Goal: Task Accomplishment & Management: Use online tool/utility

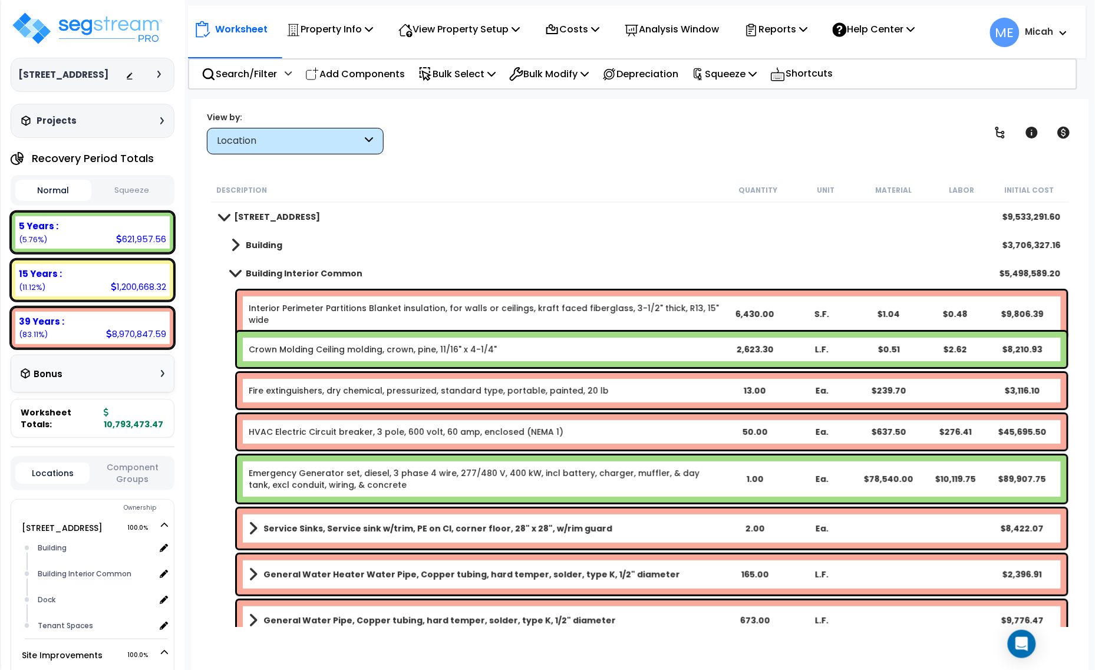
click at [239, 276] on span at bounding box center [235, 273] width 17 height 9
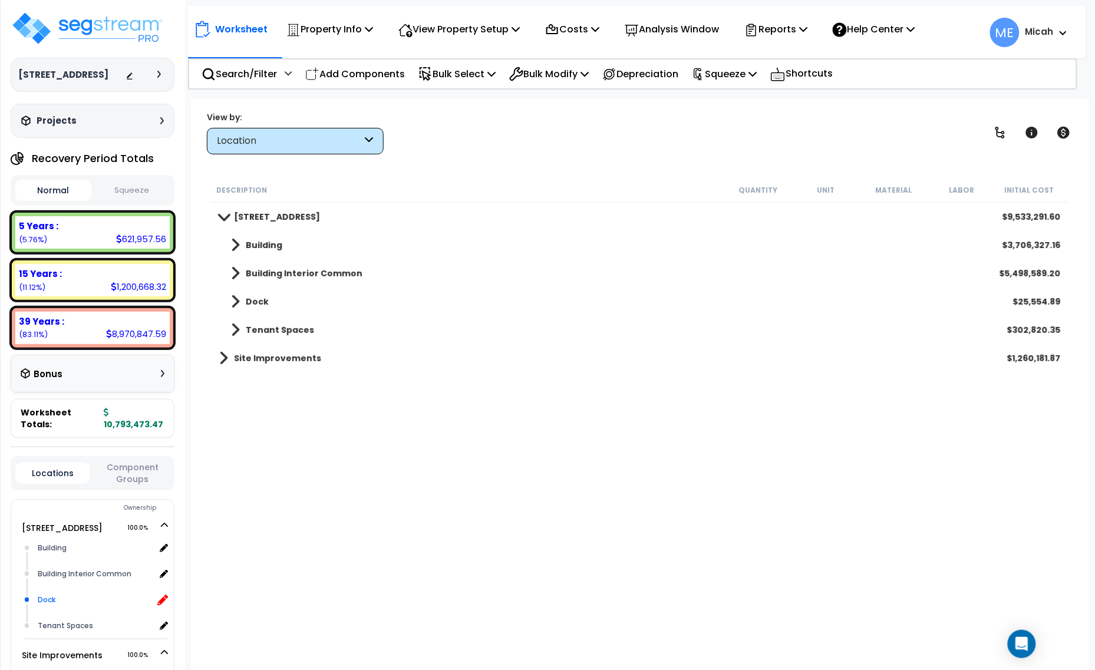
click at [163, 595] on icon at bounding box center [162, 600] width 11 height 11
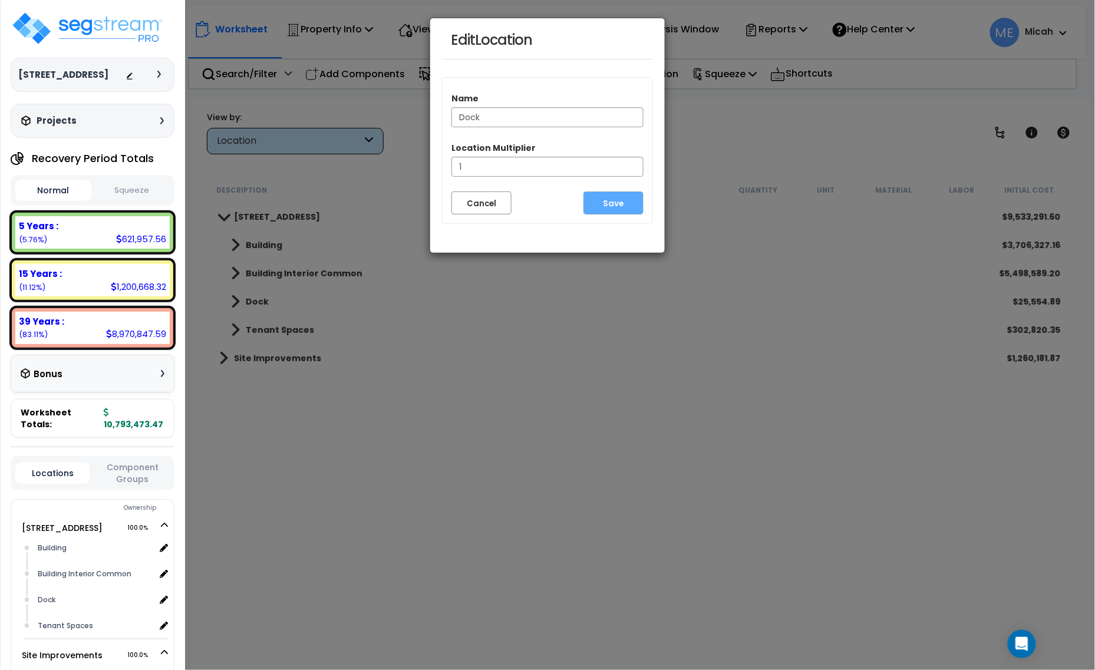
click at [459, 116] on input "Dock" at bounding box center [548, 117] width 192 height 20
type input "Loading Dock"
click at [608, 202] on button "Save" at bounding box center [614, 203] width 60 height 23
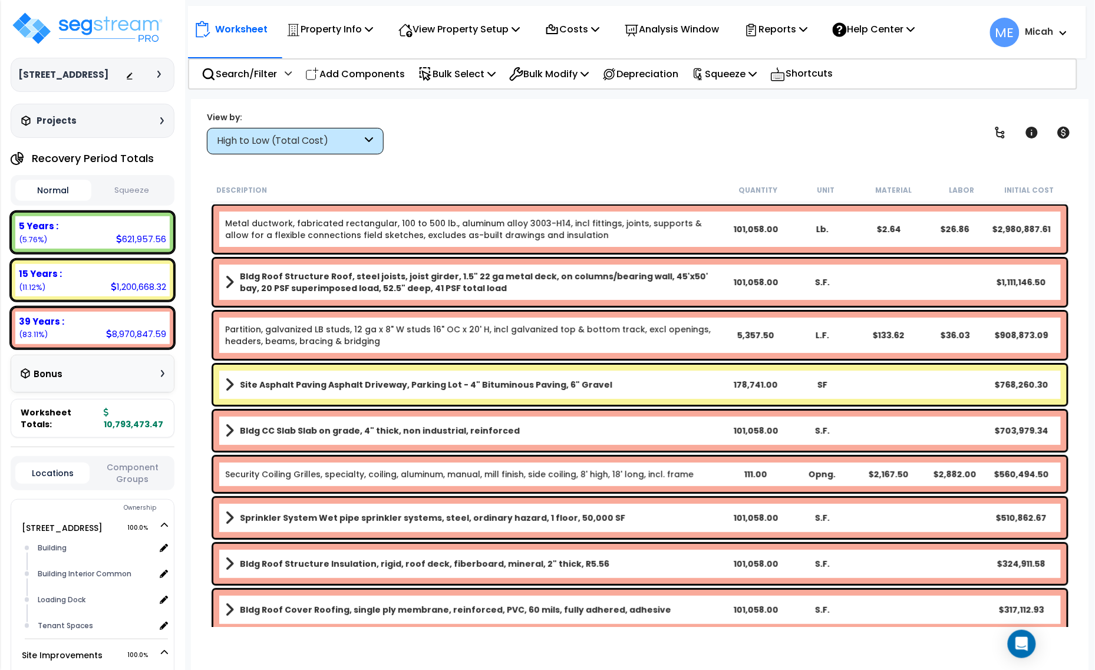
click at [364, 141] on div "High to Low (Total Cost)" at bounding box center [295, 141] width 177 height 27
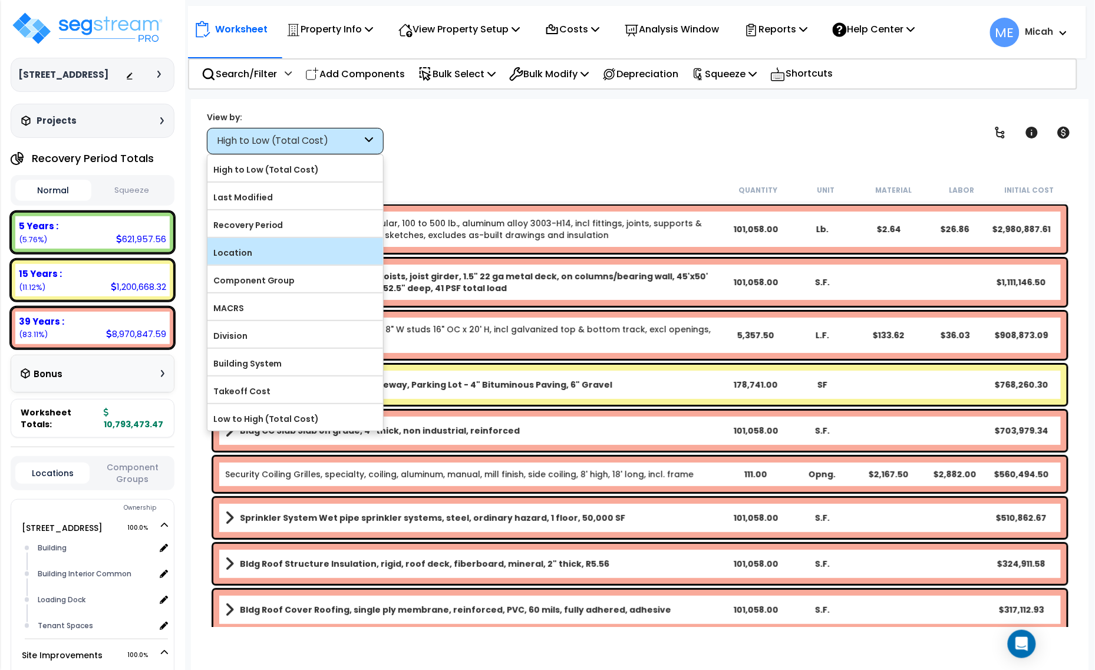
click at [292, 249] on label "Location" at bounding box center [296, 253] width 176 height 18
click at [0, 0] on input "Location" at bounding box center [0, 0] width 0 height 0
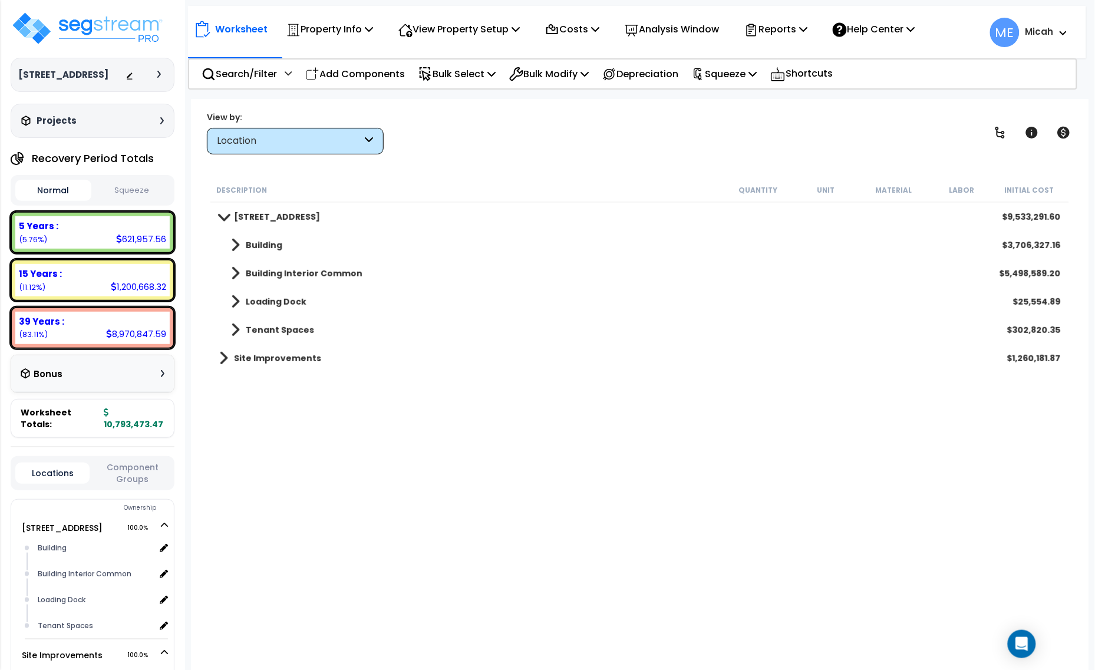
click at [232, 301] on span at bounding box center [235, 302] width 9 height 17
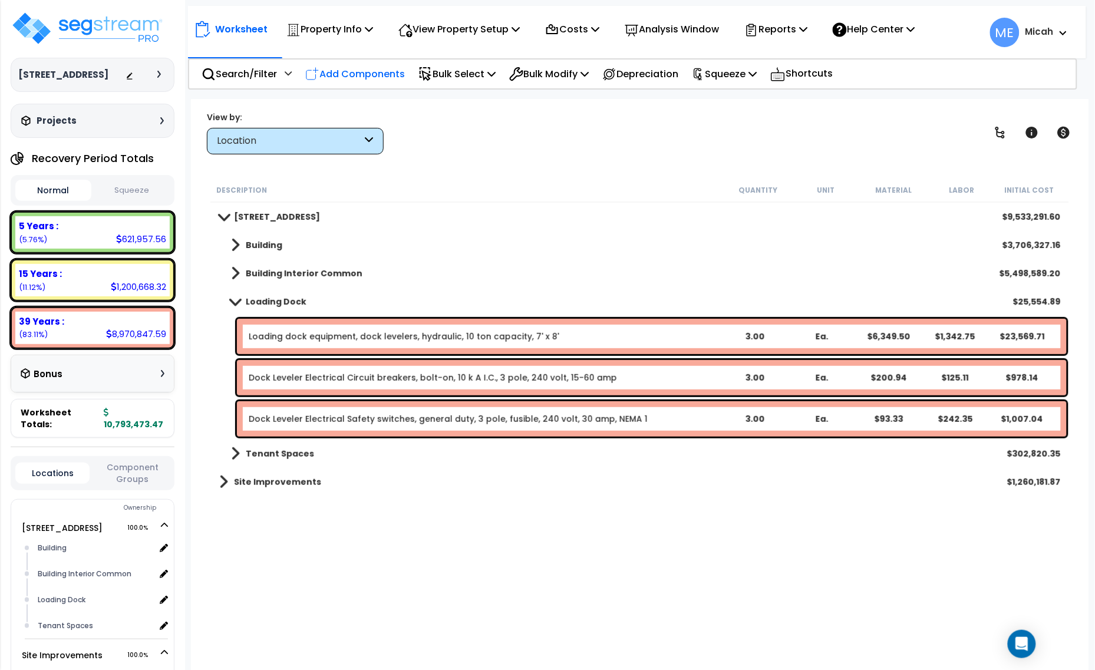
click at [381, 67] on p "Add Components" at bounding box center [355, 74] width 100 height 16
select select
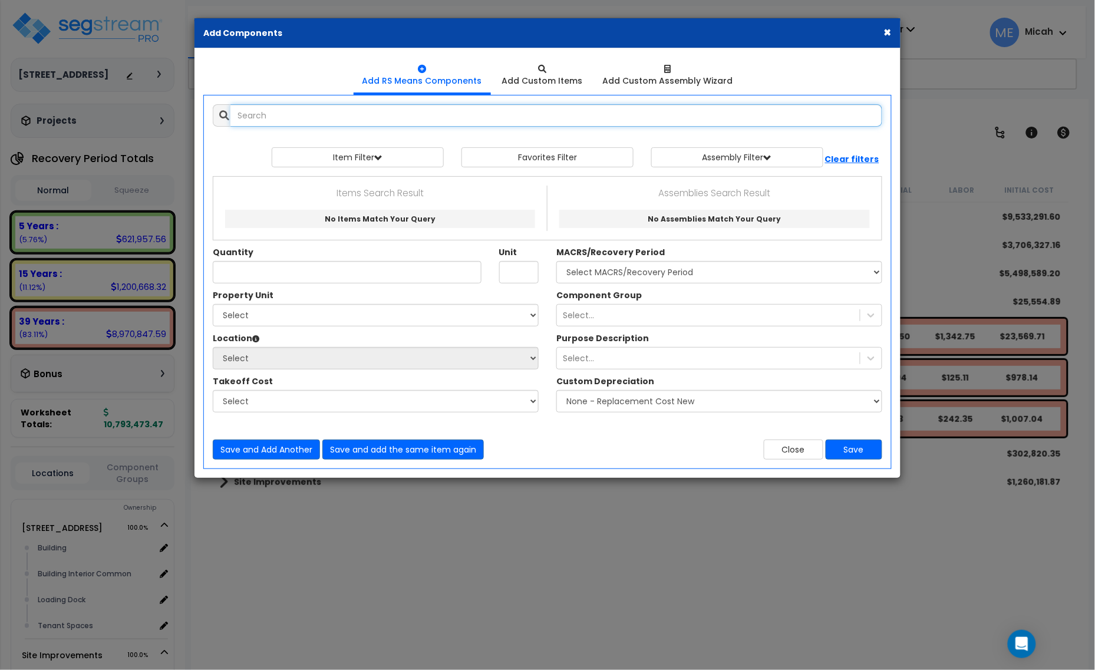
select select
click at [259, 124] on input "text" at bounding box center [557, 115] width 652 height 22
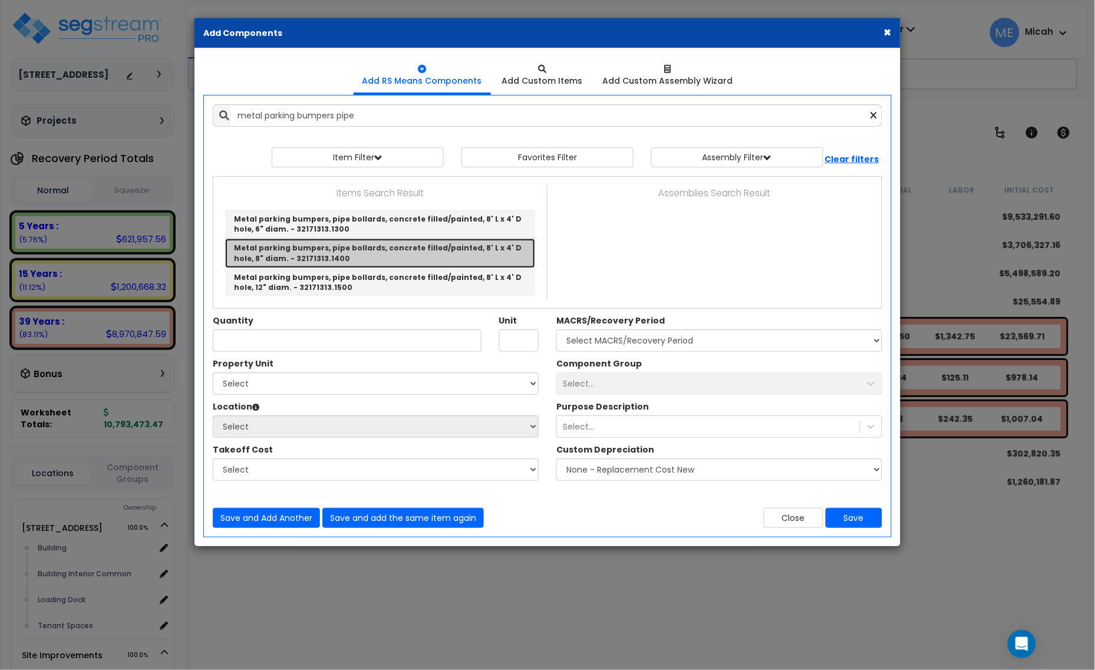
click at [373, 248] on link "Metal parking bumpers, pipe bollards, concrete filled/painted, 8' L x 4' D hole…" at bounding box center [380, 253] width 310 height 29
type input "Metal parking bumpers, pipe bollards, concrete filled/painted, 8' L x 4' D hole…"
checkbox input "true"
type input "Ea."
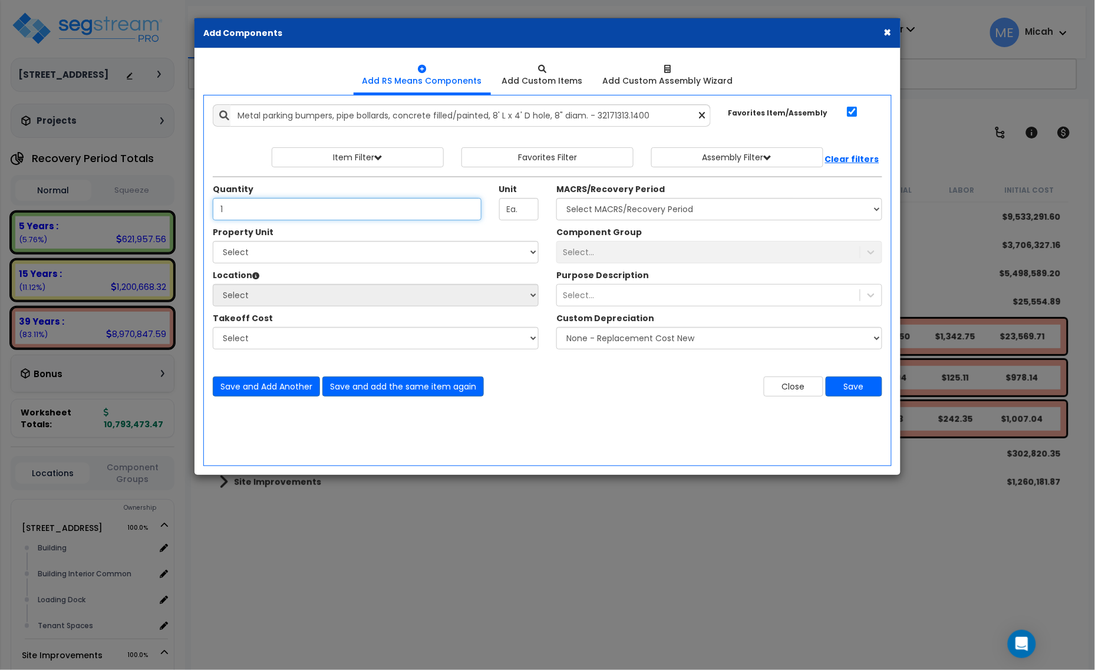
type input "1"
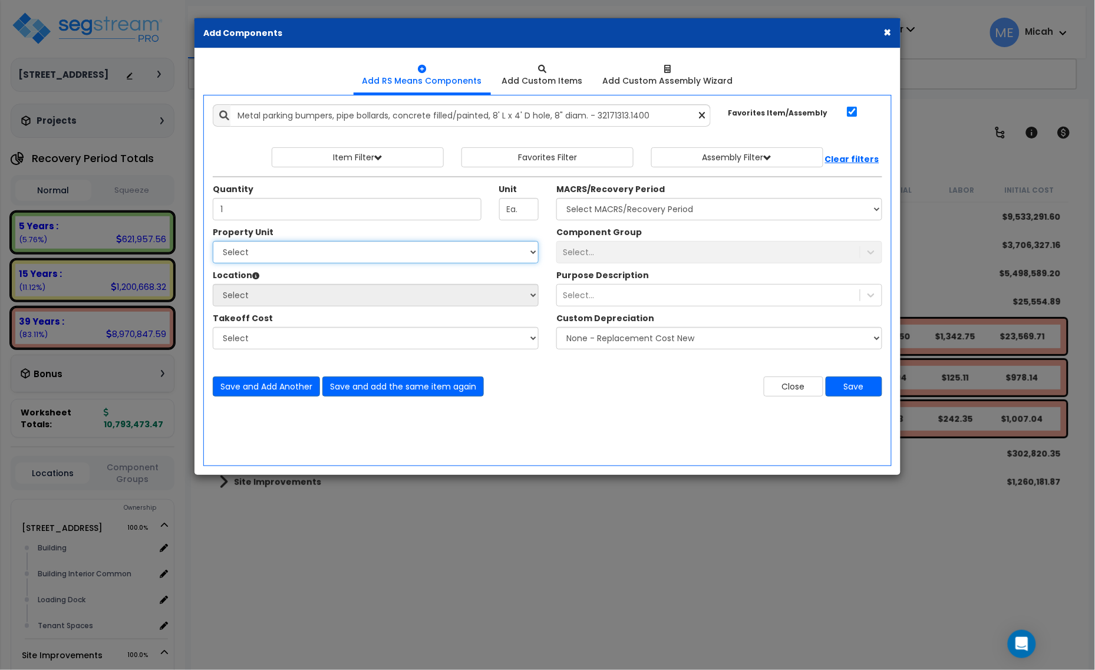
click at [371, 255] on select "Select [STREET_ADDRESS] Site Improvements" at bounding box center [376, 252] width 326 height 22
select select "166495"
click at [213, 242] on select "Select [STREET_ADDRESS] Site Improvements" at bounding box center [376, 252] width 326 height 22
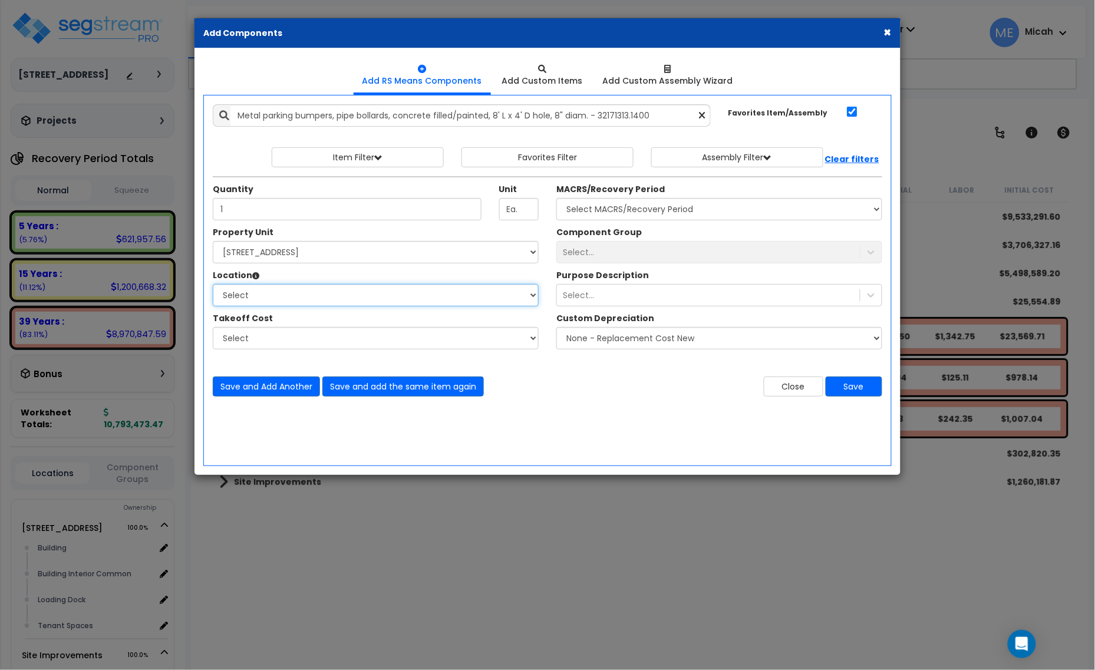
click at [371, 297] on select "Select Building Building Interior Building Interior Common Loading Dock Tenant …" at bounding box center [376, 295] width 326 height 22
select select "31690"
click at [213, 285] on select "Select Building Building Interior Building Interior Common Loading Dock Tenant …" at bounding box center [376, 295] width 326 height 22
click at [687, 210] on select "Select MACRS/Recovery Period 5 Years - 57.0 - Distributive Trades & Services 5 …" at bounding box center [720, 209] width 326 height 22
select select "3667"
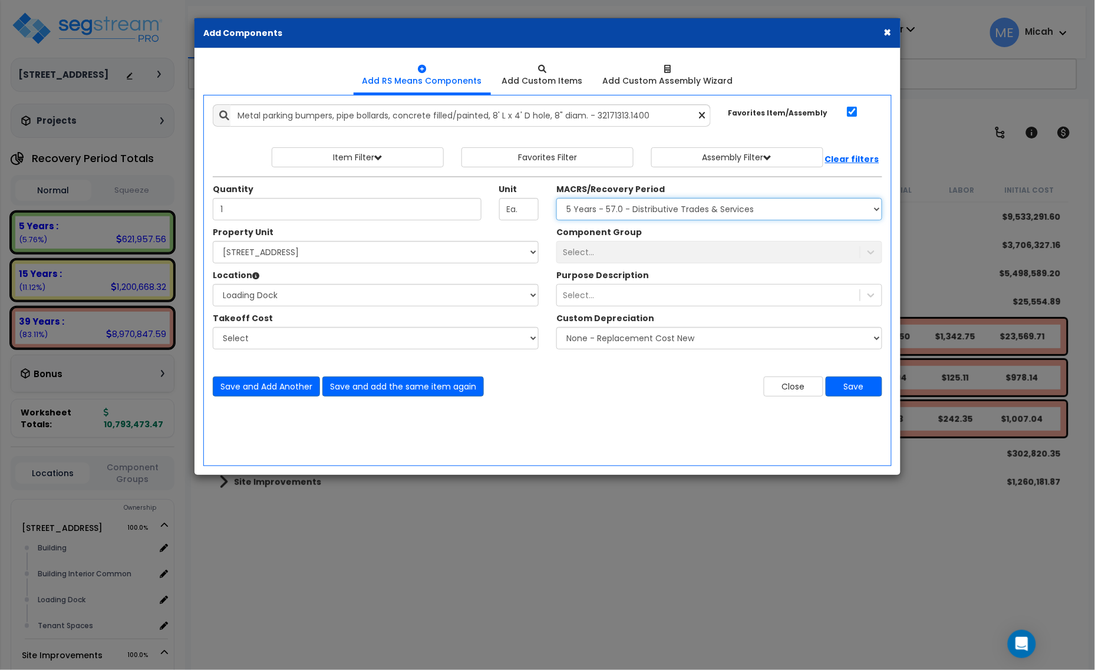
click at [557, 199] on select "Select MACRS/Recovery Period 5 Years - 57.0 - Distributive Trades & Services 5 …" at bounding box center [720, 209] width 326 height 22
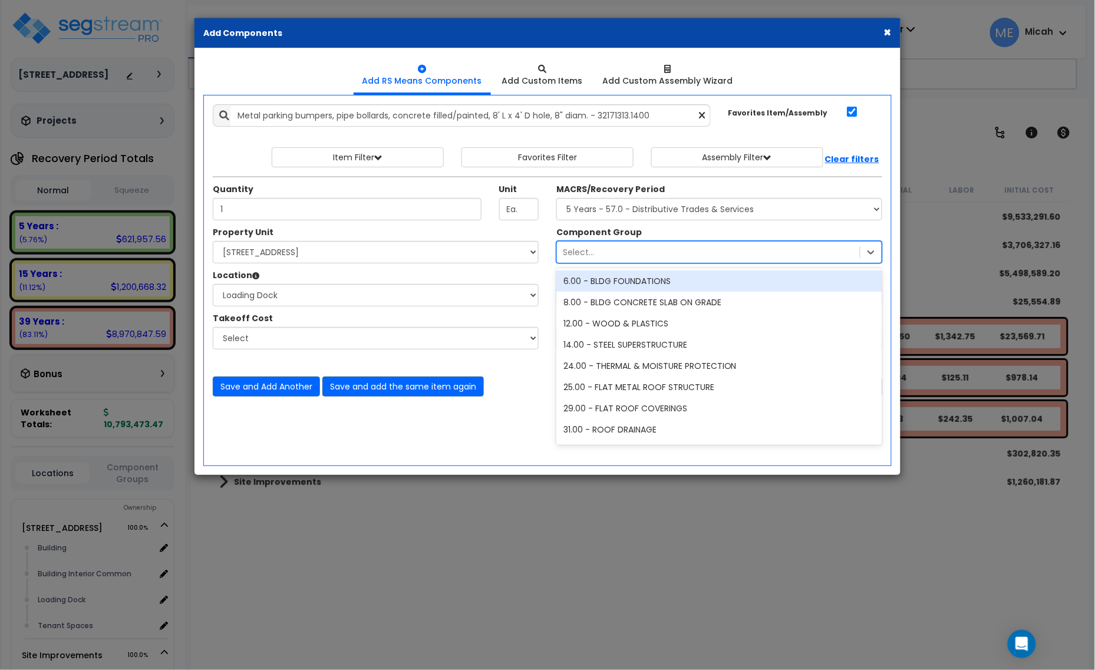
click at [652, 258] on div "Select..." at bounding box center [708, 252] width 303 height 19
type input "91"
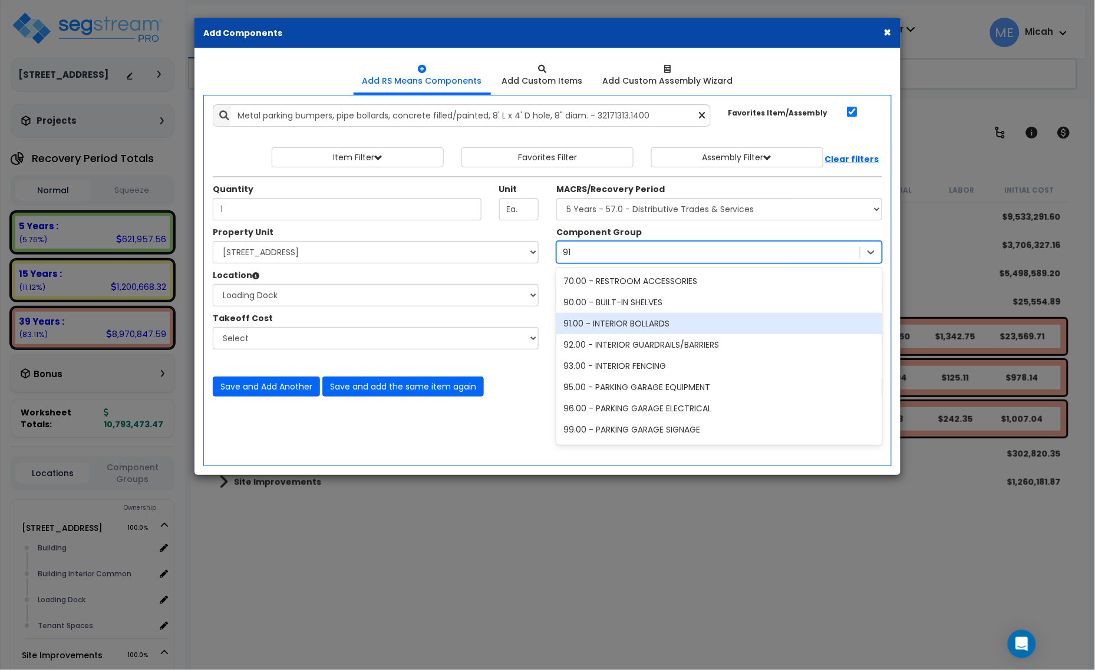
click at [637, 320] on div "91.00 - INTERIOR BOLLARDS" at bounding box center [720, 323] width 326 height 21
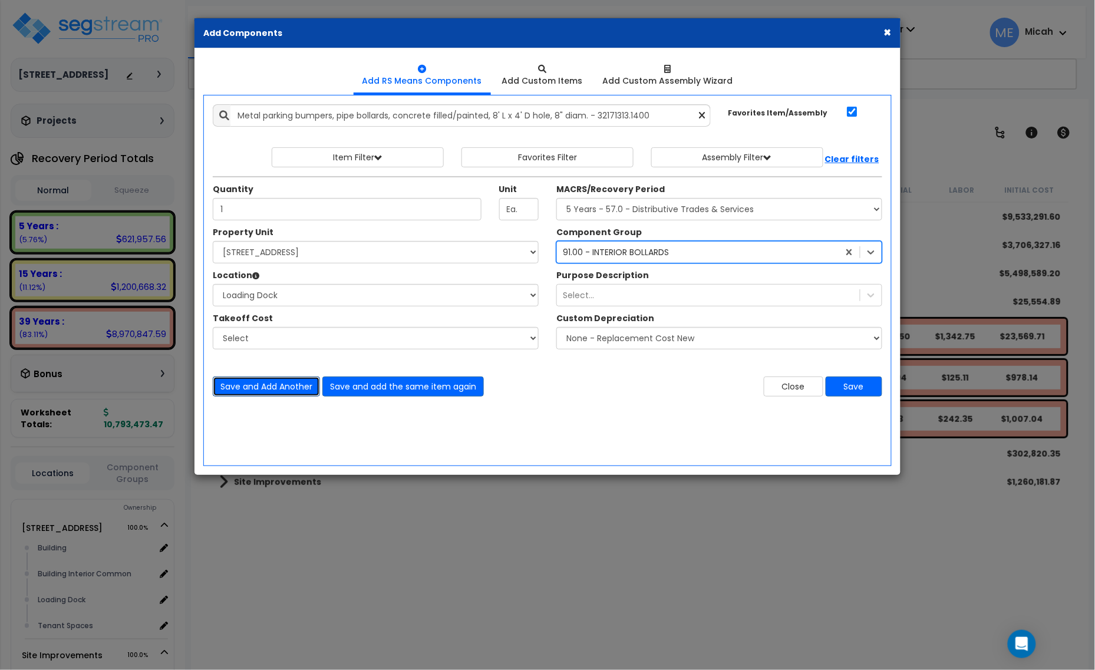
click at [287, 388] on button "Save and Add Another" at bounding box center [266, 387] width 107 height 20
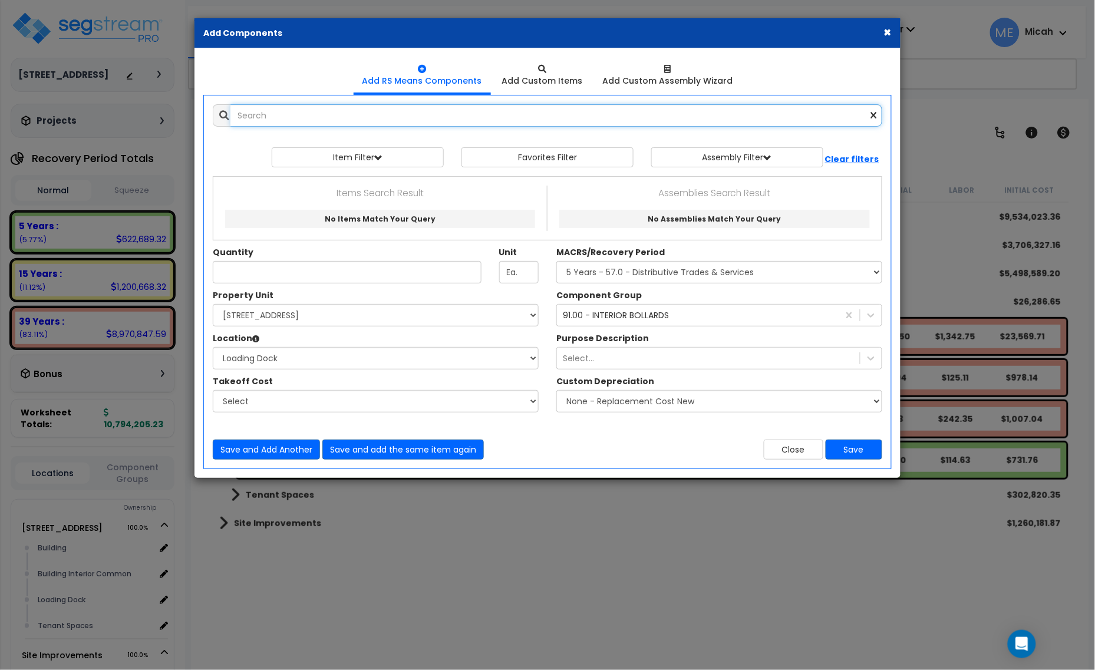
click at [315, 123] on input "text" at bounding box center [557, 115] width 652 height 22
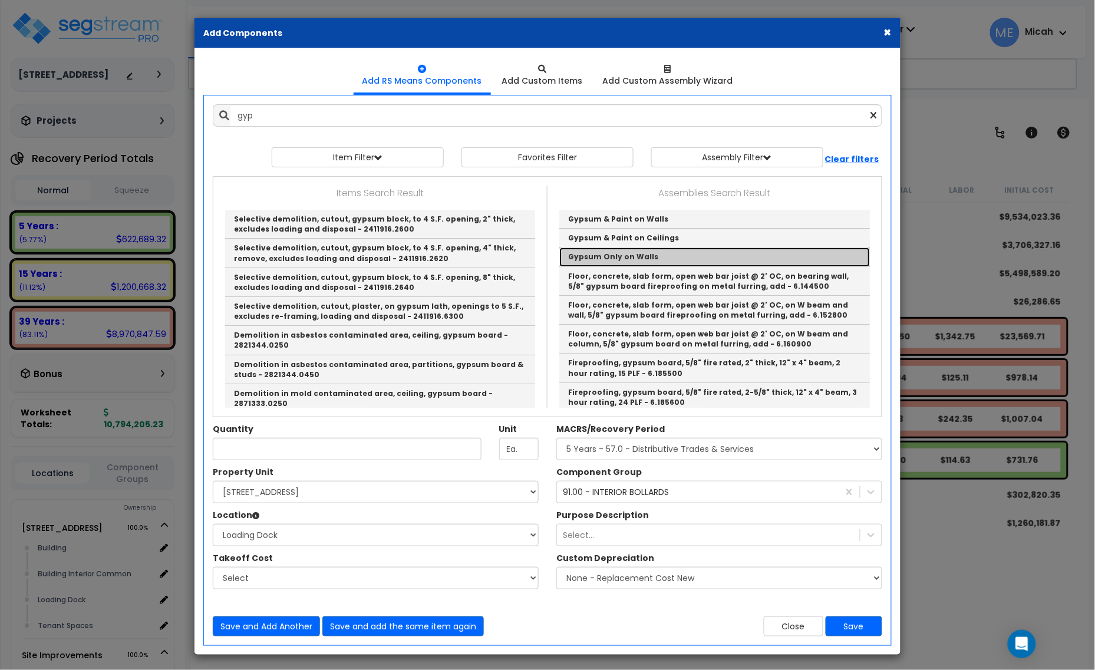
click at [597, 255] on link "Gypsum Only on Walls" at bounding box center [714, 257] width 311 height 19
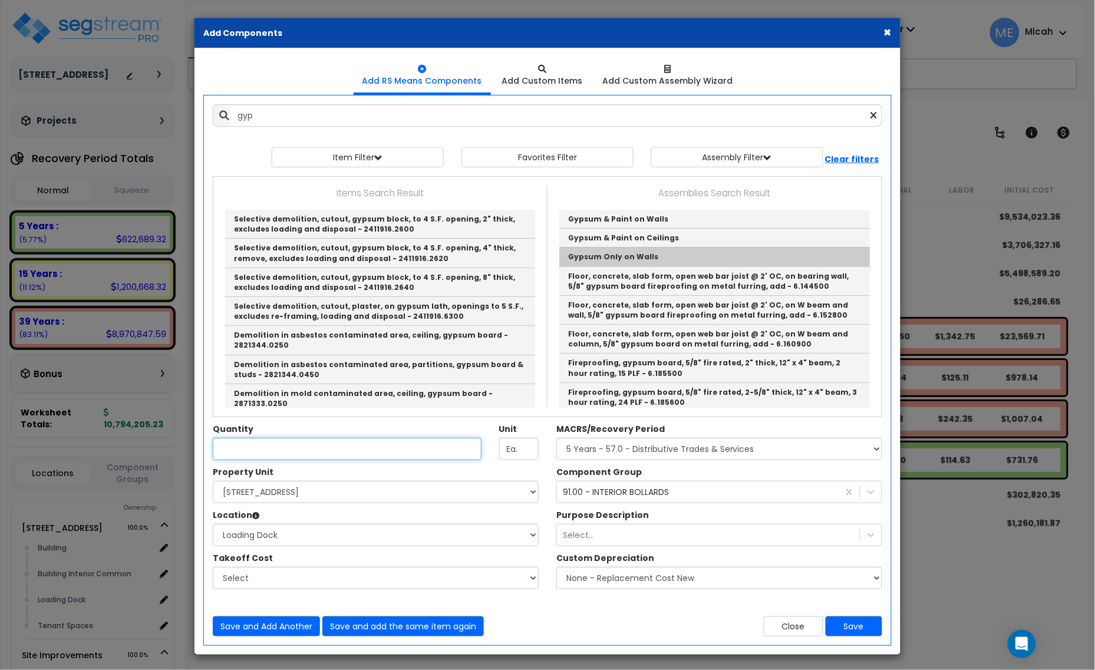
type input "Gypsum Only on Walls"
type input "EA"
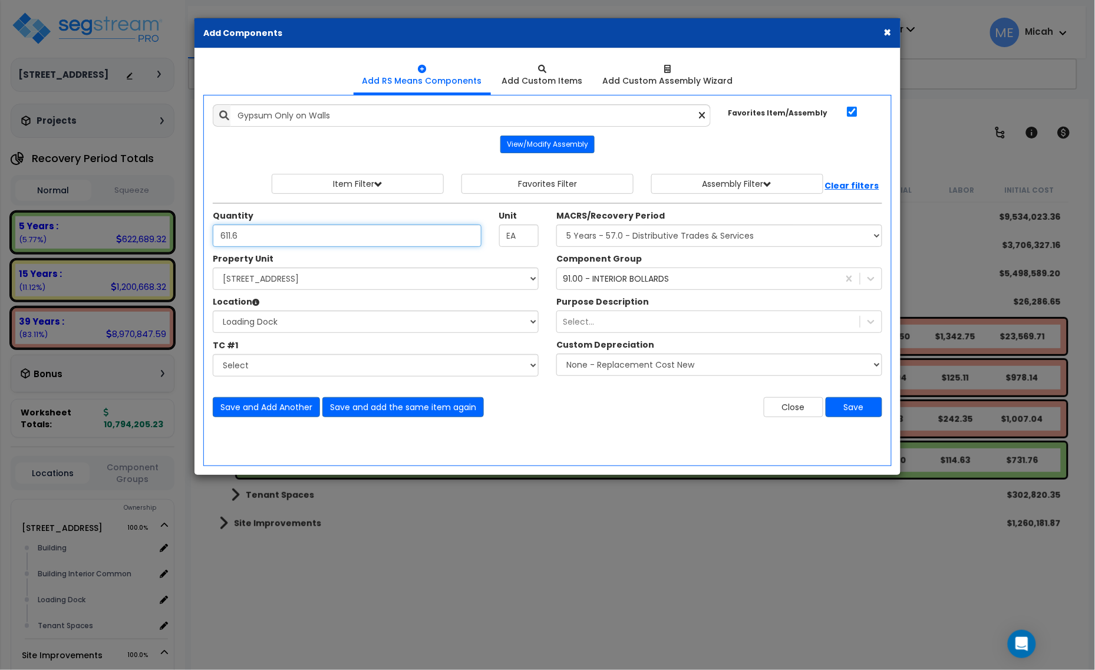
type input "611.6"
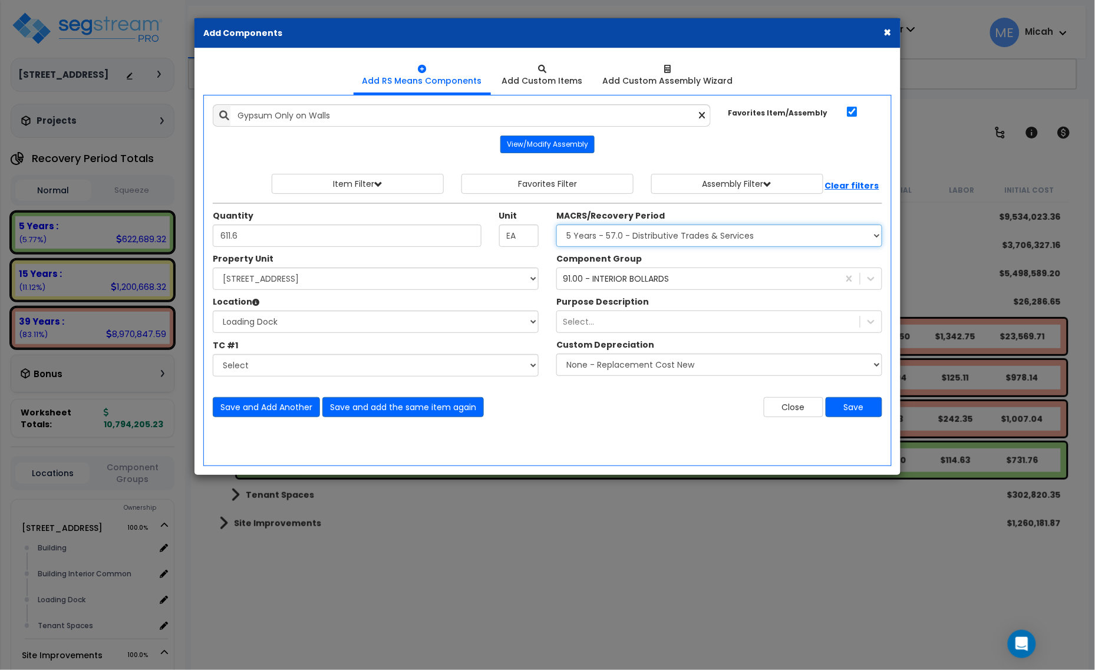
click at [595, 243] on select "Select MACRS/Recovery Period 5 Years - 57.0 - Distributive Trades & Services 5 …" at bounding box center [720, 236] width 326 height 22
select select "3669"
click at [557, 225] on select "Select MACRS/Recovery Period 5 Years - 57.0 - Distributive Trades & Services 5 …" at bounding box center [720, 236] width 326 height 22
click at [623, 278] on div "91.00 - INTERIOR BOLLARDS" at bounding box center [616, 279] width 106 height 12
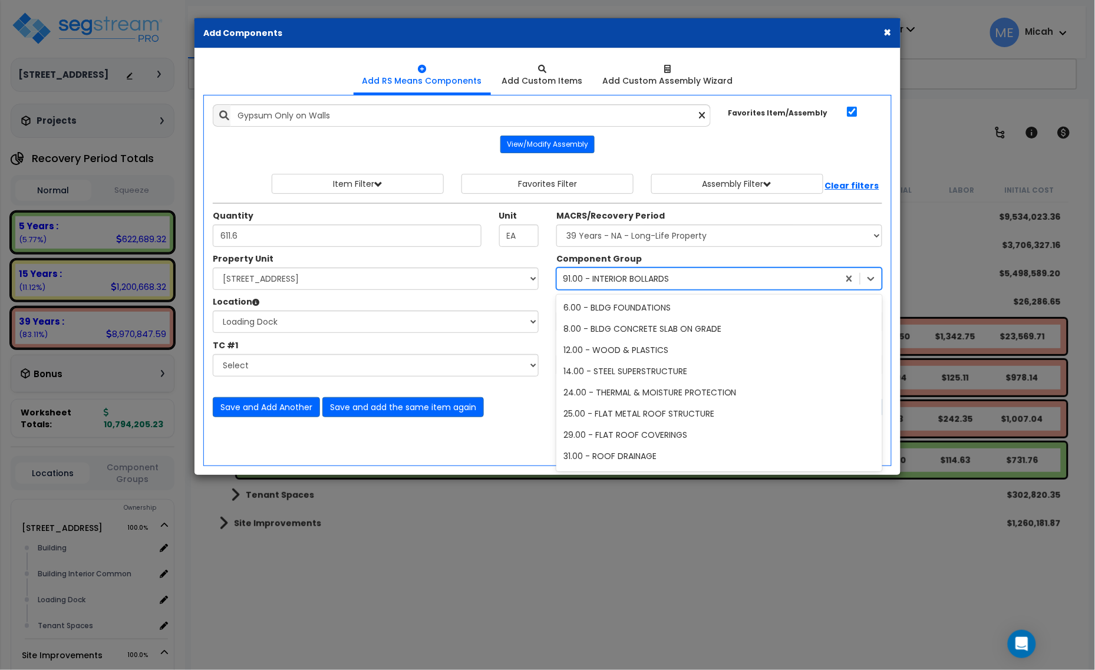
scroll to position [2993, 0]
type input "47"
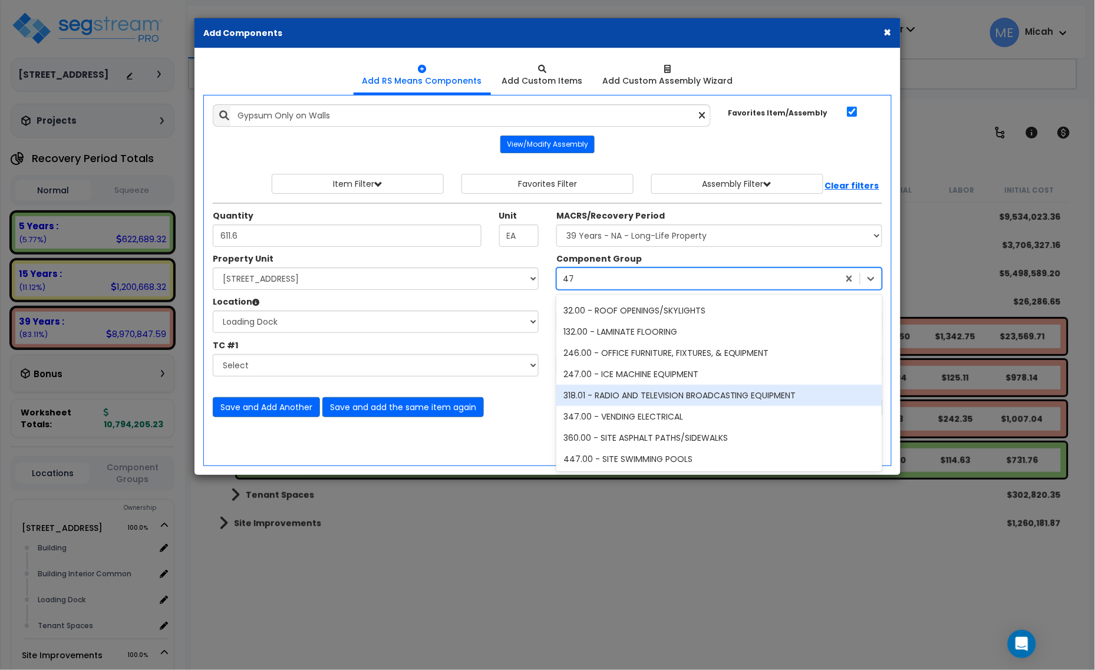
scroll to position [0, 0]
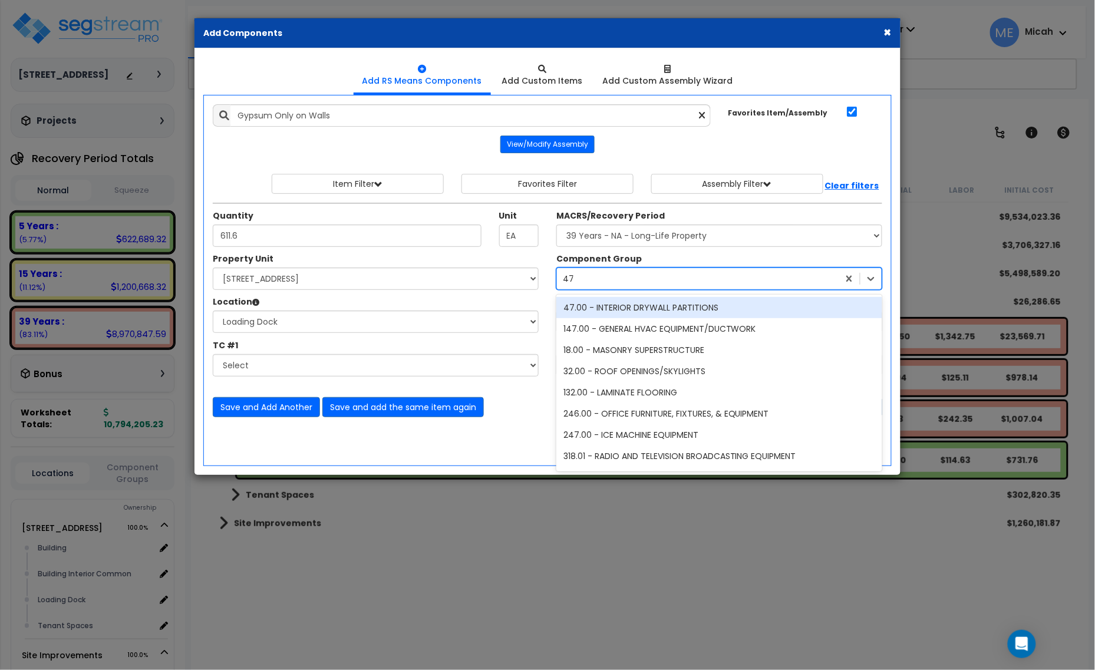
click at [611, 316] on div "47.00 - INTERIOR DRYWALL PARTITIONS" at bounding box center [720, 307] width 326 height 21
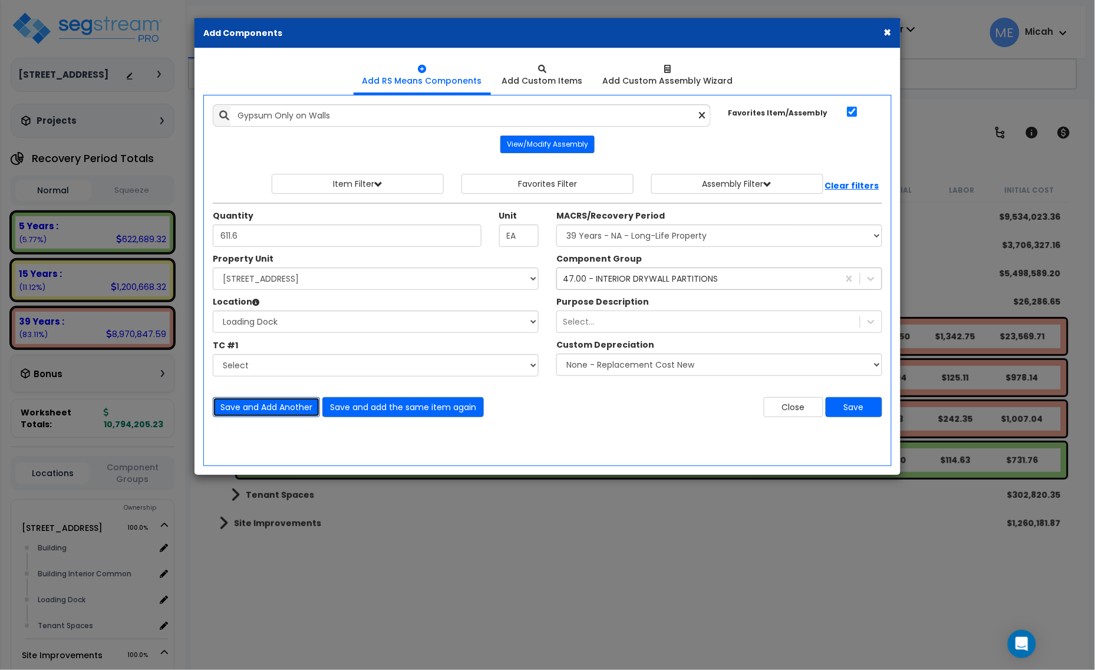
click at [270, 410] on button "Save and Add Another" at bounding box center [266, 407] width 107 height 20
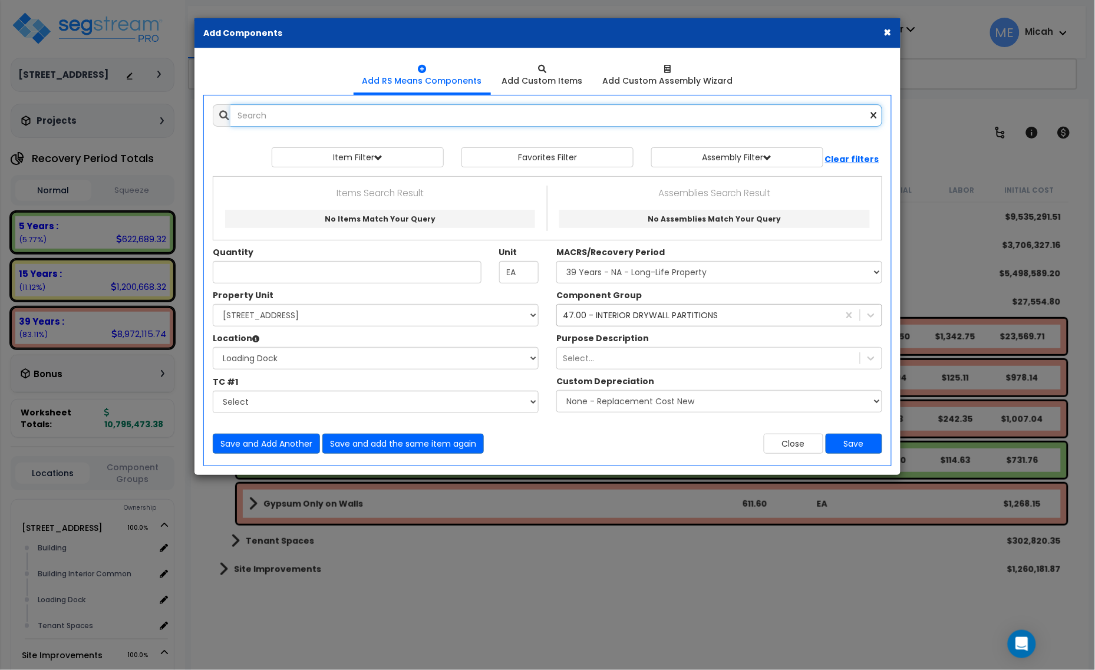
click at [311, 124] on input "text" at bounding box center [557, 115] width 652 height 22
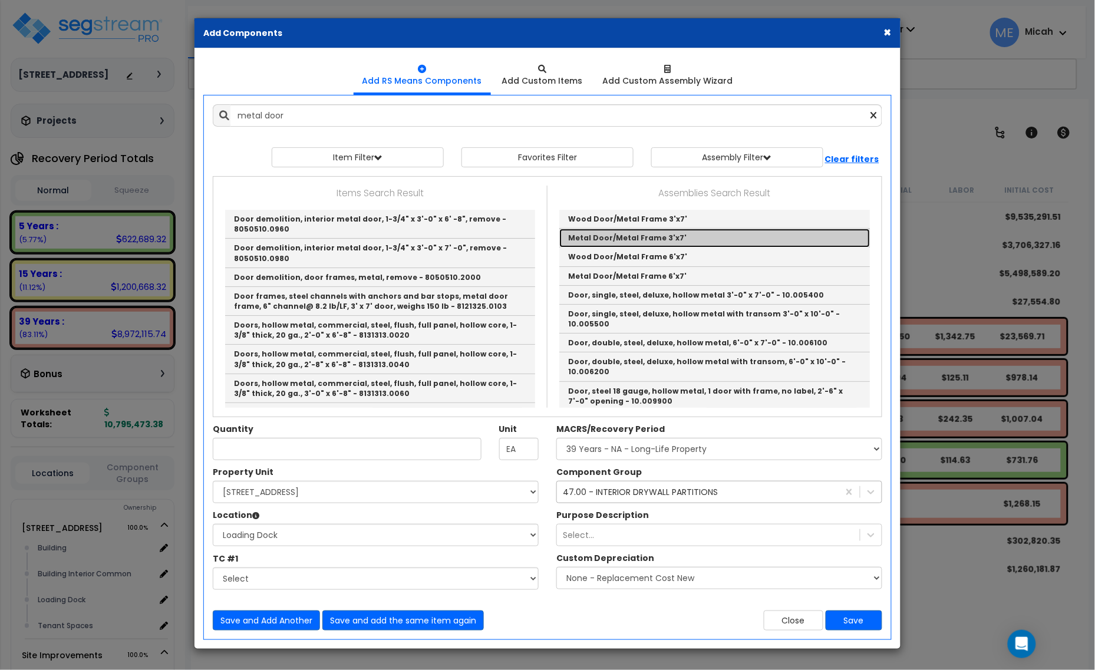
click at [683, 242] on link "Metal Door/Metal Frame 3'x7'" at bounding box center [714, 238] width 311 height 19
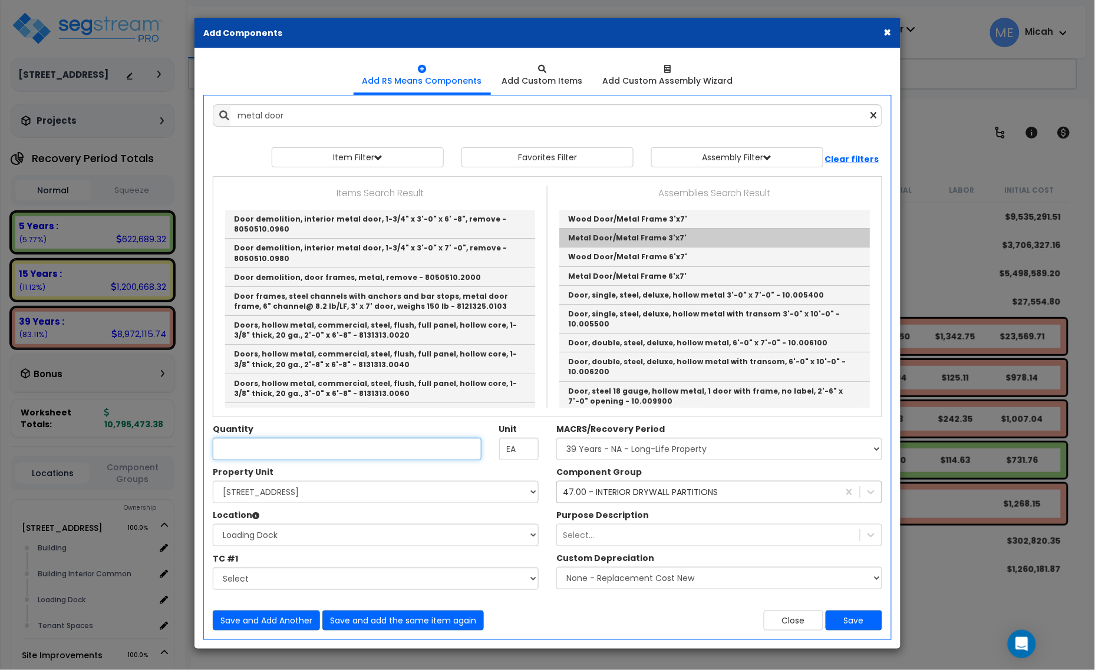
type input "Metal Door/Metal Frame 3'x7'"
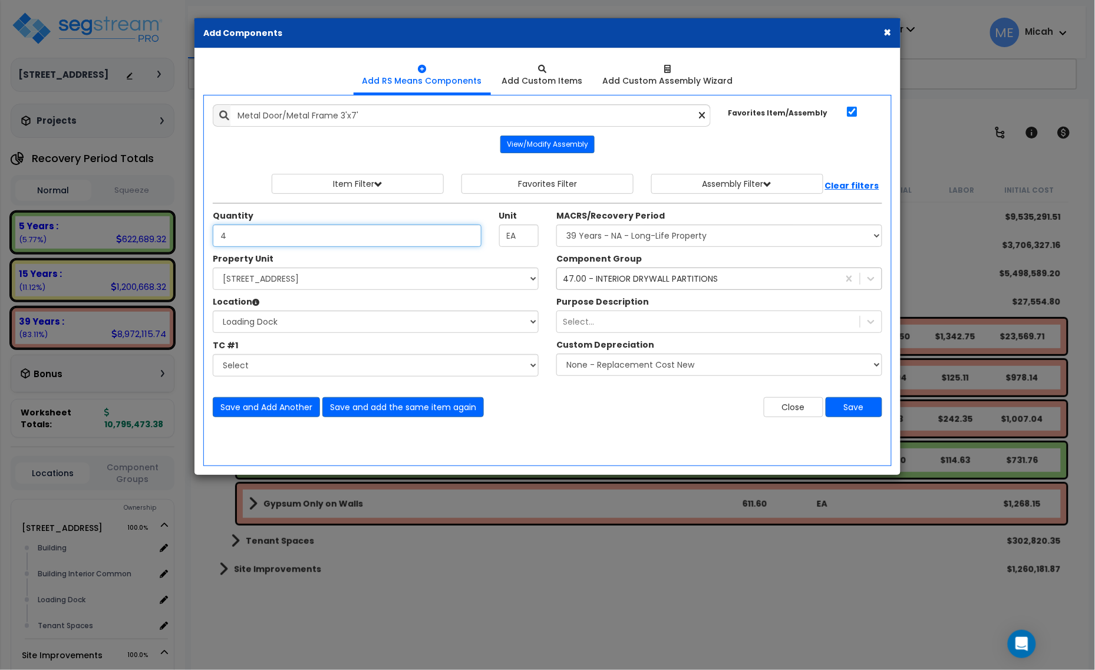
type input "4"
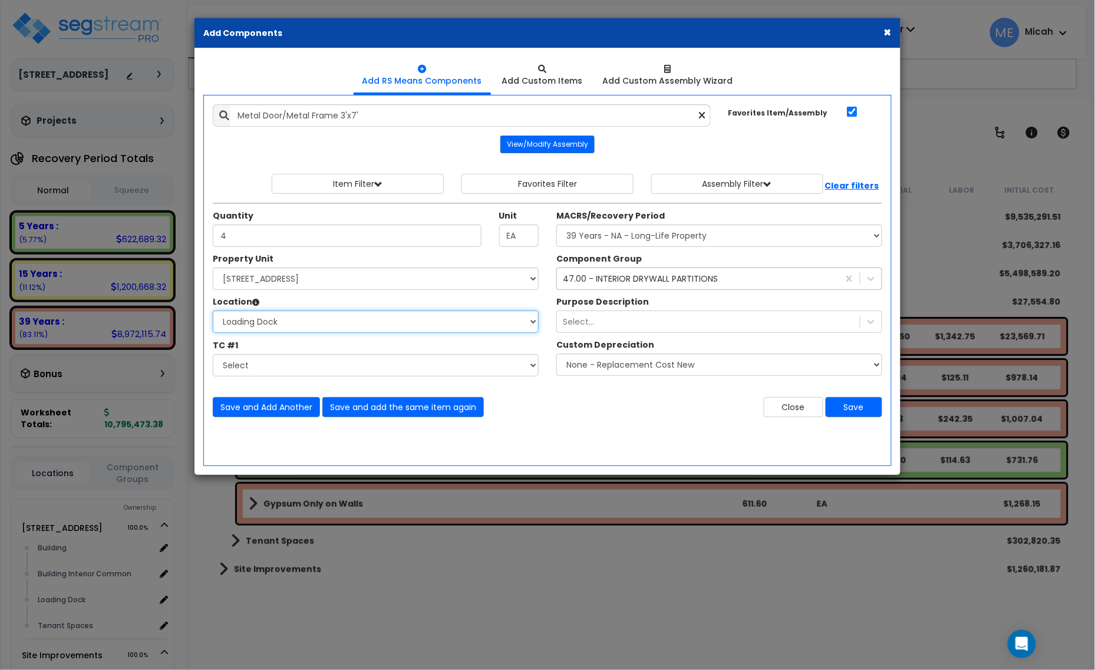
click at [358, 322] on select "Select Building Building Interior Building Interior Common Loading Dock Tenant …" at bounding box center [376, 322] width 326 height 22
select select "Others"
click at [213, 311] on select "Select Building Building Interior Building Interior Common Loading Dock Tenant …" at bounding box center [376, 322] width 326 height 22
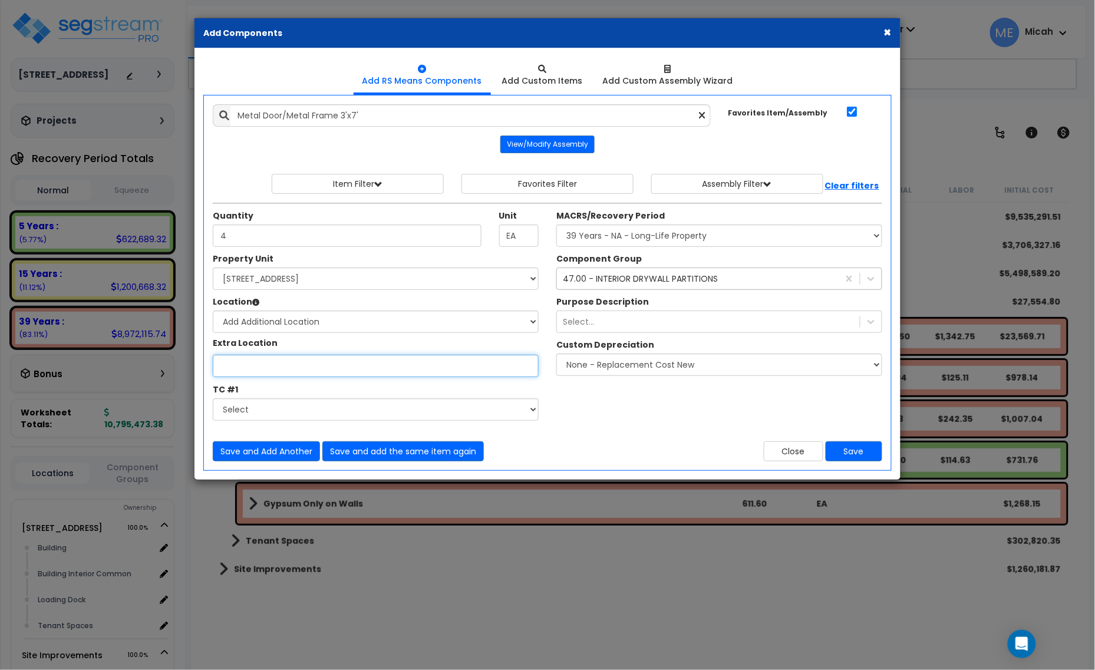
click at [318, 363] on input "Property Unit" at bounding box center [376, 366] width 326 height 22
type input "Baths"
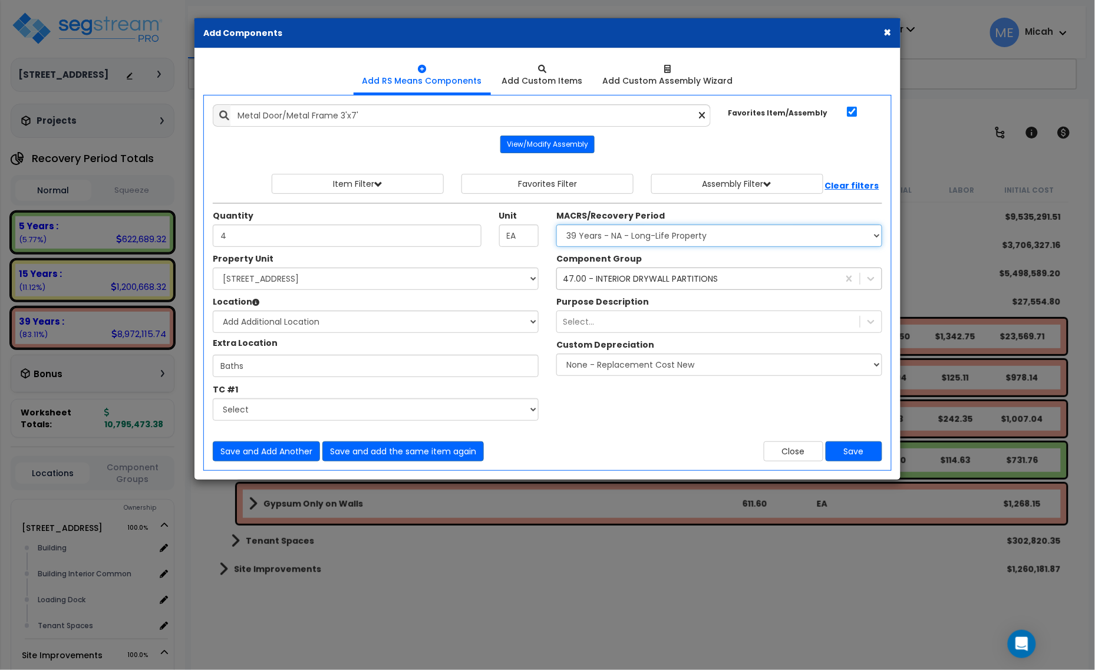
click at [678, 241] on select "Select MACRS/Recovery Period 5 Years - 57.0 - Distributive Trades & Services 5 …" at bounding box center [720, 236] width 326 height 22
click at [690, 233] on select "Select MACRS/Recovery Period 5 Years - 57.0 - Distributive Trades & Services 5 …" at bounding box center [720, 236] width 326 height 22
click at [643, 287] on div "47.00 - INTERIOR DRYWALL PARTITIONS" at bounding box center [698, 278] width 282 height 19
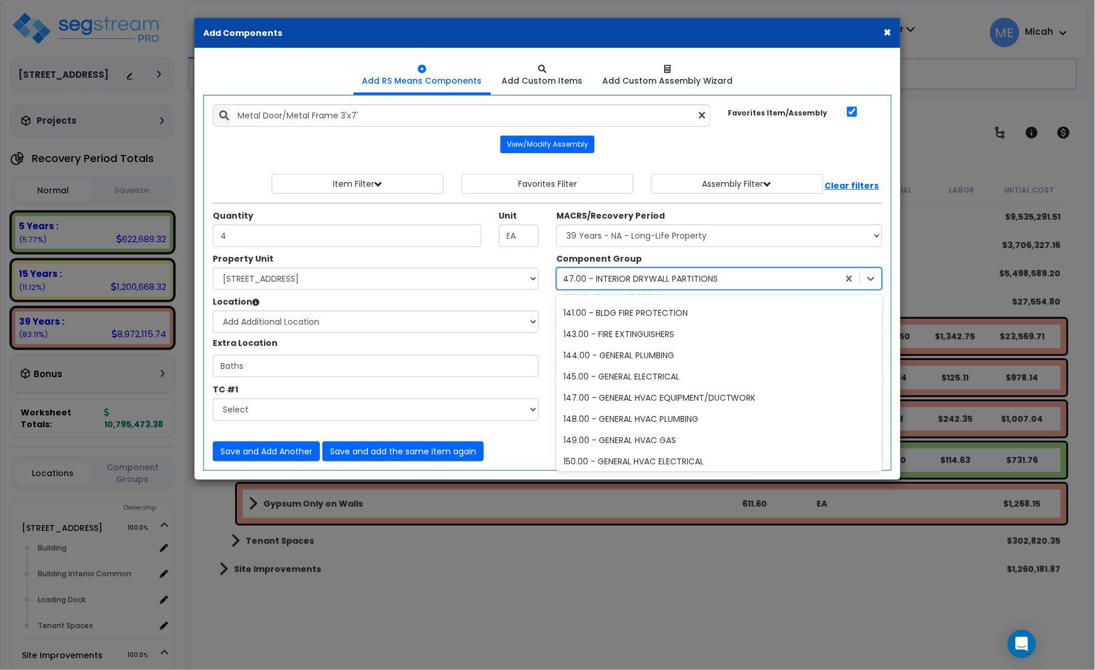
scroll to position [572, 0]
type input "40"
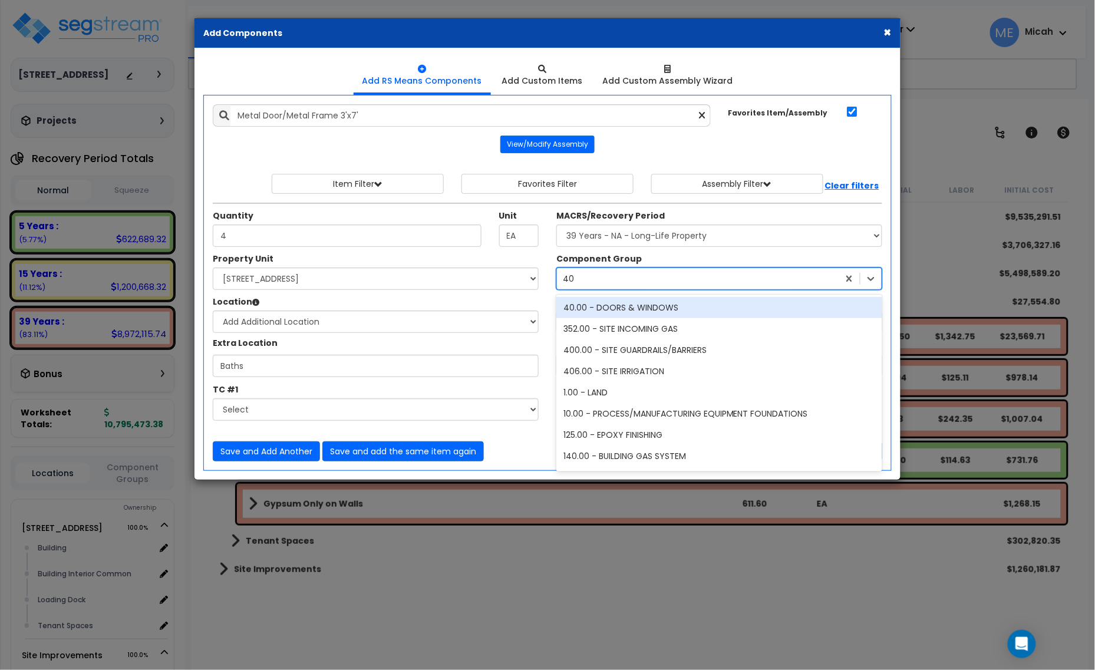
click at [620, 307] on div "40.00 - DOORS & WINDOWS" at bounding box center [720, 307] width 326 height 21
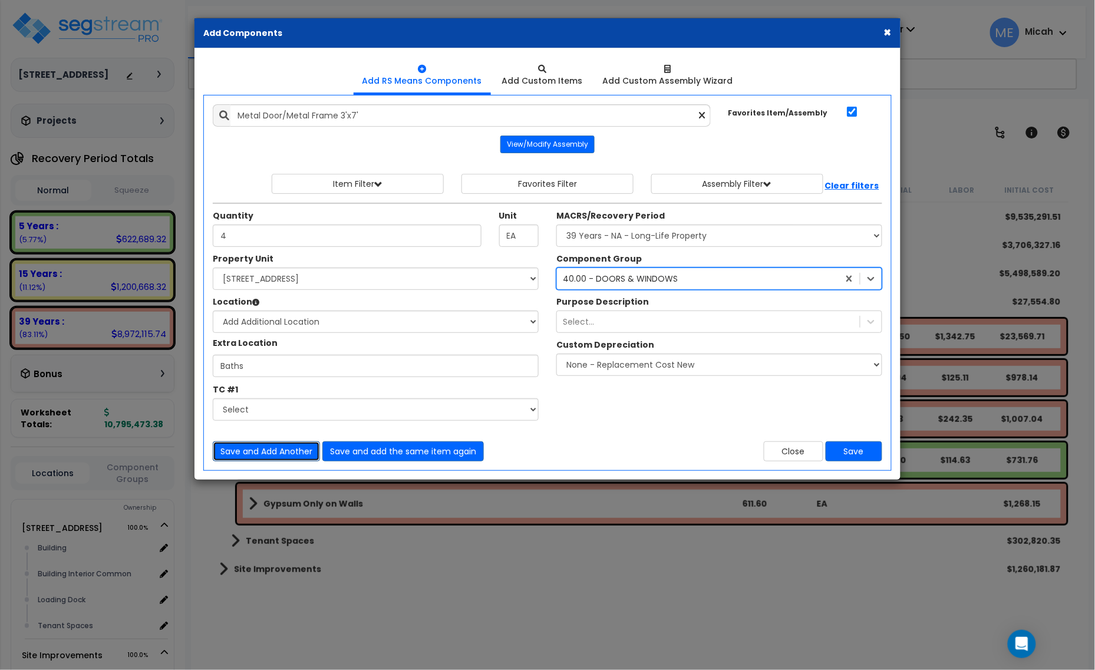
click at [264, 459] on button "Save and Add Another" at bounding box center [266, 452] width 107 height 20
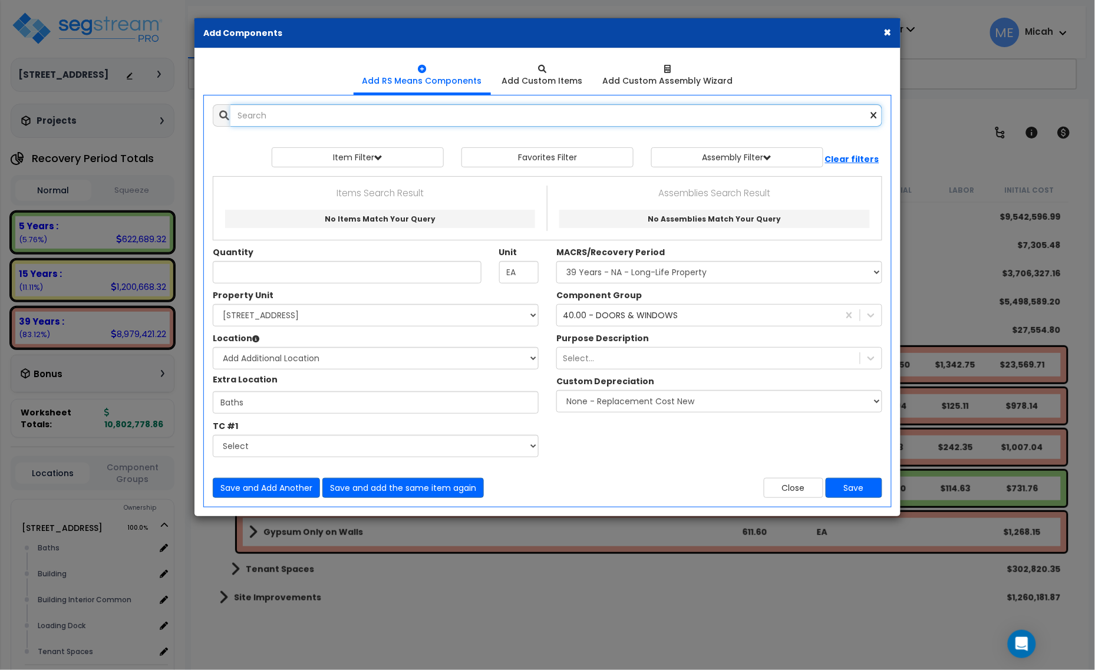
click at [272, 126] on input "text" at bounding box center [557, 115] width 652 height 22
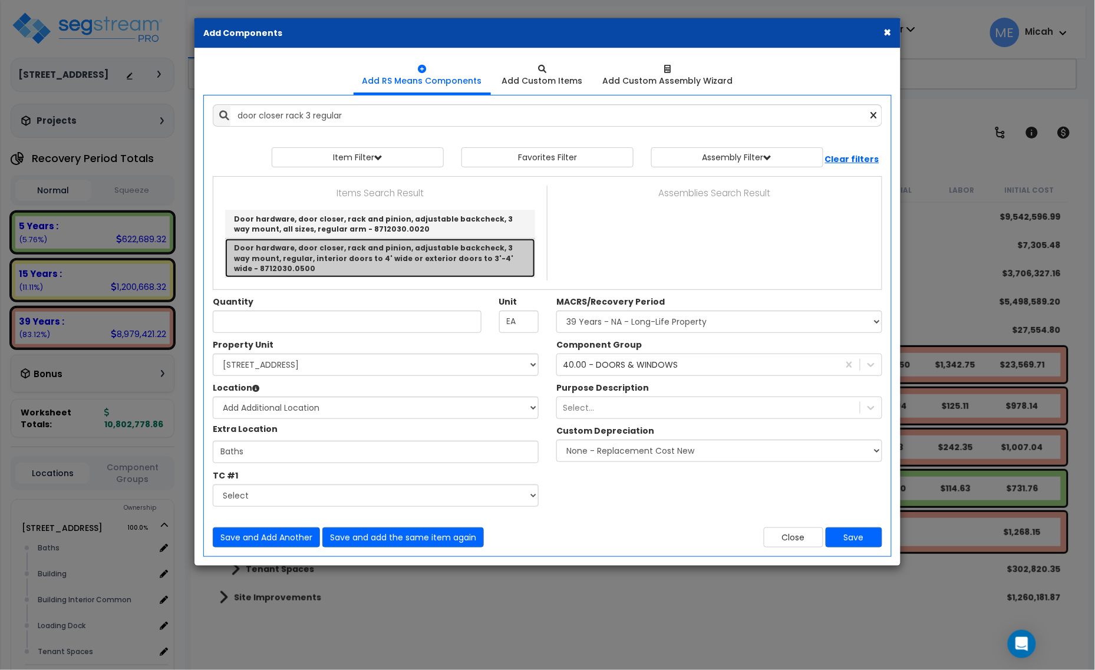
click at [436, 271] on link "Door hardware, door closer, rack and pinion, adjustable backcheck, 3 way mount,…" at bounding box center [380, 258] width 310 height 38
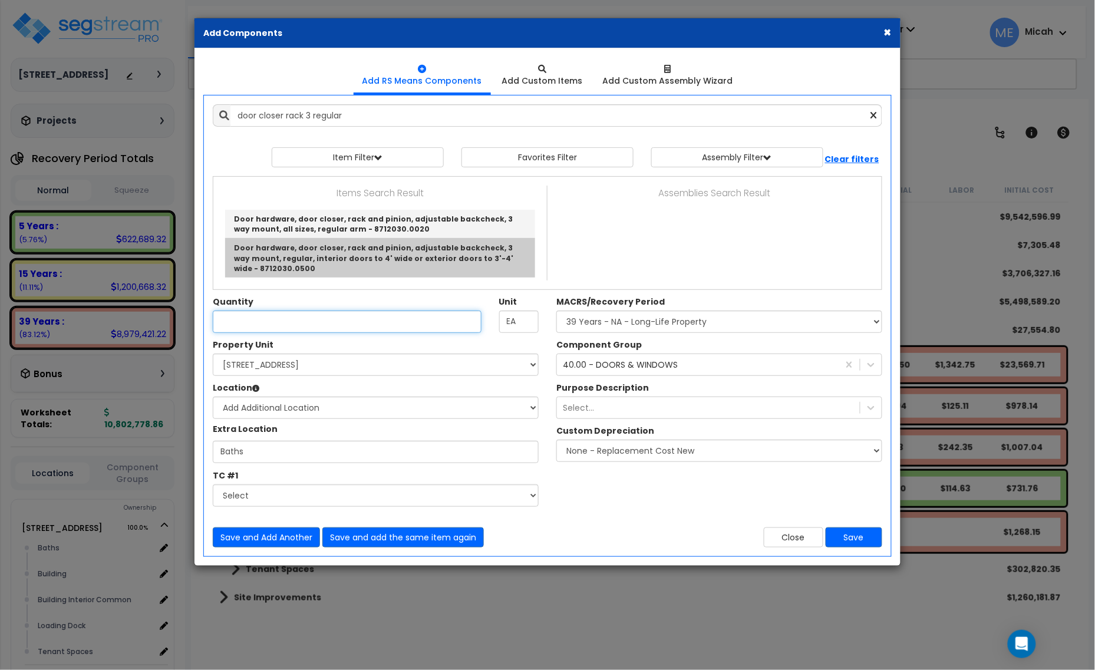
type input "Door hardware, door closer, rack and pinion, adjustable backcheck, 3 way mount,…"
checkbox input "false"
type input "Ea."
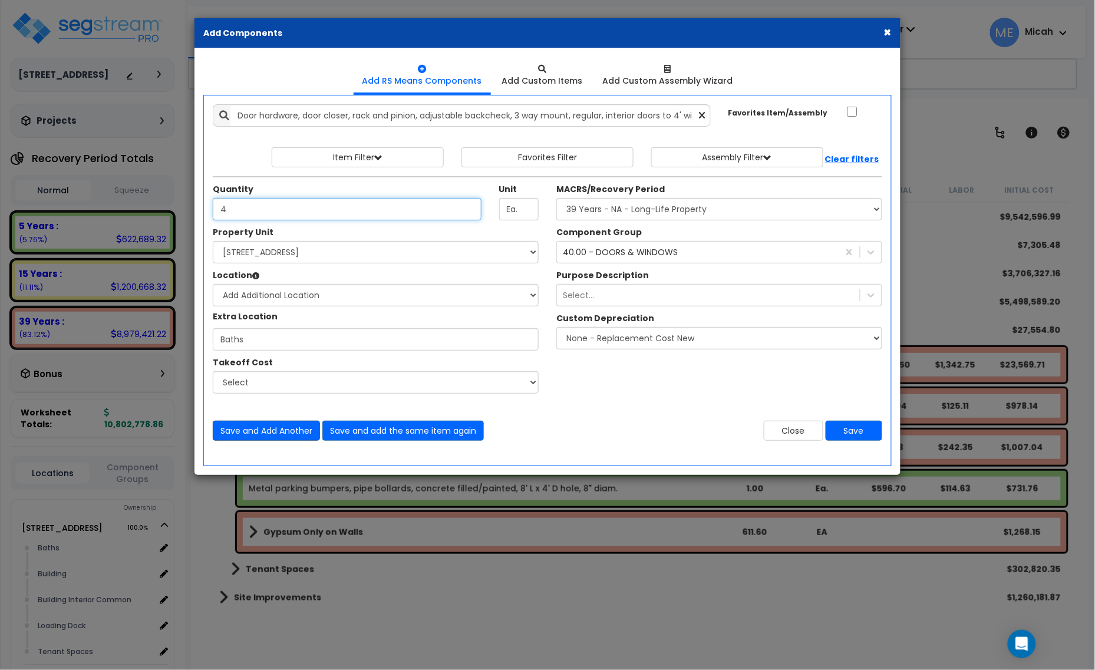
type input "4"
click at [279, 440] on button "Save and Add Another" at bounding box center [266, 431] width 107 height 20
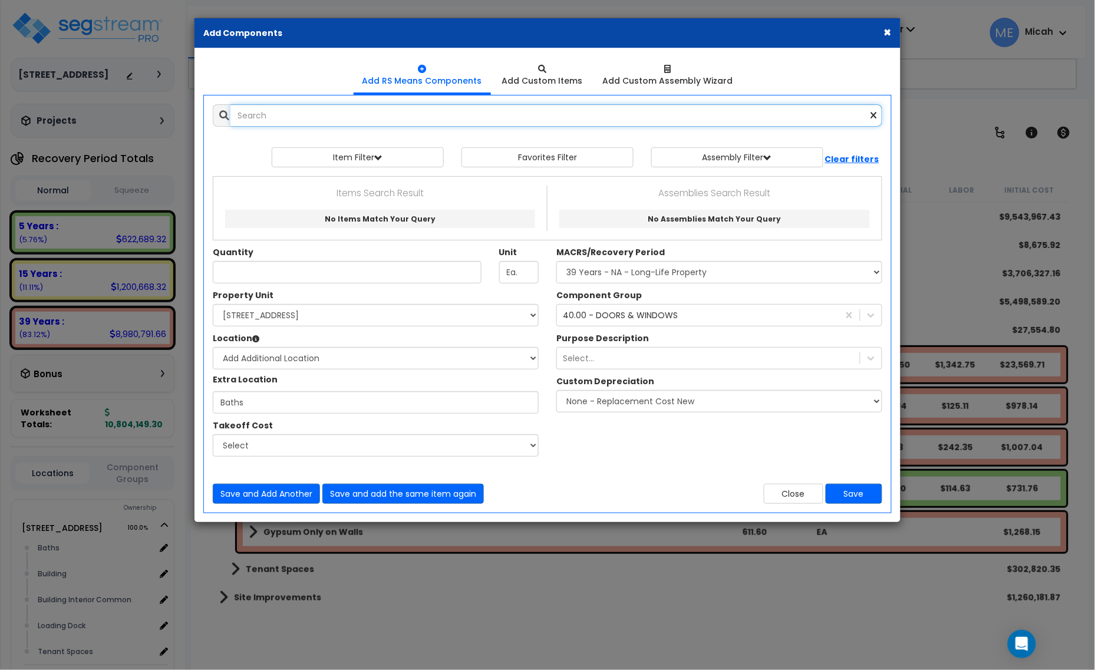
click at [267, 118] on input "text" at bounding box center [557, 115] width 652 height 22
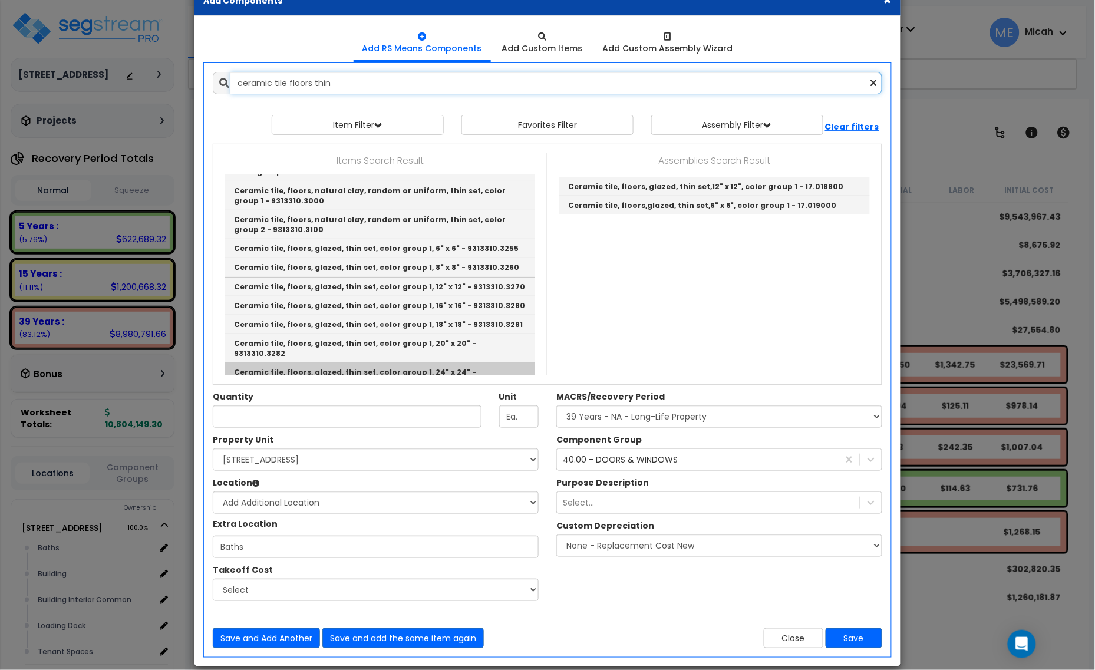
scroll to position [48, 0]
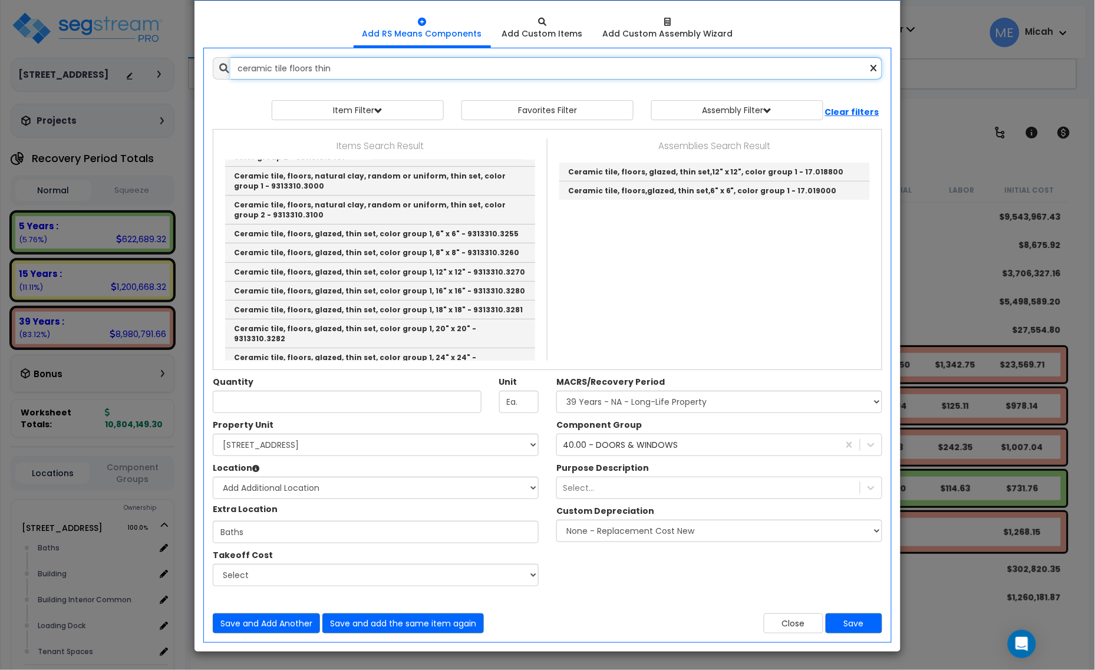
click at [309, 67] on input "ceramic tile floors thin" at bounding box center [557, 68] width 652 height 22
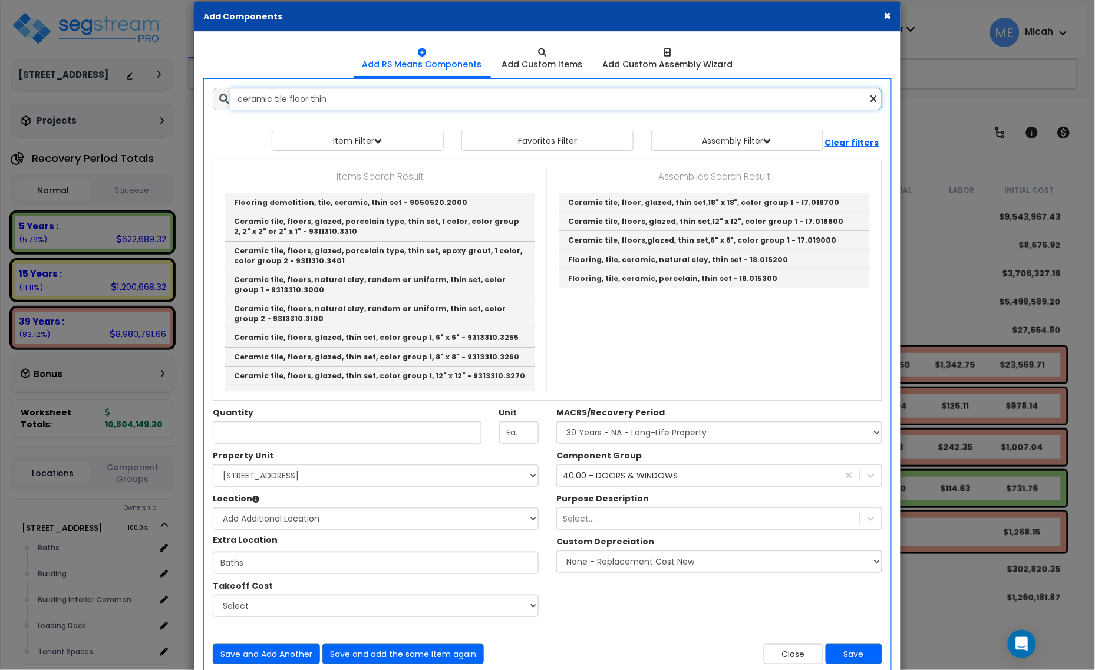
scroll to position [0, 0]
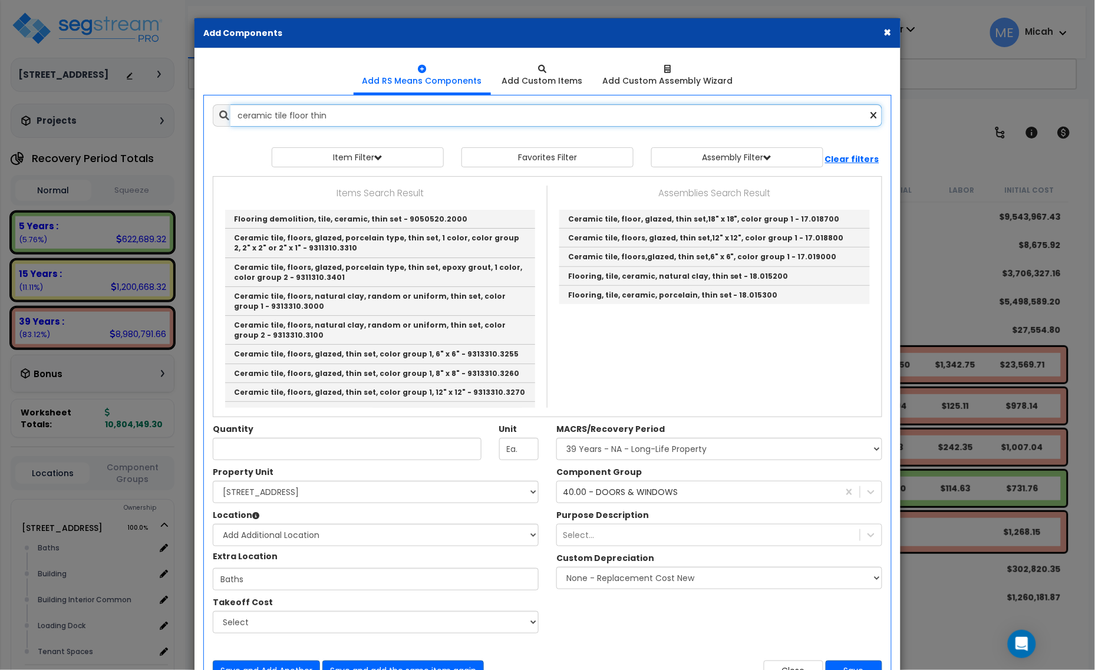
click at [340, 116] on input "ceramic tile floor thin" at bounding box center [557, 115] width 652 height 22
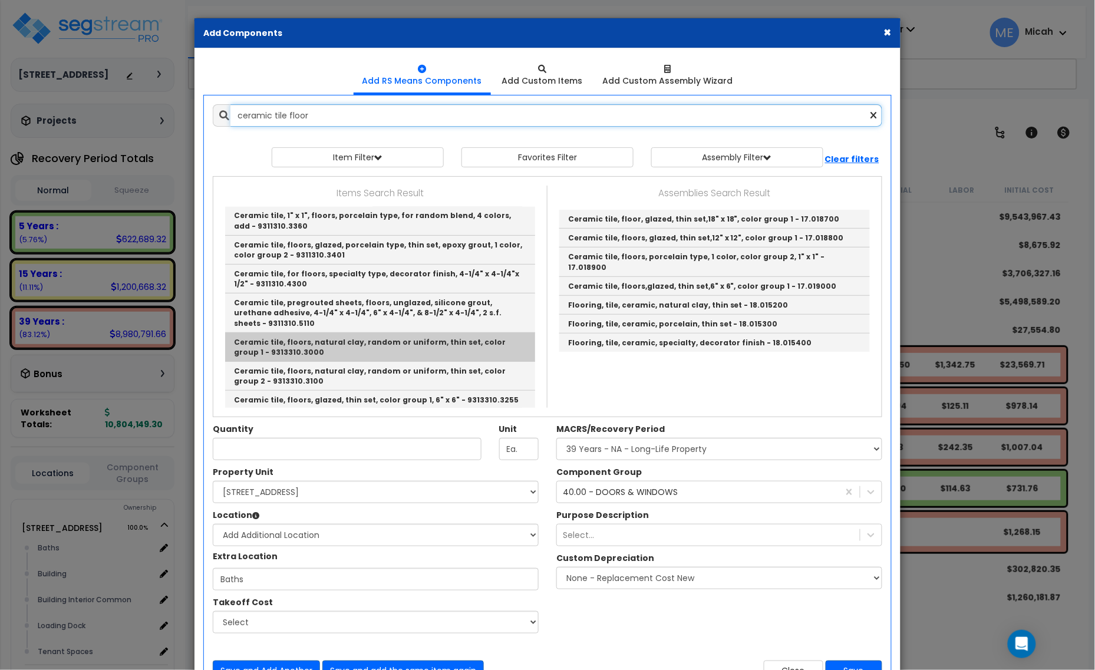
scroll to position [221, 0]
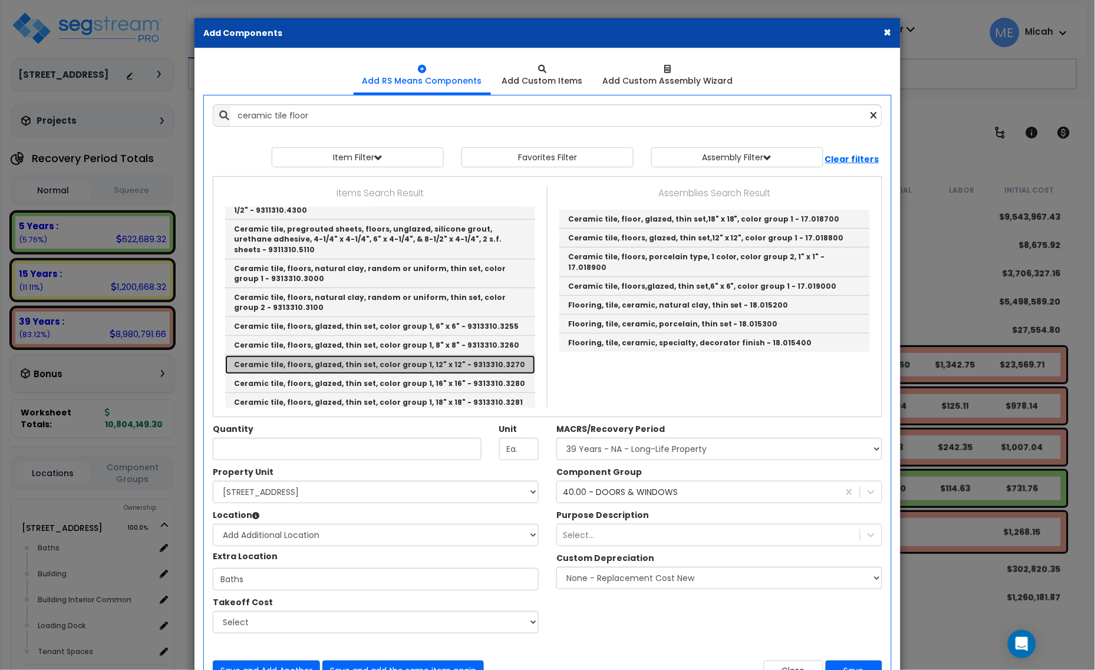
click at [455, 367] on link "Ceramic tile, floors, glazed, thin set, color group 1, 12" x 12" - 9313310.3270" at bounding box center [380, 364] width 310 height 19
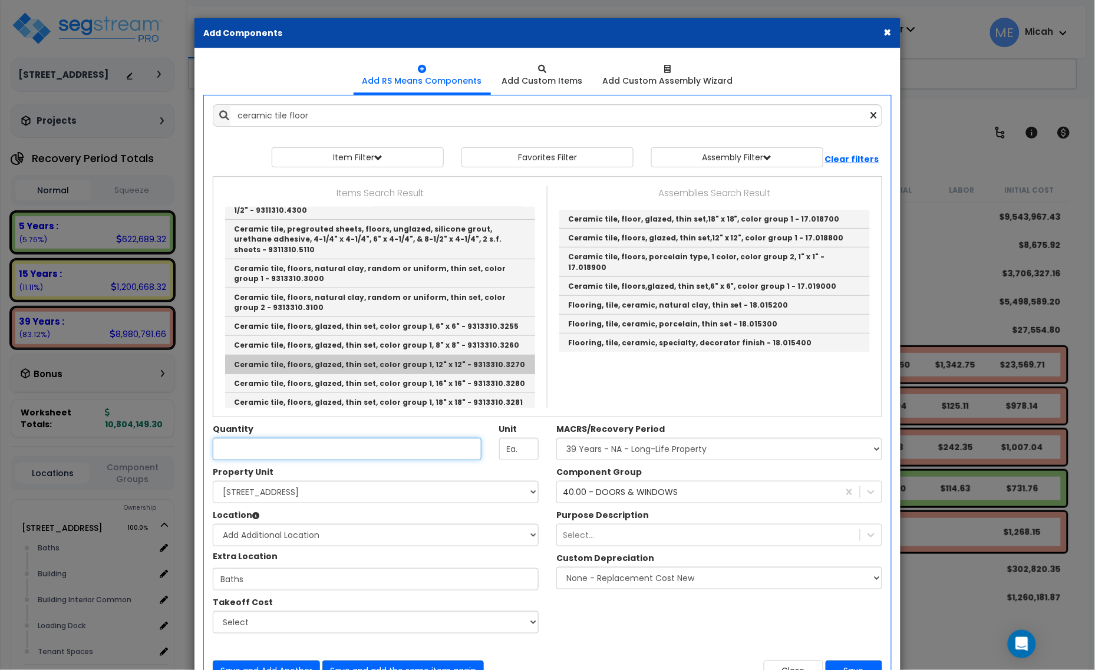
type input "Ceramic tile, floors, glazed, thin set, color group 1, 12" x 12" - 9313310.3270"
type input "S.F."
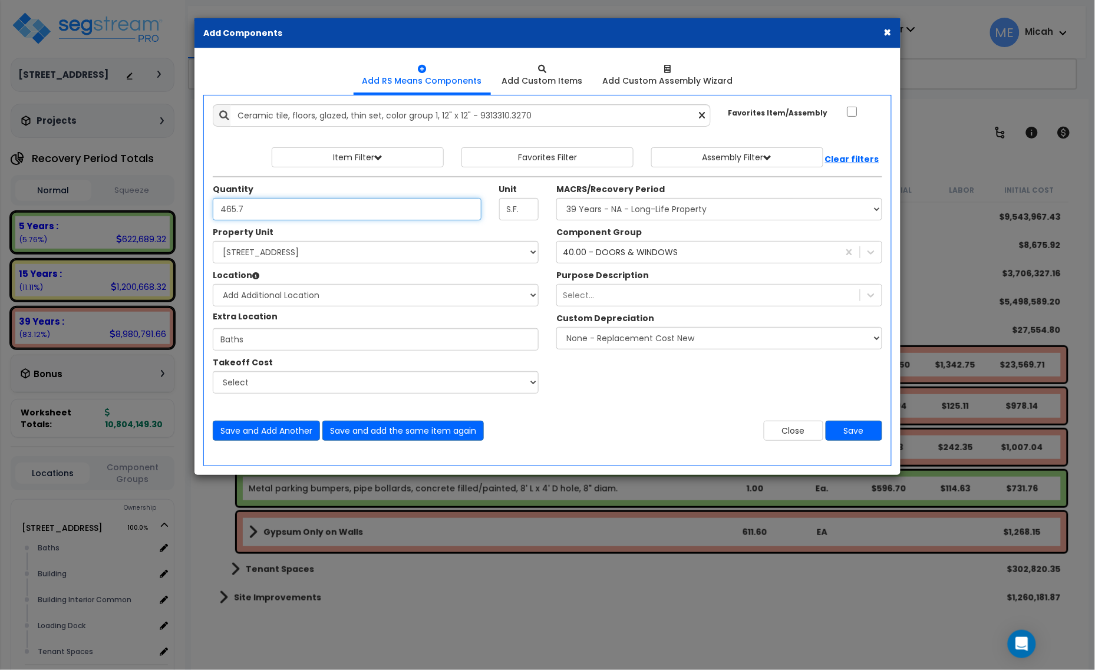
type input "465.7"
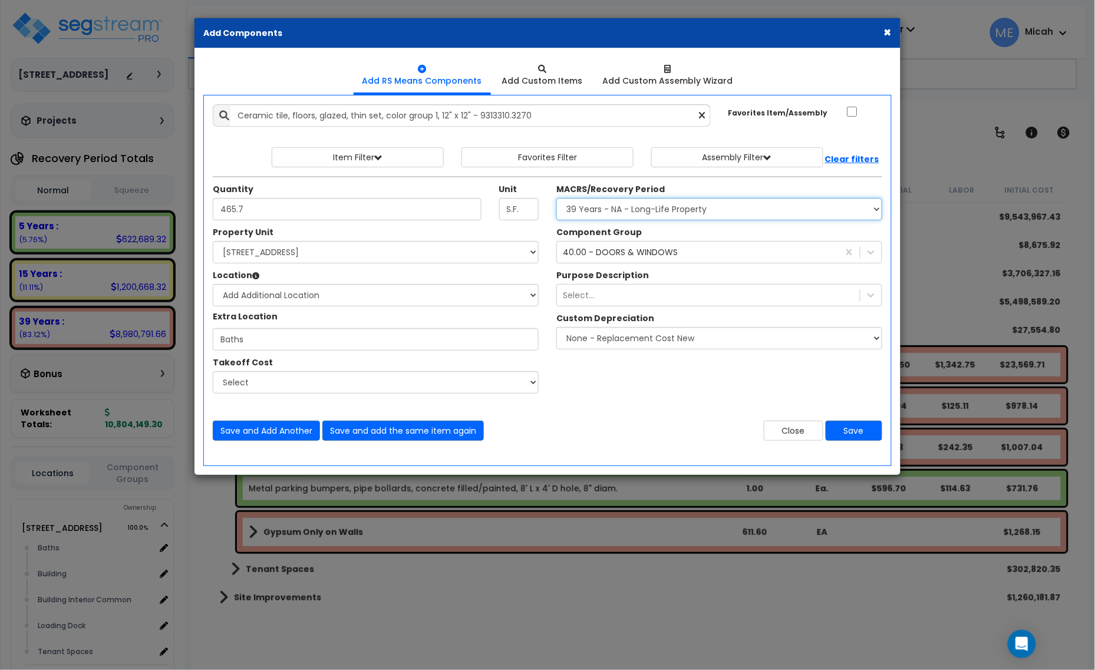
click at [653, 210] on select "Select MACRS/Recovery Period 5 Years - 57.0 - Distributive Trades & Services 5 …" at bounding box center [720, 209] width 326 height 22
click at [658, 207] on select "Select MACRS/Recovery Period 5 Years - 57.0 - Distributive Trades & Services 5 …" at bounding box center [720, 209] width 326 height 22
click at [632, 253] on div "40.00 - DOORS & WINDOWS" at bounding box center [620, 252] width 115 height 12
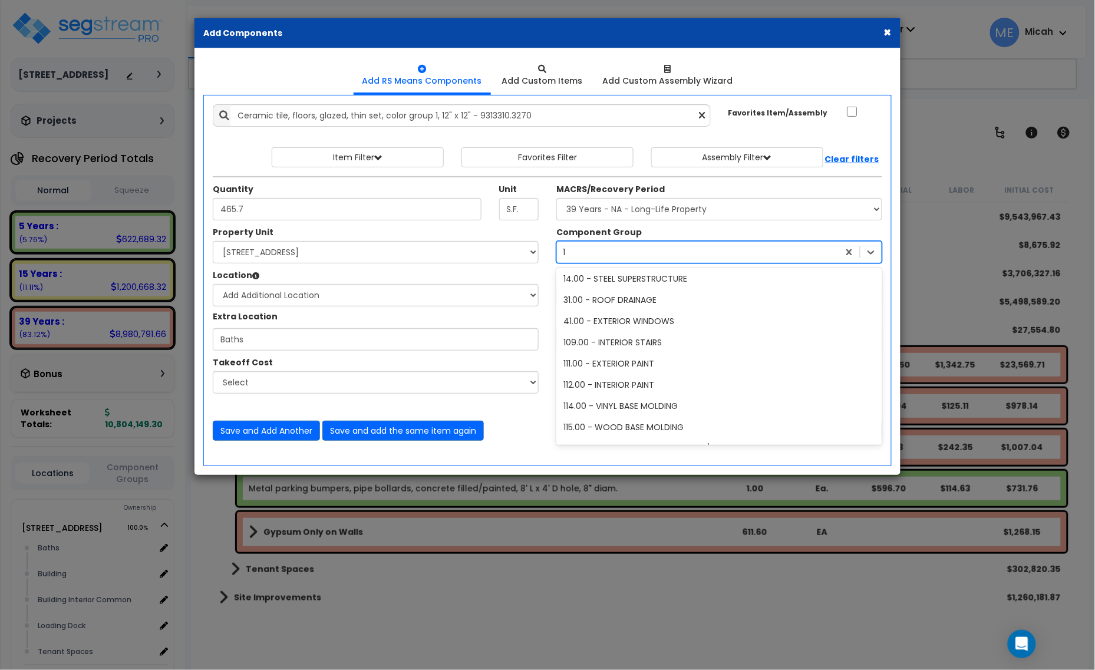
scroll to position [3, 0]
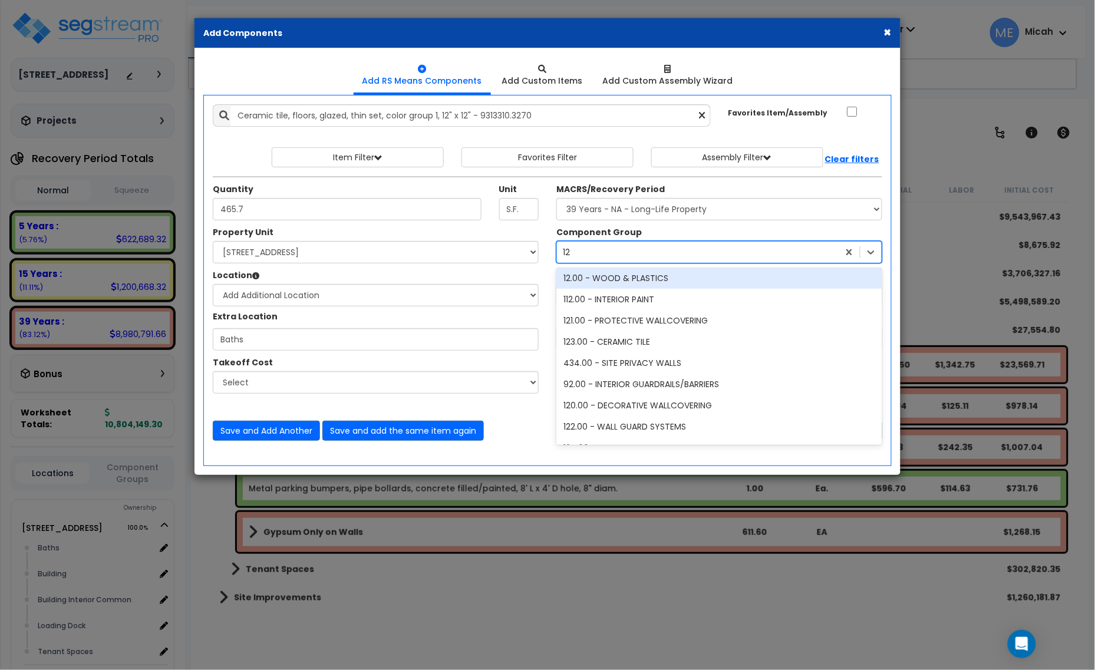
type input "123"
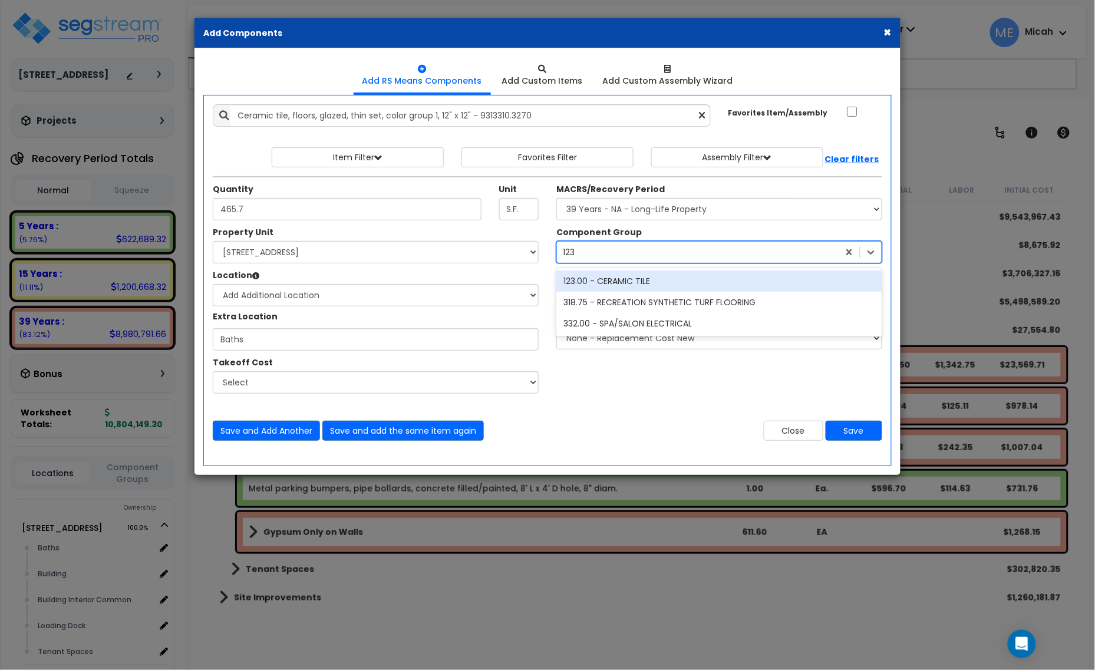
click at [624, 285] on div "123.00 - CERAMIC TILE" at bounding box center [720, 281] width 326 height 21
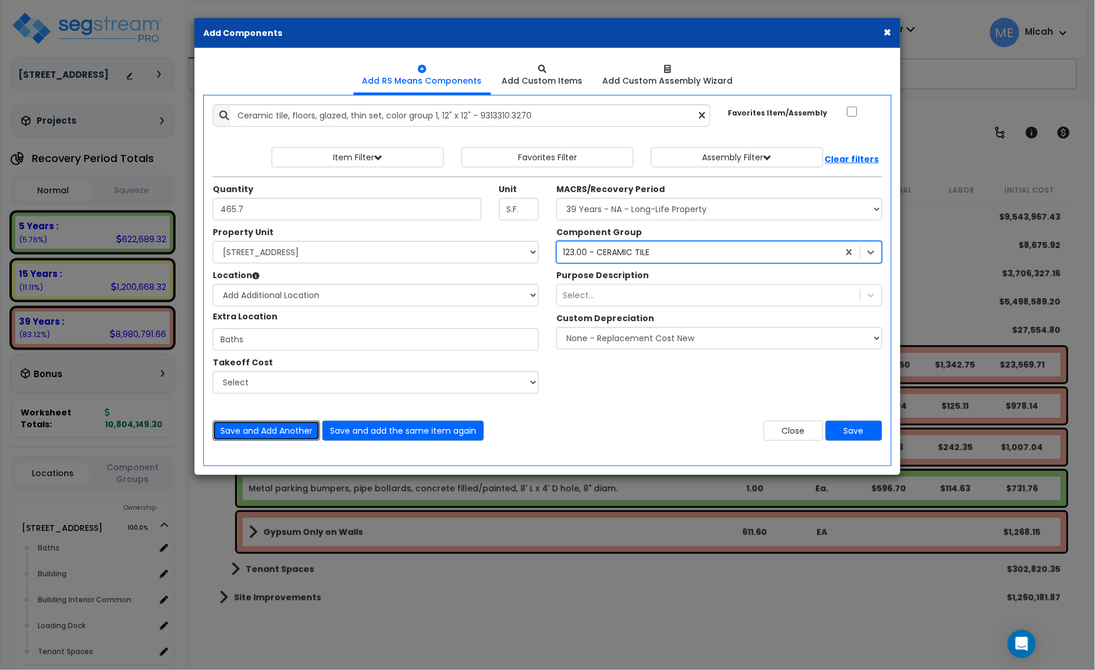
click at [248, 426] on button "Save and Add Another" at bounding box center [266, 431] width 107 height 20
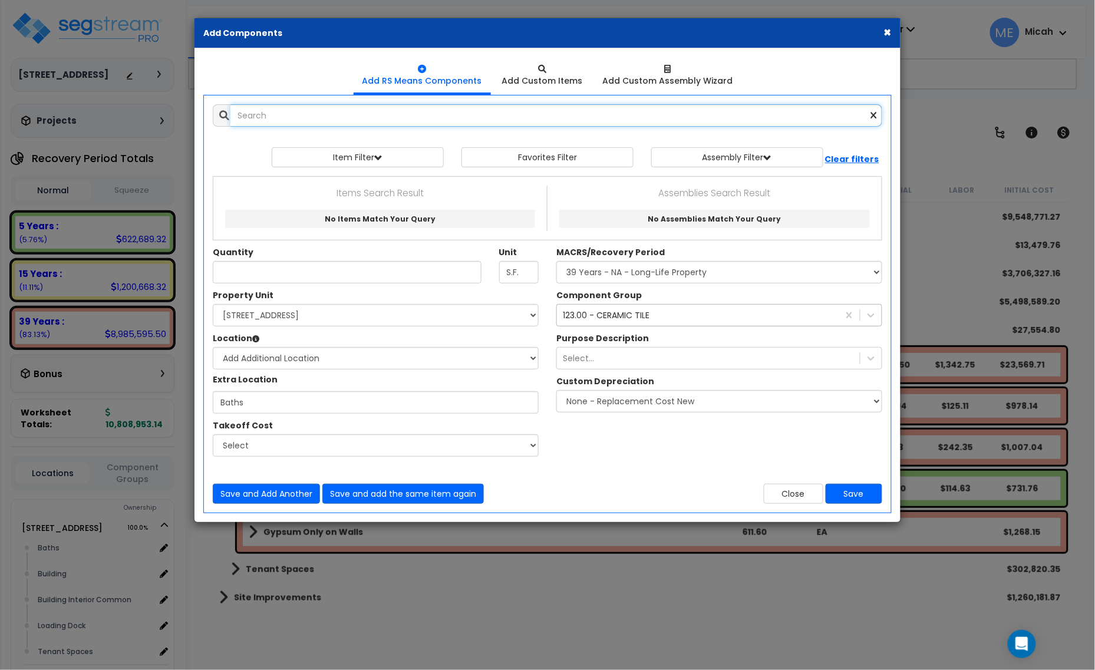
click at [271, 112] on input "text" at bounding box center [557, 115] width 652 height 22
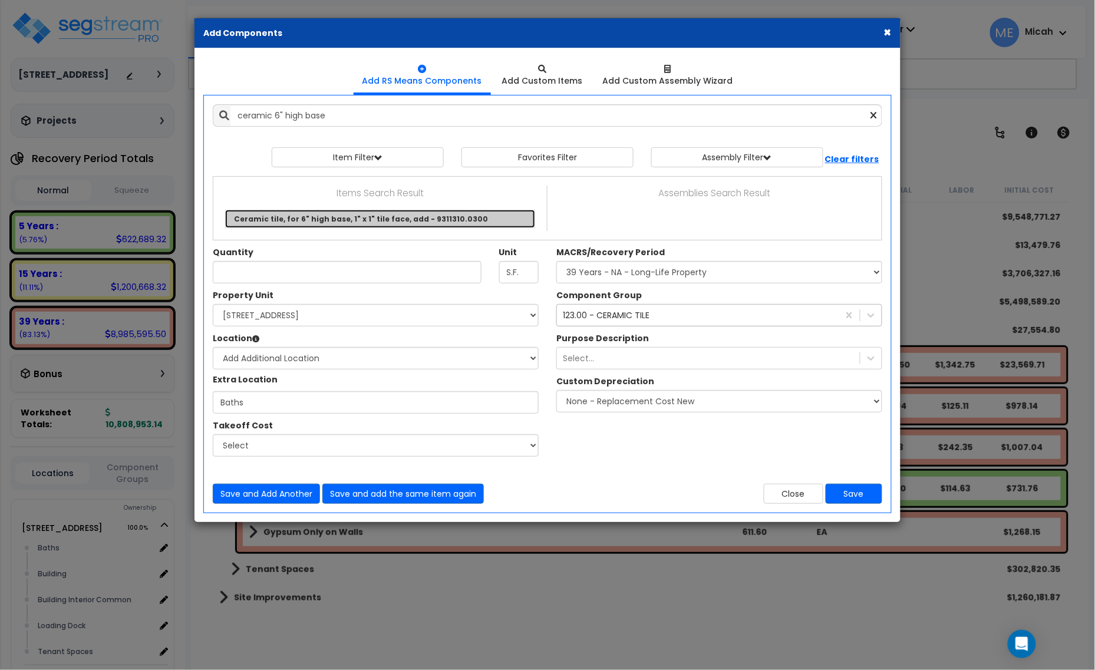
click at [365, 216] on link "Ceramic tile, for 6" high base, 1" x 1" tile face, add - 9311310.0300" at bounding box center [380, 219] width 310 height 18
type input "Ceramic tile, for 6" high base, 1" x 1" tile face, add - 9311310.0300"
type input "L.F."
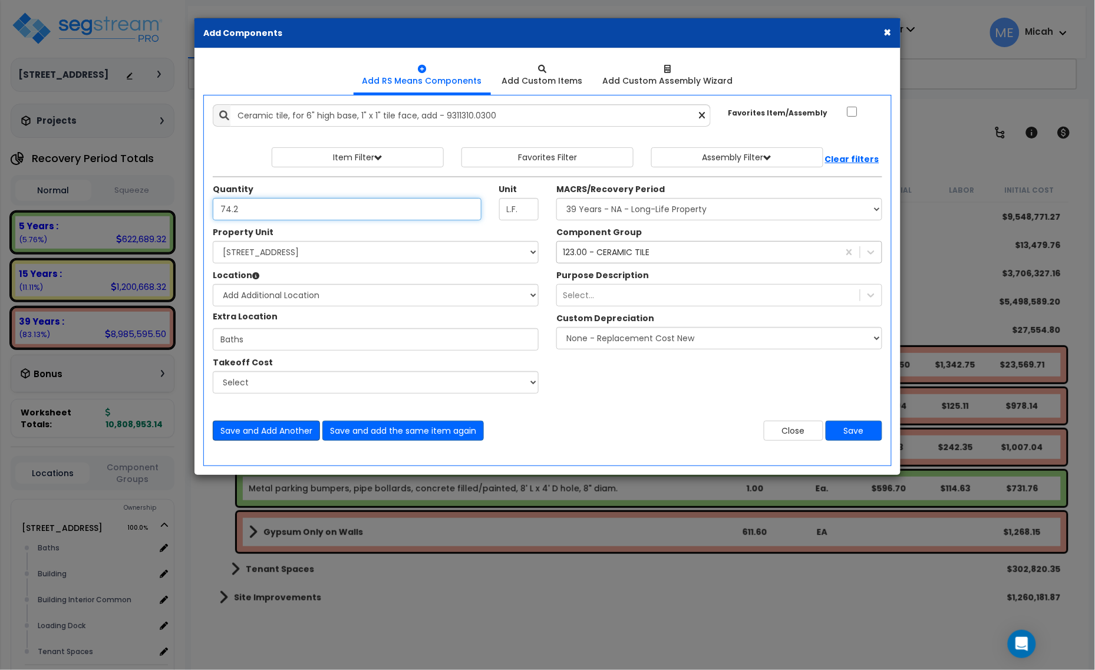
type input "74.2"
click at [261, 437] on button "Save and Add Another" at bounding box center [266, 431] width 107 height 20
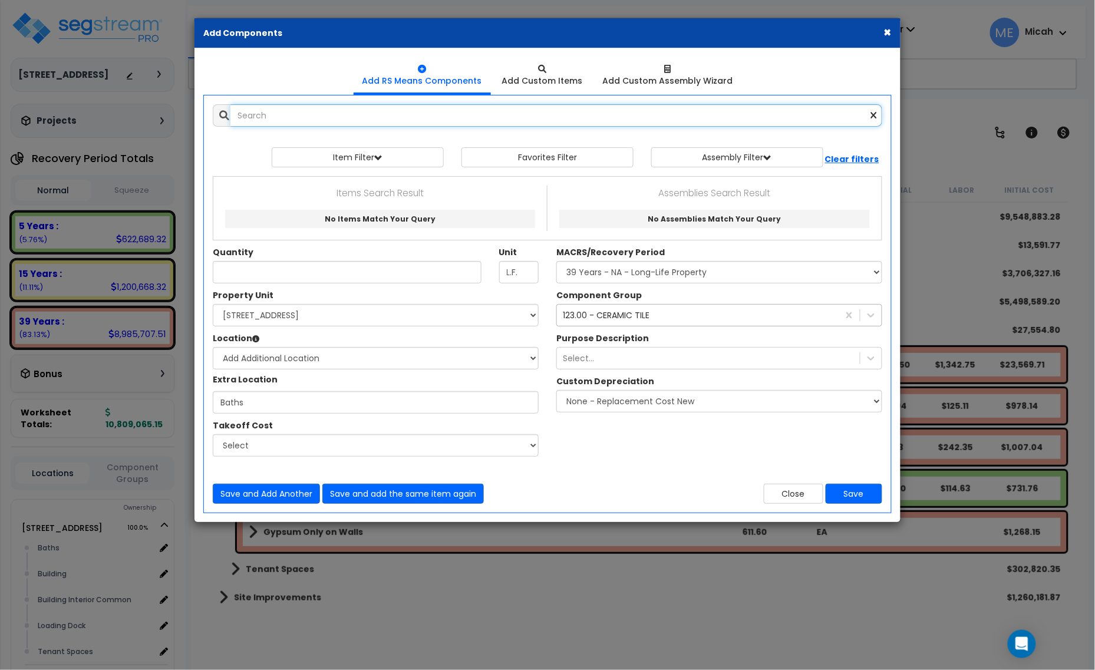
click at [323, 107] on input "text" at bounding box center [557, 115] width 652 height 22
click at [349, 113] on input "ceramic tile sanitary cove vase" at bounding box center [557, 115] width 652 height 22
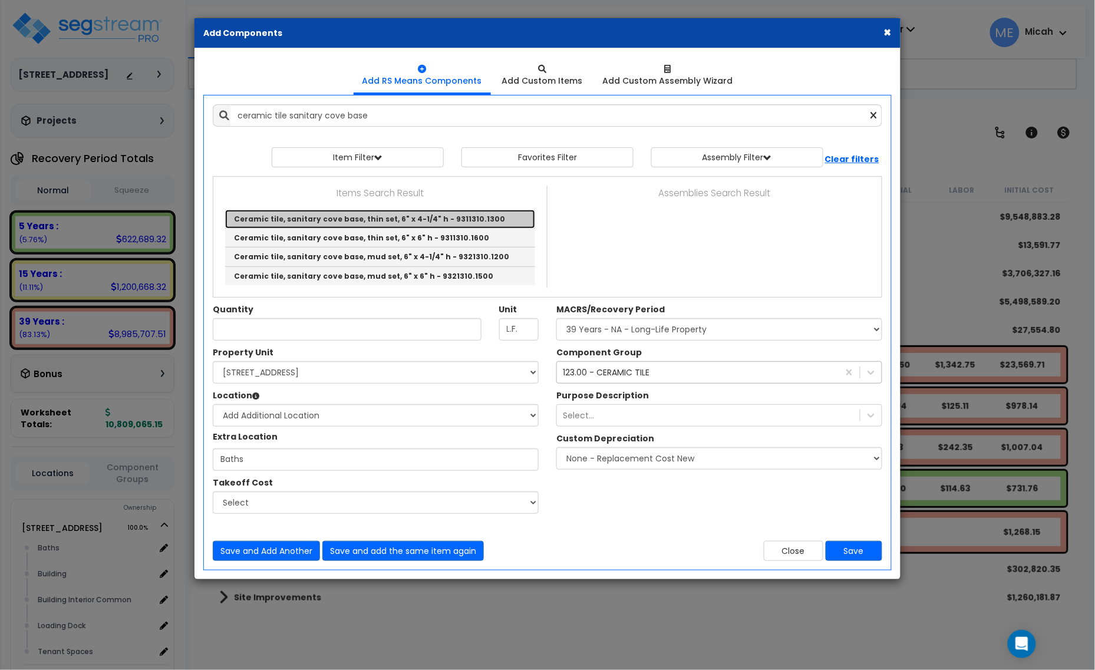
click at [396, 219] on link "Ceramic tile, sanitary cove base, thin set, 6" x 4-1/4" h - 9311310.1300" at bounding box center [380, 219] width 310 height 19
type input "Ceramic tile, sanitary cove base, thin set, 6" x 4-1/4" h - 9311310.1300"
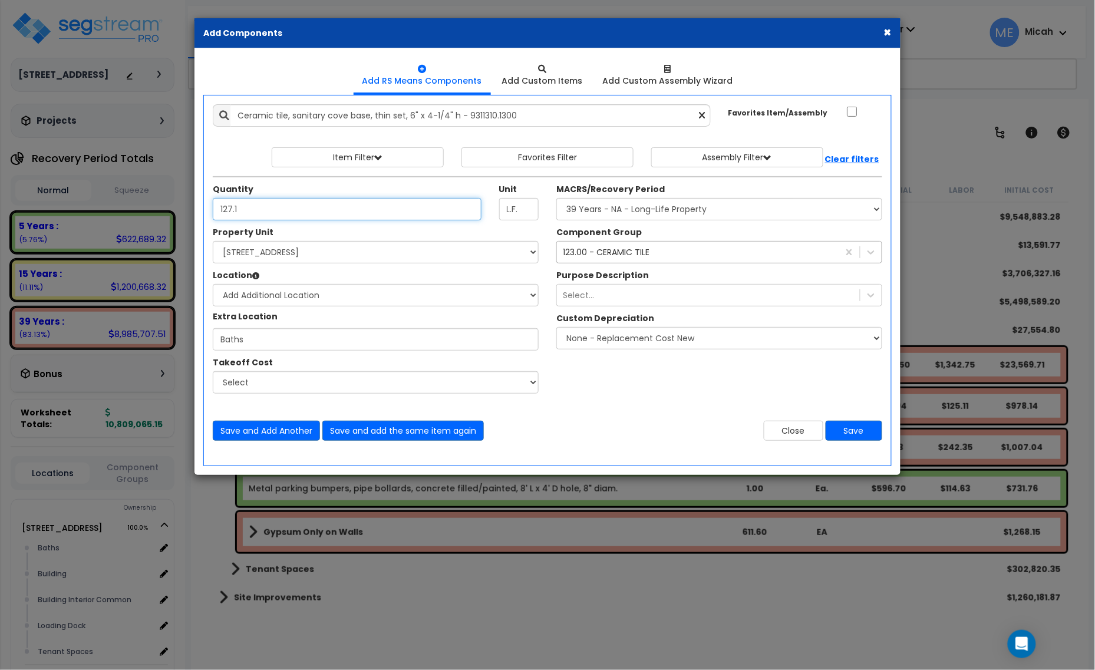
type input "127.1"
click at [293, 436] on button "Save and Add Another" at bounding box center [266, 431] width 107 height 20
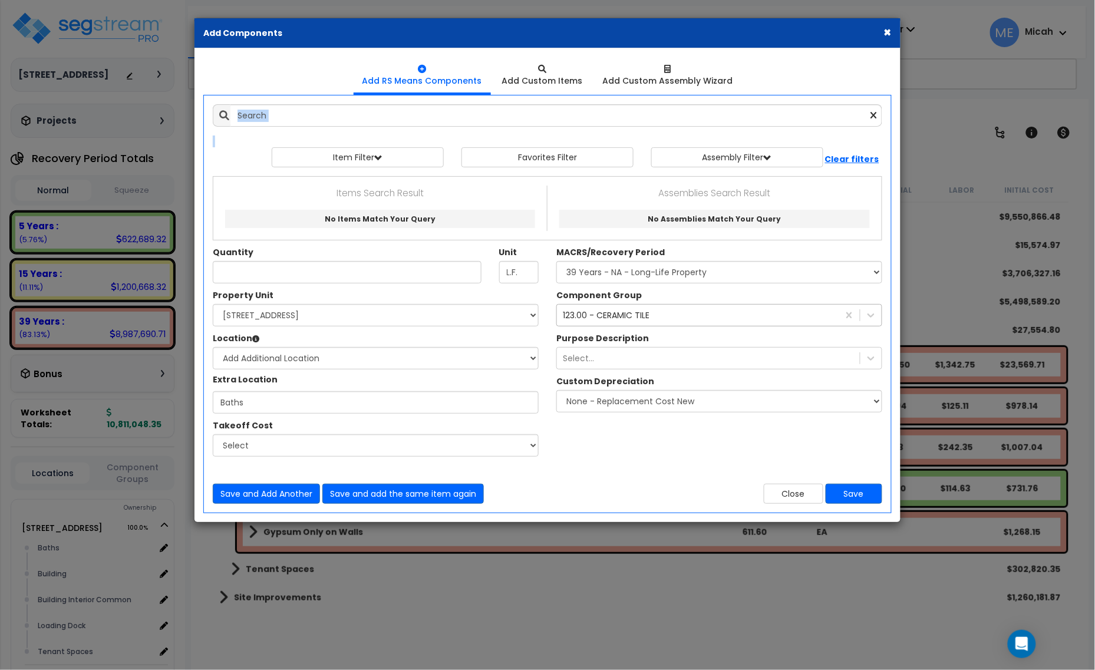
click at [350, 127] on div "Add Items Add Assemblies Both 9422214 Select" at bounding box center [547, 304] width 687 height 417
click at [347, 122] on input "text" at bounding box center [557, 115] width 652 height 22
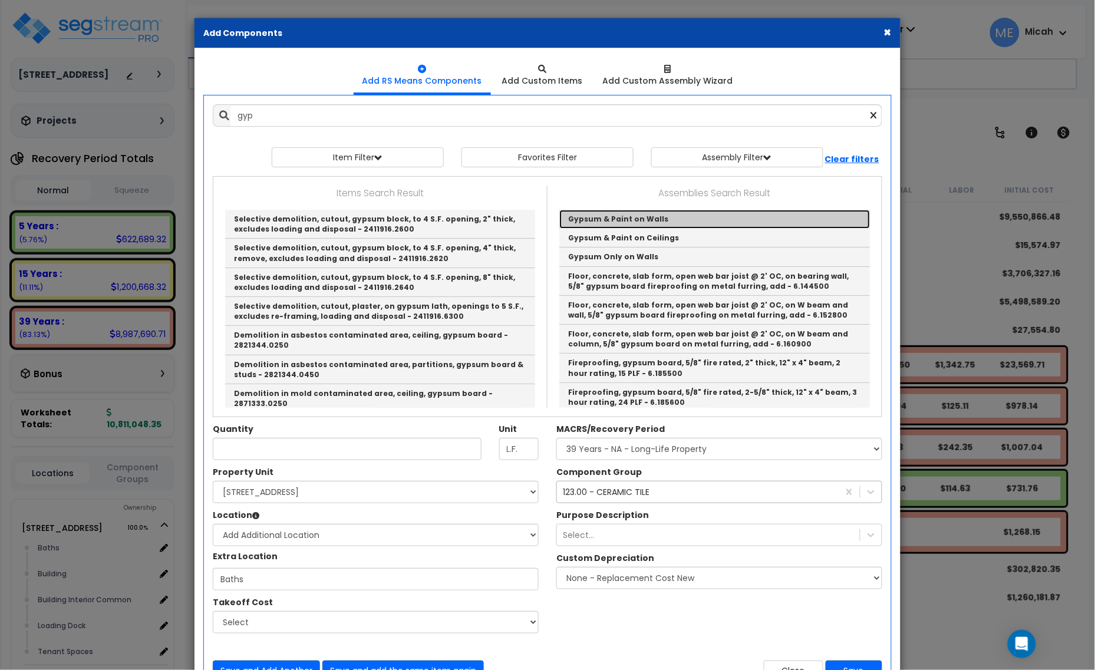
click at [662, 222] on link "Gypsum & Paint on Walls" at bounding box center [714, 219] width 311 height 19
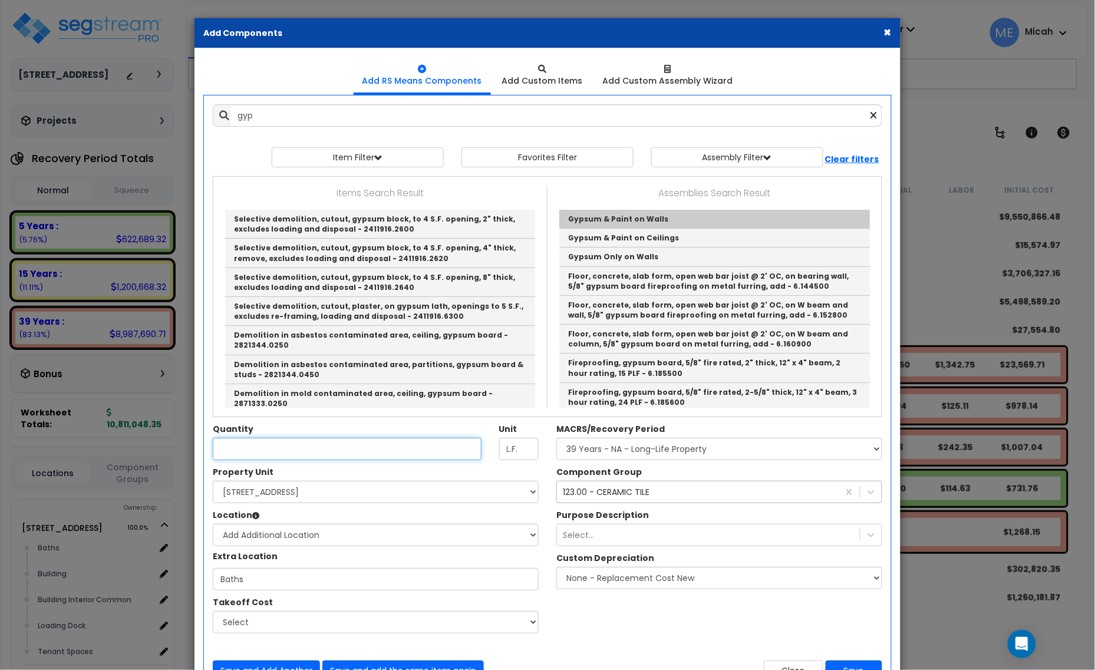
type input "Gypsum & Paint on Walls"
checkbox input "true"
type input "EA"
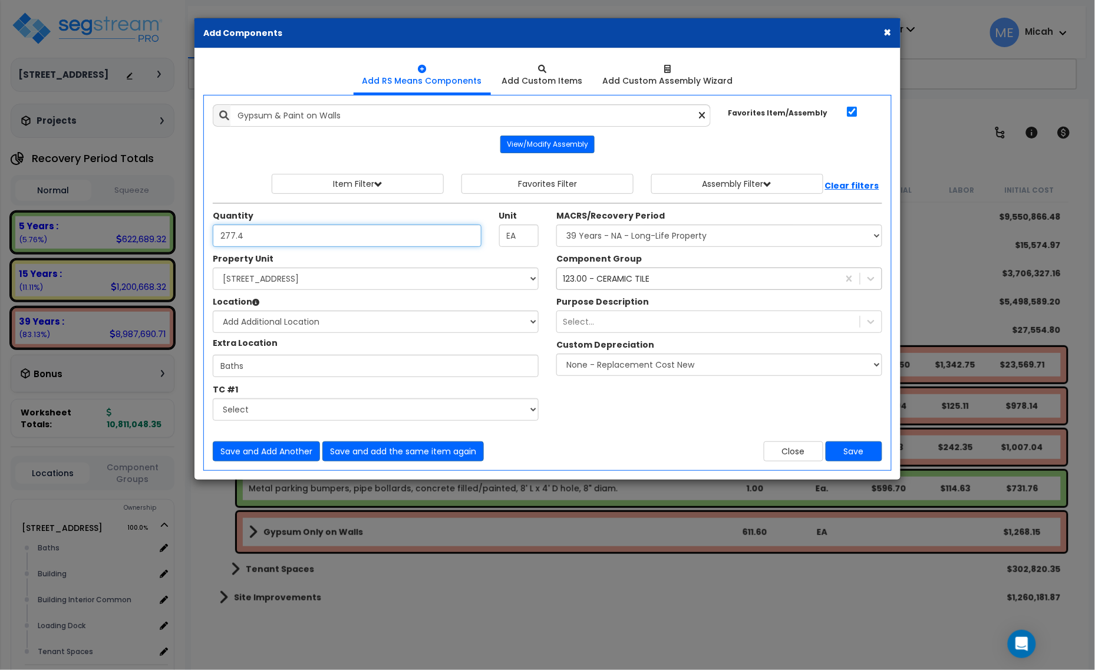
type input "277.4"
click at [604, 281] on div "123.00 - CERAMIC TILE" at bounding box center [606, 279] width 87 height 12
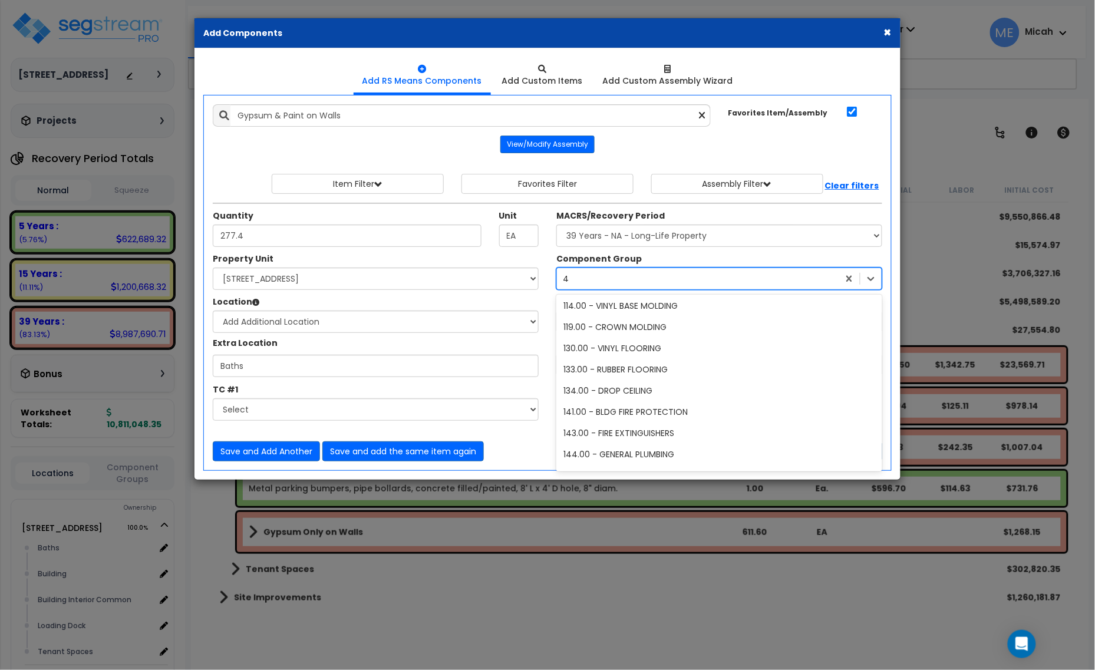
type input "47"
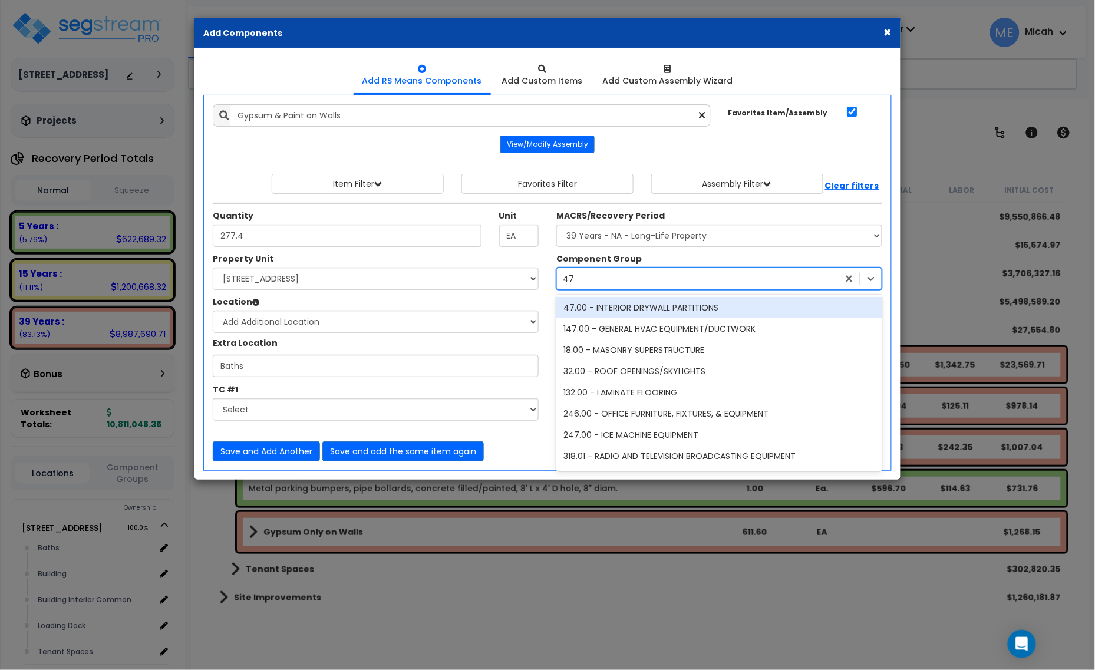
click at [624, 315] on div "47.00 - INTERIOR DRYWALL PARTITIONS" at bounding box center [720, 307] width 326 height 21
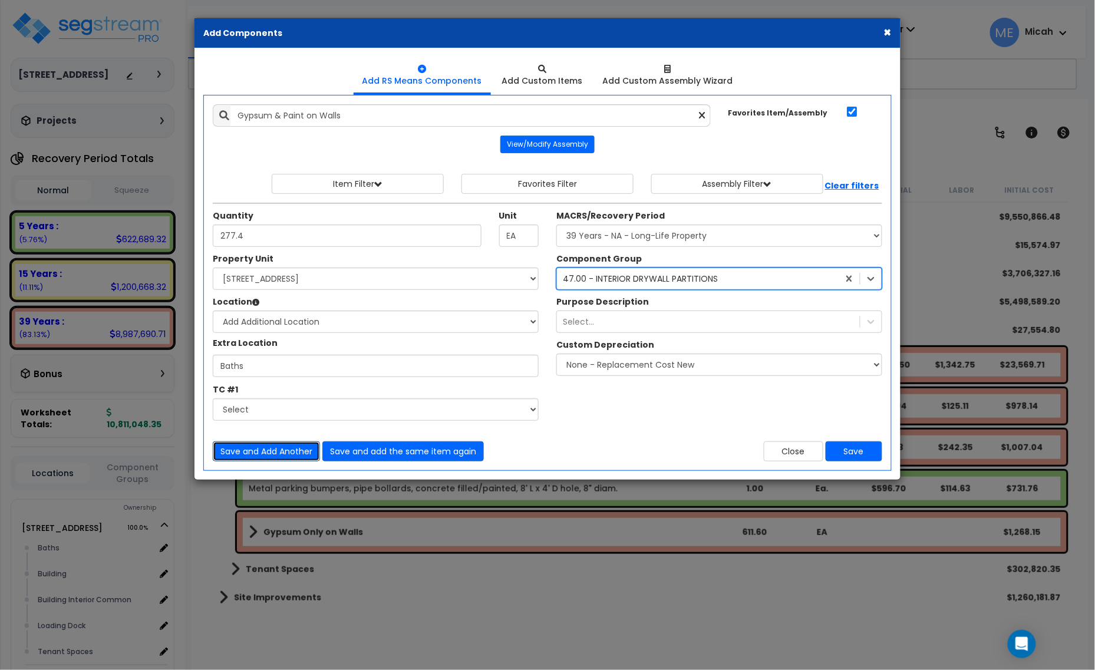
click at [272, 446] on button "Save and Add Another" at bounding box center [266, 452] width 107 height 20
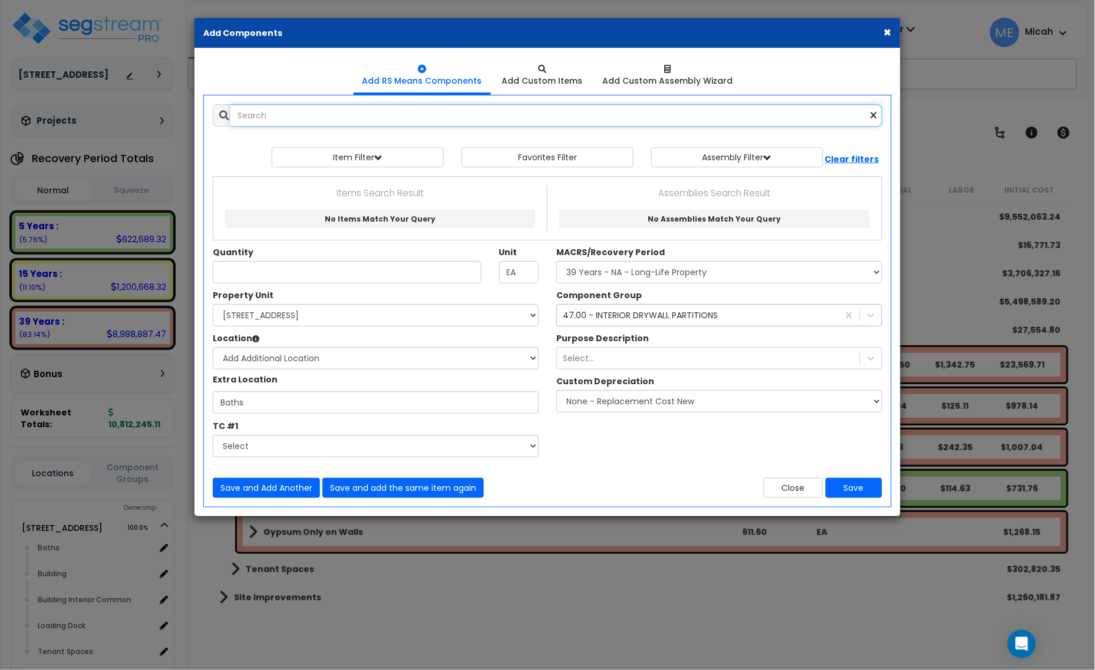
click at [285, 125] on input "text" at bounding box center [557, 115] width 652 height 22
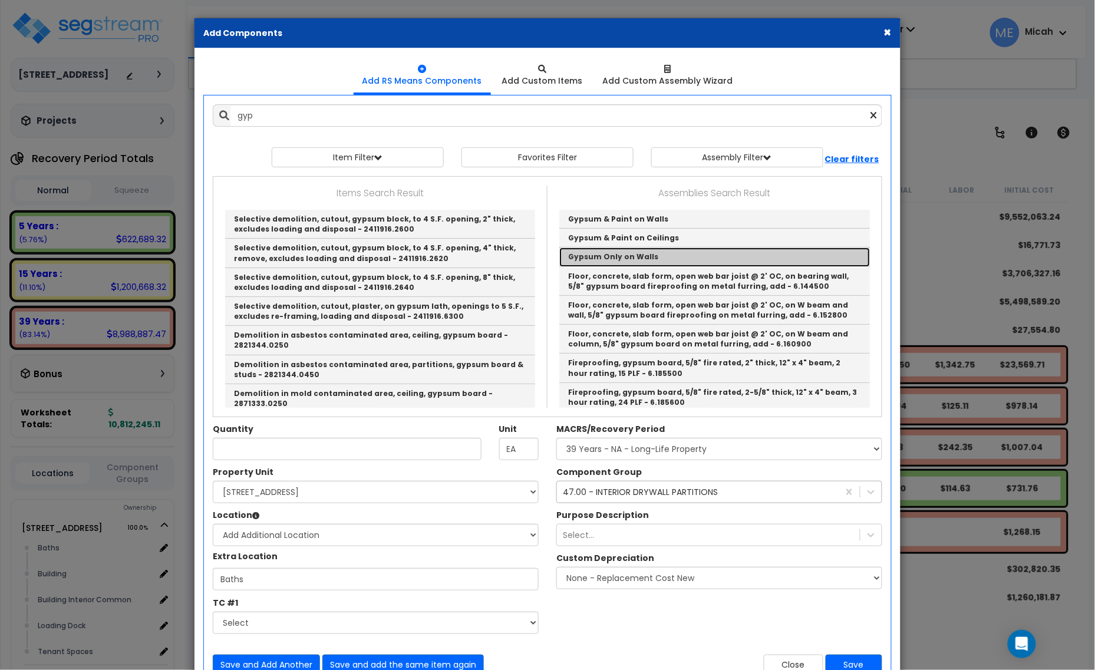
click at [650, 252] on link "Gypsum Only on Walls" at bounding box center [714, 257] width 311 height 19
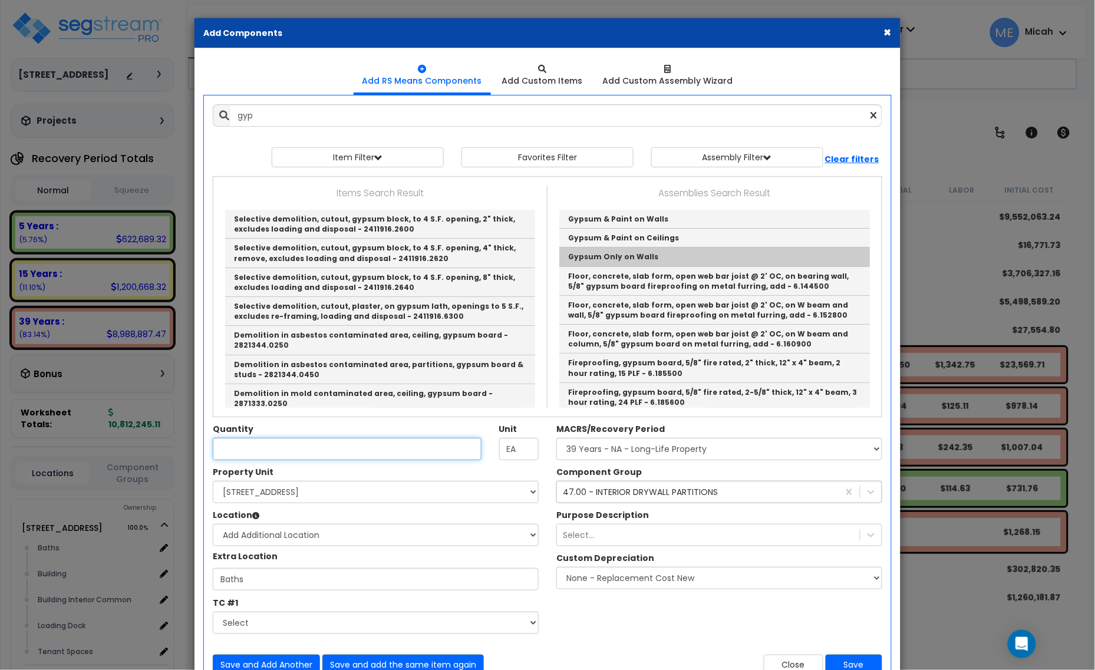
type input "Gypsum Only on Walls"
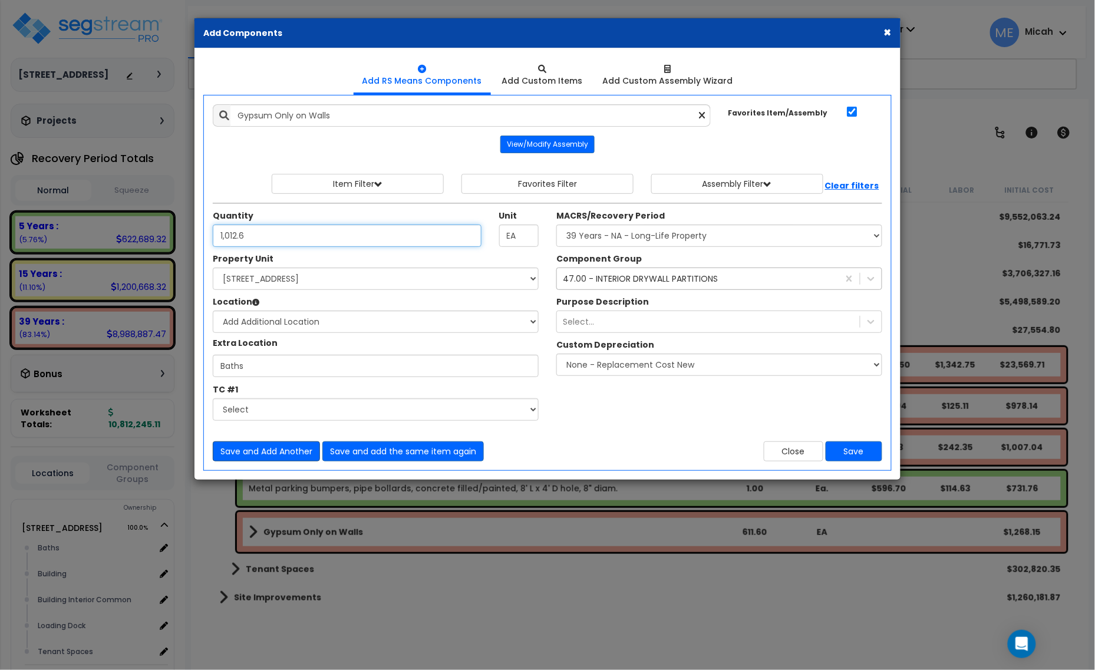
type input "1,012.6"
click at [269, 451] on button "Save and Add Another" at bounding box center [266, 452] width 107 height 20
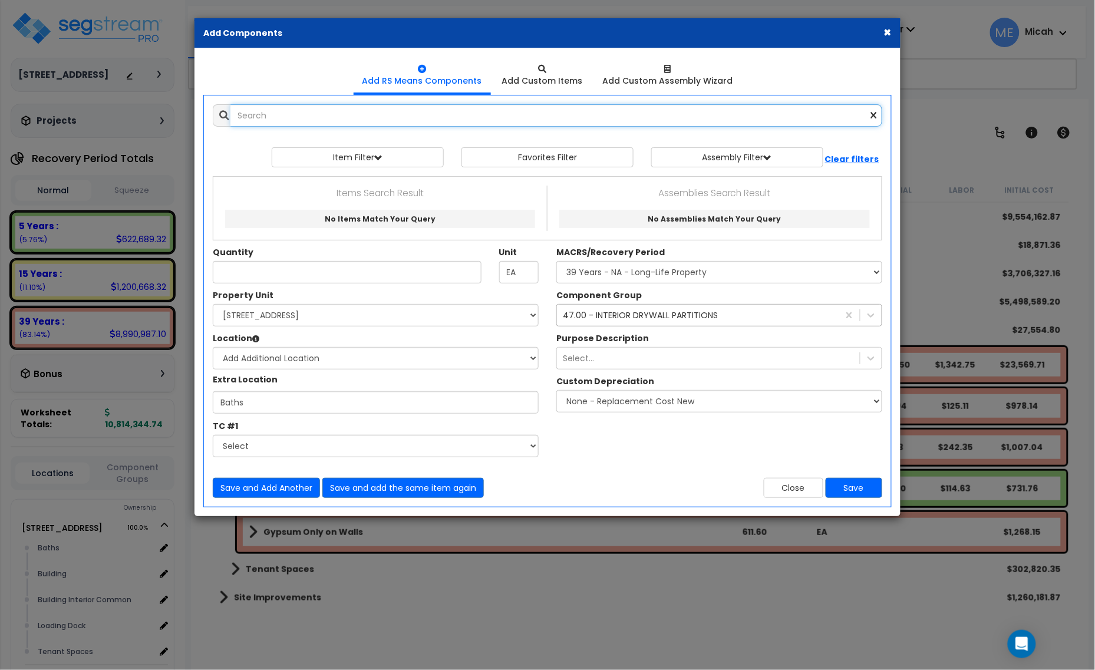
click at [346, 114] on input "text" at bounding box center [557, 115] width 652 height 22
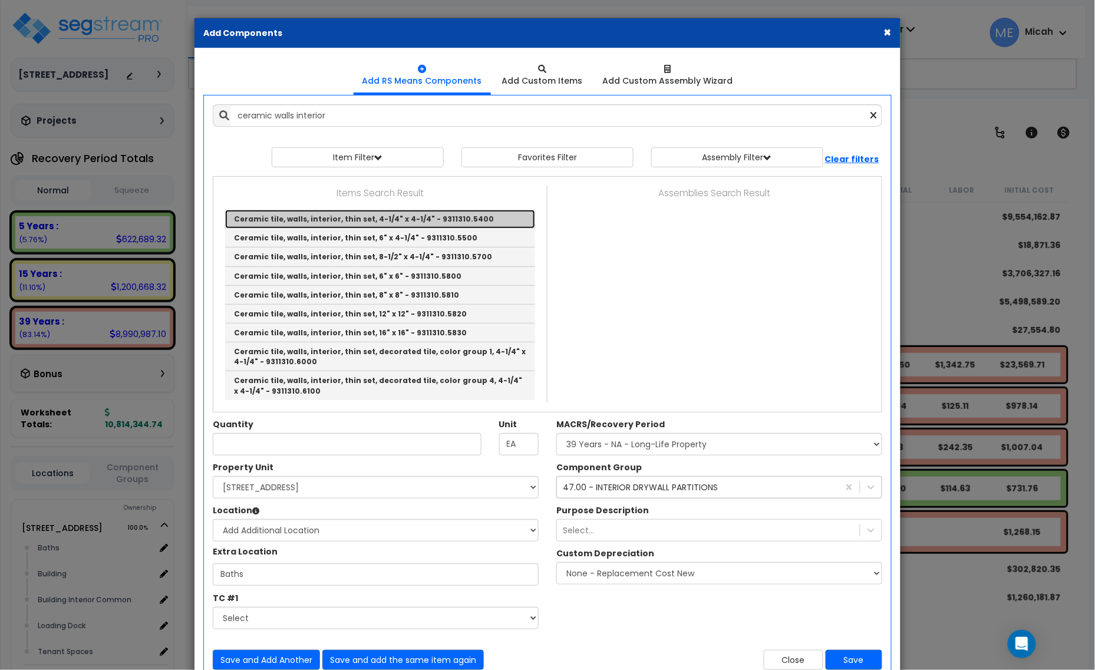
click at [404, 220] on link "Ceramic tile, walls, interior, thin set, 4-1/4" x 4-1/4" - 9311310.5400" at bounding box center [380, 219] width 310 height 19
type input "Ceramic tile, walls, interior, thin set, 4-1/4" x 4-1/4" - 9311310.5400"
checkbox input "false"
type input "S.F."
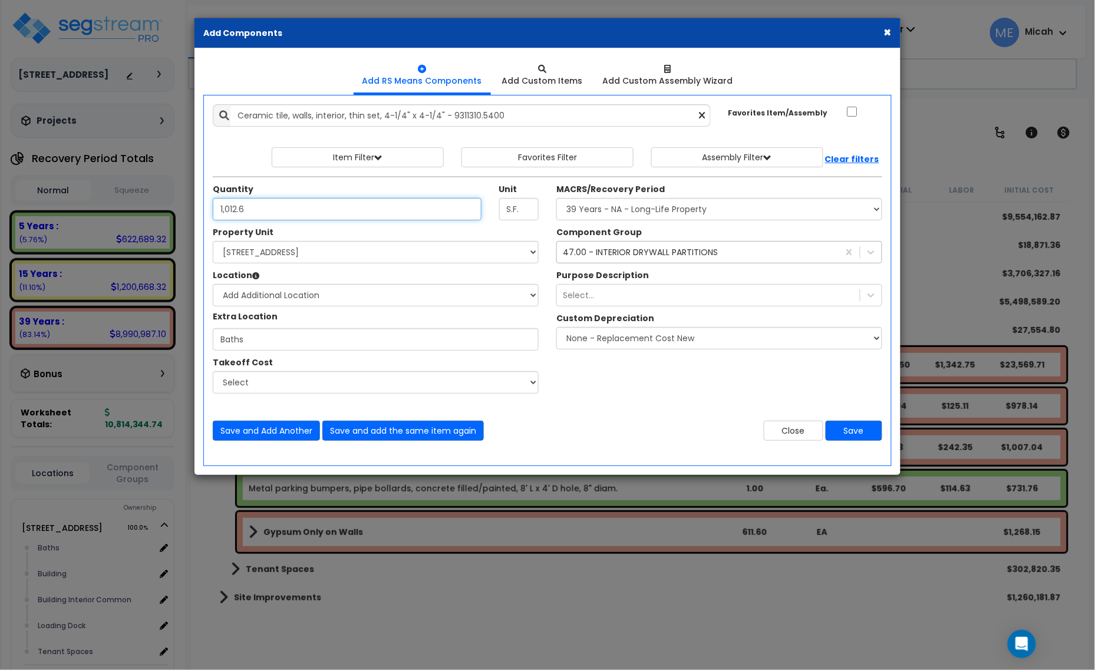
type input "1,012.6"
click at [699, 254] on div "47.00 - INTERIOR DRYWALL PARTITIONS" at bounding box center [640, 252] width 155 height 12
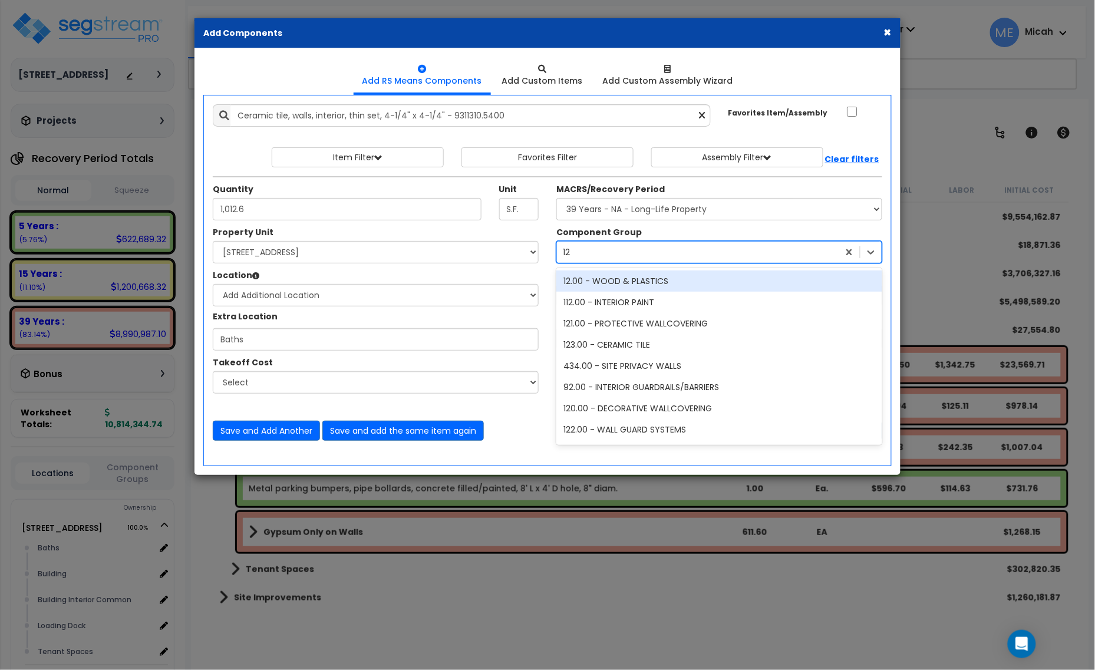
type input "123"
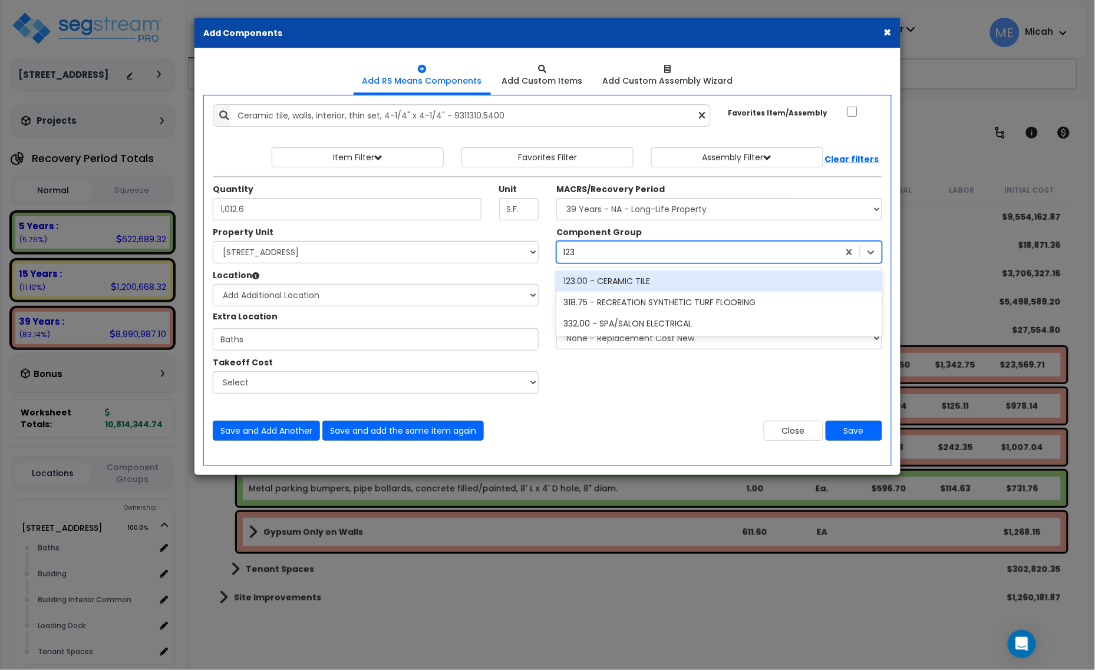
click at [630, 281] on div "123.00 - CERAMIC TILE" at bounding box center [720, 281] width 326 height 21
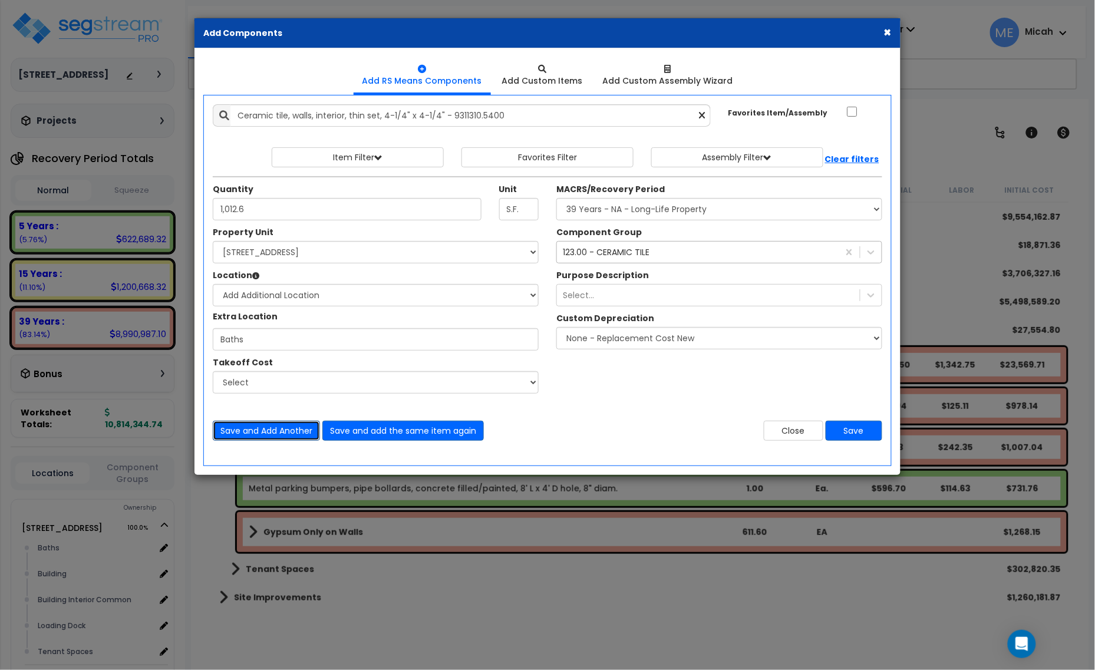
click at [272, 426] on button "Save and Add Another" at bounding box center [266, 431] width 107 height 20
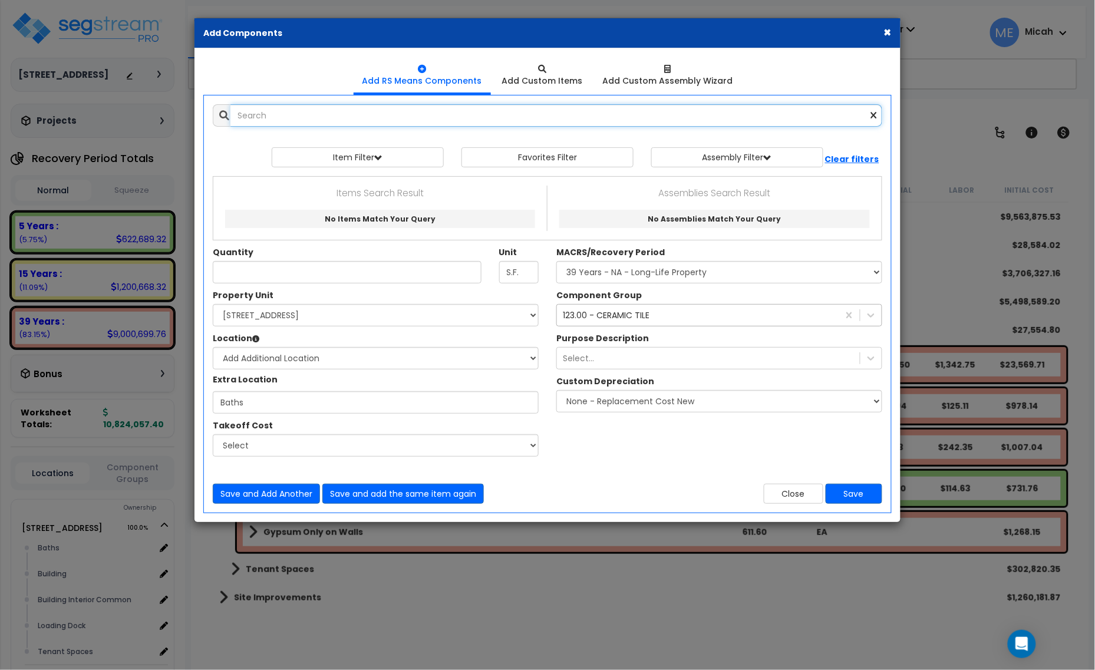
click at [299, 117] on input "text" at bounding box center [557, 115] width 652 height 22
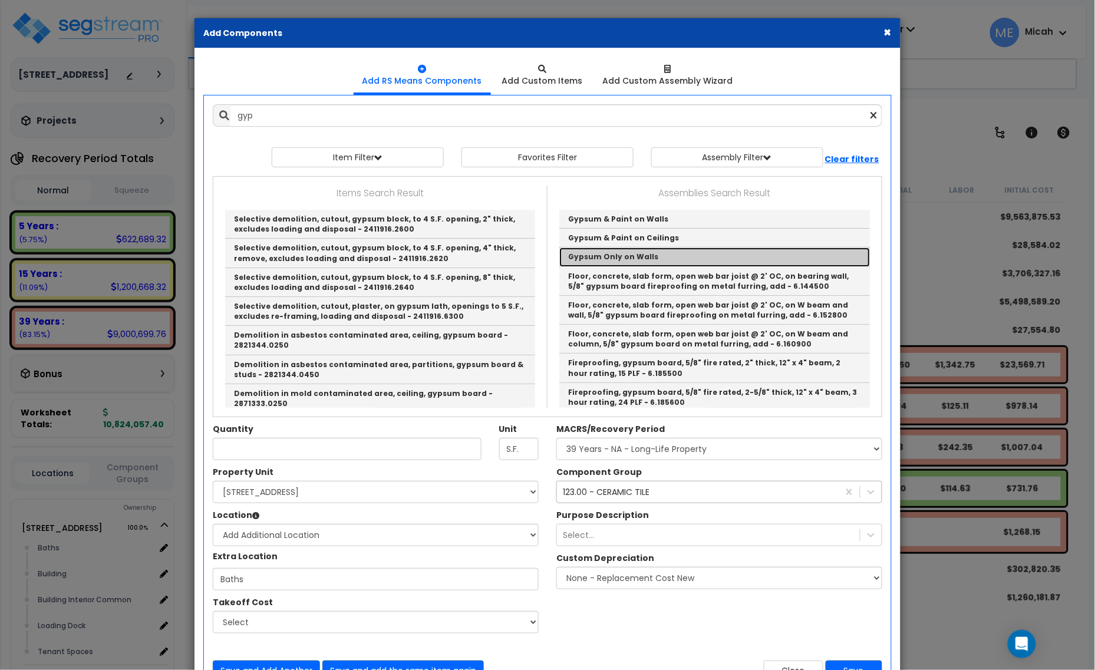
click at [607, 261] on link "Gypsum Only on Walls" at bounding box center [714, 257] width 311 height 19
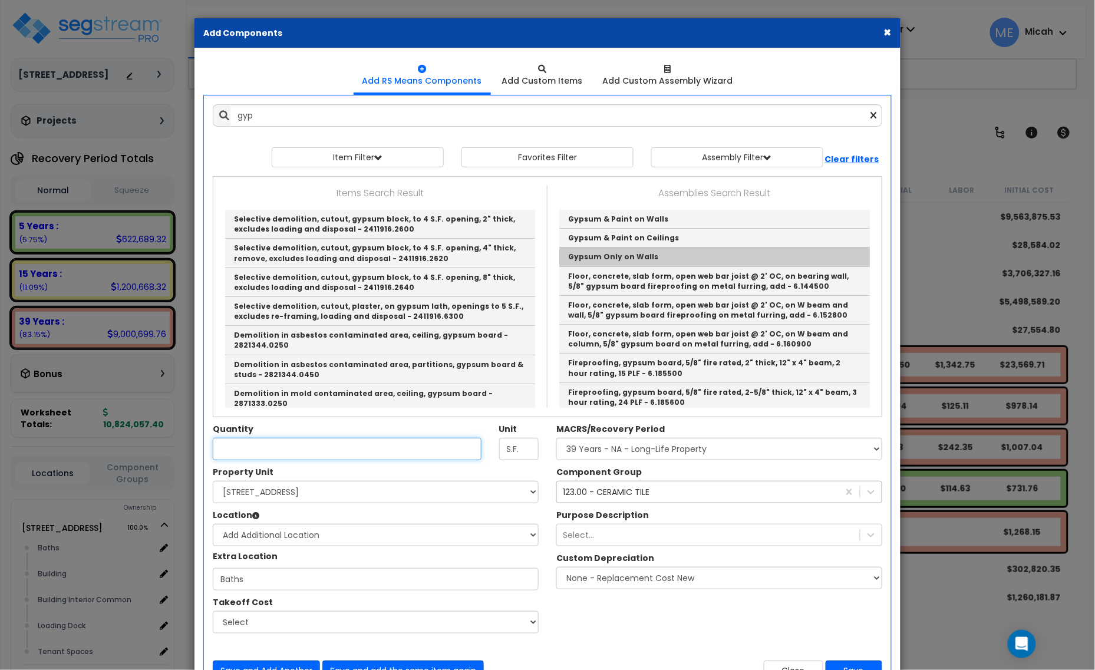
type input "Gypsum Only on Walls"
checkbox input "true"
type input "EA"
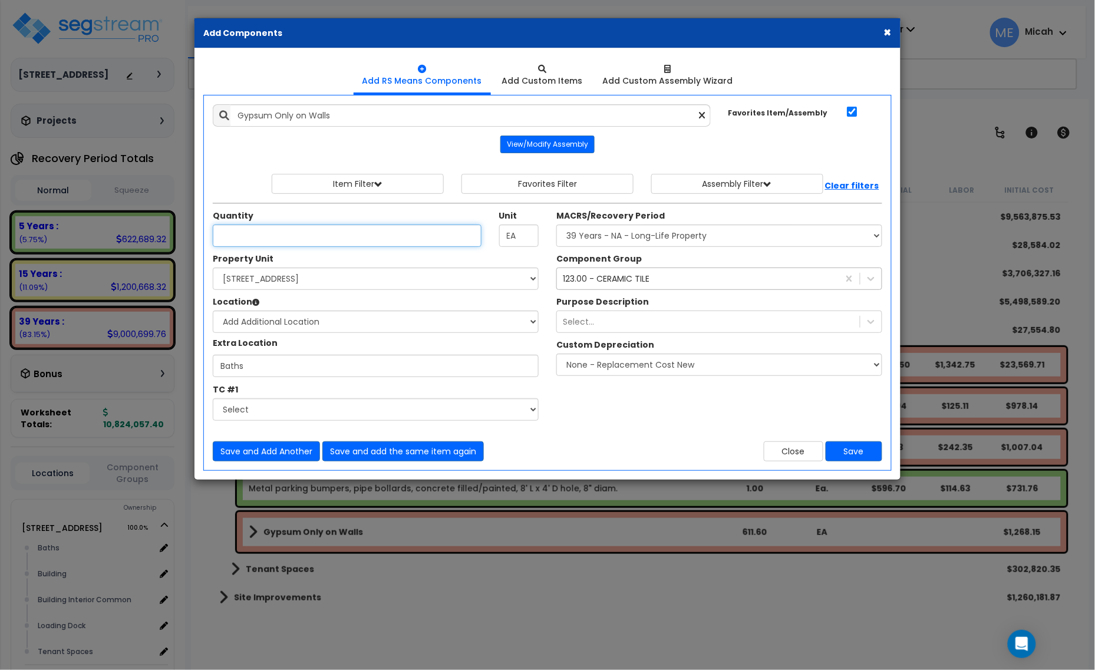
click at [293, 239] on input "Quantity" at bounding box center [347, 236] width 269 height 22
type input "314.3"
drag, startPoint x: 609, startPoint y: 281, endPoint x: 619, endPoint y: 281, distance: 10.0
click at [609, 281] on div "123.00 - CERAMIC TILE" at bounding box center [606, 279] width 87 height 12
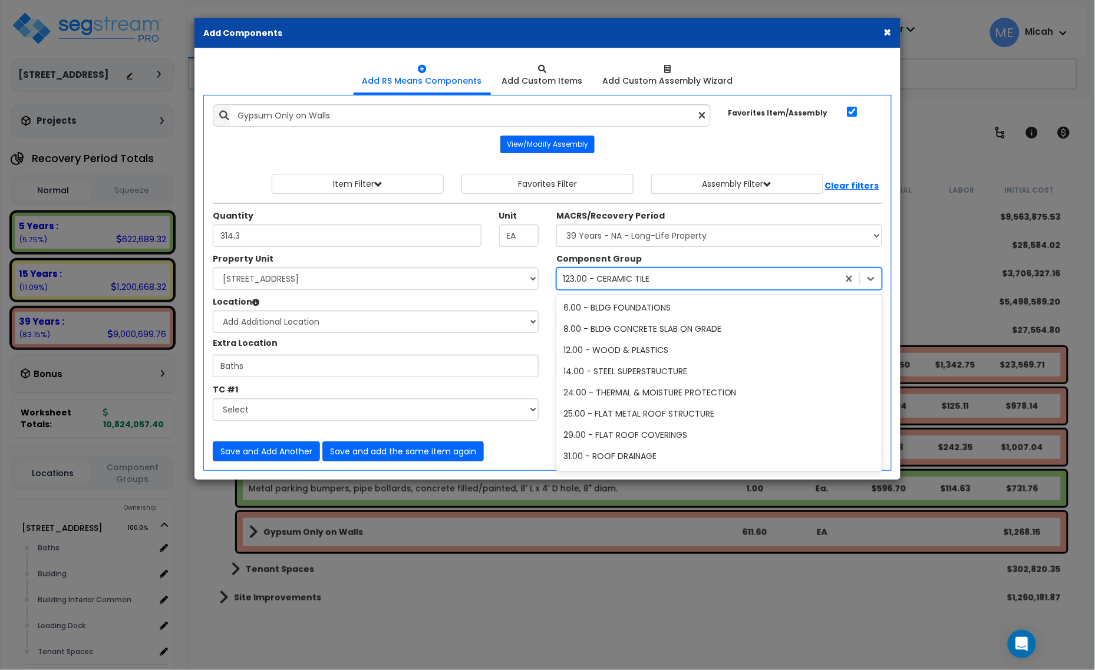
scroll to position [320, 0]
type input "47"
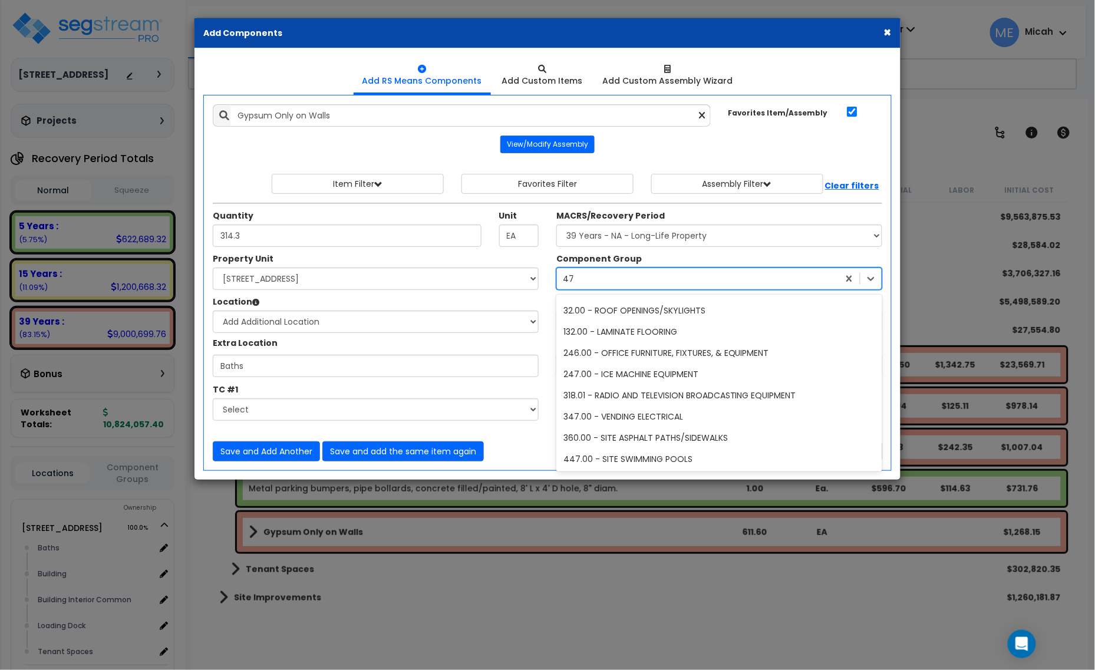
scroll to position [0, 0]
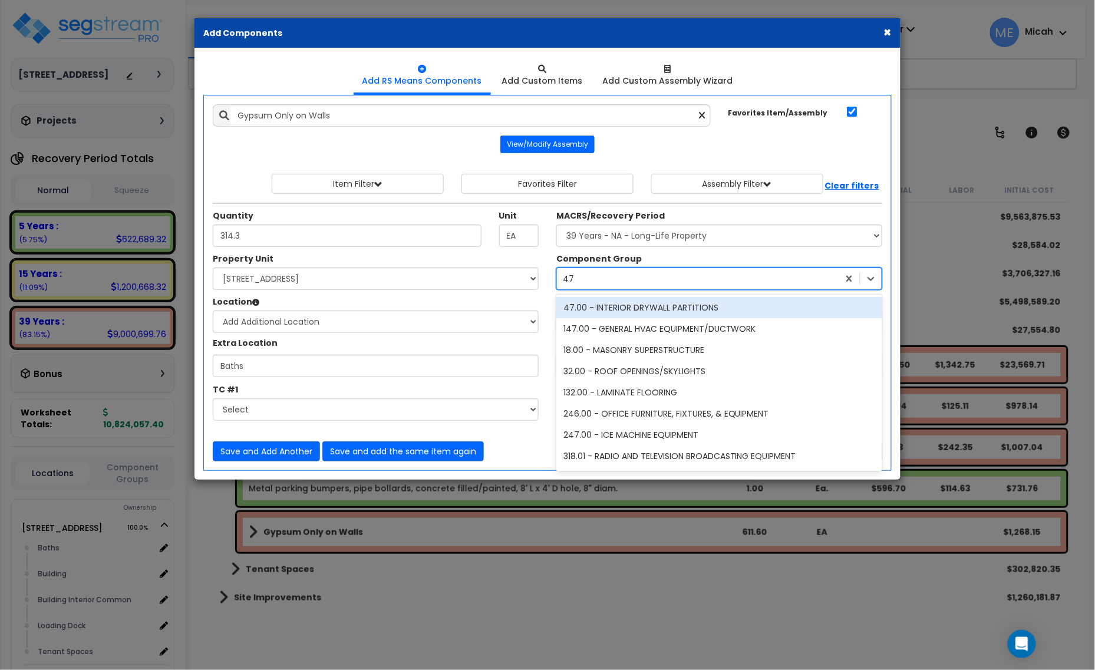
click at [647, 311] on div "47.00 - INTERIOR DRYWALL PARTITIONS" at bounding box center [720, 307] width 326 height 21
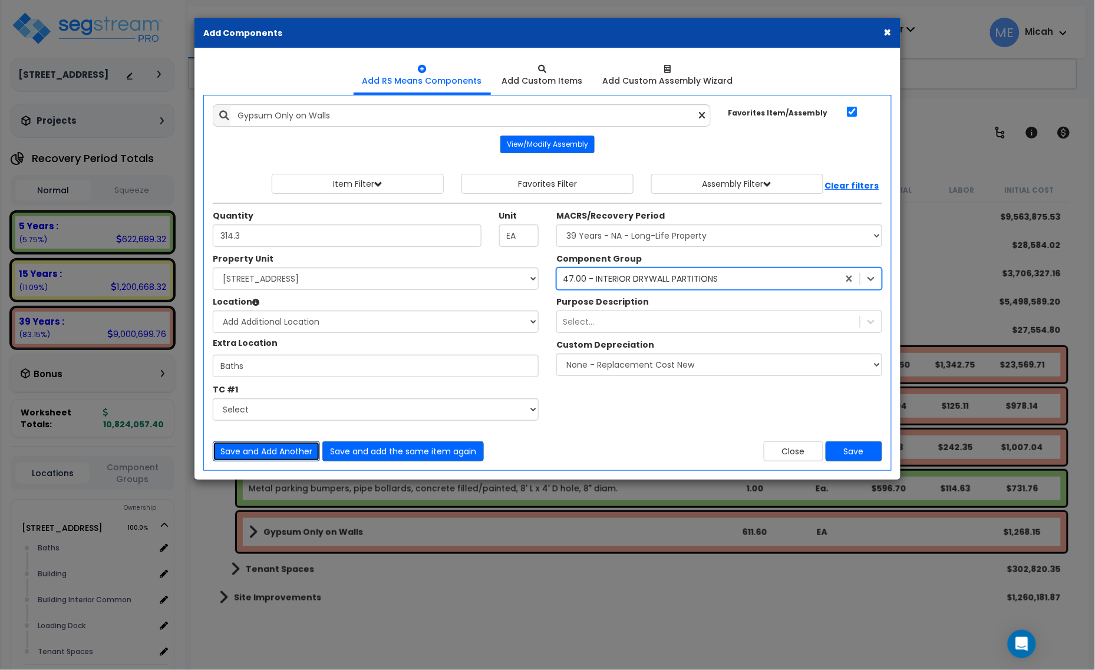
click at [254, 455] on button "Save and Add Another" at bounding box center [266, 452] width 107 height 20
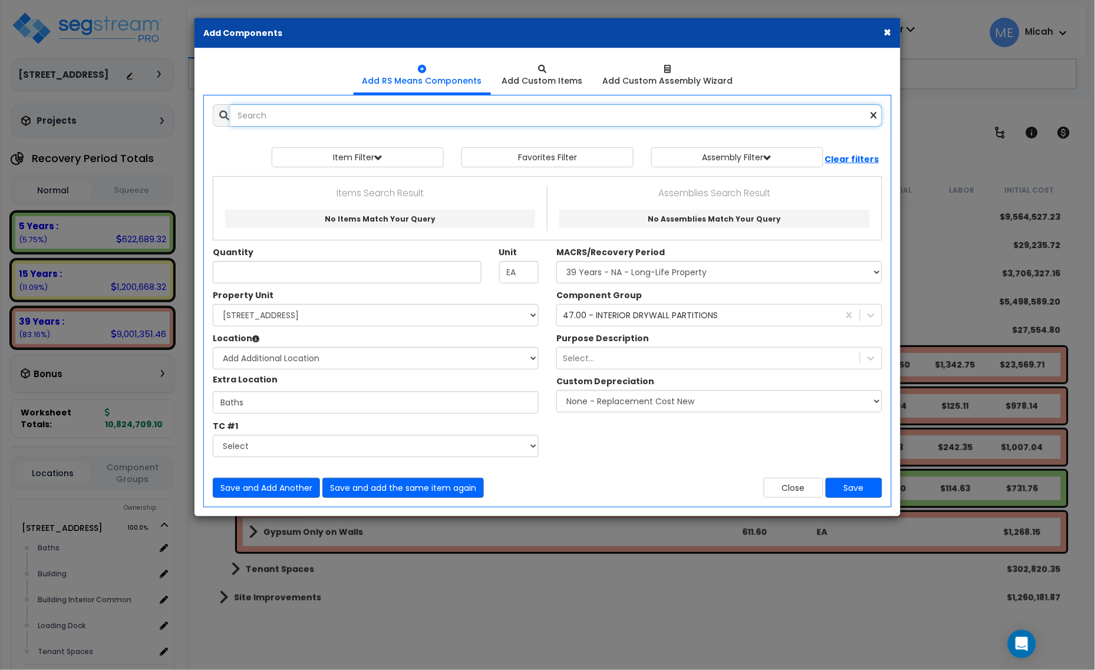
click at [323, 121] on input "text" at bounding box center [557, 115] width 652 height 22
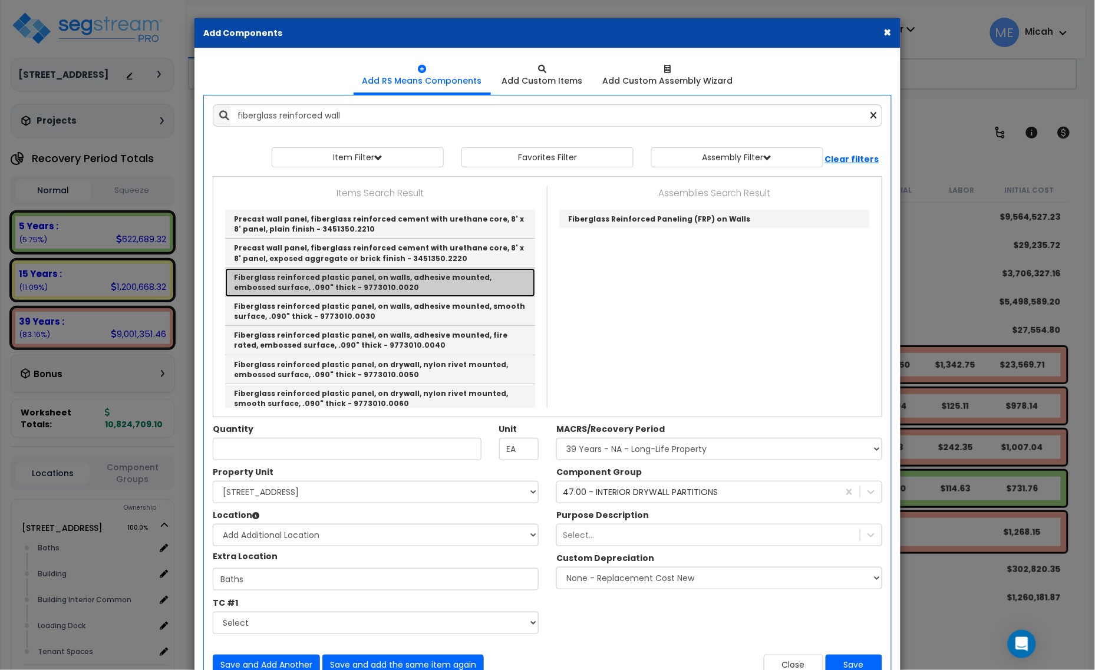
click at [482, 287] on link "Fiberglass reinforced plastic panel, on walls, adhesive mounted, embossed surfa…" at bounding box center [380, 282] width 310 height 29
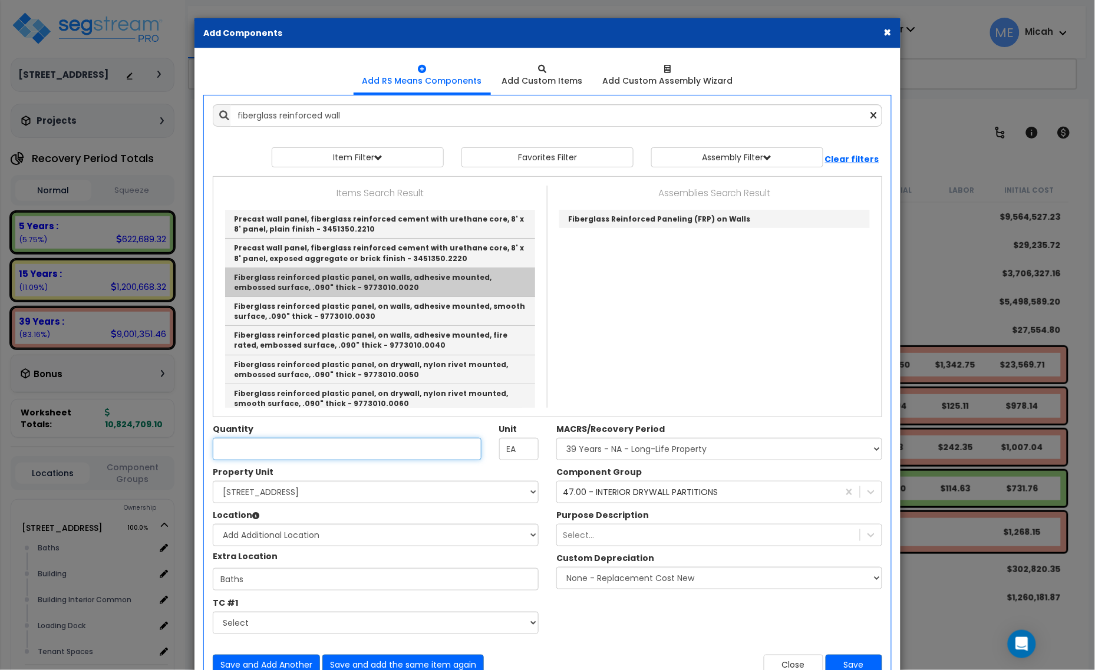
type input "Fiberglass reinforced plastic panel, on walls, adhesive mounted, embossed surfa…"
checkbox input "false"
type input "S.F."
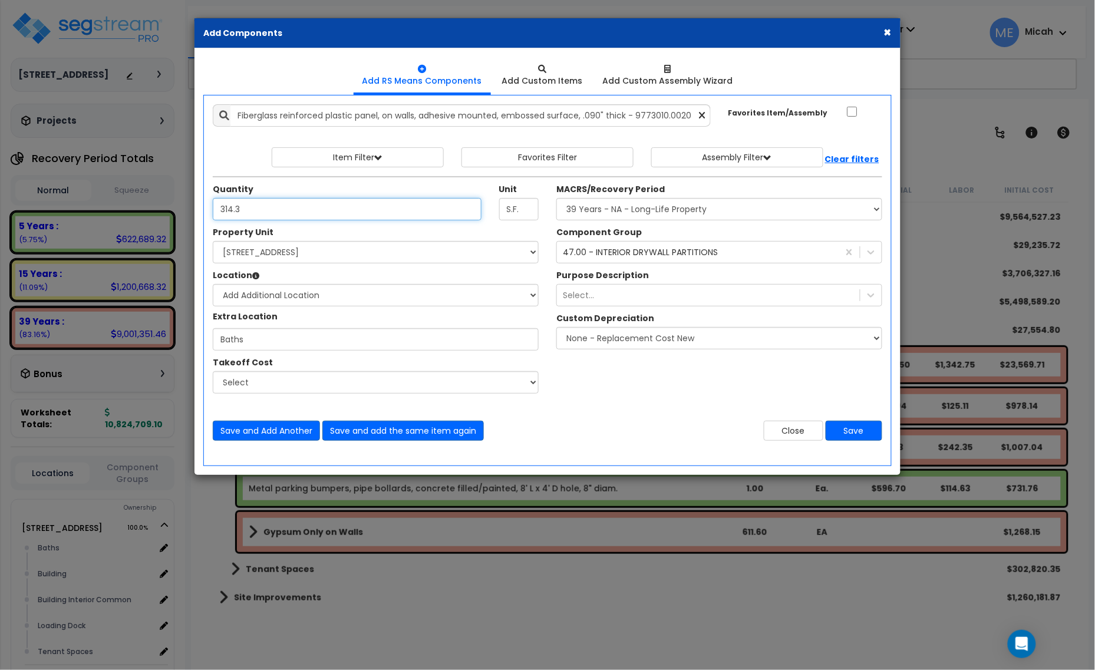
type input "314.3"
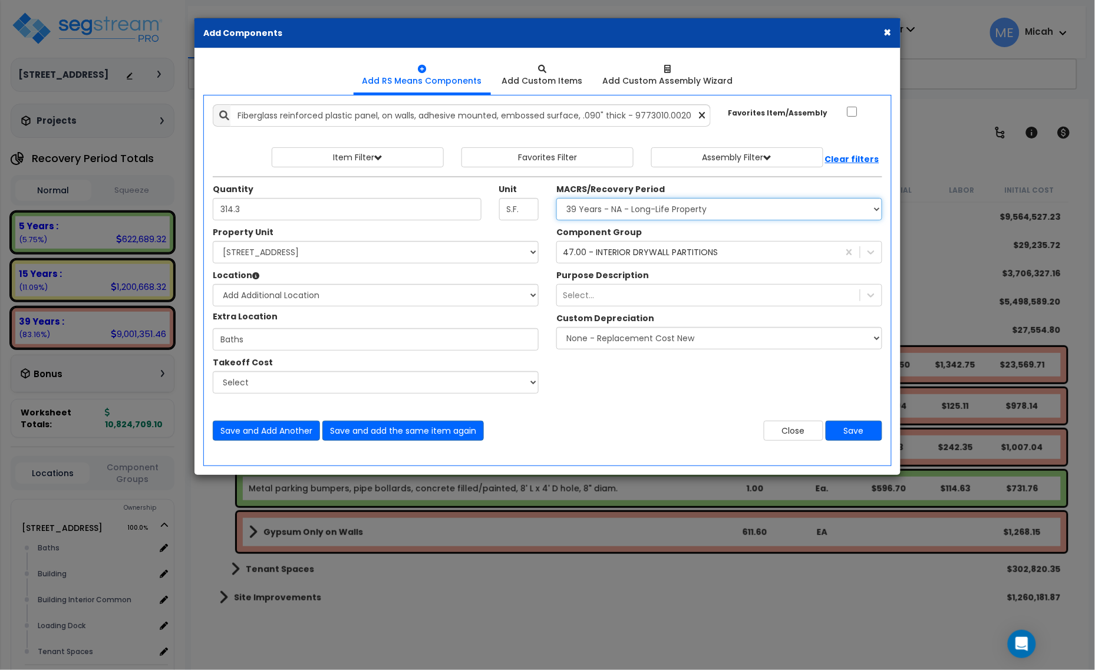
click at [600, 207] on select "Select MACRS/Recovery Period 5 Years - 57.0 - Distributive Trades & Services 5 …" at bounding box center [720, 209] width 326 height 22
select select "3667"
click at [557, 199] on select "Select MACRS/Recovery Period 5 Years - 57.0 - Distributive Trades & Services 5 …" at bounding box center [720, 209] width 326 height 22
click at [620, 257] on div "47.00 - INTERIOR DRYWALL PARTITIONS" at bounding box center [640, 252] width 155 height 12
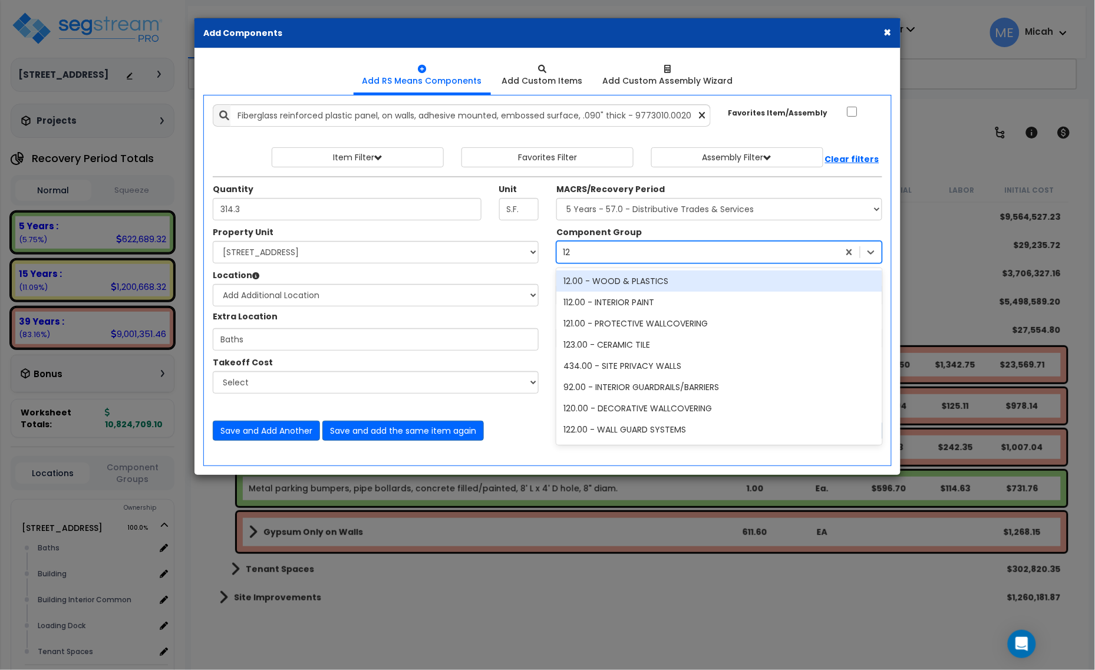
type input "121"
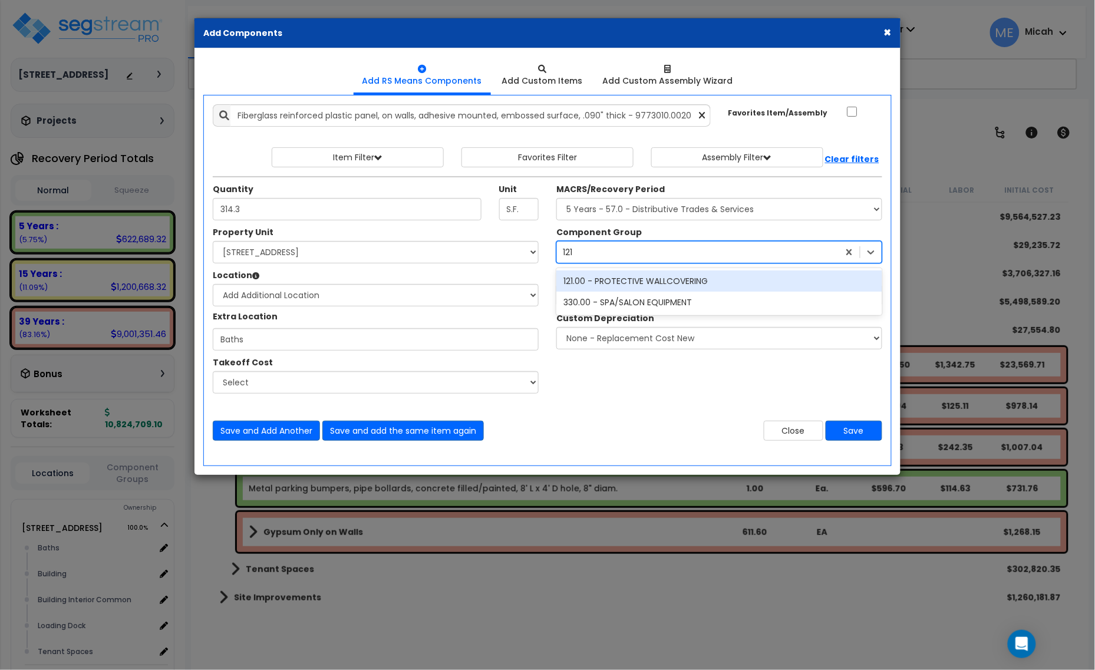
click at [651, 281] on div "121.00 - PROTECTIVE WALLCOVERING" at bounding box center [720, 281] width 326 height 21
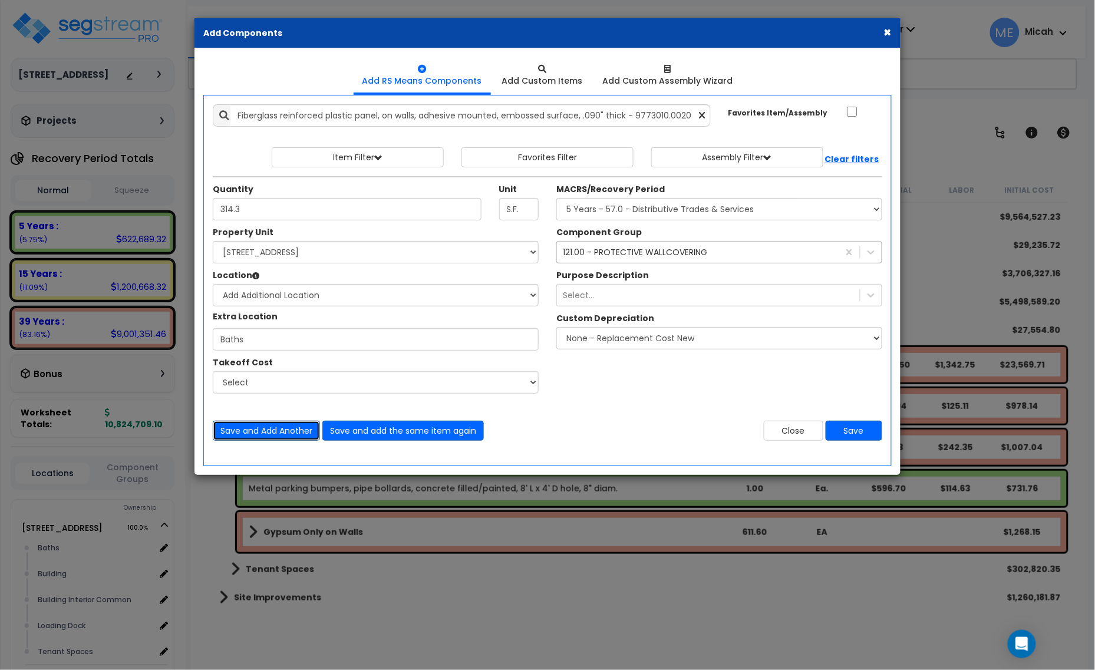
click at [249, 427] on button "Save and Add Another" at bounding box center [266, 431] width 107 height 20
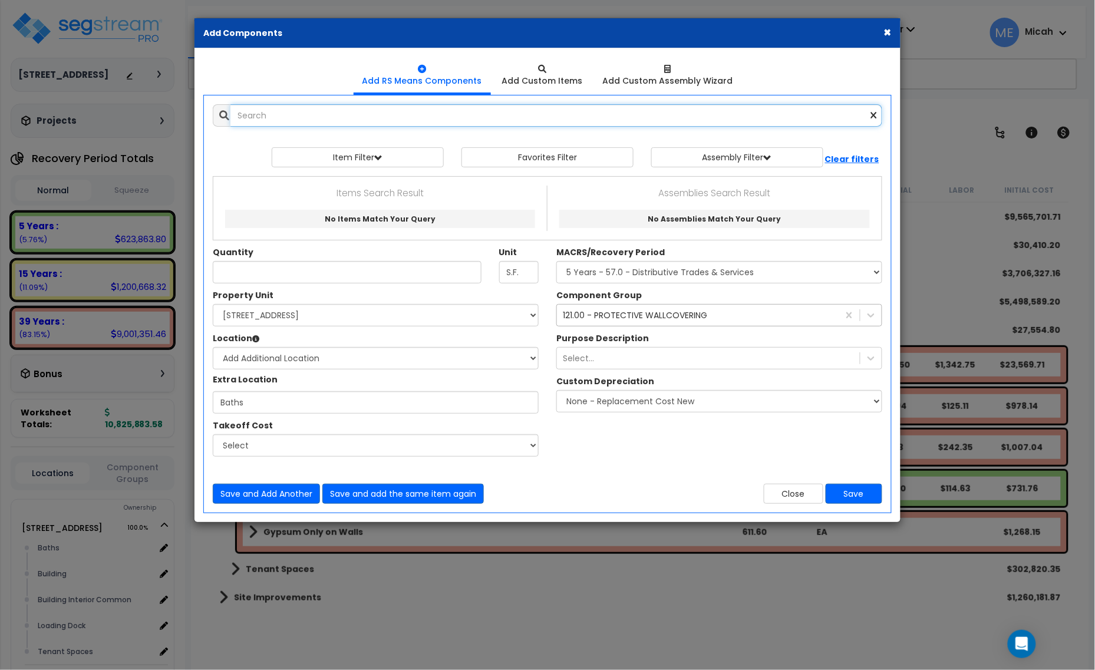
click at [328, 122] on input "text" at bounding box center [557, 115] width 652 height 22
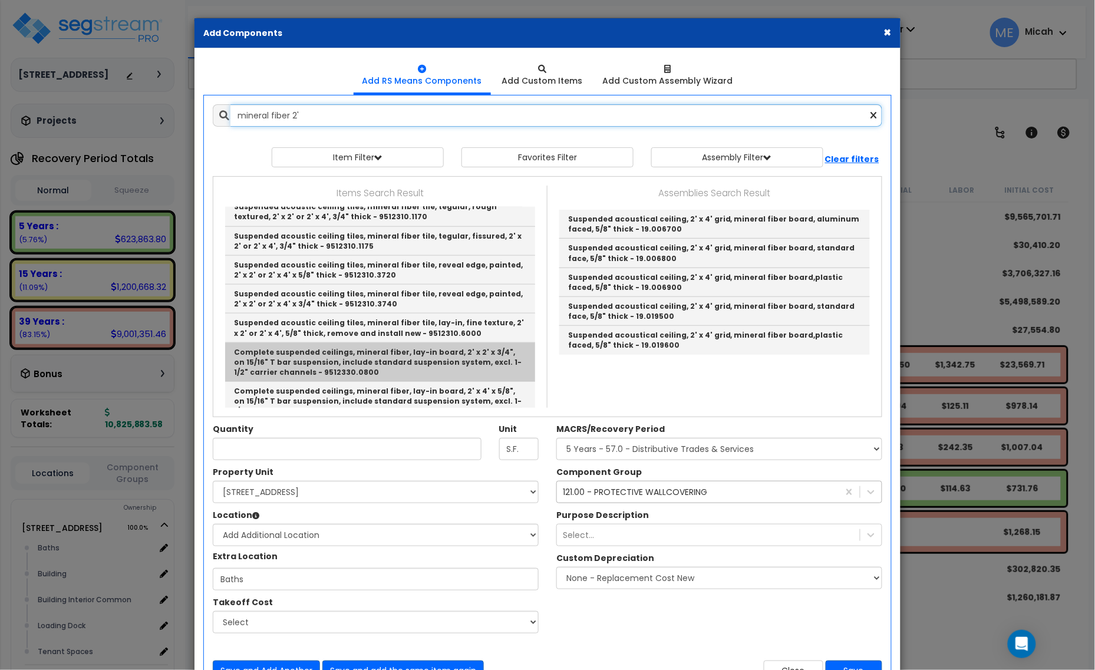
scroll to position [368, 0]
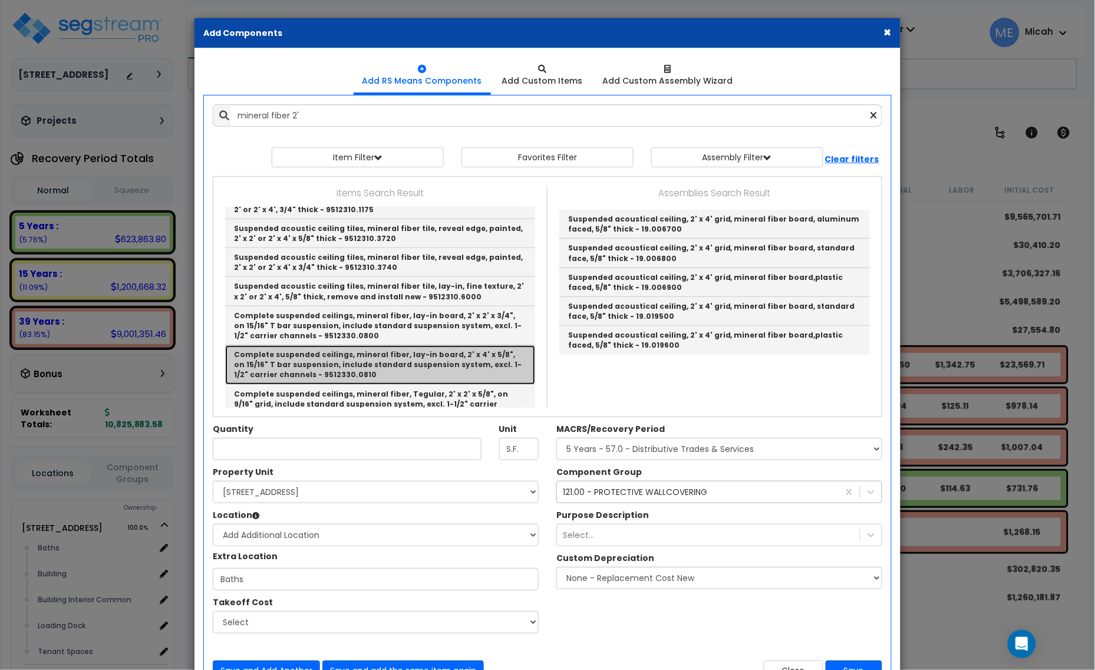
click at [461, 363] on link "Complete suspended ceilings, mineral fiber, lay-in board, 2' x 4' x 5/8", on 15…" at bounding box center [380, 364] width 310 height 39
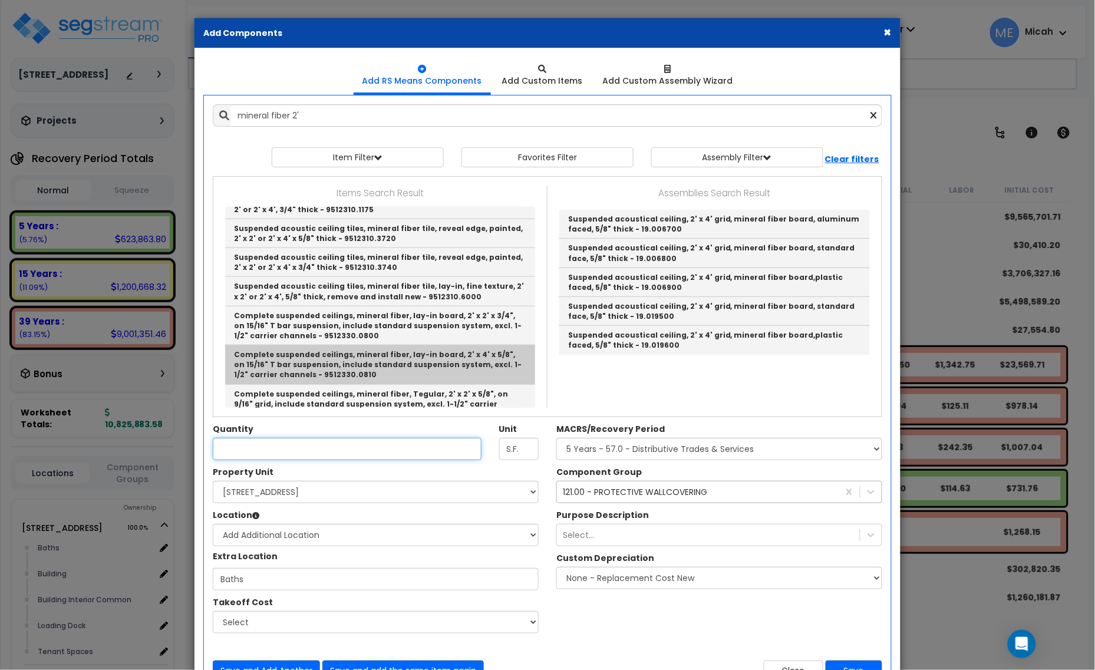
type input "Complete suspended ceilings, mineral fiber, lay-in board, 2' x 4' x 5/8", on 15…"
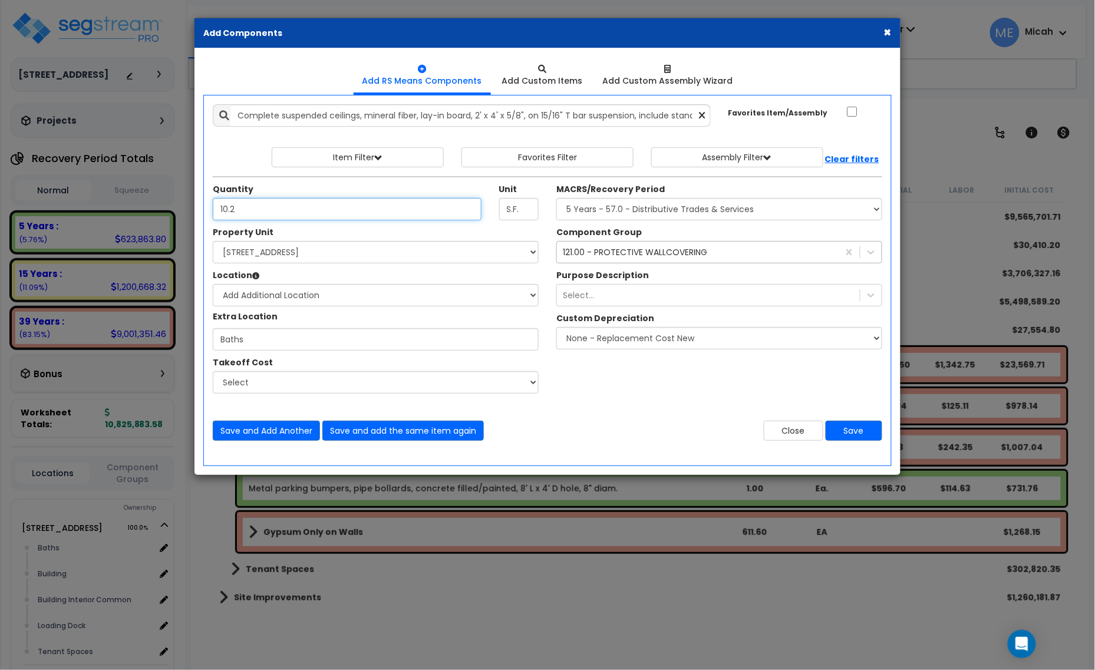
drag, startPoint x: 245, startPoint y: 202, endPoint x: 183, endPoint y: 196, distance: 62.2
click at [183, 196] on div "× Add Components Add RS Means Components Add Custom Items Add Items" at bounding box center [547, 335] width 1095 height 670
type input "160.2"
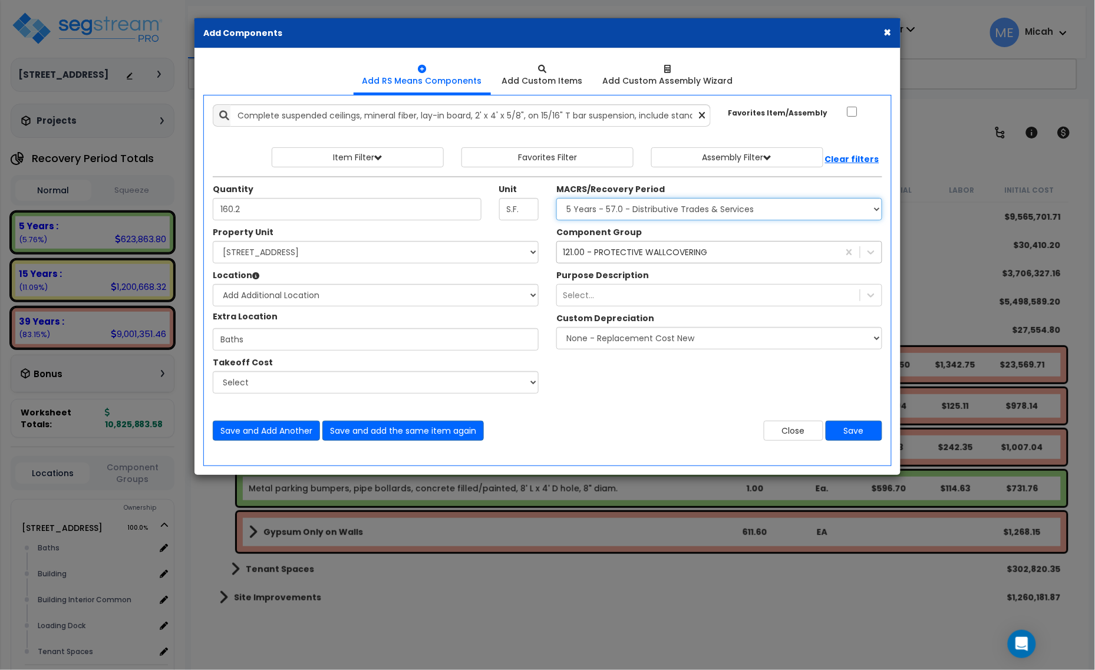
click at [617, 212] on select "Select MACRS/Recovery Period 5 Years - 57.0 - Distributive Trades & Services 5 …" at bounding box center [720, 209] width 326 height 22
select select "3669"
click at [557, 199] on select "Select MACRS/Recovery Period 5 Years - 57.0 - Distributive Trades & Services 5 …" at bounding box center [720, 209] width 326 height 22
click at [597, 252] on div "121.00 - PROTECTIVE WALLCOVERING" at bounding box center [635, 252] width 144 height 12
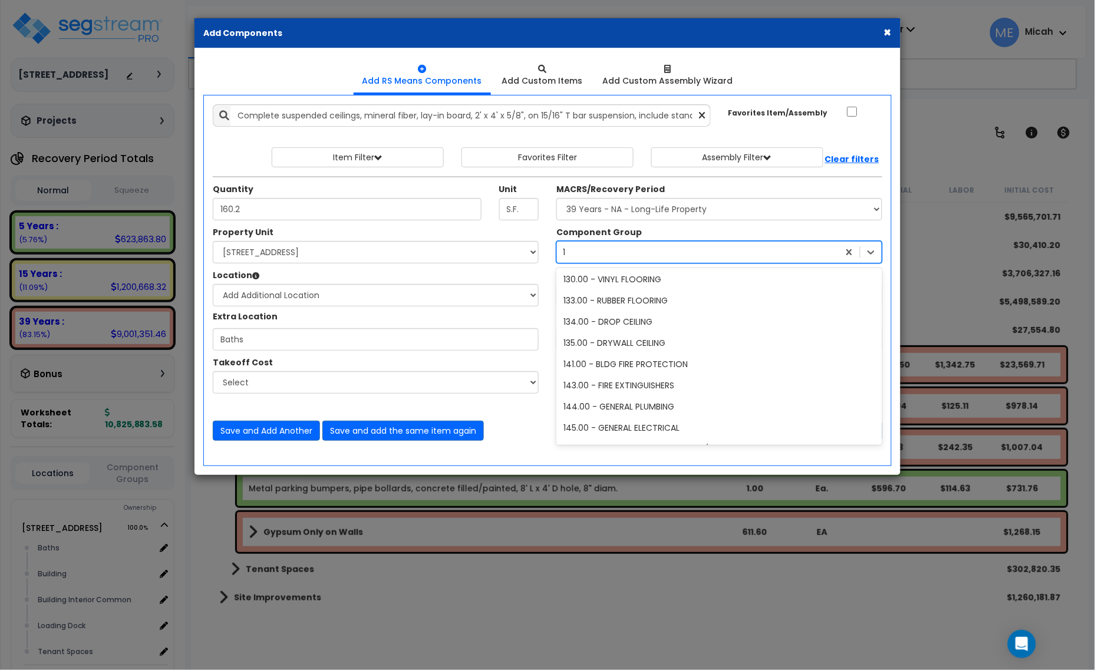
scroll to position [108, 0]
type input "134"
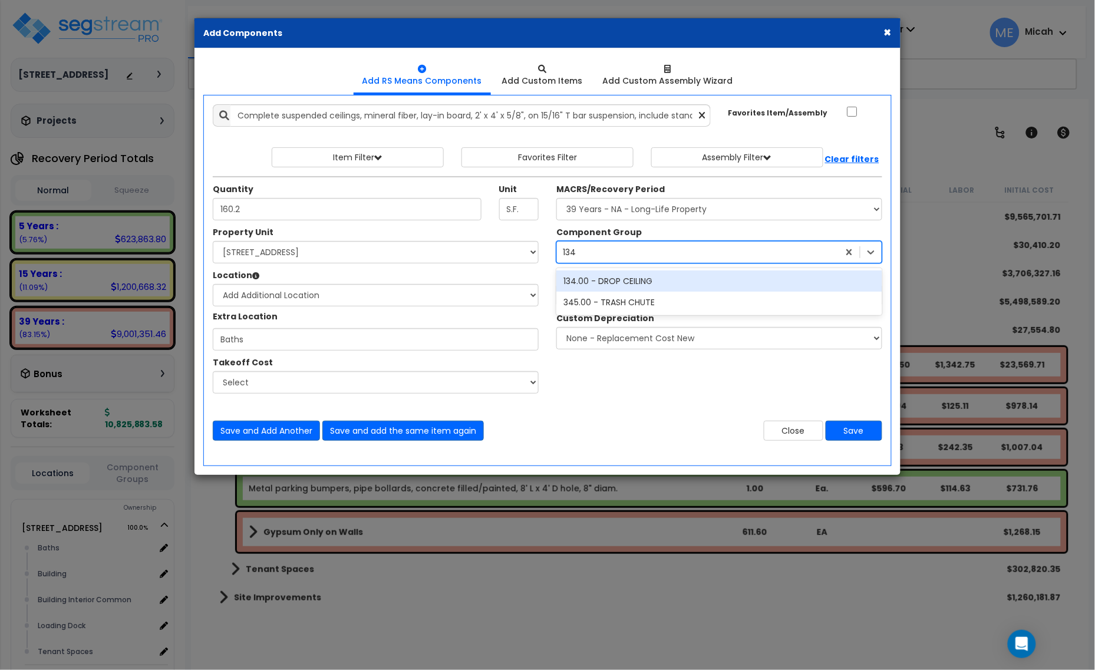
click at [591, 282] on div "134.00 - DROP CEILING" at bounding box center [720, 281] width 326 height 21
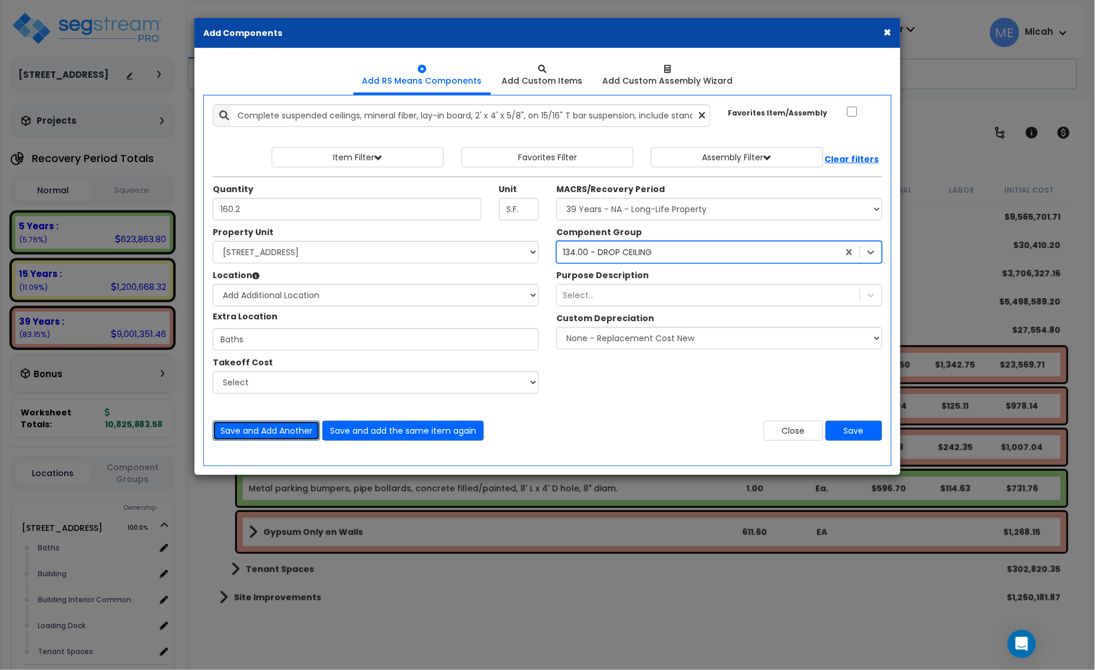
click at [274, 428] on button "Save and Add Another" at bounding box center [266, 431] width 107 height 20
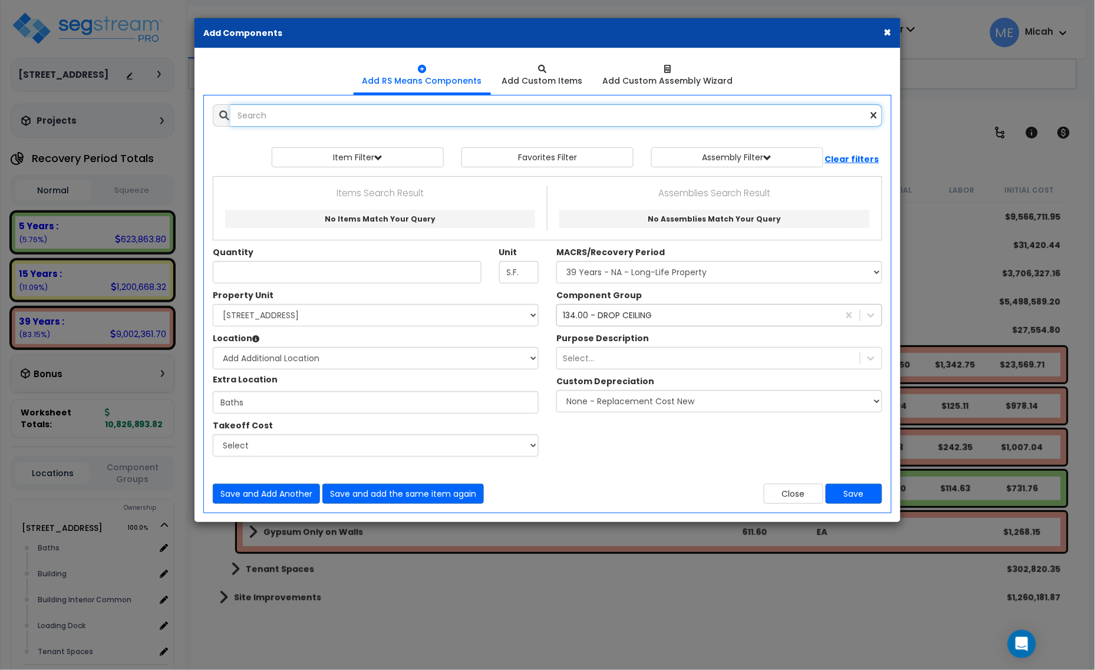
click at [299, 118] on input "text" at bounding box center [557, 115] width 652 height 22
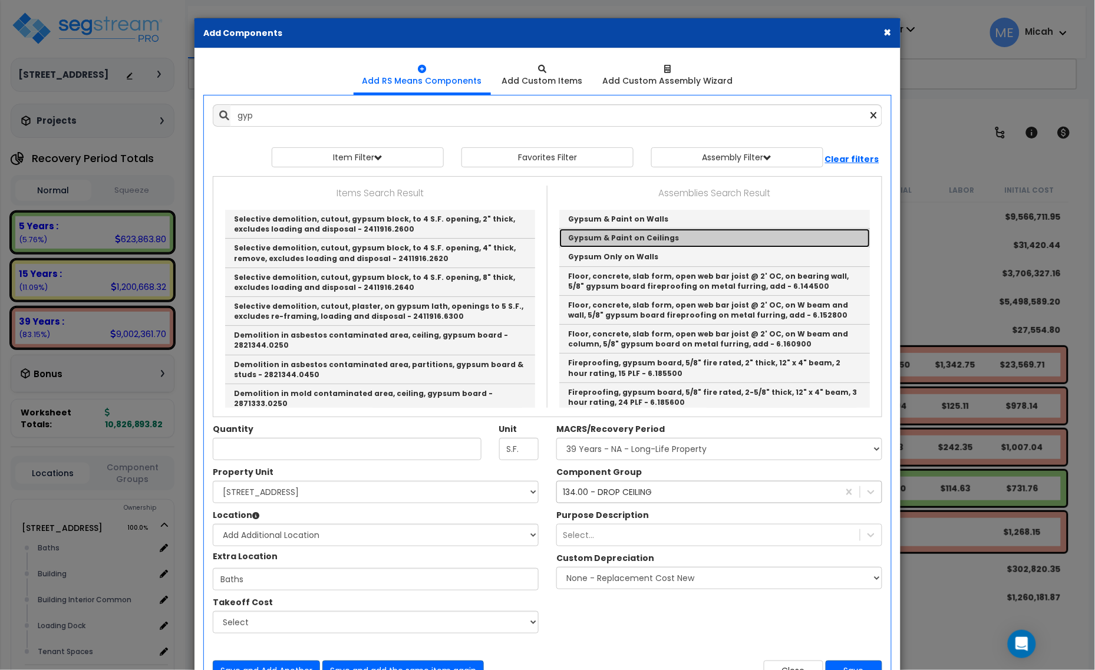
click at [649, 236] on link "Gypsum & Paint on Ceilings" at bounding box center [714, 238] width 311 height 19
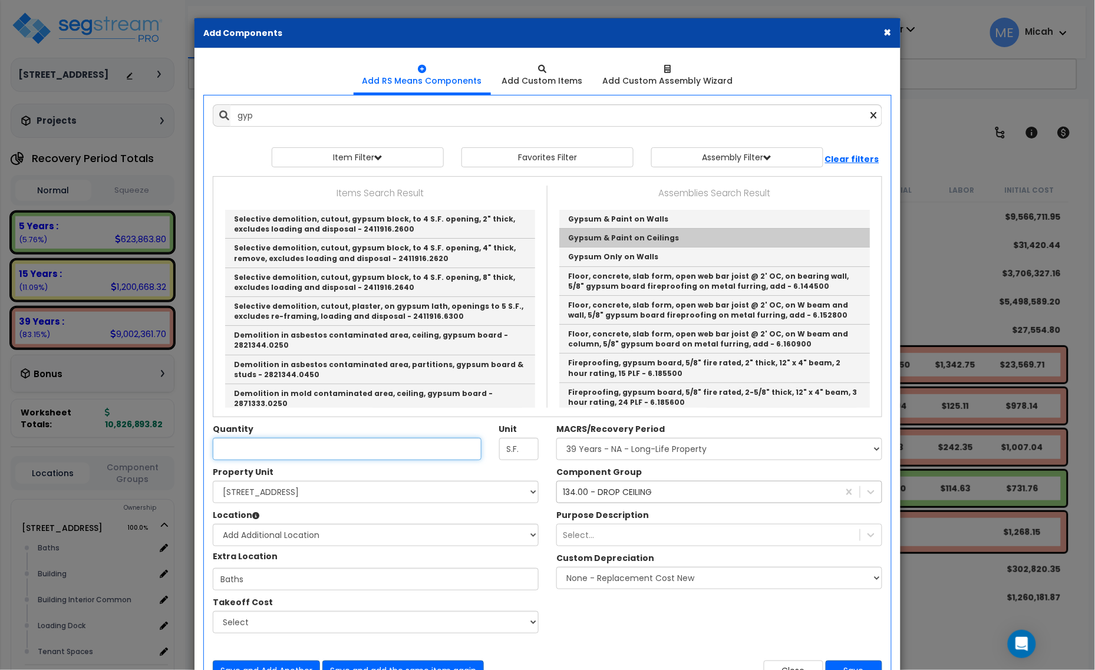
type input "Gypsum & Paint on Ceilings"
checkbox input "true"
type input "EA"
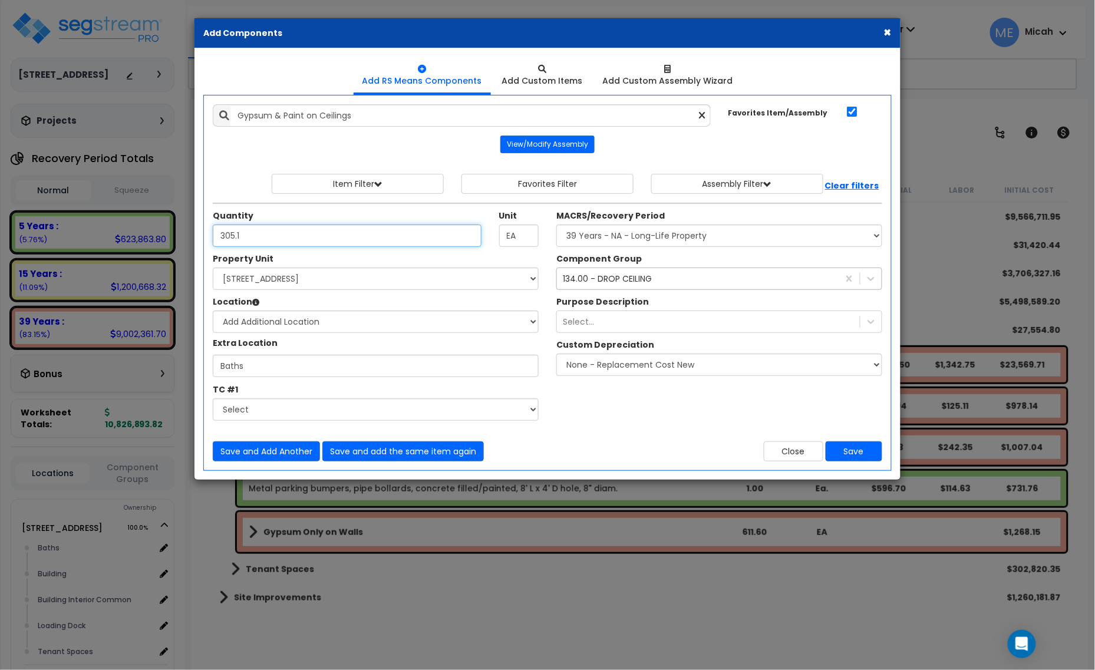
type input "305.1"
click at [619, 283] on div "134.00 - DROP CEILING" at bounding box center [607, 279] width 89 height 12
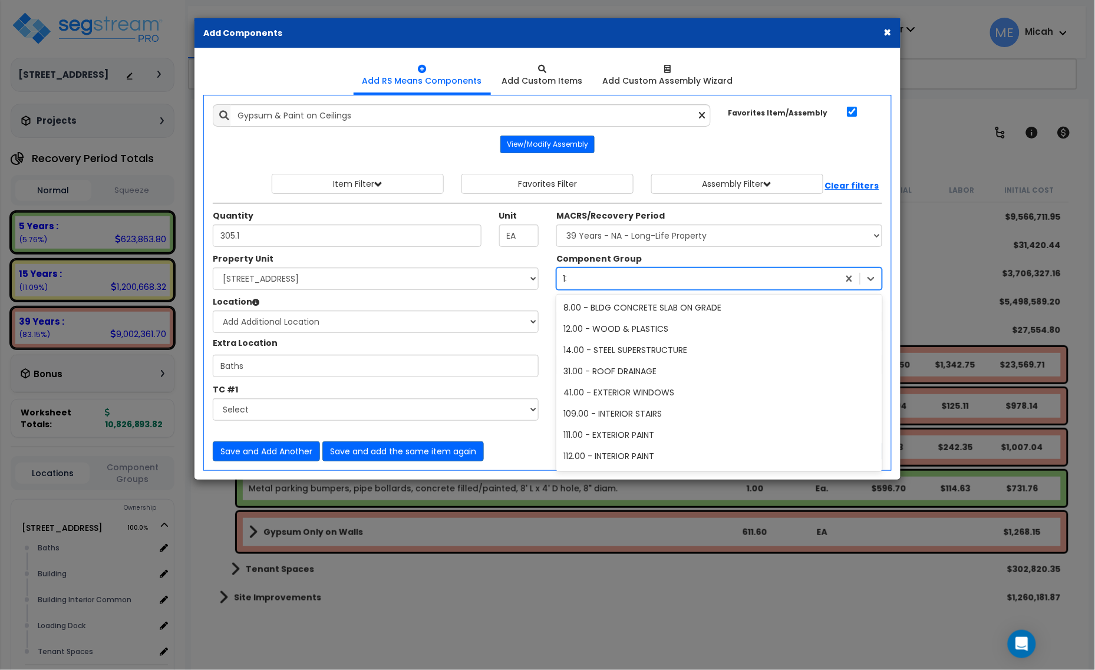
type input "135"
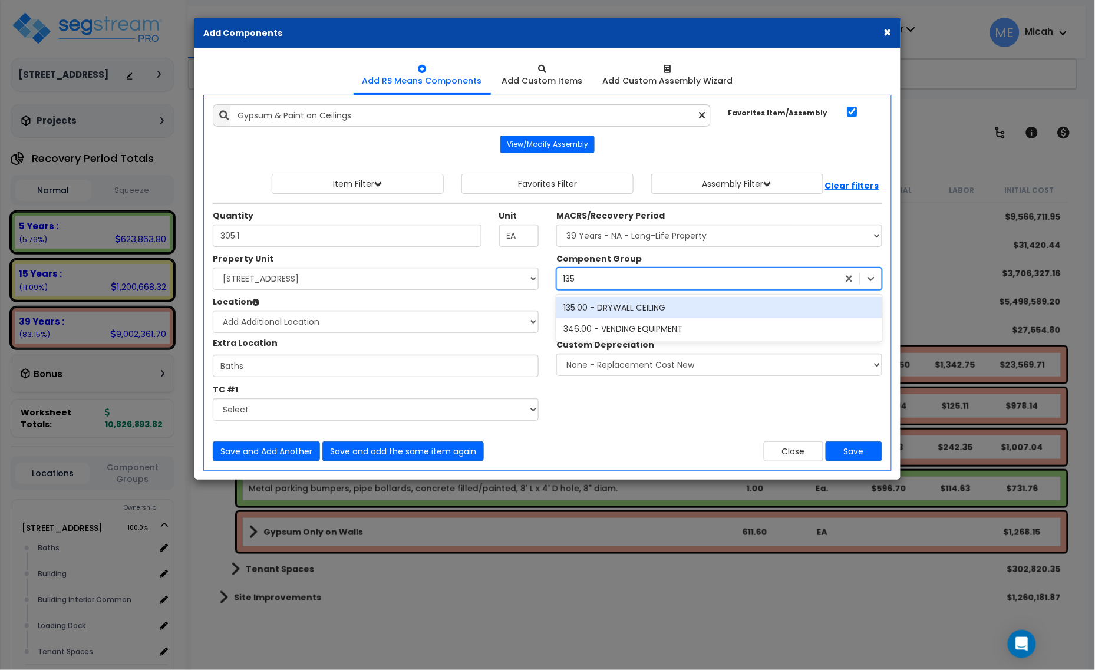
click at [627, 313] on div "135.00 - DRYWALL CEILING" at bounding box center [720, 307] width 326 height 21
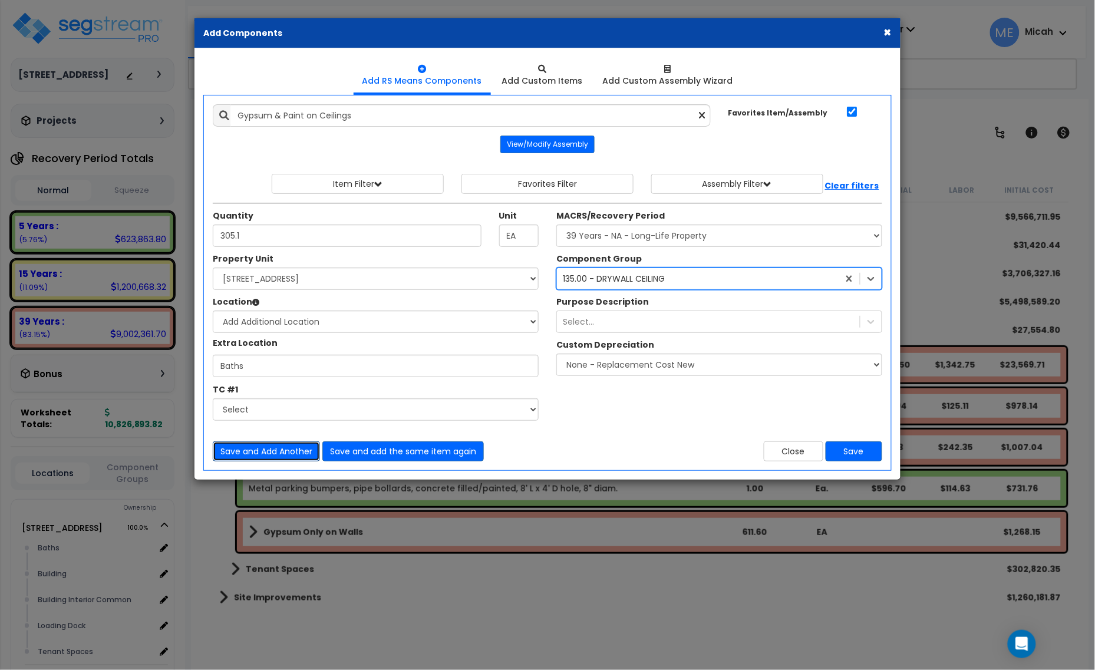
click at [276, 449] on button "Save and Add Another" at bounding box center [266, 452] width 107 height 20
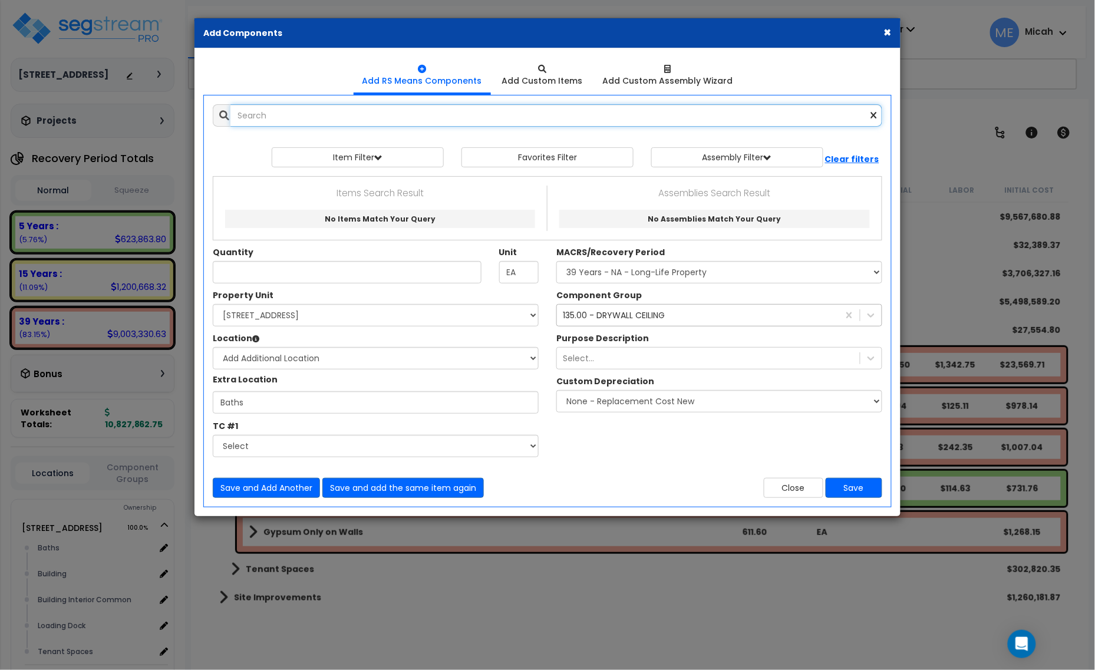
click at [311, 124] on input "text" at bounding box center [557, 115] width 652 height 22
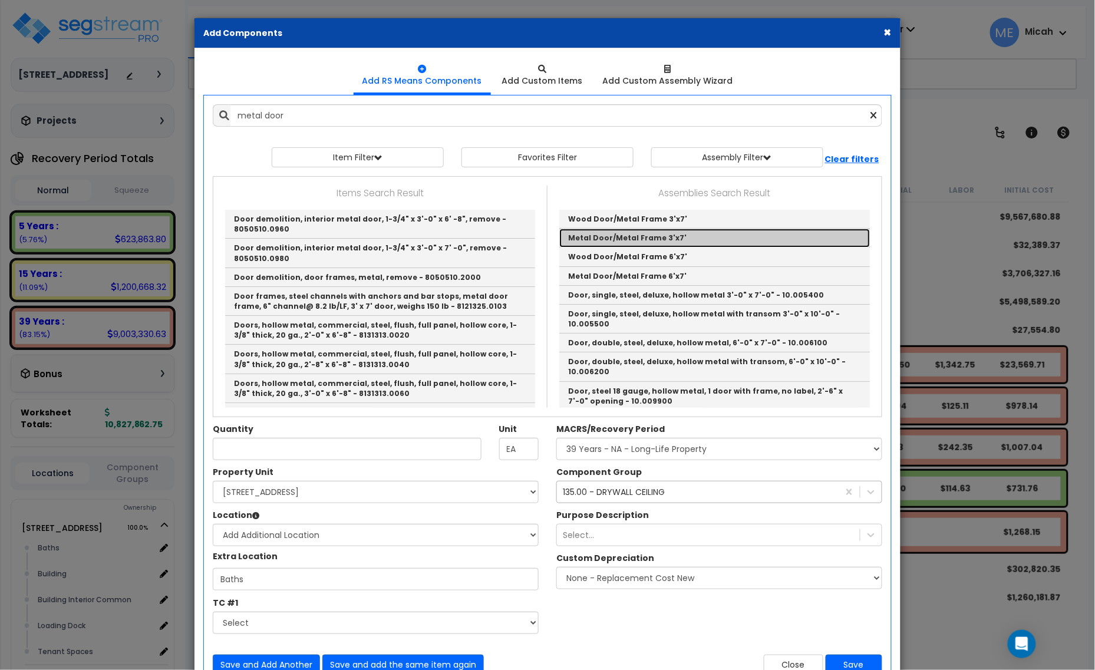
click at [664, 231] on link "Metal Door/Metal Frame 3'x7'" at bounding box center [714, 238] width 311 height 19
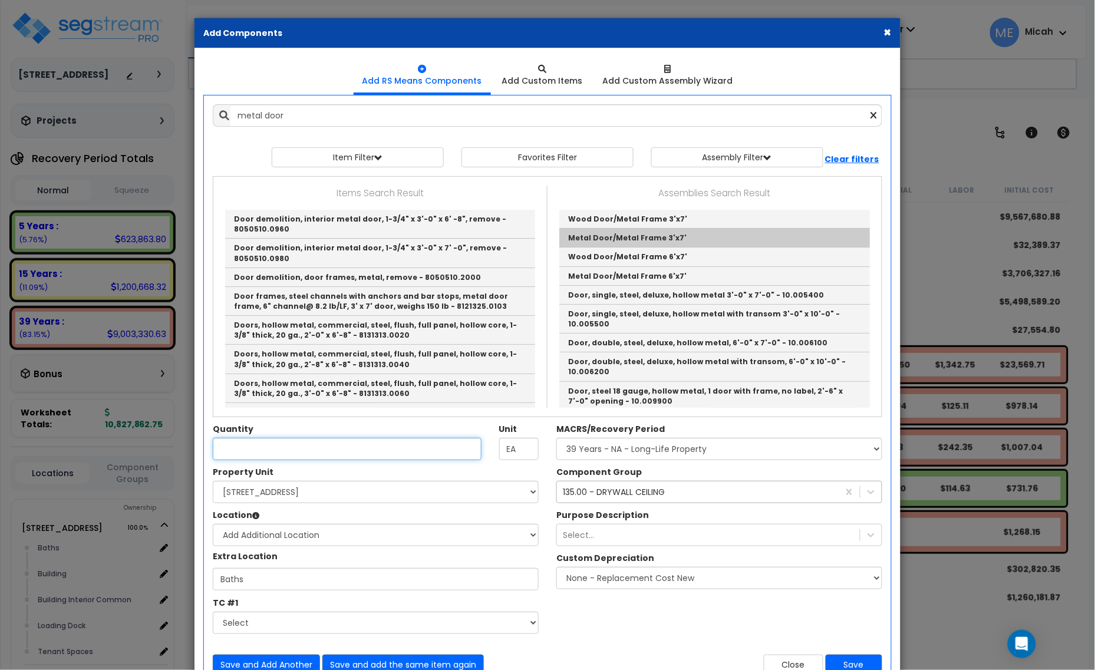
type input "Metal Door/Metal Frame 3'x7'"
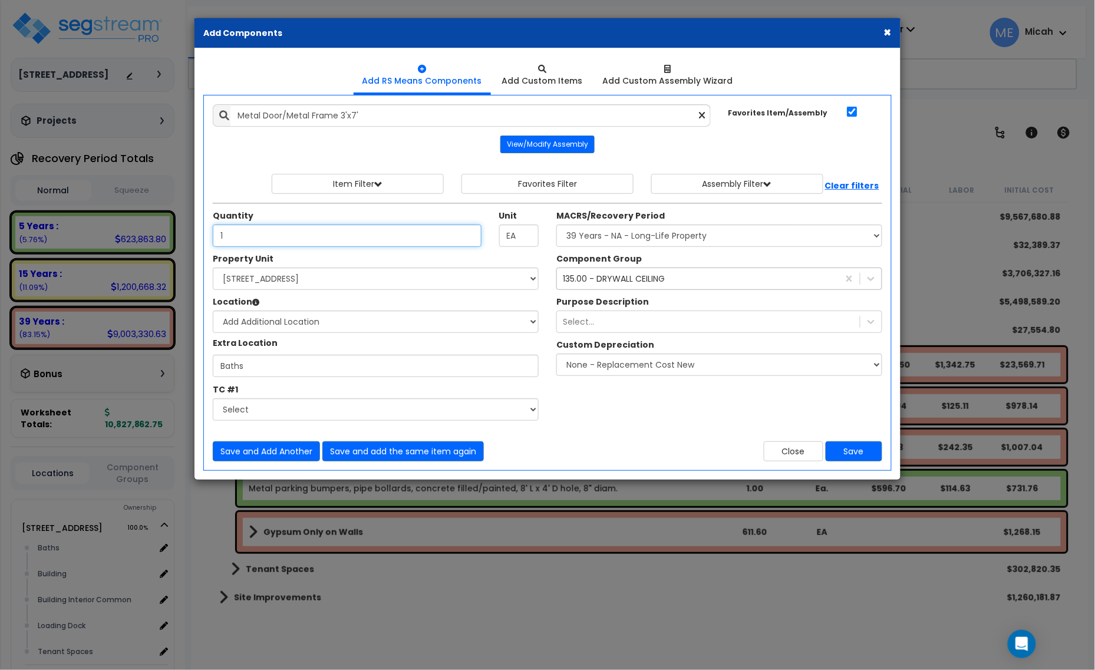
type input "1"
drag, startPoint x: 570, startPoint y: 272, endPoint x: 576, endPoint y: 274, distance: 6.2
click at [572, 272] on div "135.00 - DRYWALL CEILING" at bounding box center [698, 278] width 282 height 19
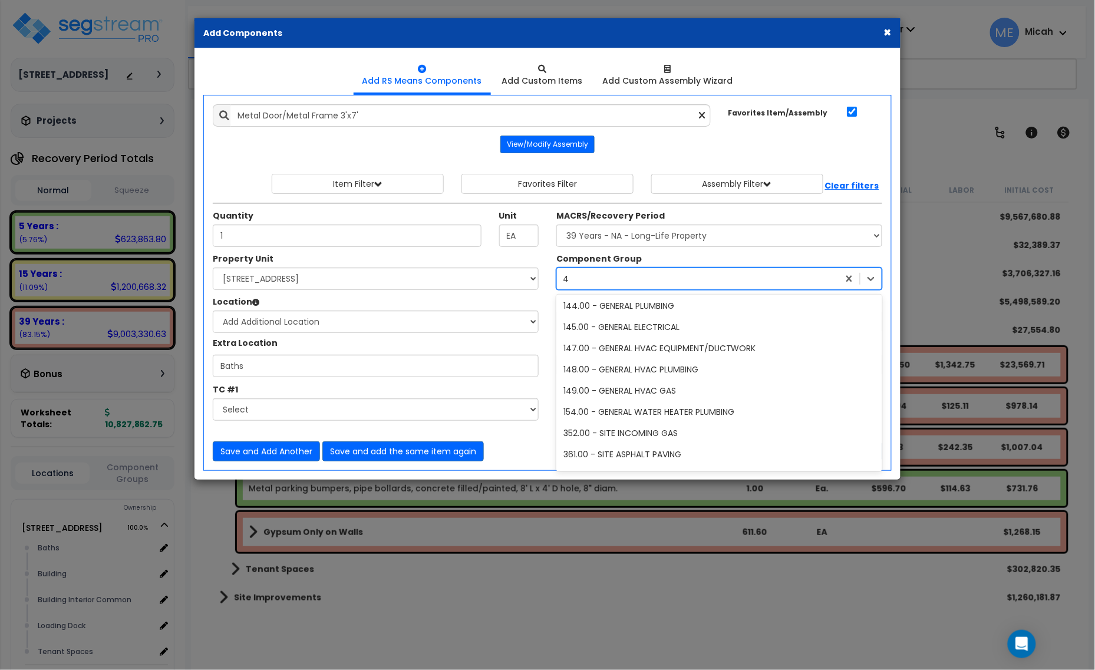
scroll to position [256, 0]
type input "40"
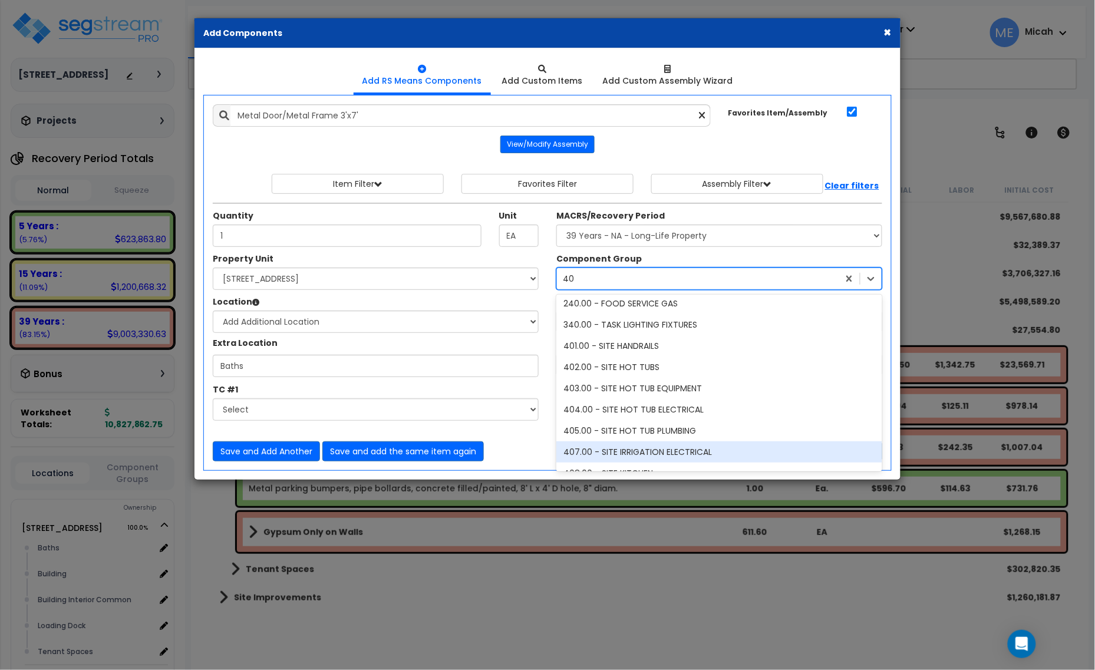
scroll to position [0, 0]
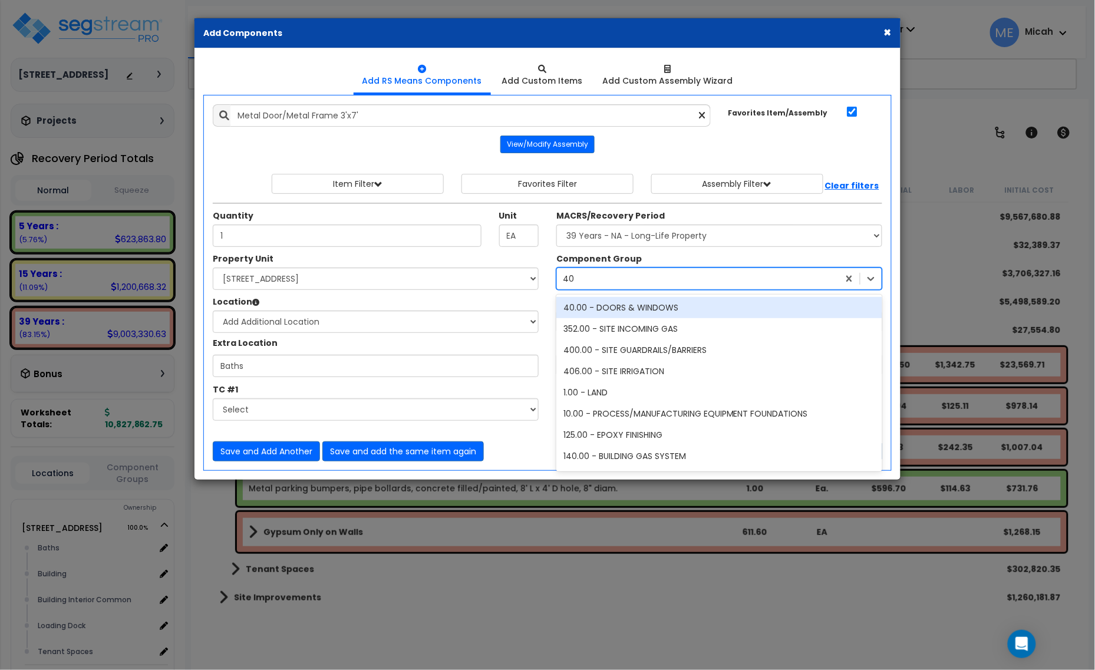
click at [608, 308] on div "40.00 - DOORS & WINDOWS" at bounding box center [720, 307] width 326 height 21
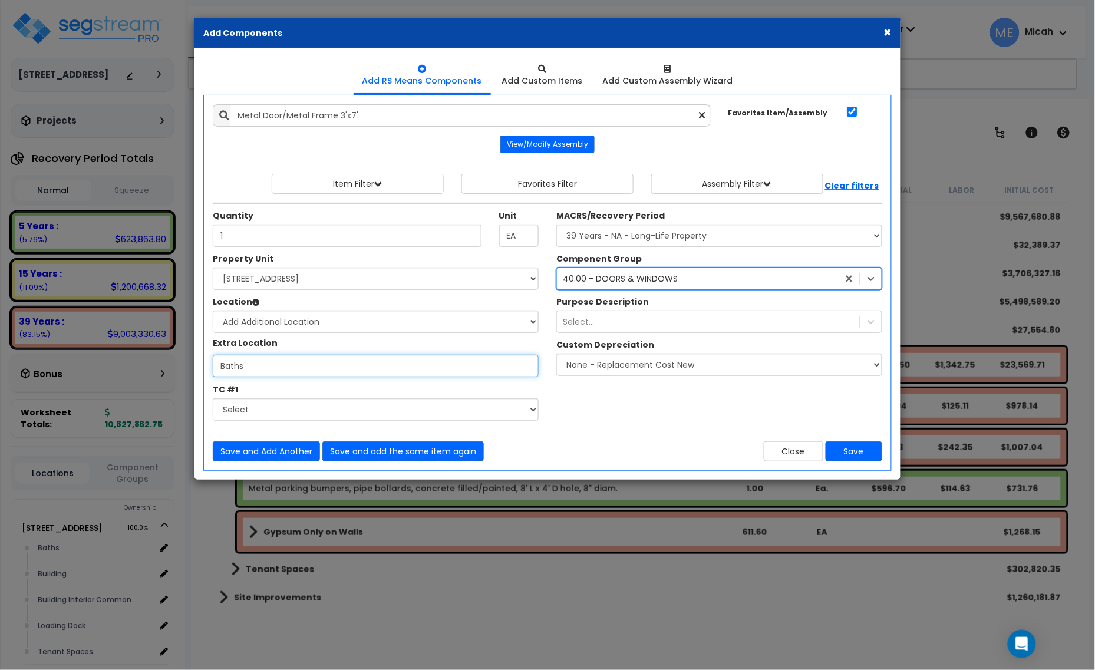
click at [292, 361] on input "Baths" at bounding box center [376, 366] width 326 height 22
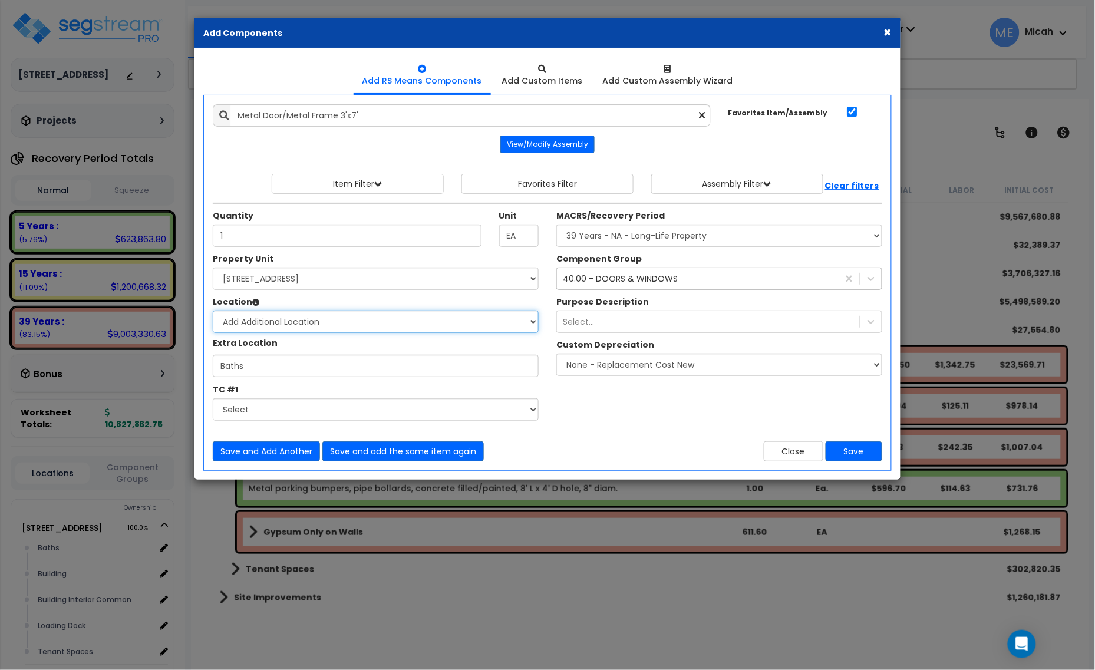
click at [432, 328] on select "Select Building Building Interior Building Interior Common Loading Dock Tenant …" at bounding box center [376, 322] width 326 height 22
select select "405"
click at [213, 311] on select "Select Building Building Interior Building Interior Common Loading Dock Tenant …" at bounding box center [376, 322] width 326 height 22
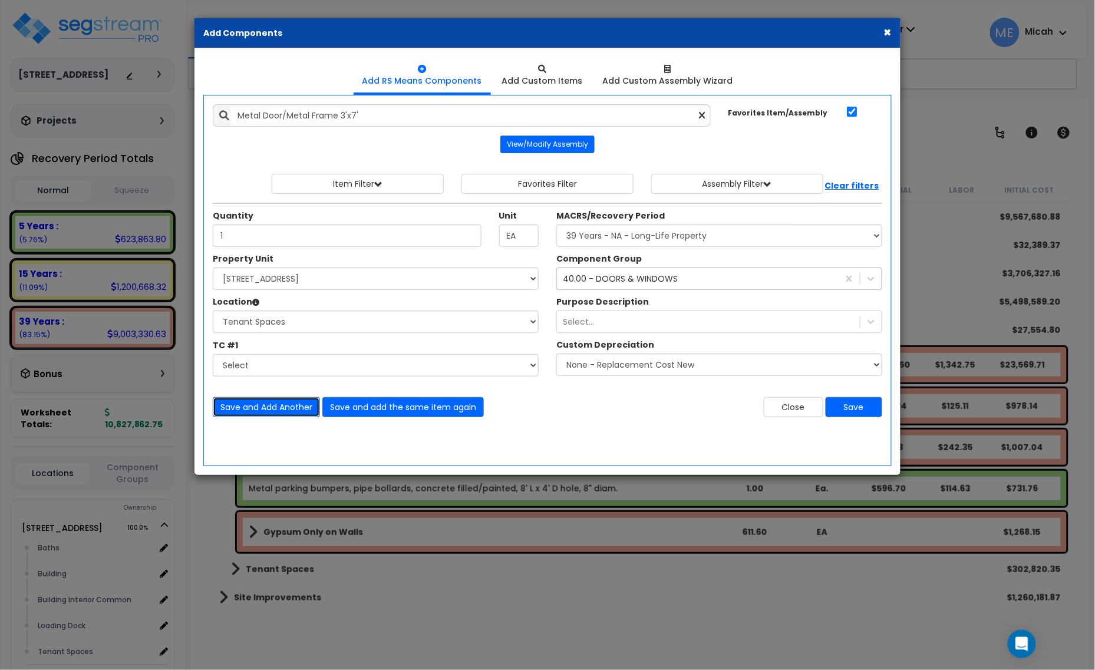
click at [291, 411] on button "Save and Add Another" at bounding box center [266, 407] width 107 height 20
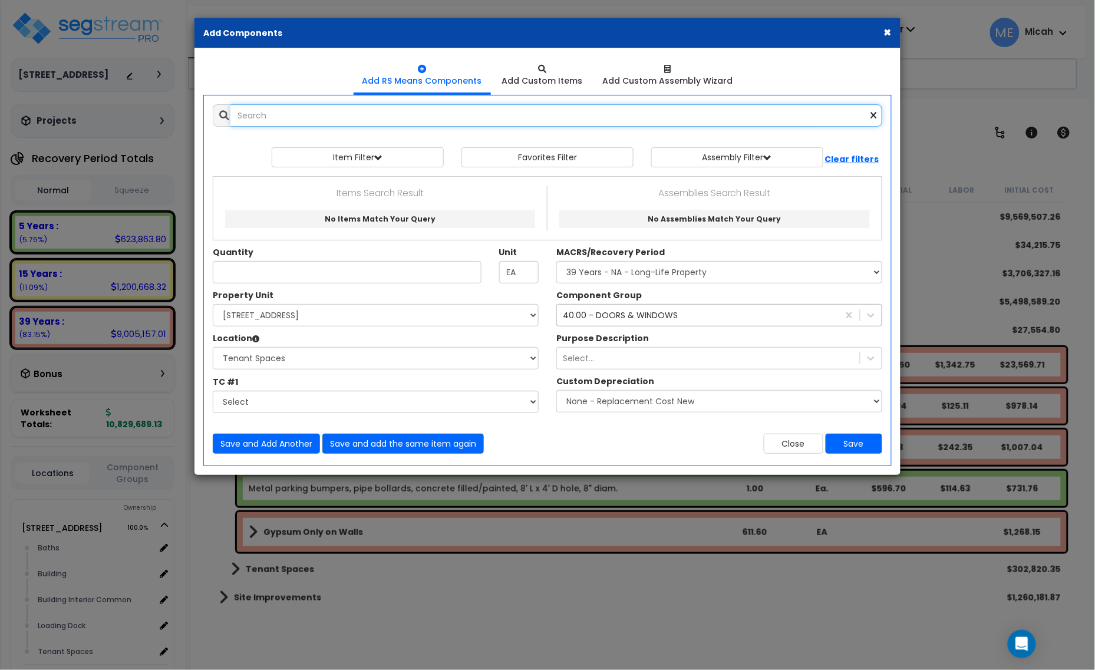
click at [341, 111] on input "text" at bounding box center [557, 115] width 652 height 22
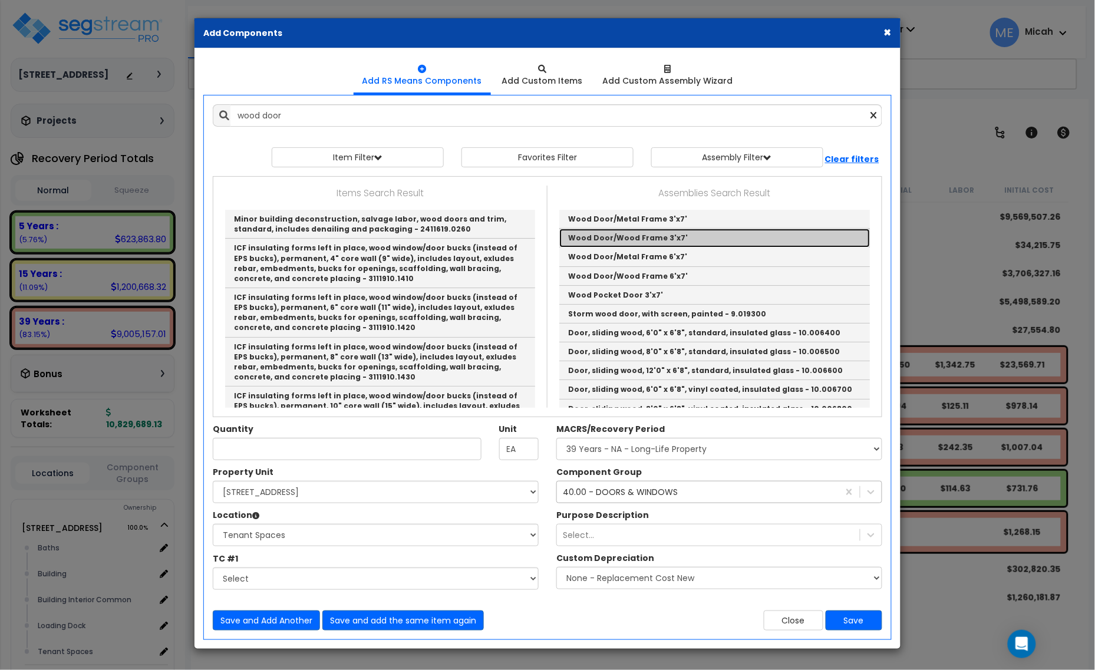
click at [640, 241] on link "Wood Door/Wood Frame 3'x7'" at bounding box center [714, 238] width 311 height 19
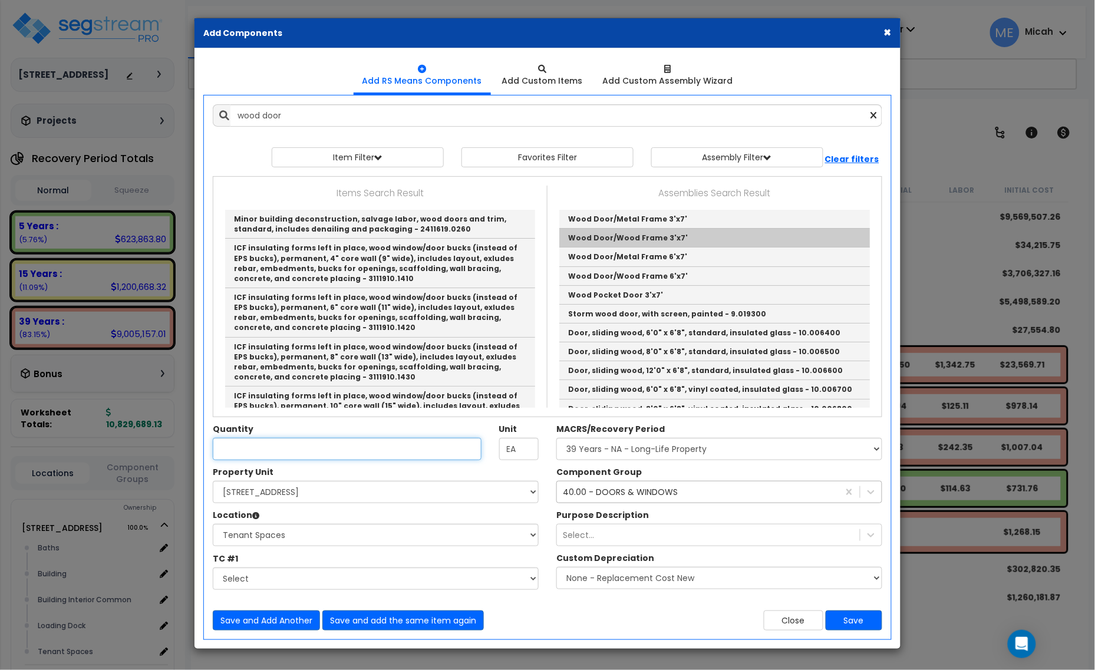
type input "Wood Door/Wood Frame 3'x7'"
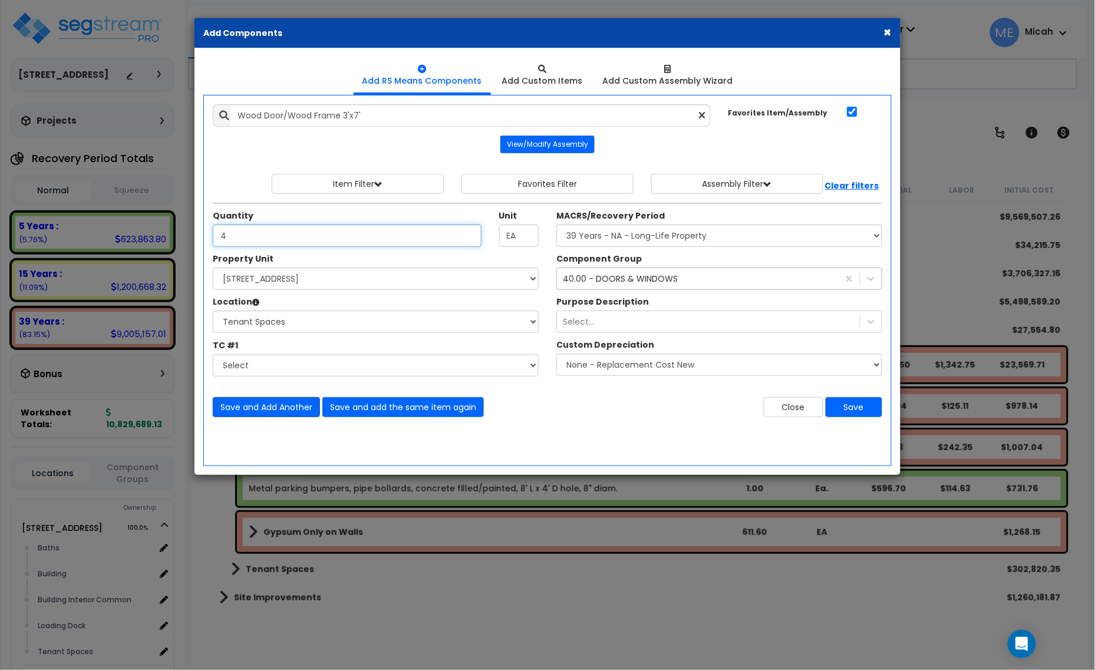
type input "4"
click at [274, 405] on button "Save and Add Another" at bounding box center [266, 407] width 107 height 20
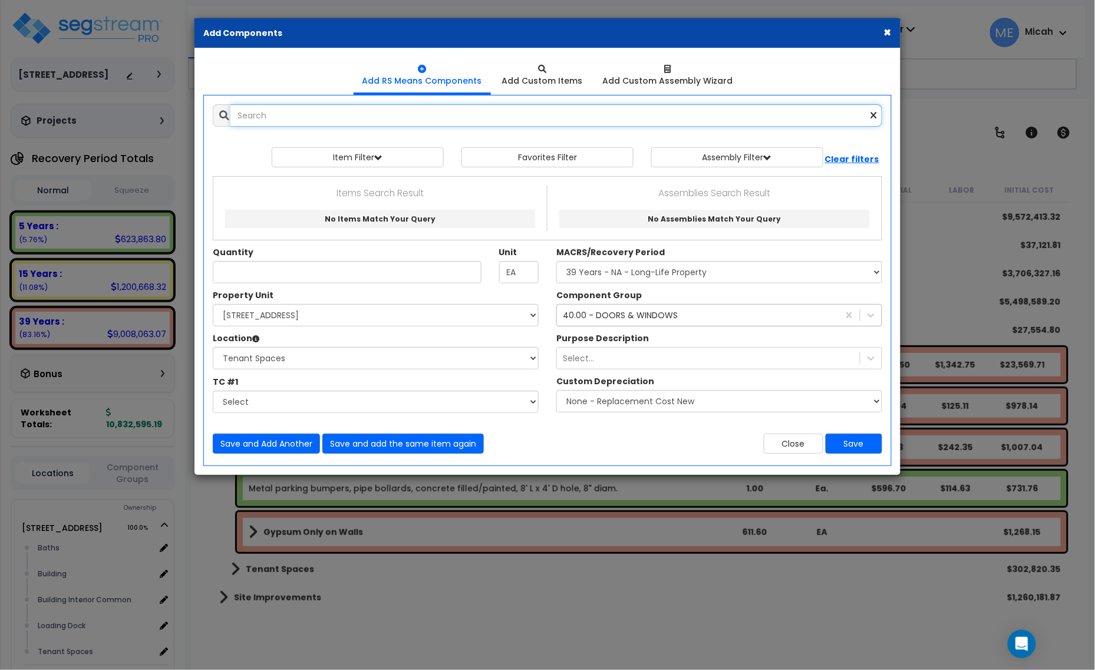
click at [297, 118] on input "text" at bounding box center [557, 115] width 652 height 22
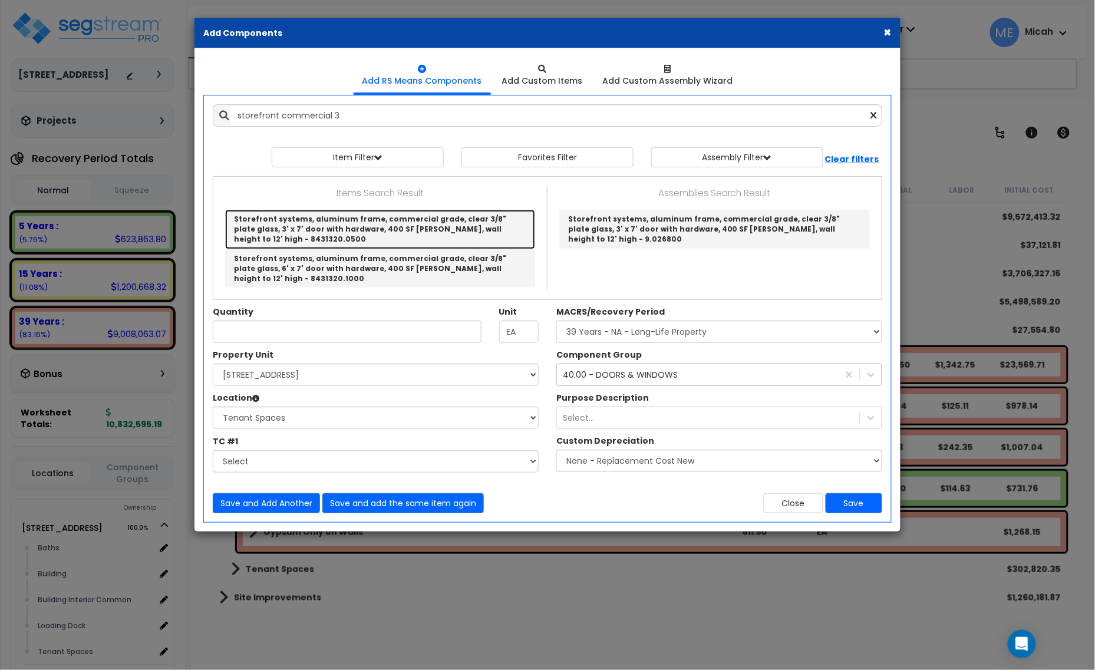
click at [328, 219] on link "Storefront systems, aluminum frame, commercial grade, clear 3/8" plate glass, 3…" at bounding box center [380, 229] width 310 height 39
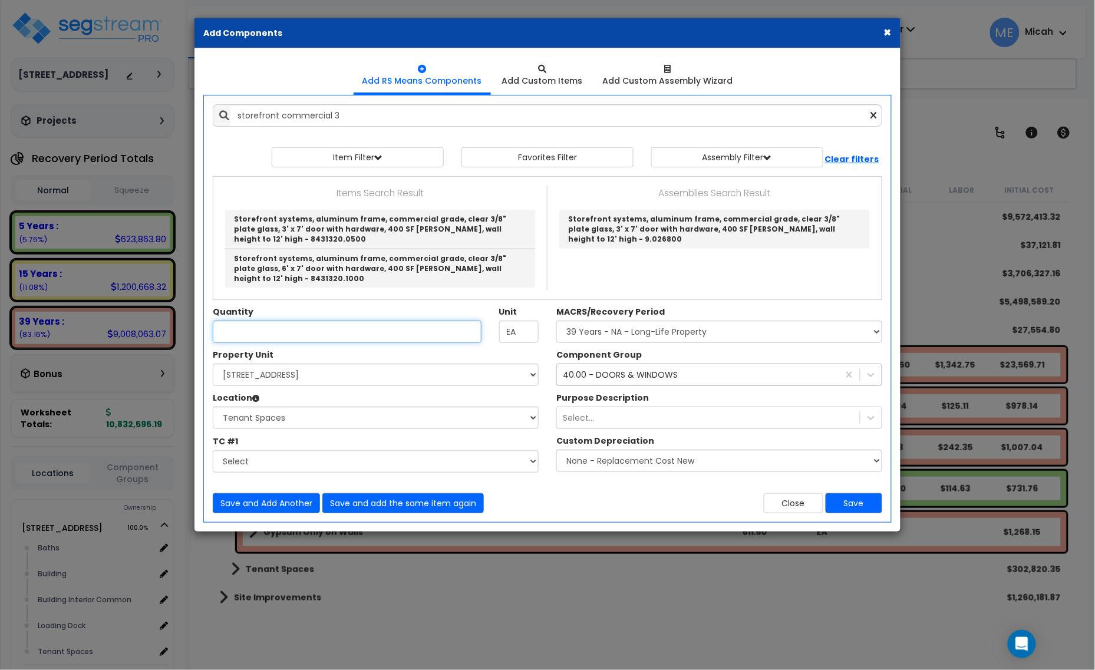
type input "Storefront systems, aluminum frame, commercial grade, clear 3/8" plate glass, 3…"
checkbox input "false"
type input "S.F."
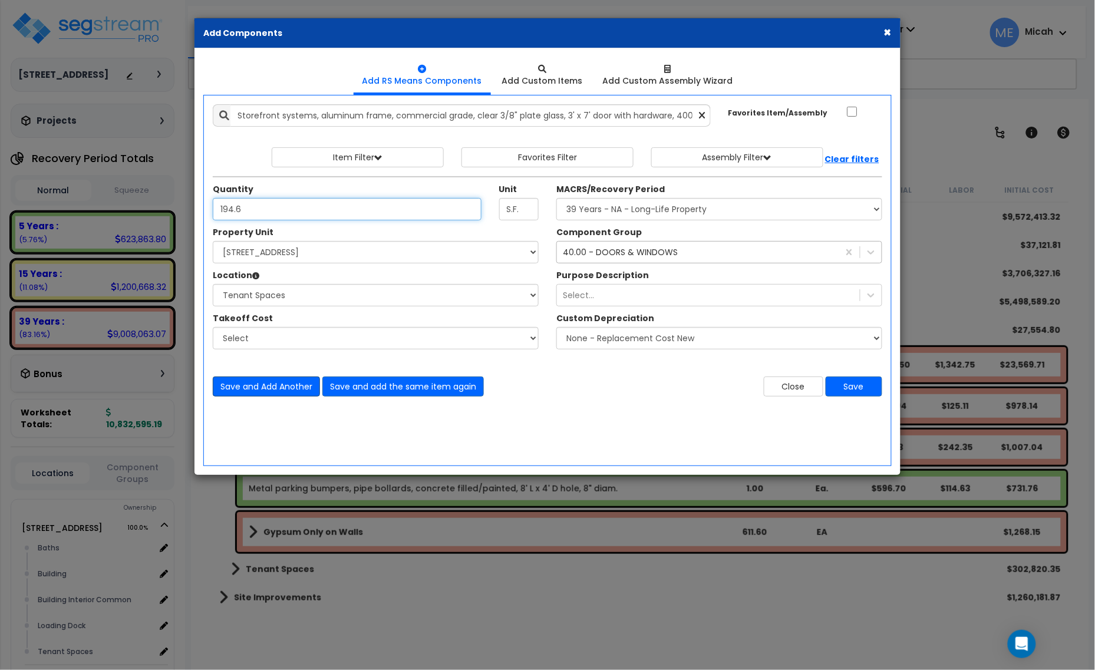
type input "194.6"
click at [246, 384] on button "Save and Add Another" at bounding box center [266, 387] width 107 height 20
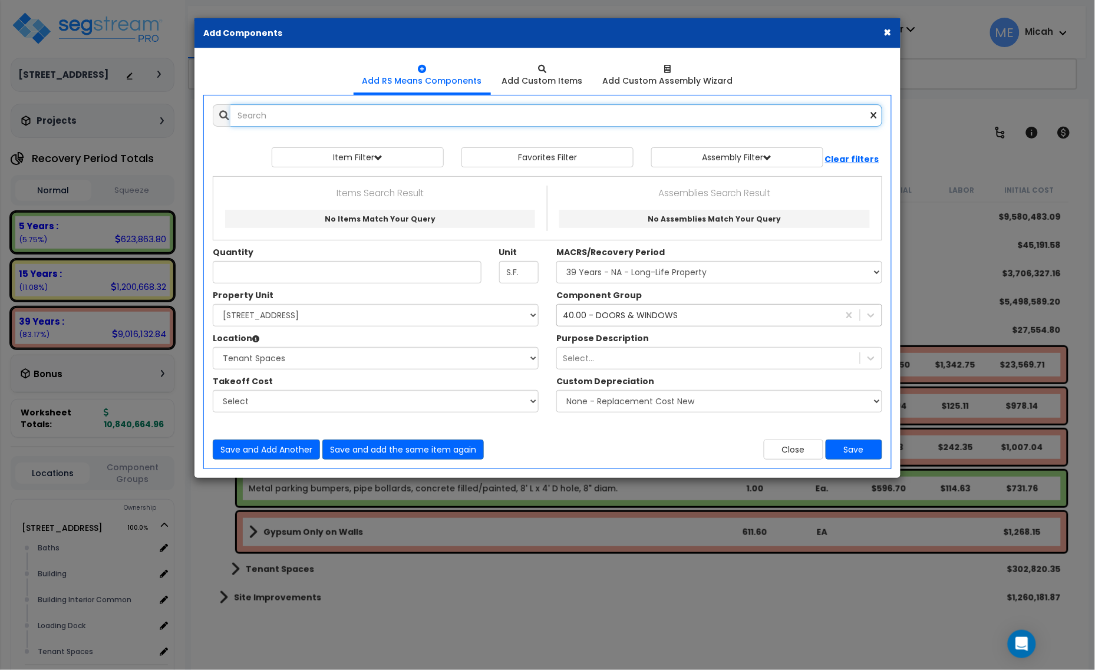
click at [365, 113] on input "text" at bounding box center [557, 115] width 652 height 22
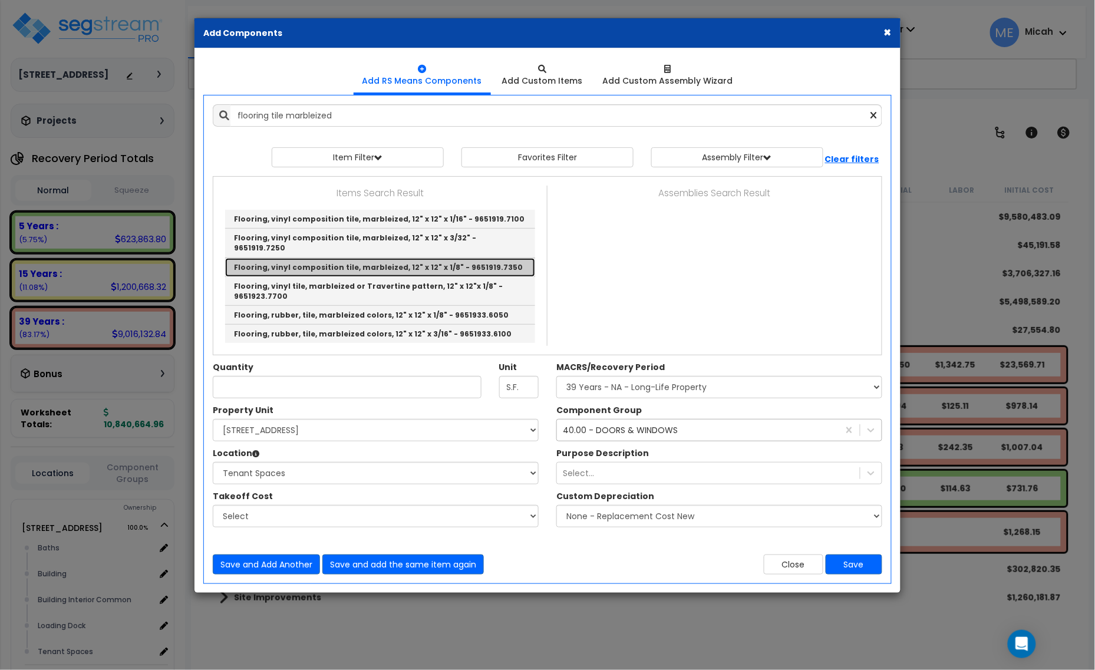
click at [394, 258] on link "Flooring, vinyl composition tile, marbleized, 12" x 12" x 1/8" - 9651919.7350" at bounding box center [380, 267] width 310 height 19
type input "Flooring, vinyl composition tile, marbleized, 12" x 12" x 1/8" - 9651919.7350"
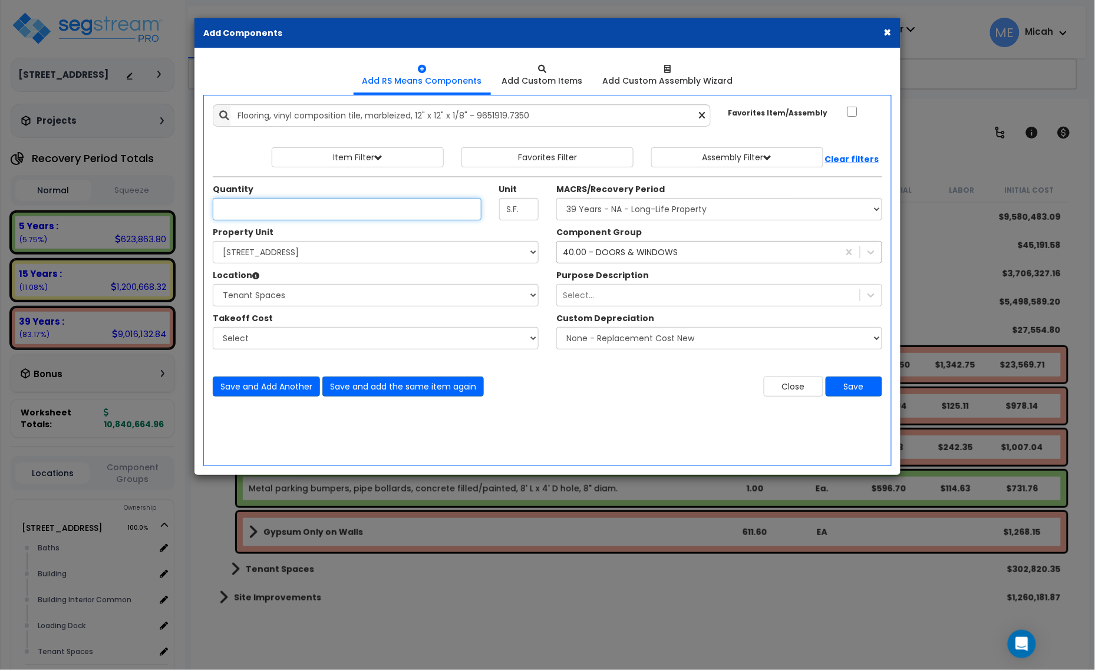
click at [243, 213] on input "Quantity" at bounding box center [347, 209] width 269 height 22
type input "30,393"
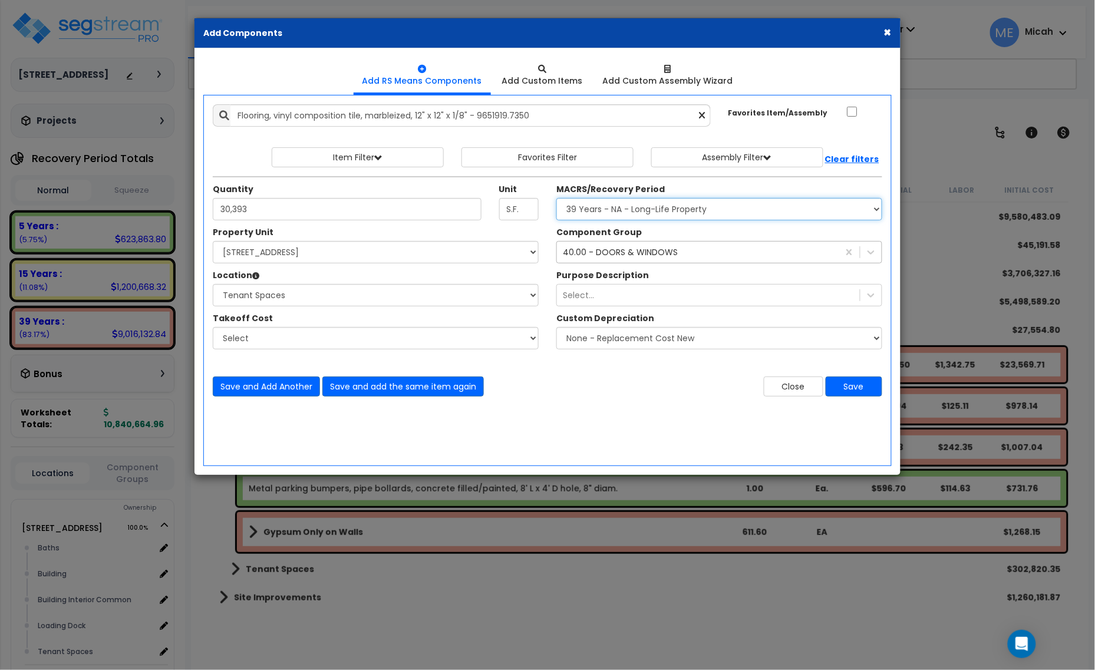
click at [590, 205] on select "Select MACRS/Recovery Period 5 Years - 57.0 - Distributive Trades & Services 5 …" at bounding box center [720, 209] width 326 height 22
select select "3667"
click at [557, 199] on select "Select MACRS/Recovery Period 5 Years - 57.0 - Distributive Trades & Services 5 …" at bounding box center [720, 209] width 326 height 22
click at [622, 254] on div "40.00 - DOORS & WINDOWS" at bounding box center [620, 252] width 115 height 12
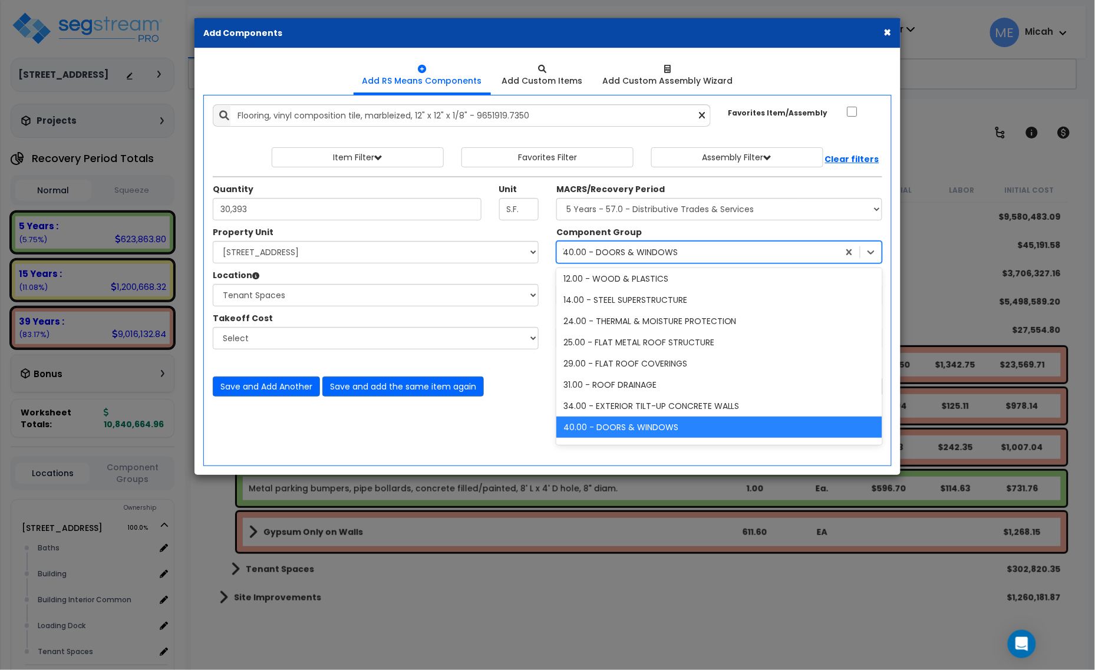
scroll to position [24, 0]
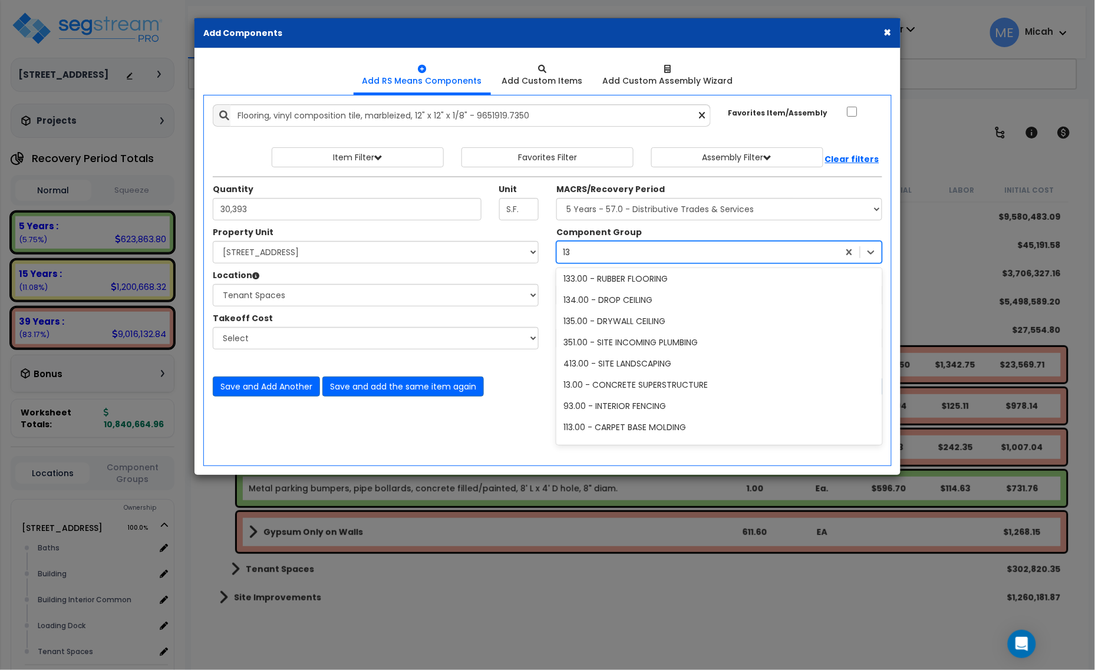
type input "130"
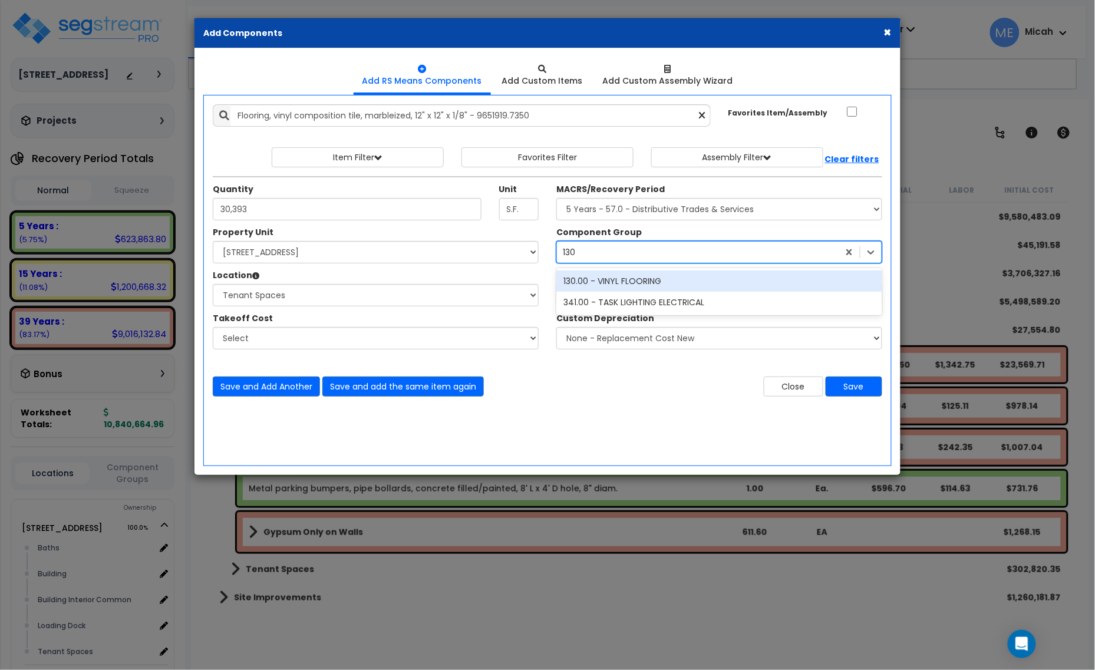
scroll to position [0, 0]
click at [641, 281] on div "130.00 - VINYL FLOORING" at bounding box center [720, 281] width 326 height 21
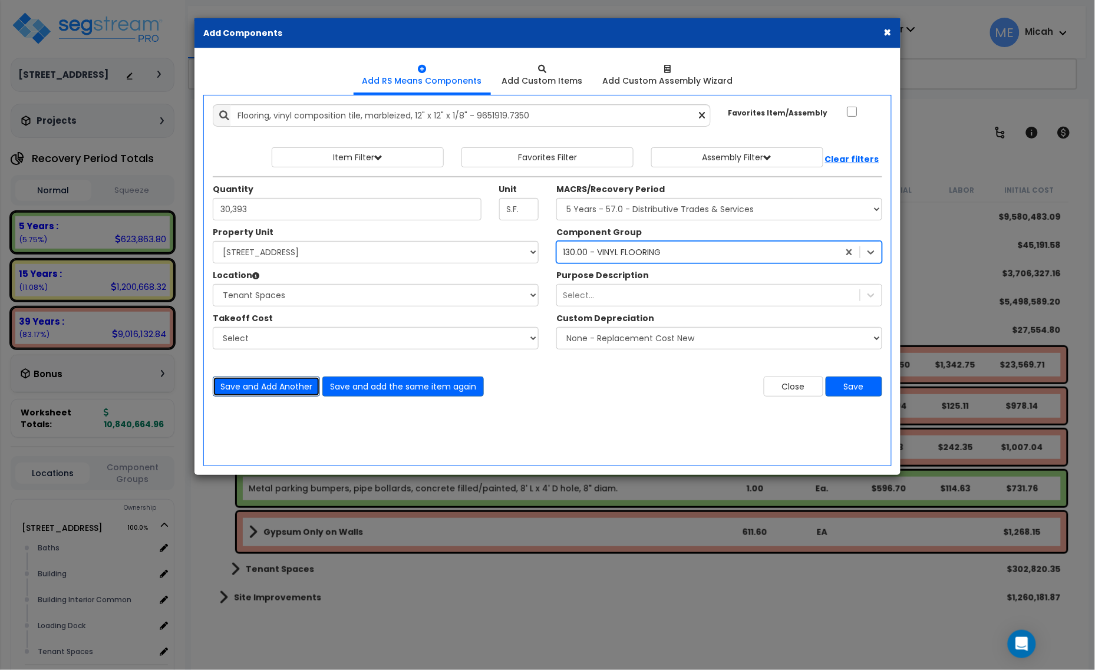
click at [272, 387] on button "Save and Add Another" at bounding box center [266, 387] width 107 height 20
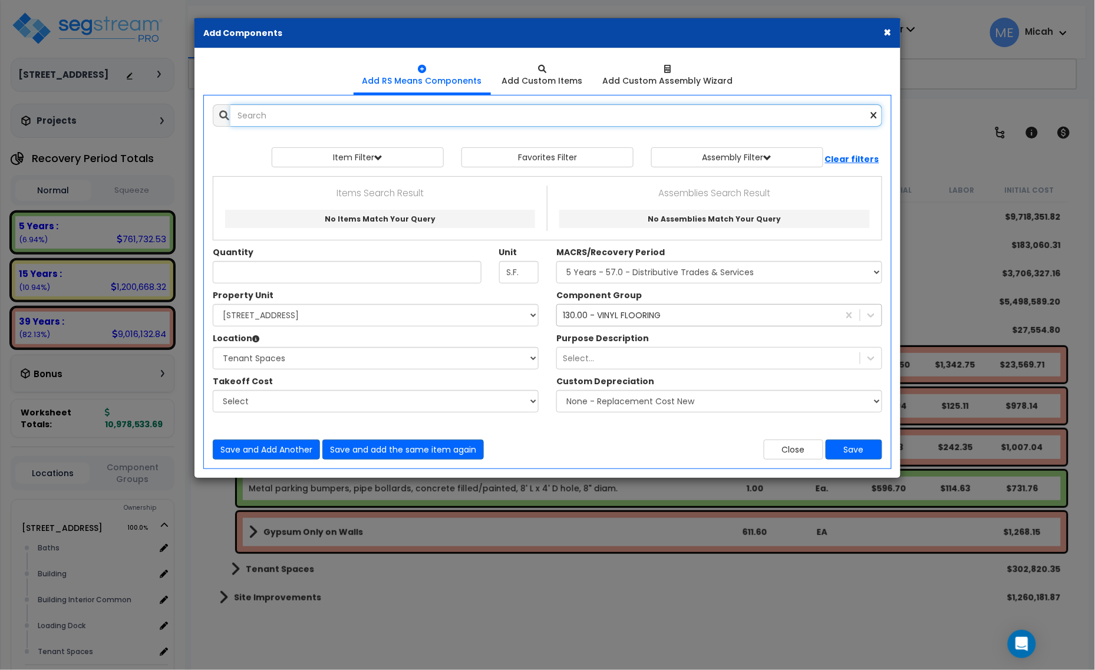
click at [313, 120] on input "text" at bounding box center [557, 115] width 652 height 22
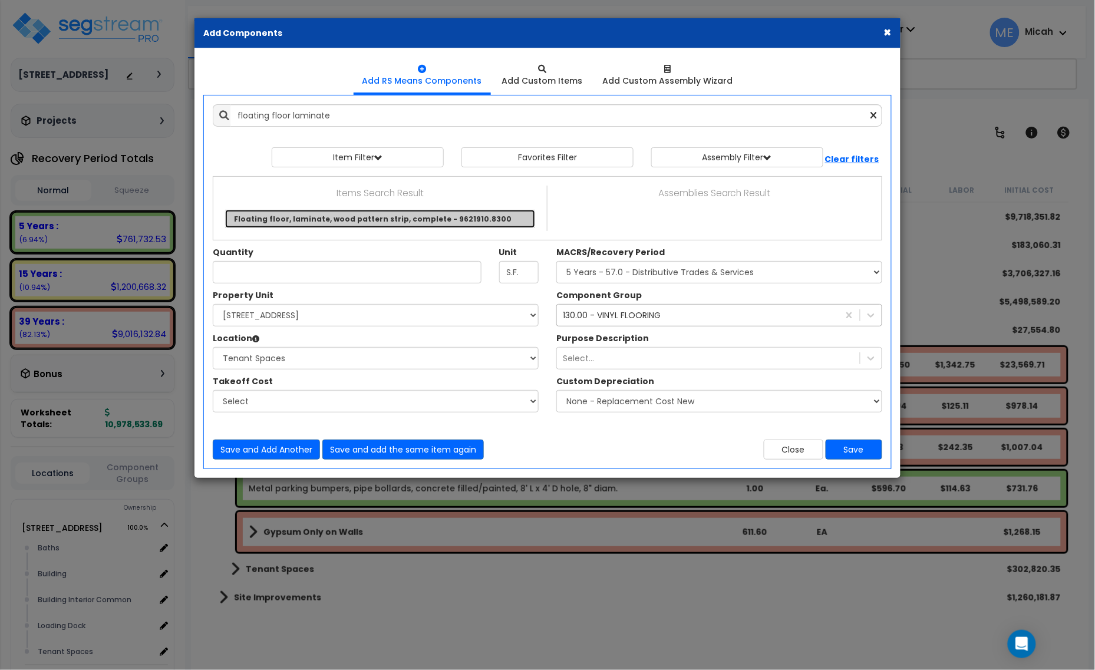
click at [343, 217] on link "Floating floor, laminate, wood pattern strip, complete - 9621910.8300" at bounding box center [380, 219] width 310 height 18
type input "Floating floor, laminate, wood pattern strip, complete - 9621910.8300"
checkbox input "true"
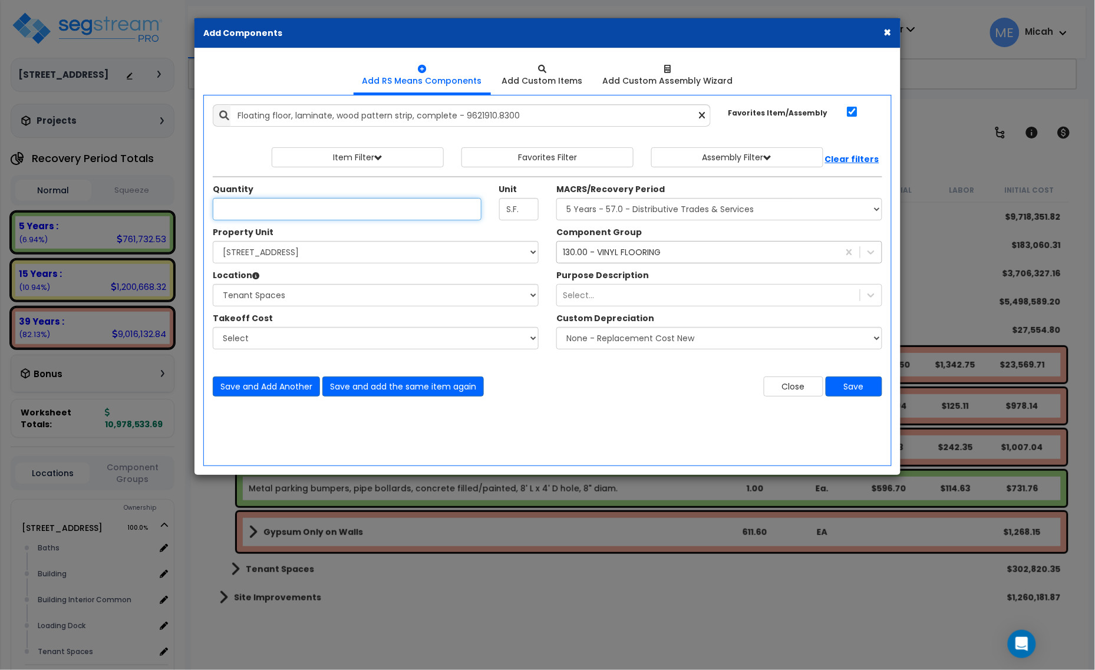
click at [251, 205] on input "Quantity" at bounding box center [347, 209] width 269 height 22
type input "19,587"
click at [269, 399] on div "Add Items Add Assemblies Both 9401720 Select" at bounding box center [547, 251] width 687 height 310
click at [269, 388] on button "Save and Add Another" at bounding box center [266, 387] width 107 height 20
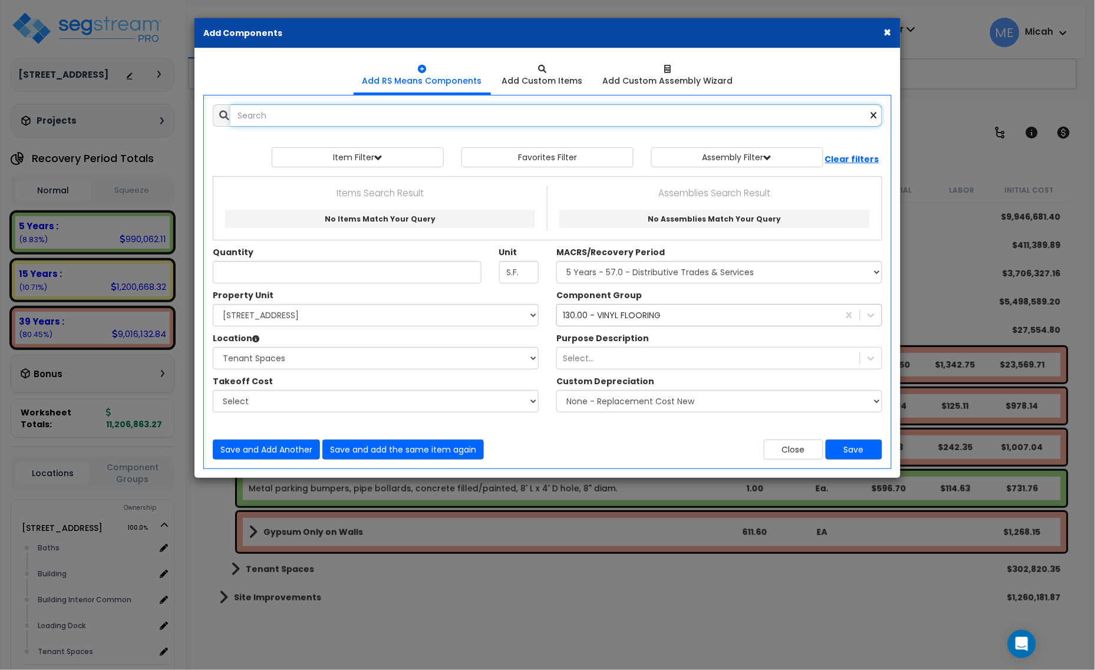
click at [290, 115] on input "text" at bounding box center [557, 115] width 652 height 22
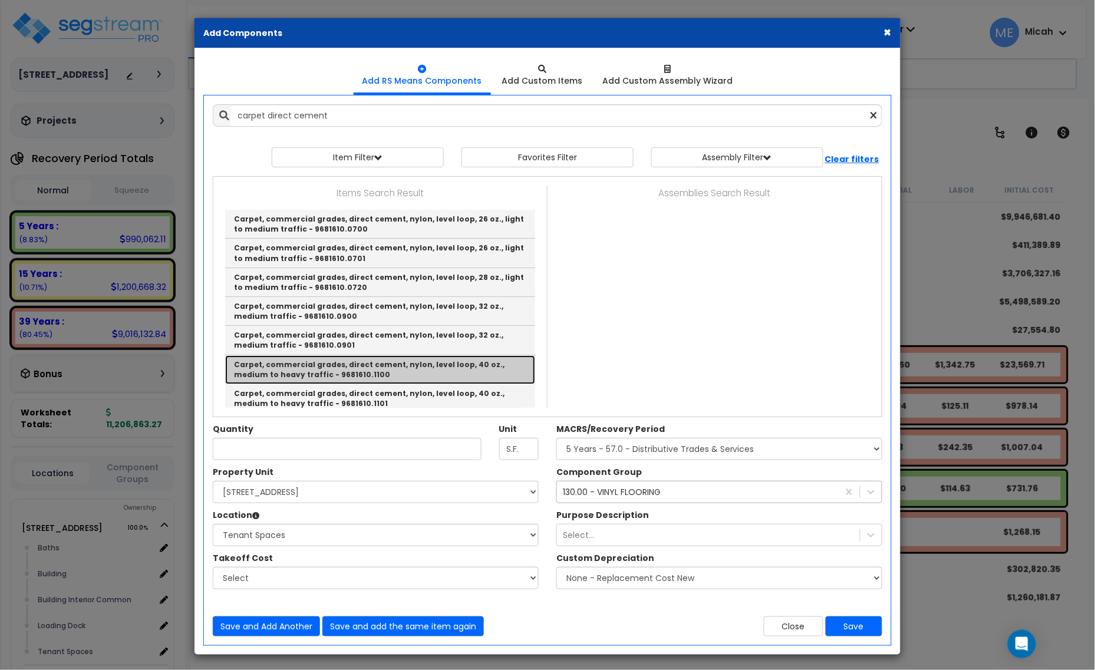
click at [411, 369] on link "Carpet, commercial grades, direct cement, nylon, level loop, 40 oz., medium to …" at bounding box center [380, 369] width 310 height 29
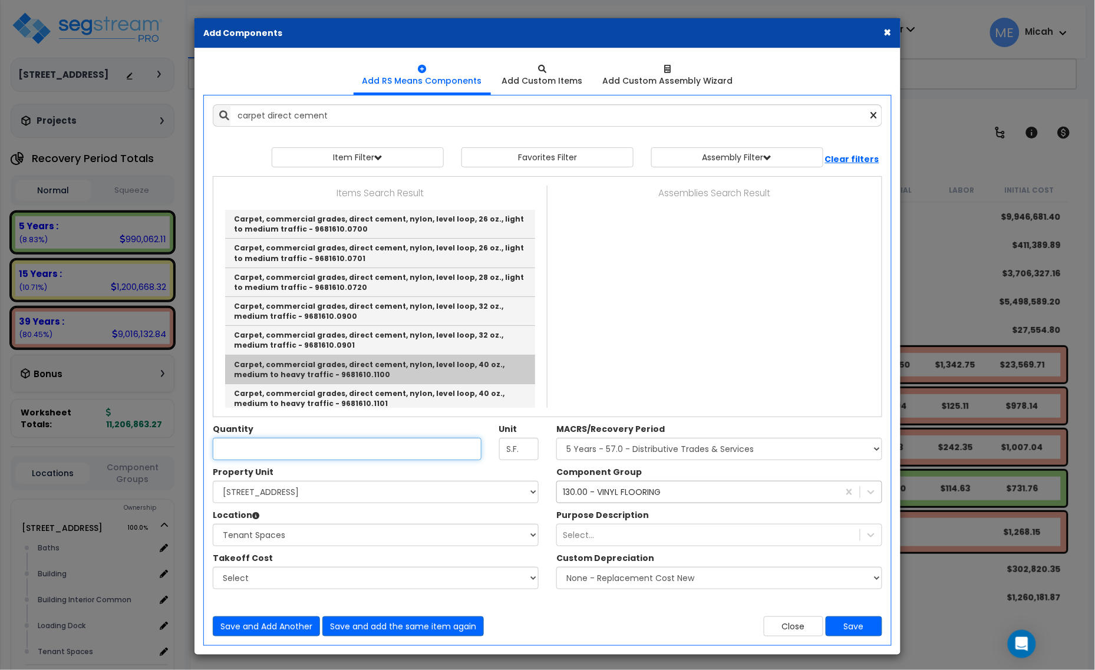
type input "Carpet, commercial grades, direct cement, nylon, level loop, 40 oz., medium to …"
checkbox input "false"
type input "S.Y."
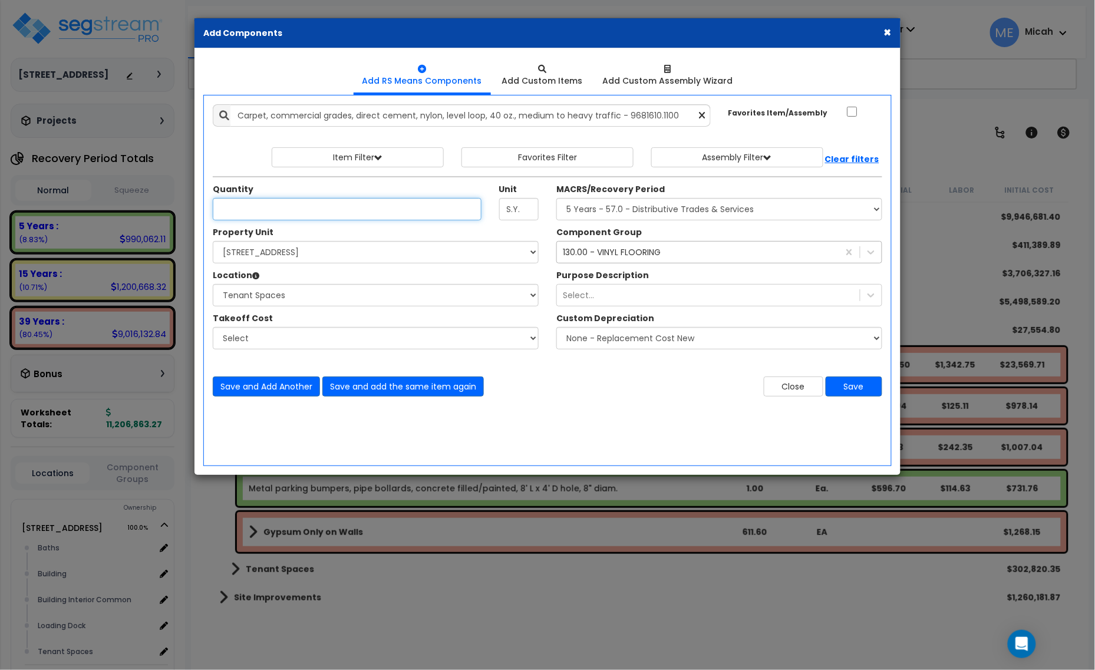
click at [295, 210] on input "Quantity" at bounding box center [347, 209] width 269 height 22
type input "5,325"
click at [641, 269] on div "Component Group 130.00 - VINYL FLOORING Purpose Description Select... None - Re…" at bounding box center [720, 290] width 344 height 129
click at [646, 259] on div "130.00 - VINYL FLOORING" at bounding box center [698, 252] width 282 height 19
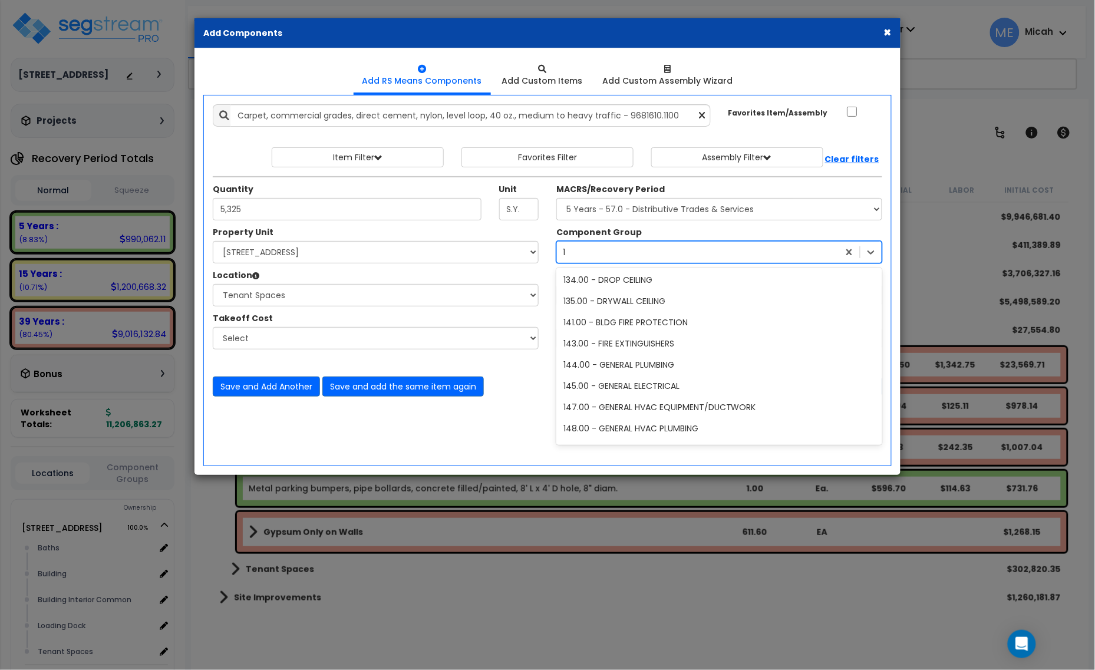
scroll to position [22, 0]
type input "129"
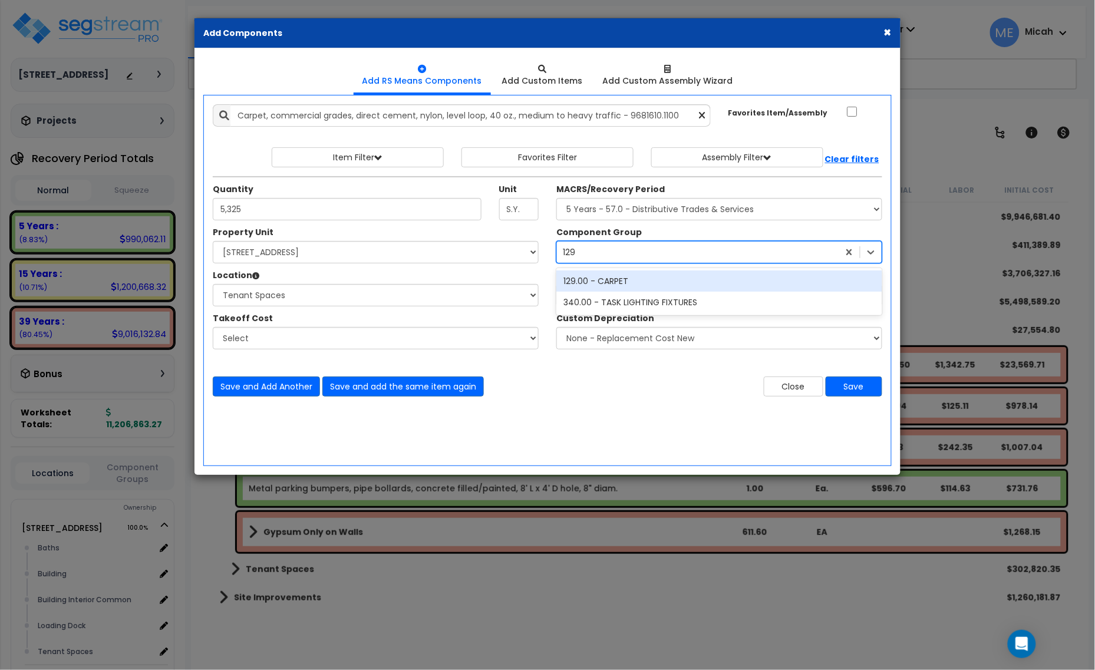
click at [646, 284] on div "129.00 - CARPET" at bounding box center [720, 281] width 326 height 21
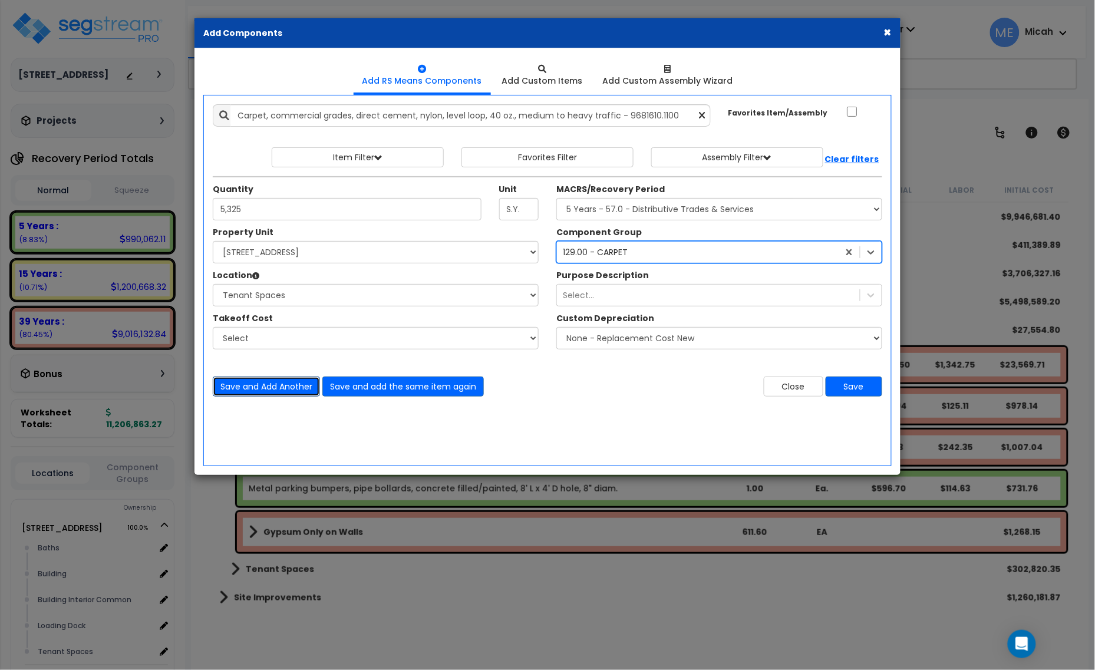
click at [243, 384] on button "Save and Add Another" at bounding box center [266, 387] width 107 height 20
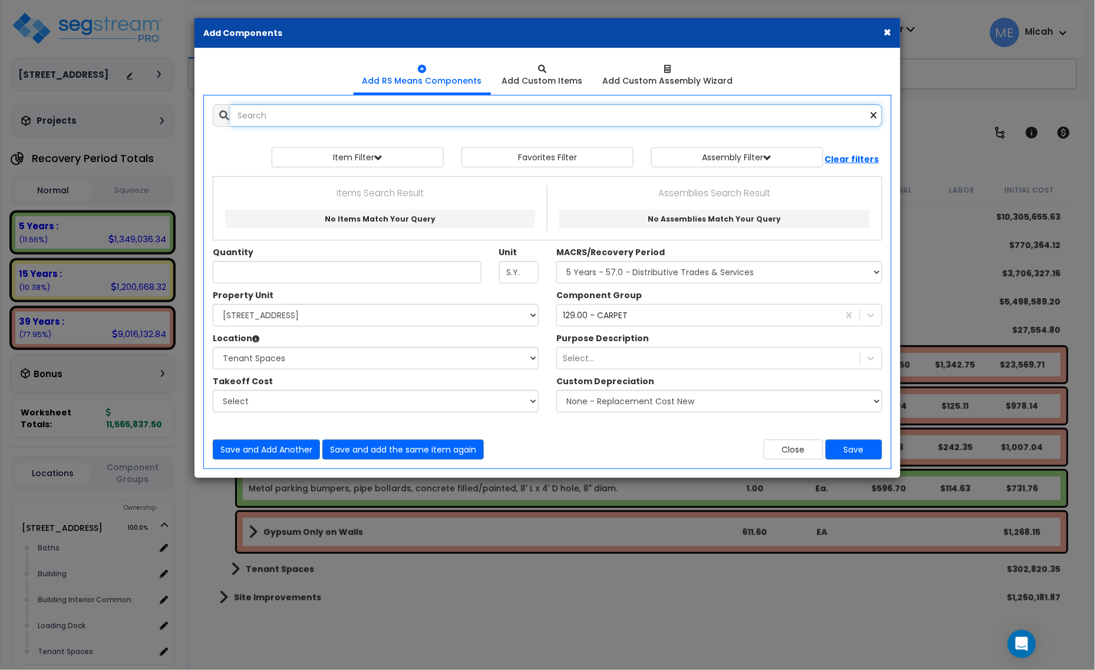
click at [375, 116] on input "text" at bounding box center [557, 115] width 652 height 22
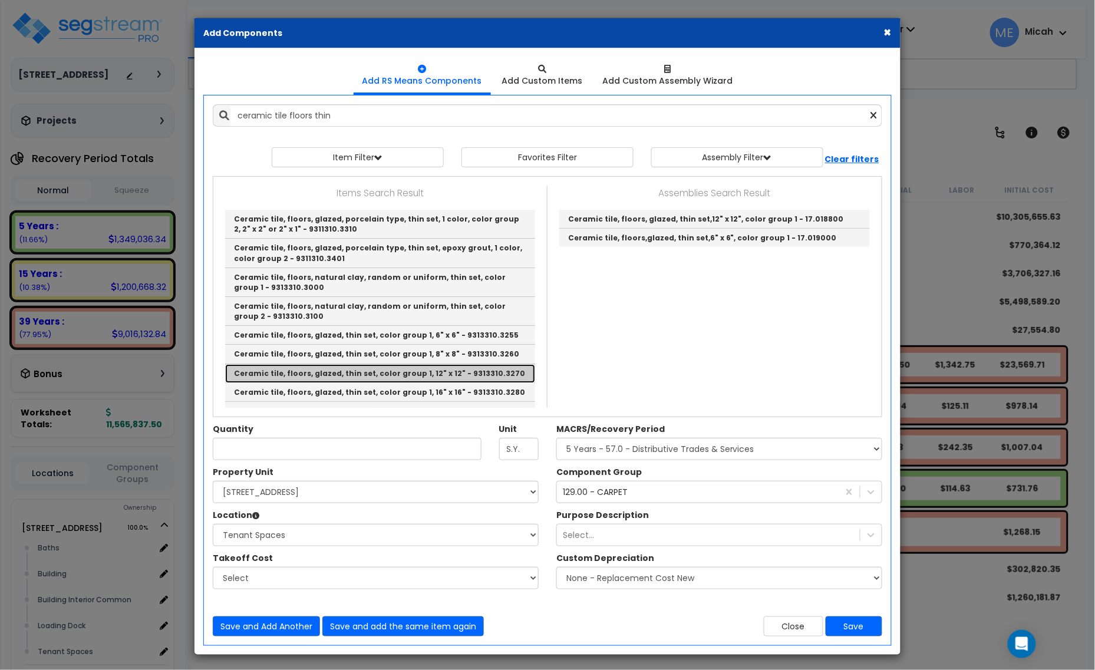
click at [498, 370] on link "Ceramic tile, floors, glazed, thin set, color group 1, 12" x 12" - 9313310.3270" at bounding box center [380, 373] width 310 height 19
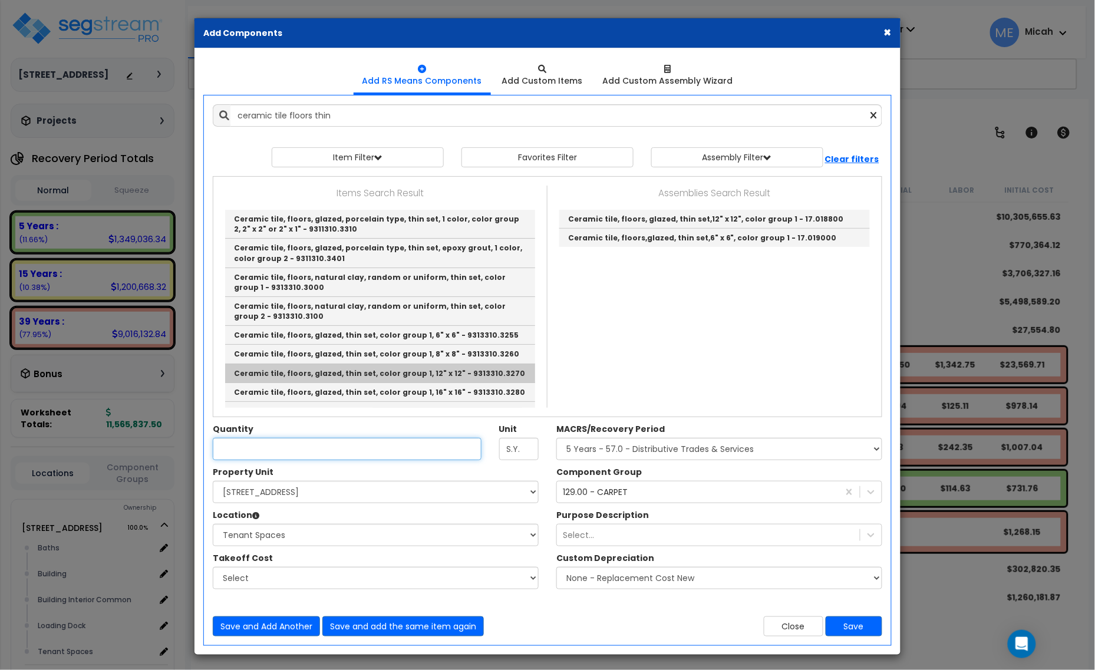
type input "Ceramic tile, floors, glazed, thin set, color group 1, 12" x 12" - 9313310.3270"
type input "S.F."
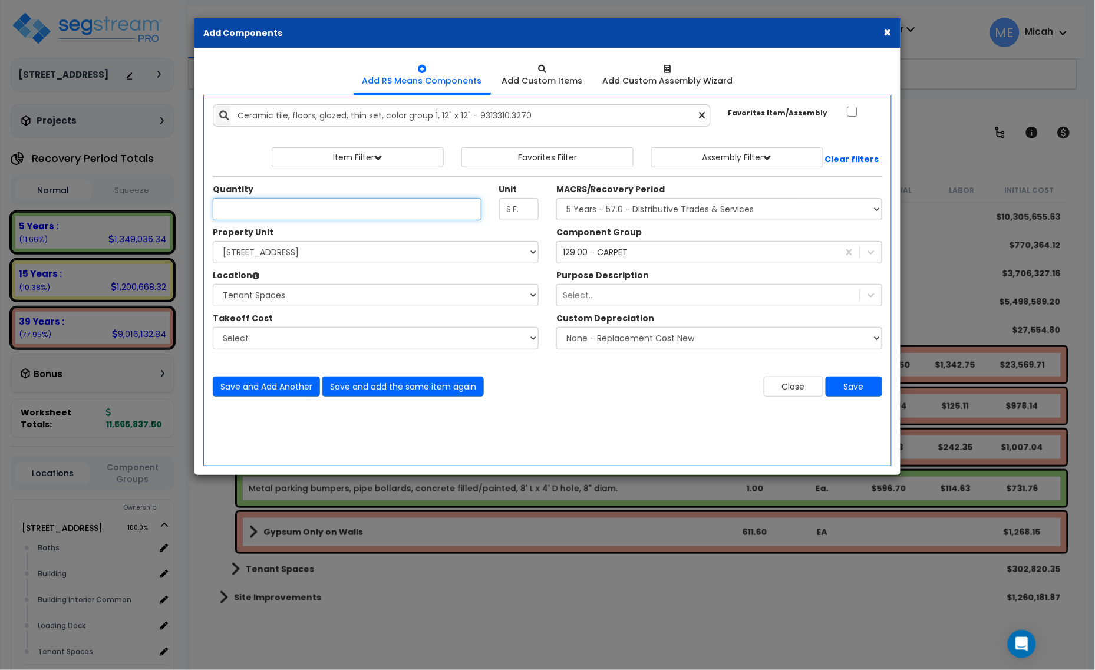
click at [320, 211] on input "Quantity" at bounding box center [347, 209] width 269 height 22
type input "1,936"
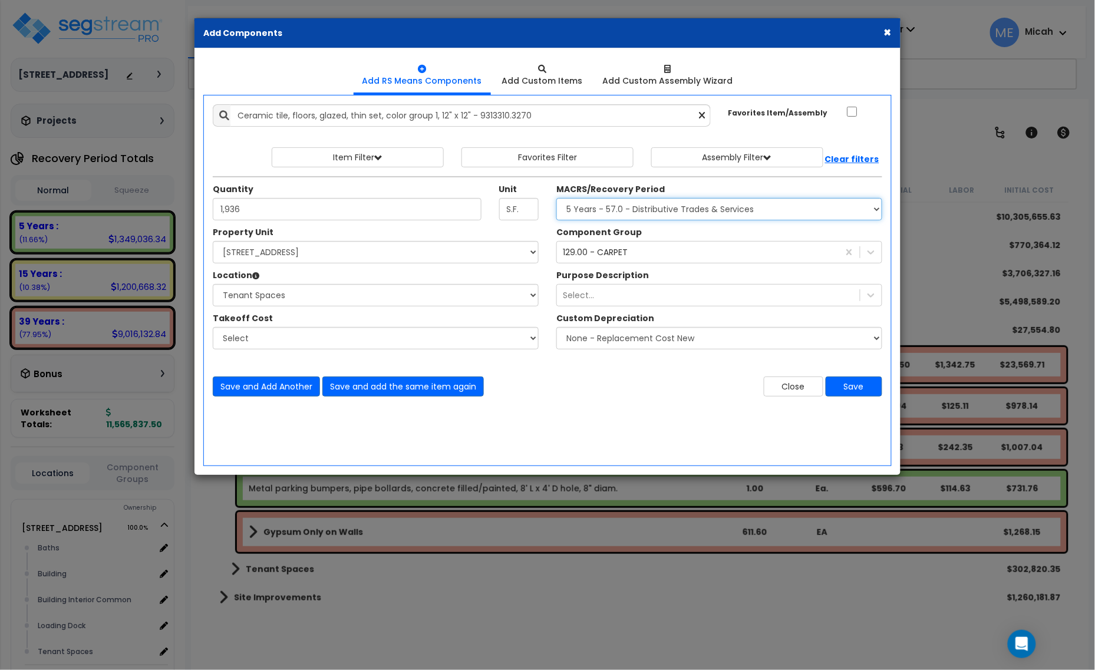
click at [619, 211] on select "Select MACRS/Recovery Period 5 Years - 57.0 - Distributive Trades & Services 5 …" at bounding box center [720, 209] width 326 height 22
select select "3669"
click at [557, 199] on select "Select MACRS/Recovery Period 5 Years - 57.0 - Distributive Trades & Services 5 …" at bounding box center [720, 209] width 326 height 22
click at [611, 259] on div "129.00 - CARPET" at bounding box center [698, 252] width 282 height 19
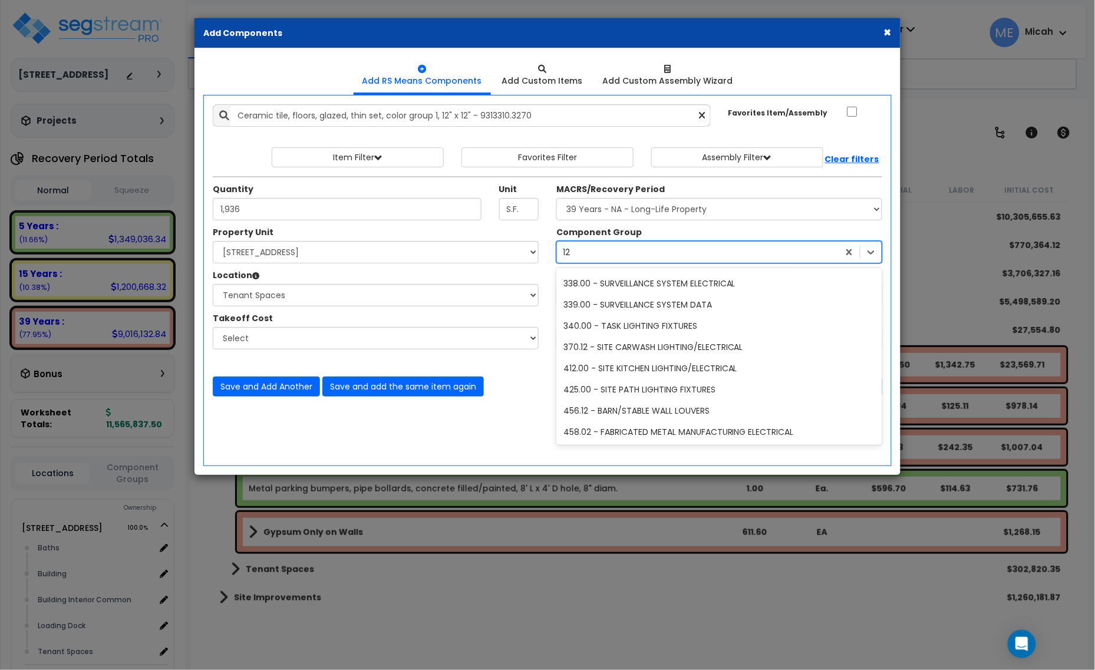
scroll to position [151, 0]
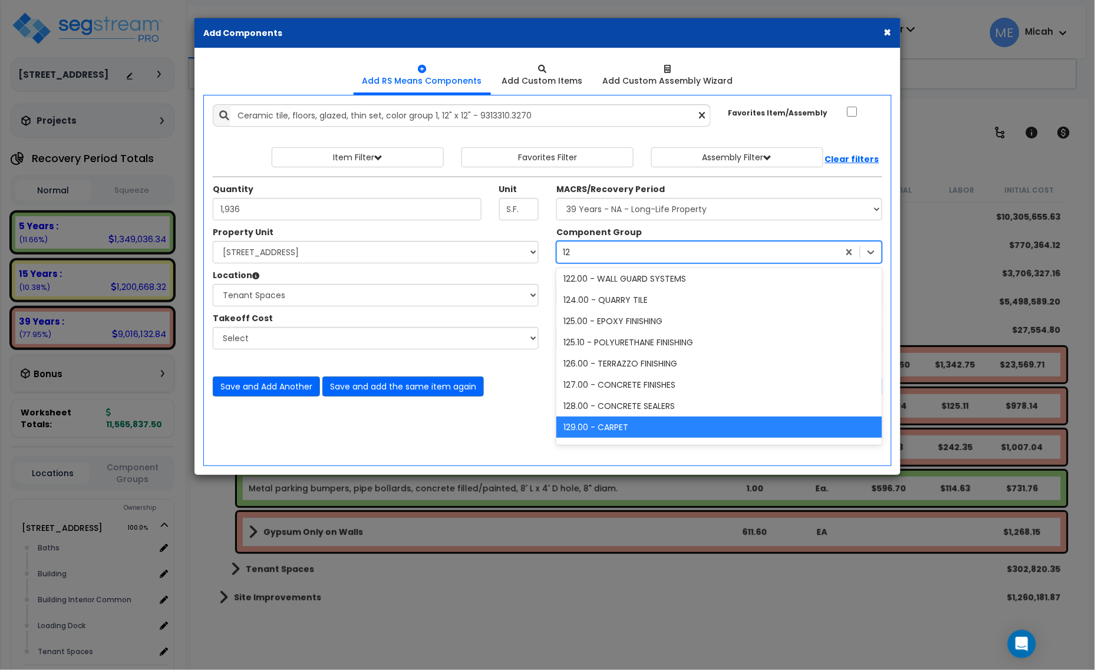
type input "123"
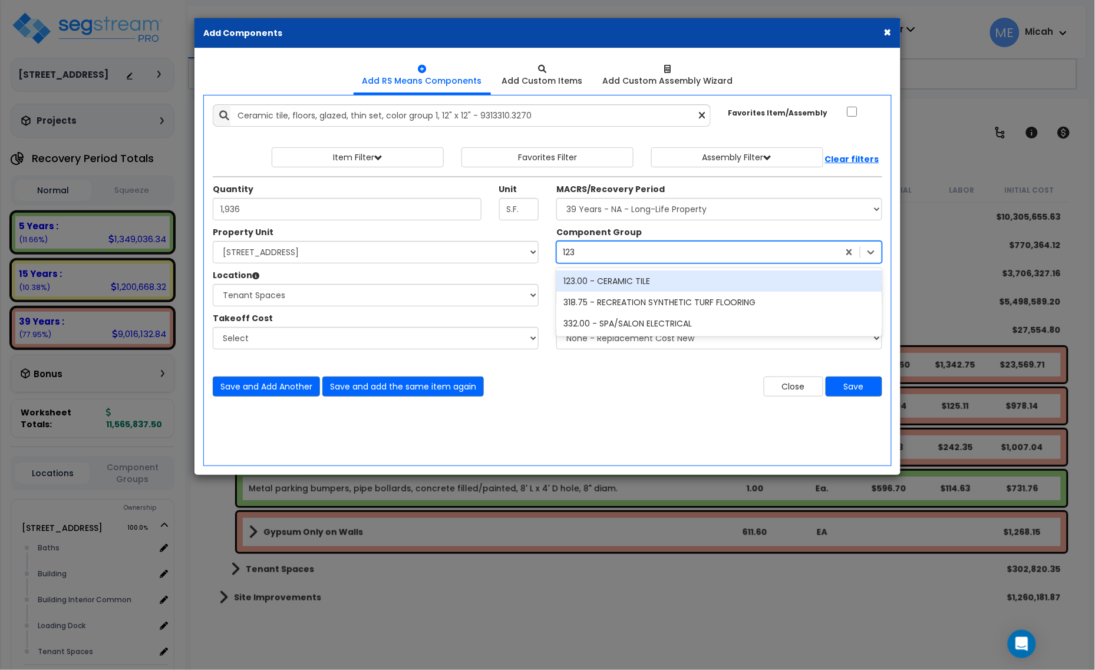
scroll to position [0, 0]
click at [617, 279] on div "123.00 - CERAMIC TILE" at bounding box center [720, 281] width 326 height 21
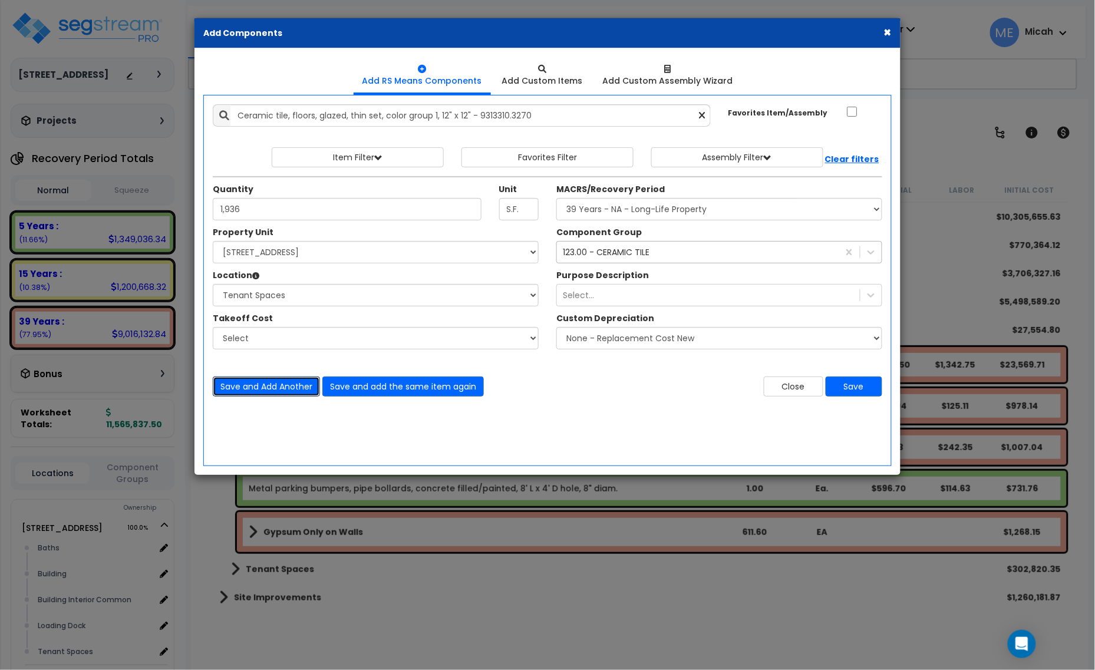
click at [266, 384] on button "Save and Add Another" at bounding box center [266, 387] width 107 height 20
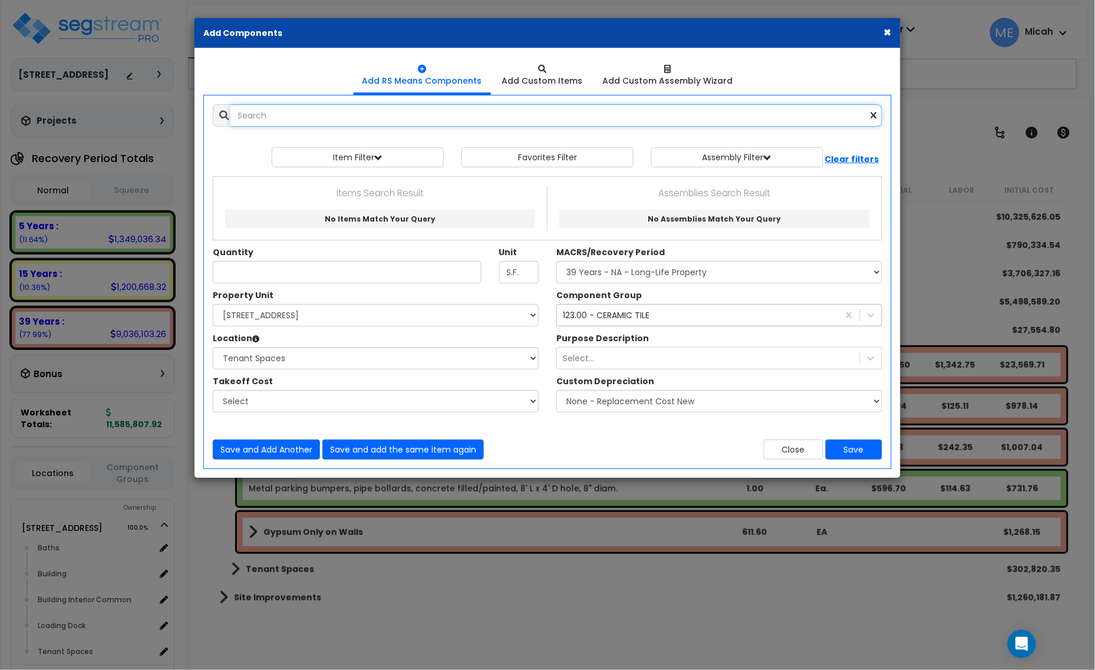
click at [253, 110] on input "text" at bounding box center [557, 115] width 652 height 22
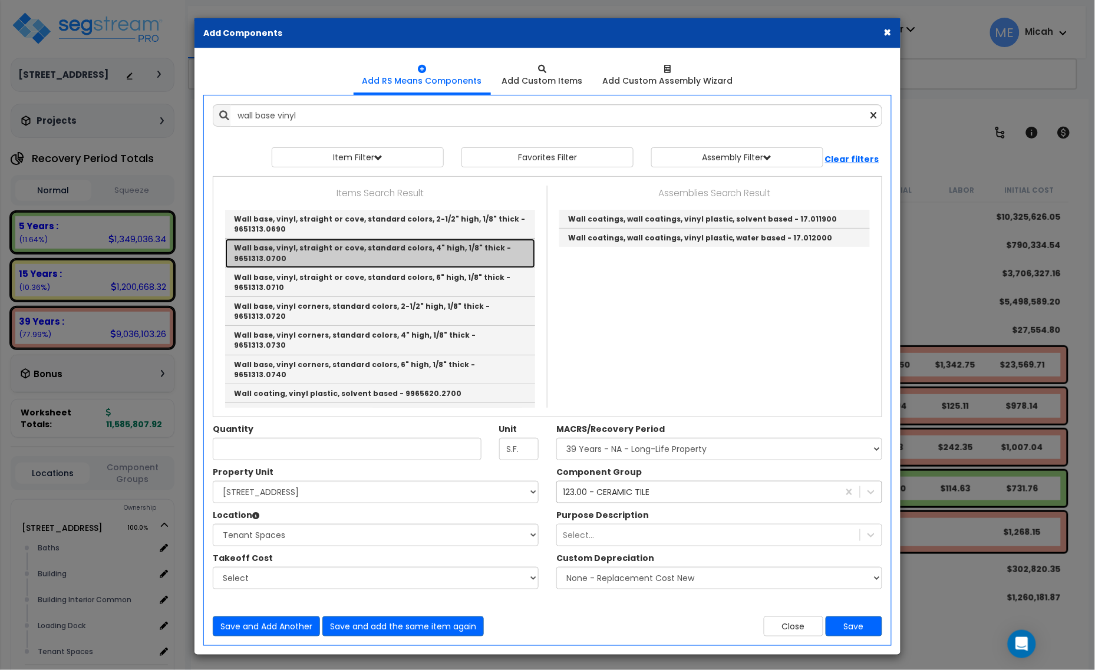
click at [447, 265] on link "Wall base, vinyl, straight or cove, standard colors, 4" high, 1/8" thick - 9651…" at bounding box center [380, 253] width 310 height 29
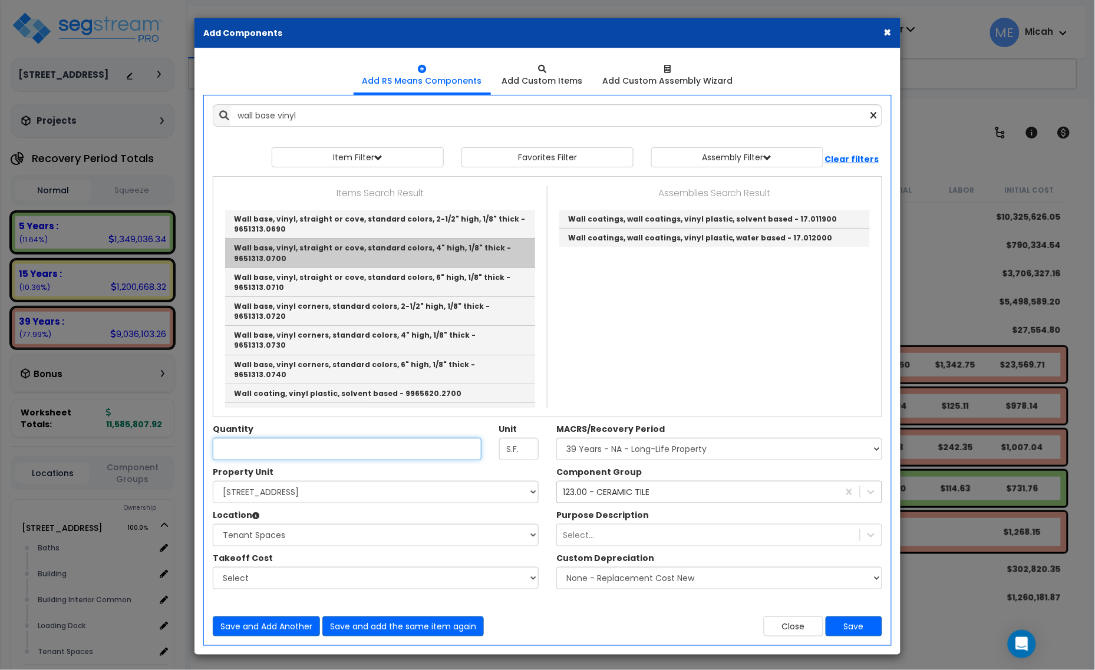
type input "Wall base, vinyl, straight or cove, standard colors, 4" high, 1/8" thick - 9651…"
type input "L.F."
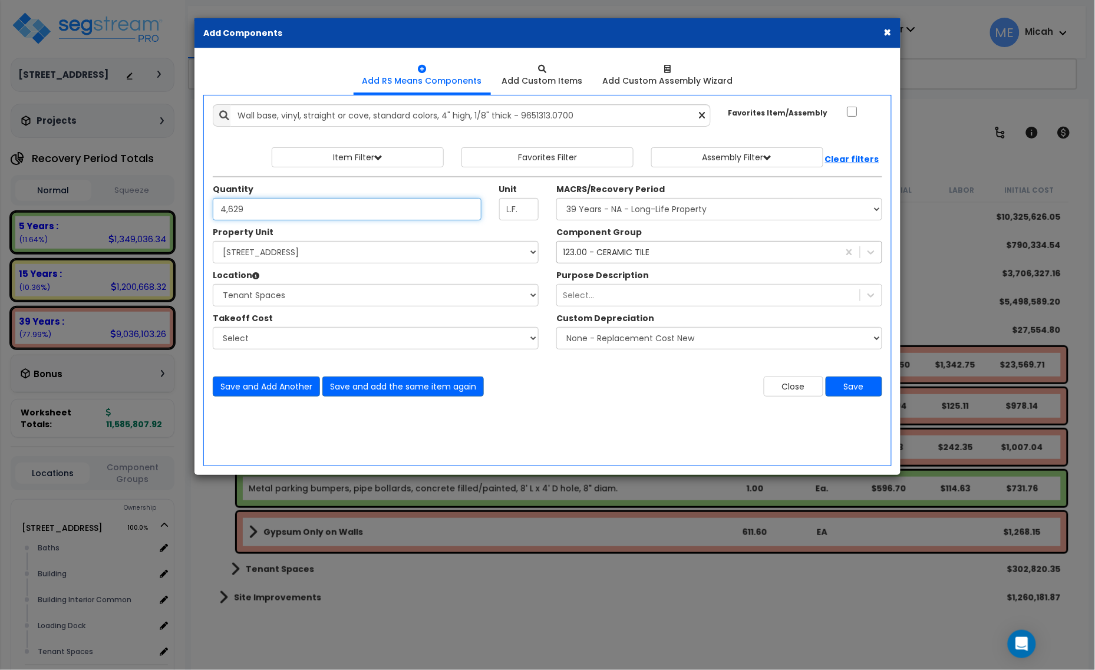
type input "4,629"
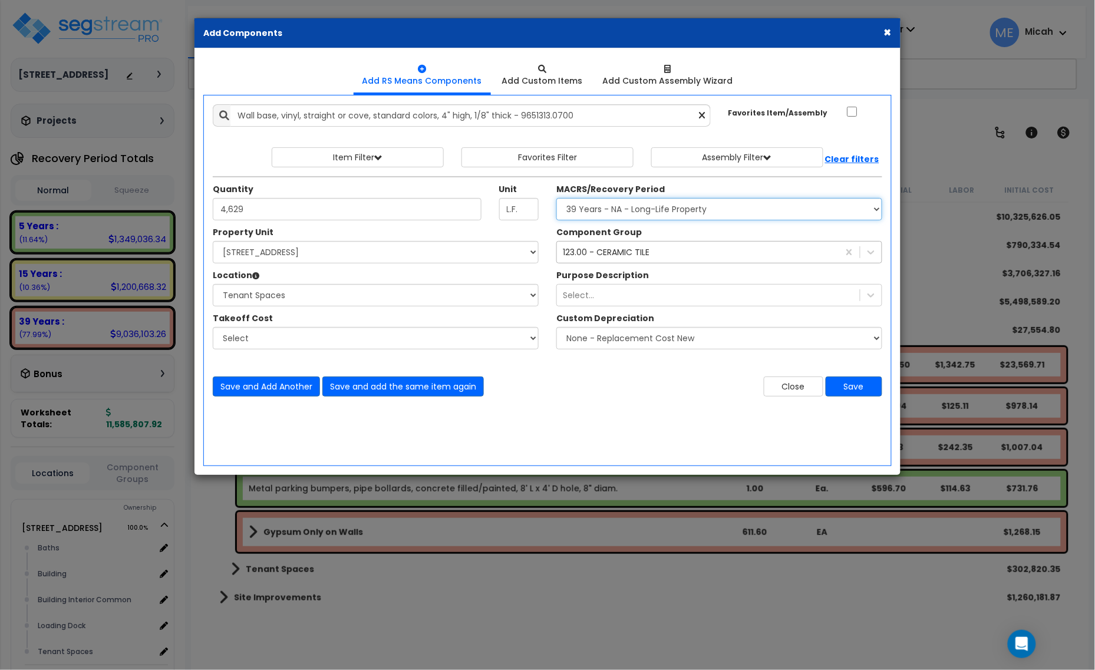
click at [602, 210] on select "Select MACRS/Recovery Period 5 Years - 57.0 - Distributive Trades & Services 5 …" at bounding box center [720, 209] width 326 height 22
select select "3667"
click at [557, 199] on select "Select MACRS/Recovery Period 5 Years - 57.0 - Distributive Trades & Services 5 …" at bounding box center [720, 209] width 326 height 22
click at [625, 254] on div "123.00 - CERAMIC TILE" at bounding box center [606, 252] width 87 height 12
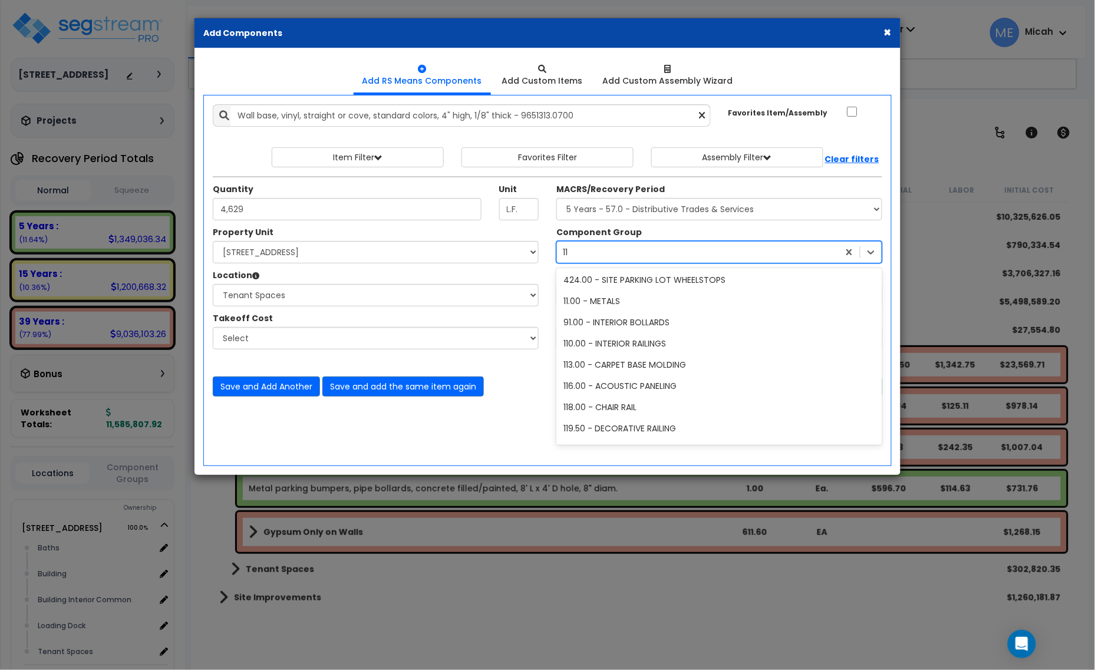
scroll to position [1, 0]
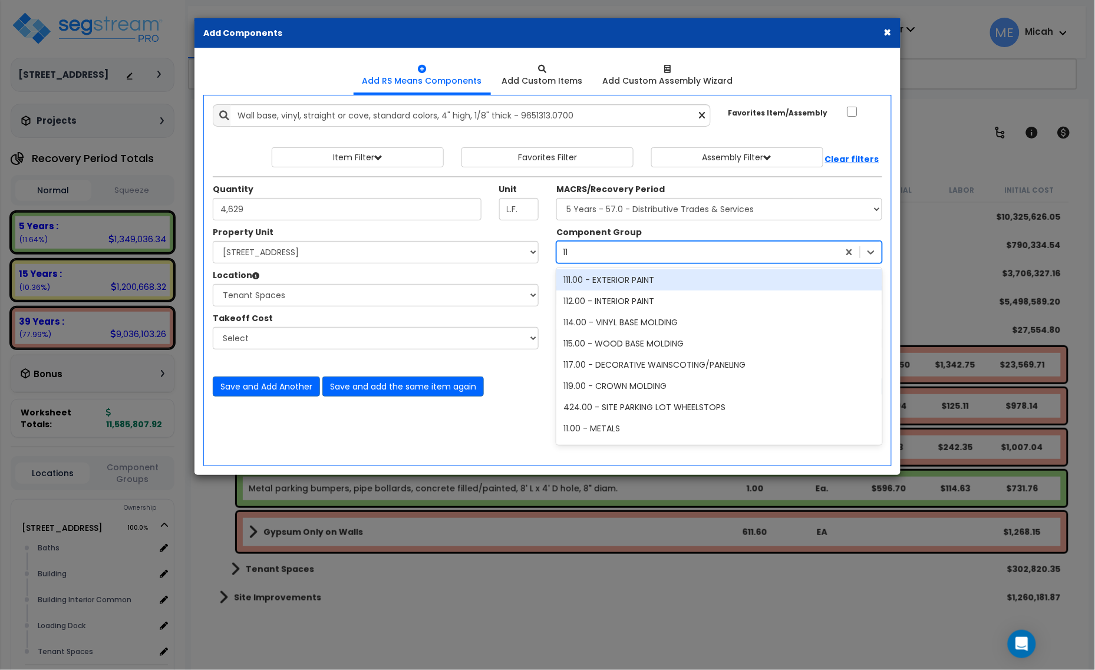
type input "114"
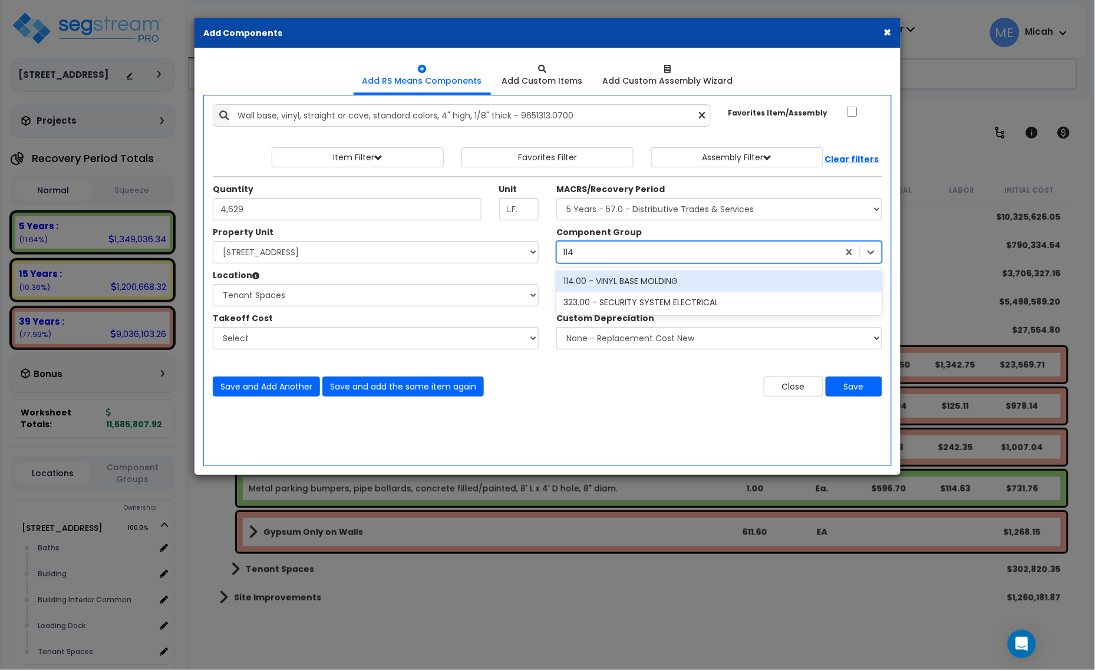
scroll to position [0, 0]
click at [644, 281] on div "114.00 - VINYL BASE MOLDING" at bounding box center [720, 281] width 326 height 21
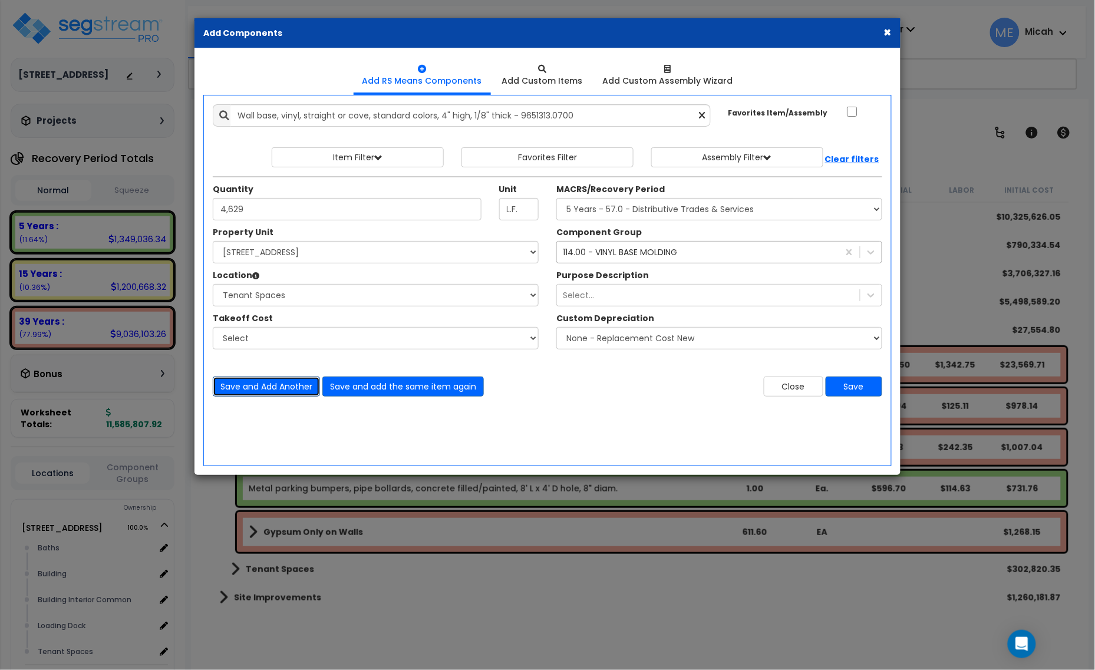
click at [266, 388] on button "Save and Add Another" at bounding box center [266, 387] width 107 height 20
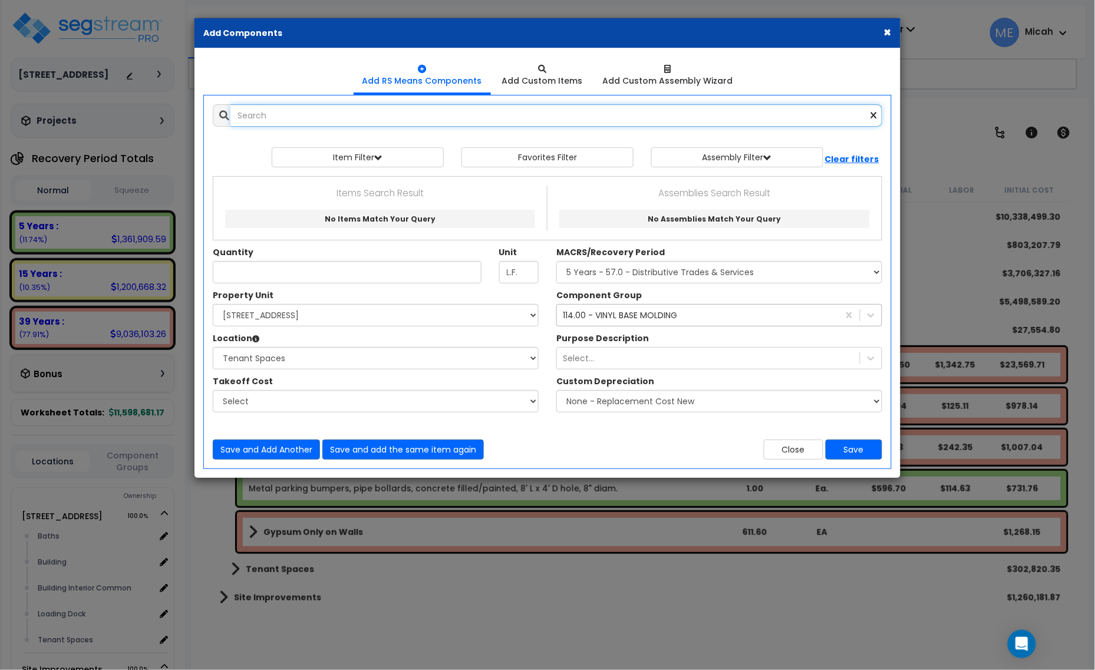
click at [317, 118] on input "text" at bounding box center [557, 115] width 652 height 22
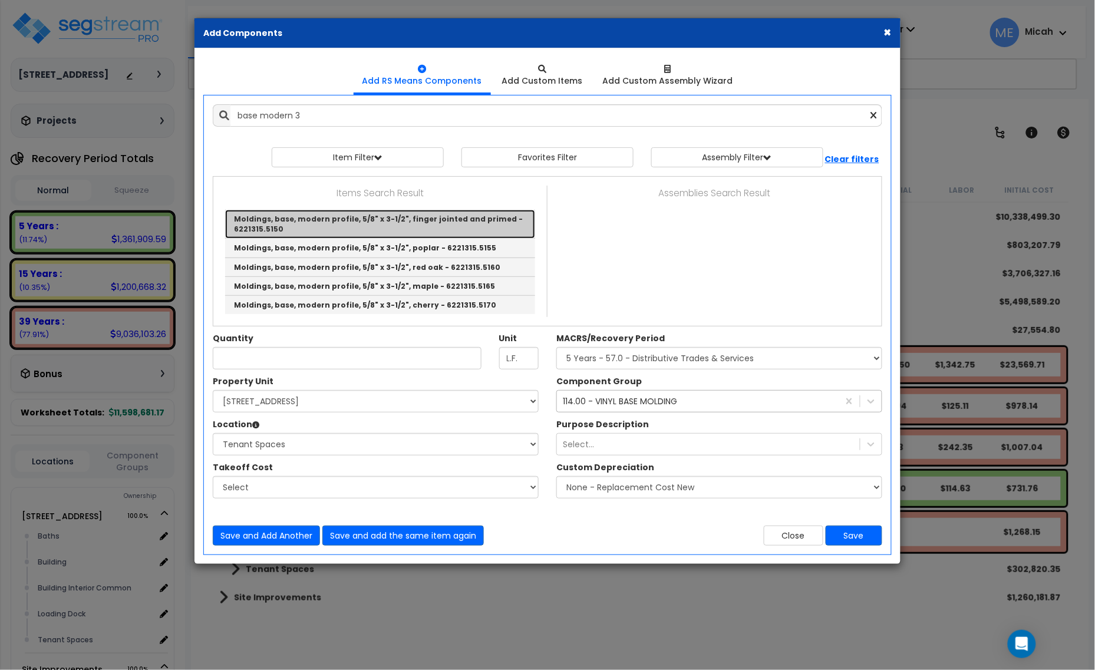
click at [401, 221] on link "Moldings, base, modern profile, 5/8" x 3-1/2", finger jointed and primed - 6221…" at bounding box center [380, 224] width 310 height 29
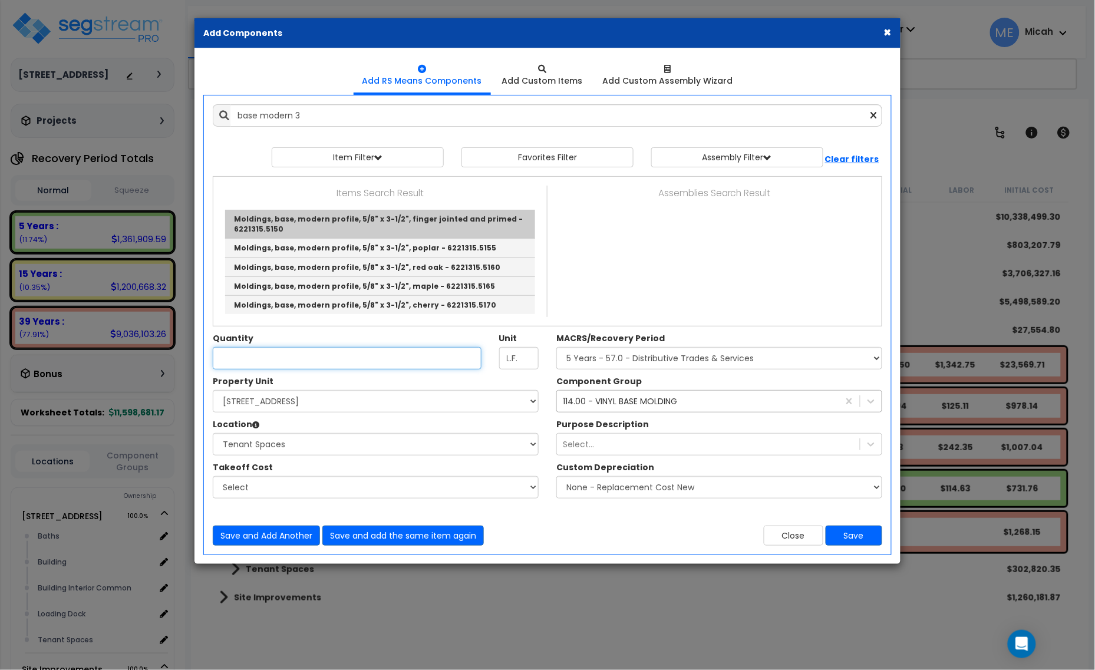
type input "Moldings, base, modern profile, 5/8" x 3-1/2", finger jointed and primed - 6221…"
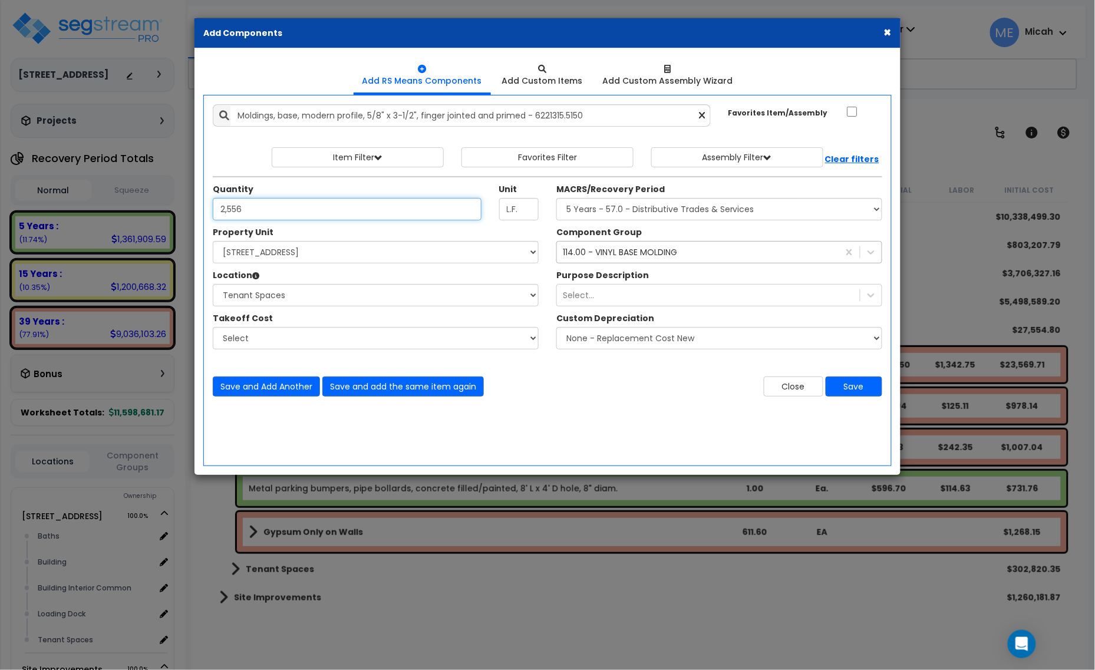
type input "2,556"
click at [658, 255] on div "114.00 - VINYL BASE MOLDING" at bounding box center [620, 252] width 114 height 12
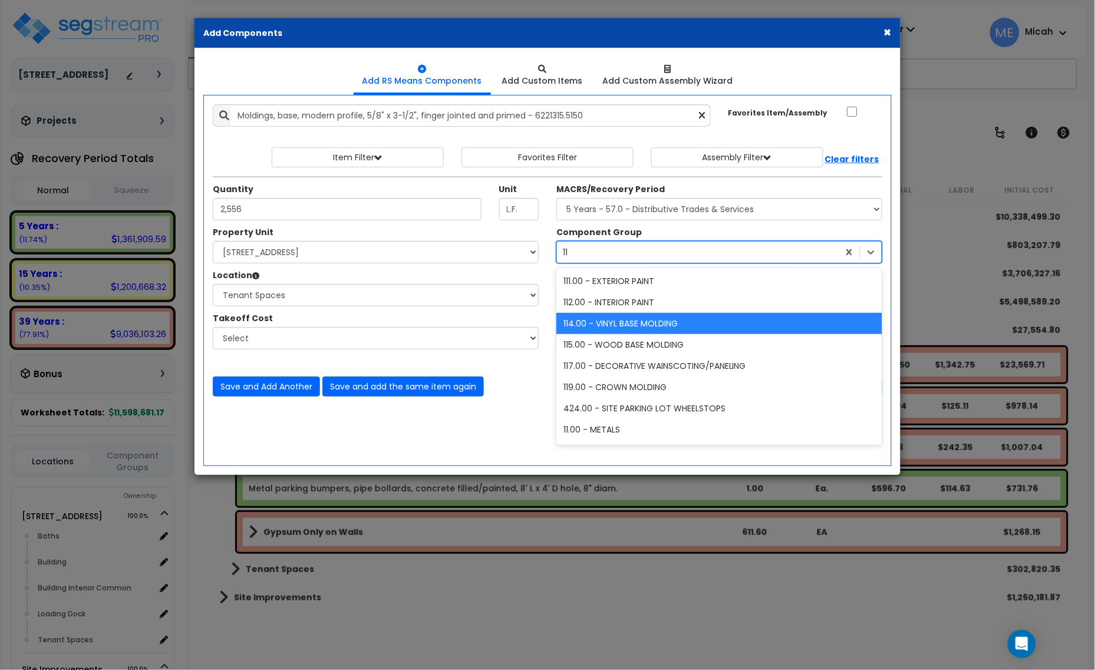
type input "115"
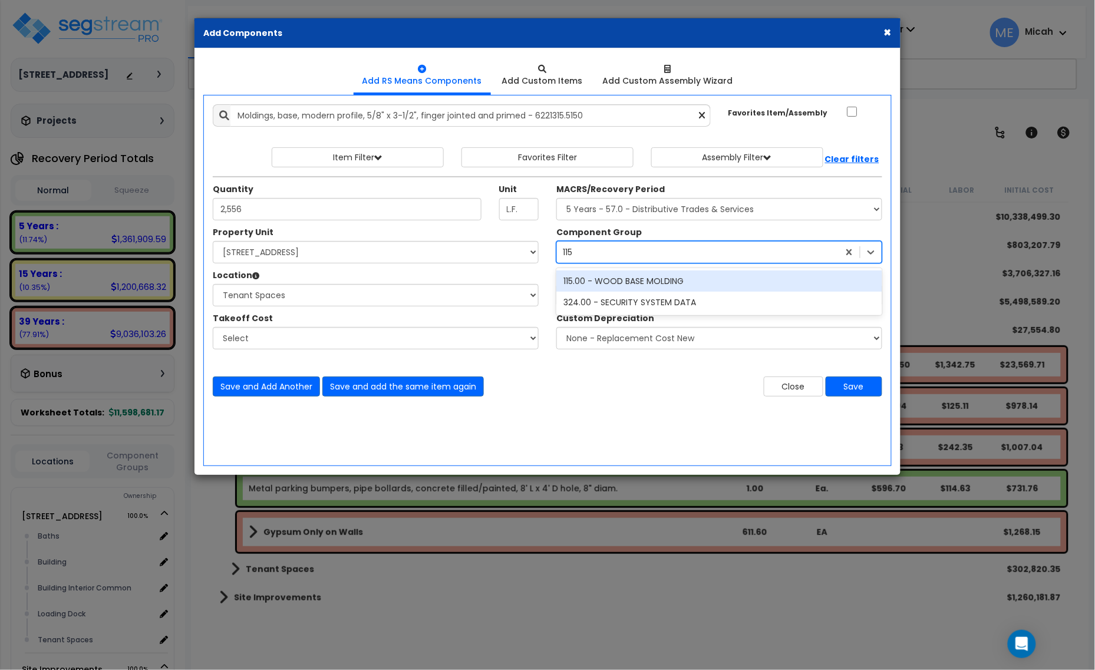
click at [648, 286] on div "115.00 - WOOD BASE MOLDING" at bounding box center [720, 281] width 326 height 21
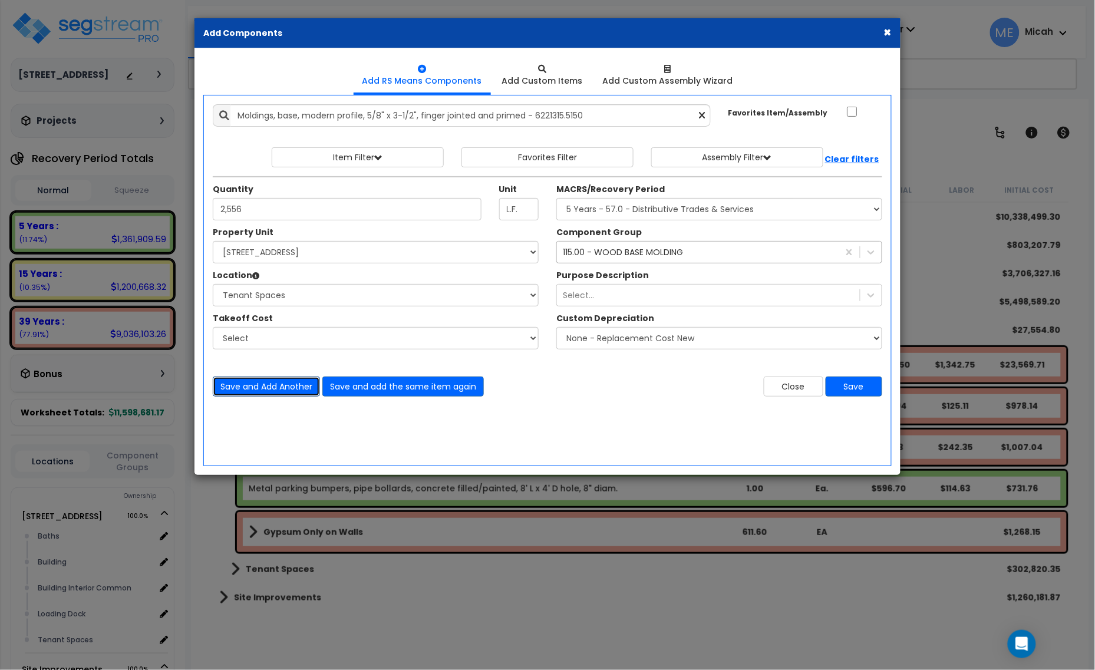
click at [275, 393] on button "Save and Add Another" at bounding box center [266, 387] width 107 height 20
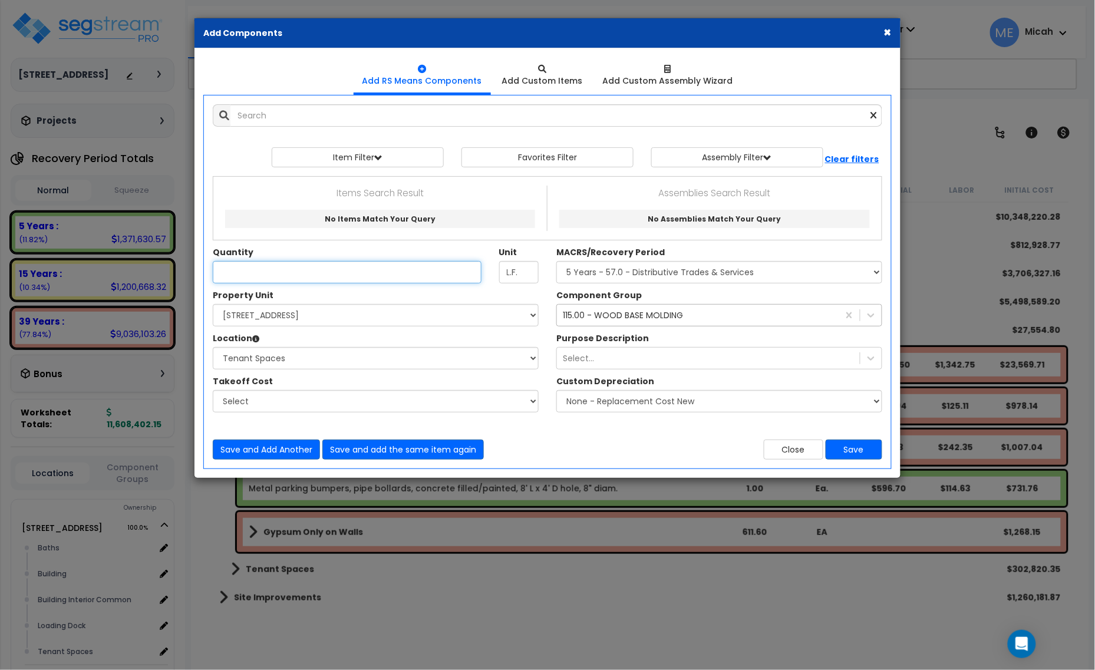
click at [281, 267] on input "Quantity" at bounding box center [347, 272] width 269 height 22
click at [233, 269] on input "2,256" at bounding box center [347, 272] width 269 height 22
click at [249, 275] on input "2,565" at bounding box center [347, 272] width 269 height 22
type input "2"
type input "2,556"
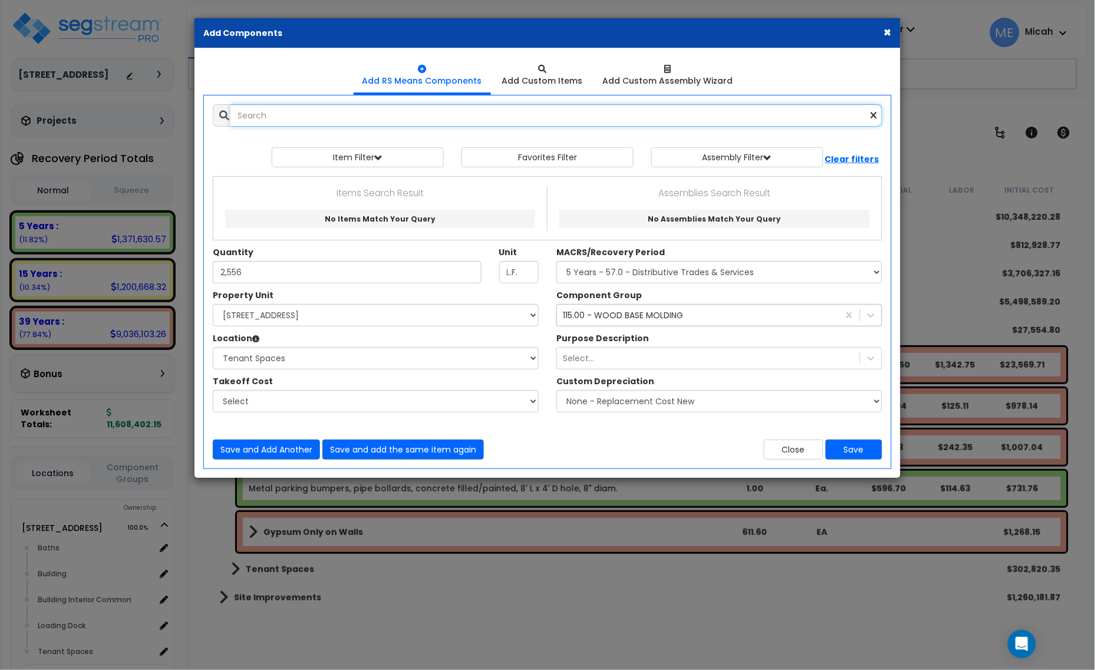
click at [282, 122] on input "text" at bounding box center [557, 115] width 652 height 22
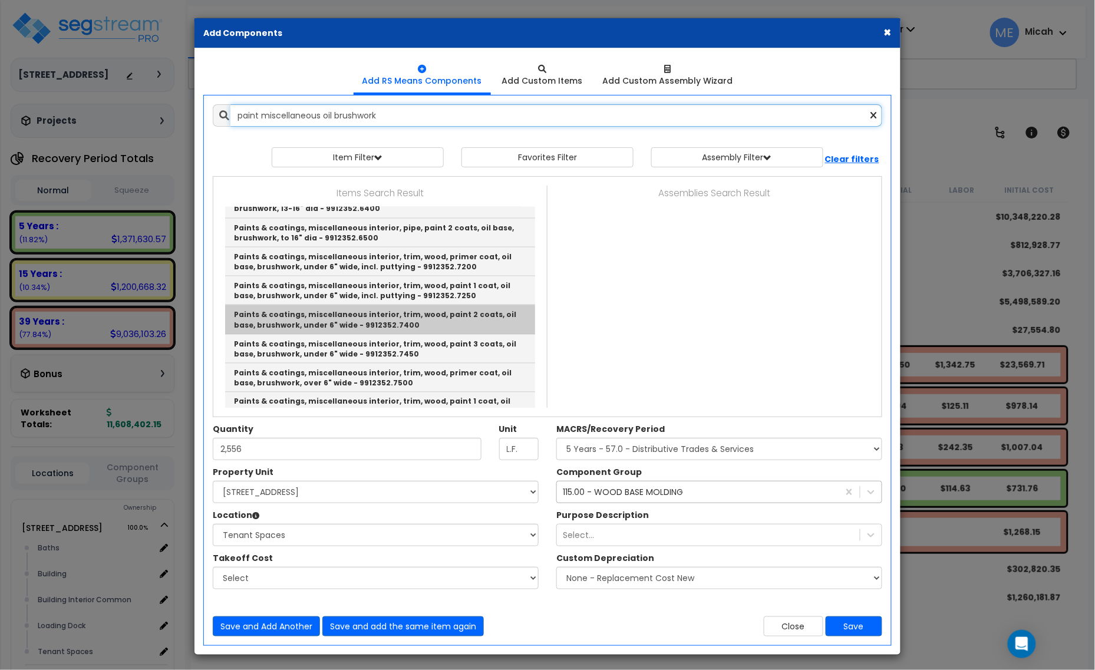
scroll to position [590, 0]
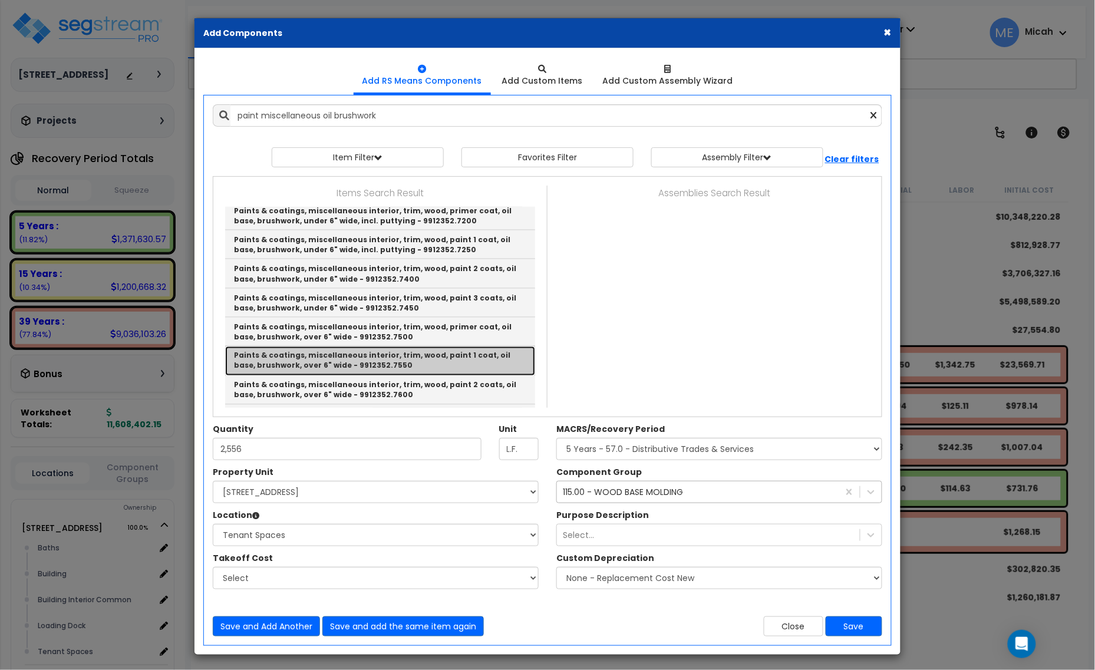
click at [460, 363] on link "Paints & coatings, miscellaneous interior, trim, wood, paint 1 coat, oil base, …" at bounding box center [380, 361] width 310 height 29
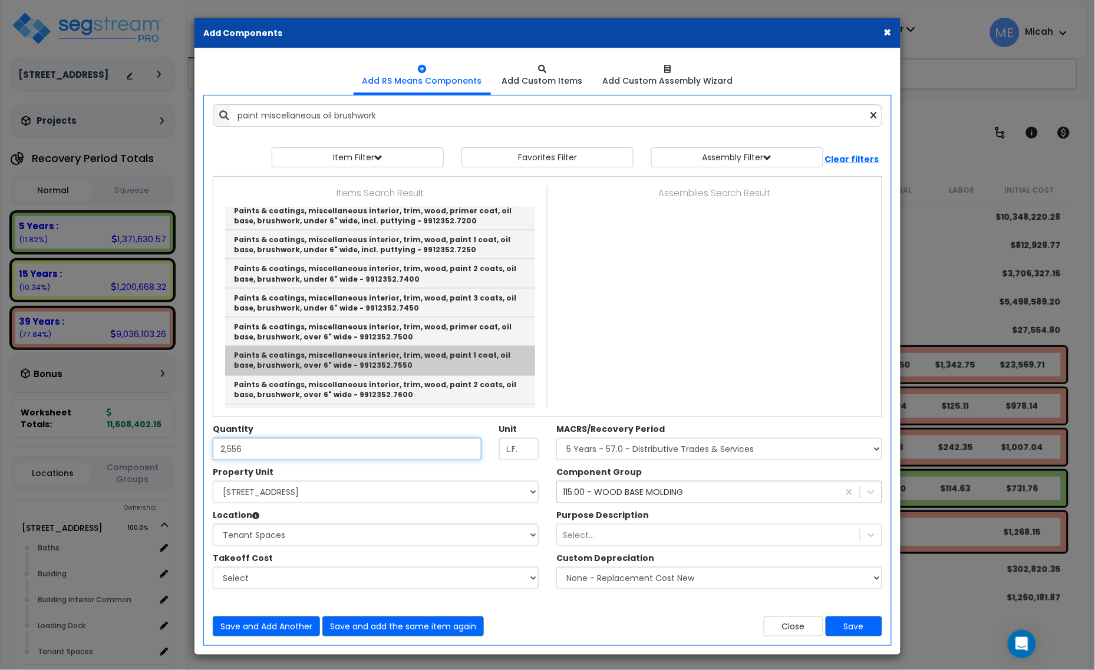
type input "Paints & coatings, miscellaneous interior, trim, wood, paint 1 coat, oil base, …"
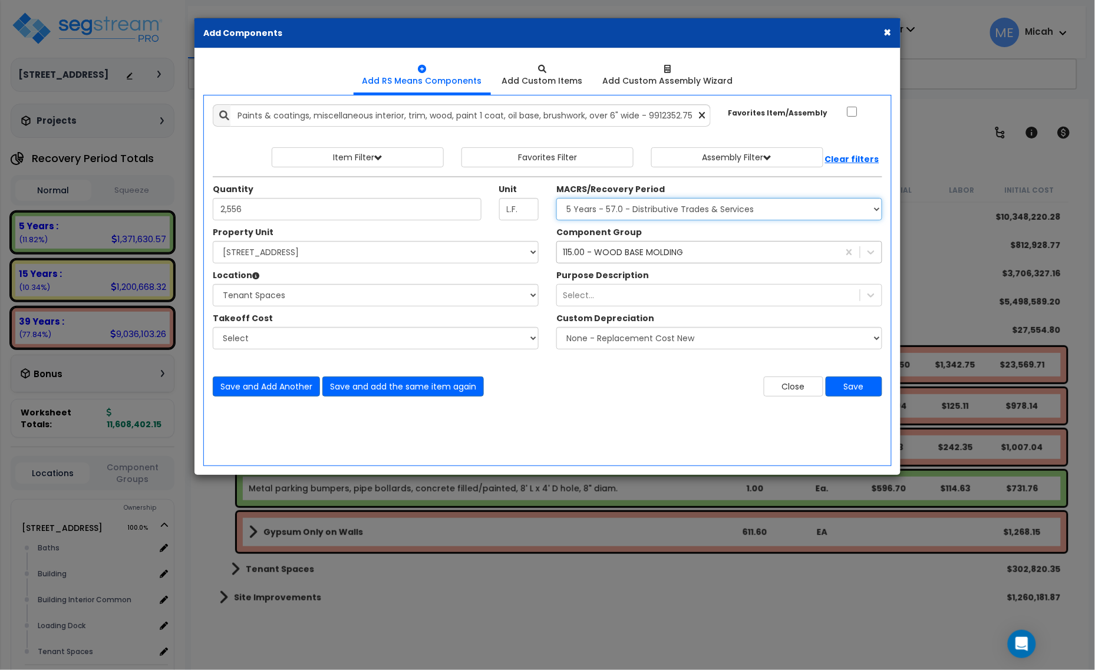
click at [582, 208] on select "Select MACRS/Recovery Period 5 Years - 57.0 - Distributive Trades & Services 5 …" at bounding box center [720, 209] width 326 height 22
select select "3669"
click at [557, 199] on select "Select MACRS/Recovery Period 5 Years - 57.0 - Distributive Trades & Services 5 …" at bounding box center [720, 209] width 326 height 22
click at [600, 260] on div "115.00 - WOOD BASE MOLDING" at bounding box center [698, 252] width 282 height 19
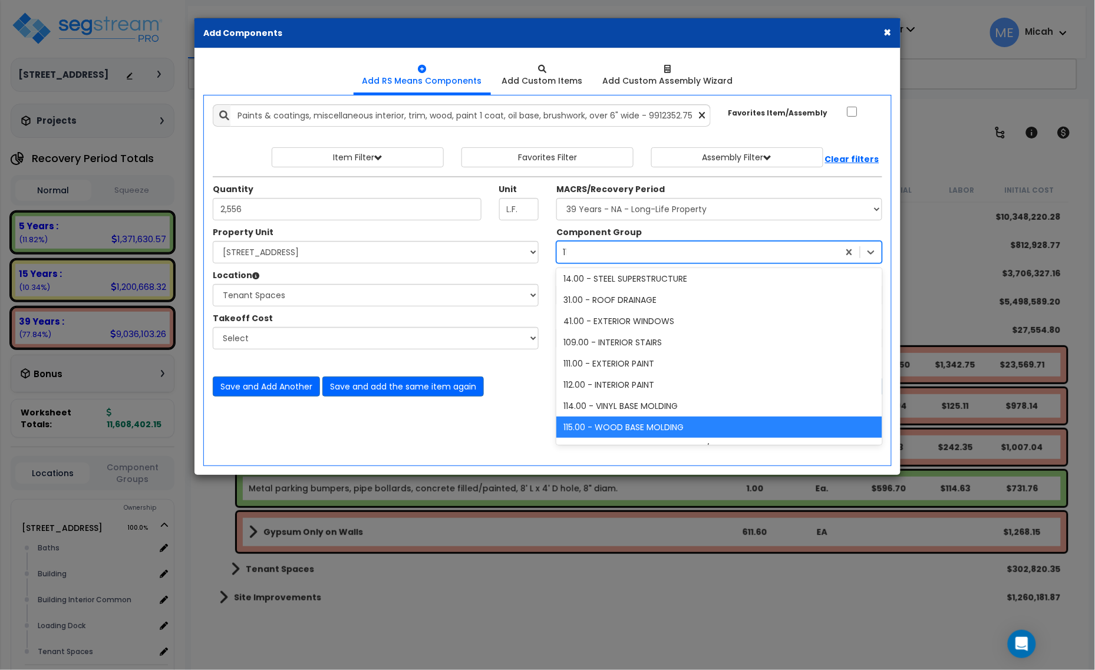
scroll to position [0, 0]
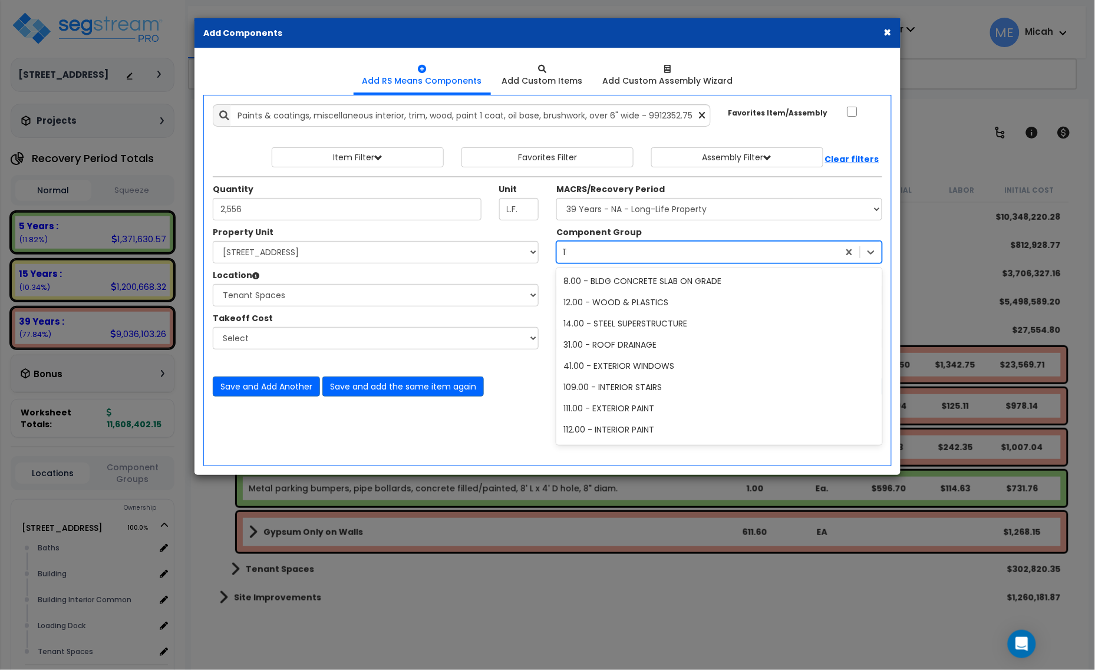
type input "112"
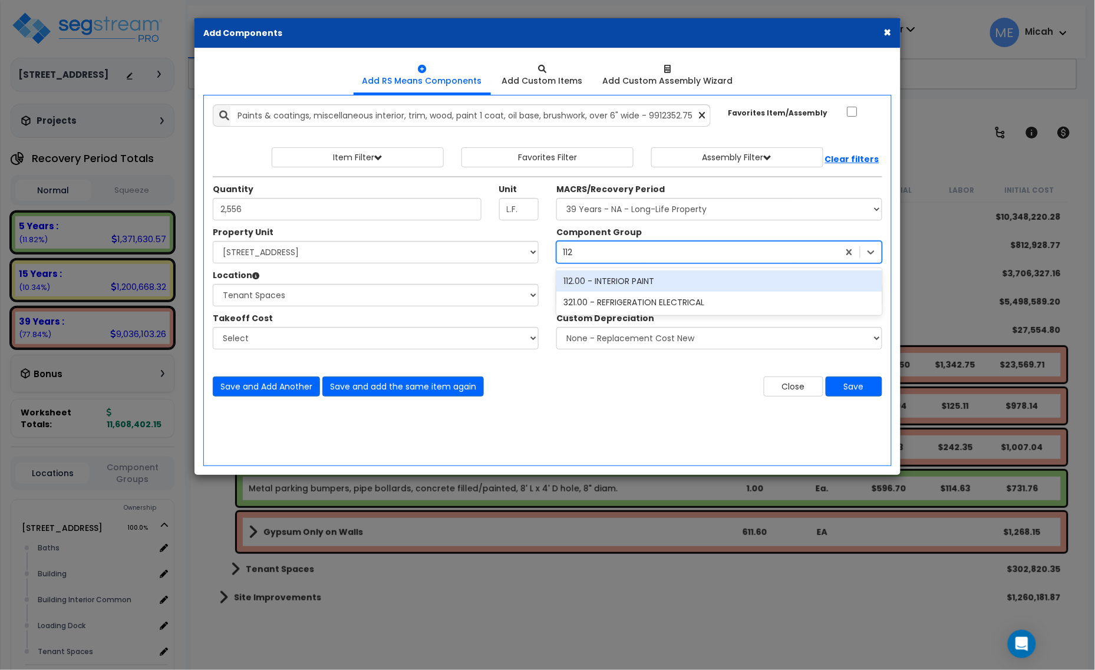
click at [610, 287] on div "112.00 - INTERIOR PAINT" at bounding box center [720, 281] width 326 height 21
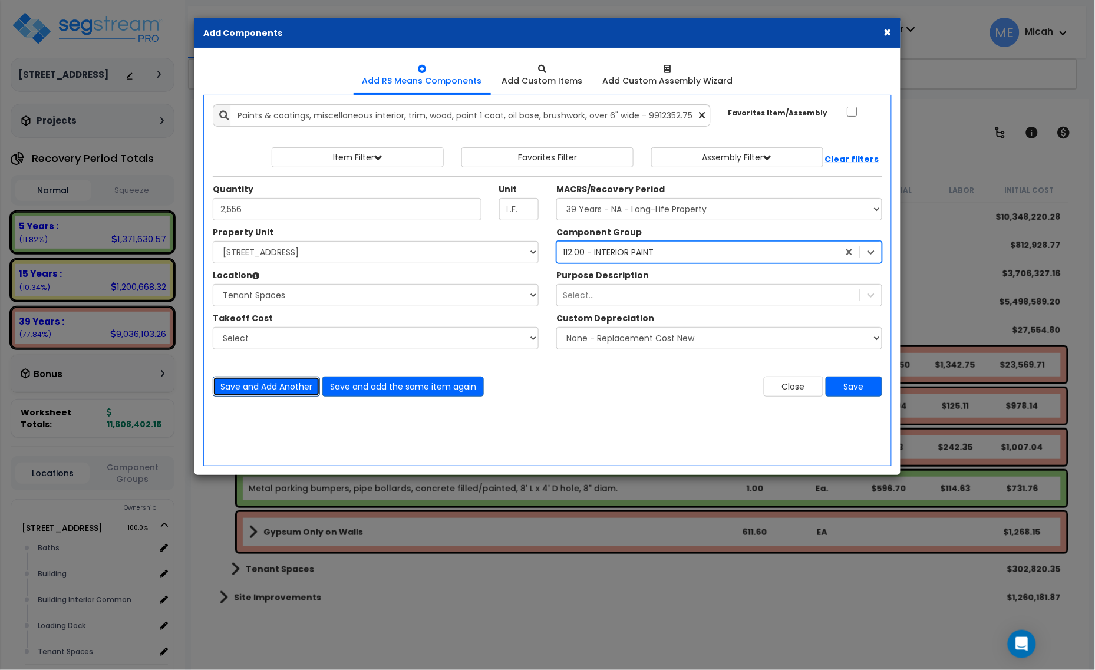
click at [266, 390] on button "Save and Add Another" at bounding box center [266, 387] width 107 height 20
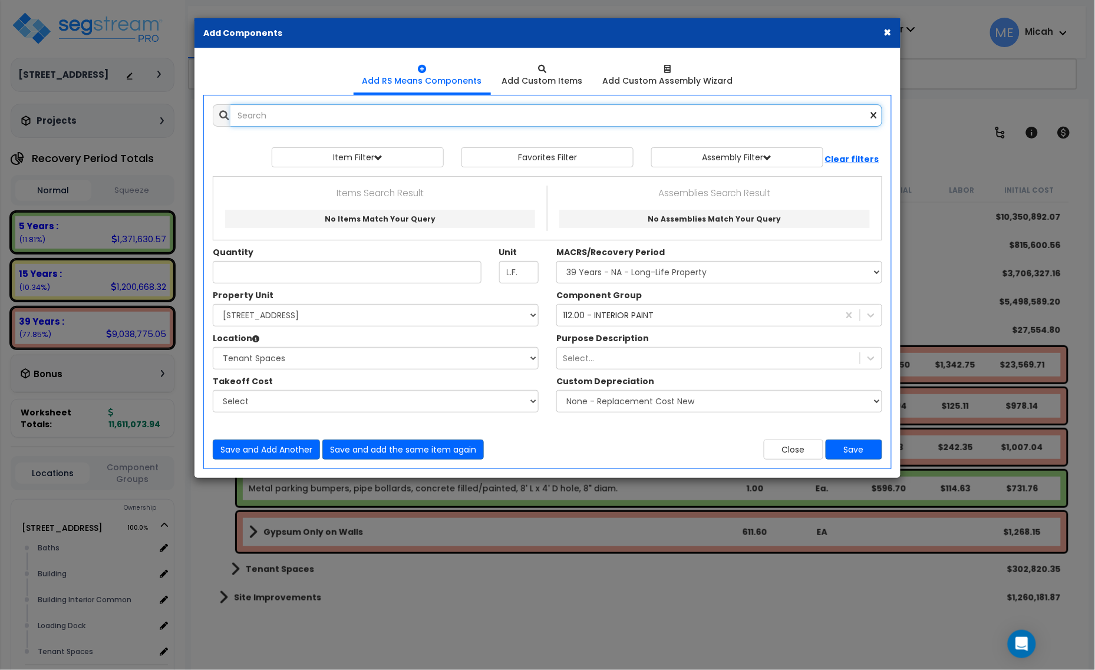
click at [266, 117] on input "text" at bounding box center [557, 115] width 652 height 22
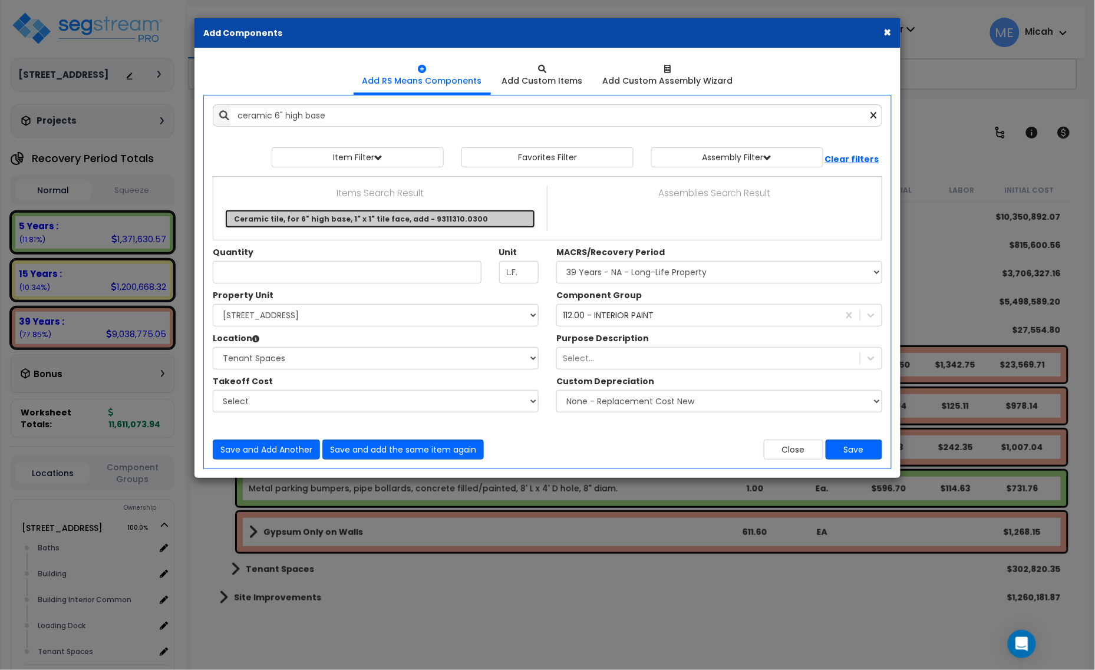
click at [360, 223] on link "Ceramic tile, for 6" high base, 1" x 1" tile face, add - 9311310.0300" at bounding box center [380, 219] width 310 height 18
type input "Ceramic tile, for 6" high base, 1" x 1" tile face, add - 9311310.0300"
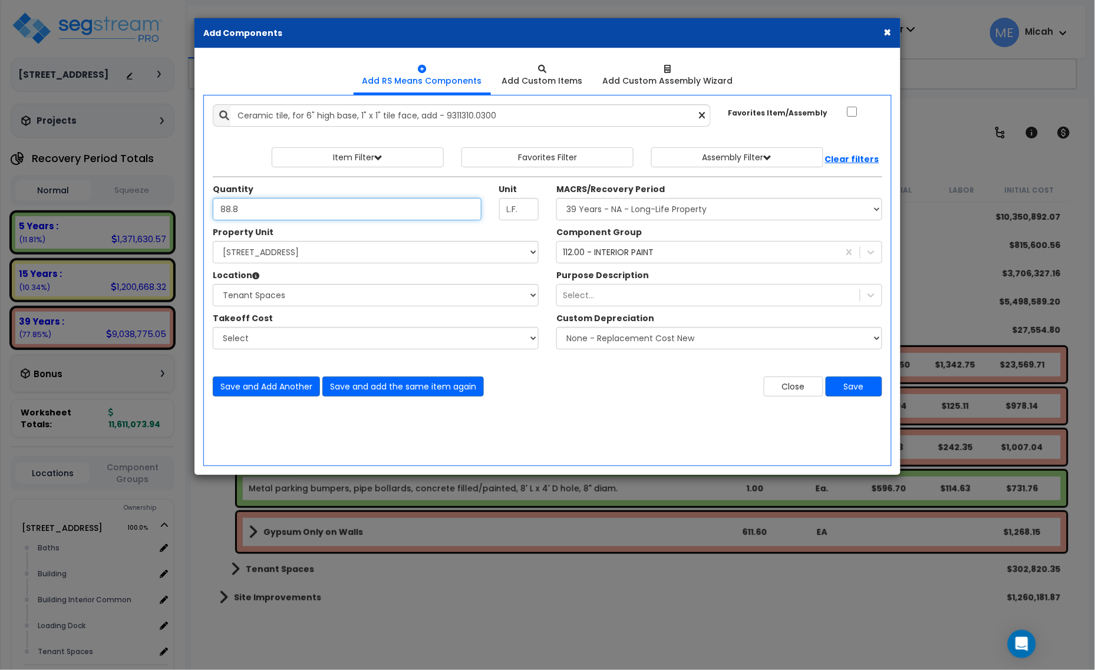
type input "88.8"
click at [647, 246] on div "112.00 - INTERIOR PAINT" at bounding box center [698, 252] width 282 height 19
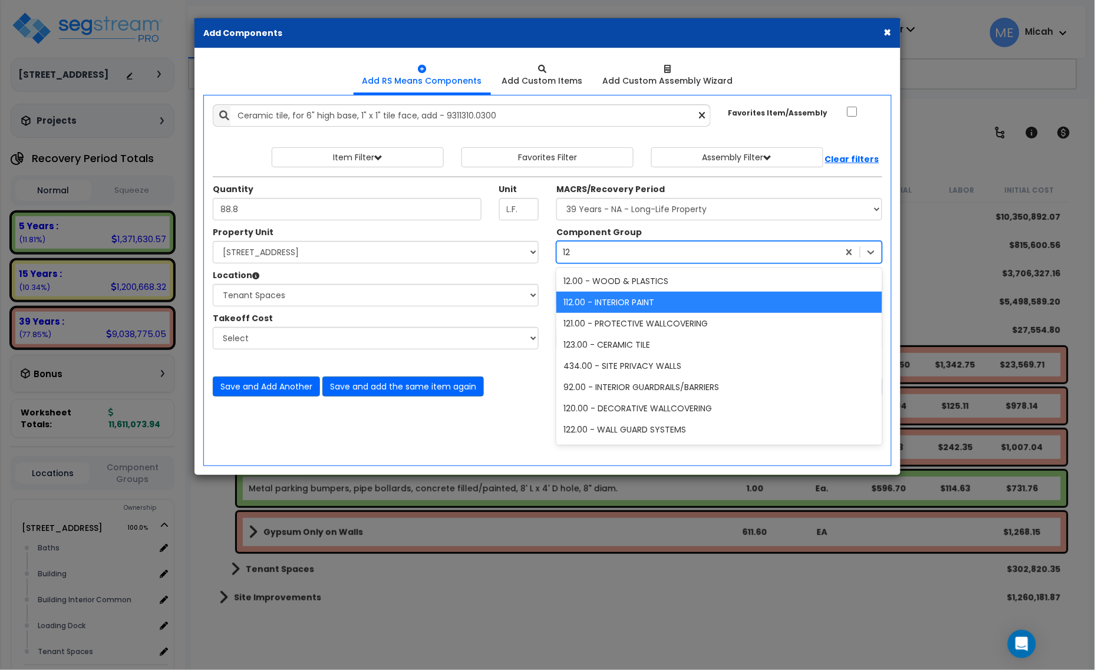
type input "123"
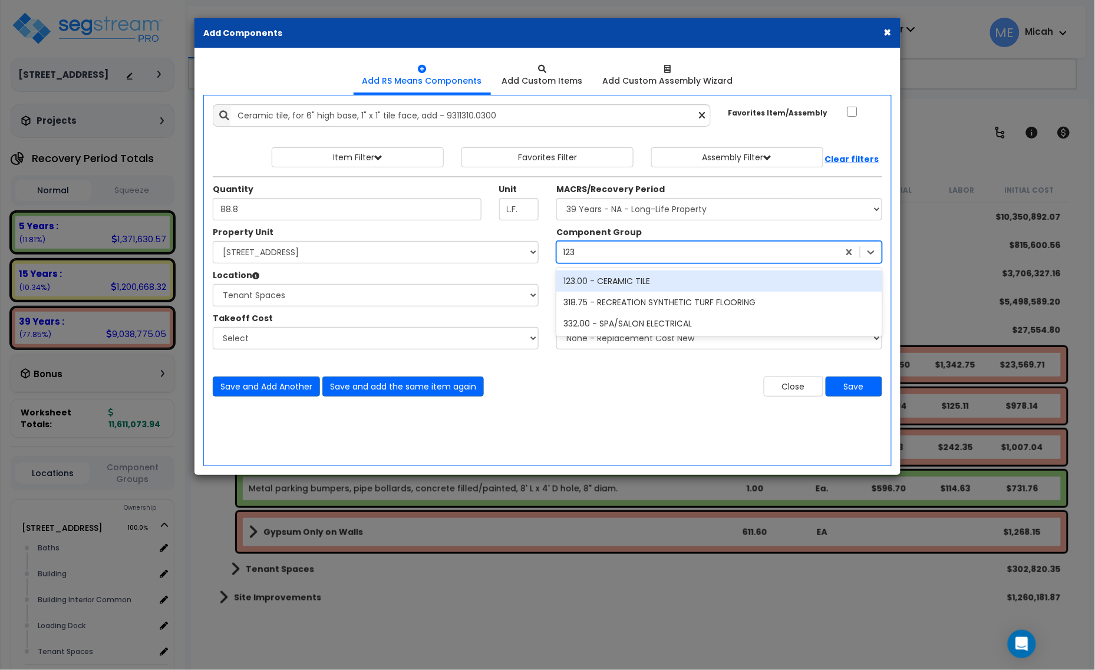
click at [653, 285] on div "123.00 - CERAMIC TILE" at bounding box center [720, 281] width 326 height 21
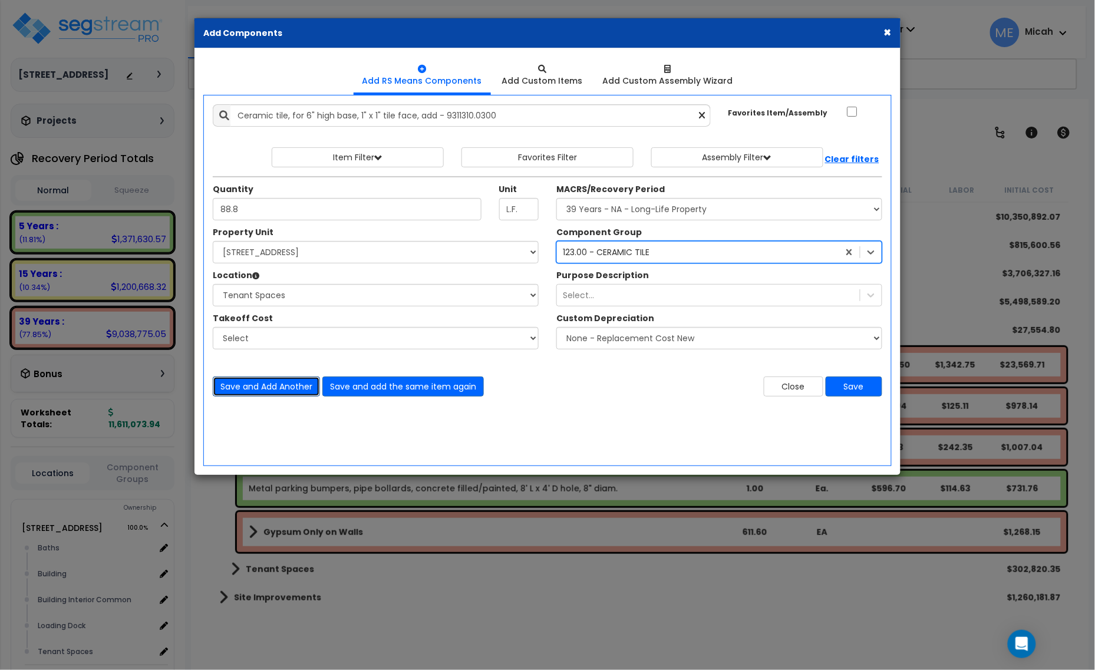
click at [262, 388] on button "Save and Add Another" at bounding box center [266, 387] width 107 height 20
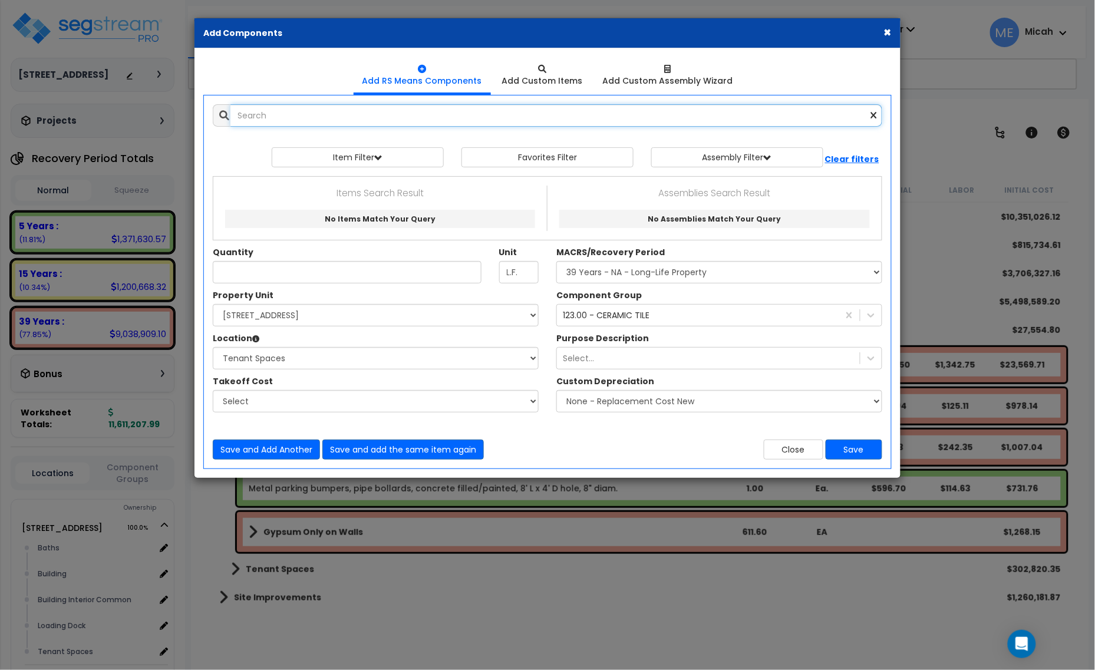
click at [374, 118] on input "text" at bounding box center [557, 115] width 652 height 22
select select "3669"
select select "166495"
select select "405"
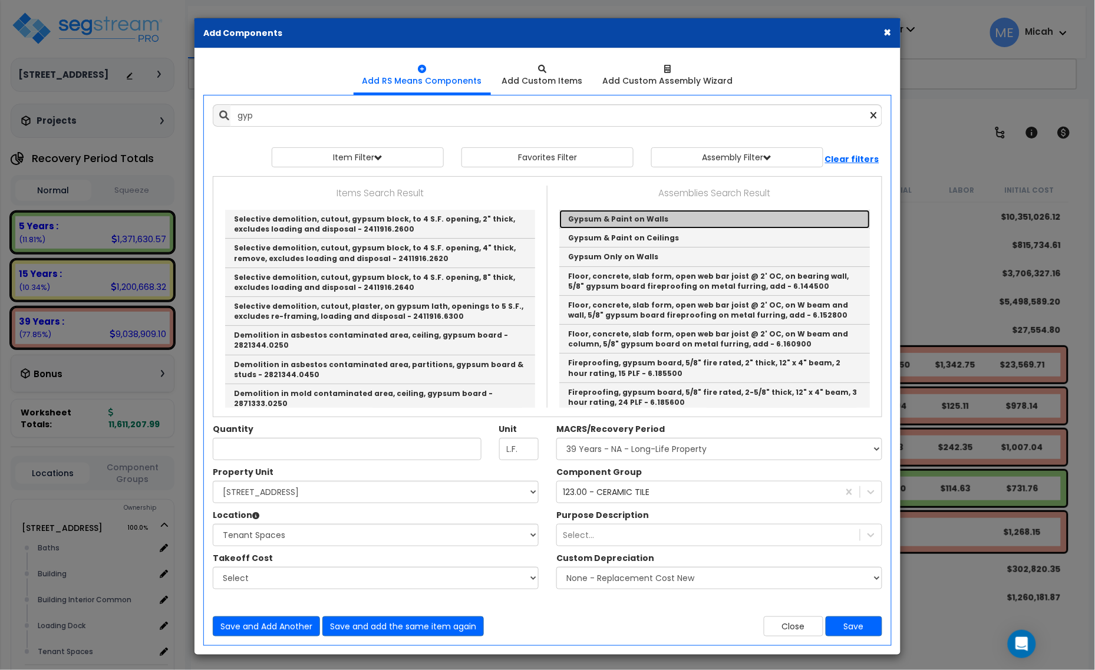
click at [597, 215] on link "Gypsum & Paint on Walls" at bounding box center [714, 219] width 311 height 19
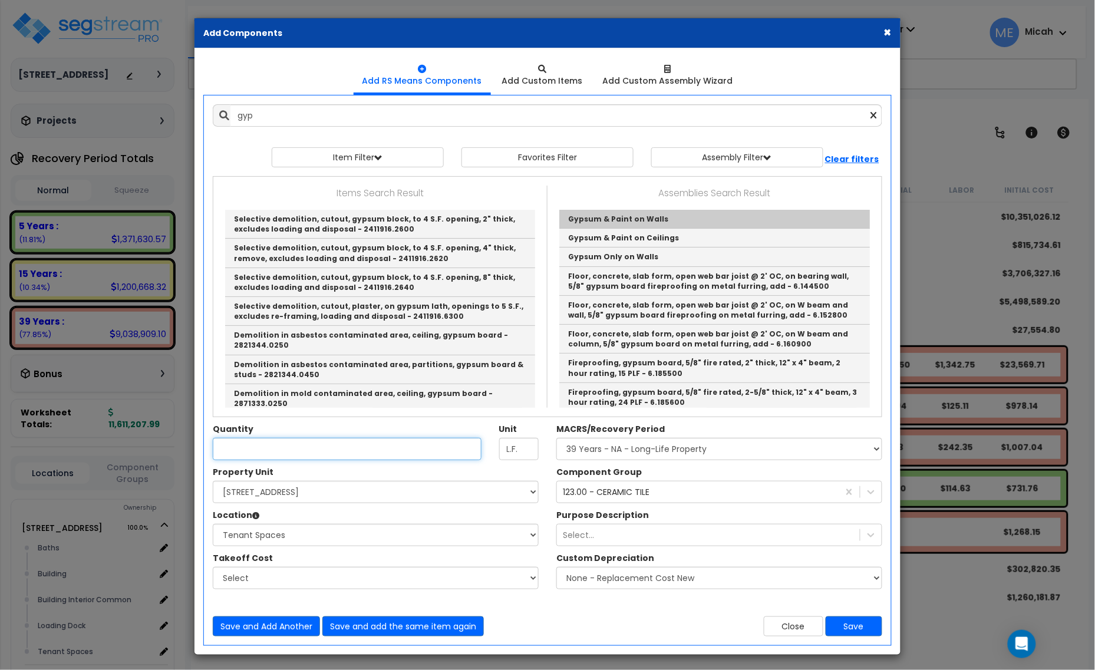
type input "Gypsum & Paint on Walls"
checkbox input "true"
type input "EA"
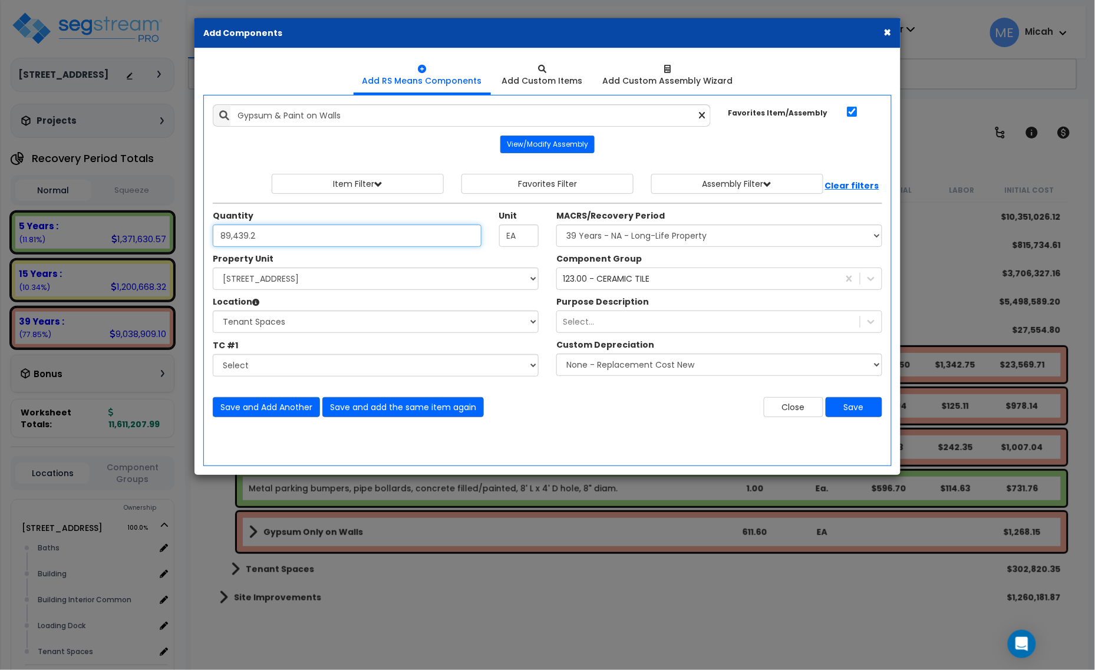
type input "89,439.2"
click at [602, 284] on div "123.00 - CERAMIC TILE" at bounding box center [606, 279] width 87 height 12
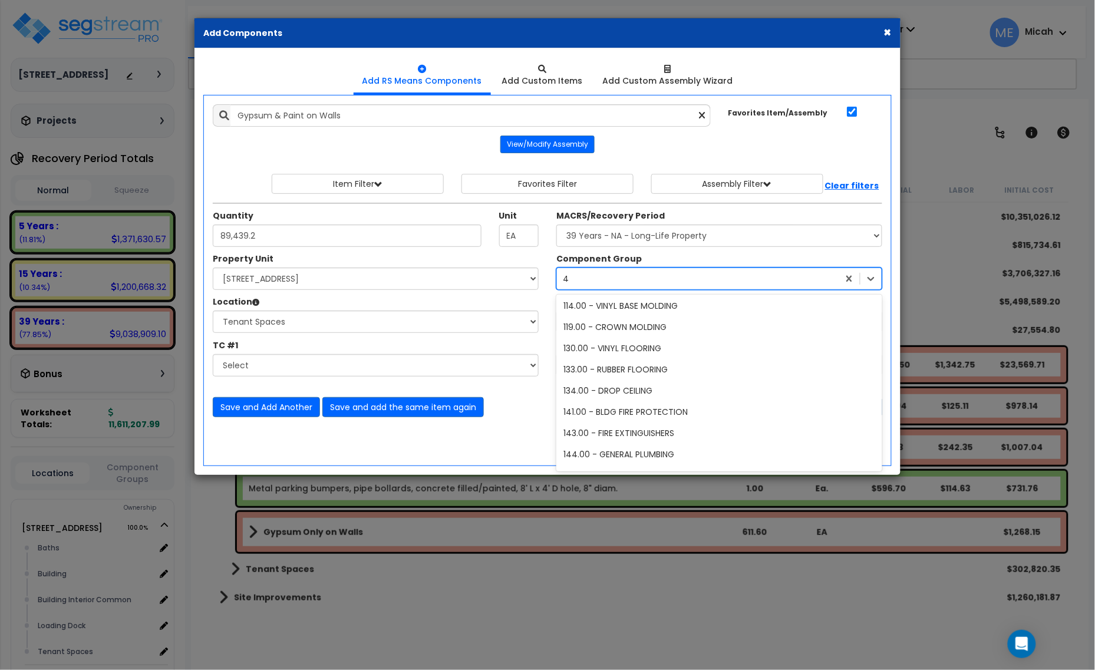
type input "47"
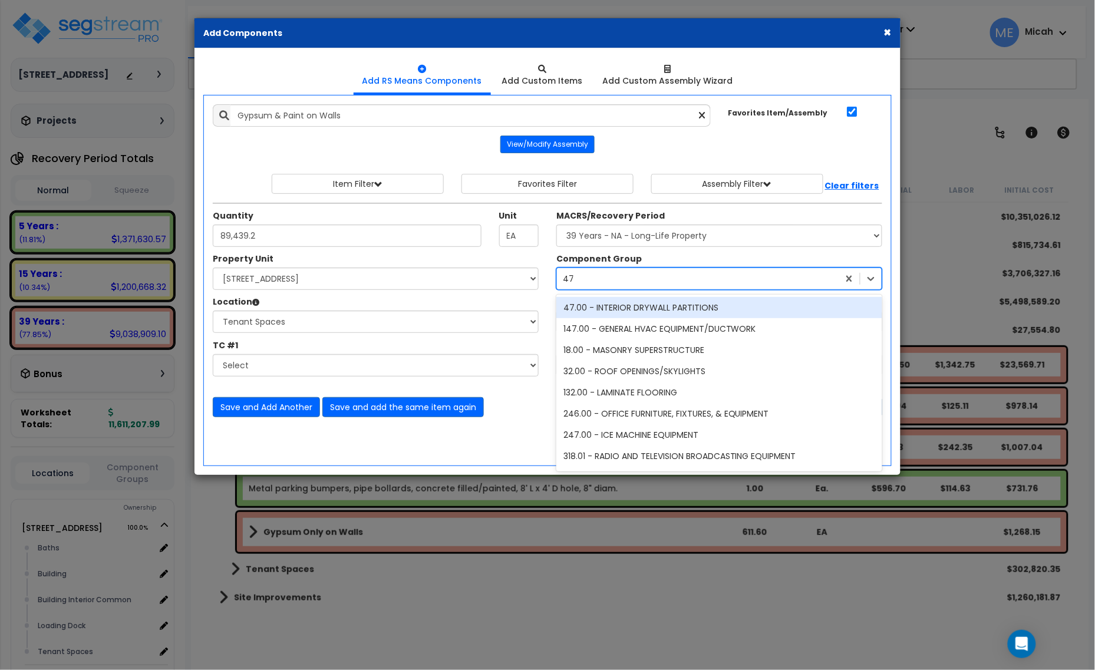
click at [607, 316] on div "47.00 - INTERIOR DRYWALL PARTITIONS" at bounding box center [720, 307] width 326 height 21
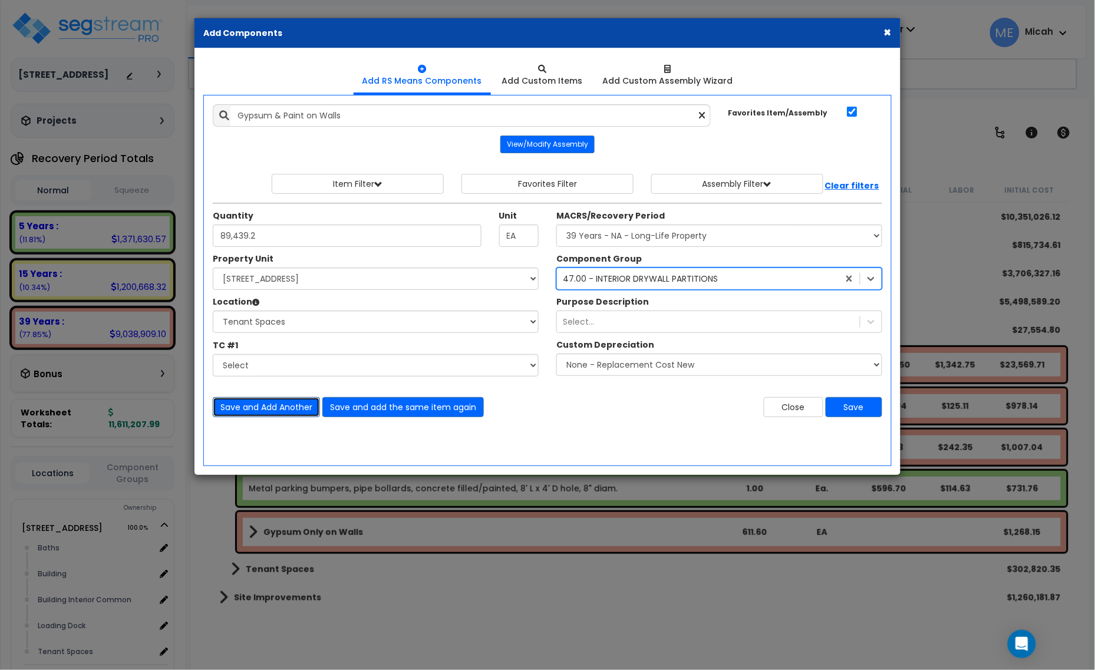
click at [263, 411] on button "Save and Add Another" at bounding box center [266, 407] width 107 height 20
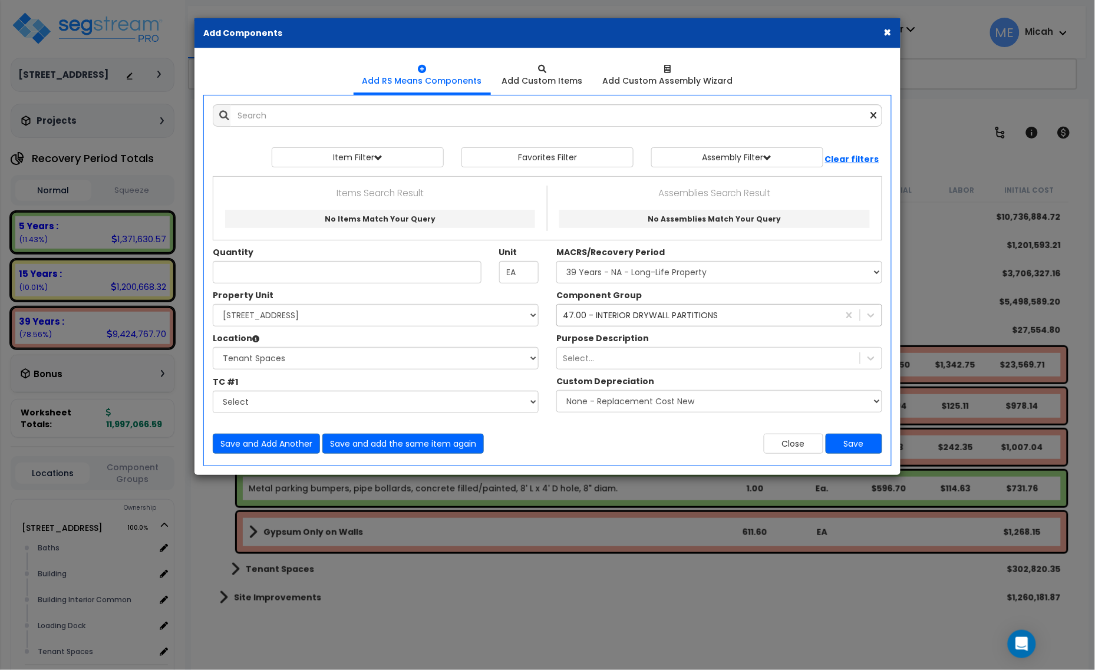
click at [662, 320] on div "47.00 - INTERIOR DRYWALL PARTITIONS" at bounding box center [640, 315] width 155 height 12
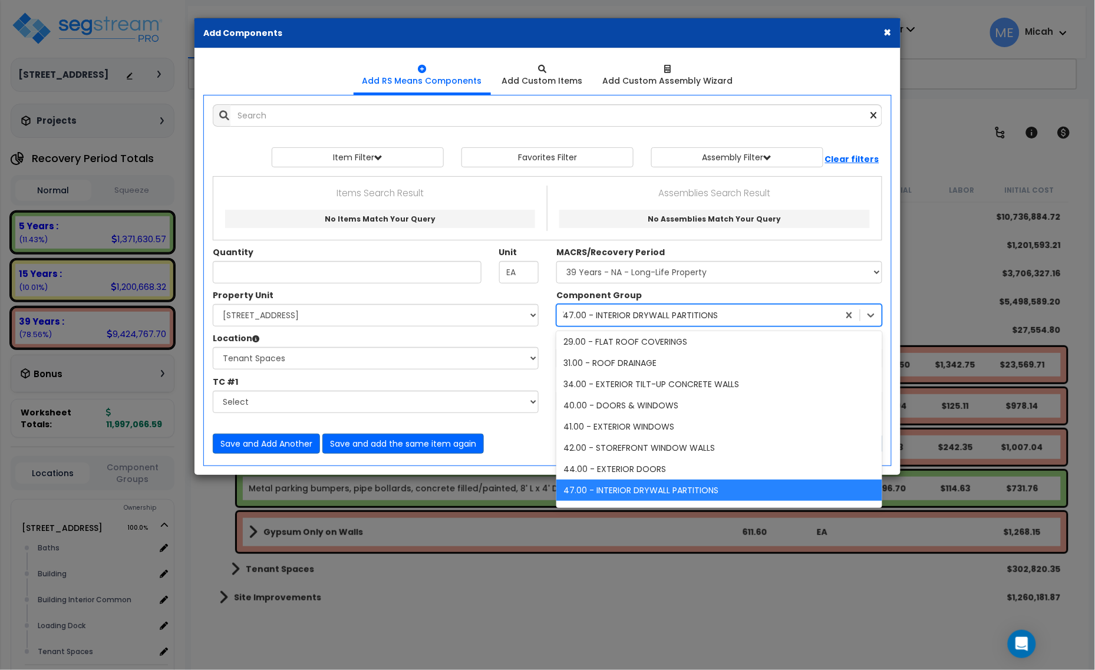
scroll to position [45, 0]
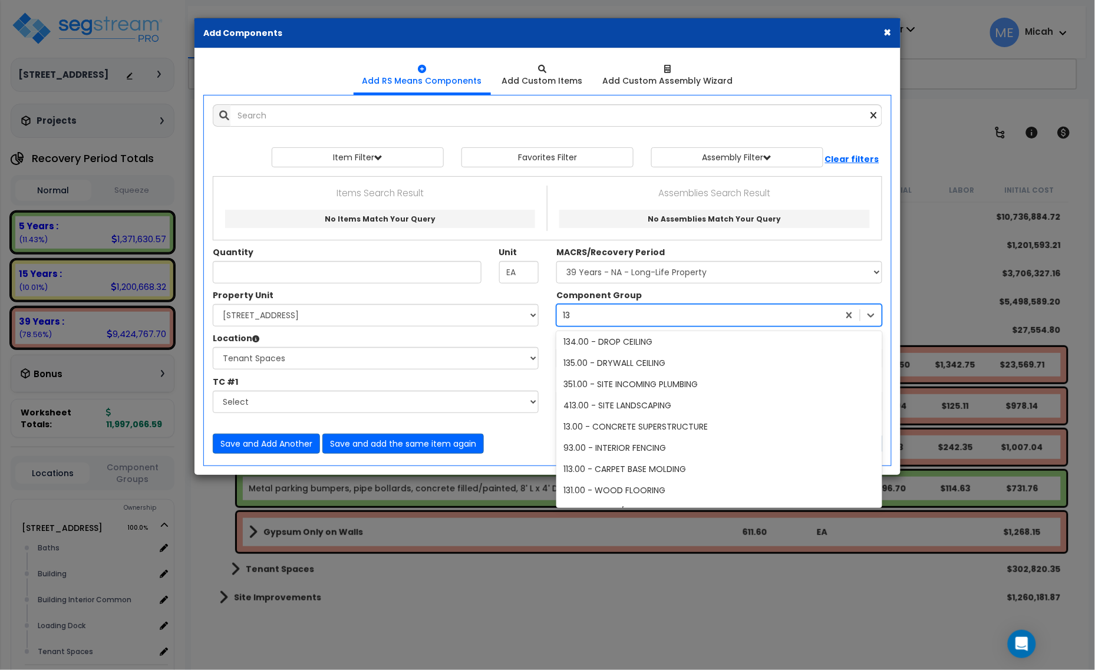
type input "134"
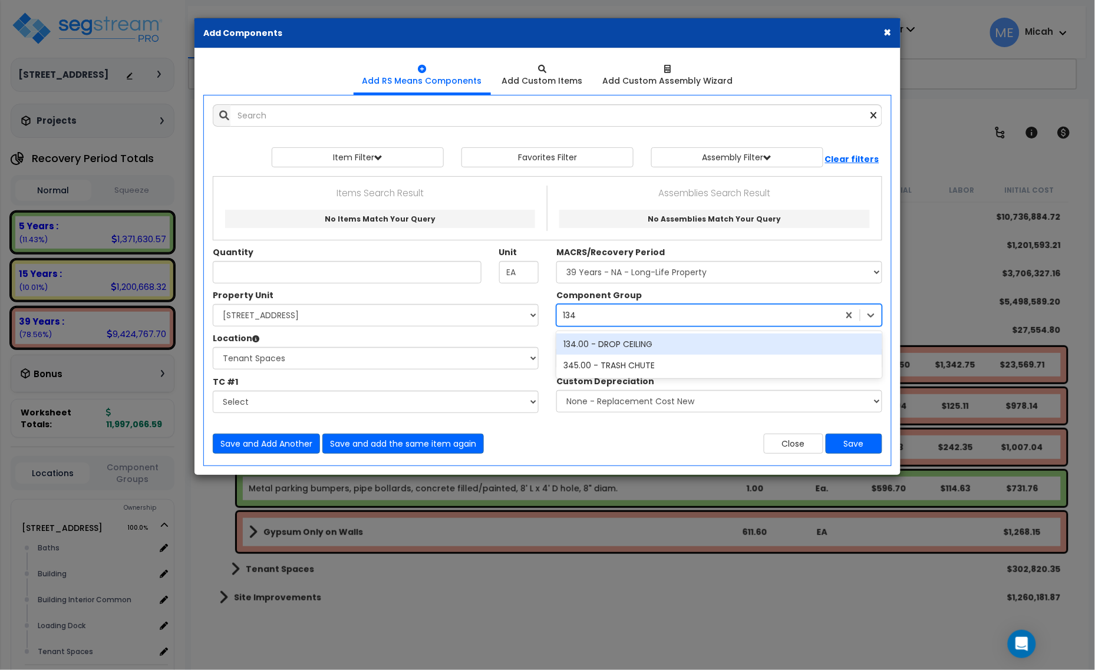
click at [643, 346] on div "134.00 - DROP CEILING" at bounding box center [720, 344] width 326 height 21
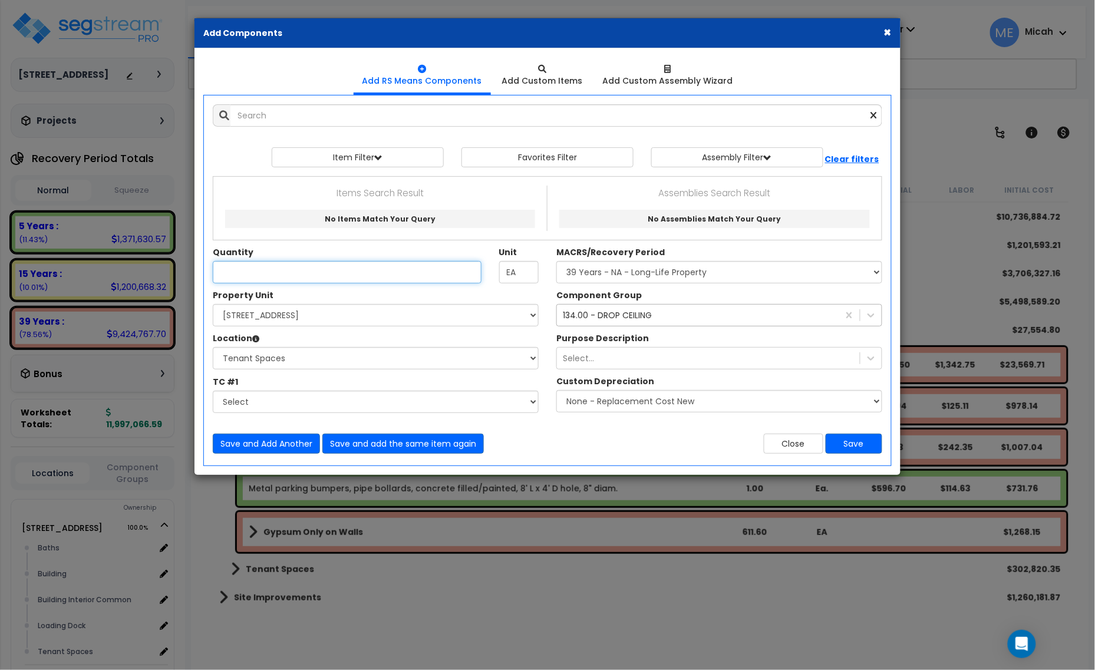
click at [324, 268] on input "Quantity" at bounding box center [347, 272] width 269 height 22
type input "57,241"
click at [363, 446] on button "Save and add the same item again" at bounding box center [403, 444] width 162 height 20
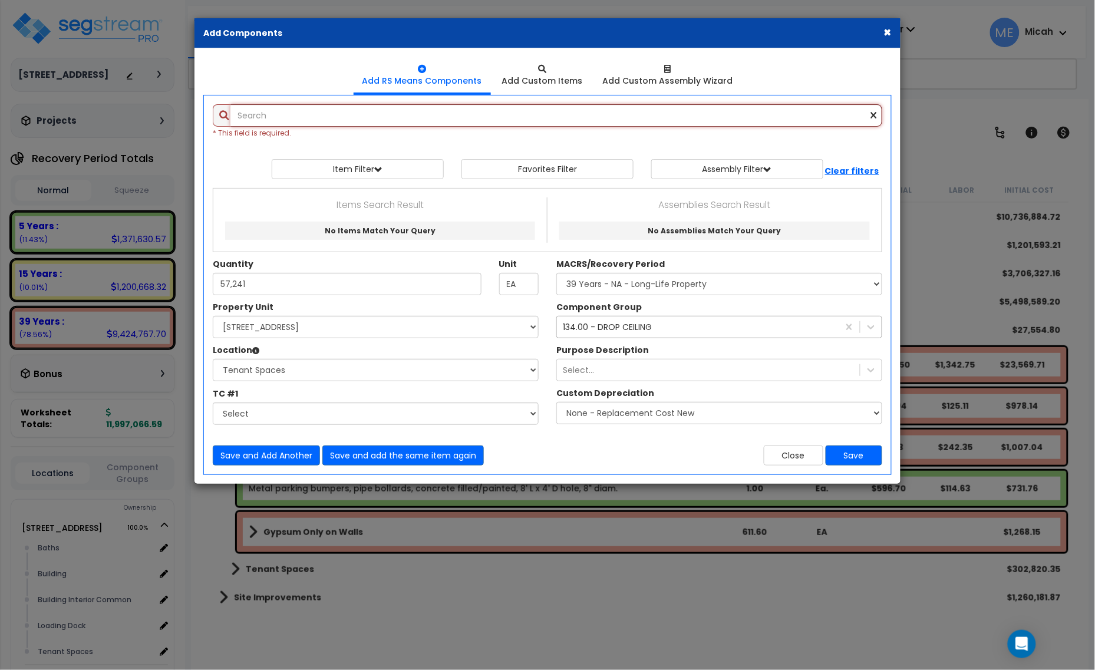
click at [259, 105] on input "text" at bounding box center [557, 115] width 652 height 22
click at [314, 118] on input "text" at bounding box center [557, 115] width 652 height 22
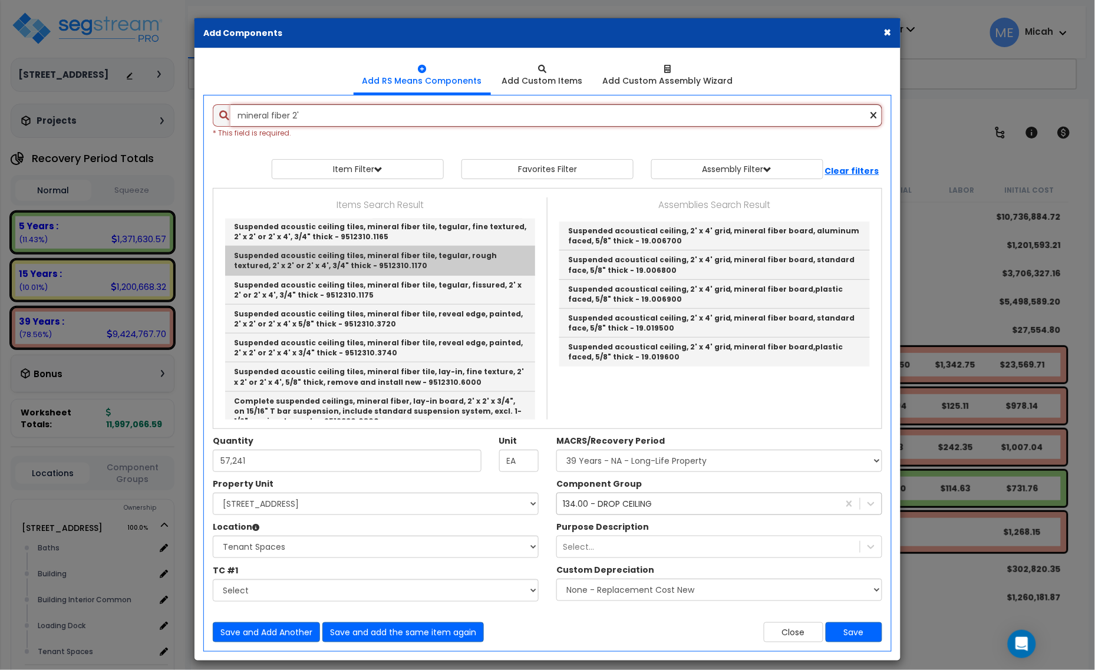
scroll to position [368, 0]
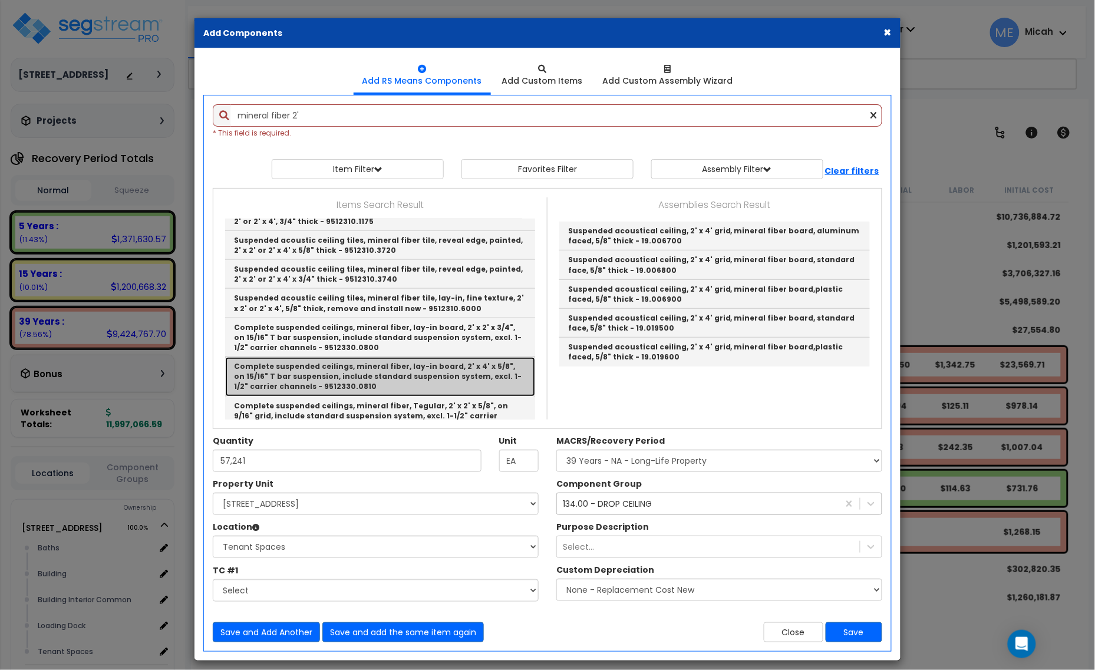
click at [444, 377] on link "Complete suspended ceilings, mineral fiber, lay-in board, 2' x 4' x 5/8", on 15…" at bounding box center [380, 376] width 310 height 39
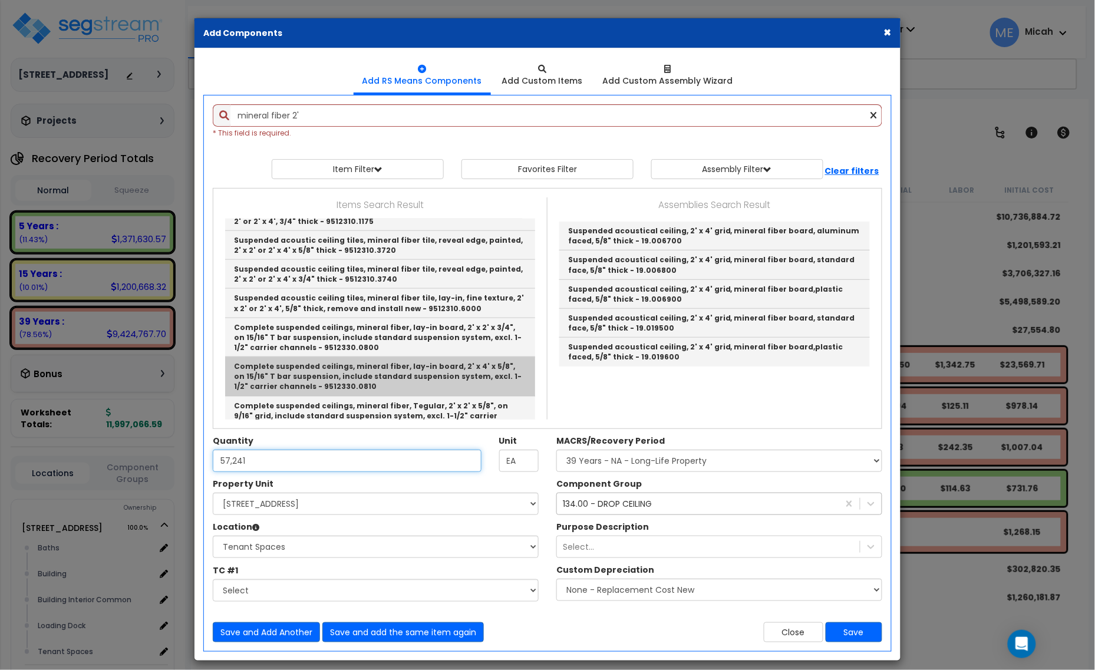
type input "Complete suspended ceilings, mineral fiber, lay-in board, 2' x 4' x 5/8", on 15…"
checkbox input "false"
type input "S.F."
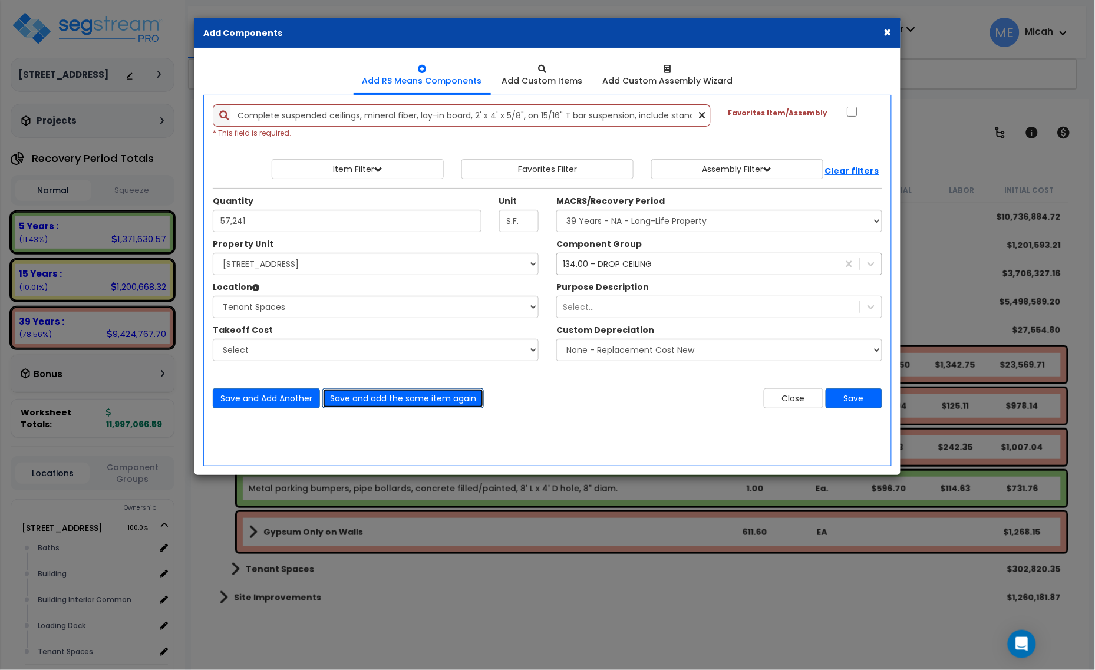
click at [390, 406] on button "Save and add the same item again" at bounding box center [403, 398] width 162 height 20
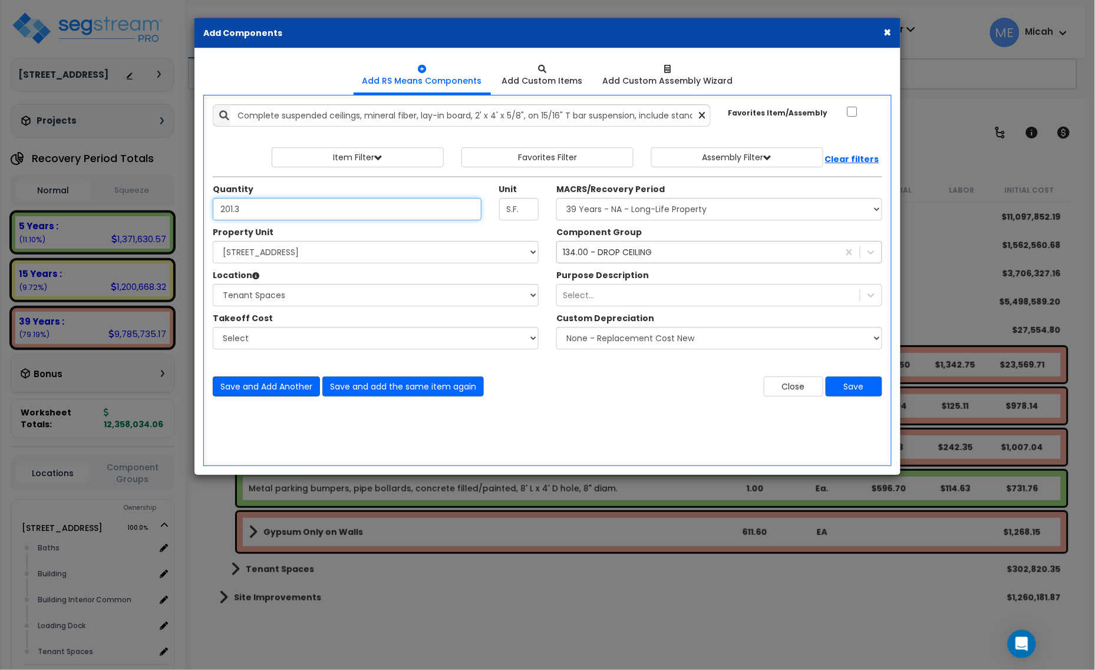
type input "201.3"
click at [288, 389] on button "Save and Add Another" at bounding box center [266, 387] width 107 height 20
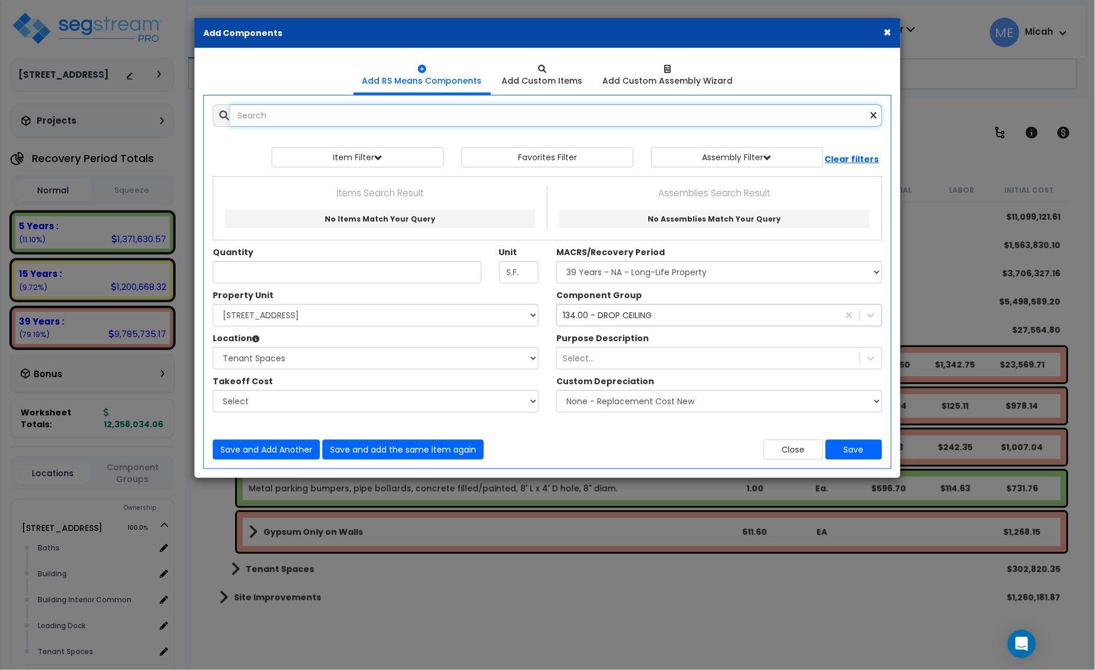
scroll to position [0, 0]
click at [315, 114] on input "text" at bounding box center [557, 115] width 652 height 22
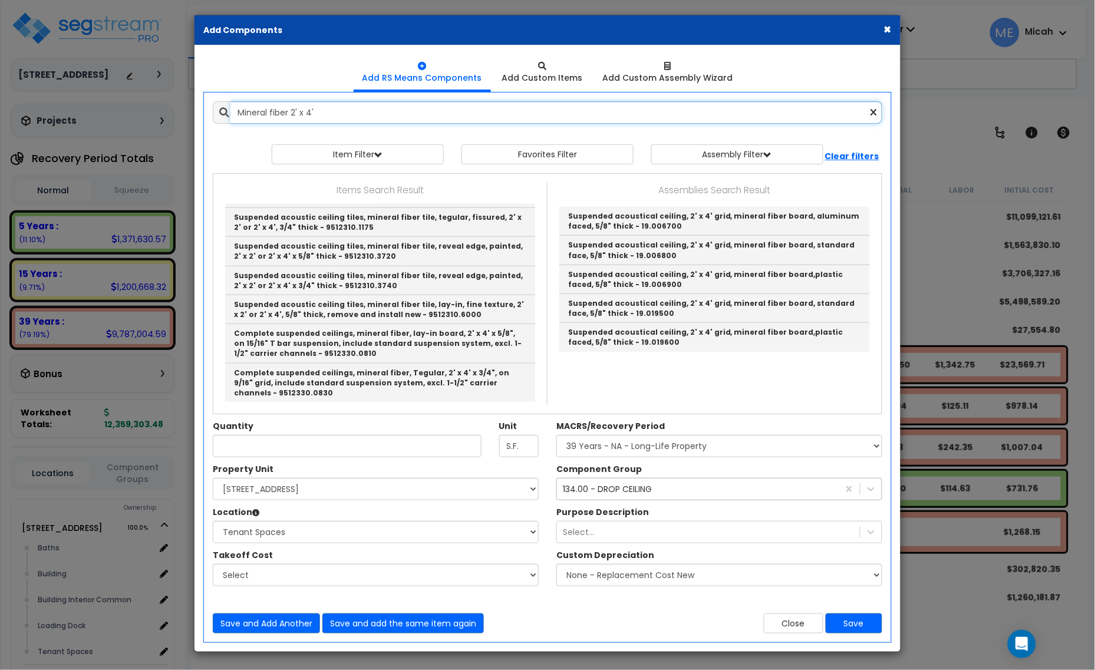
scroll to position [4, 0]
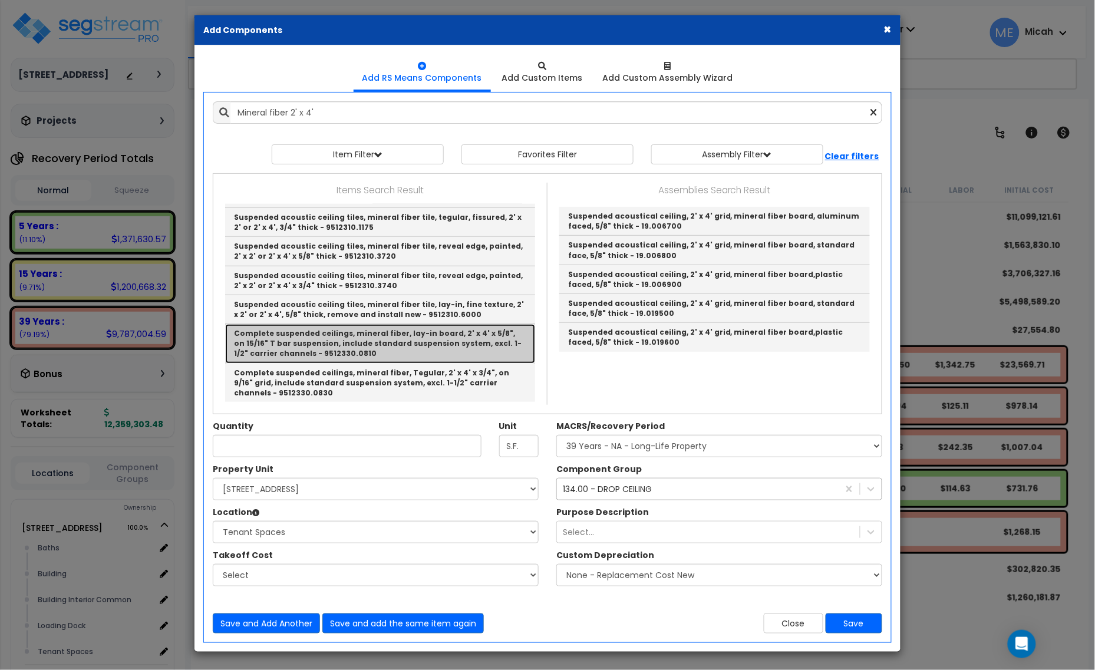
click at [465, 347] on link "Complete suspended ceilings, mineral fiber, lay-in board, 2' x 4' x 5/8", on 15…" at bounding box center [380, 343] width 310 height 39
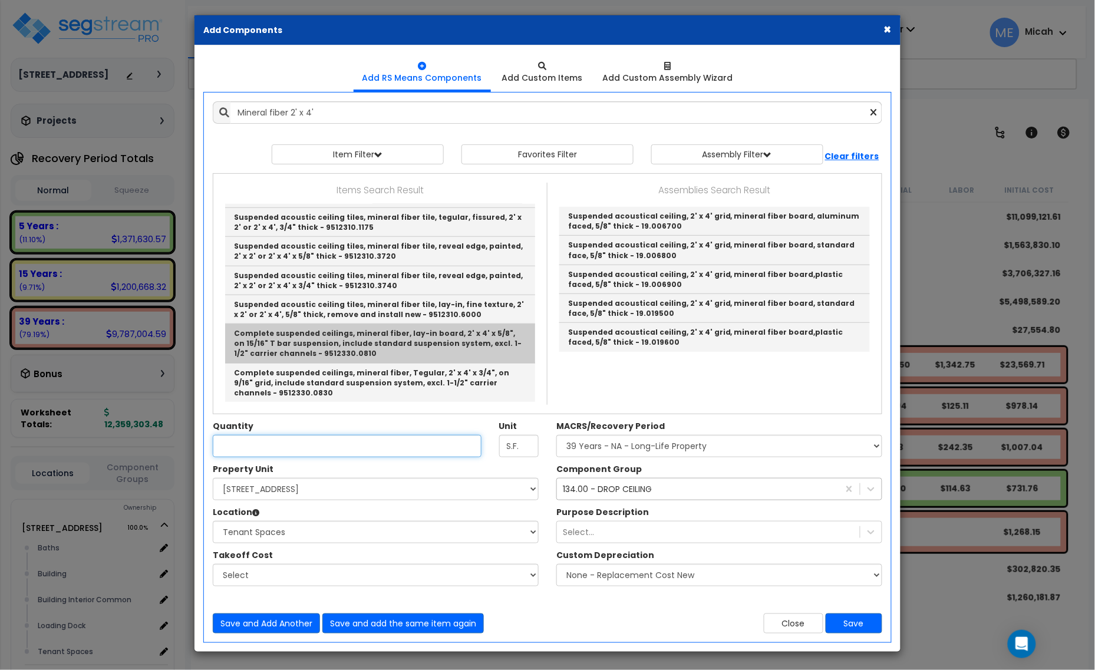
type input "Complete suspended ceilings, mineral fiber, lay-in board, 2' x 4' x 5/8", on 15…"
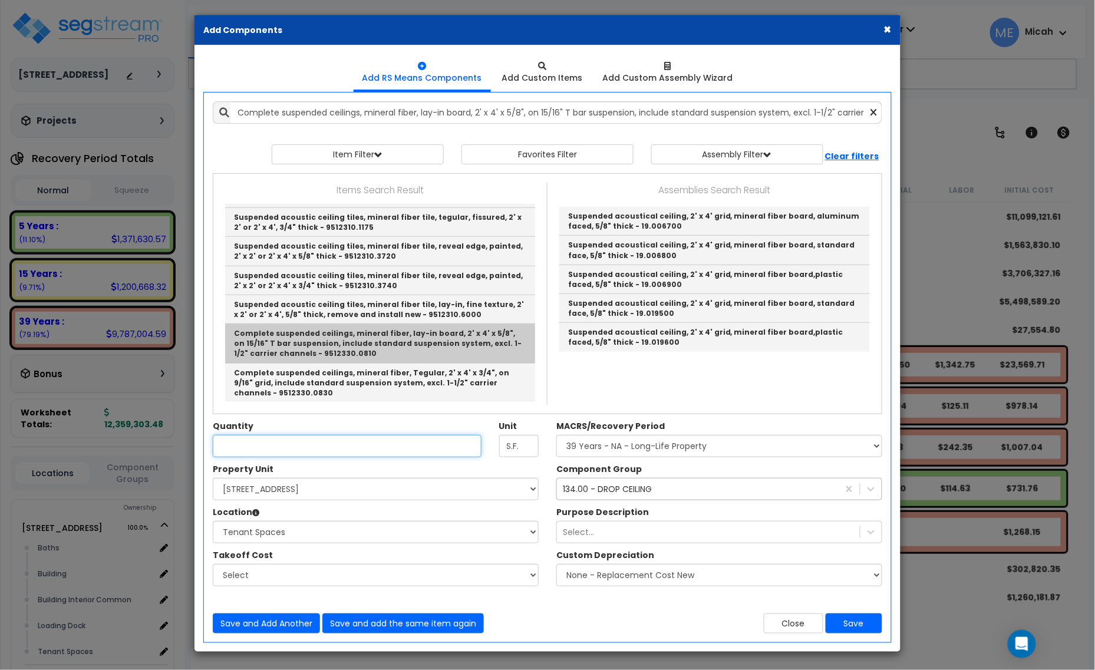
scroll to position [0, 0]
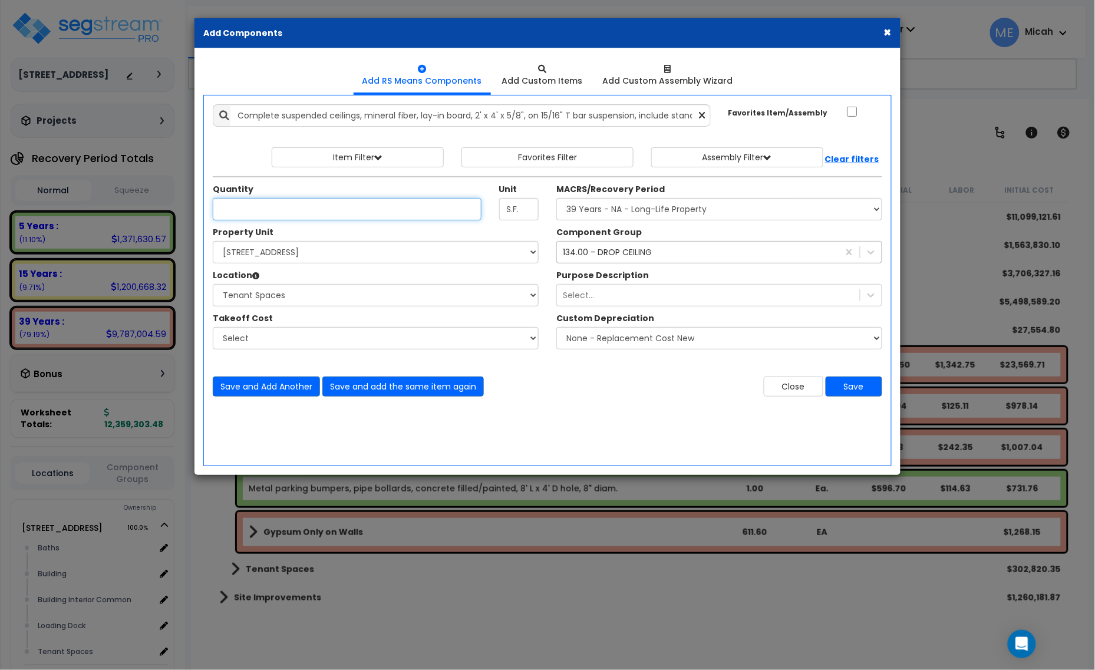
click at [248, 210] on input "Quantity" at bounding box center [347, 209] width 269 height 22
type input "125"
click at [340, 295] on select "Select Building Building Interior Building Interior Common Loading Dock Tenant …" at bounding box center [376, 295] width 326 height 22
select select "31689"
click at [213, 285] on select "Select Building Building Interior Building Interior Common Loading Dock Tenant …" at bounding box center [376, 295] width 326 height 22
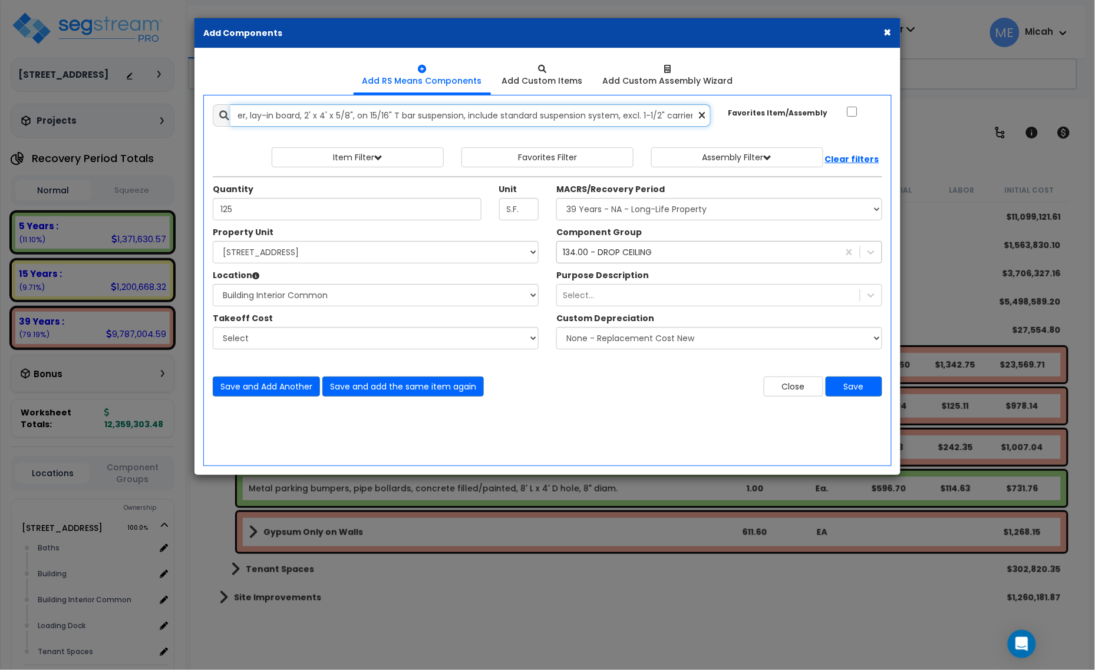
scroll to position [0, 272]
drag, startPoint x: 237, startPoint y: 110, endPoint x: 763, endPoint y: 118, distance: 526.5
click at [763, 118] on div "Complete suspended ceilings, mineral fiber, lay-in board, 2' x 4' x 5/8", on 15…" at bounding box center [547, 115] width 687 height 22
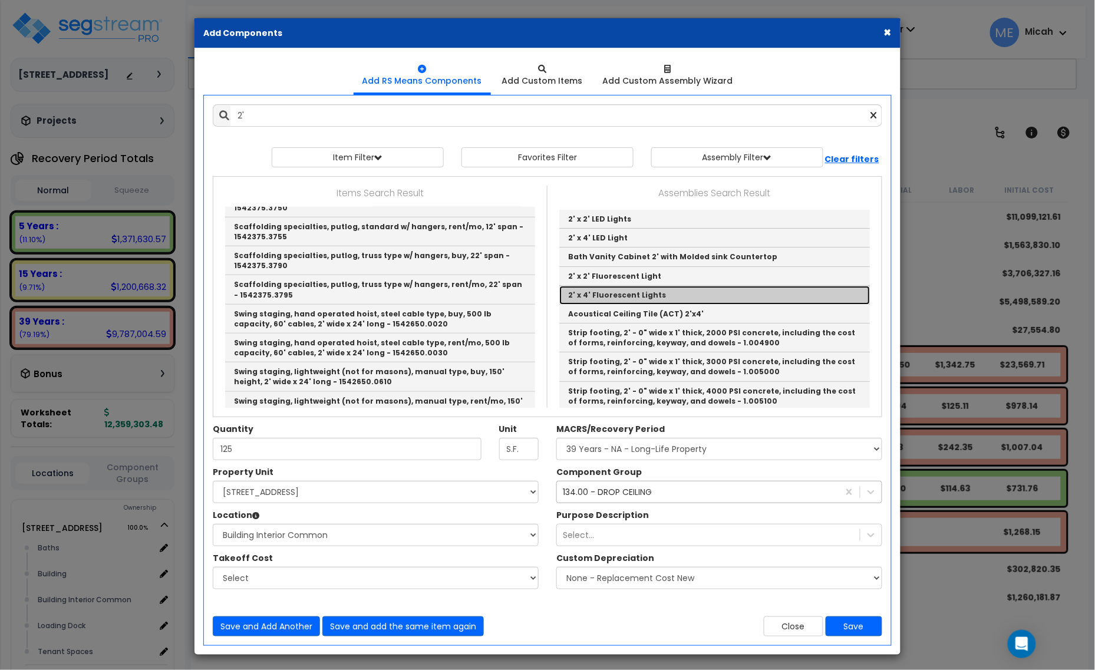
click at [651, 298] on link "2' x 4' Fluorescent Lights" at bounding box center [714, 295] width 311 height 19
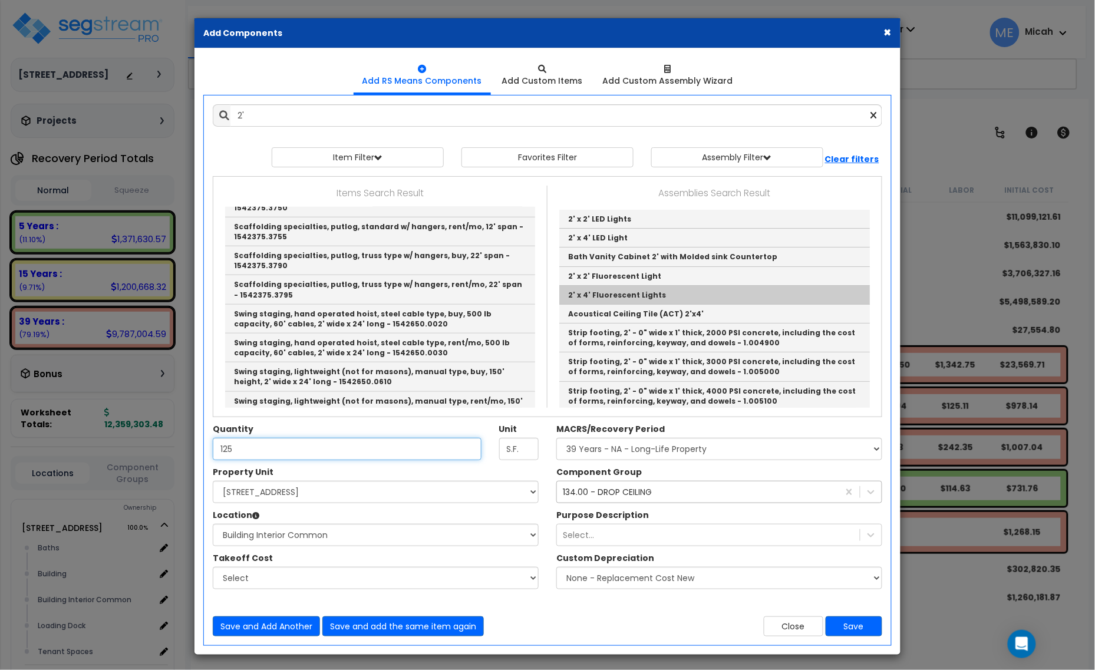
type input "2' x 4' Fluorescent Lights"
checkbox input "true"
type input "EA"
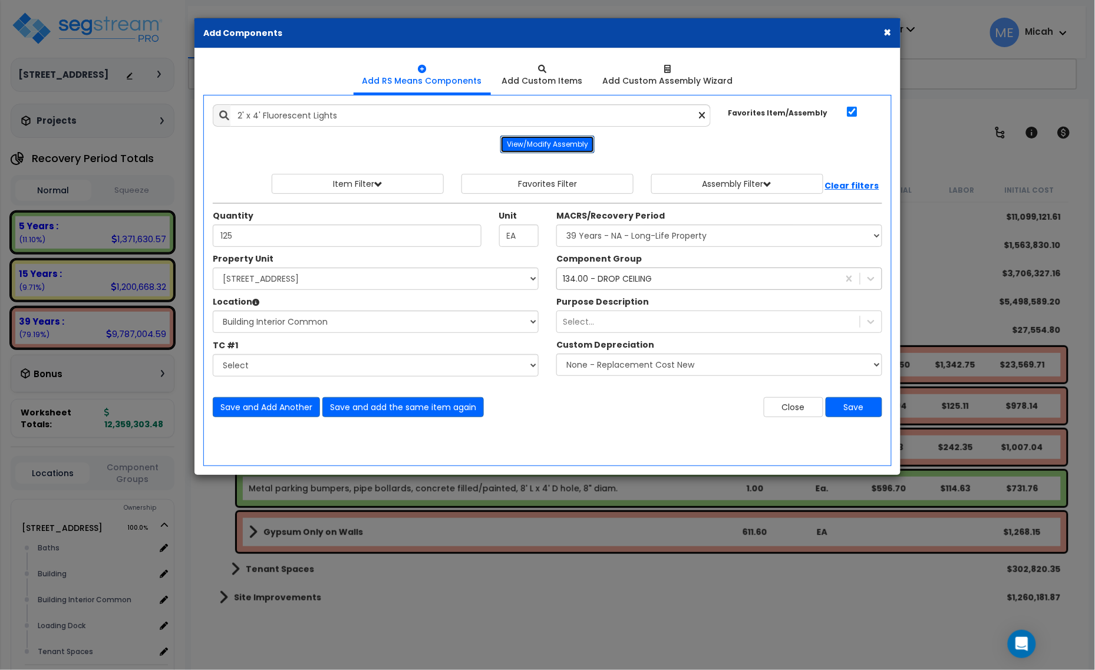
click at [545, 153] on button "View/Modify Assembly" at bounding box center [547, 145] width 94 height 18
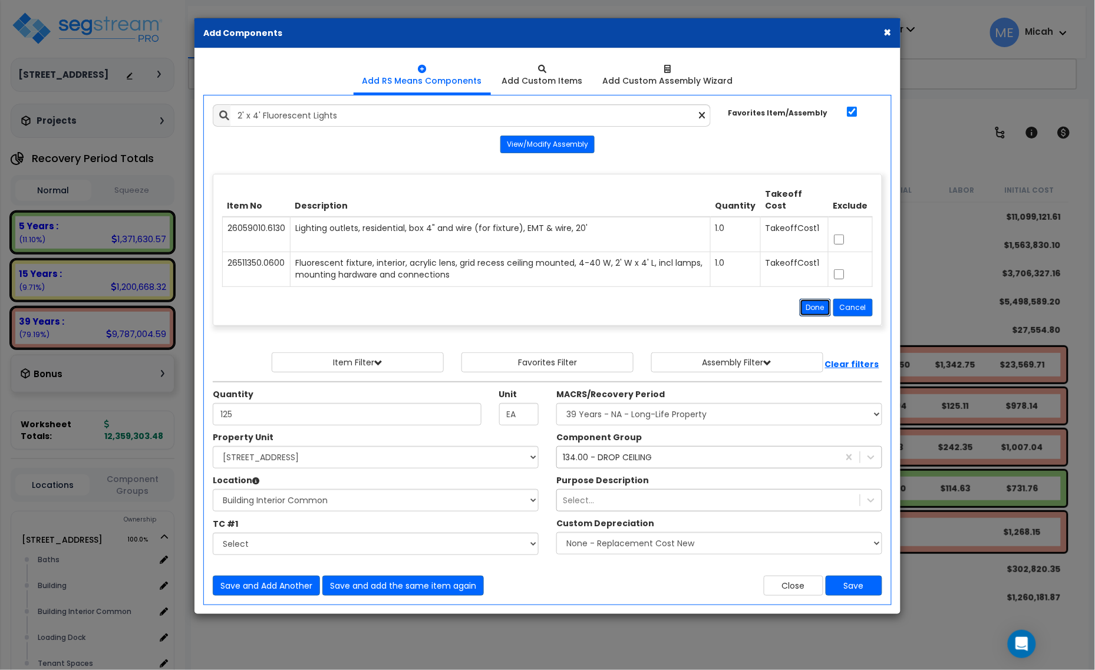
drag, startPoint x: 818, startPoint y: 309, endPoint x: 798, endPoint y: 320, distance: 23.2
click at [821, 309] on button "Done" at bounding box center [815, 308] width 31 height 18
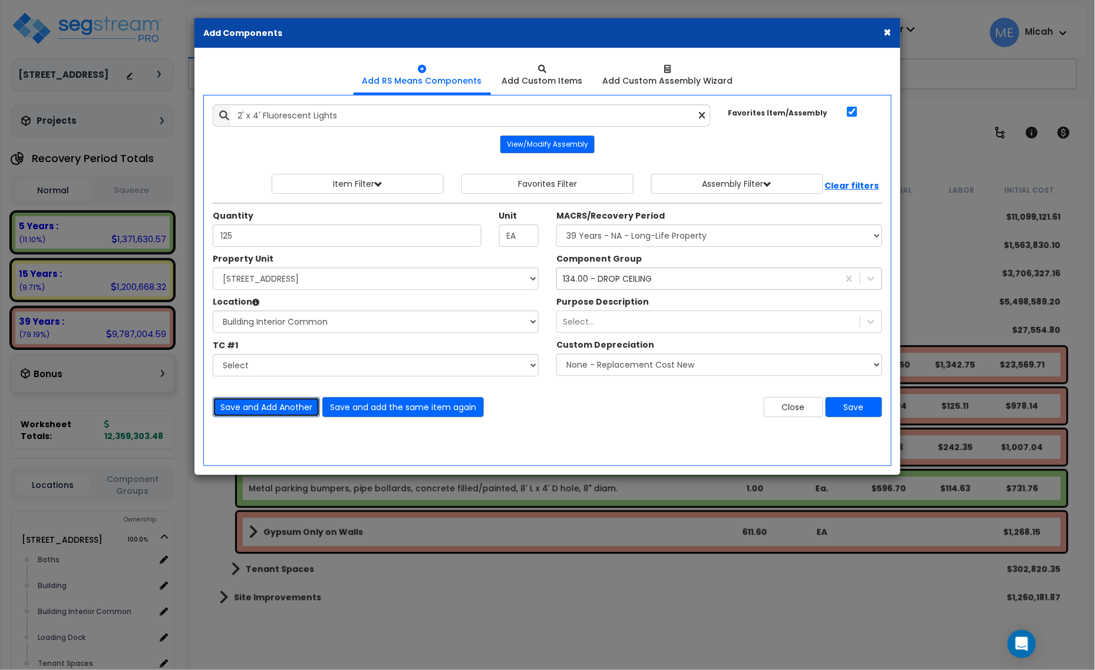
click at [267, 407] on button "Save and Add Another" at bounding box center [266, 407] width 107 height 20
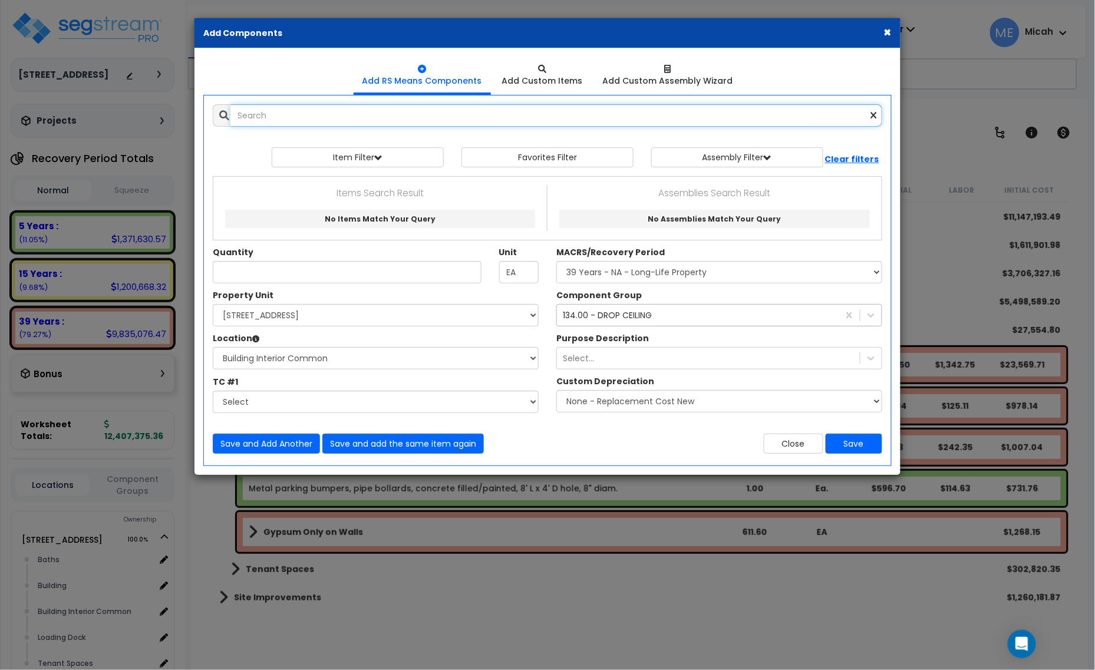
click at [281, 120] on input "text" at bounding box center [557, 115] width 652 height 22
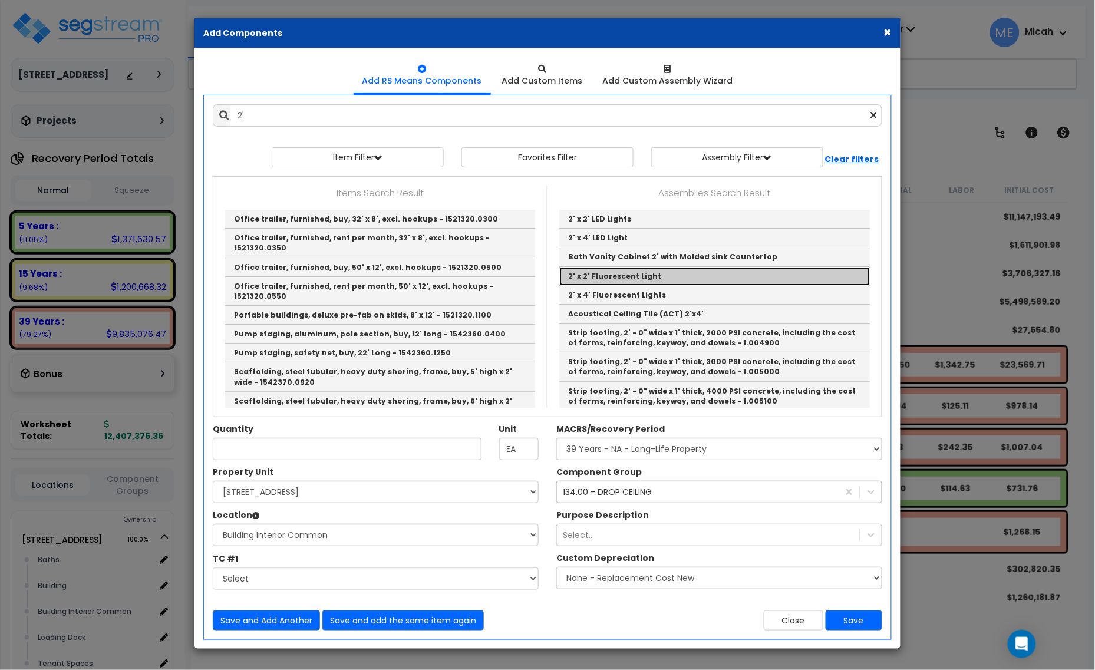
click at [575, 277] on link "2' x 2' Fluorescent Light" at bounding box center [714, 276] width 311 height 19
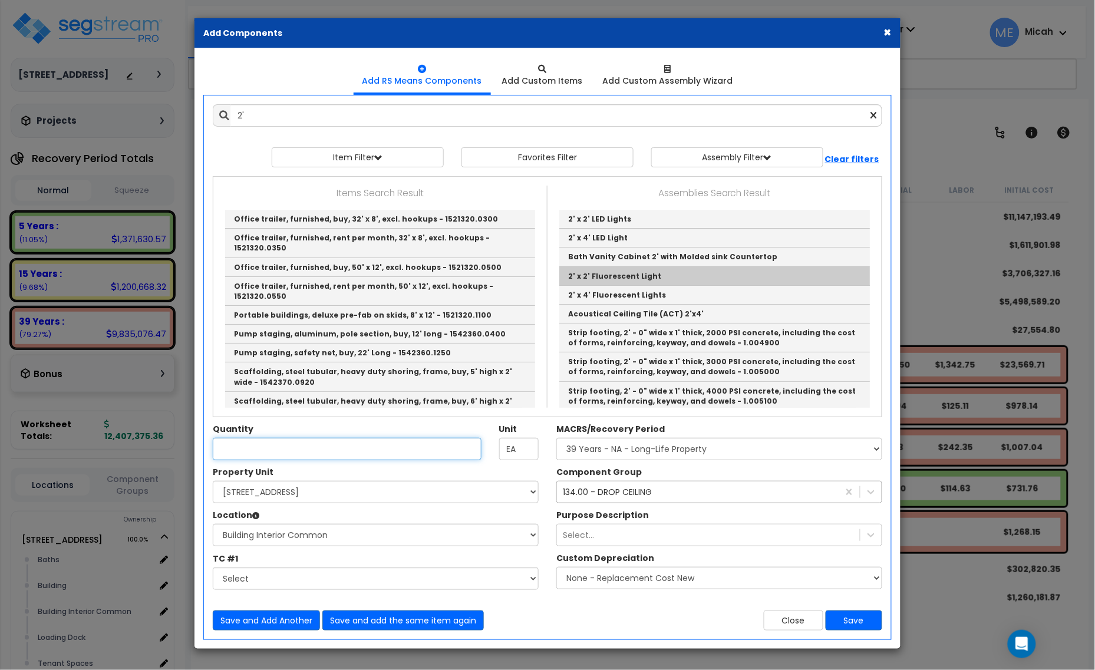
type input "2' x 2' Fluorescent Light"
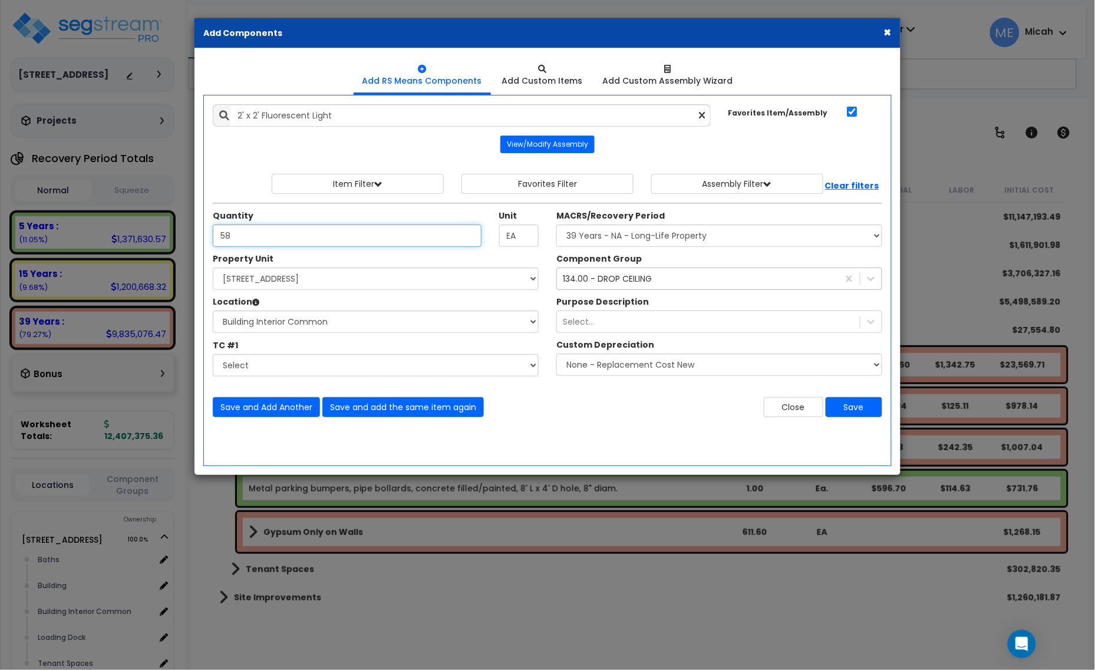
type input "58"
click at [729, 282] on div "134.00 - DROP CEILING 134" at bounding box center [698, 278] width 282 height 19
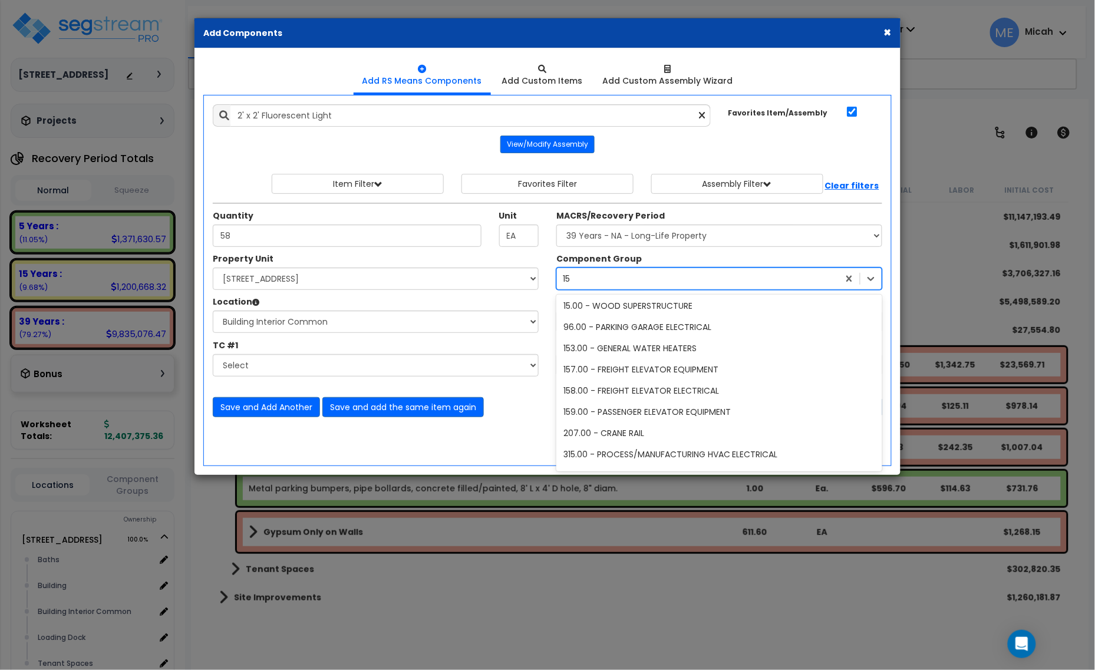
scroll to position [2, 0]
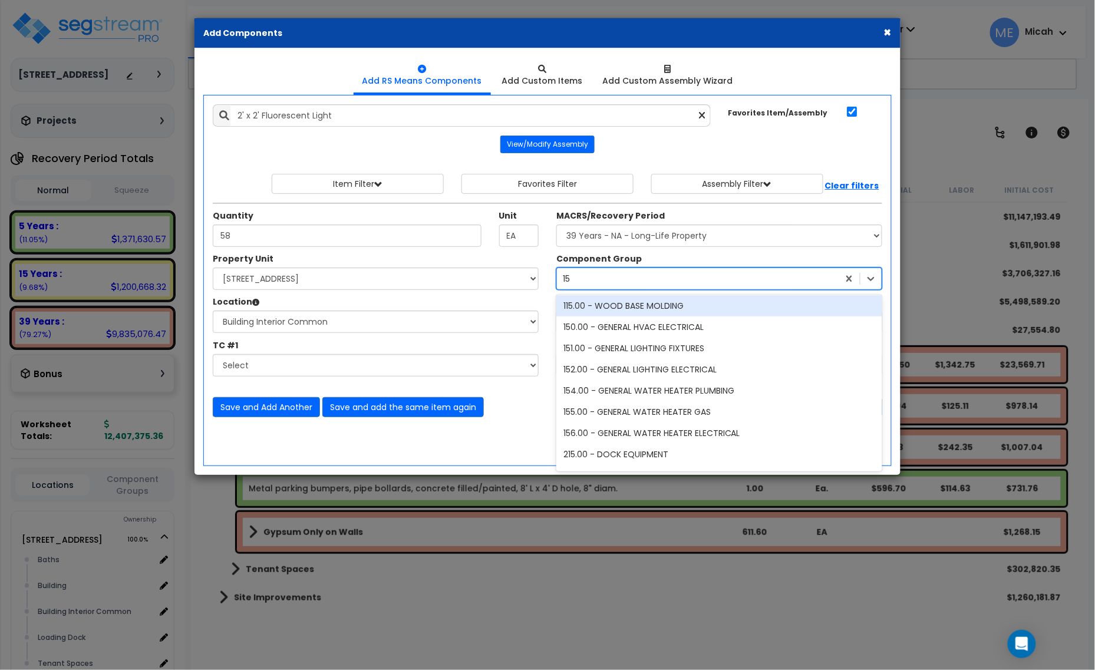
type input "151"
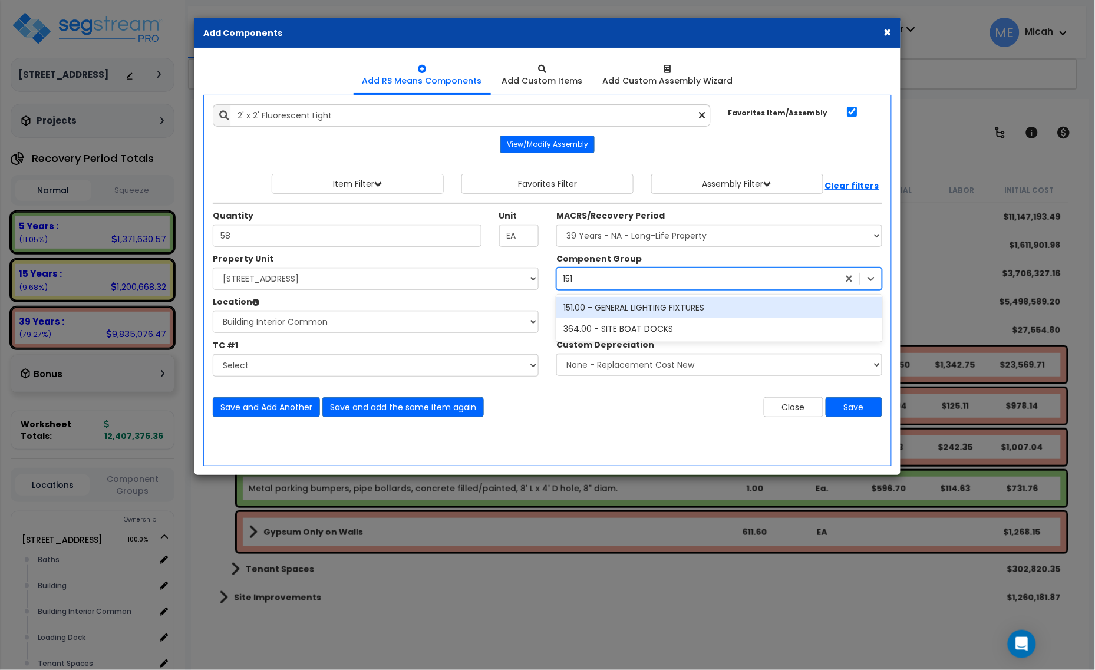
click at [707, 309] on div "151.00 - GENERAL LIGHTING FIXTURES" at bounding box center [720, 307] width 326 height 21
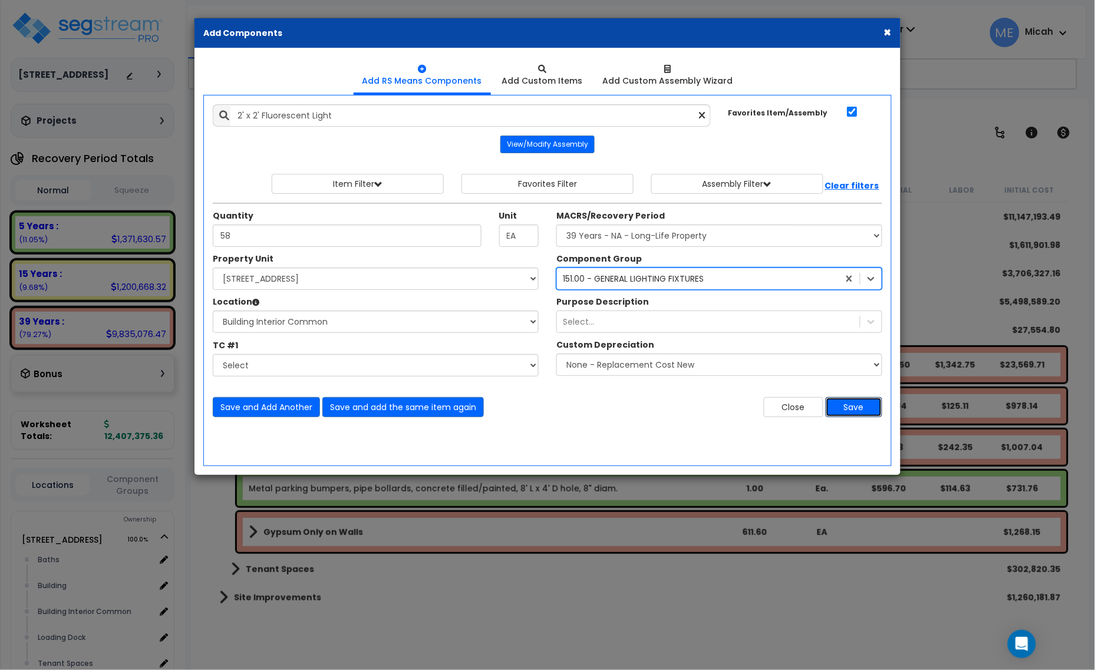
click at [844, 410] on button "Save" at bounding box center [854, 407] width 57 height 20
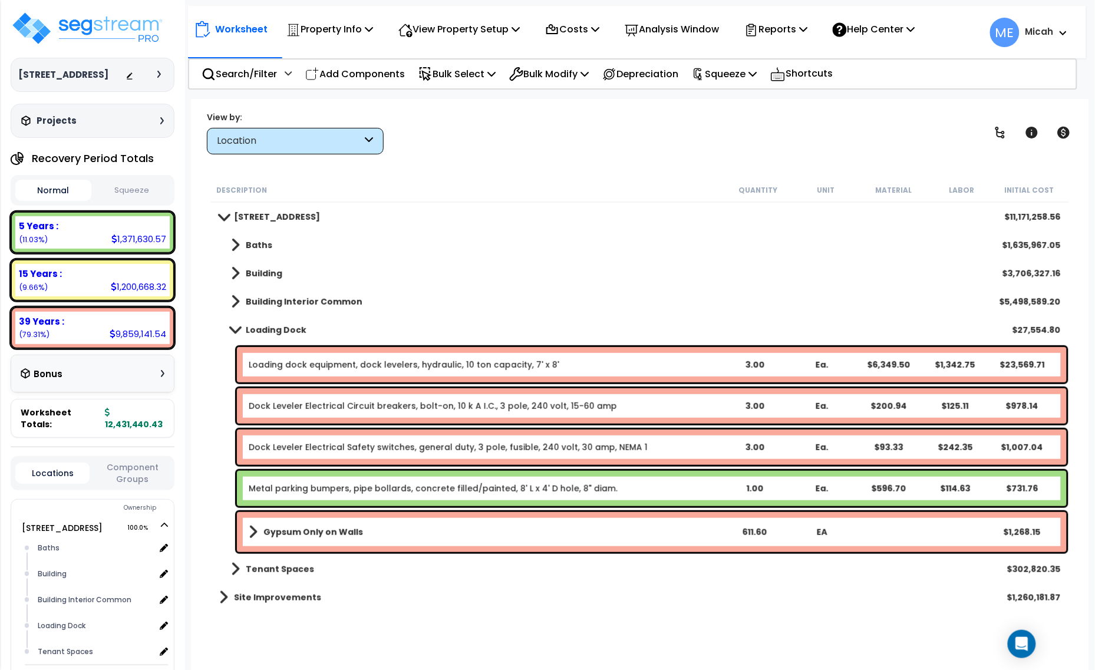
click at [227, 332] on span at bounding box center [235, 329] width 17 height 9
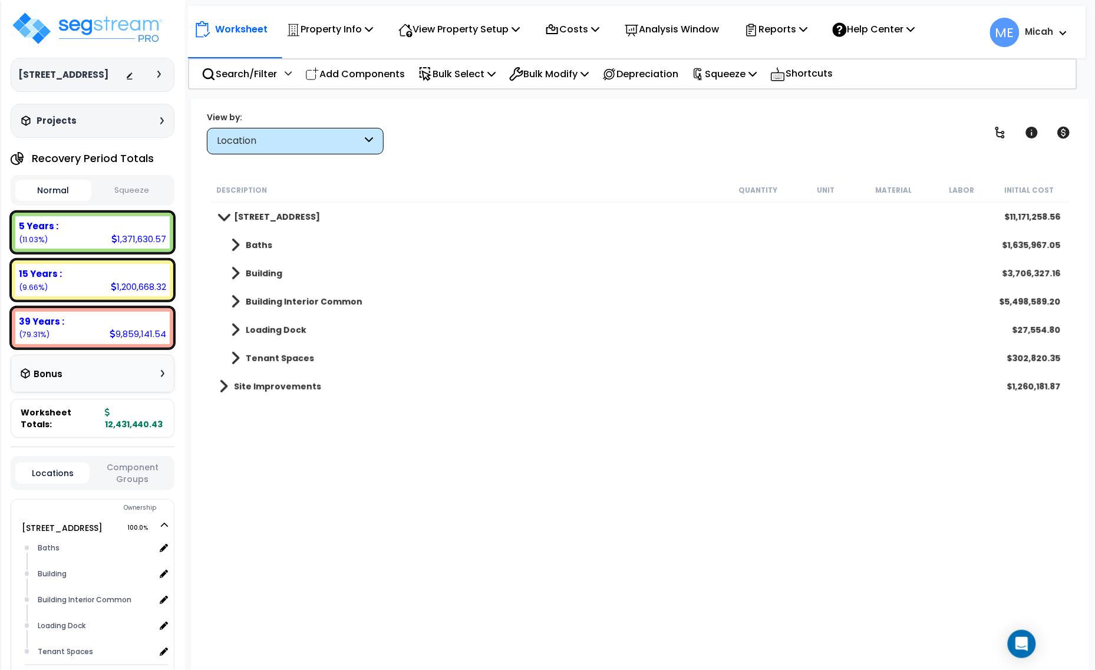
click at [232, 299] on span at bounding box center [235, 302] width 9 height 17
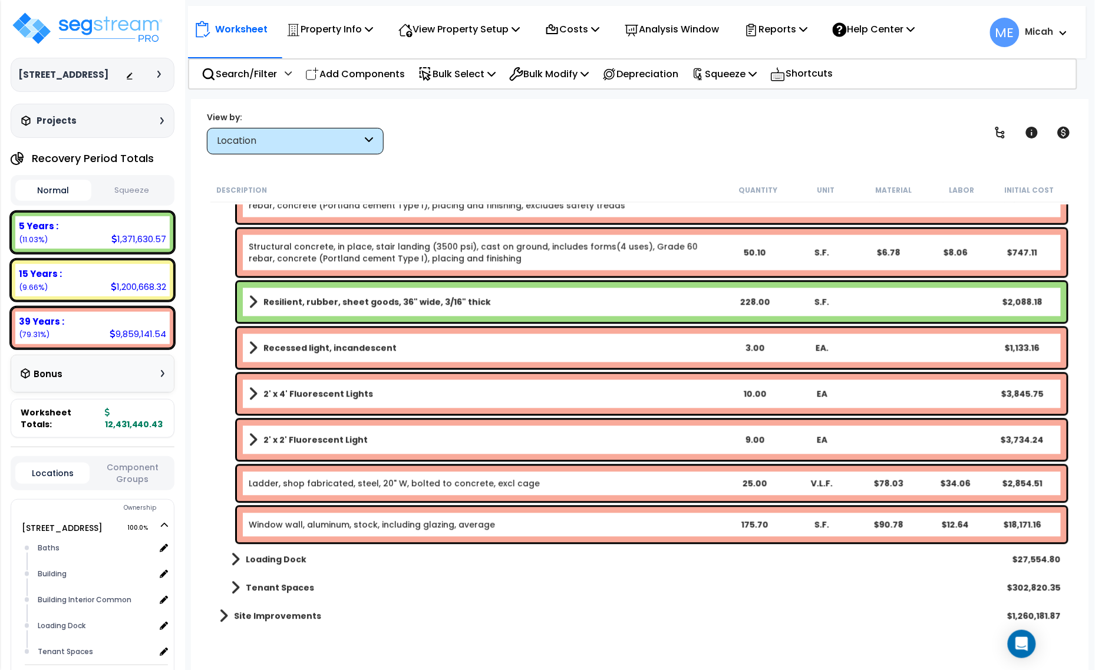
scroll to position [2202, 0]
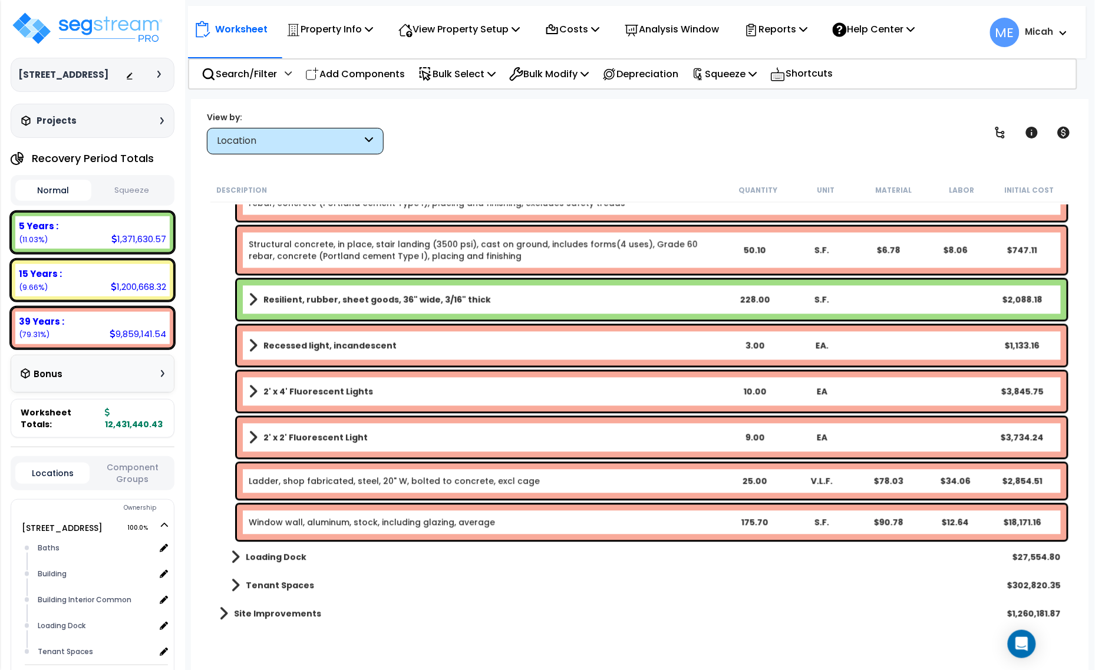
click at [255, 432] on span at bounding box center [253, 438] width 9 height 17
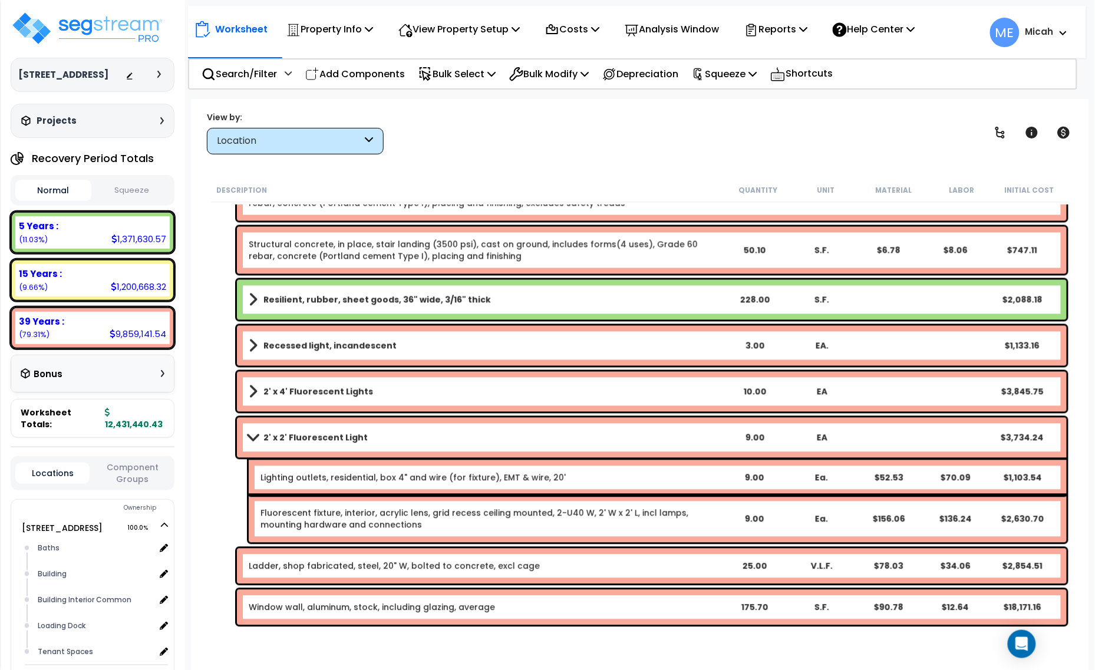
click at [251, 432] on link "2' x 2' Fluorescent Light" at bounding box center [485, 438] width 472 height 17
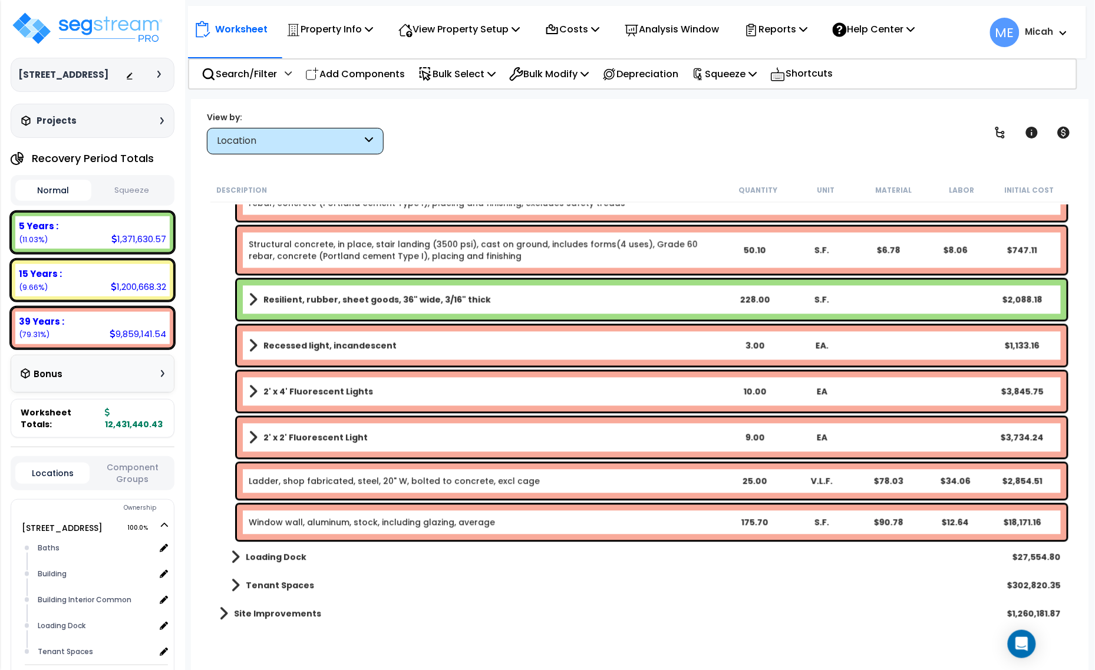
click at [246, 392] on div "2' x 4' Fluorescent Lights 10.00 EA $3,845.75" at bounding box center [652, 392] width 830 height 40
click at [253, 392] on span at bounding box center [253, 392] width 9 height 17
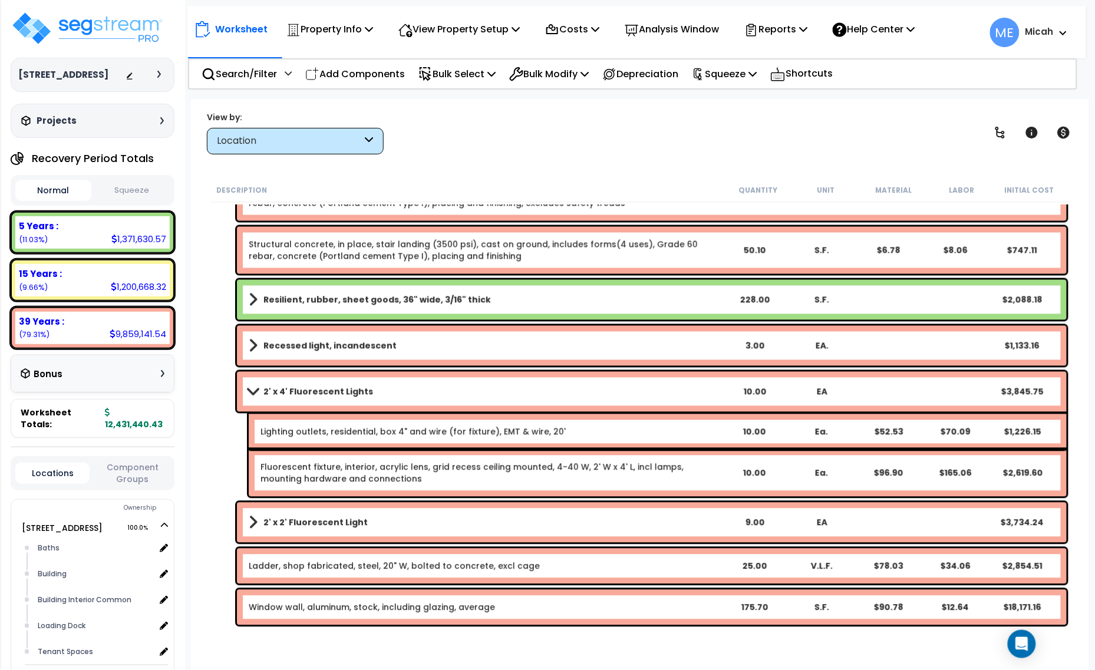
click at [252, 390] on span at bounding box center [253, 391] width 17 height 9
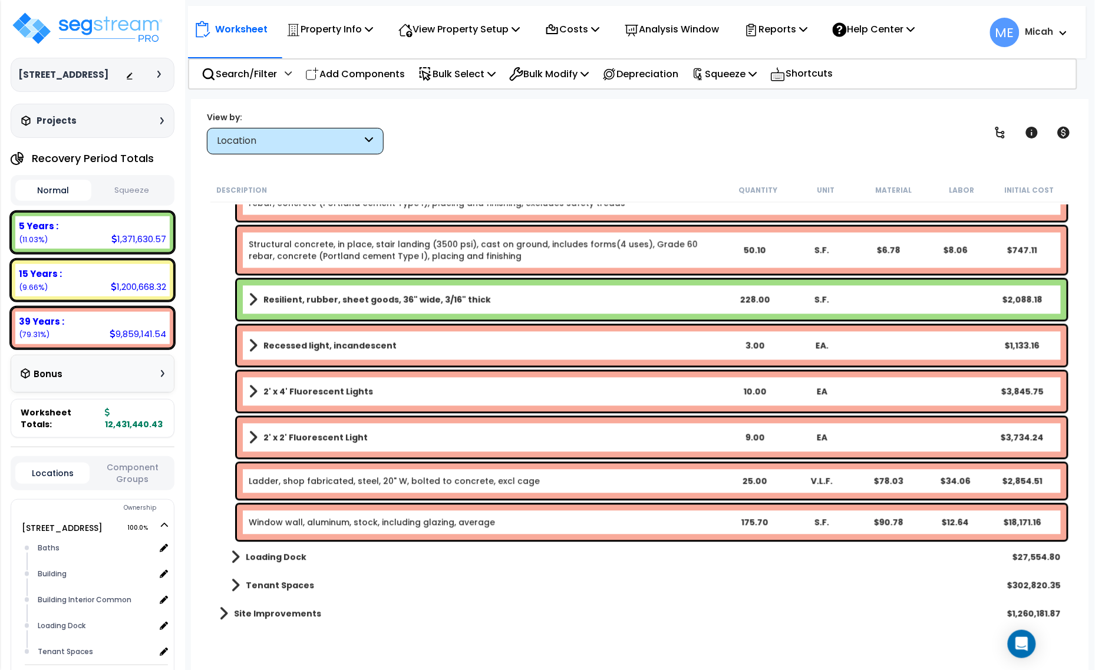
click at [288, 395] on b "2' x 4' Fluorescent Lights" at bounding box center [319, 392] width 110 height 12
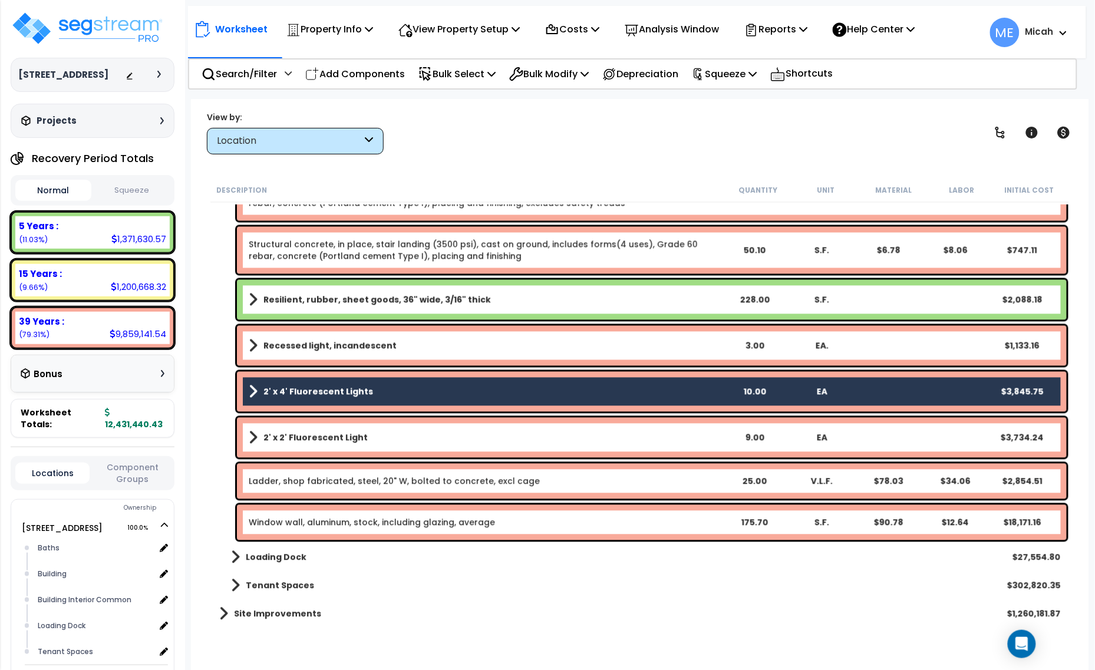
click at [253, 393] on span at bounding box center [253, 392] width 9 height 17
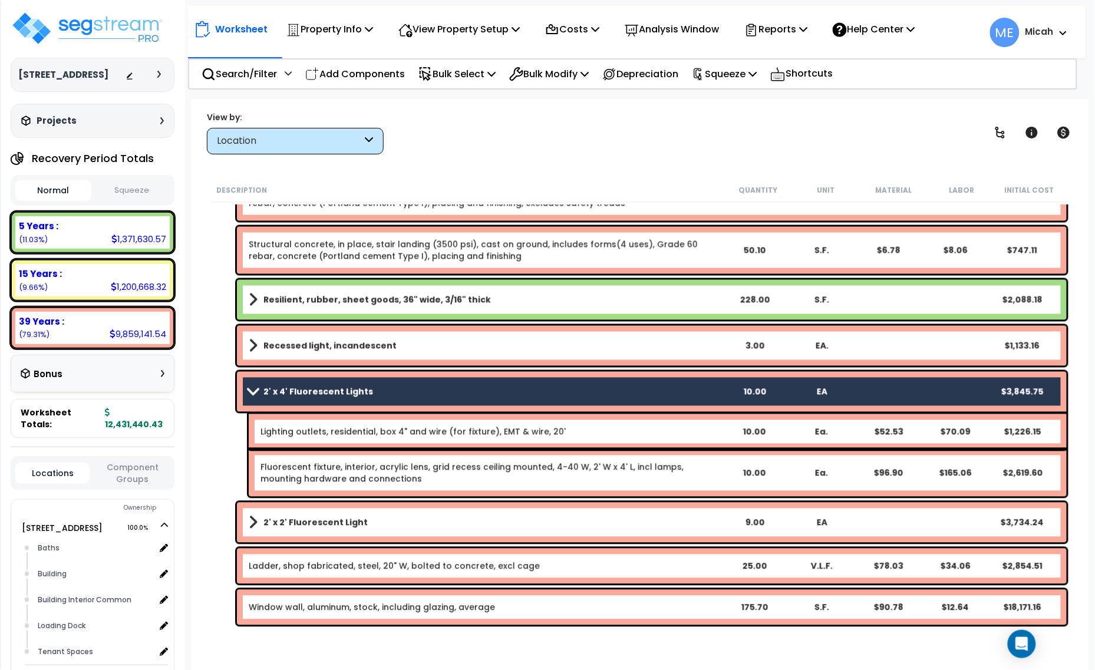
drag, startPoint x: 282, startPoint y: 424, endPoint x: 284, endPoint y: 430, distance: 6.2
click at [283, 426] on div "Lighting outlets, residential, box 4" and wire (for fixture), EMT & wire, 20' 1…" at bounding box center [658, 431] width 818 height 35
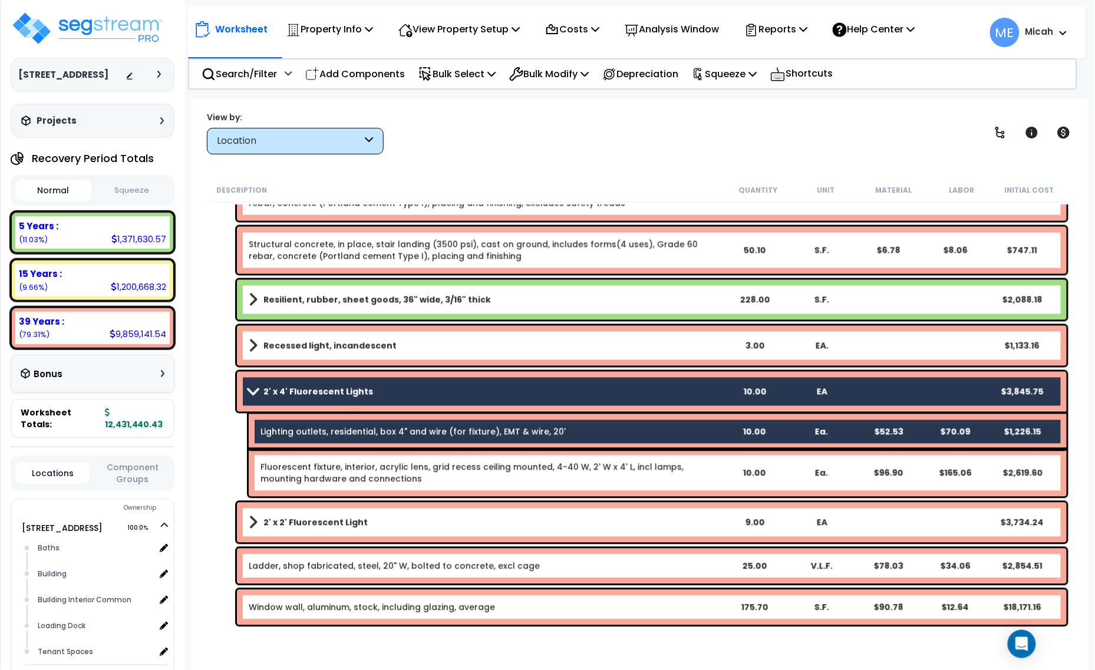
click at [301, 470] on link "Fluorescent fixture, interior, acrylic lens, grid recess ceiling mounted, 4-40 …" at bounding box center [490, 474] width 459 height 24
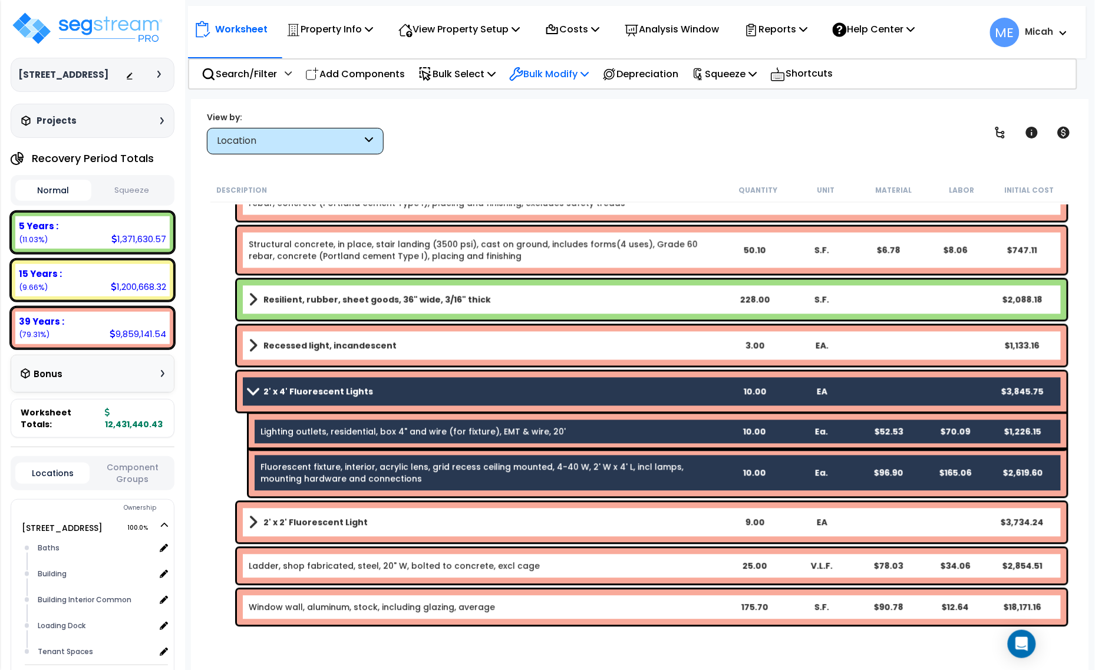
click at [585, 73] on p "Bulk Modify" at bounding box center [549, 74] width 80 height 16
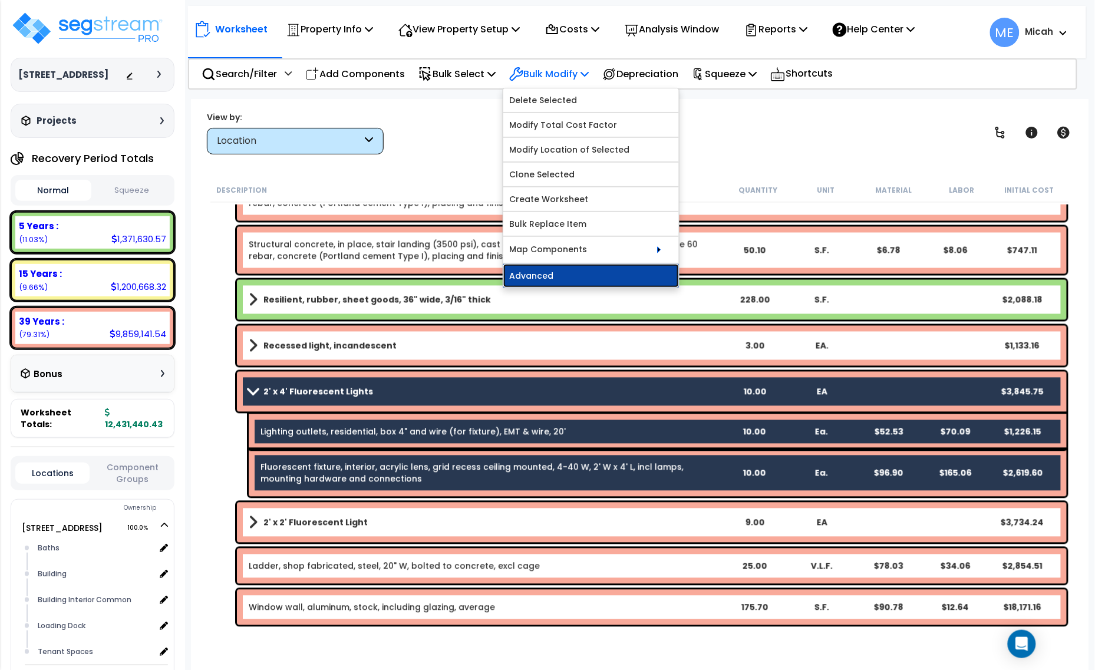
click at [585, 270] on link "Advanced" at bounding box center [591, 276] width 176 height 24
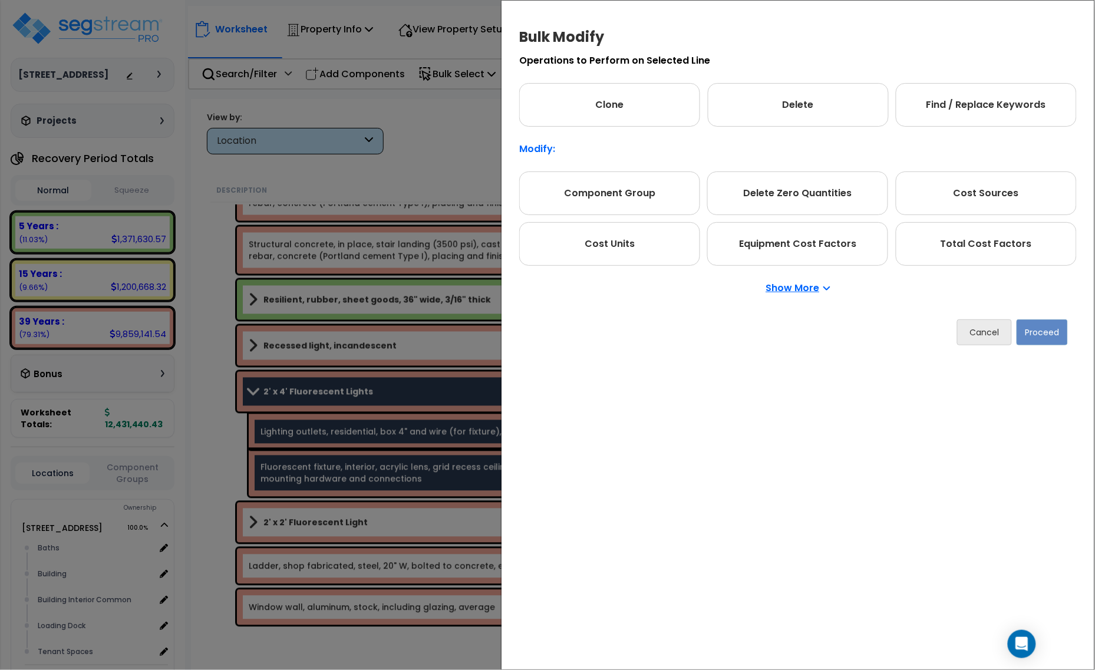
click at [793, 288] on p "Show More" at bounding box center [798, 288] width 64 height 9
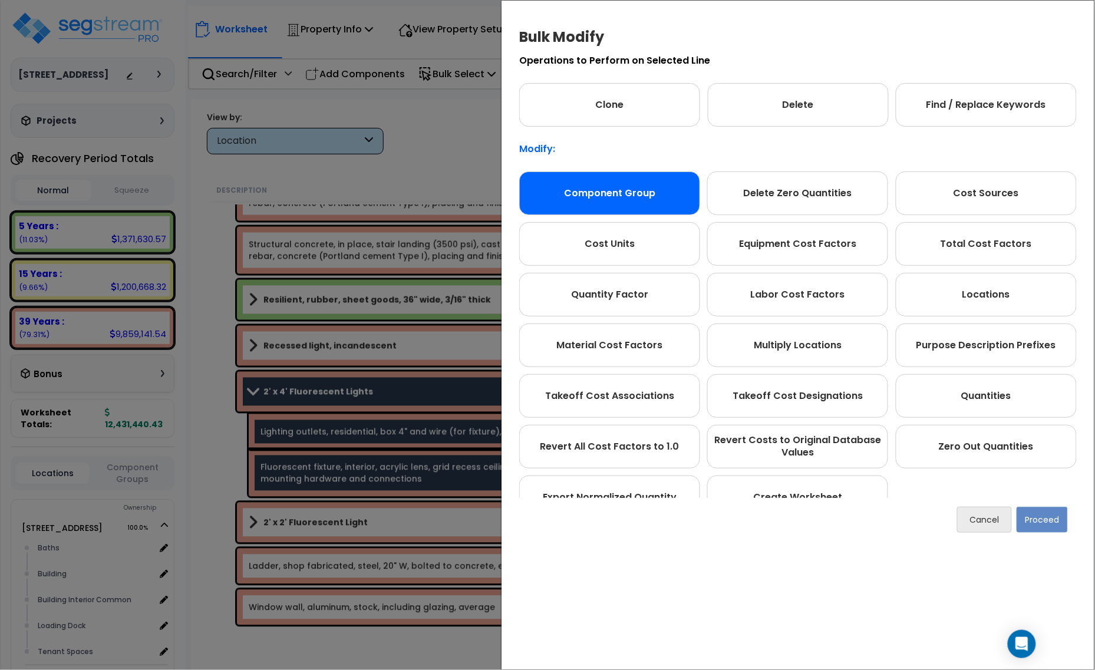
click at [616, 203] on div "Component Group" at bounding box center [609, 194] width 181 height 44
click at [1046, 521] on button "Proceed" at bounding box center [1042, 520] width 51 height 26
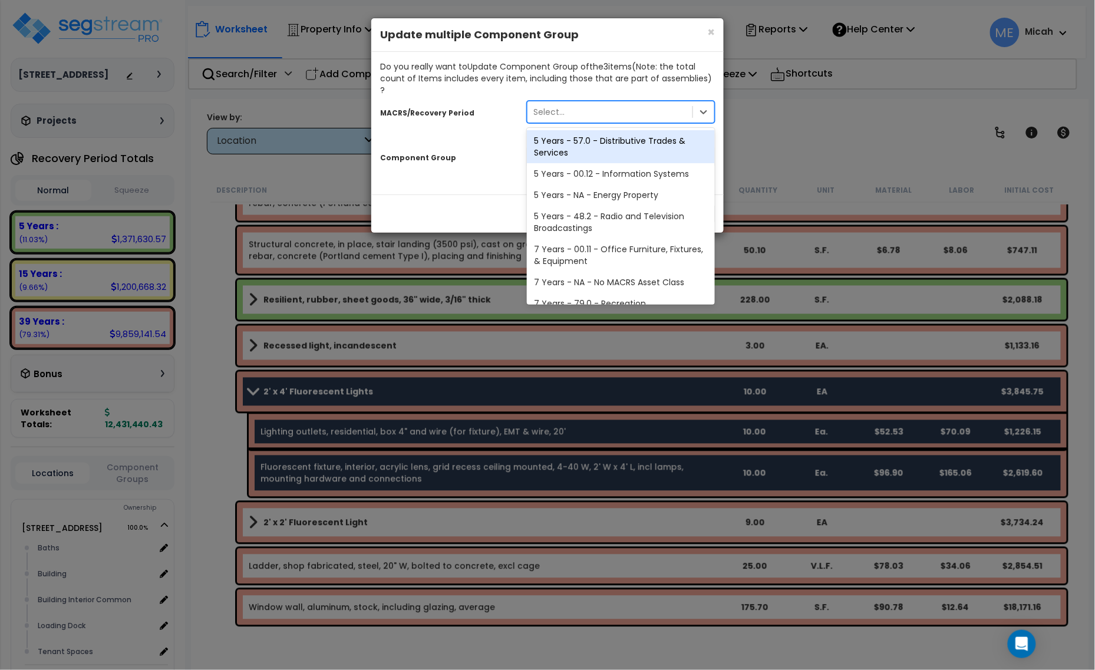
click at [562, 106] on div "Select..." at bounding box center [549, 112] width 31 height 12
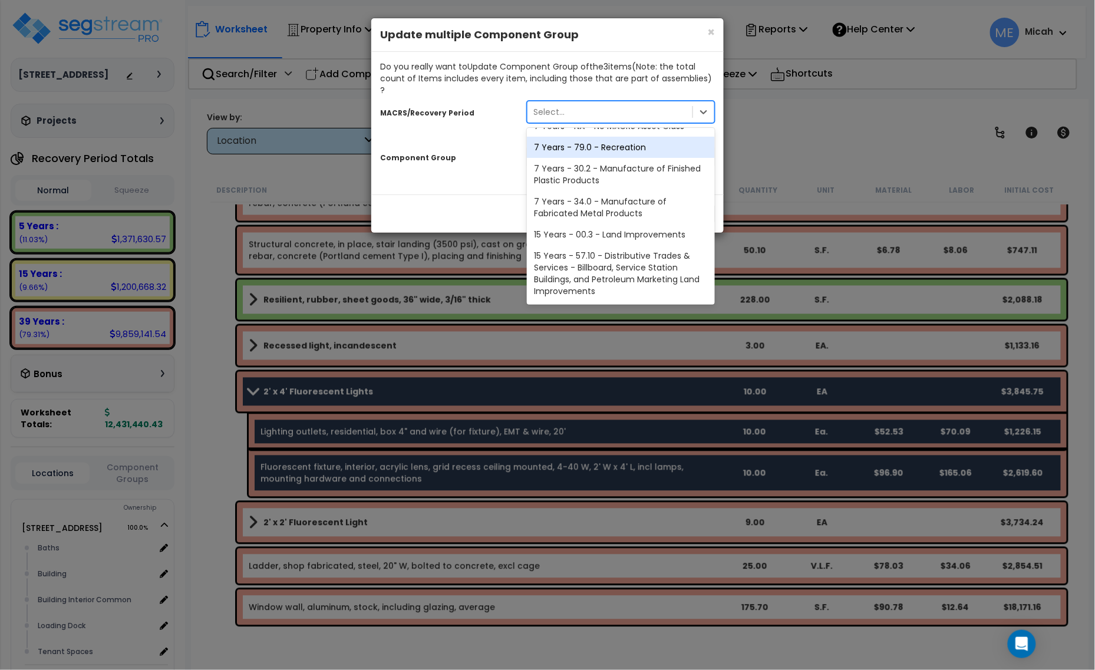
scroll to position [219, 0]
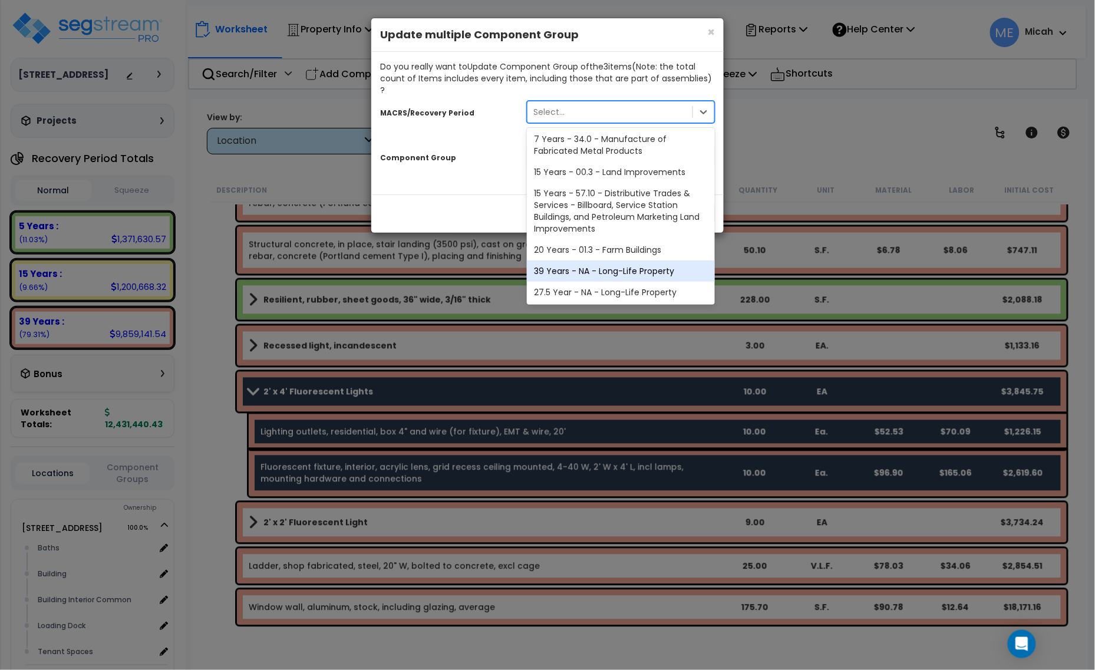
click at [600, 261] on div "39 Years - NA - Long-Life Property" at bounding box center [621, 271] width 188 height 21
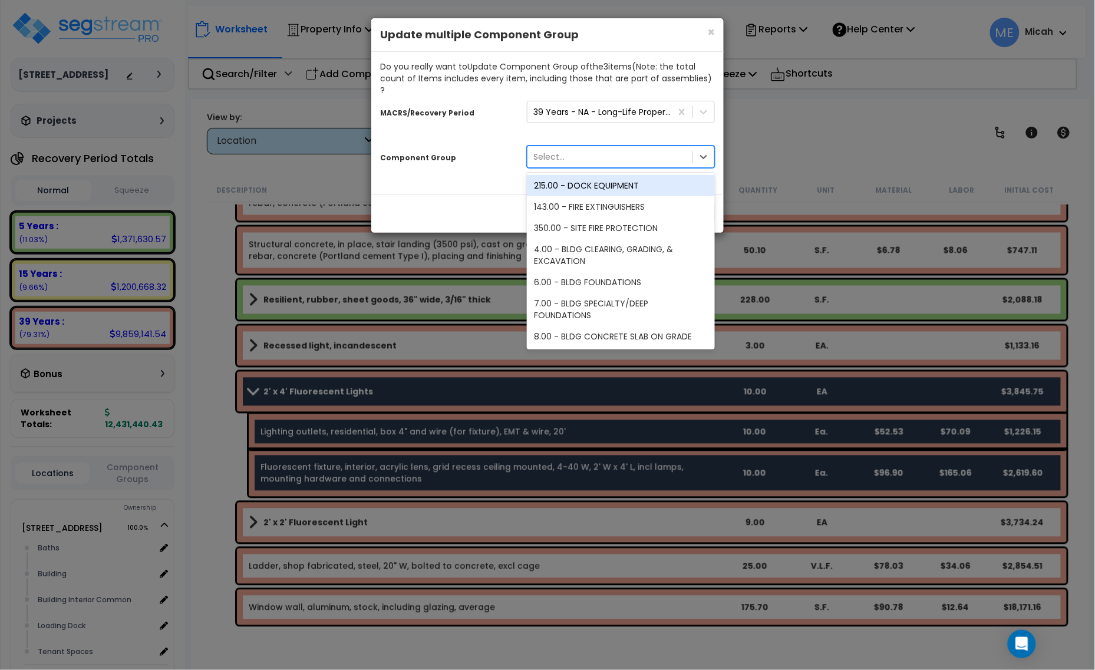
click at [595, 154] on div "Select..." at bounding box center [610, 156] width 165 height 19
type input "151"
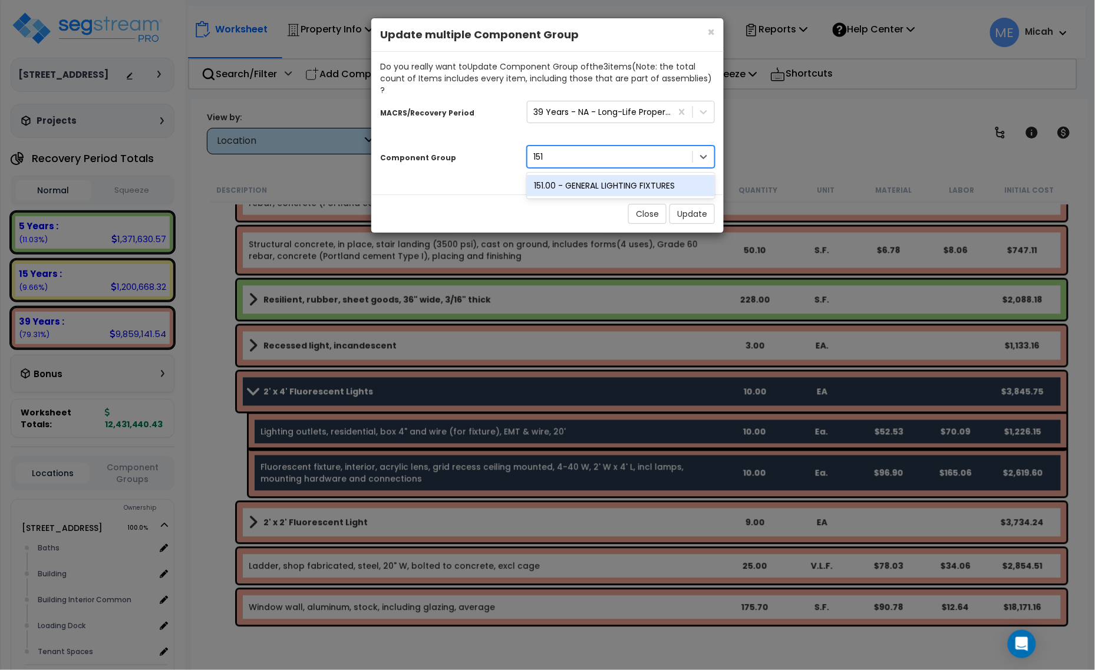
click at [606, 176] on div "151.00 - GENERAL LIGHTING FIXTURES" at bounding box center [621, 185] width 188 height 21
click at [683, 204] on button "Update" at bounding box center [692, 214] width 45 height 20
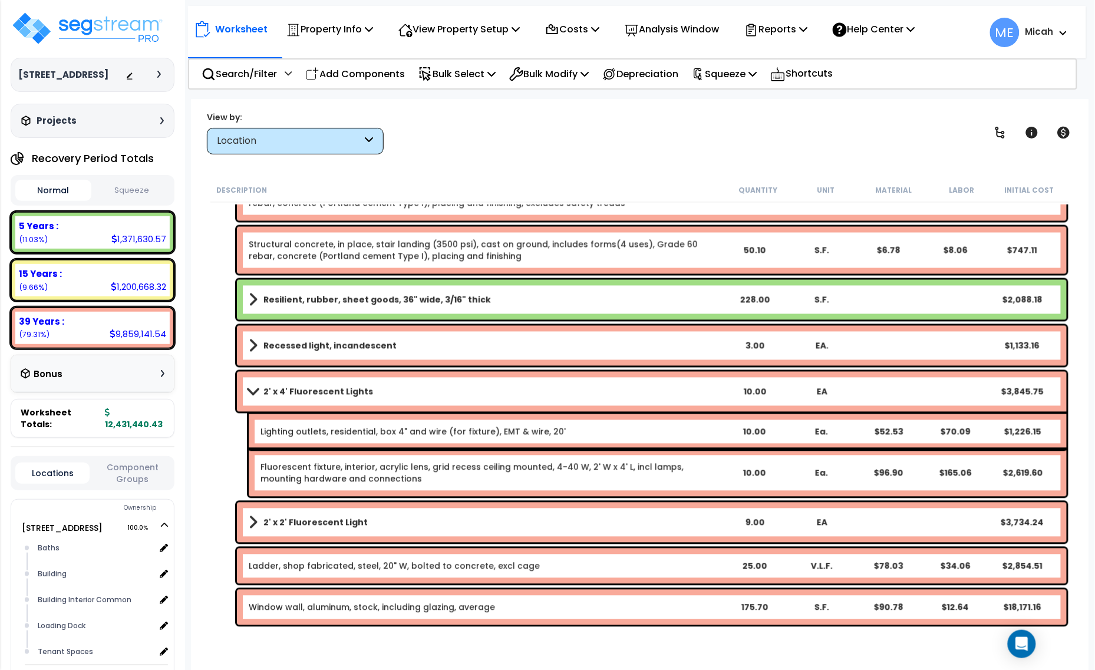
click at [254, 387] on span at bounding box center [253, 391] width 17 height 9
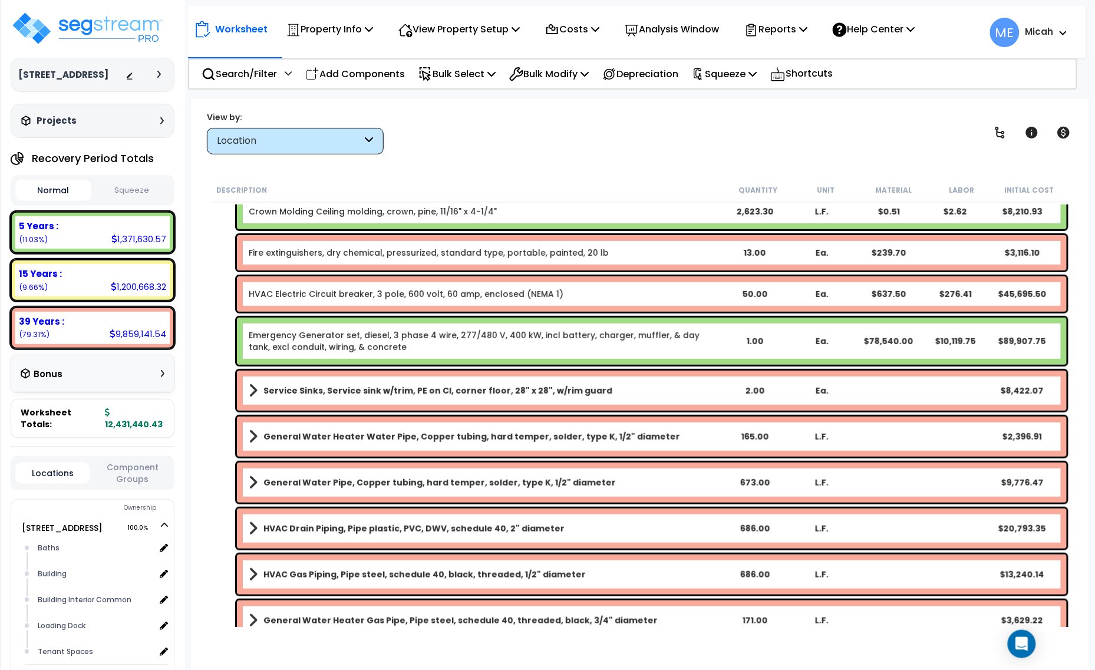
scroll to position [0, 0]
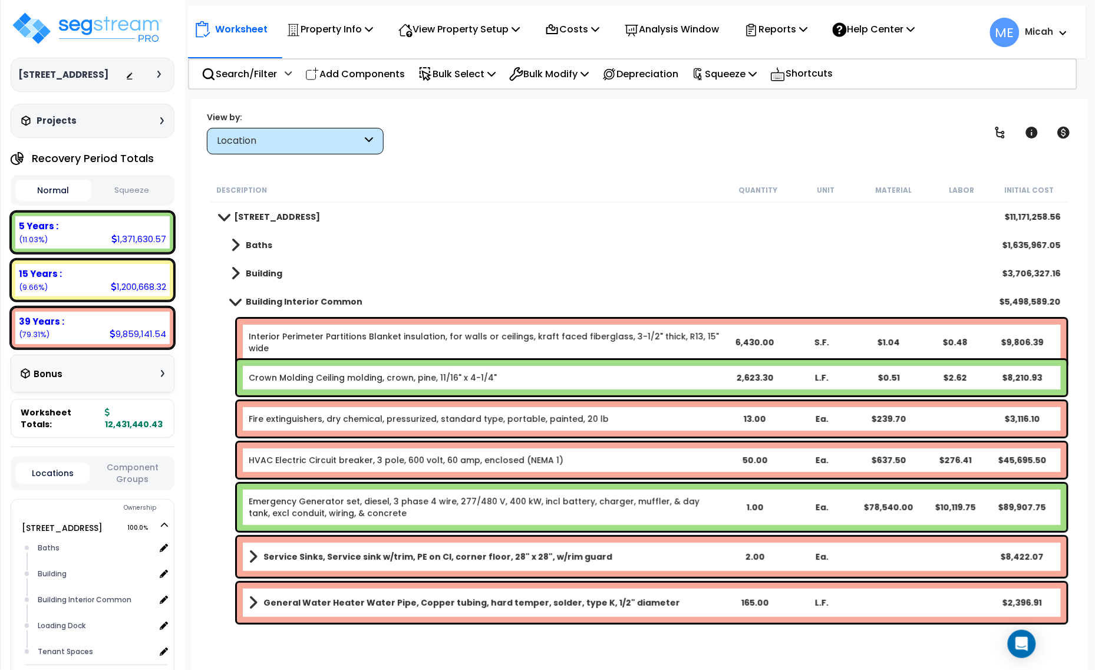
click at [231, 299] on span at bounding box center [235, 301] width 17 height 9
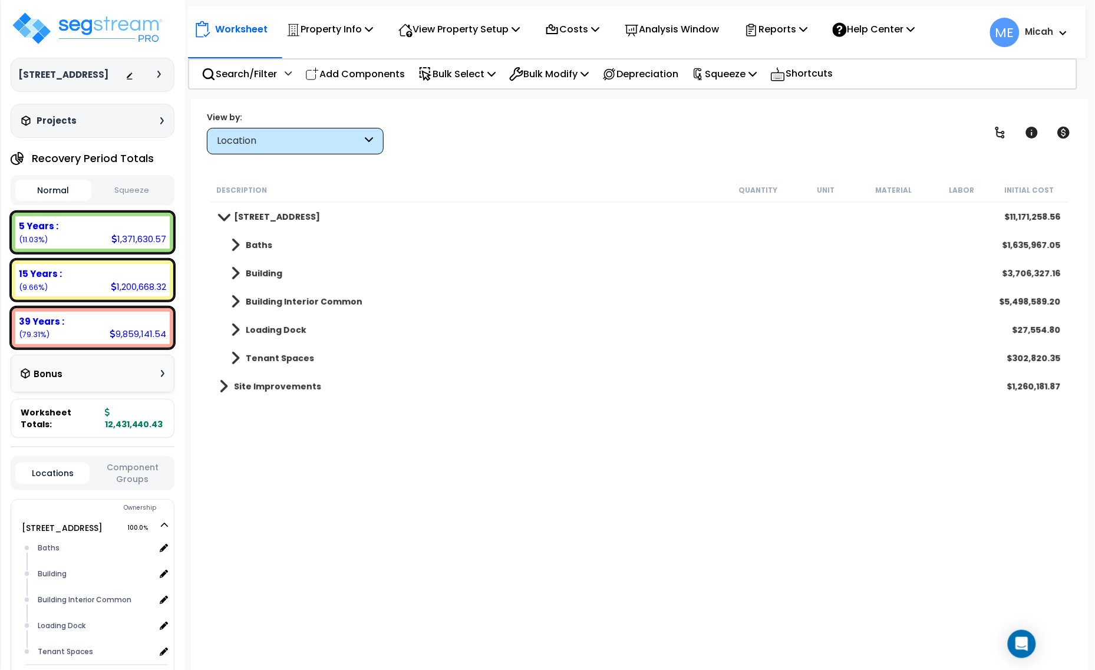
click at [232, 277] on span at bounding box center [235, 273] width 9 height 17
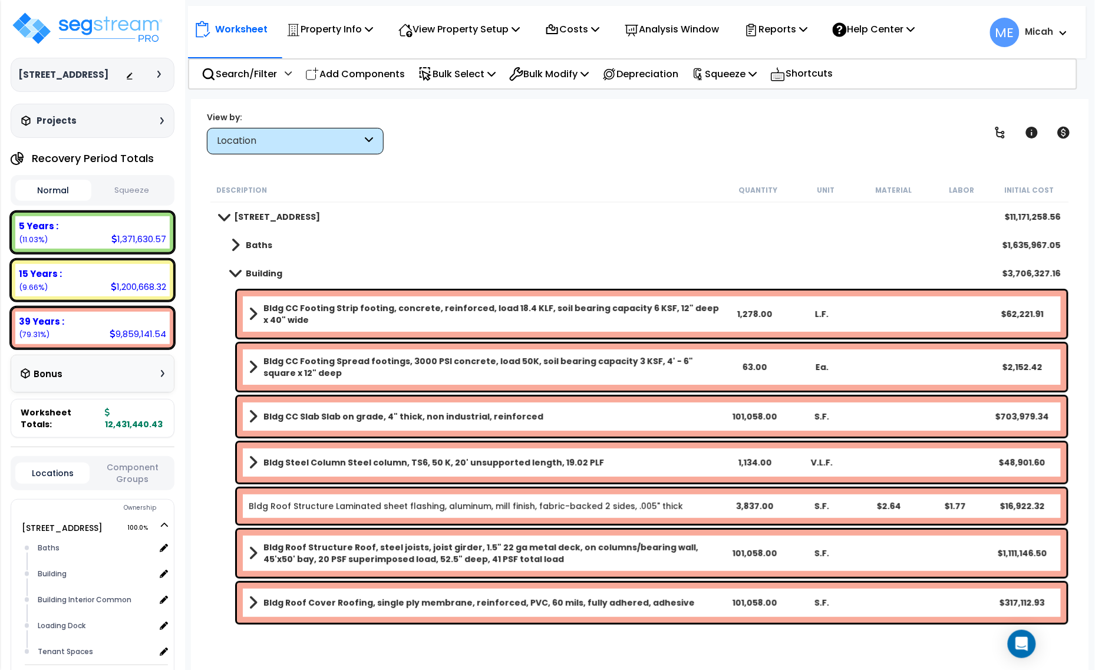
click at [228, 272] on span at bounding box center [235, 273] width 17 height 9
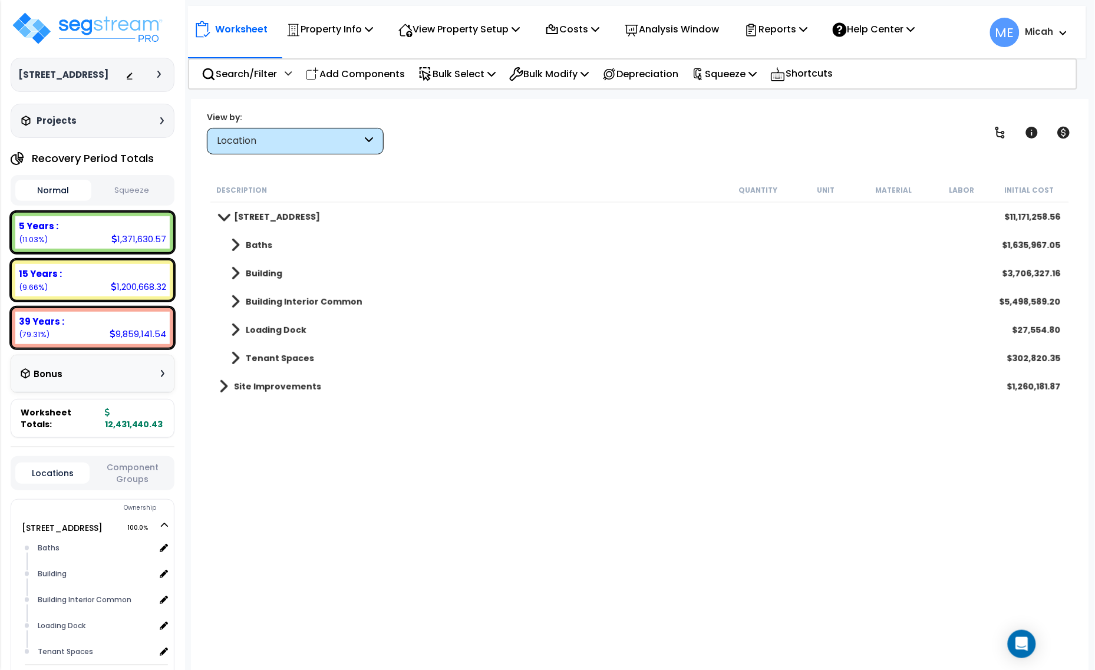
click at [236, 355] on span at bounding box center [235, 358] width 9 height 17
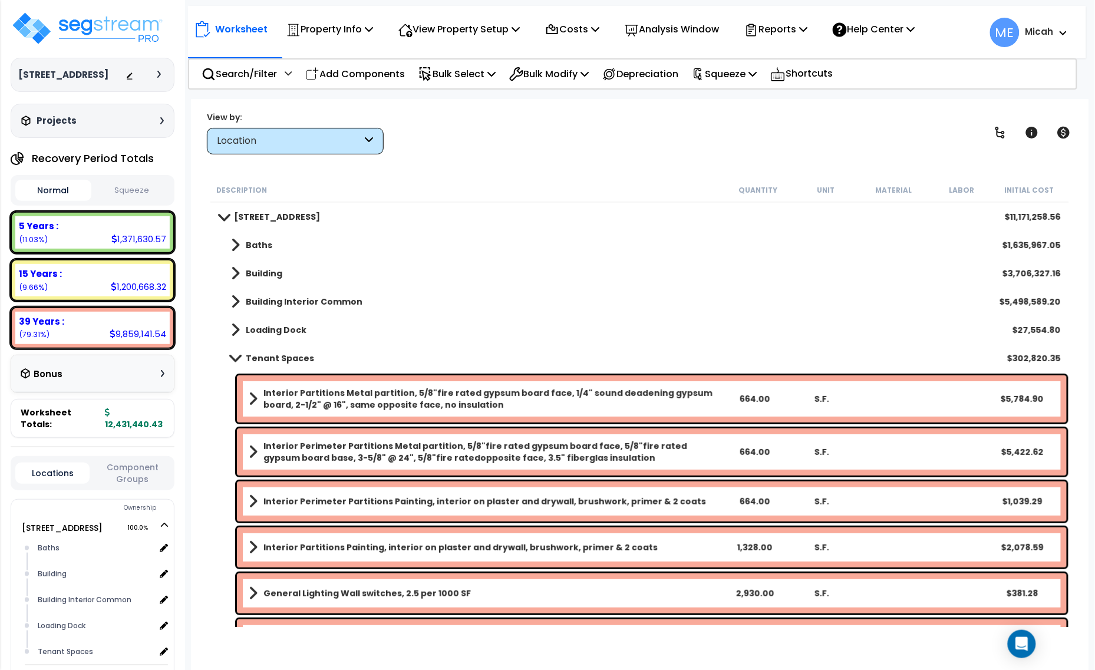
click at [234, 357] on span at bounding box center [235, 358] width 17 height 9
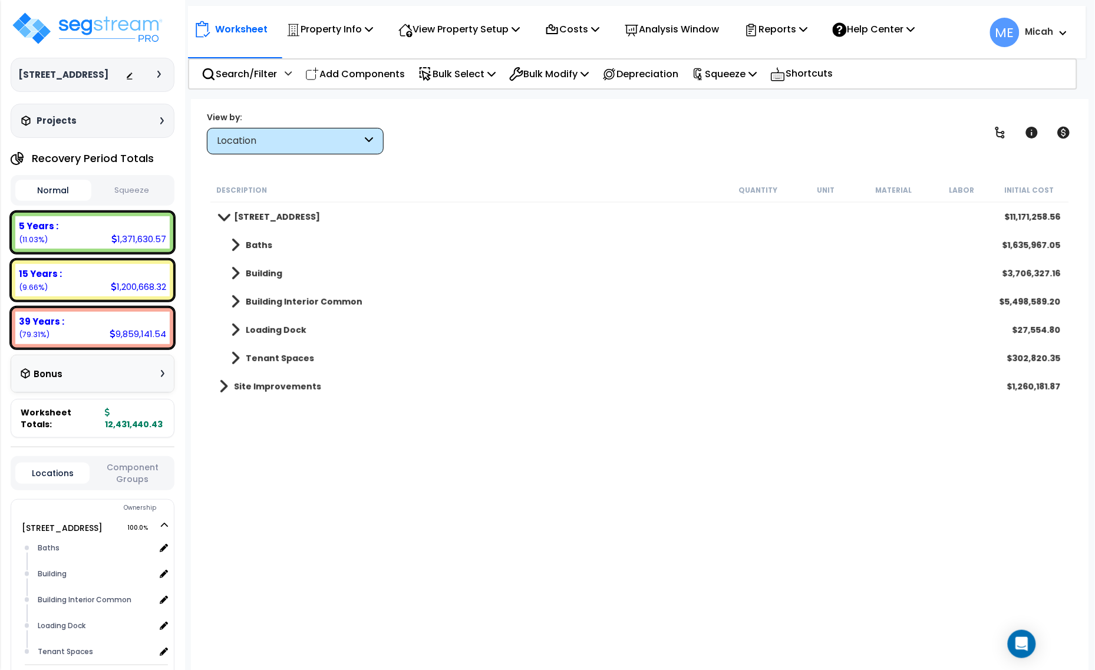
click at [240, 327] on link "Loading Dock" at bounding box center [262, 330] width 87 height 17
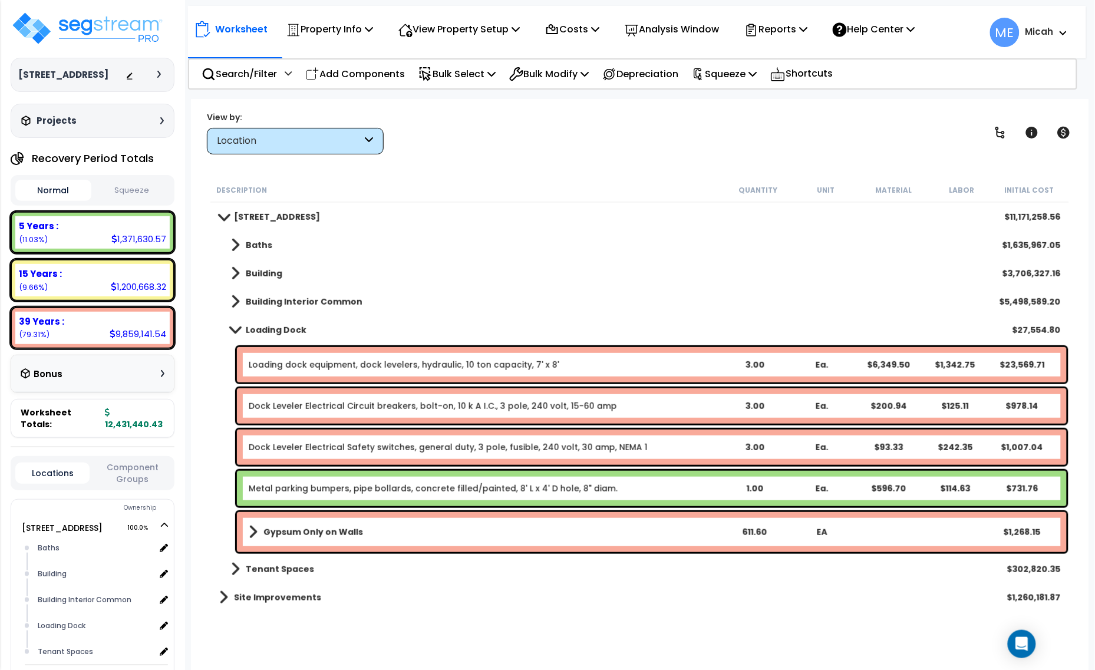
click at [232, 326] on span at bounding box center [235, 329] width 17 height 9
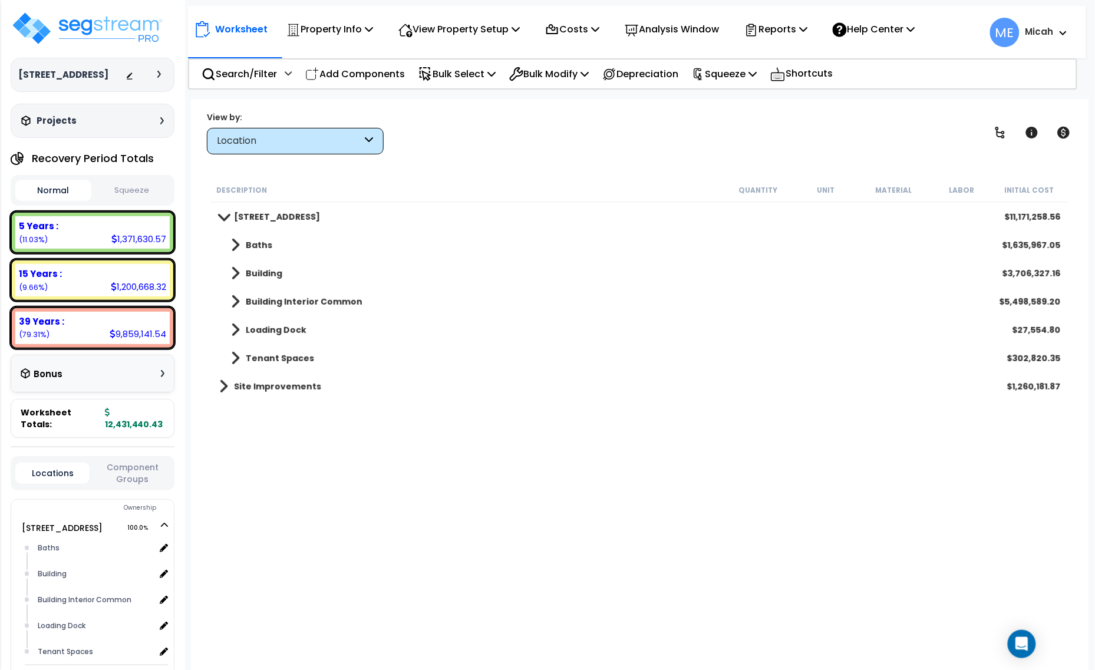
click at [235, 248] on span at bounding box center [235, 245] width 9 height 17
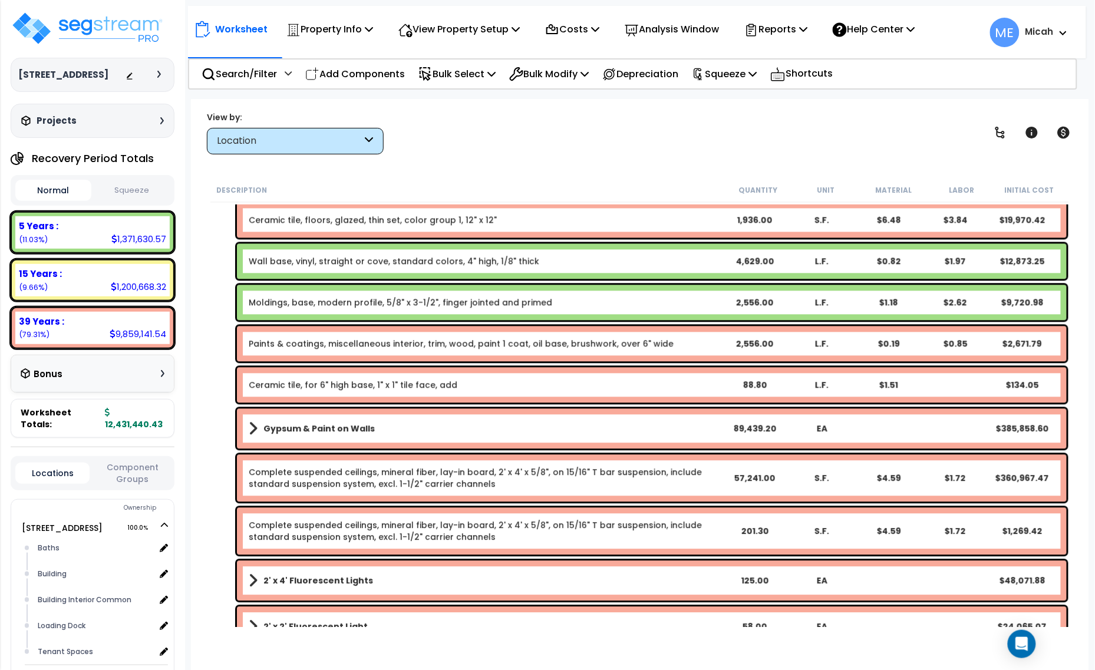
scroll to position [958, 0]
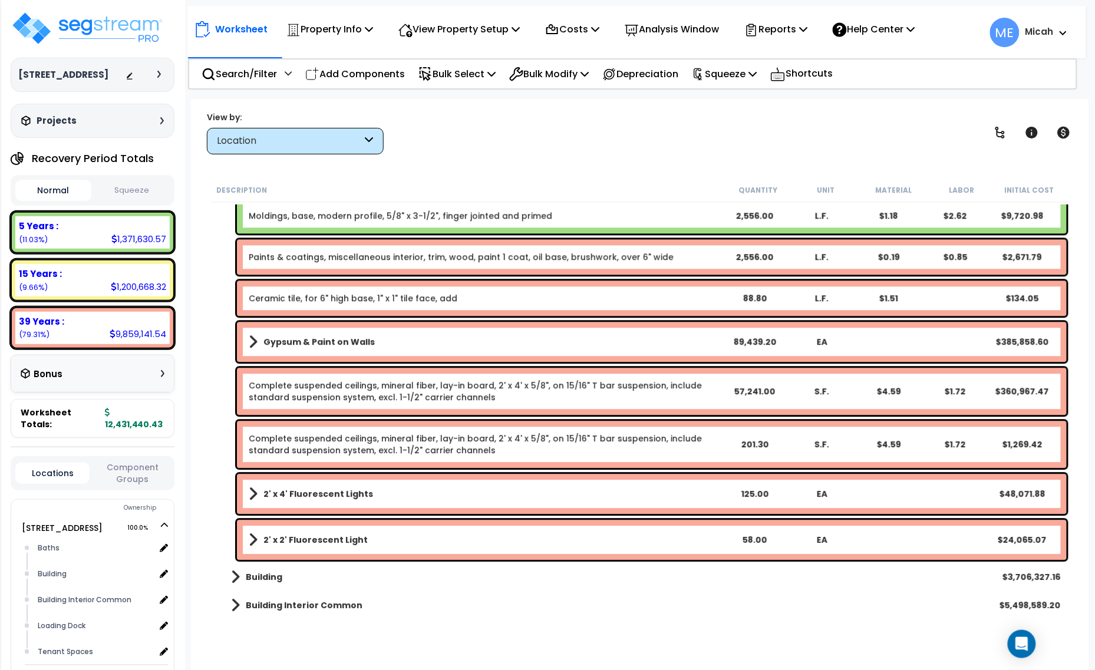
click at [295, 499] on b "2' x 4' Fluorescent Lights" at bounding box center [319, 494] width 110 height 12
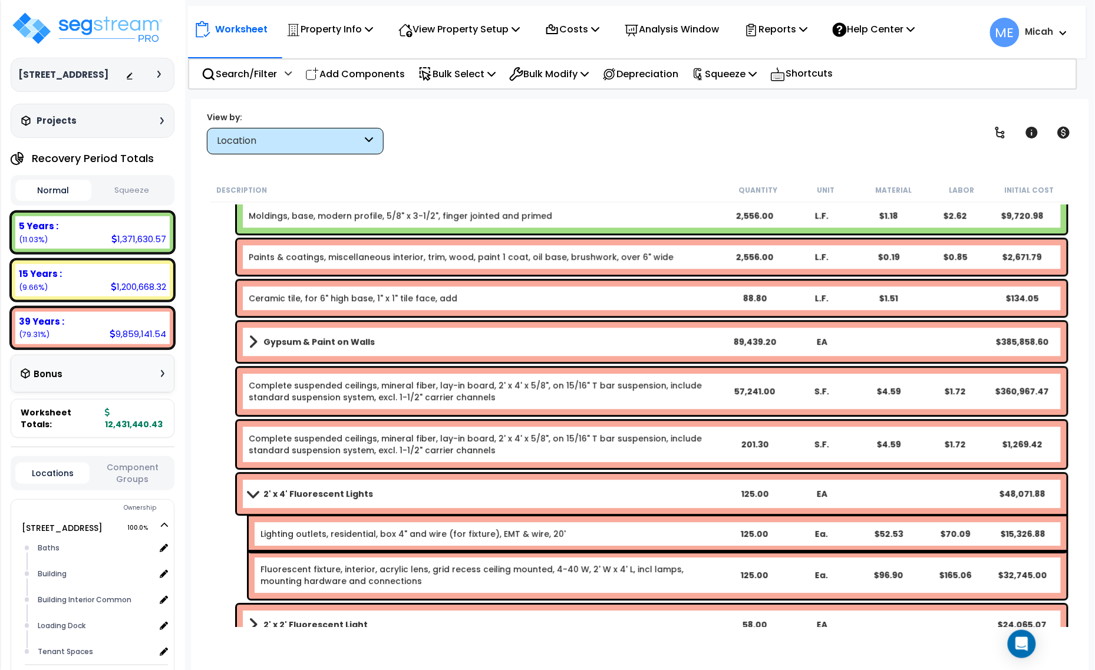
click at [297, 568] on link "Fluorescent fixture, interior, acrylic lens, grid recess ceiling mounted, 4-40 …" at bounding box center [490, 576] width 459 height 24
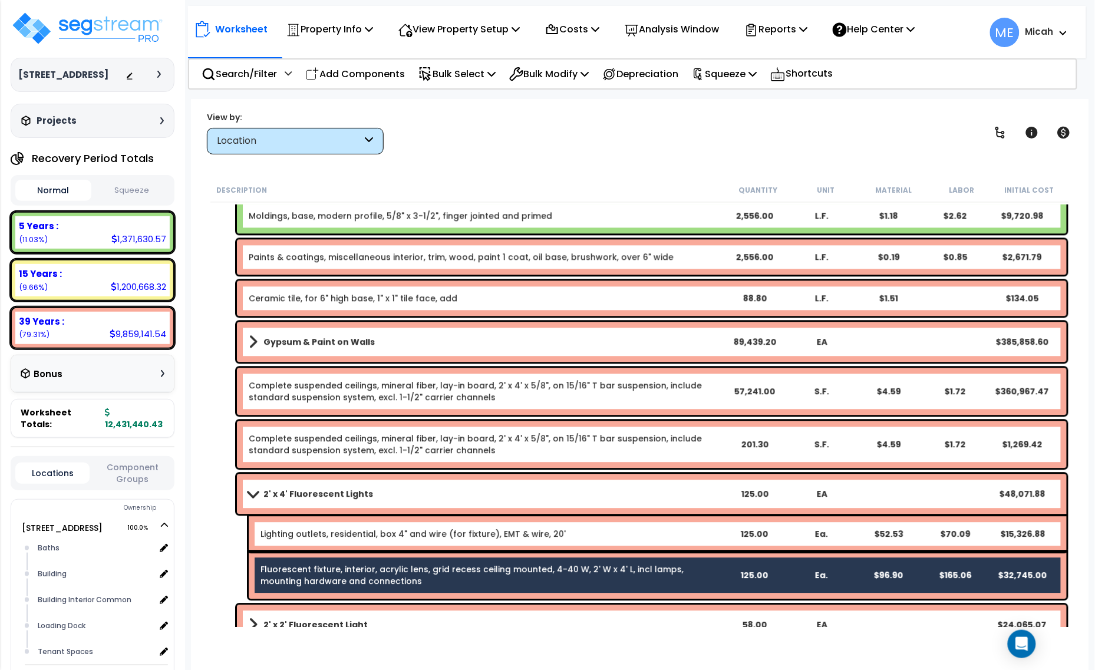
click at [293, 542] on div "Lighting outlets, residential, box 4" and wire (for fixture), EMT & wire, 20' 1…" at bounding box center [658, 533] width 818 height 35
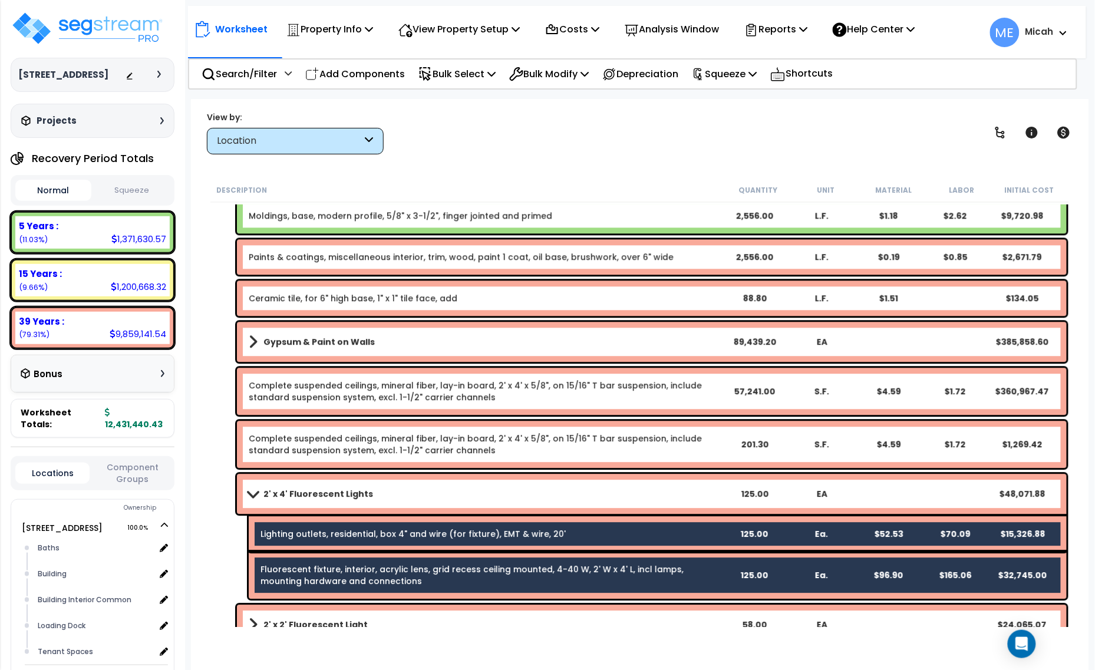
click at [282, 500] on link "2' x 4' Fluorescent Lights" at bounding box center [485, 494] width 472 height 17
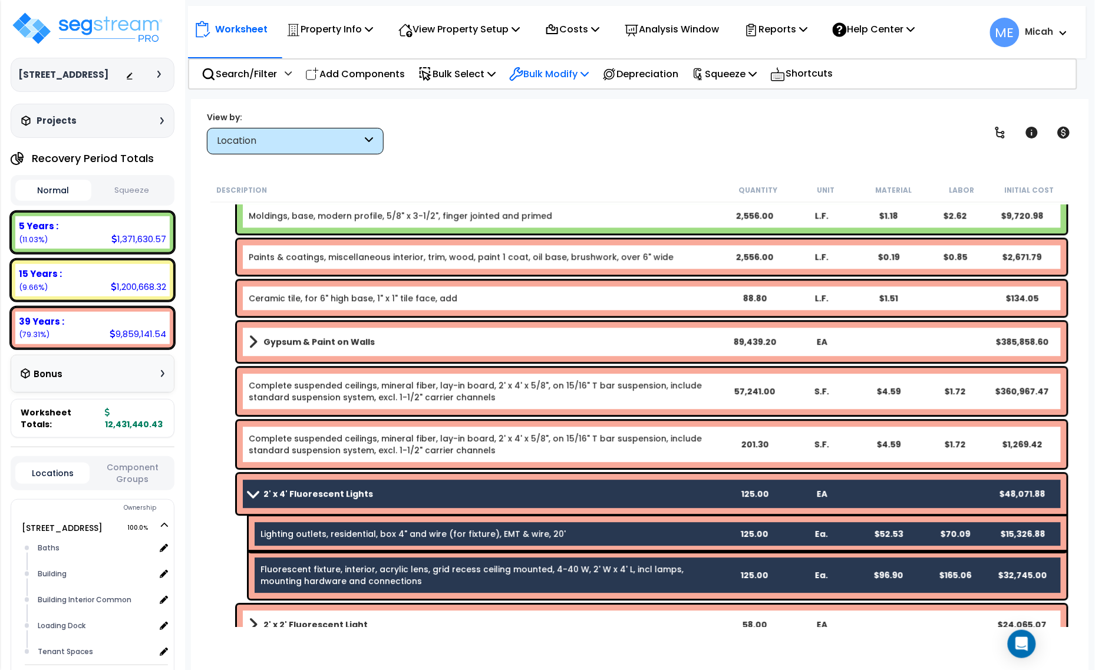
click at [595, 66] on div "Bulk Modify Delete Selected Modify Total Cost Factor Modify Location of Selecte…" at bounding box center [549, 74] width 93 height 28
click at [589, 75] on p "Bulk Modify" at bounding box center [549, 74] width 80 height 16
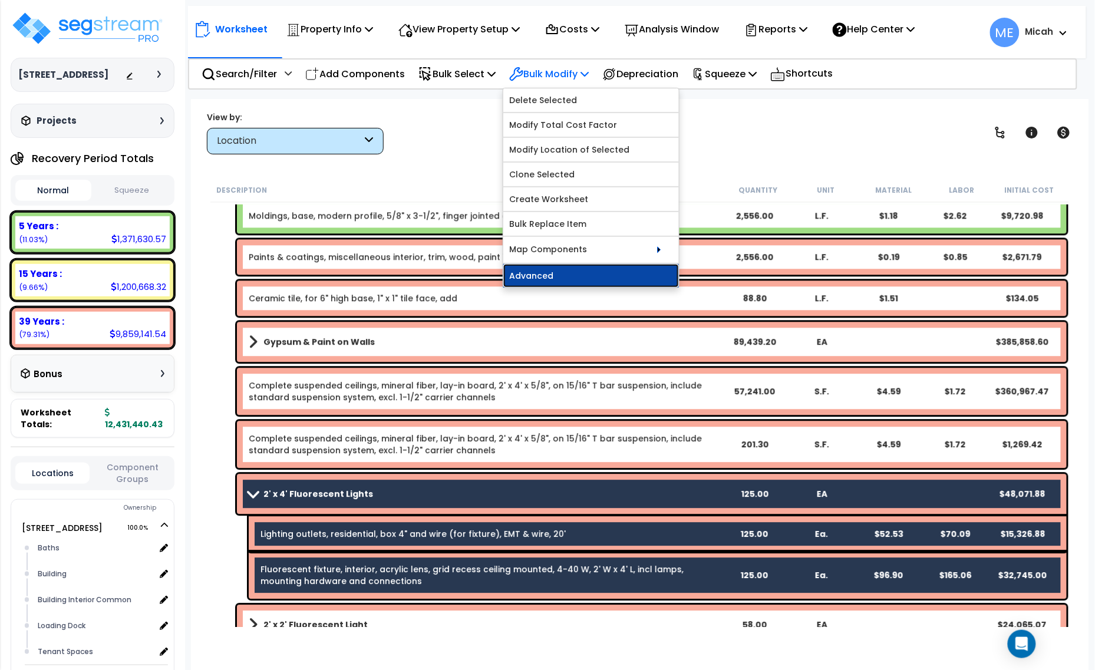
click at [593, 270] on link "Advanced" at bounding box center [591, 276] width 176 height 24
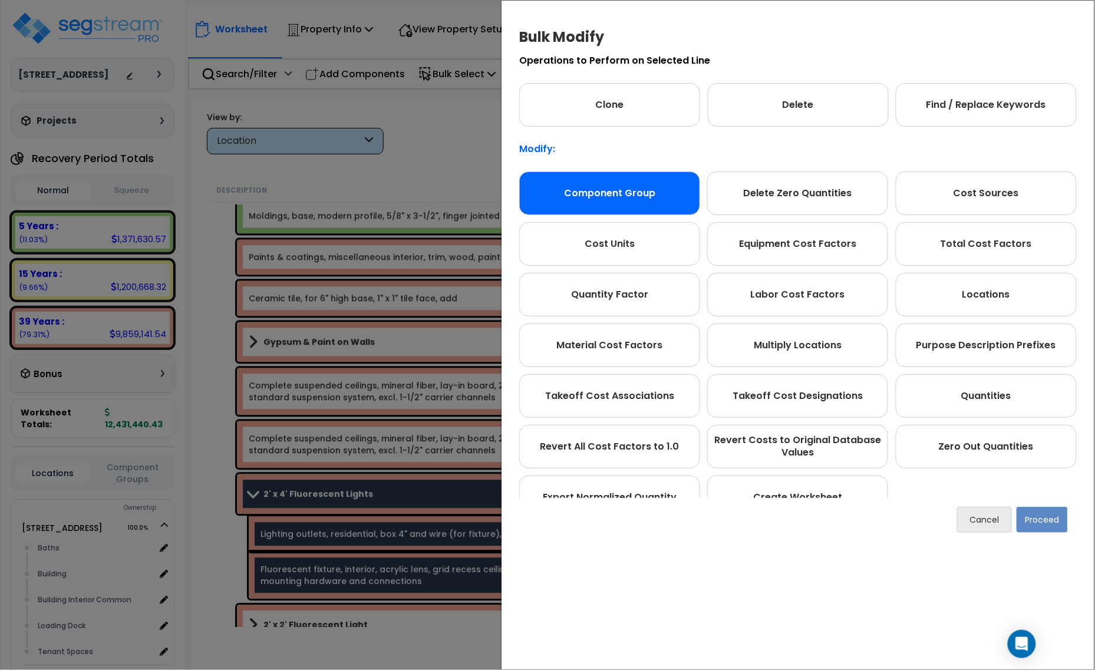
click at [614, 192] on div "Component Group" at bounding box center [609, 194] width 181 height 44
click at [1029, 529] on button "Proceed" at bounding box center [1042, 520] width 51 height 26
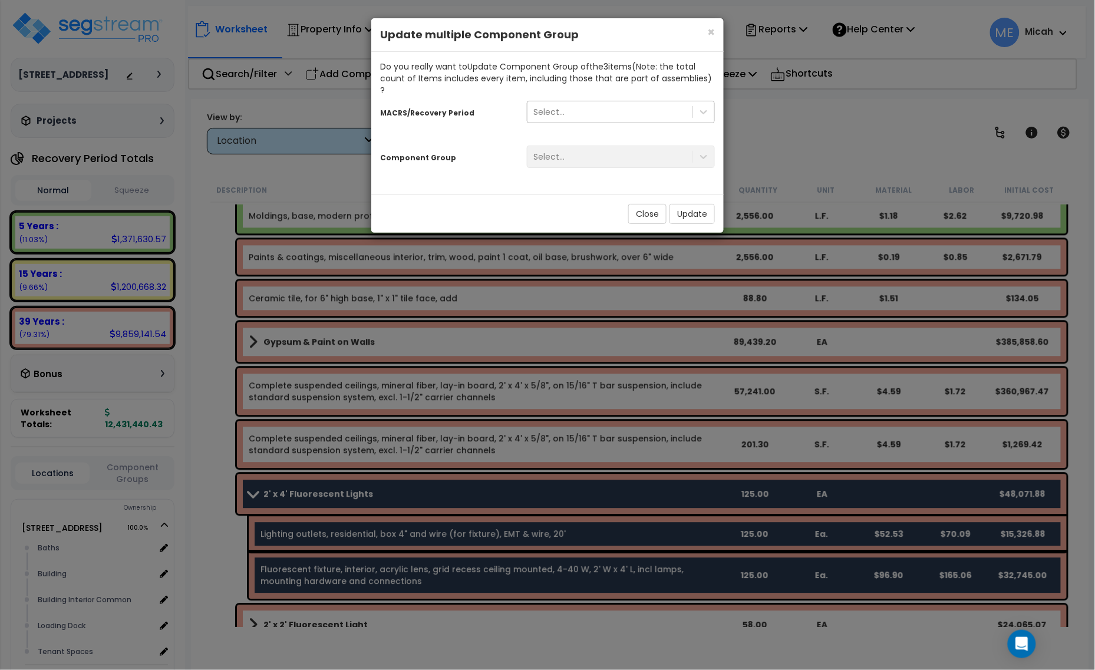
click at [592, 105] on div "Select..." at bounding box center [610, 112] width 165 height 19
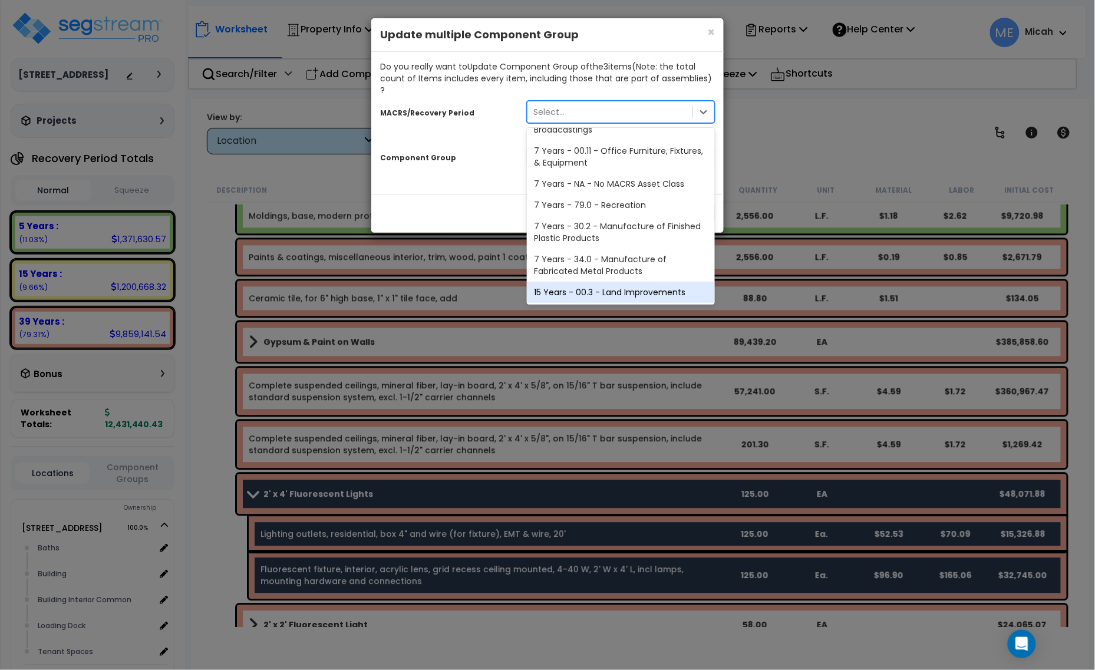
scroll to position [219, 0]
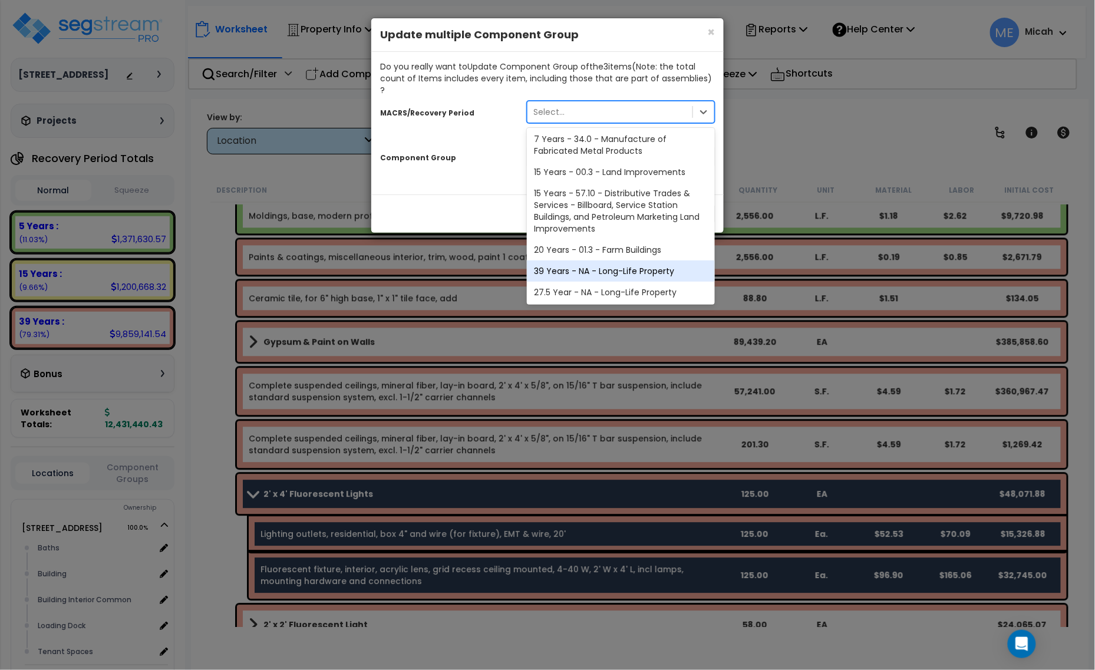
click at [593, 261] on div "39 Years - NA - Long-Life Property" at bounding box center [621, 271] width 188 height 21
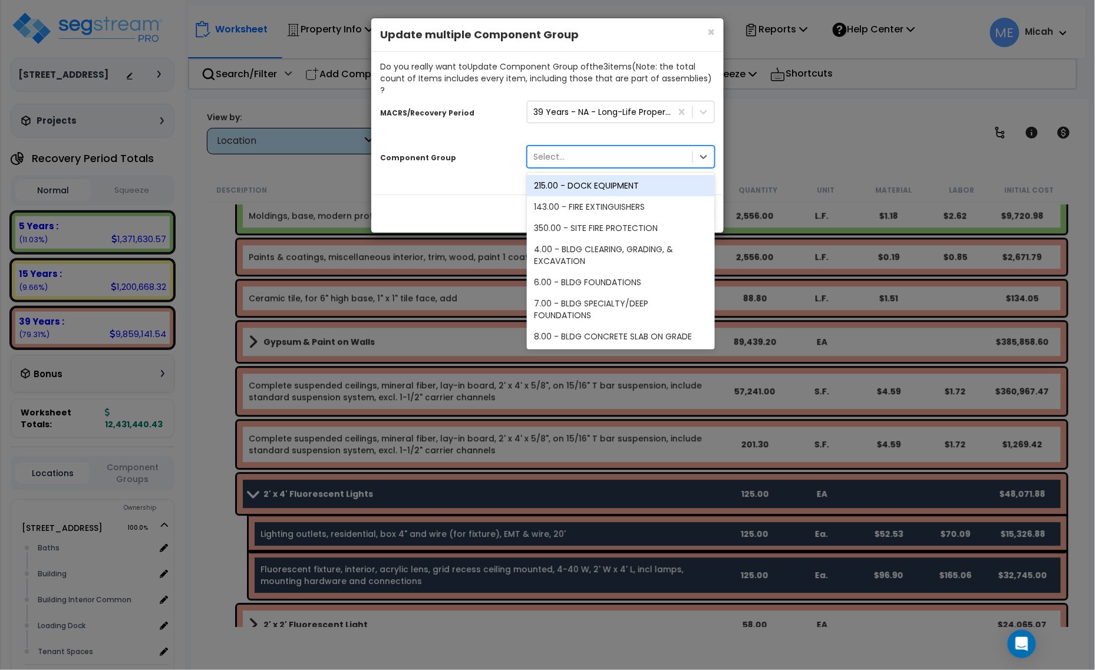
click at [559, 147] on div "Select..." at bounding box center [610, 156] width 165 height 19
type input "151"
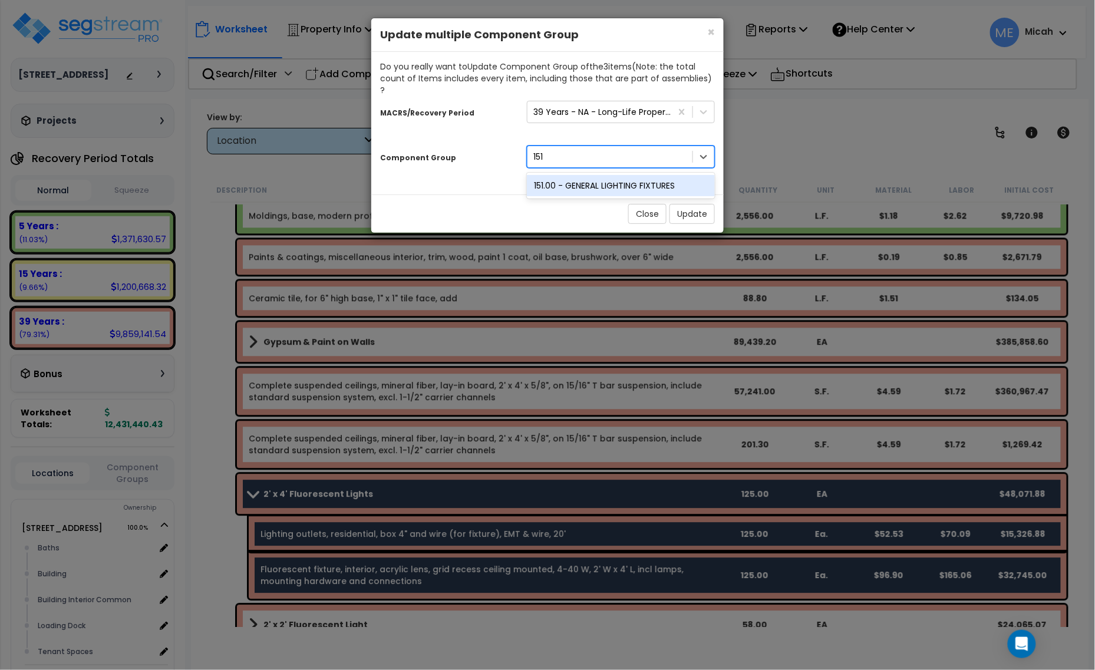
click at [585, 175] on div "151.00 - GENERAL LIGHTING FIXTURES" at bounding box center [621, 185] width 188 height 21
click at [685, 204] on button "Update" at bounding box center [692, 214] width 45 height 20
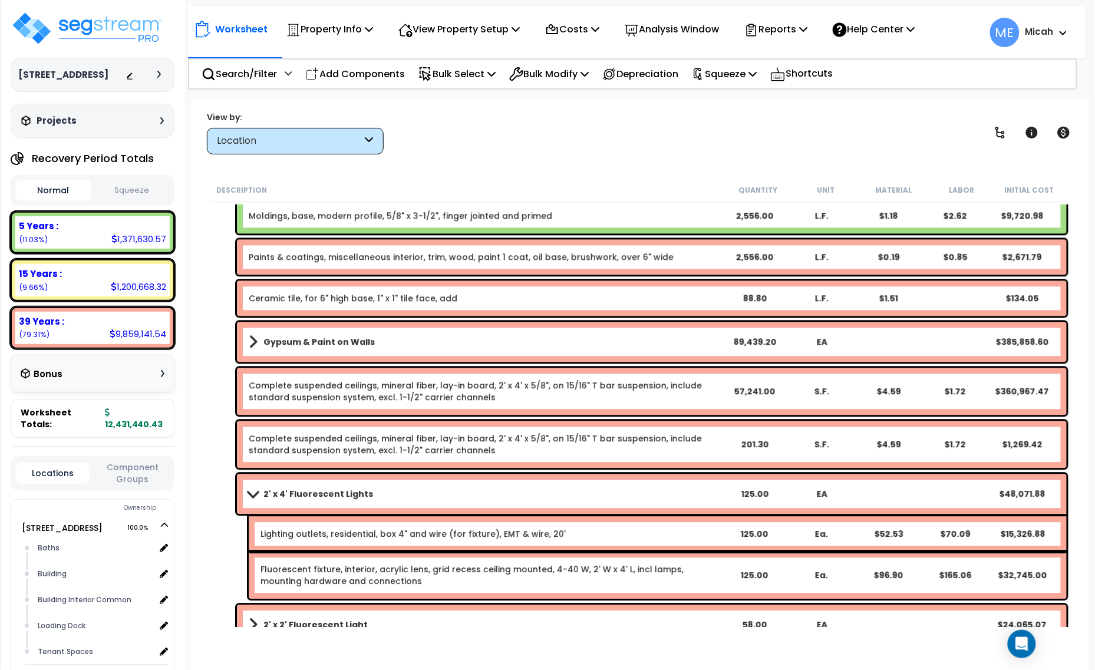
click at [249, 496] on span at bounding box center [253, 493] width 17 height 9
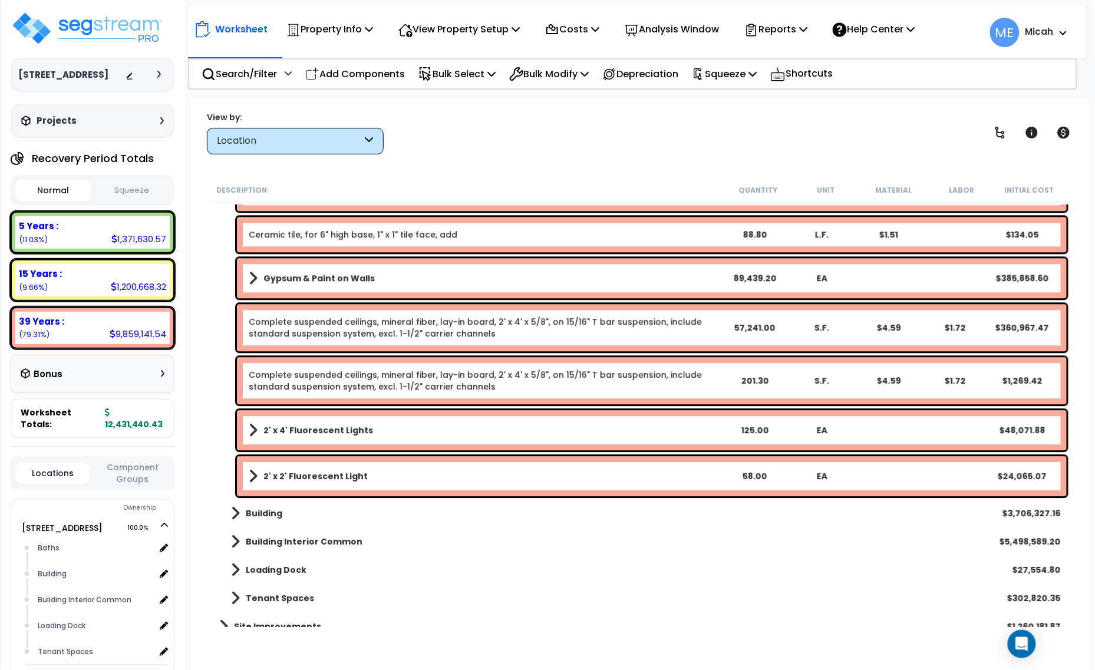
scroll to position [1032, 0]
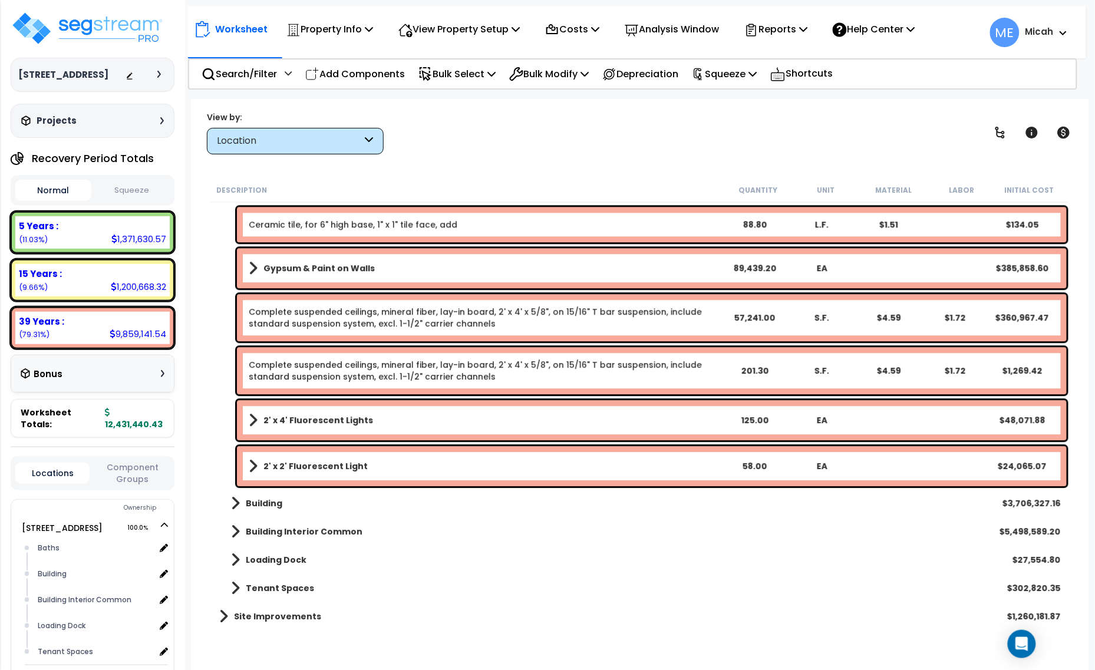
click at [338, 465] on b "2' x 2' Fluorescent Light" at bounding box center [316, 466] width 104 height 12
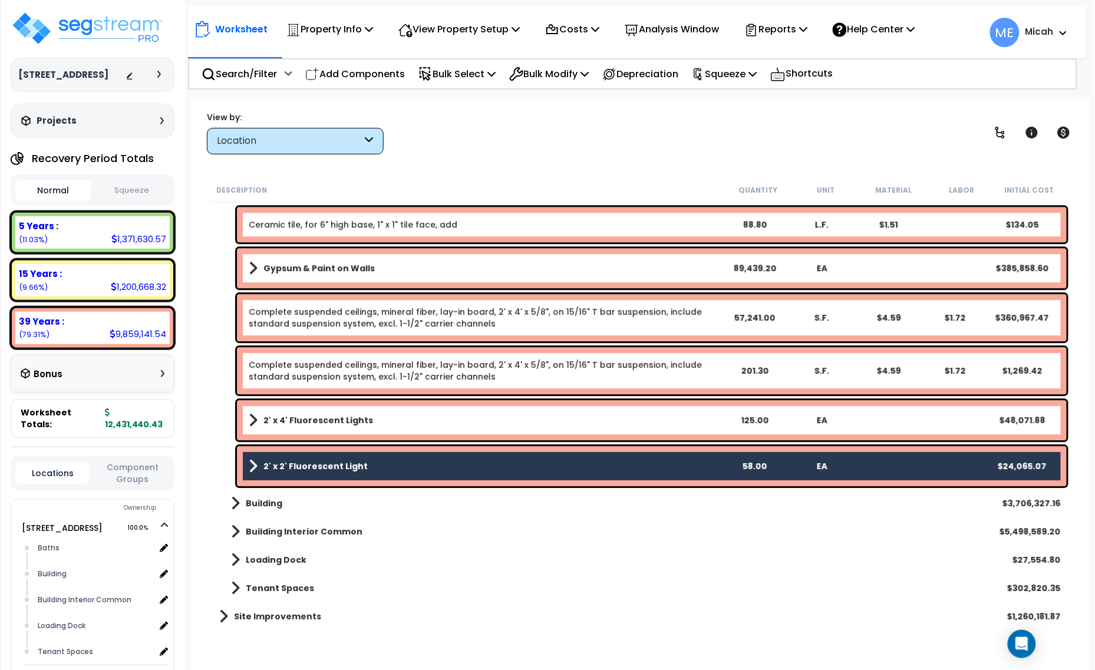
click at [322, 419] on b "2' x 4' Fluorescent Lights" at bounding box center [319, 420] width 110 height 12
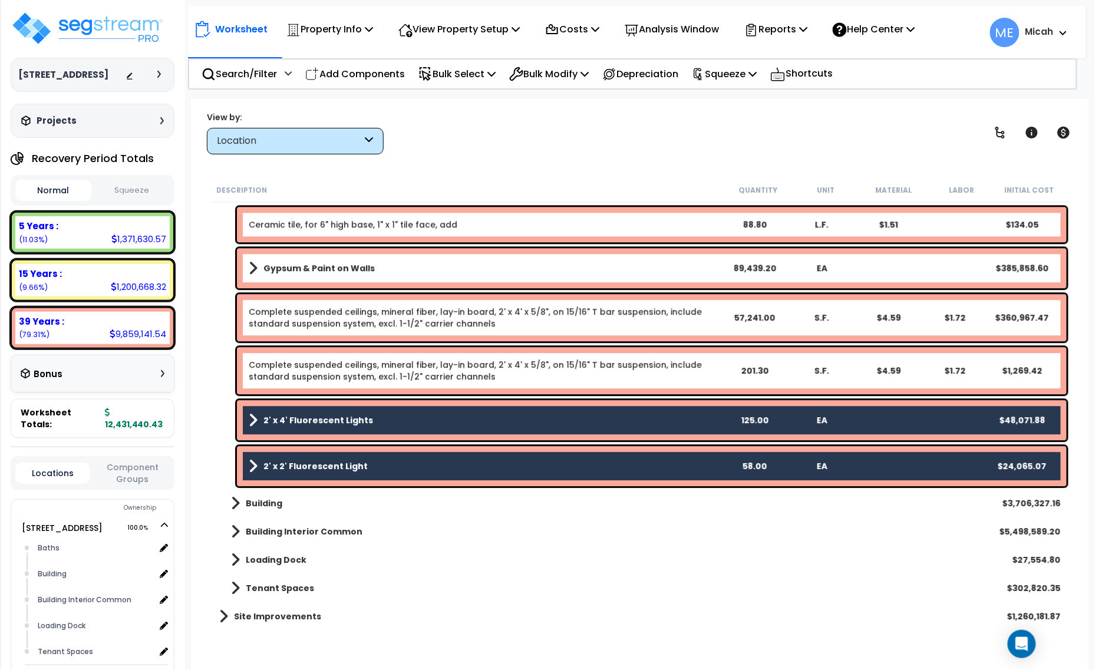
click at [328, 370] on link "Complete suspended ceilings, mineral fiber, lay-in board, 2' x 4' x 5/8", on 15…" at bounding box center [485, 371] width 472 height 24
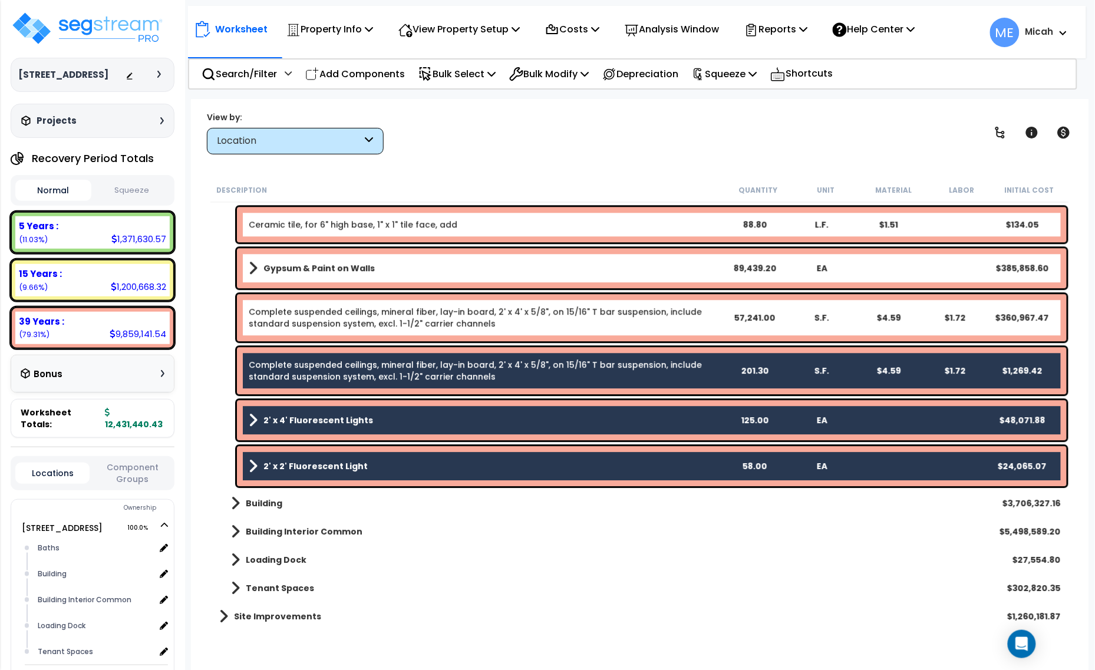
click at [393, 319] on link "Complete suspended ceilings, mineral fiber, lay-in board, 2' x 4' x 5/8", on 15…" at bounding box center [485, 318] width 472 height 24
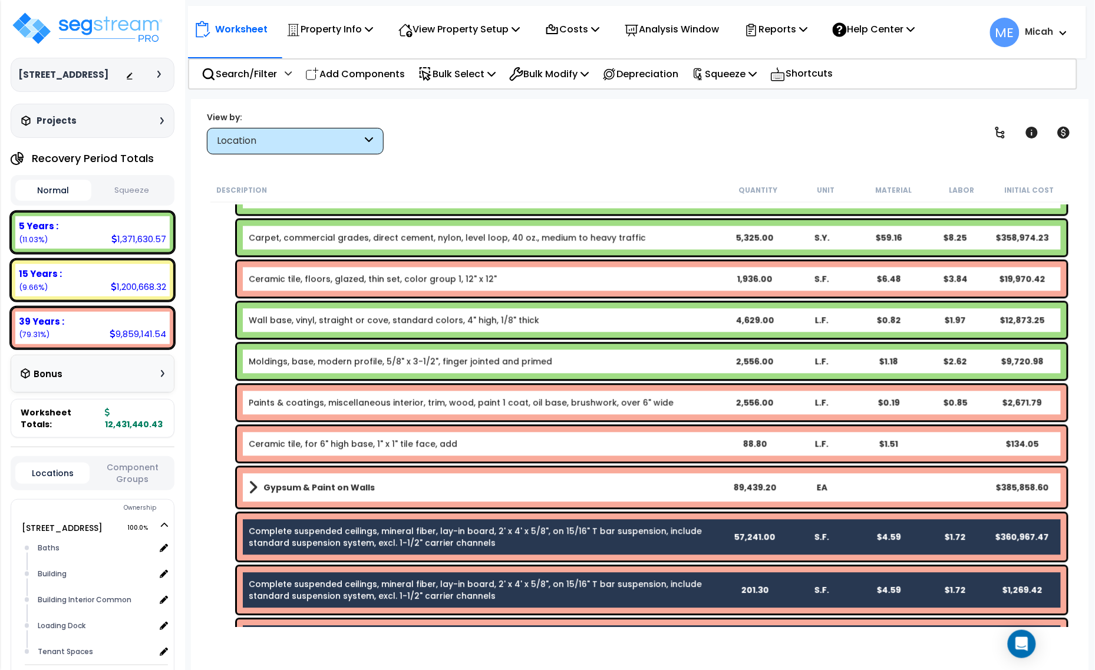
scroll to position [811, 0]
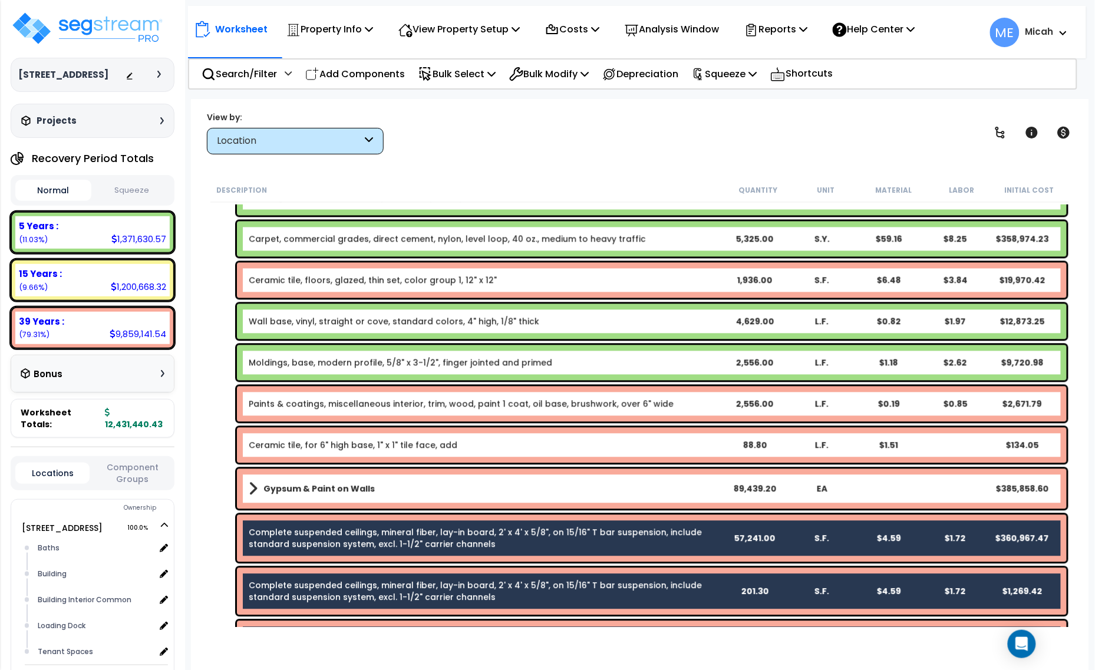
click at [378, 491] on link "Gypsum & Paint on Walls" at bounding box center [485, 489] width 472 height 17
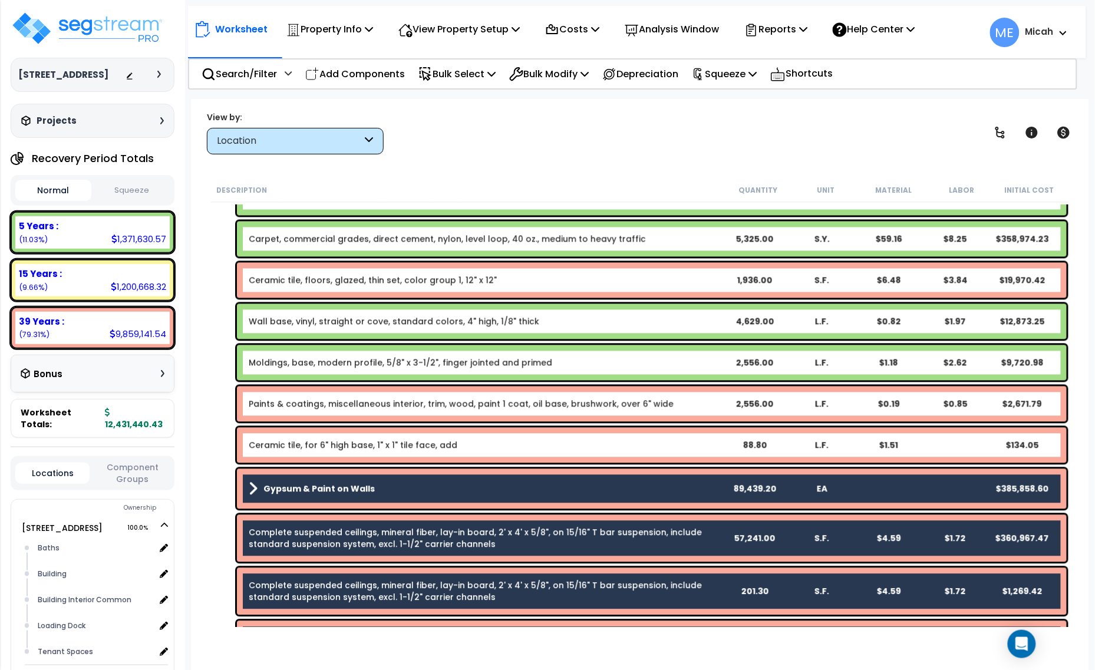
click at [363, 451] on link "Ceramic tile, for 6" high base, 1" x 1" tile face, add" at bounding box center [353, 446] width 209 height 12
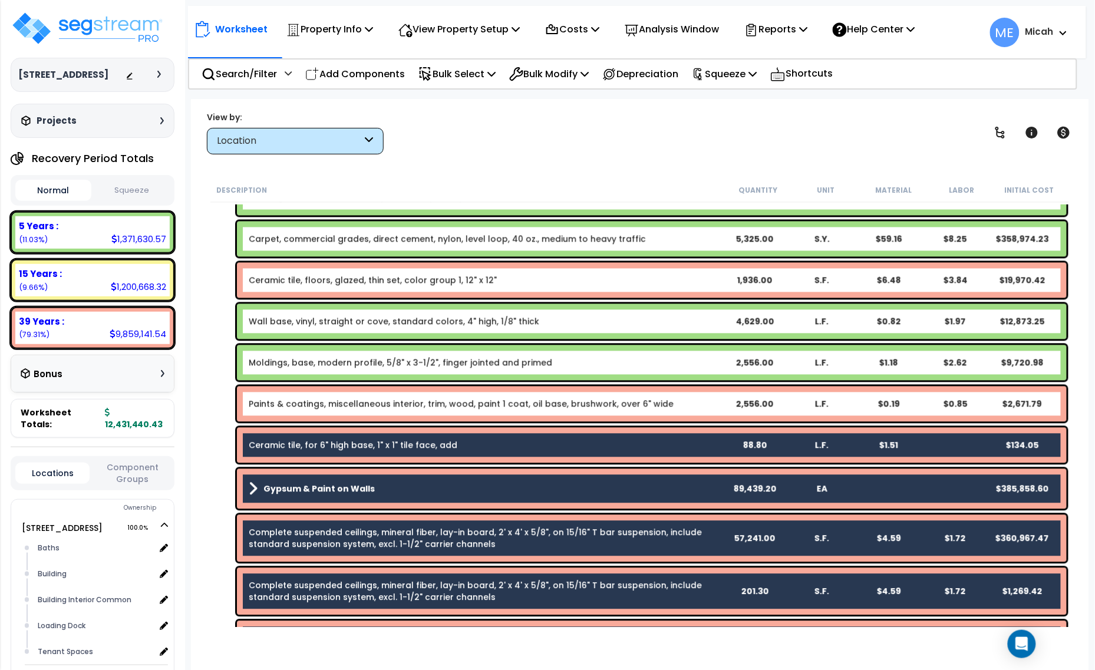
click at [325, 399] on link "Paints & coatings, miscellaneous interior, trim, wood, paint 1 coat, oil base, …" at bounding box center [461, 405] width 425 height 12
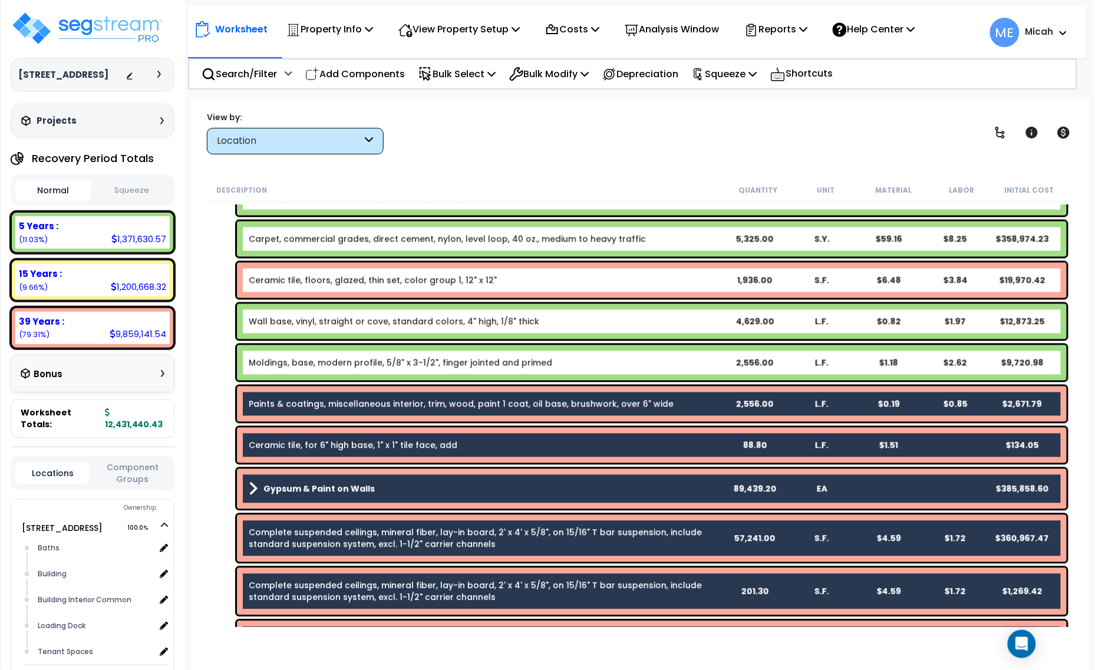
click at [316, 364] on link "Moldings, base, modern profile, 5/8" x 3-1/2", finger jointed and primed" at bounding box center [401, 363] width 304 height 12
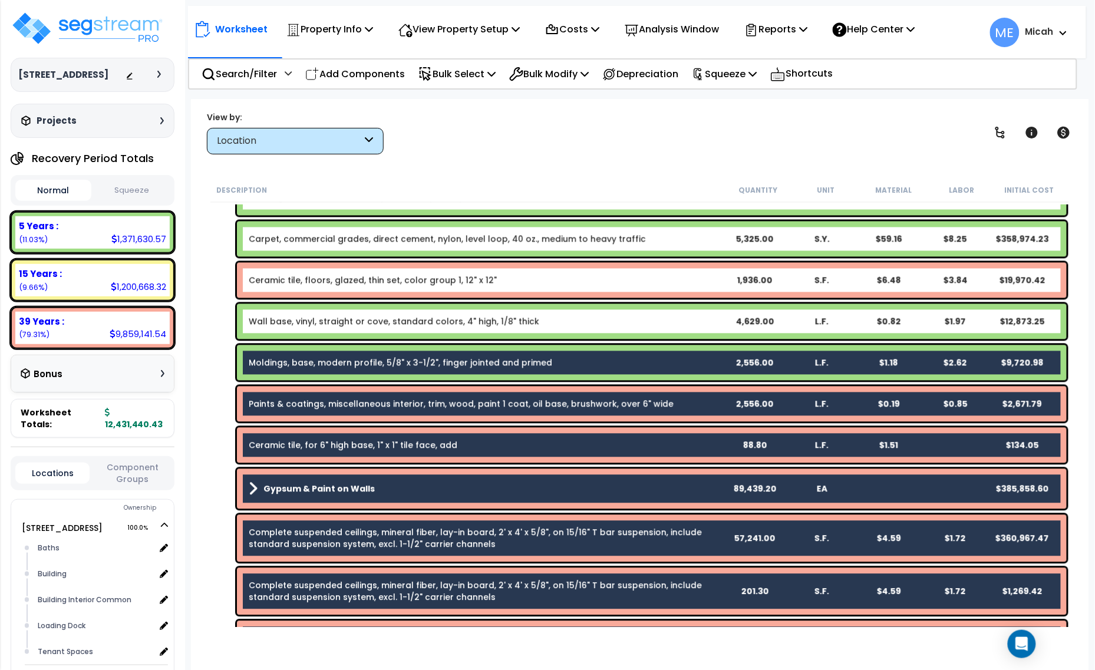
click at [361, 322] on link "Wall base, vinyl, straight or cove, standard colors, 4" high, 1/8" thick" at bounding box center [394, 322] width 291 height 12
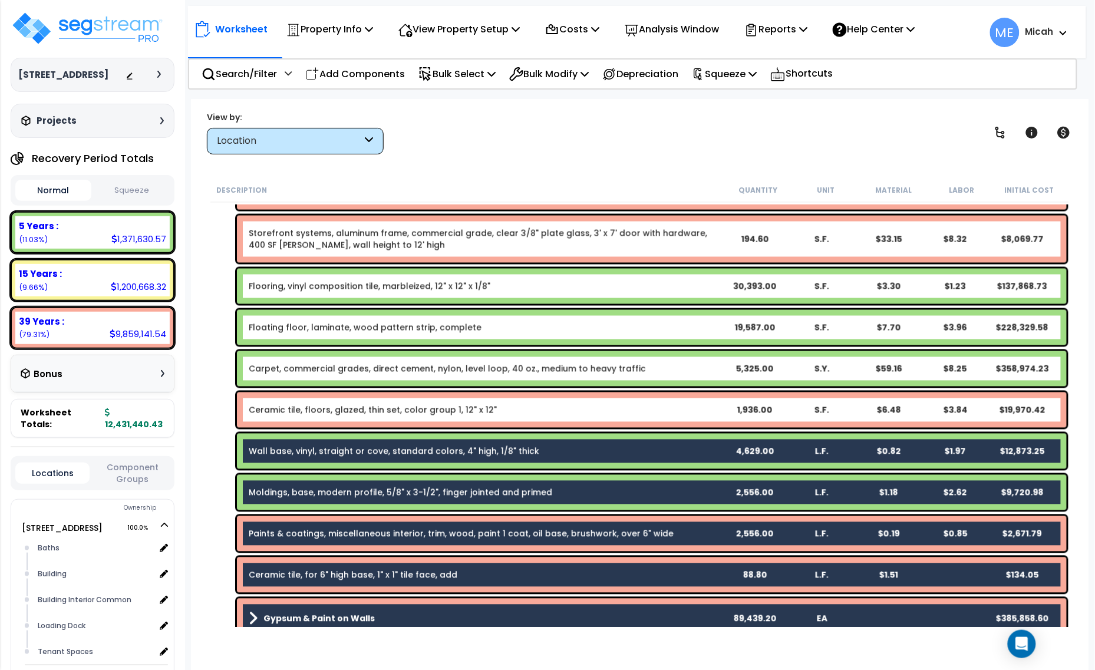
scroll to position [663, 0]
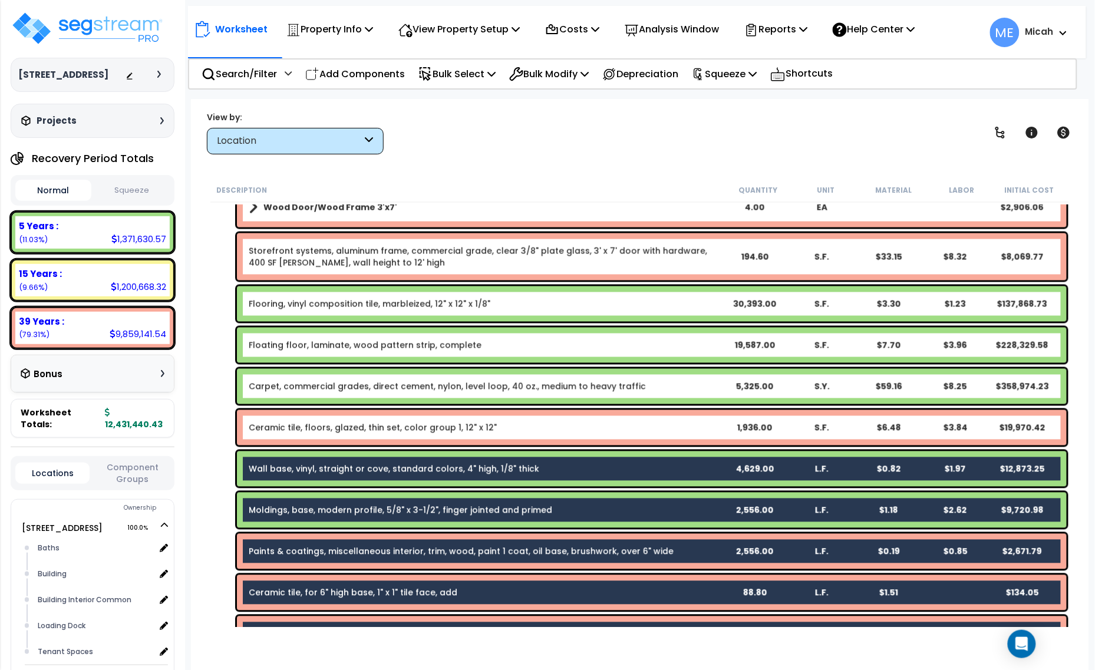
click at [358, 429] on link "Ceramic tile, floors, glazed, thin set, color group 1, 12" x 12"" at bounding box center [373, 428] width 248 height 12
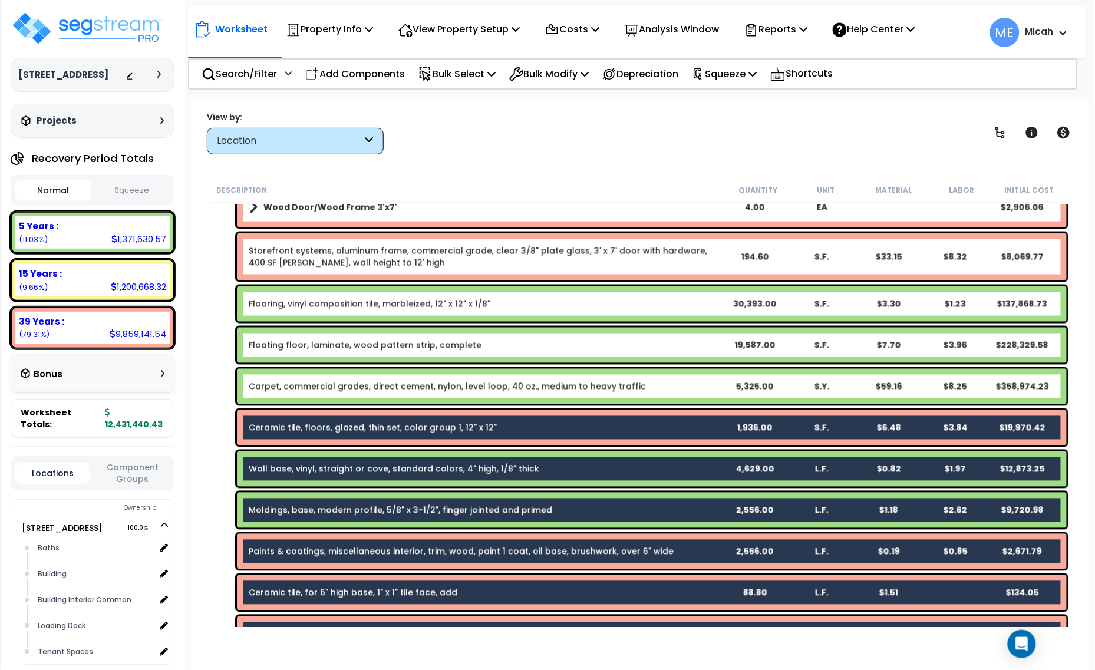
drag, startPoint x: 348, startPoint y: 378, endPoint x: 345, endPoint y: 384, distance: 6.6
click at [346, 384] on div "Carpet, commercial grades, direct cement, nylon, level loop, 40 oz., medium to …" at bounding box center [652, 386] width 830 height 35
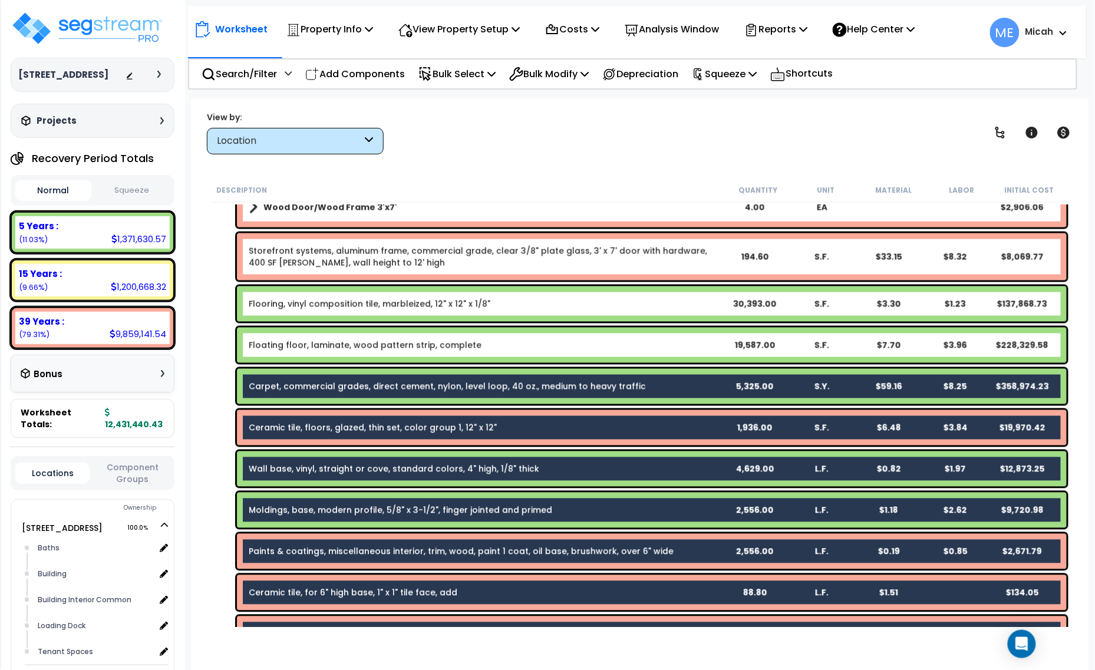
click at [325, 342] on link "Floating floor, laminate, wood pattern strip, complete" at bounding box center [365, 346] width 233 height 12
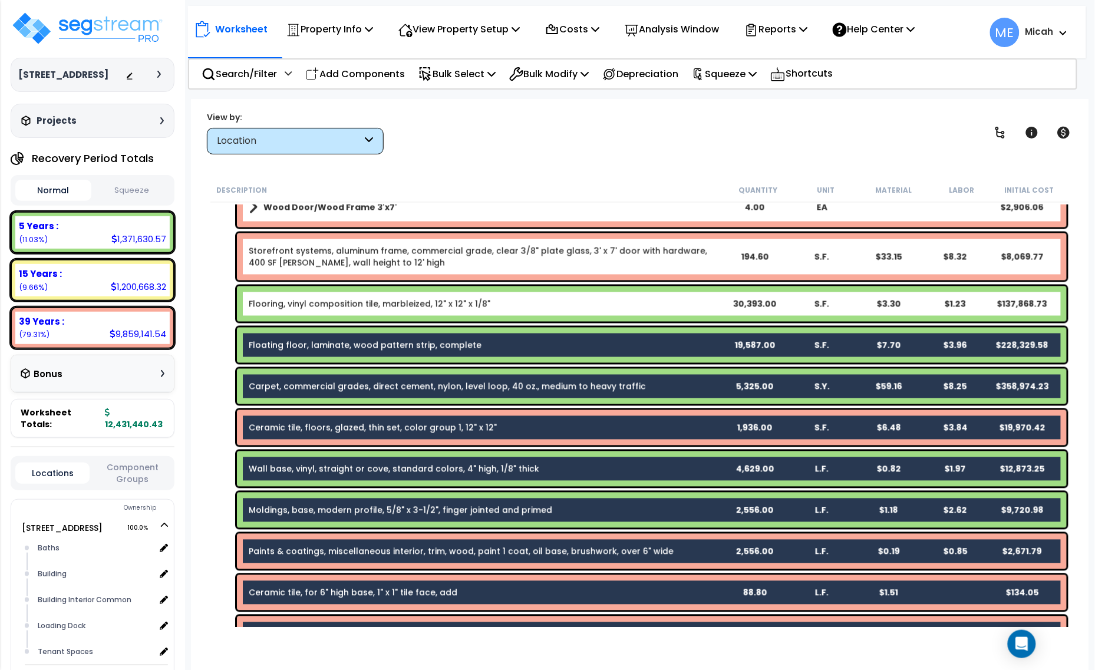
click at [320, 305] on link "Flooring, vinyl composition tile, marbleized, 12" x 12" x 1/8"" at bounding box center [370, 304] width 242 height 12
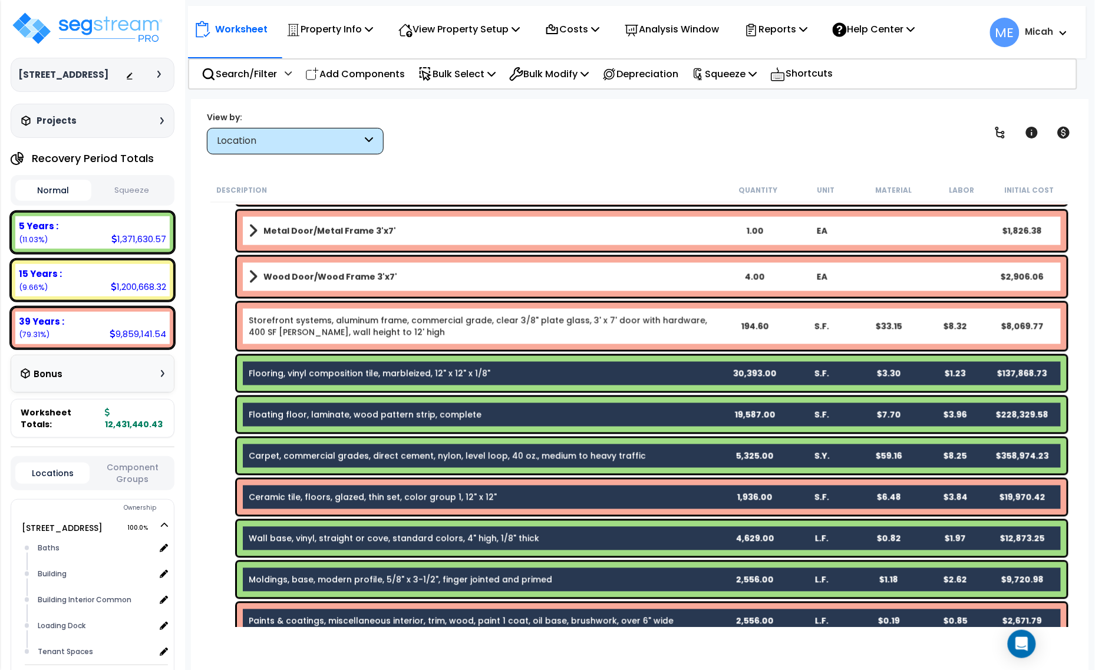
scroll to position [516, 0]
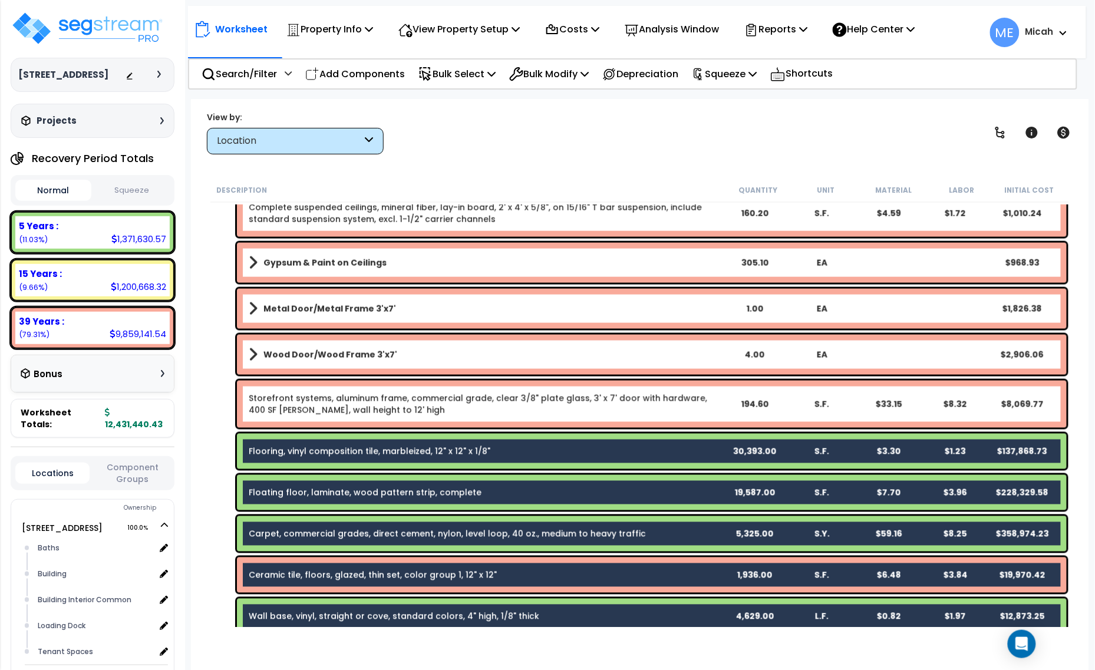
click at [411, 406] on link "Storefront systems, aluminum frame, commercial grade, clear 3/8" plate glass, 3…" at bounding box center [485, 405] width 472 height 24
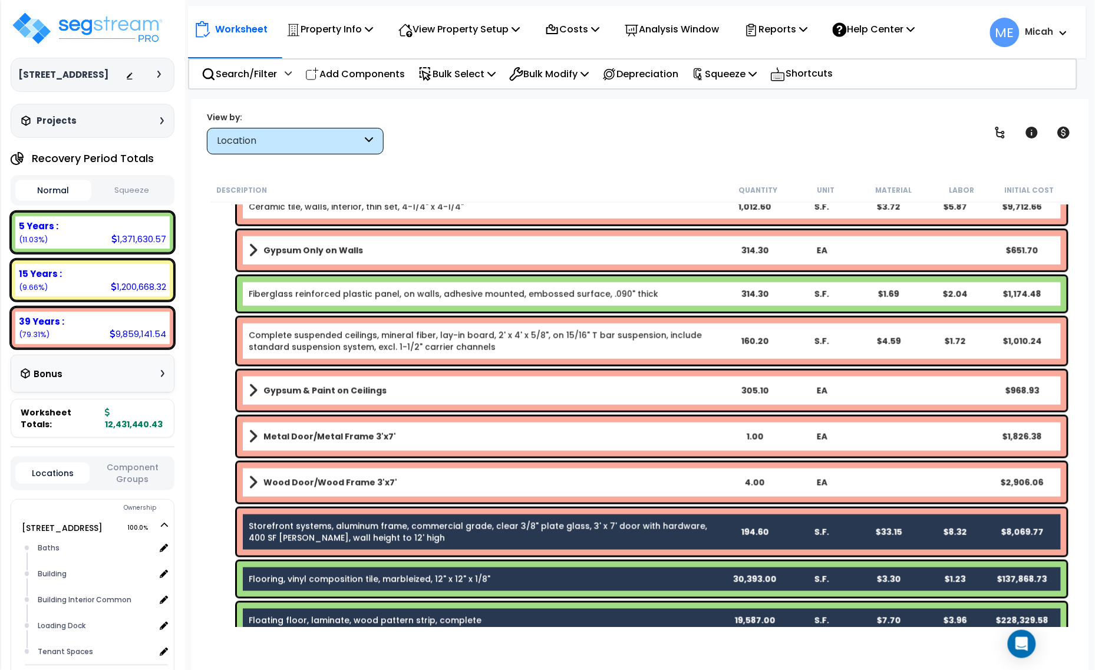
scroll to position [368, 0]
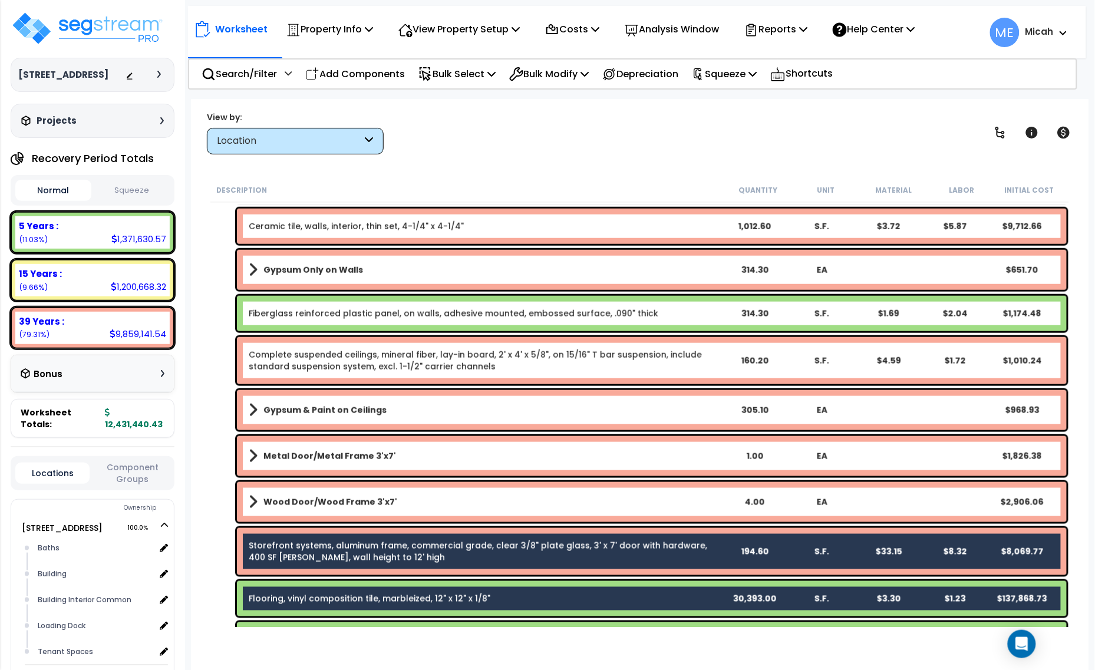
click at [376, 503] on b "Wood Door/Wood Frame 3'x7'" at bounding box center [331, 502] width 134 height 12
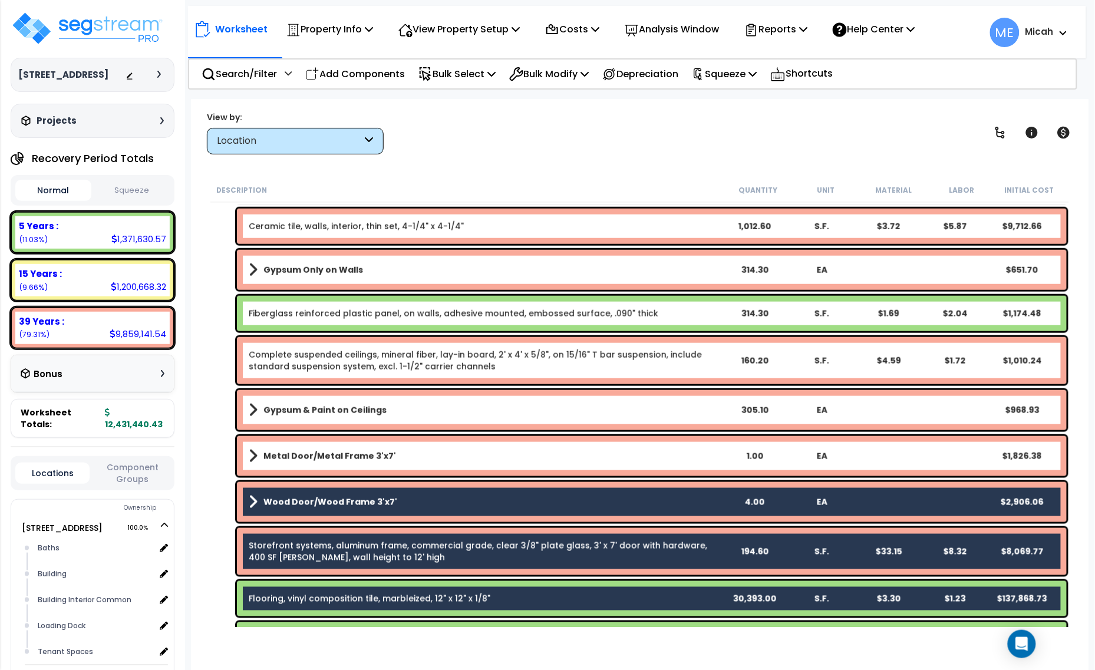
click at [318, 458] on b "Metal Door/Metal Frame 3'x7'" at bounding box center [330, 456] width 133 height 12
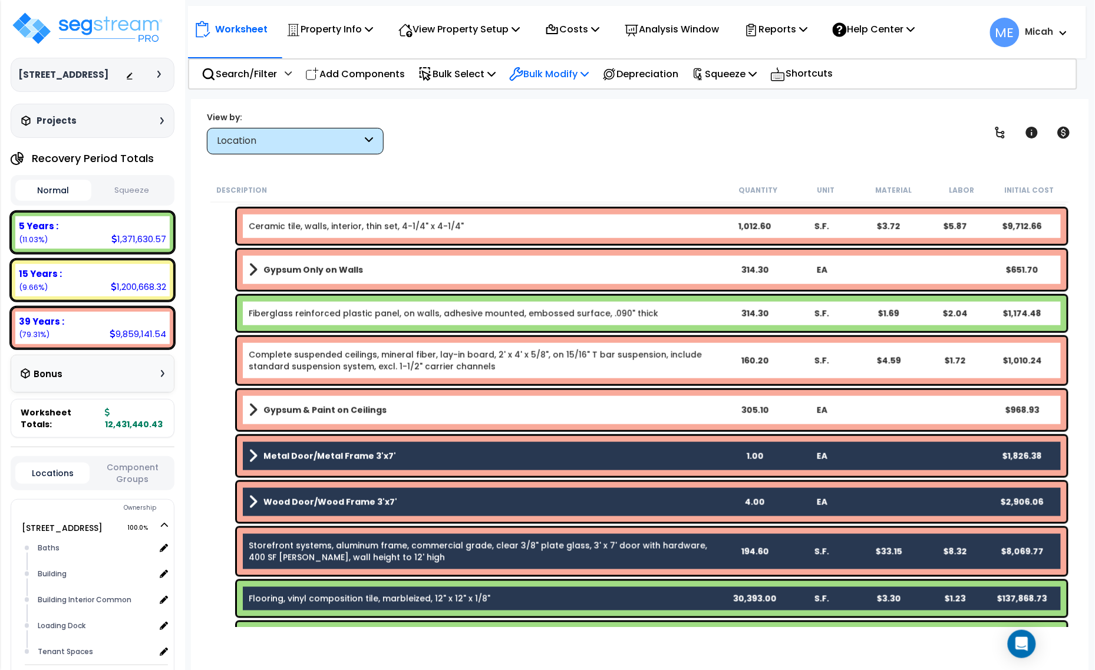
click at [589, 72] on icon at bounding box center [585, 73] width 8 height 9
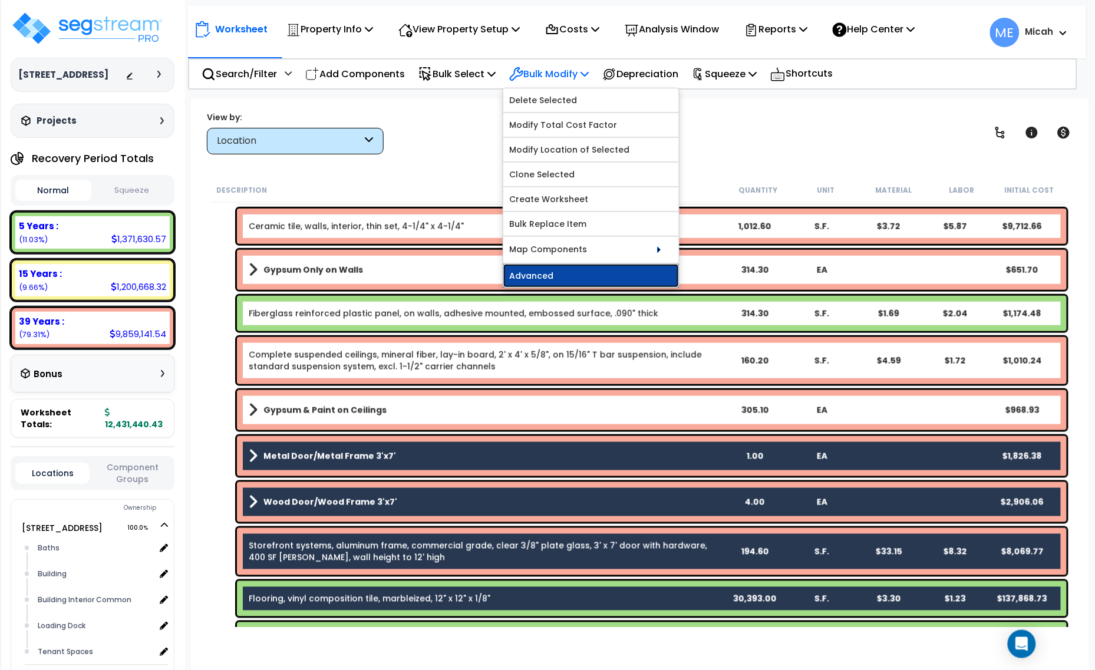
click at [611, 278] on link "Advanced" at bounding box center [591, 276] width 176 height 24
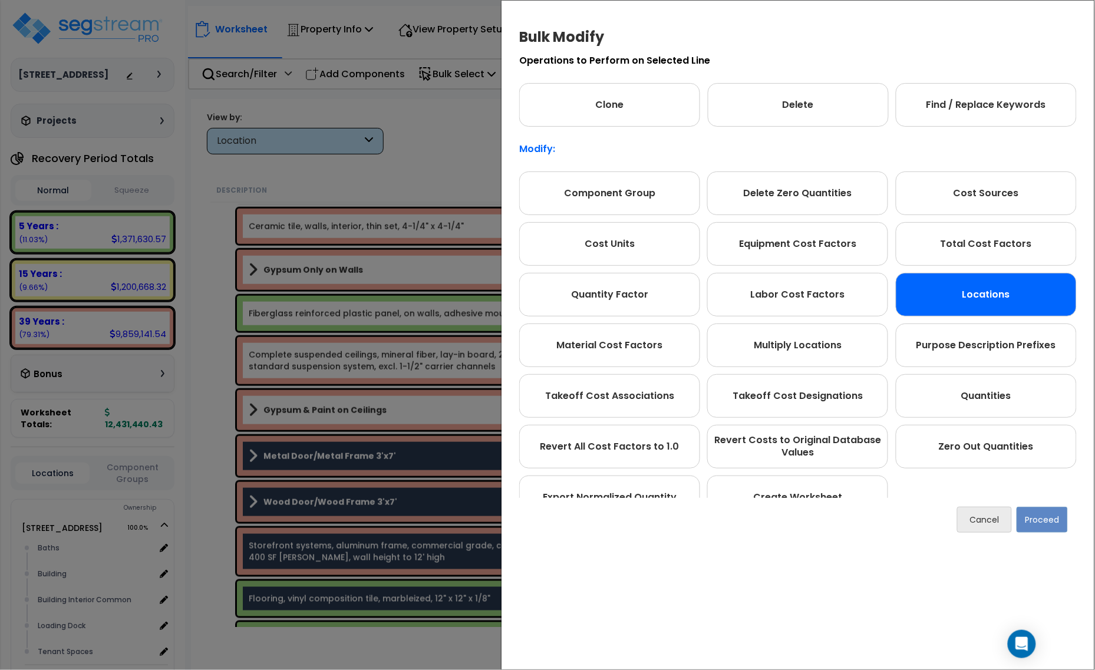
click at [940, 291] on div "Locations" at bounding box center [986, 295] width 181 height 44
click at [1038, 520] on button "Proceed" at bounding box center [1042, 520] width 51 height 26
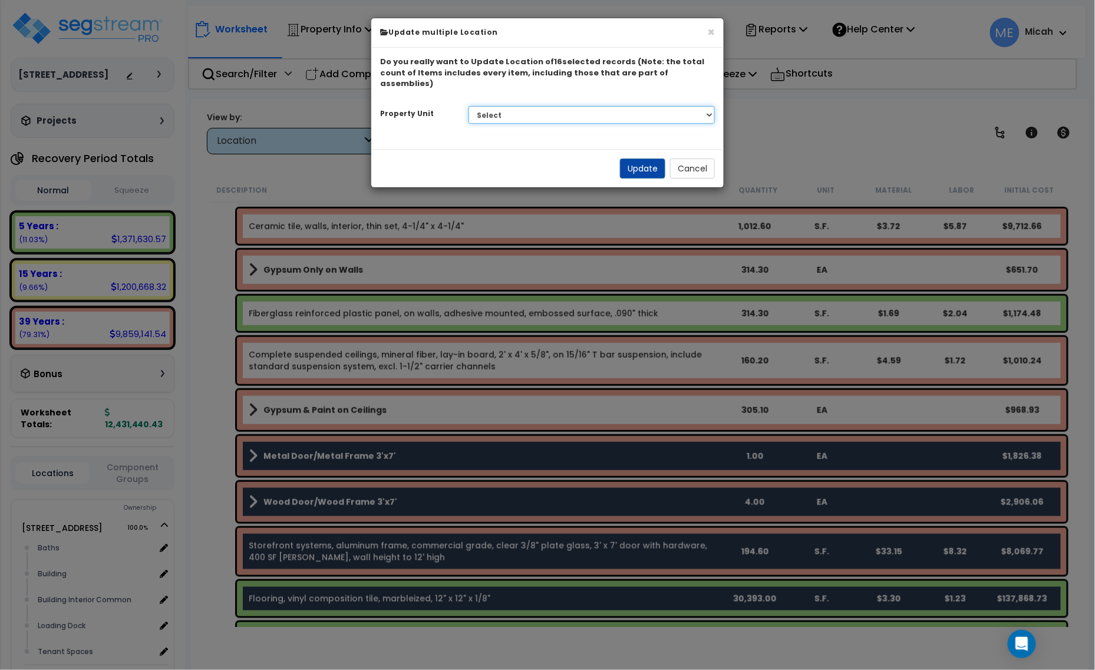
click at [559, 106] on select "Select 25211 Sunnymead Blvd Site Improvements" at bounding box center [592, 115] width 247 height 18
select select "166495"
click at [469, 106] on select "Select 25211 Sunnymead Blvd Site Improvements" at bounding box center [592, 115] width 247 height 18
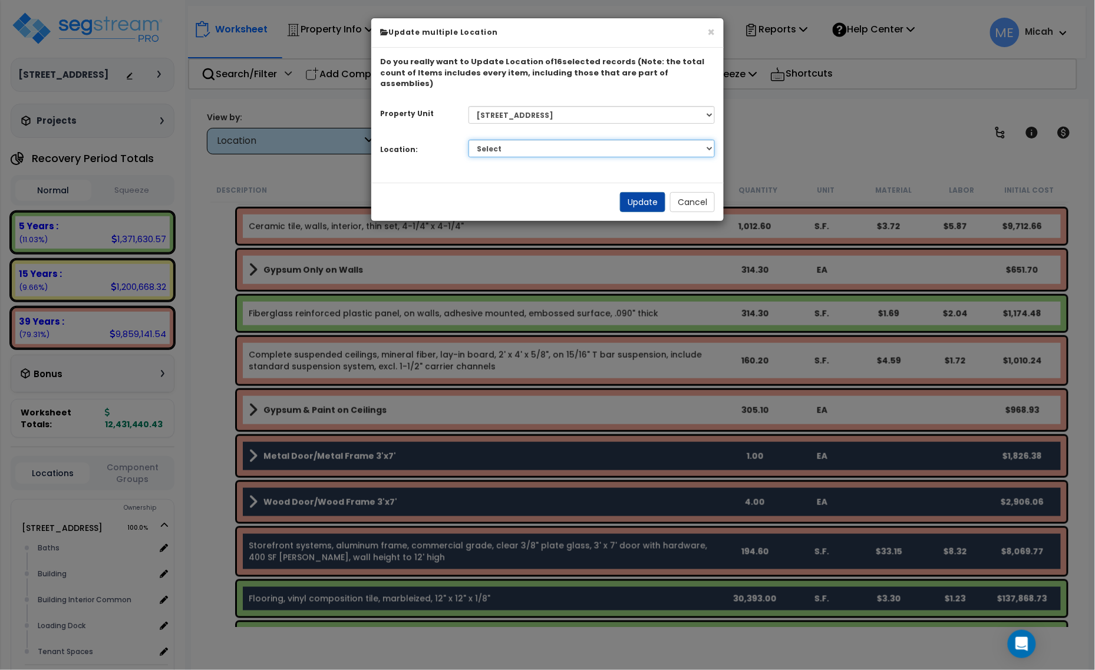
click at [603, 140] on select "Select Baths Building Building Interior Building Interior Common Loading Dock T…" at bounding box center [592, 149] width 247 height 18
select select "405"
click at [469, 140] on select "Select Baths Building Building Interior Building Interior Common Loading Dock T…" at bounding box center [592, 149] width 247 height 18
click at [637, 192] on button "Update" at bounding box center [642, 202] width 45 height 20
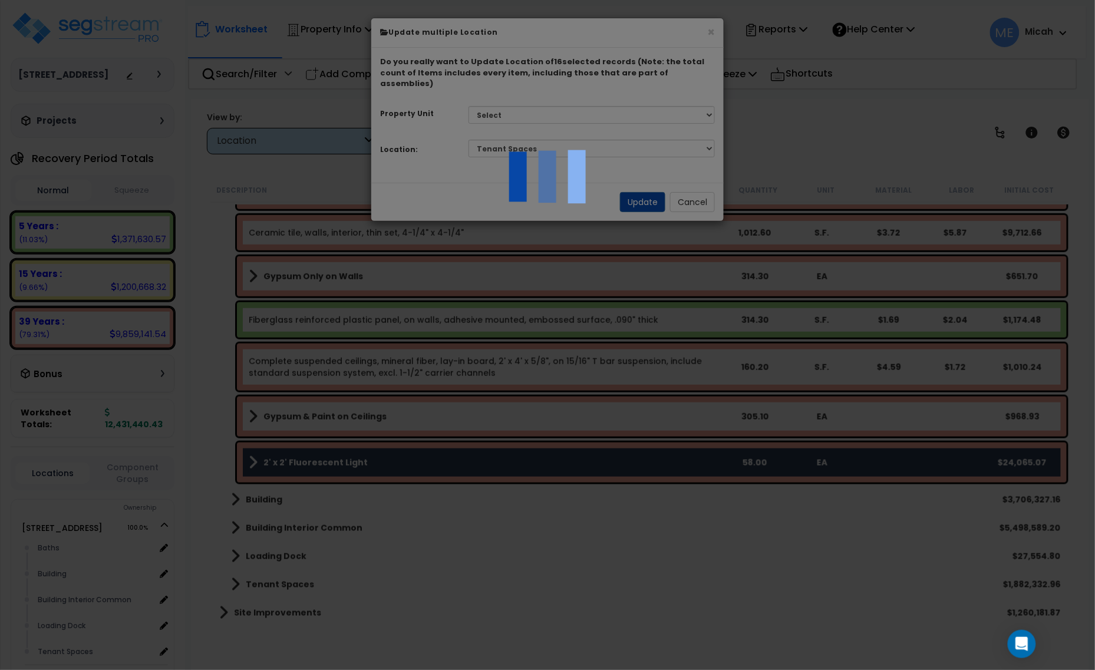
scroll to position [315, 0]
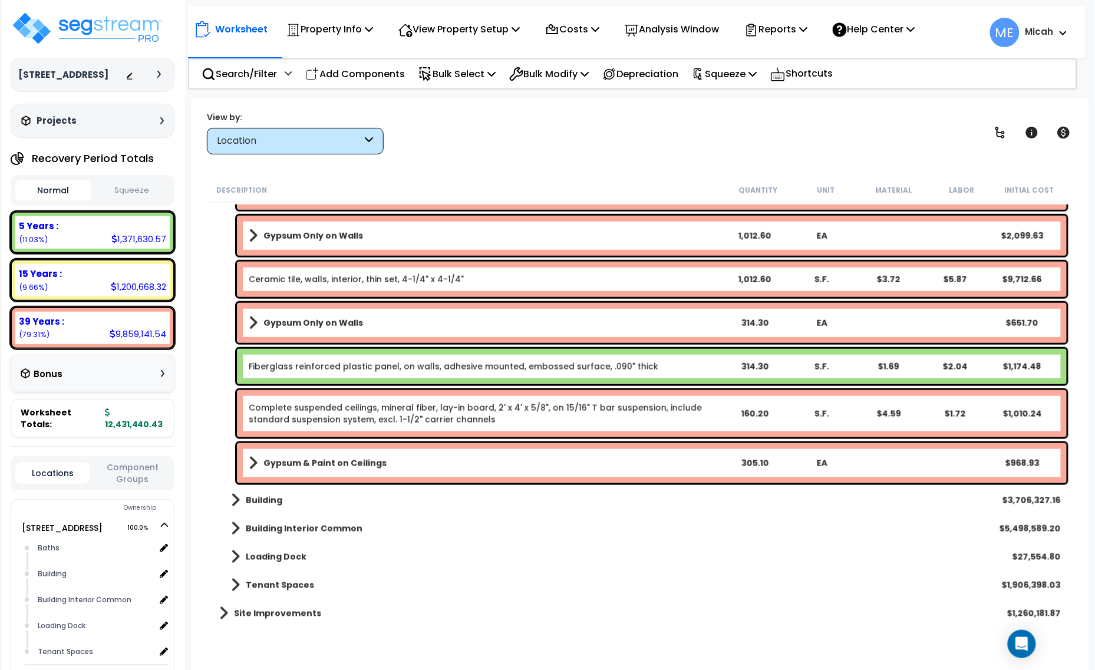
click at [260, 465] on link "Gypsum & Paint on Ceilings" at bounding box center [485, 463] width 472 height 17
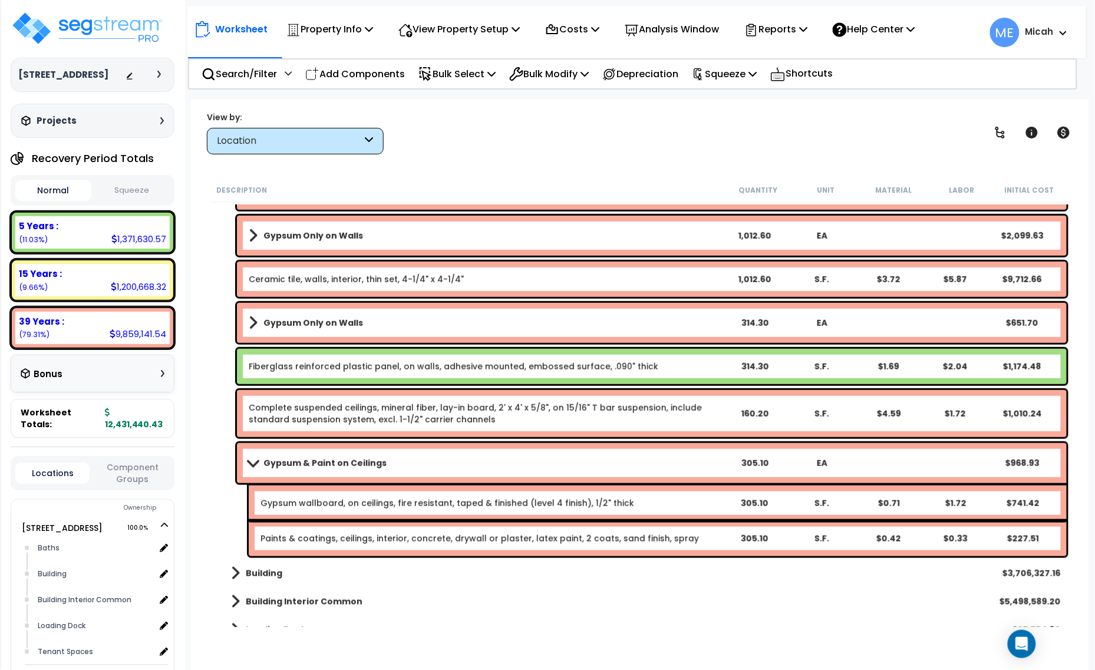
click at [246, 461] on span at bounding box center [253, 463] width 17 height 9
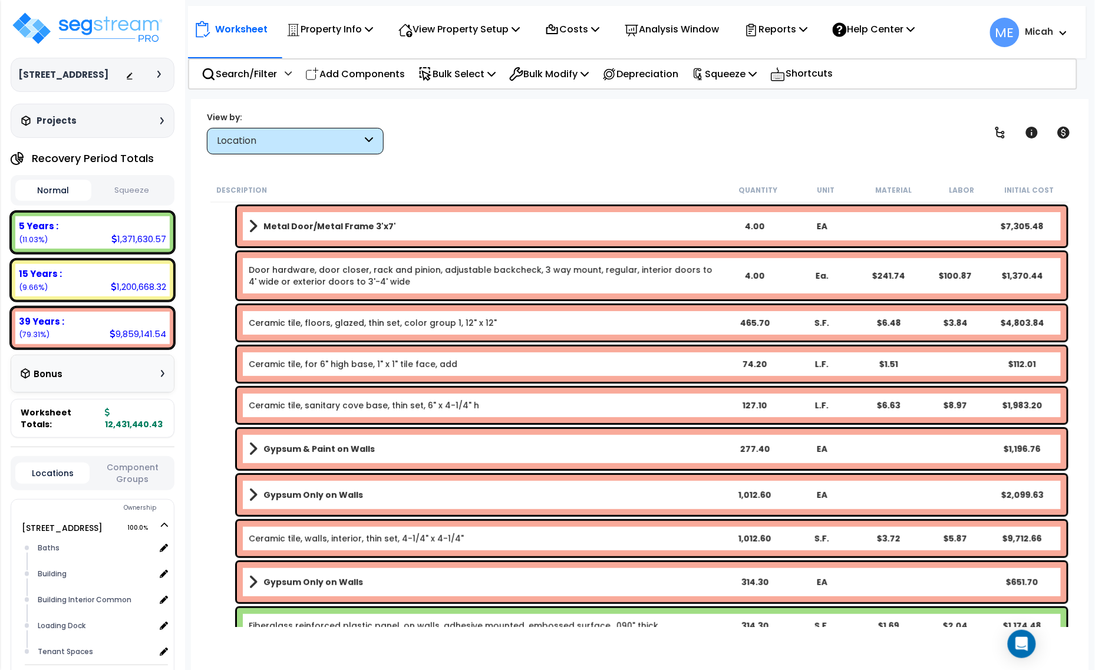
scroll to position [0, 0]
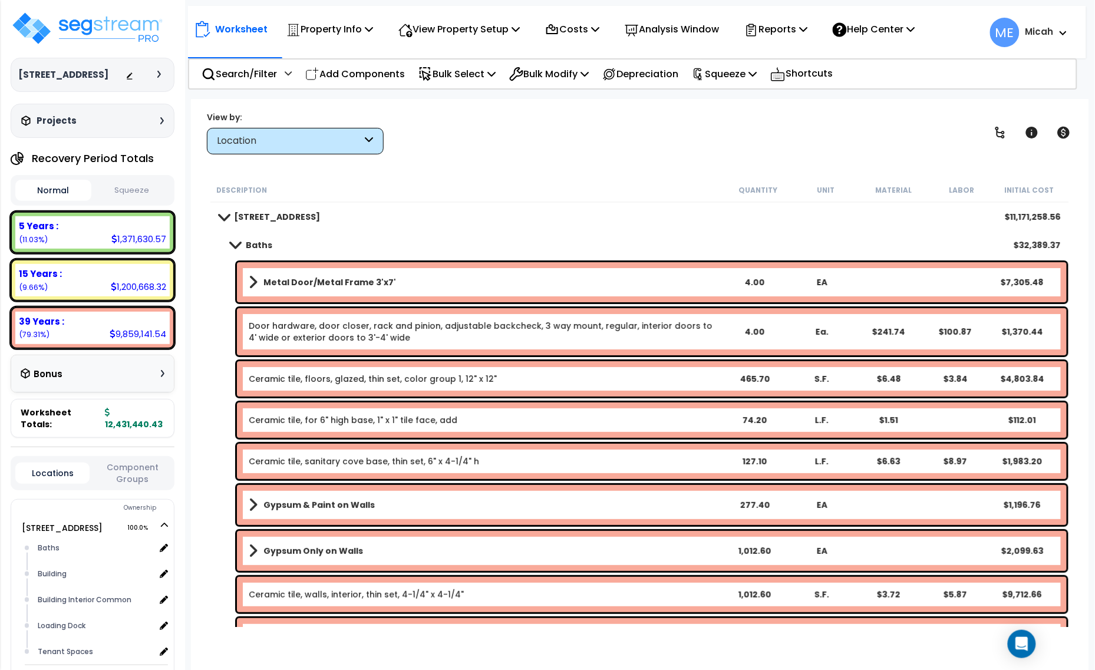
click at [235, 243] on span at bounding box center [235, 245] width 17 height 9
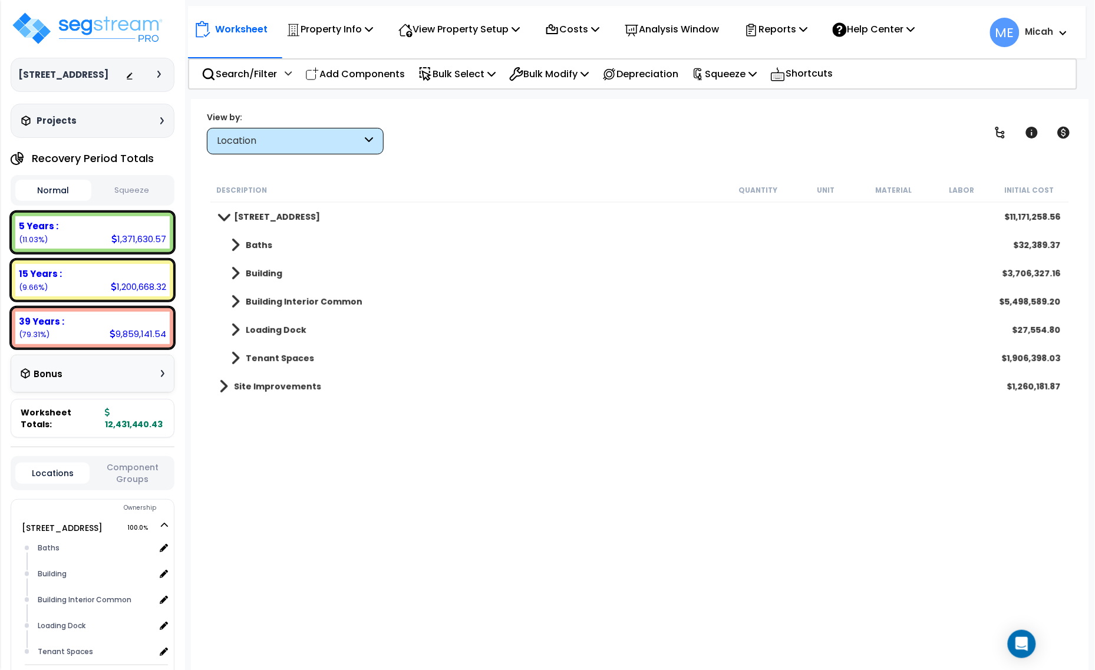
click at [231, 355] on span at bounding box center [235, 358] width 9 height 17
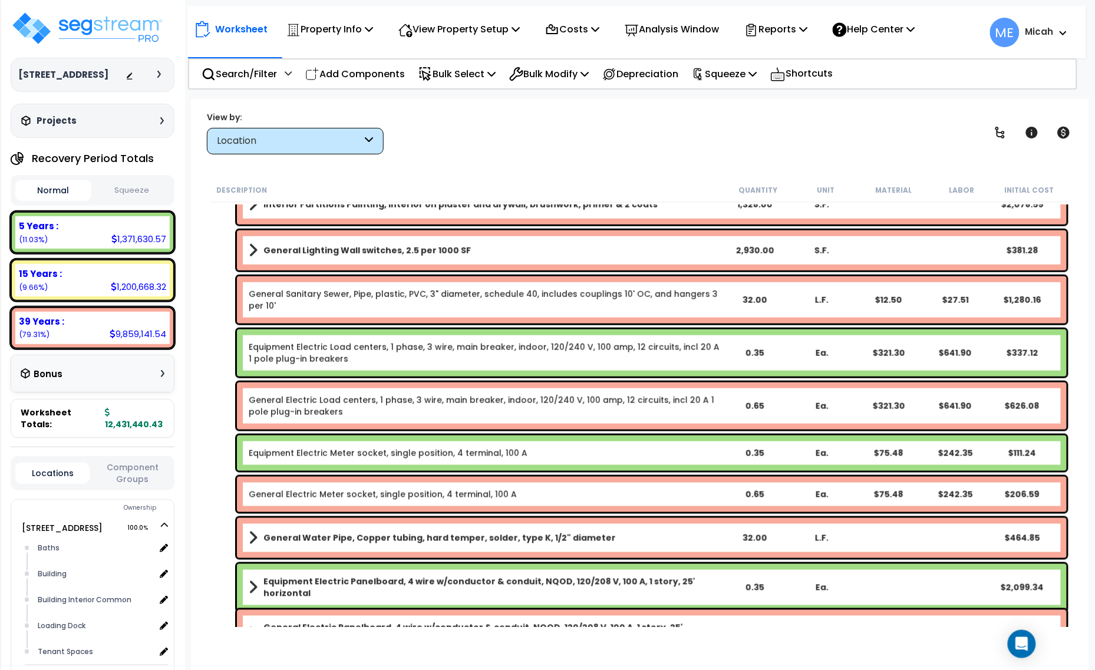
scroll to position [368, 0]
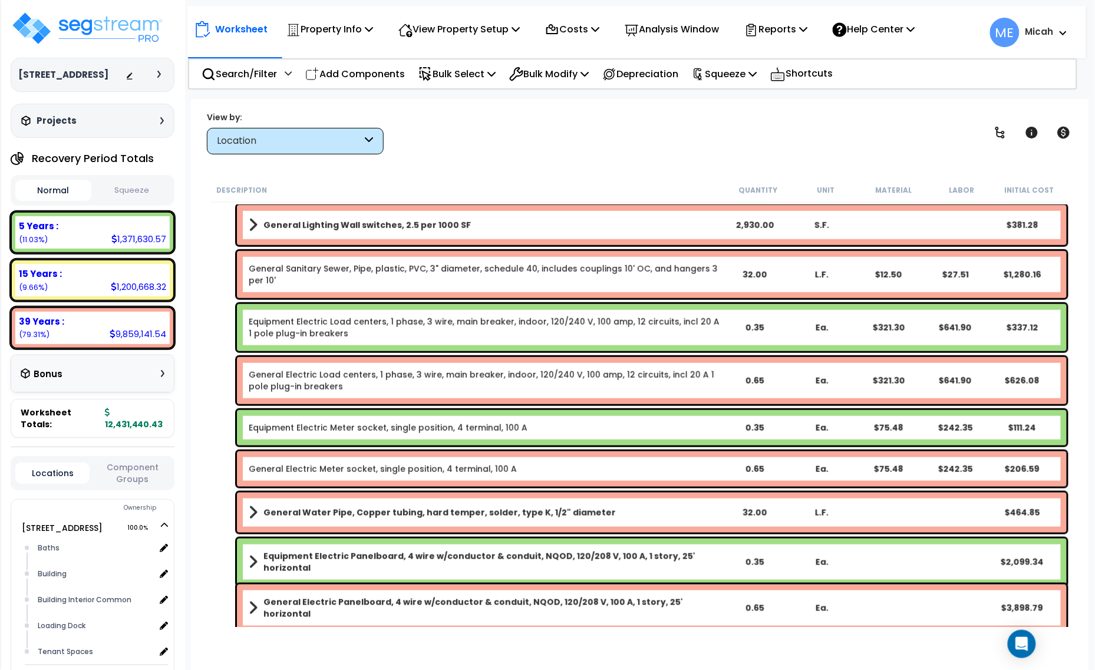
drag, startPoint x: 408, startPoint y: 328, endPoint x: 405, endPoint y: 344, distance: 15.6
click at [409, 328] on link "Equipment Electric Load centers, 1 phase, 3 wire, main breaker, indoor, 120/240…" at bounding box center [485, 328] width 472 height 24
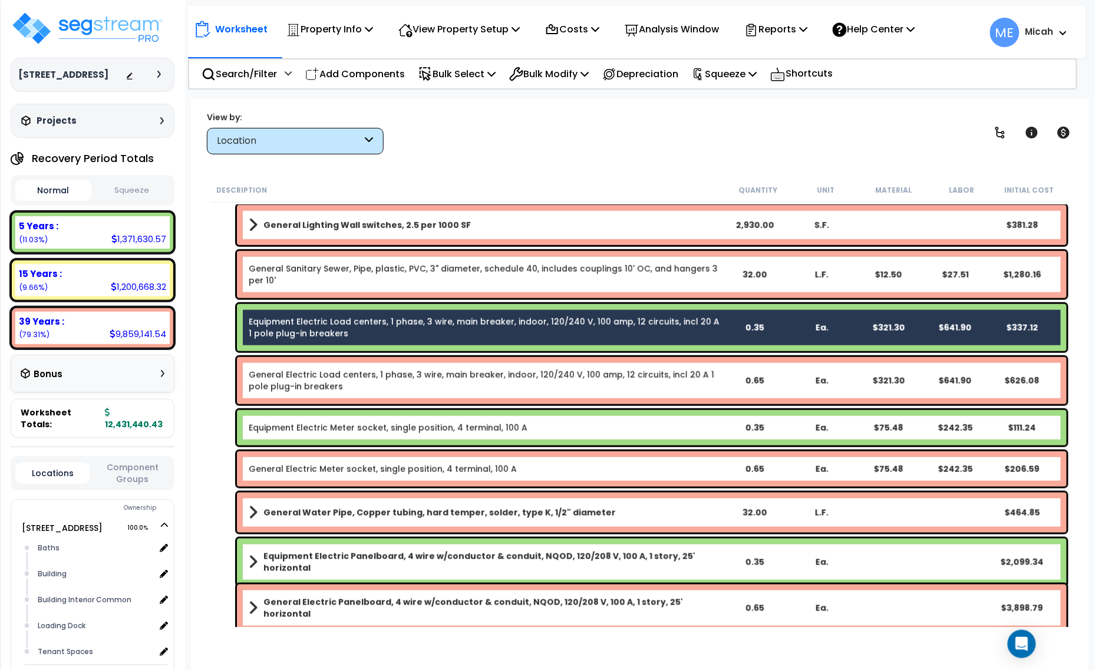
click at [397, 379] on link "General Electric Load centers, 1 phase, 3 wire, main breaker, indoor, 120/240 V…" at bounding box center [485, 381] width 472 height 24
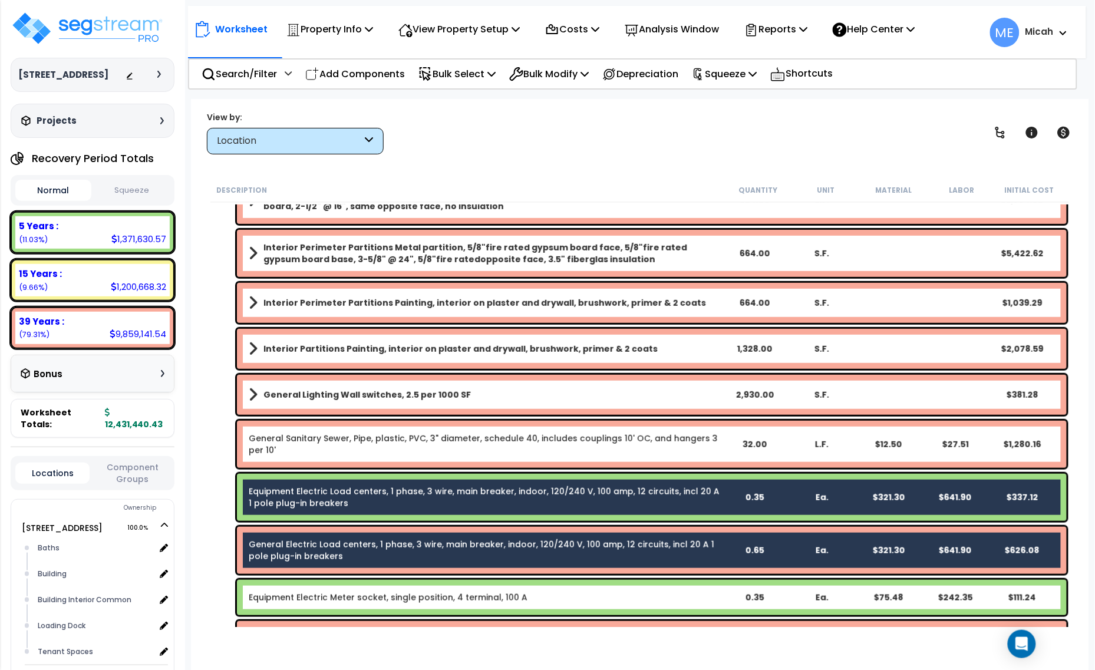
scroll to position [221, 0]
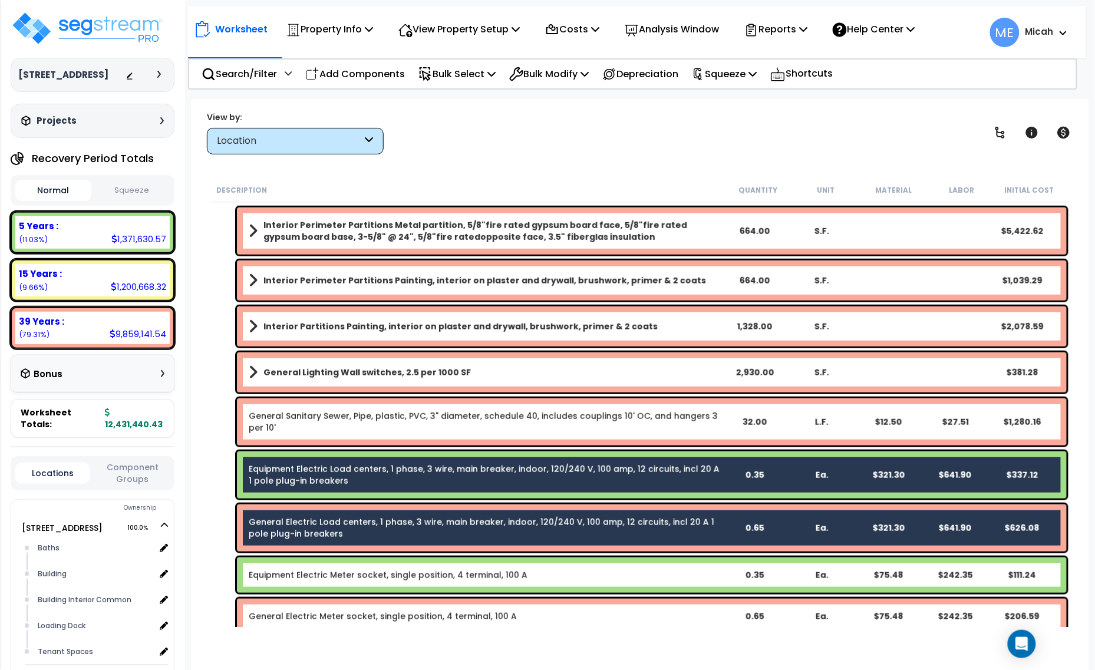
click at [449, 413] on link "General Sanitary Sewer, Pipe, plastic, PVC, 3" diameter, schedule 40, includes …" at bounding box center [485, 422] width 472 height 24
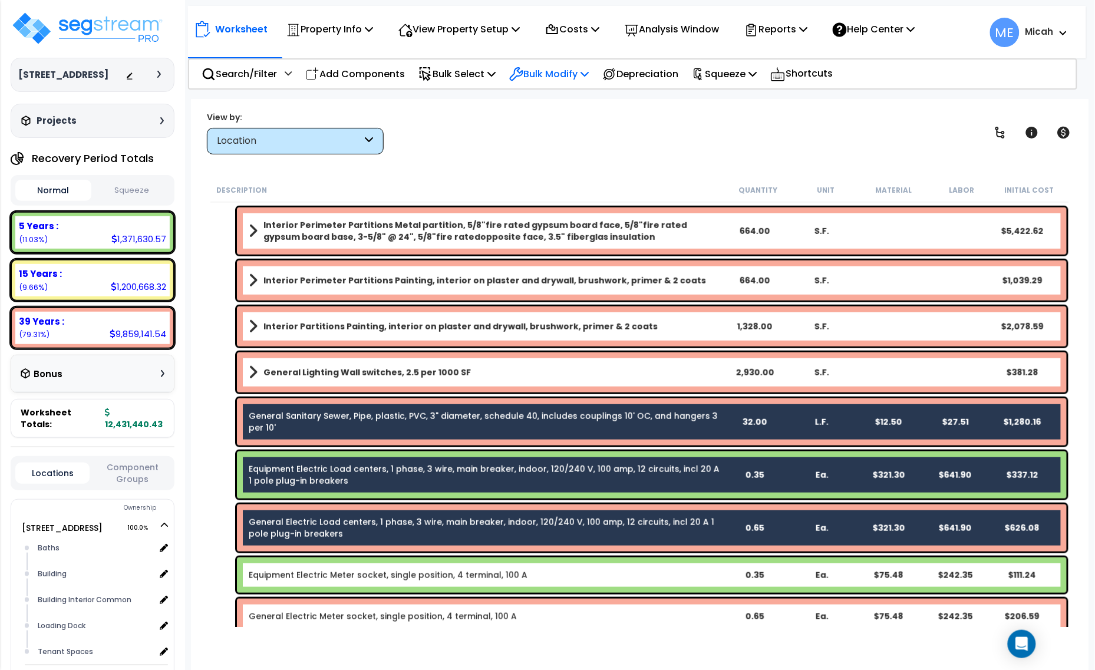
click at [589, 75] on icon at bounding box center [585, 73] width 8 height 9
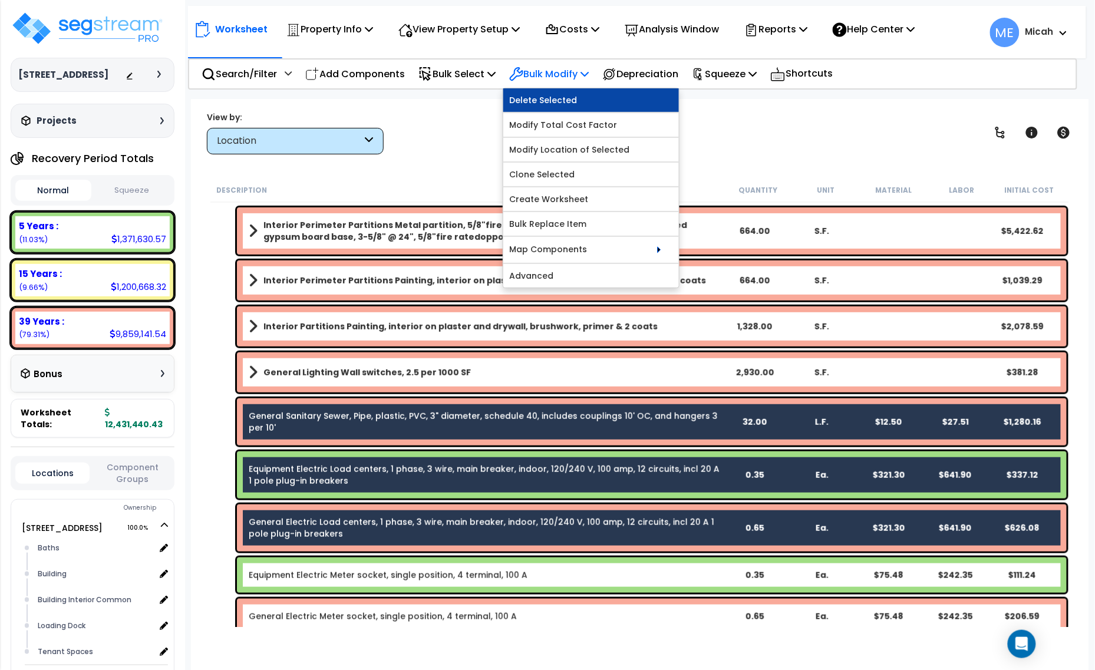
click at [584, 98] on link "Delete Selected" at bounding box center [591, 100] width 176 height 24
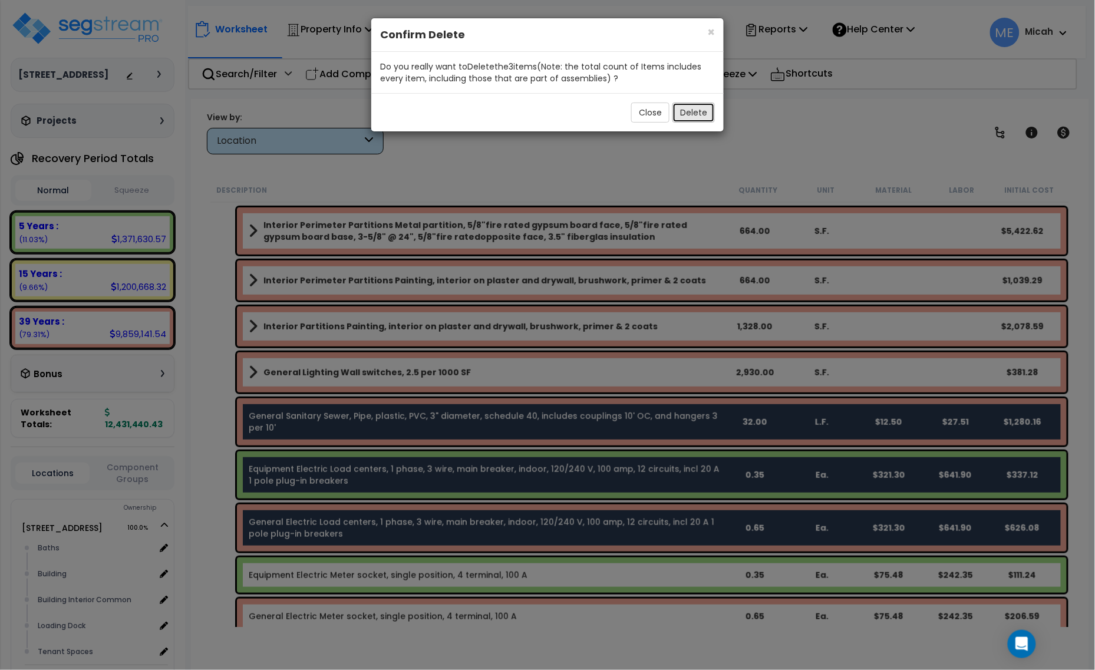
click at [696, 107] on button "Delete" at bounding box center [694, 113] width 42 height 20
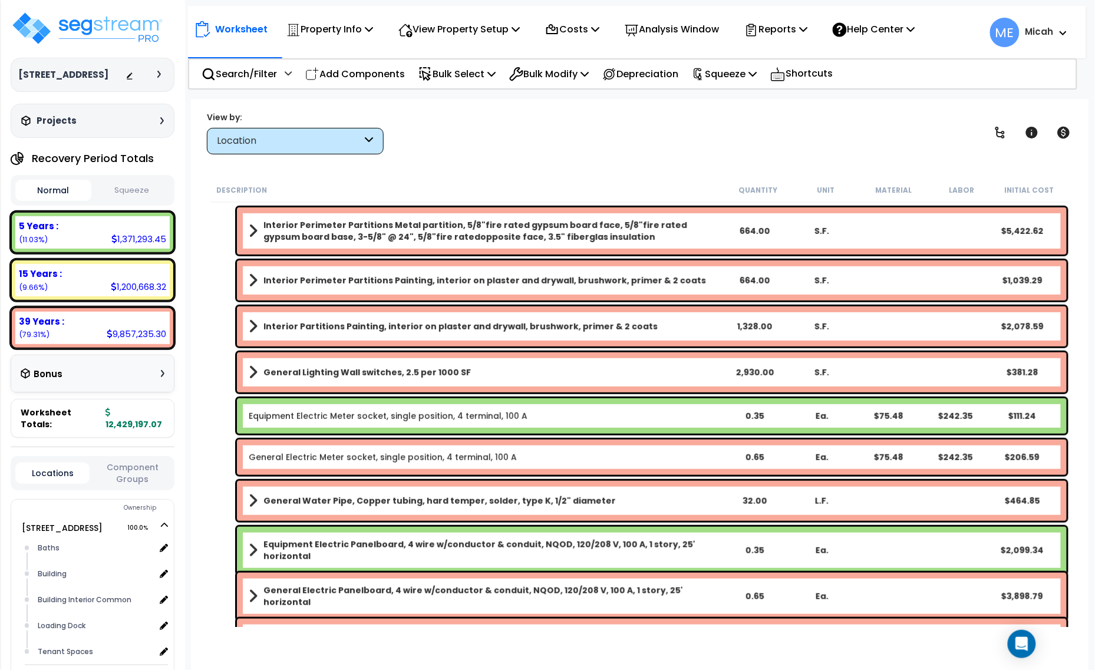
click at [423, 329] on b "Interior Partitions Painting, interior on plaster and drywall, brushwork, prime…" at bounding box center [461, 327] width 394 height 12
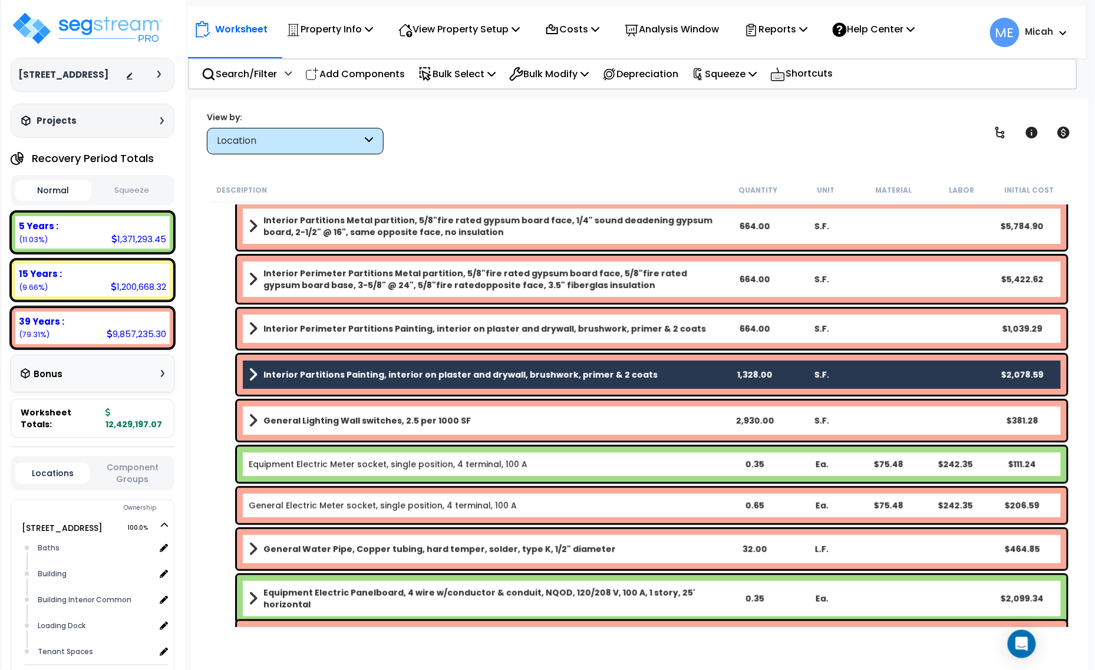
scroll to position [147, 0]
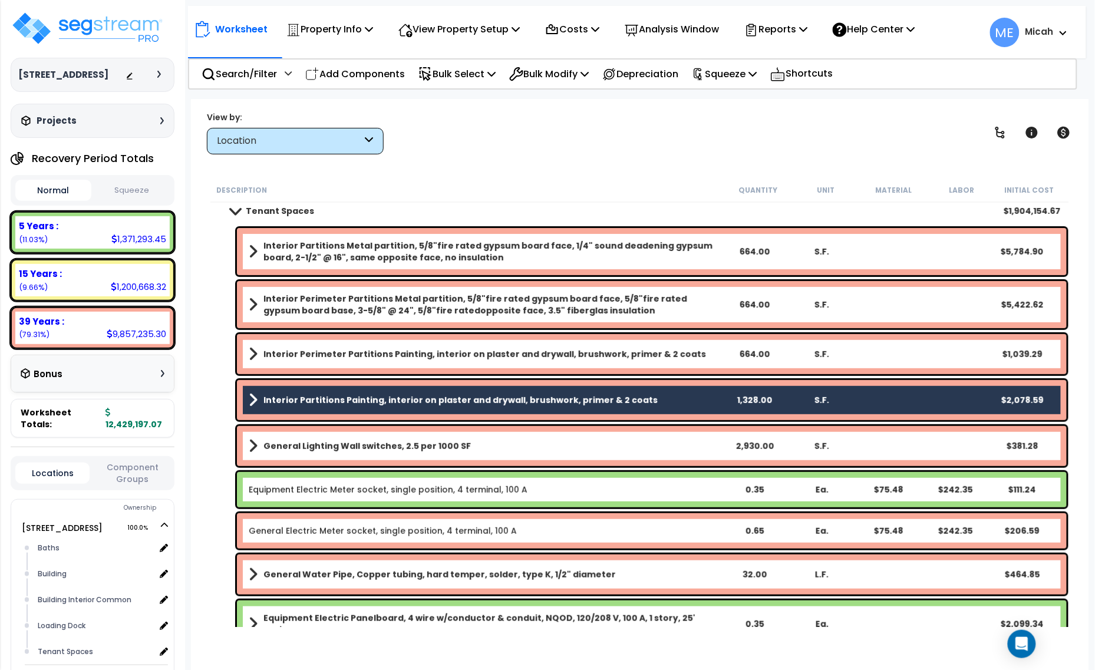
click at [423, 355] on b "Interior Perimeter Partitions Painting, interior on plaster and drywall, brushw…" at bounding box center [485, 354] width 443 height 12
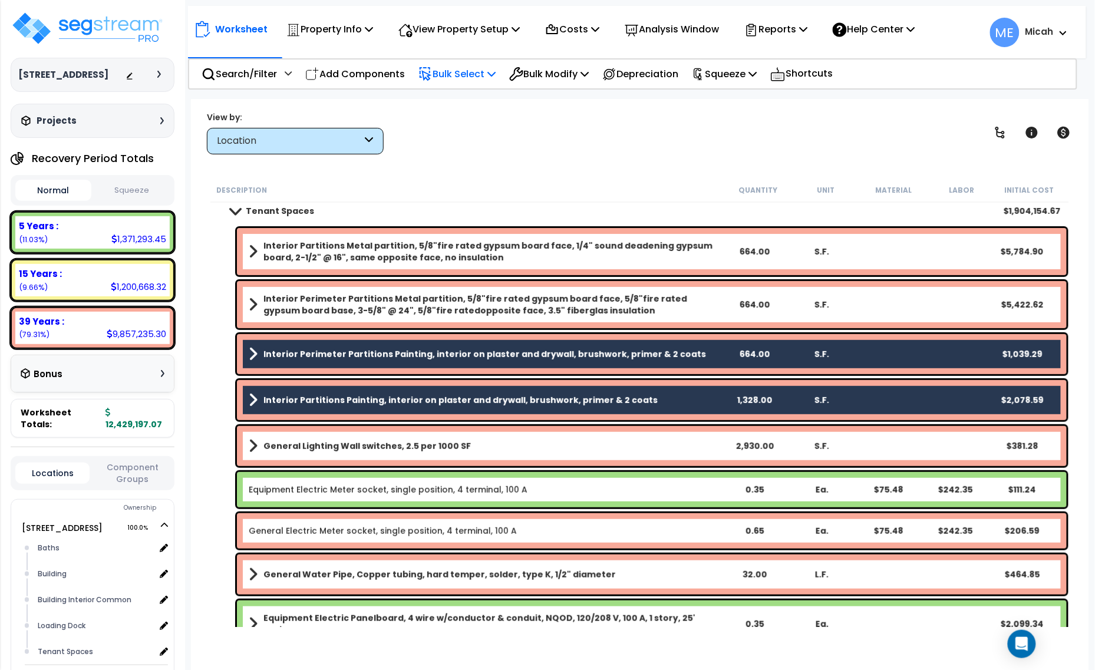
click at [496, 74] on icon at bounding box center [492, 73] width 8 height 9
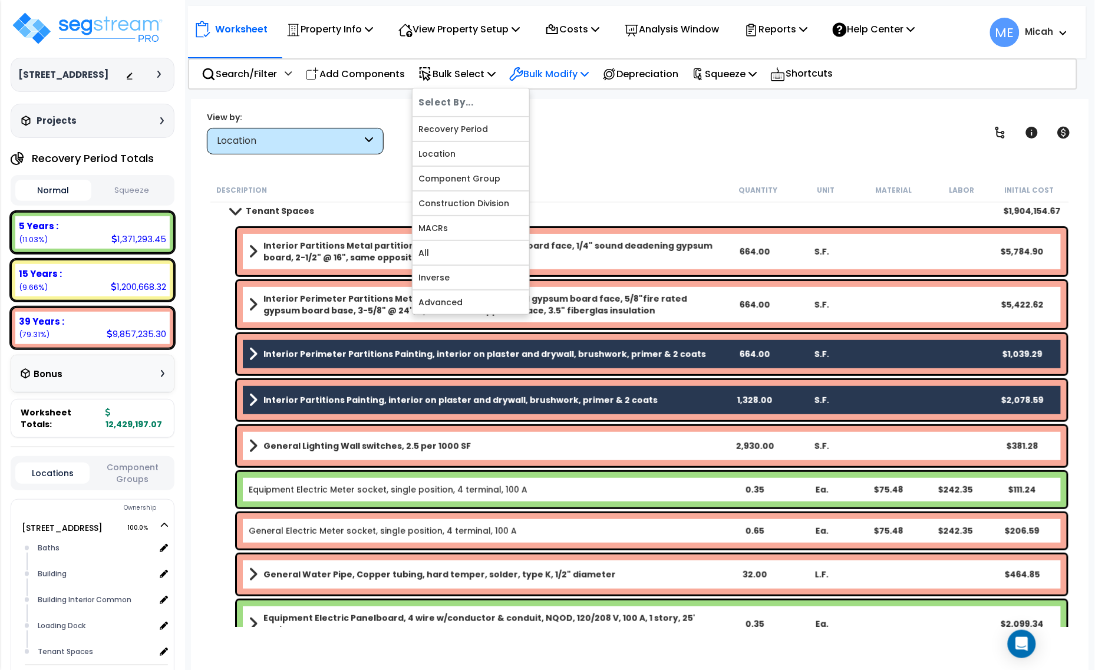
click at [570, 71] on p "Bulk Modify" at bounding box center [549, 74] width 80 height 16
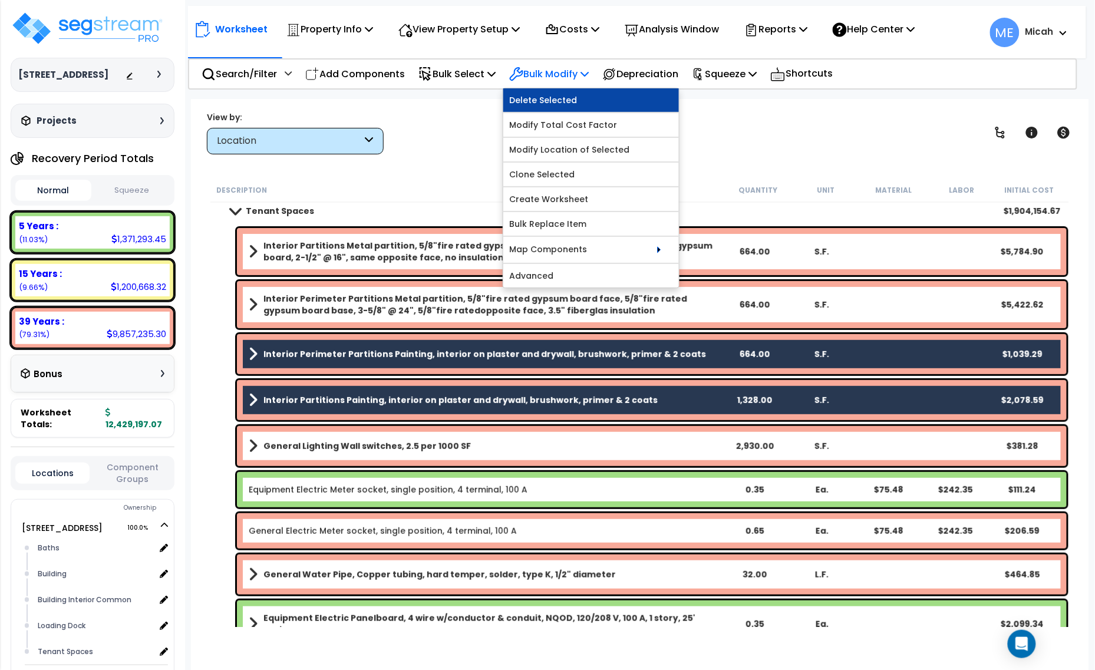
click at [569, 99] on link "Delete Selected" at bounding box center [591, 100] width 176 height 24
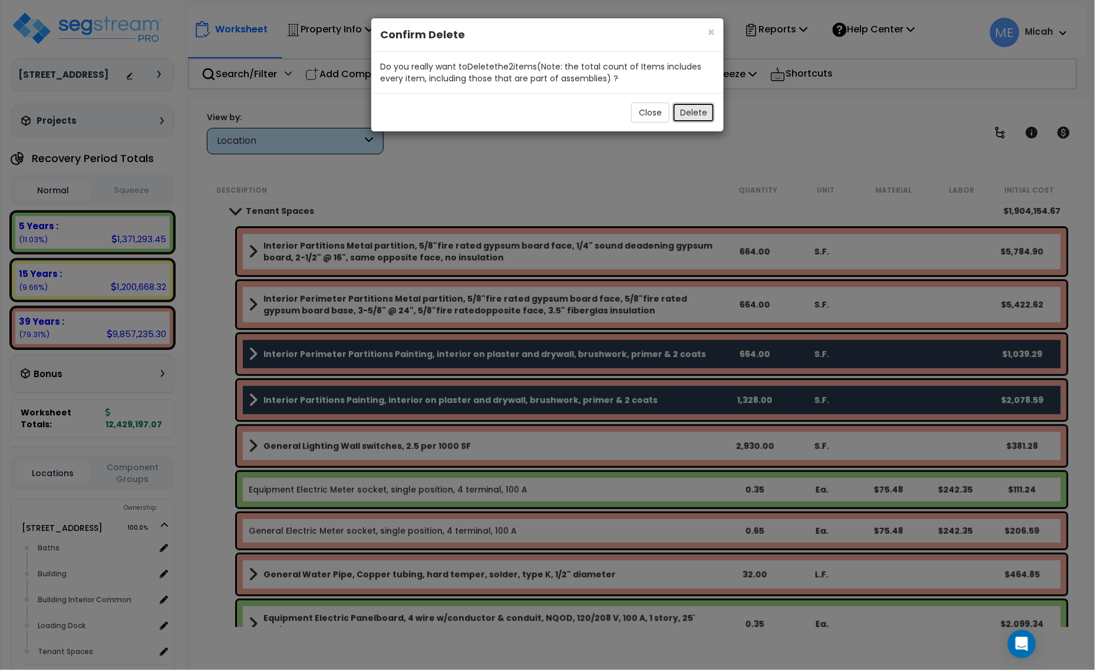
click at [702, 112] on button "Delete" at bounding box center [694, 113] width 42 height 20
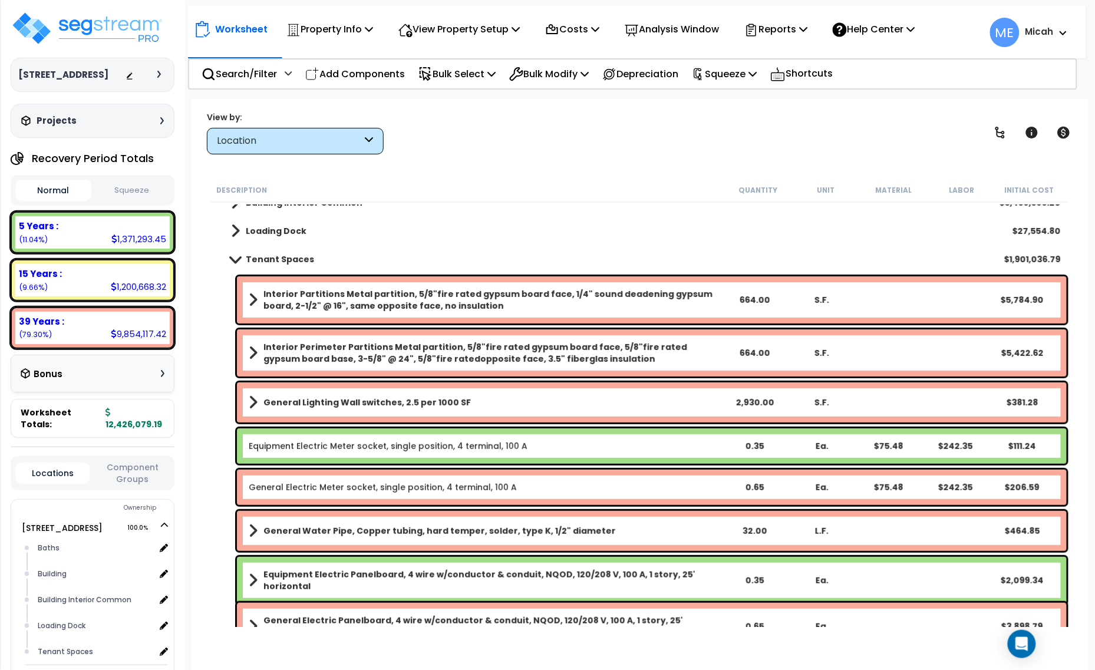
scroll to position [74, 0]
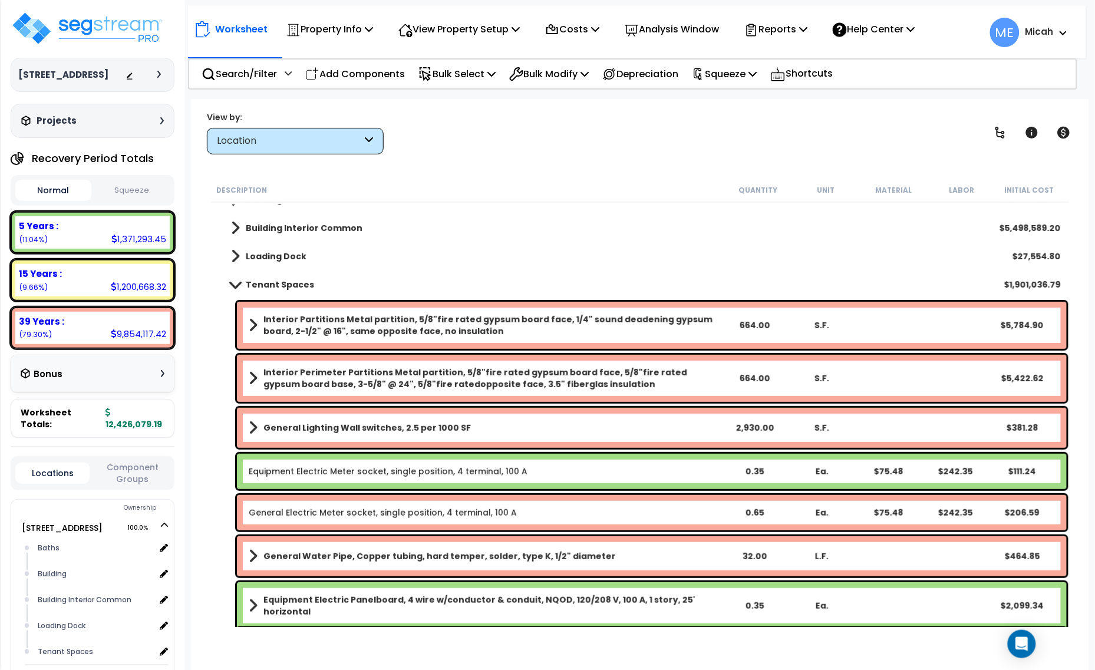
click at [258, 377] on link "Interior Perimeter Partitions Metal partition, 5/8"fire rated gypsum board face…" at bounding box center [485, 379] width 472 height 24
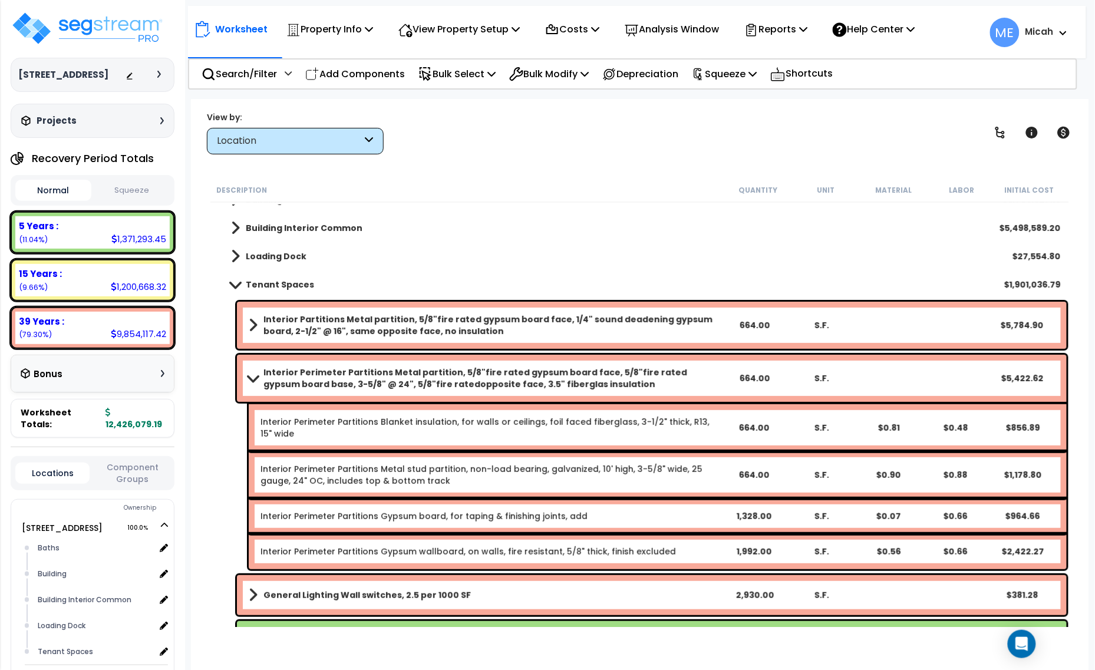
click at [251, 376] on span at bounding box center [253, 378] width 17 height 9
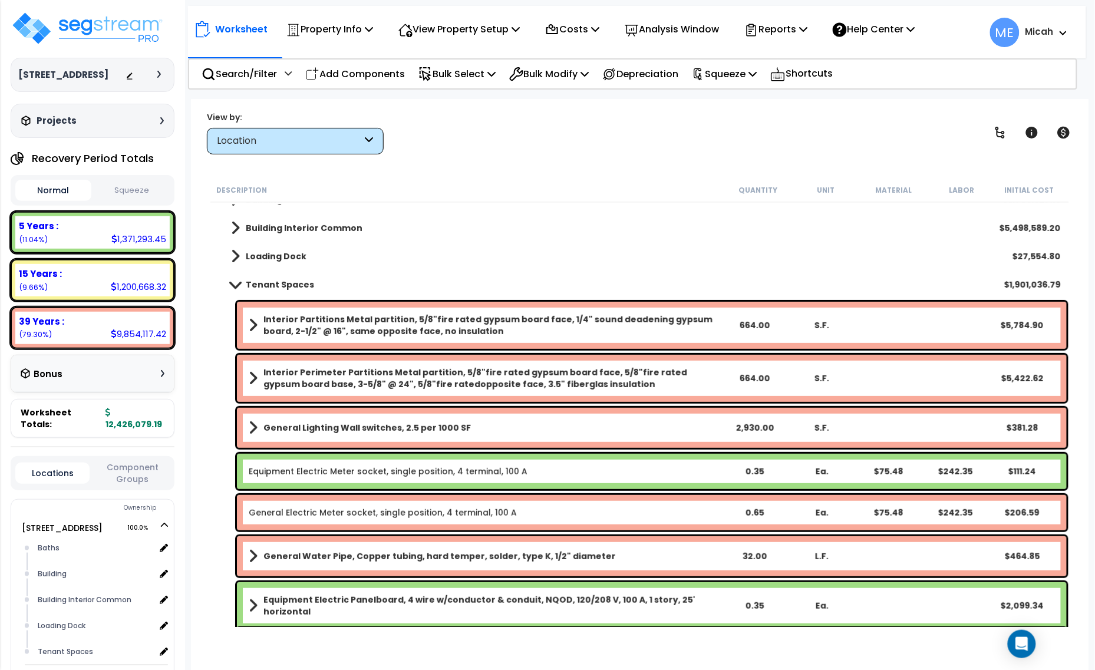
click at [249, 326] on span at bounding box center [253, 325] width 9 height 17
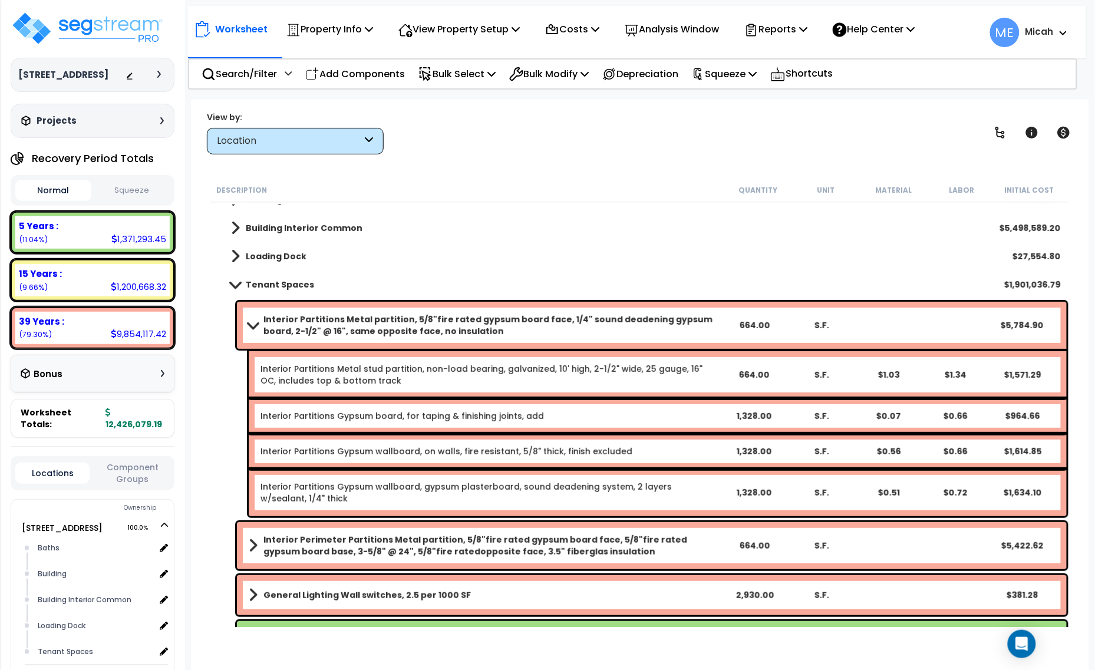
click at [255, 321] on span at bounding box center [253, 325] width 17 height 9
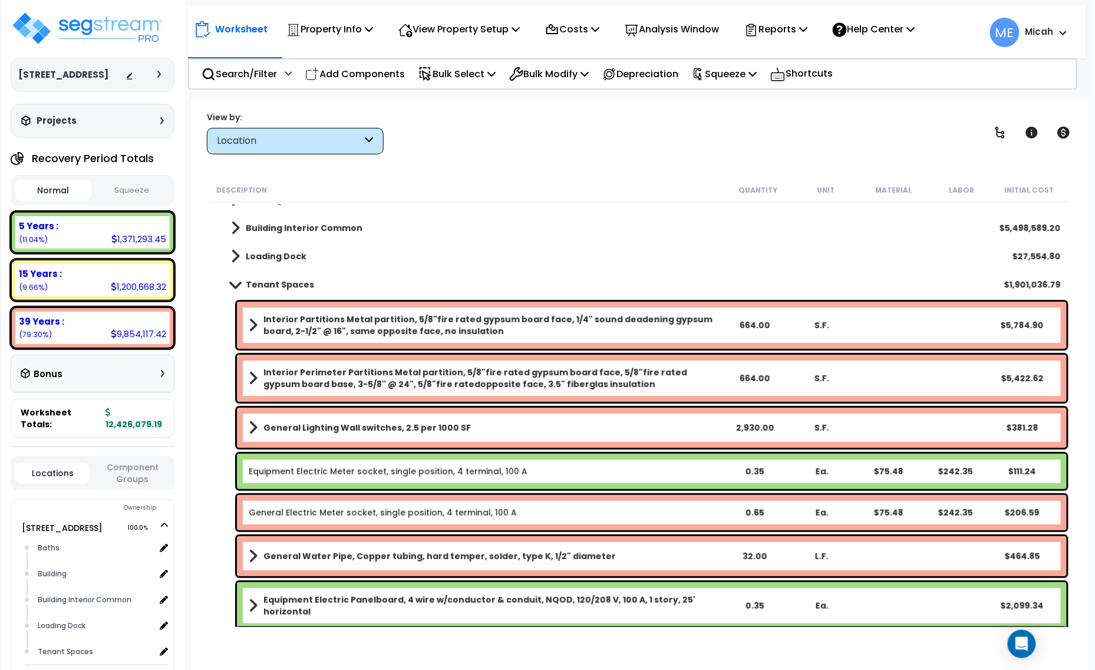
click at [319, 322] on b "Interior Partitions Metal partition, 5/8"fire rated gypsum board face, 1/4" sou…" at bounding box center [492, 326] width 457 height 24
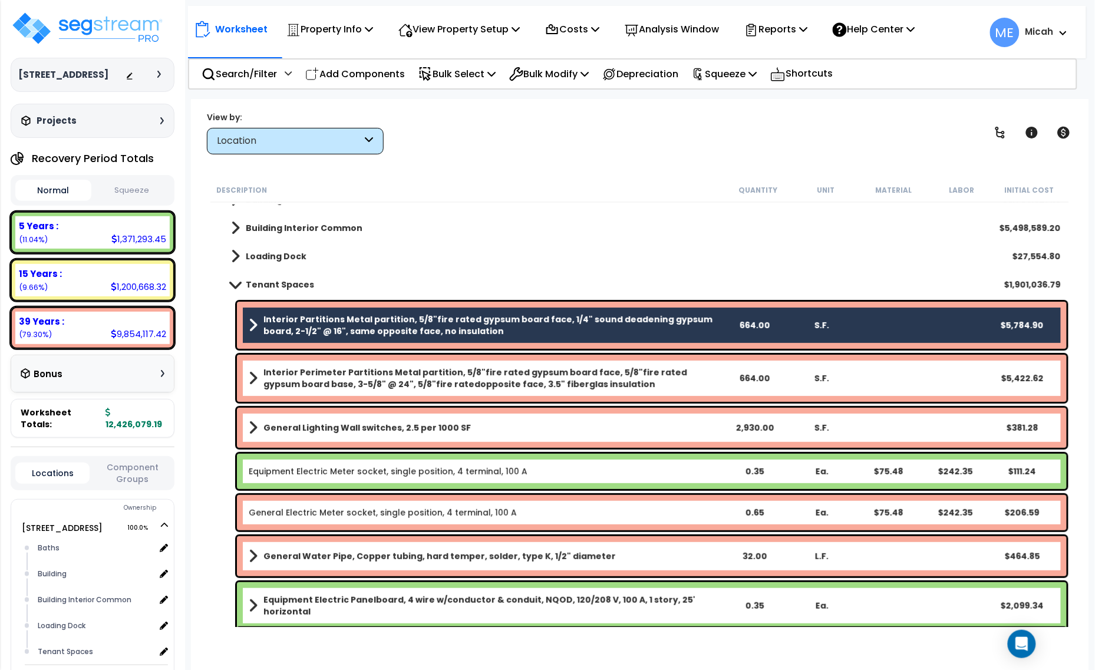
click at [327, 374] on b "Interior Perimeter Partitions Metal partition, 5/8"fire rated gypsum board face…" at bounding box center [492, 379] width 457 height 24
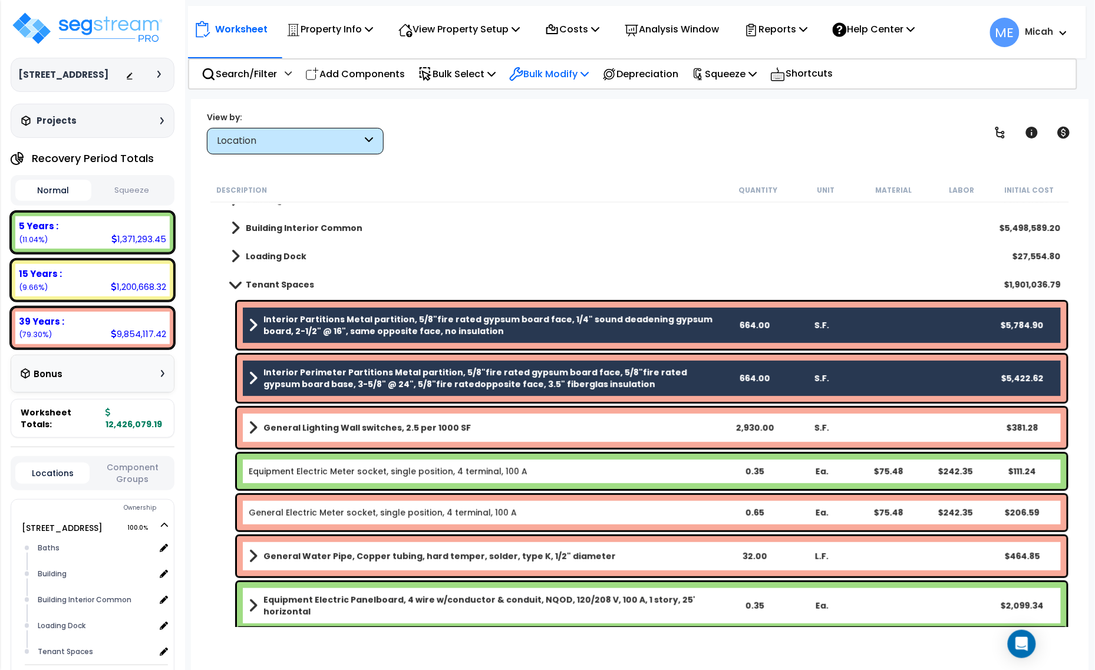
click at [589, 74] on icon at bounding box center [585, 73] width 8 height 9
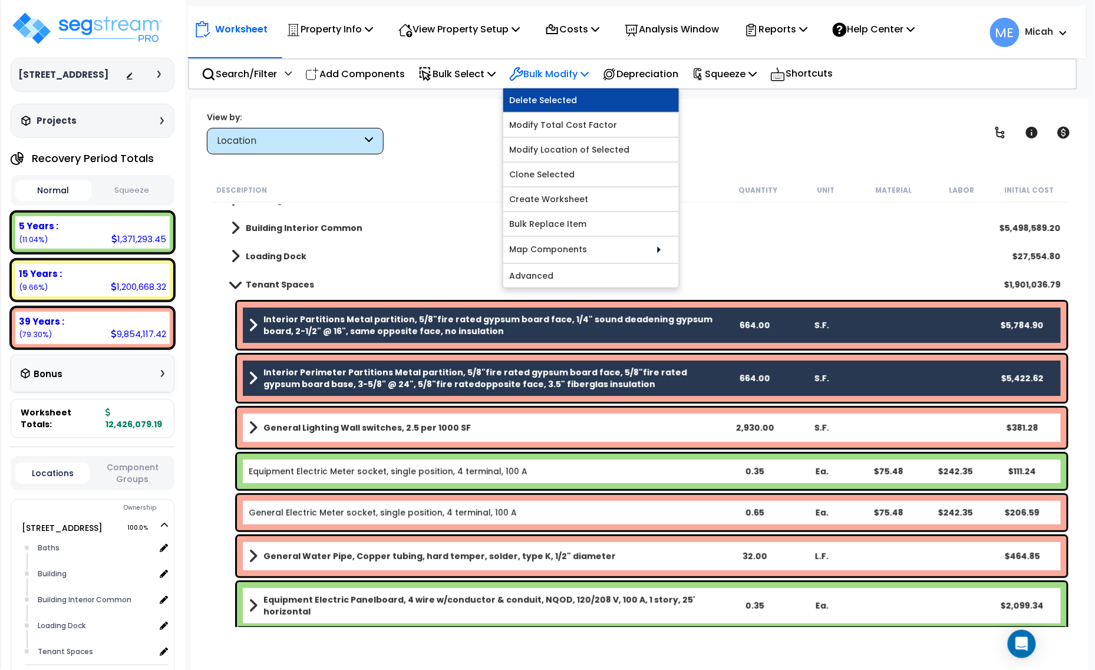
click at [578, 91] on link "Delete Selected" at bounding box center [591, 100] width 176 height 24
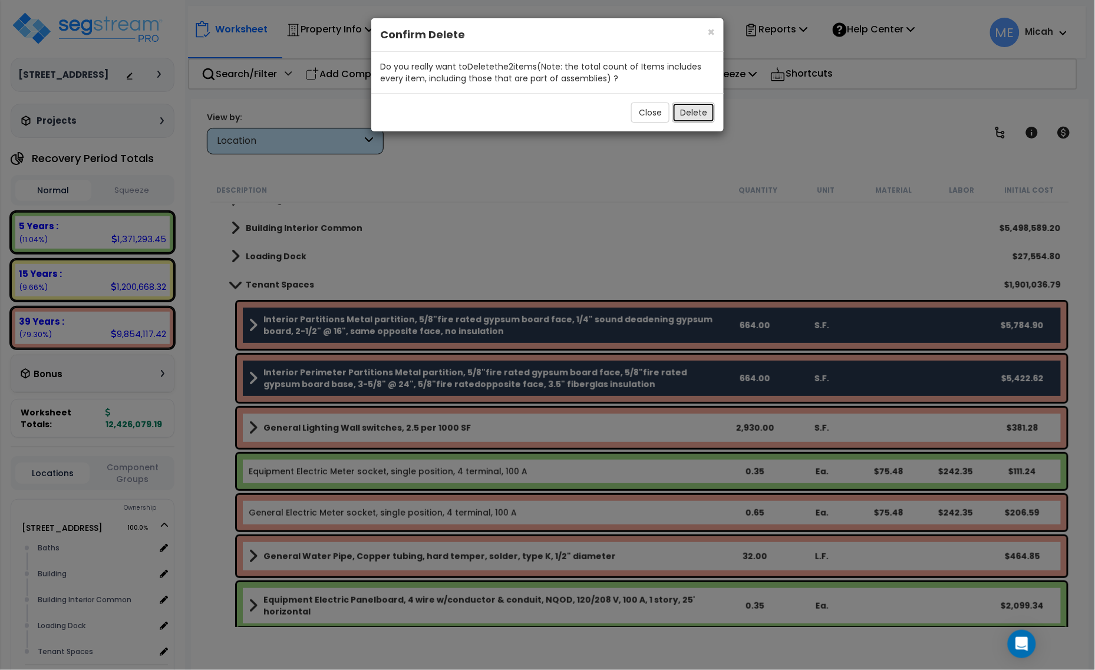
click at [687, 118] on button "Delete" at bounding box center [694, 113] width 42 height 20
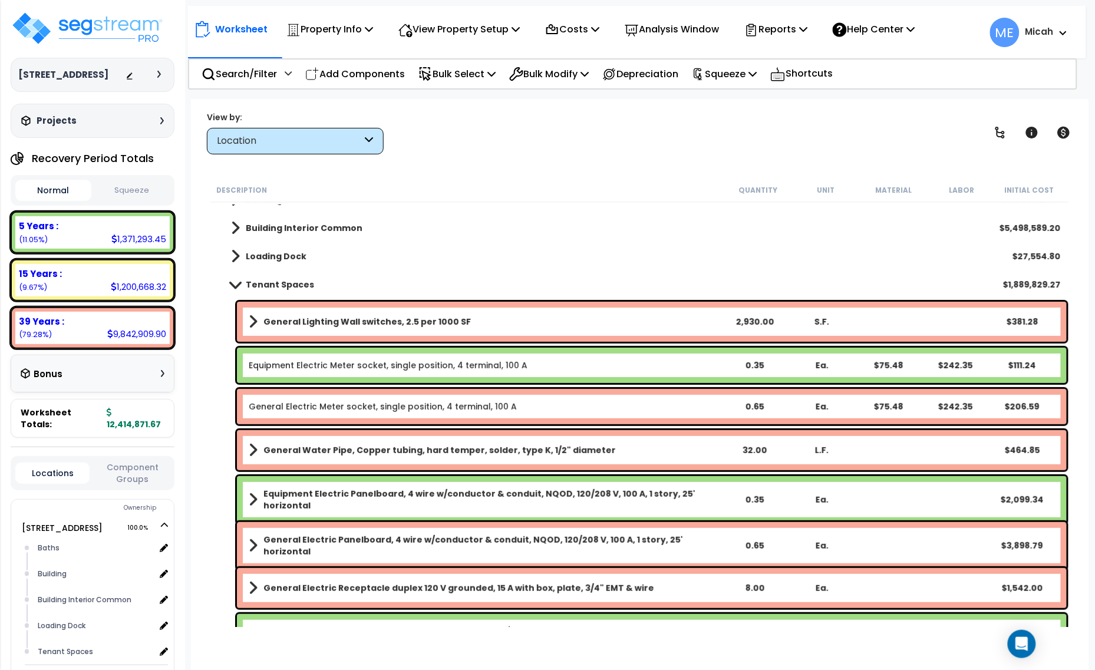
click at [342, 366] on link "Equipment Electric Meter socket, single position, 4 terminal, 100 A" at bounding box center [388, 366] width 279 height 12
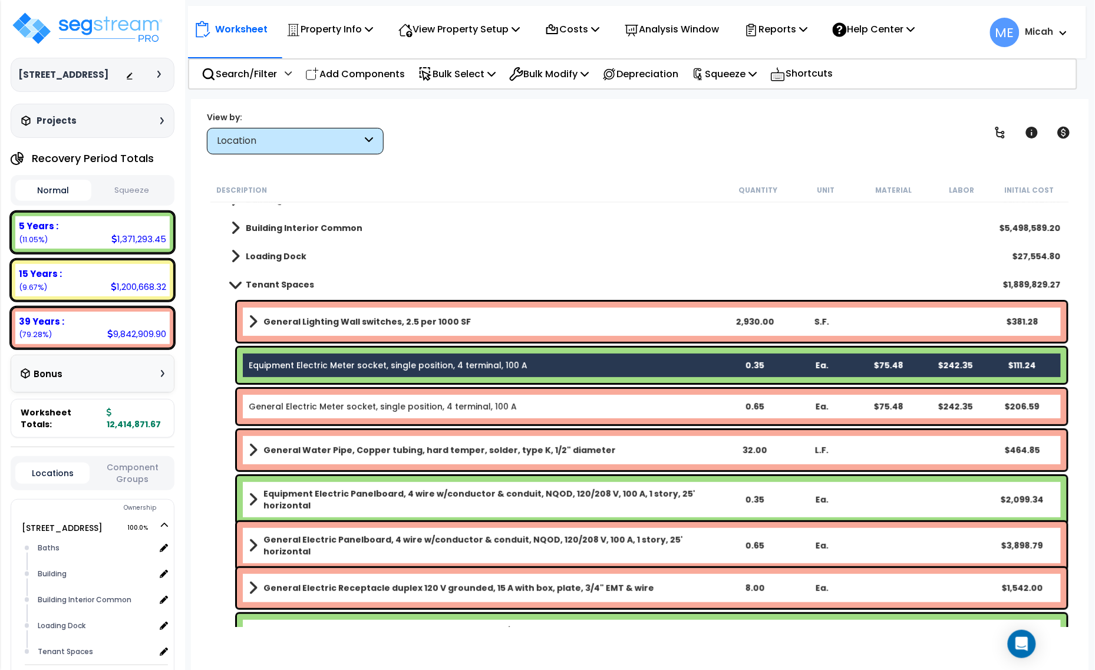
click at [343, 410] on link "General Electric Meter socket, single position, 4 terminal, 100 A" at bounding box center [383, 407] width 268 height 12
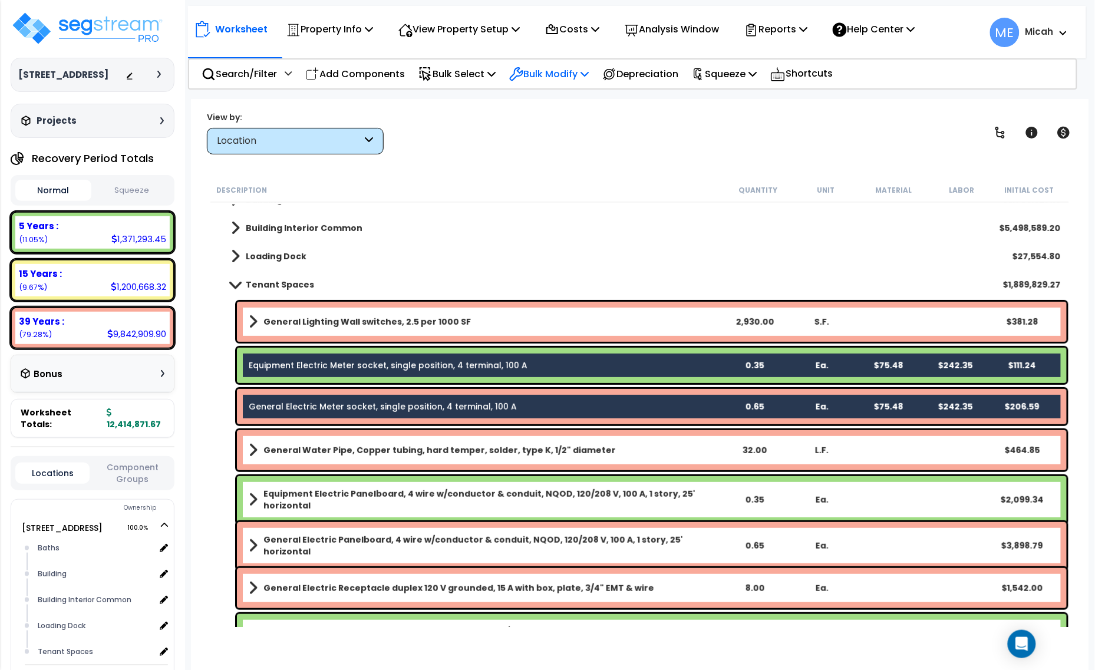
click at [589, 74] on icon at bounding box center [585, 73] width 8 height 9
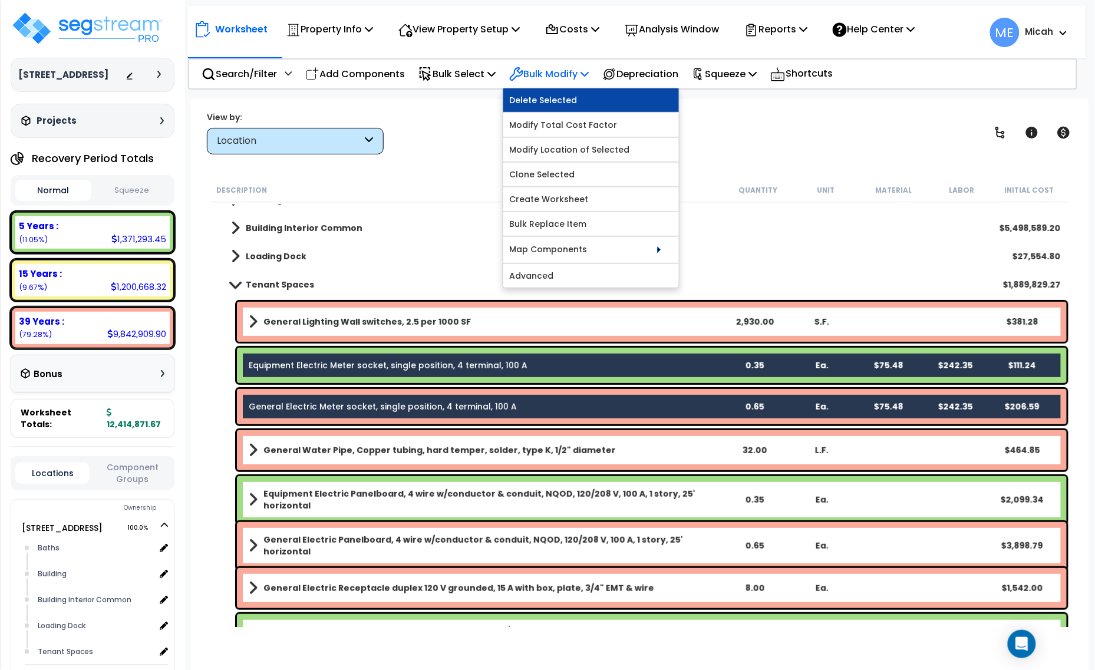
click at [594, 101] on link "Delete Selected" at bounding box center [591, 100] width 176 height 24
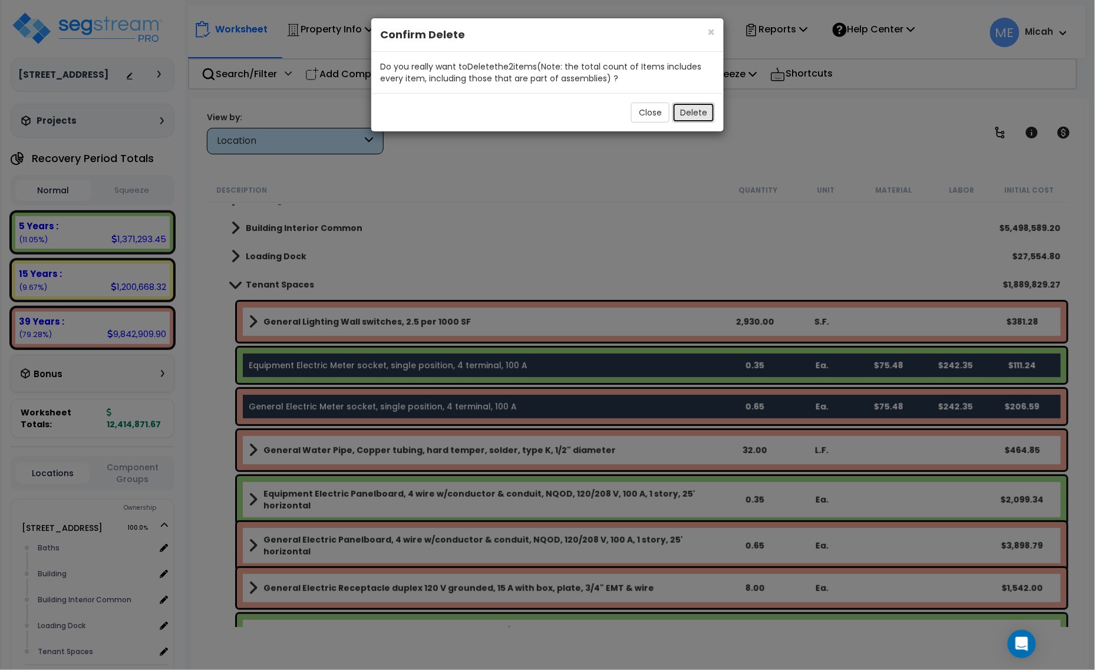
click at [687, 110] on button "Delete" at bounding box center [694, 113] width 42 height 20
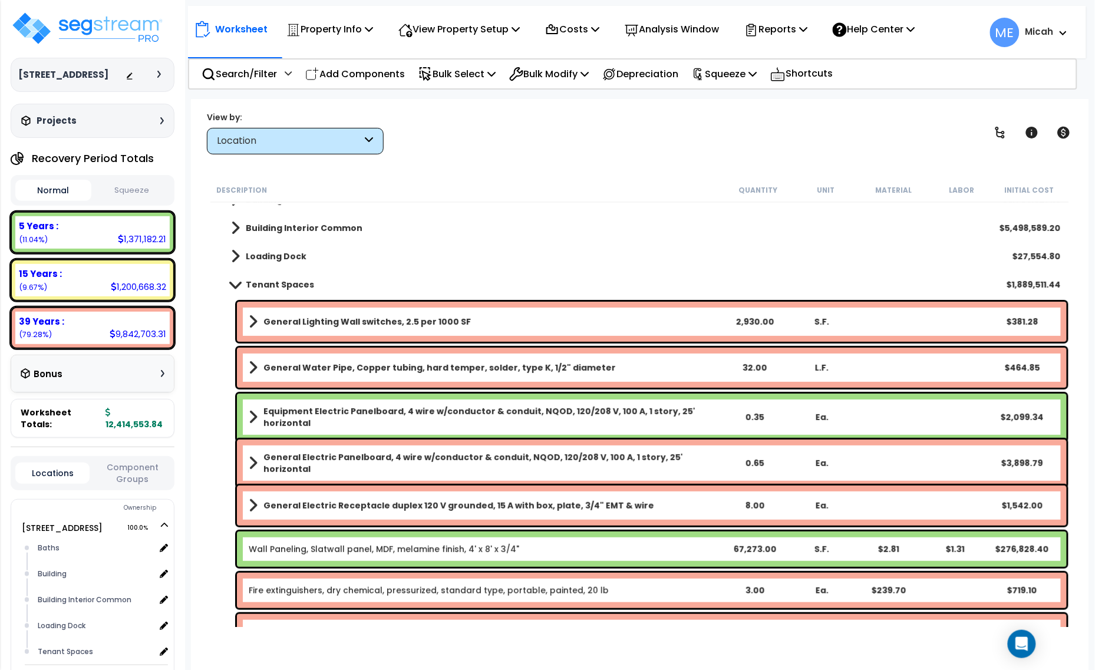
click at [254, 364] on span at bounding box center [253, 368] width 9 height 17
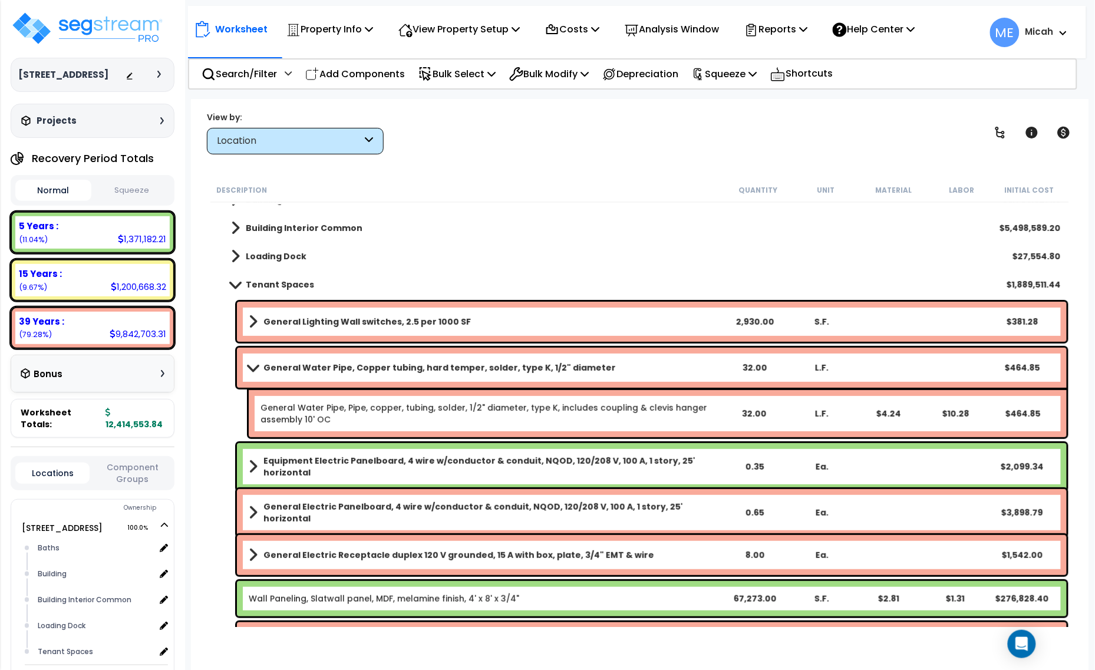
click at [252, 364] on span at bounding box center [253, 367] width 17 height 9
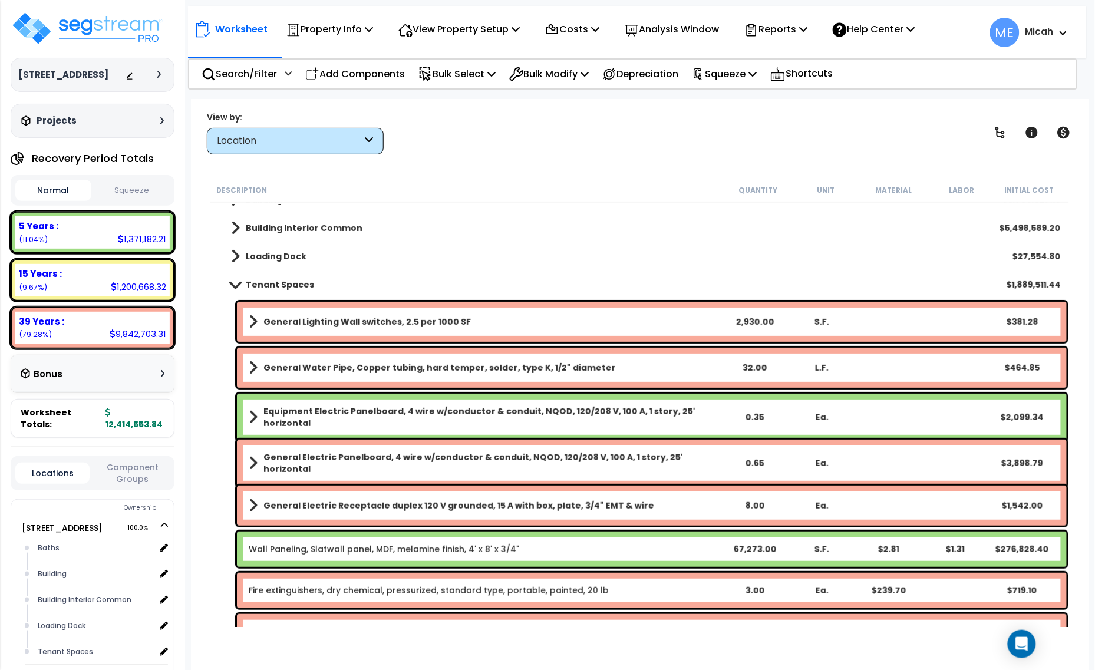
click at [363, 413] on b "Equipment Electric Panelboard, 4 wire w/conductor & conduit, NQOD, 120/208 V, 1…" at bounding box center [492, 418] width 457 height 24
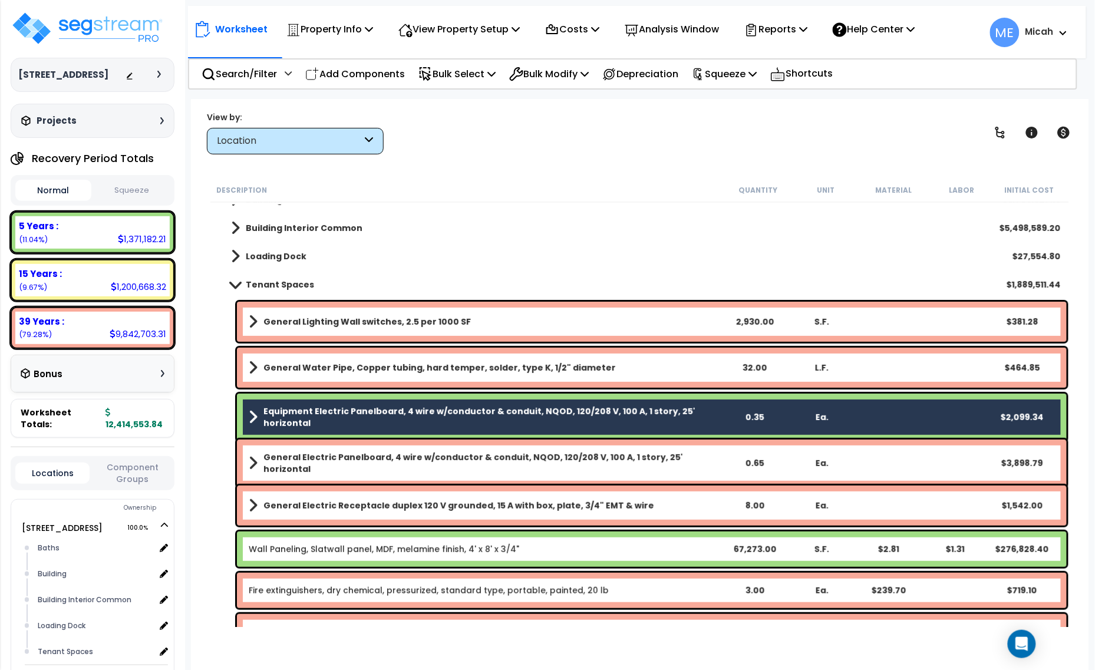
click at [367, 452] on link "General Electric Panelboard, 4 wire w/conductor & conduit, NQOD, 120/208 V, 100…" at bounding box center [485, 464] width 472 height 24
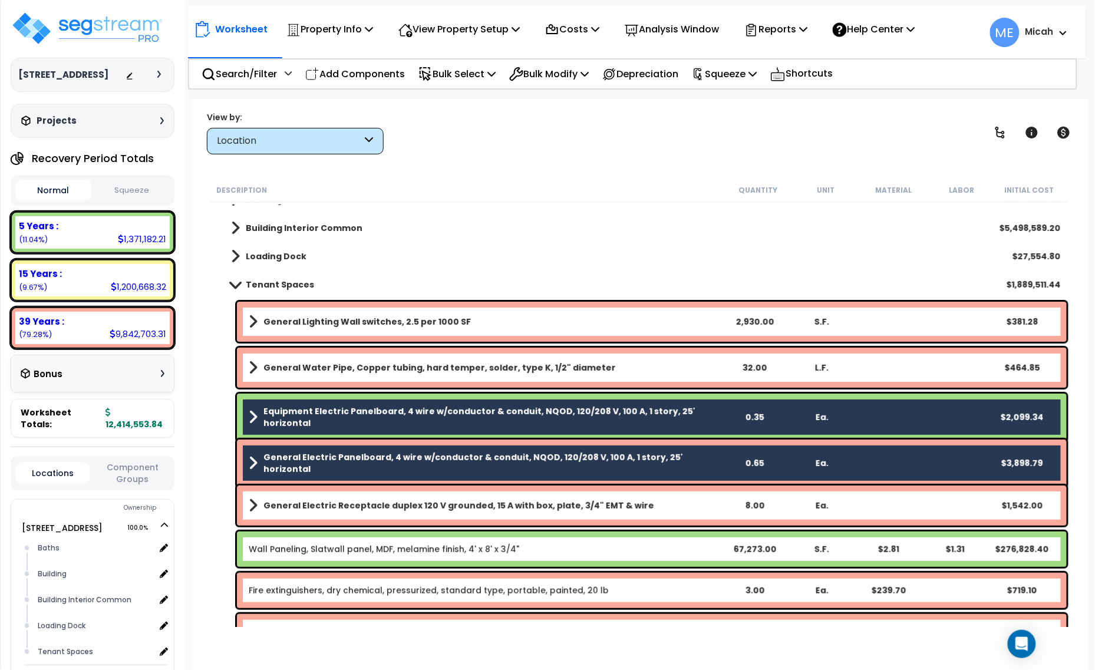
click at [392, 507] on b "General Electric Receptacle duplex 120 V grounded, 15 A with box, plate, 3/4" E…" at bounding box center [459, 506] width 391 height 12
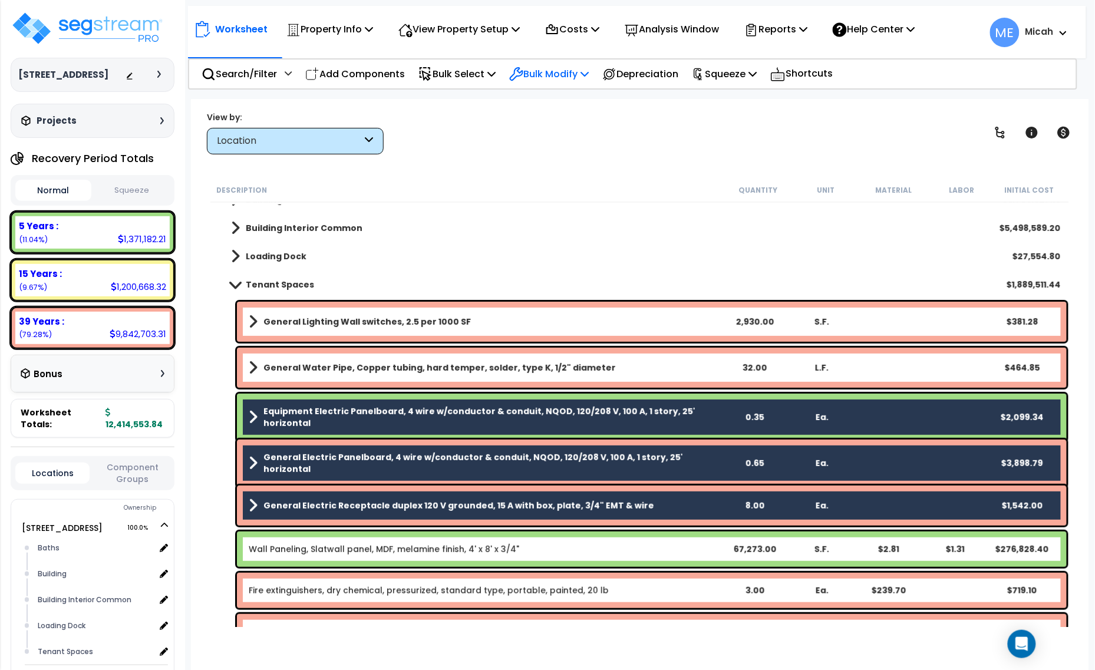
click at [589, 71] on icon at bounding box center [585, 73] width 8 height 9
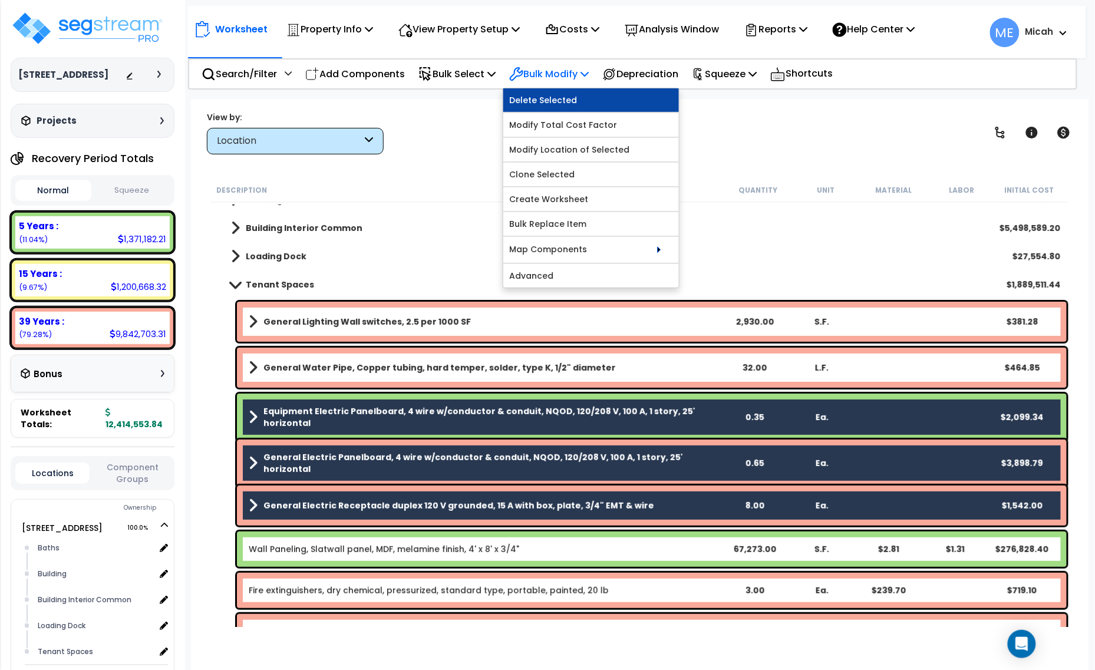
click at [594, 96] on link "Delete Selected" at bounding box center [591, 100] width 176 height 24
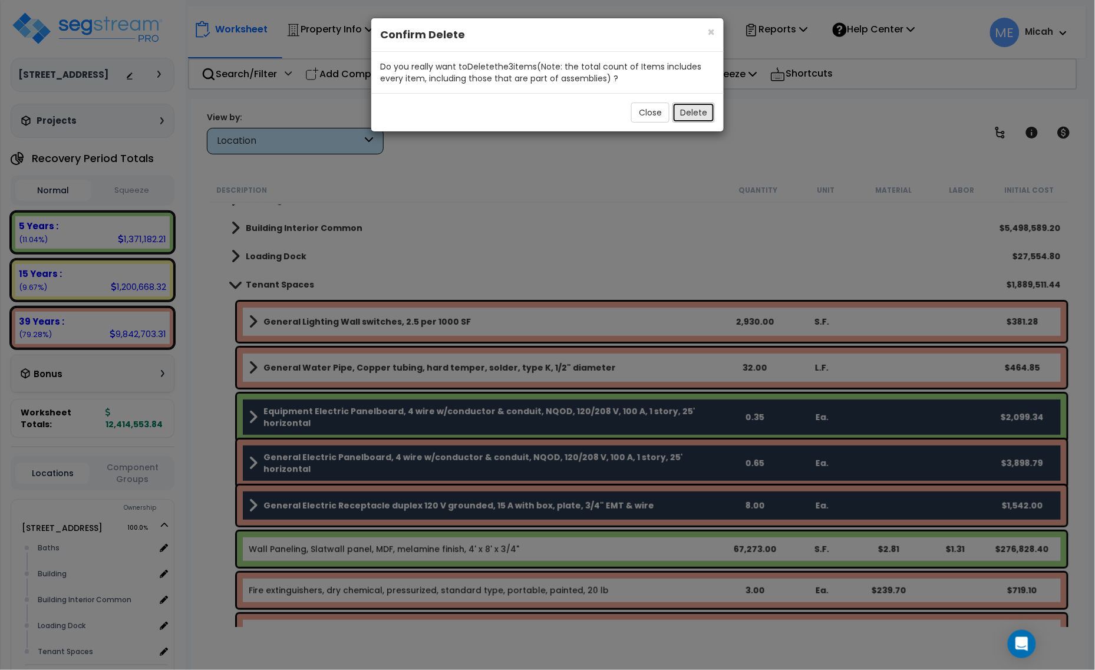
click at [686, 112] on button "Delete" at bounding box center [694, 113] width 42 height 20
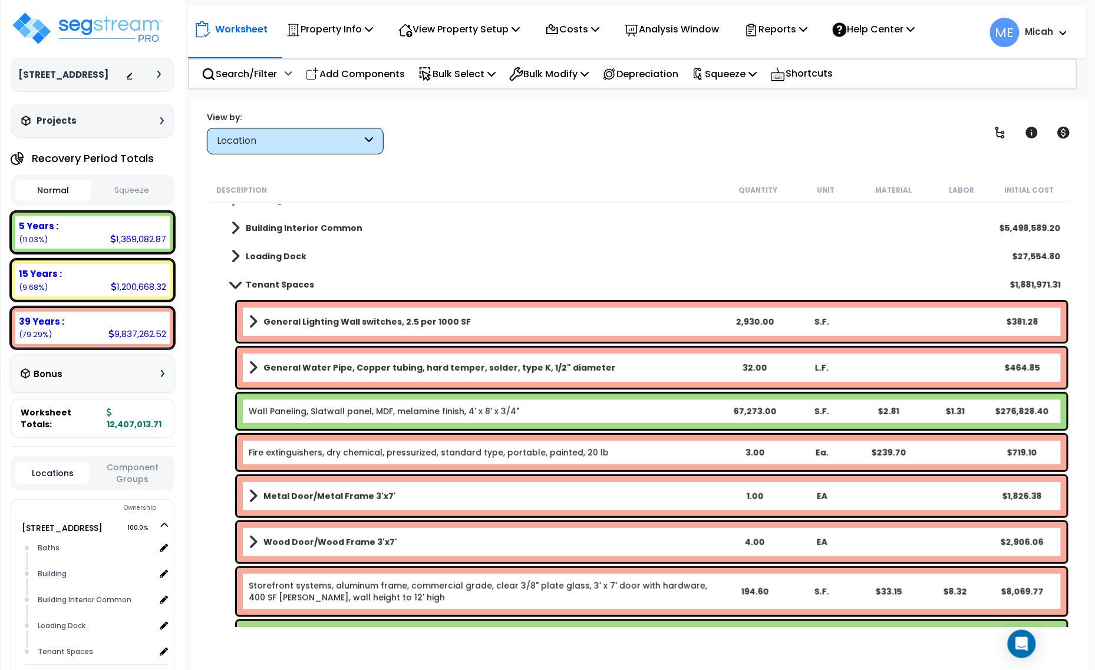
click at [278, 496] on b "Metal Door/Metal Frame 3'x7'" at bounding box center [330, 496] width 133 height 12
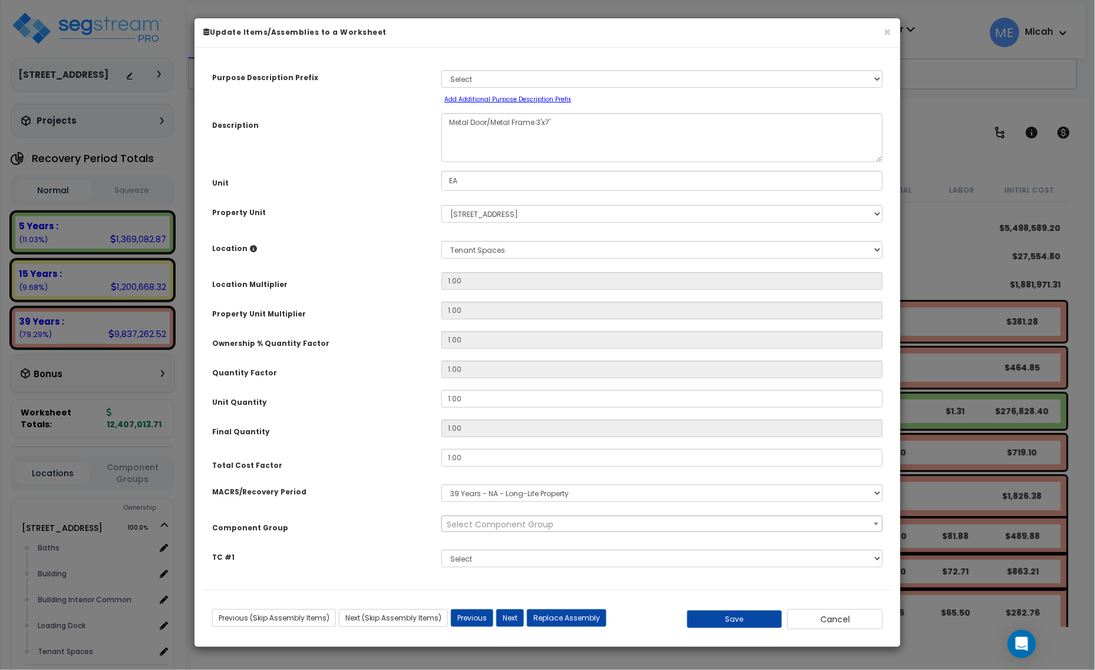
select select "57248"
click at [448, 124] on textarea "Metal Door/Metal Frame 3'x7'" at bounding box center [663, 137] width 442 height 49
type textarea "Interior Metal Door/Metal Frame 3'x7'"
click at [723, 619] on button "Save" at bounding box center [735, 620] width 96 height 18
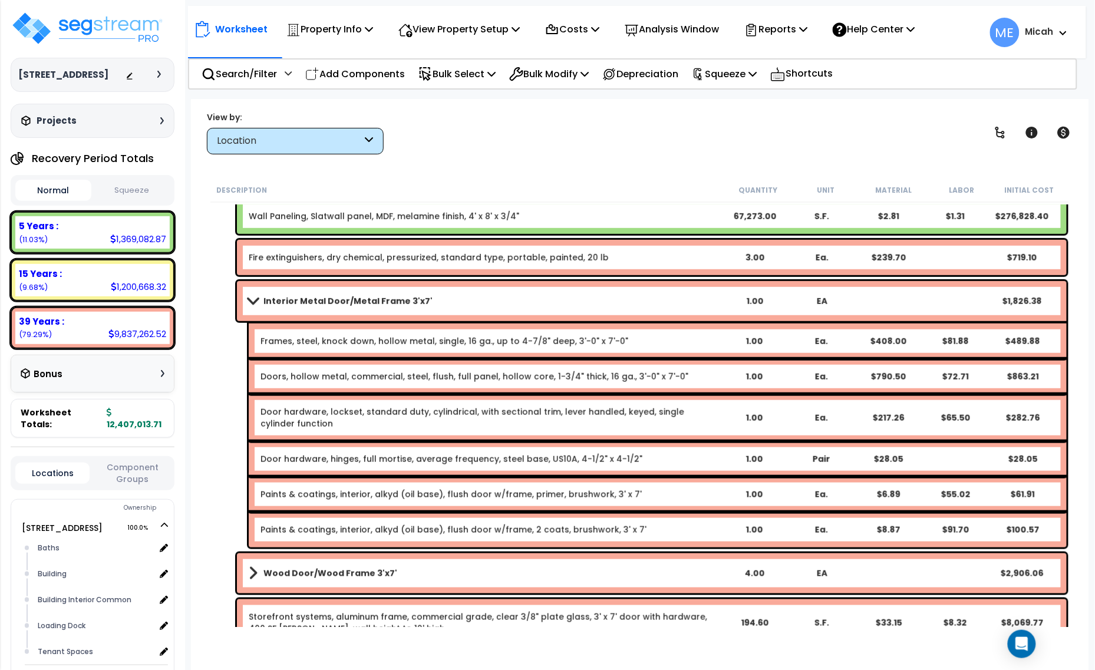
scroll to position [295, 0]
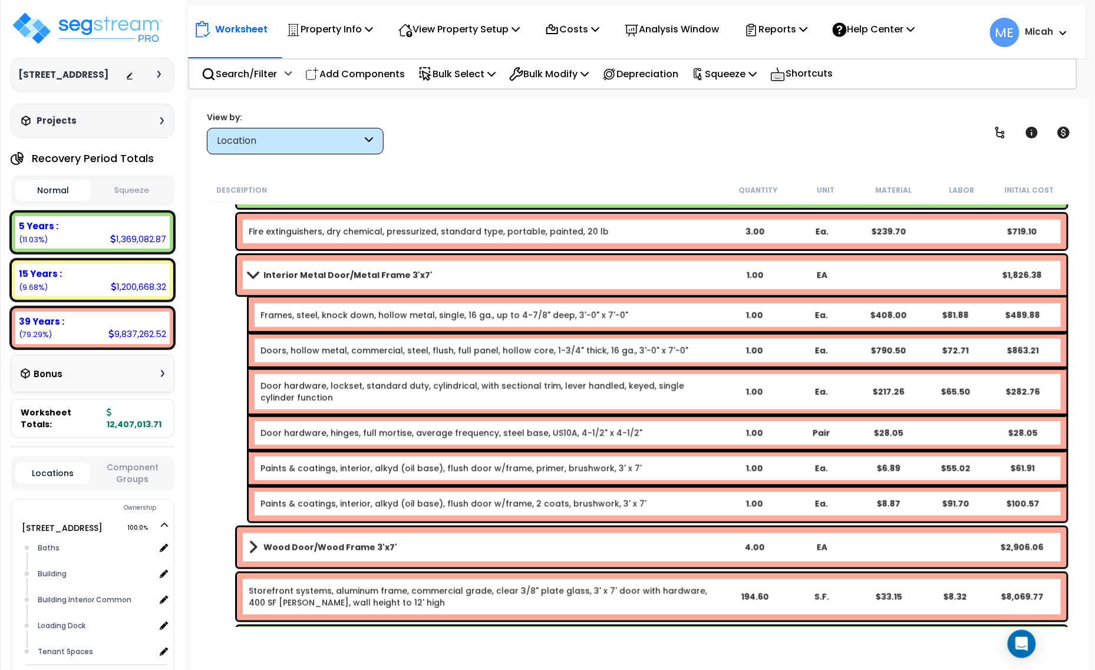
click at [257, 273] on span at bounding box center [253, 275] width 17 height 9
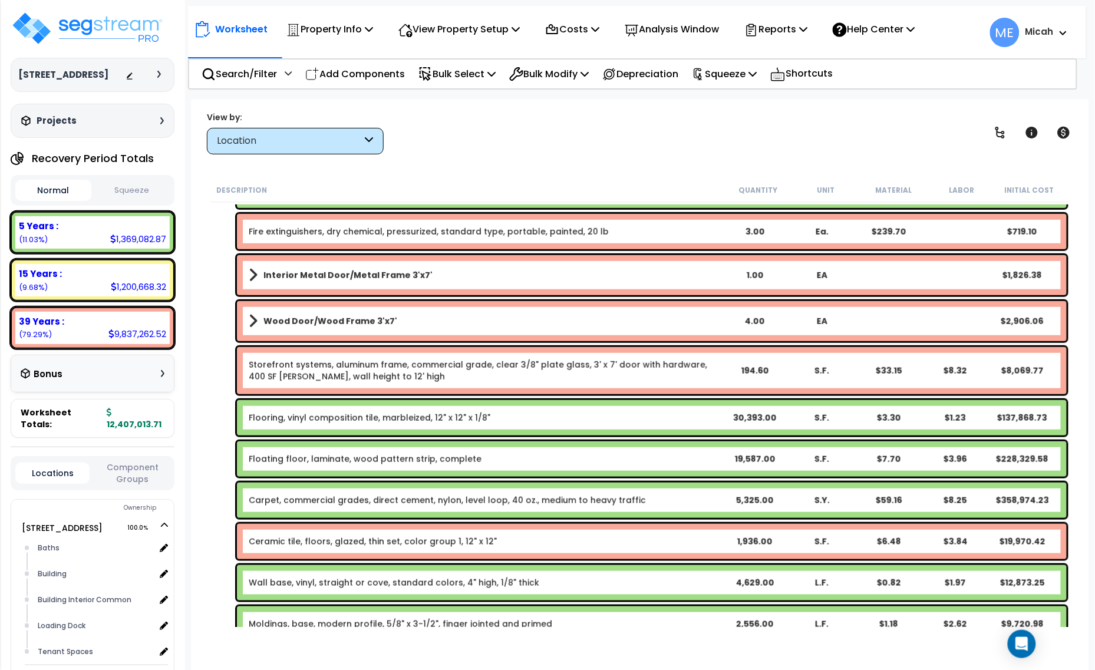
click at [291, 316] on b "Wood Door/Wood Frame 3'x7'" at bounding box center [331, 321] width 134 height 12
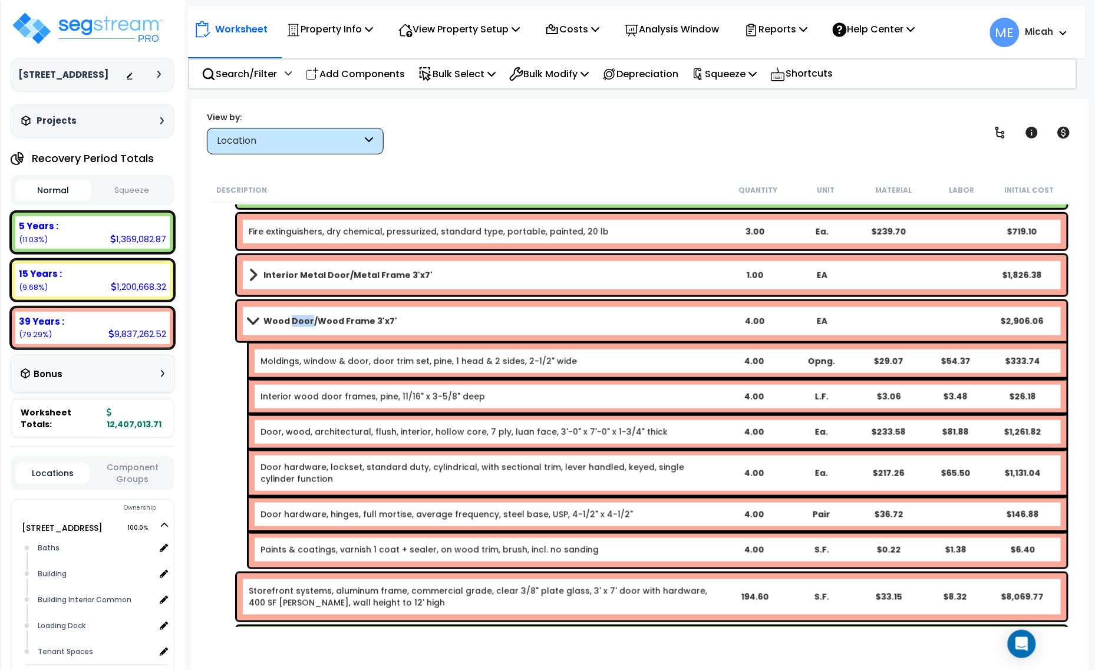
click at [291, 316] on b "Wood Door/Wood Frame 3'x7'" at bounding box center [331, 321] width 134 height 12
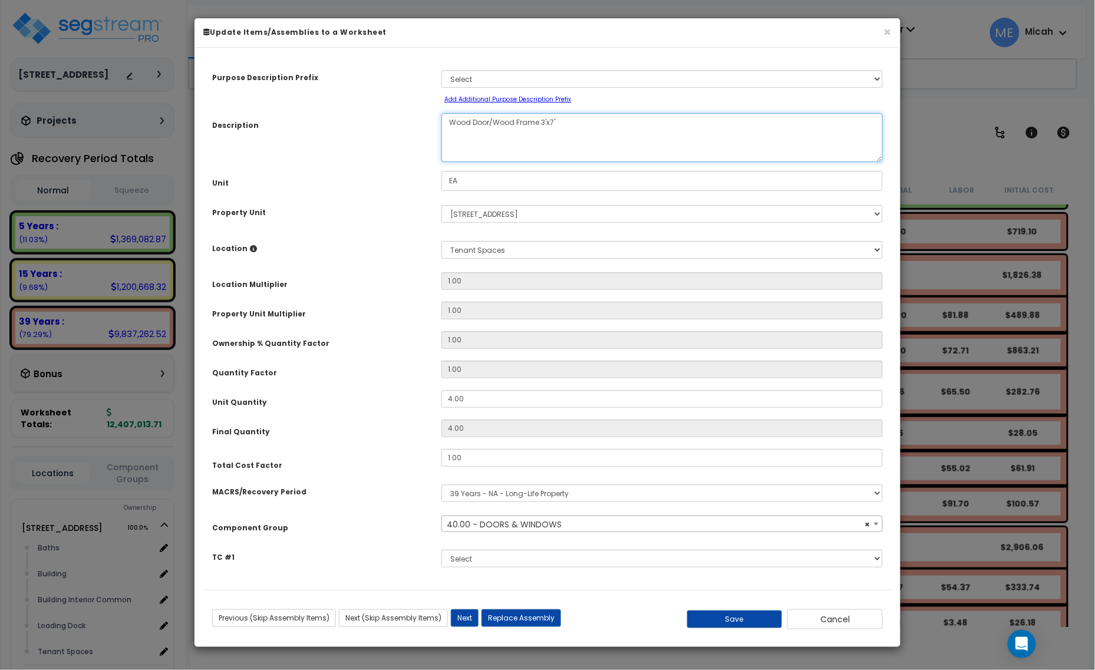
click at [449, 124] on textarea "Wood Door/Wood Frame 3'x7'" at bounding box center [663, 137] width 442 height 49
select select "57248"
type textarea "Interior Wood Door/Wood Frame 3'x7'"
click at [719, 614] on button "Save" at bounding box center [735, 620] width 96 height 18
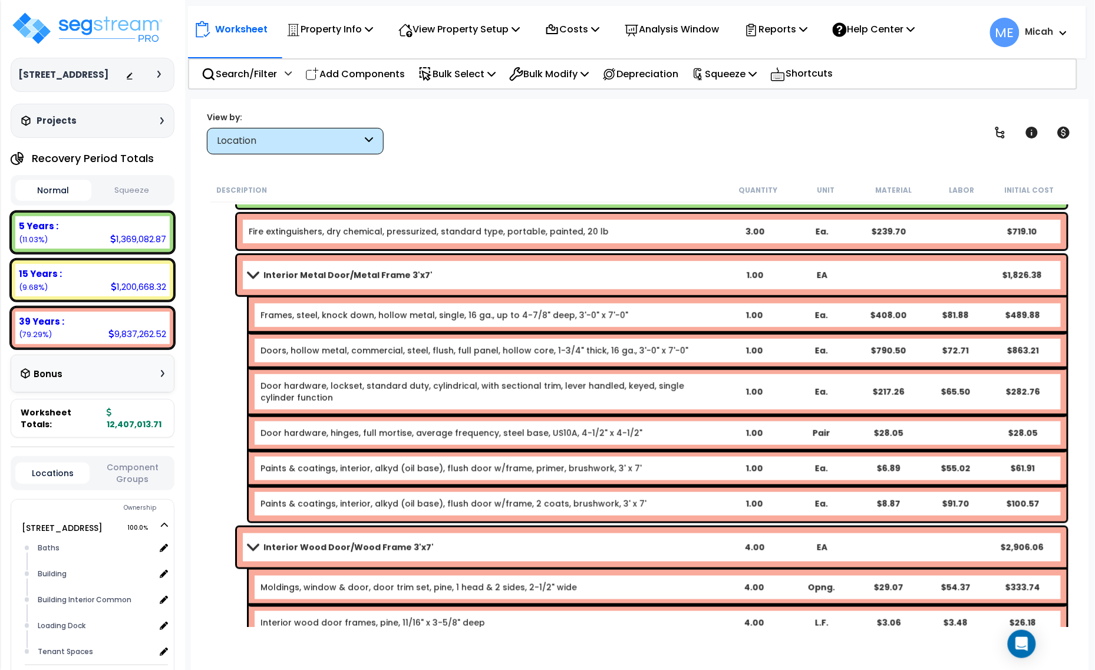
click at [245, 269] on div "Interior Metal Door/Metal Frame 3'x7' 1.00 EA $1,826.38" at bounding box center [652, 275] width 830 height 40
click at [255, 271] on span at bounding box center [253, 275] width 17 height 9
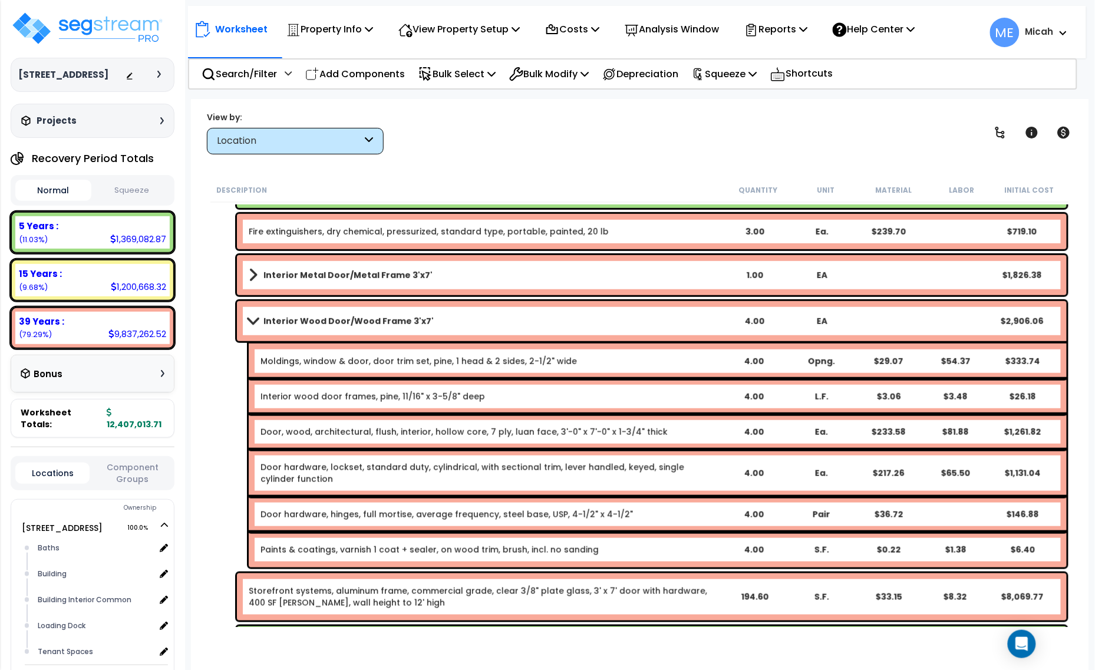
scroll to position [368, 0]
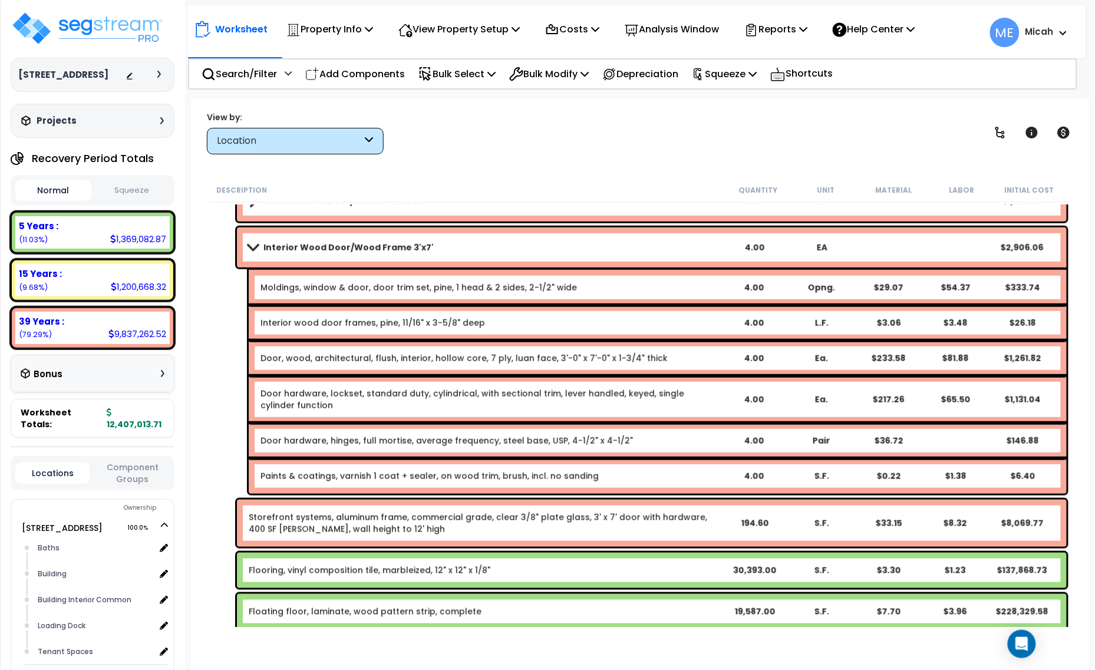
click at [546, 332] on div "Interior wood door frames, pine, 11/16" x 3-5/8" deep 4.00 L.F. $3.06 $3.48 $26…" at bounding box center [658, 322] width 818 height 35
click at [541, 332] on div "Interior wood door frames, pine, 11/16" x 3-5/8" deep 4.00 L.F. $3.06 $3.48 $26…" at bounding box center [658, 322] width 818 height 35
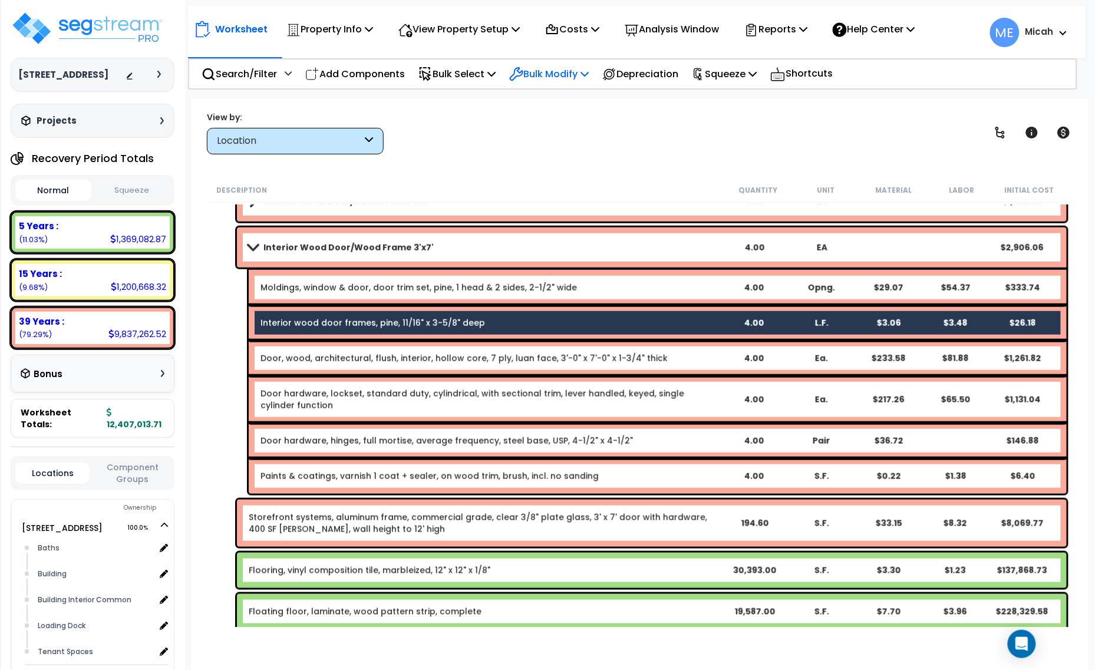
click at [589, 69] on icon at bounding box center [585, 73] width 8 height 9
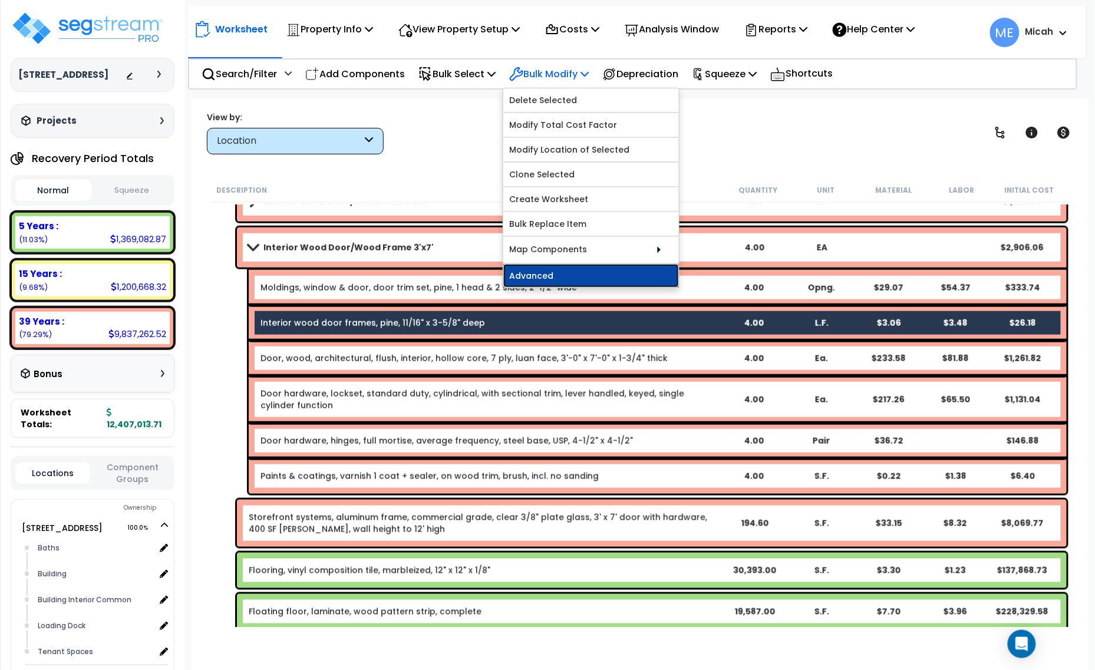
click at [588, 273] on link "Advanced" at bounding box center [591, 276] width 176 height 24
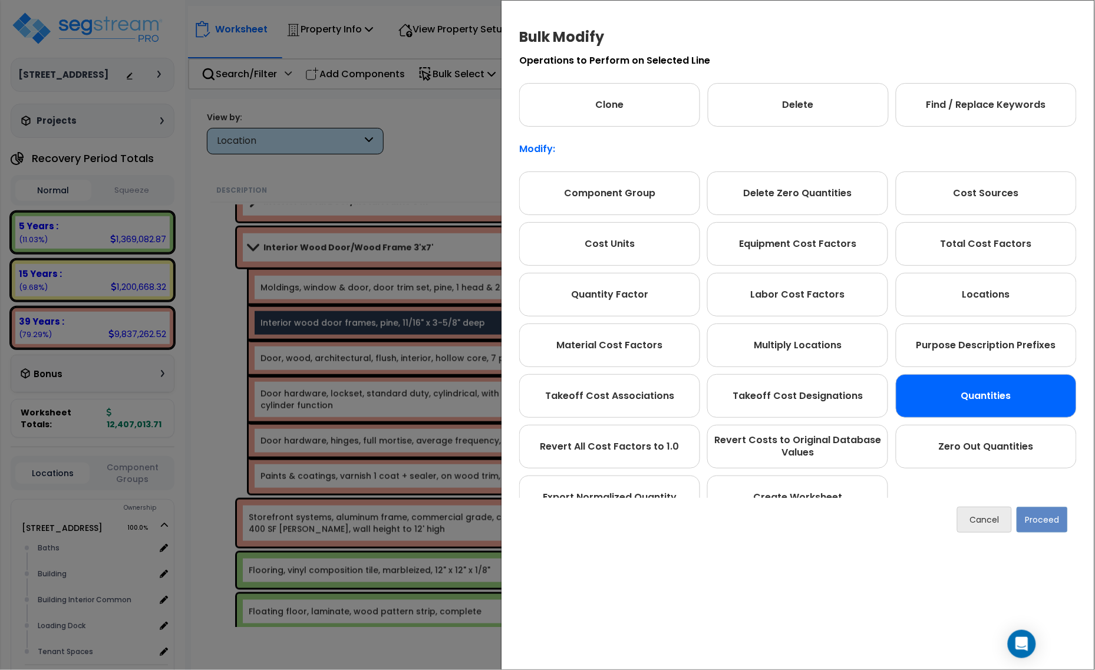
click at [999, 395] on div "Quantities" at bounding box center [986, 396] width 181 height 44
click at [1048, 517] on button "Proceed" at bounding box center [1042, 520] width 51 height 26
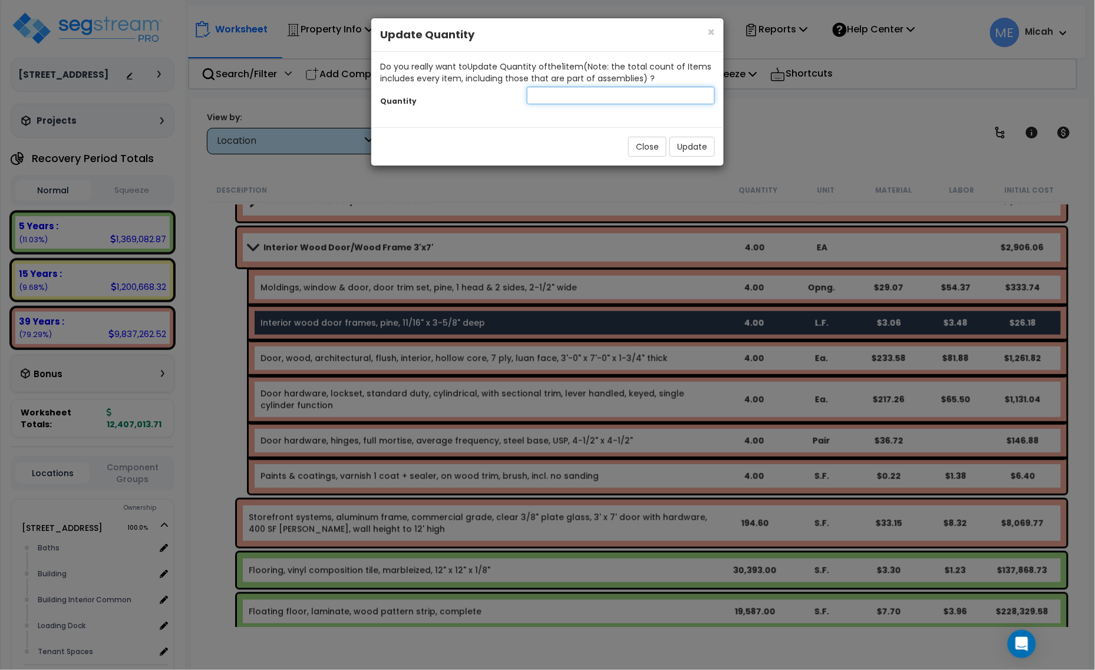
click at [550, 92] on input "number" at bounding box center [621, 96] width 188 height 18
type input "136"
click at [696, 143] on button "Update" at bounding box center [692, 147] width 45 height 20
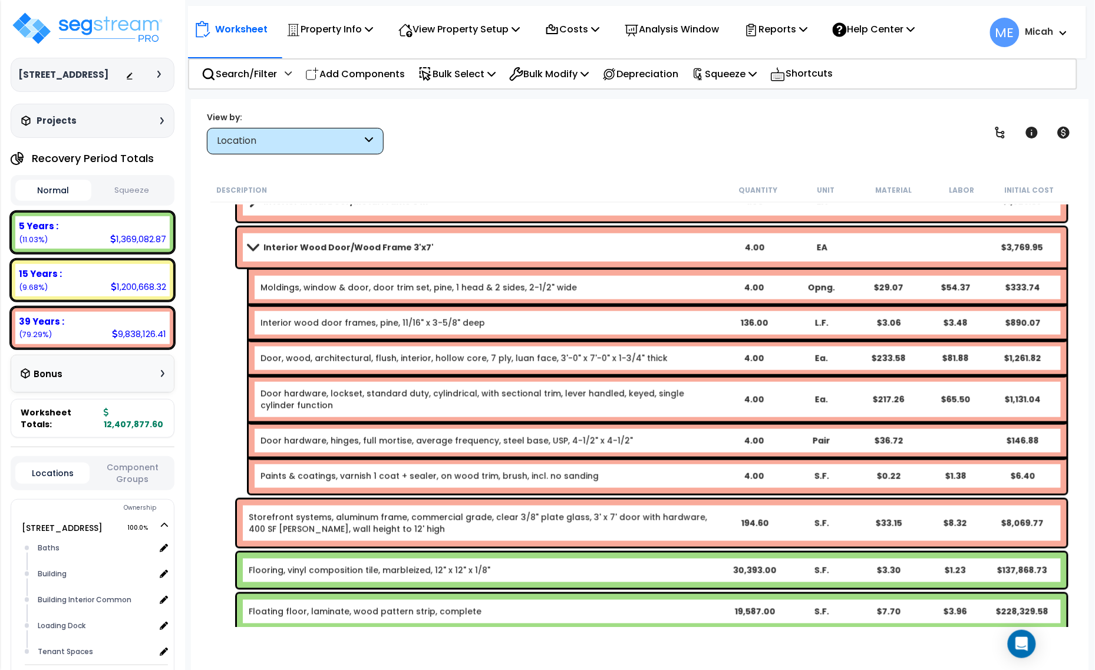
click at [431, 478] on link "Paints & coatings, varnish 1 coat + sealer, on wood trim, brush, incl. no sandi…" at bounding box center [430, 476] width 338 height 12
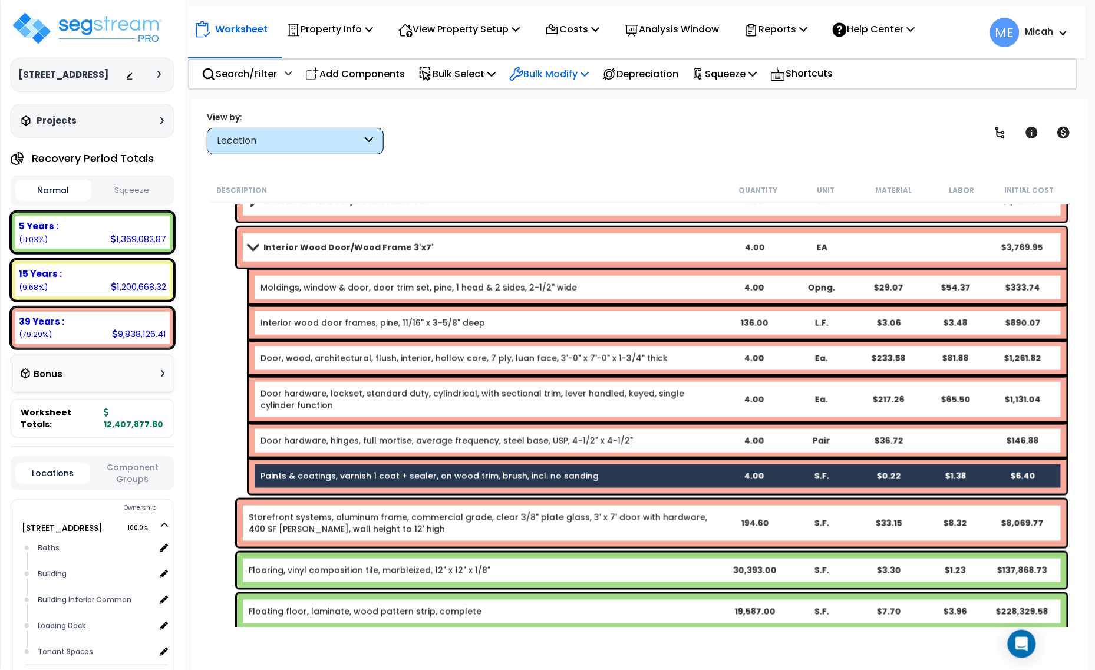
click at [589, 77] on p "Bulk Modify" at bounding box center [549, 74] width 80 height 16
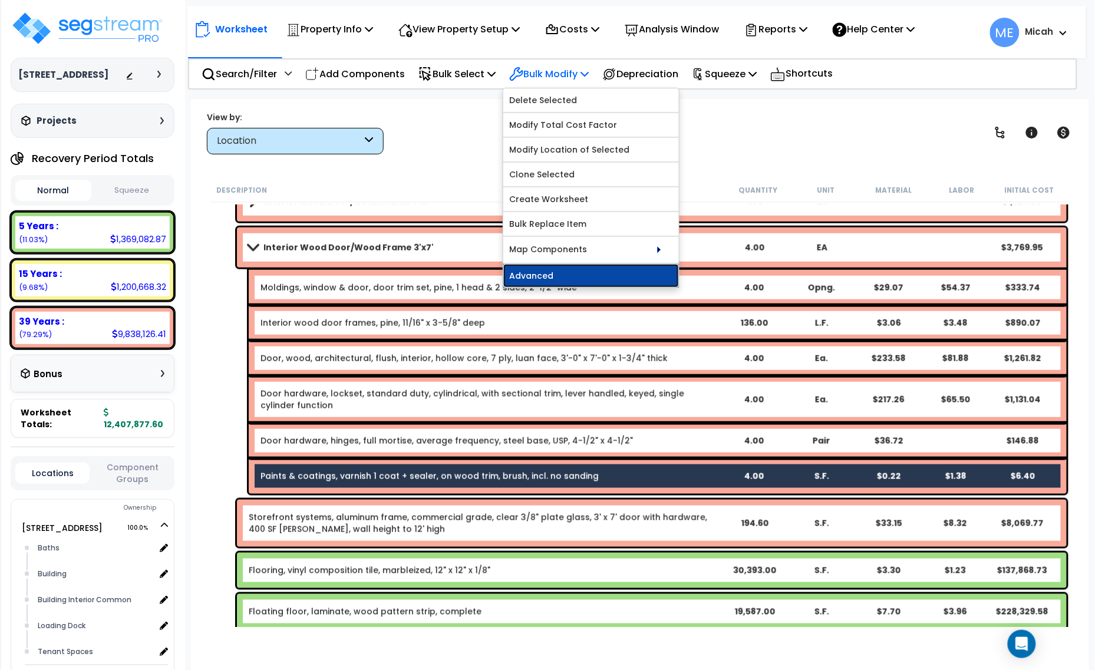
click at [579, 284] on link "Advanced" at bounding box center [591, 276] width 176 height 24
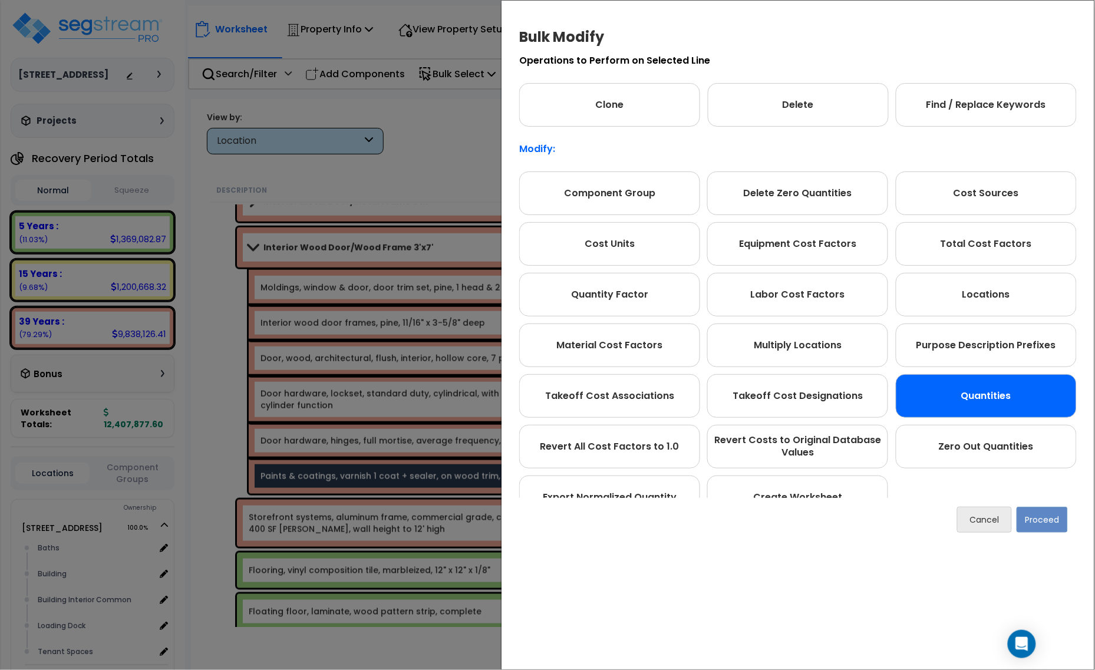
click at [1020, 393] on div "Quantities" at bounding box center [986, 396] width 181 height 44
click at [1051, 531] on button "Proceed" at bounding box center [1042, 520] width 51 height 26
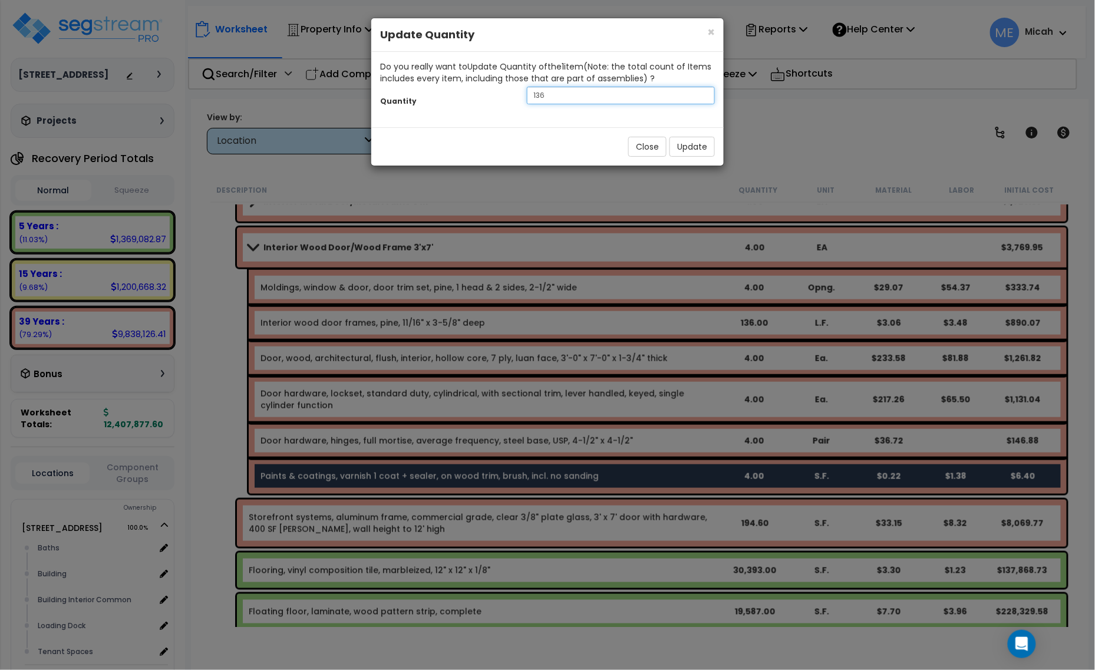
drag, startPoint x: 582, startPoint y: 94, endPoint x: 509, endPoint y: 94, distance: 73.7
click at [510, 94] on div "Quantity 136" at bounding box center [547, 96] width 353 height 25
type input "168"
click at [700, 144] on button "Update" at bounding box center [692, 147] width 45 height 20
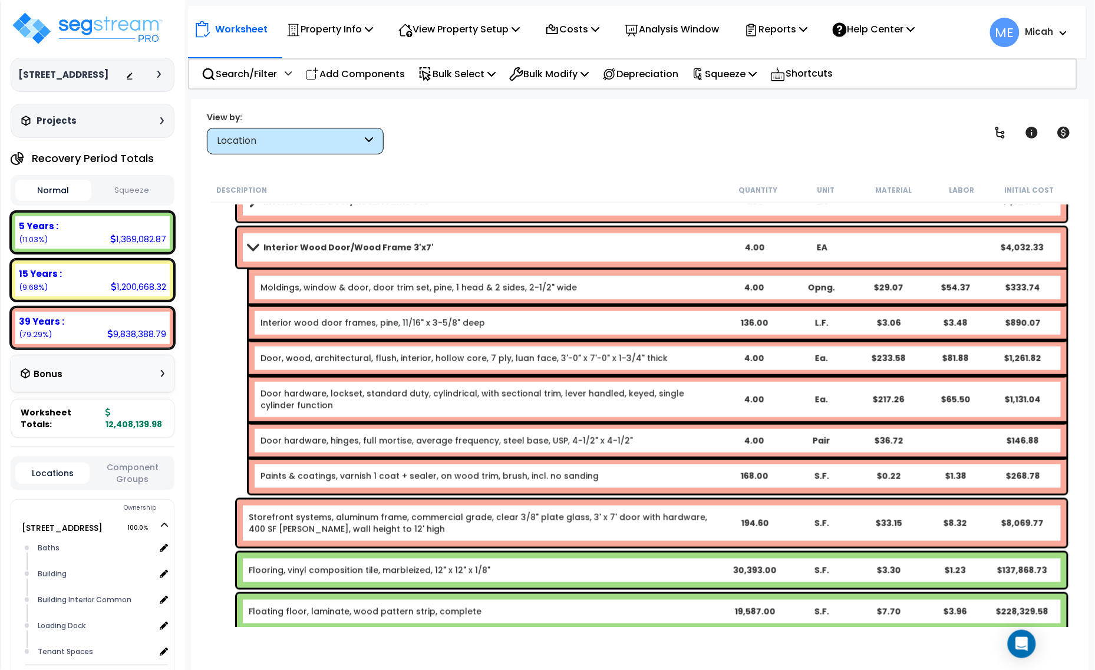
click at [249, 245] on span at bounding box center [253, 247] width 17 height 9
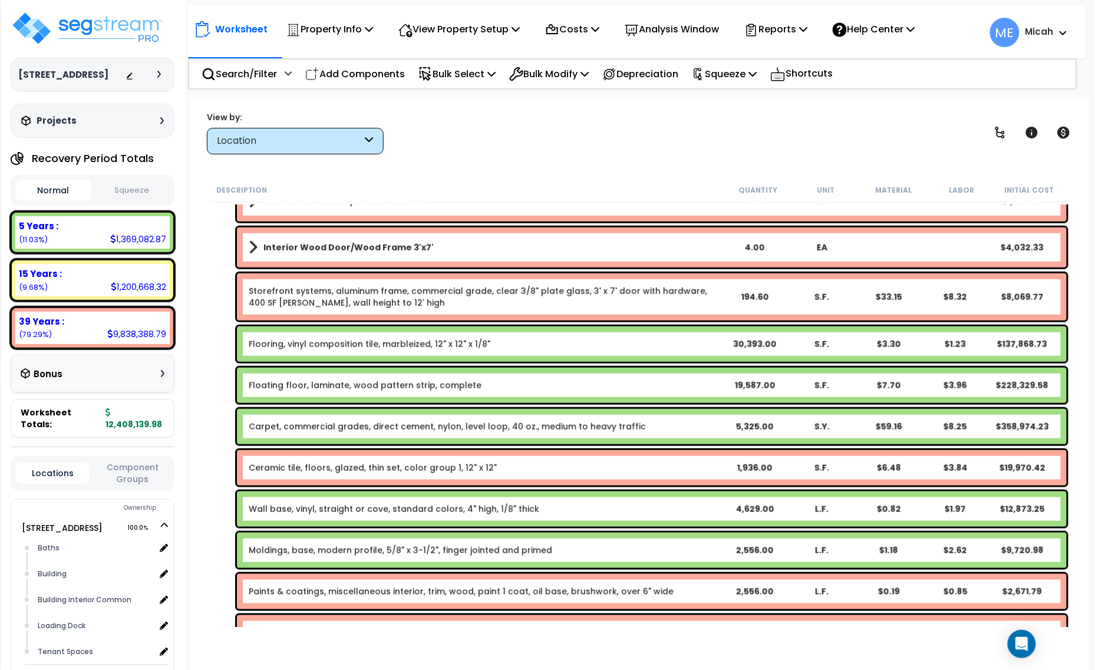
click at [254, 291] on link "Storefront systems, aluminum frame, commercial grade, clear 3/8" plate glass, 3…" at bounding box center [485, 297] width 472 height 24
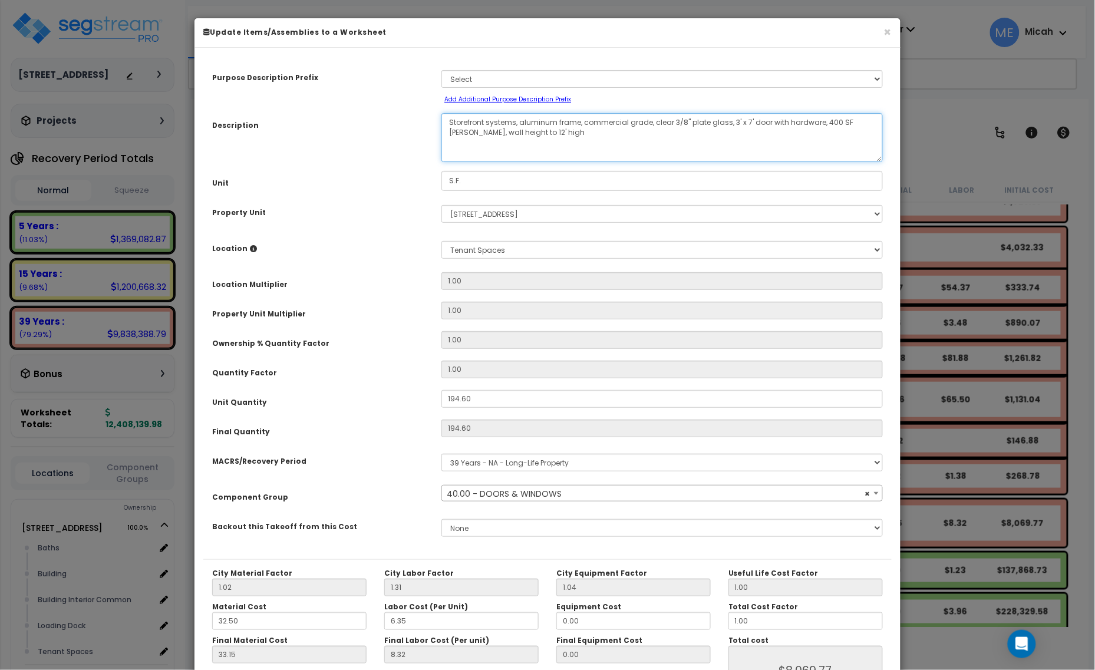
select select "57248"
click at [447, 120] on textarea "Storefront systems, aluminum frame, commercial grade, clear 3/8" plate glass, 3…" at bounding box center [663, 137] width 442 height 49
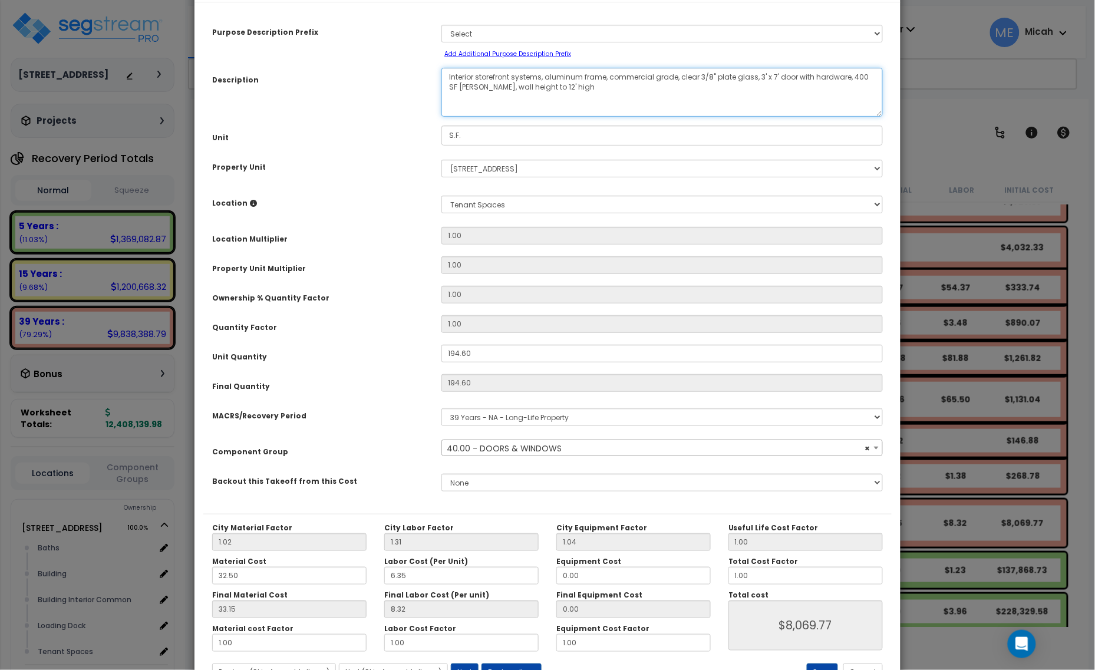
scroll to position [93, 0]
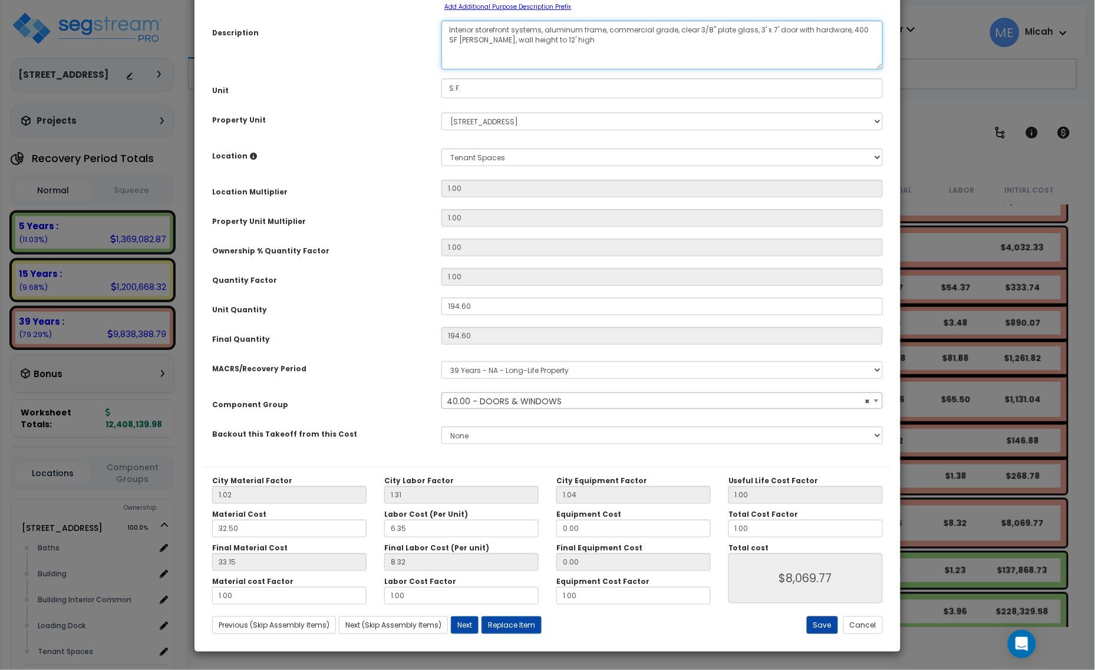
type textarea "Interior storefront systems, aluminum frame, commercial grade, clear 3/8" plate…"
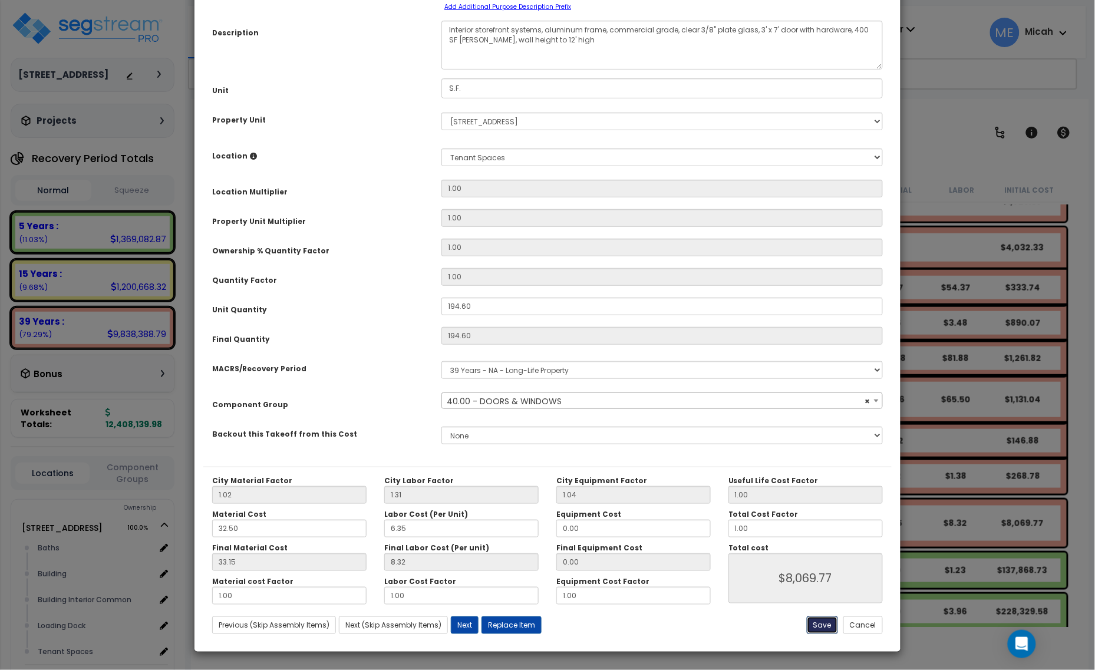
click at [819, 621] on button "Save" at bounding box center [822, 626] width 31 height 18
type input "8069.77"
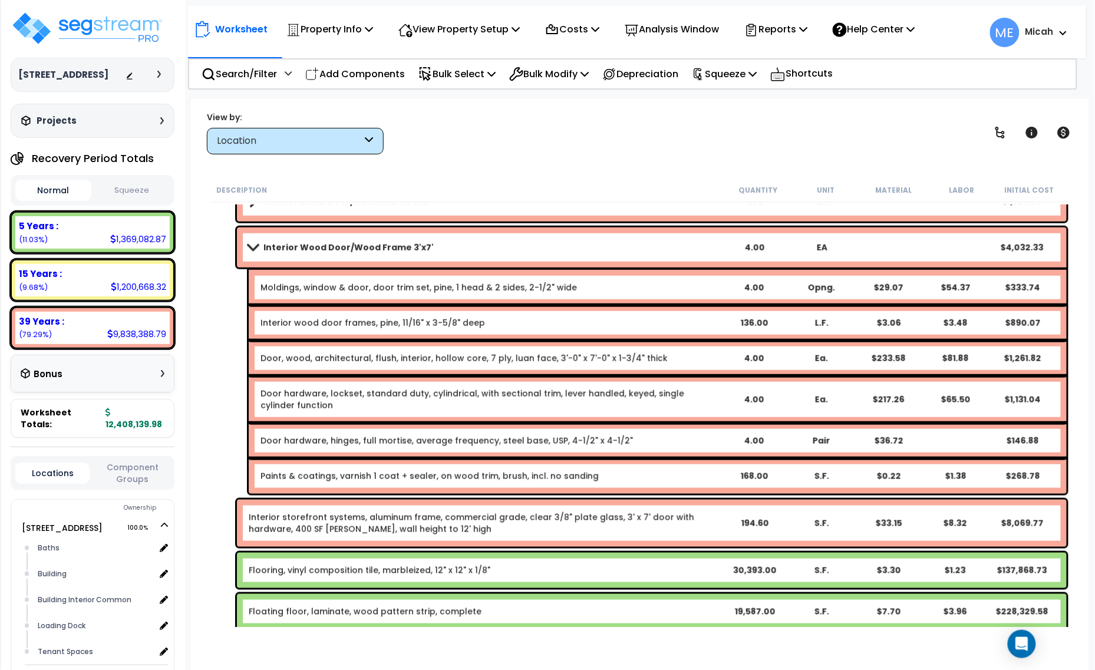
click at [251, 248] on span at bounding box center [253, 247] width 17 height 9
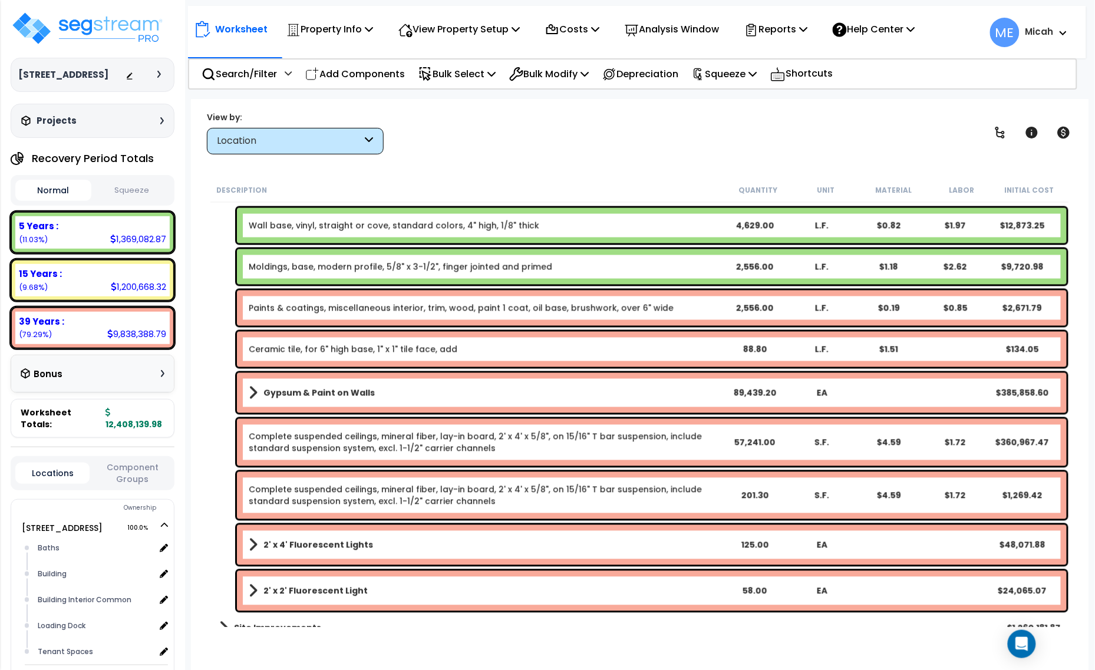
scroll to position [663, 0]
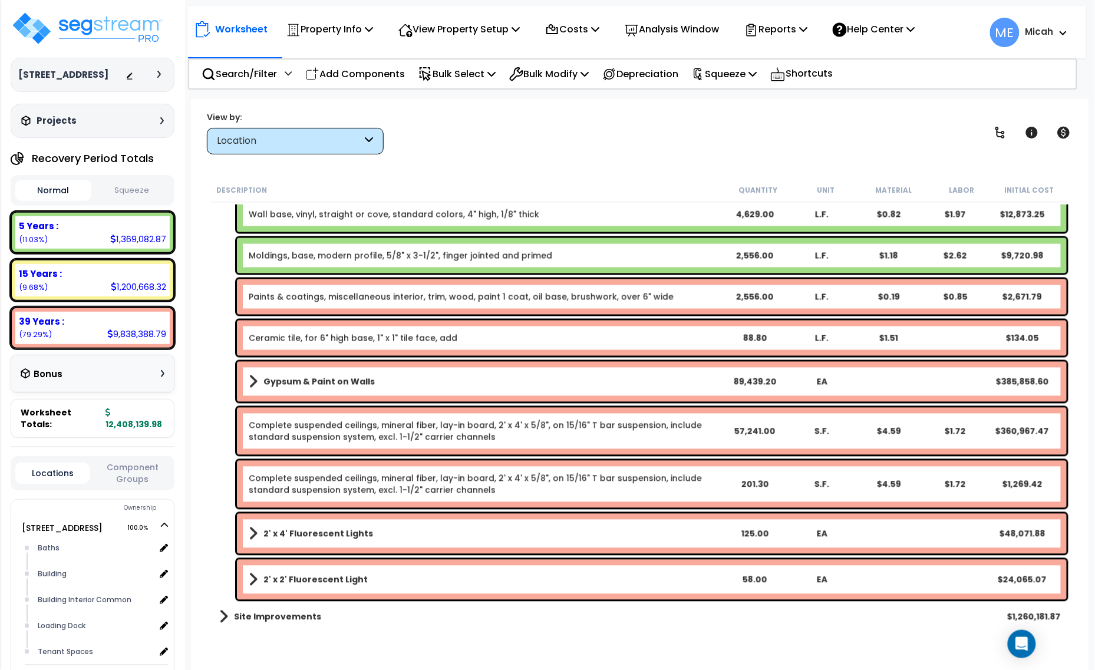
click at [257, 383] on link "Gypsum & Paint on Walls" at bounding box center [485, 382] width 472 height 17
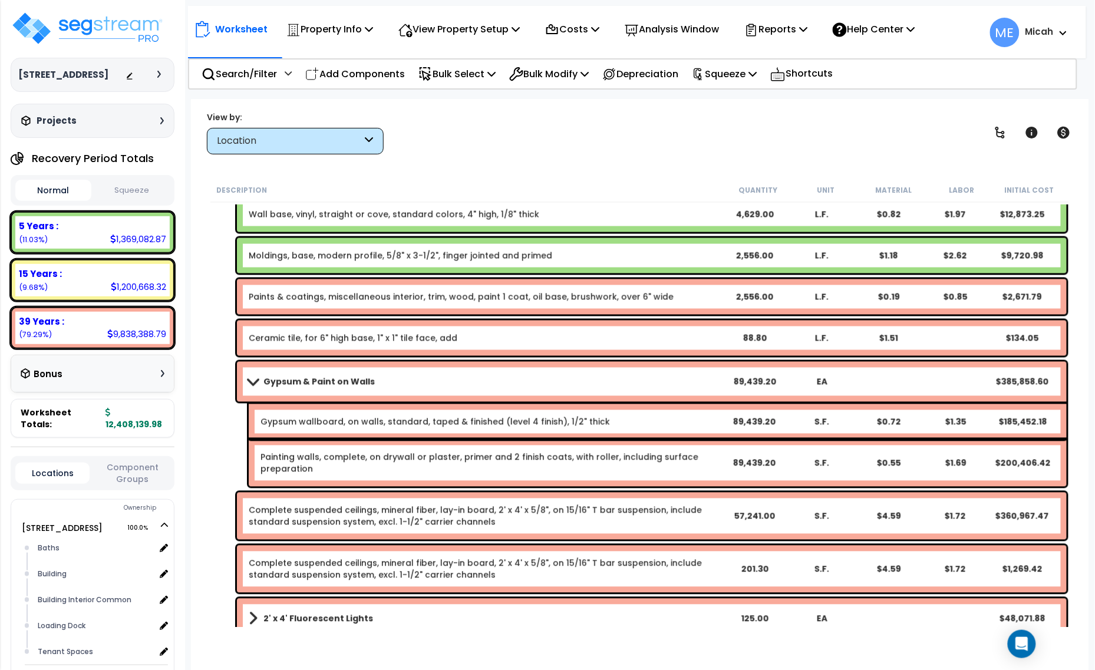
click at [251, 380] on span at bounding box center [253, 381] width 17 height 9
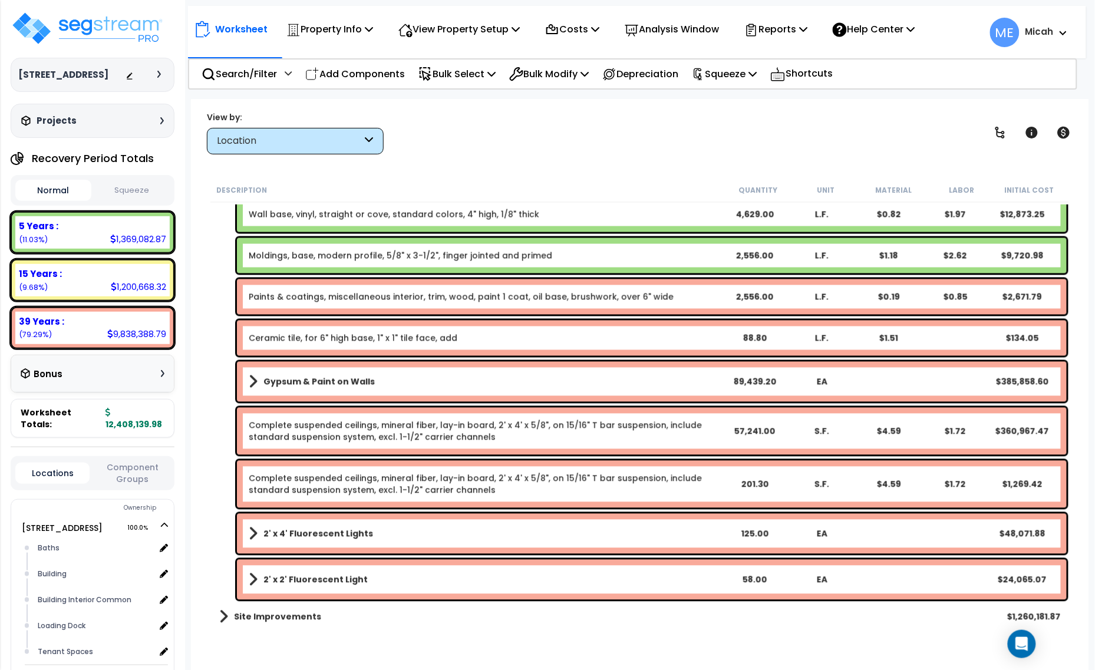
click at [253, 532] on span at bounding box center [253, 534] width 9 height 17
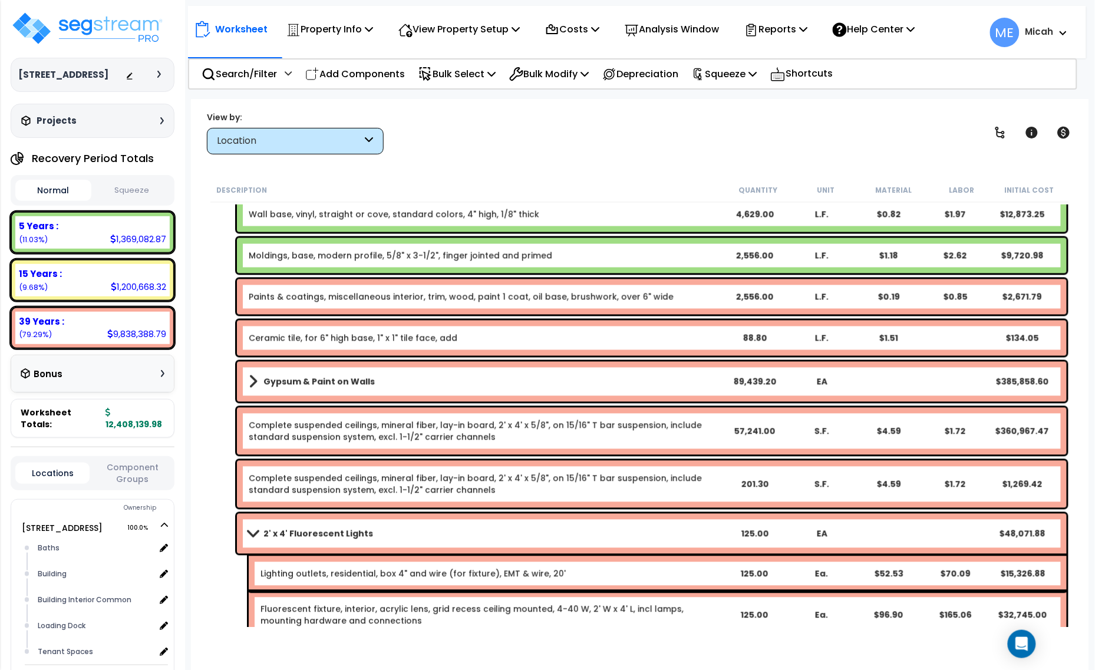
click at [251, 531] on span at bounding box center [253, 533] width 17 height 9
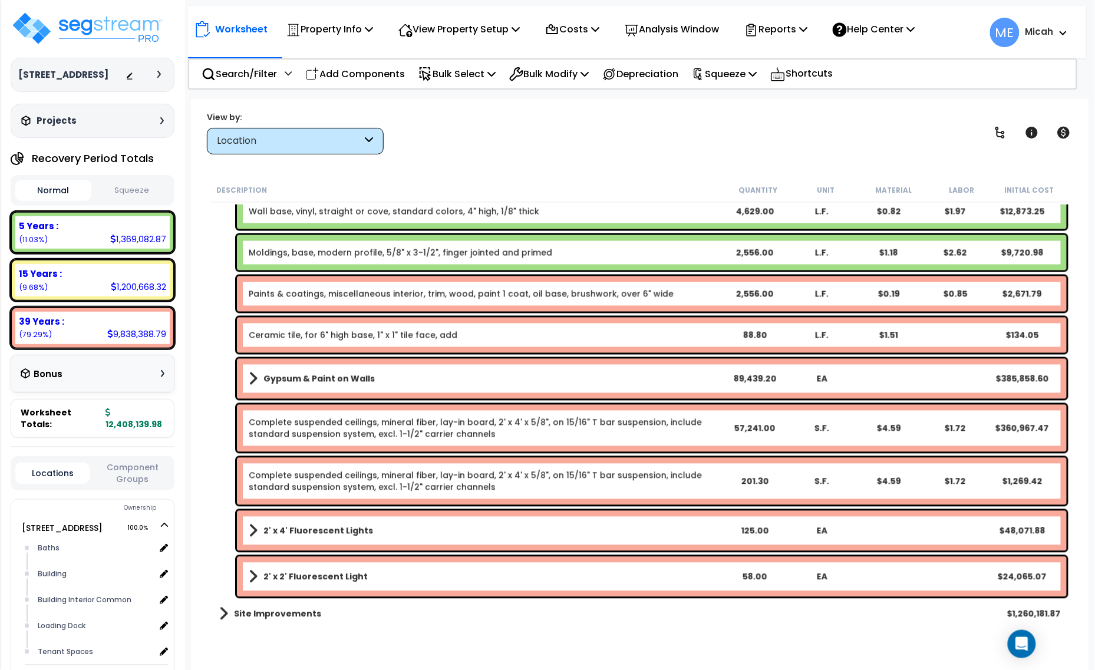
scroll to position [667, 0]
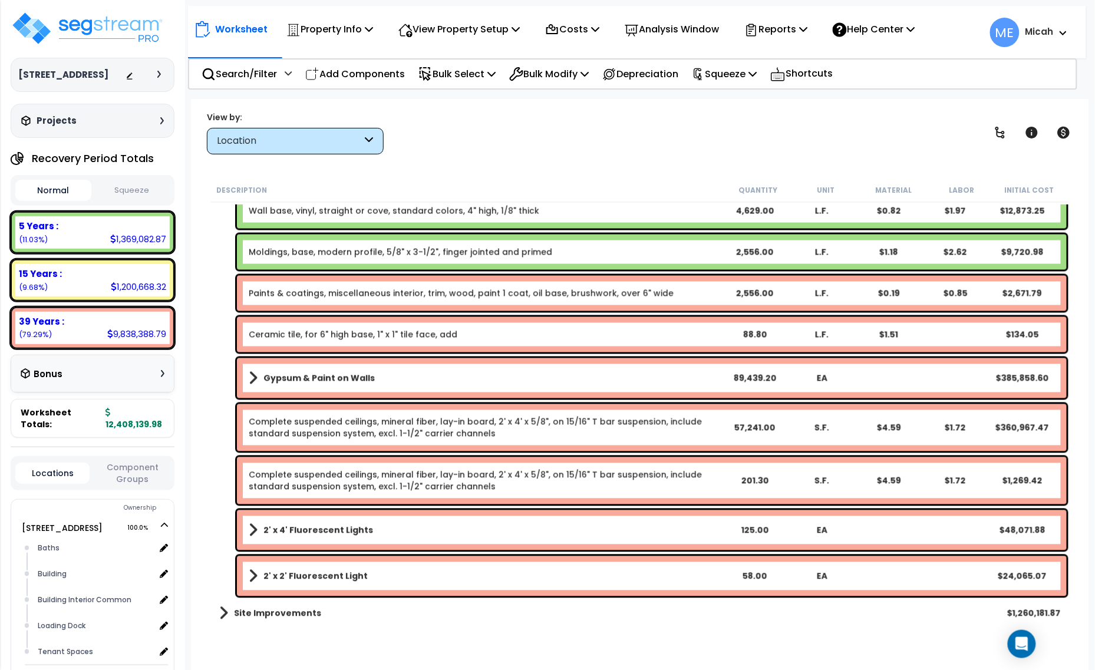
click at [253, 579] on span at bounding box center [253, 576] width 9 height 17
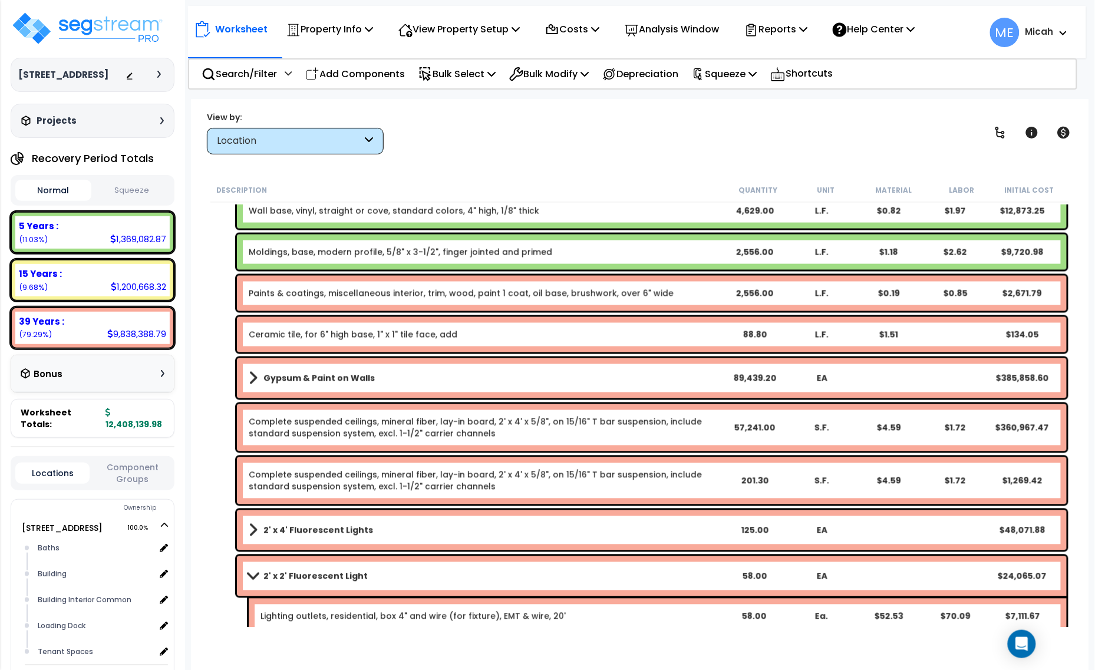
click at [253, 576] on span at bounding box center [253, 576] width 17 height 9
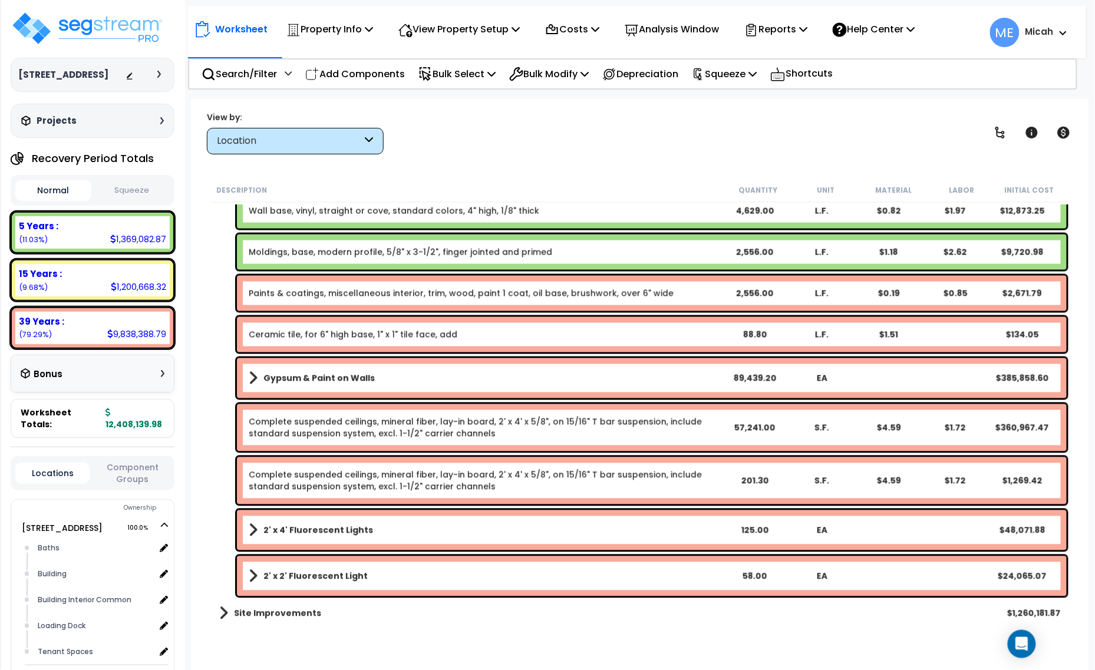
click at [253, 576] on span at bounding box center [253, 576] width 9 height 17
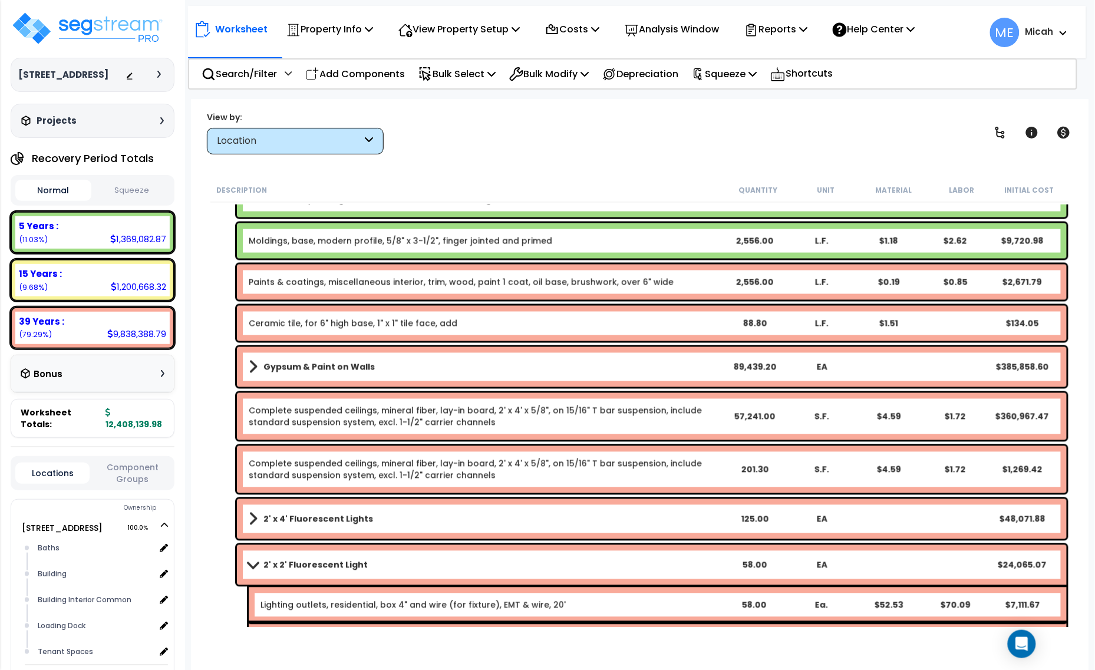
click at [252, 561] on span at bounding box center [253, 565] width 17 height 9
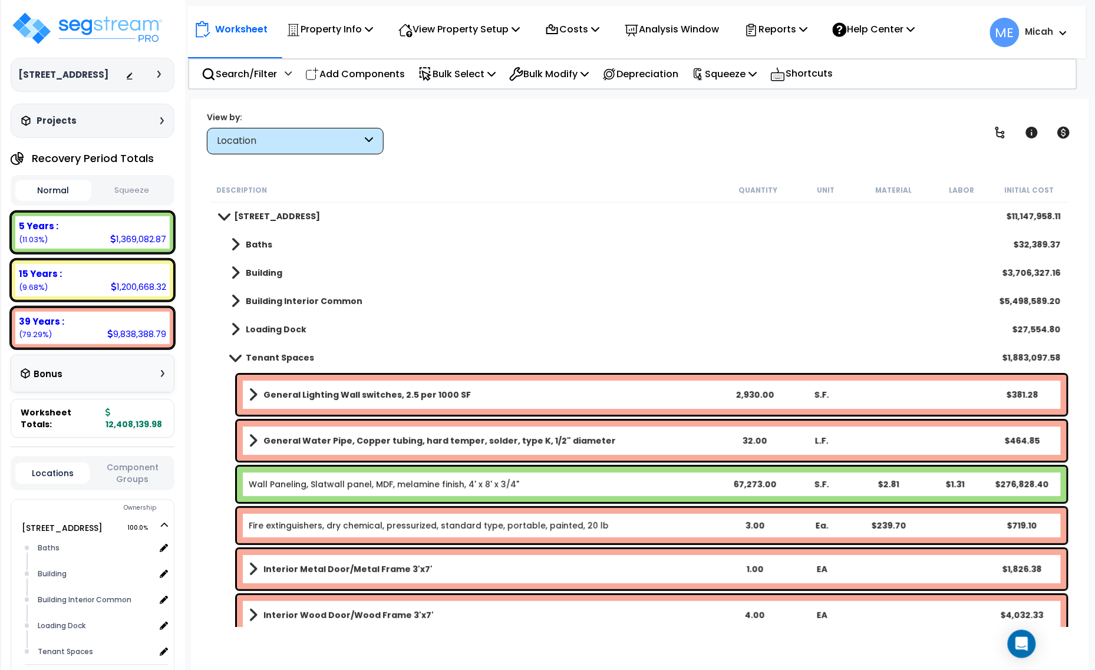
scroll to position [0, 0]
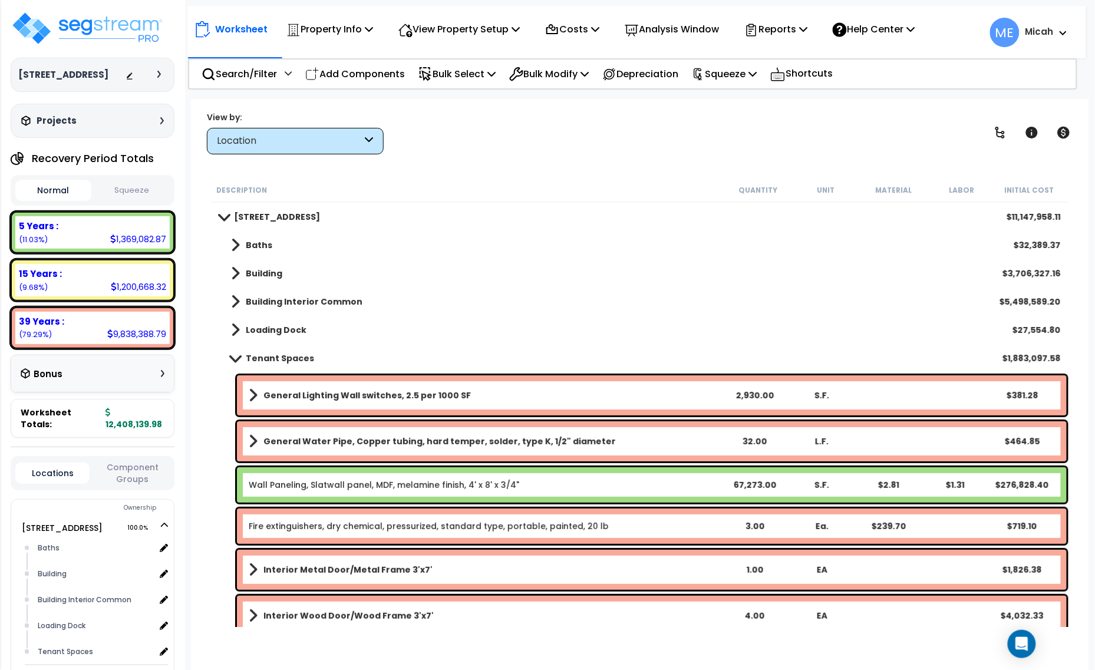
click at [236, 355] on span at bounding box center [235, 358] width 17 height 9
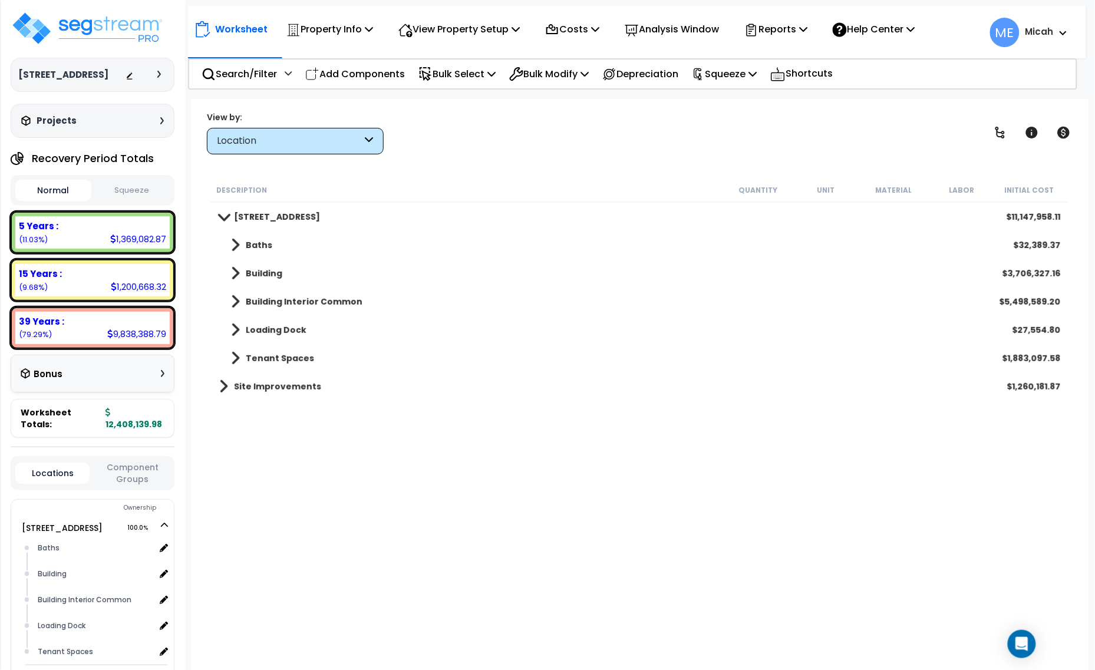
click at [231, 305] on span at bounding box center [235, 302] width 9 height 17
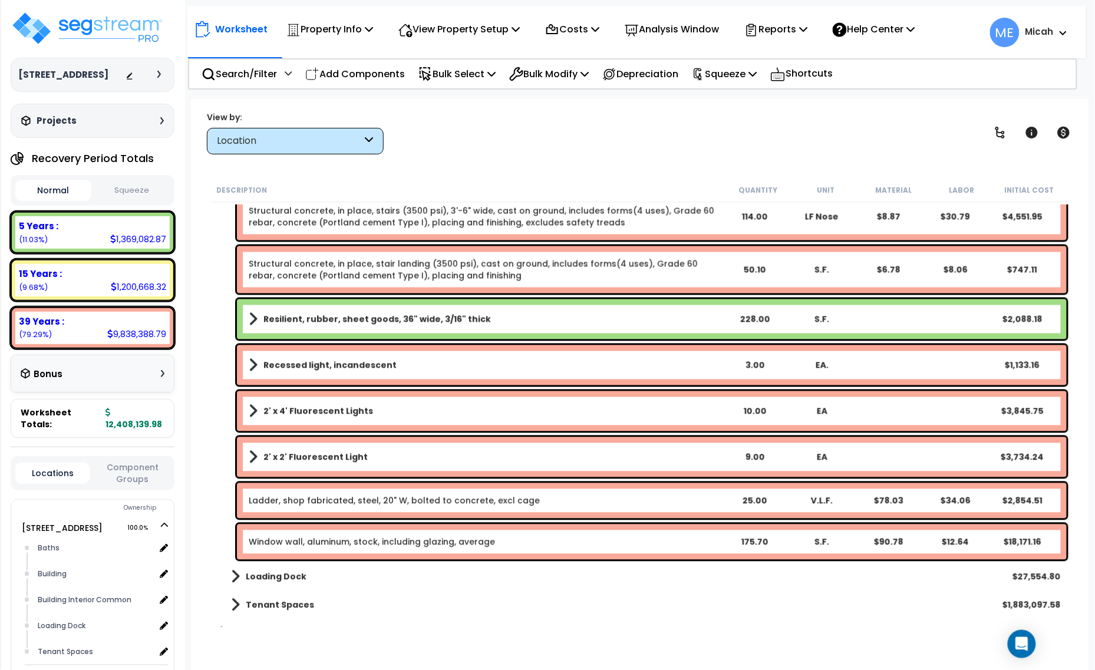
scroll to position [2202, 0]
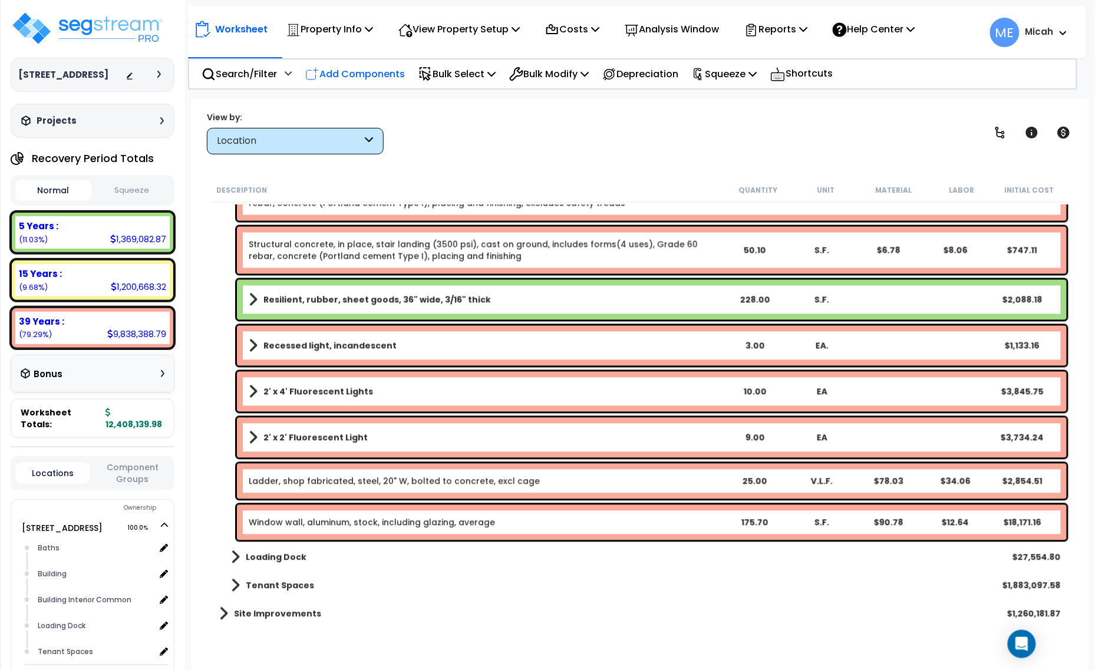
click at [384, 75] on p "Add Components" at bounding box center [355, 74] width 100 height 16
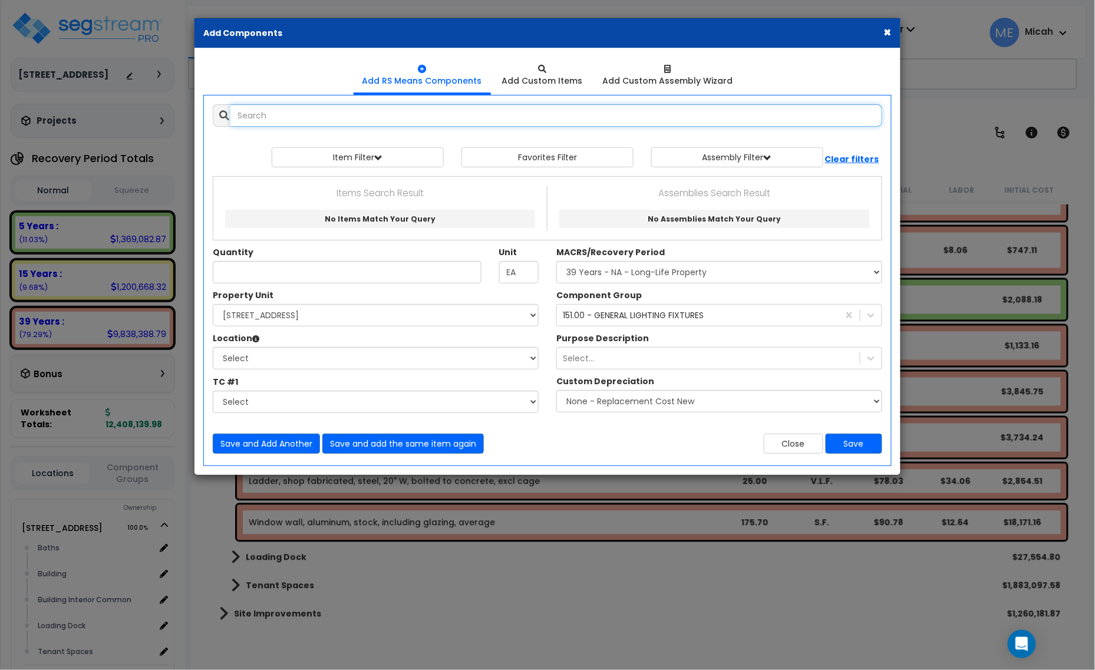
select select
click at [305, 120] on input "text" at bounding box center [557, 115] width 652 height 22
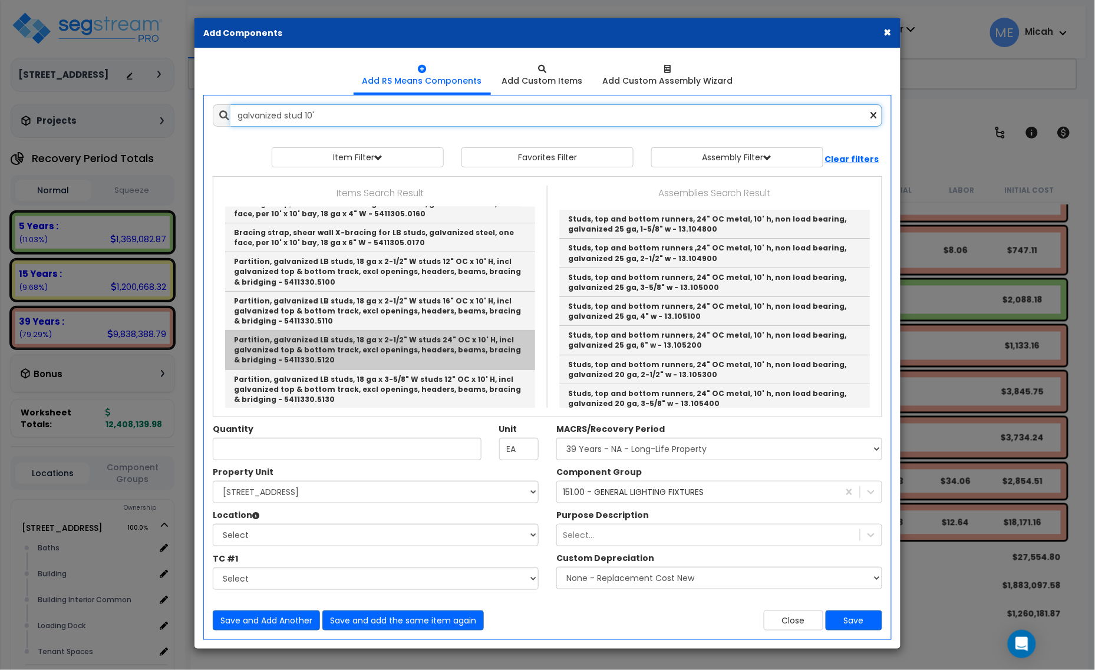
scroll to position [147, 0]
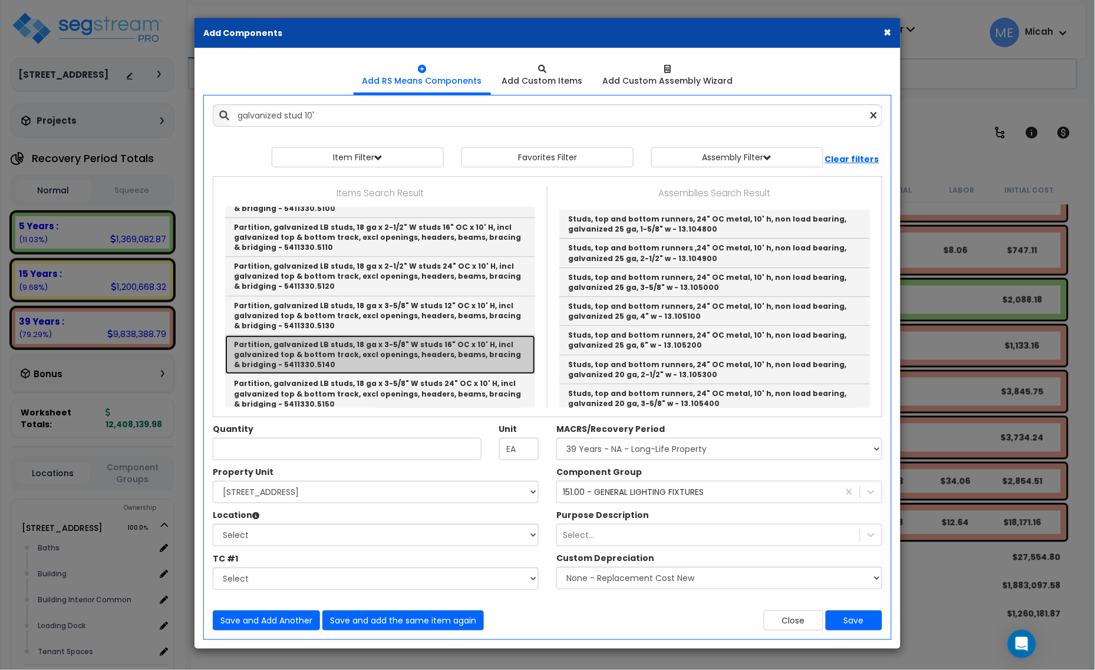
click at [378, 354] on link "Partition, galvanized LB studs, 18 ga x 3-5/8" W studs 16" OC x 10' H, incl gal…" at bounding box center [380, 354] width 310 height 39
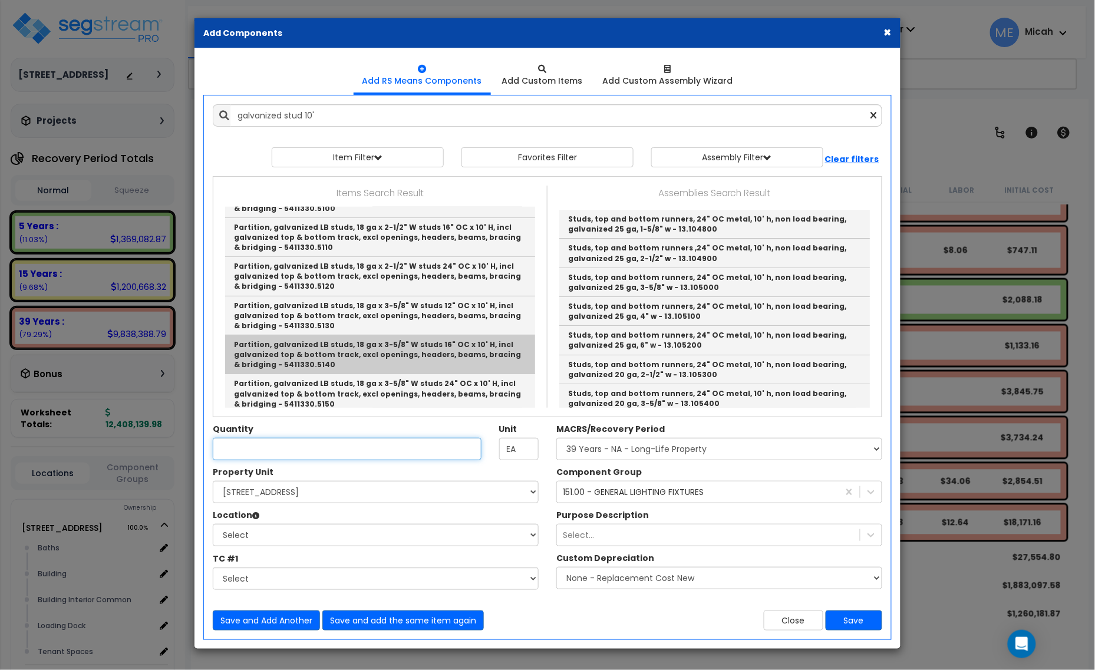
type input "Partition, galvanized LB studs, 18 ga x 3-5/8" W studs 16" OC x 10' H, incl gal…"
checkbox input "false"
type input "L.F."
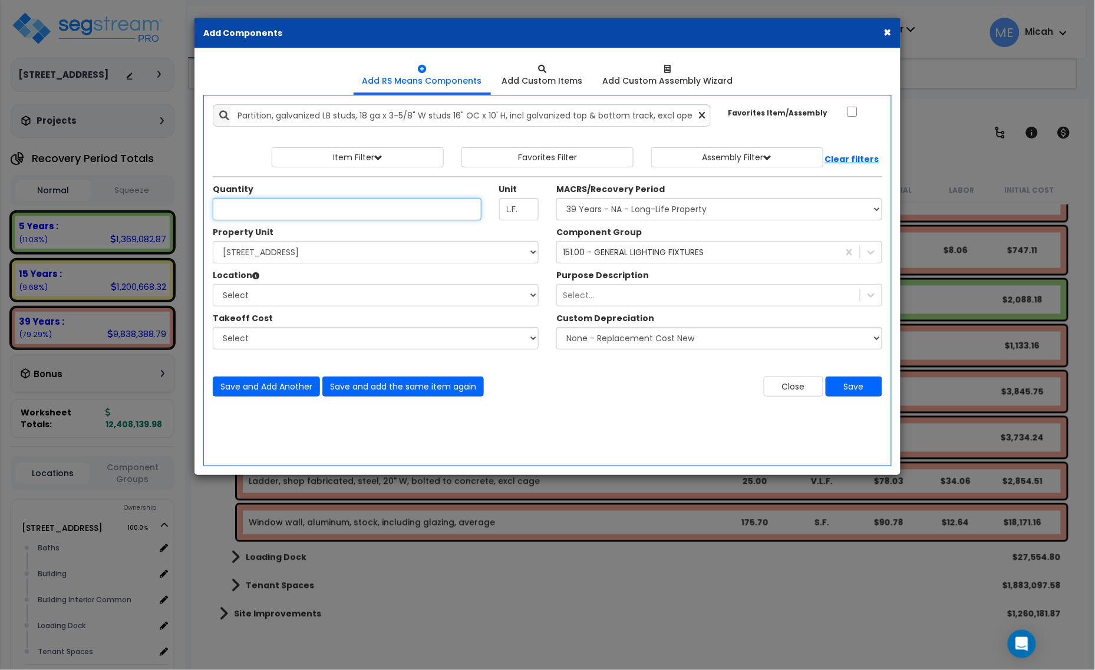
scroll to position [0, 0]
type input "422.5"
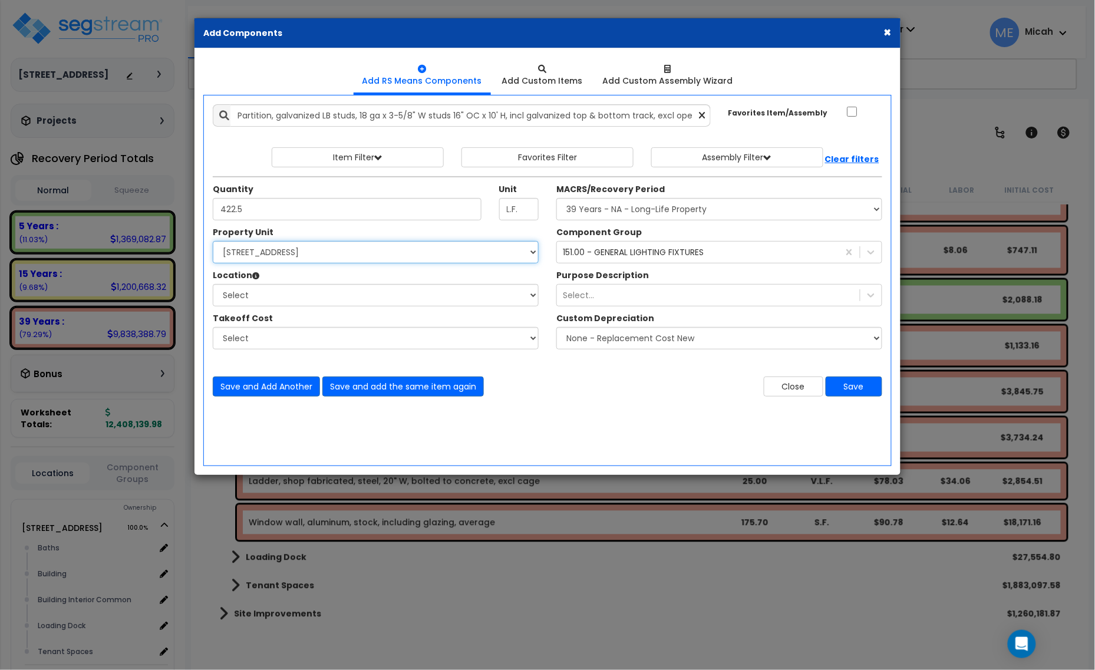
click at [390, 258] on select "Select [STREET_ADDRESS] Site Improvements" at bounding box center [376, 252] width 326 height 22
select select "166495"
click at [213, 242] on select "Select [STREET_ADDRESS] Site Improvements" at bounding box center [376, 252] width 326 height 22
click at [348, 295] on select "Select Baths Building Building Interior Building Interior Common Loading Dock T…" at bounding box center [376, 295] width 326 height 22
select select "Others"
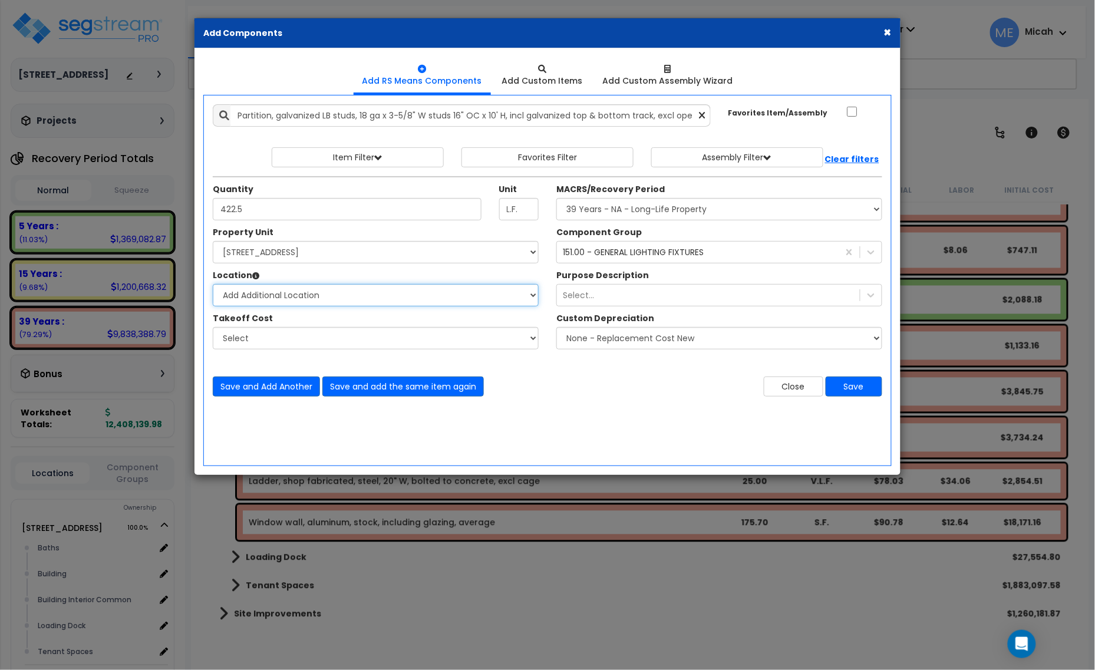
click at [213, 285] on select "Select Baths Building Building Interior Building Interior Common Loading Dock T…" at bounding box center [376, 295] width 326 height 22
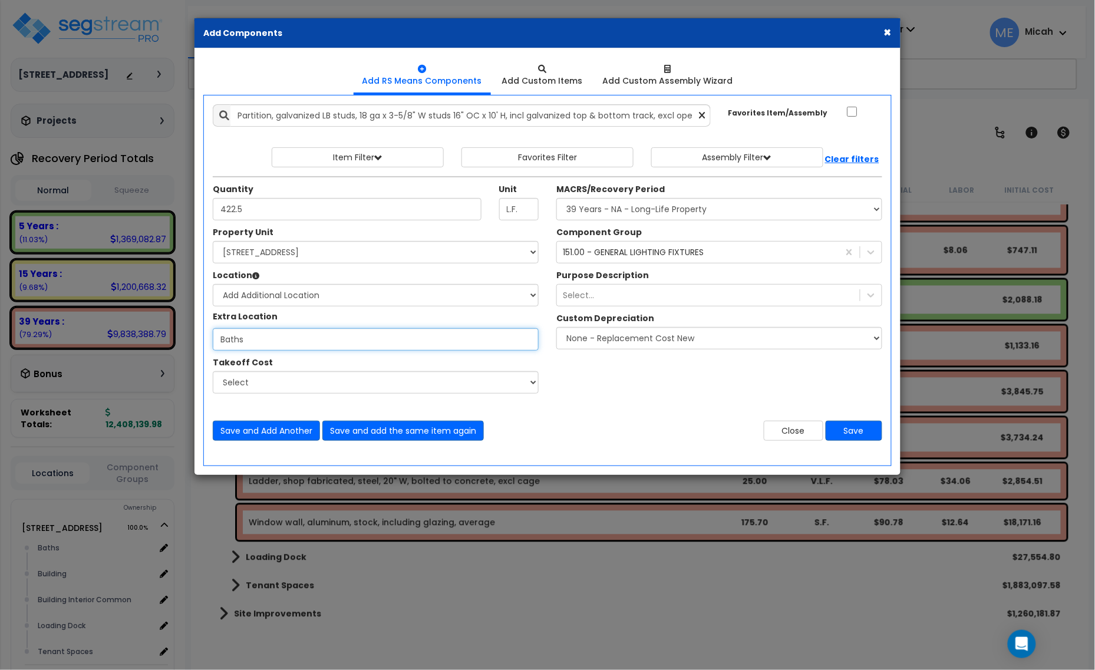
click at [317, 338] on input "Baths" at bounding box center [376, 339] width 326 height 22
type input "Mezzanine"
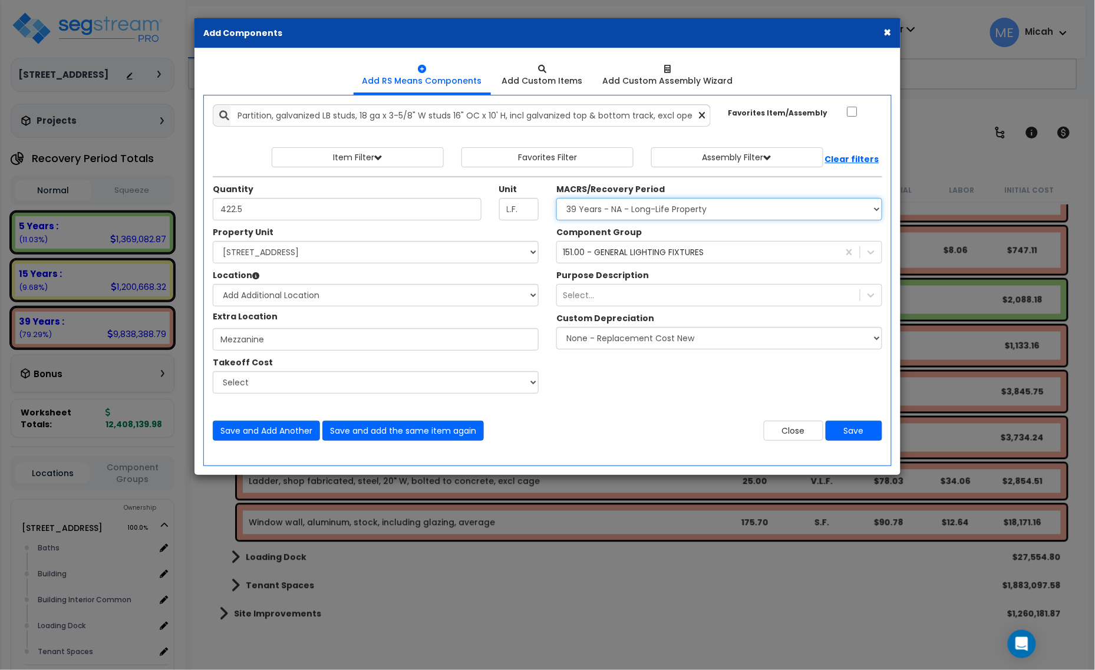
click at [595, 216] on select "Select MACRS/Recovery Period 5 Years - 57.0 - Distributive Trades & Services 5 …" at bounding box center [720, 209] width 326 height 22
select select "3669"
click at [557, 199] on select "Select MACRS/Recovery Period 5 Years - 57.0 - Distributive Trades & Services 5 …" at bounding box center [720, 209] width 326 height 22
click at [602, 254] on div "151.00 - GENERAL LIGHTING FIXTURES" at bounding box center [633, 252] width 141 height 12
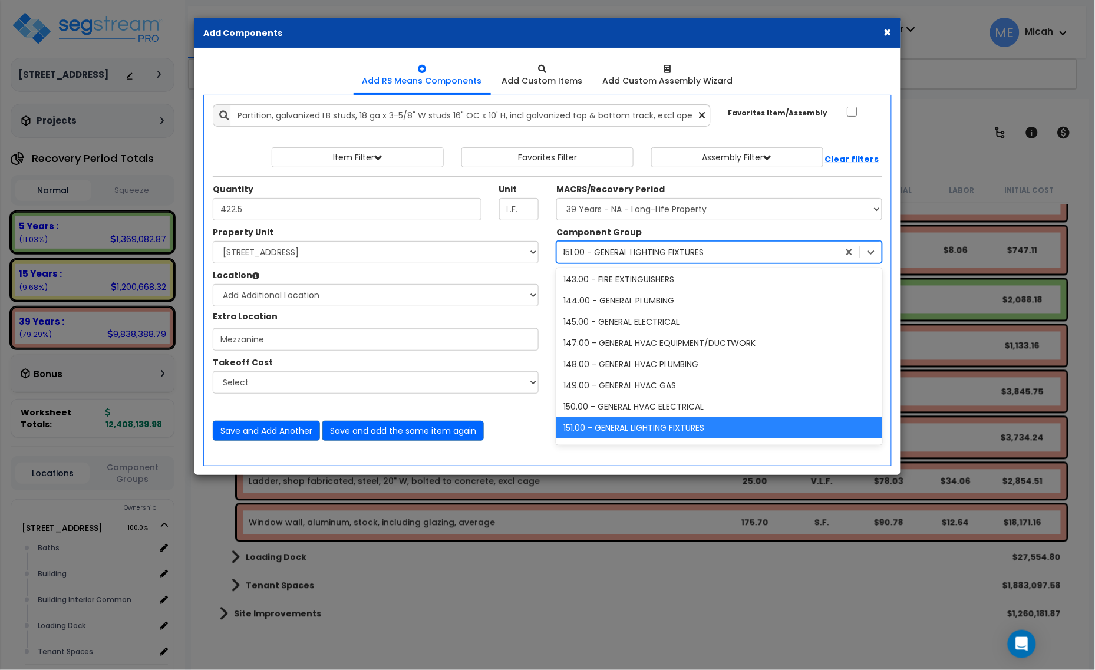
scroll to position [384, 0]
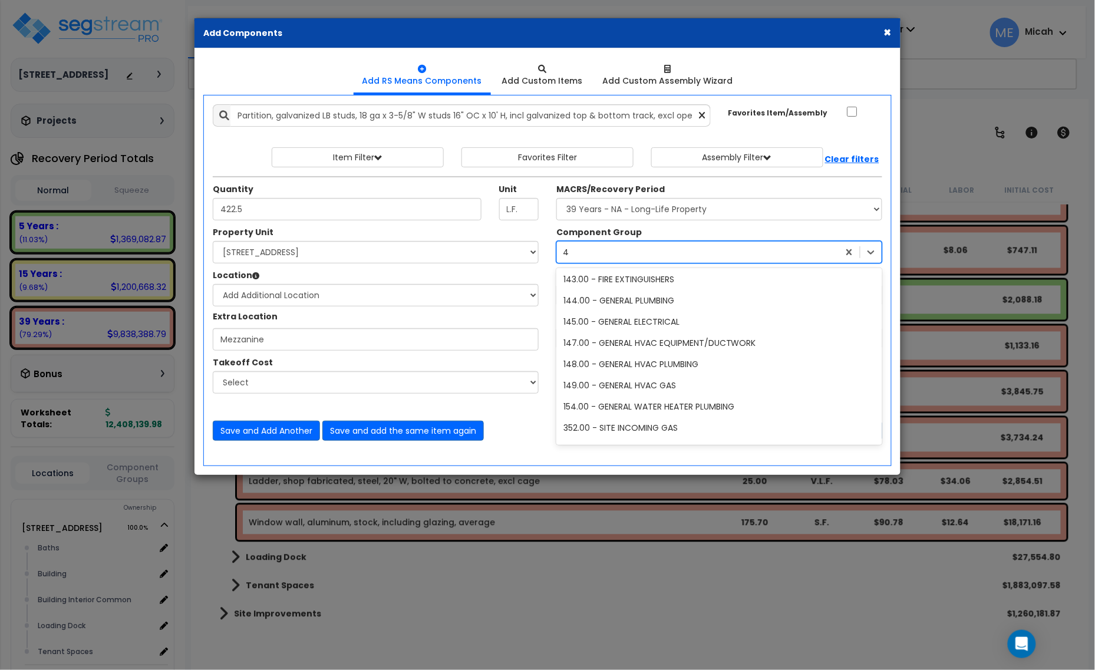
type input "47"
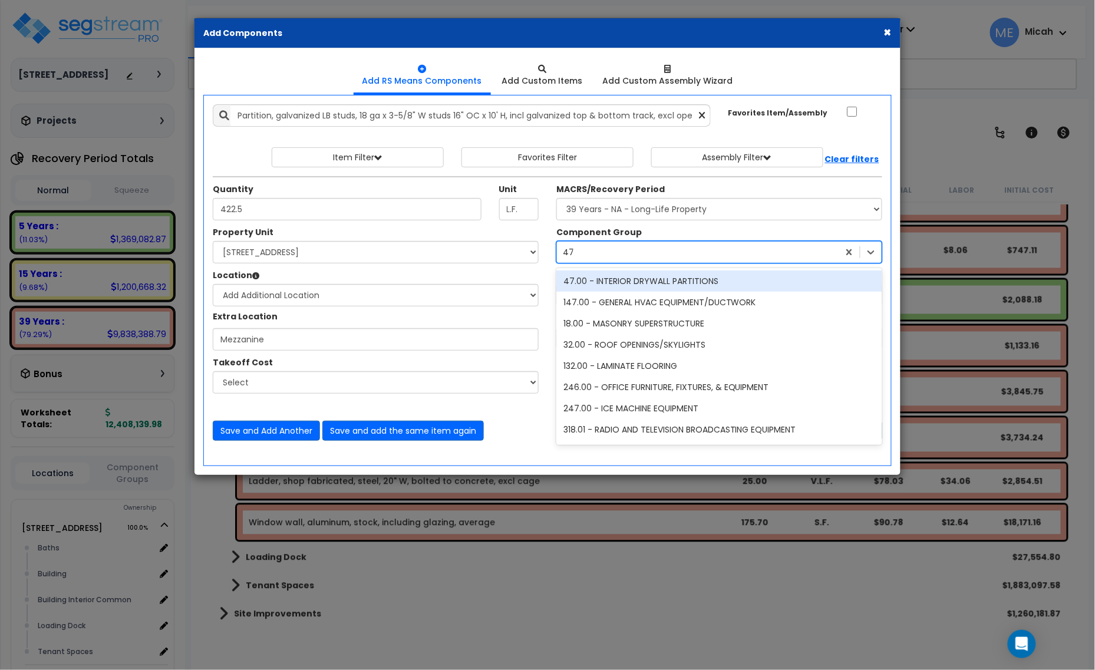
click at [641, 281] on div "47.00 - INTERIOR DRYWALL PARTITIONS" at bounding box center [720, 281] width 326 height 21
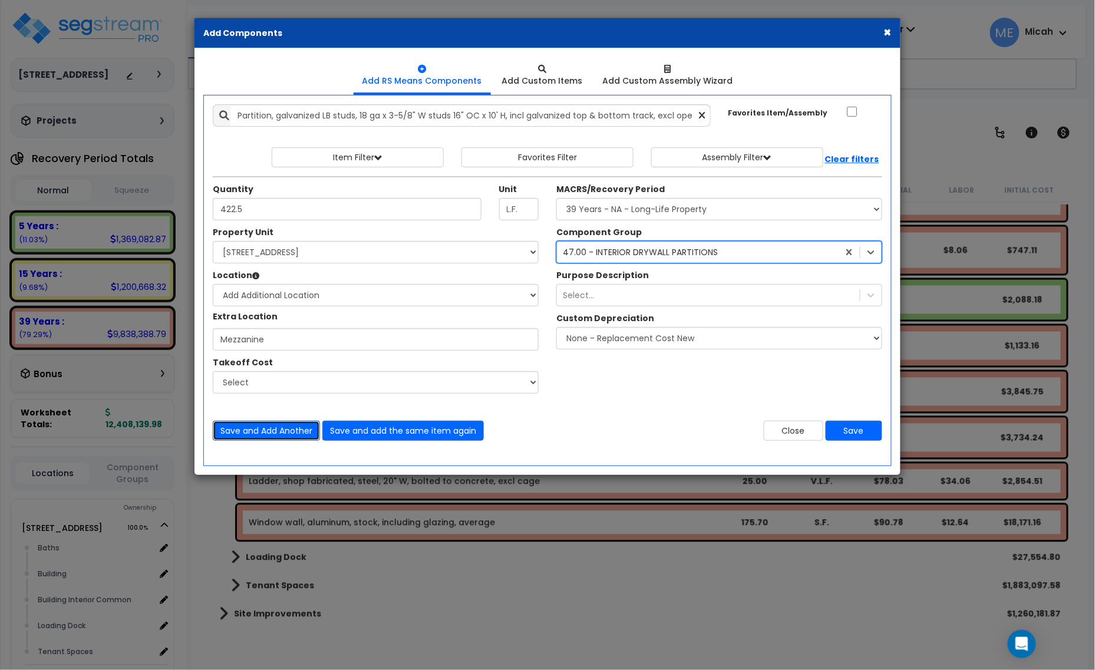
click at [262, 434] on button "Save and Add Another" at bounding box center [266, 431] width 107 height 20
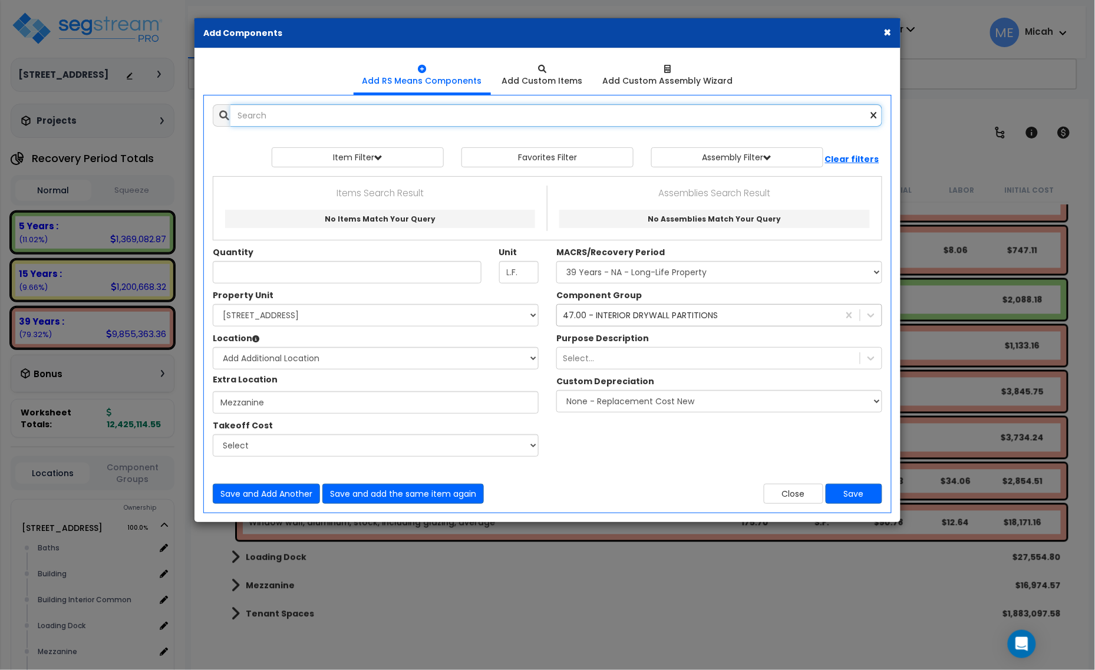
click at [340, 122] on input "text" at bounding box center [557, 115] width 652 height 22
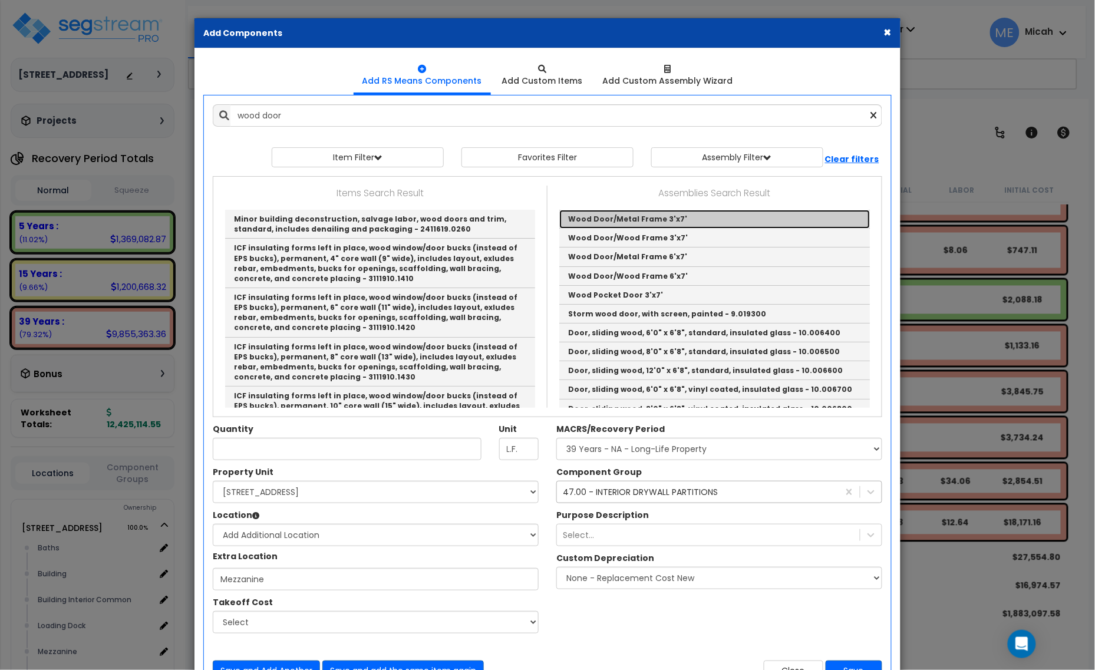
click at [637, 217] on link "Wood Door/Metal Frame 3'x7'" at bounding box center [714, 219] width 311 height 19
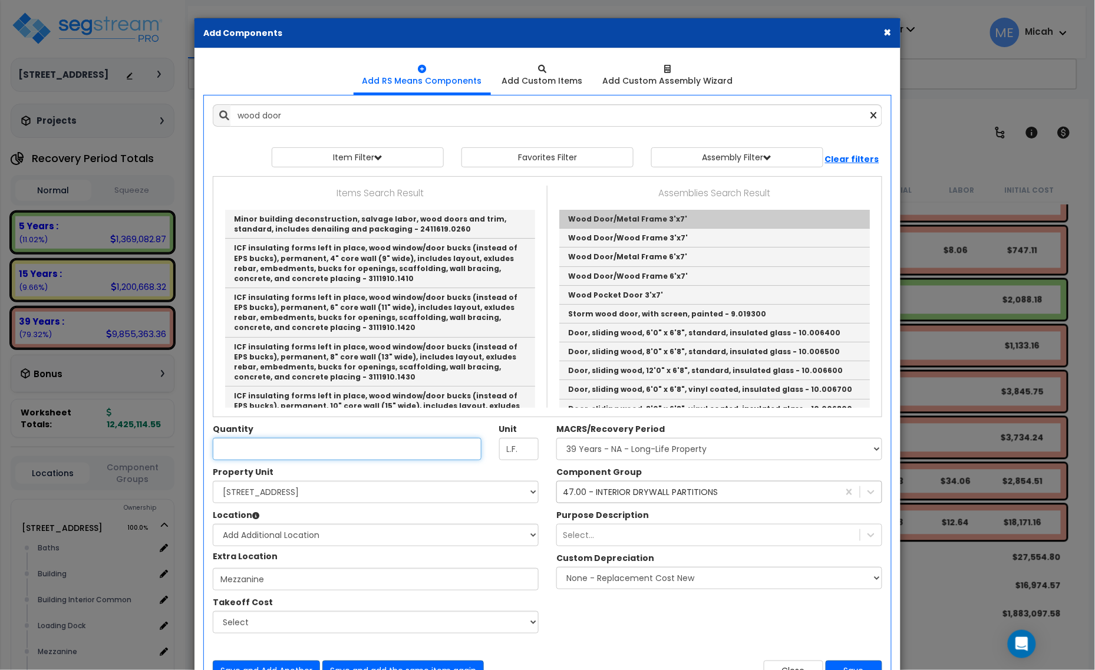
type input "Wood Door/Metal Frame 3'x7'"
checkbox input "true"
type input "EA"
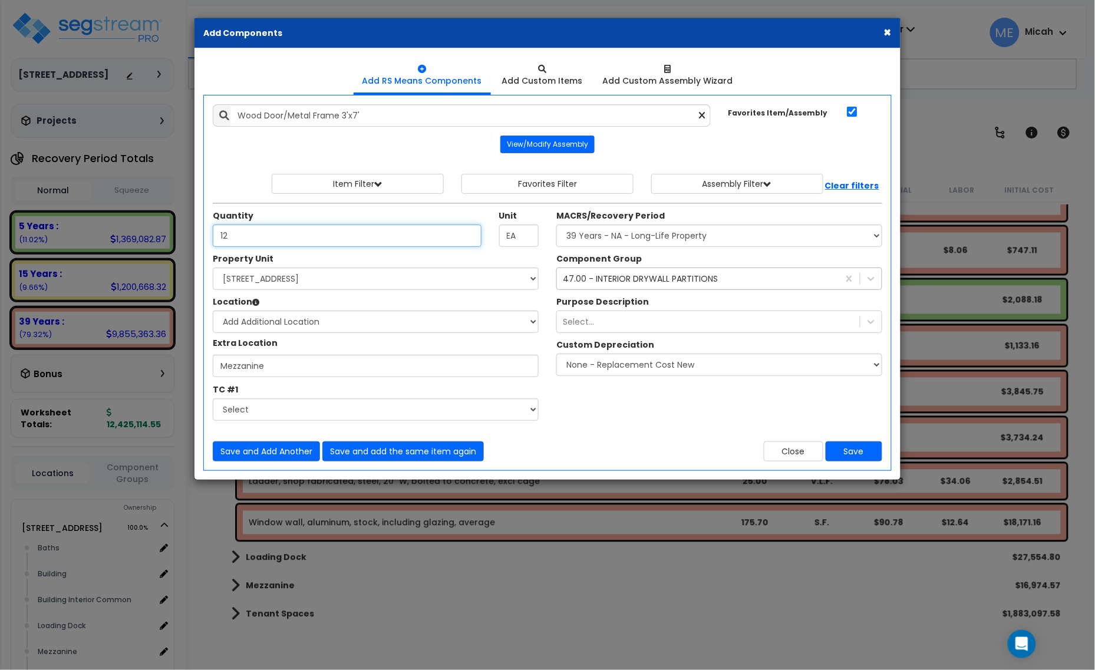
type input "12"
click at [661, 279] on div "47.00 - INTERIOR DRYWALL PARTITIONS" at bounding box center [640, 279] width 155 height 12
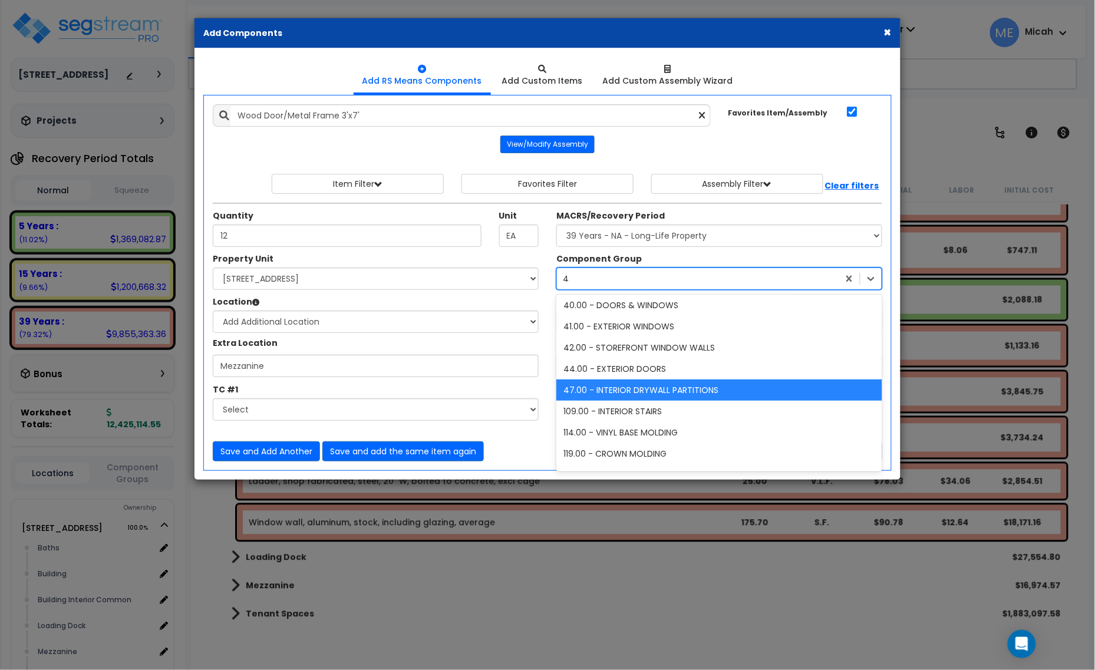
scroll to position [66, 0]
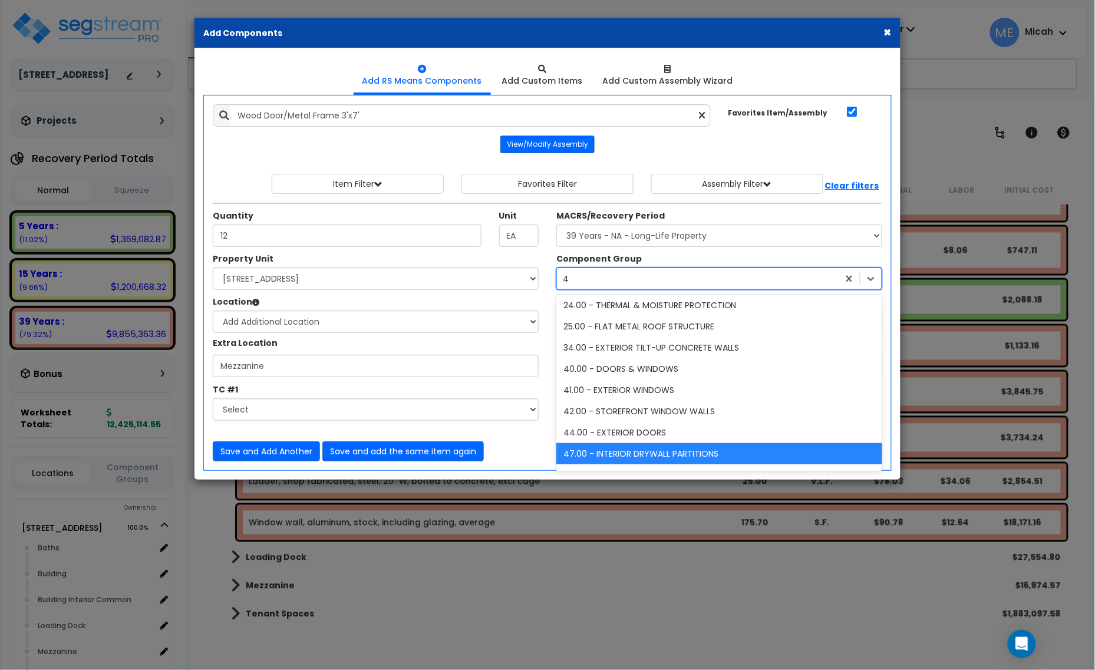
type input "40"
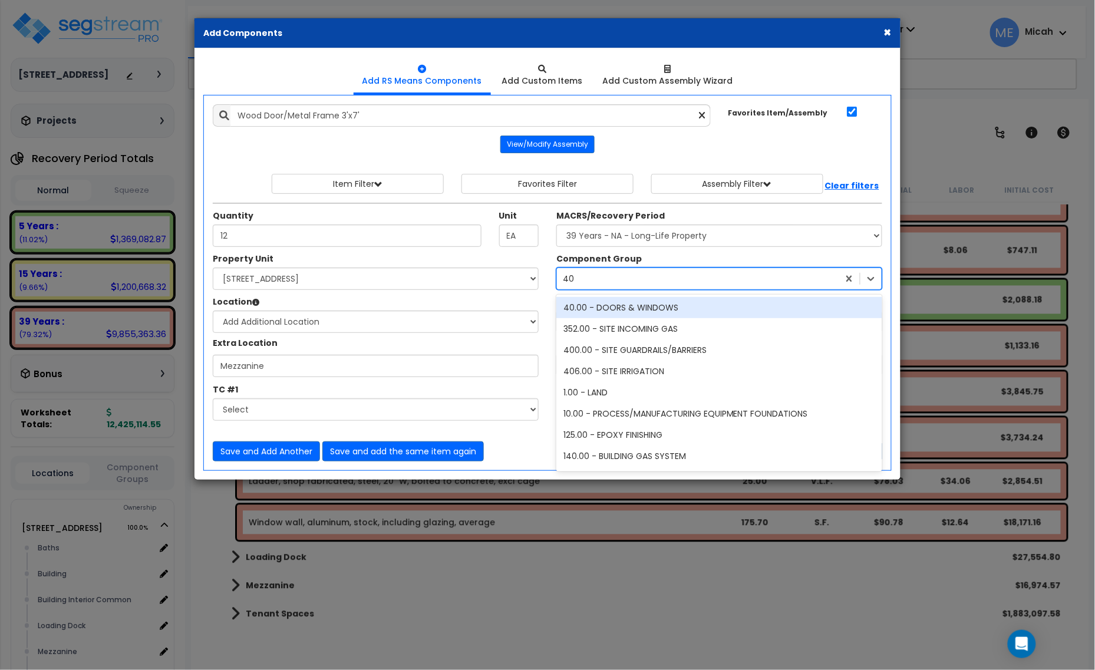
click at [660, 307] on div "40.00 - DOORS & WINDOWS" at bounding box center [720, 307] width 326 height 21
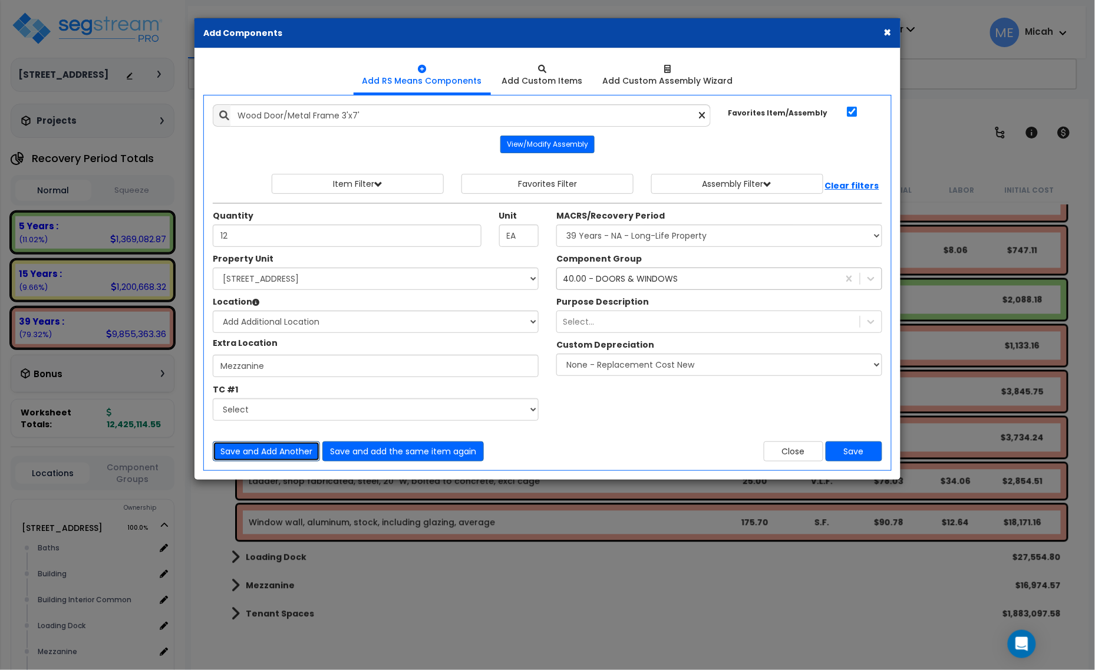
click at [252, 446] on button "Save and Add Another" at bounding box center [266, 452] width 107 height 20
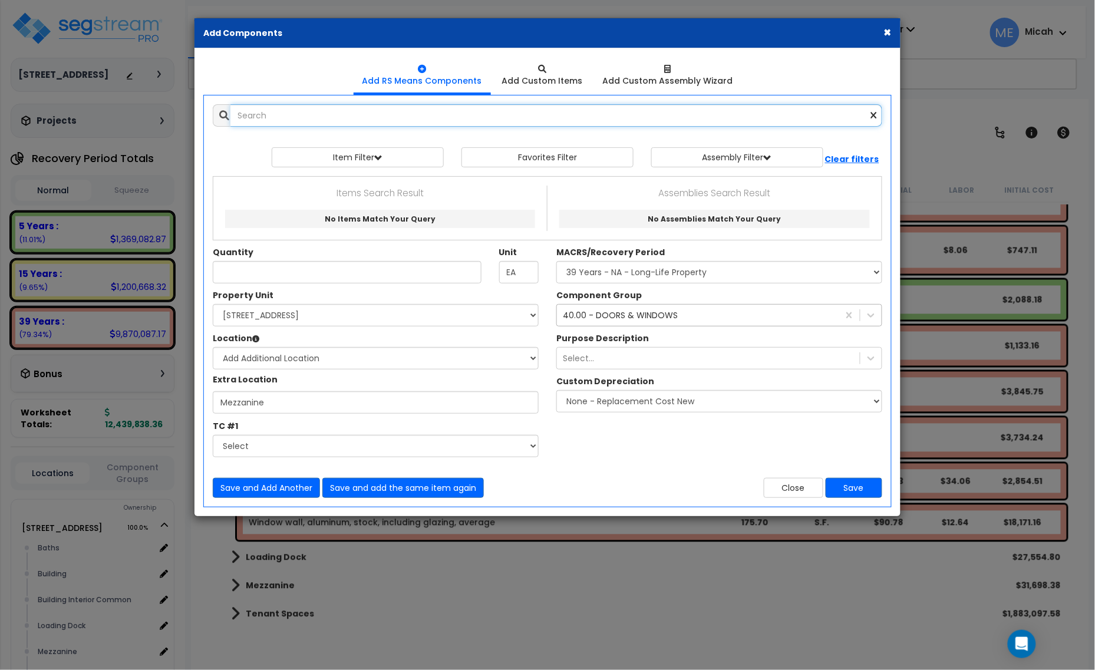
click at [242, 118] on input "text" at bounding box center [557, 115] width 652 height 22
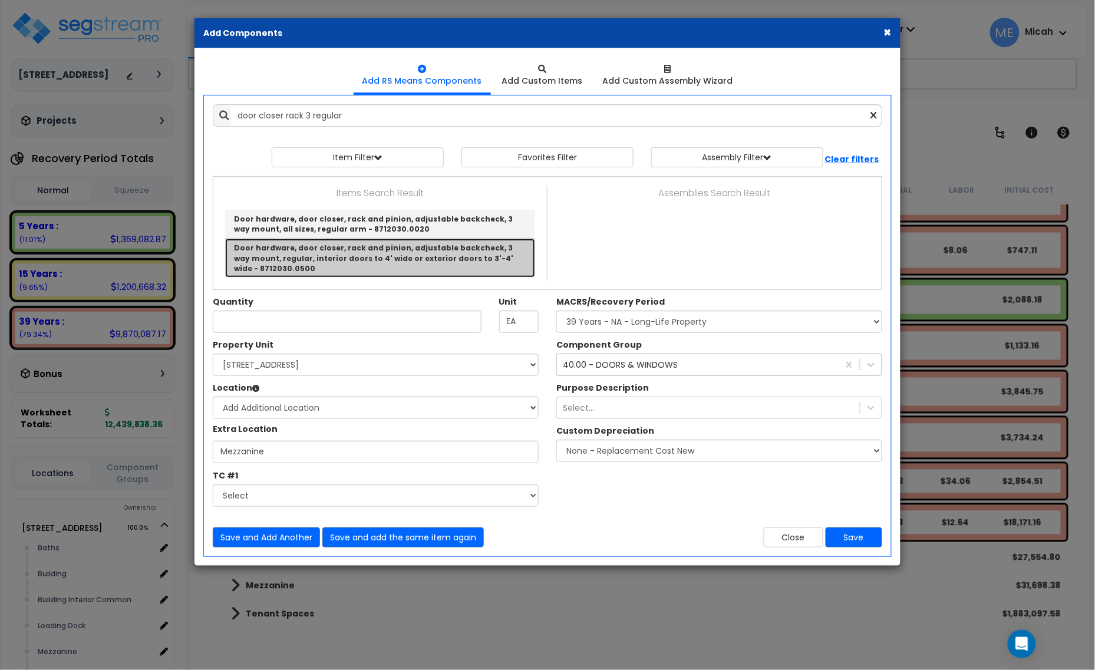
click at [354, 265] on link "Door hardware, door closer, rack and pinion, adjustable backcheck, 3 way mount,…" at bounding box center [380, 258] width 310 height 38
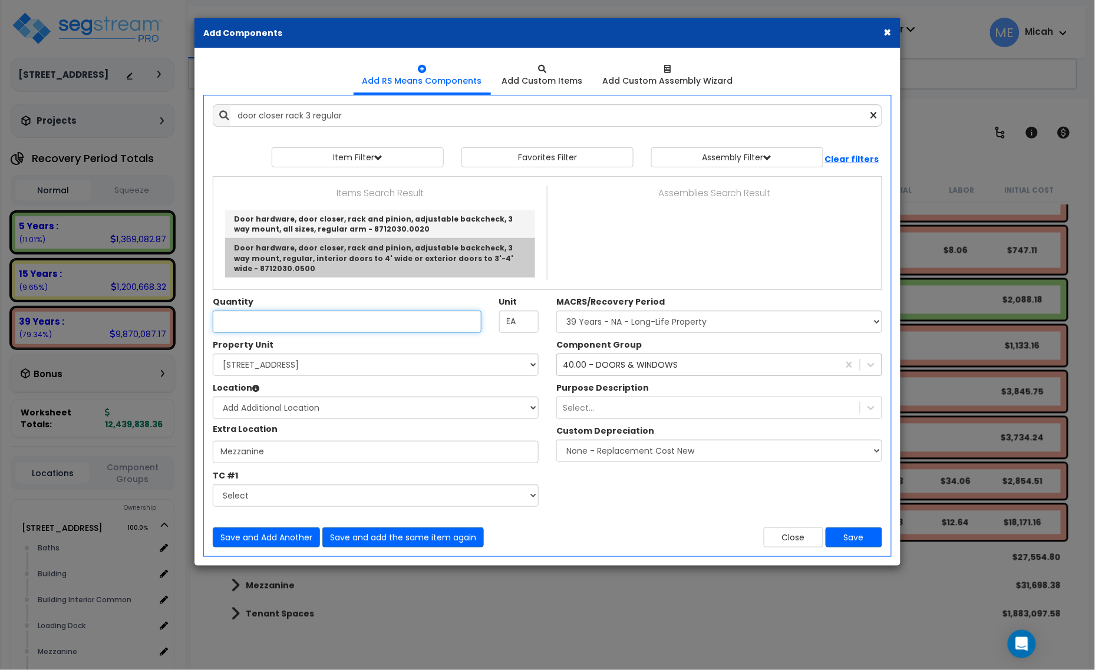
type input "Door hardware, door closer, rack and pinion, adjustable backcheck, 3 way mount,…"
checkbox input "false"
type input "Ea."
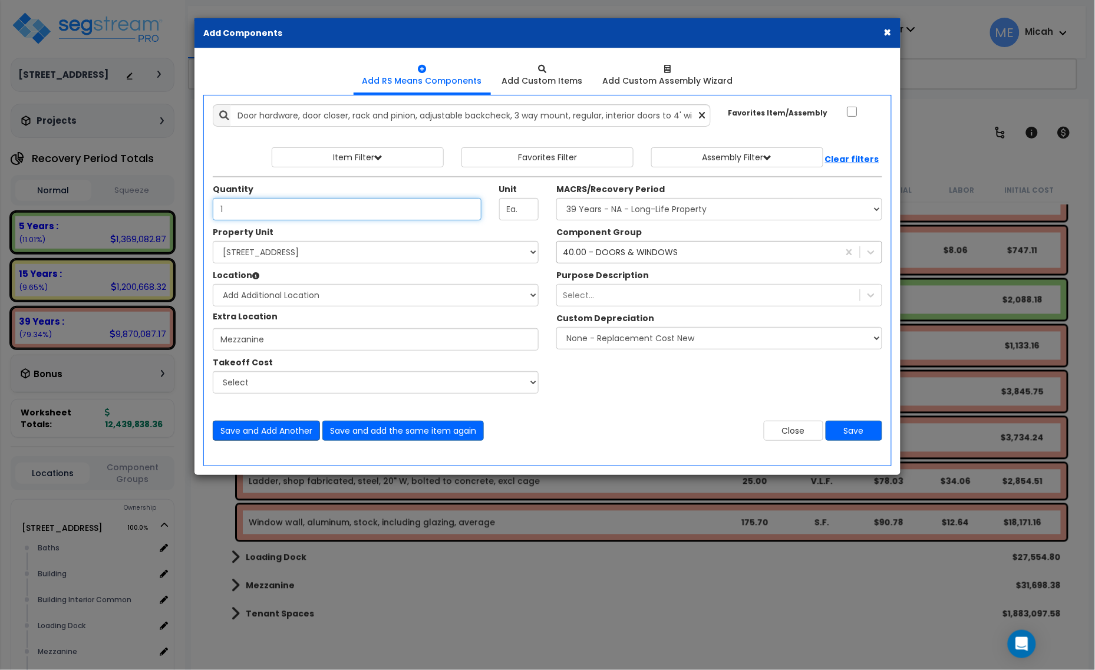
type input "1"
click at [261, 429] on button "Save and Add Another" at bounding box center [266, 431] width 107 height 20
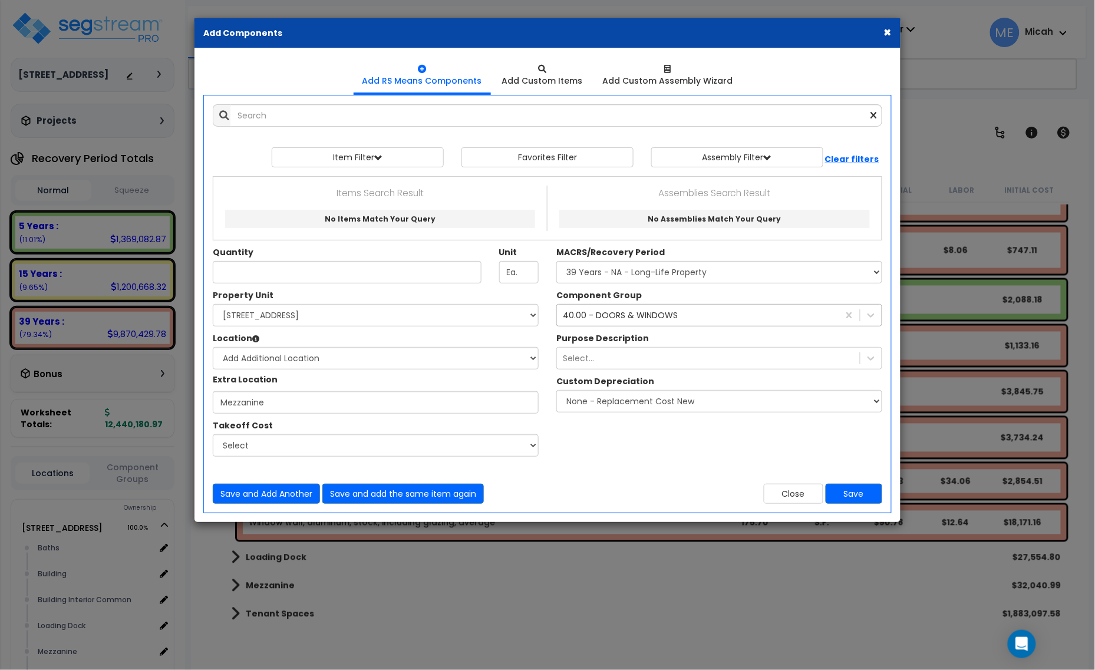
click at [280, 130] on div "Add Items Add Assemblies Both 9597337 Select" at bounding box center [547, 304] width 687 height 417
click at [272, 120] on input "text" at bounding box center [557, 115] width 652 height 22
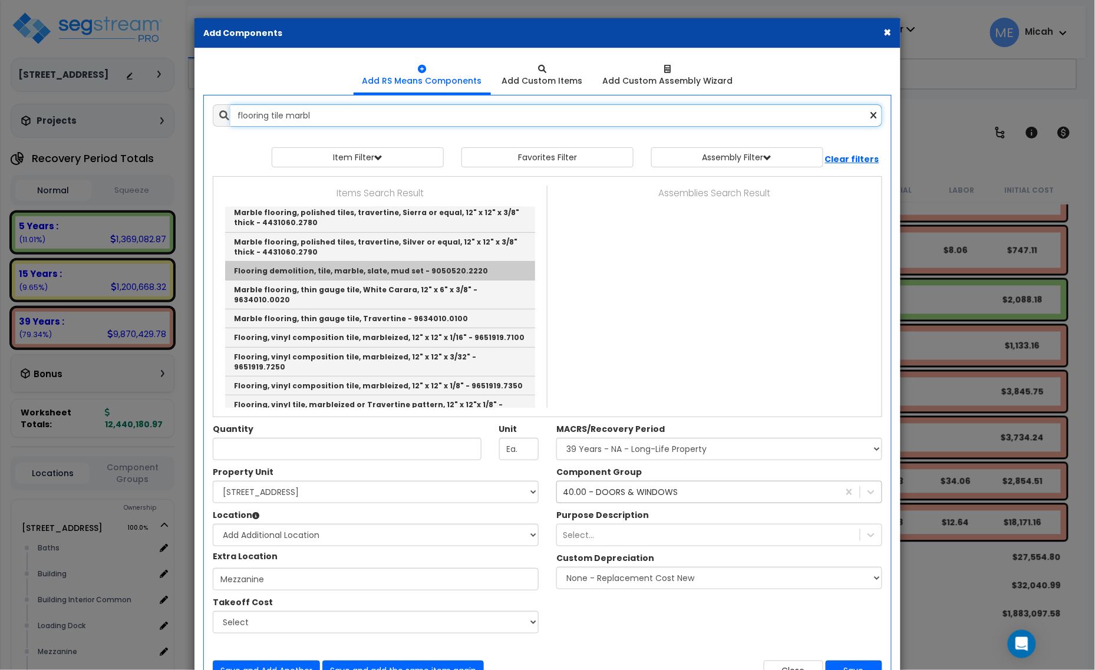
scroll to position [147, 0]
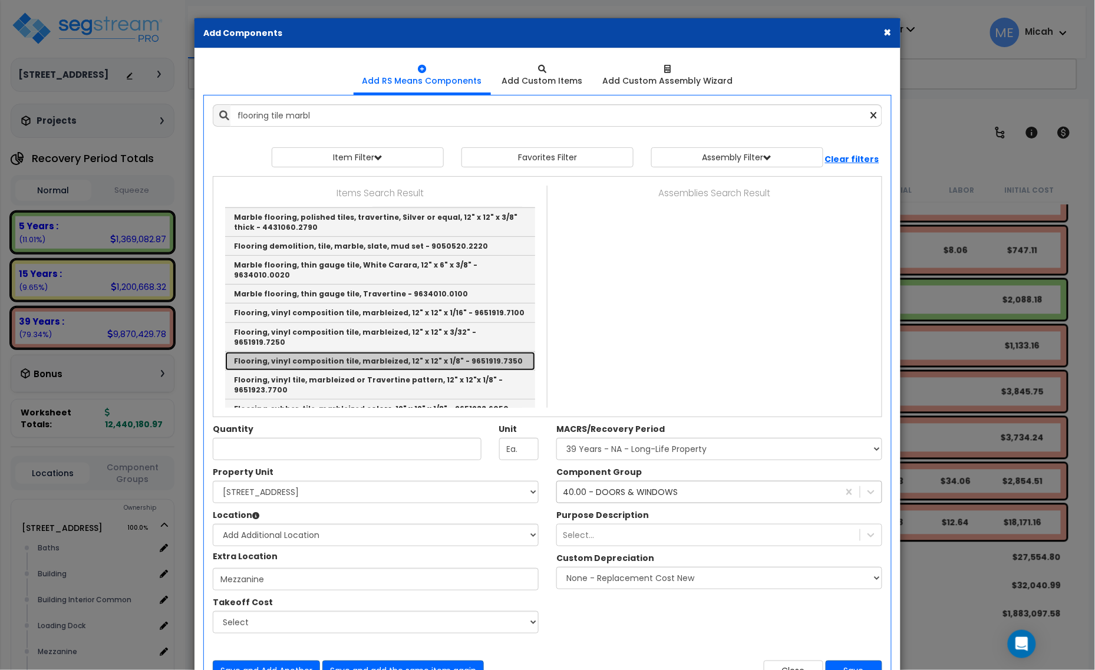
click at [486, 352] on link "Flooring, vinyl composition tile, marbleized, 12" x 12" x 1/8" - 9651919.7350" at bounding box center [380, 361] width 310 height 19
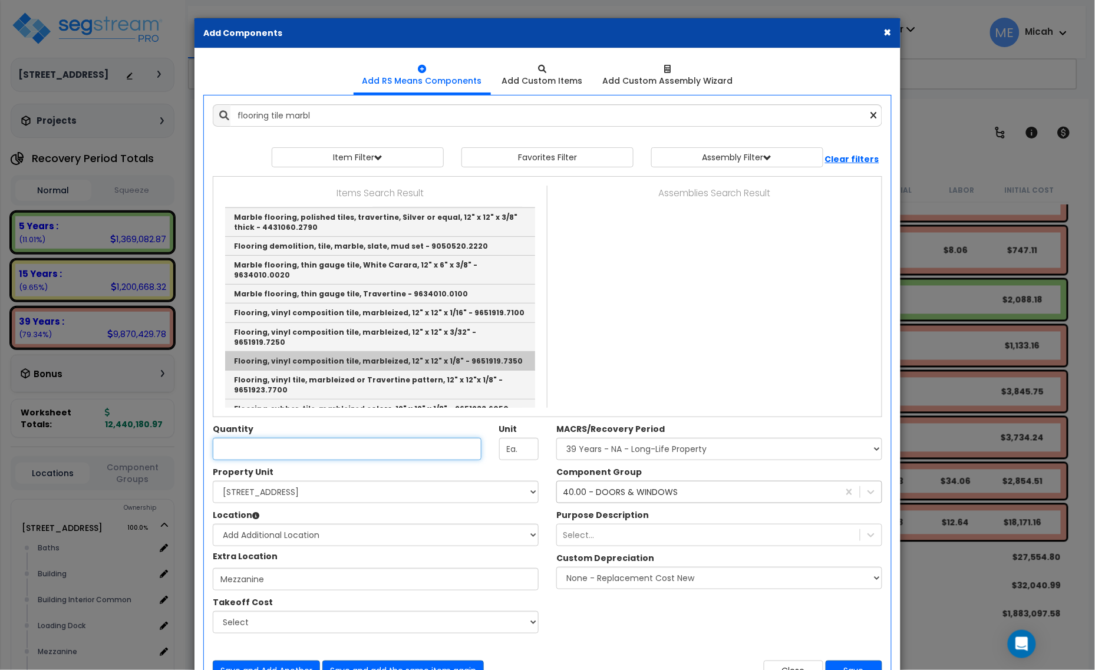
type input "Flooring, vinyl composition tile, marbleized, 12" x 12" x 1/8" - 9651919.7350"
type input "S.F."
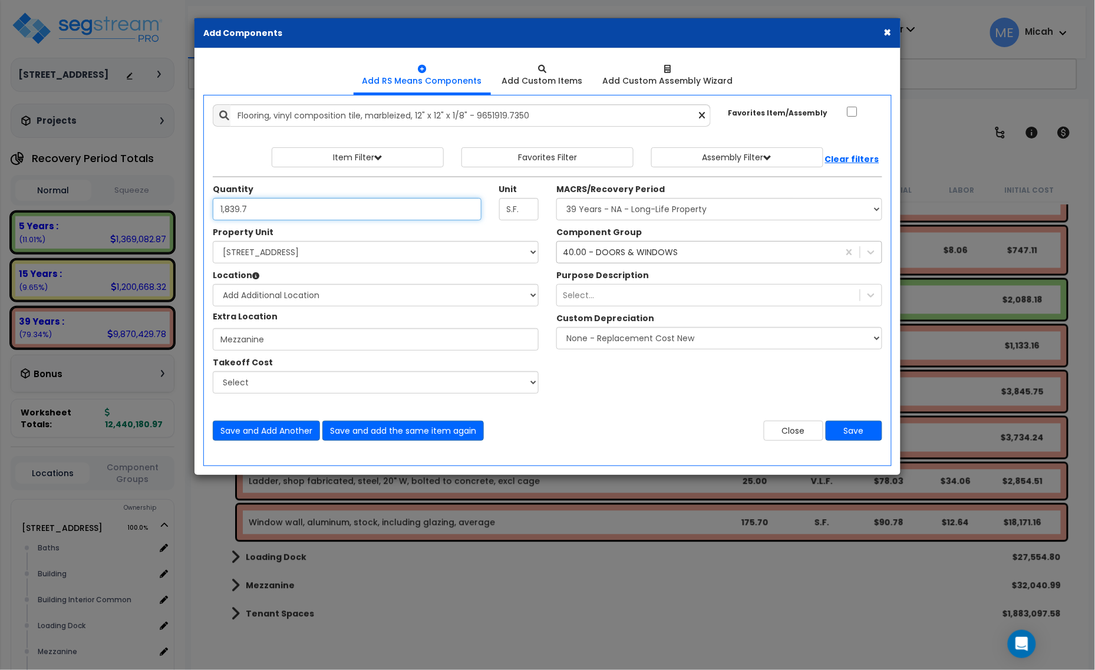
type input "1,839.7"
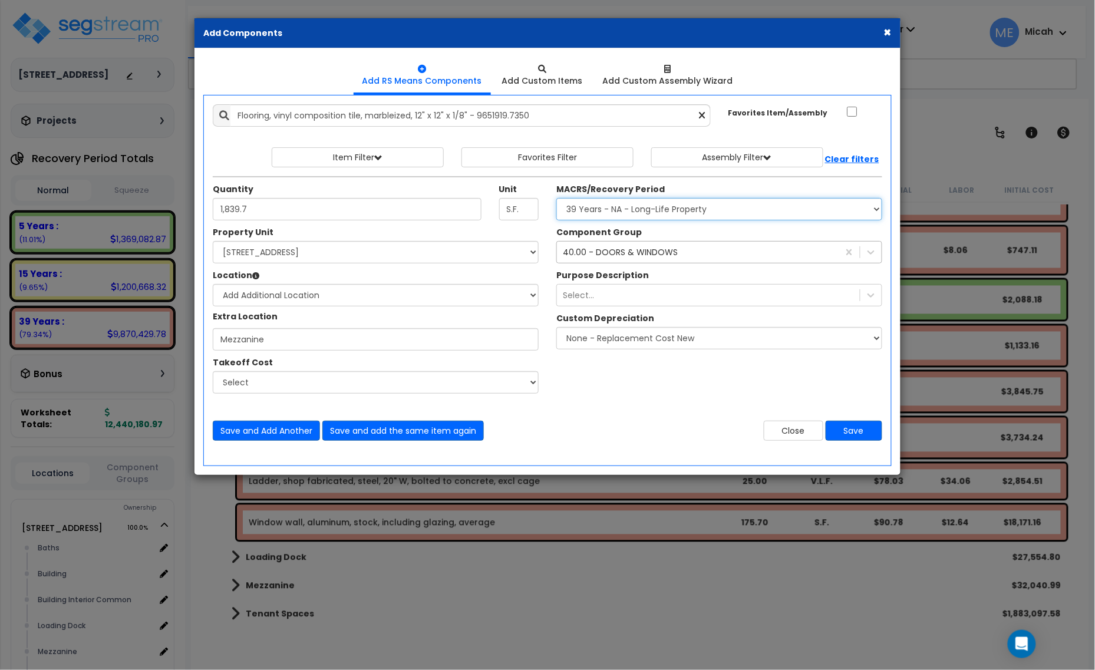
click at [646, 212] on select "Select MACRS/Recovery Period 5 Years - 57.0 - Distributive Trades & Services 5 …" at bounding box center [720, 209] width 326 height 22
select select "3667"
click at [557, 199] on select "Select MACRS/Recovery Period 5 Years - 57.0 - Distributive Trades & Services 5 …" at bounding box center [720, 209] width 326 height 22
click at [644, 255] on div "40.00 - DOORS & WINDOWS" at bounding box center [620, 252] width 115 height 12
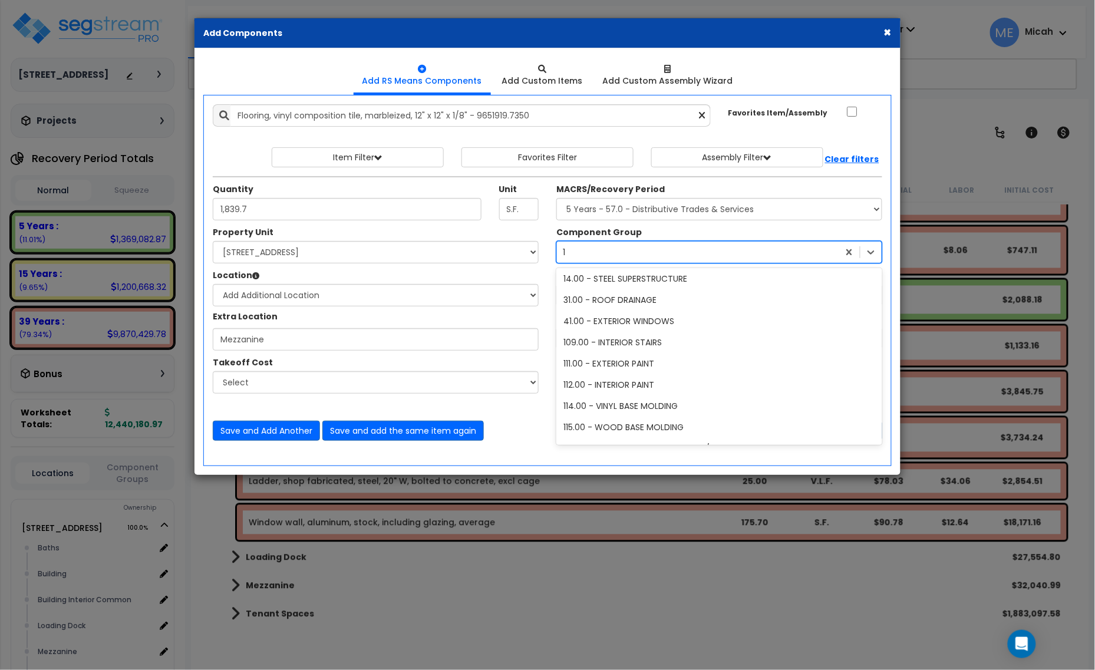
scroll to position [24, 0]
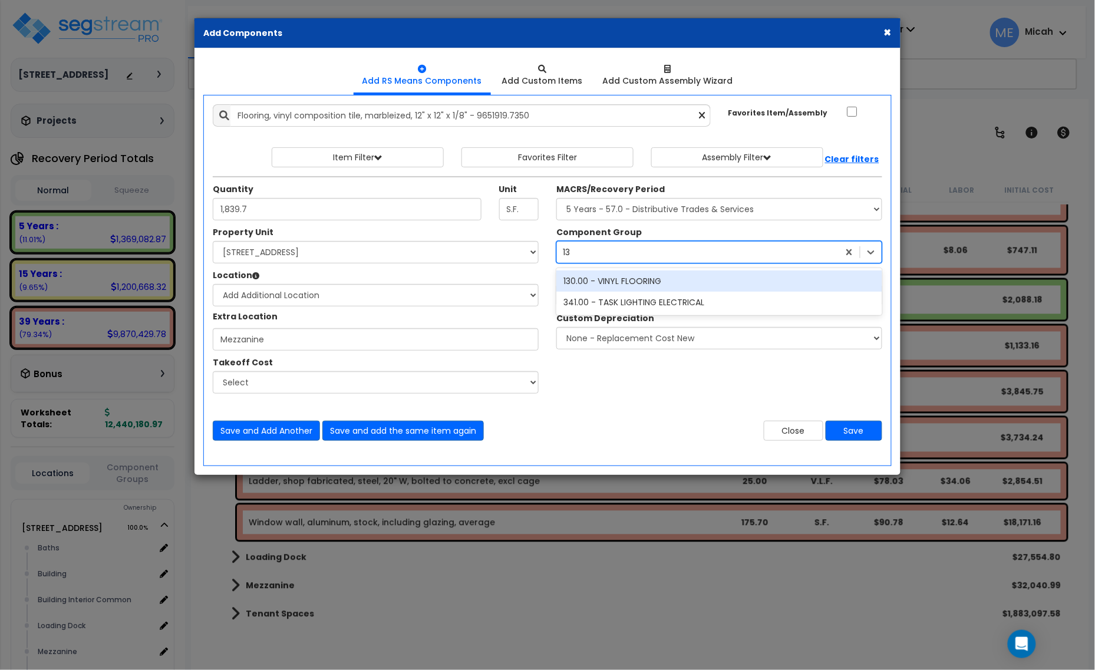
type input "130"
click at [657, 281] on div "130.00 - VINYL FLOORING" at bounding box center [720, 281] width 326 height 21
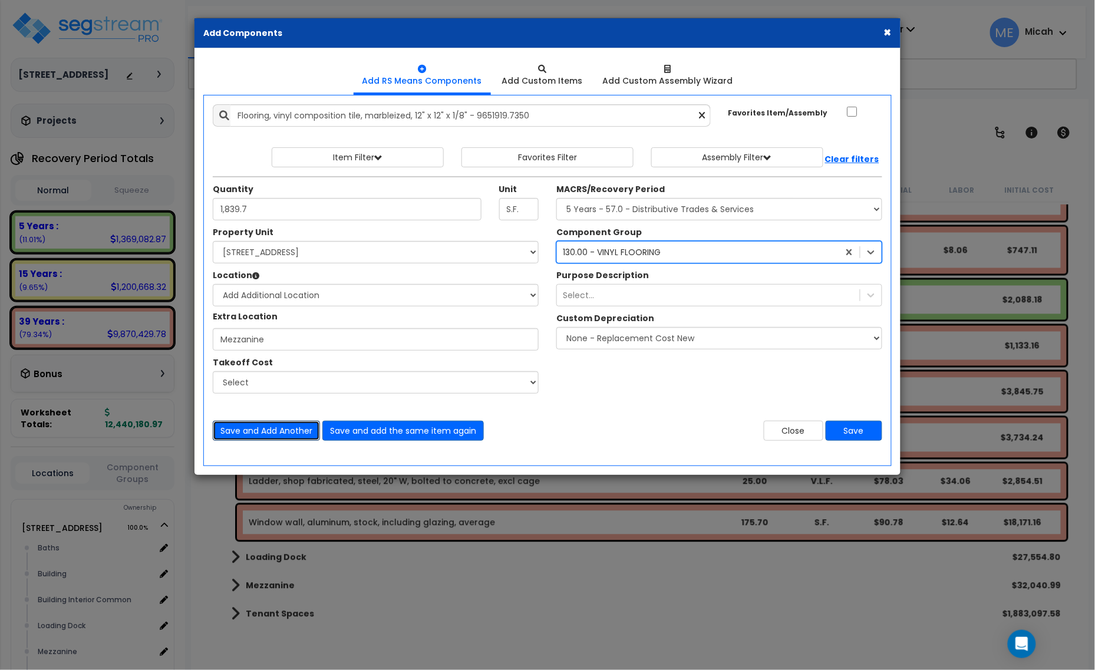
click at [261, 431] on button "Save and Add Another" at bounding box center [266, 431] width 107 height 20
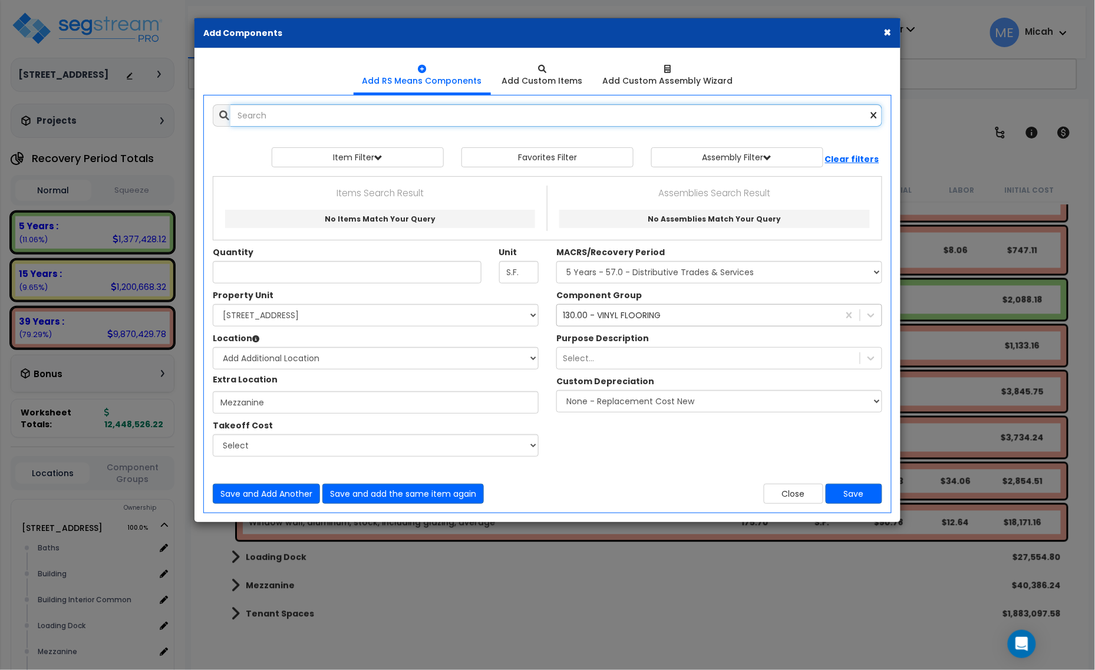
click at [283, 122] on input "text" at bounding box center [557, 115] width 652 height 22
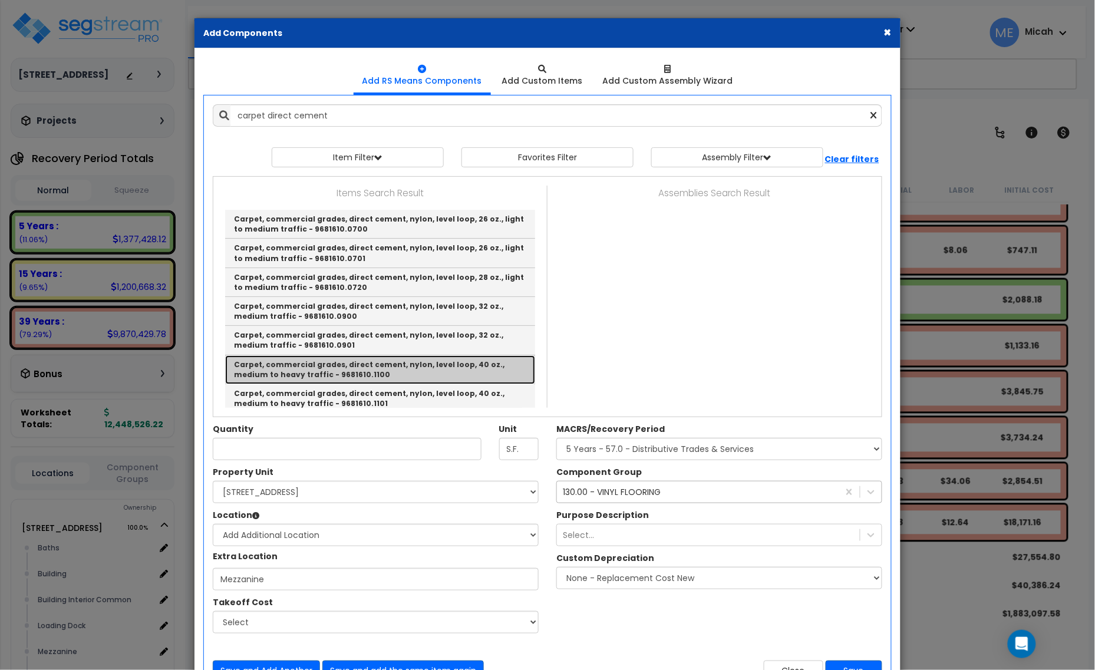
click at [444, 370] on link "Carpet, commercial grades, direct cement, nylon, level loop, 40 oz., medium to …" at bounding box center [380, 369] width 310 height 29
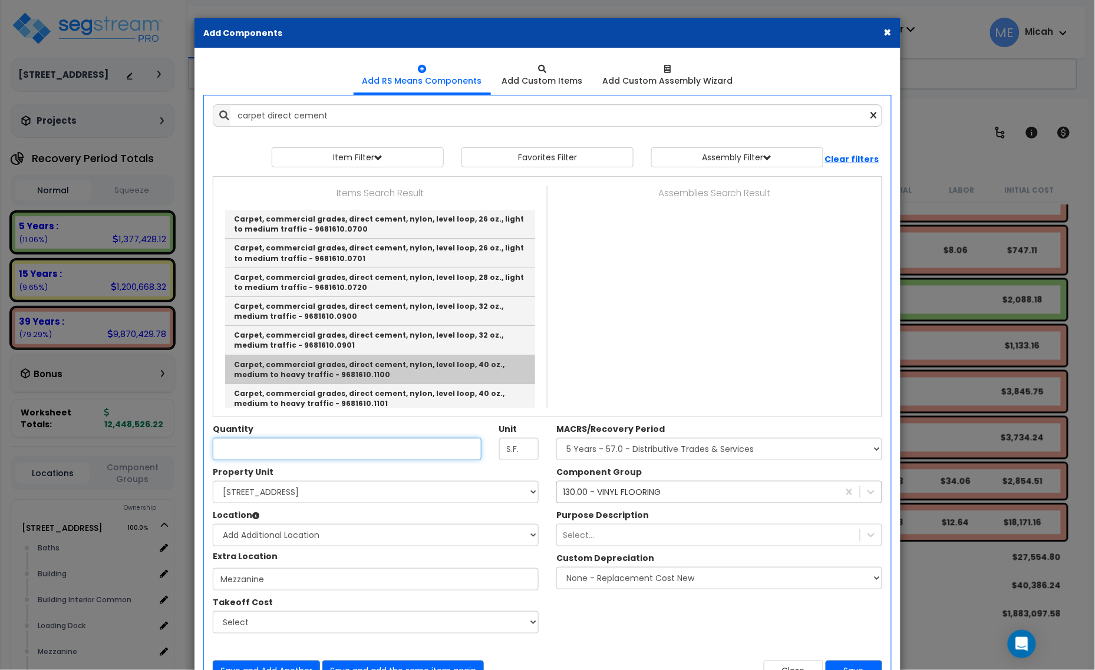
type input "Carpet, commercial grades, direct cement, nylon, level loop, 40 oz., medium to …"
type input "S.Y."
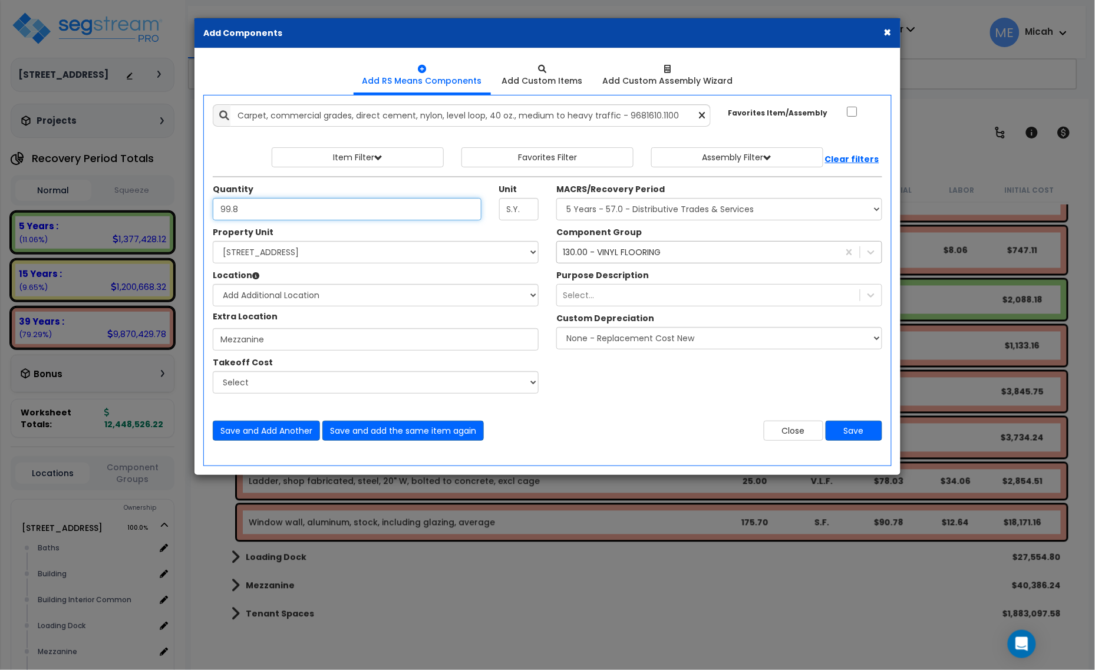
type input "99.8"
click at [610, 257] on div "130.00 - VINYL FLOORING" at bounding box center [612, 252] width 98 height 12
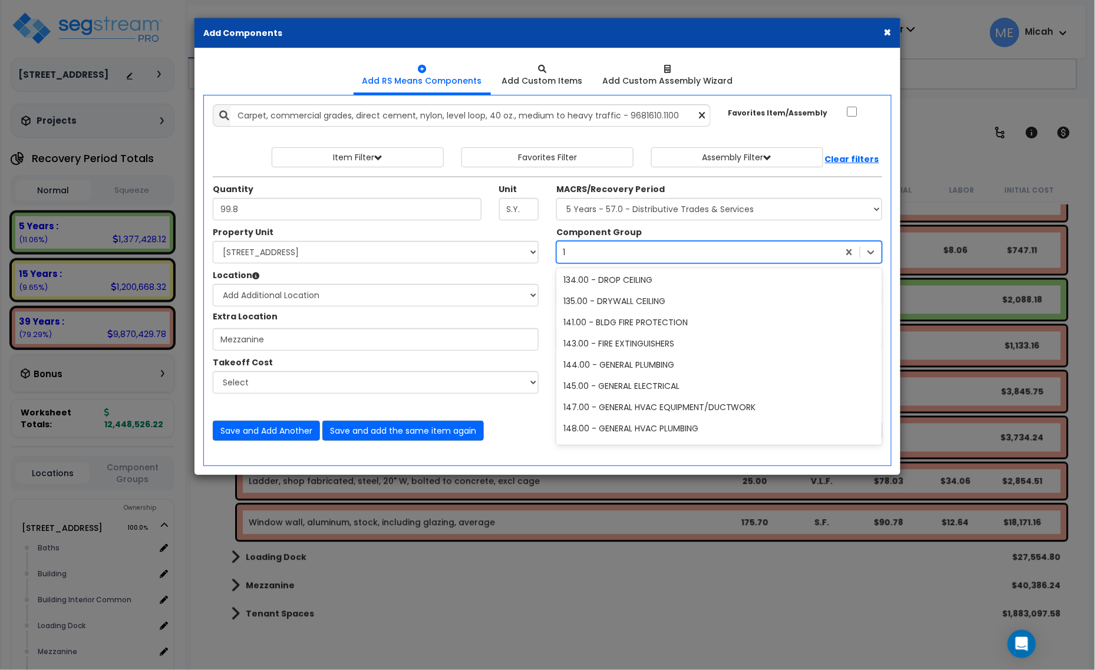
scroll to position [22, 0]
type input "129"
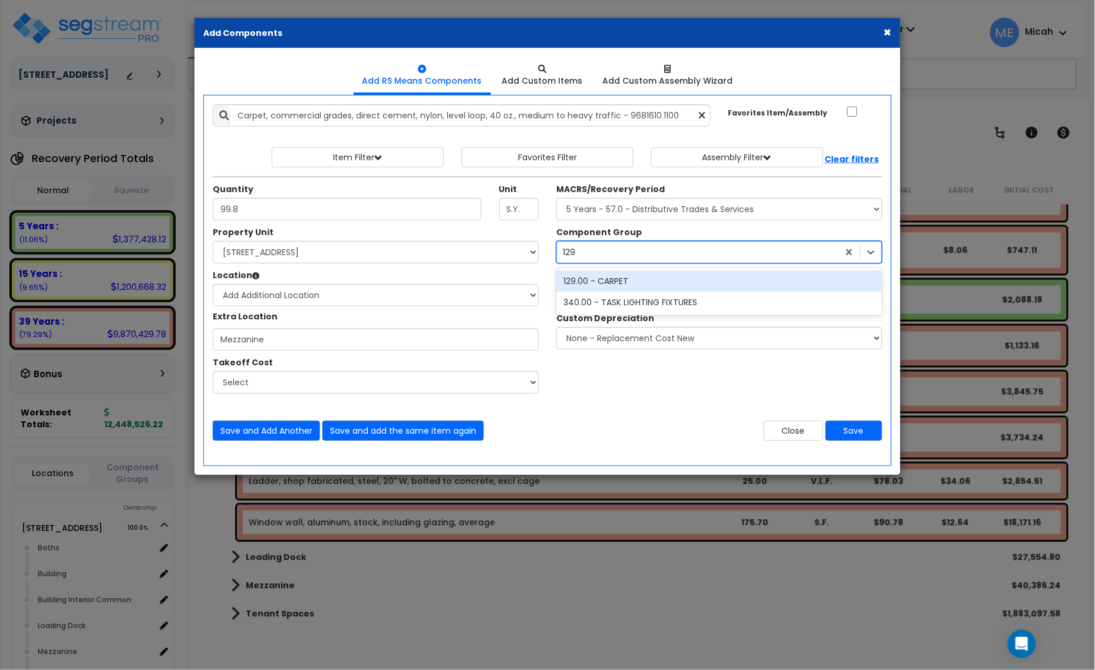
click at [618, 274] on div "129.00 - CARPET" at bounding box center [720, 281] width 326 height 21
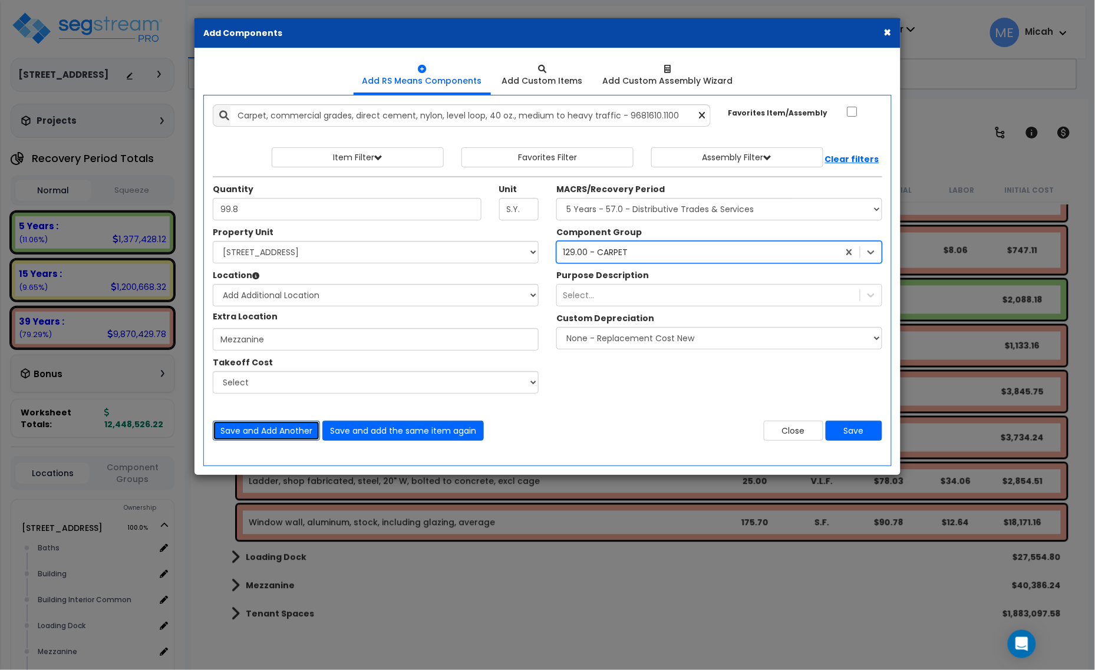
click at [291, 429] on button "Save and Add Another" at bounding box center [266, 431] width 107 height 20
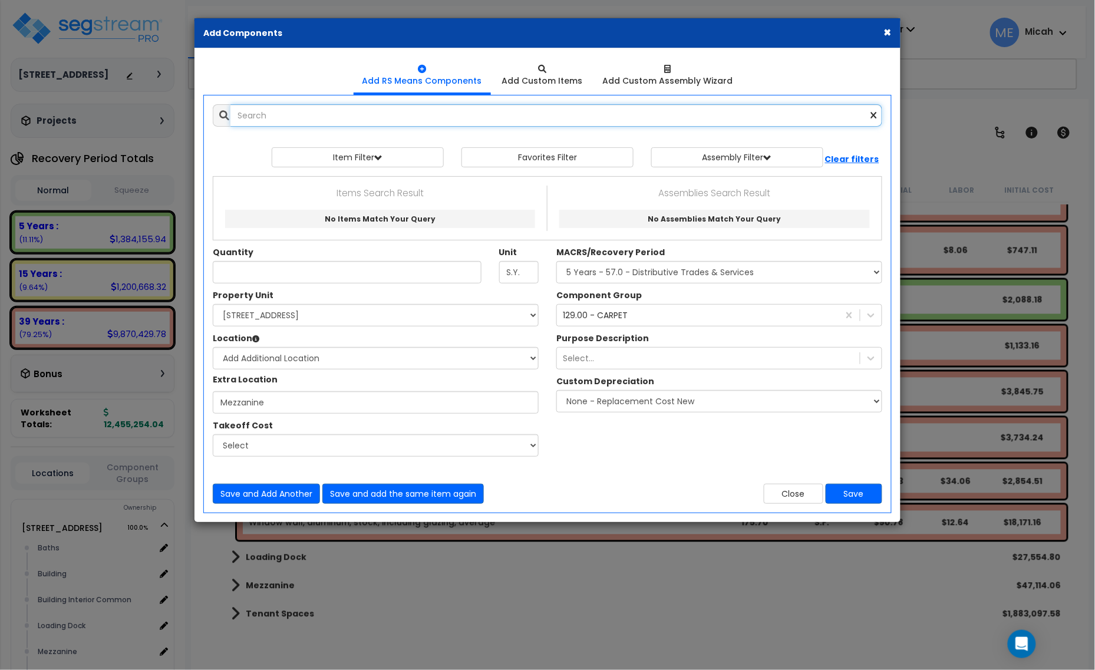
click at [270, 118] on input "text" at bounding box center [557, 115] width 652 height 22
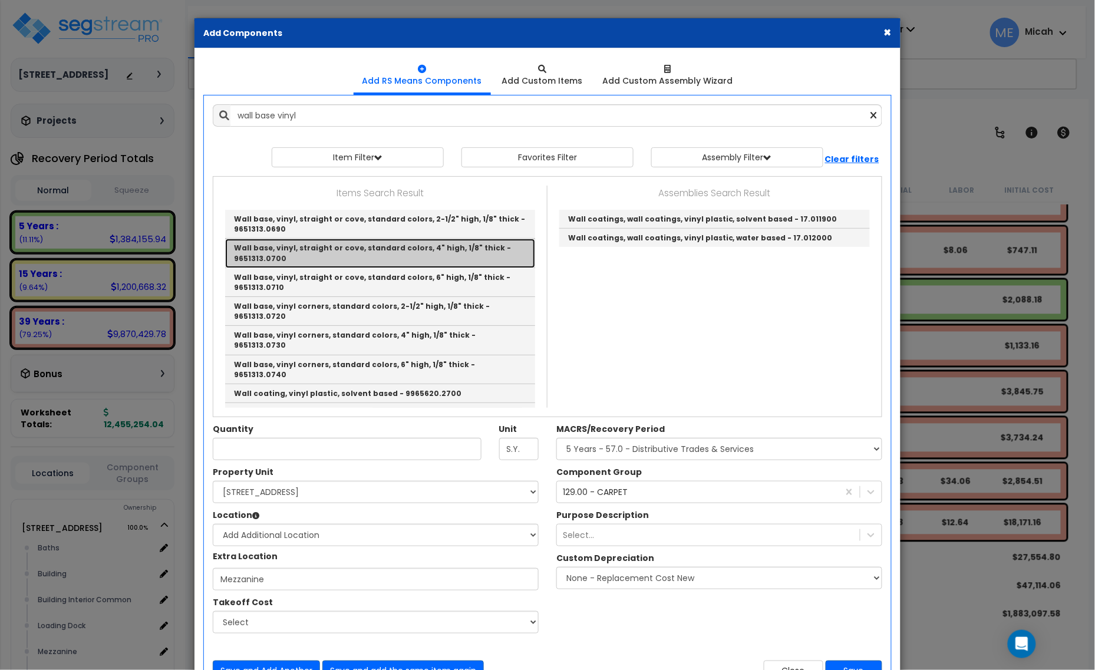
click at [332, 252] on link "Wall base, vinyl, straight or cove, standard colors, 4" high, 1/8" thick - 9651…" at bounding box center [380, 253] width 310 height 29
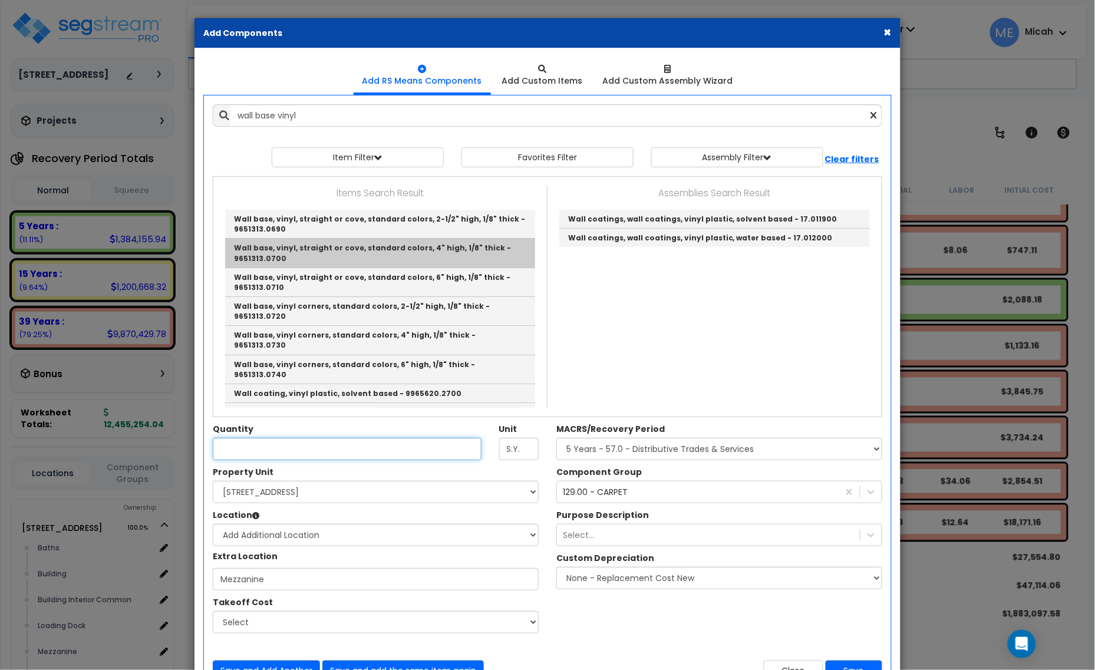
type input "Wall base, vinyl, straight or cove, standard colors, 4" high, 1/8" thick - 9651…"
type input "L.F."
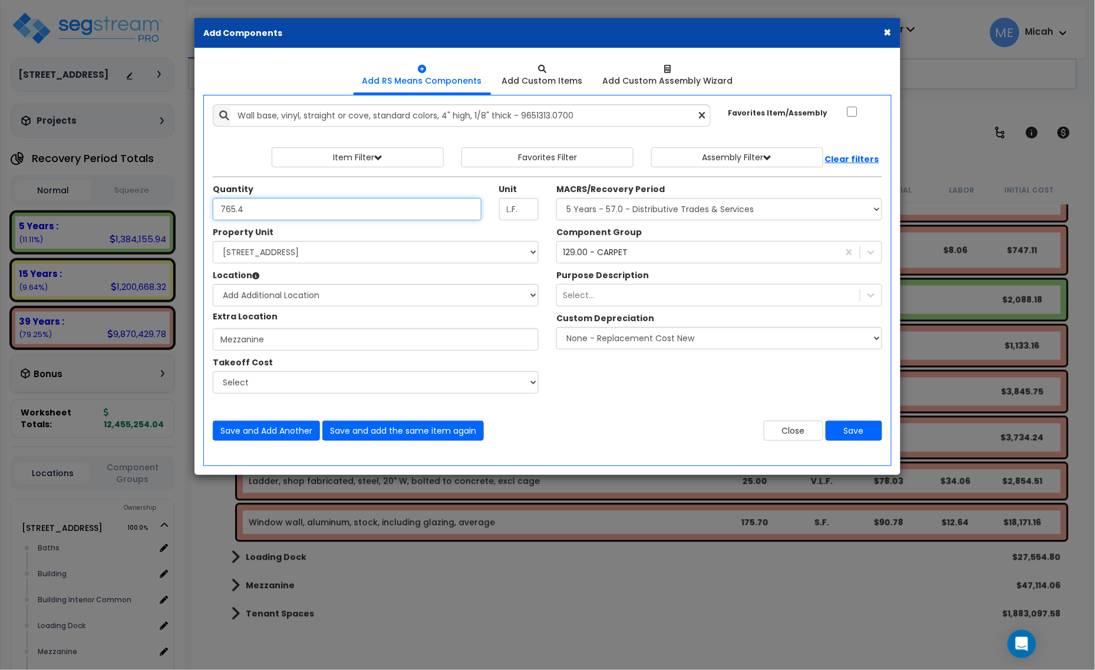
type input "765.4"
click at [615, 256] on div "129.00 - CARPET" at bounding box center [595, 252] width 65 height 12
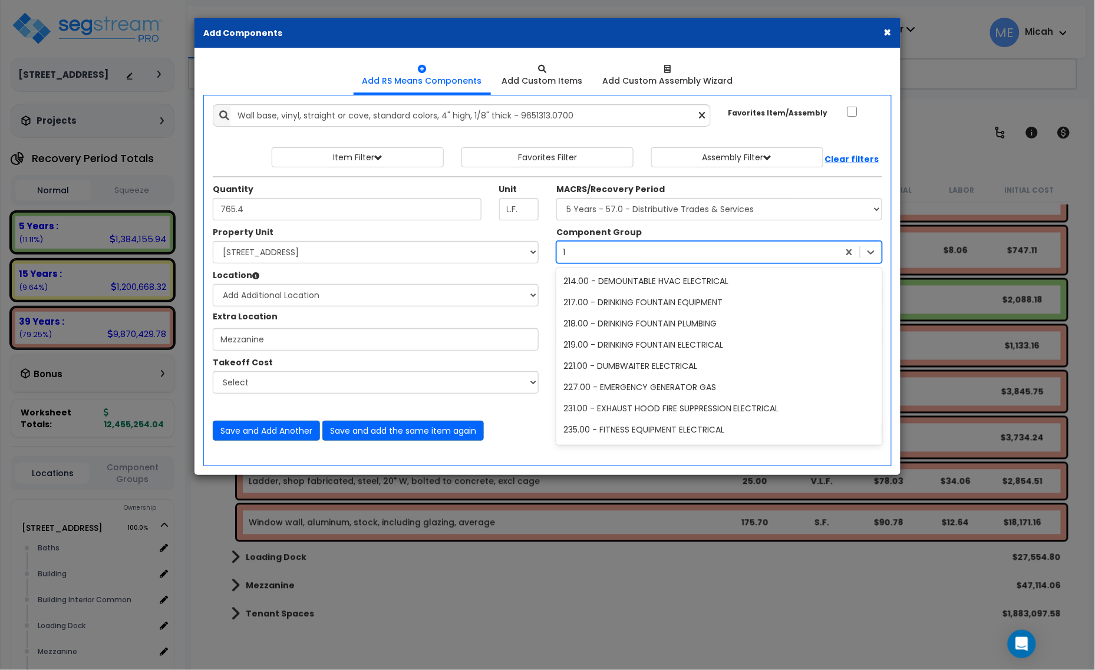
scroll to position [506, 0]
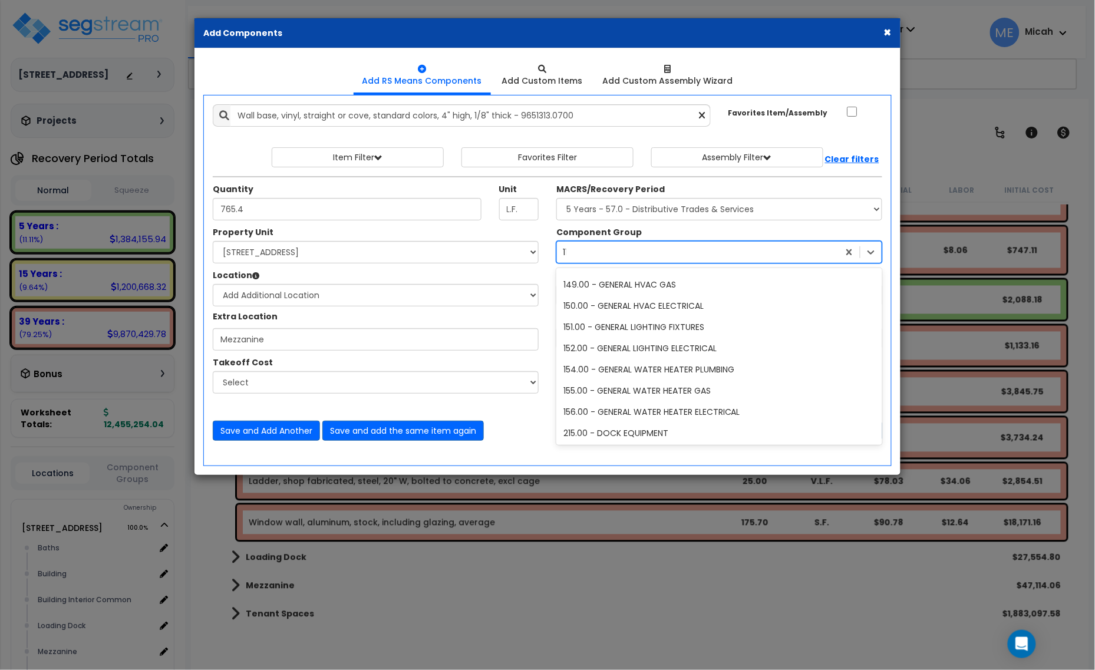
type input "114"
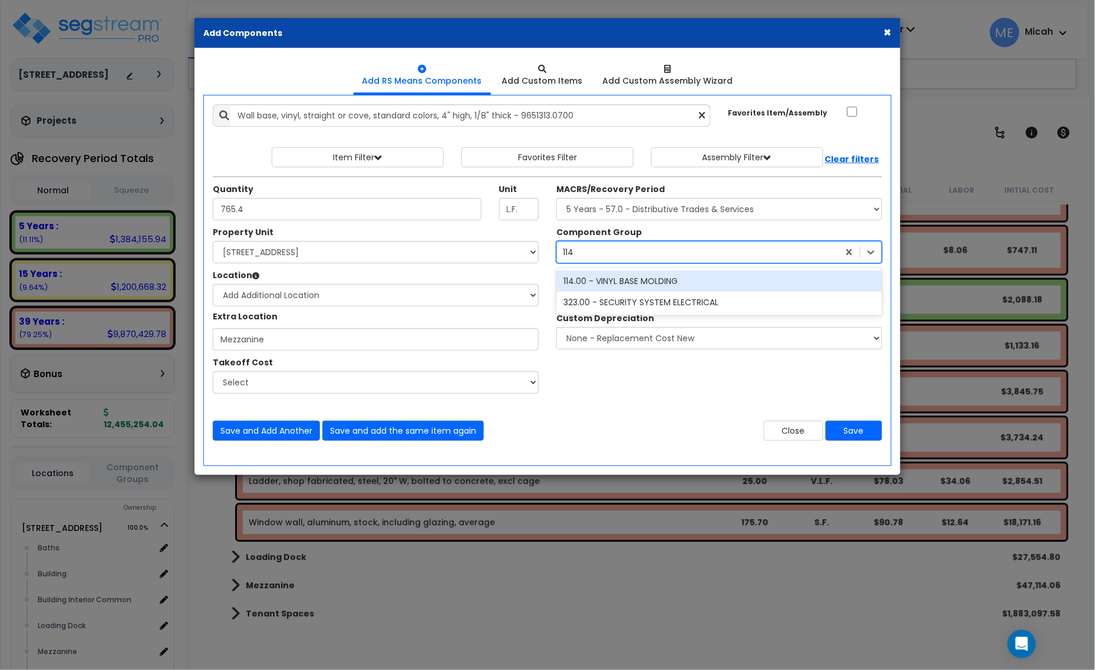
scroll to position [0, 0]
click at [620, 274] on div "114.00 - VINYL BASE MOLDING" at bounding box center [720, 281] width 326 height 21
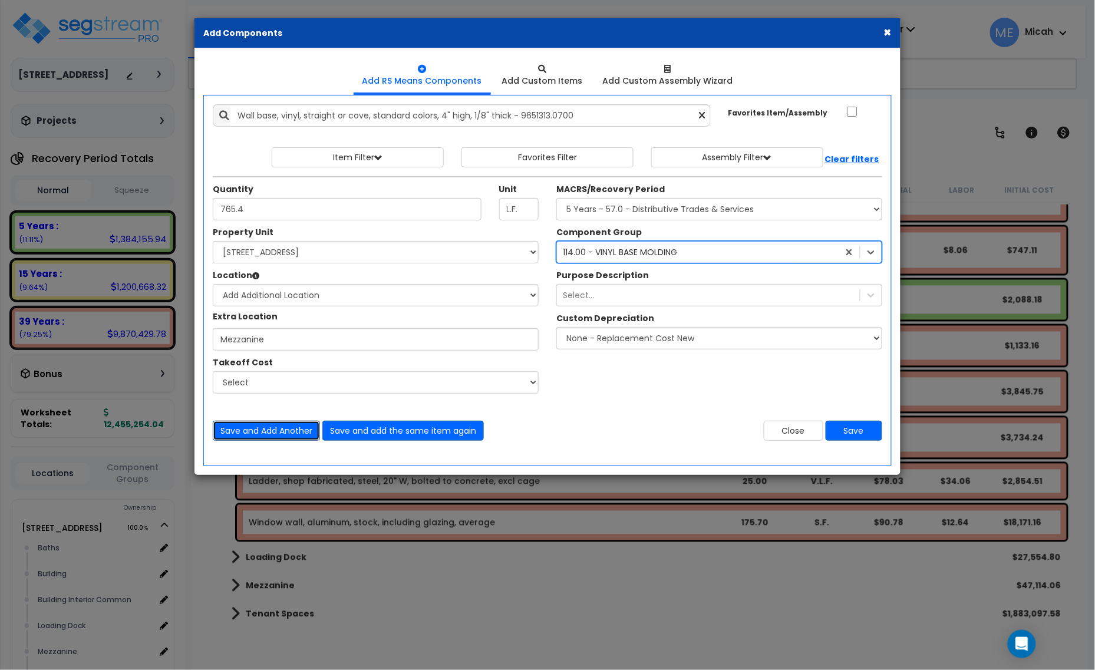
click at [263, 430] on button "Save and Add Another" at bounding box center [266, 431] width 107 height 20
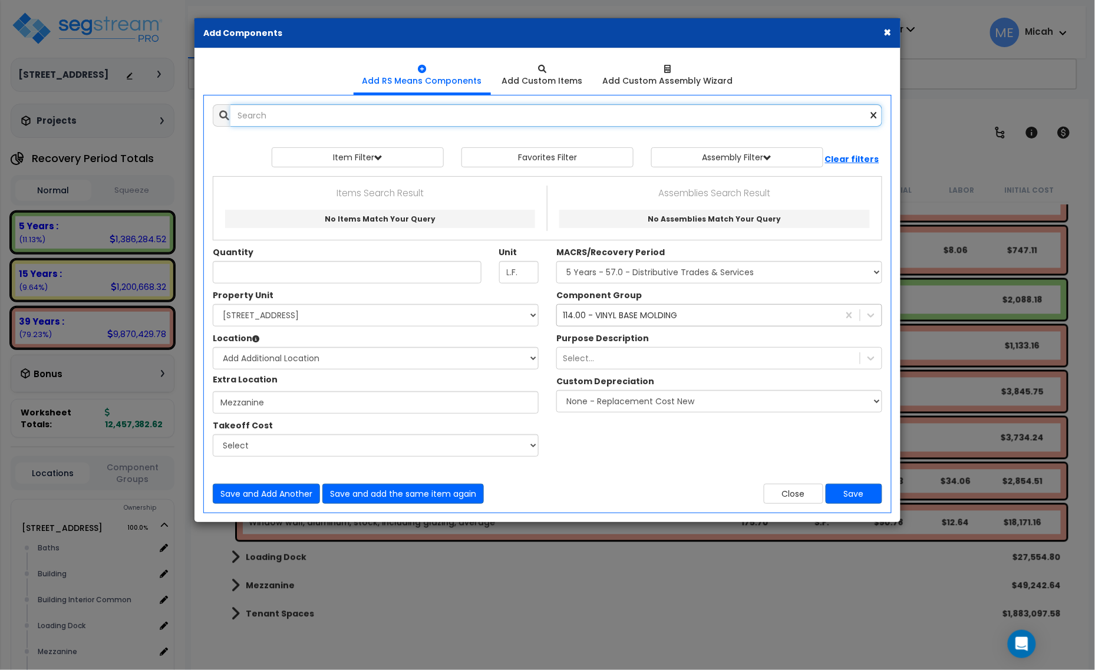
click at [277, 116] on input "text" at bounding box center [557, 115] width 652 height 22
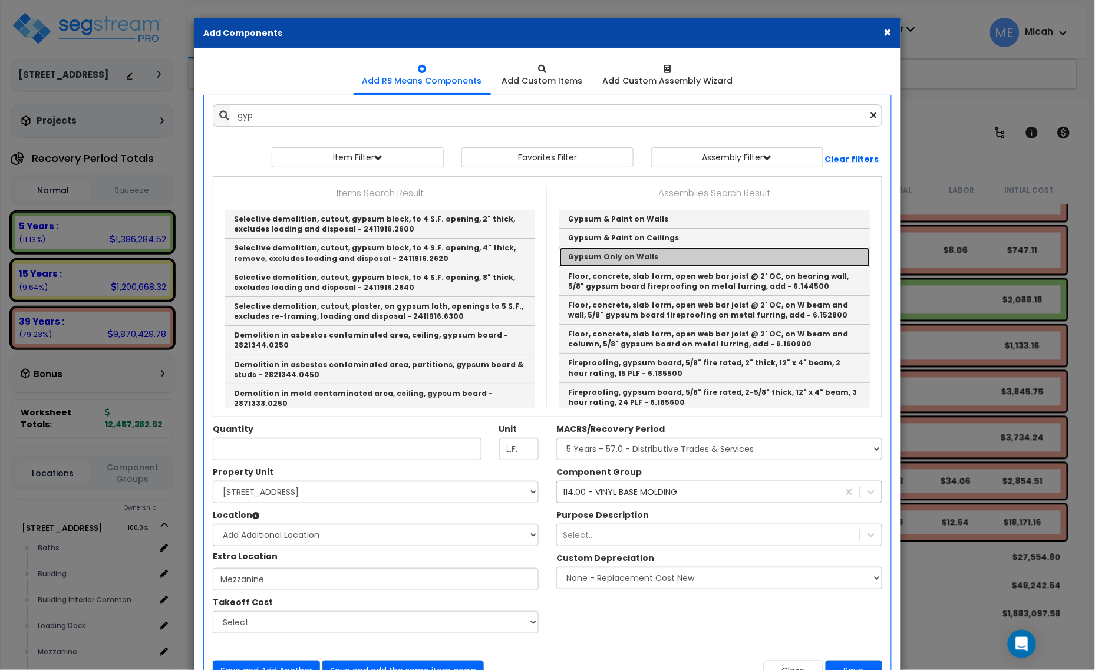
click at [637, 252] on link "Gypsum Only on Walls" at bounding box center [714, 257] width 311 height 19
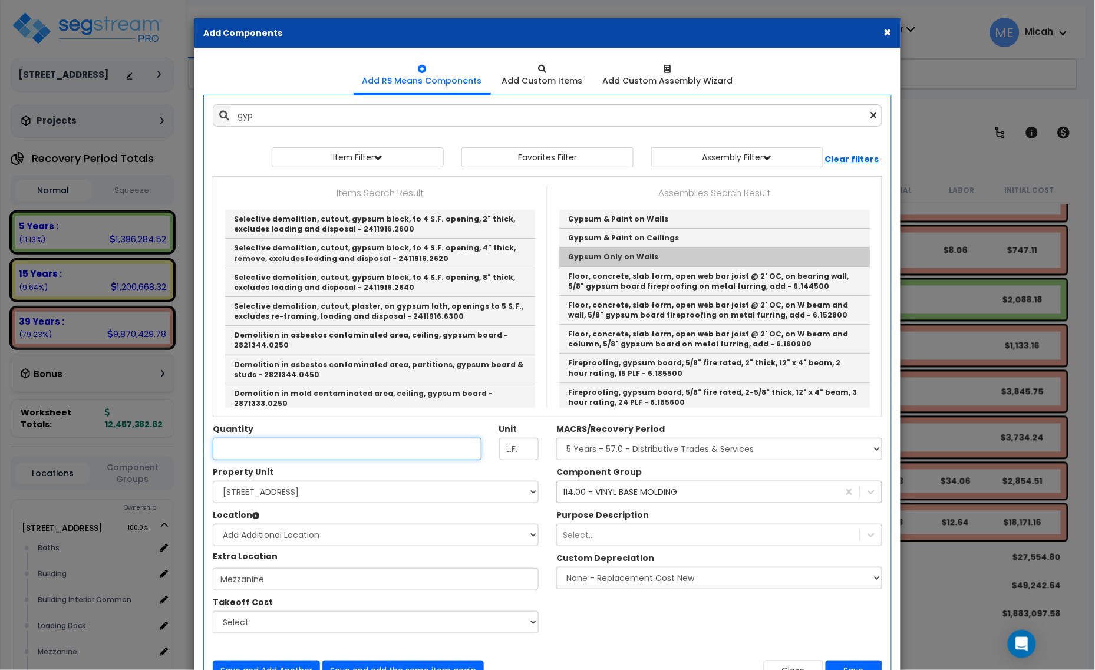
type input "Gypsum Only on Walls"
checkbox input "true"
type input "EA"
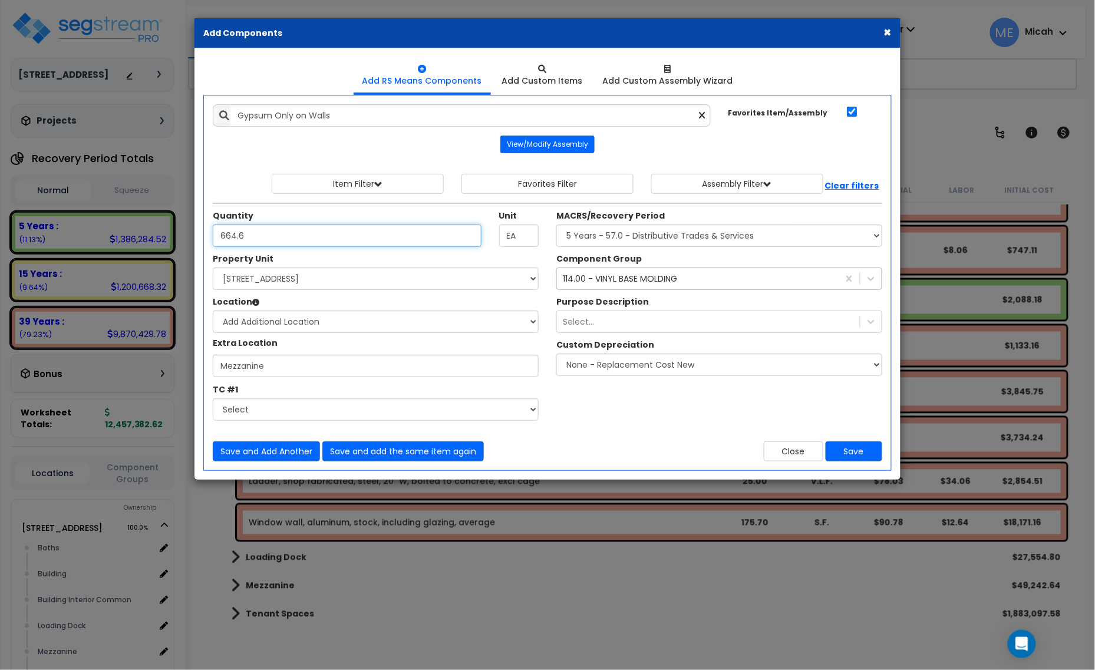
type input "664.6"
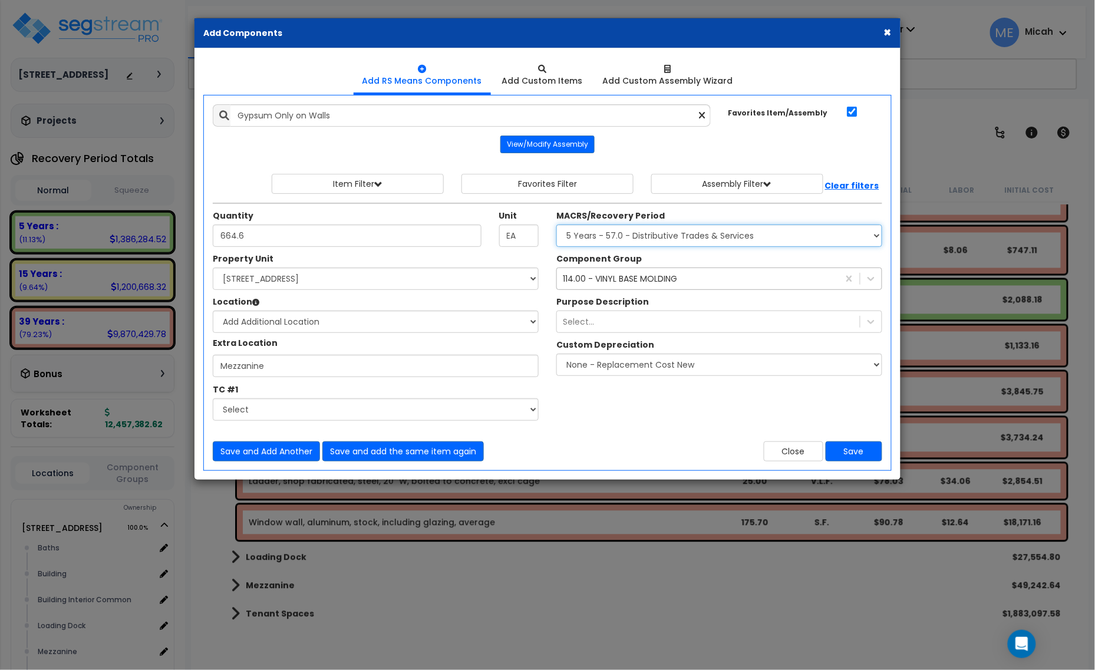
click at [595, 238] on select "Select MACRS/Recovery Period 5 Years - 57.0 - Distributive Trades & Services 5 …" at bounding box center [720, 236] width 326 height 22
select select "3669"
click at [557, 225] on select "Select MACRS/Recovery Period 5 Years - 57.0 - Distributive Trades & Services 5 …" at bounding box center [720, 236] width 326 height 22
click at [621, 279] on div "114.00 - VINYL BASE MOLDING" at bounding box center [620, 279] width 114 height 12
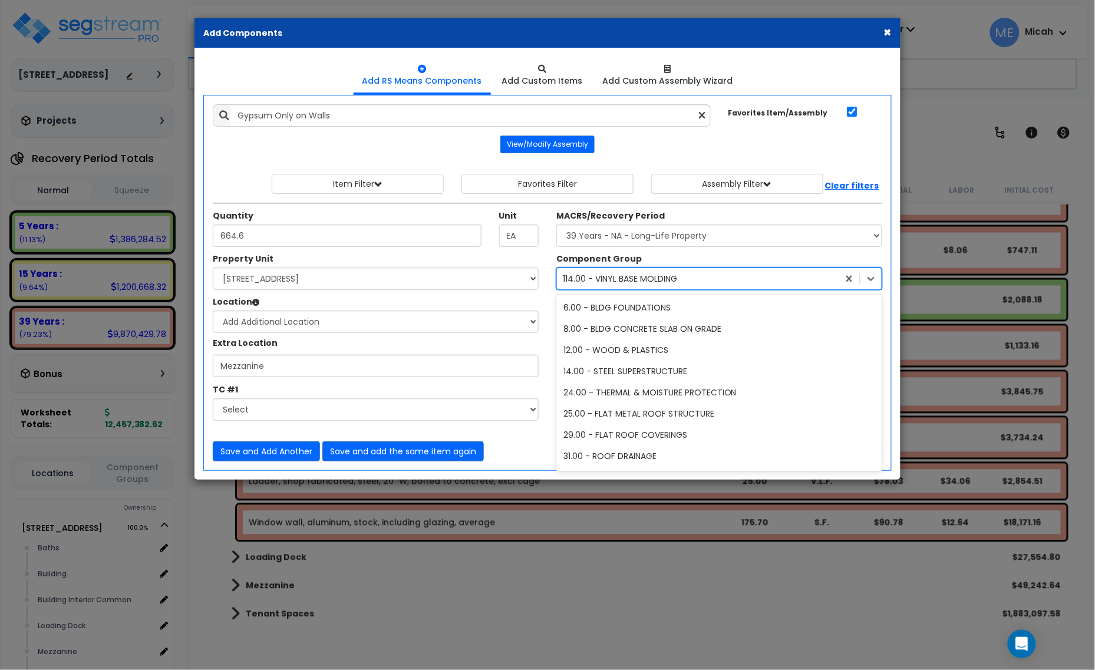
scroll to position [214, 0]
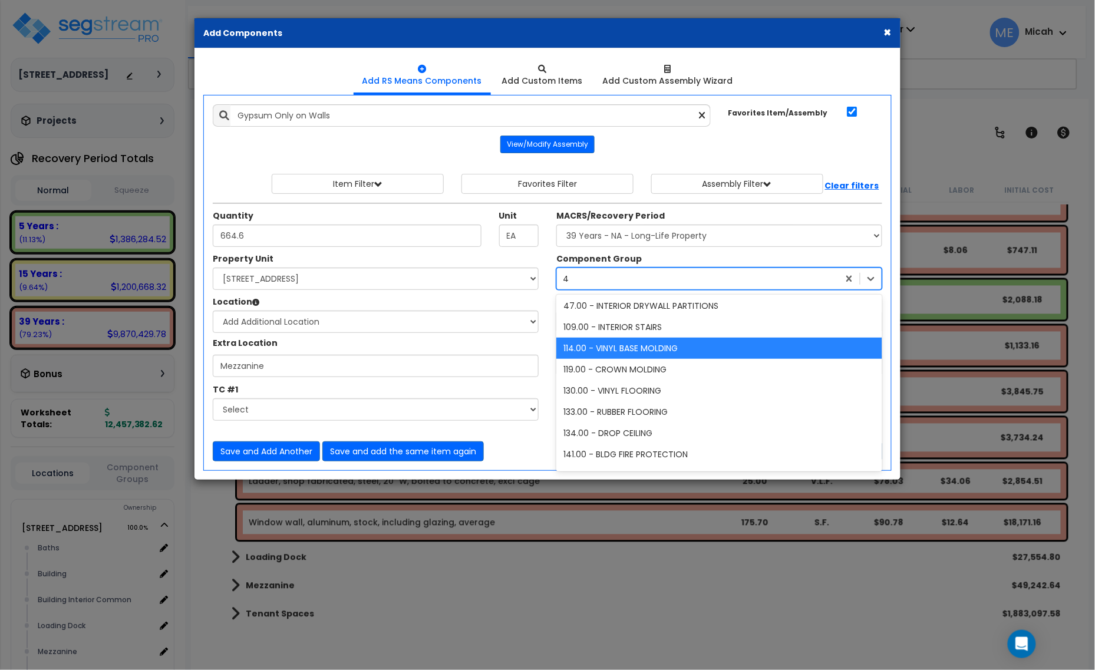
type input "47"
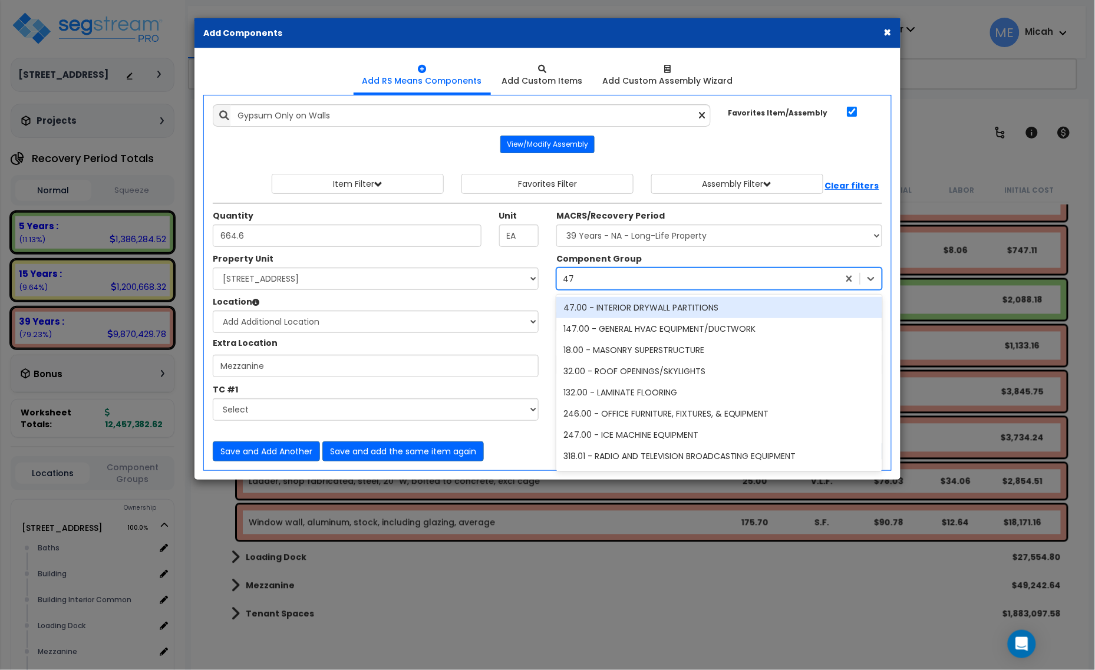
click at [625, 312] on div "47.00 - INTERIOR DRYWALL PARTITIONS" at bounding box center [720, 307] width 326 height 21
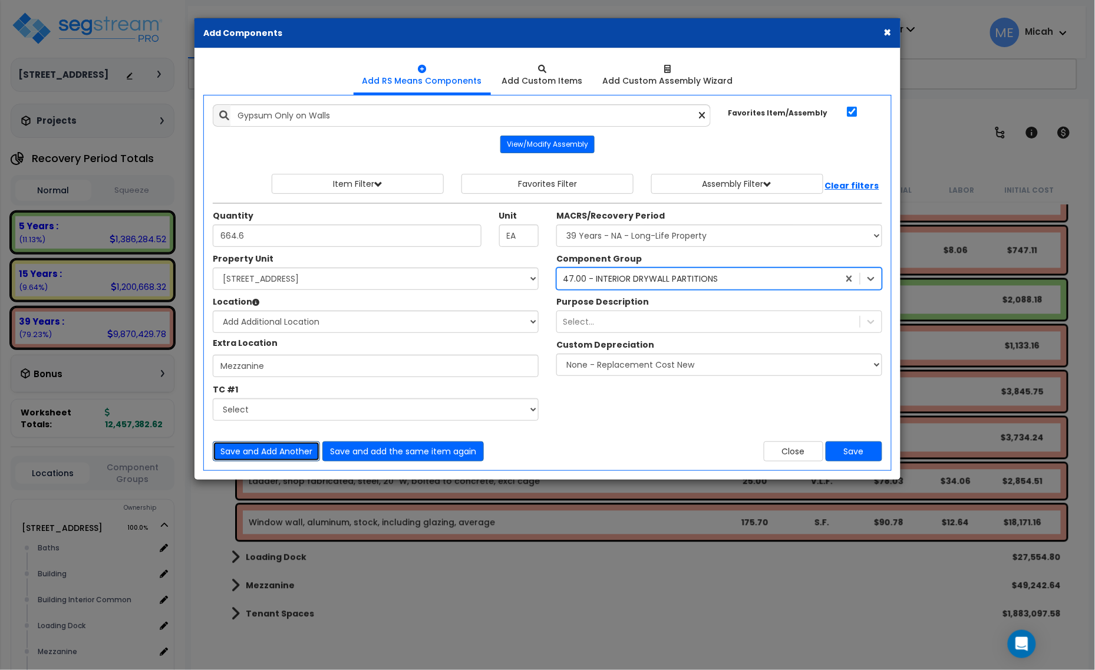
click at [272, 455] on button "Save and Add Another" at bounding box center [266, 452] width 107 height 20
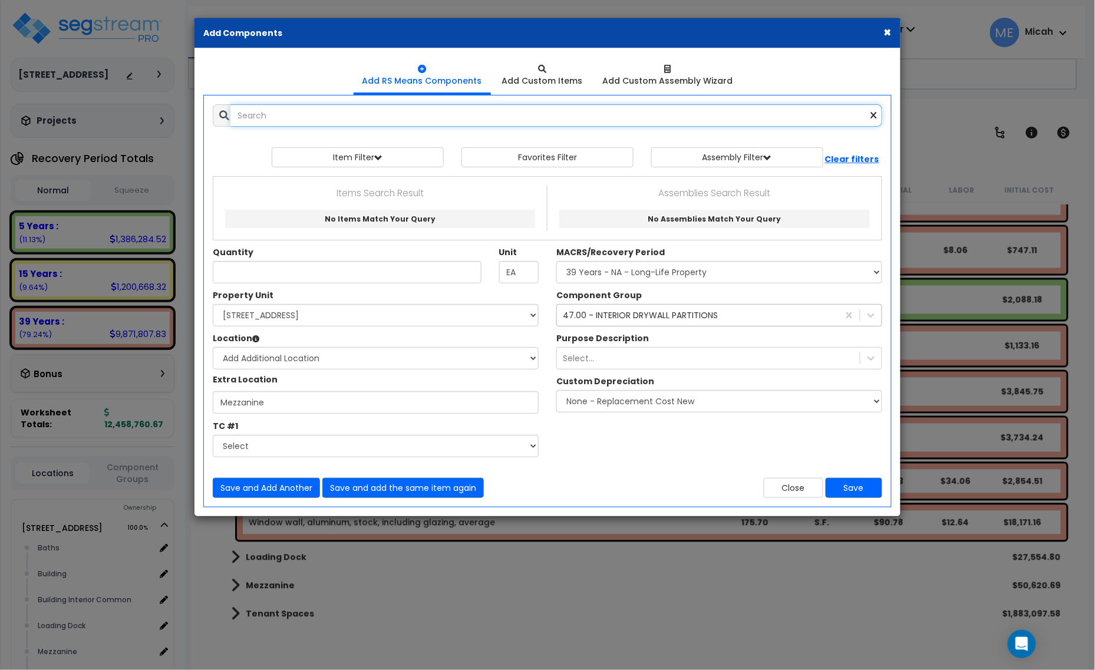
click at [287, 121] on input "text" at bounding box center [557, 115] width 652 height 22
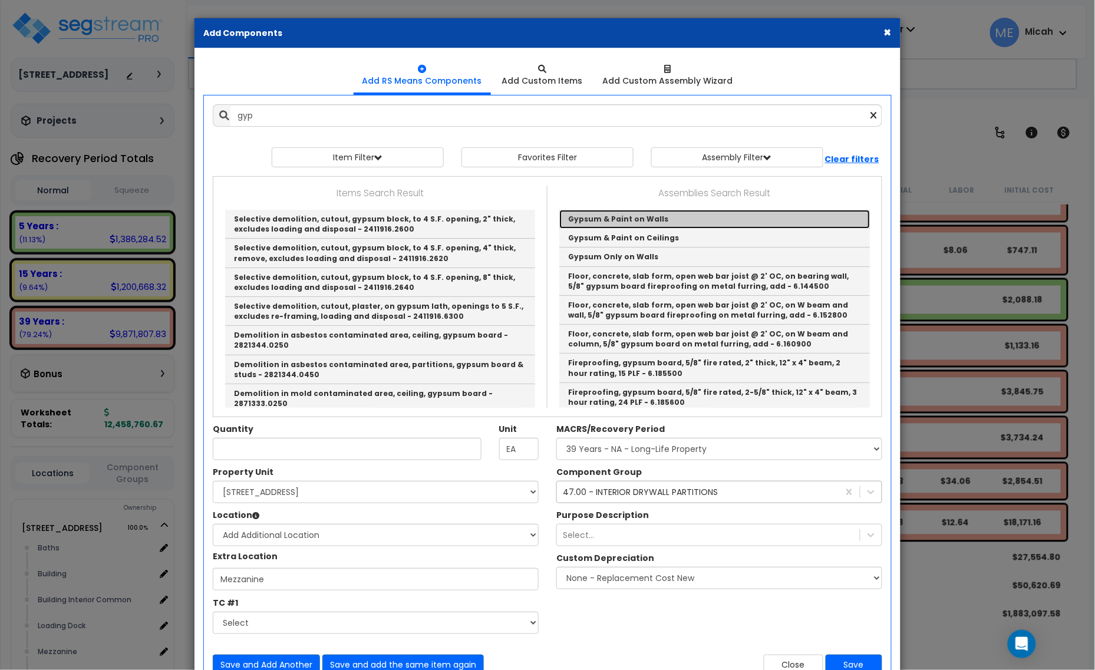
click at [637, 222] on link "Gypsum & Paint on Walls" at bounding box center [714, 219] width 311 height 19
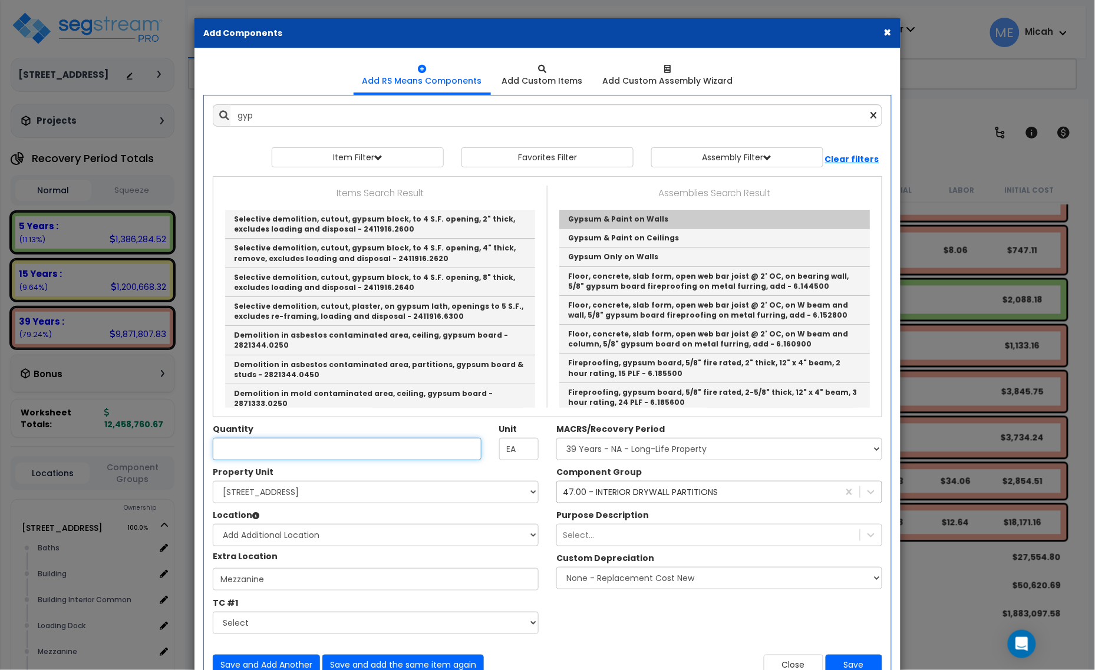
type input "Gypsum & Paint on Walls"
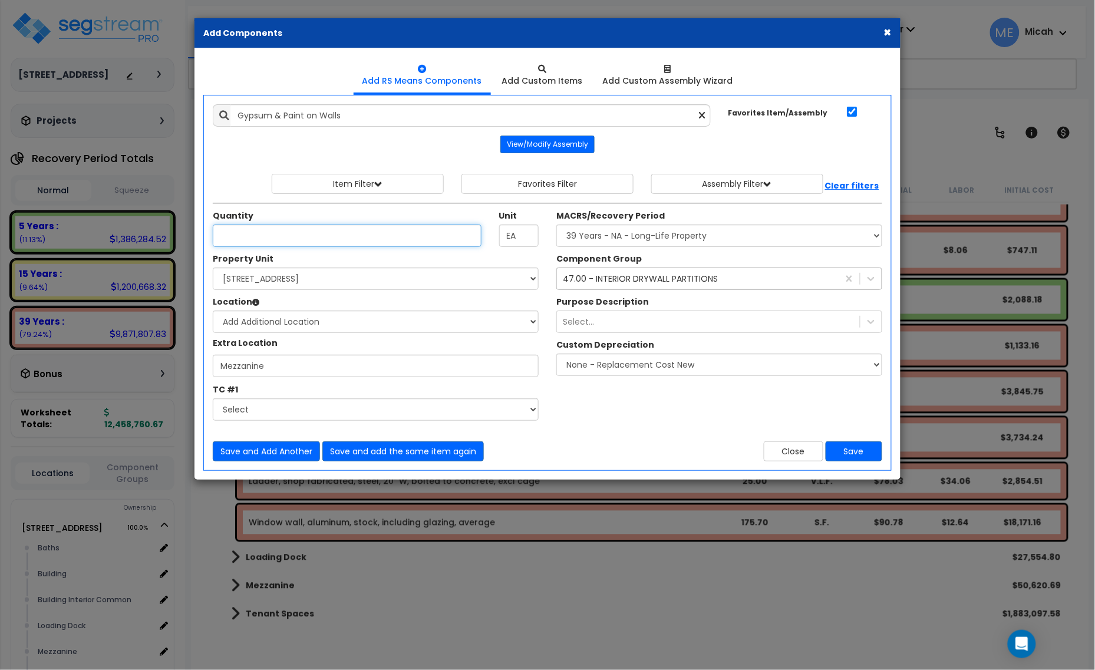
click at [307, 229] on input "Unit Quantity" at bounding box center [347, 236] width 269 height 22
type input "6,120.8"
click at [282, 454] on button "Save and Add Another" at bounding box center [266, 452] width 107 height 20
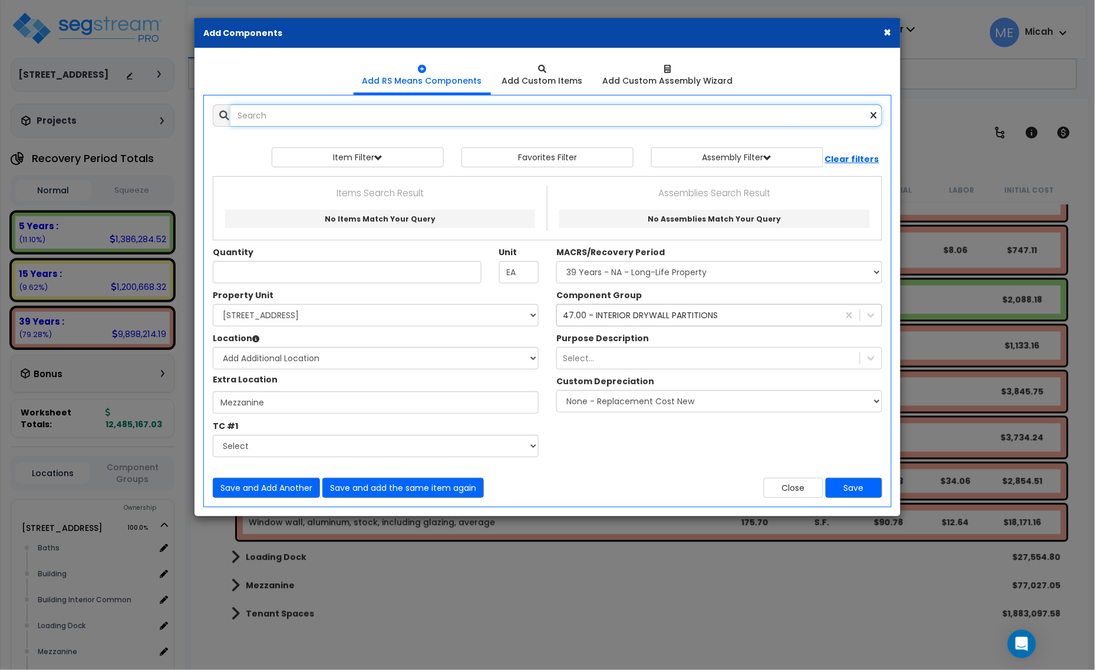
click at [292, 124] on input "text" at bounding box center [557, 115] width 652 height 22
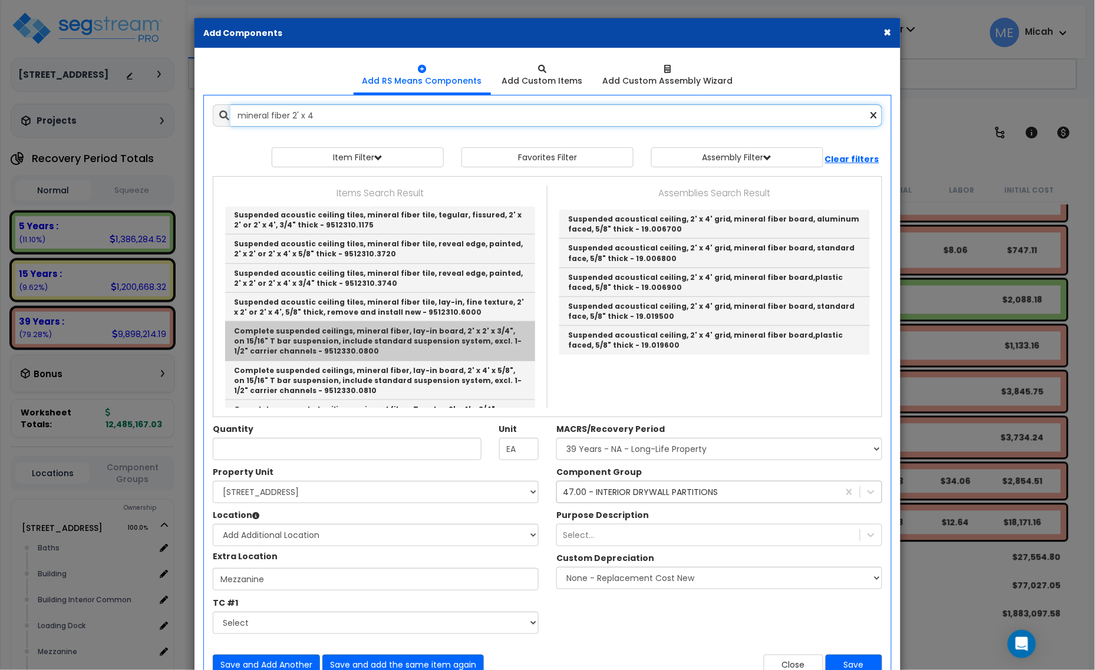
scroll to position [330, 0]
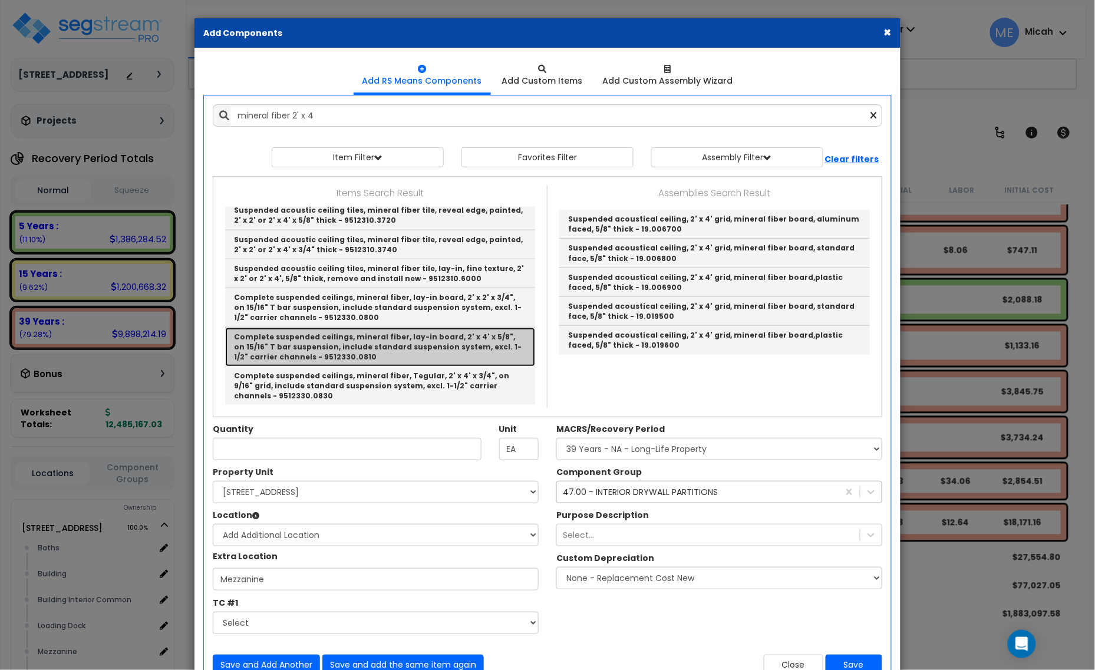
click at [441, 355] on link "Complete suspended ceilings, mineral fiber, lay-in board, 2' x 4' x 5/8", on 15…" at bounding box center [380, 347] width 310 height 39
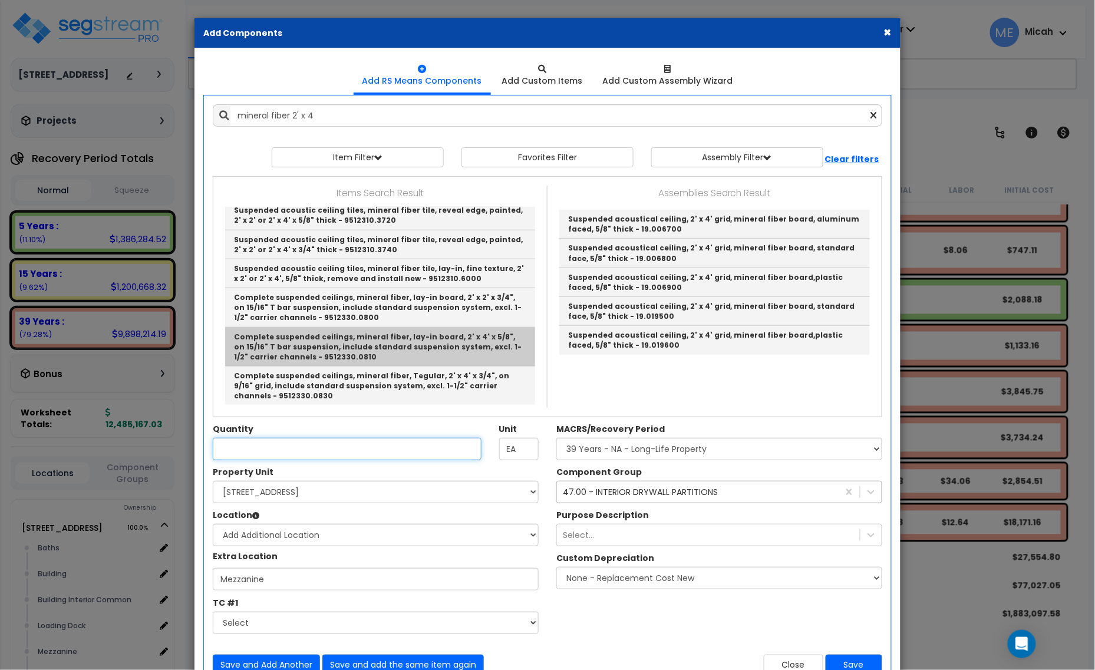
type input "Complete suspended ceilings, mineral fiber, lay-in board, 2' x 4' x 5/8", on 15…"
checkbox input "false"
type input "S.F."
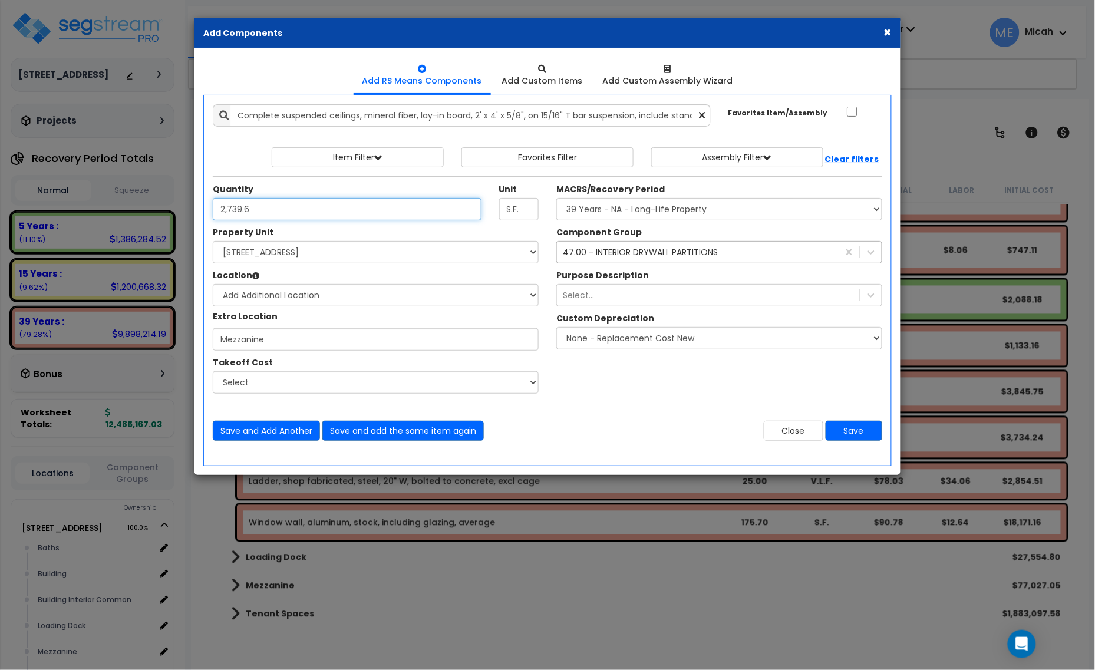
type input "2,739.6"
click at [594, 245] on div "47.00 - INTERIOR DRYWALL PARTITIONS 47" at bounding box center [720, 252] width 326 height 22
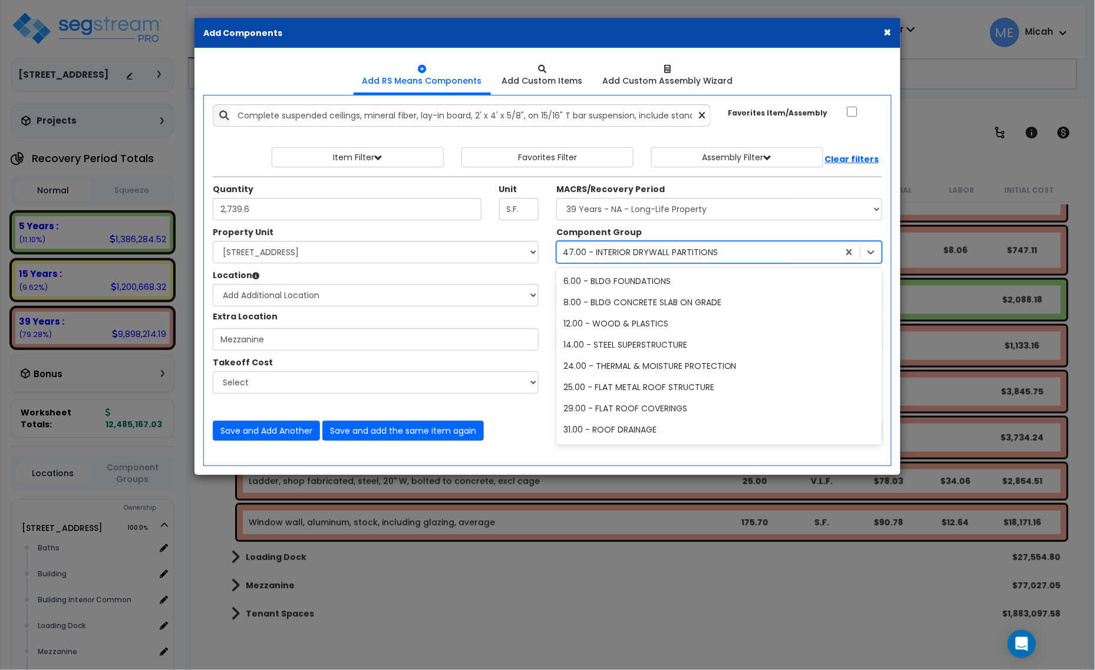
scroll to position [130, 0]
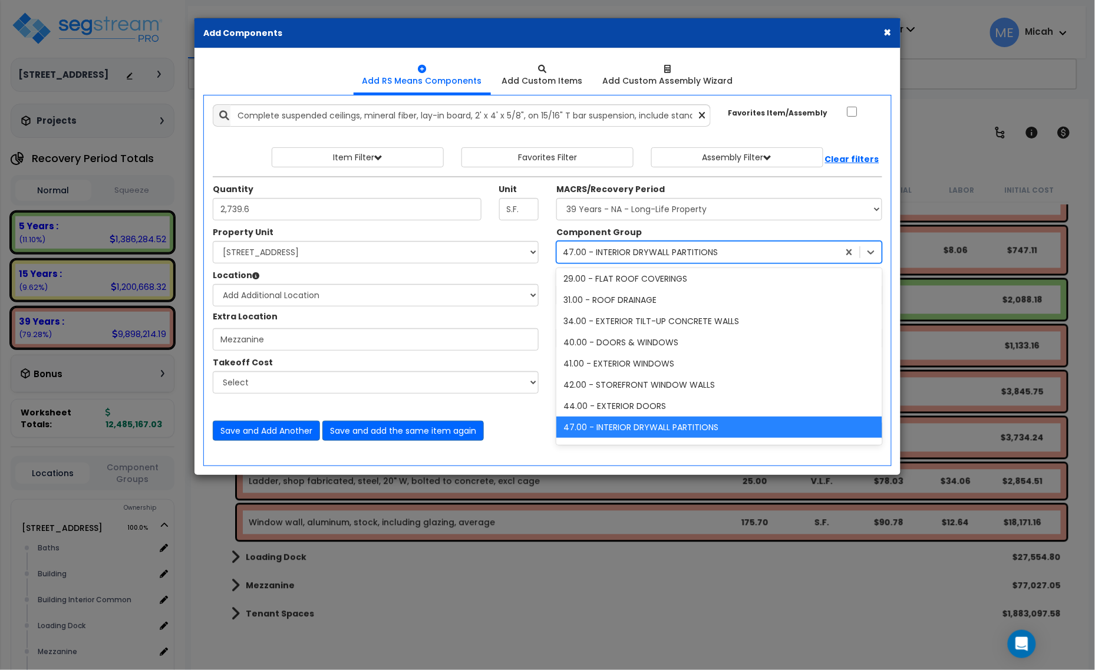
click at [602, 254] on div "47.00 - INTERIOR DRYWALL PARTITIONS" at bounding box center [640, 252] width 155 height 12
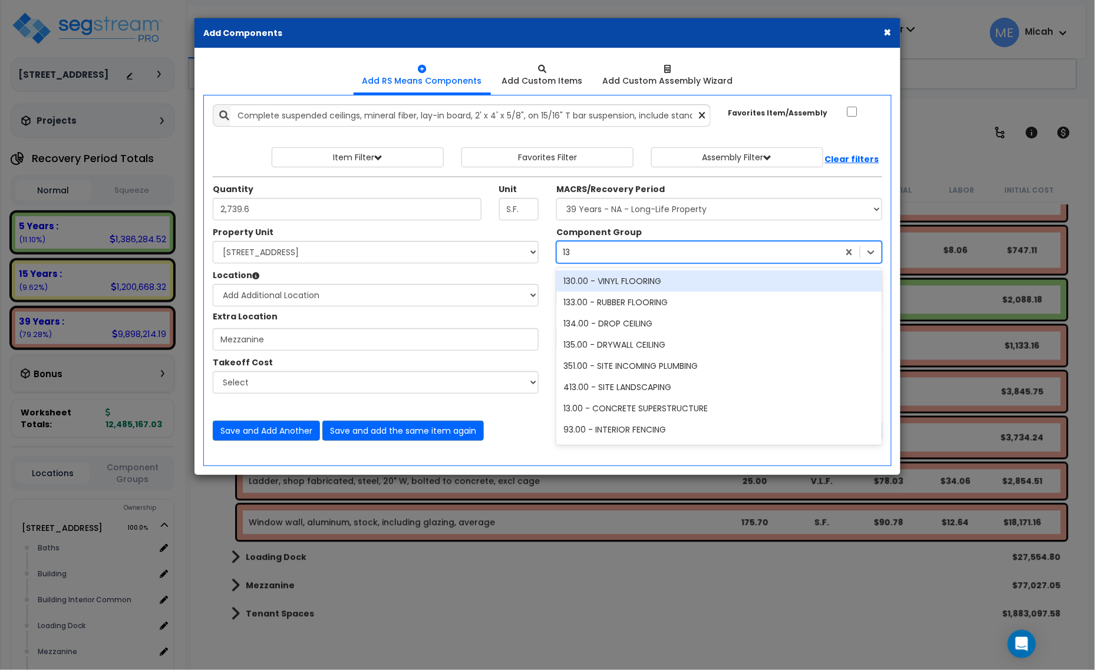
type input "134"
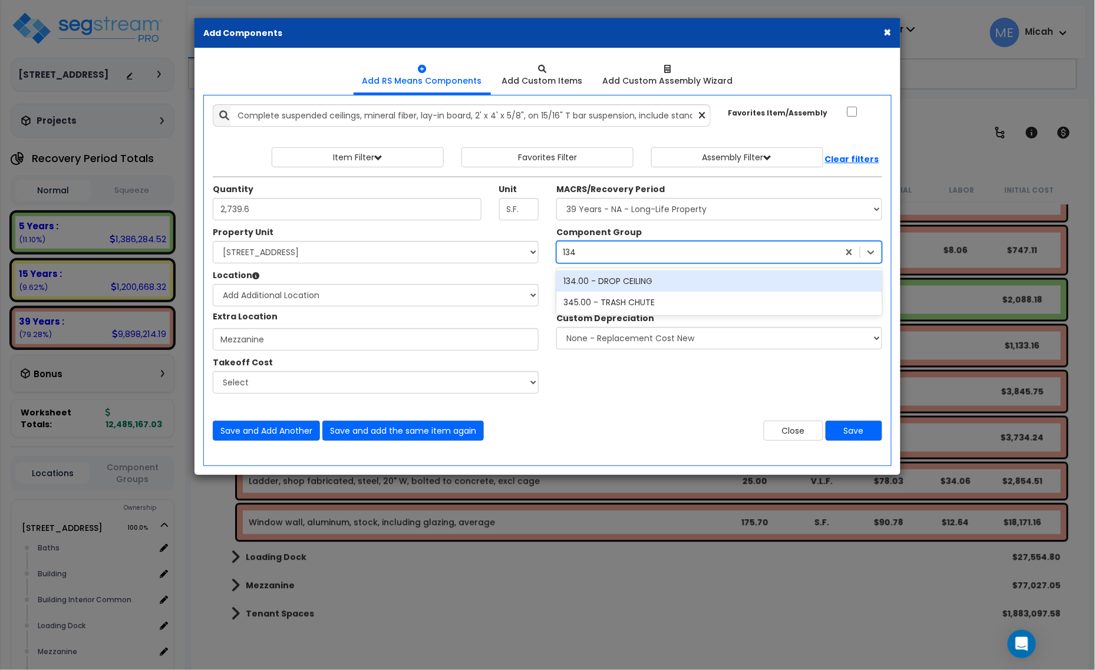
click at [603, 287] on div "134.00 - DROP CEILING" at bounding box center [720, 281] width 326 height 21
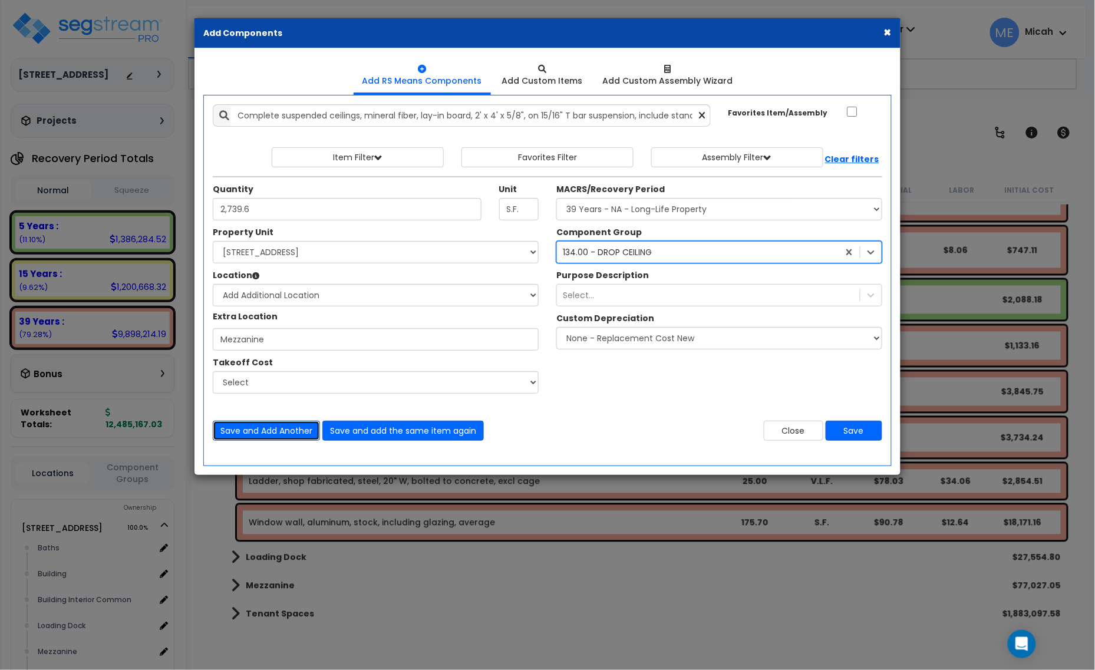
click at [284, 435] on button "Save and Add Another" at bounding box center [266, 431] width 107 height 20
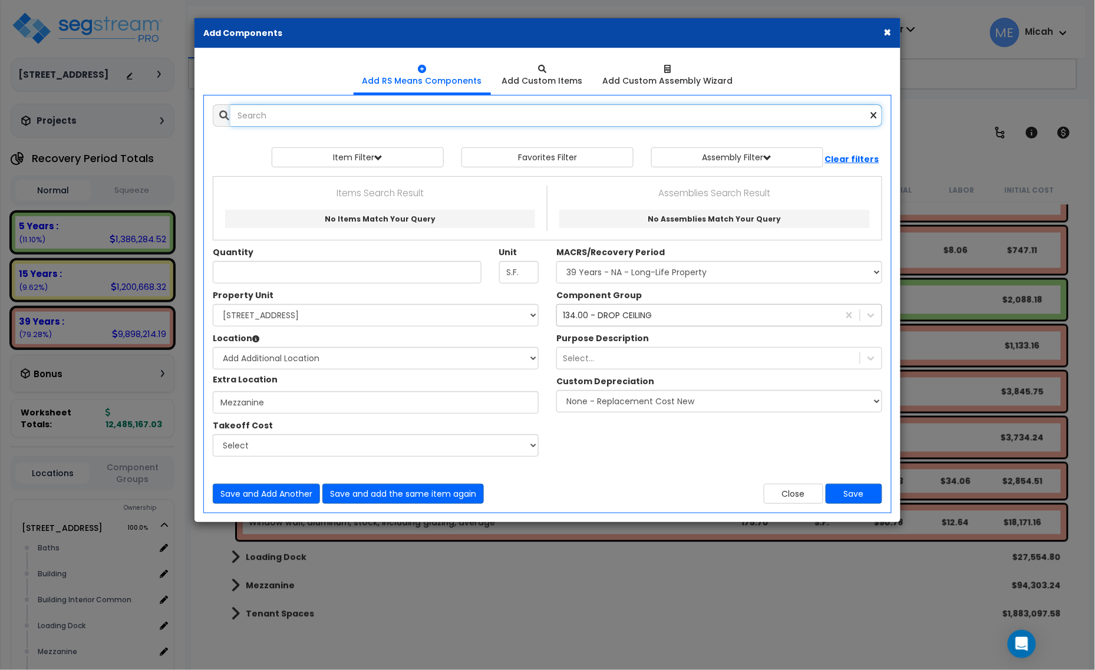
scroll to position [0, 0]
click at [267, 114] on input "text" at bounding box center [557, 115] width 652 height 22
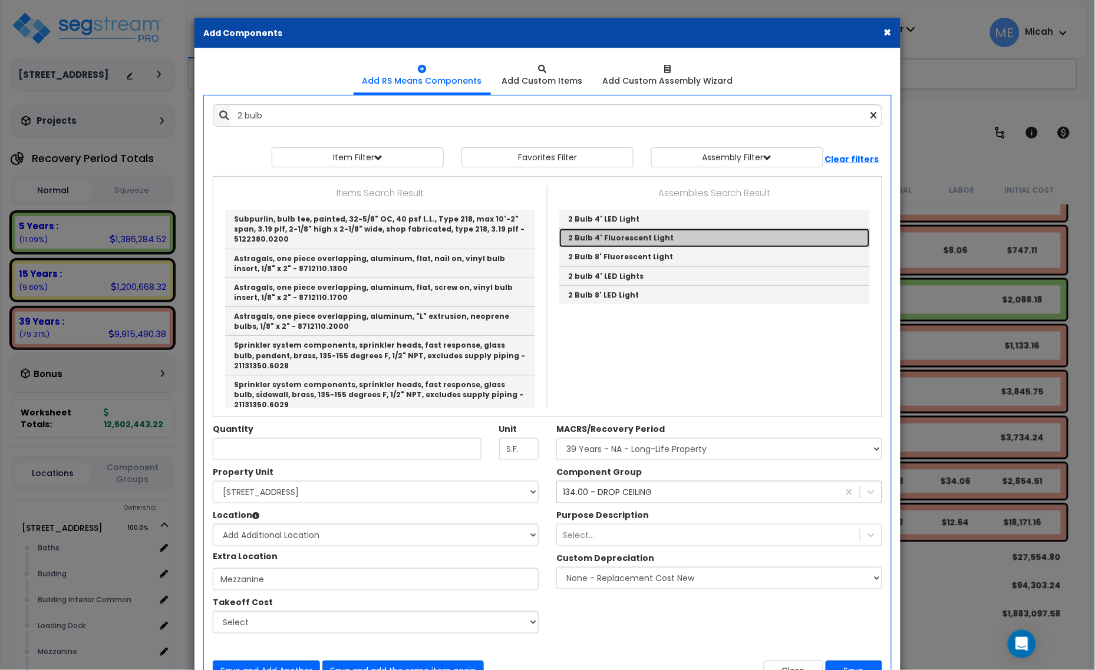
click at [679, 241] on link "2 Bulb 4' Fluorescent Light" at bounding box center [714, 238] width 311 height 19
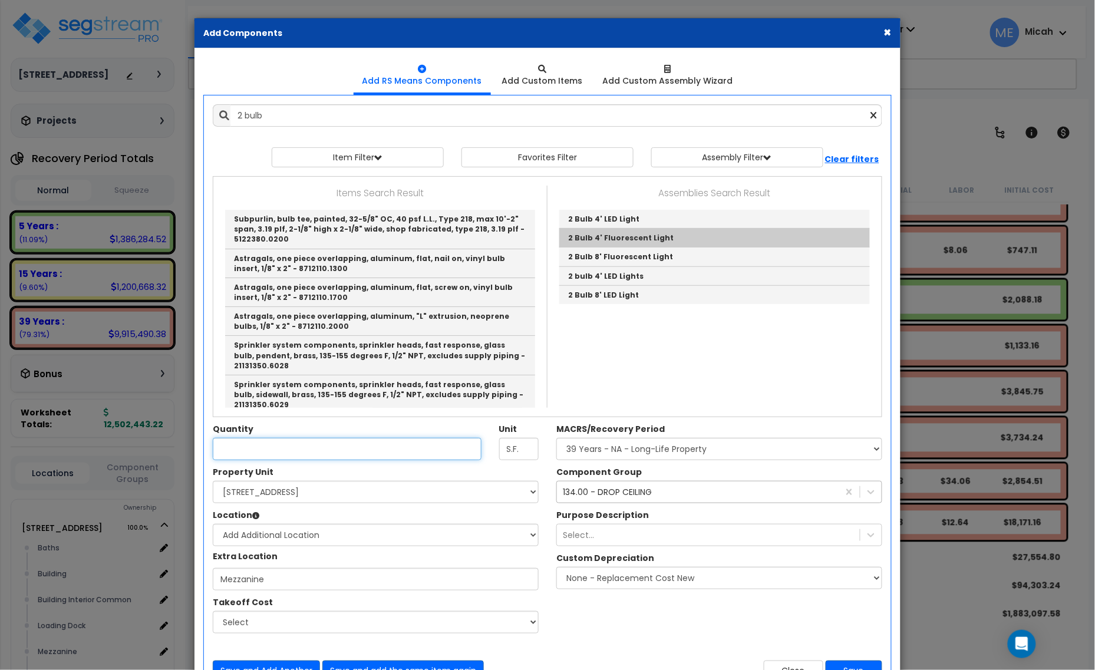
type input "2 Bulb 4' Fluorescent Light"
checkbox input "true"
type input "EA"
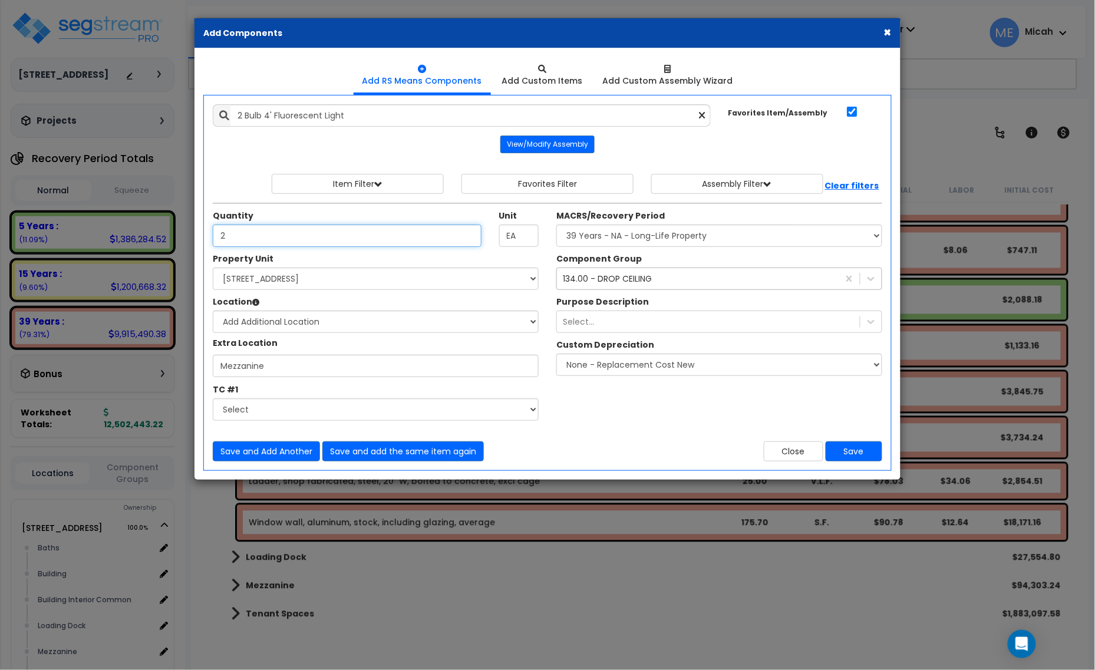
type input "2"
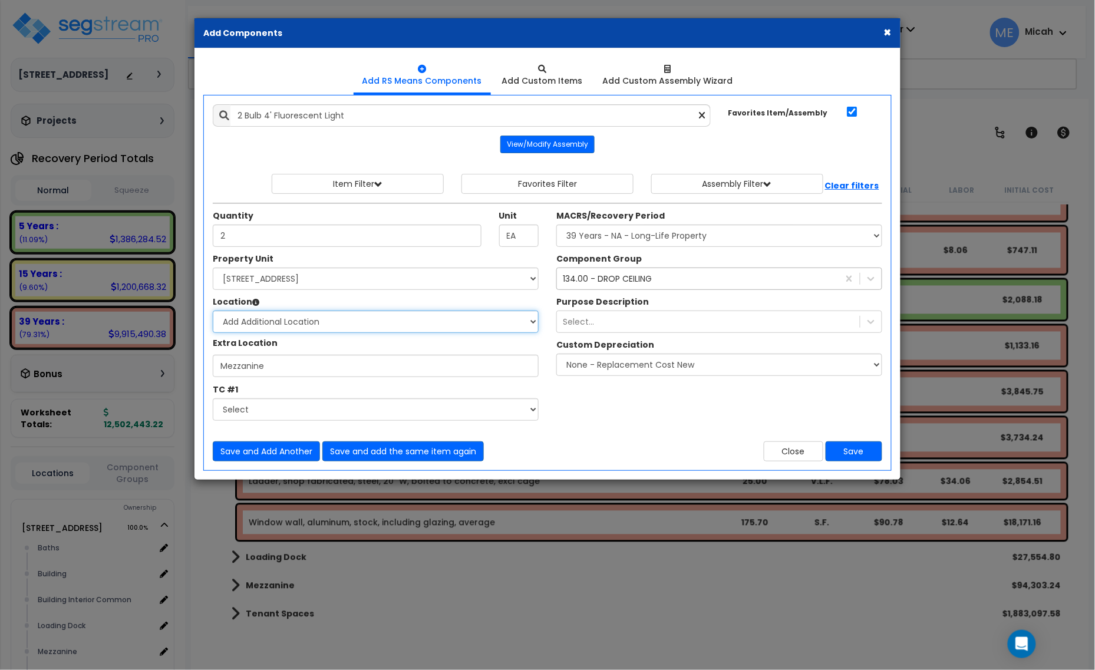
click at [311, 325] on select "Select Baths Building Building Interior Building Interior Common Loading Dock T…" at bounding box center [376, 322] width 326 height 22
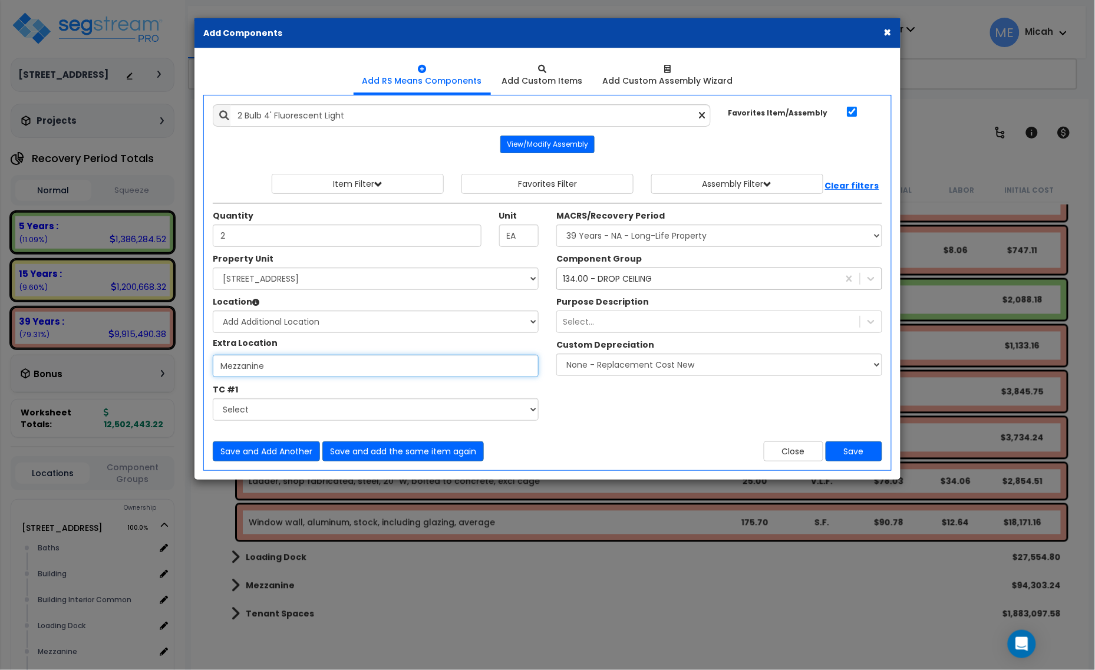
click at [289, 366] on input "Mezzanine" at bounding box center [376, 366] width 326 height 22
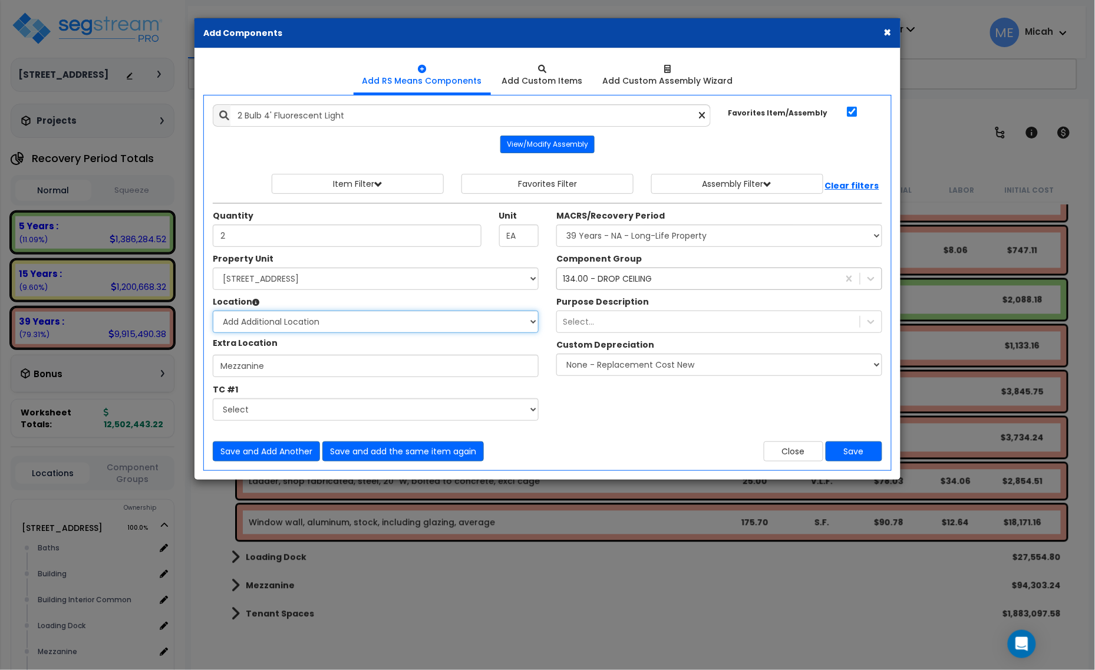
click at [529, 321] on select "Select Baths Building Building Interior Building Interior Common Loading Dock T…" at bounding box center [376, 322] width 326 height 22
select select "31689"
click at [213, 311] on select "Select Baths Building Building Interior Building Interior Common Loading Dock T…" at bounding box center [376, 322] width 326 height 22
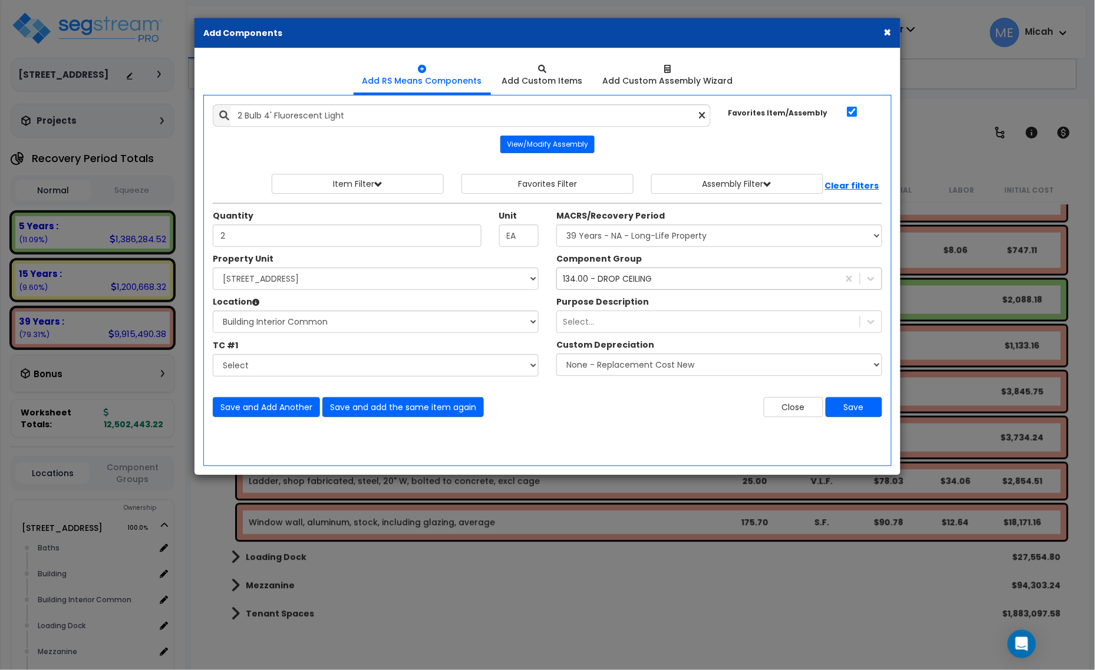
click at [602, 287] on div "134.00 - DROP CEILING 134" at bounding box center [698, 278] width 282 height 19
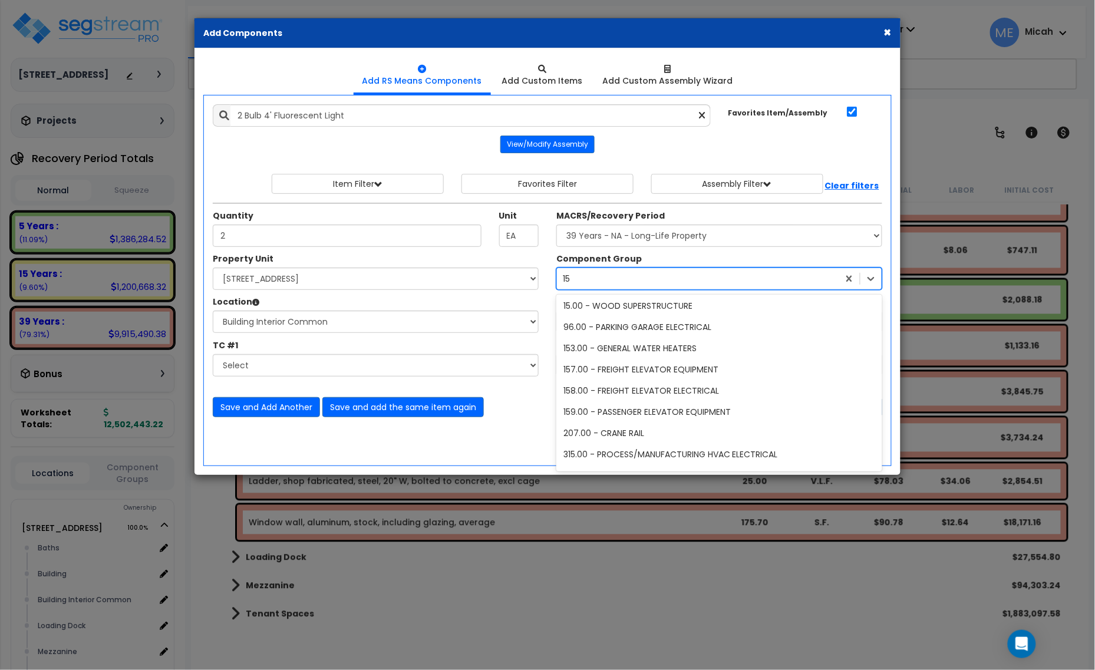
scroll to position [2, 0]
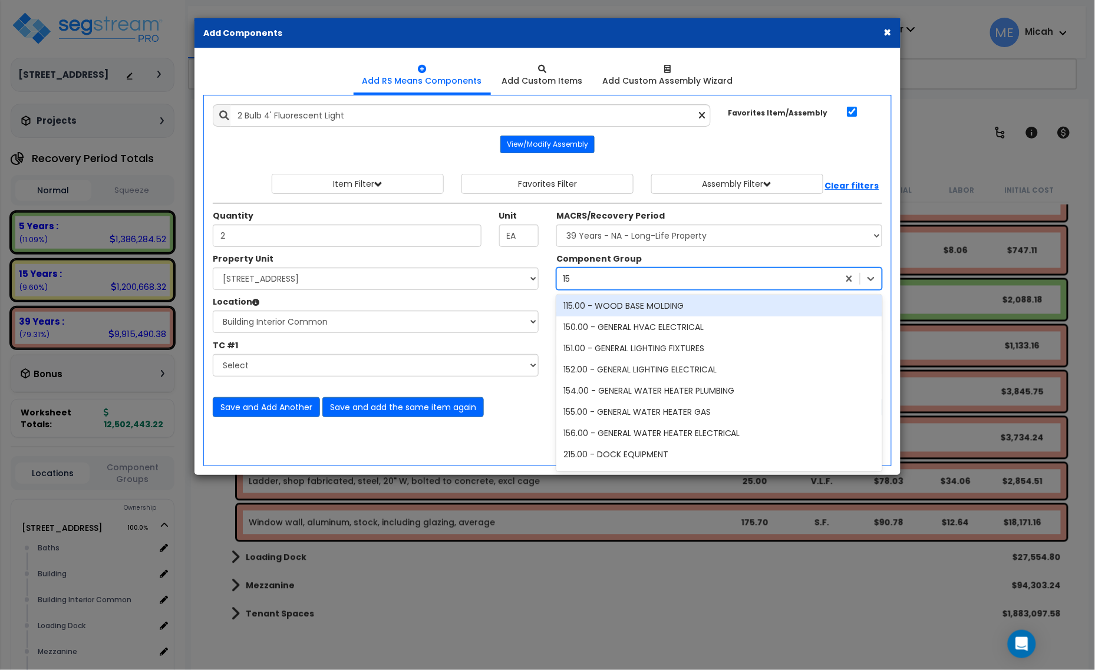
type input "151"
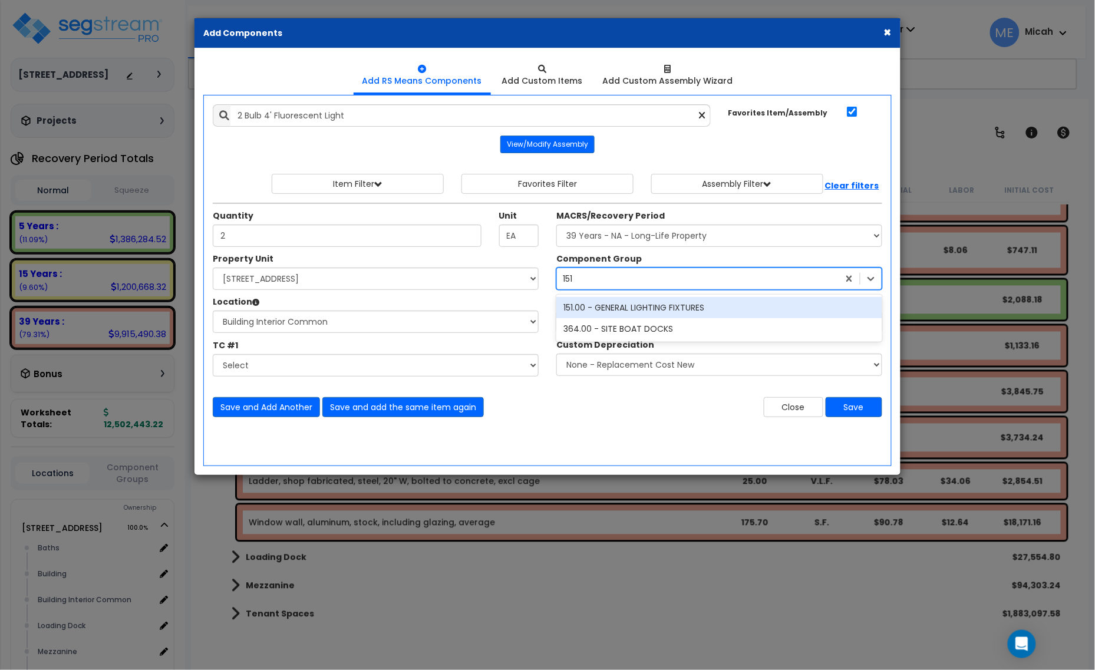
click at [612, 302] on div "151.00 - GENERAL LIGHTING FIXTURES" at bounding box center [720, 307] width 326 height 21
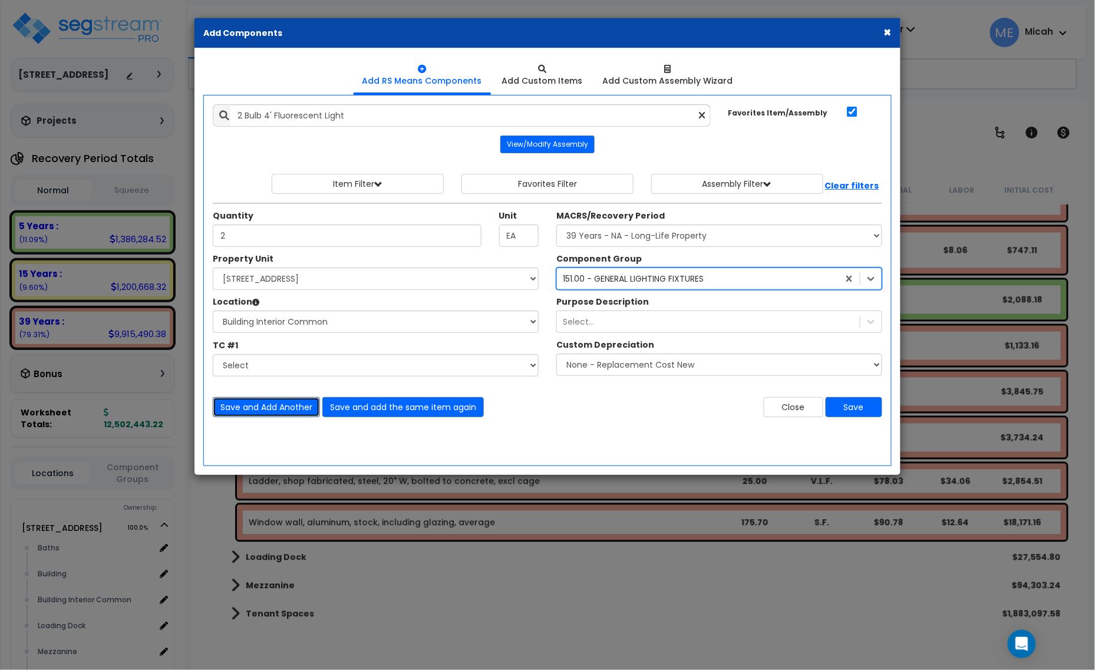
click at [264, 408] on button "Save and Add Another" at bounding box center [266, 407] width 107 height 20
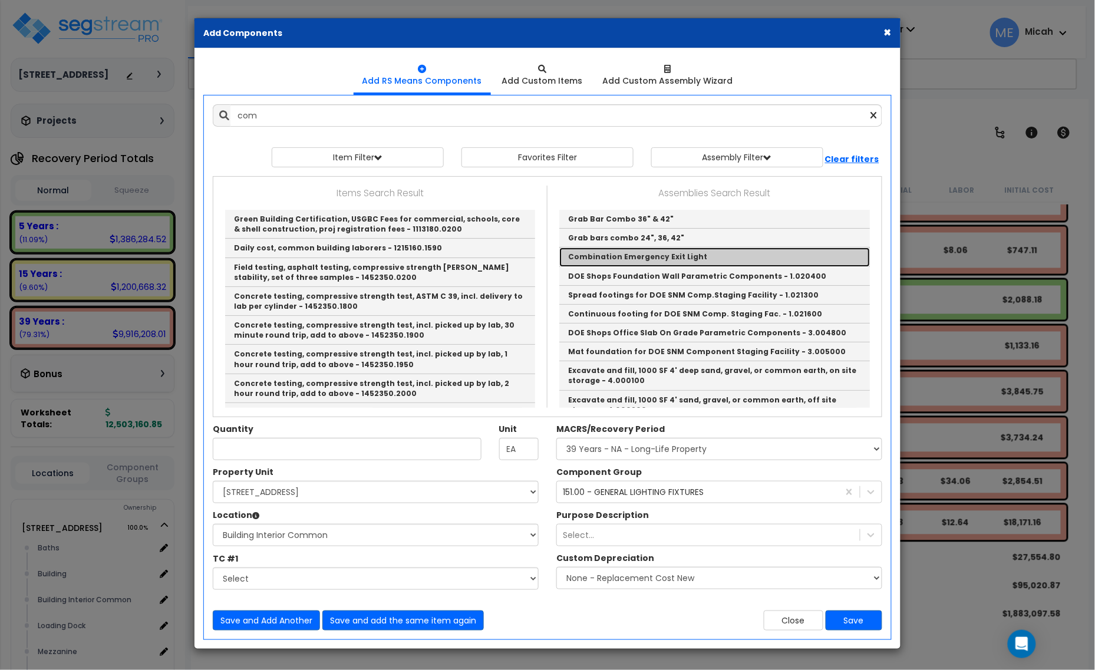
click at [679, 258] on link "Combination Emergency Exit Light" at bounding box center [714, 257] width 311 height 19
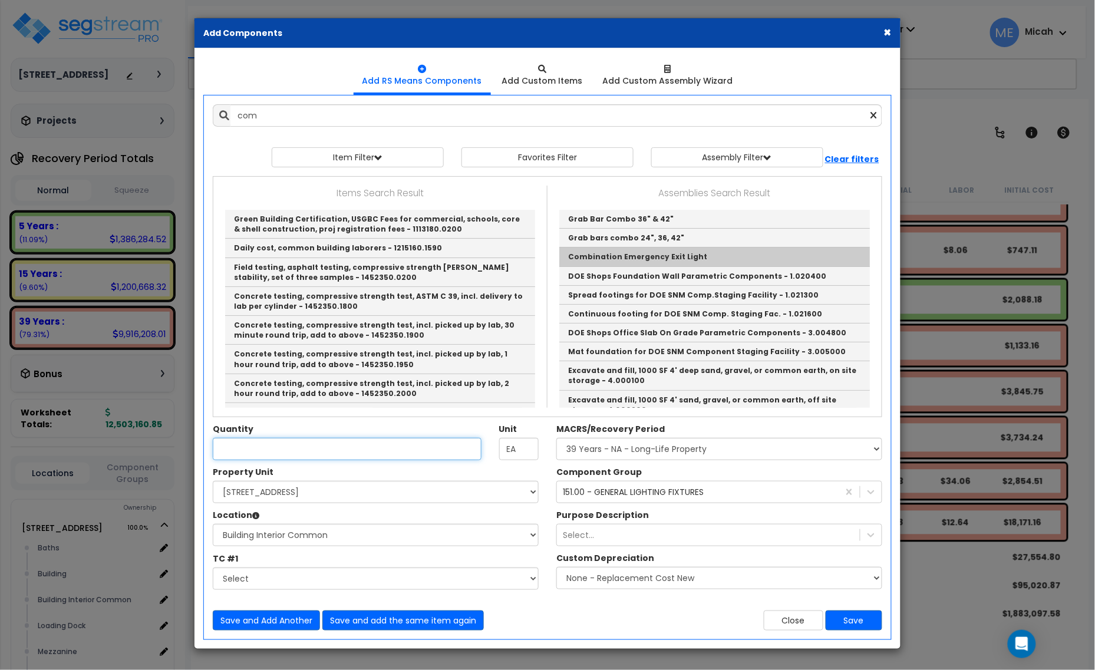
type input "Combination Emergency Exit Light"
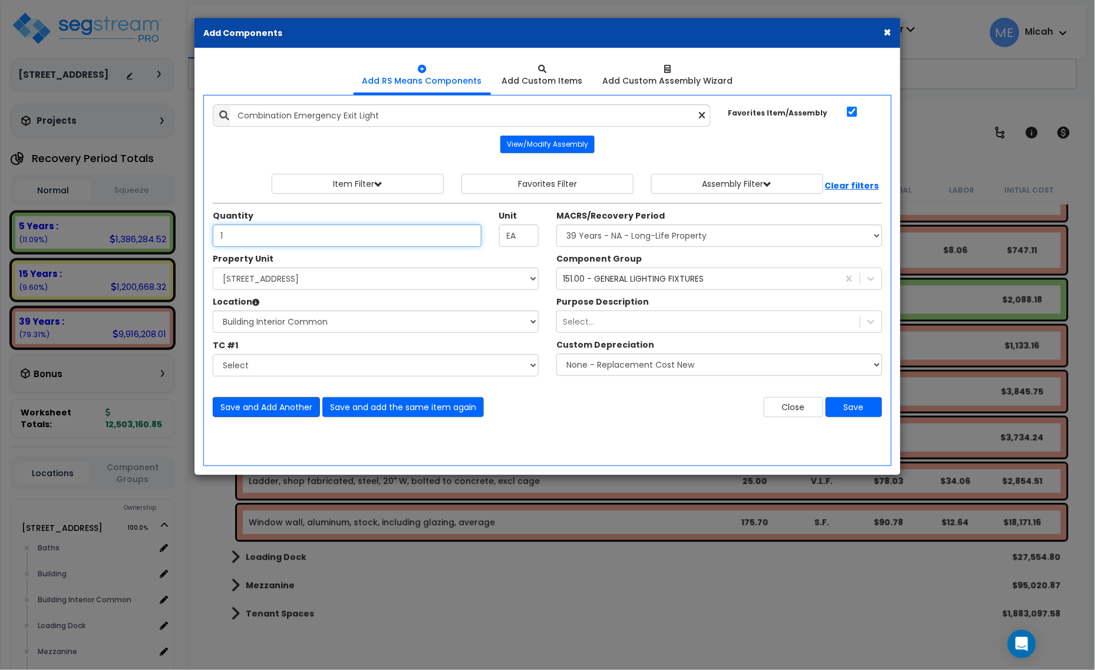
type input "1"
click at [263, 410] on button "Save and Add Another" at bounding box center [266, 407] width 107 height 20
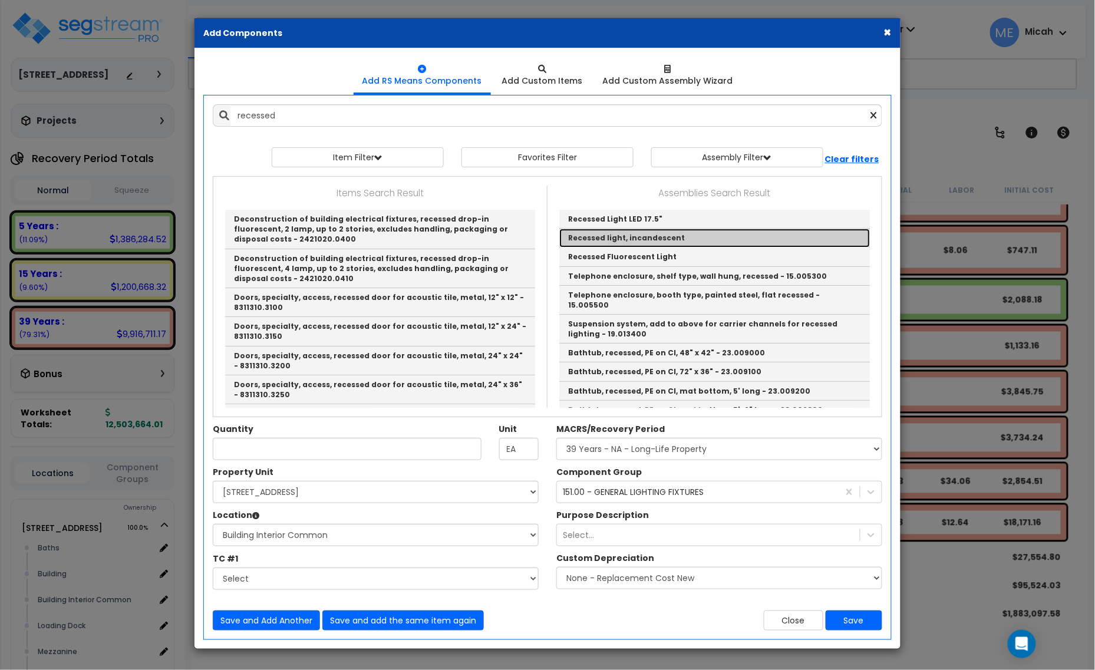
click at [676, 242] on link "Recessed light, incandescent" at bounding box center [714, 238] width 311 height 19
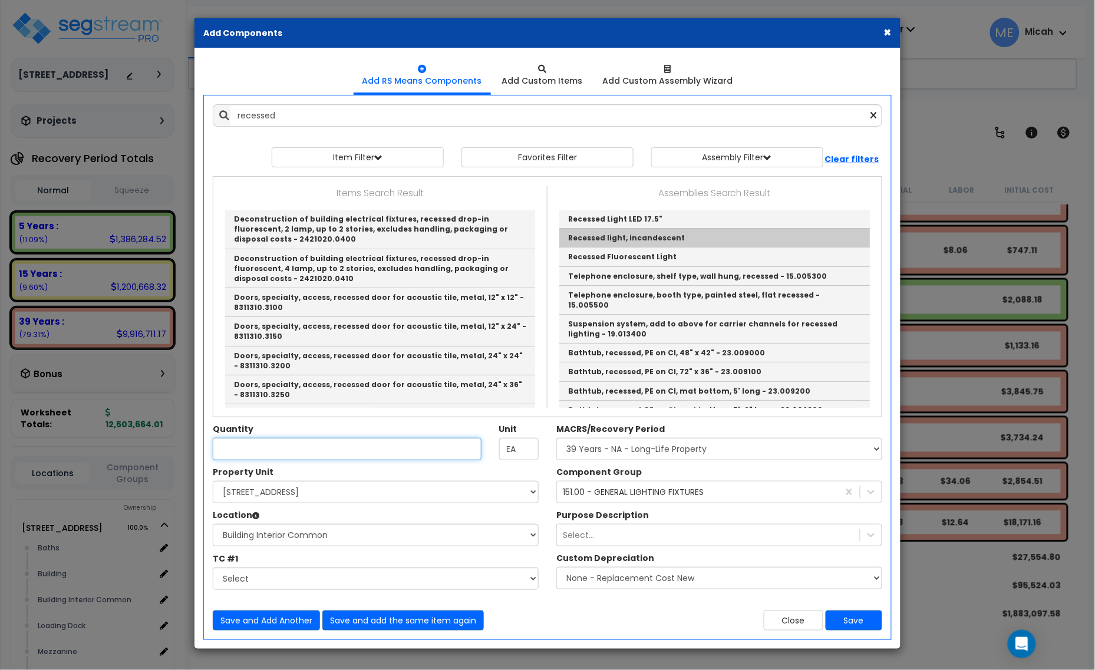
type input "Recessed light, incandescent"
type input "EA."
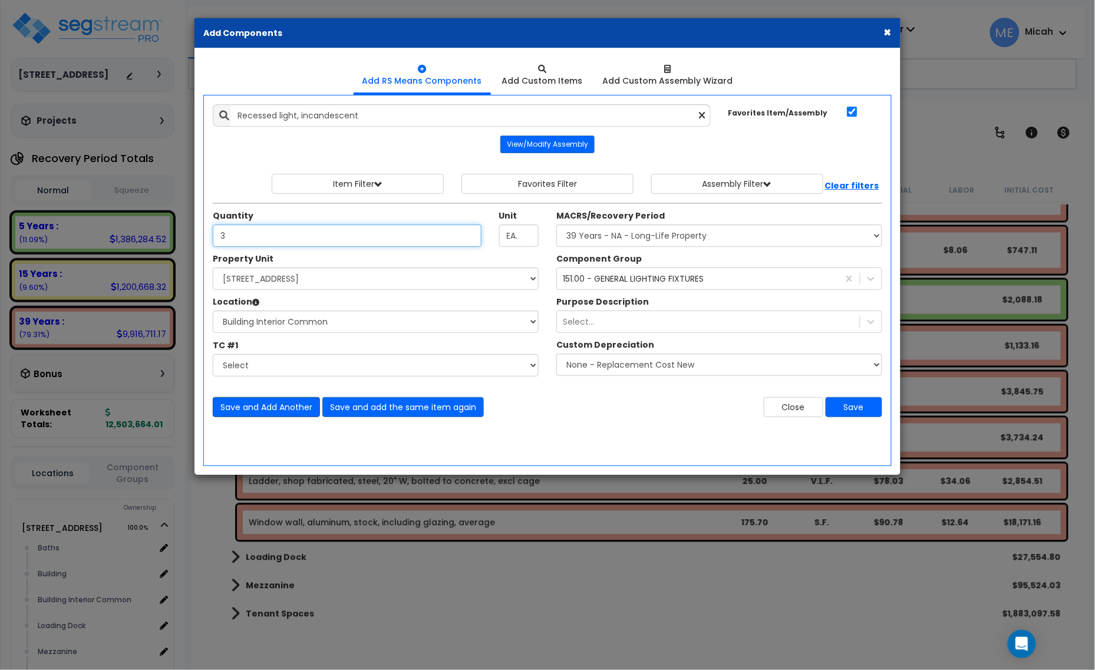
type input "3"
click at [255, 410] on button "Save and Add Another" at bounding box center [266, 407] width 107 height 20
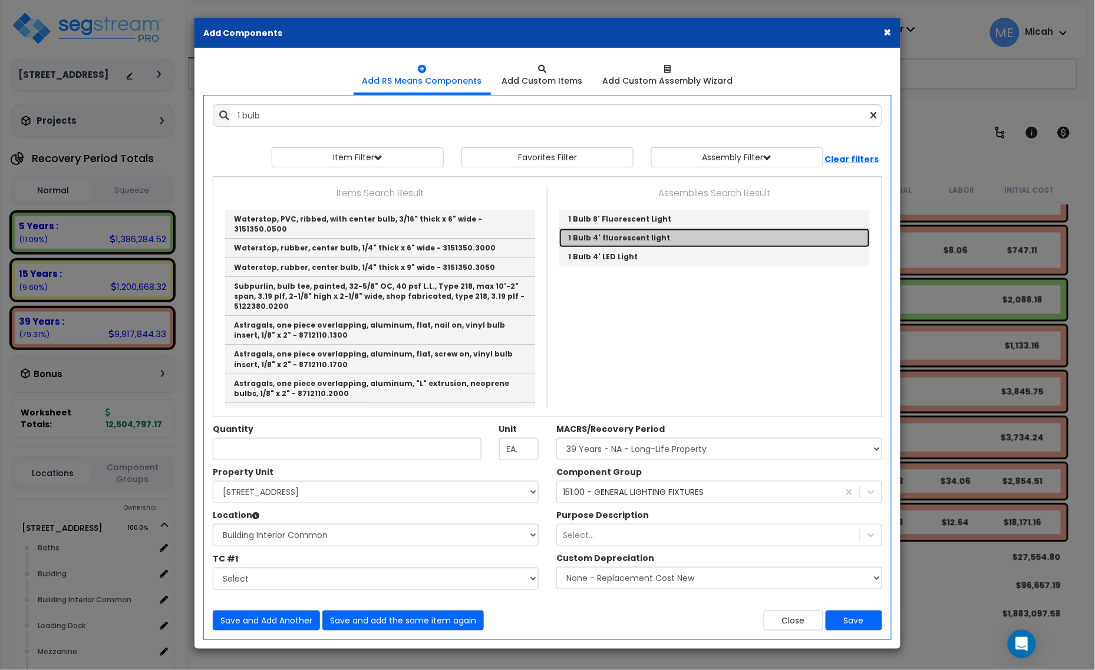
click at [618, 236] on link "1 Bulb 4' fluorescent light" at bounding box center [714, 238] width 311 height 19
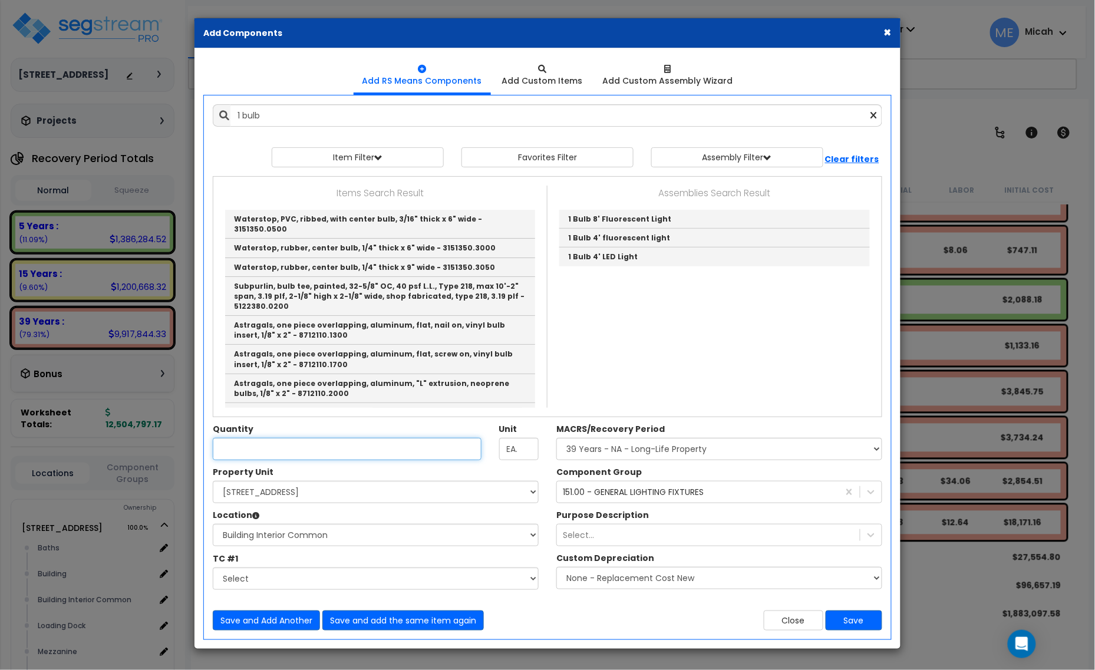
type input "1 Bulb 4' fluorescent light"
type input "EA"
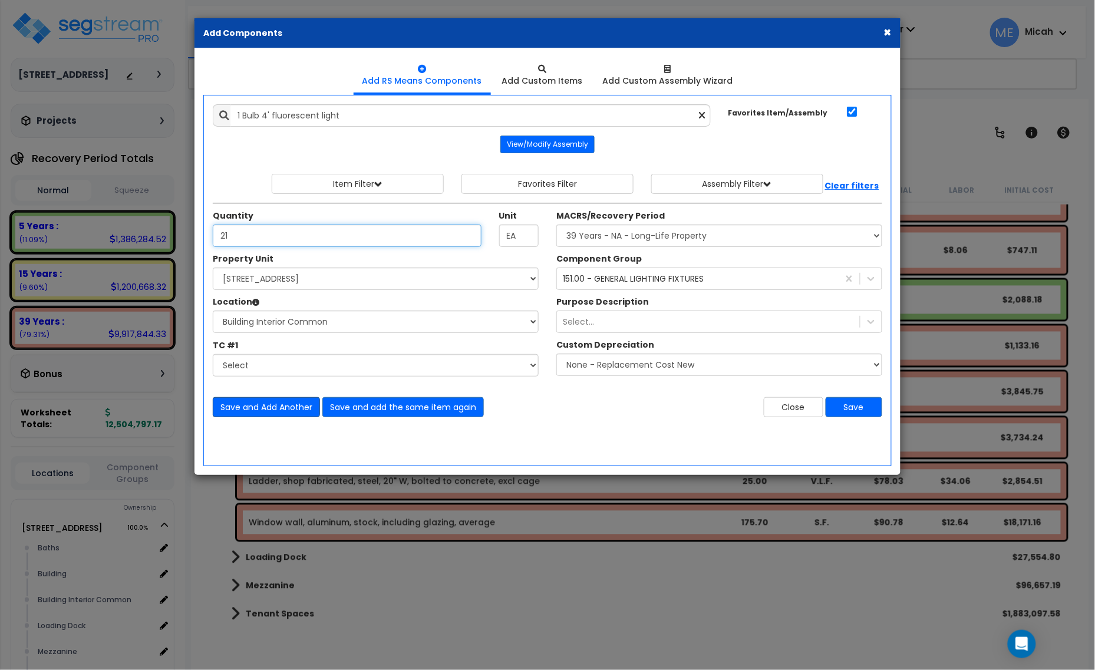
type input "21"
click at [280, 407] on button "Save and Add Another" at bounding box center [266, 407] width 107 height 20
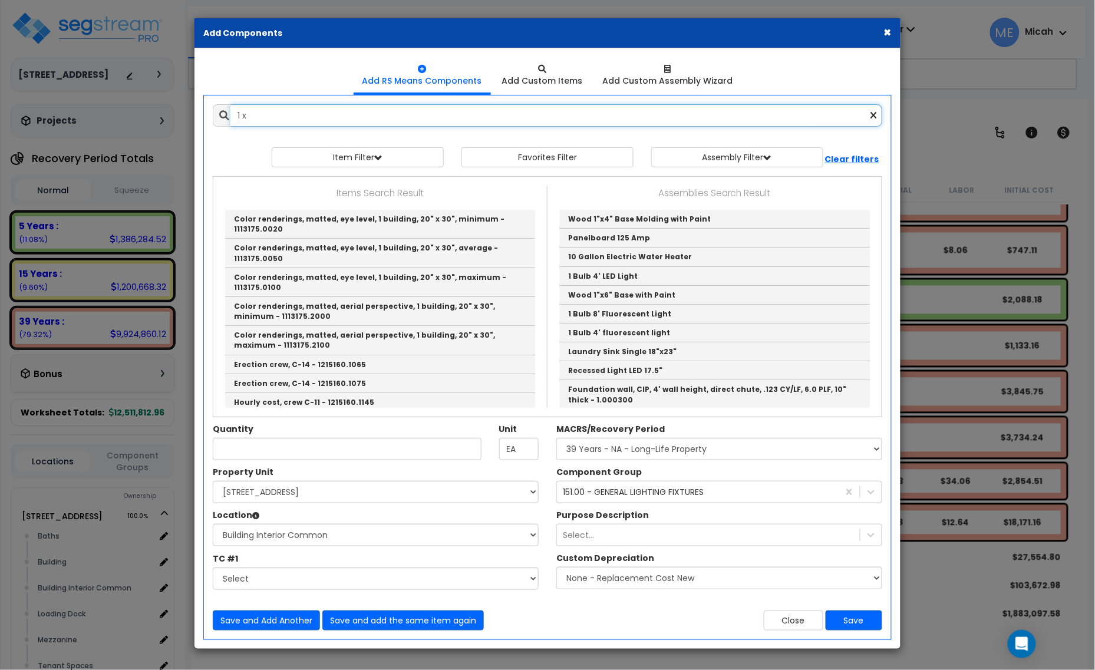
type input "1 x 4"
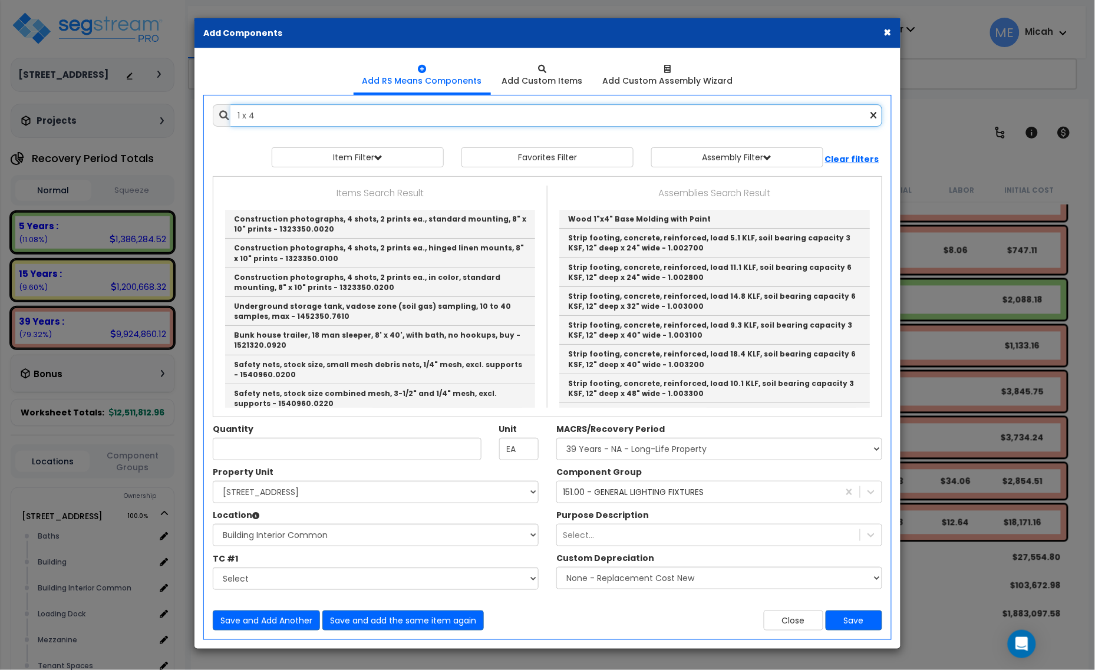
drag, startPoint x: 290, startPoint y: 116, endPoint x: 227, endPoint y: 122, distance: 63.4
click at [227, 122] on div "1 x 4" at bounding box center [548, 115] width 670 height 22
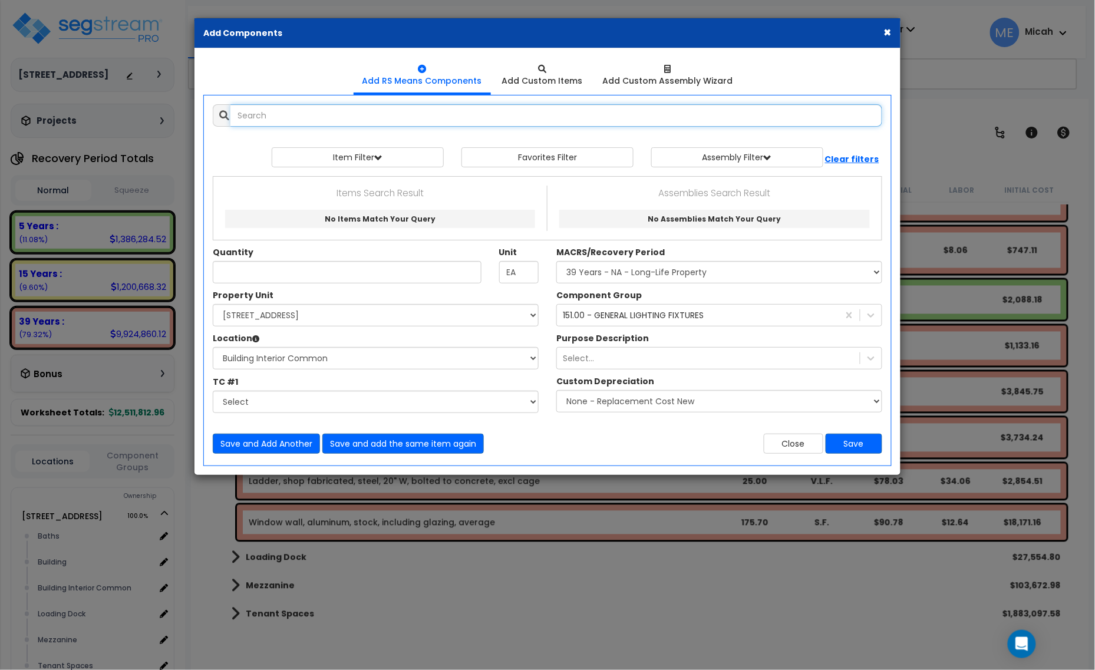
click at [261, 116] on input "text" at bounding box center [557, 115] width 652 height 22
click at [314, 107] on input "ceiling mounted 11 x 4'" at bounding box center [557, 115] width 652 height 22
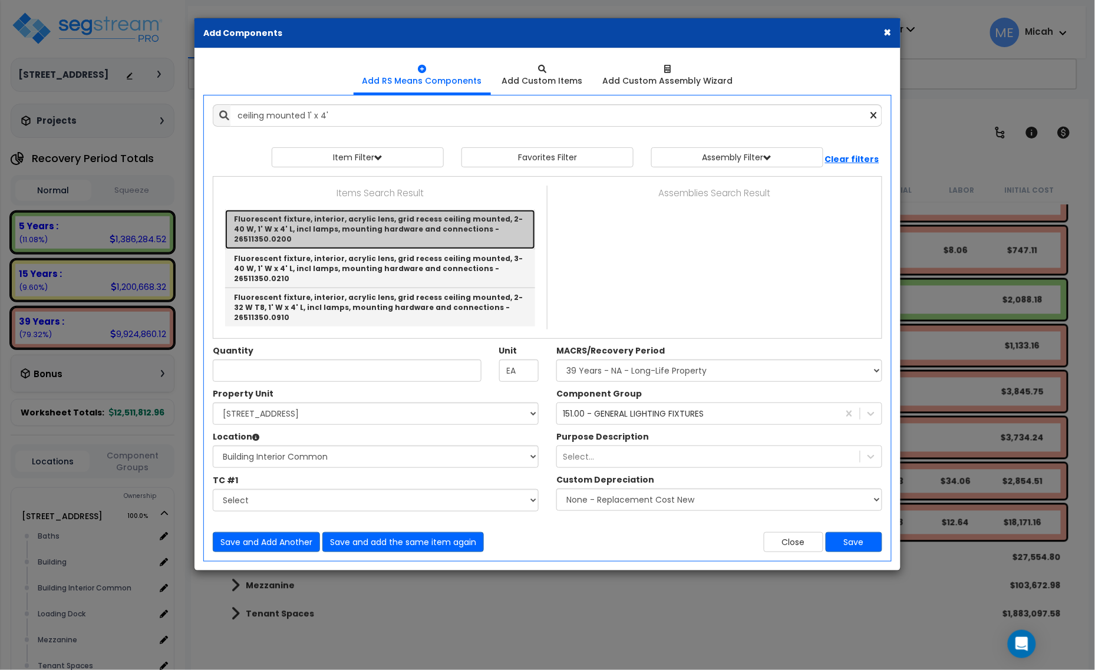
click at [348, 223] on link "Fluorescent fixture, interior, acrylic lens, grid recess ceiling mounted, 2-40 …" at bounding box center [380, 229] width 310 height 39
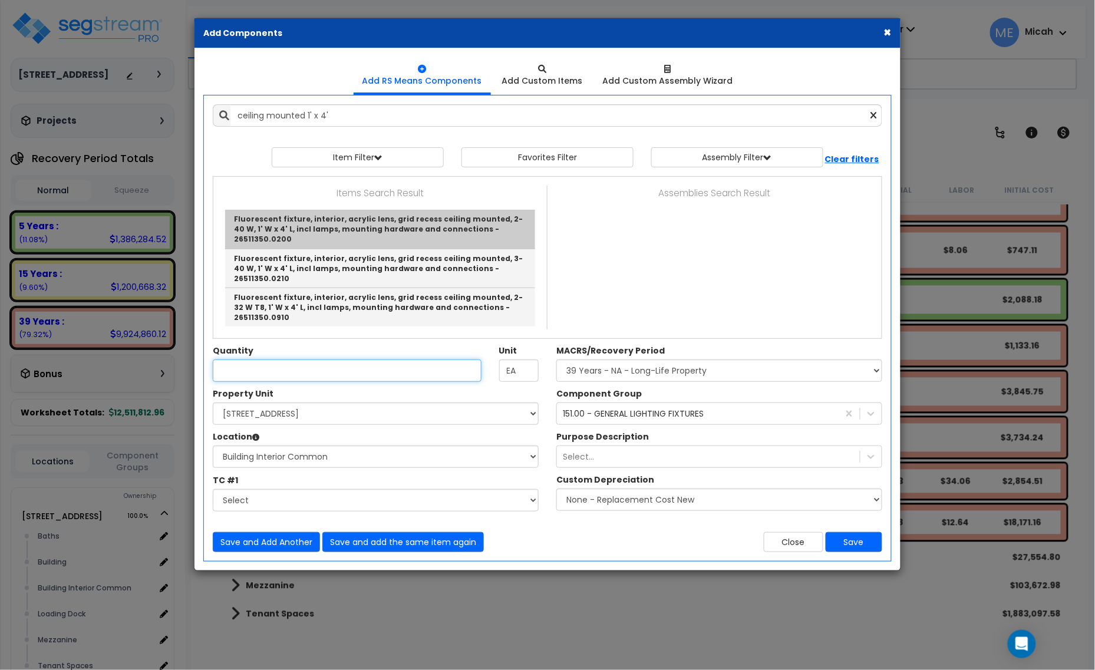
type input "Fluorescent fixture, interior, acrylic lens, grid recess ceiling mounted, 2-40 …"
checkbox input "false"
type input "Ea."
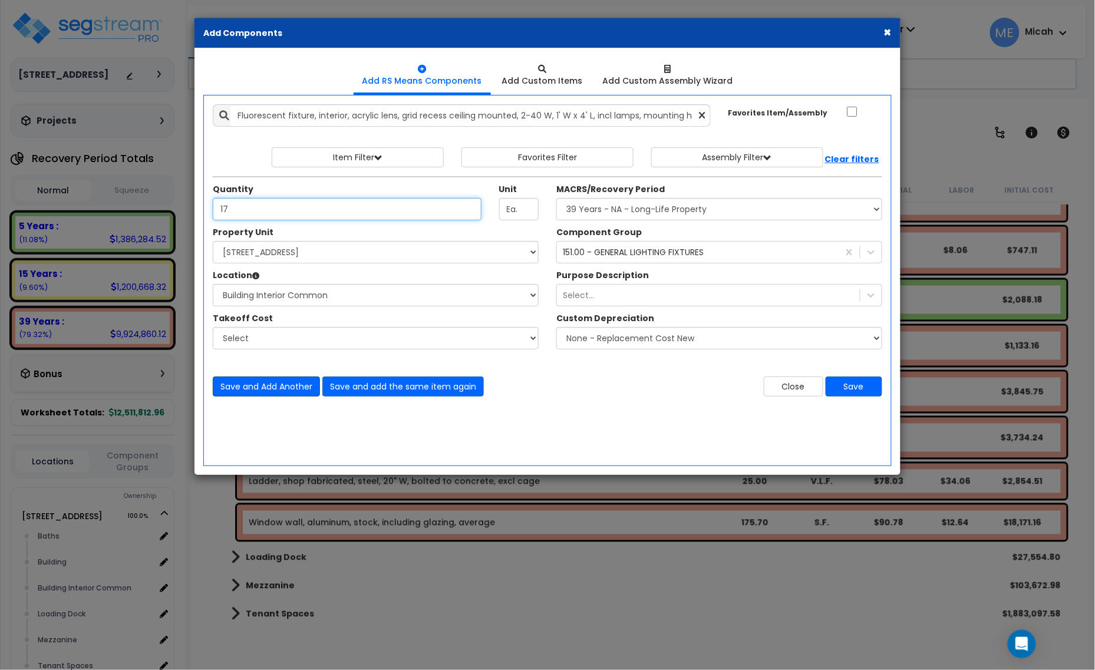
type input "17"
click at [251, 390] on button "Save and Add Another" at bounding box center [266, 387] width 107 height 20
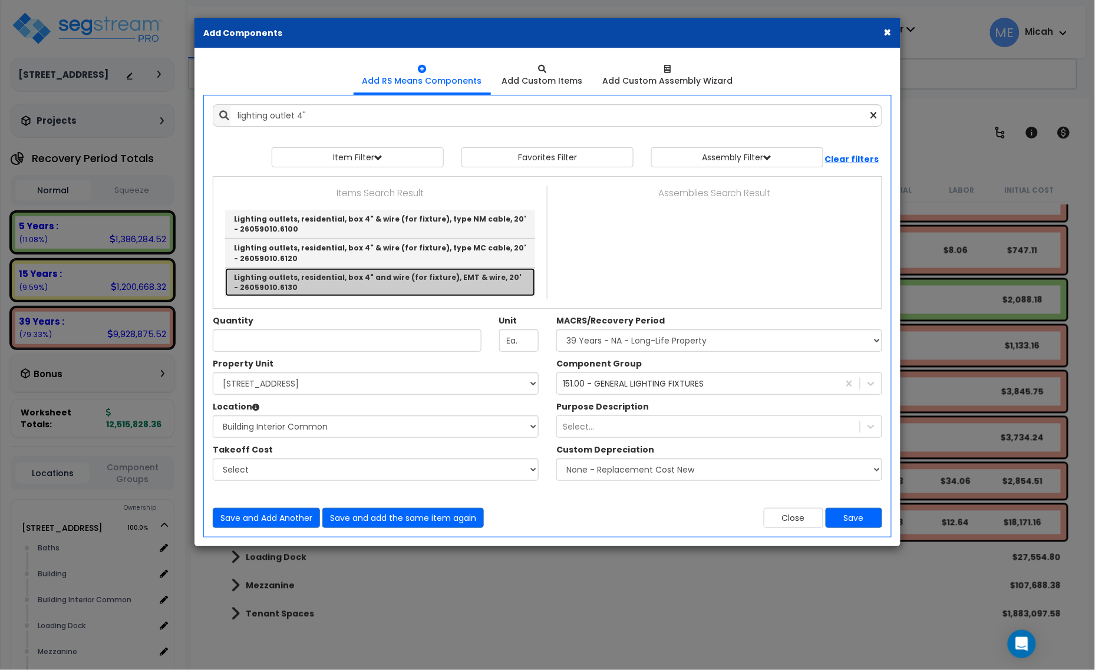
click at [282, 281] on link "Lighting outlets, residential, box 4" and wire (for fixture), EMT & wire, 20' -…" at bounding box center [380, 282] width 310 height 28
type input "Lighting outlets, residential, box 4" and wire (for fixture), EMT & wire, 20' -…"
checkbox input "true"
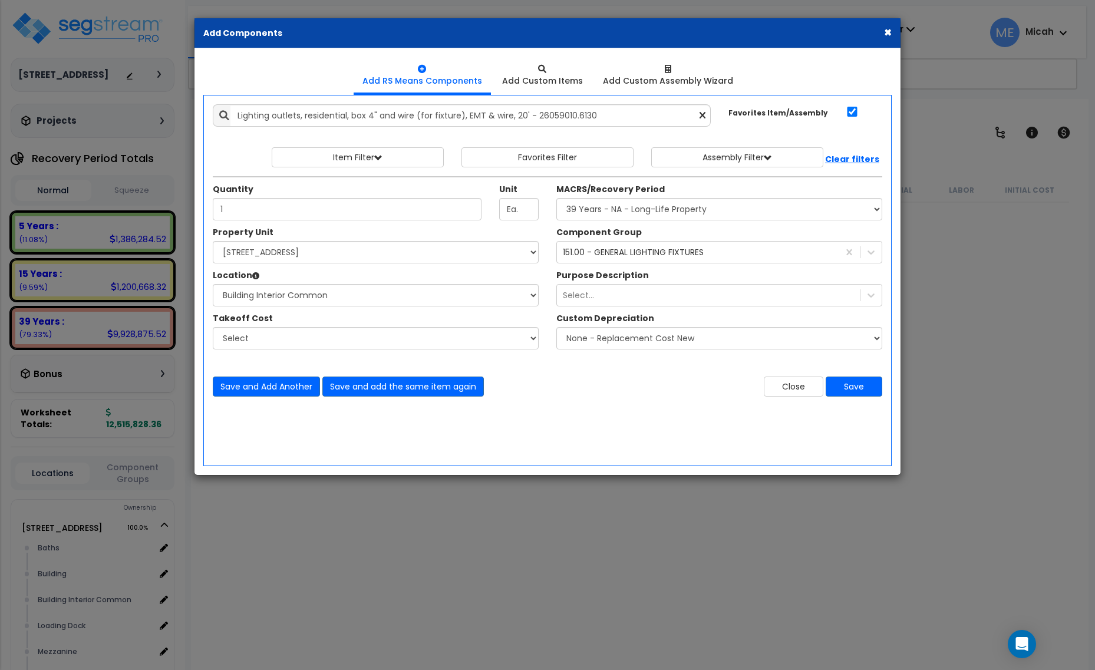
select select "3669"
select select "166495"
select select "31689"
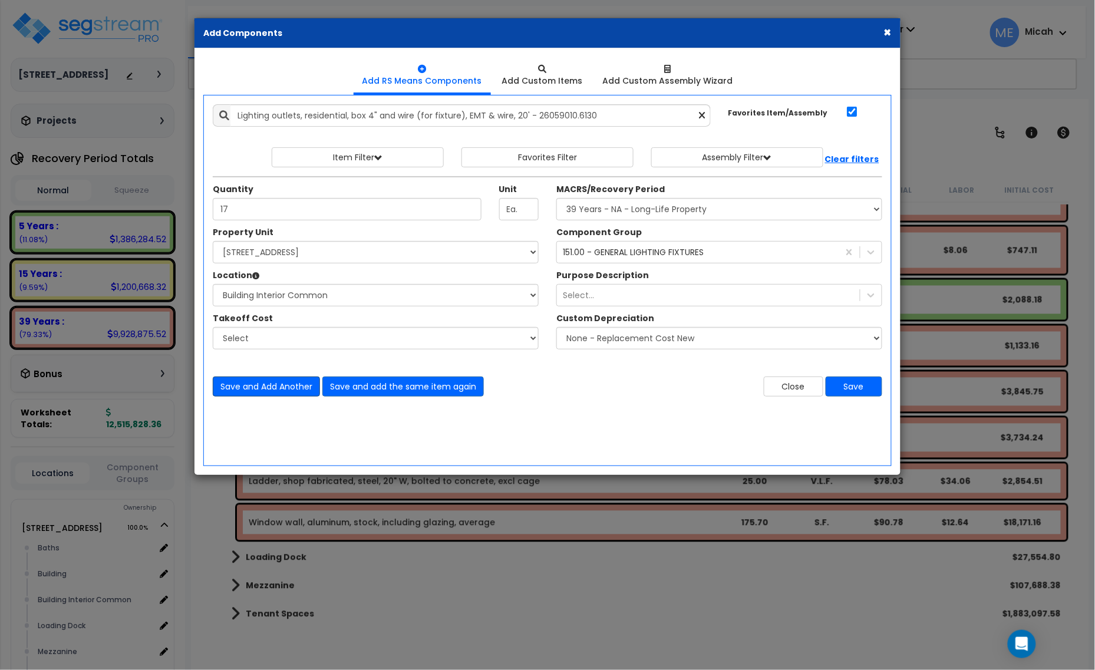
type input "17"
click at [280, 391] on button "Save and Add Another" at bounding box center [266, 387] width 107 height 20
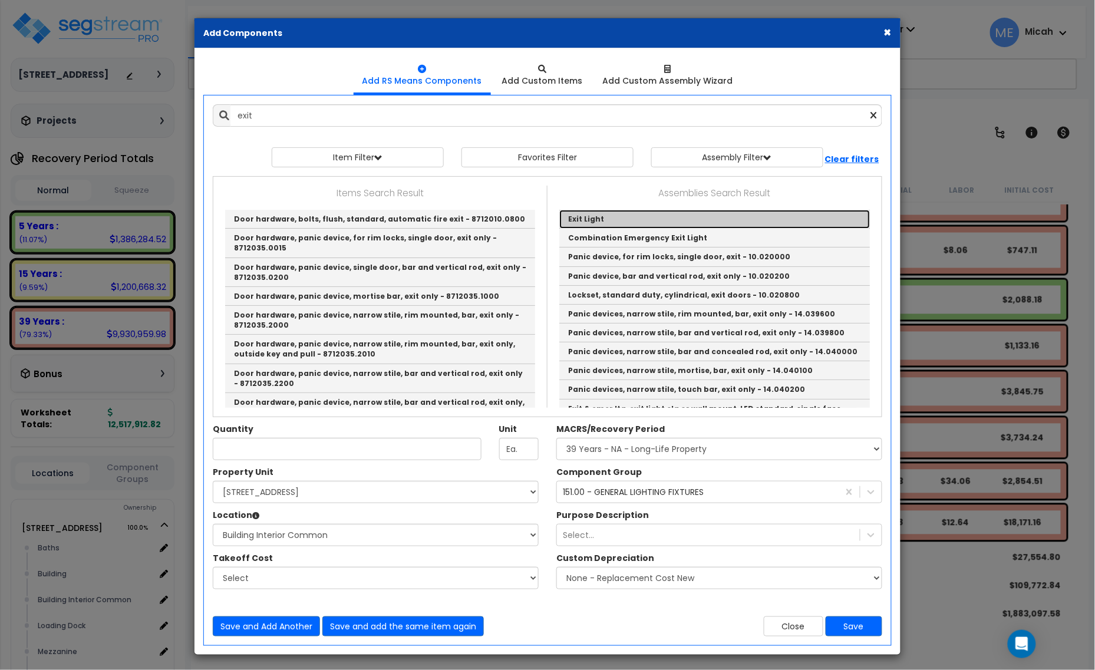
click at [600, 220] on link "Exit Light" at bounding box center [714, 219] width 311 height 19
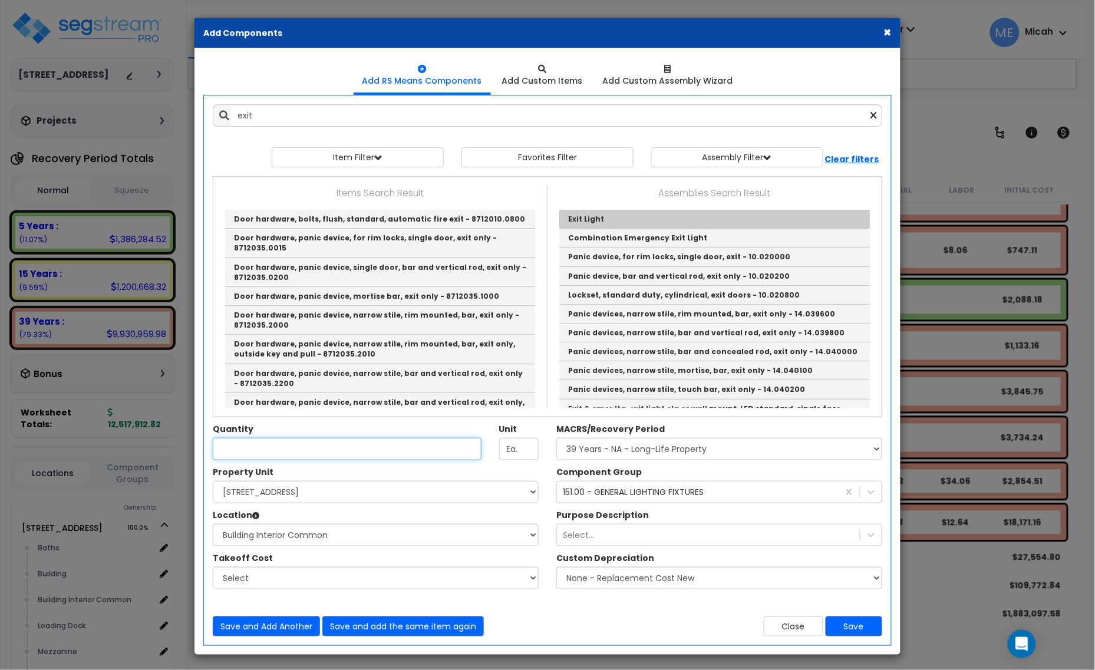
type input "Exit Light"
type input "EA"
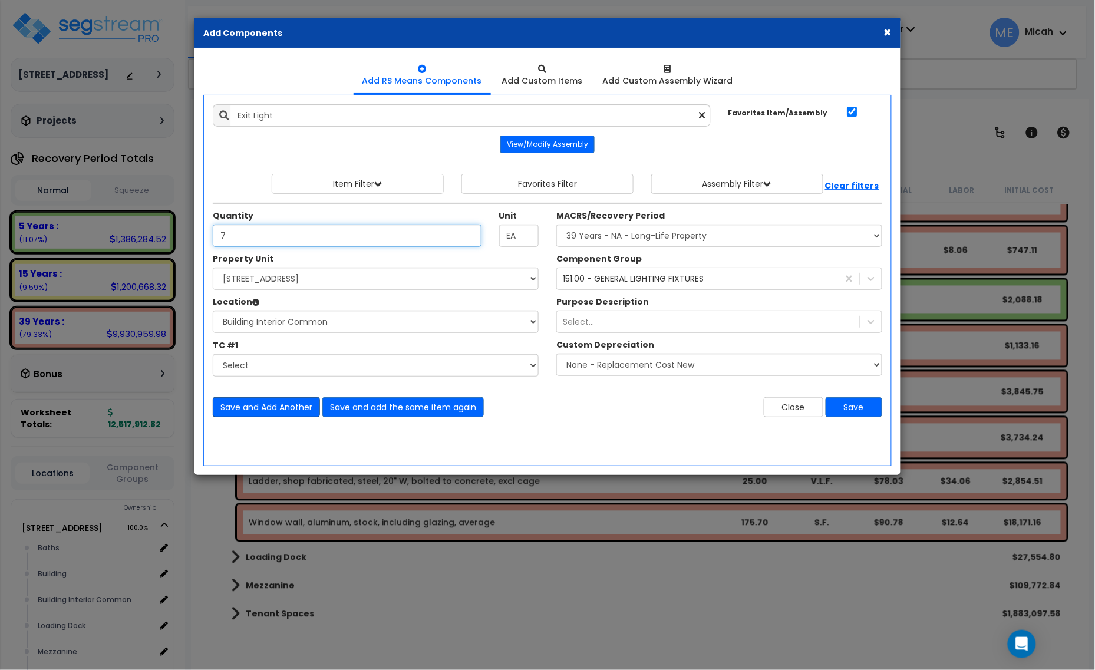
type input "7"
drag, startPoint x: 262, startPoint y: 407, endPoint x: 261, endPoint y: 400, distance: 7.3
click at [262, 406] on button "Save and Add Another" at bounding box center [266, 407] width 107 height 20
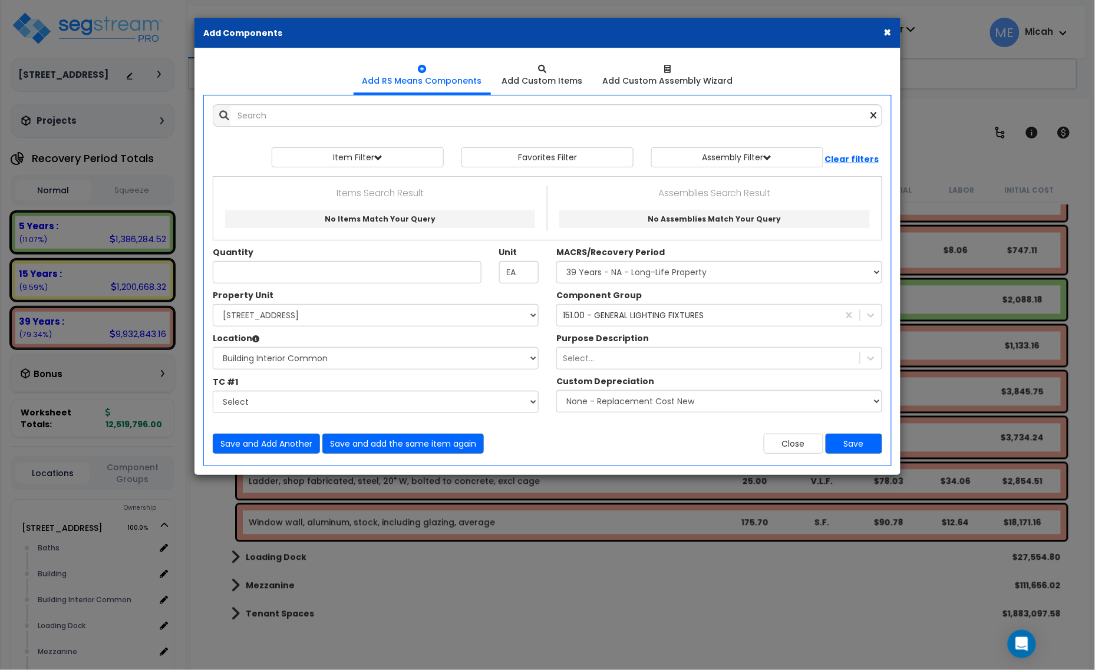
drag, startPoint x: 261, startPoint y: 400, endPoint x: 581, endPoint y: 455, distance: 324.8
click at [581, 454] on div "Close Save" at bounding box center [720, 444] width 344 height 20
click at [258, 104] on input "text" at bounding box center [557, 115] width 652 height 22
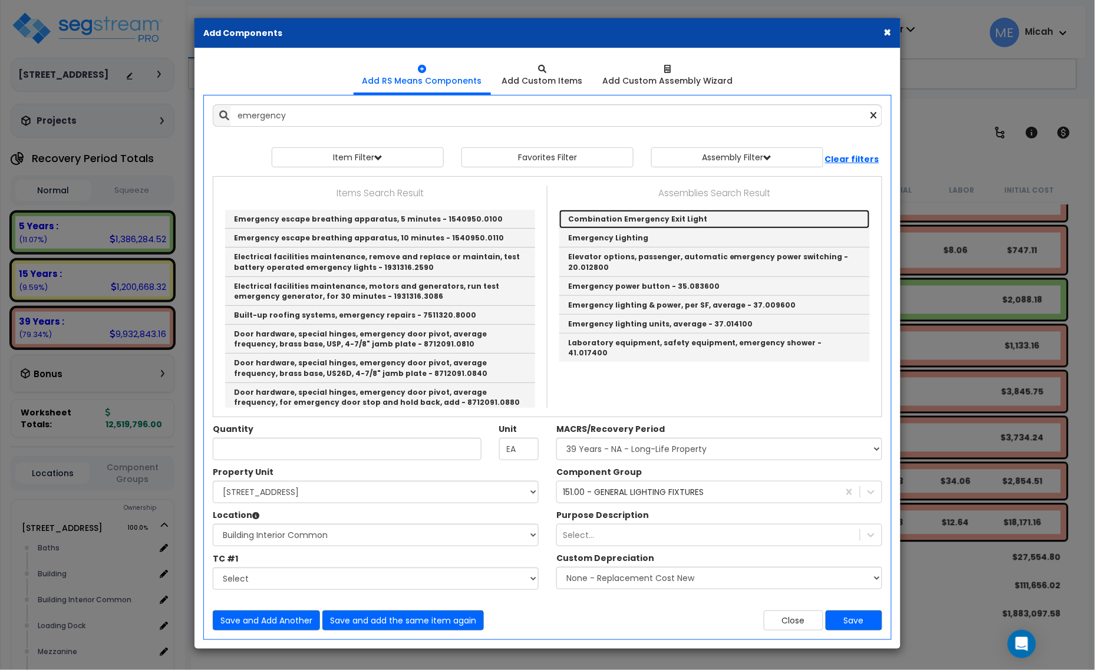
click at [601, 228] on link "Combination Emergency Exit Light" at bounding box center [714, 219] width 311 height 19
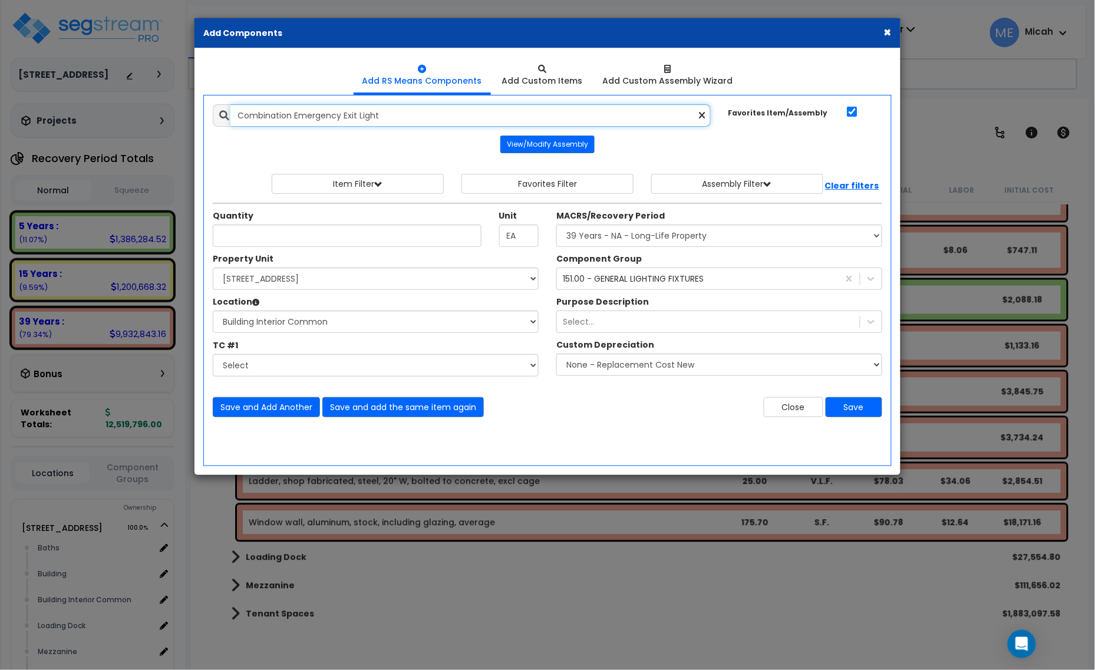
drag, startPoint x: 414, startPoint y: 110, endPoint x: 68, endPoint y: 84, distance: 346.4
click at [67, 75] on div "× Add Components Add RS Means Components Add Custom Items Add Items" at bounding box center [547, 335] width 1095 height 670
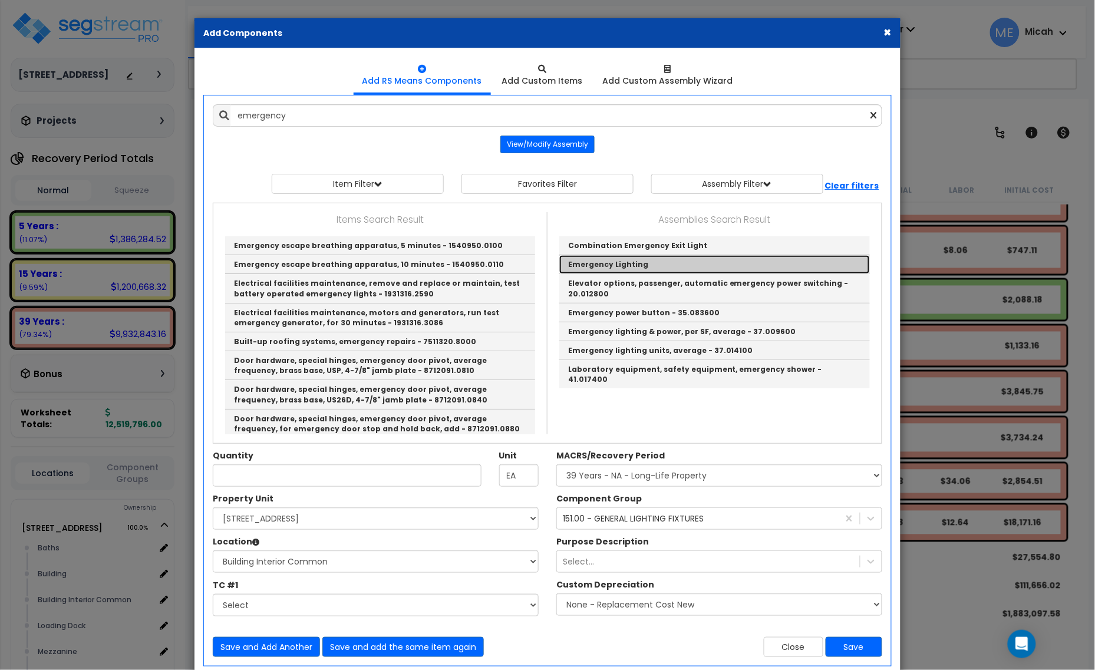
click at [632, 274] on link "Emergency Lighting" at bounding box center [714, 264] width 311 height 19
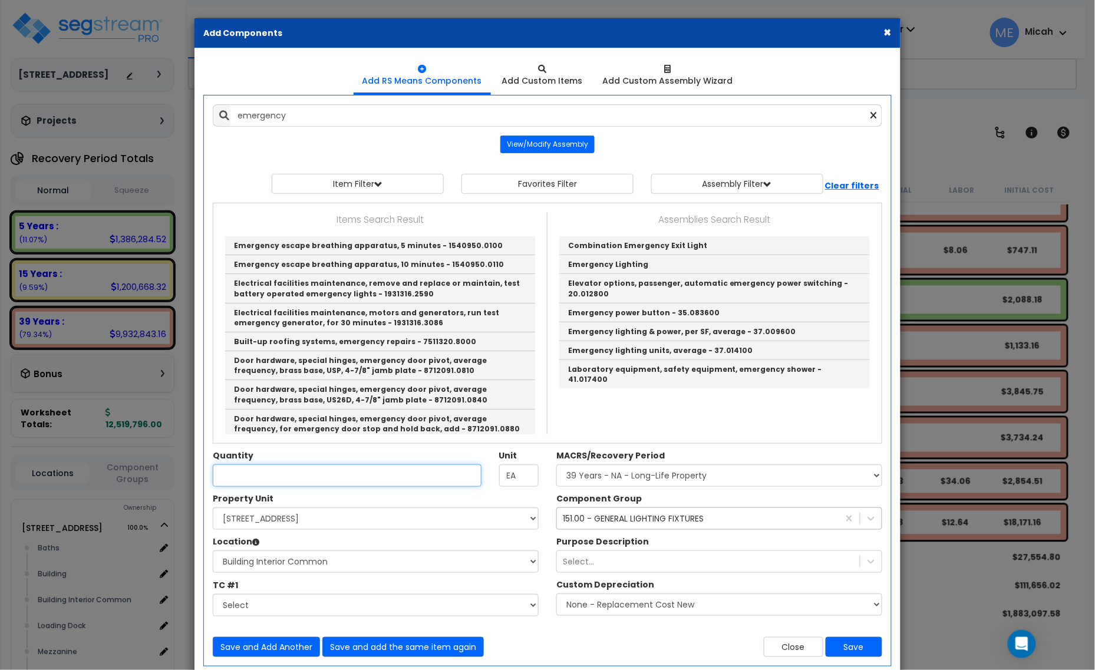
type input "Emergency Lighting"
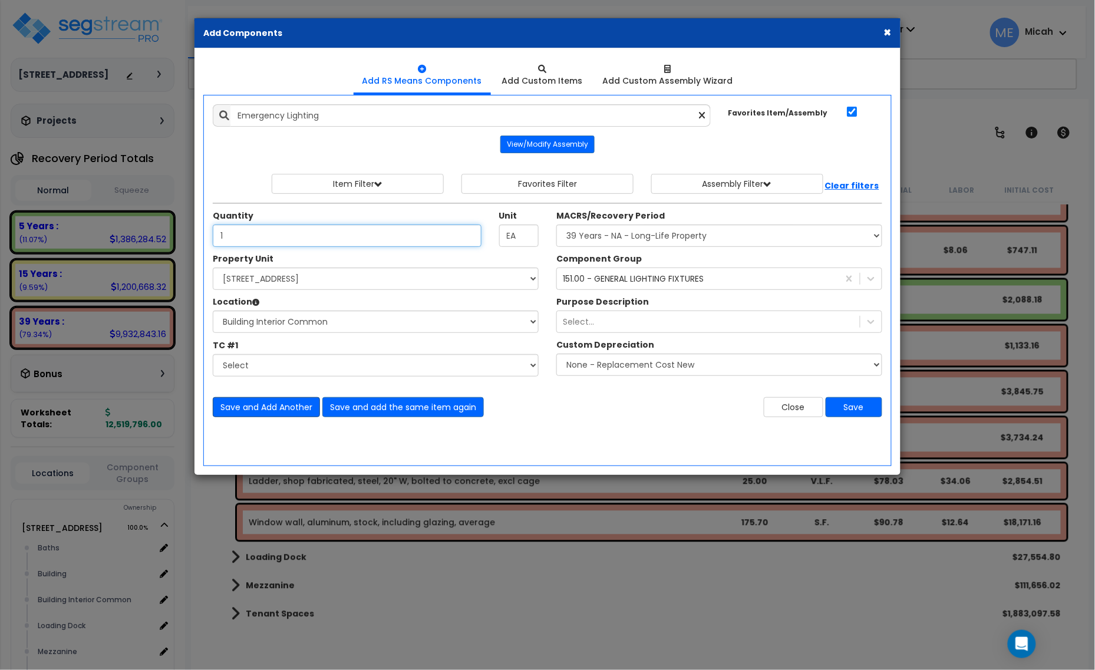
type input "1"
click at [248, 410] on button "Save and Add Another" at bounding box center [266, 407] width 107 height 20
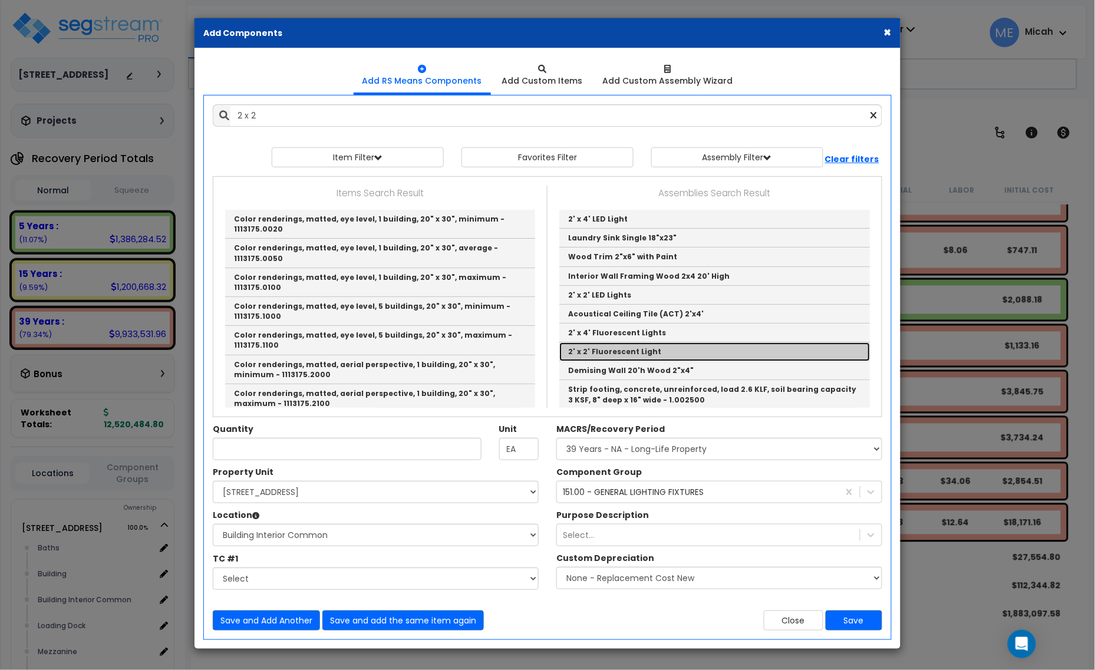
click at [631, 352] on link "2' x 2' Fluorescent Light" at bounding box center [714, 352] width 311 height 19
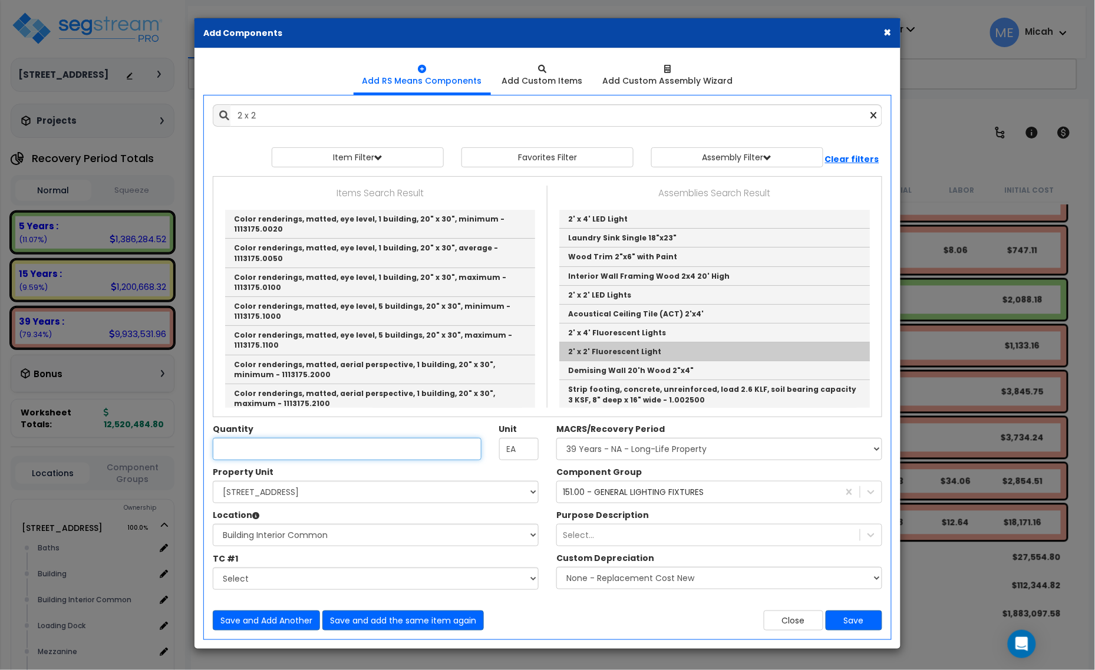
type input "2' x 2' Fluorescent Light"
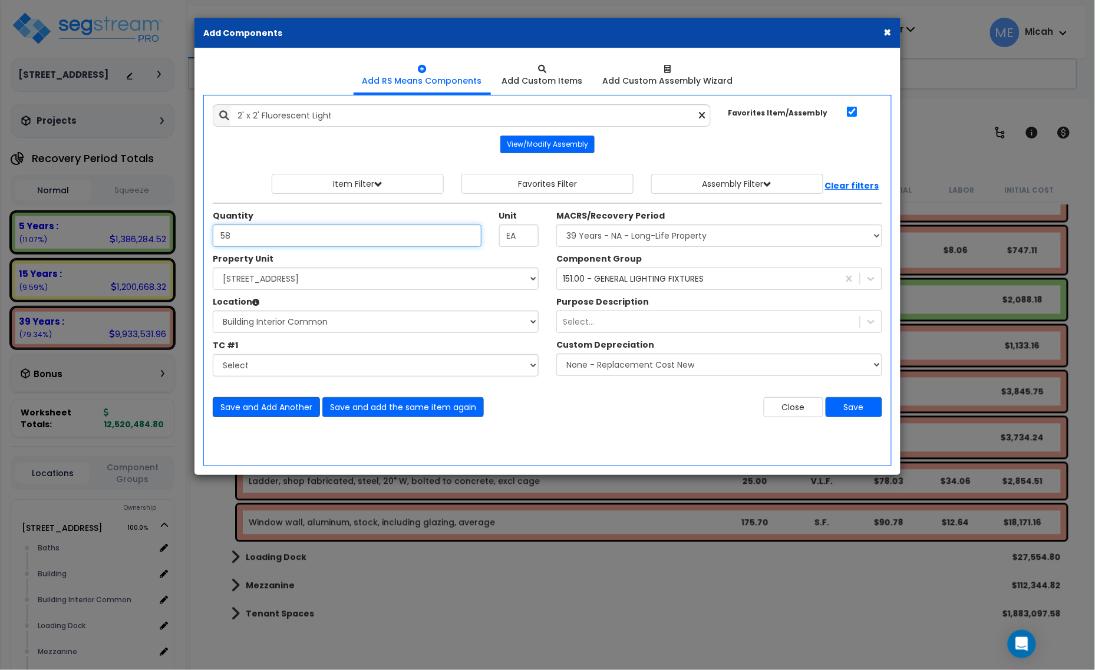
type input "58"
click at [243, 411] on button "Save and Add Another" at bounding box center [266, 407] width 107 height 20
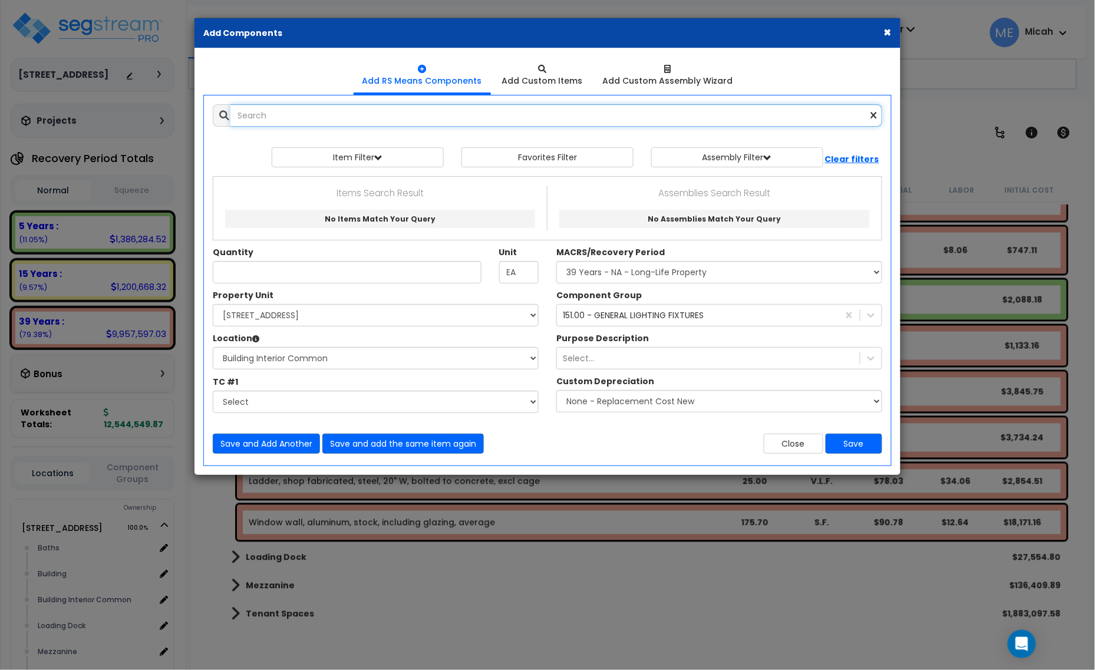
click at [289, 116] on input "text" at bounding box center [557, 115] width 652 height 22
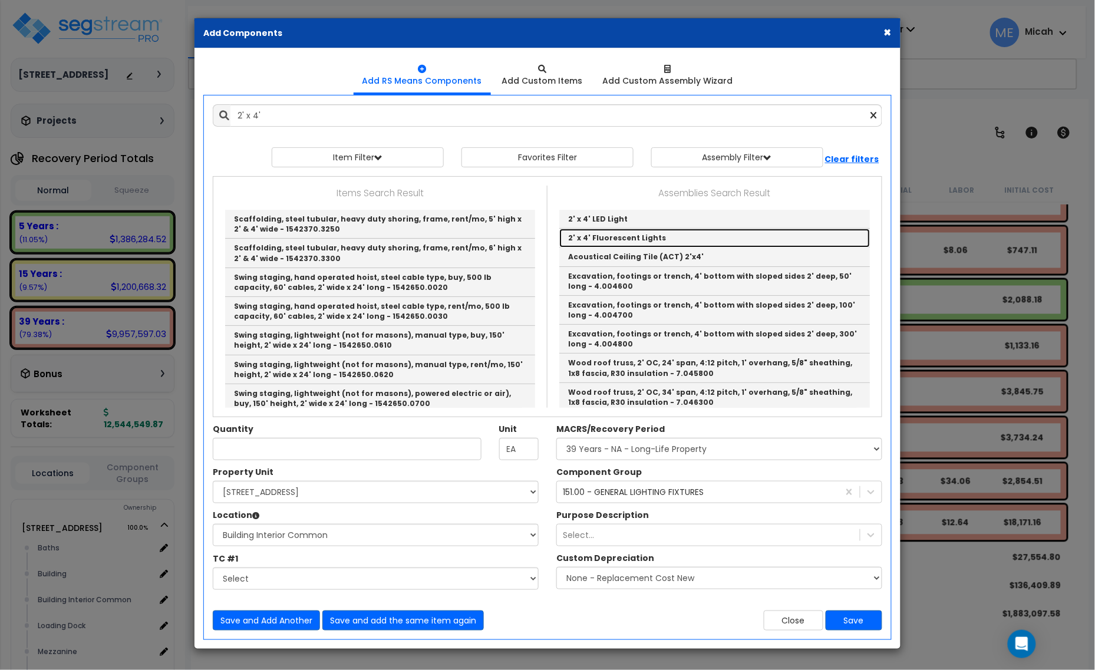
click at [599, 229] on link "2' x 4' Fluorescent Lights" at bounding box center [714, 238] width 311 height 19
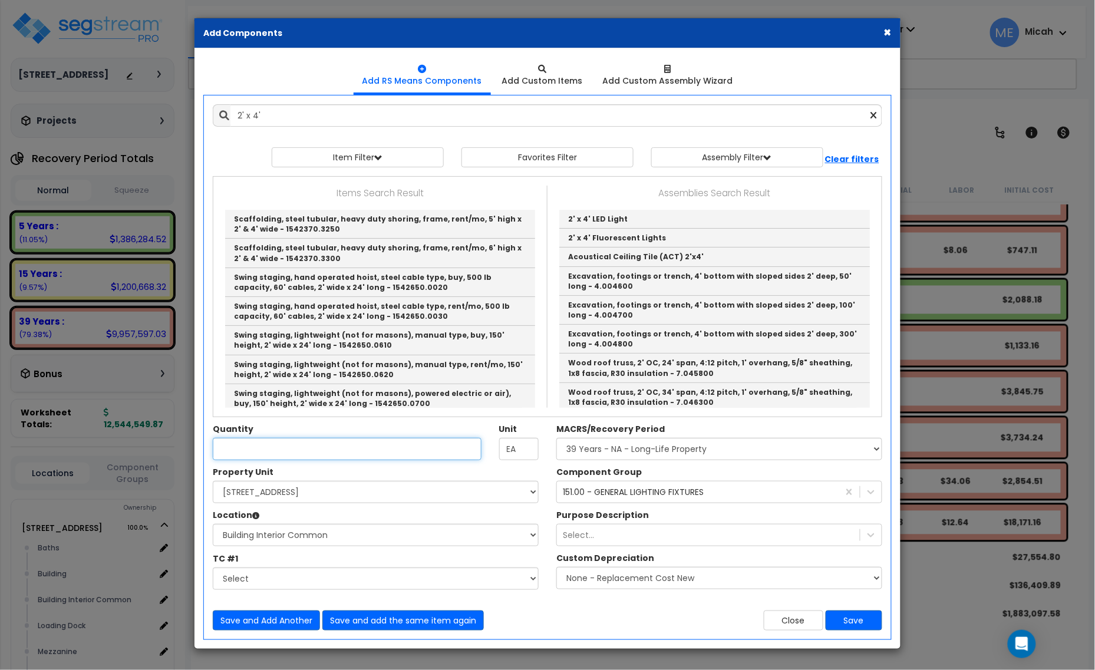
type input "2' x 4' Fluorescent Lights"
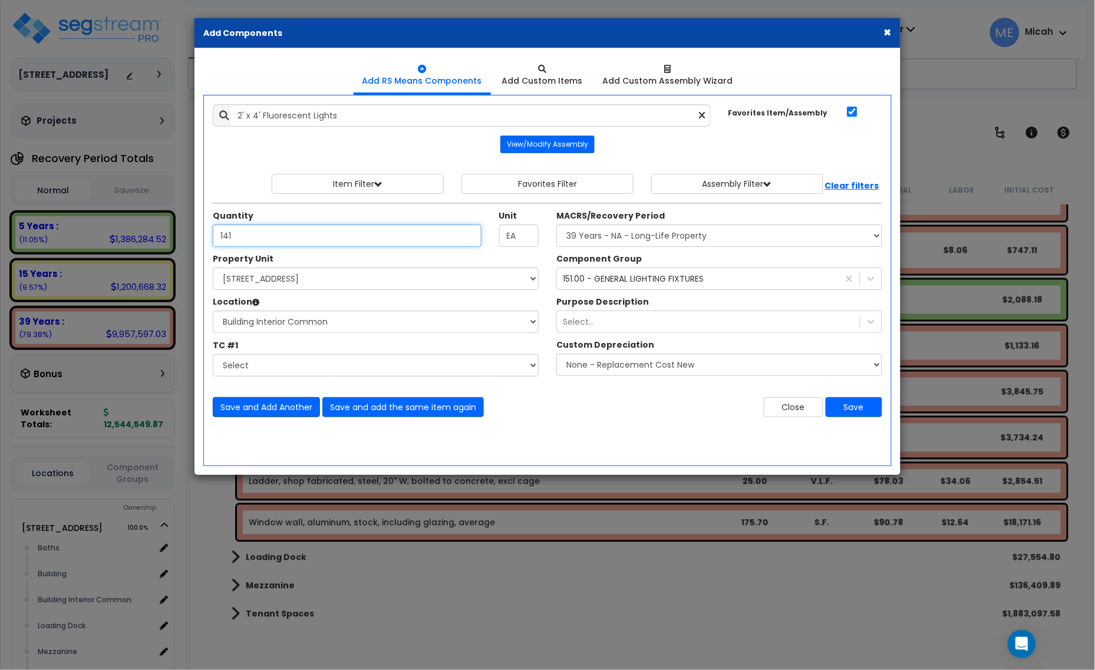
type input "141"
click at [292, 404] on button "Save and Add Another" at bounding box center [266, 407] width 107 height 20
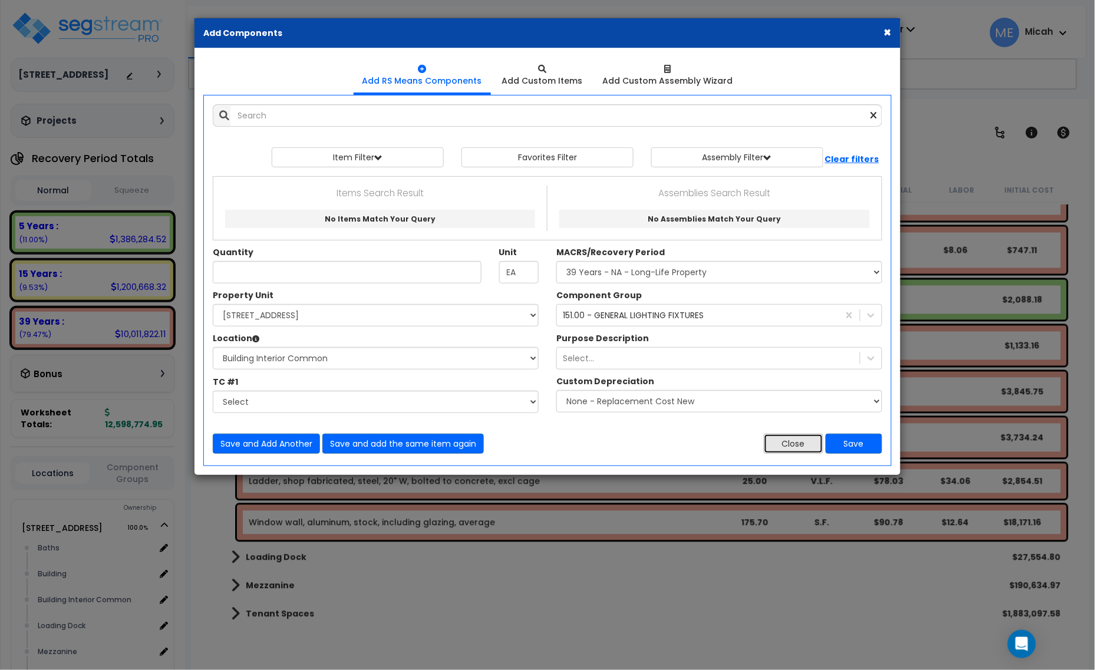
click at [779, 449] on button "Close" at bounding box center [794, 444] width 60 height 20
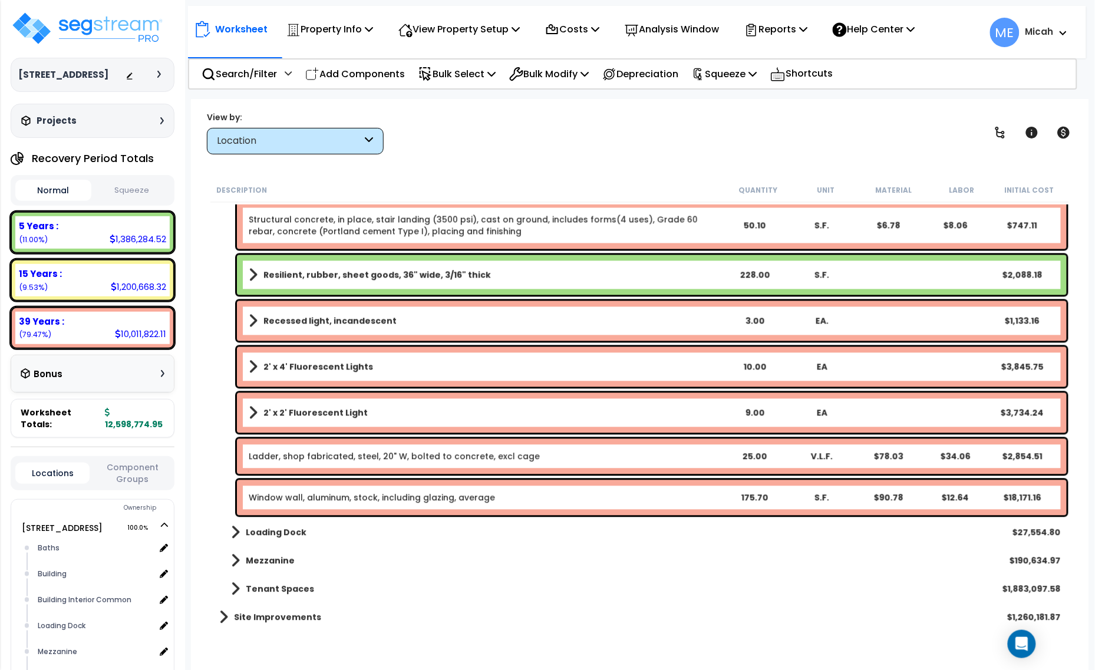
scroll to position [2231, 0]
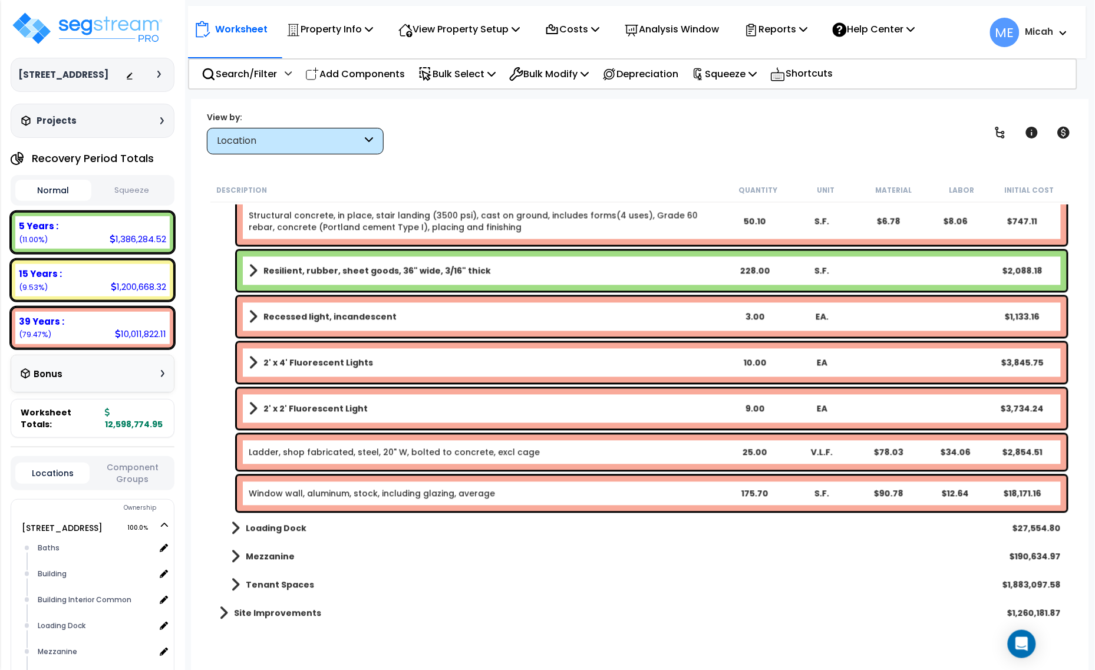
click at [235, 556] on span at bounding box center [235, 557] width 9 height 17
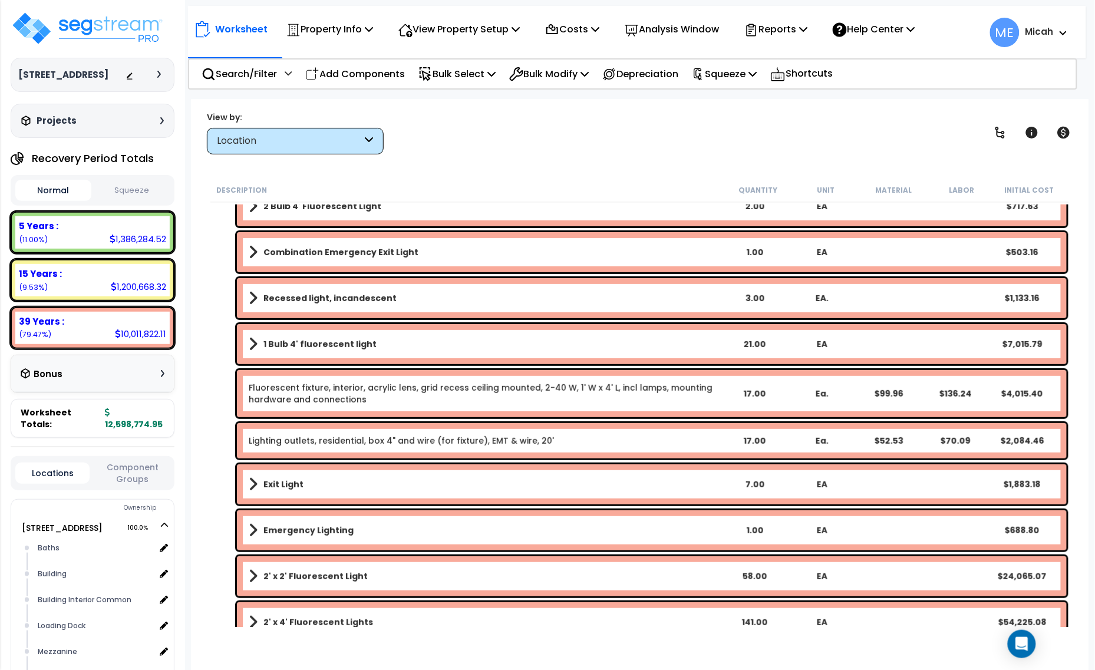
scroll to position [2966, 0]
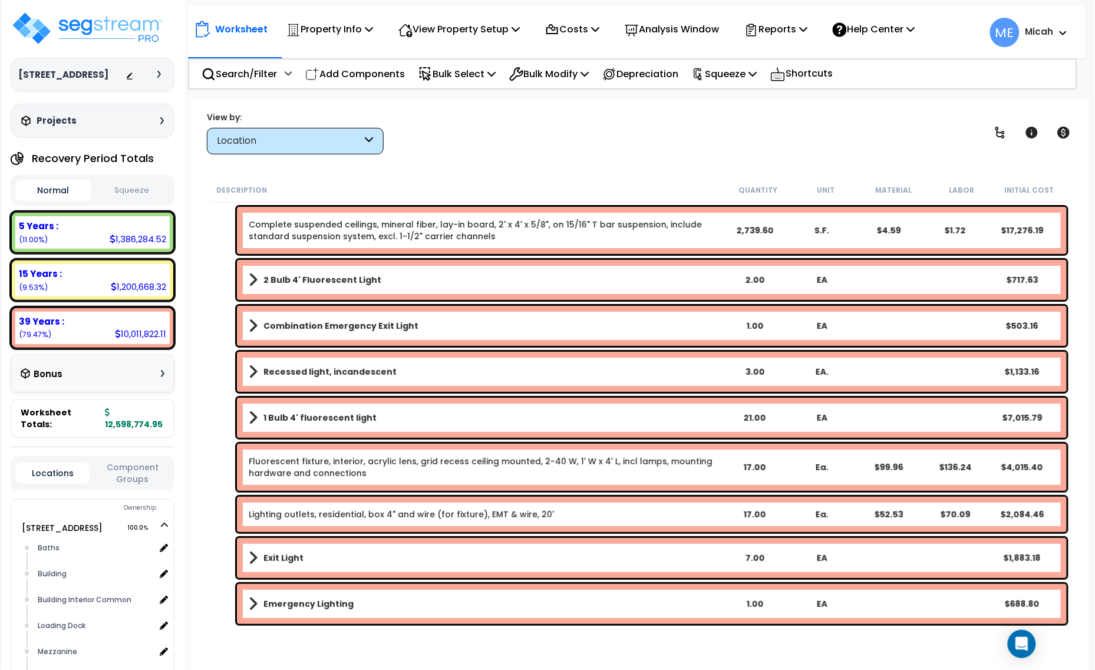
click at [320, 275] on b "2 Bulb 4' Fluorescent Light" at bounding box center [323, 280] width 118 height 12
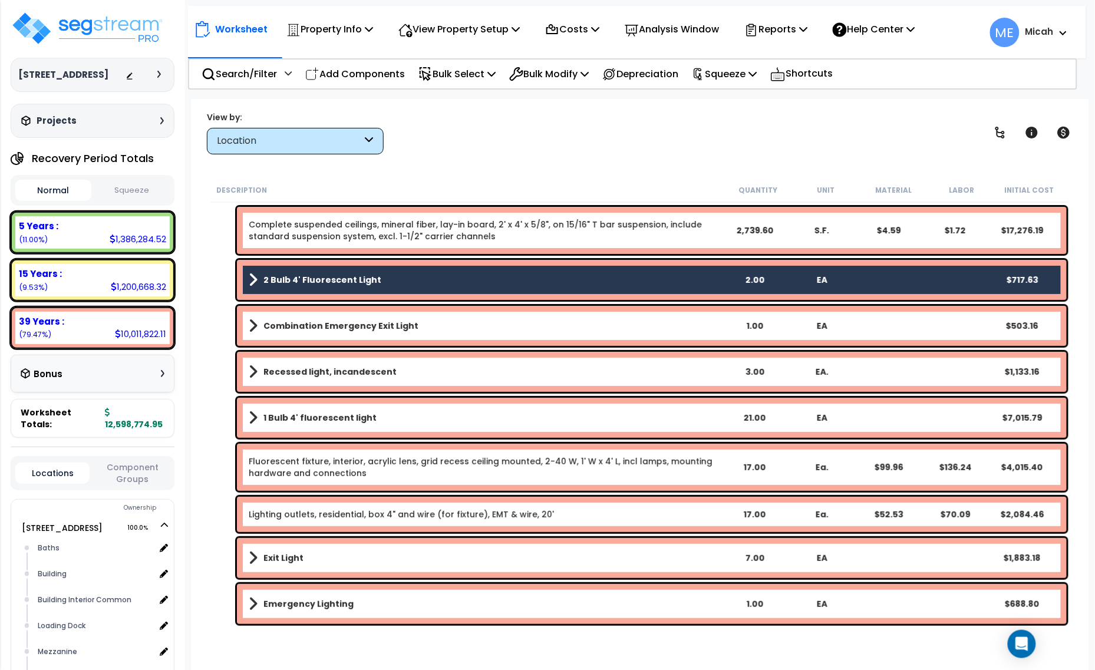
click at [338, 317] on div "Combination Emergency Exit Light 1.00 EA $503.16" at bounding box center [652, 326] width 830 height 40
click at [329, 333] on link "Combination Emergency Exit Light" at bounding box center [485, 326] width 472 height 17
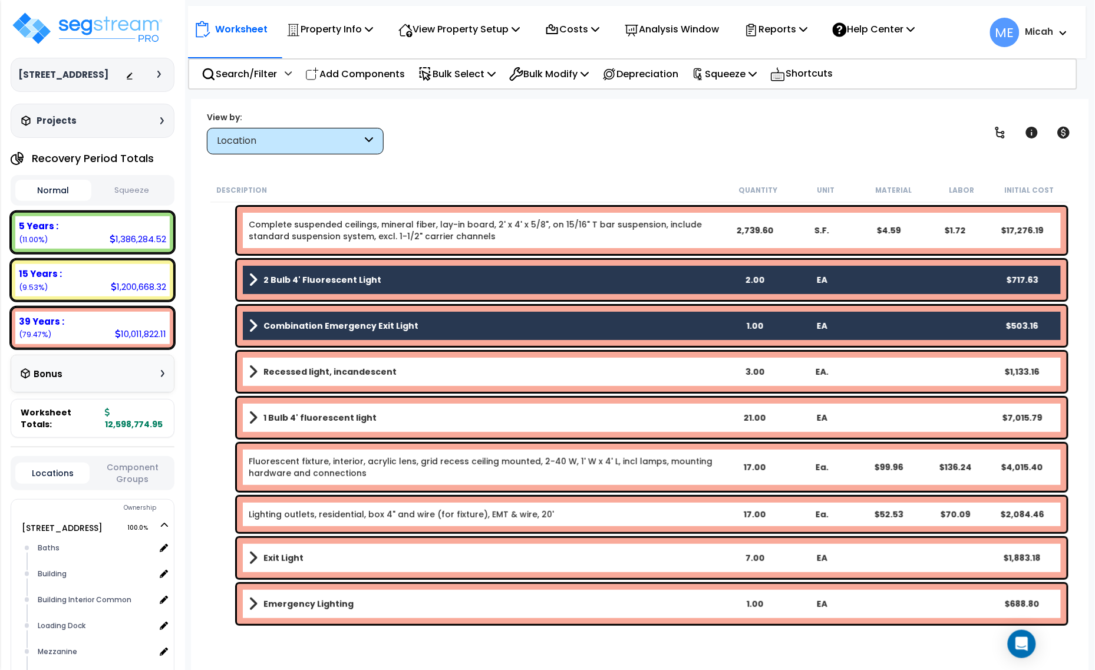
click at [331, 364] on link "Recessed light, incandescent" at bounding box center [485, 372] width 472 height 17
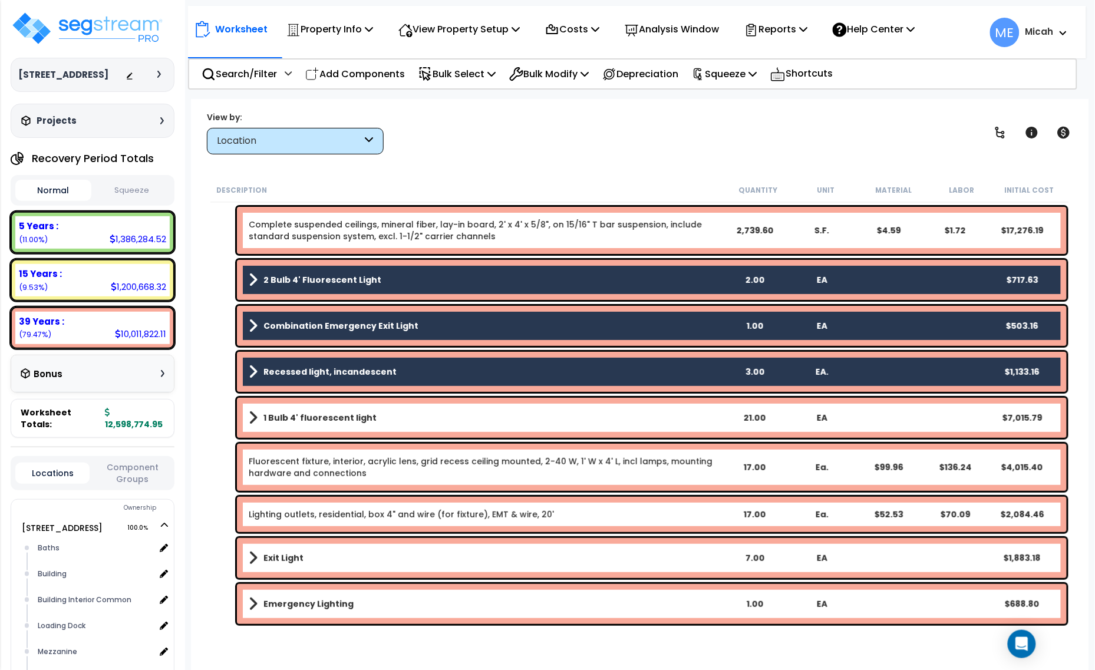
click at [331, 412] on b "1 Bulb 4' fluorescent light" at bounding box center [320, 418] width 113 height 12
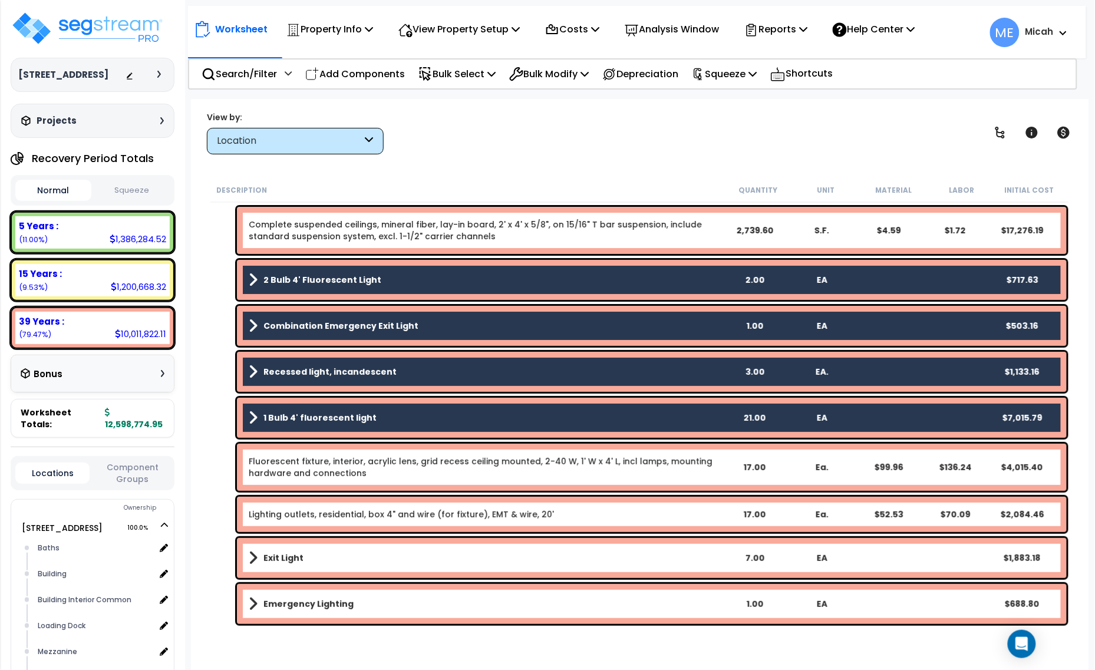
click at [331, 467] on link "Fluorescent fixture, interior, acrylic lens, grid recess ceiling mounted, 2-40 …" at bounding box center [485, 468] width 472 height 24
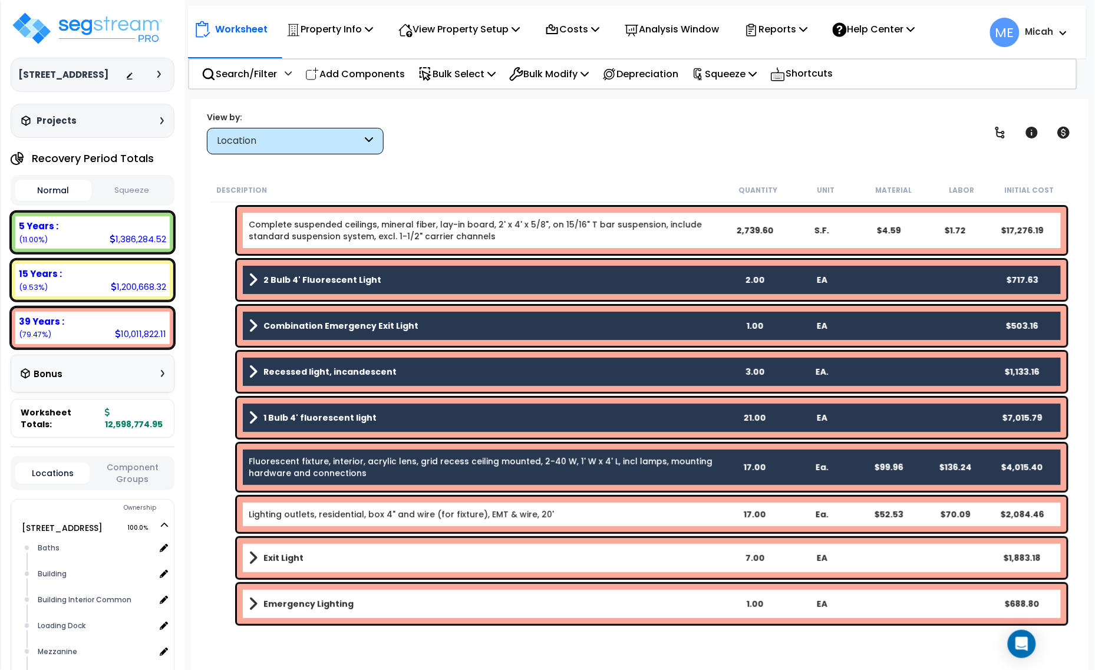
click at [325, 508] on div "Lighting outlets, residential, box 4" and wire (for fixture), EMT & wire, 20' 1…" at bounding box center [652, 514] width 830 height 35
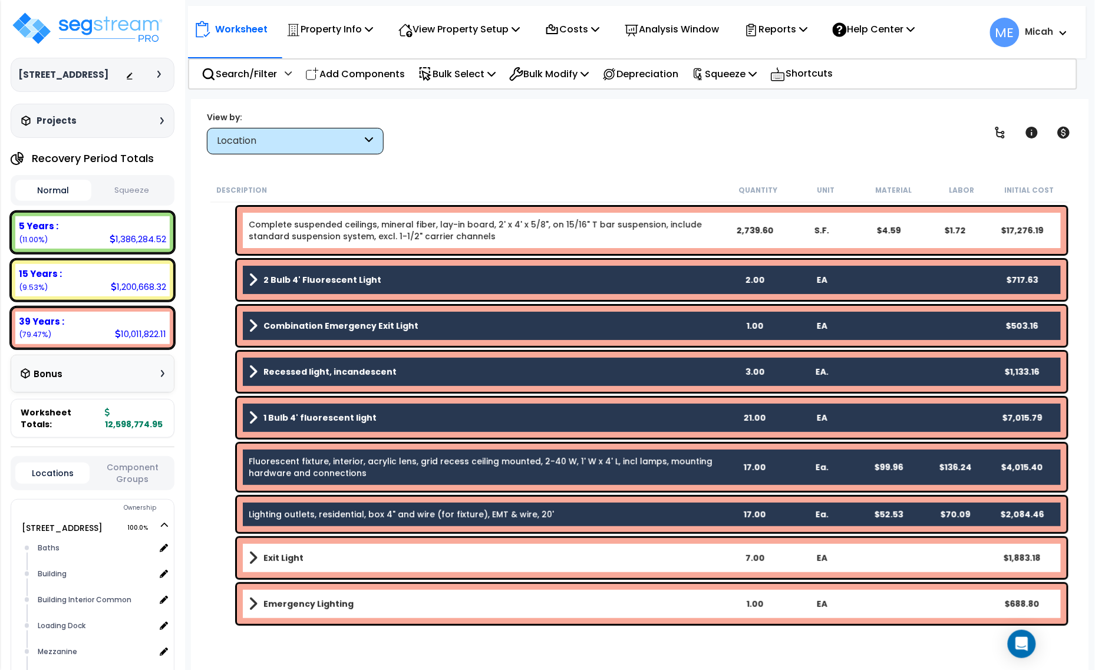
click at [325, 557] on link "Exit Light" at bounding box center [485, 558] width 472 height 17
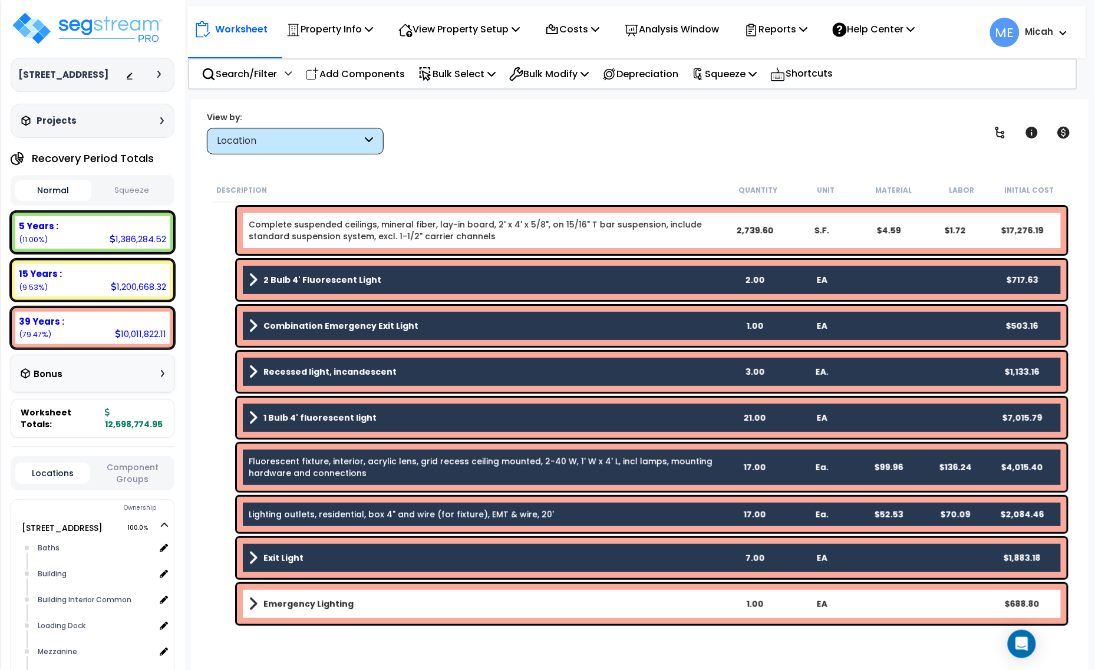
click at [332, 593] on div "Emergency Lighting 1.00 EA $688.80" at bounding box center [652, 604] width 830 height 40
click at [339, 608] on b "Emergency Lighting" at bounding box center [309, 604] width 90 height 12
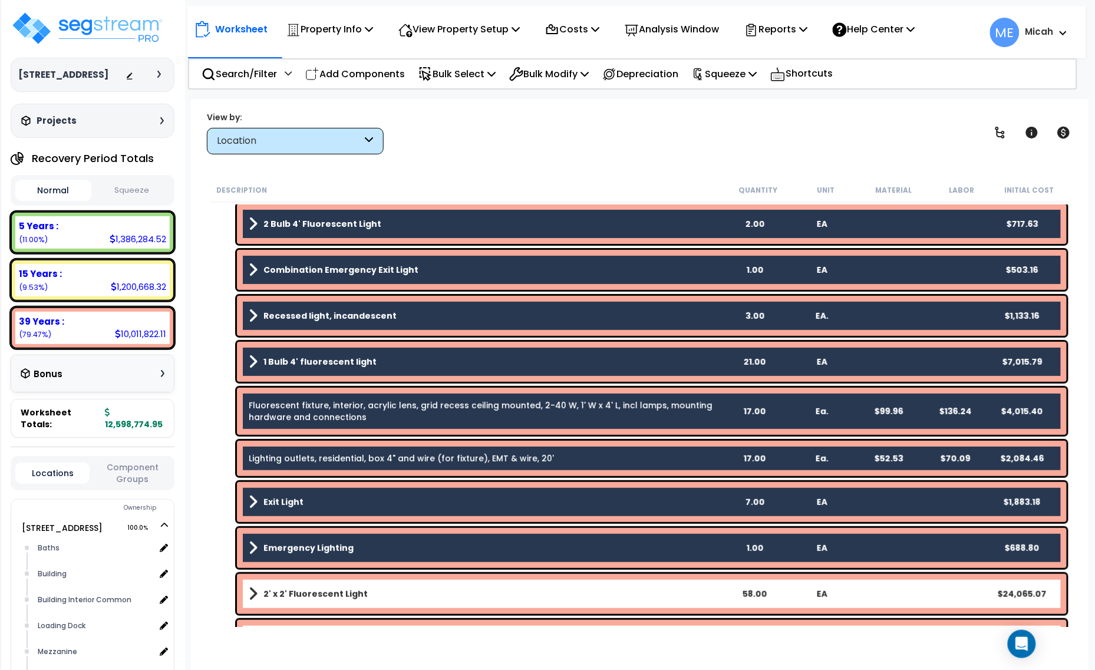
scroll to position [3114, 0]
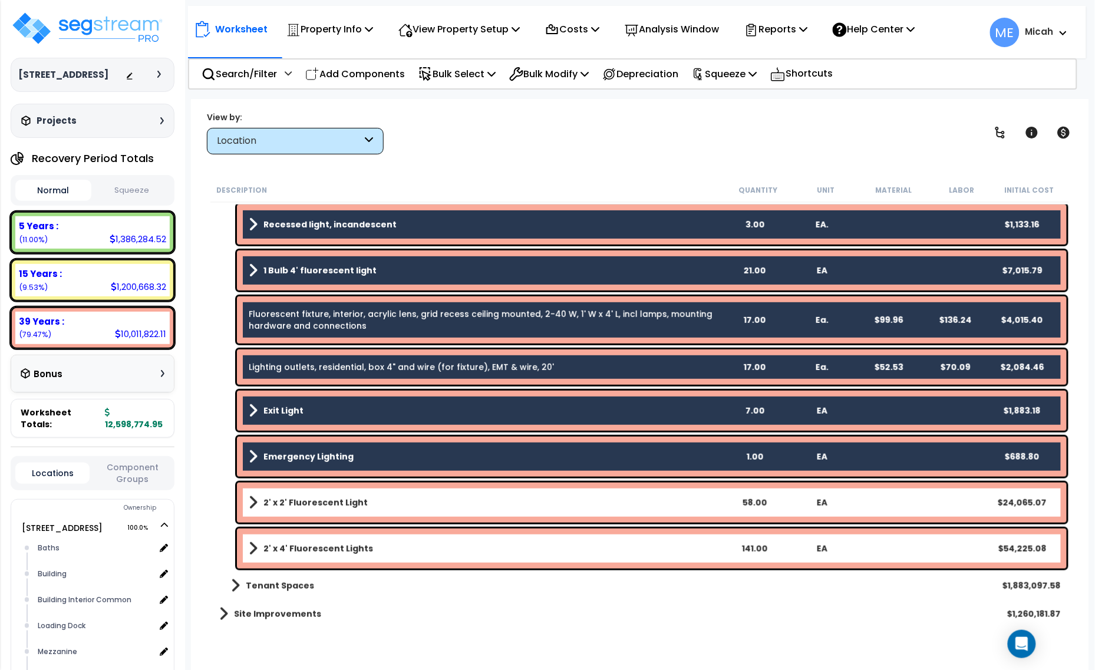
click at [345, 501] on b "2' x 2' Fluorescent Light" at bounding box center [316, 503] width 104 height 12
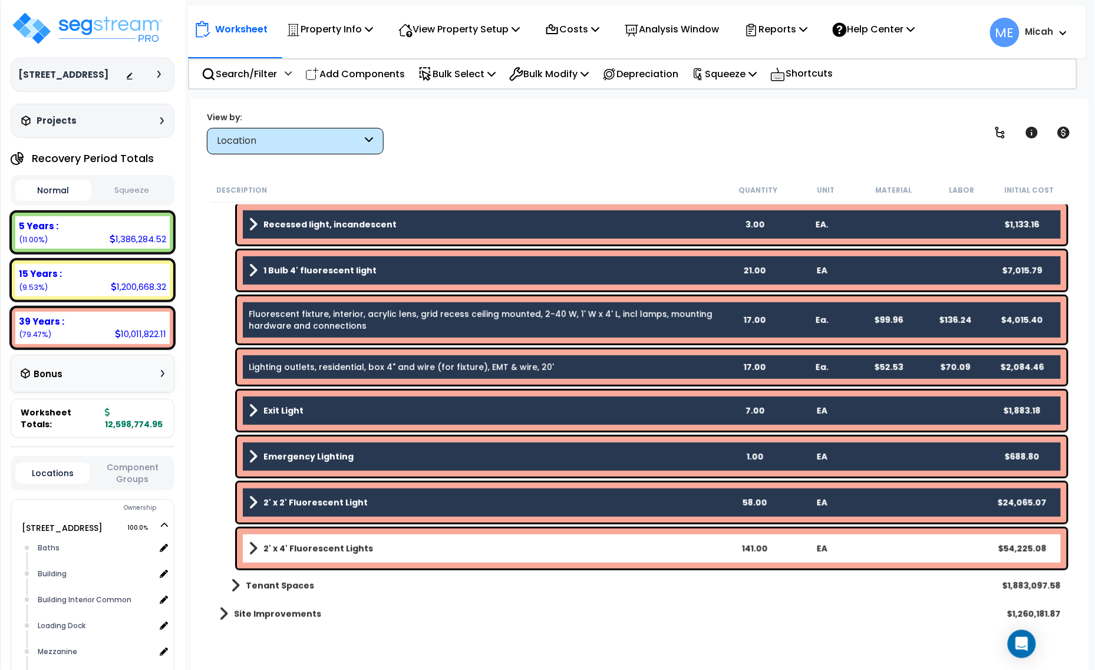
click at [353, 538] on div "2' x 4' Fluorescent Lights 141.00 EA $54,225.08" at bounding box center [652, 549] width 830 height 40
click at [358, 555] on link "2' x 4' Fluorescent Lights" at bounding box center [485, 549] width 472 height 17
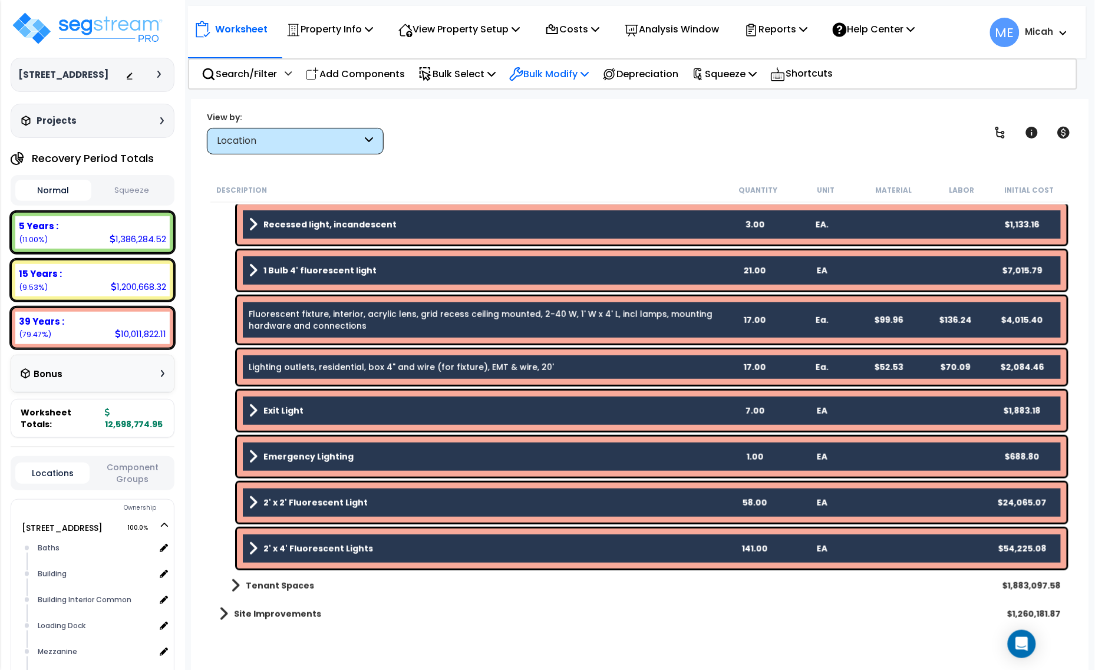
click at [588, 74] on p "Bulk Modify" at bounding box center [549, 74] width 80 height 16
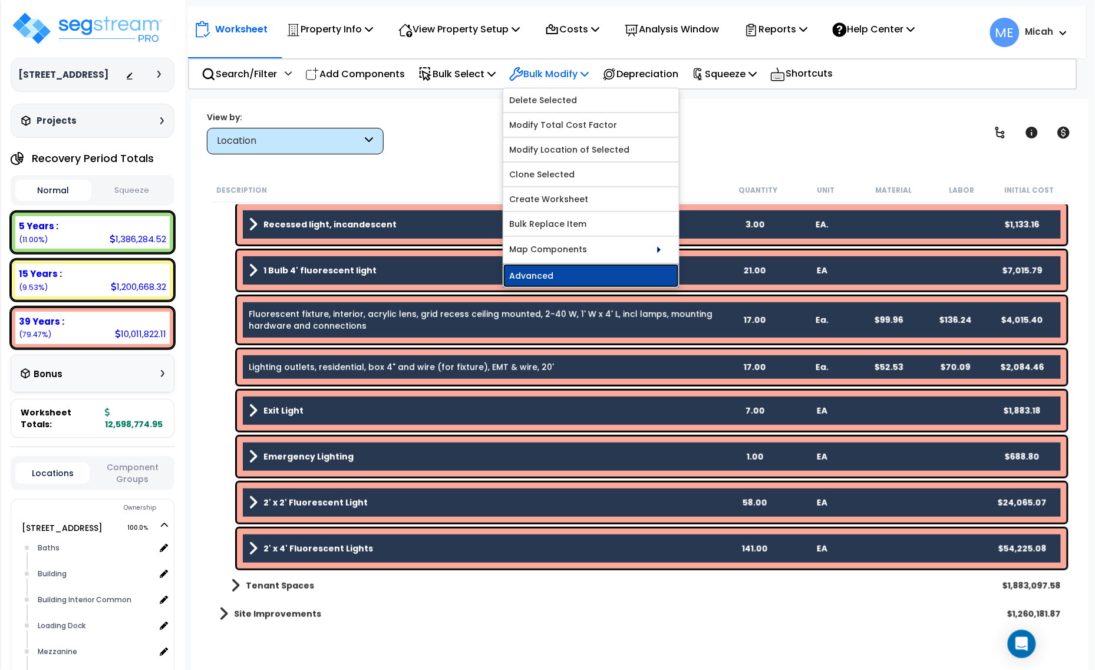
click at [608, 278] on link "Advanced" at bounding box center [591, 276] width 176 height 24
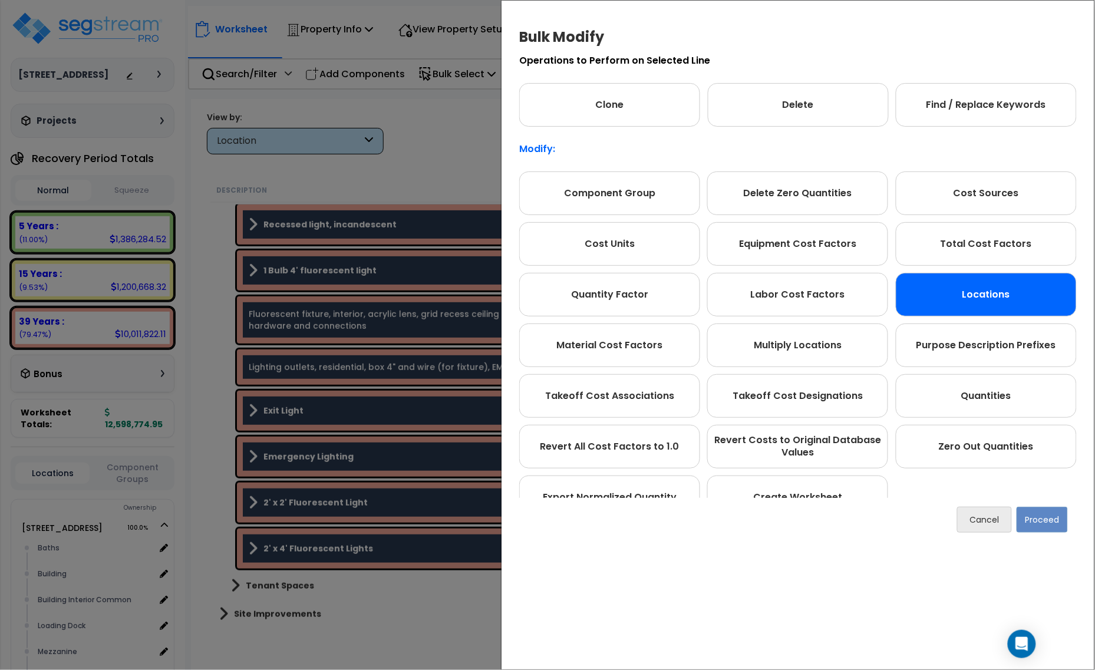
click at [941, 286] on div "Locations" at bounding box center [986, 295] width 181 height 44
click at [1061, 522] on button "Proceed" at bounding box center [1042, 520] width 51 height 26
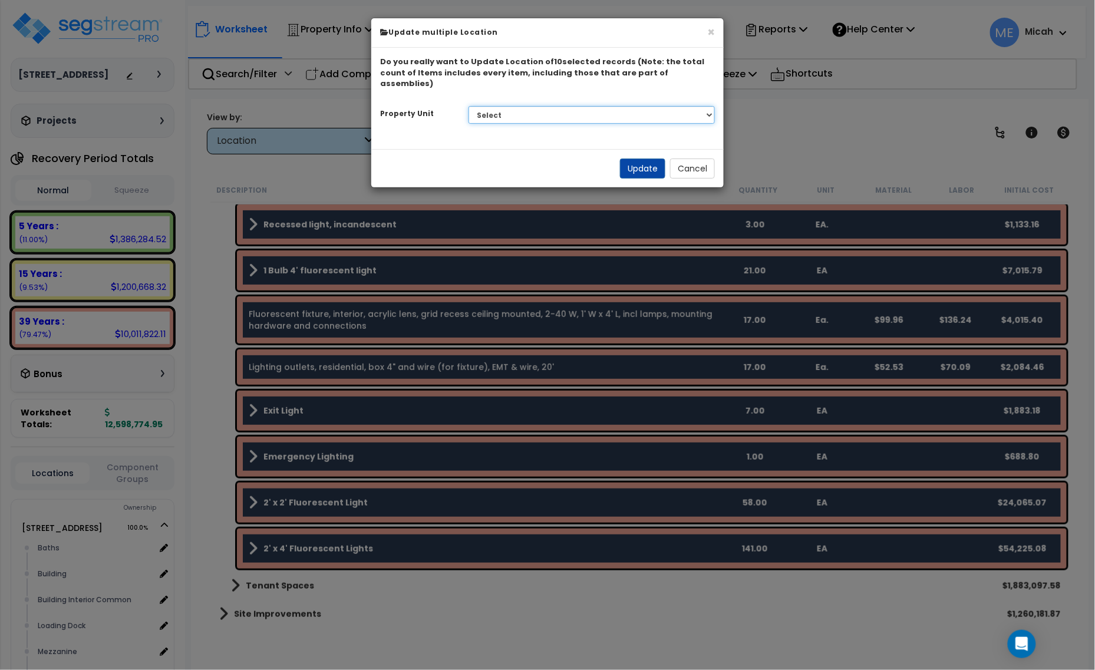
click at [570, 107] on select "Select 25211 Sunnymead Blvd Site Improvements" at bounding box center [592, 115] width 247 height 18
select select "166495"
click at [469, 106] on select "Select 25211 Sunnymead Blvd Site Improvements" at bounding box center [592, 115] width 247 height 18
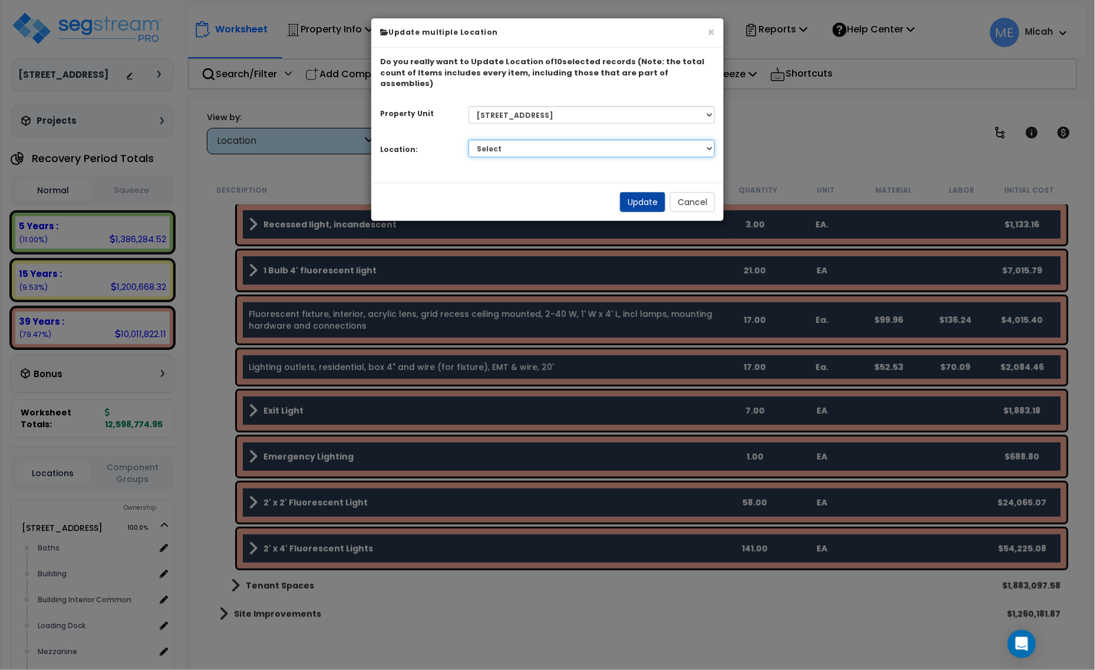
click at [608, 141] on select "Select Baths Building Building Interior Building Interior Common Loading Dock […" at bounding box center [592, 149] width 247 height 18
select select "31689"
click at [469, 140] on select "Select Baths Building Building Interior Building Interior Common Loading Dock […" at bounding box center [592, 149] width 247 height 18
click at [644, 193] on button "Update" at bounding box center [642, 202] width 45 height 20
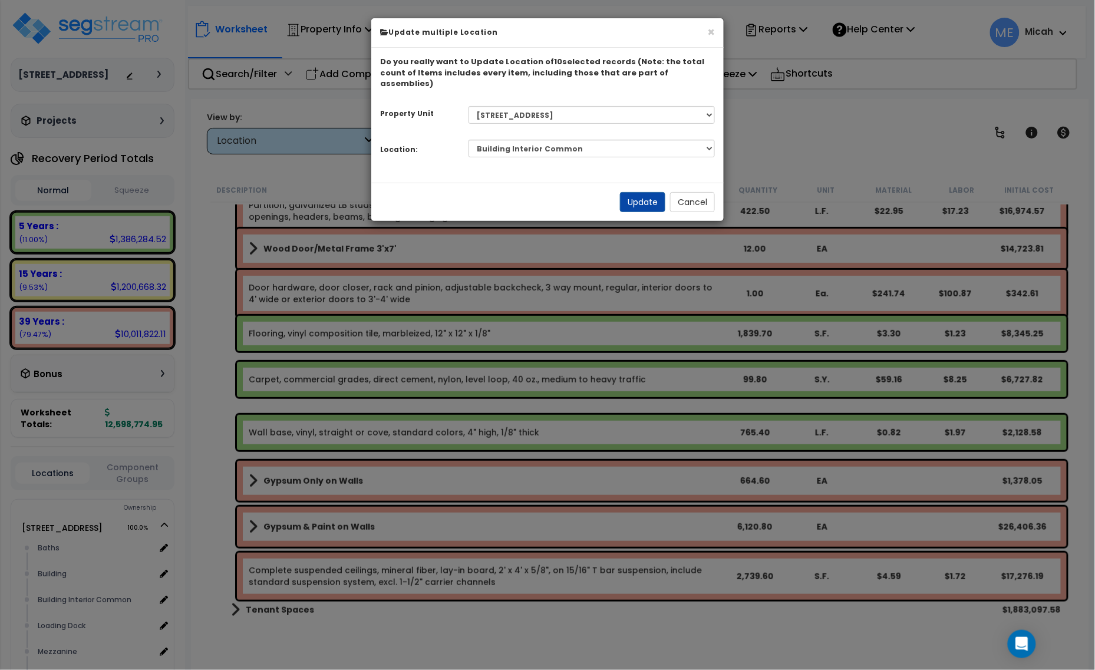
scroll to position [3081, 0]
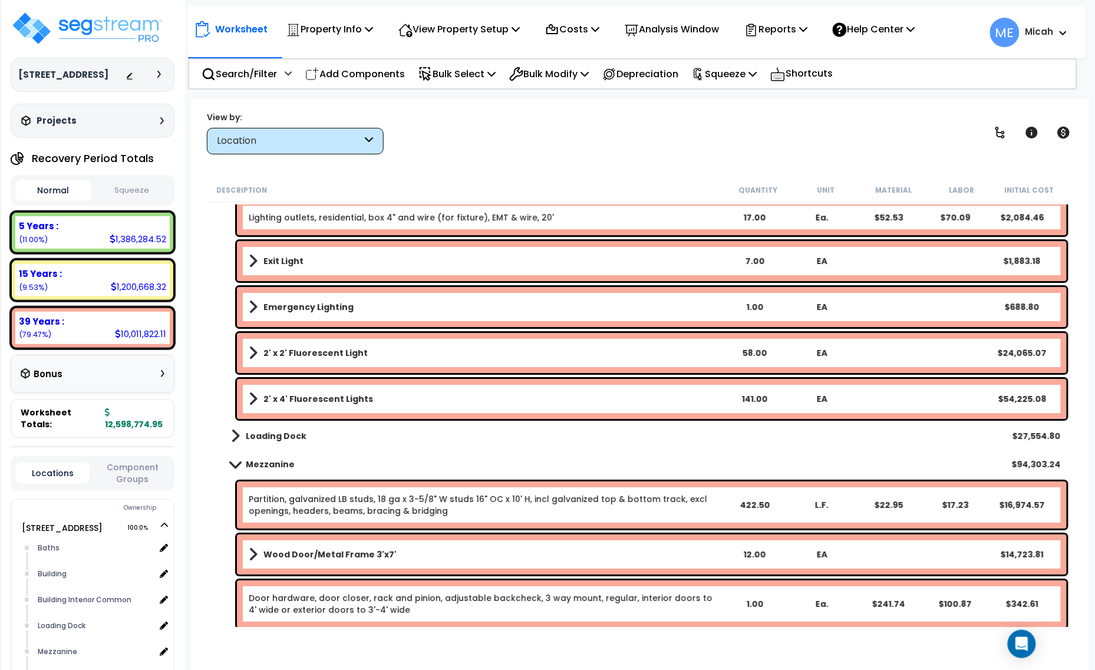
click at [228, 459] on link "Mezzanine" at bounding box center [256, 464] width 75 height 17
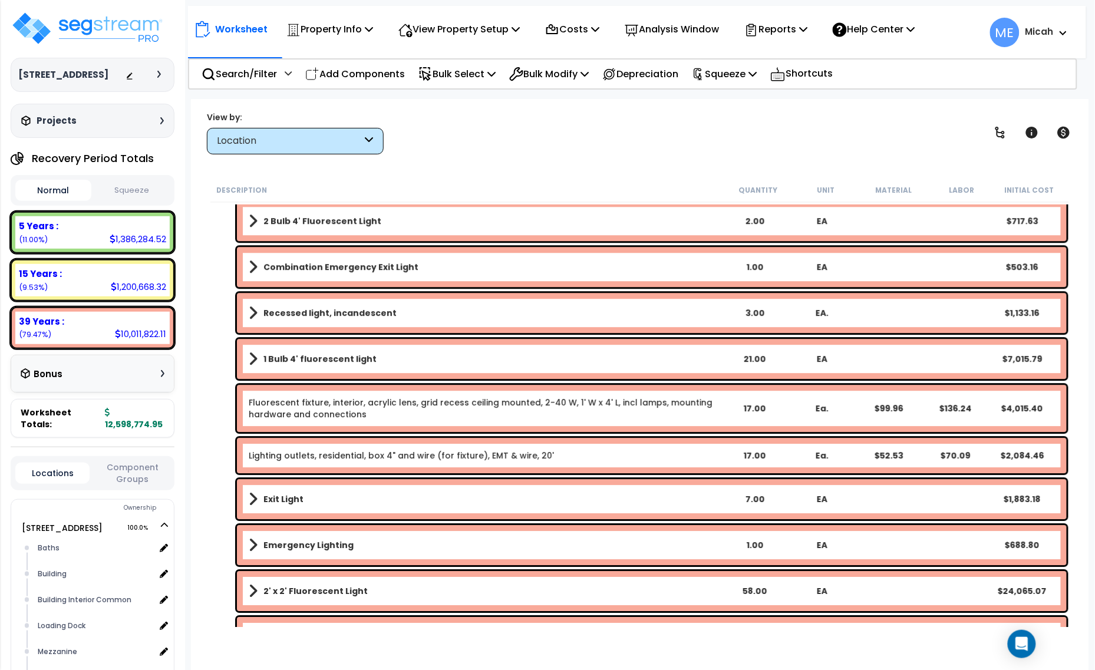
scroll to position [2515, 0]
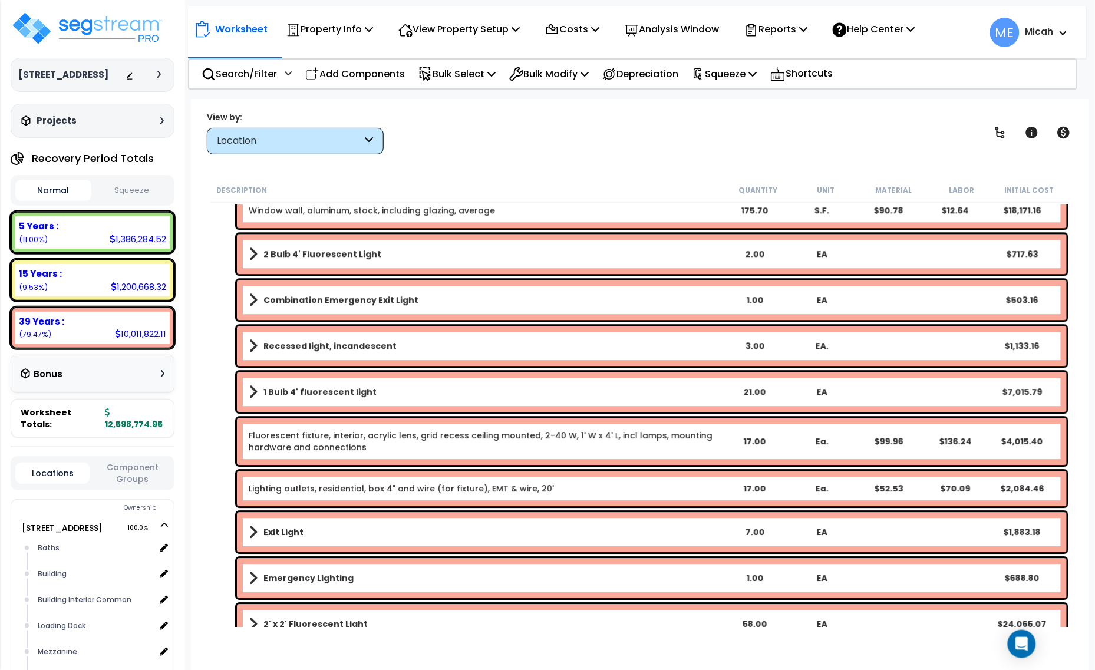
click at [251, 301] on span at bounding box center [253, 300] width 9 height 17
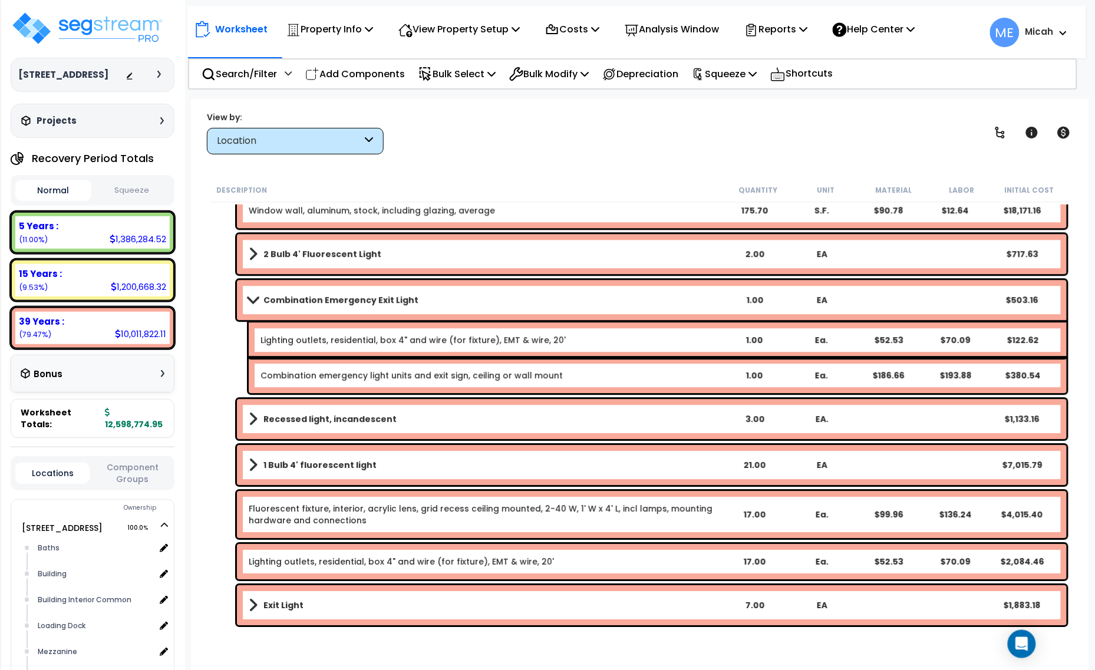
click at [440, 302] on link "Combination Emergency Exit Light" at bounding box center [485, 300] width 472 height 17
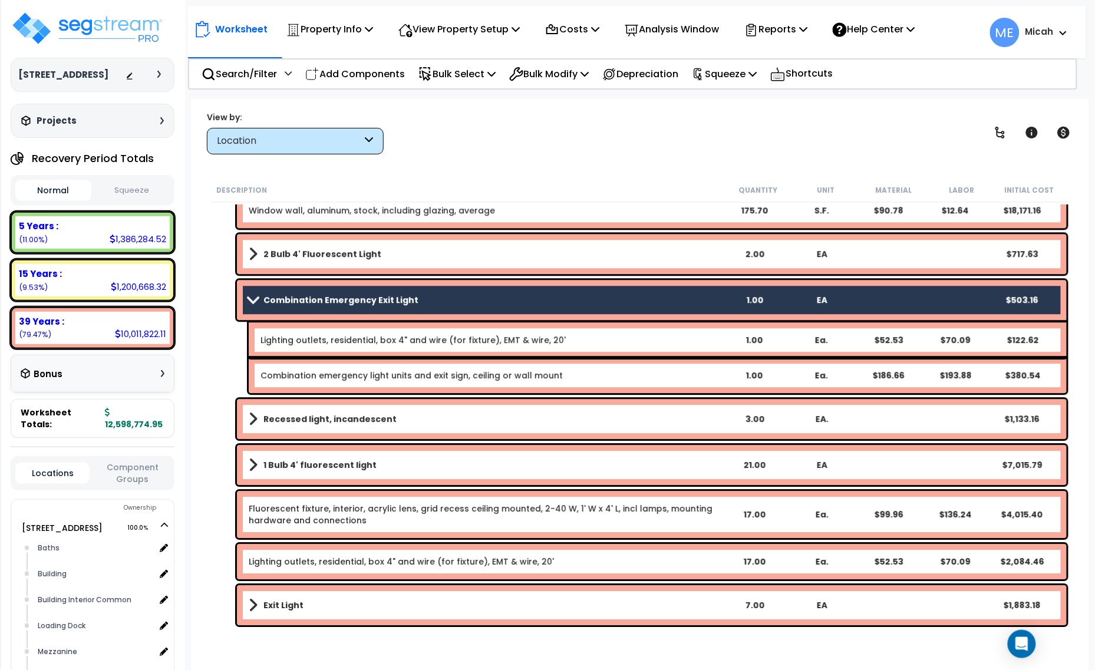
click at [437, 351] on div "Lighting outlets, residential, box 4" and wire (for fixture), EMT & wire, 20' 1…" at bounding box center [658, 339] width 818 height 35
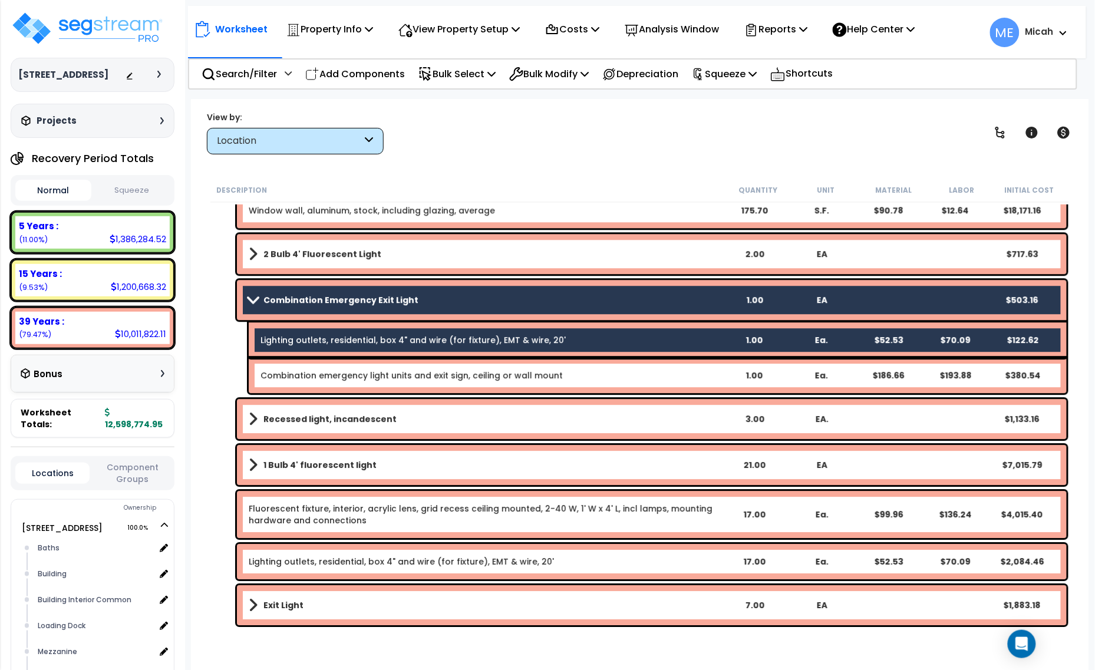
click at [443, 367] on div "Combination emergency light units and exit sign, ceiling or wall mount 1.00 Ea.…" at bounding box center [658, 375] width 818 height 35
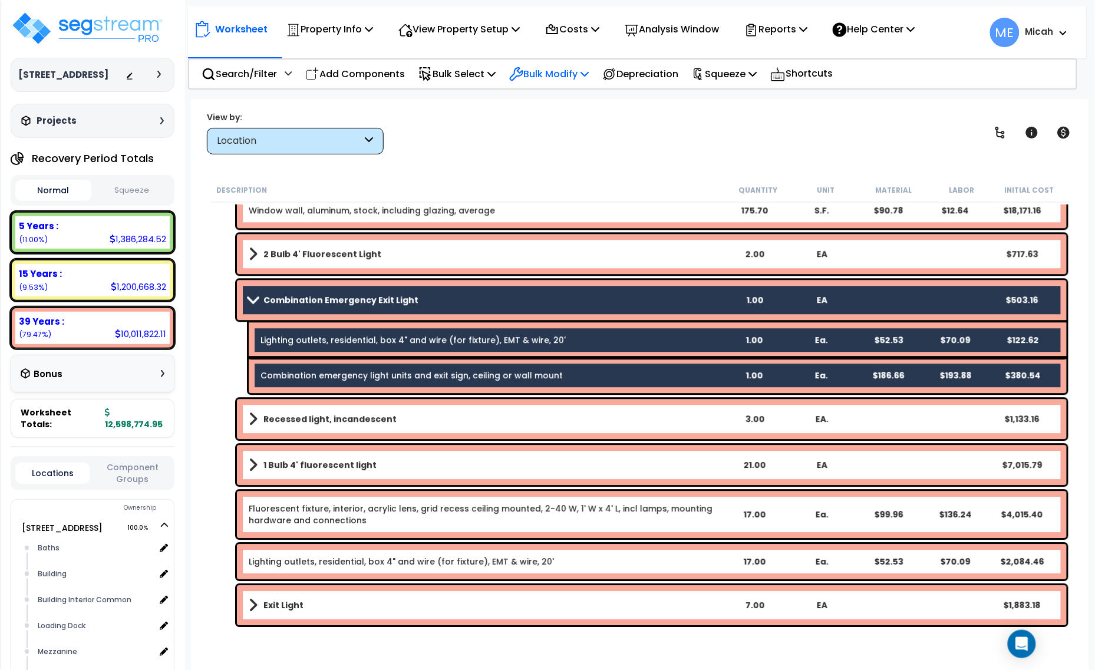
click at [589, 74] on icon at bounding box center [585, 73] width 8 height 9
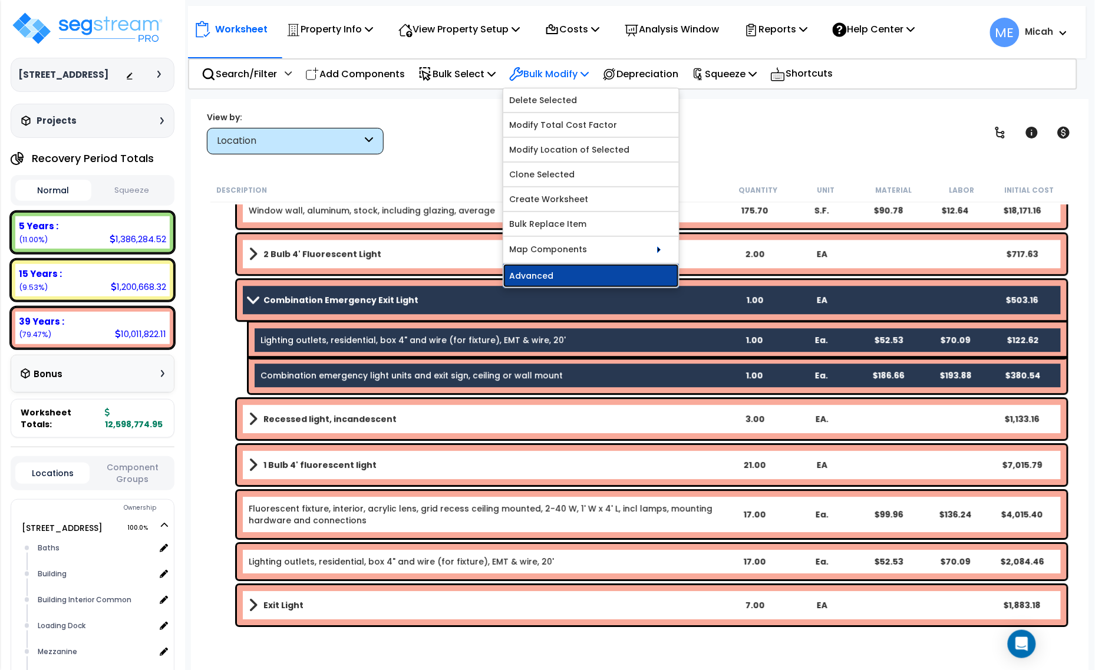
click at [616, 277] on link "Advanced" at bounding box center [591, 276] width 176 height 24
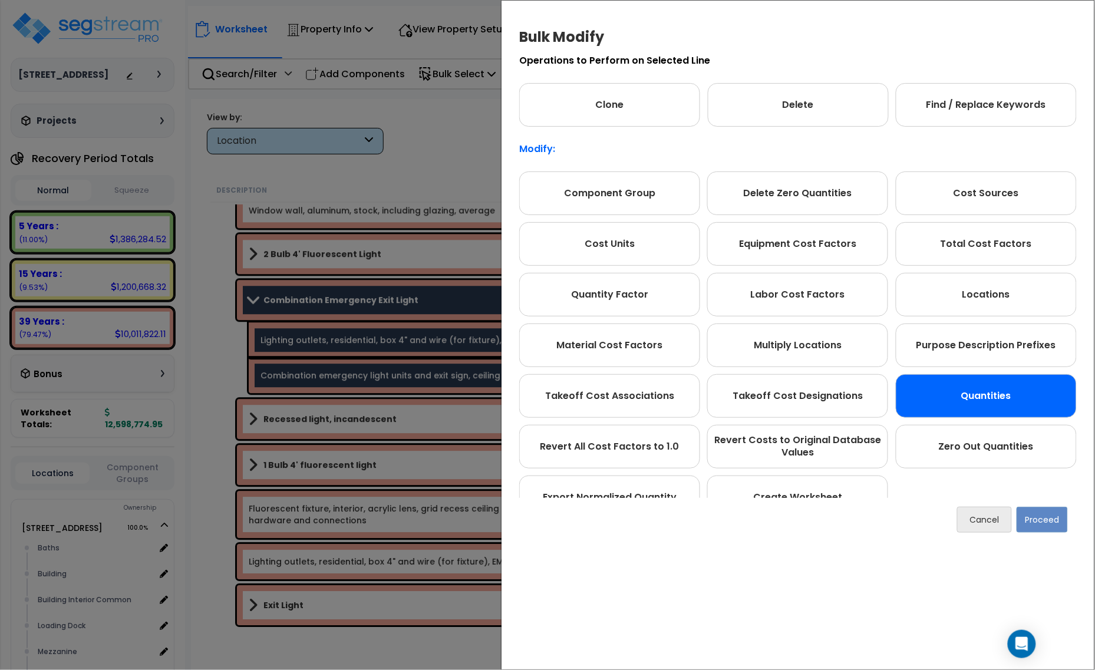
click at [1012, 391] on div "Quantities" at bounding box center [986, 396] width 181 height 44
click at [1030, 528] on button "Proceed" at bounding box center [1043, 521] width 51 height 26
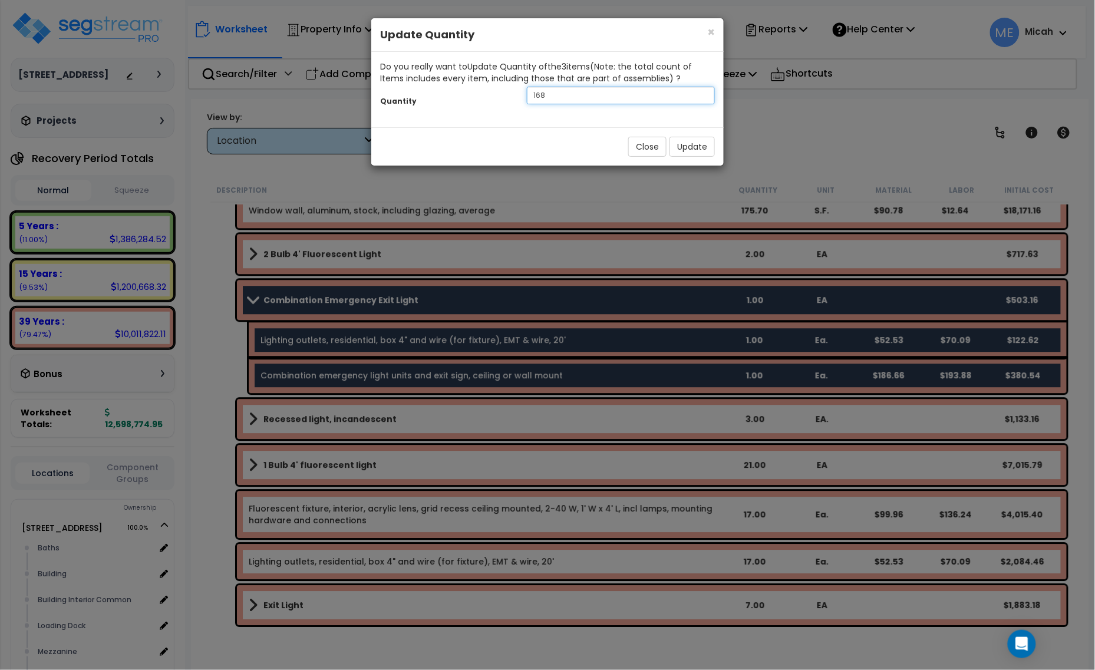
click at [532, 99] on input "168" at bounding box center [621, 96] width 188 height 18
type input "26"
click at [694, 149] on button "Update" at bounding box center [692, 147] width 45 height 20
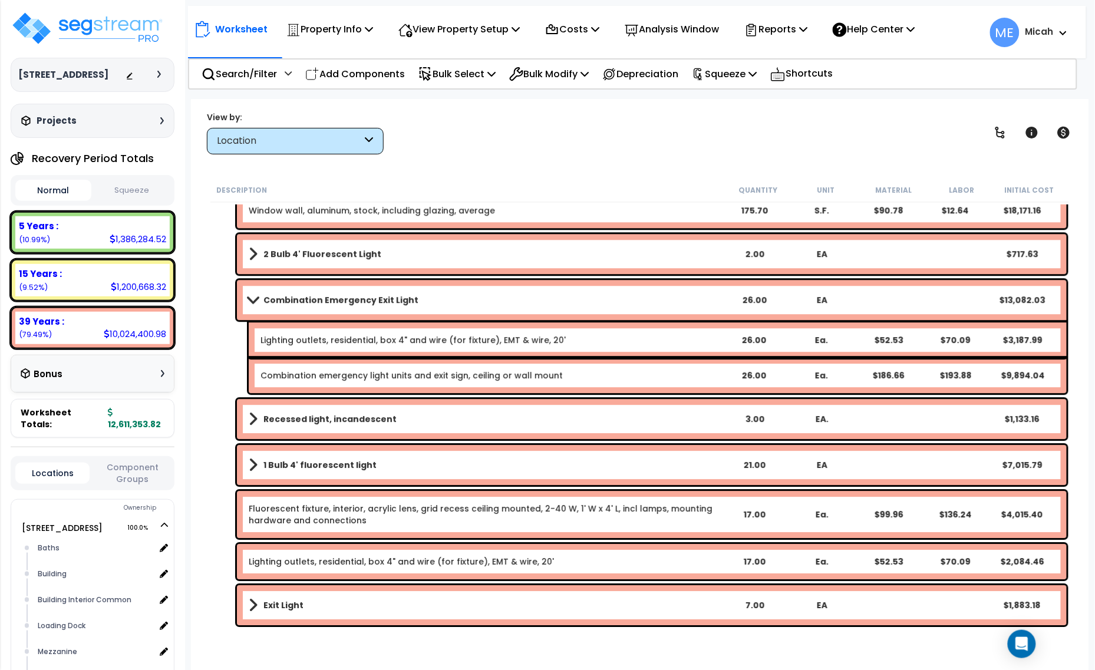
click at [256, 298] on span at bounding box center [253, 299] width 17 height 9
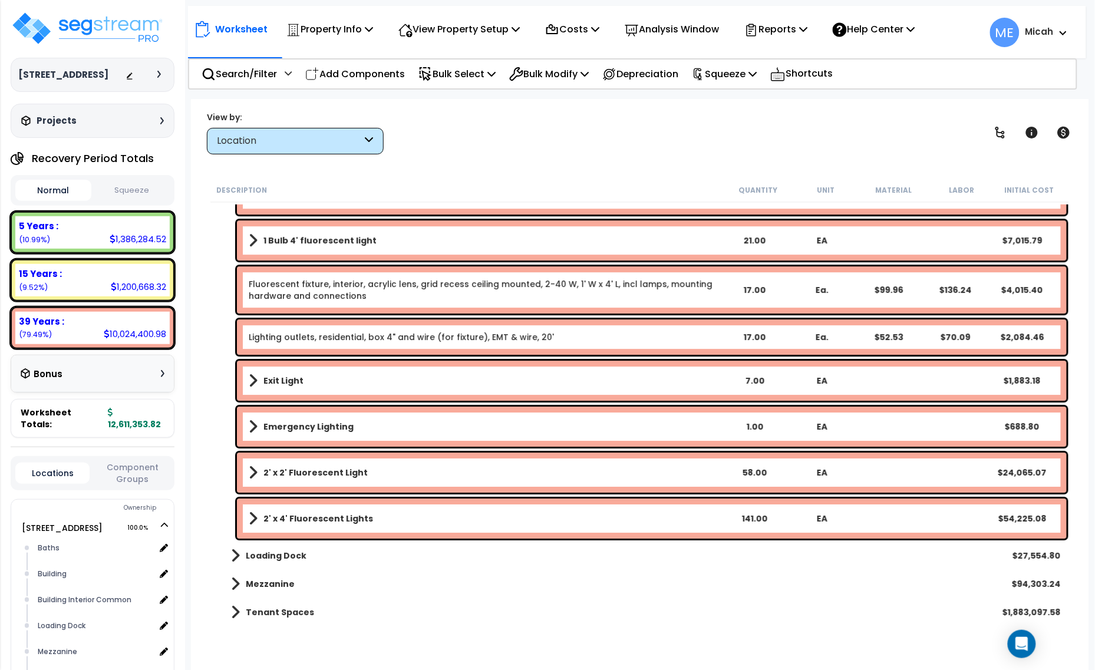
scroll to position [2693, 0]
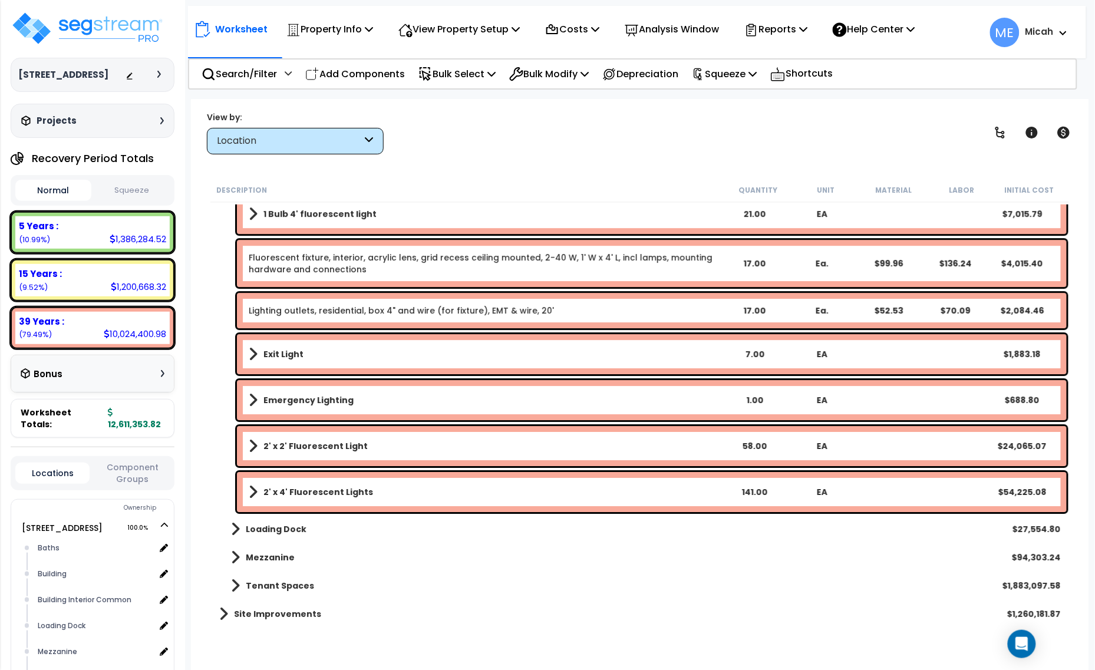
click at [246, 496] on div "2' x 4' Fluorescent Lights 141.00 EA $54,225.08" at bounding box center [652, 492] width 830 height 40
click at [251, 493] on span at bounding box center [253, 492] width 9 height 17
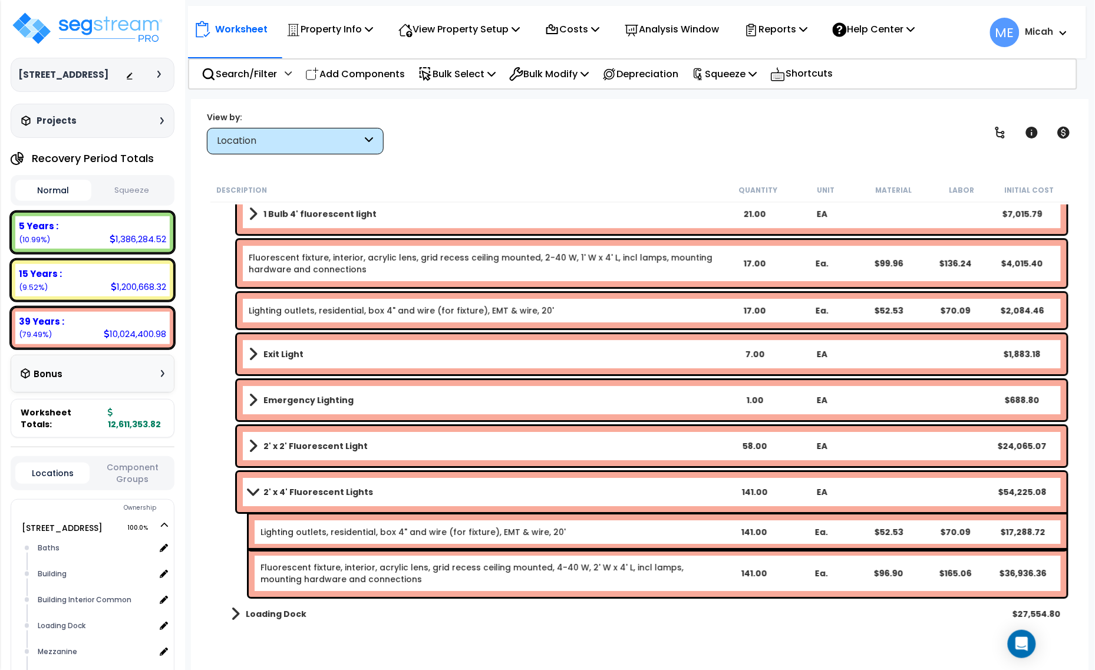
click at [252, 493] on span at bounding box center [253, 492] width 17 height 9
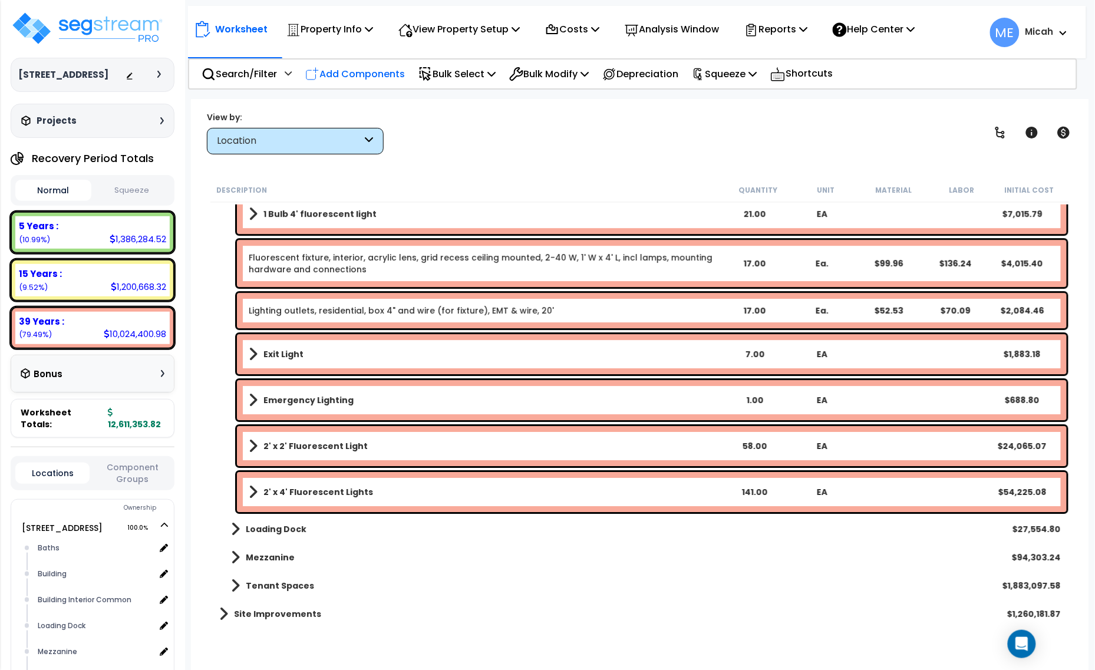
click at [390, 74] on p "Add Components" at bounding box center [355, 74] width 100 height 16
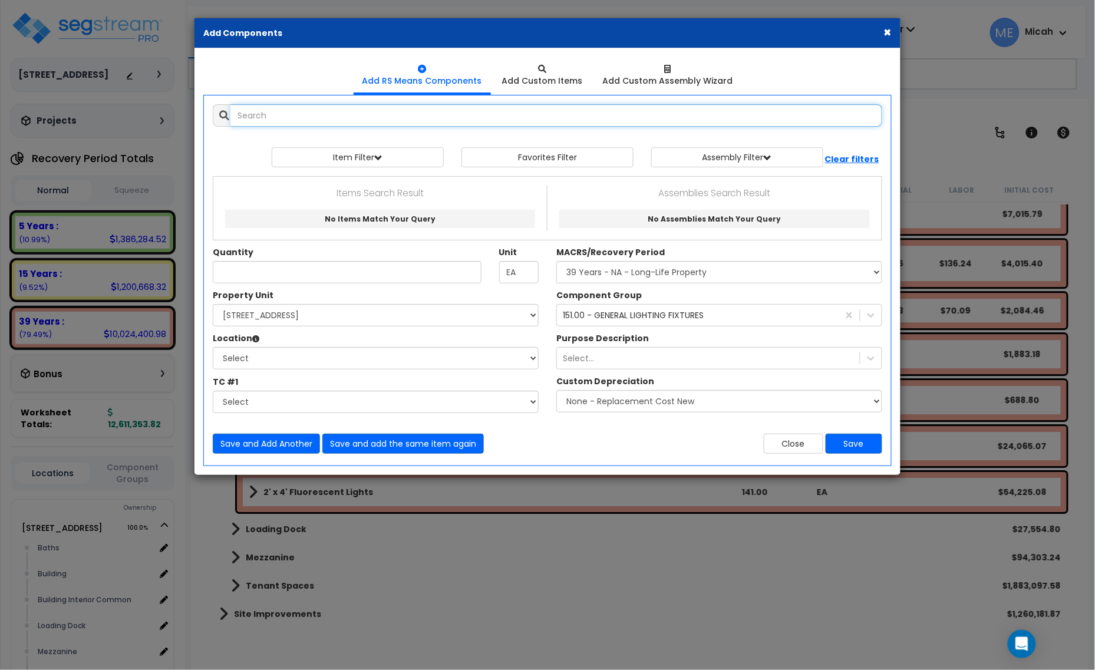
select select
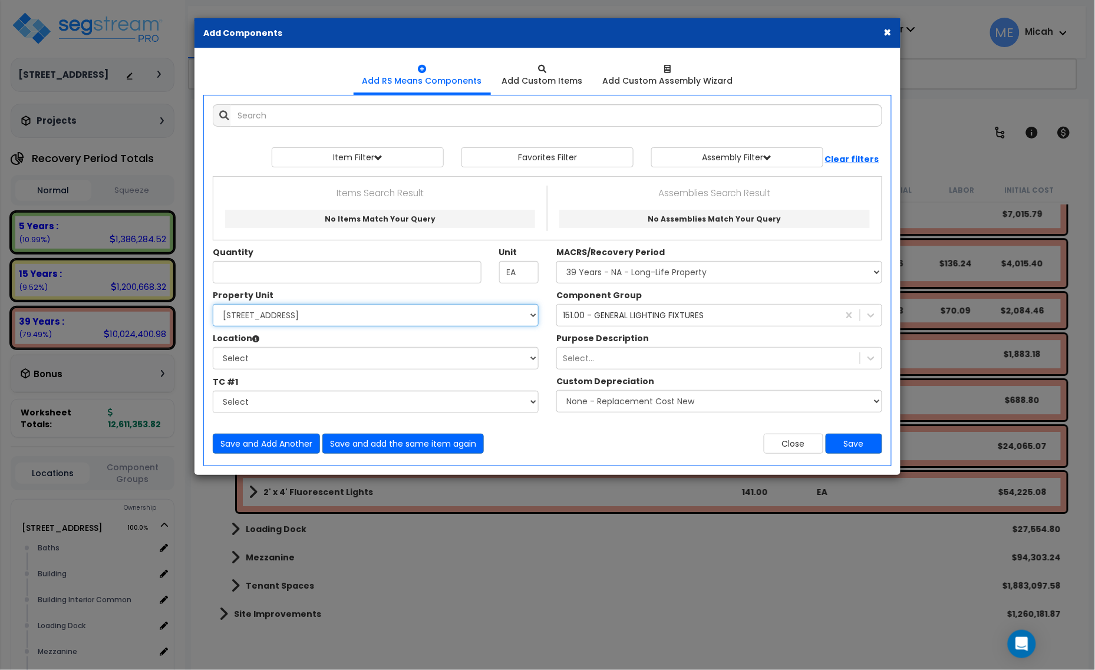
click at [351, 318] on select "Select [STREET_ADDRESS] Site Improvements" at bounding box center [376, 315] width 326 height 22
select select "166495"
click at [213, 305] on select "Select [STREET_ADDRESS] Site Improvements" at bounding box center [376, 315] width 326 height 22
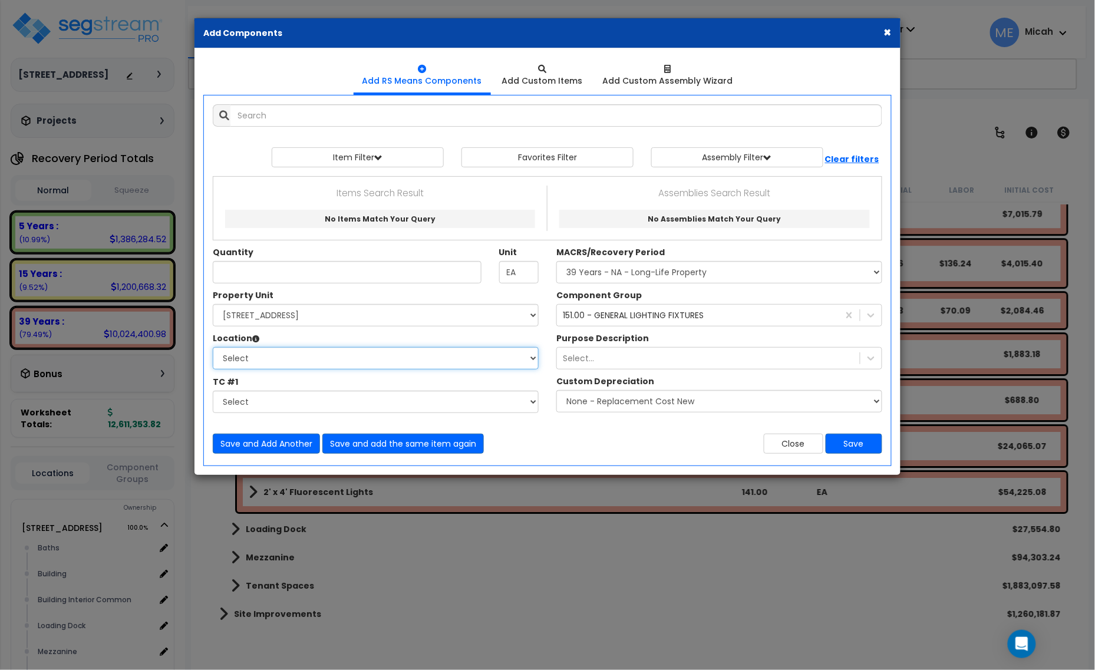
click at [327, 363] on select "Select Baths Building Building Interior Building Interior Common Loading Dock […" at bounding box center [376, 358] width 326 height 22
select select "31689"
click at [213, 348] on select "Select Baths Building Building Interior Building Interior Common Loading Dock […" at bounding box center [376, 358] width 326 height 22
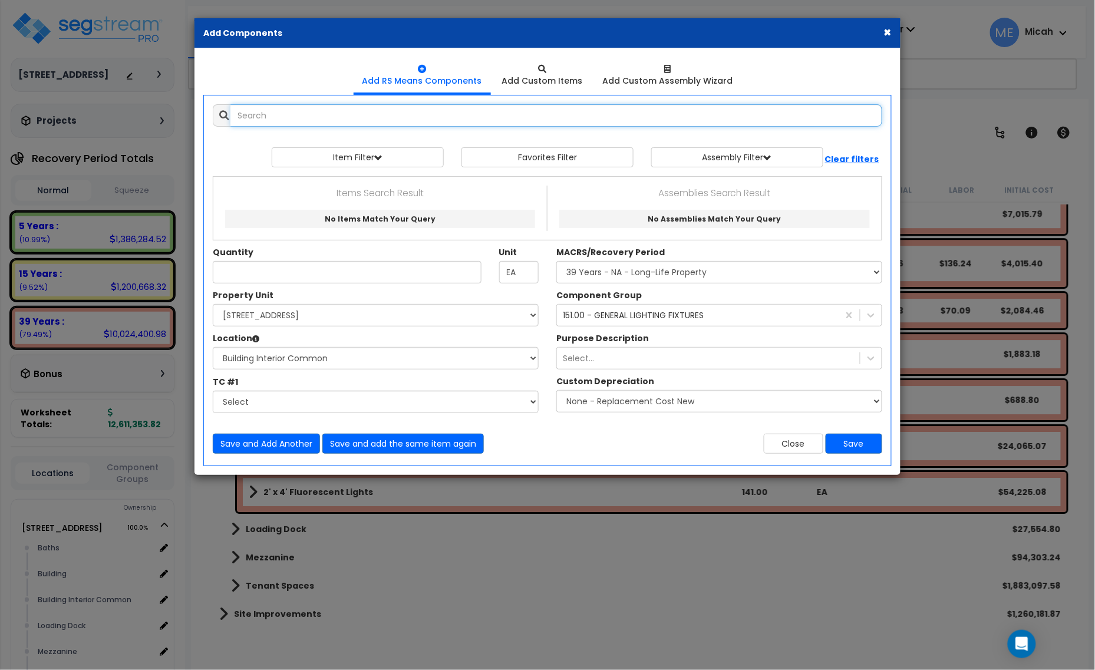
click at [289, 127] on input "text" at bounding box center [557, 115] width 652 height 22
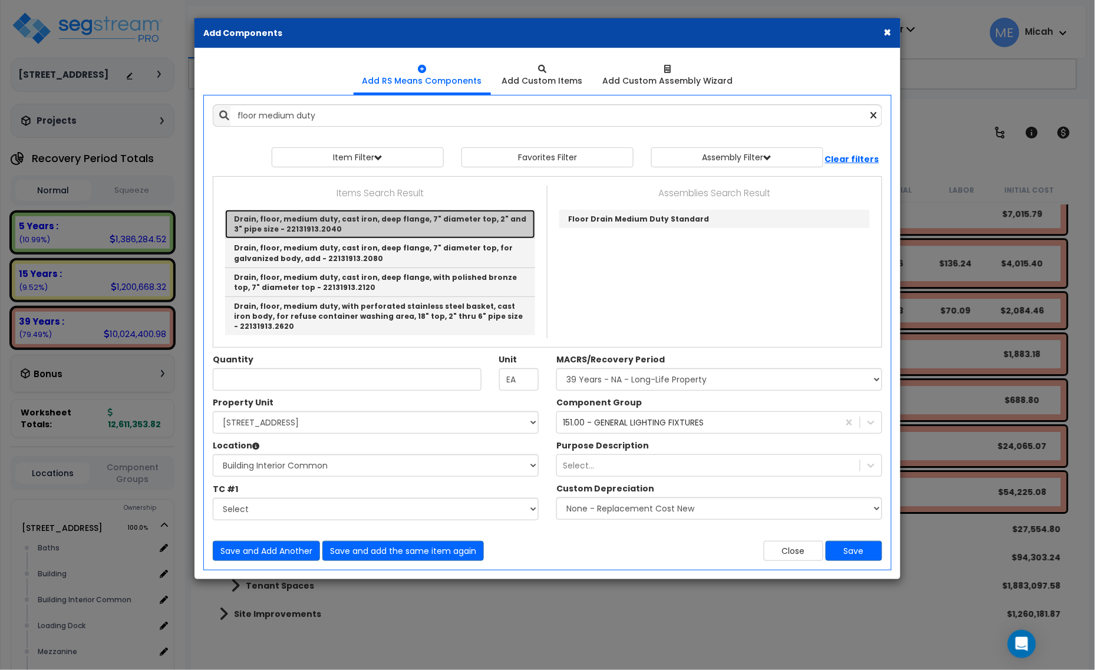
click at [357, 226] on link "Drain, floor, medium duty, cast iron, deep flange, 7" diameter top, 2" and 3" p…" at bounding box center [380, 224] width 310 height 29
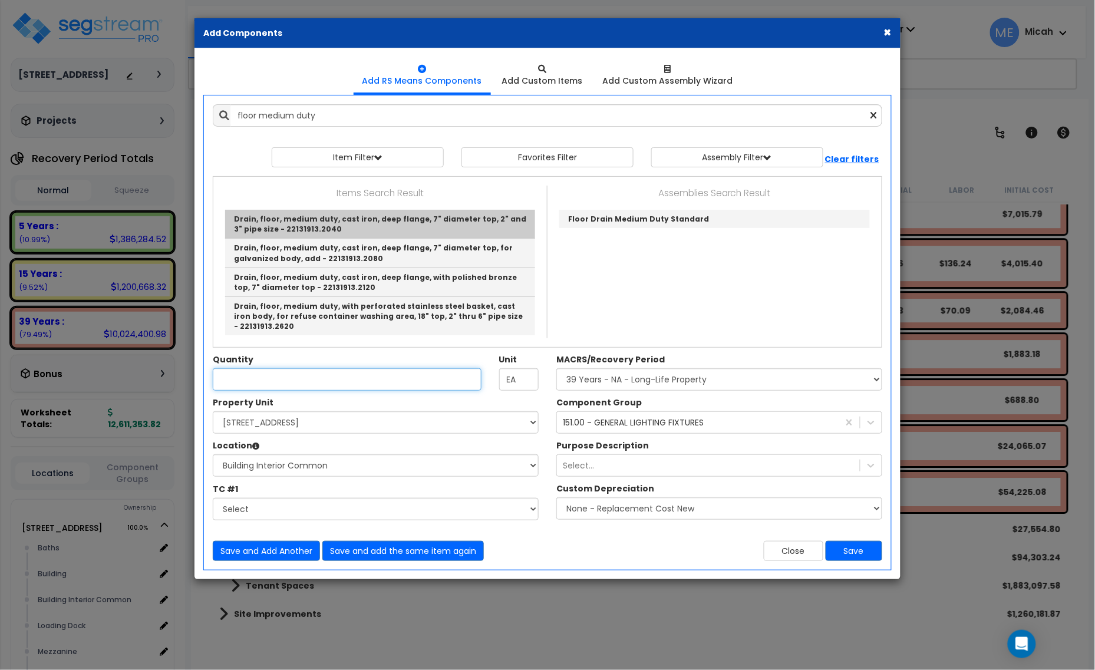
type input "Drain, floor, medium duty, cast iron, deep flange, 7" diameter top, 2" and 3" p…"
checkbox input "false"
type input "Ea."
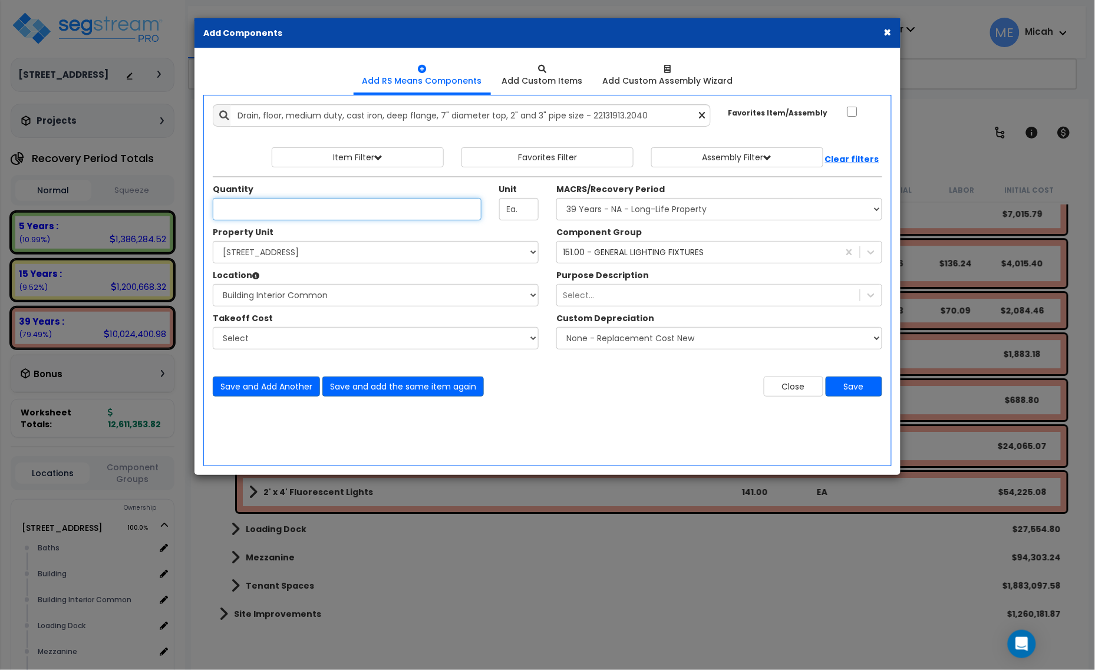
scroll to position [0, 0]
type input "2"
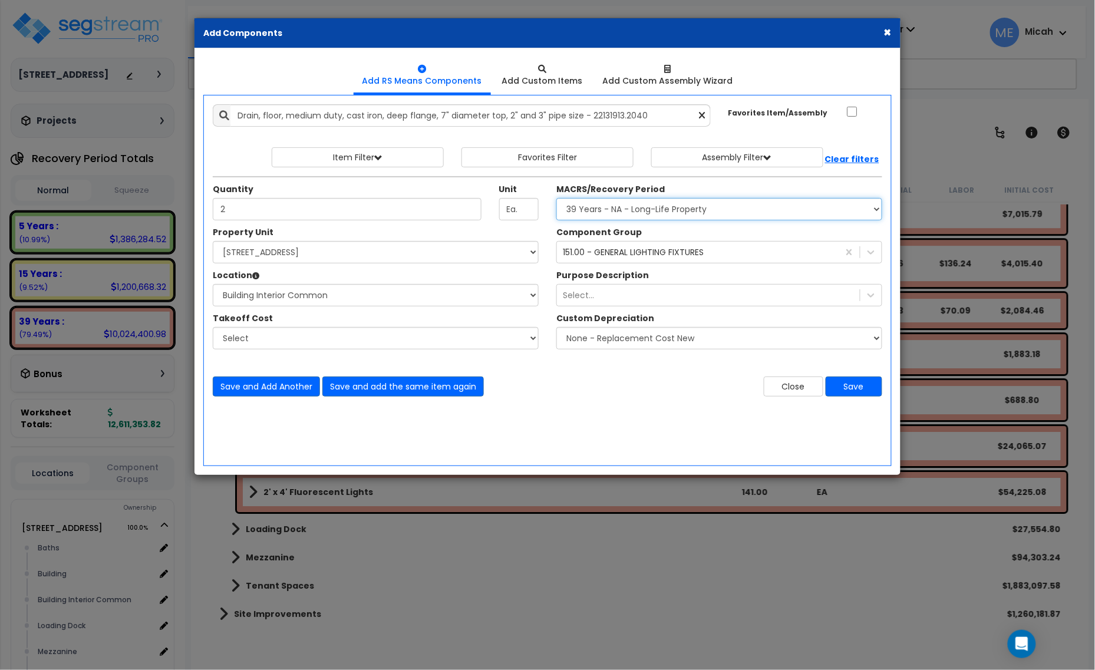
click at [659, 210] on select "Select MACRS/Recovery Period 5 Years - 57.0 - Distributive Trades & Services 5 …" at bounding box center [720, 209] width 326 height 22
select select "3669"
click at [557, 199] on select "Select MACRS/Recovery Period 5 Years - 57.0 - Distributive Trades & Services 5 …" at bounding box center [720, 209] width 326 height 22
click at [596, 251] on div "151.00 - GENERAL LIGHTING FIXTURES" at bounding box center [633, 252] width 141 height 12
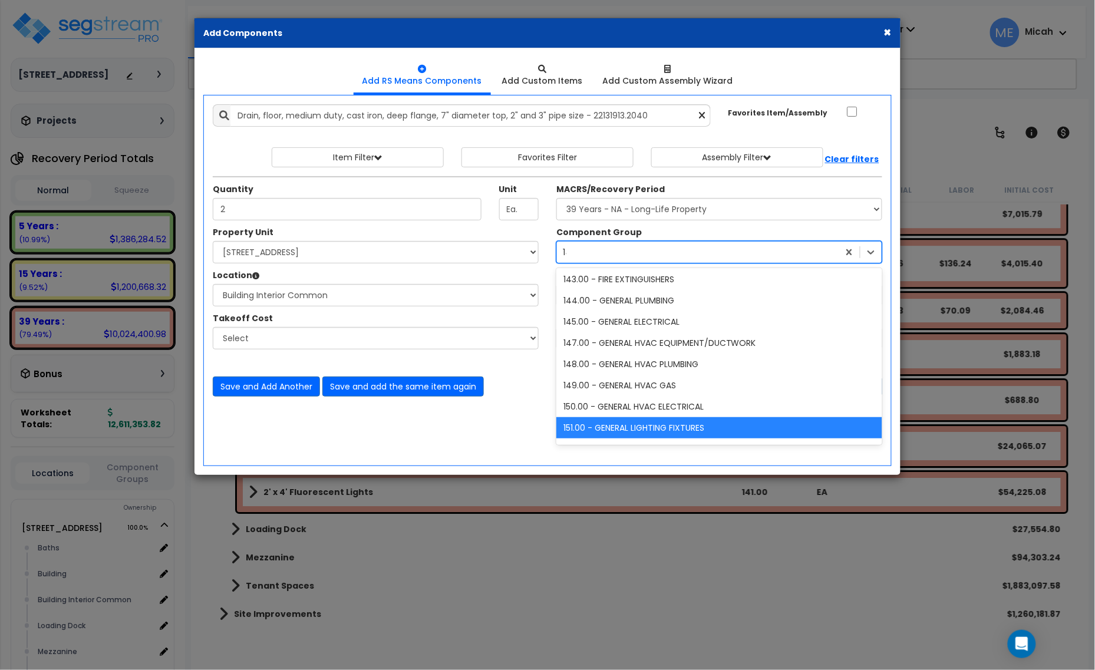
scroll to position [66, 0]
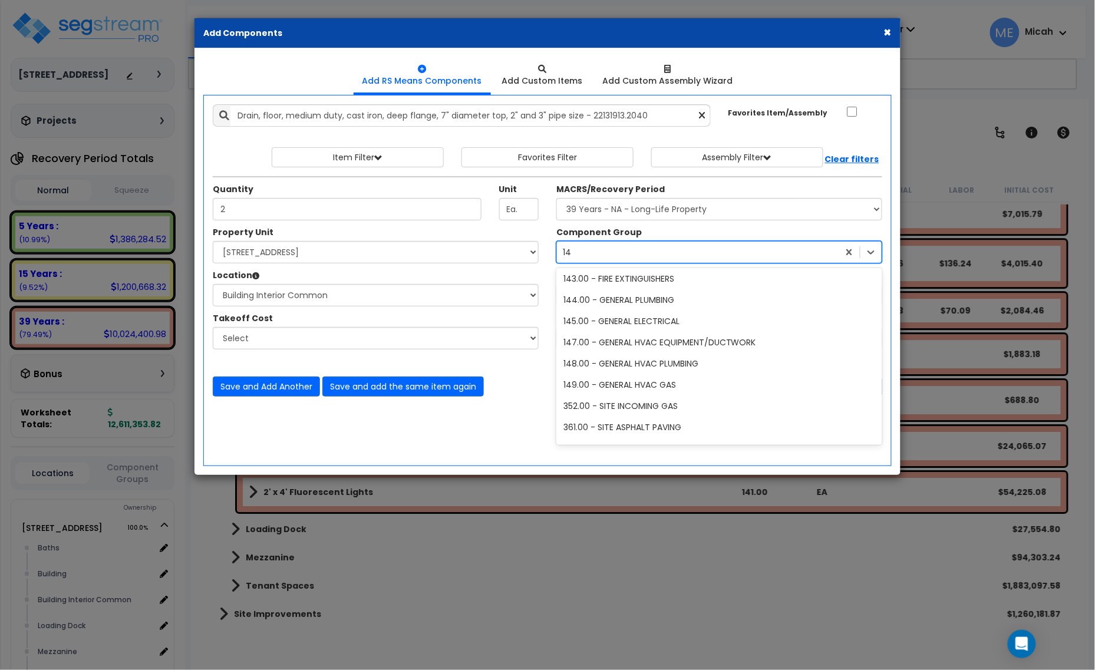
type input "144"
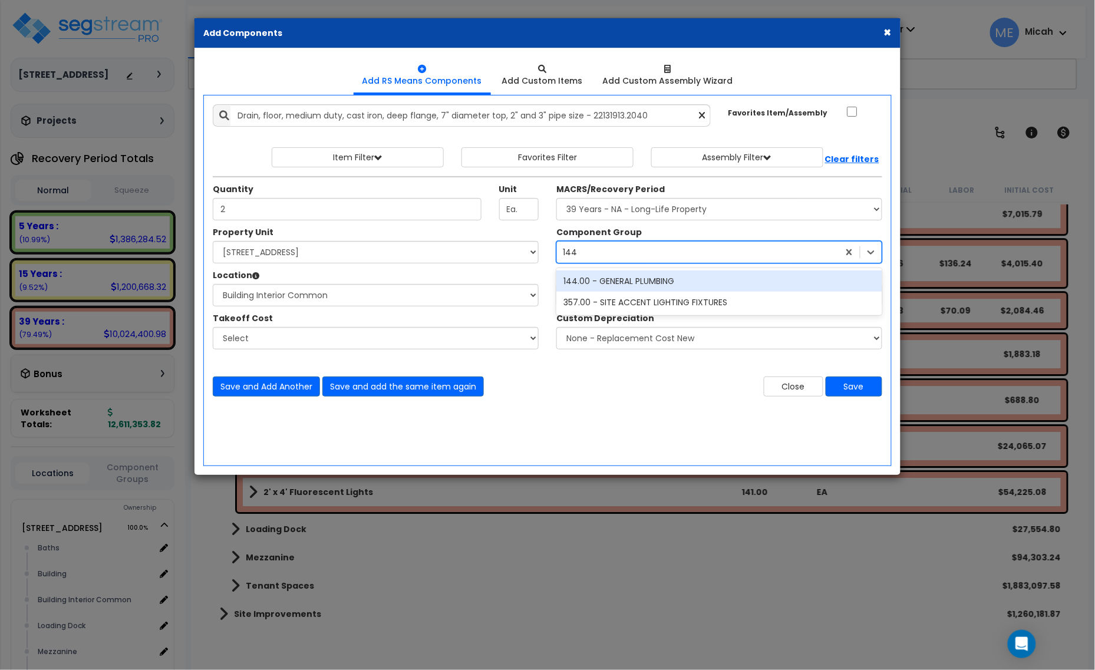
click at [610, 286] on div "144.00 - GENERAL PLUMBING" at bounding box center [720, 281] width 326 height 21
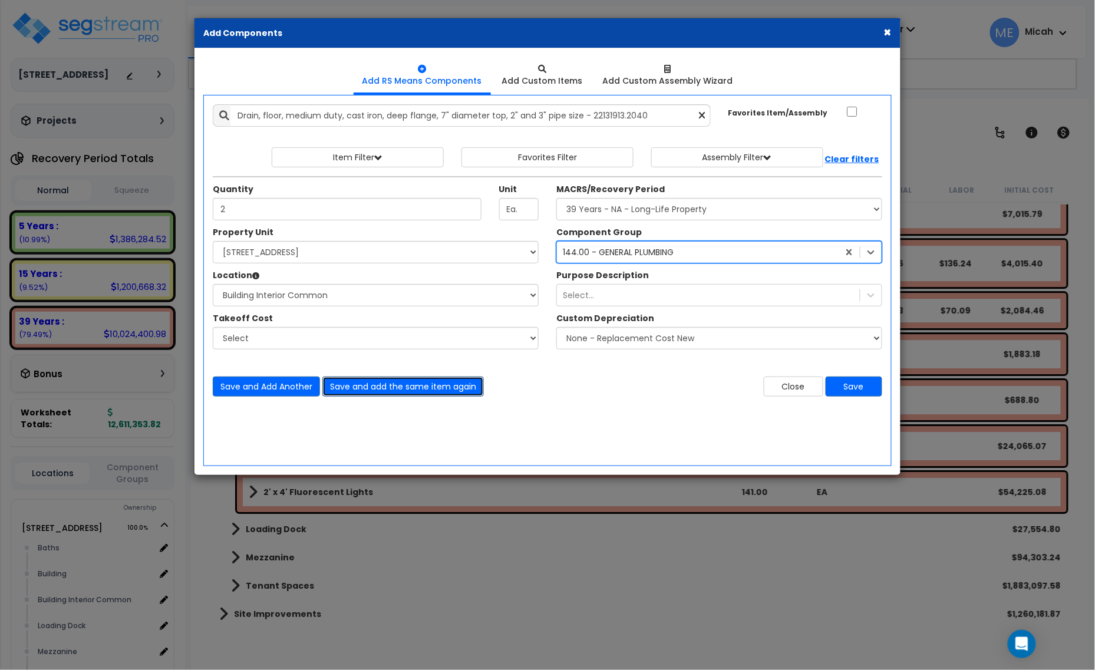
click at [410, 390] on button "Save and add the same item again" at bounding box center [403, 387] width 162 height 20
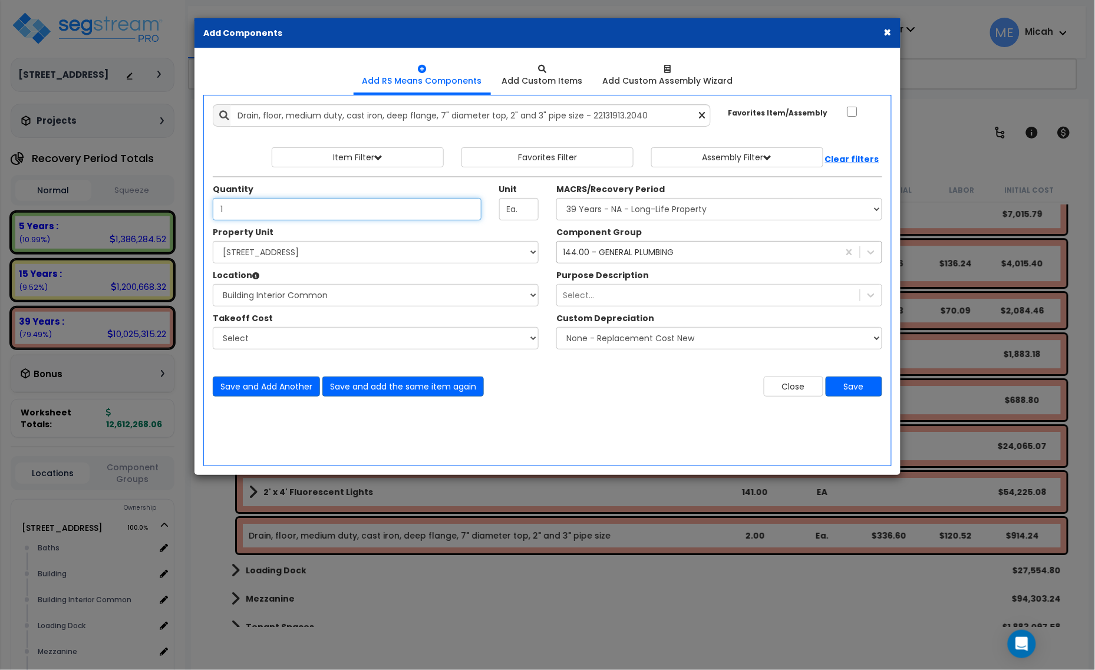
type input "1"
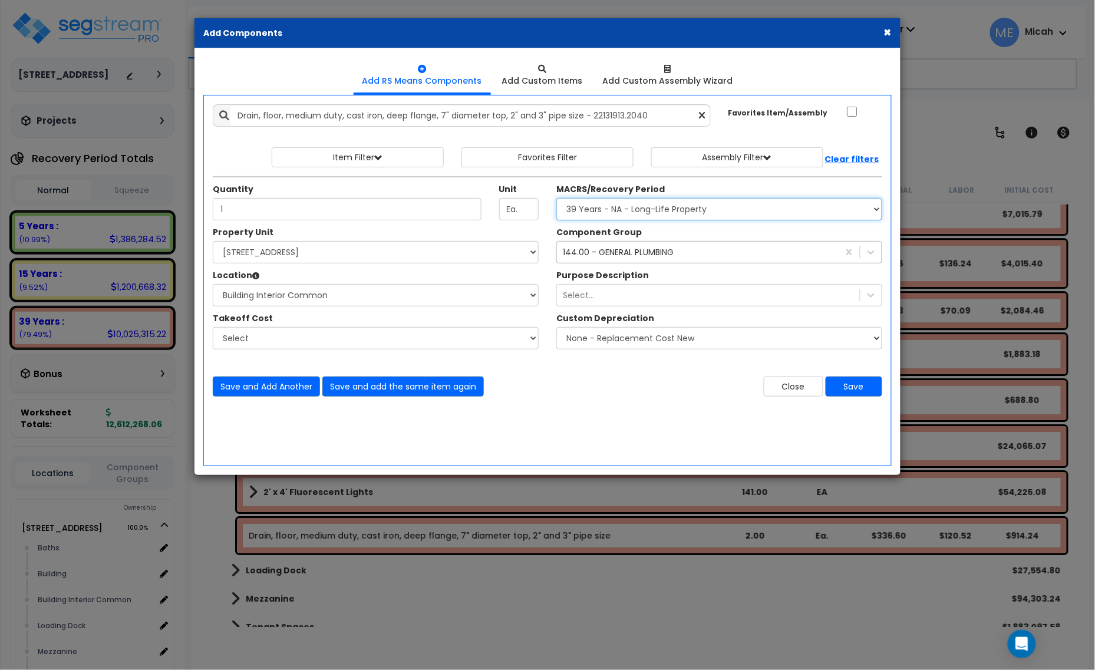
click at [659, 209] on select "Select MACRS/Recovery Period 5 Years - 57.0 - Distributive Trades & Services 5 …" at bounding box center [720, 209] width 326 height 22
select select "3667"
click at [557, 199] on select "Select MACRS/Recovery Period 5 Years - 57.0 - Distributive Trades & Services 5 …" at bounding box center [720, 209] width 326 height 22
click at [648, 255] on div "144.00 - GENERAL PLUMBING" at bounding box center [618, 252] width 111 height 12
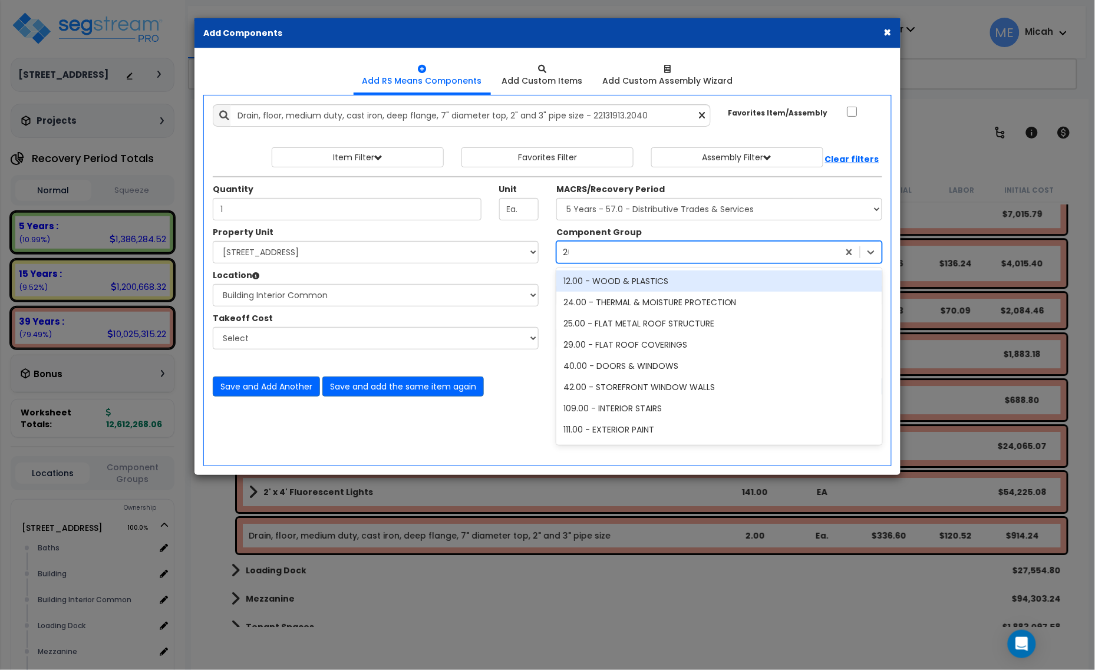
type input "264"
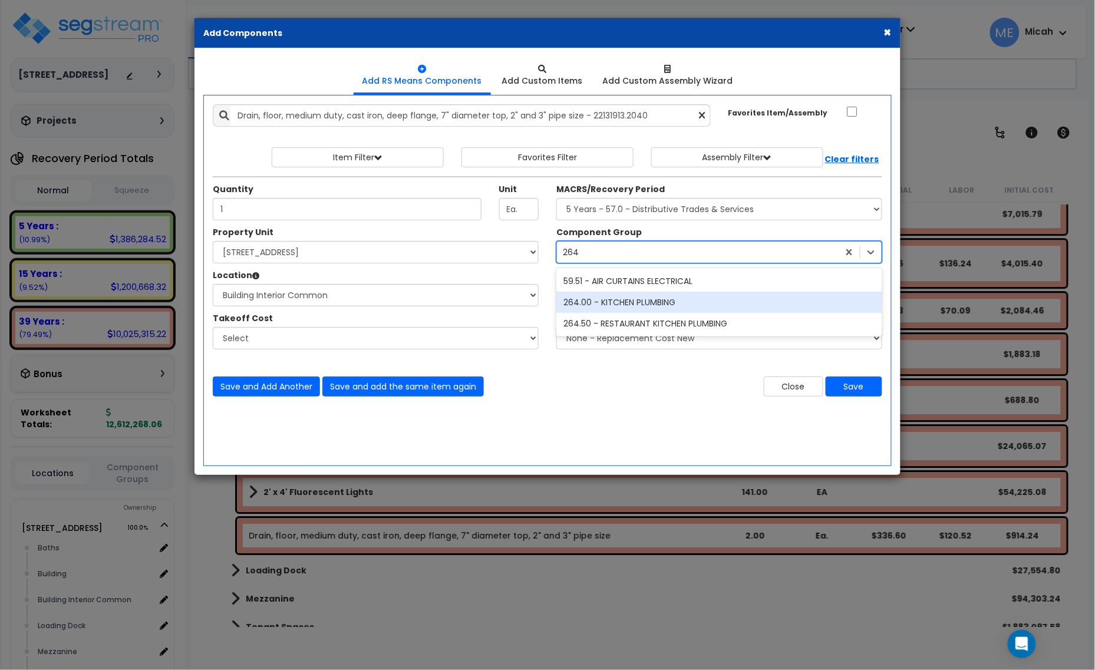
click at [658, 299] on div "264.00 - KITCHEN PLUMBING" at bounding box center [720, 302] width 326 height 21
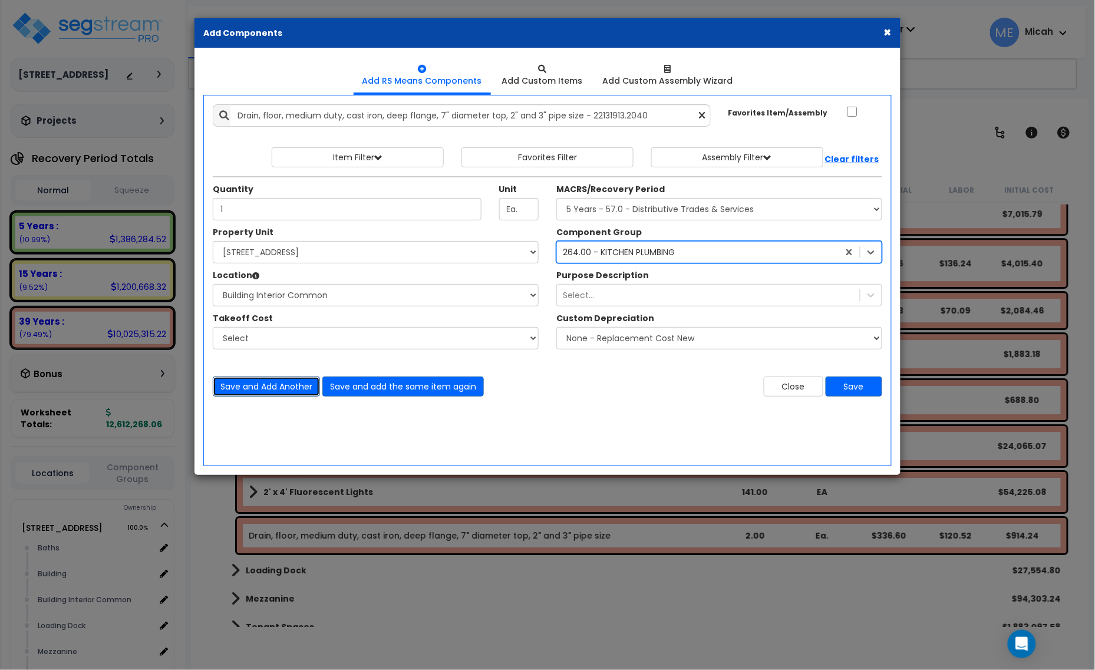
click at [298, 387] on button "Save and Add Another" at bounding box center [266, 387] width 107 height 20
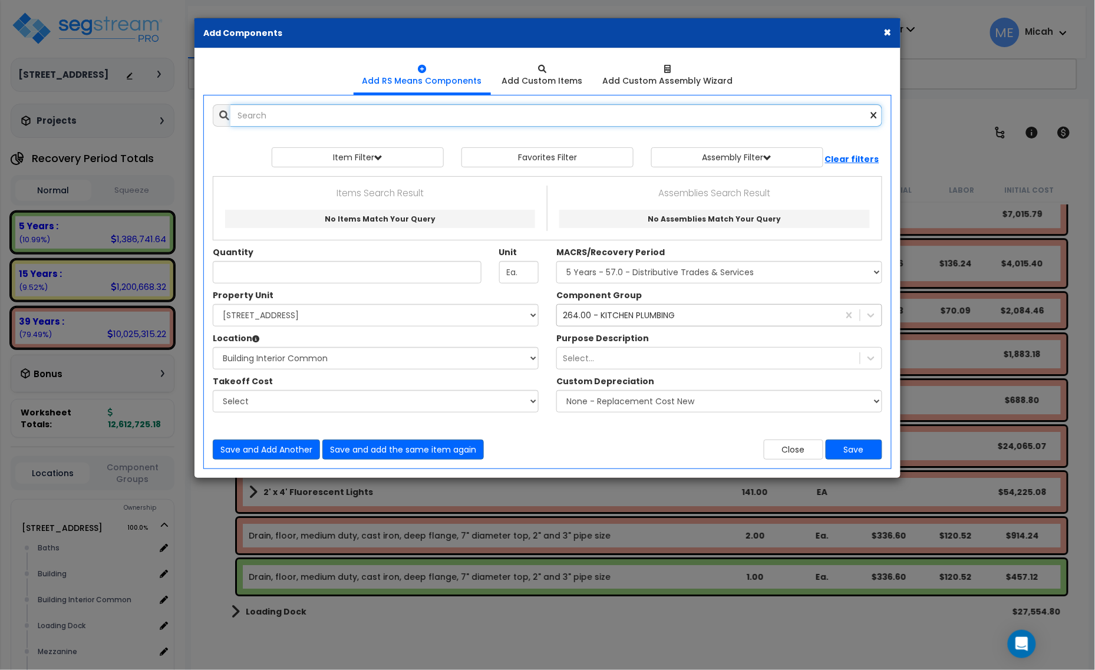
click at [301, 119] on input "text" at bounding box center [557, 115] width 652 height 22
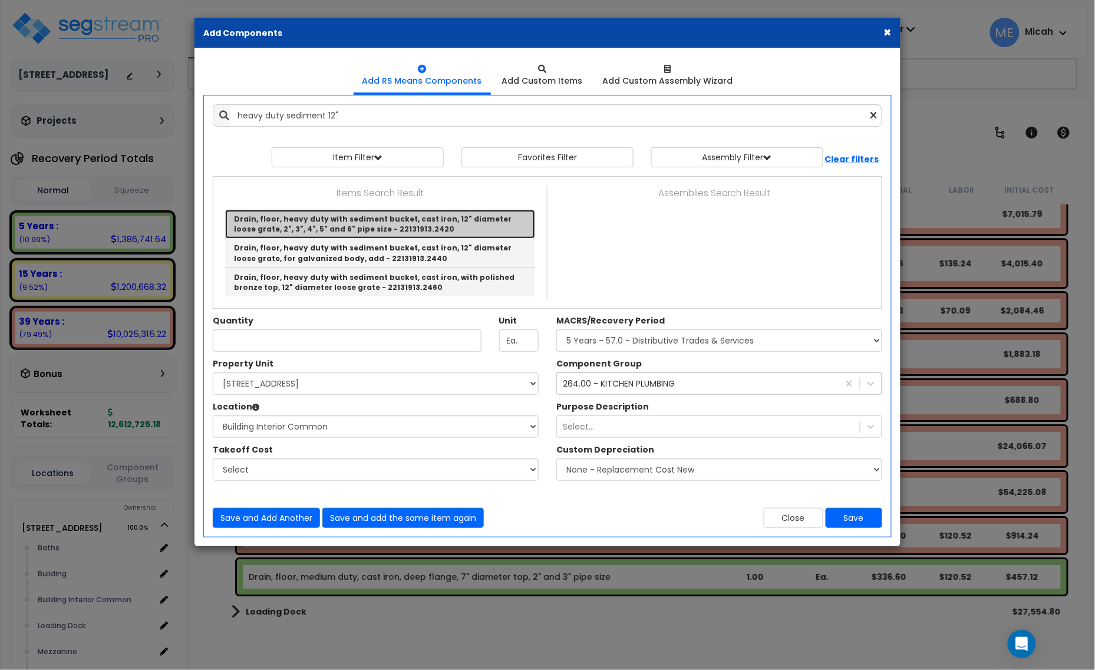
click at [478, 225] on link "Drain, floor, heavy duty with sediment bucket, cast iron, 12" diameter loose gr…" at bounding box center [380, 224] width 310 height 29
type input "Drain, floor, heavy duty with sediment bucket, cast iron, 12" diameter loose gr…"
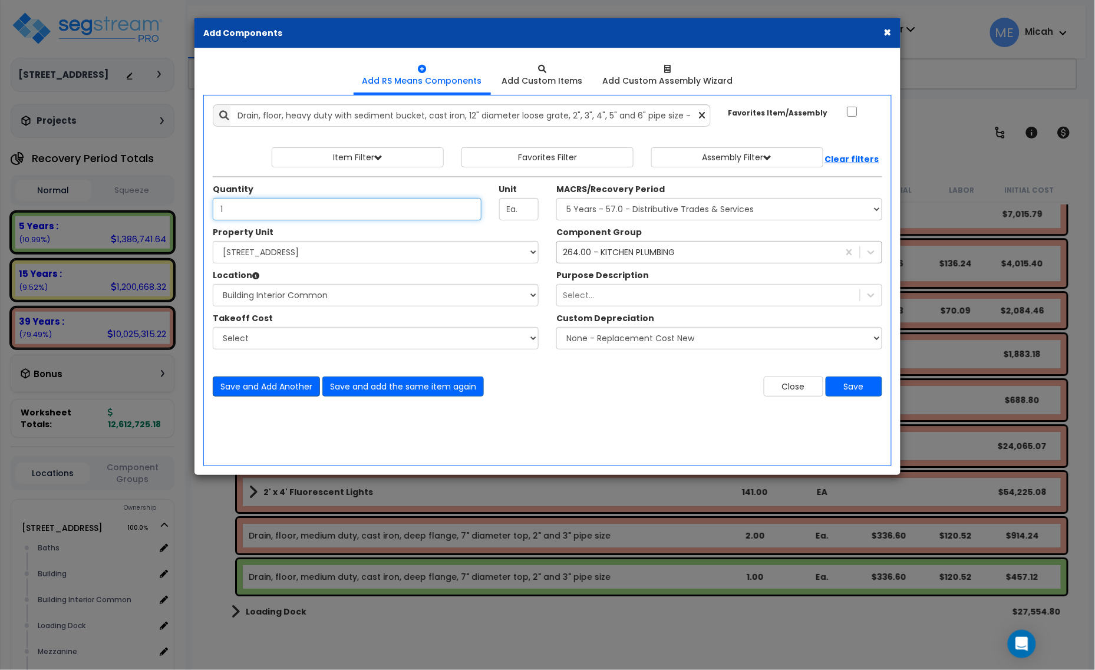
type input "1"
click at [273, 389] on button "Save and Add Another" at bounding box center [266, 387] width 107 height 20
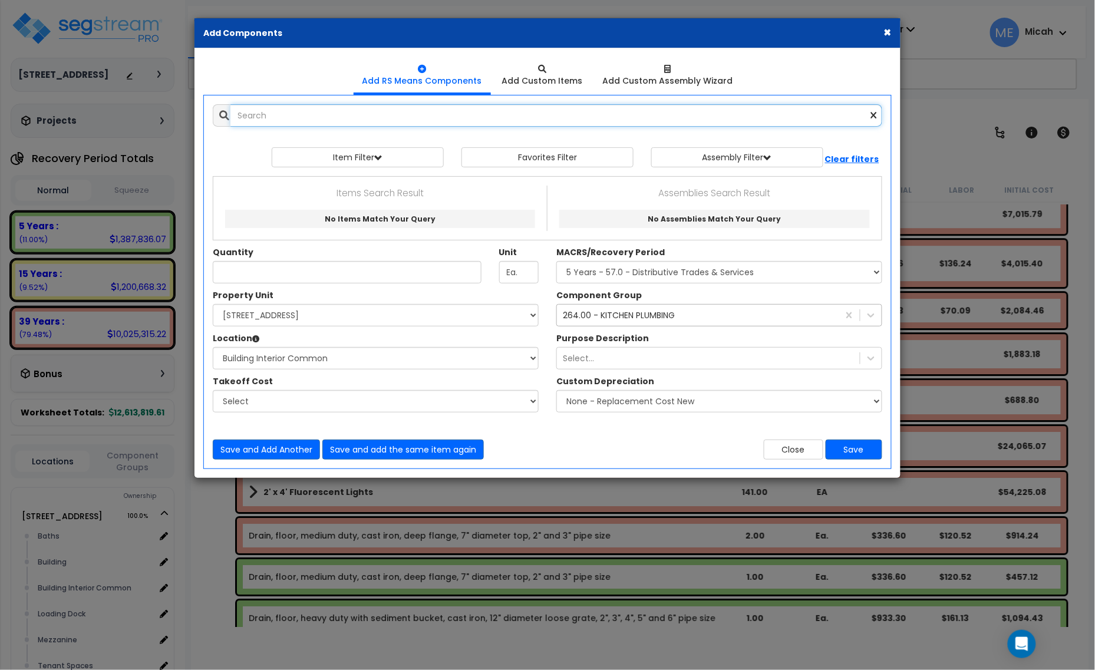
click at [314, 116] on input "text" at bounding box center [557, 115] width 652 height 22
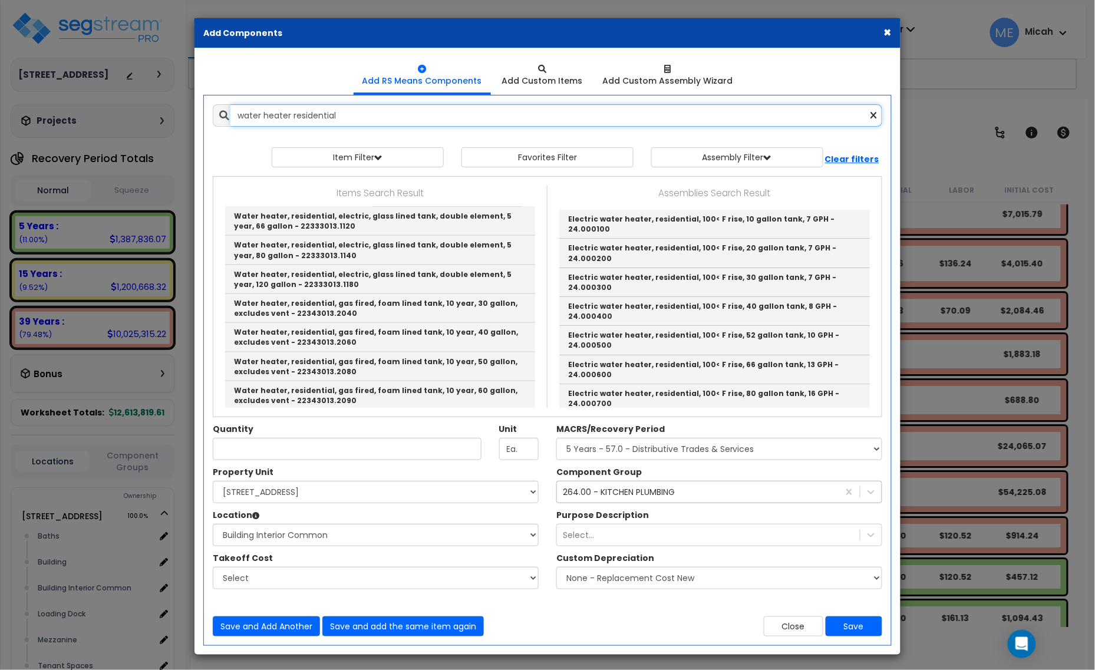
scroll to position [442, 0]
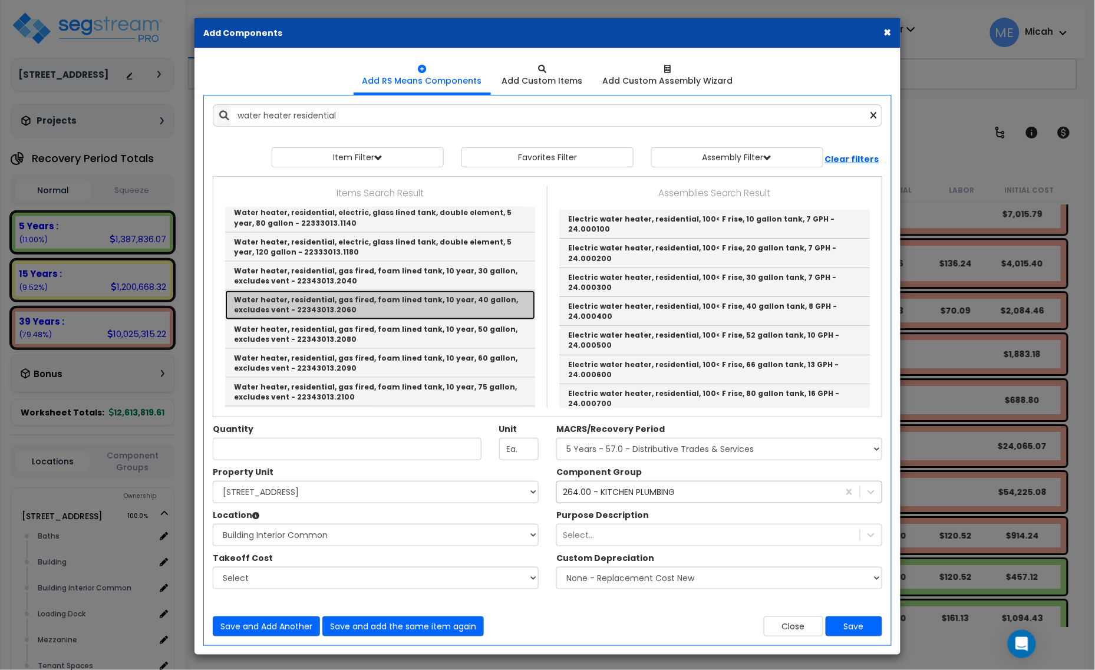
click at [408, 304] on link "Water heater, residential, gas fired, foam lined tank, 10 year, 40 gallon, excl…" at bounding box center [380, 305] width 310 height 29
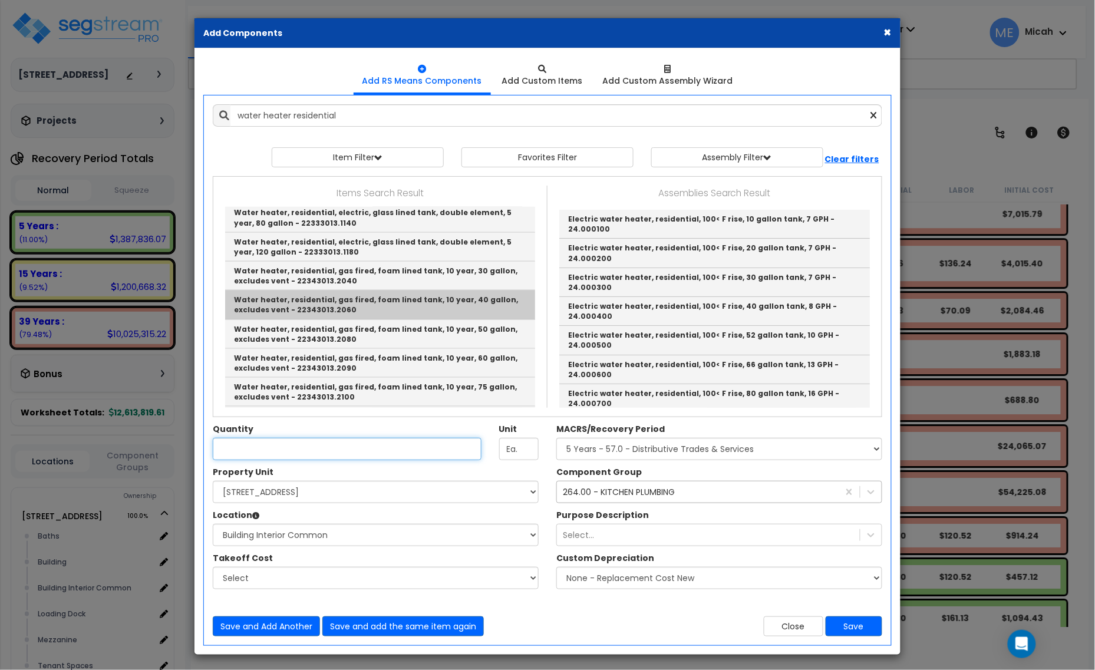
type input "Water heater, residential, gas fired, foam lined tank, 10 year, 40 gallon, excl…"
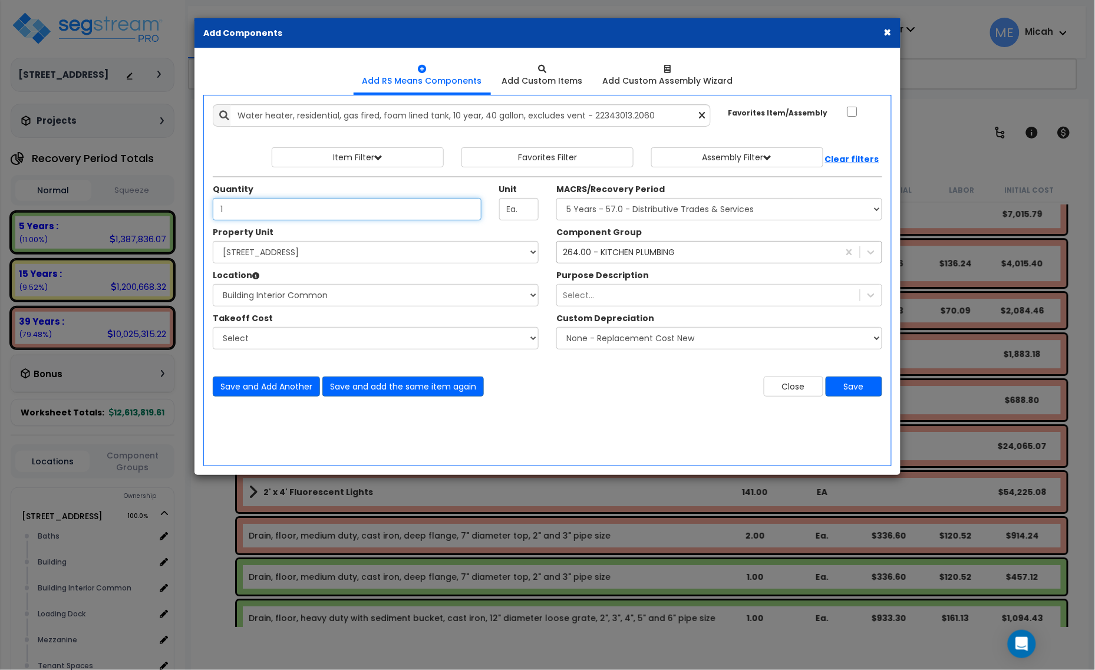
type input "1"
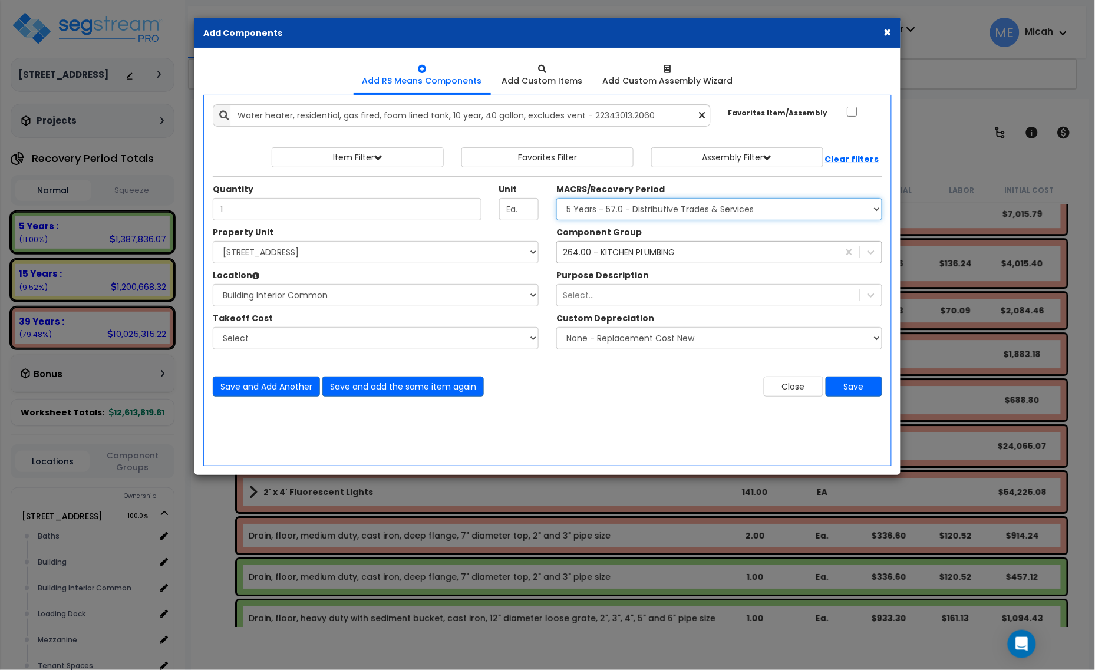
click at [587, 206] on select "Select MACRS/Recovery Period 5 Years - 57.0 - Distributive Trades & Services 5 …" at bounding box center [720, 209] width 326 height 22
select select "3669"
click at [557, 199] on select "Select MACRS/Recovery Period 5 Years - 57.0 - Distributive Trades & Services 5 …" at bounding box center [720, 209] width 326 height 22
click at [597, 251] on div "264.00 - KITCHEN PLUMBING" at bounding box center [619, 252] width 112 height 12
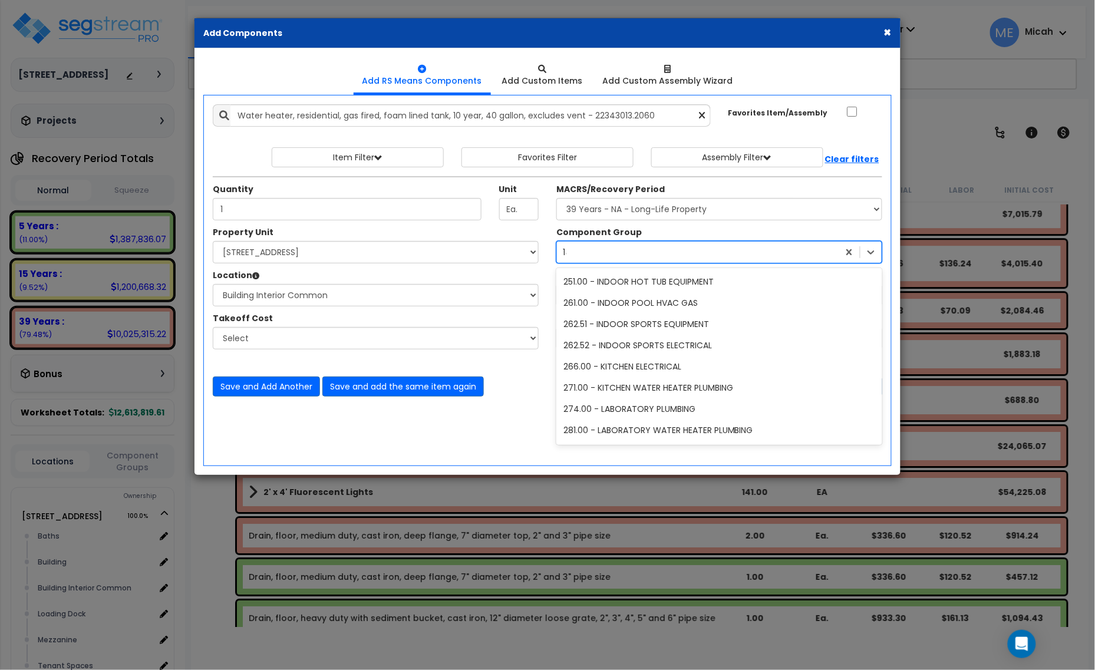
scroll to position [528, 0]
type input "144"
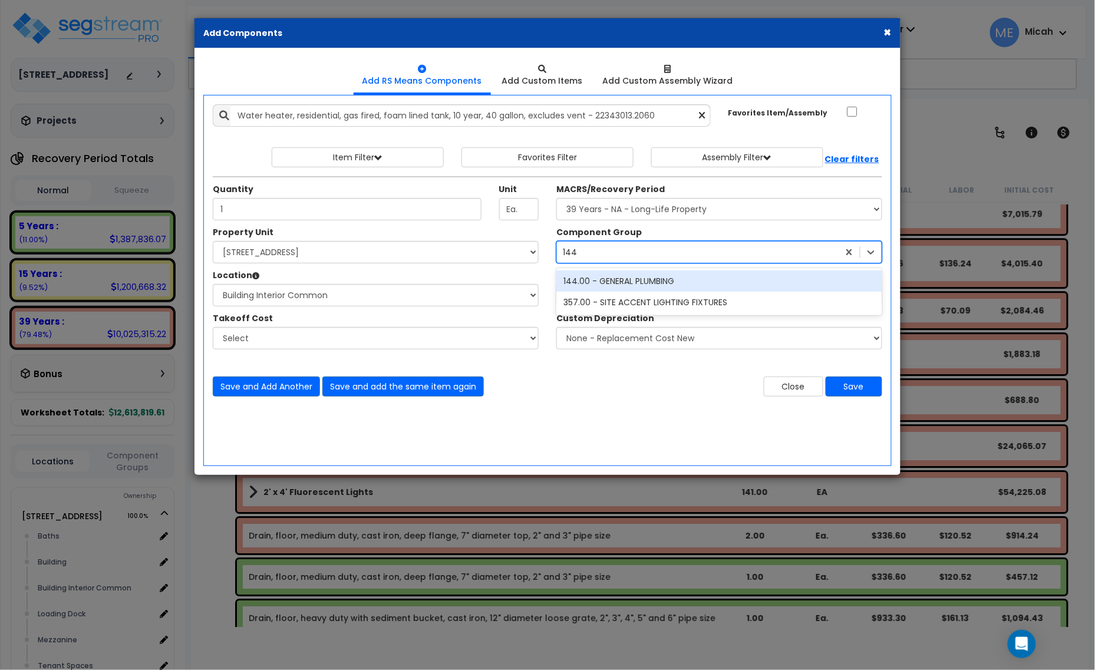
scroll to position [0, 0]
click at [638, 282] on div "144.00 - GENERAL PLUMBING" at bounding box center [720, 281] width 326 height 21
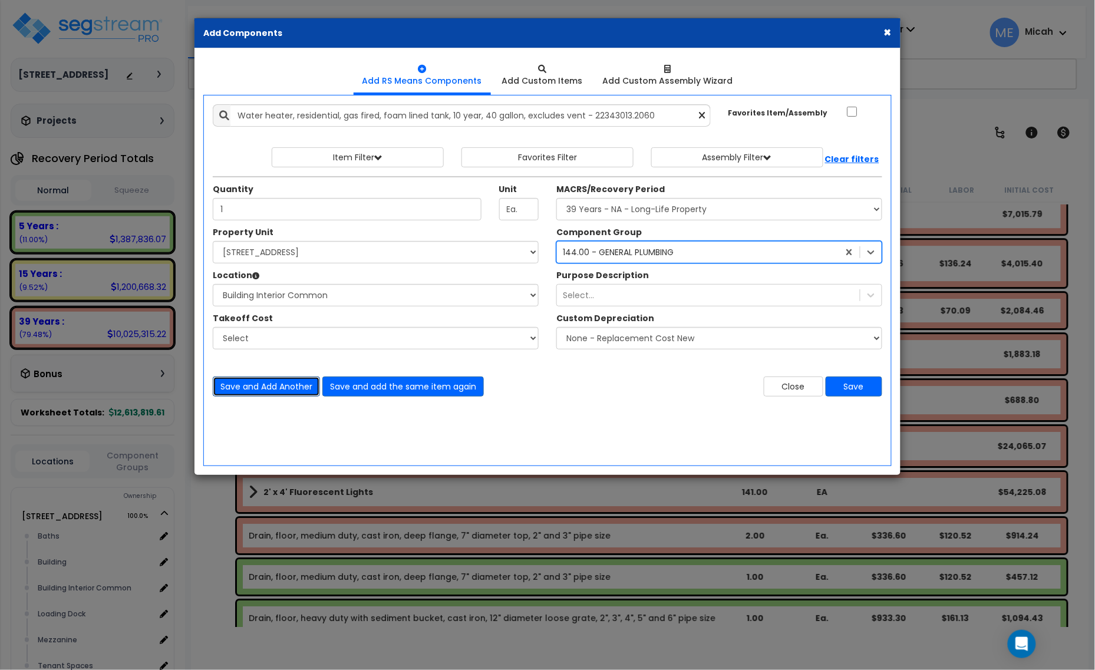
click at [277, 391] on button "Save and Add Another" at bounding box center [266, 387] width 107 height 20
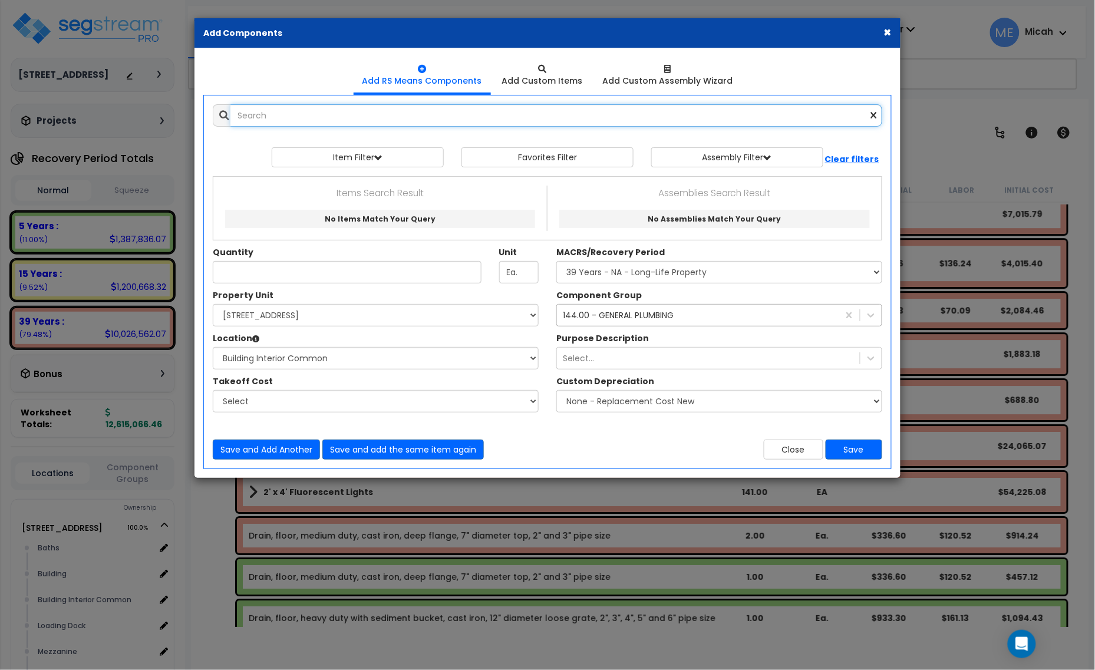
click at [256, 123] on input "text" at bounding box center [557, 115] width 652 height 22
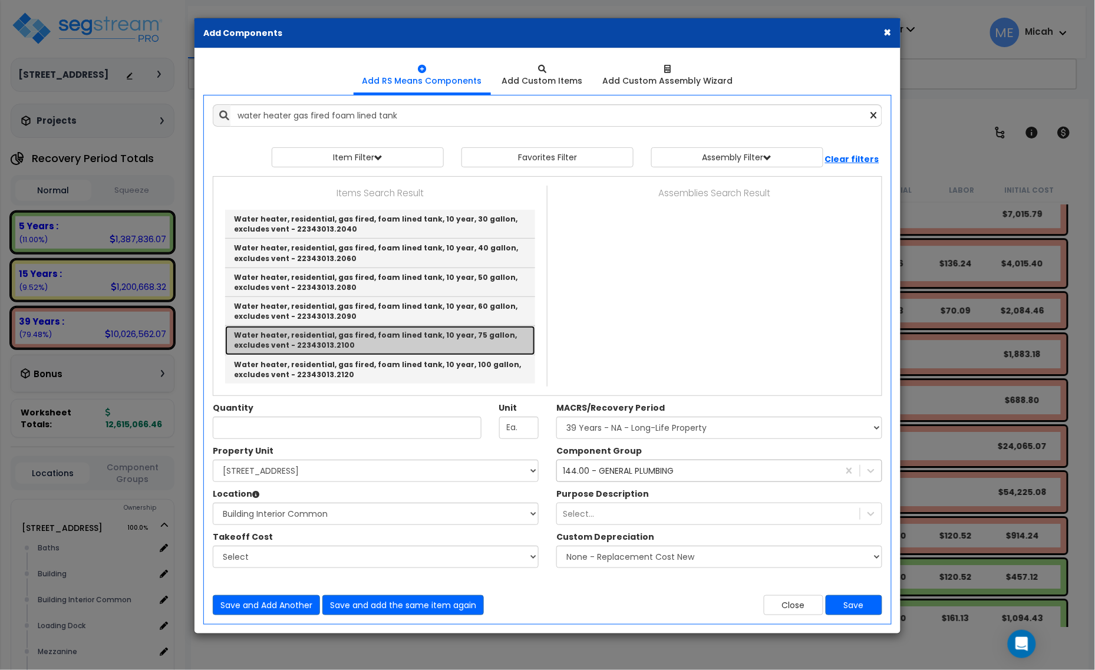
click at [395, 340] on link "Water heater, residential, gas fired, foam lined tank, 10 year, 75 gallon, excl…" at bounding box center [380, 340] width 310 height 29
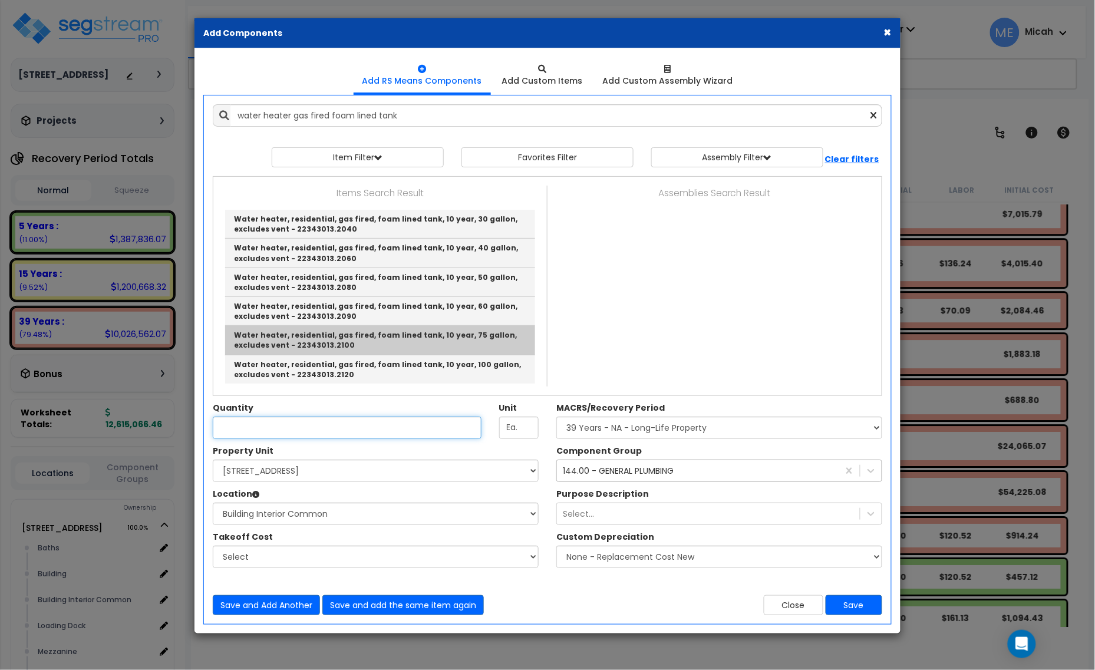
type input "Water heater, residential, gas fired, foam lined tank, 10 year, 75 gallon, excl…"
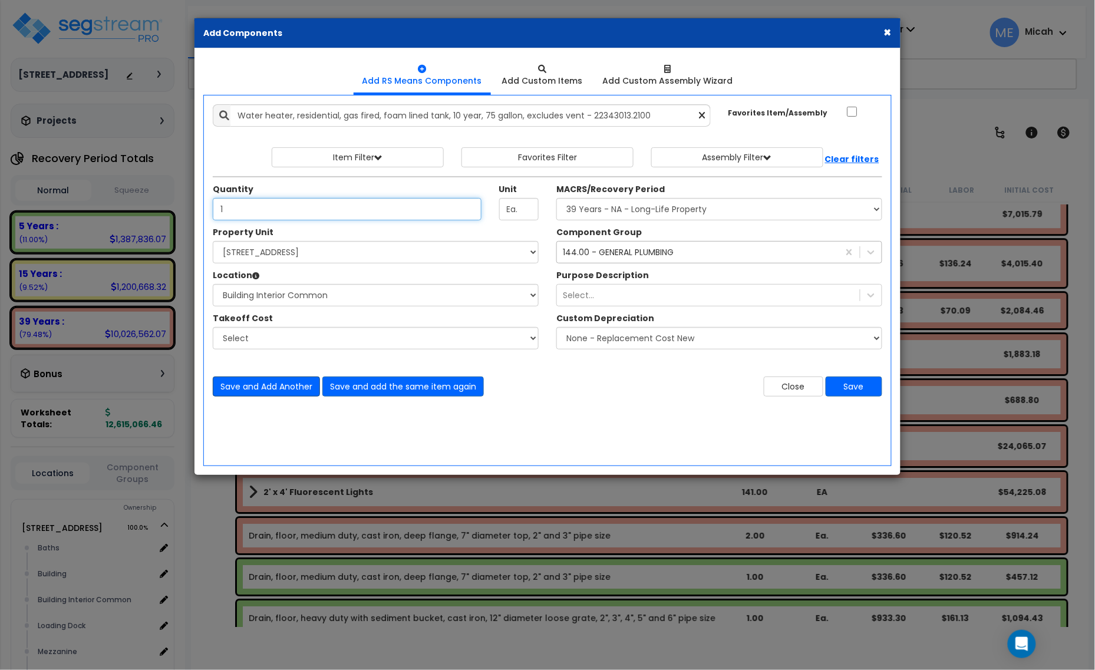
type input "1"
click at [267, 387] on button "Save and Add Another" at bounding box center [266, 387] width 107 height 20
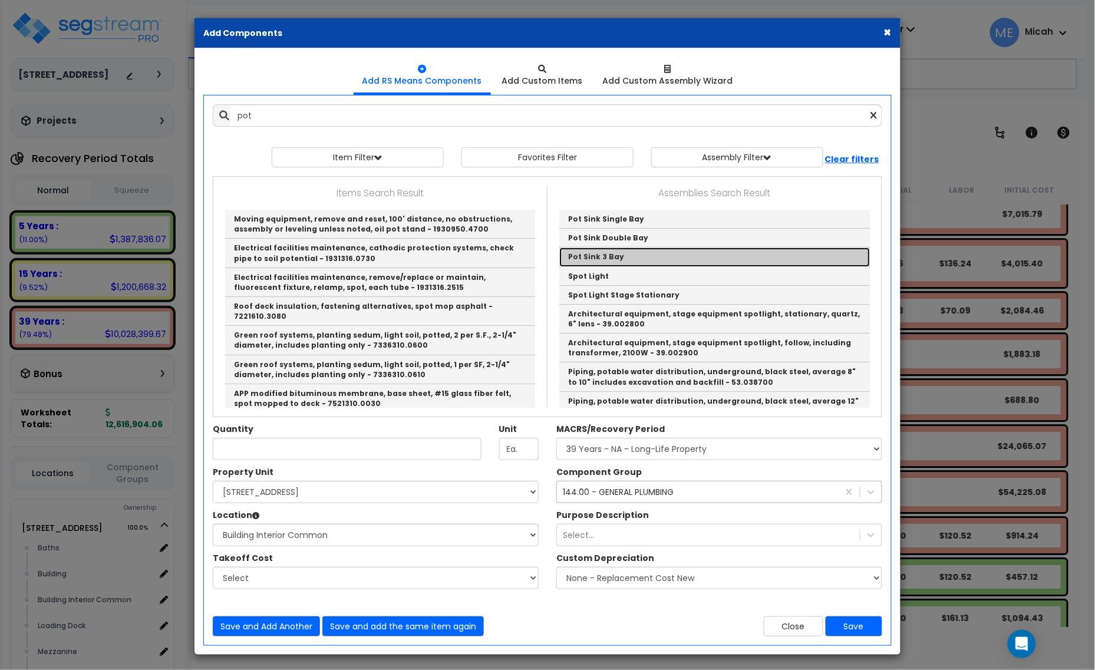
click at [635, 254] on link "Pot Sink 3 Bay" at bounding box center [714, 257] width 311 height 19
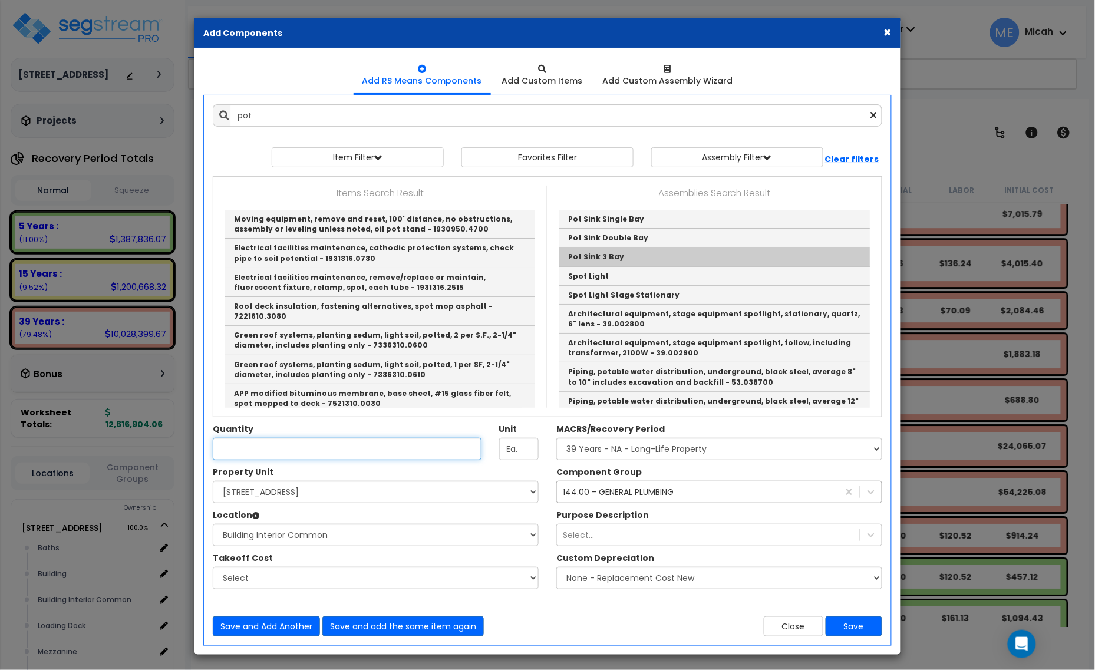
type input "Pot Sink 3 Bay"
checkbox input "true"
type input "EA"
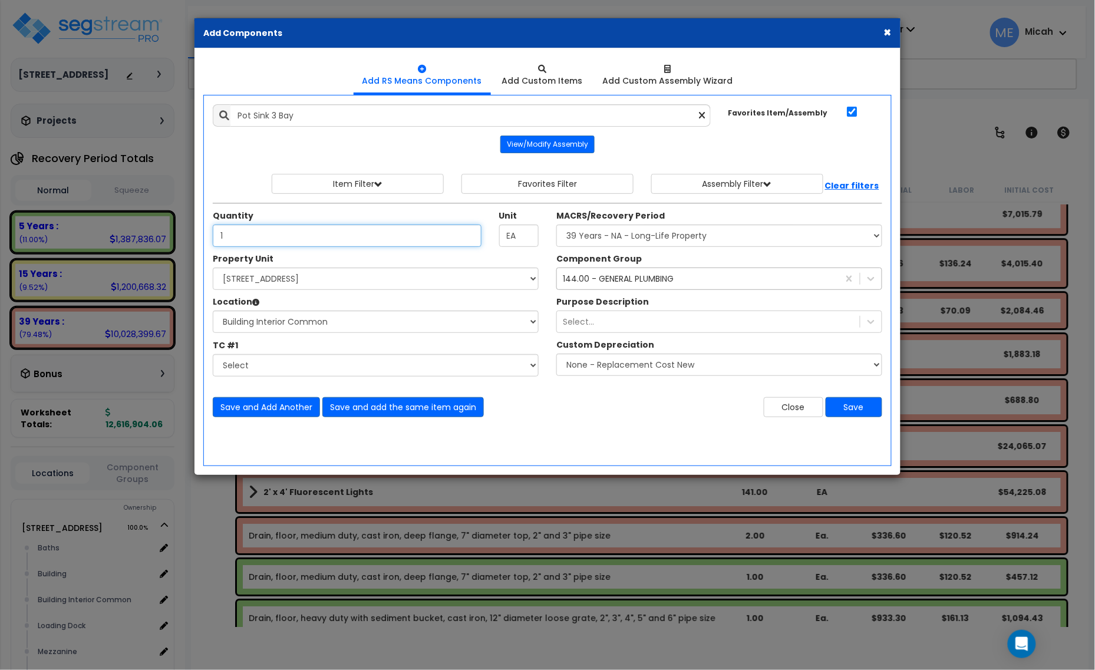
type input "1"
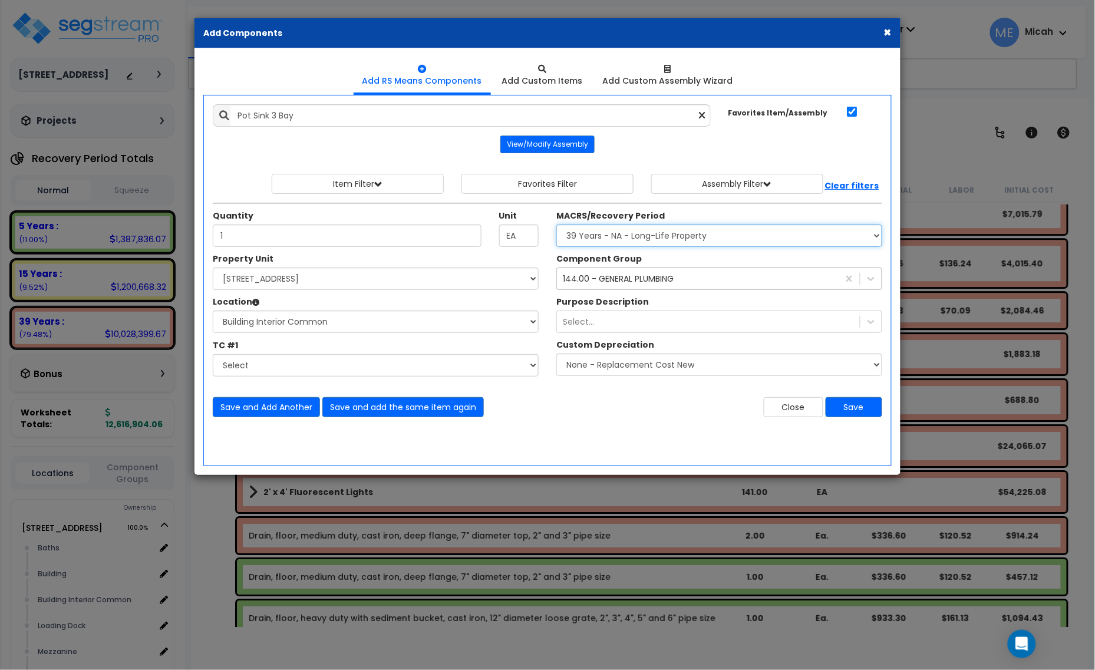
click at [599, 243] on select "Select MACRS/Recovery Period 5 Years - 57.0 - Distributive Trades & Services 5 …" at bounding box center [720, 236] width 326 height 22
select select "3667"
click at [557, 225] on select "Select MACRS/Recovery Period 5 Years - 57.0 - Distributive Trades & Services 5 …" at bounding box center [720, 236] width 326 height 22
click at [634, 283] on div "144.00 - GENERAL PLUMBING" at bounding box center [618, 279] width 111 height 12
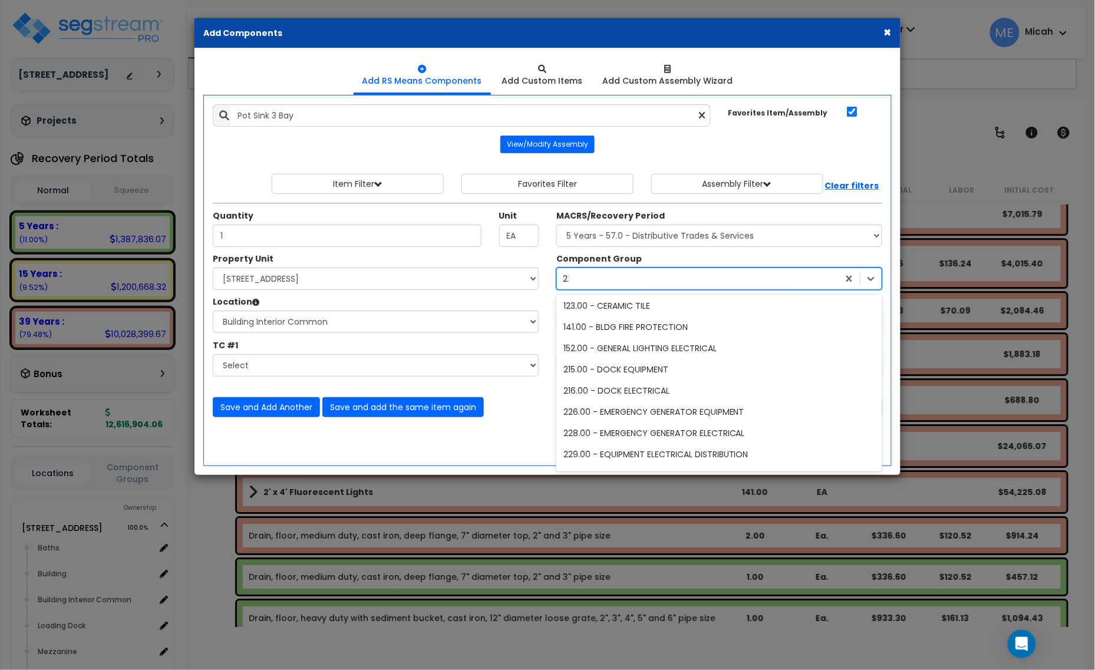
scroll to position [22, 0]
type input "238"
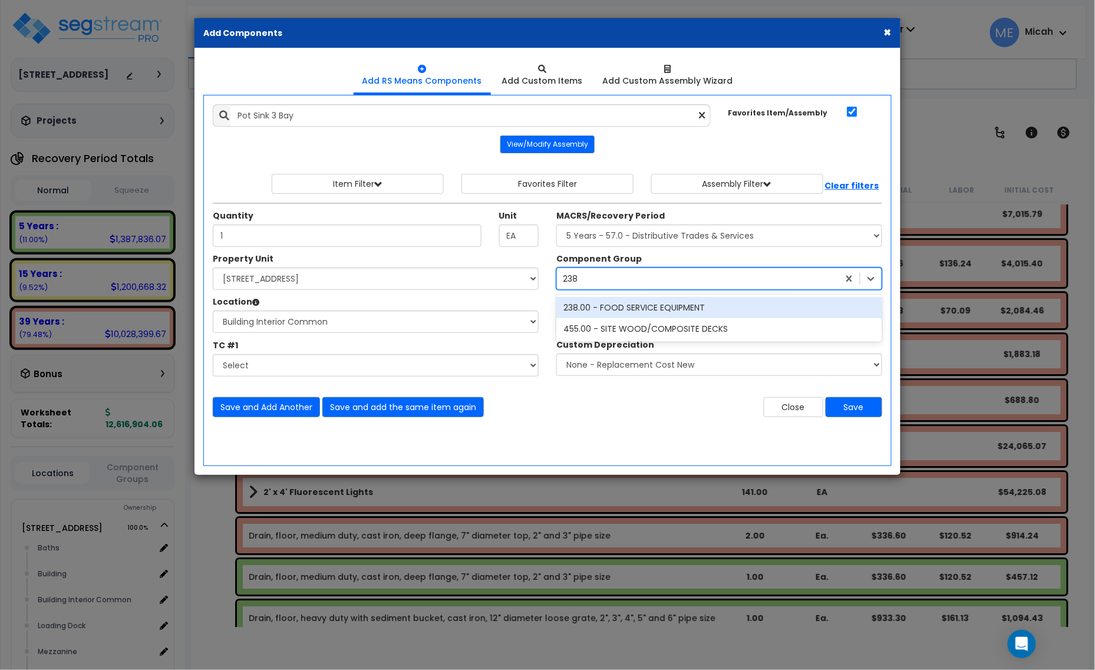
click at [631, 313] on div "238.00 - FOOD SERVICE EQUIPMENT" at bounding box center [720, 307] width 326 height 21
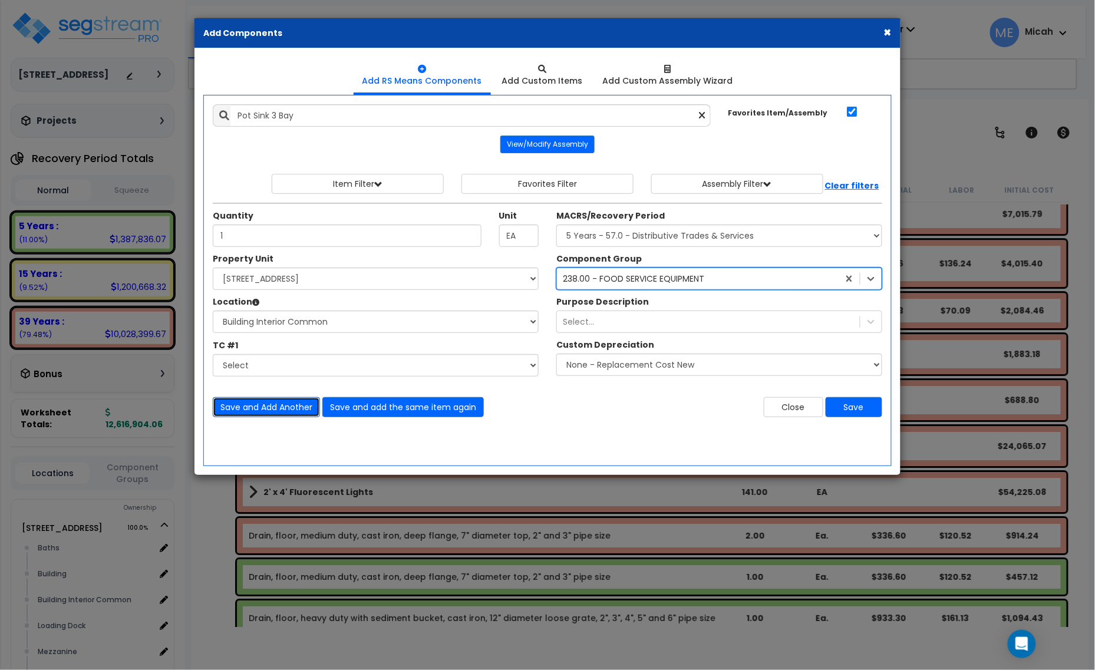
click at [265, 406] on button "Save and Add Another" at bounding box center [266, 407] width 107 height 20
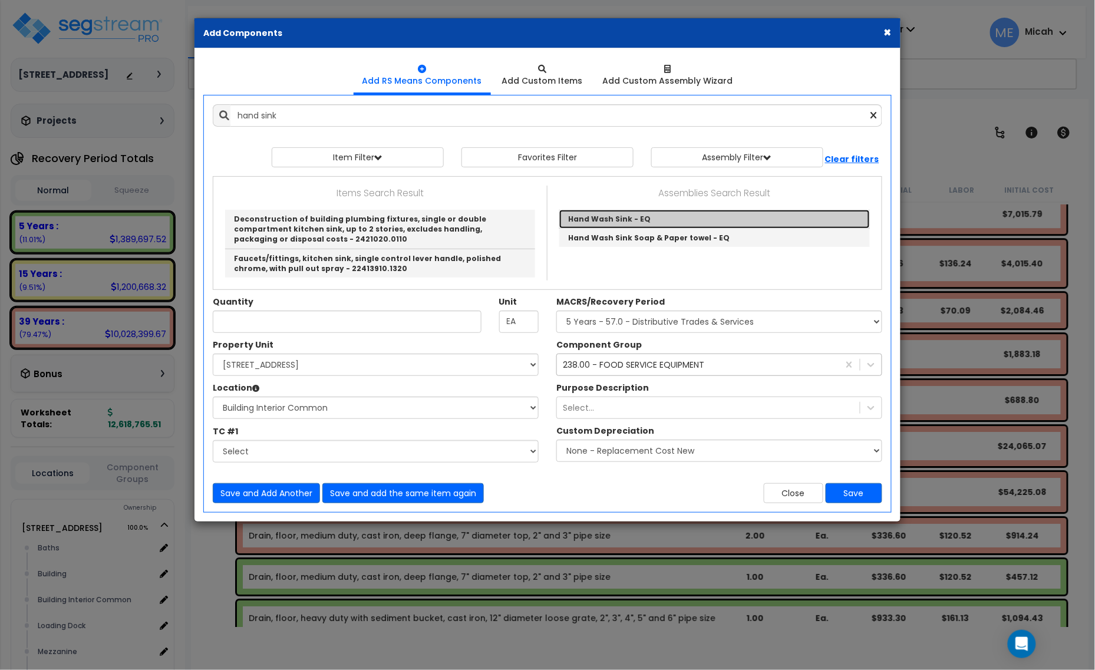
click at [653, 222] on link "Hand Wash Sink - EQ" at bounding box center [714, 219] width 311 height 19
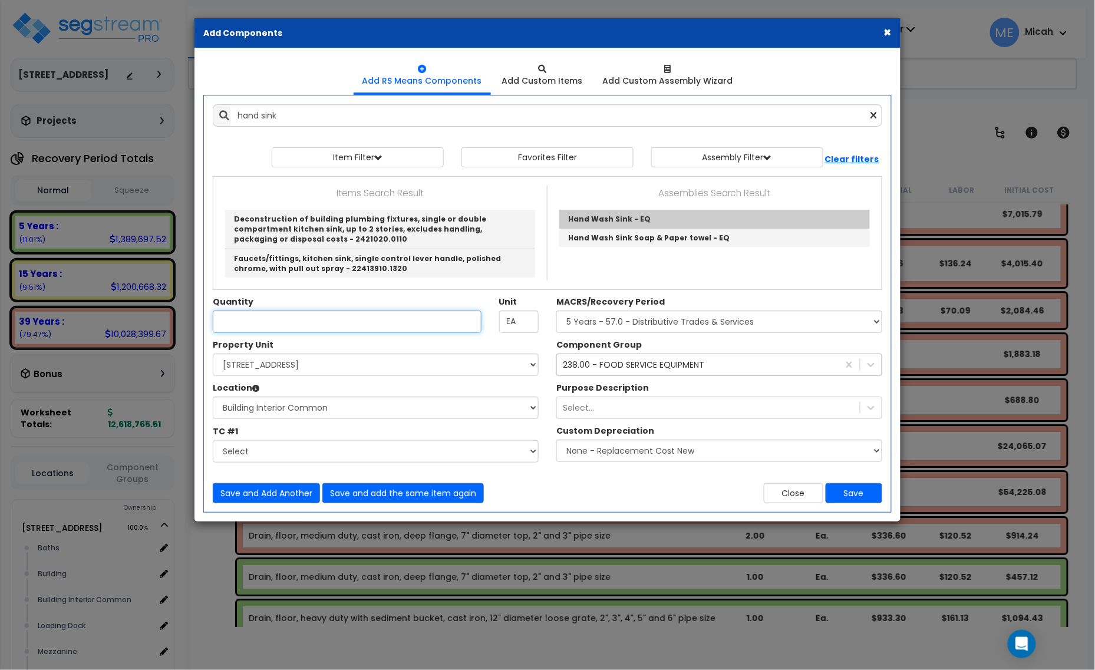
type input "Hand Wash Sink - EQ"
type input "EA."
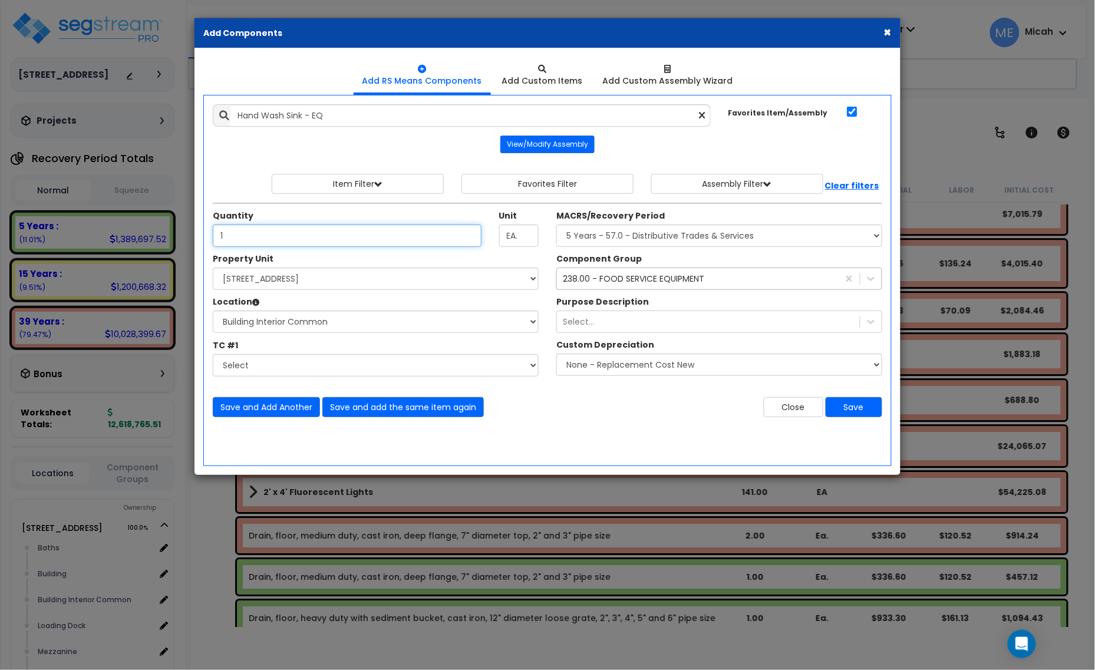
type input "1"
click at [623, 276] on div "238.00 - FOOD SERVICE EQUIPMENT" at bounding box center [633, 279] width 141 height 12
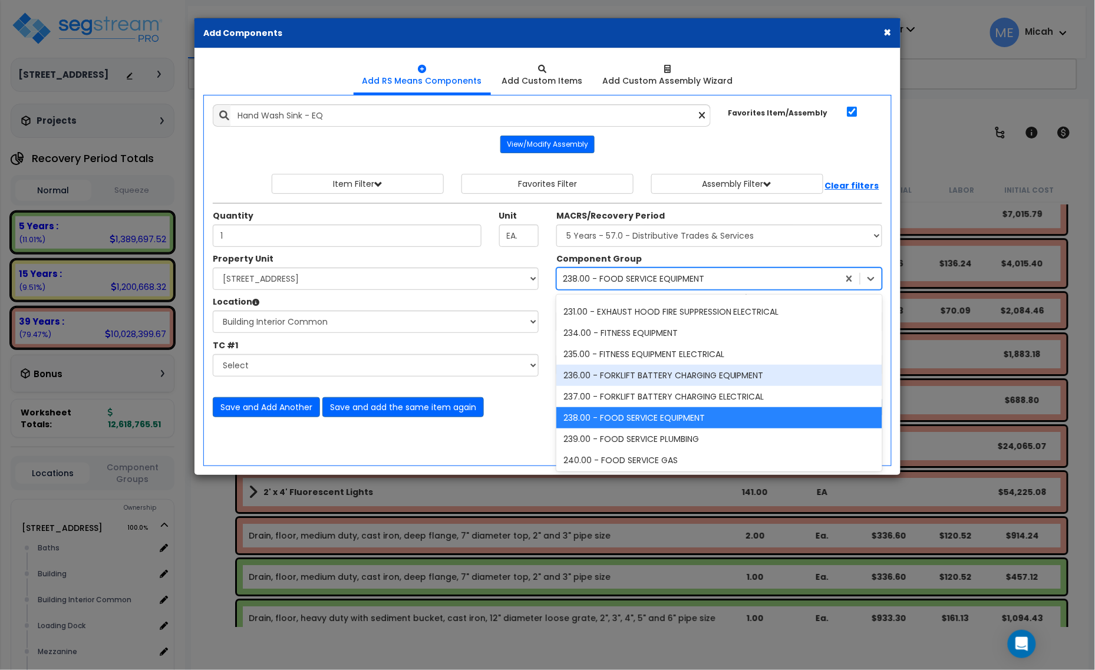
scroll to position [5590, 0]
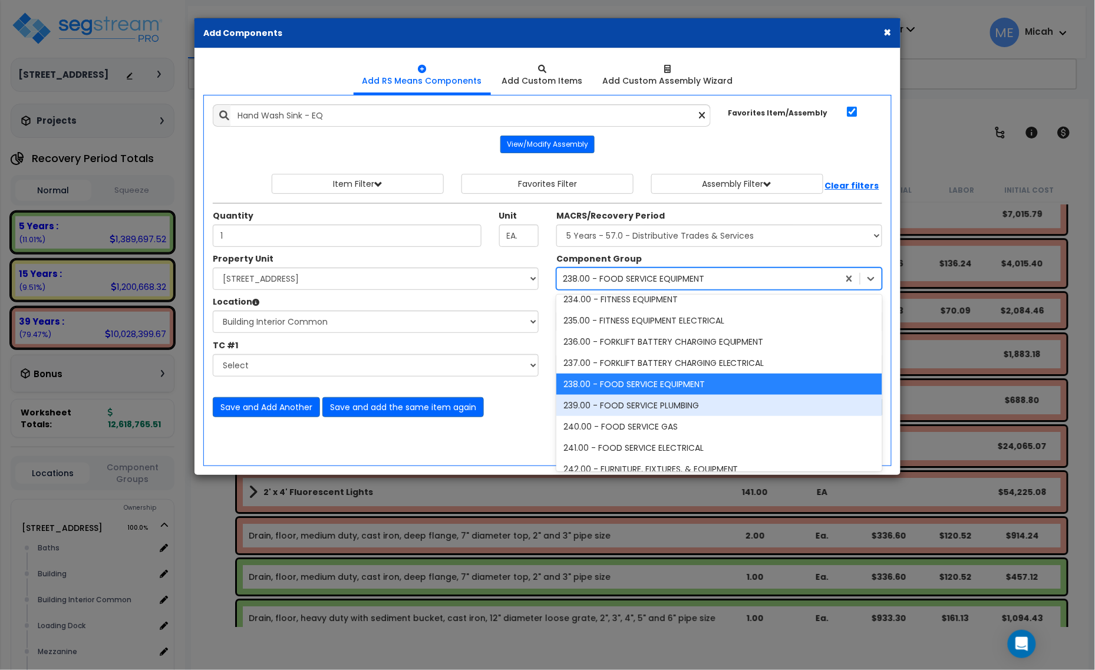
click at [624, 403] on div "239.00 - FOOD SERVICE PLUMBING" at bounding box center [720, 405] width 326 height 21
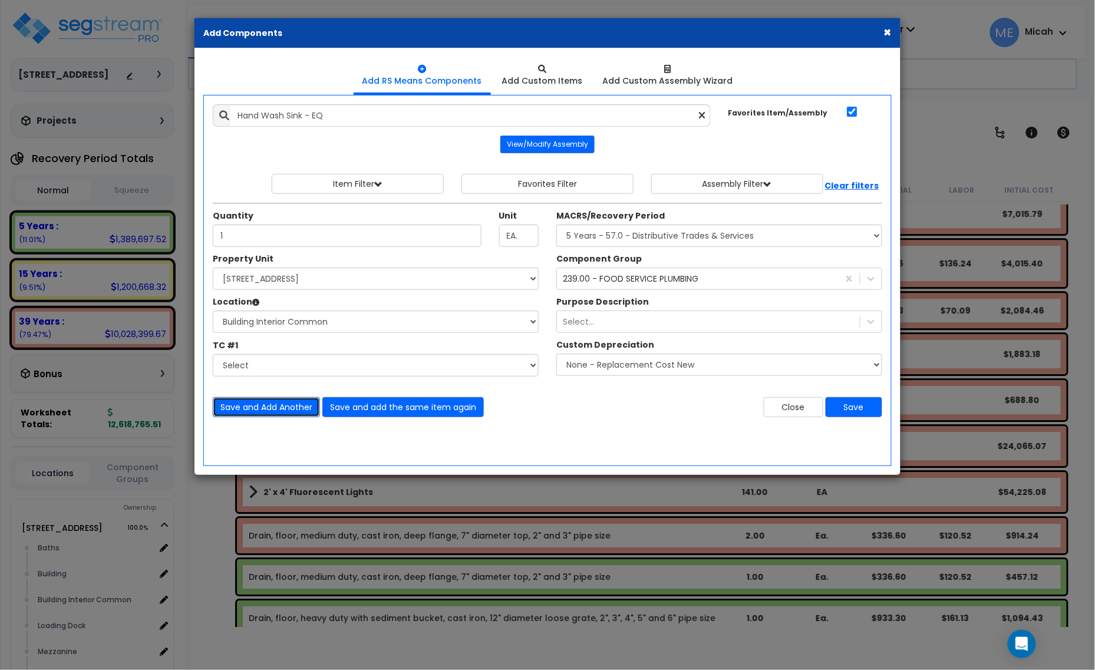
click at [240, 410] on button "Save and Add Another" at bounding box center [266, 407] width 107 height 20
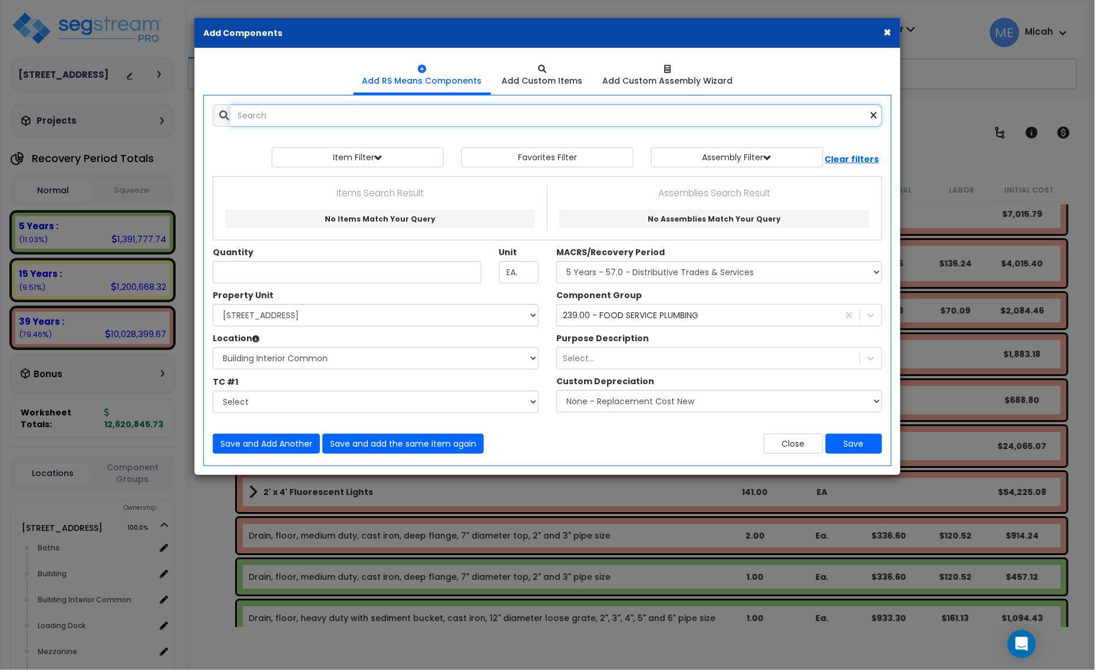
click at [284, 121] on input "text" at bounding box center [557, 115] width 652 height 22
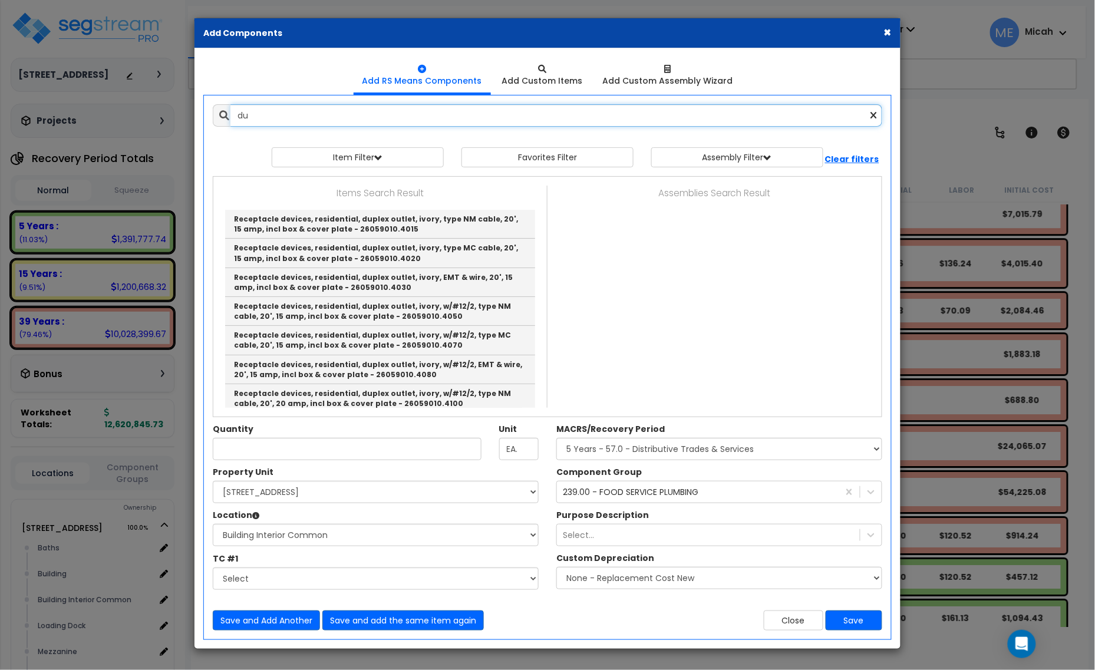
type input "d"
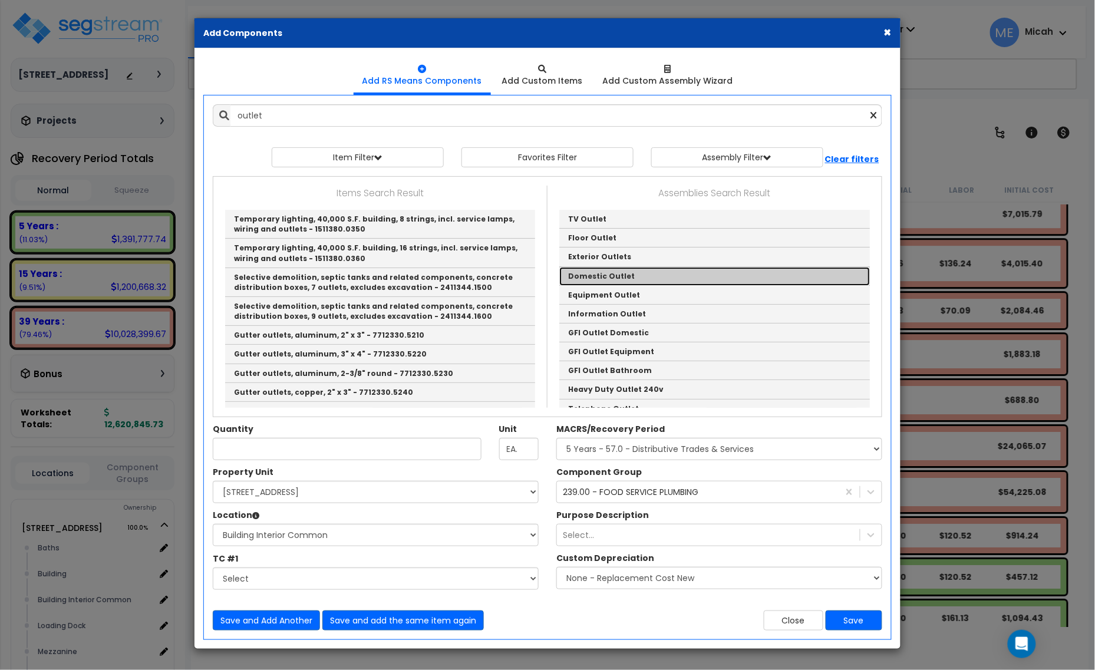
click at [631, 270] on link "Domestic Outlet" at bounding box center [714, 276] width 311 height 19
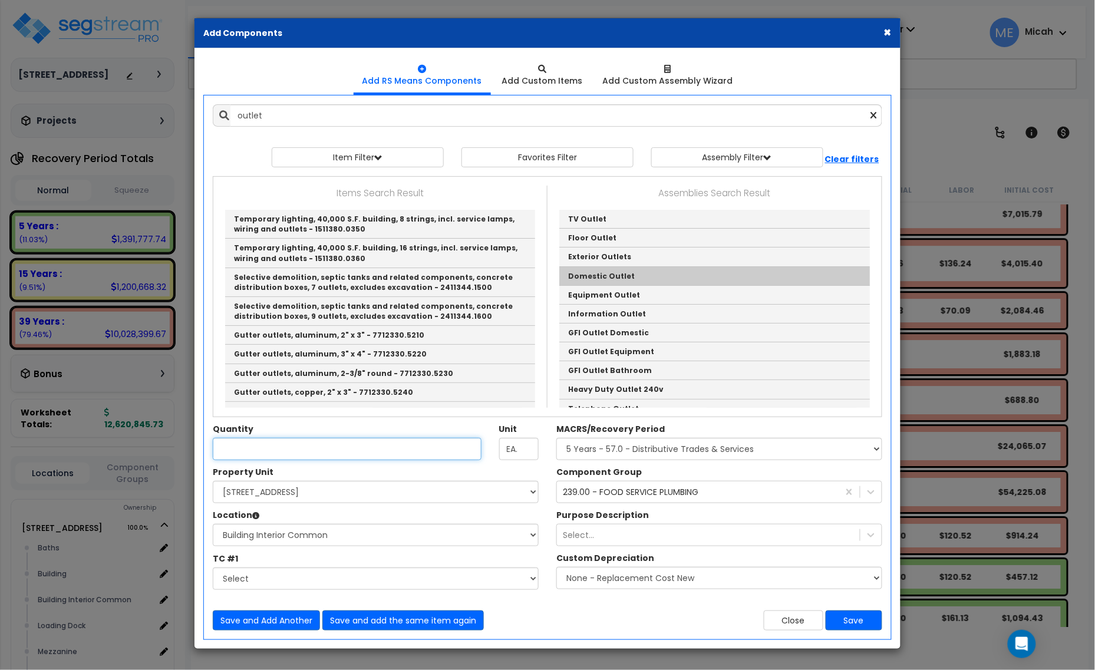
type input "Domestic Outlet"
type input "EA"
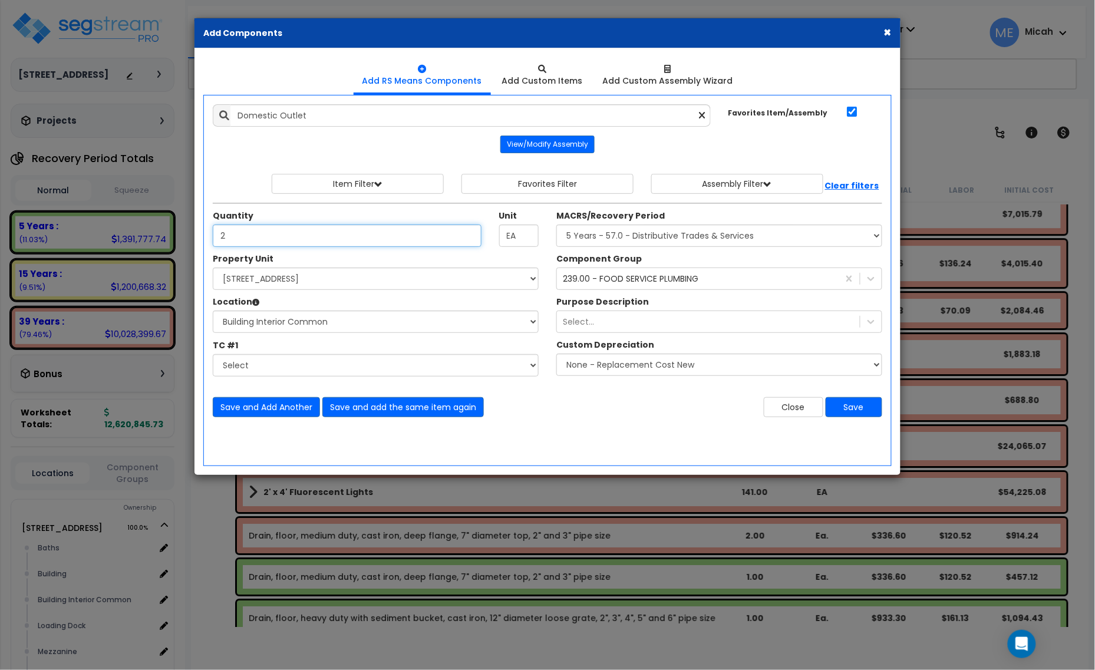
type input "2"
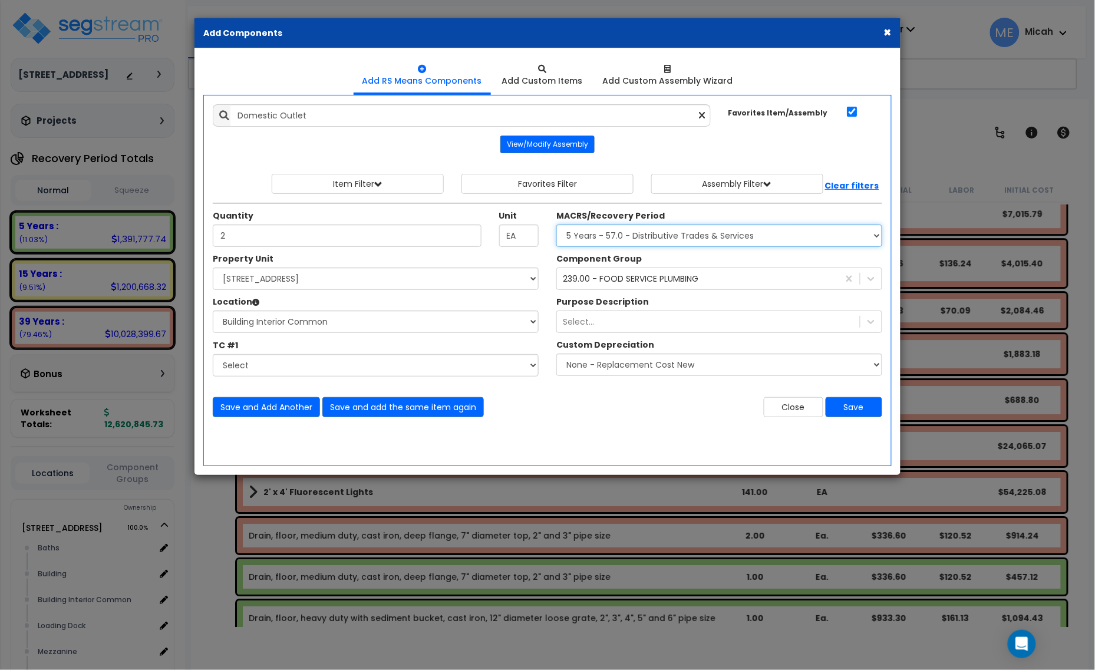
click at [732, 234] on select "Select MACRS/Recovery Period 5 Years - 57.0 - Distributive Trades & Services 5 …" at bounding box center [720, 236] width 326 height 22
select select "3669"
click at [557, 225] on select "Select MACRS/Recovery Period 5 Years - 57.0 - Distributive Trades & Services 5 …" at bounding box center [720, 236] width 326 height 22
click at [654, 281] on div "239.00 - FOOD SERVICE PLUMBING" at bounding box center [631, 279] width 136 height 12
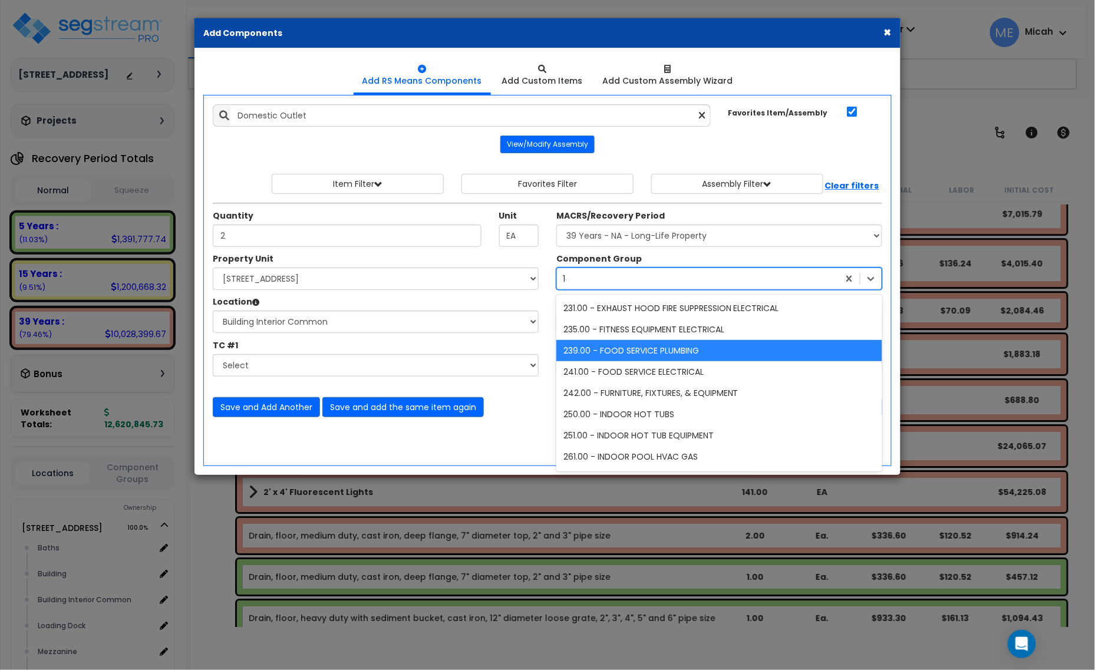
scroll to position [528, 0]
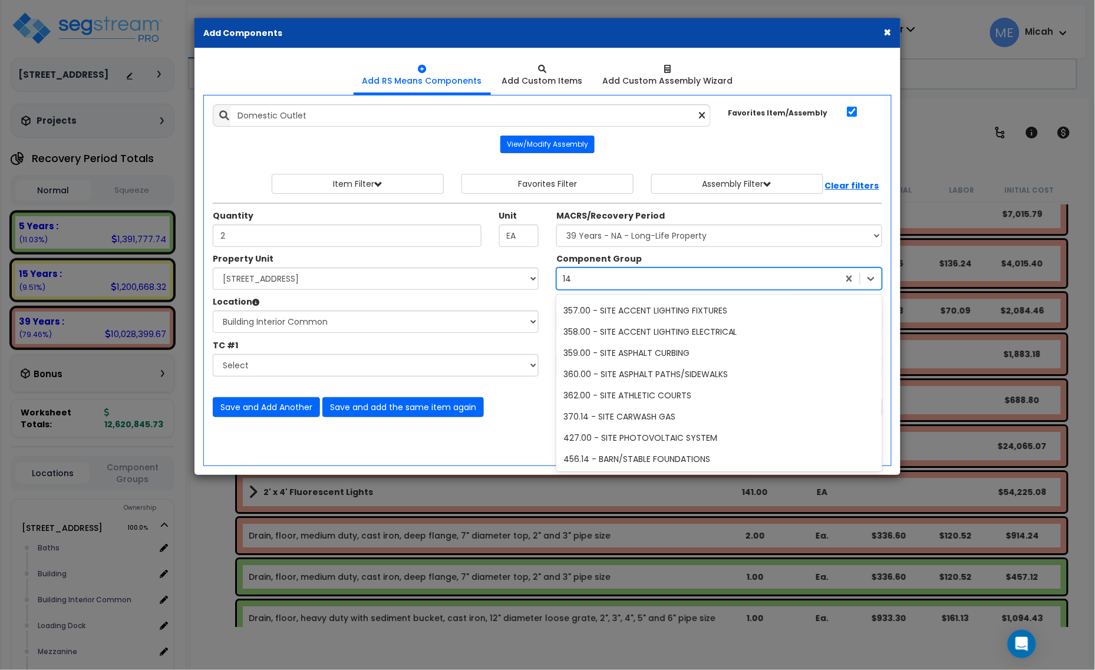
type input "145"
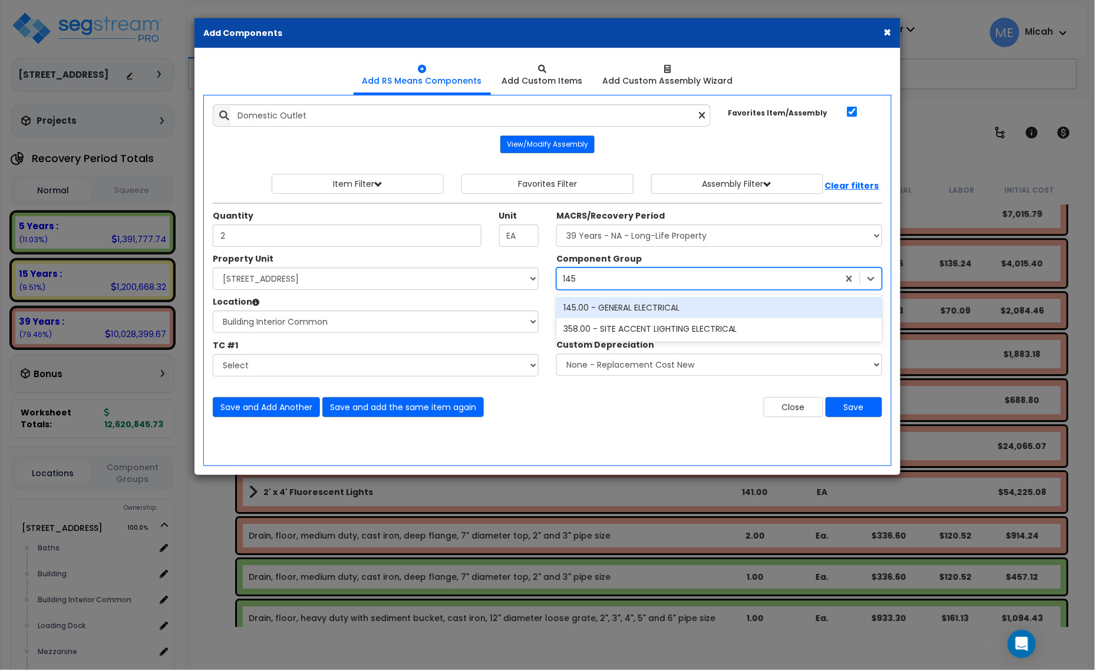
click at [664, 308] on div "145.00 - GENERAL ELECTRICAL" at bounding box center [720, 307] width 326 height 21
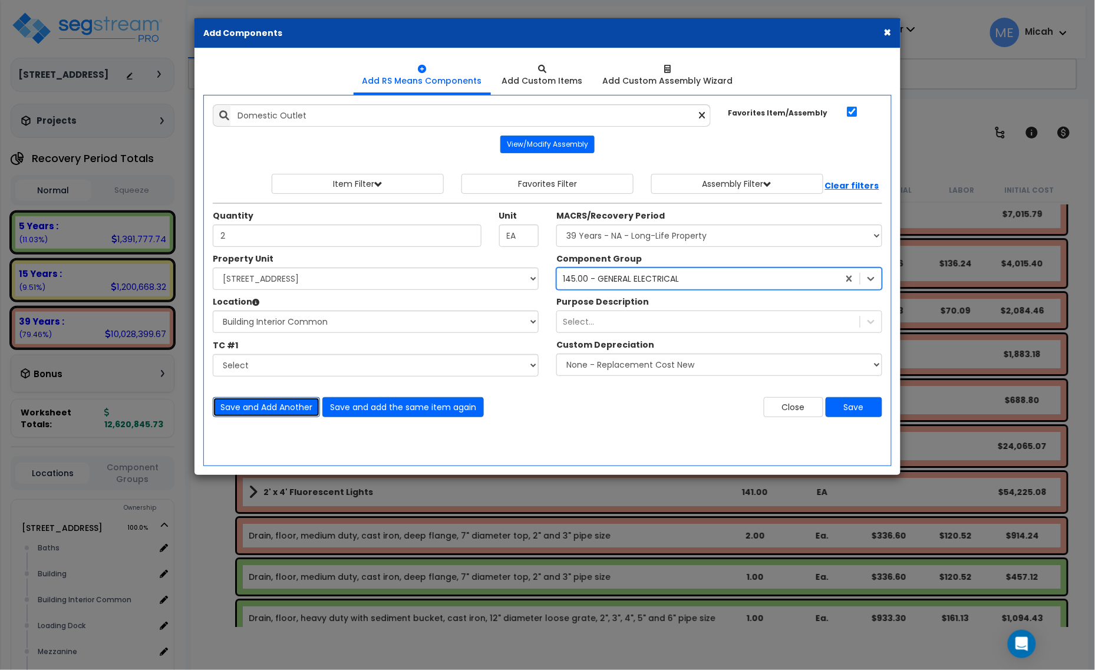
click at [281, 413] on button "Save and Add Another" at bounding box center [266, 407] width 107 height 20
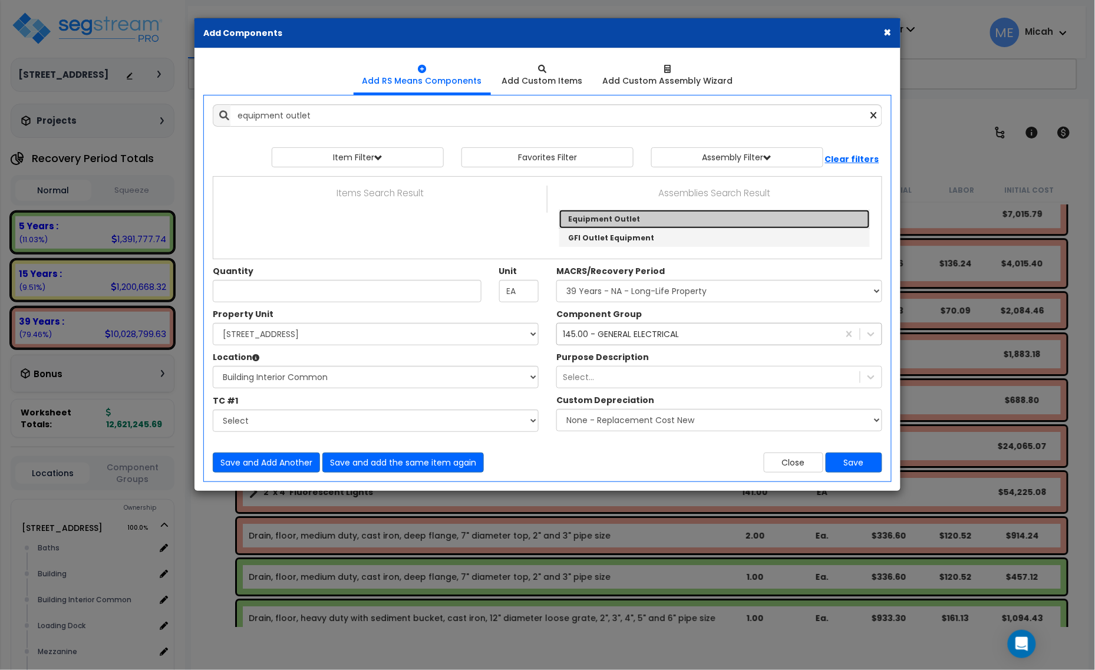
click at [629, 218] on link "Equipment Outlet" at bounding box center [714, 219] width 311 height 19
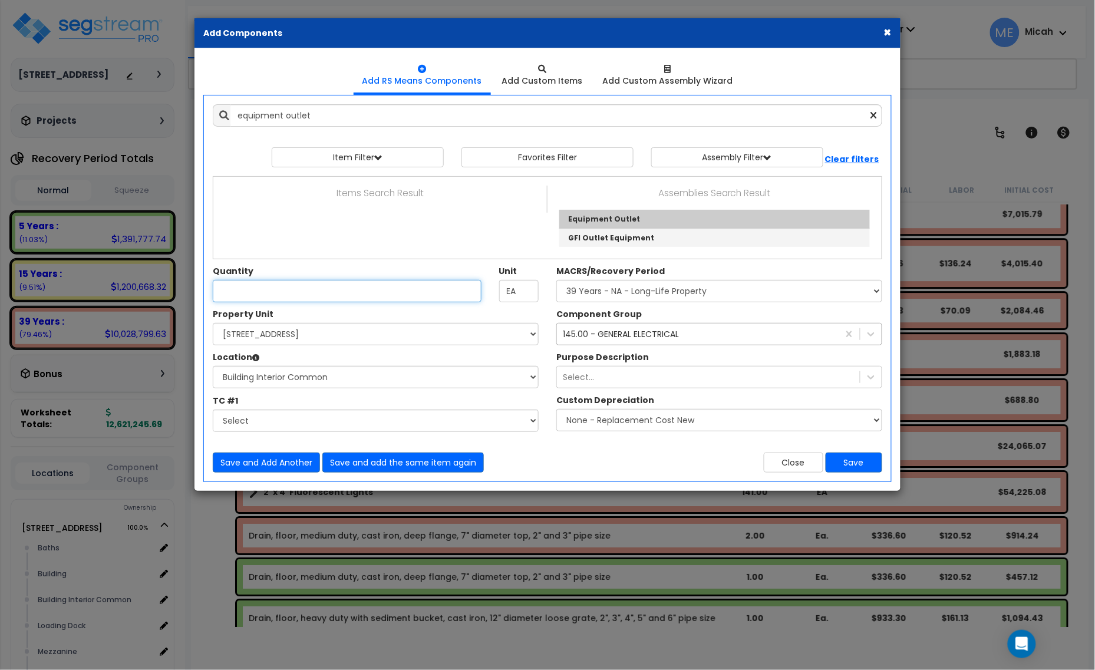
type input "Equipment Outlet"
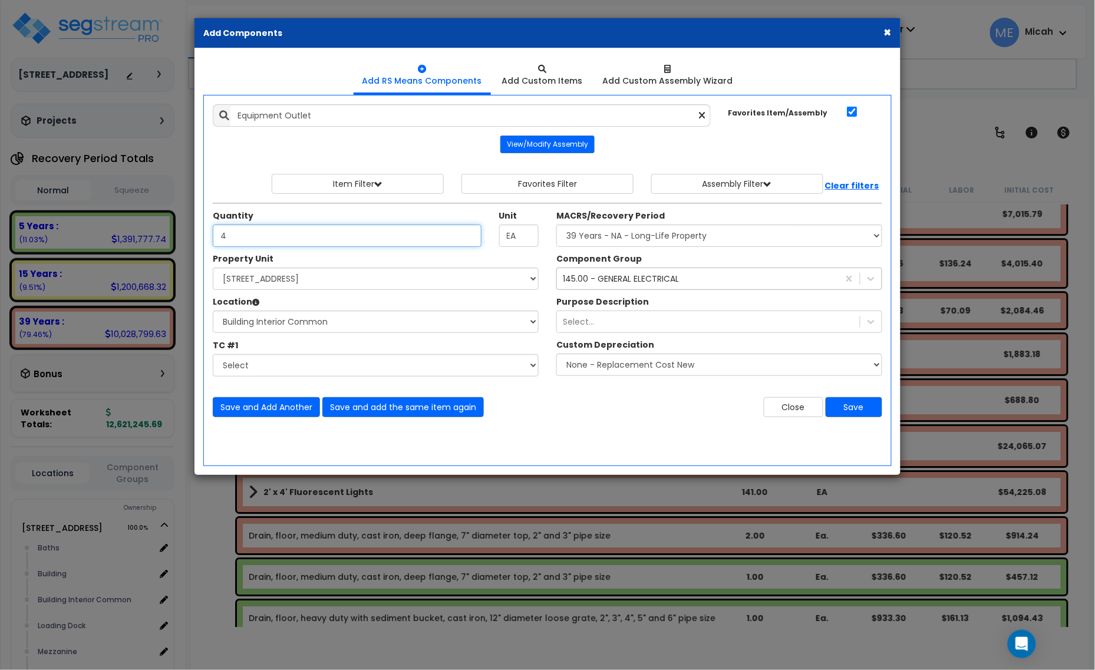
type input "4"
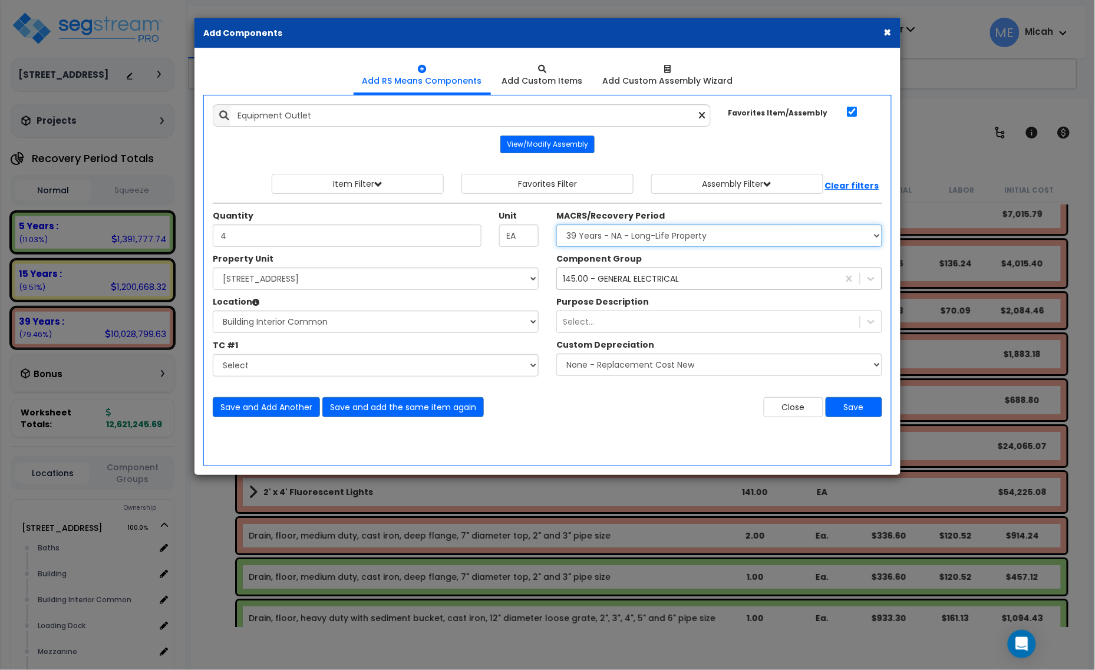
click at [661, 243] on select "Select MACRS/Recovery Period 5 Years - 57.0 - Distributive Trades & Services 5 …" at bounding box center [720, 236] width 326 height 22
select select "3667"
click at [557, 225] on select "Select MACRS/Recovery Period 5 Years - 57.0 - Distributive Trades & Services 5 …" at bounding box center [720, 236] width 326 height 22
click at [614, 279] on div "145.00 - GENERAL ELECTRICAL" at bounding box center [621, 279] width 116 height 12
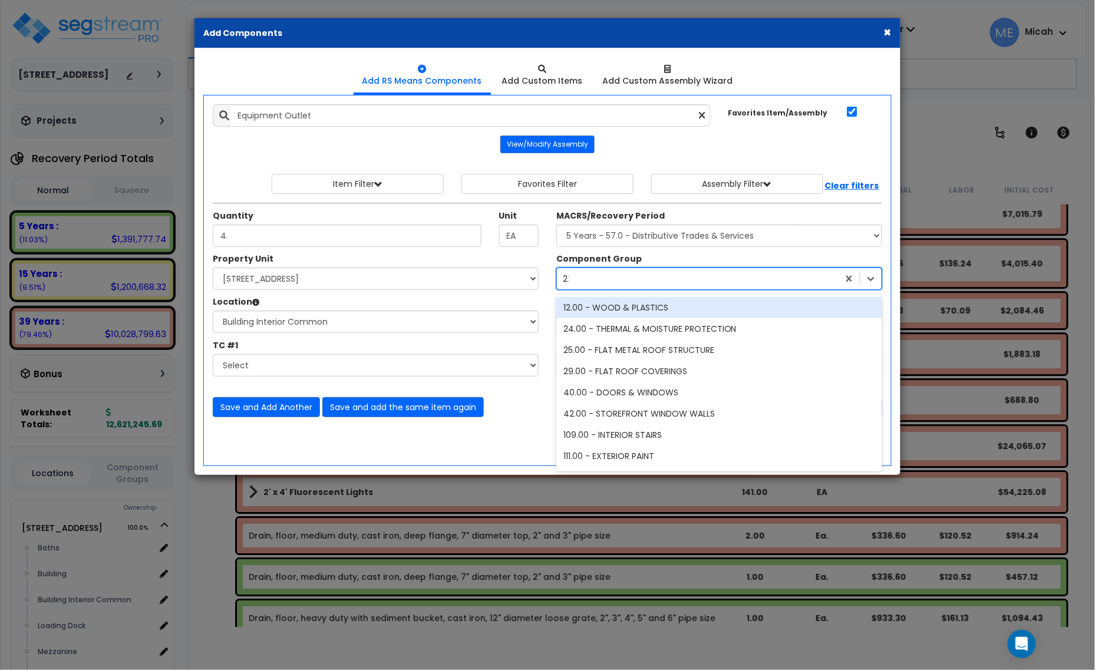
type input "229"
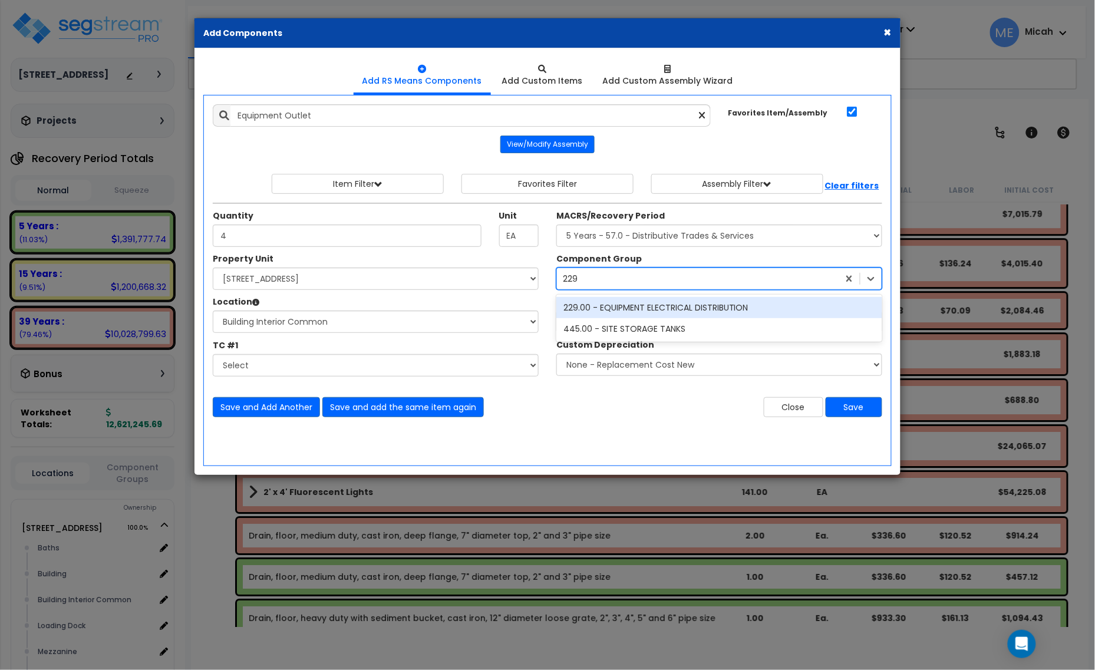
click at [618, 307] on div "229.00 - EQUIPMENT ELECTRICAL DISTRIBUTION" at bounding box center [720, 307] width 326 height 21
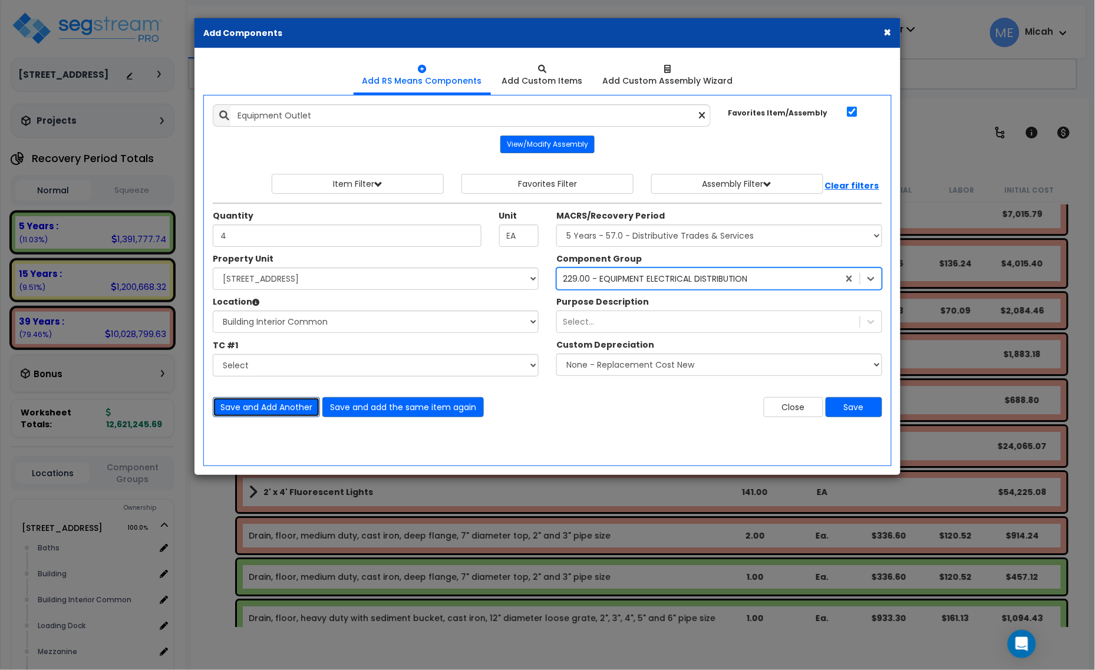
click at [289, 403] on button "Save and Add Another" at bounding box center [266, 407] width 107 height 20
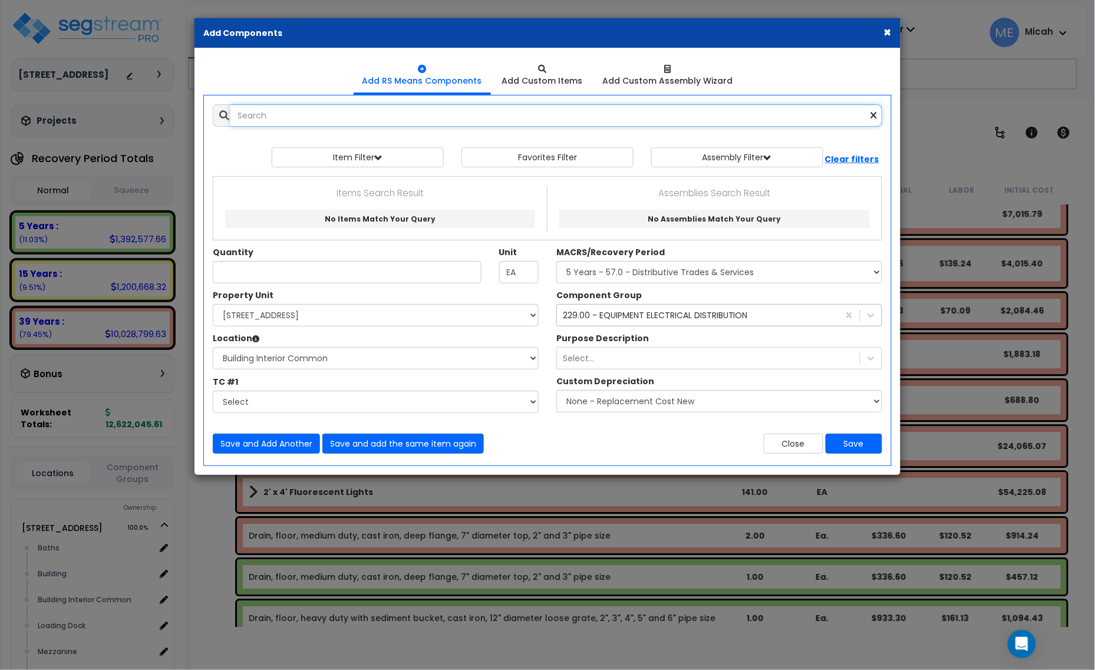
click at [287, 122] on input "text" at bounding box center [557, 115] width 652 height 22
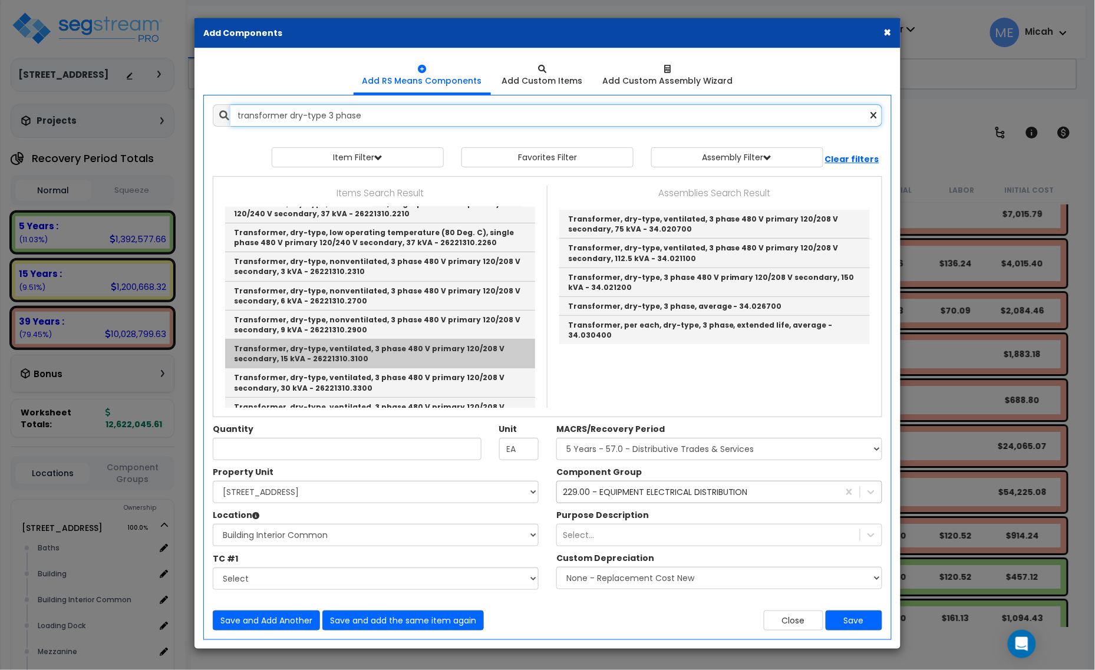
scroll to position [147, 0]
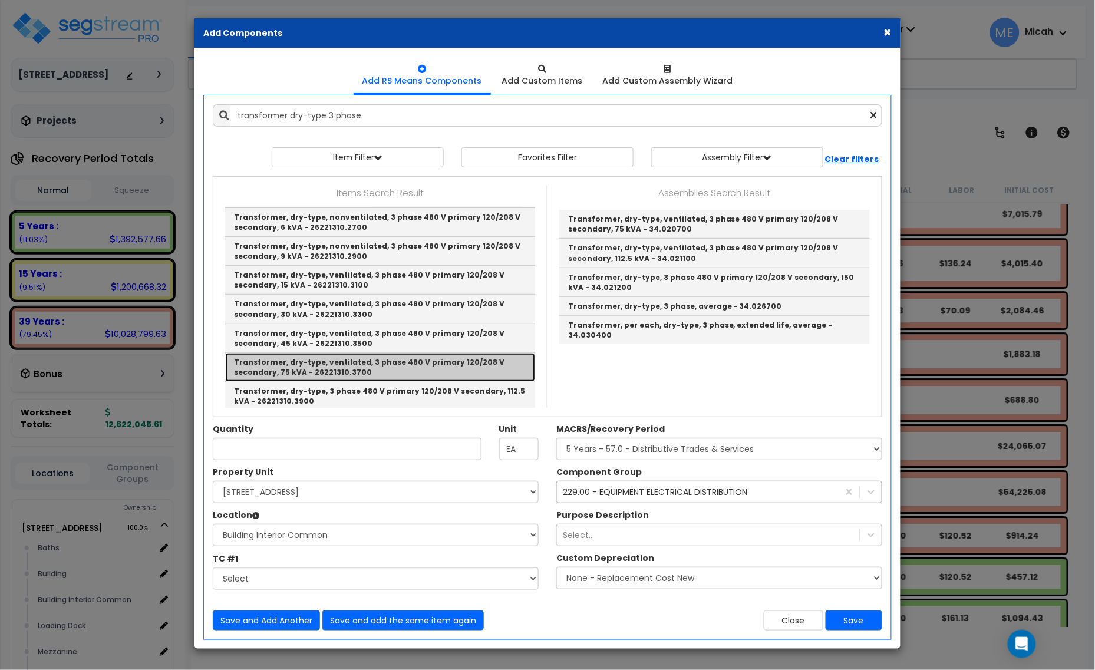
click at [472, 365] on link "Transformer, dry-type, ventilated, 3 phase 480 V primary 120/208 V secondary, 7…" at bounding box center [380, 367] width 310 height 29
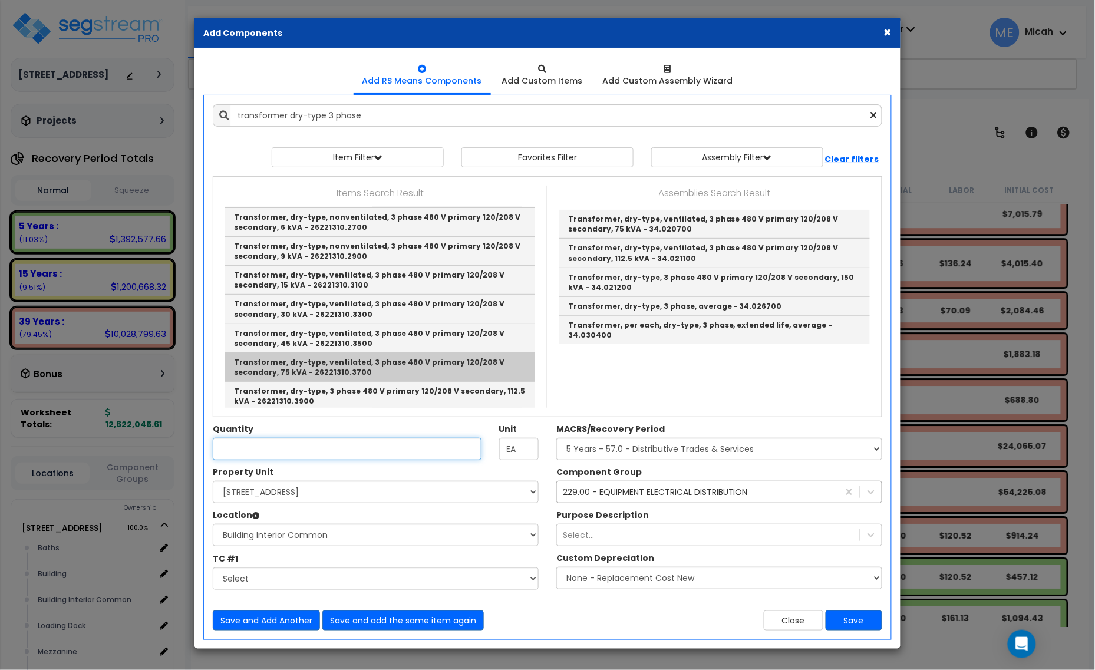
type input "Transformer, dry-type, ventilated, 3 phase 480 V primary 120/208 V secondary, 7…"
type input "Ea."
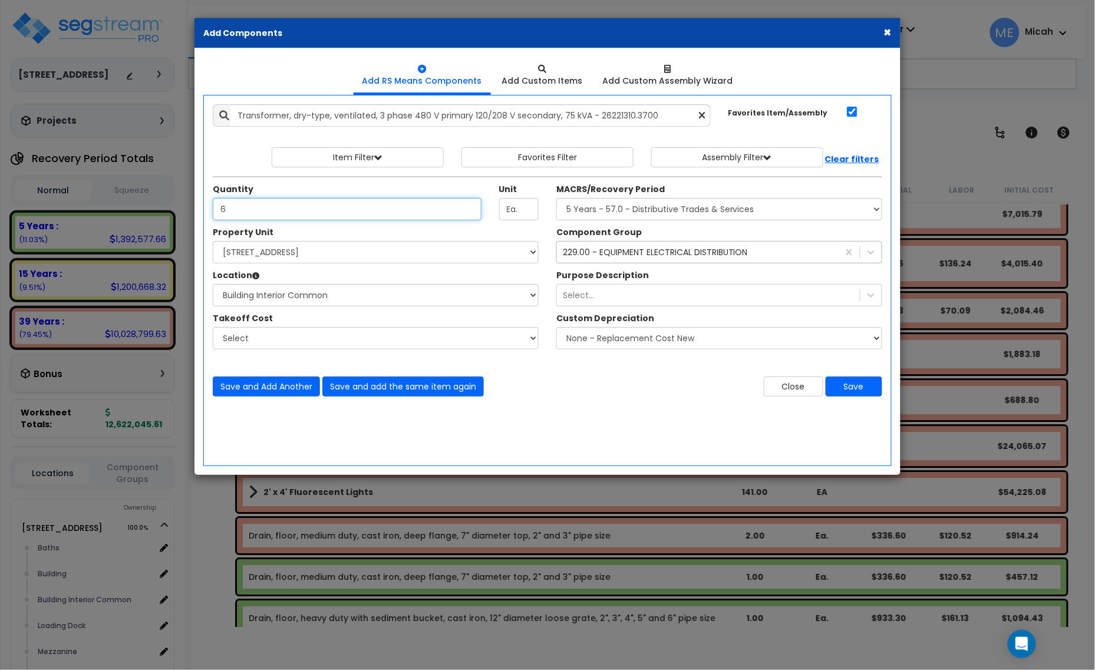
type input "6"
click at [591, 222] on div "Quantity 6 Unit Ea. MACRS/Recovery Period" at bounding box center [547, 201] width 687 height 50
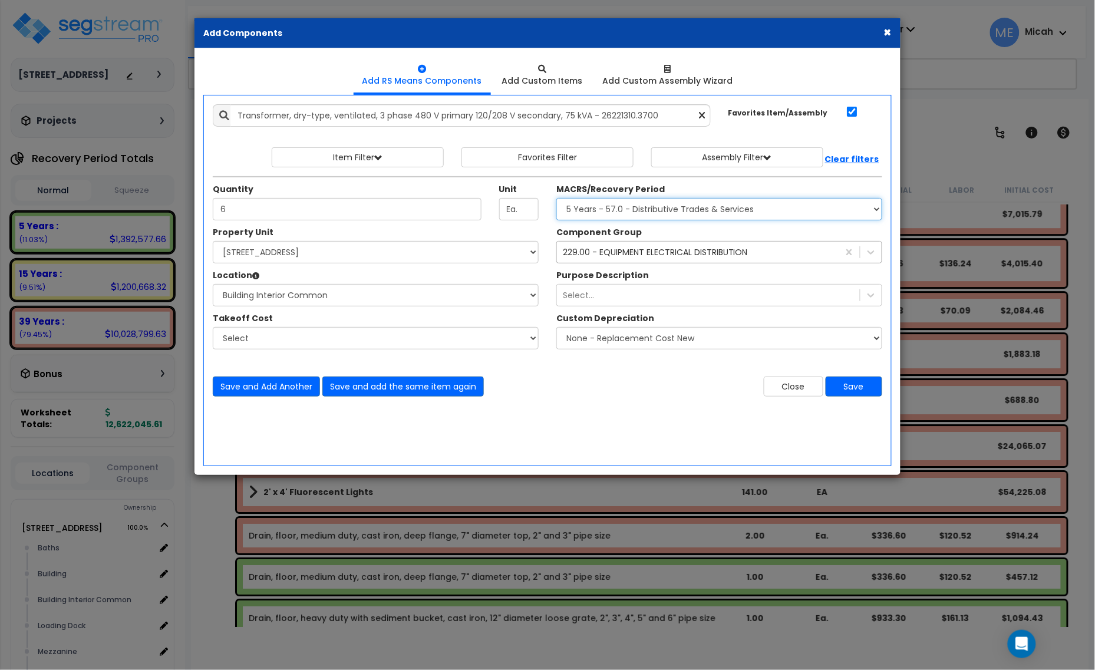
click at [594, 213] on select "Select MACRS/Recovery Period 5 Years - 57.0 - Distributive Trades & Services 5 …" at bounding box center [720, 209] width 326 height 22
select select "3669"
click at [557, 199] on select "Select MACRS/Recovery Period 5 Years - 57.0 - Distributive Trades & Services 5 …" at bounding box center [720, 209] width 326 height 22
click at [600, 248] on div "229.00 - EQUIPMENT ELECTRICAL DISTRIBUTION" at bounding box center [655, 252] width 185 height 12
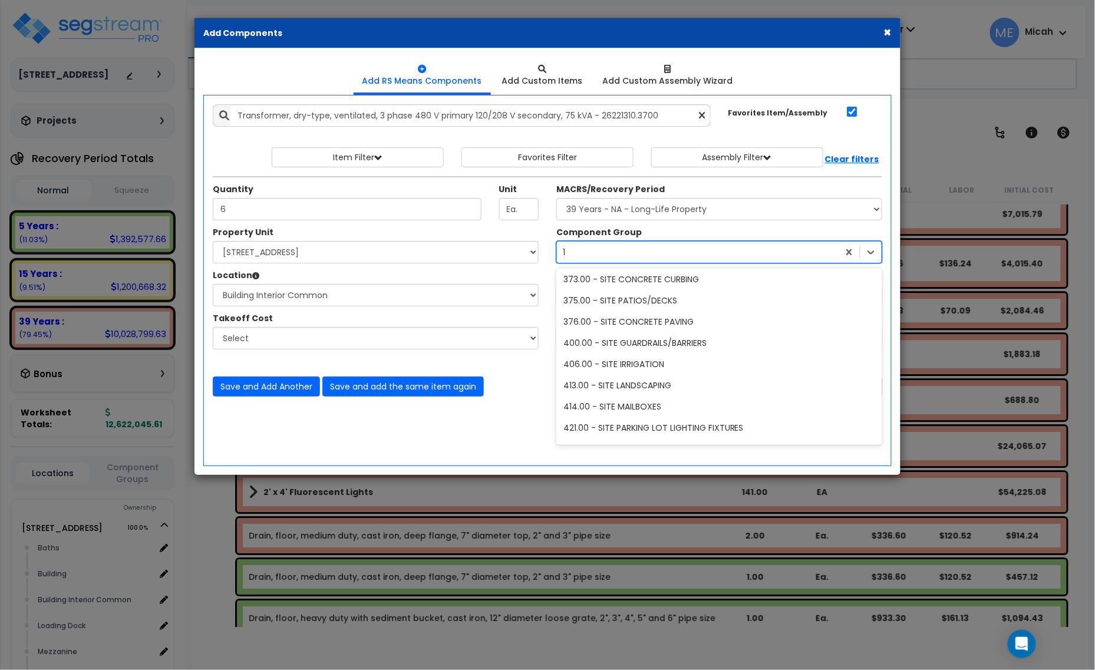
scroll to position [596, 0]
type input "145"
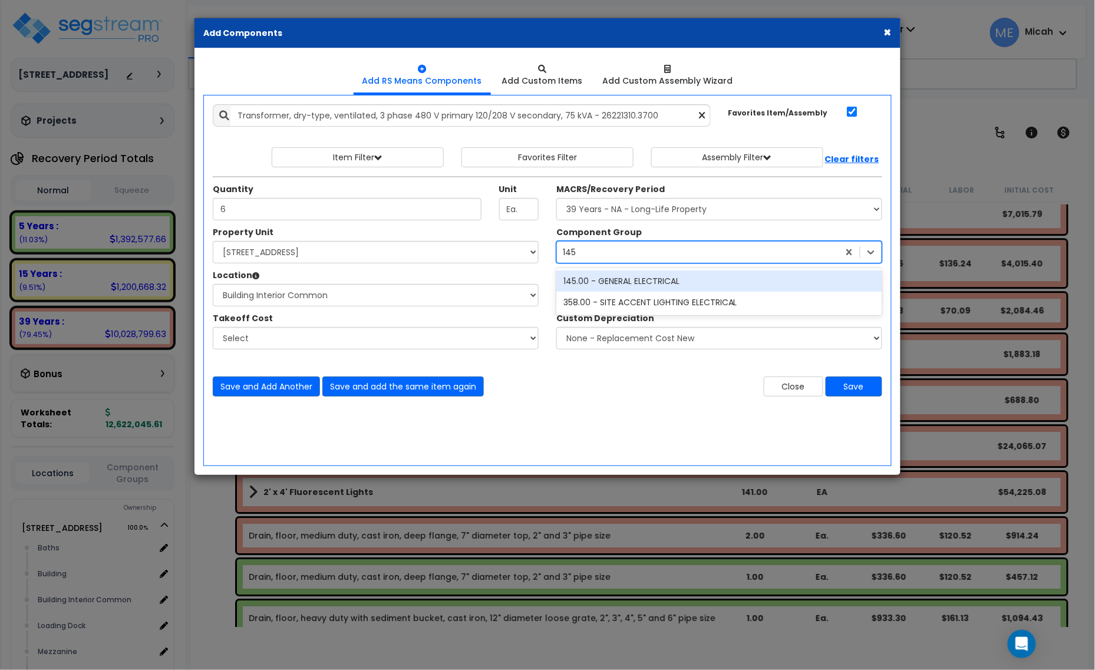
click at [641, 284] on div "145.00 - GENERAL ELECTRICAL" at bounding box center [720, 281] width 326 height 21
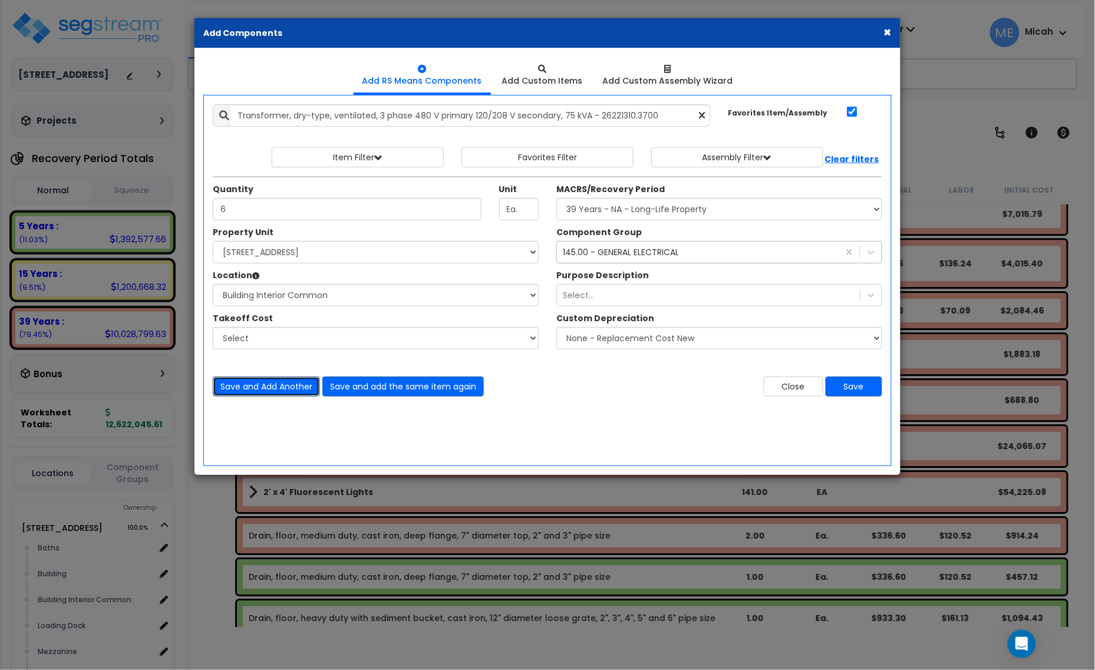
click at [246, 386] on button "Save and Add Another" at bounding box center [266, 387] width 107 height 20
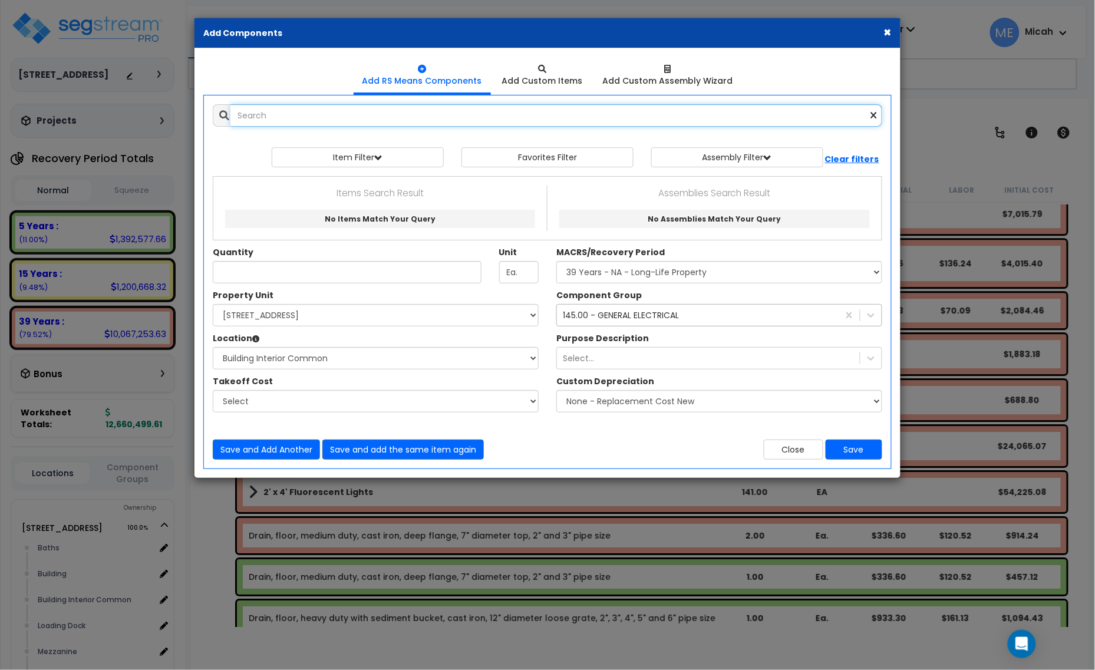
drag, startPoint x: 301, startPoint y: 104, endPoint x: 301, endPoint y: 112, distance: 7.7
click at [301, 105] on input "text" at bounding box center [557, 115] width 652 height 22
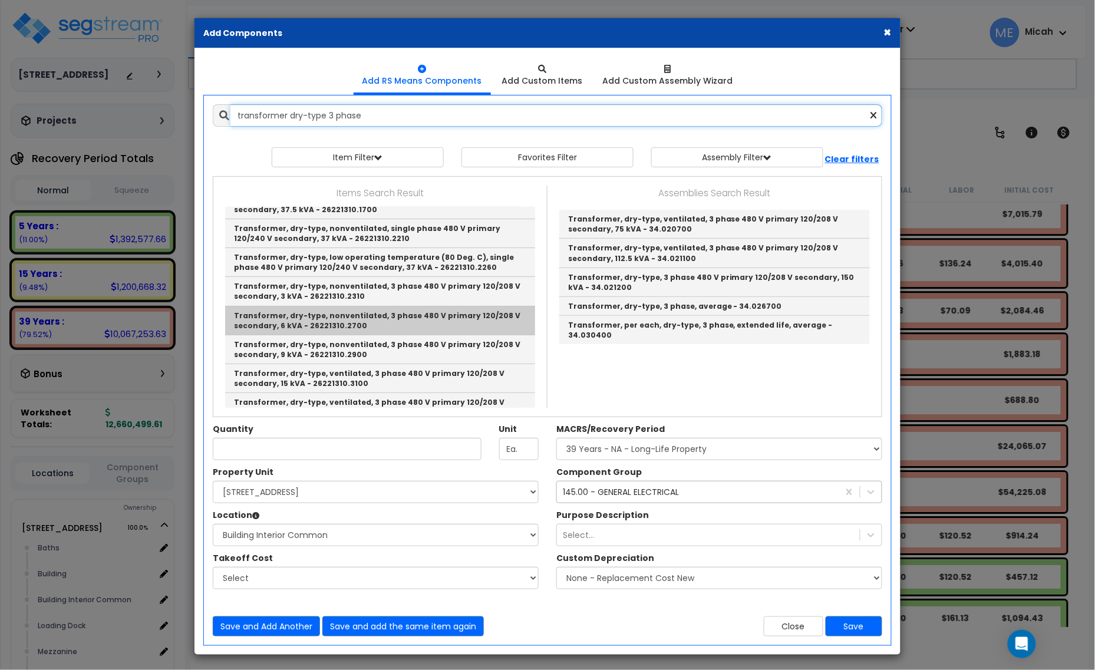
scroll to position [74, 0]
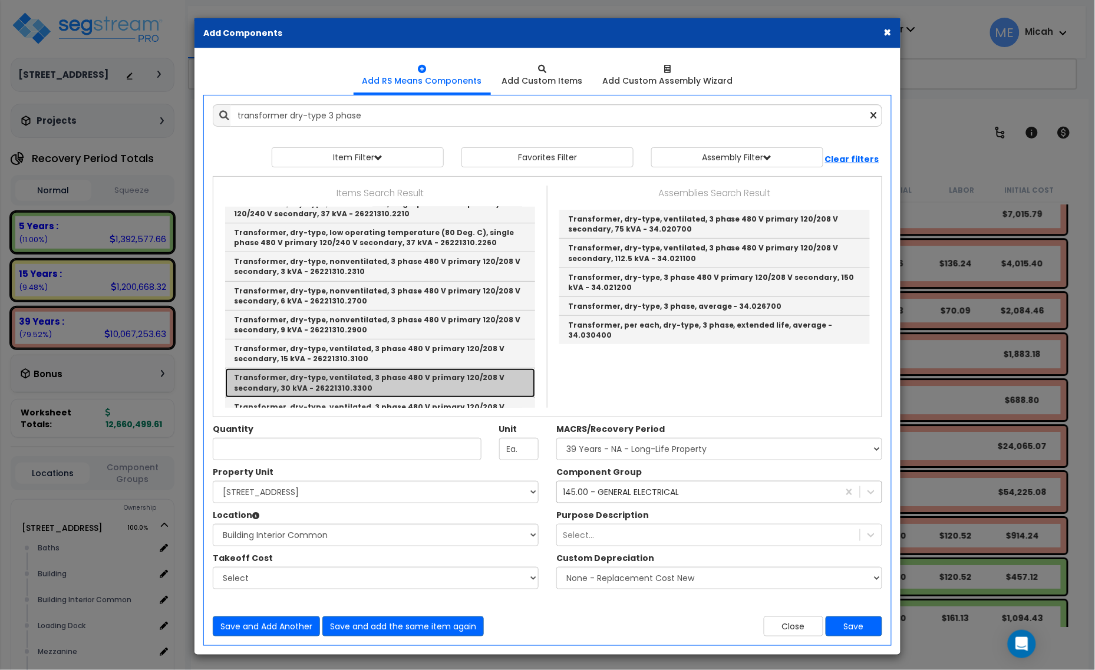
click at [420, 384] on link "Transformer, dry-type, ventilated, 3 phase 480 V primary 120/208 V secondary, 3…" at bounding box center [380, 382] width 310 height 29
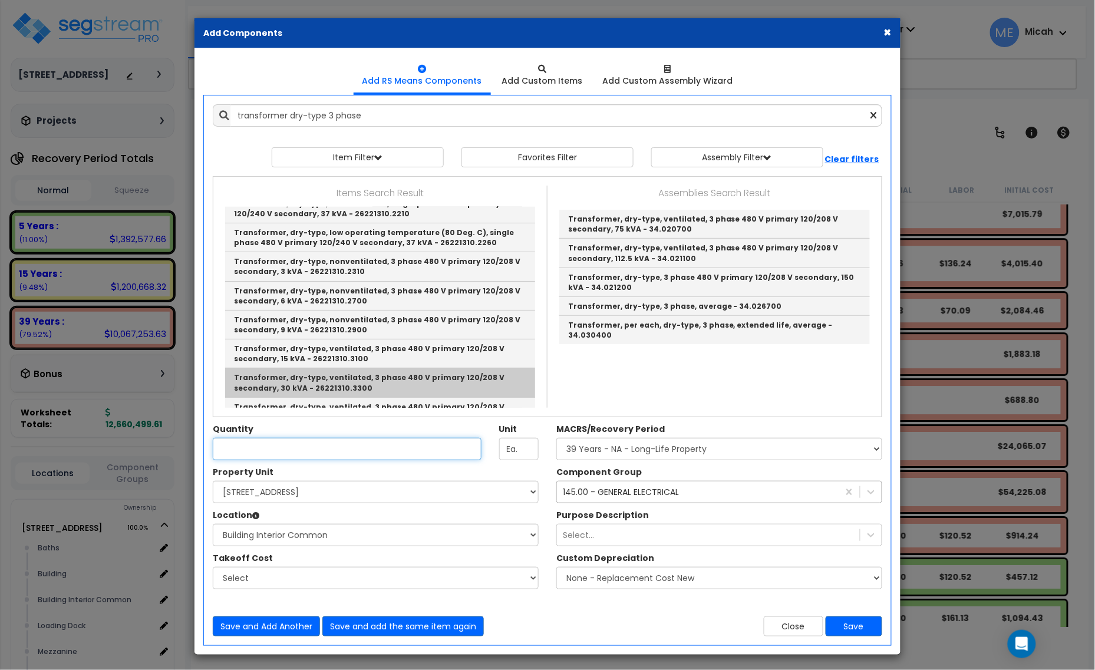
type input "Transformer, dry-type, ventilated, 3 phase 480 V primary 120/208 V secondary, 3…"
checkbox input "false"
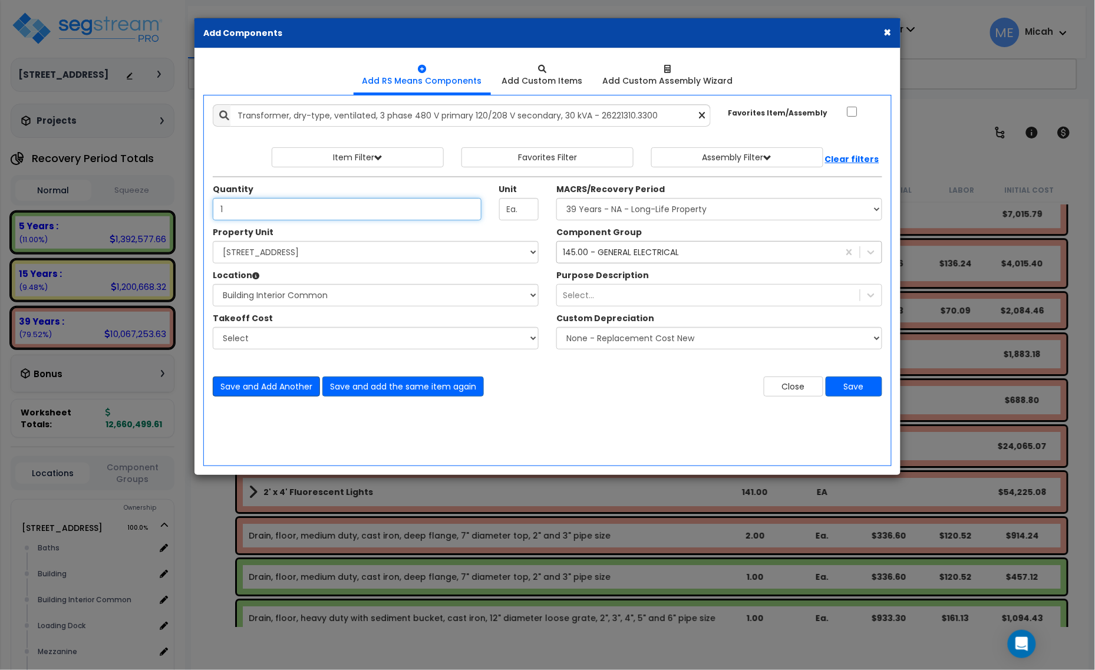
type input "1"
click at [258, 387] on button "Save and Add Another" at bounding box center [266, 387] width 107 height 20
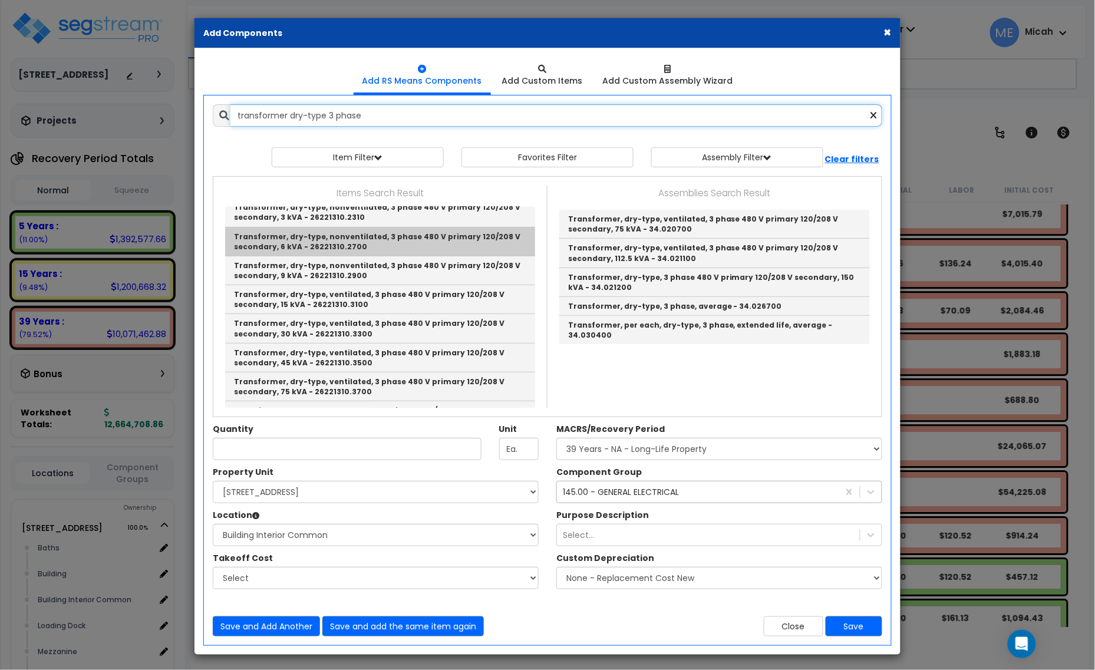
scroll to position [147, 0]
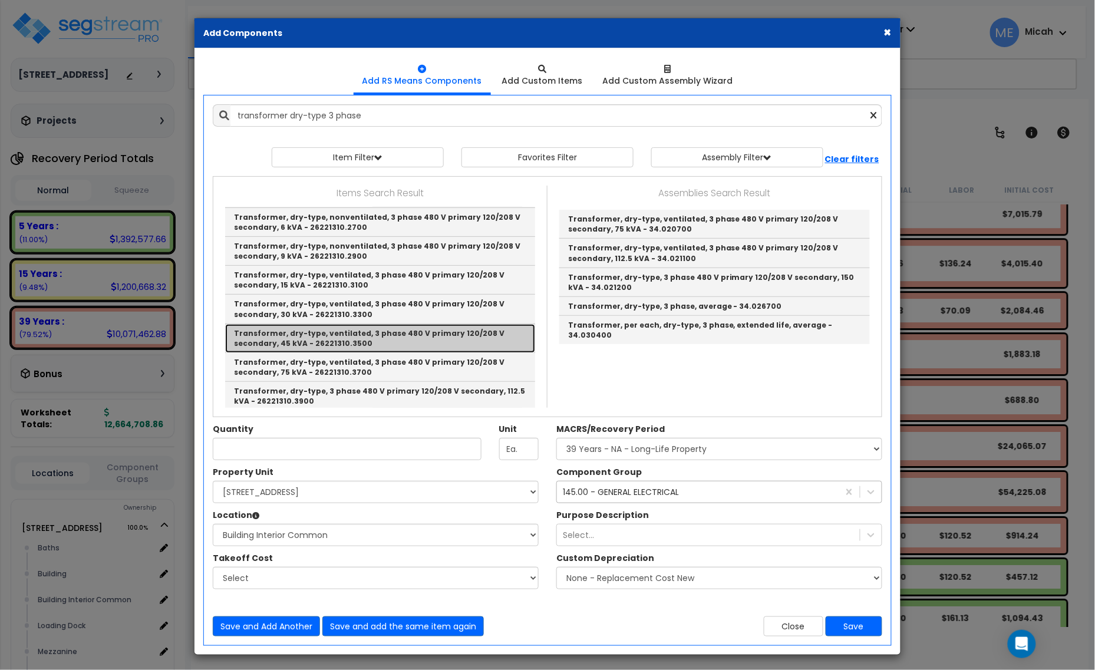
click at [459, 339] on link "Transformer, dry-type, ventilated, 3 phase 480 V primary 120/208 V secondary, 4…" at bounding box center [380, 338] width 310 height 29
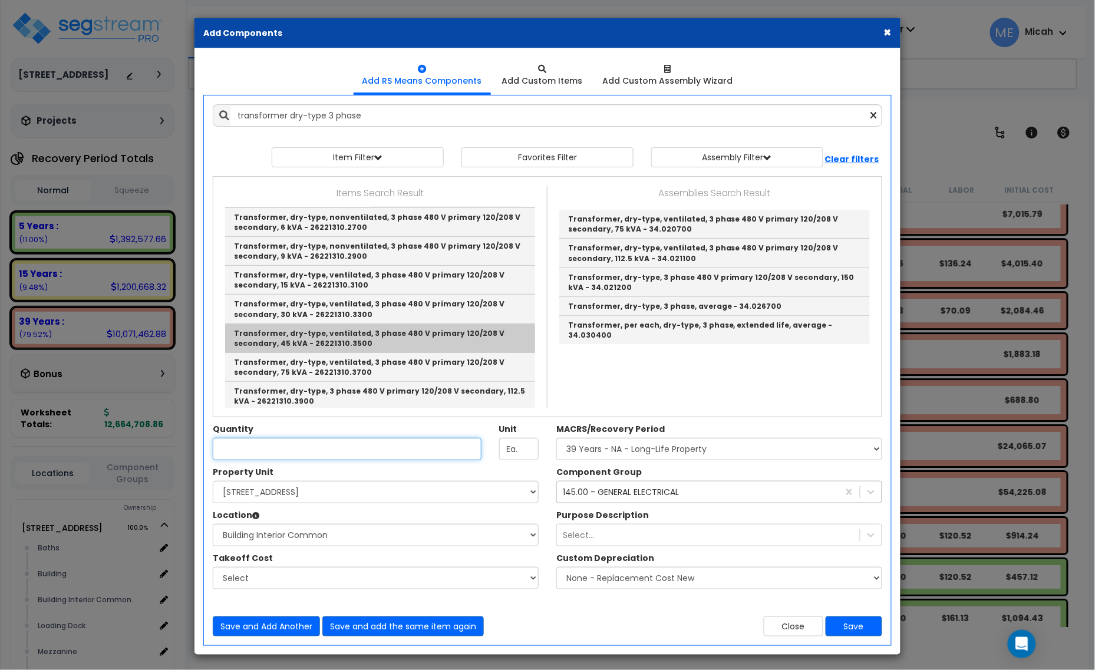
type input "Transformer, dry-type, ventilated, 3 phase 480 V primary 120/208 V secondary, 4…"
checkbox input "true"
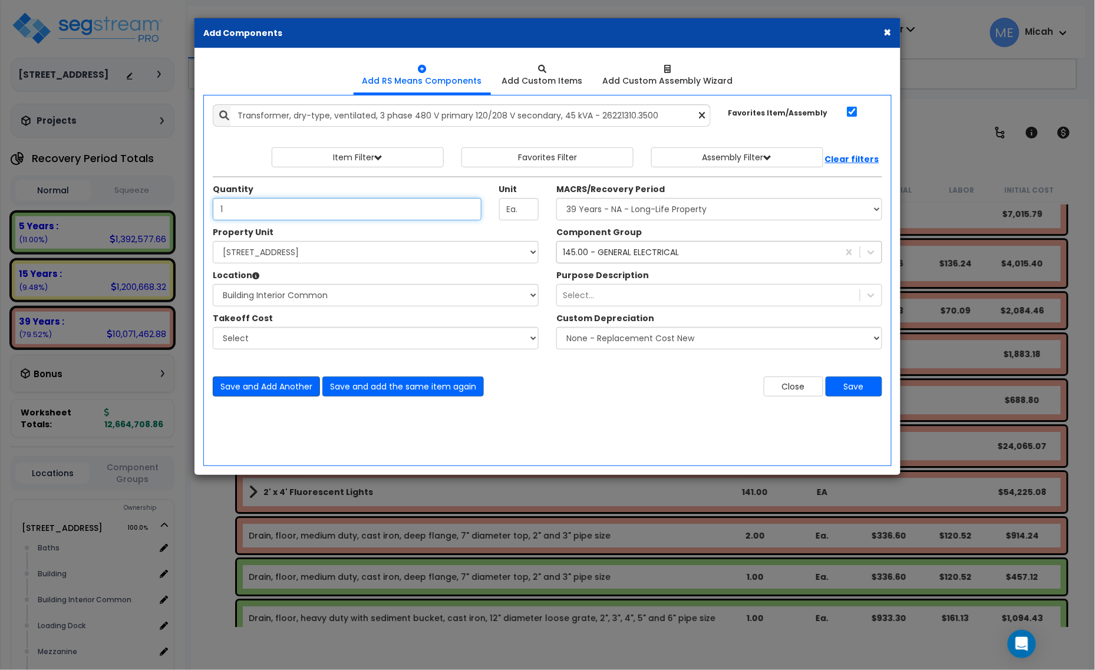
type input "1"
click at [281, 389] on button "Save and Add Another" at bounding box center [266, 387] width 107 height 20
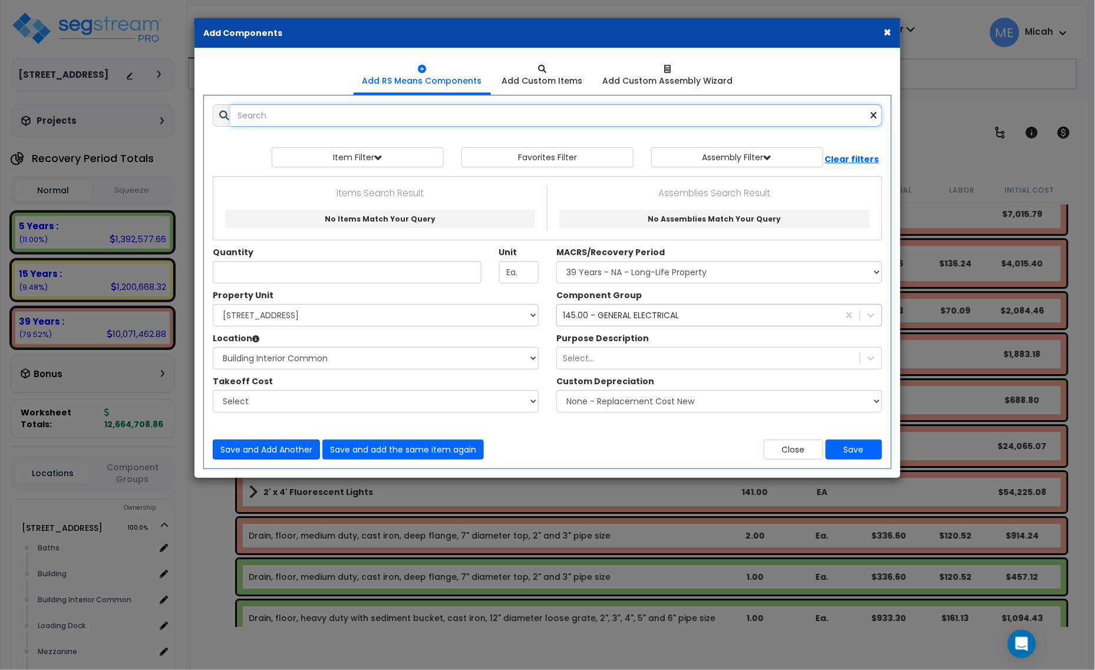
scroll to position [0, 0]
click at [264, 114] on input "text" at bounding box center [557, 115] width 652 height 22
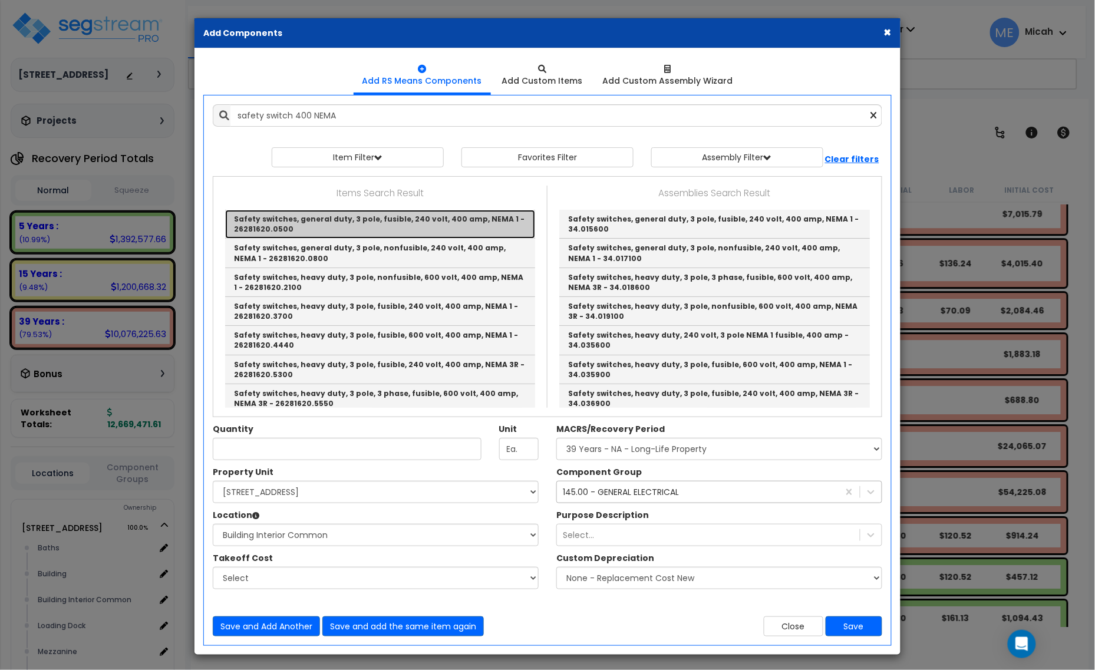
click at [420, 231] on link "Safety switches, general duty, 3 pole, fusible, 240 volt, 400 amp, NEMA 1 - 262…" at bounding box center [380, 224] width 310 height 29
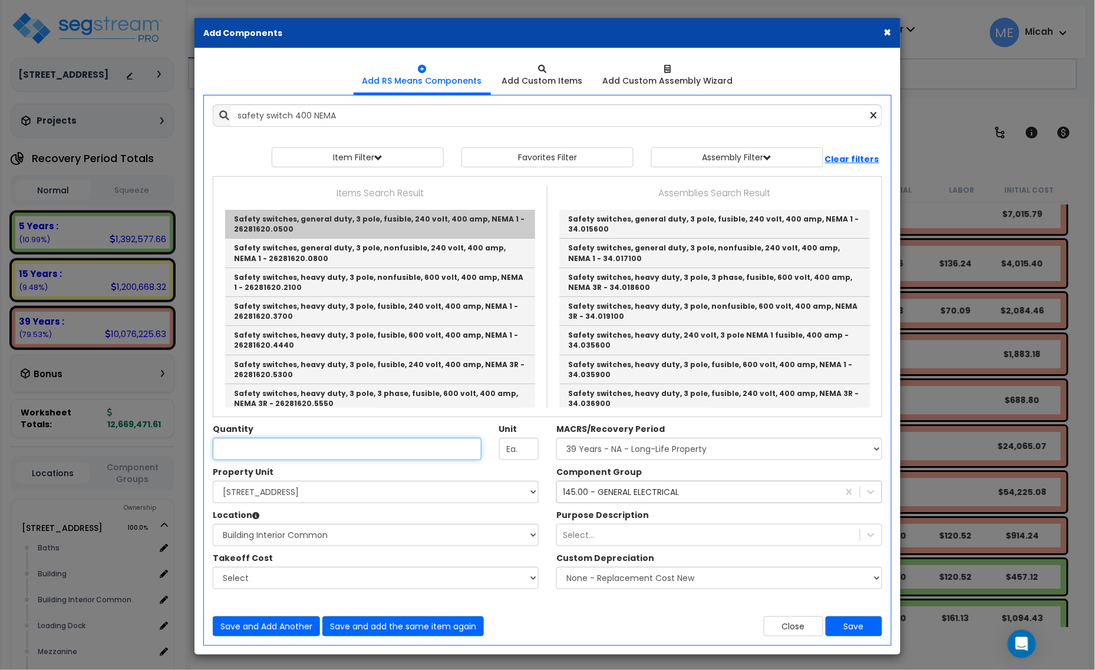
type input "Safety switches, general duty, 3 pole, fusible, 240 volt, 400 amp, NEMA 1 - 262…"
checkbox input "false"
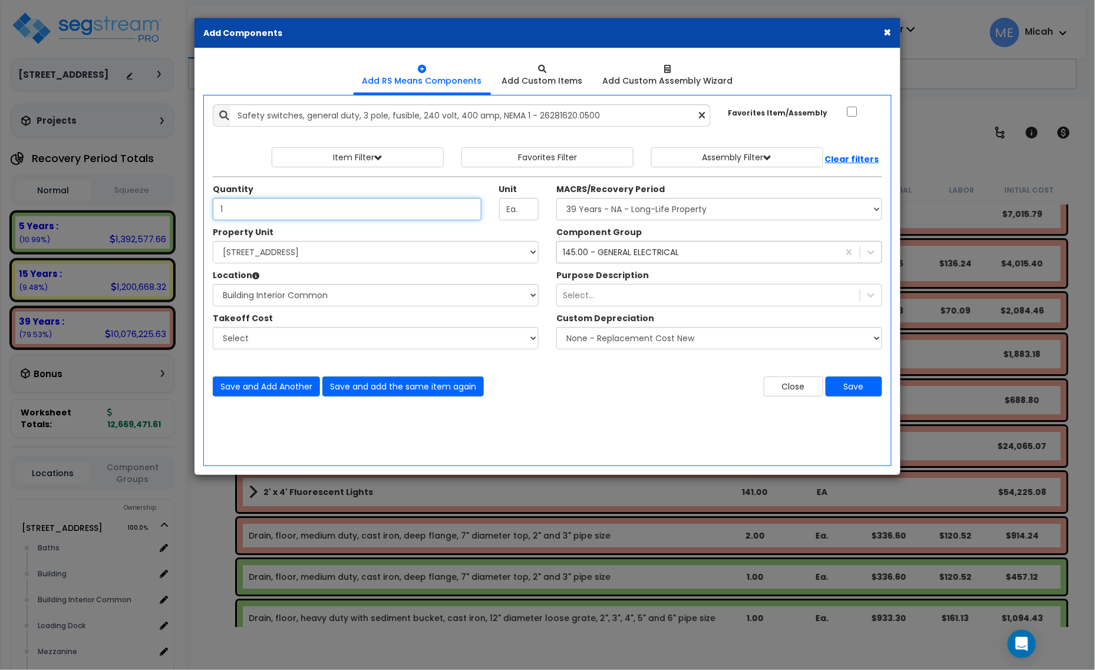
type input "1"
click at [275, 387] on button "Save and Add Another" at bounding box center [266, 387] width 107 height 20
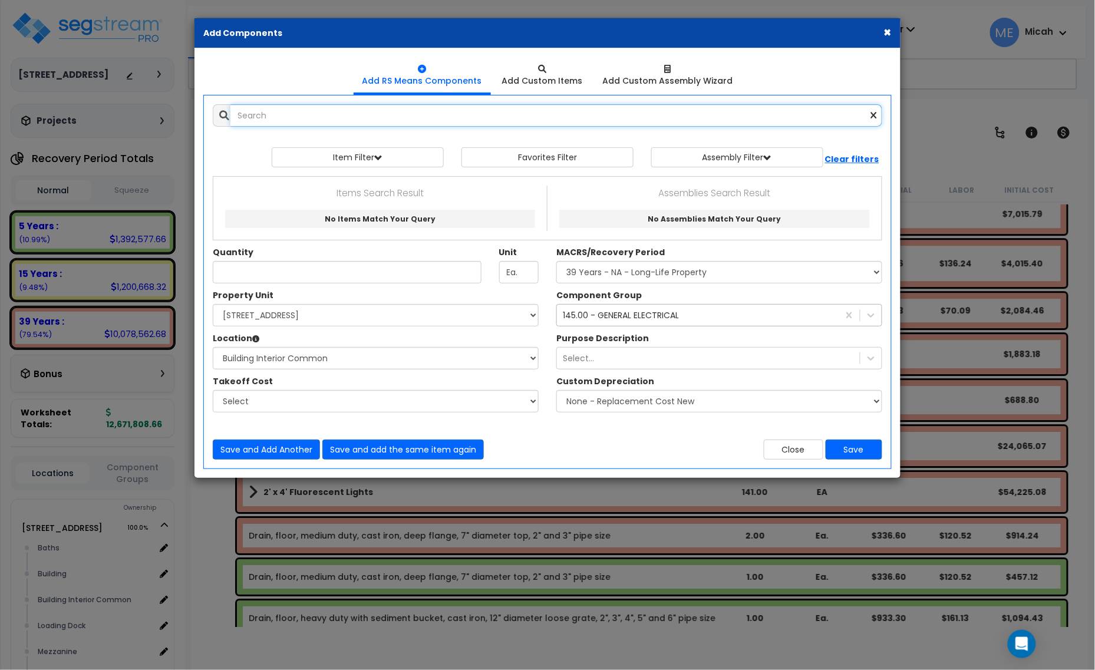
click at [315, 122] on input "text" at bounding box center [557, 115] width 652 height 22
click at [290, 115] on input "safety swithc 60 NEMA" at bounding box center [557, 115] width 652 height 22
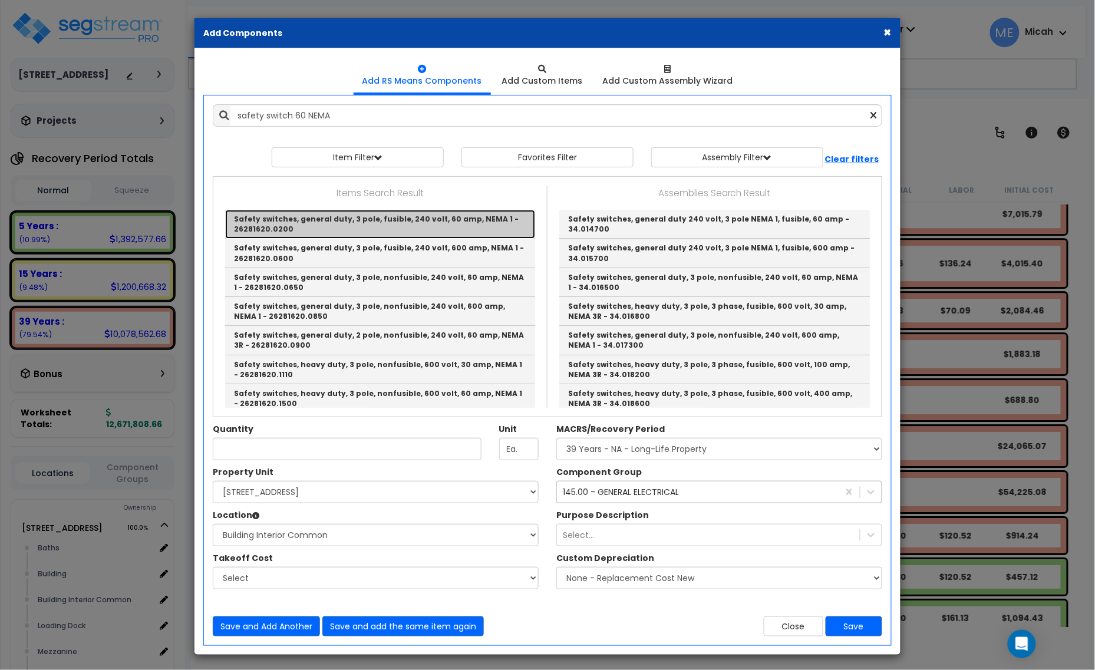
click at [346, 228] on link "Safety switches, general duty, 3 pole, fusible, 240 volt, 60 amp, NEMA 1 - 2628…" at bounding box center [380, 224] width 310 height 29
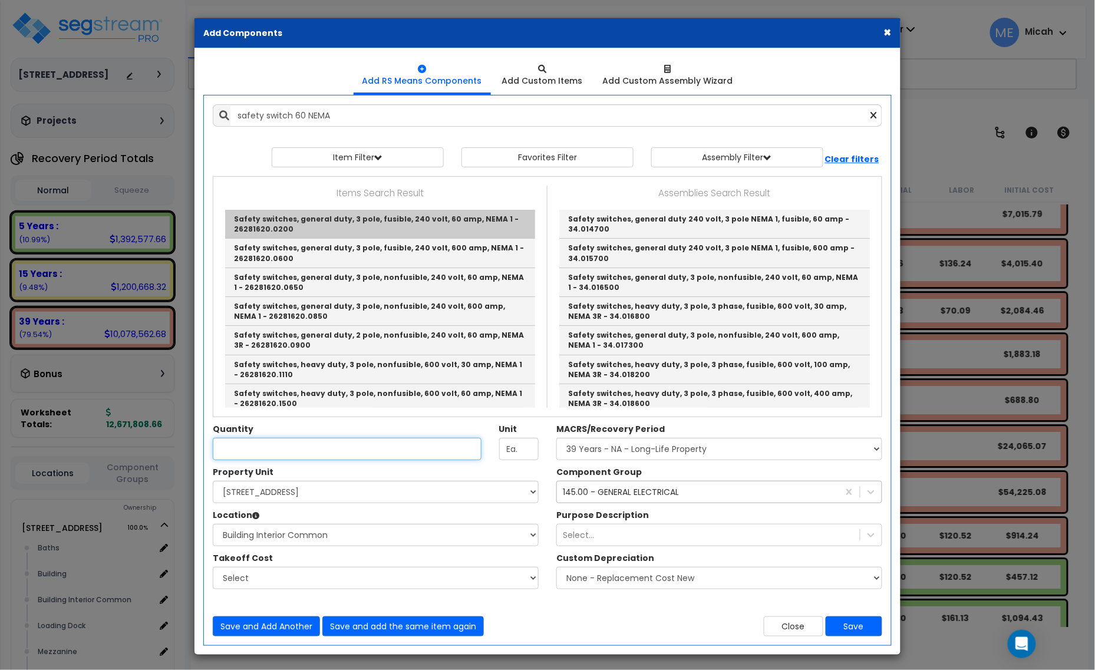
type input "Safety switches, general duty, 3 pole, fusible, 240 volt, 60 amp, NEMA 1 - 2628…"
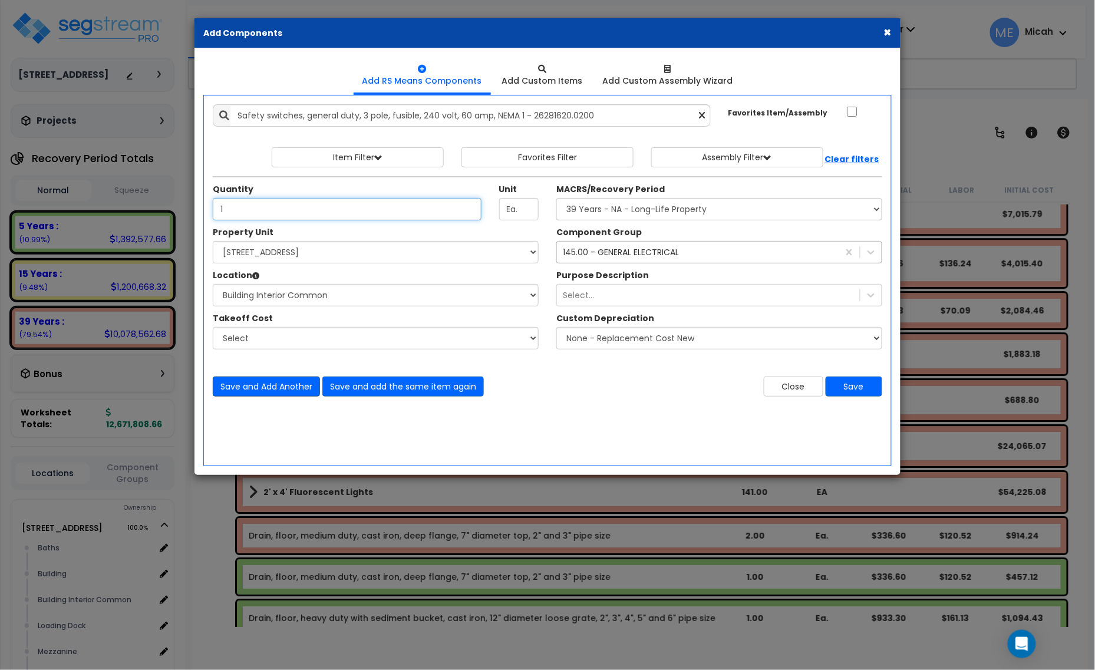
type input "1"
click at [284, 387] on button "Save and Add Another" at bounding box center [266, 387] width 107 height 20
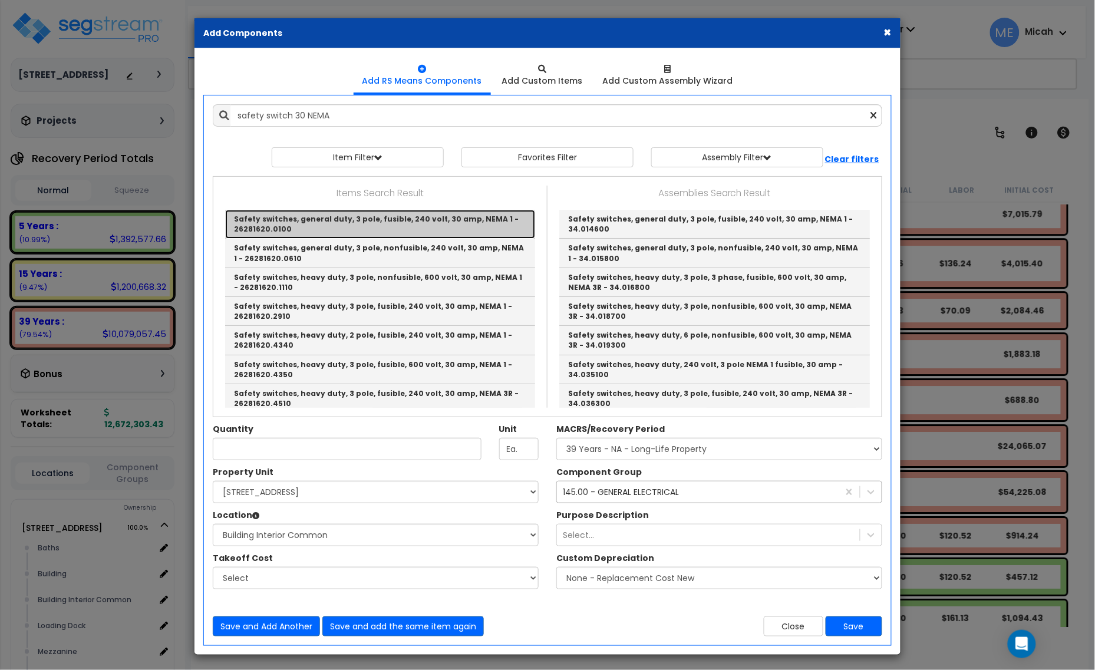
click at [343, 228] on link "Safety switches, general duty, 3 pole, fusible, 240 volt, 30 amp, NEMA 1 - 2628…" at bounding box center [380, 224] width 310 height 29
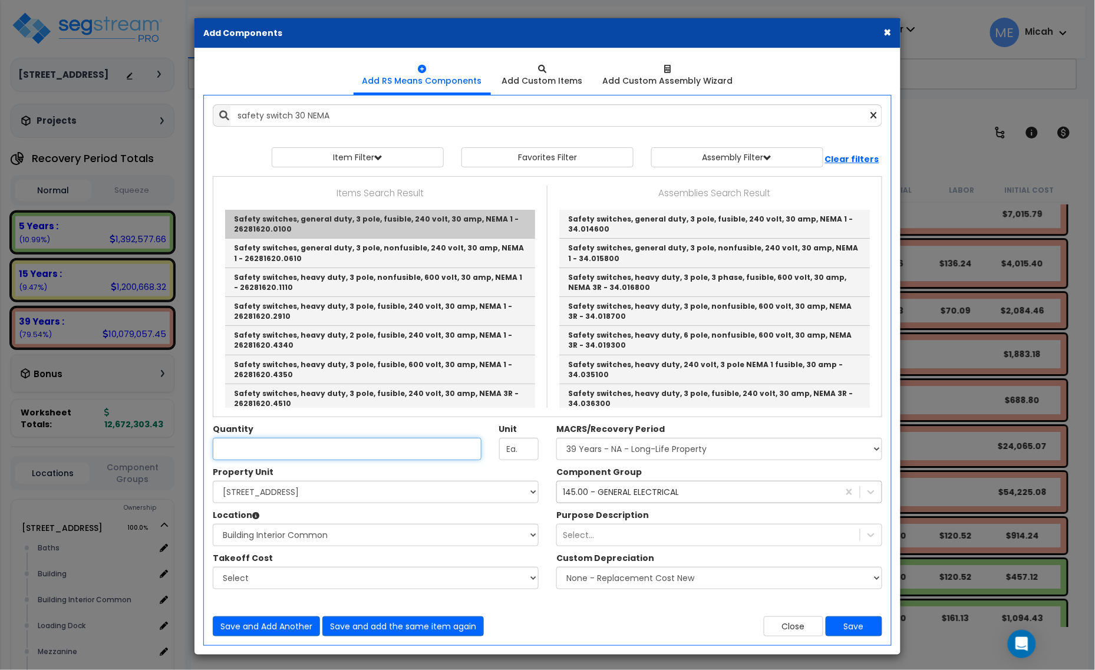
type input "Safety switches, general duty, 3 pole, fusible, 240 volt, 30 amp, NEMA 1 - 2628…"
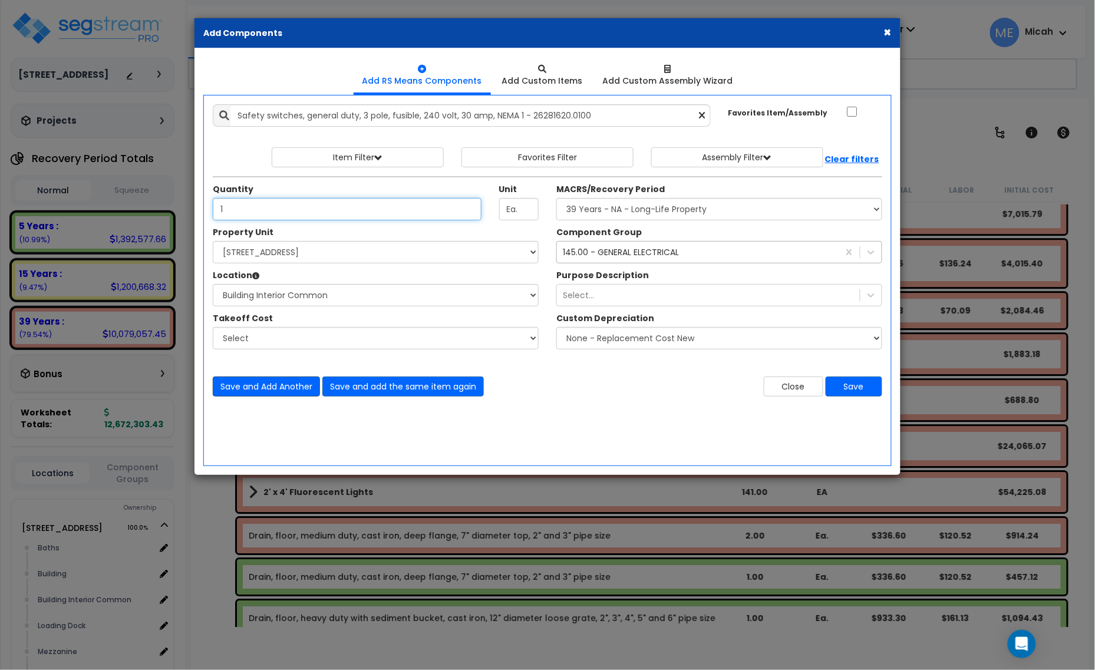
type input "1"
click at [253, 392] on button "Save and Add Another" at bounding box center [266, 387] width 107 height 20
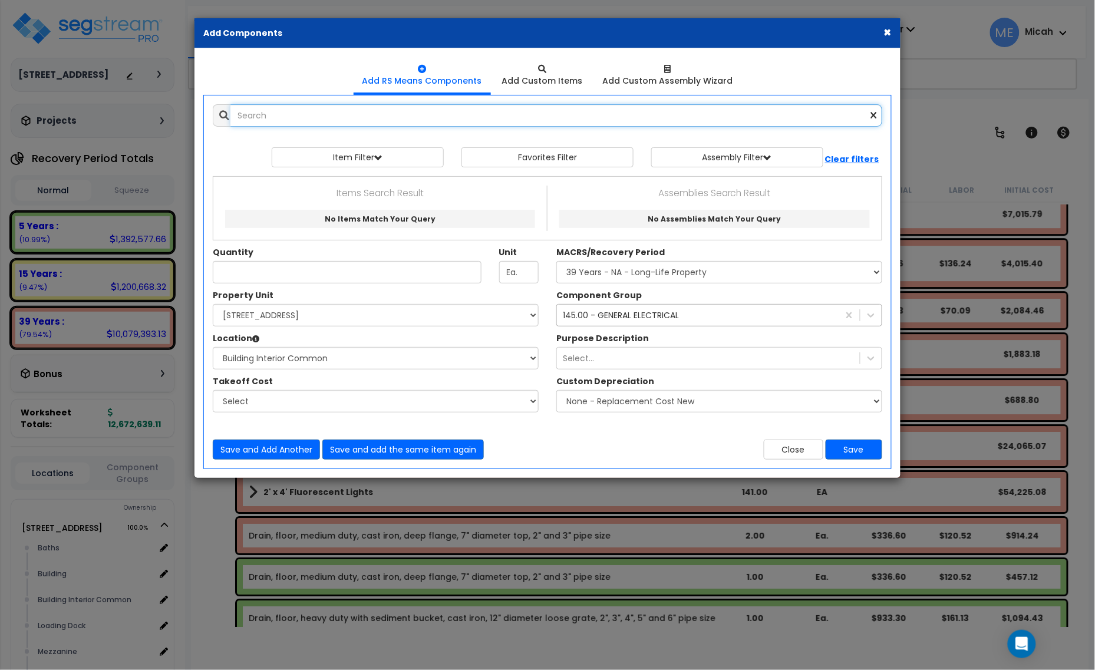
click at [405, 112] on input "text" at bounding box center [557, 115] width 652 height 22
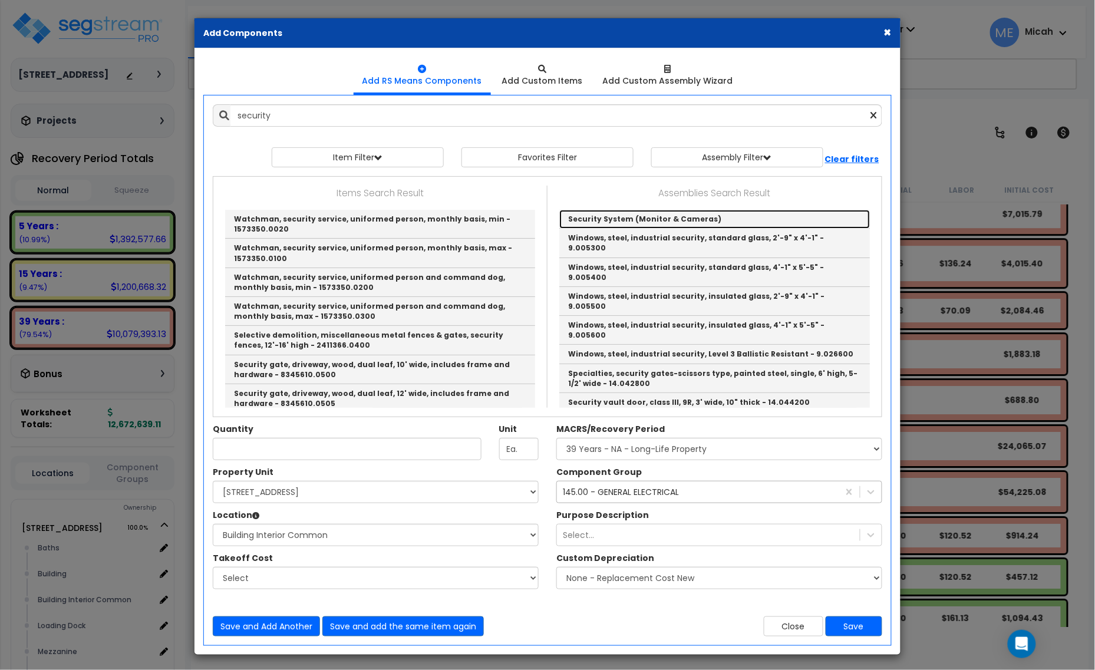
click at [656, 216] on link "Security System (Monitor & Cameras)" at bounding box center [714, 219] width 311 height 19
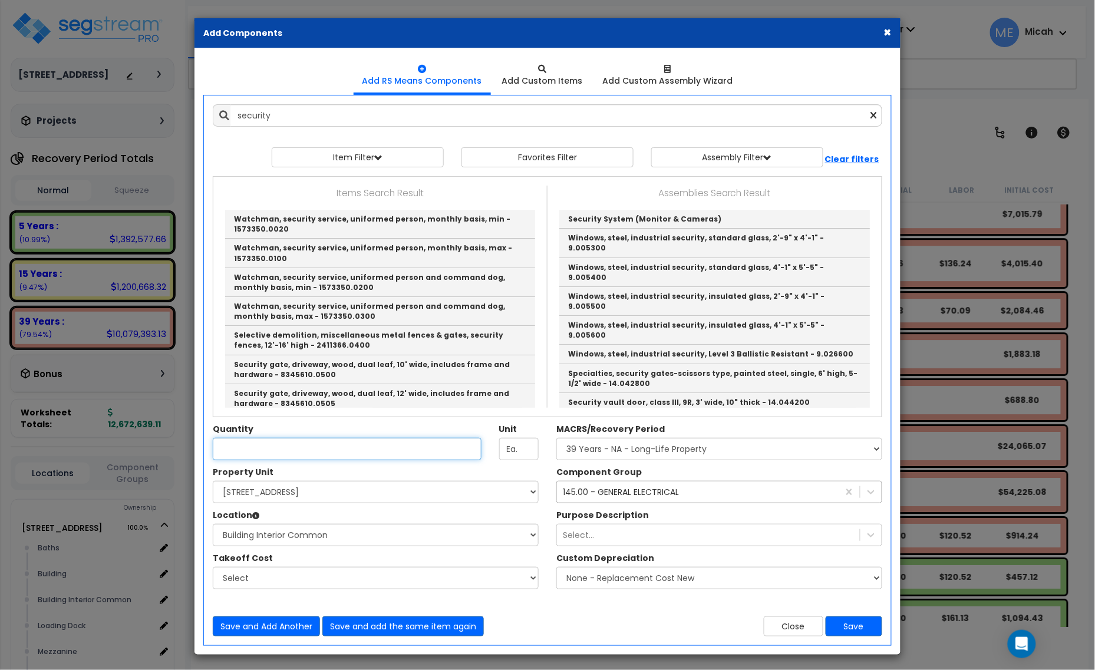
type input "Security System (Monitor & Cameras)"
checkbox input "true"
type input "EA"
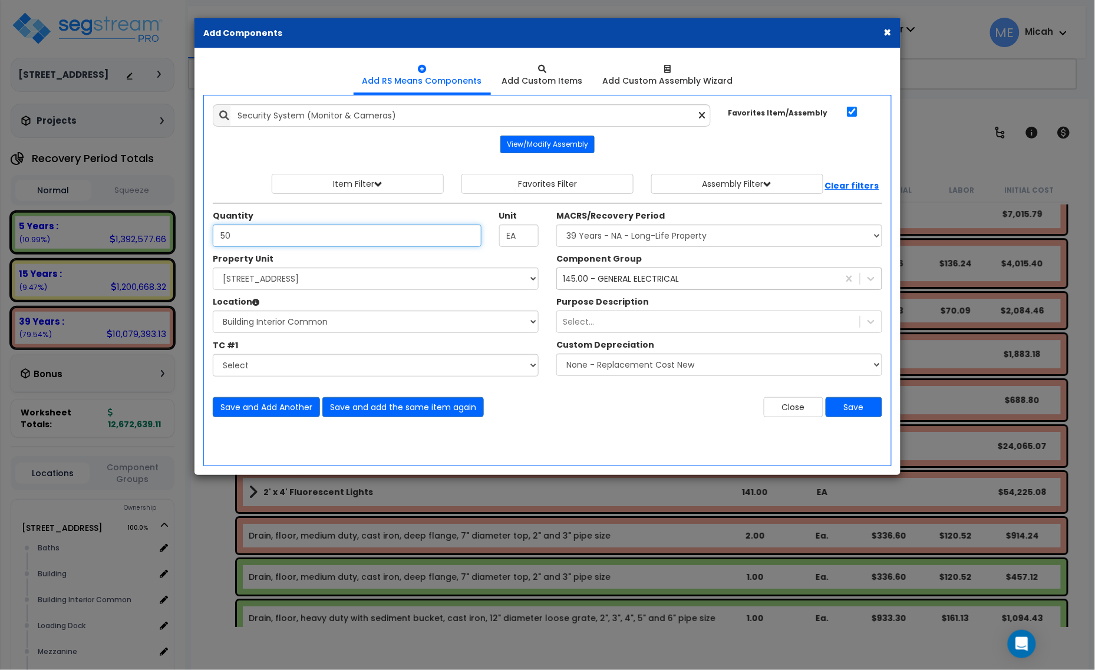
type input "50"
click at [623, 281] on div "145.00 - GENERAL ELECTRICAL" at bounding box center [621, 279] width 116 height 12
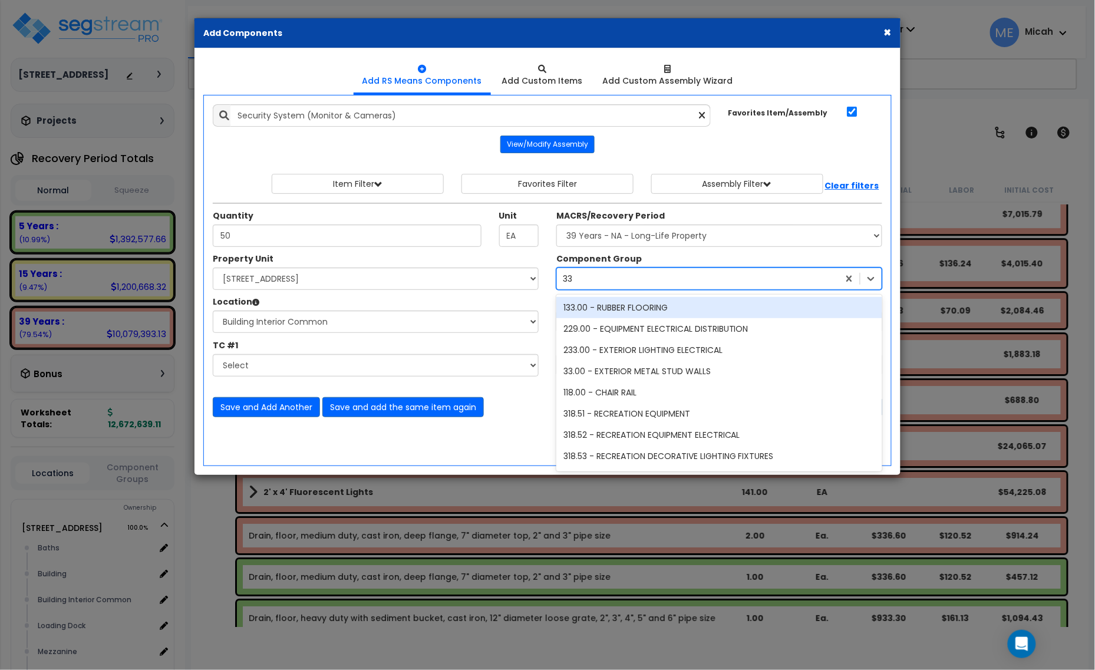
type input "337"
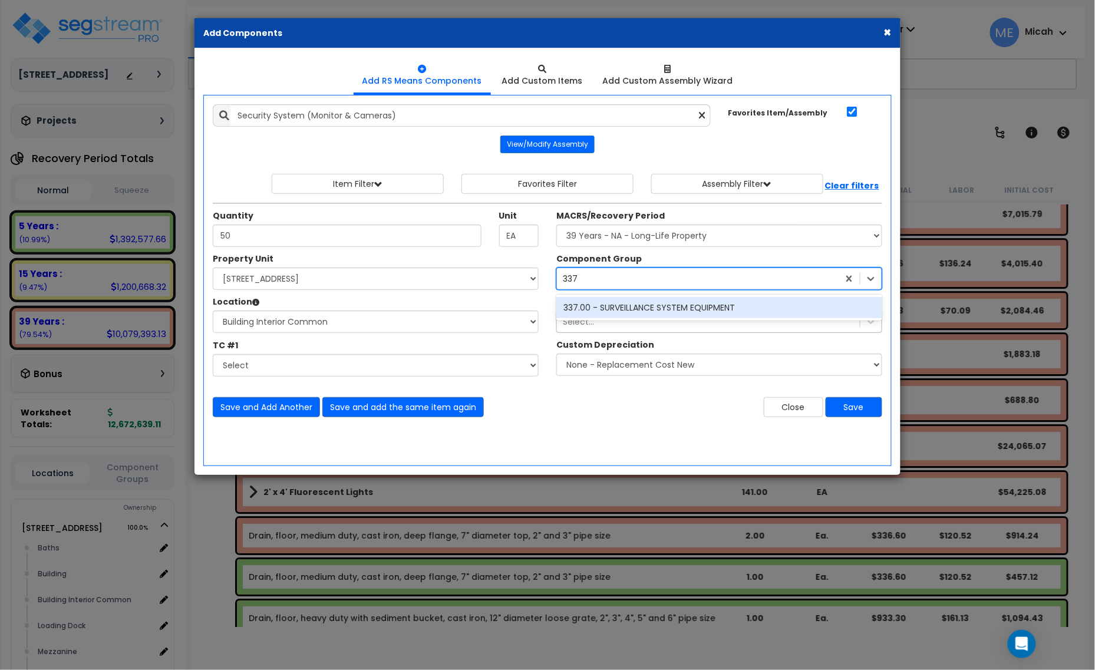
click at [700, 314] on div "337.00 - SURVEILLANCE SYSTEM EQUIPMENT" at bounding box center [720, 307] width 326 height 21
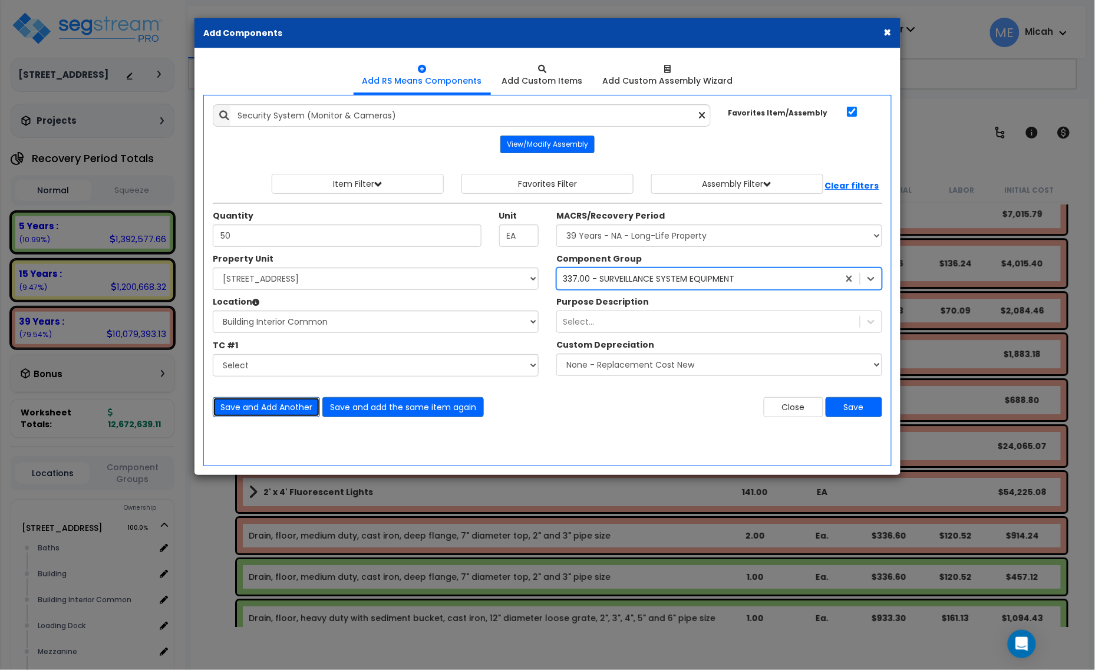
click at [248, 405] on button "Save and Add Another" at bounding box center [266, 407] width 107 height 20
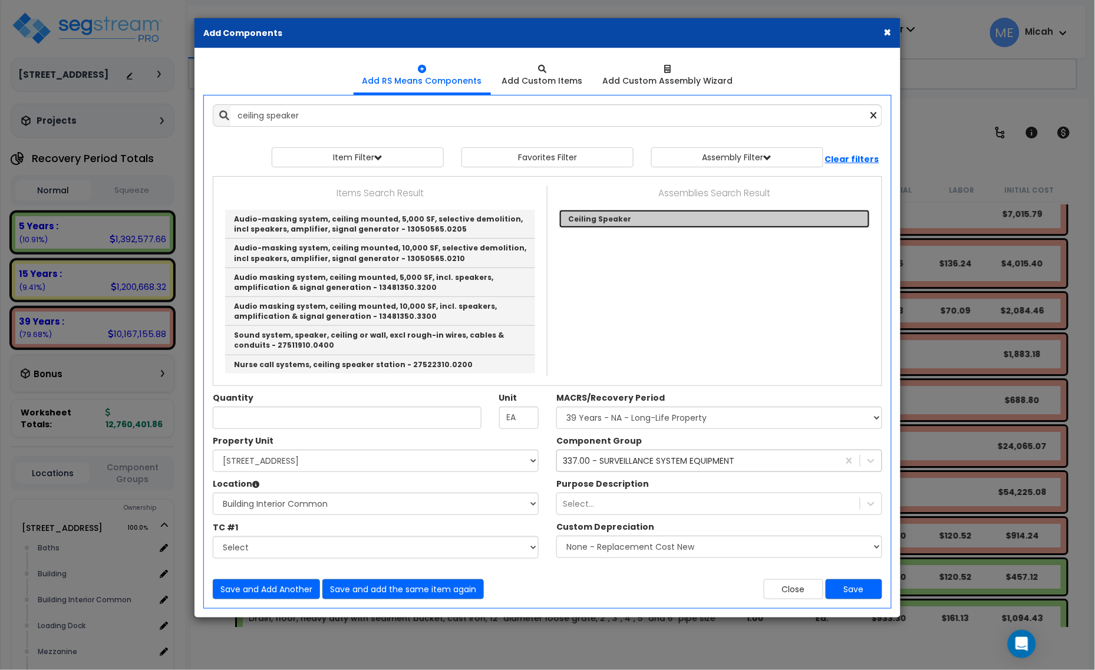
click at [603, 225] on link "Ceiling Speaker" at bounding box center [714, 219] width 311 height 18
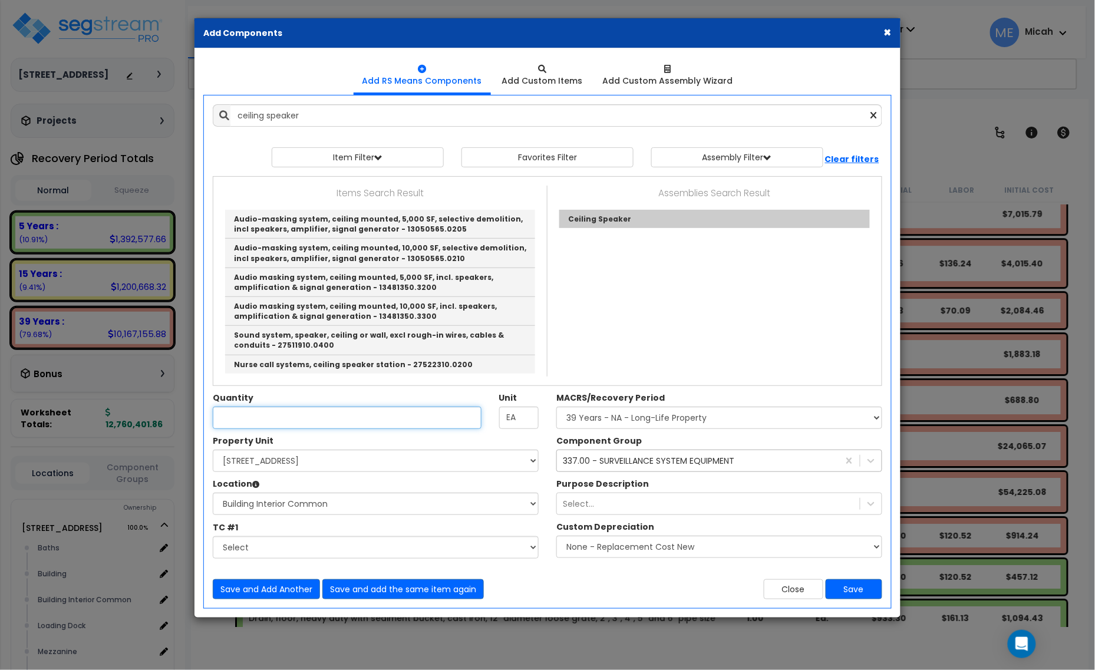
type input "Ceiling Speaker"
type input "SF"
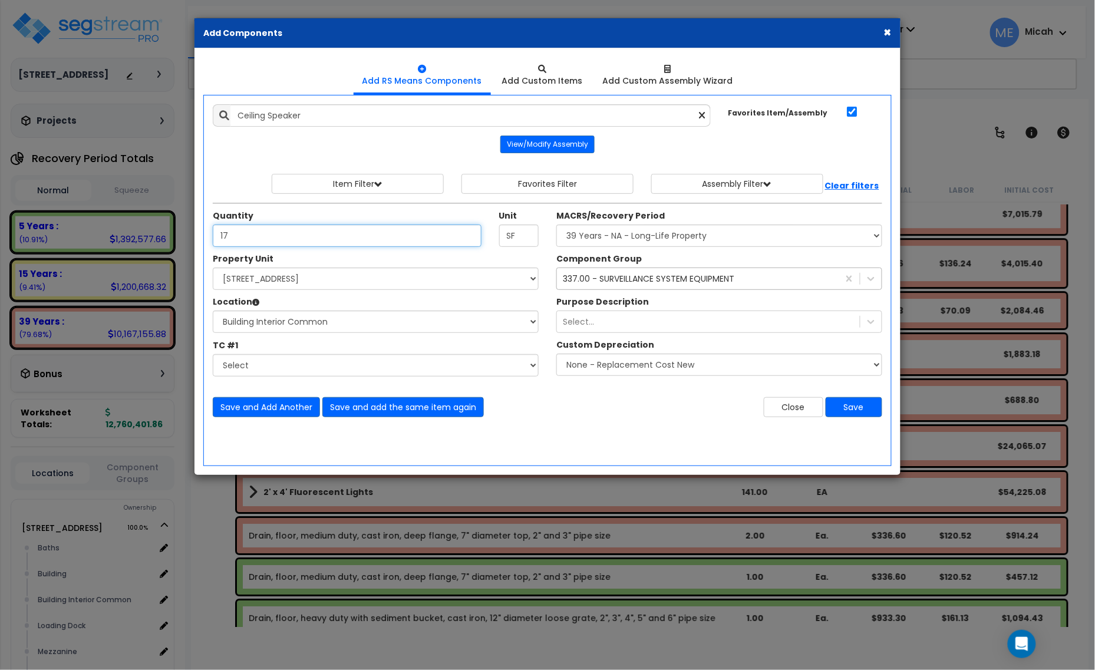
type input "17"
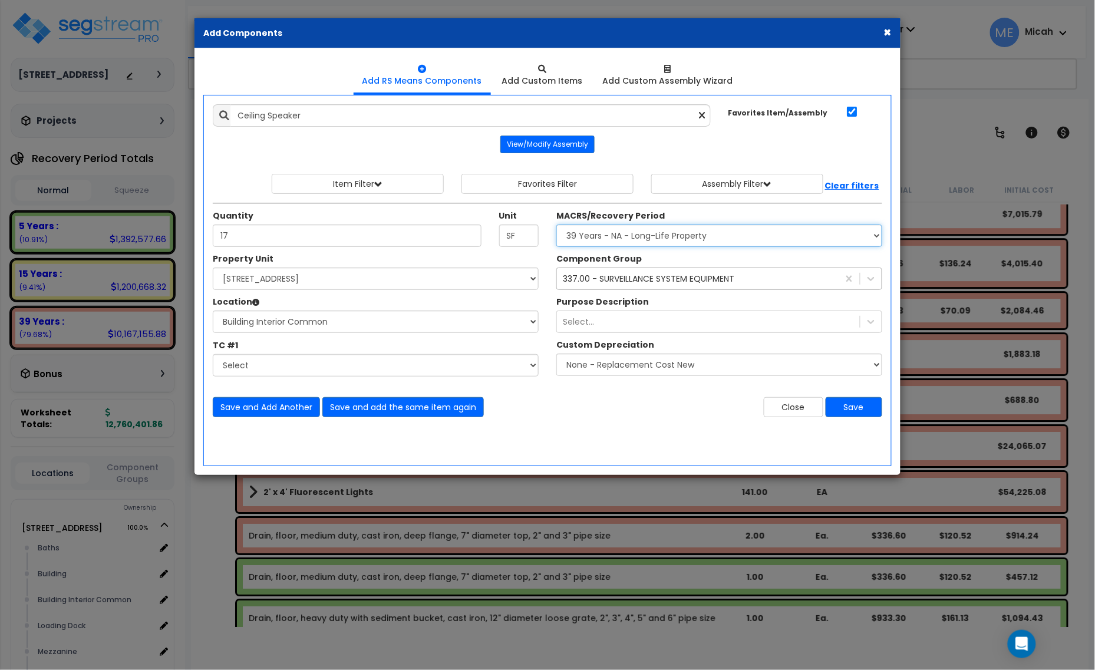
click at [605, 242] on select "Select MACRS/Recovery Period 5 Years - 57.0 - Distributive Trades & Services 5 …" at bounding box center [720, 236] width 326 height 22
select select "3668"
click at [557, 225] on select "Select MACRS/Recovery Period 5 Years - 57.0 - Distributive Trades & Services 5 …" at bounding box center [720, 236] width 326 height 22
click at [622, 278] on div "337.00 - SURVEILLANCE SYSTEM EQUIPMENT" at bounding box center [649, 279] width 172 height 12
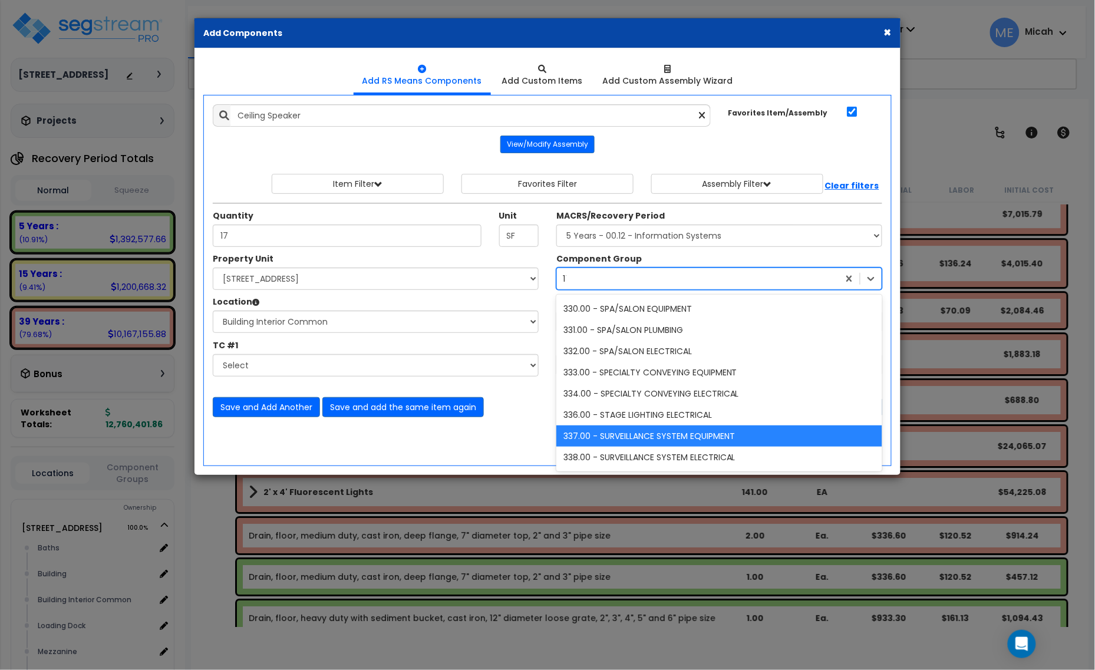
scroll to position [549, 0]
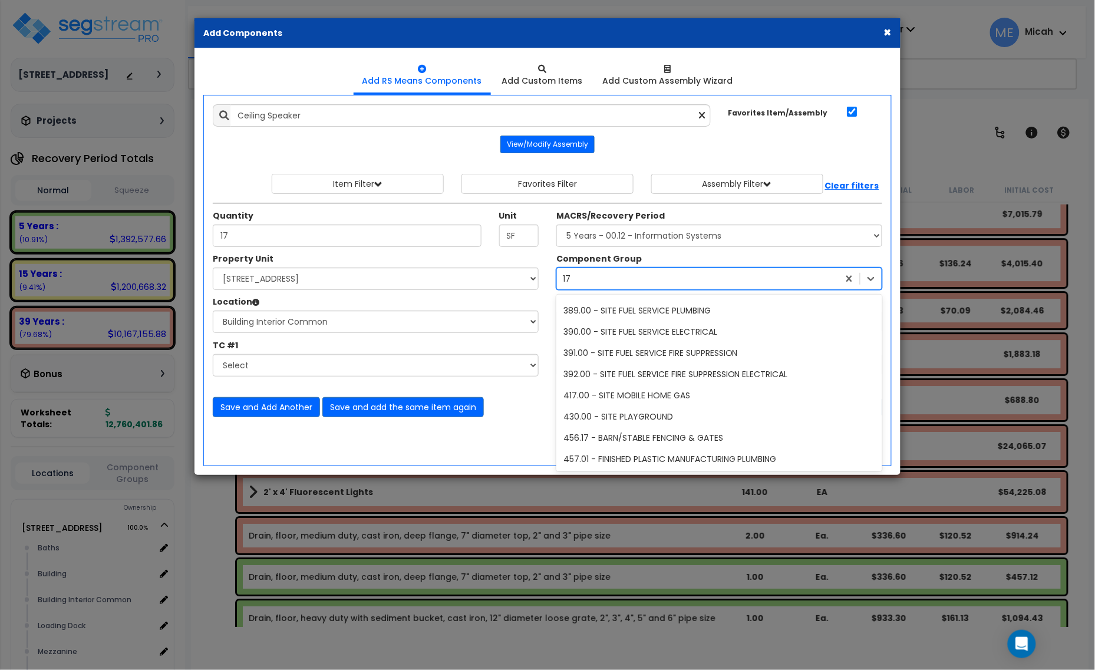
type input "172"
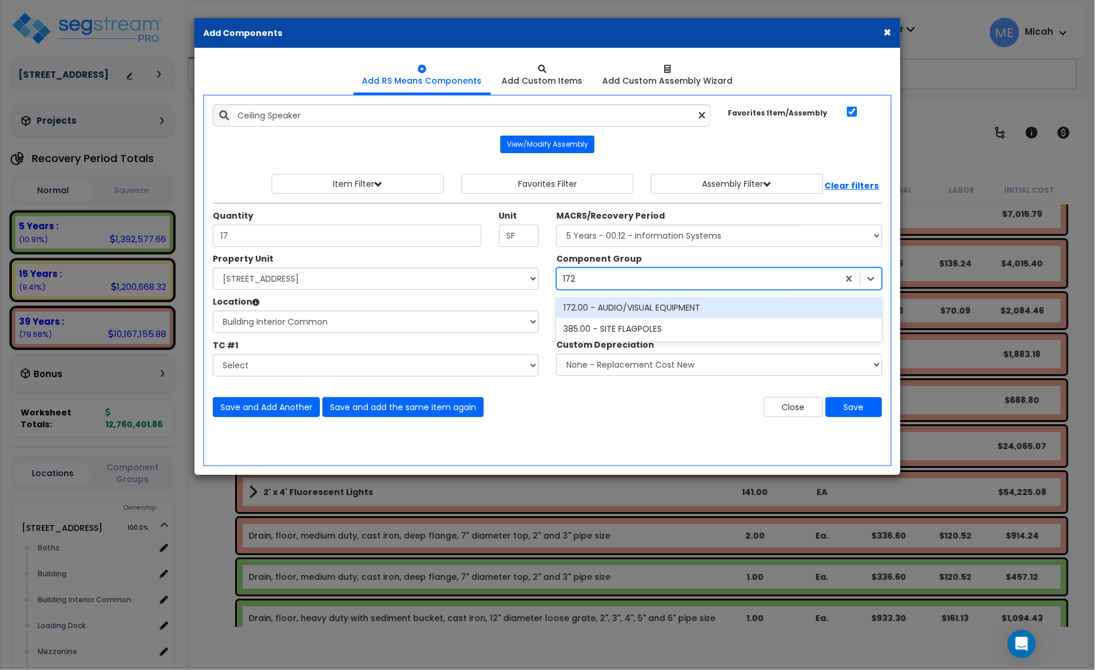
click at [653, 311] on div "172.00 - AUDIO/VISUAL EQUIPMENT" at bounding box center [720, 307] width 326 height 21
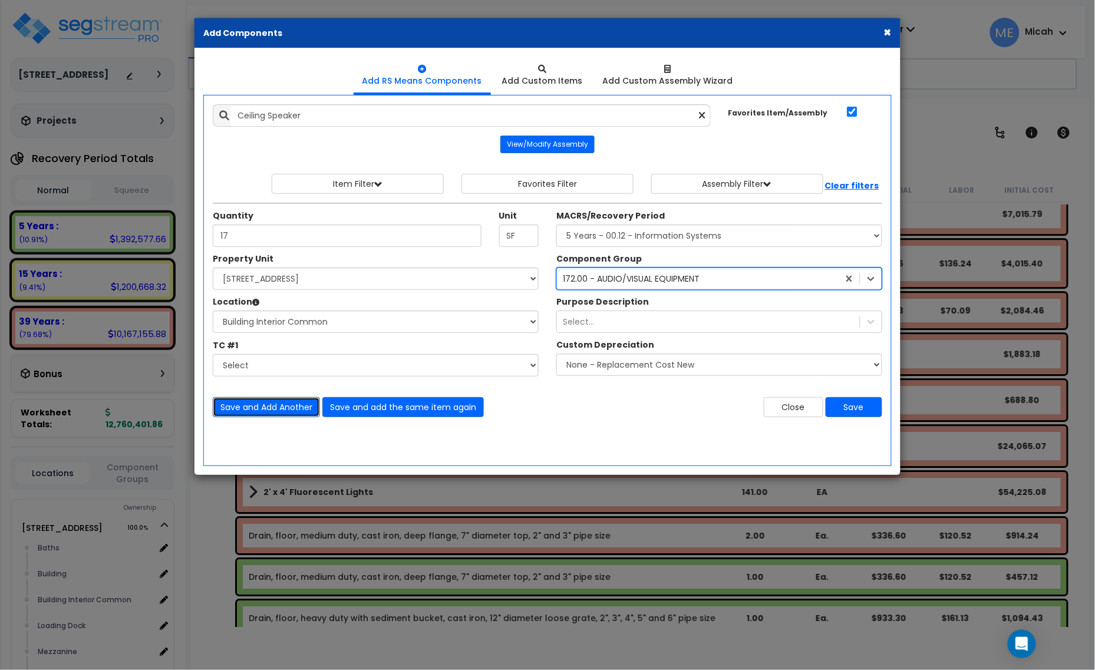
click at [248, 410] on button "Save and Add Another" at bounding box center [266, 407] width 107 height 20
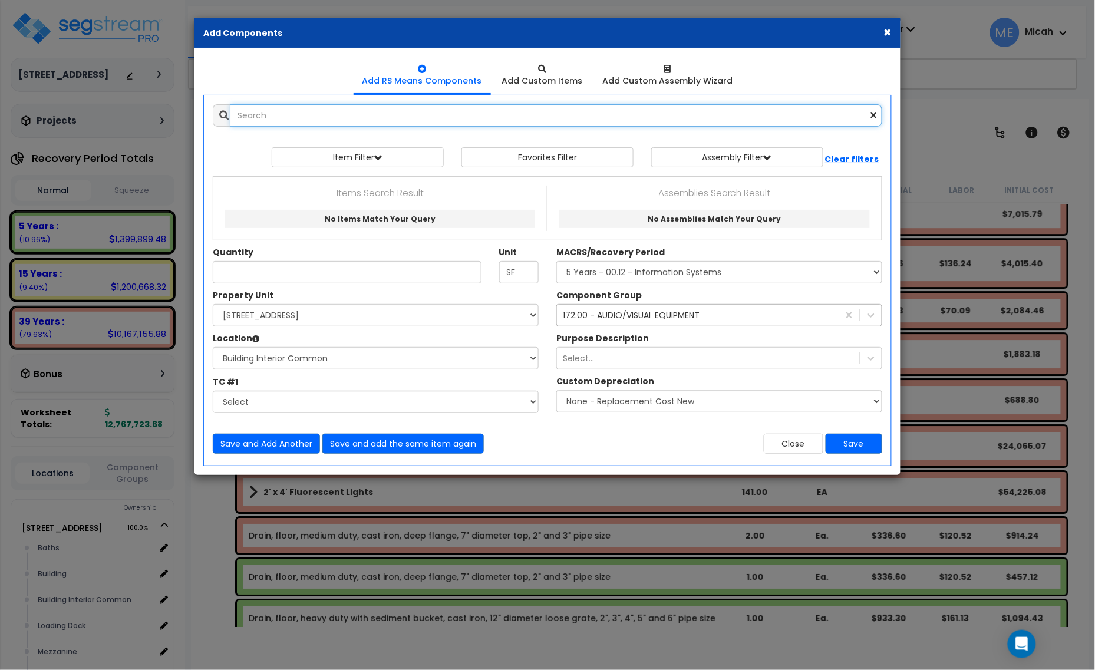
click at [302, 122] on input "text" at bounding box center [557, 115] width 652 height 22
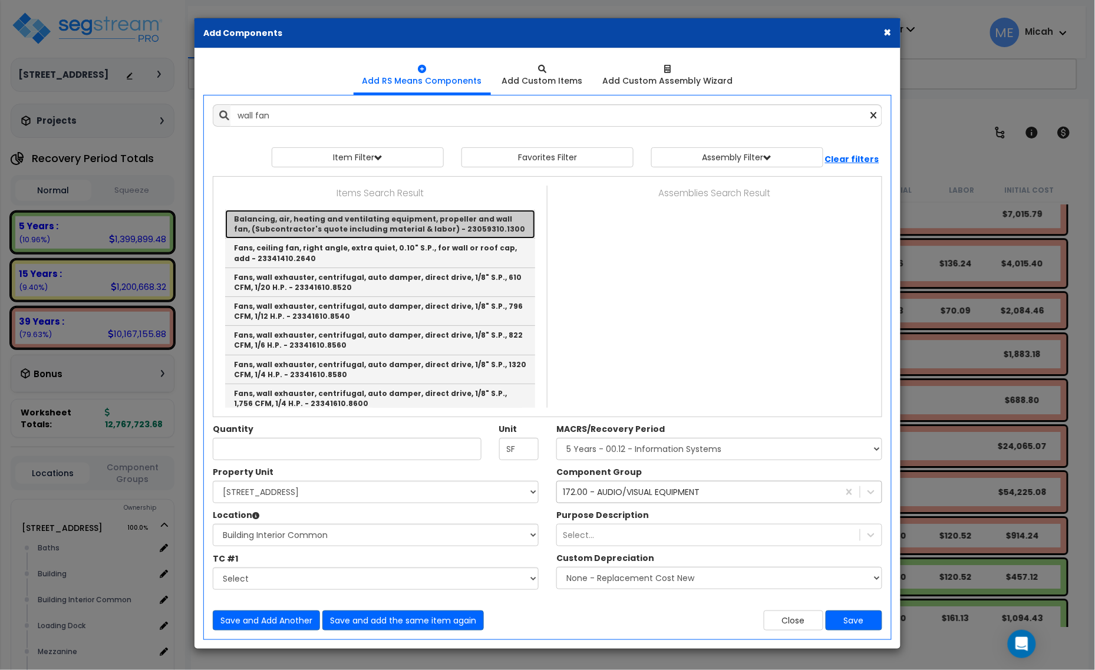
click at [487, 221] on link "Balancing, air, heating and ventilating equipment, propeller and wall fan, (Sub…" at bounding box center [380, 224] width 310 height 29
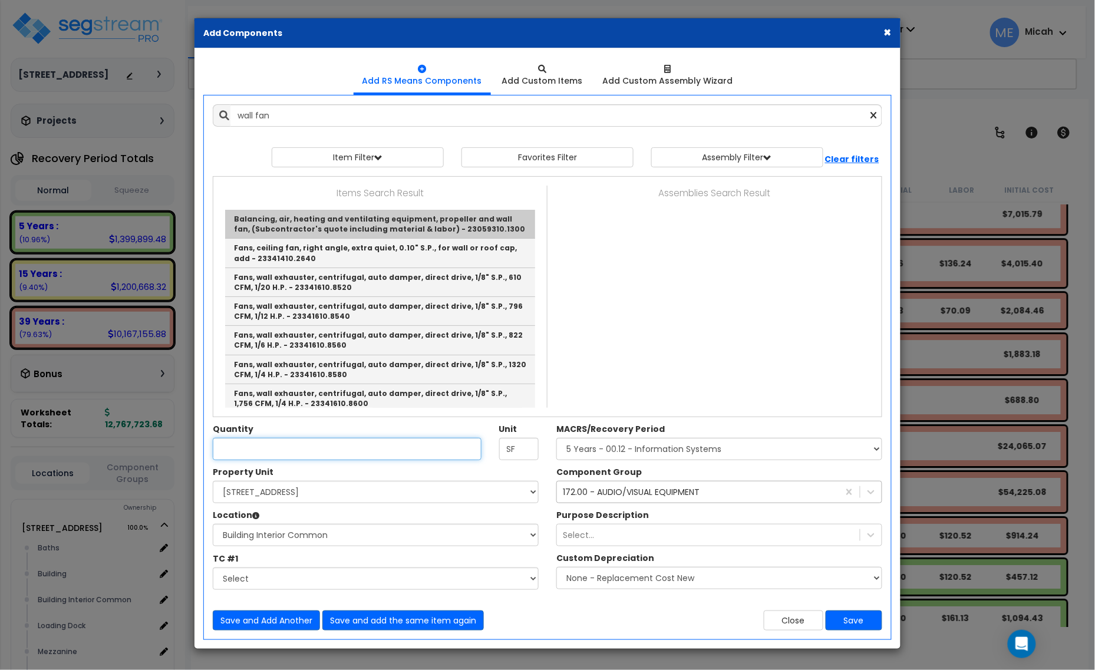
type input "Balancing, air, heating and ventilating equipment, propeller and wall fan, (Sub…"
checkbox input "false"
type input "Ea."
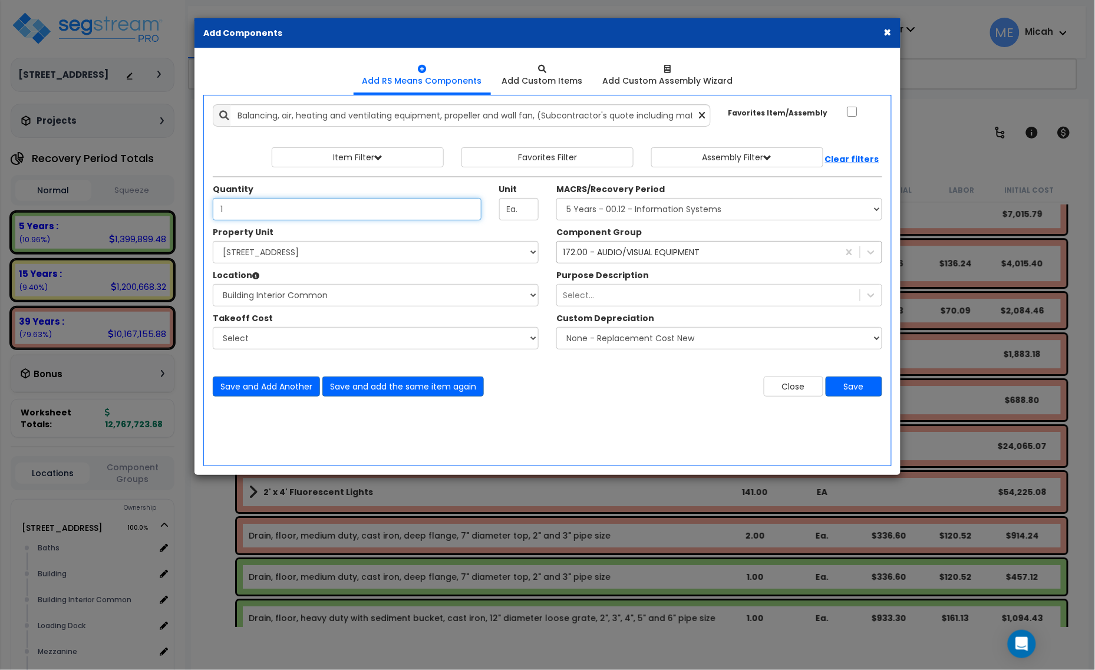
type input "1"
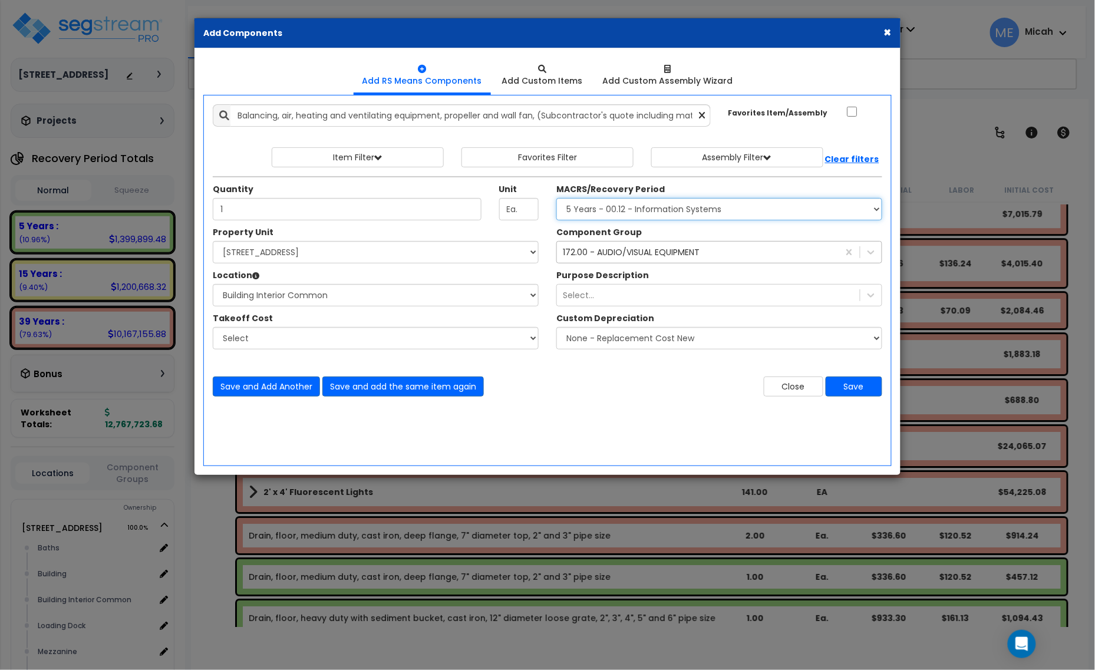
click at [596, 209] on select "Select MACRS/Recovery Period 5 Years - 57.0 - Distributive Trades & Services 5 …" at bounding box center [720, 209] width 326 height 22
select select "3669"
click at [557, 199] on select "Select MACRS/Recovery Period 5 Years - 57.0 - Distributive Trades & Services 5 …" at bounding box center [720, 209] width 326 height 22
click at [601, 251] on div "172.00 - AUDIO/VISUAL EQUIPMENT" at bounding box center [631, 252] width 137 height 12
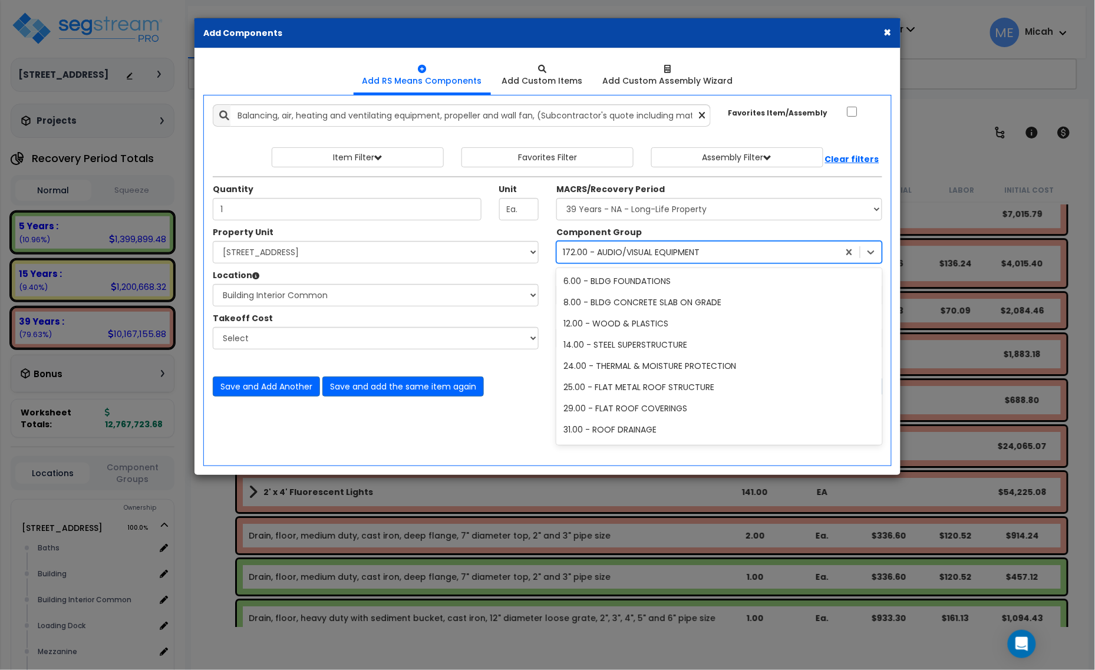
scroll to position [4265, 0]
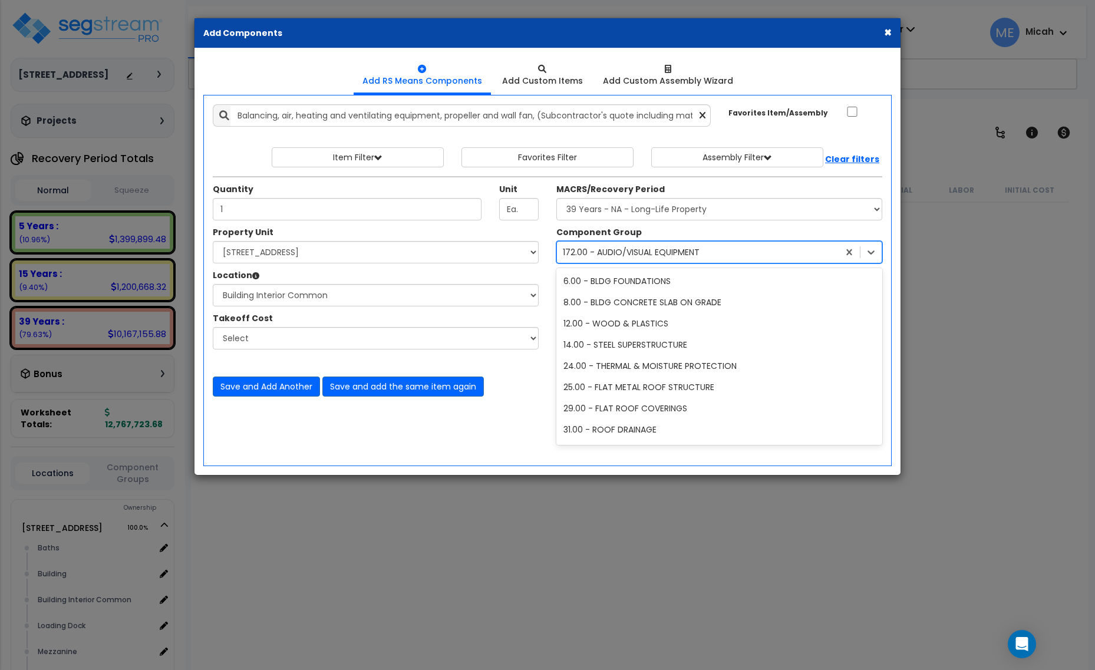
select select "3669"
select select "166495"
select select "31689"
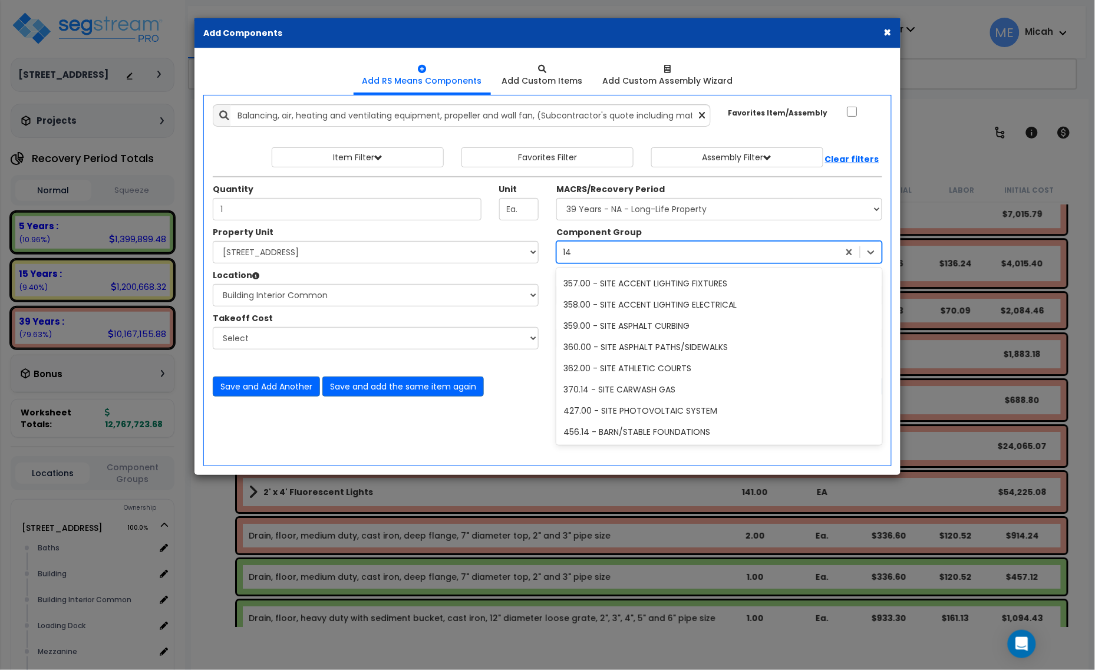
scroll to position [214, 0]
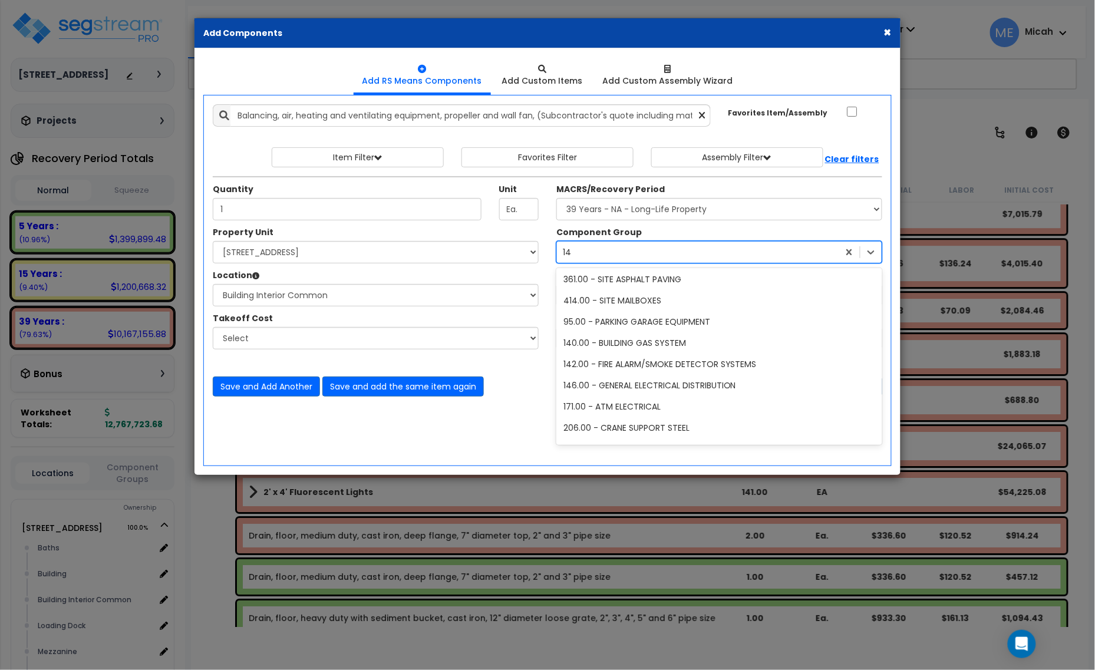
type input "147"
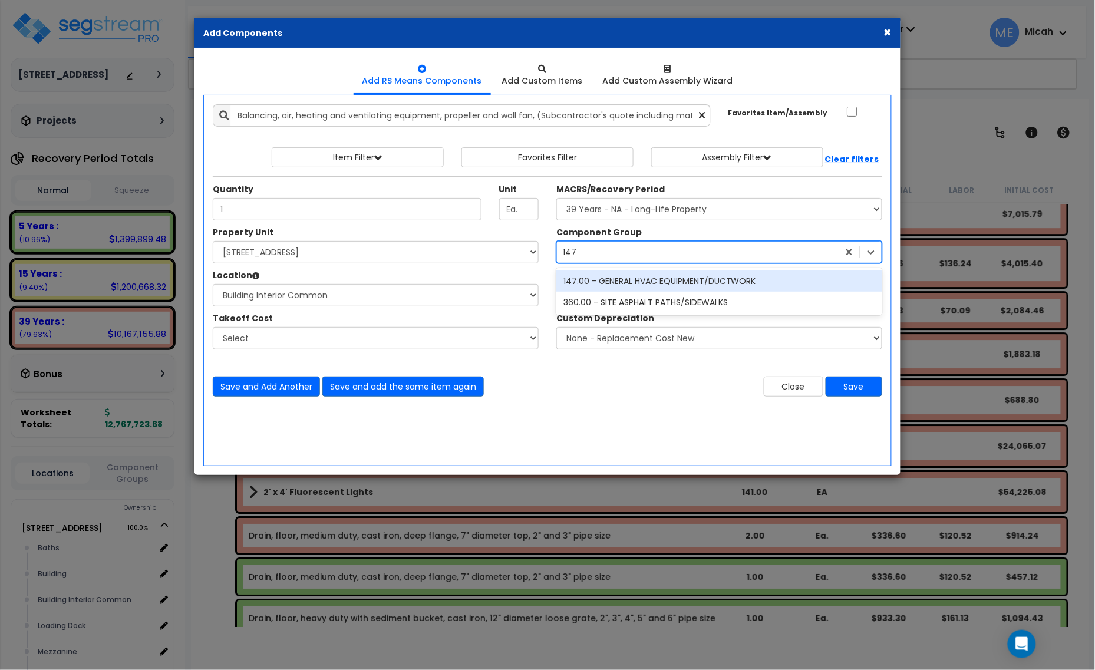
click at [623, 278] on div "147.00 - GENERAL HVAC EQUIPMENT/DUCTWORK" at bounding box center [720, 281] width 326 height 21
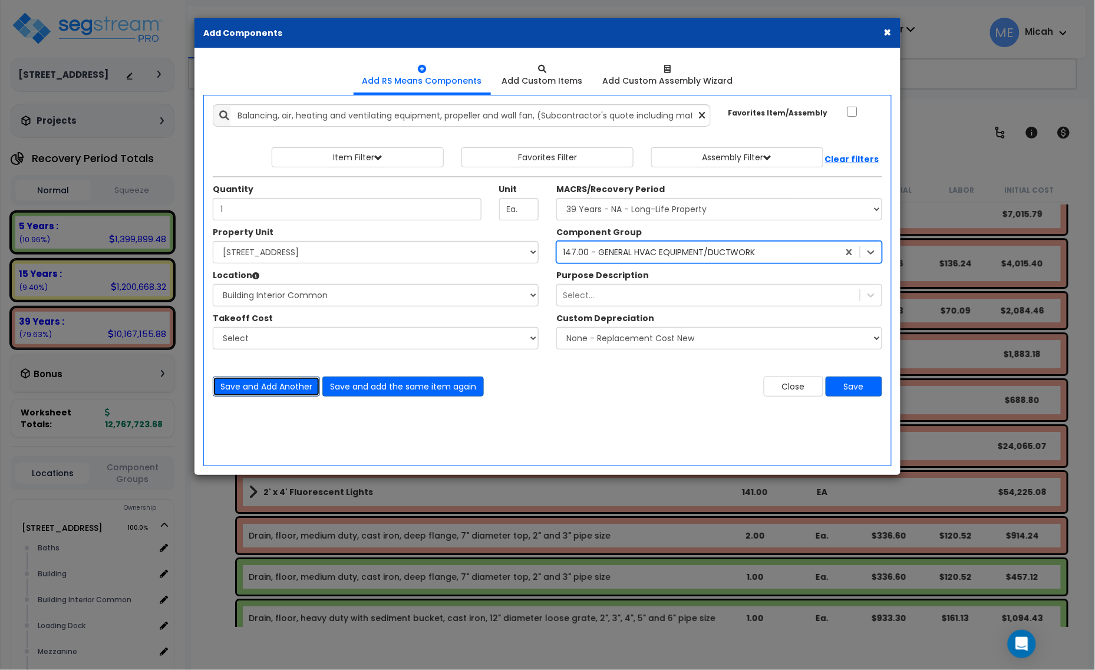
click at [252, 386] on button "Save and Add Another" at bounding box center [266, 387] width 107 height 20
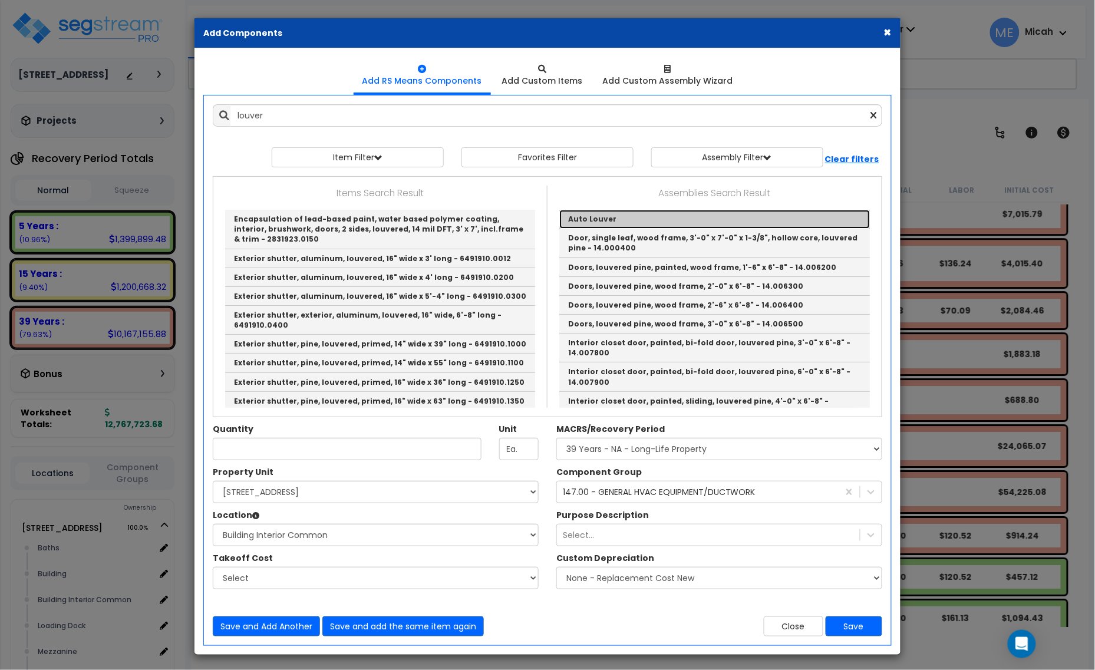
click at [581, 216] on link "Auto Louver" at bounding box center [714, 219] width 311 height 19
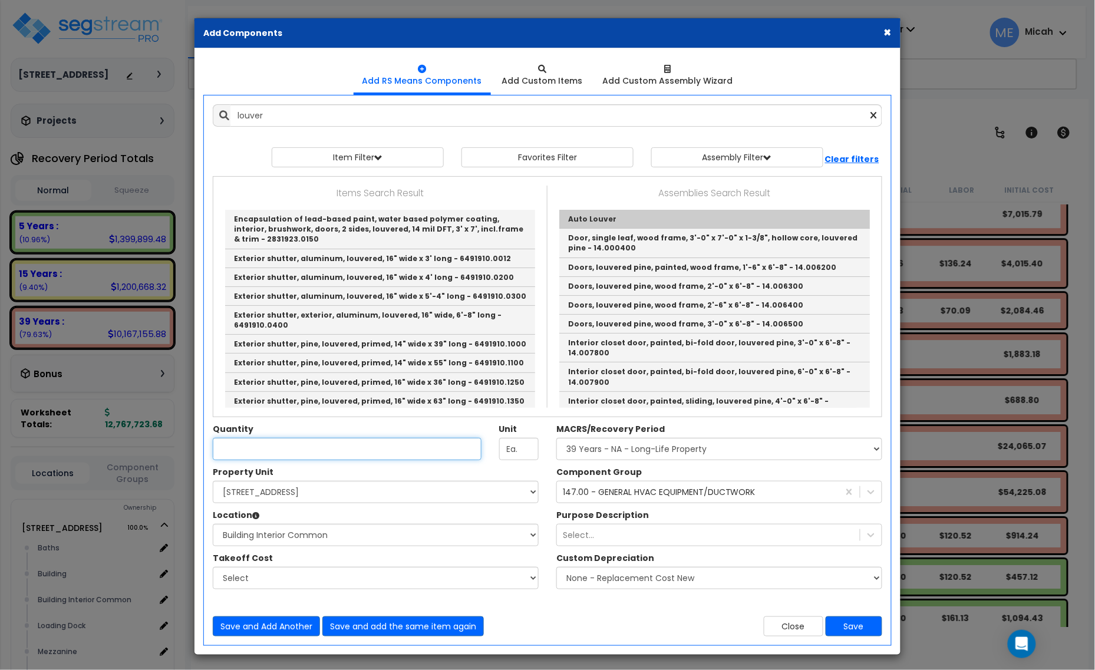
type input "Auto Louver"
checkbox input "true"
type input "EA"
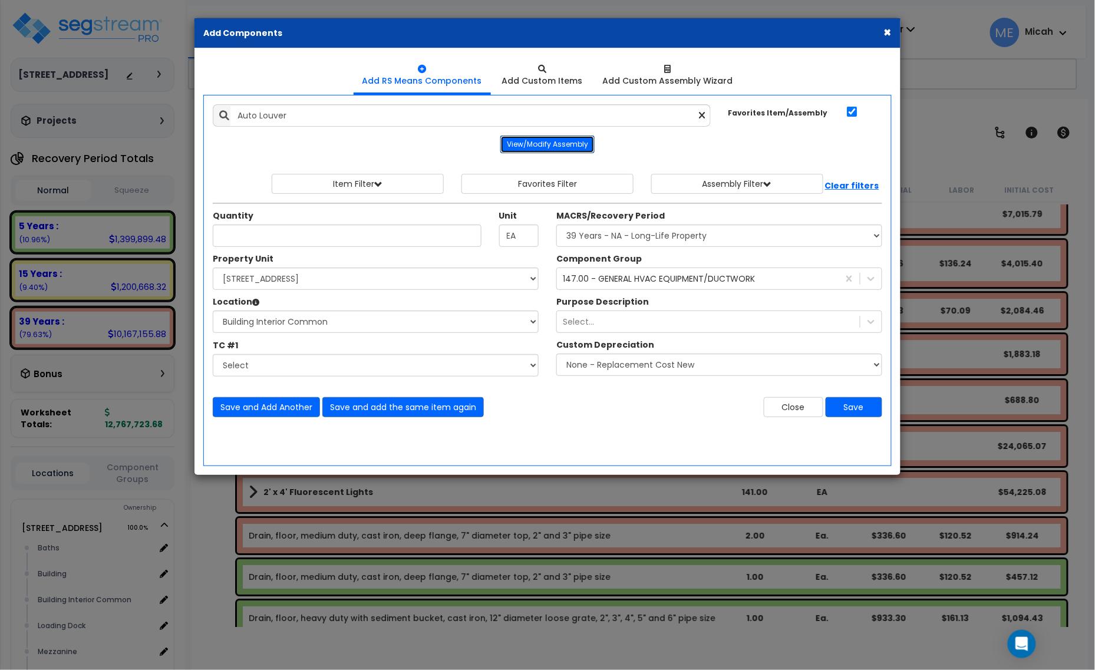
click at [574, 149] on button "View/Modify Assembly" at bounding box center [547, 145] width 94 height 18
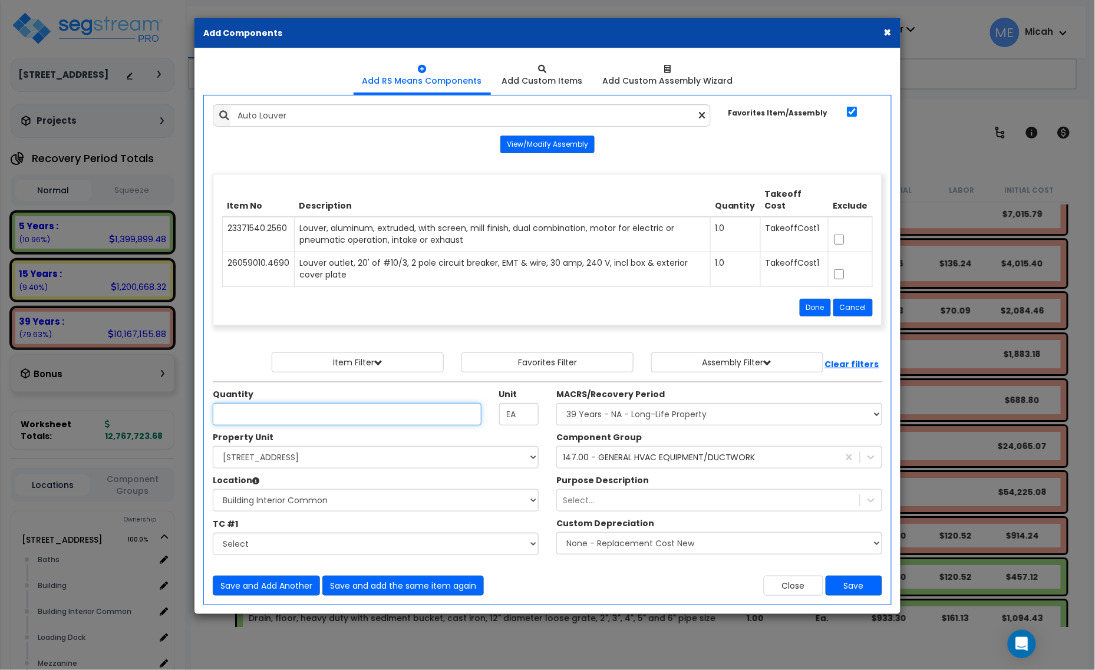
click at [314, 410] on input "Unit Quantity" at bounding box center [347, 414] width 269 height 22
type input "1"
click at [272, 587] on button "Save and Add Another" at bounding box center [266, 586] width 107 height 20
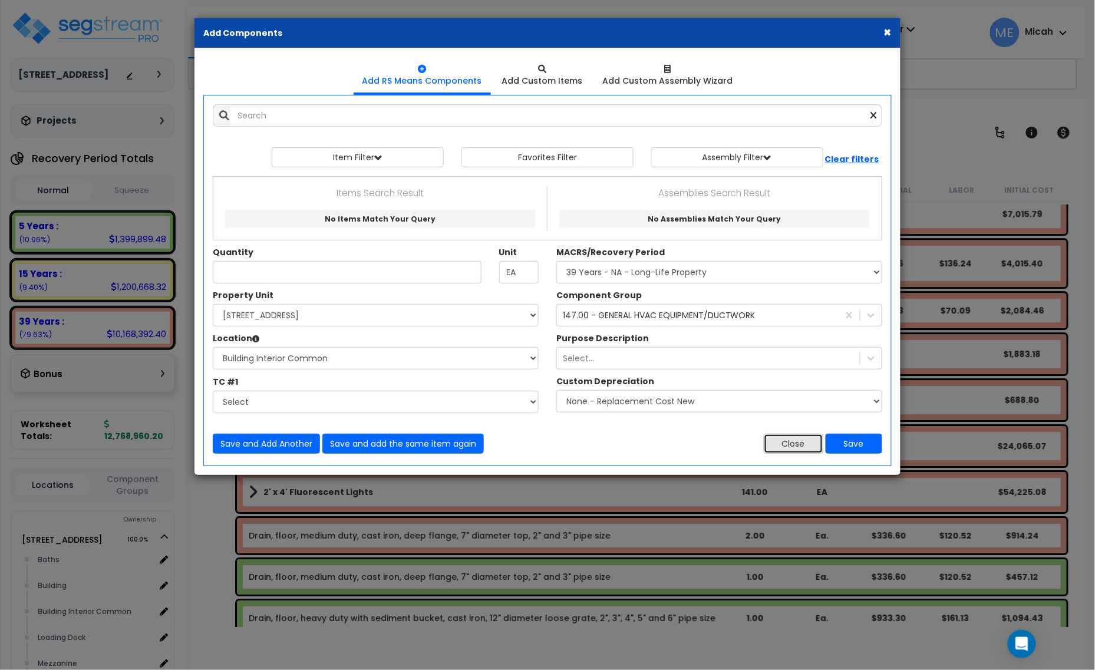
click at [793, 441] on button "Close" at bounding box center [794, 444] width 60 height 20
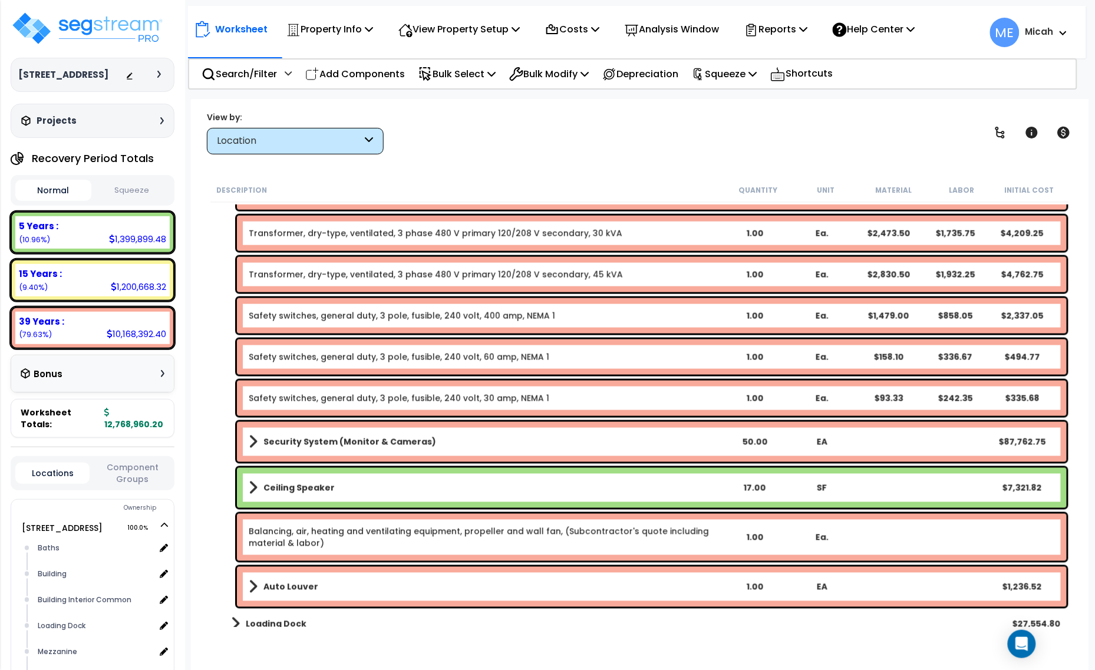
scroll to position [3522, 0]
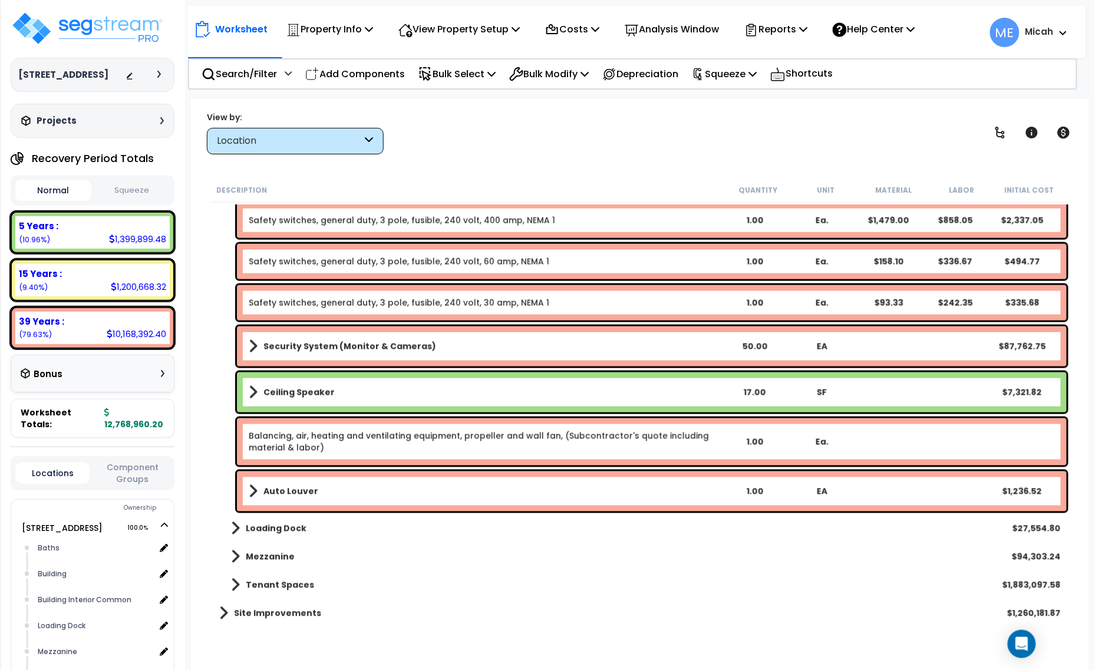
click at [251, 490] on span at bounding box center [253, 491] width 9 height 17
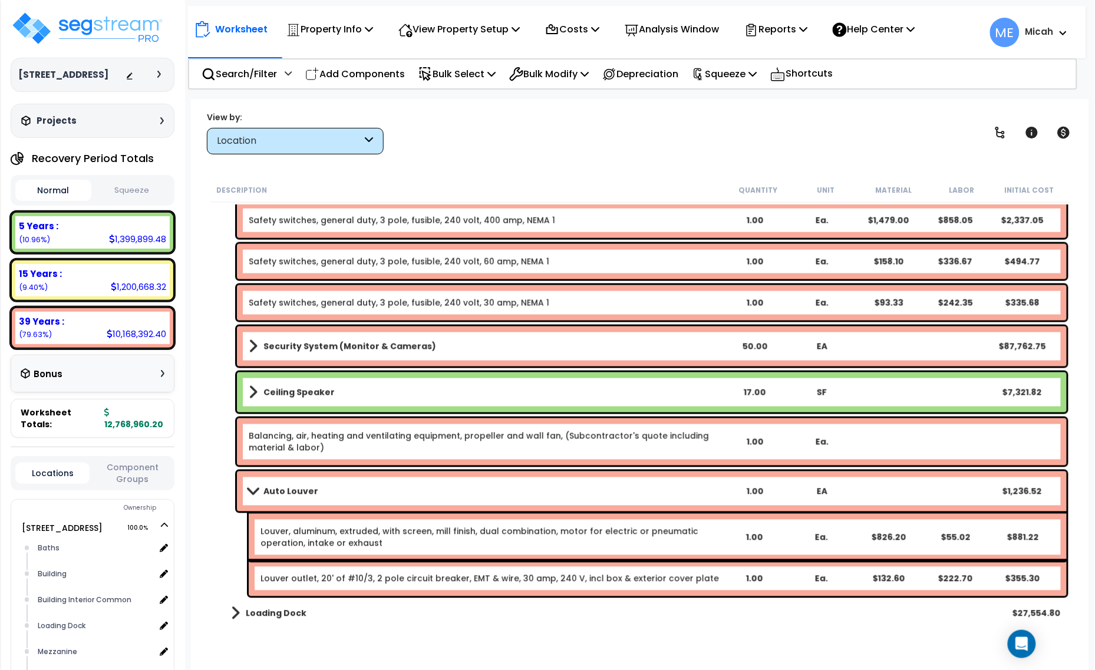
click at [240, 496] on div "Auto Louver 1.00 EA $1,236.52" at bounding box center [652, 492] width 830 height 40
click at [248, 494] on span at bounding box center [253, 491] width 17 height 9
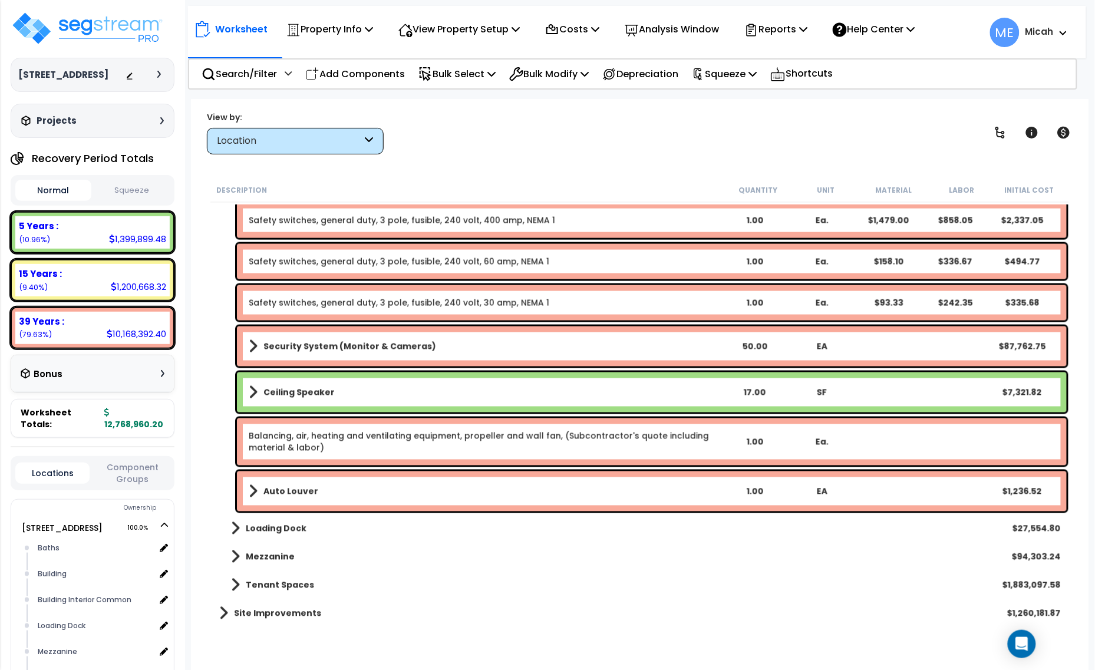
click at [249, 494] on span at bounding box center [253, 491] width 9 height 17
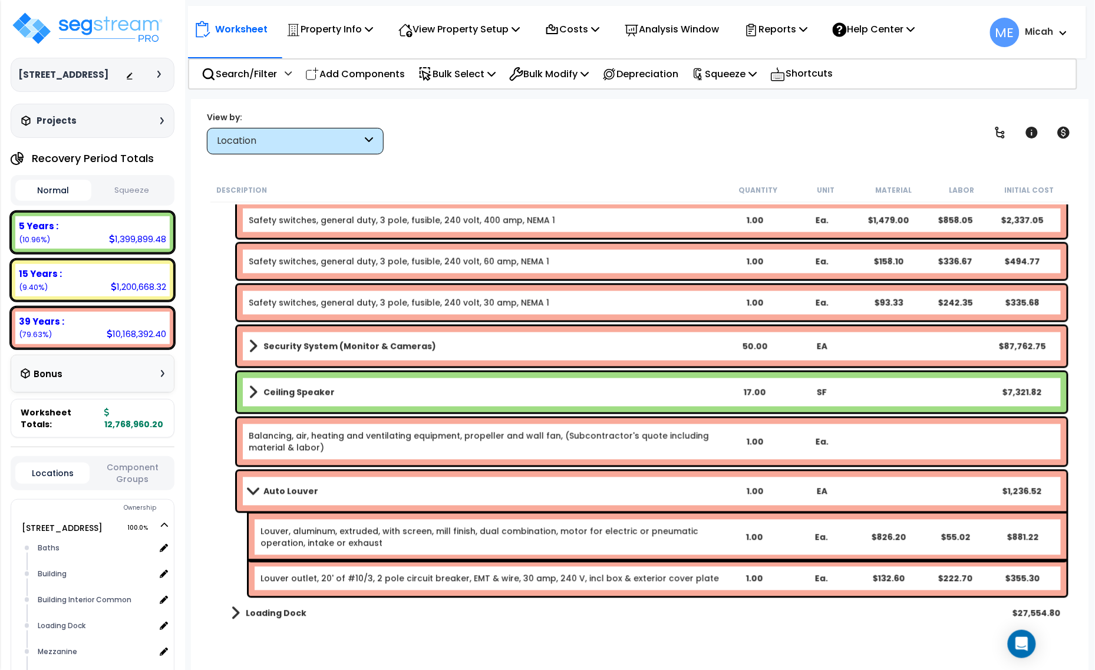
click at [251, 494] on span at bounding box center [253, 491] width 17 height 9
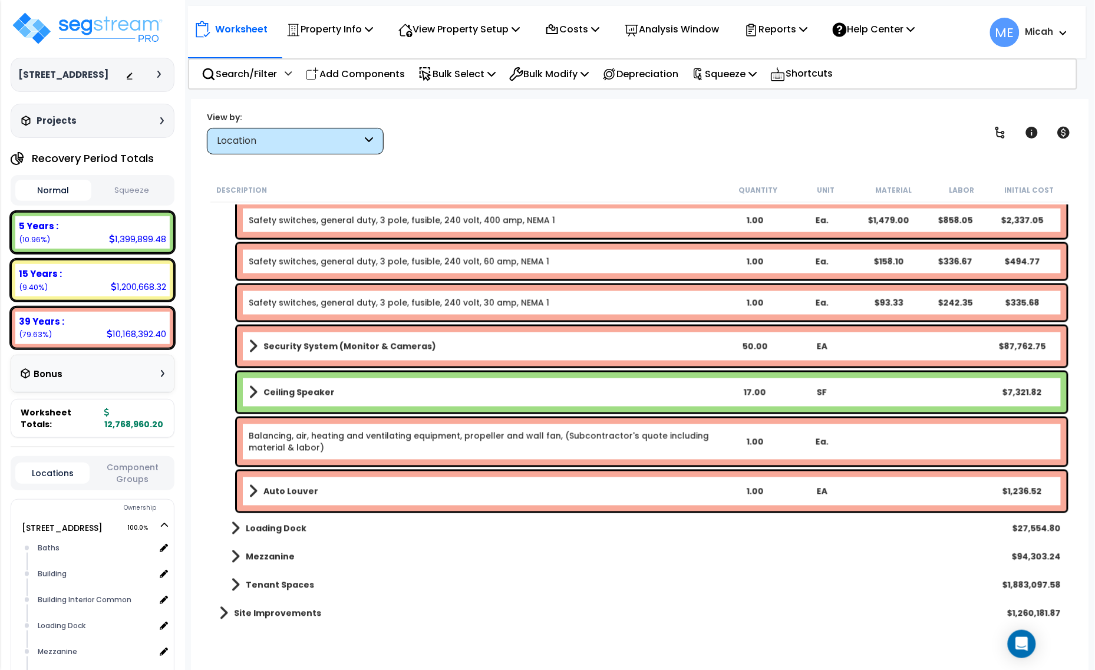
click at [249, 394] on span at bounding box center [253, 392] width 9 height 17
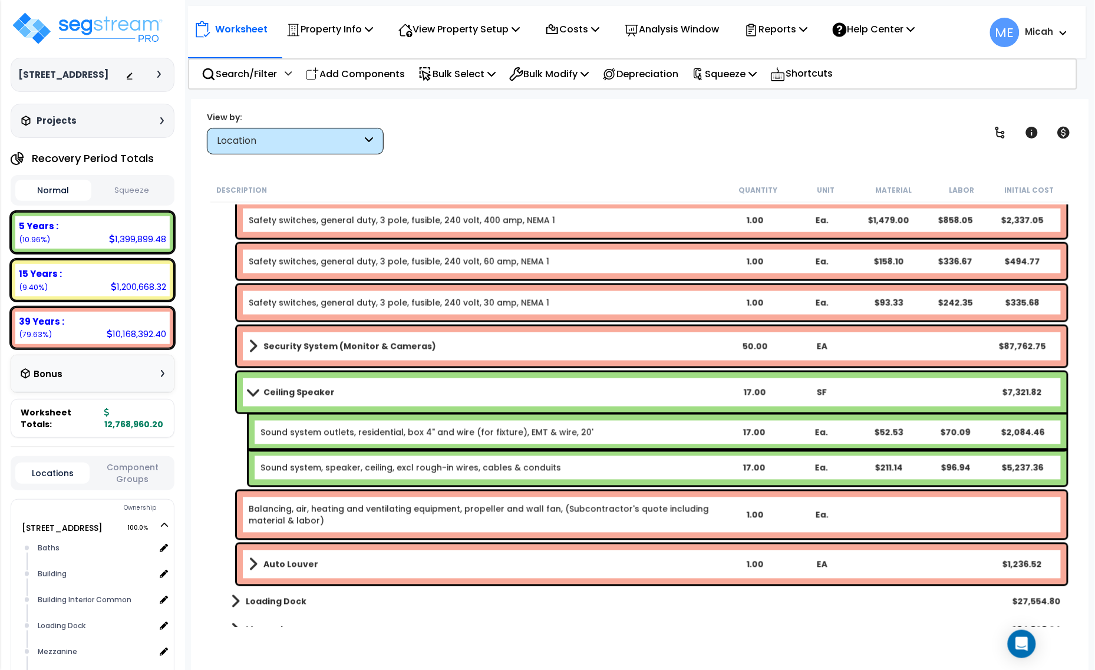
click at [248, 393] on span at bounding box center [253, 392] width 17 height 9
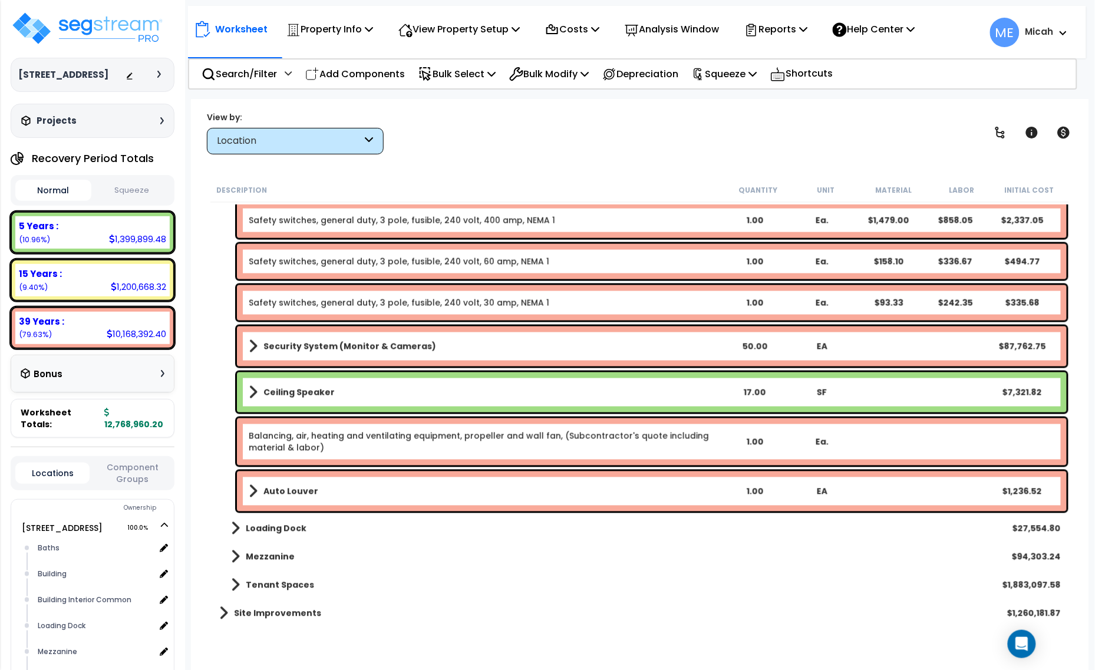
click at [307, 390] on b "Ceiling Speaker" at bounding box center [299, 393] width 71 height 12
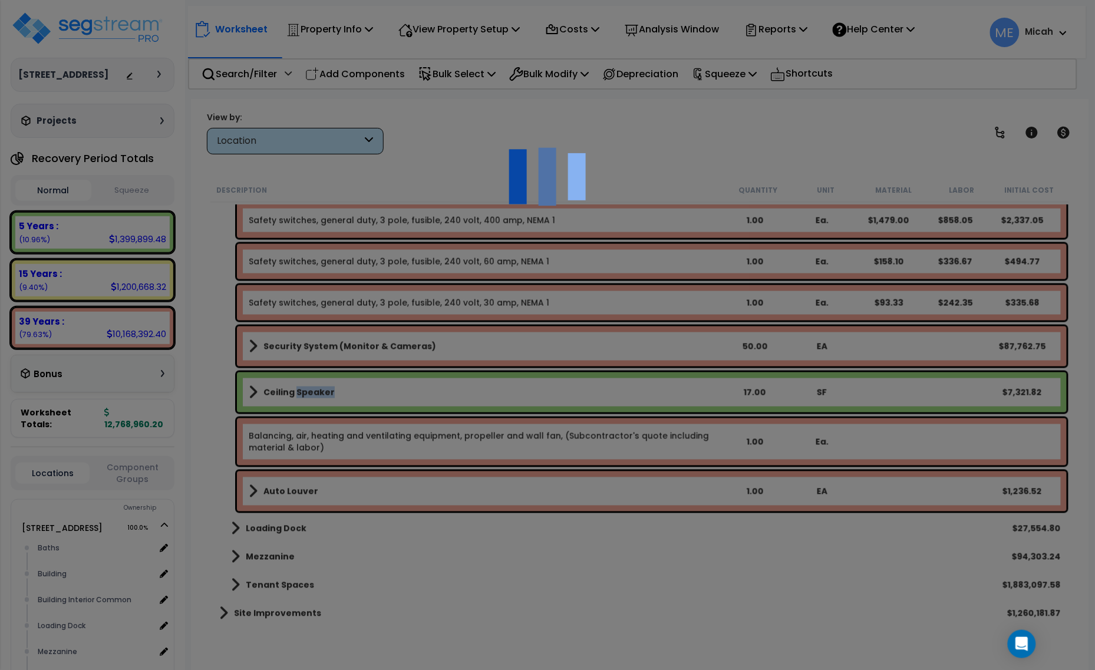
select select "68650"
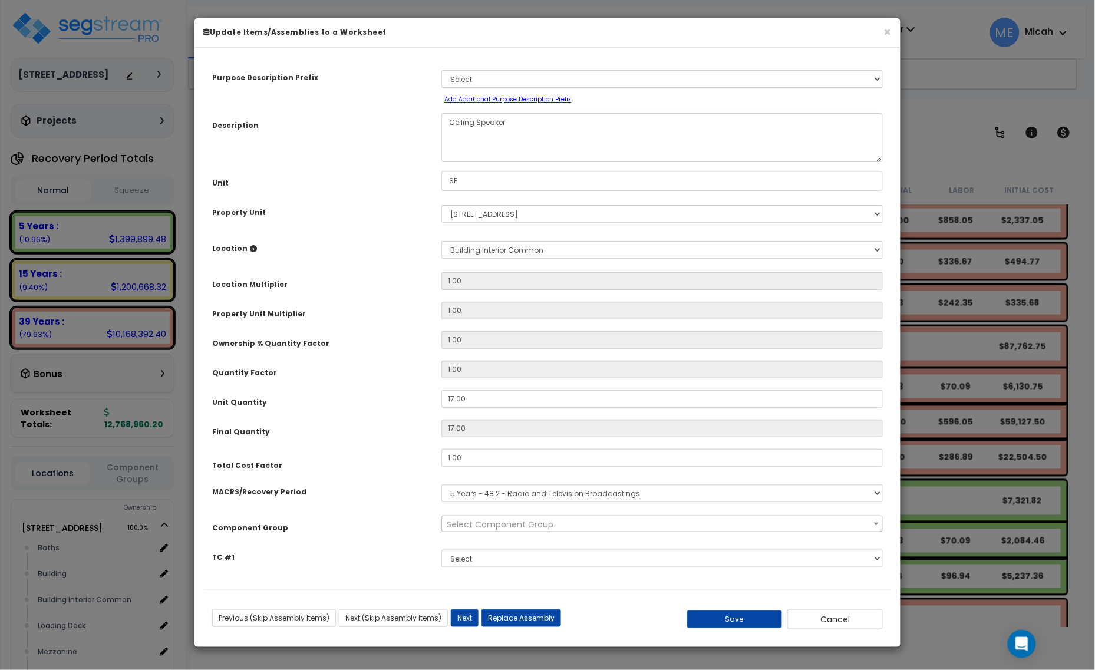
scroll to position [0, 0]
drag, startPoint x: 454, startPoint y: 186, endPoint x: 423, endPoint y: 192, distance: 31.1
click at [426, 190] on div "Unit SF" at bounding box center [547, 181] width 689 height 21
type input "Ea."
click at [720, 616] on button "Save" at bounding box center [735, 620] width 96 height 18
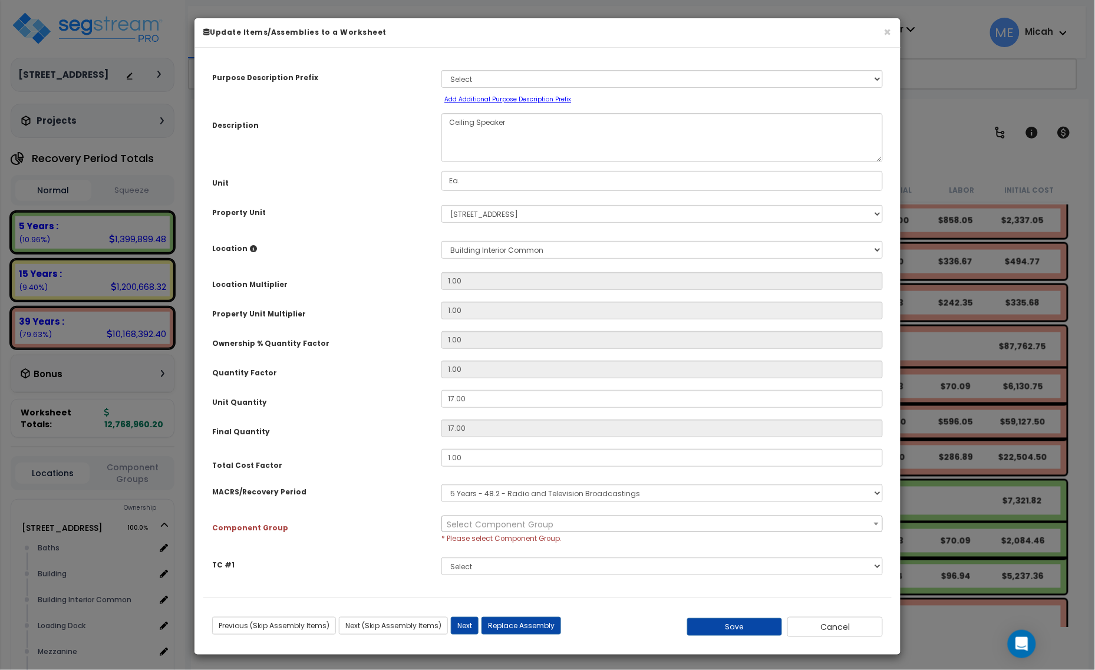
click at [522, 522] on span "Select Component Group" at bounding box center [500, 525] width 107 height 12
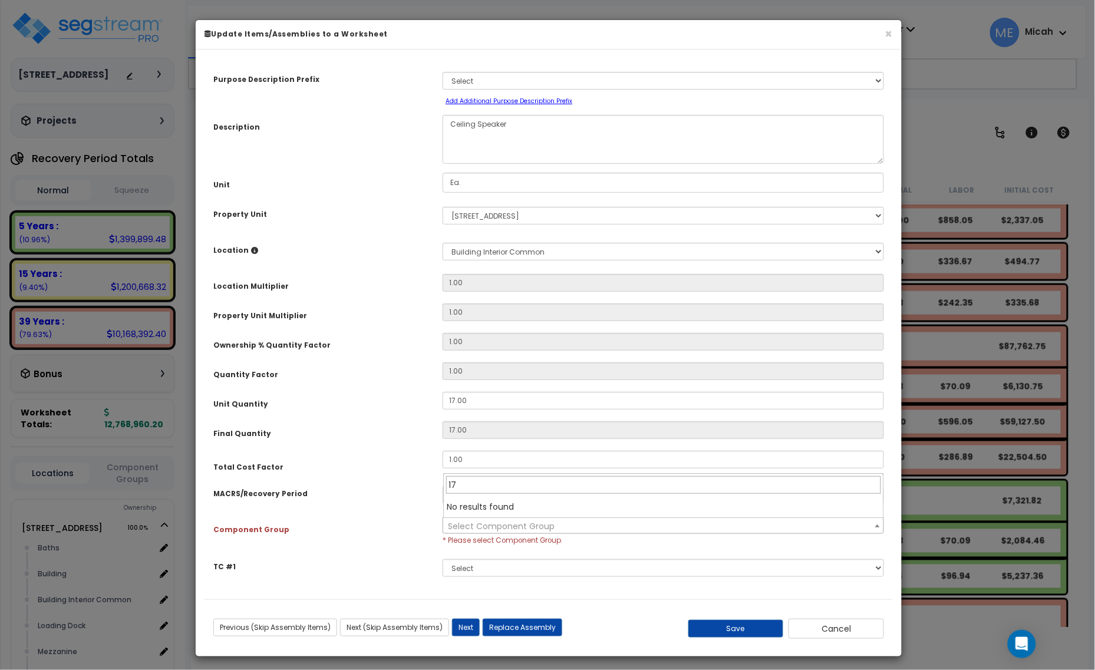
type input "172"
click at [410, 519] on div "Component Group" at bounding box center [319, 528] width 229 height 21
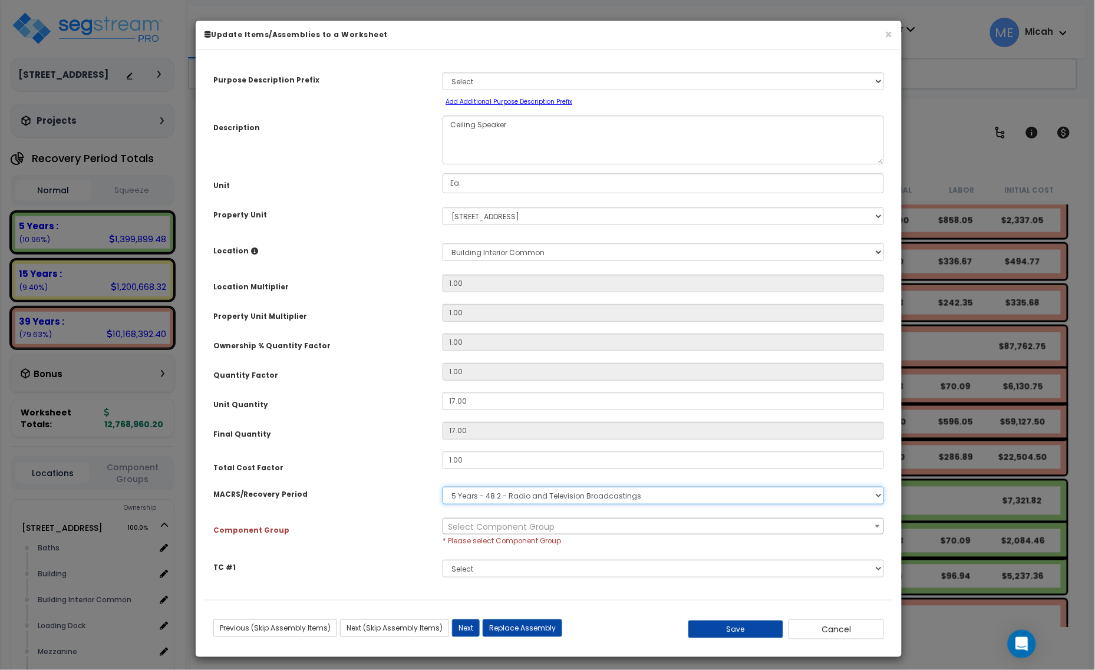
click at [484, 496] on select "Select MACRS/Recovery Period 5 Years - 57.0 - Distributive Trades & Services 5 …" at bounding box center [664, 496] width 442 height 18
select select "3668"
click at [443, 487] on select "Select MACRS/Recovery Period 5 Years - 57.0 - Distributive Trades & Services 5 …" at bounding box center [664, 496] width 442 height 18
select select "56982"
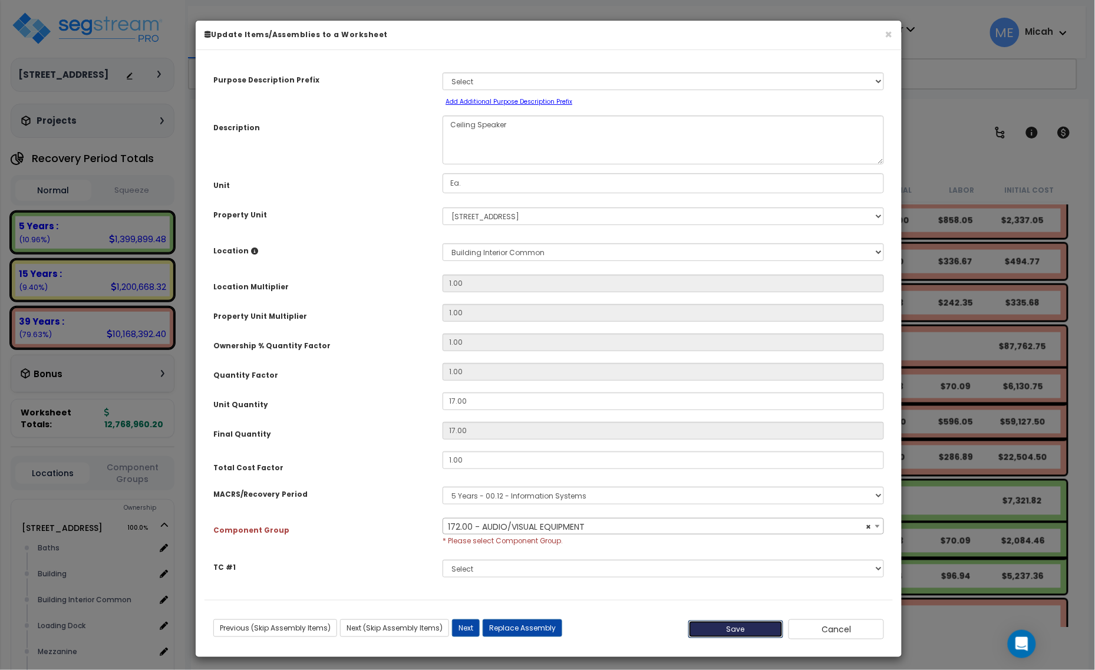
click at [730, 628] on button "Save" at bounding box center [737, 630] width 96 height 18
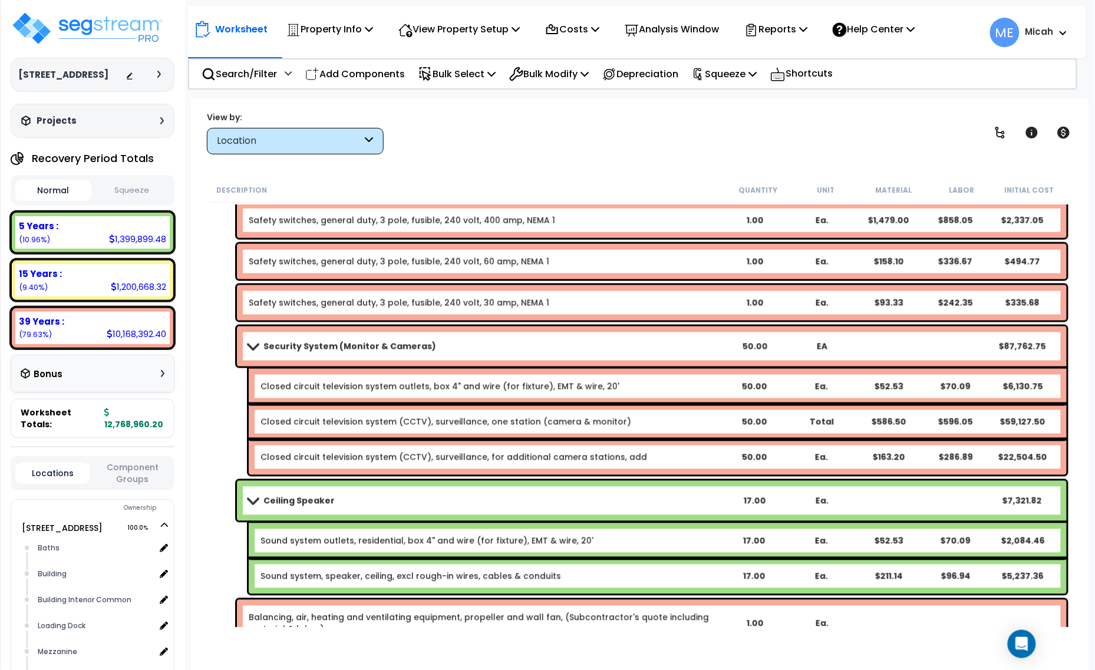
click at [507, 420] on link "Closed circuit television system (CCTV), surveillance, one station (camera & mo…" at bounding box center [446, 422] width 371 height 12
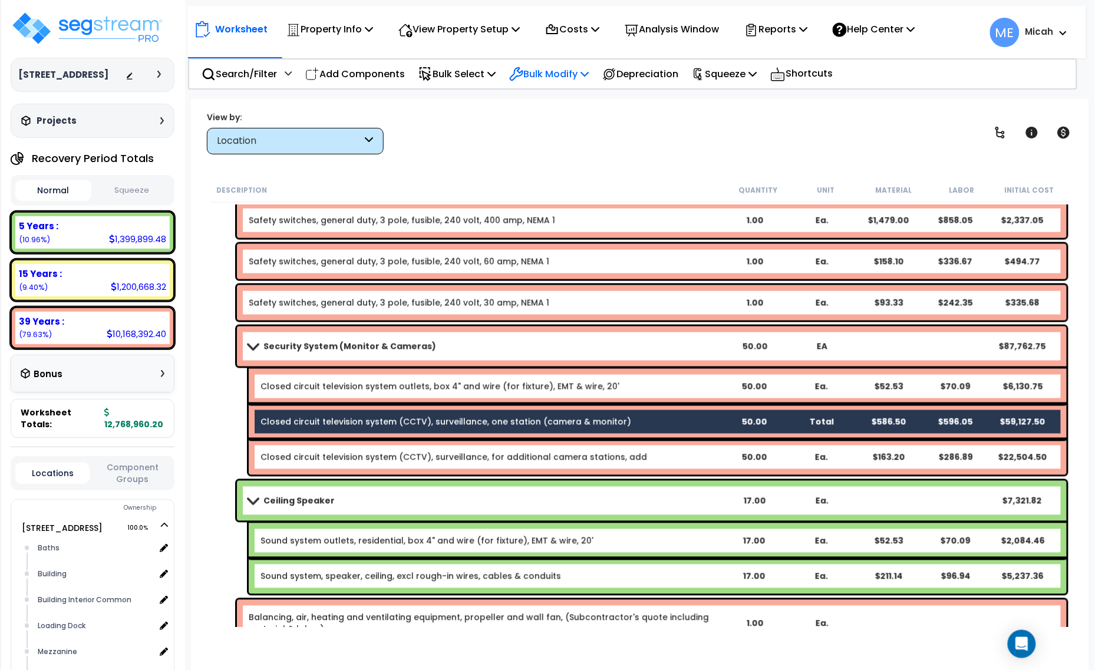
click at [589, 66] on p "Bulk Modify" at bounding box center [549, 74] width 80 height 16
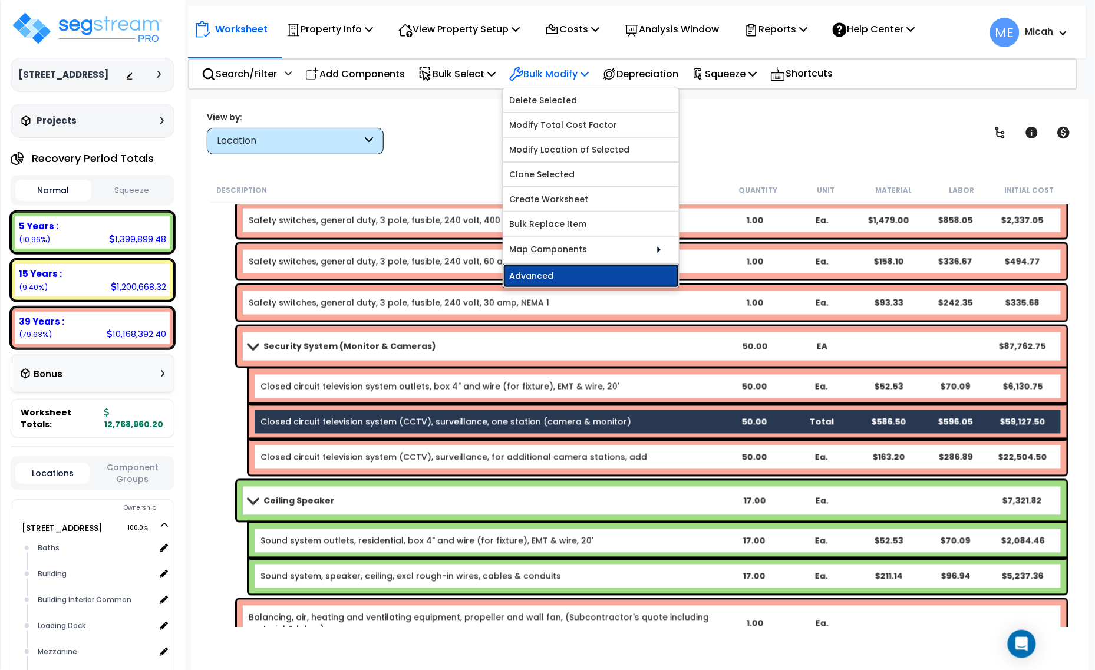
click at [606, 278] on link "Advanced" at bounding box center [591, 276] width 176 height 24
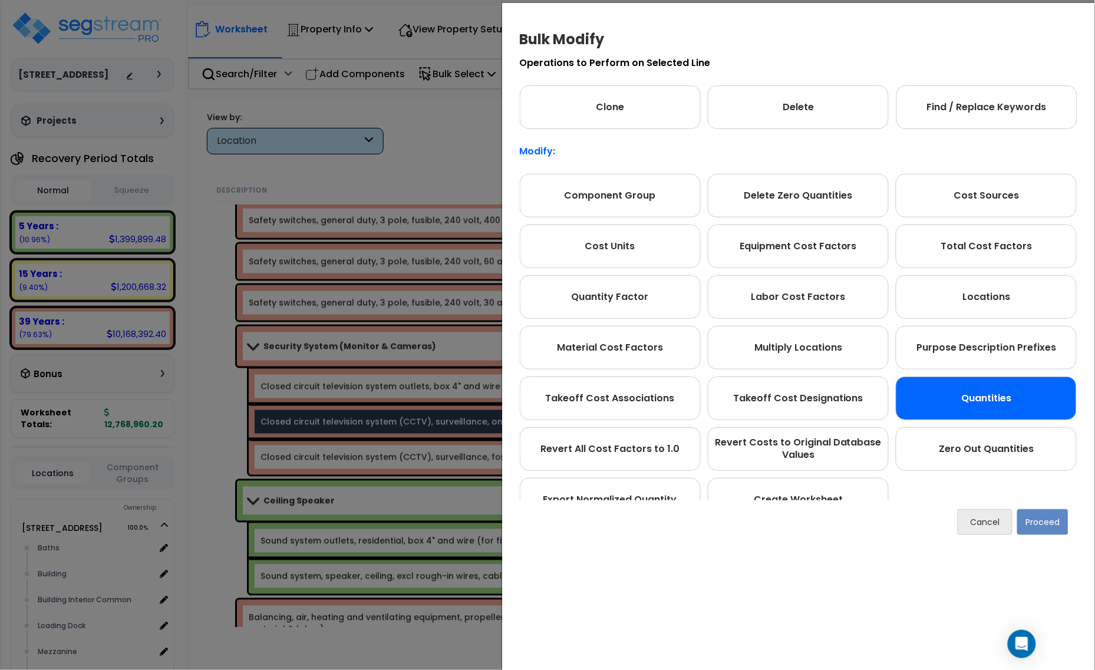
click at [1000, 393] on div "Quantities" at bounding box center [986, 399] width 181 height 44
click at [1035, 528] on button "Proceed" at bounding box center [1043, 522] width 51 height 26
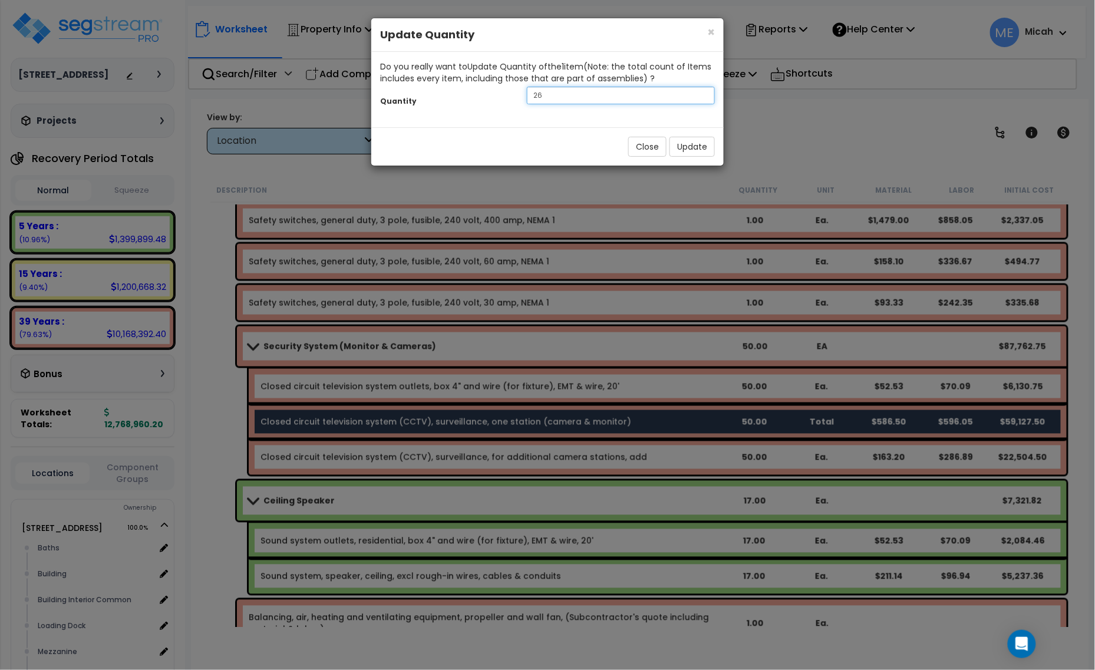
drag, startPoint x: 522, startPoint y: 100, endPoint x: 497, endPoint y: 101, distance: 24.8
click at [497, 101] on div "Quantity 26" at bounding box center [547, 96] width 353 height 25
type input "1"
click at [689, 143] on button "Update" at bounding box center [692, 147] width 45 height 20
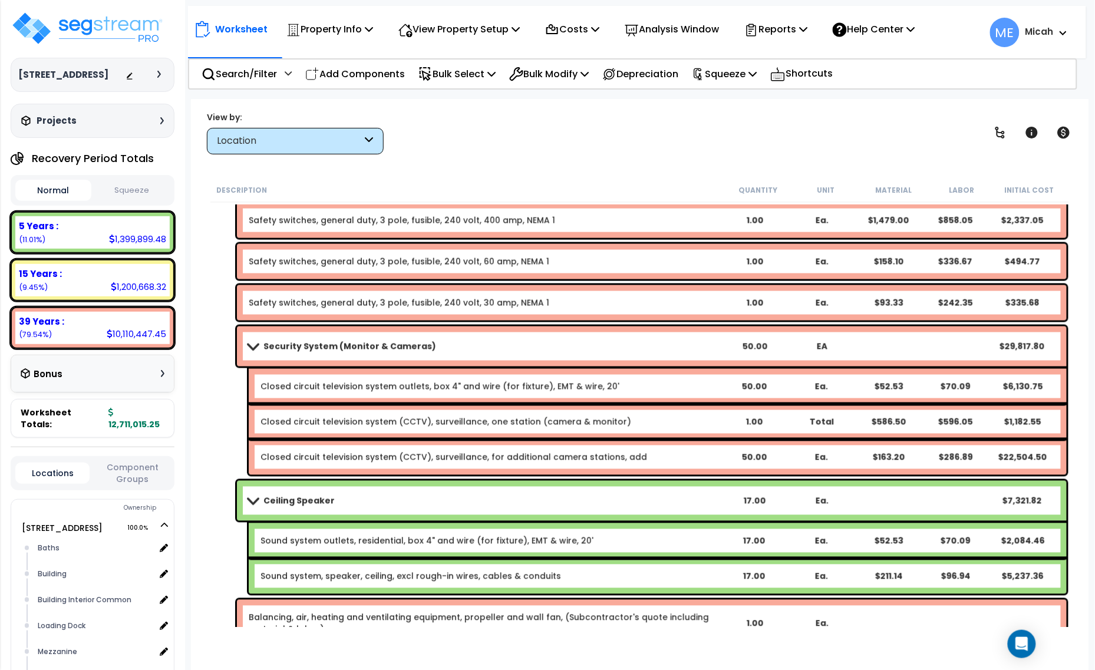
click at [245, 348] on span at bounding box center [253, 346] width 17 height 9
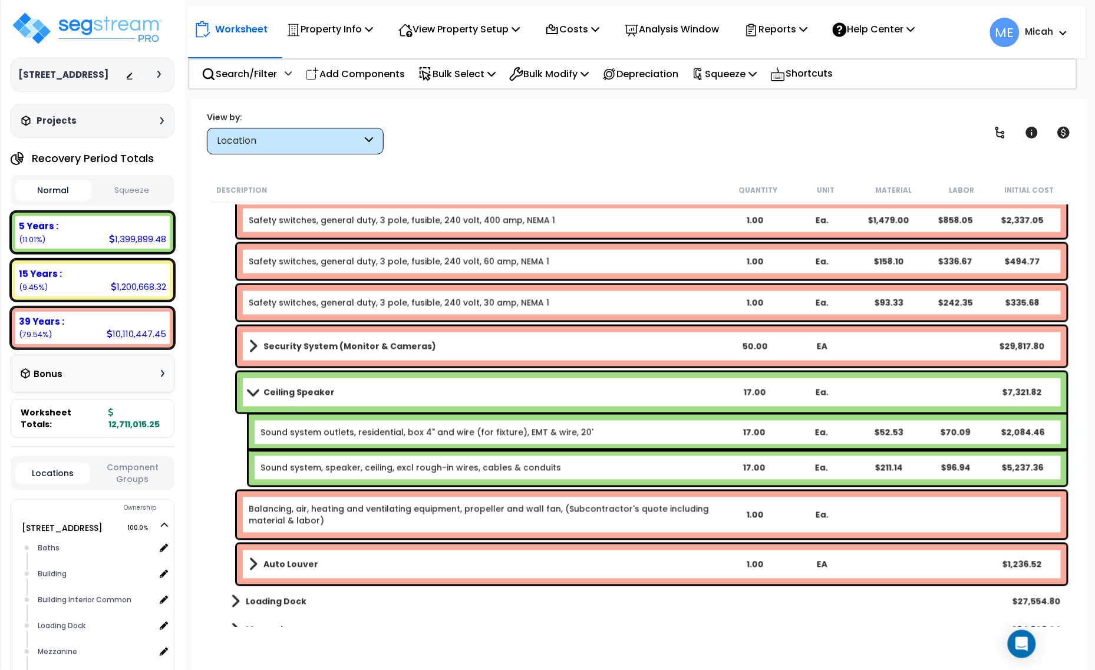
click at [251, 384] on link "Ceiling Speaker" at bounding box center [485, 392] width 472 height 17
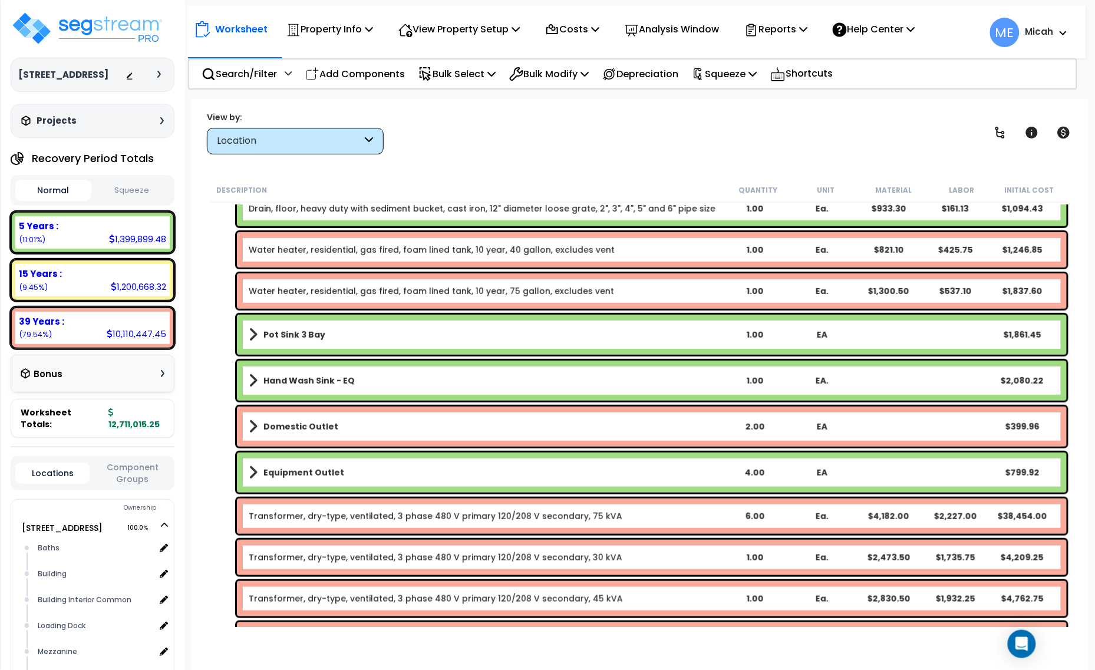
scroll to position [3080, 0]
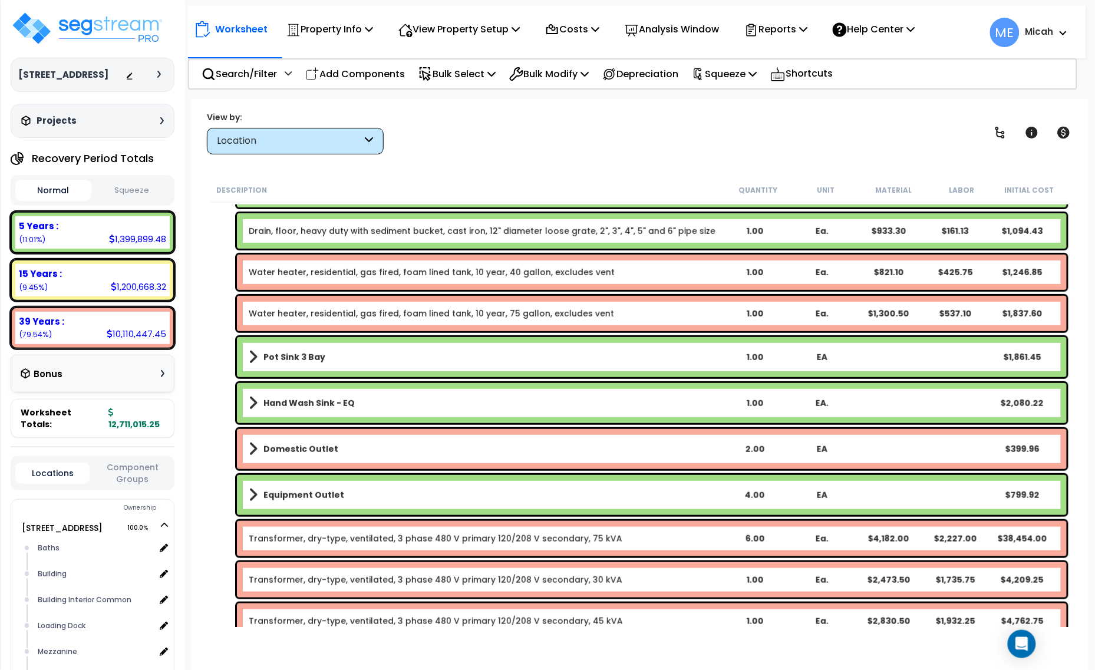
click at [252, 447] on span at bounding box center [253, 449] width 9 height 17
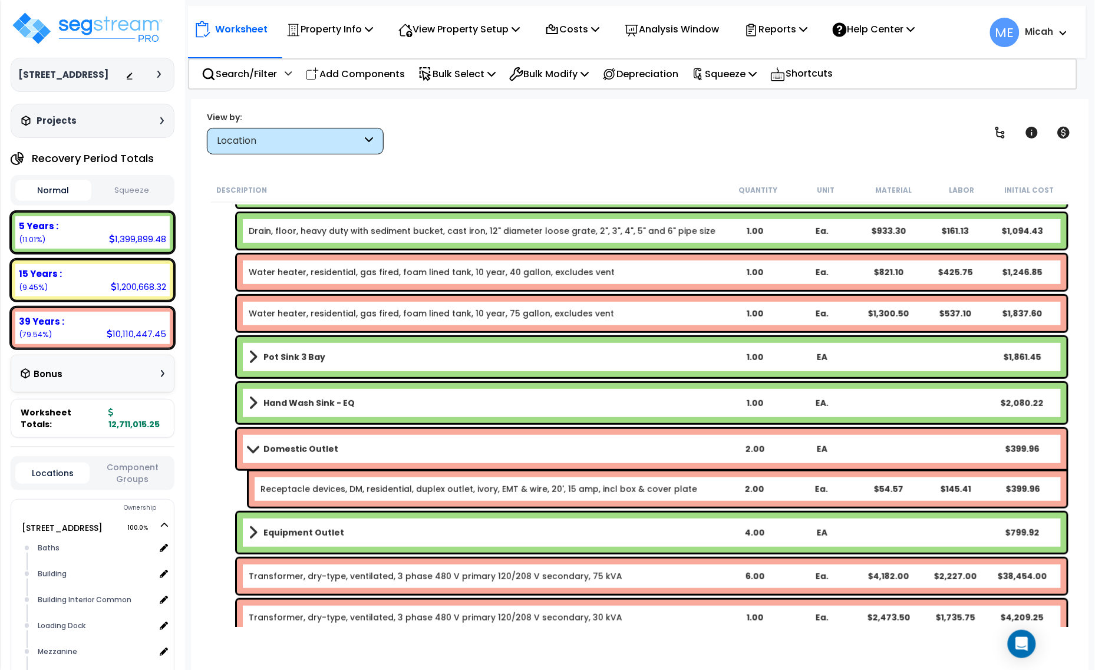
click at [248, 449] on span at bounding box center [253, 448] width 17 height 9
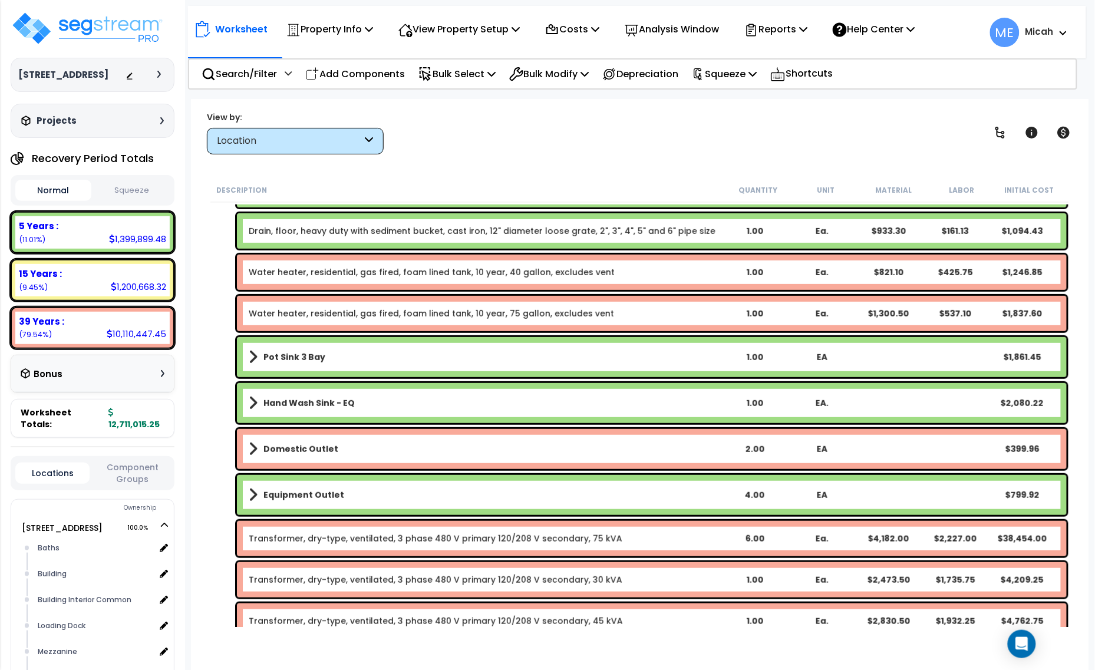
click at [252, 493] on span at bounding box center [253, 495] width 9 height 17
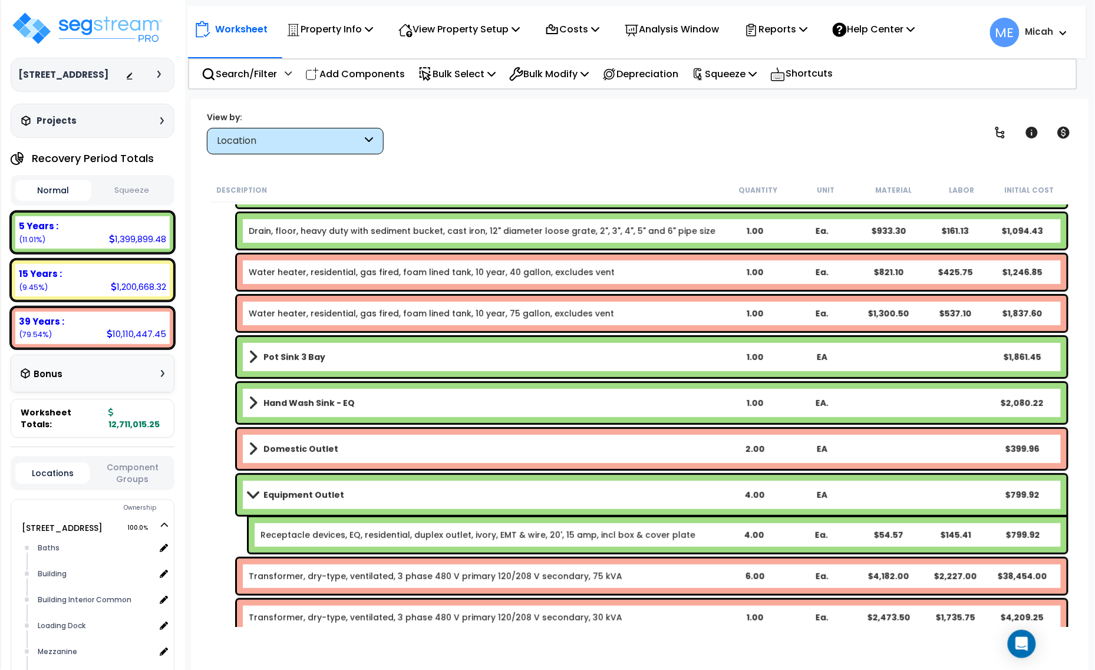
click at [252, 493] on span at bounding box center [253, 494] width 17 height 9
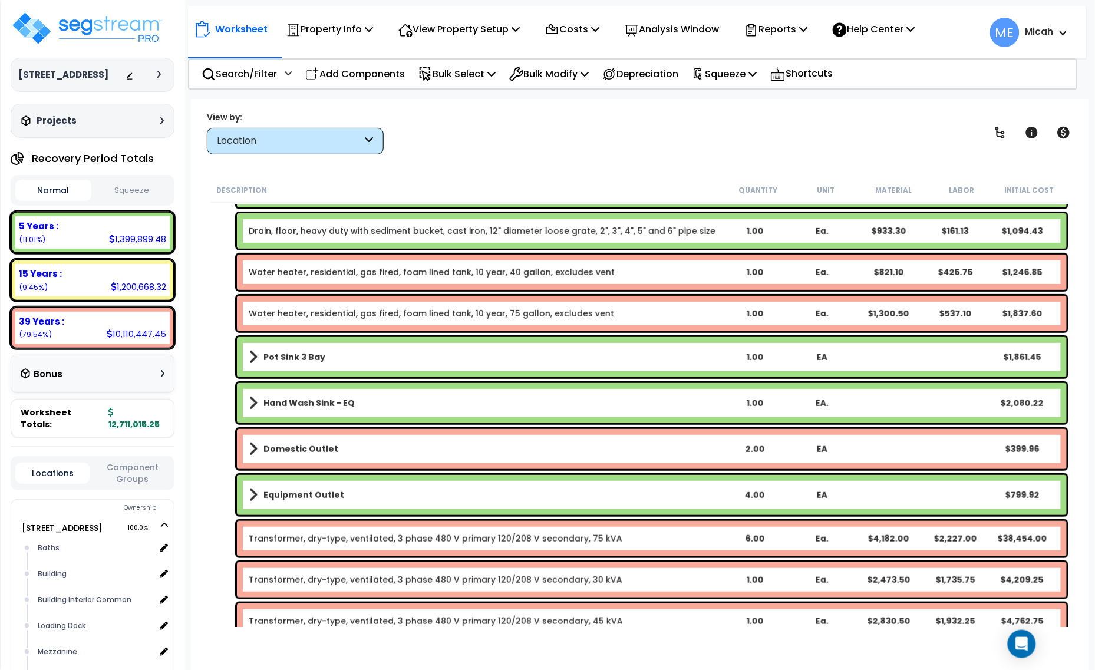
click at [253, 400] on span at bounding box center [253, 403] width 9 height 17
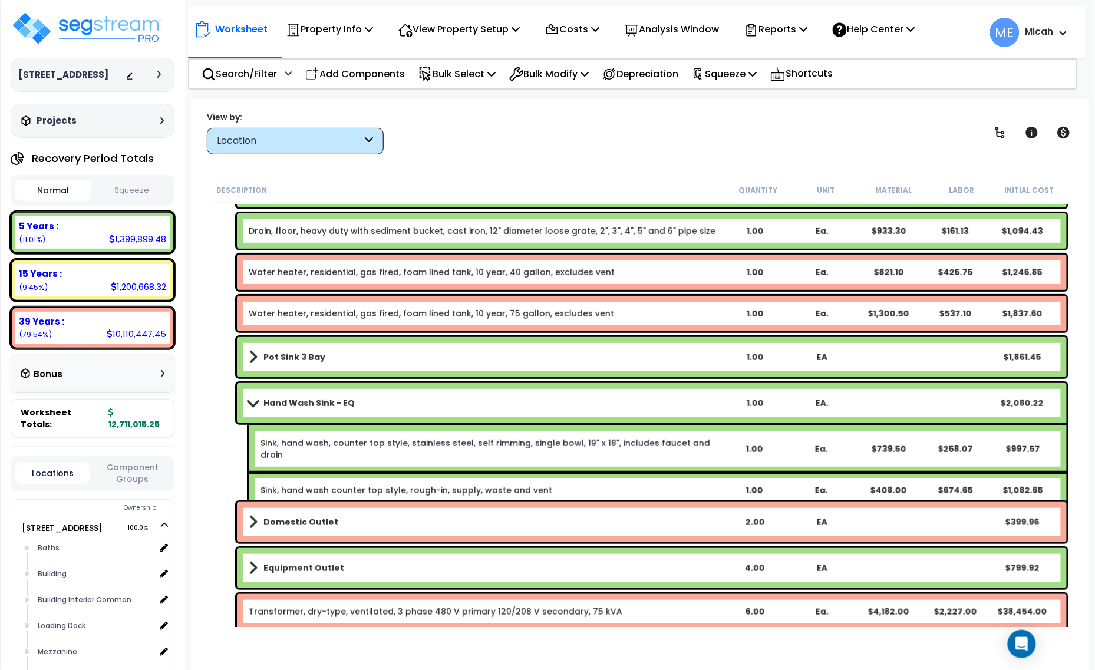
click at [252, 402] on span at bounding box center [253, 403] width 17 height 9
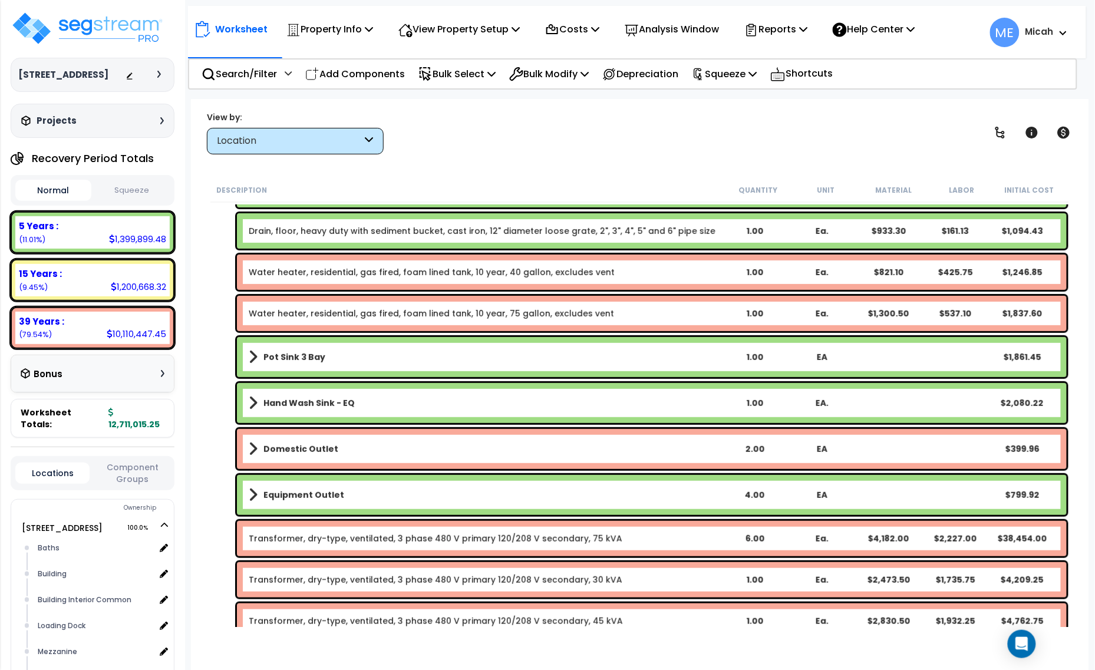
click at [251, 355] on span at bounding box center [253, 357] width 9 height 17
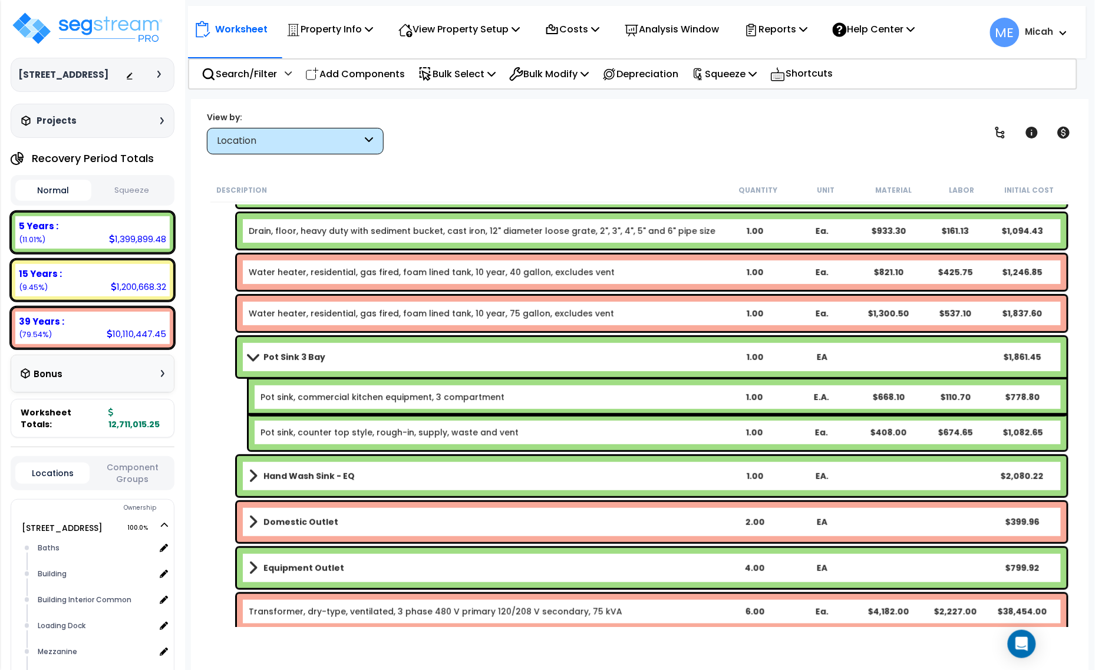
click at [251, 355] on span at bounding box center [253, 357] width 17 height 9
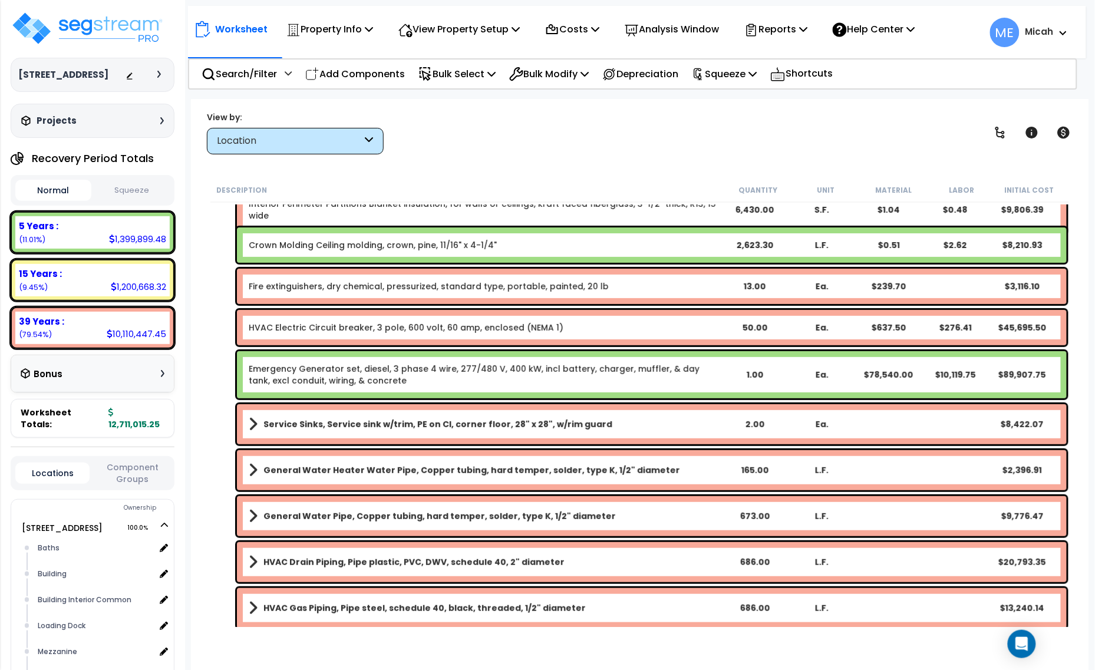
scroll to position [59, 0]
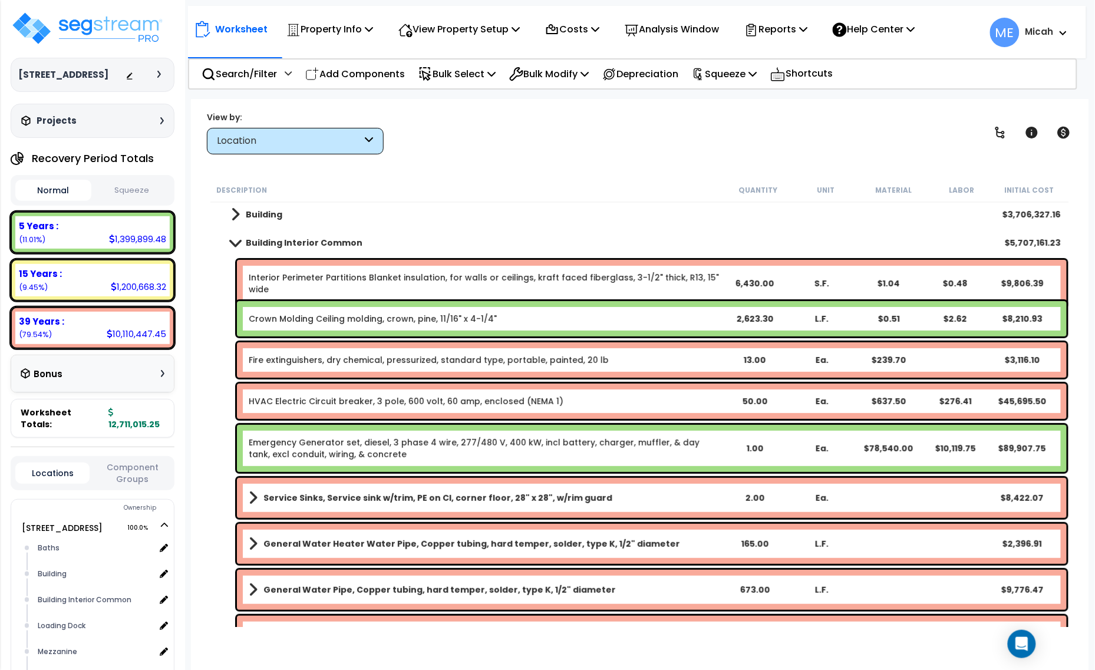
click at [318, 354] on div "Fire extinguishers, dry chemical, pressurized, standard type, portable, painted…" at bounding box center [652, 360] width 830 height 35
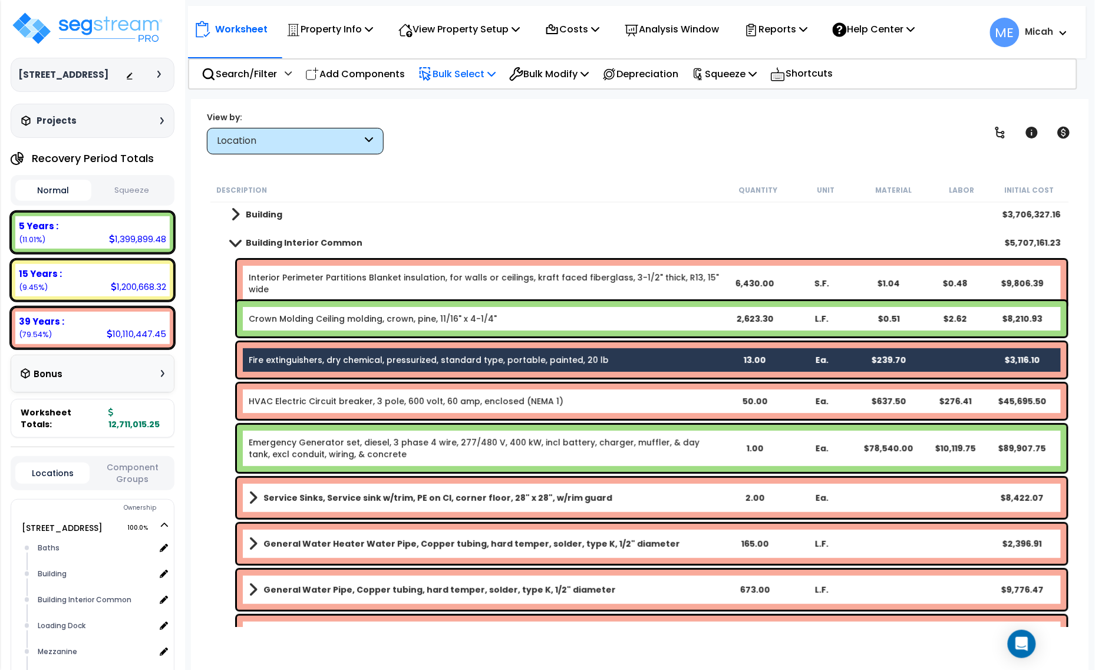
click at [496, 74] on icon at bounding box center [492, 73] width 8 height 9
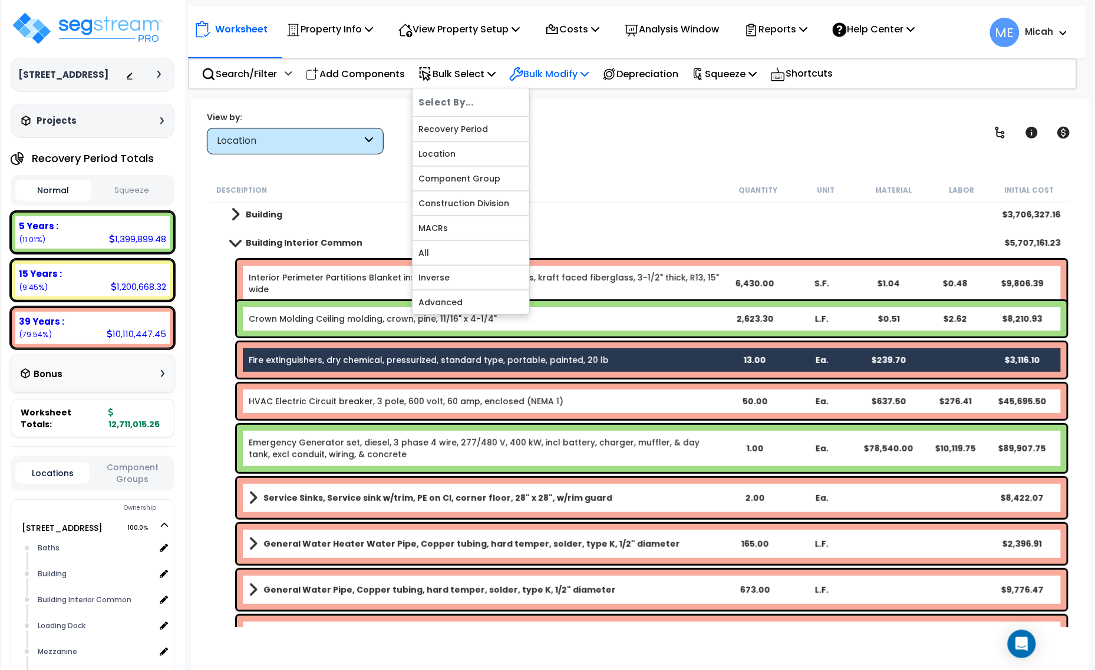
click at [589, 78] on icon at bounding box center [585, 73] width 8 height 9
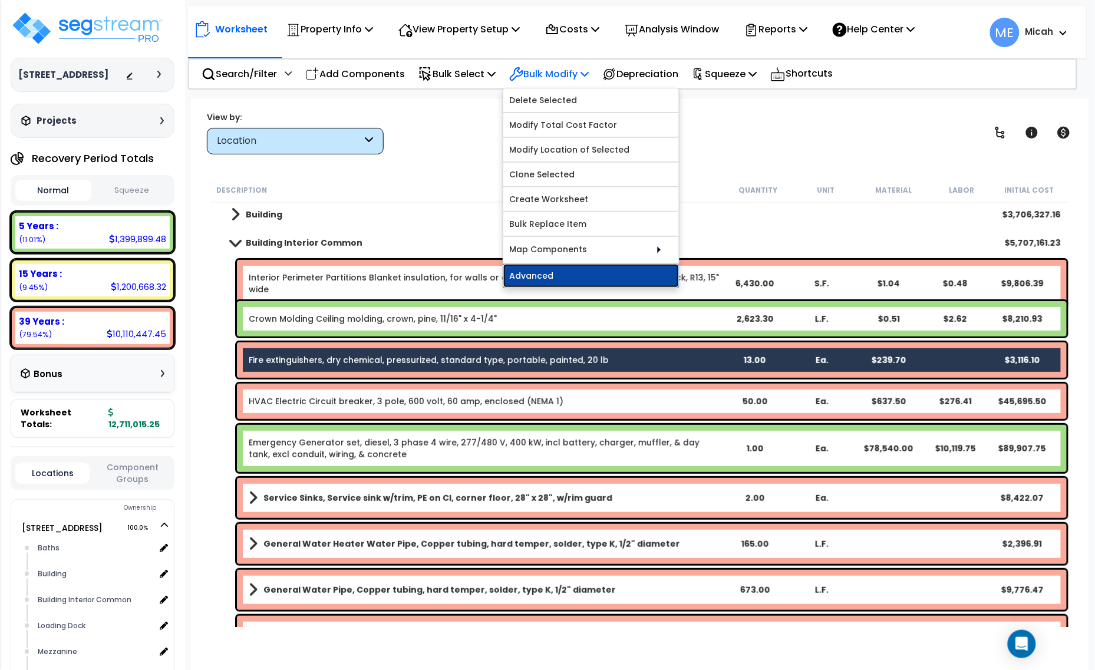
click at [577, 275] on link "Advanced" at bounding box center [591, 276] width 176 height 24
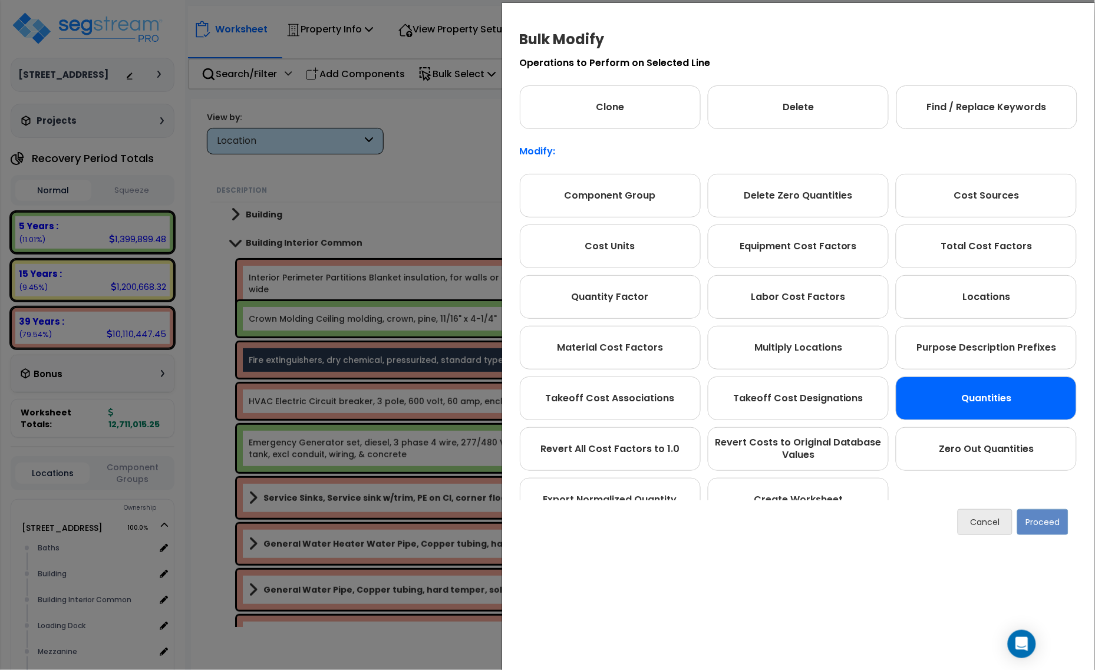
click at [1003, 396] on div "Quantities" at bounding box center [986, 399] width 181 height 44
click at [1054, 523] on button "Proceed" at bounding box center [1043, 522] width 51 height 26
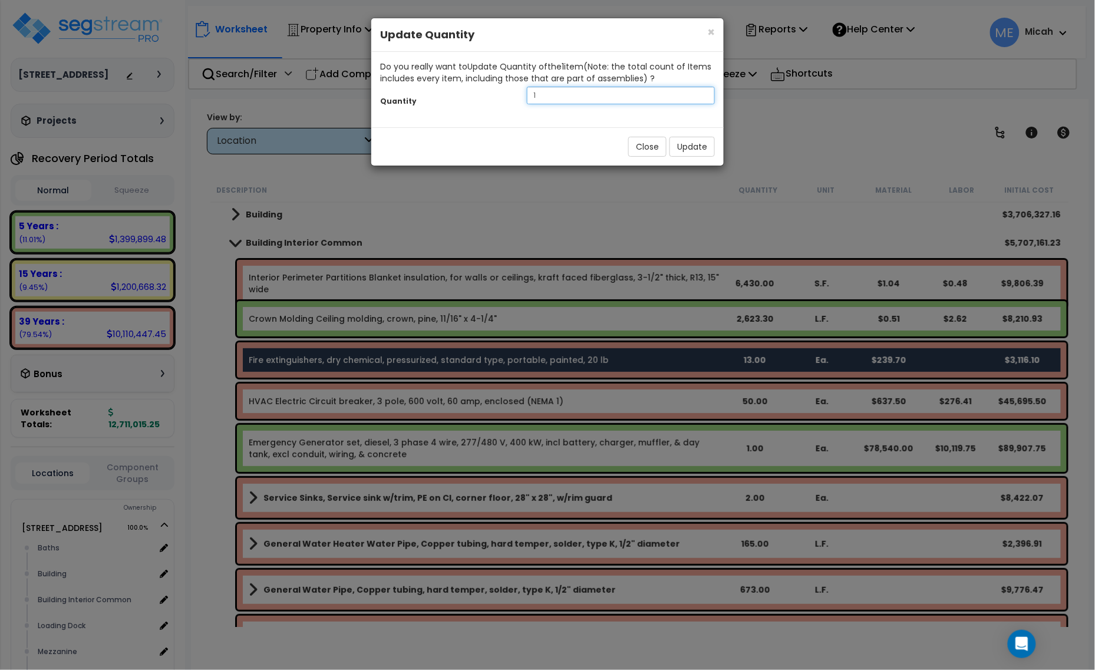
drag, startPoint x: 552, startPoint y: 96, endPoint x: 511, endPoint y: 97, distance: 41.9
click at [511, 97] on div "Quantity 1" at bounding box center [547, 96] width 353 height 25
type input "14"
click at [692, 145] on button "Update" at bounding box center [692, 147] width 45 height 20
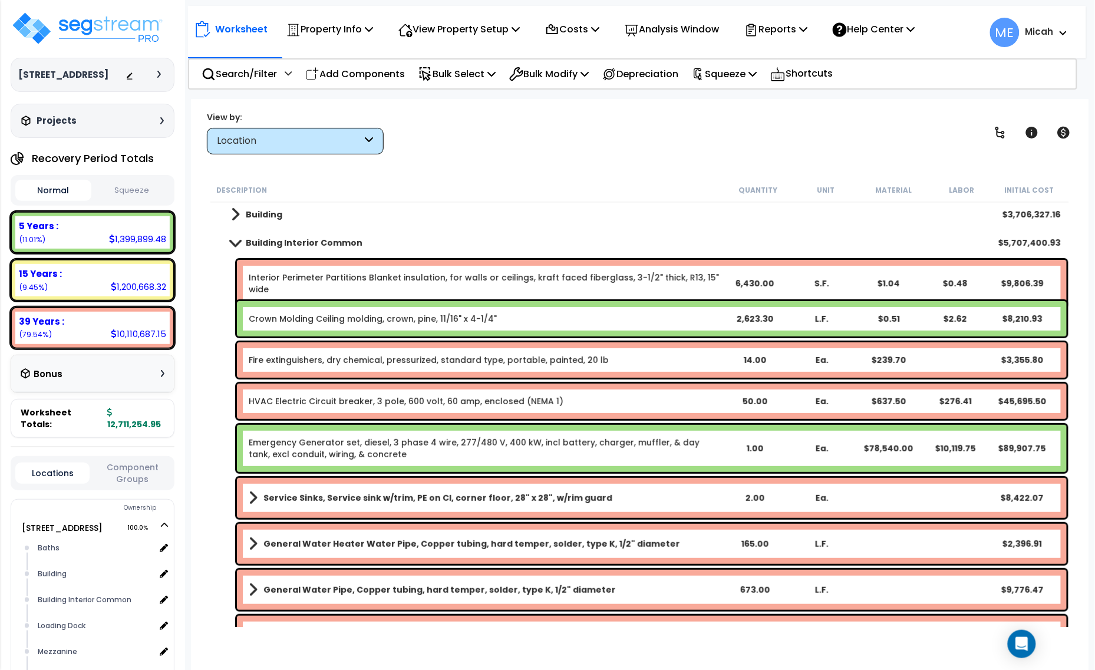
click at [241, 238] on span at bounding box center [235, 242] width 17 height 9
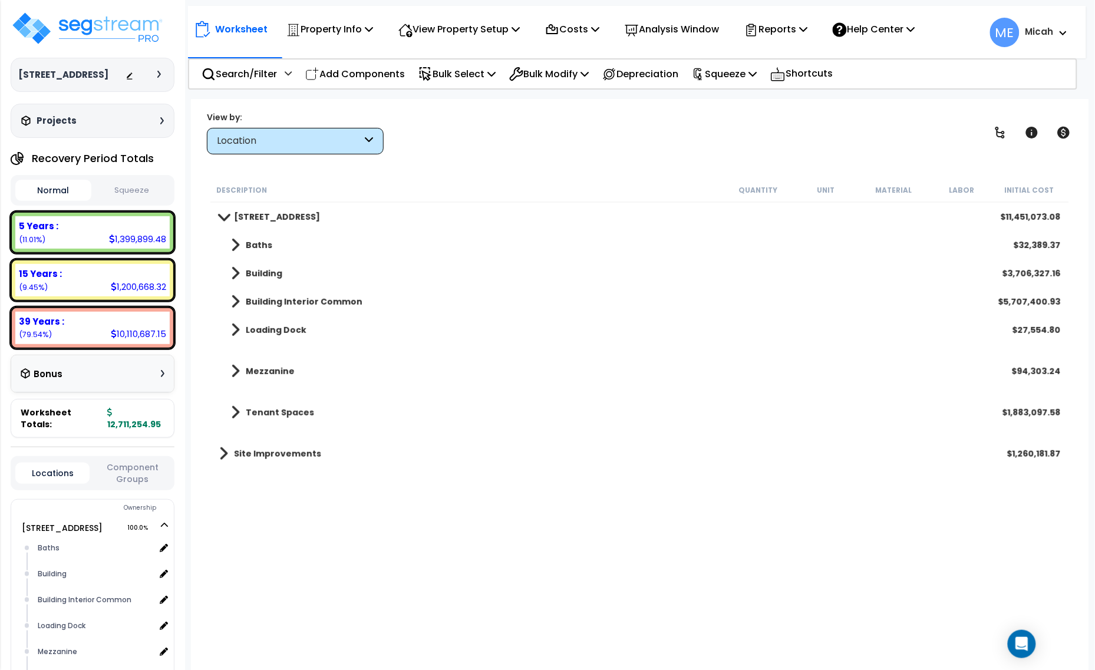
click at [345, 68] on p "Add Components" at bounding box center [355, 74] width 100 height 16
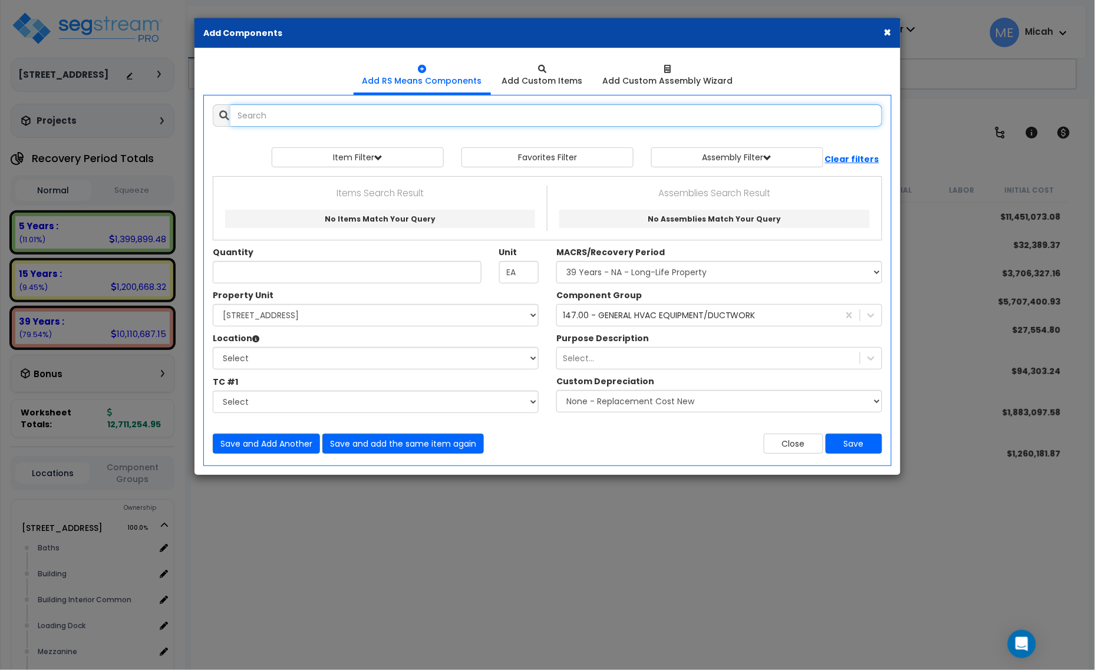
select select
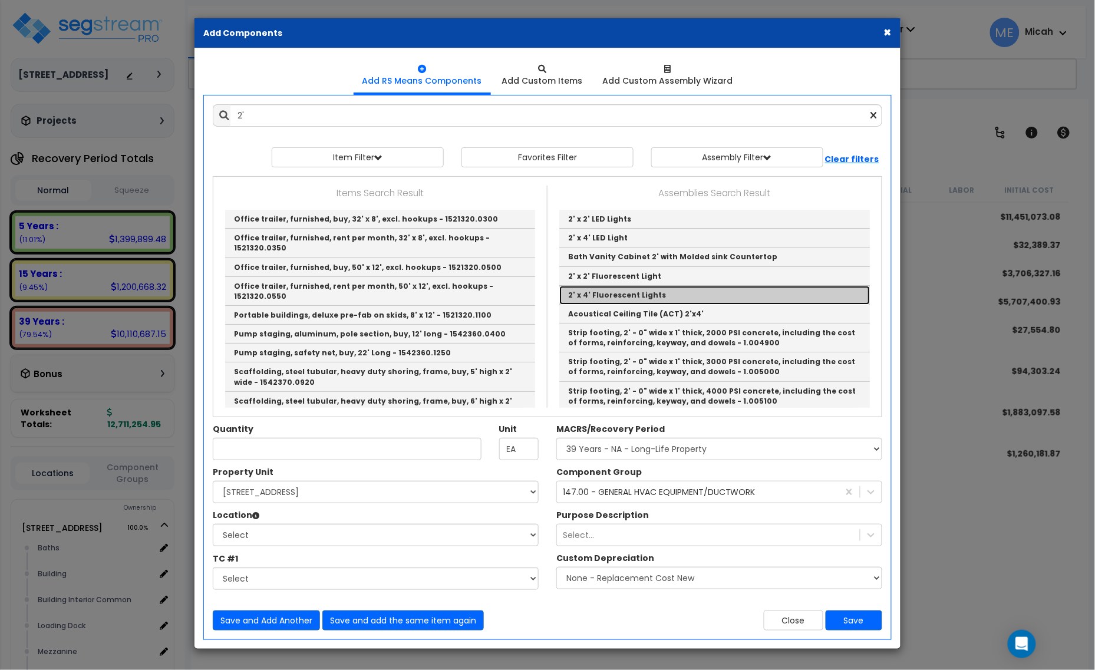
click at [611, 298] on link "2' x 4' Fluorescent Lights" at bounding box center [714, 295] width 311 height 19
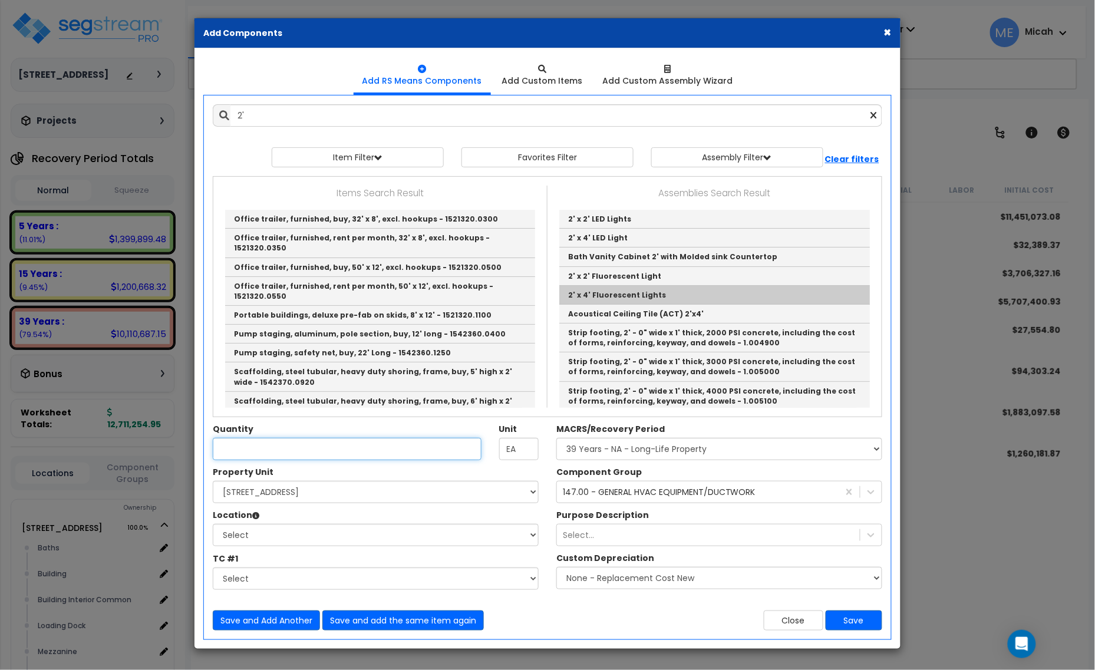
type input "2' x 4' Fluorescent Lights"
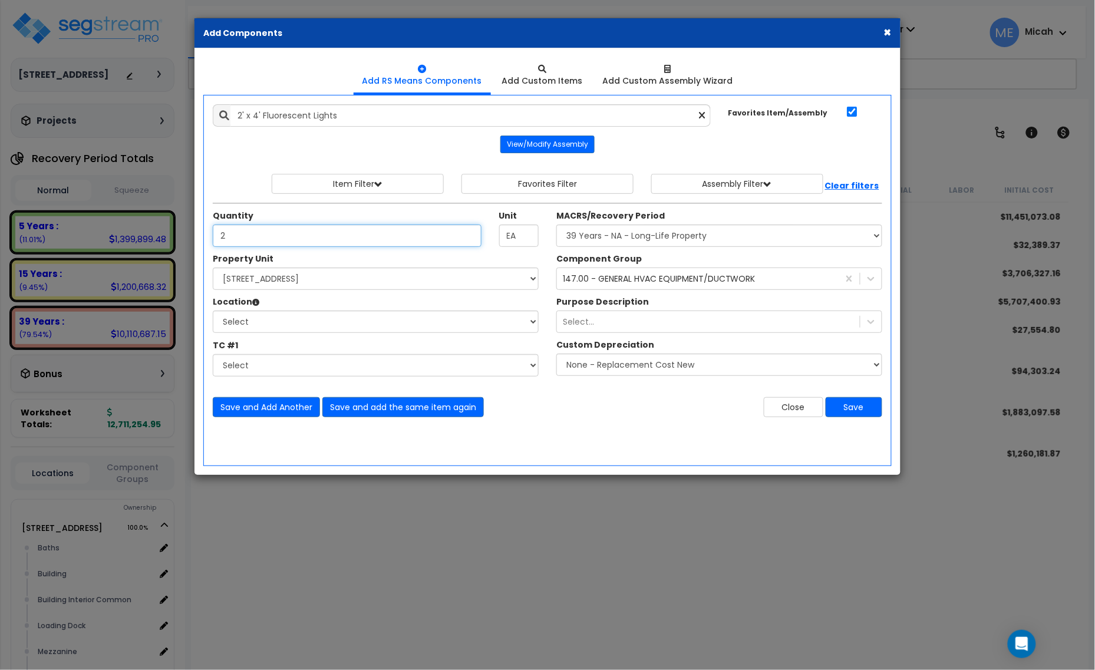
type input "2"
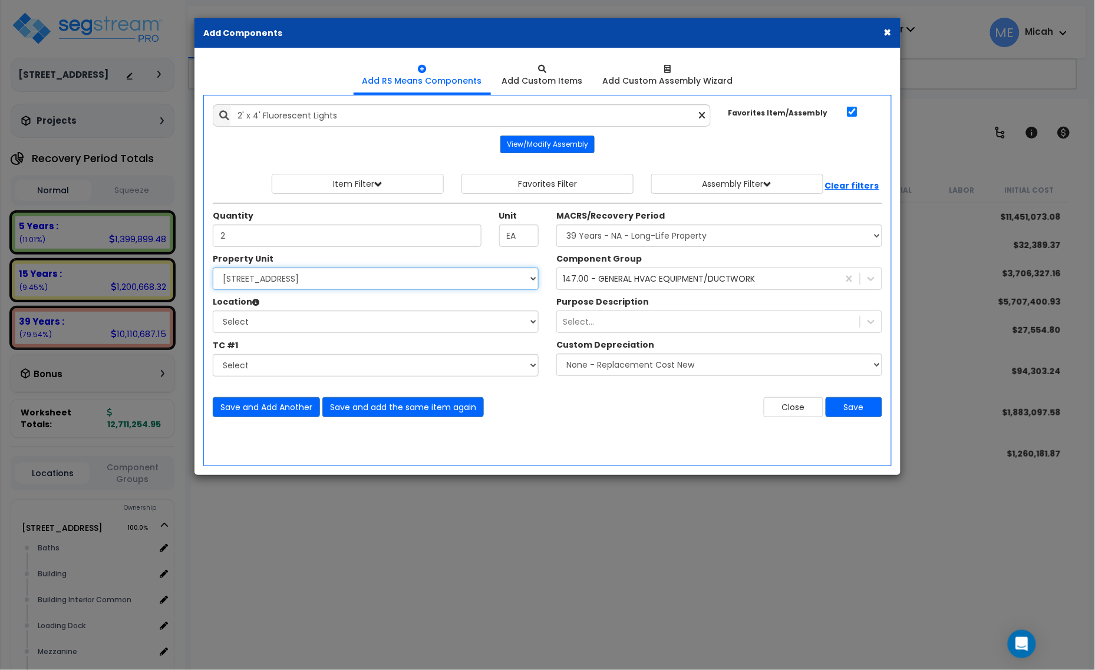
click at [348, 284] on select "Select [STREET_ADDRESS] Site Improvements" at bounding box center [376, 279] width 326 height 22
select select "166495"
click at [213, 268] on select "Select [STREET_ADDRESS] Site Improvements" at bounding box center [376, 279] width 326 height 22
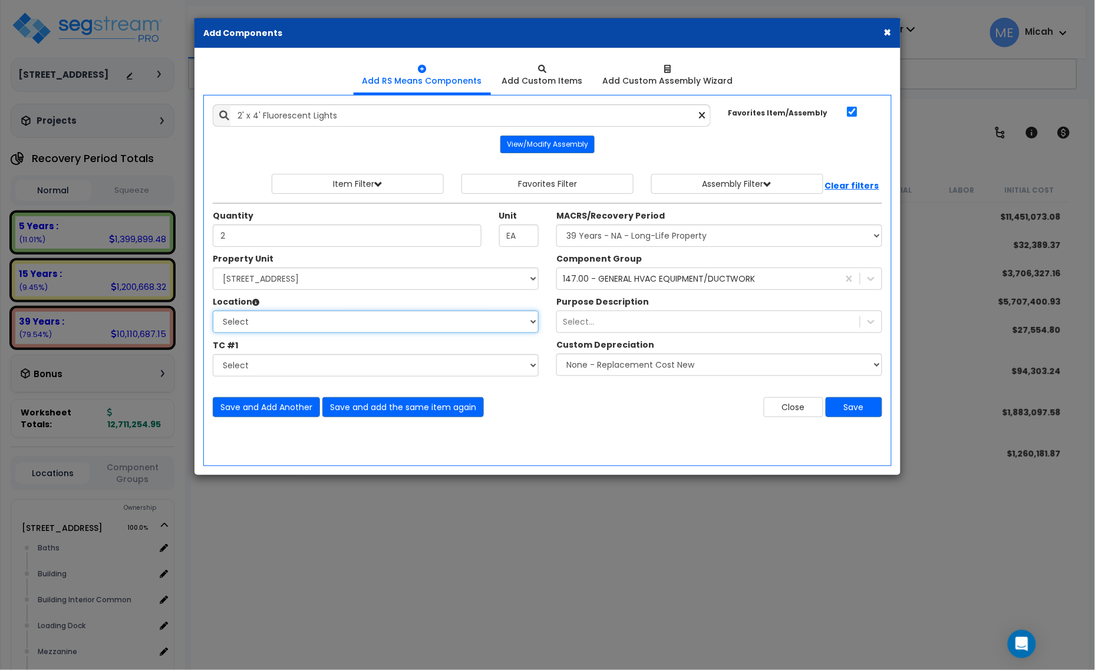
click at [299, 324] on select "Select Baths Building Building Interior Building Interior Common Loading Dock […" at bounding box center [376, 322] width 326 height 22
select select "31693"
click at [213, 311] on select "Select Baths Building Building Interior Building Interior Common Loading Dock […" at bounding box center [376, 322] width 326 height 22
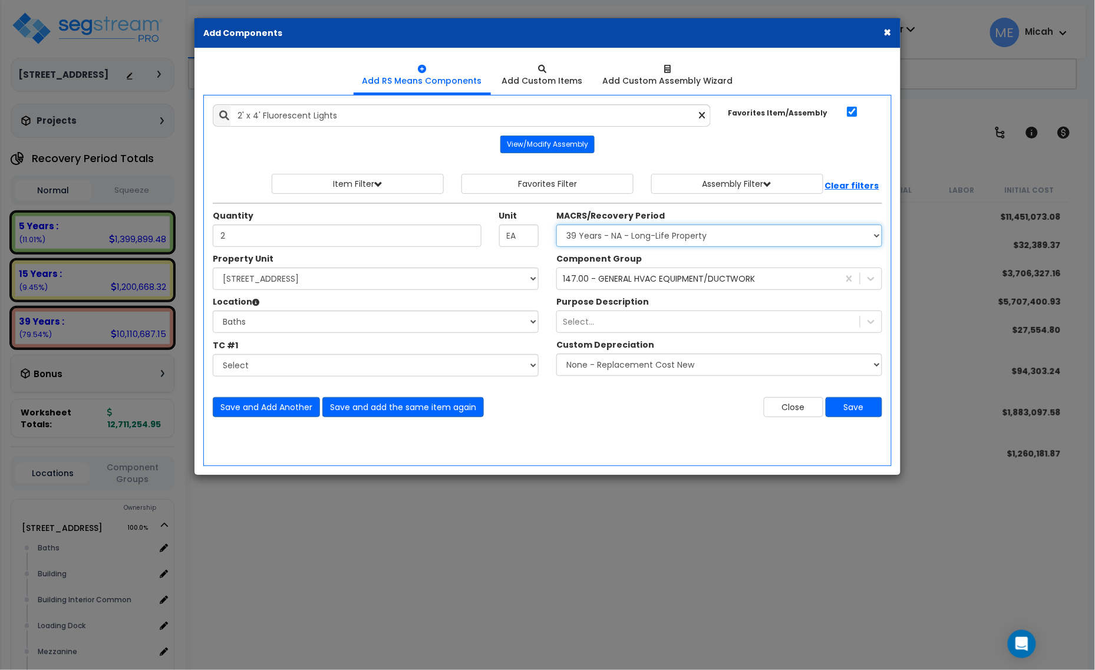
click at [666, 236] on select "Select MACRS/Recovery Period 5 Years - 57.0 - Distributive Trades & Services 5 …" at bounding box center [720, 236] width 326 height 22
select select "3669"
click at [557, 225] on select "Select MACRS/Recovery Period 5 Years - 57.0 - Distributive Trades & Services 5 …" at bounding box center [720, 236] width 326 height 22
click at [606, 281] on div "147.00 - GENERAL HVAC EQUIPMENT/DUCTWORK" at bounding box center [659, 279] width 193 height 12
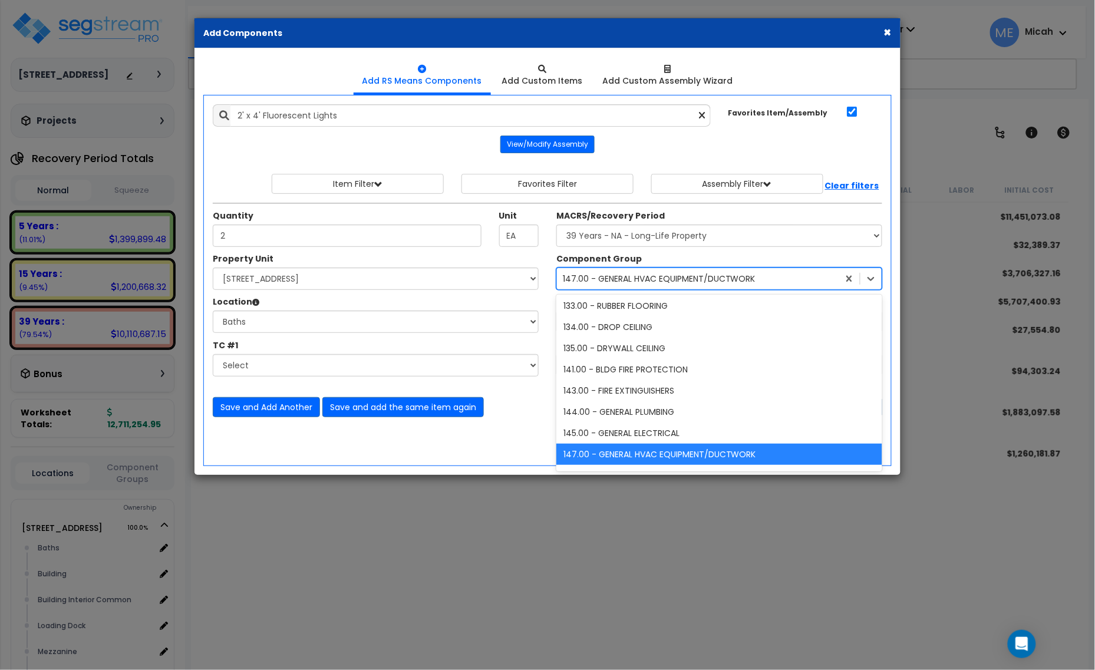
scroll to position [320, 0]
type input "151"
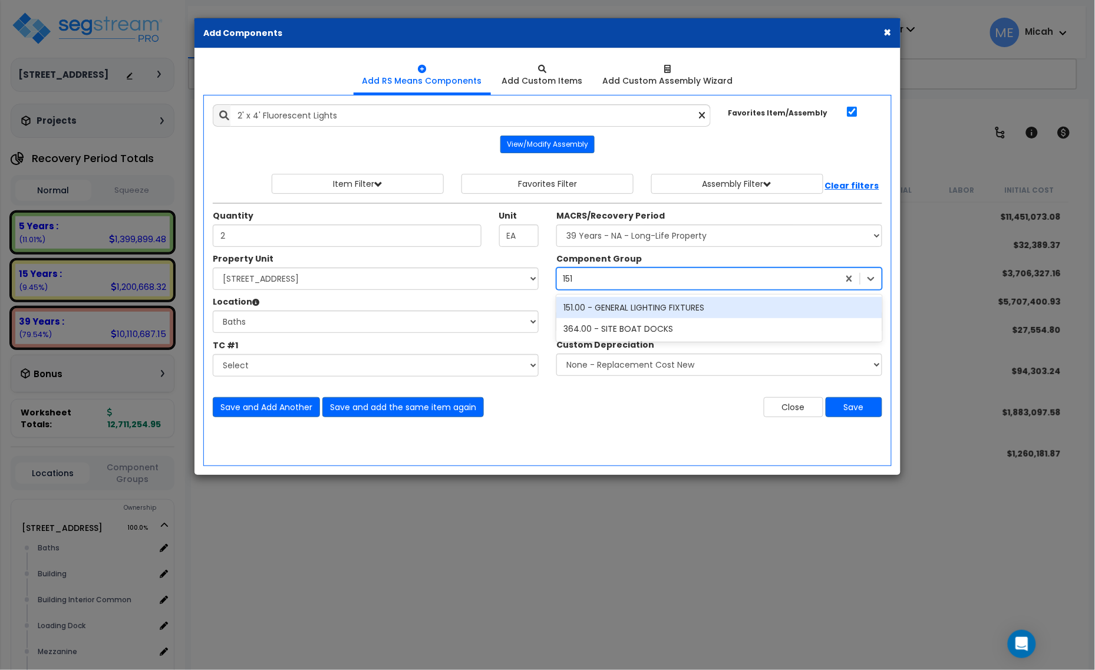
scroll to position [0, 0]
click at [643, 307] on div "151.00 - GENERAL LIGHTING FIXTURES" at bounding box center [720, 307] width 326 height 21
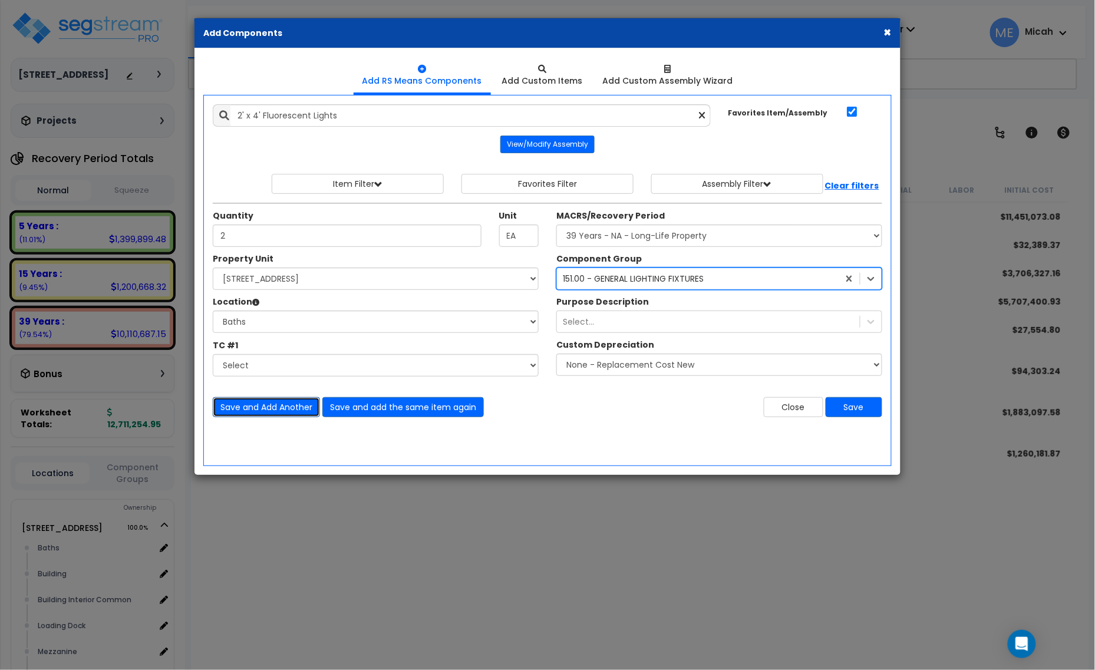
click at [267, 411] on button "Save and Add Another" at bounding box center [266, 407] width 107 height 20
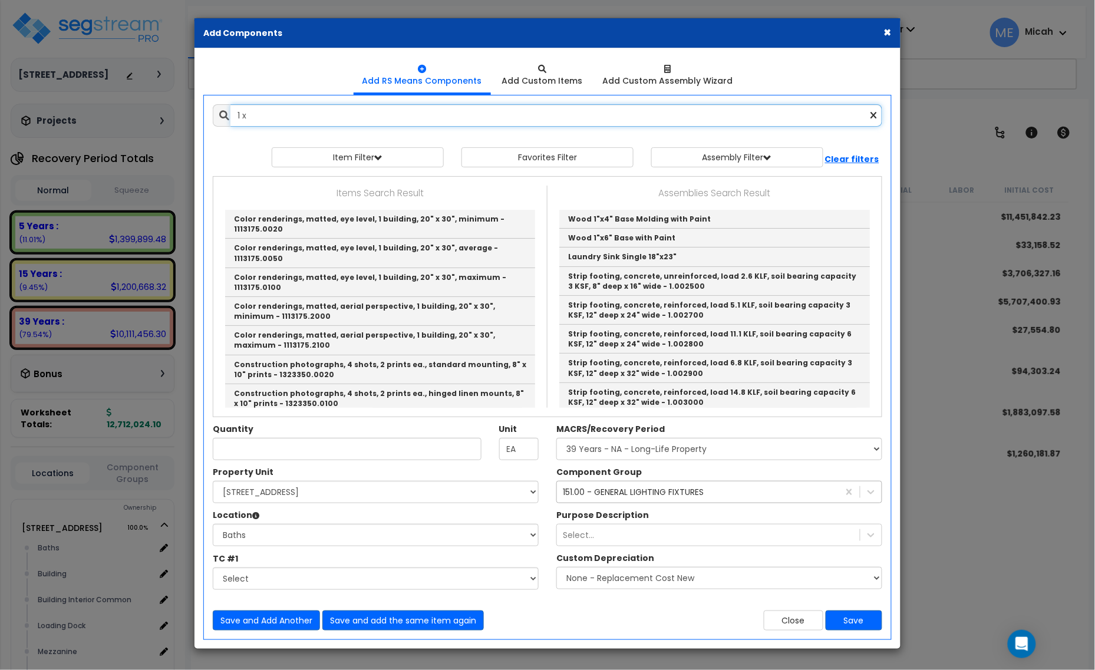
type input "1 x"
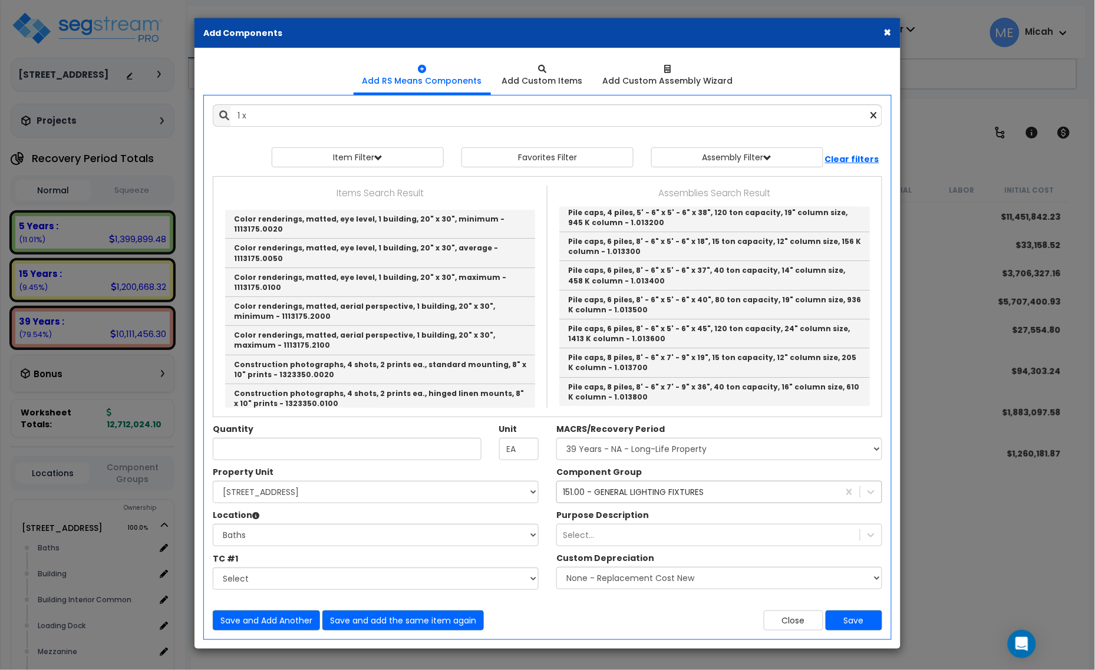
scroll to position [2691, 0]
click at [682, 80] on div "Add Custom Assembly Wizard" at bounding box center [668, 81] width 130 height 12
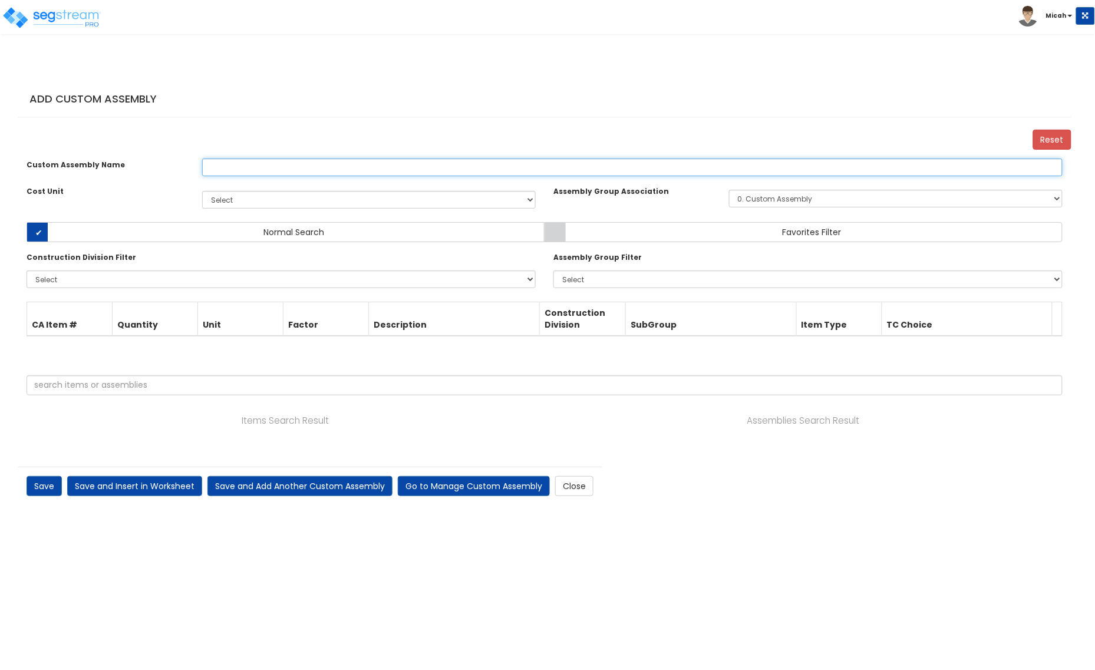
click at [245, 176] on input "text" at bounding box center [632, 168] width 861 height 18
type input "1' x 4' Fluorescent Surface Mounted Light"
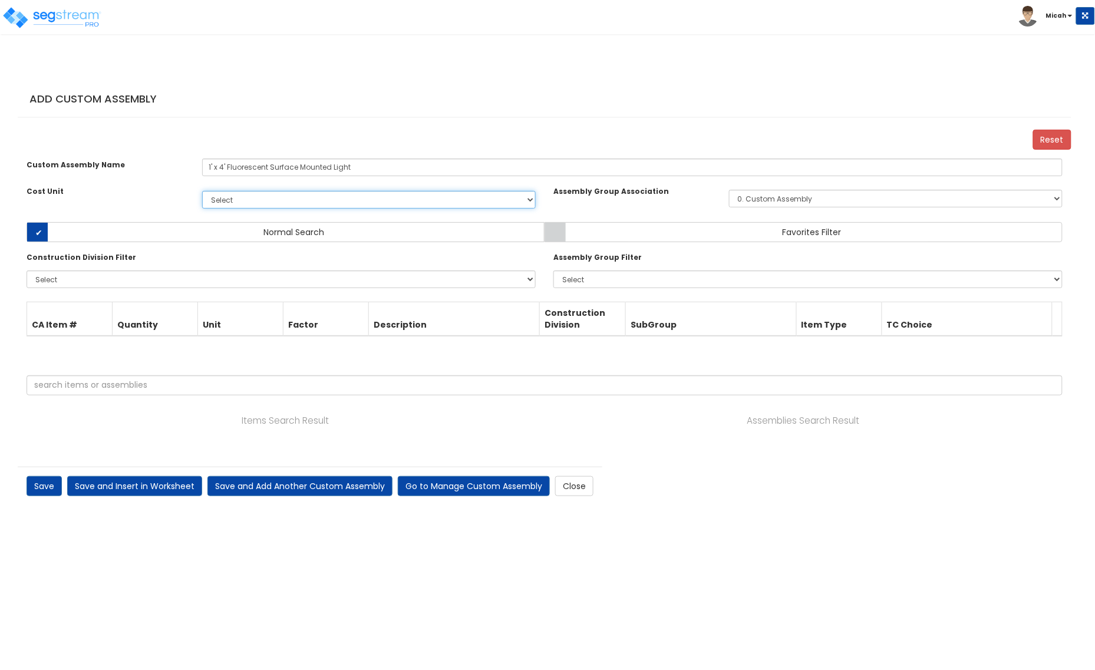
click at [313, 209] on select "Select EA TOT SF [PERSON_NAME] LS CAR EA. EA TOT SF Ea [PERSON_NAME] Add Additi…" at bounding box center [369, 200] width 334 height 18
select select "1398"
click at [202, 202] on select "Select EA TOT SF [PERSON_NAME] LS CAR EA. EA TOT SF Ea [PERSON_NAME] Add Additi…" at bounding box center [369, 200] width 334 height 18
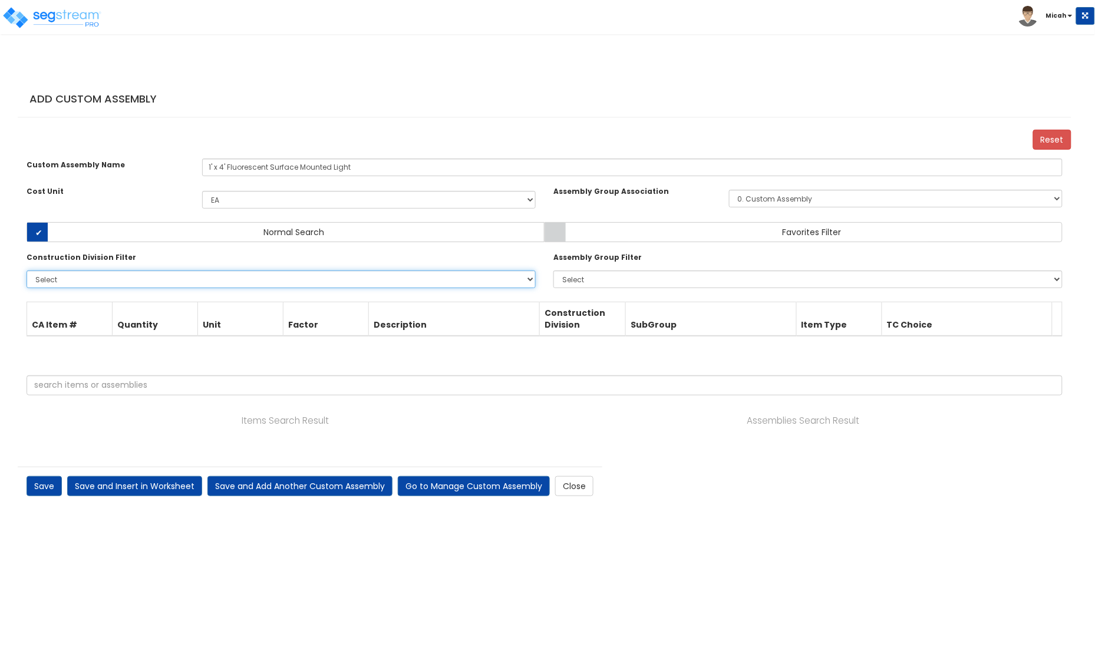
click at [103, 288] on select "Select 0. Custom Item 1. General Requirements 2. Existing Conditions 3. Concret…" at bounding box center [281, 280] width 509 height 18
select select "26000000"
click at [27, 282] on select "Select 0. Custom Item 1. General Requirements 2. Existing Conditions 3. Concret…" at bounding box center [281, 280] width 509 height 18
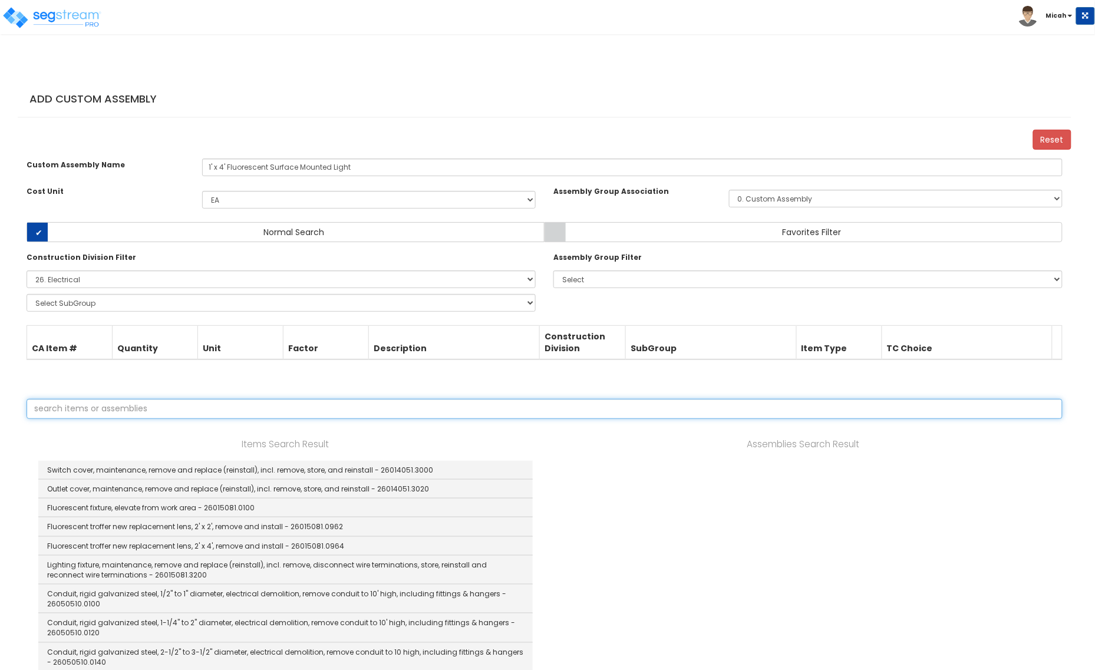
click at [113, 416] on input "text" at bounding box center [545, 409] width 1036 height 20
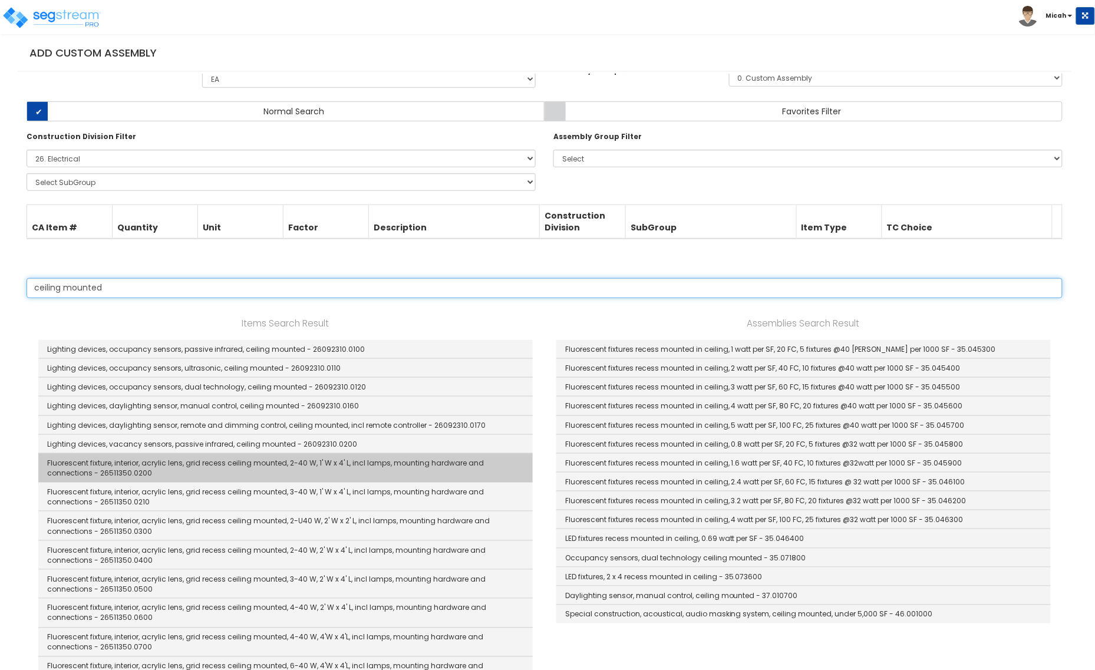
scroll to position [147, 0]
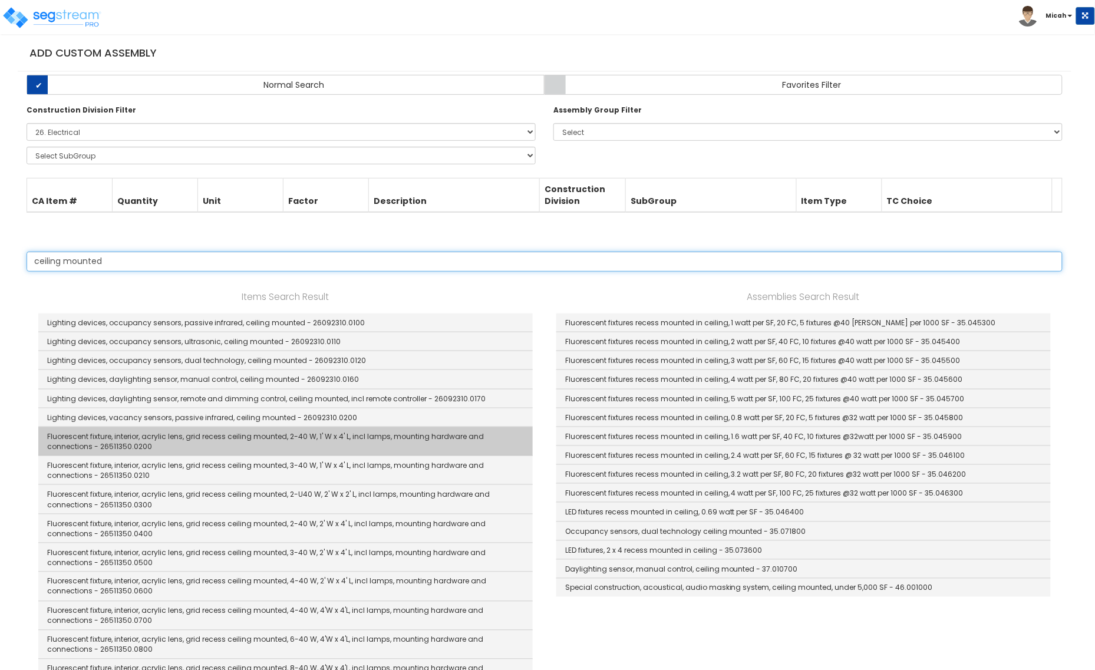
type input "ceiling mounted"
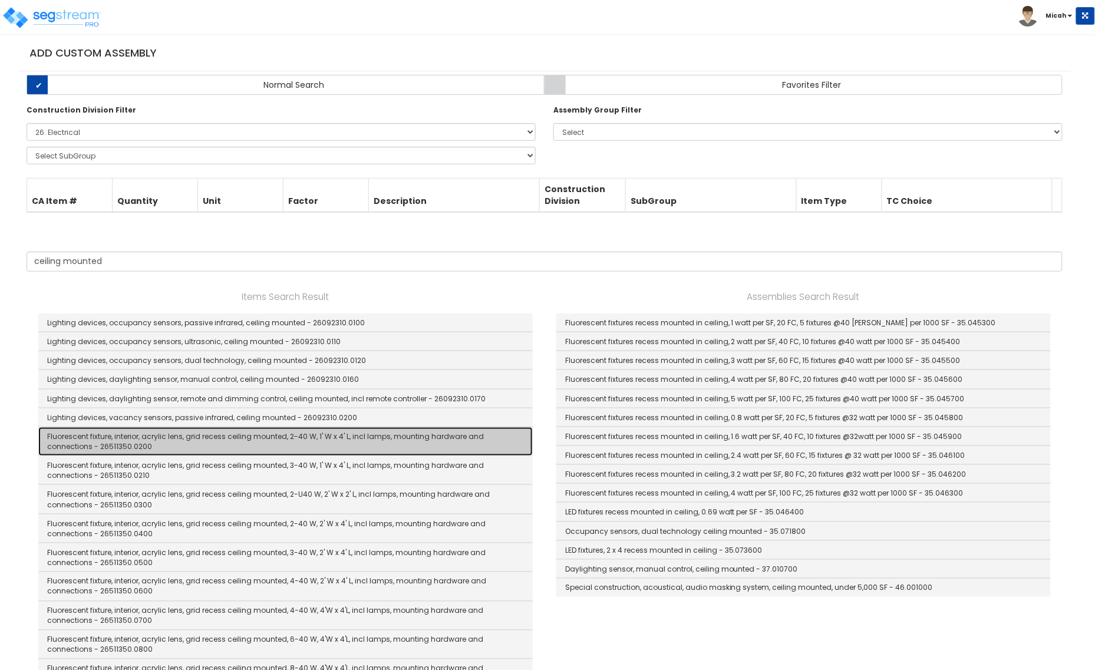
click at [384, 456] on link "Fluorescent fixture, interior, acrylic lens, grid recess ceiling mounted, 2-40 …" at bounding box center [285, 441] width 495 height 29
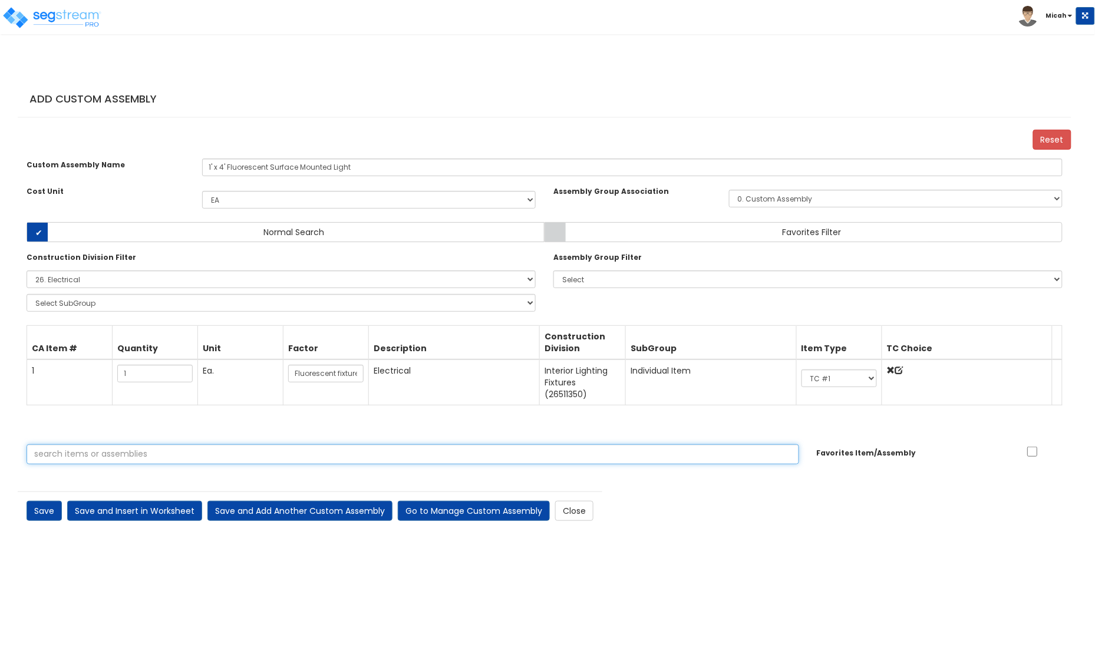
click at [72, 465] on input "text" at bounding box center [413, 454] width 773 height 20
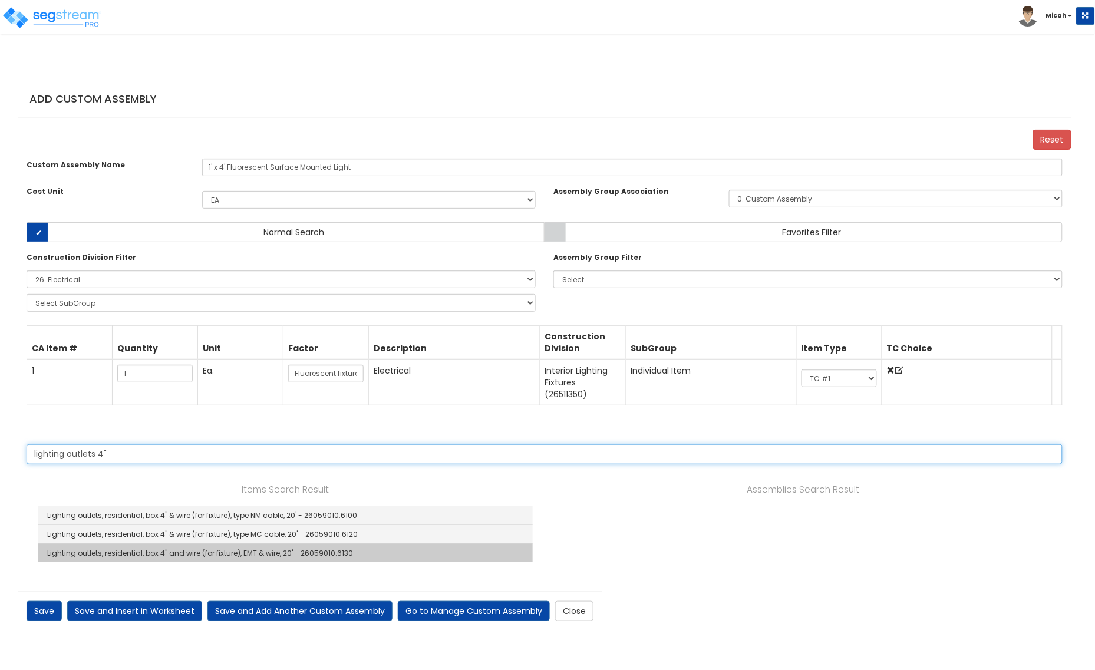
type input "lighting outlets 4""
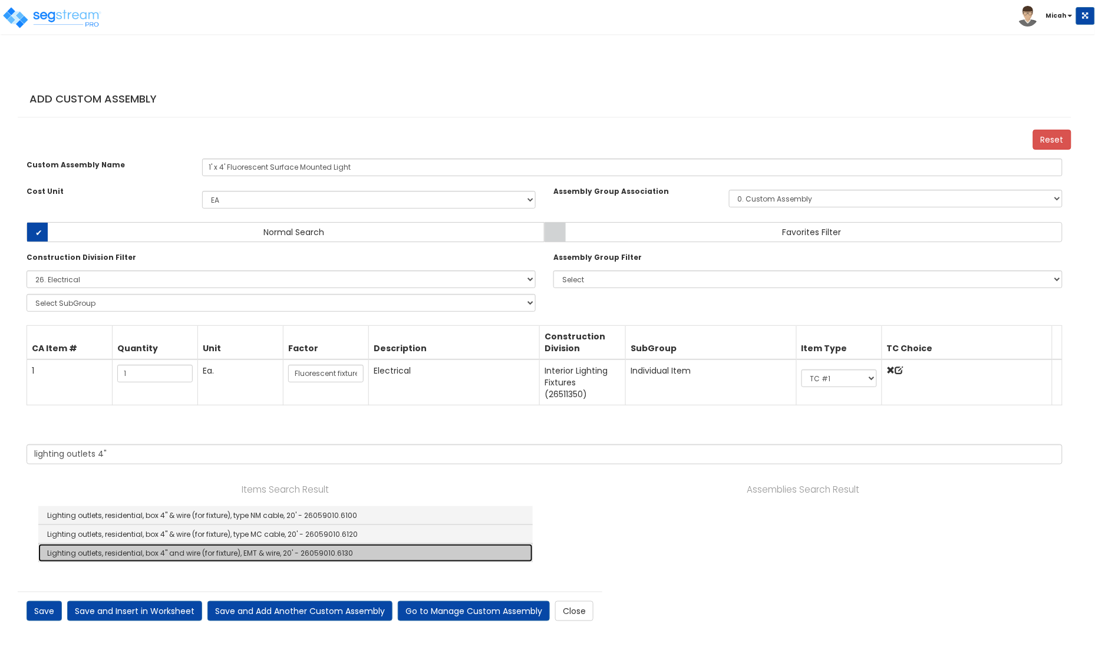
click at [305, 562] on link "Lighting outlets, residential, box 4" and wire (for fixture), EMT & wire, 20' -…" at bounding box center [285, 553] width 495 height 18
checkbox input "true"
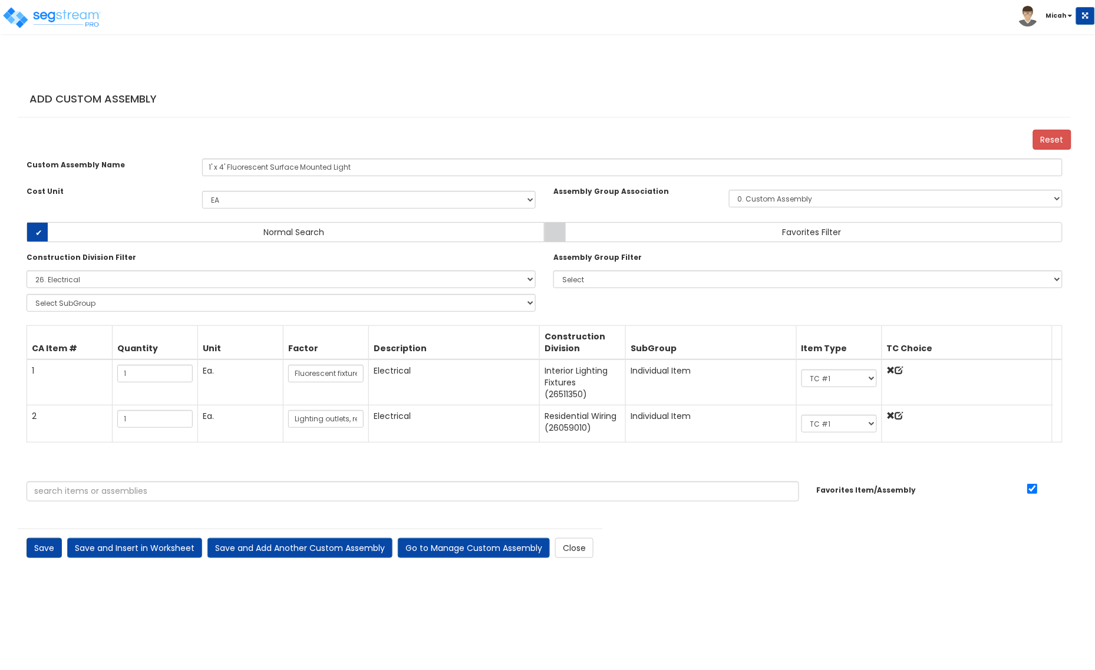
click at [37, 558] on link "Save" at bounding box center [44, 548] width 35 height 20
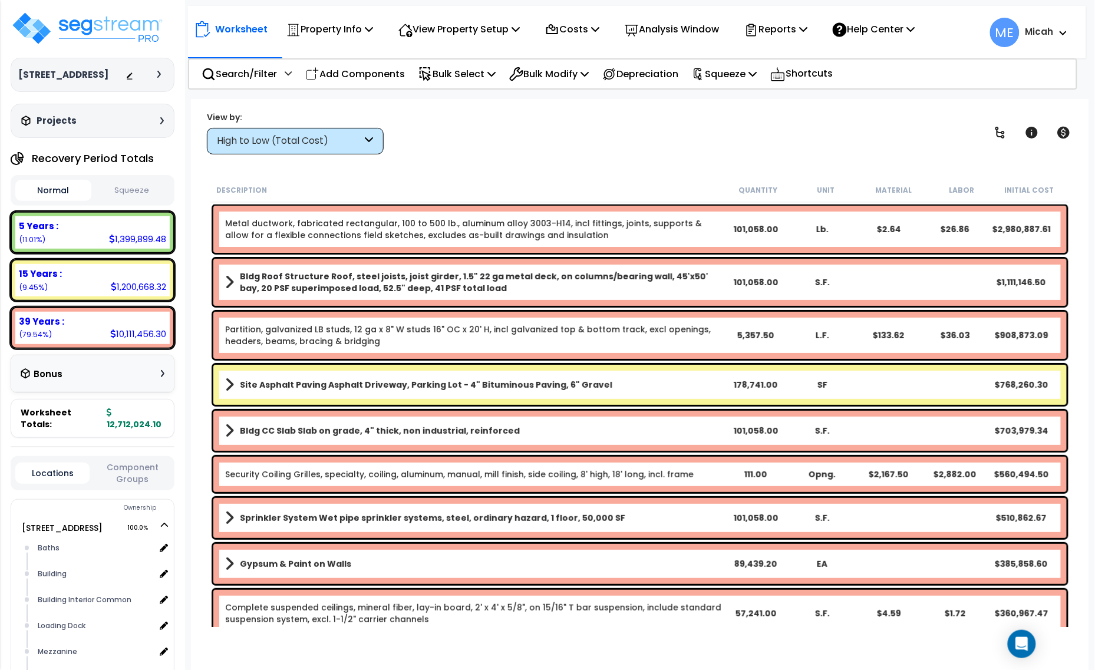
click at [373, 142] on div "High to Low (Total Cost)" at bounding box center [295, 141] width 177 height 27
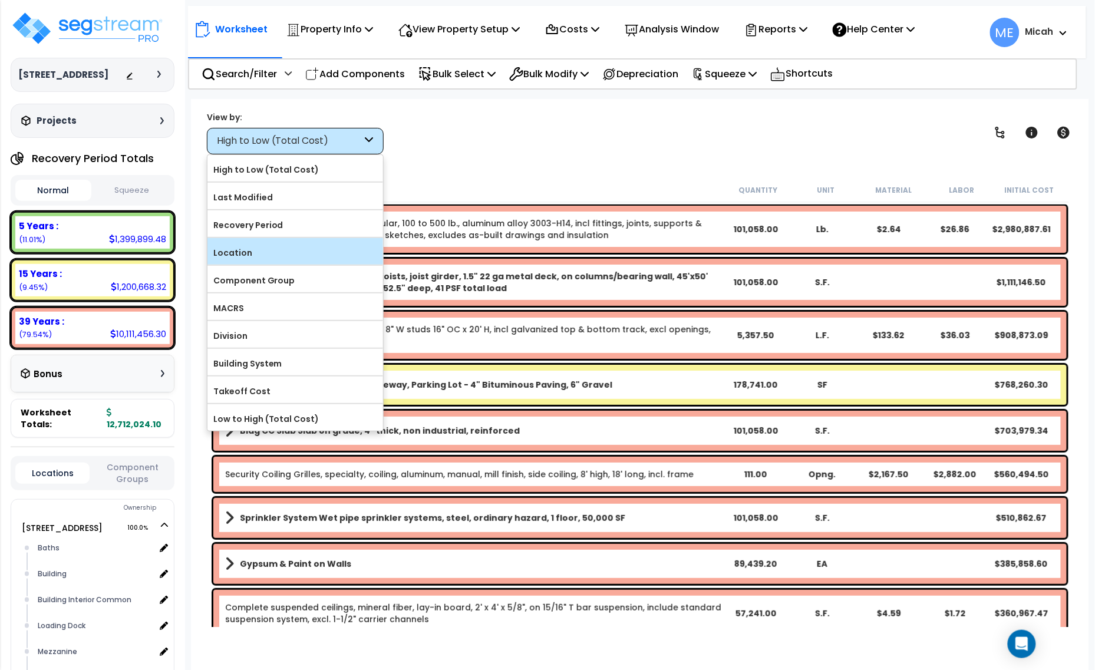
click at [309, 264] on div "Location" at bounding box center [296, 251] width 176 height 27
click at [264, 252] on label "Location" at bounding box center [296, 253] width 176 height 18
click at [0, 0] on input "Location" at bounding box center [0, 0] width 0 height 0
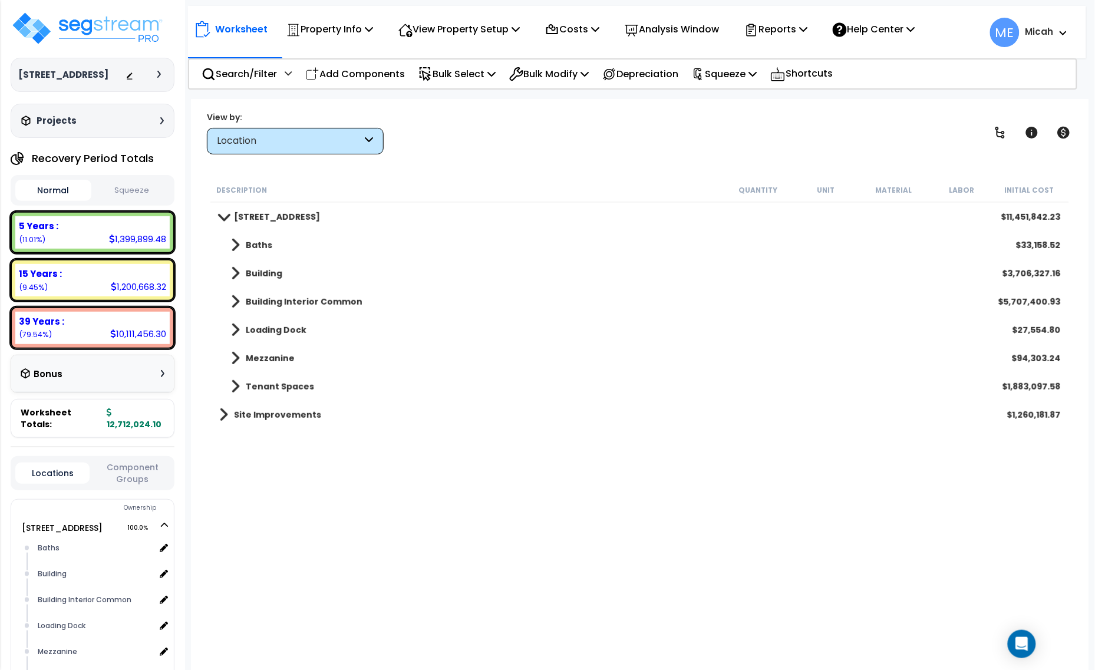
click at [234, 242] on span at bounding box center [235, 245] width 9 height 17
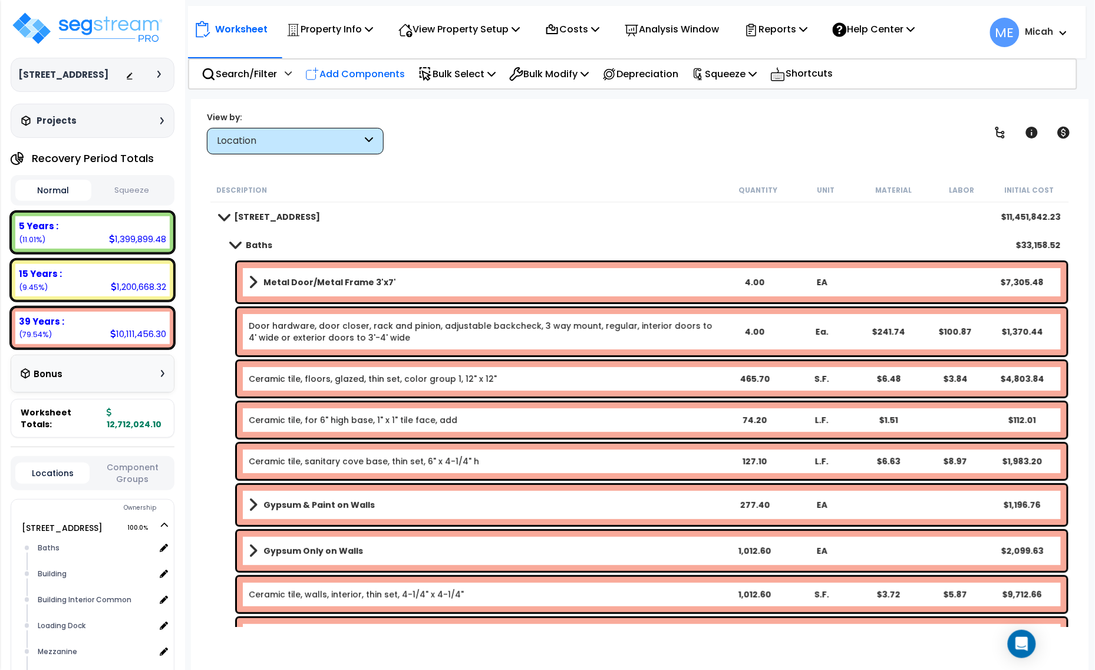
click at [351, 80] on p "Add Components" at bounding box center [355, 74] width 100 height 16
select select
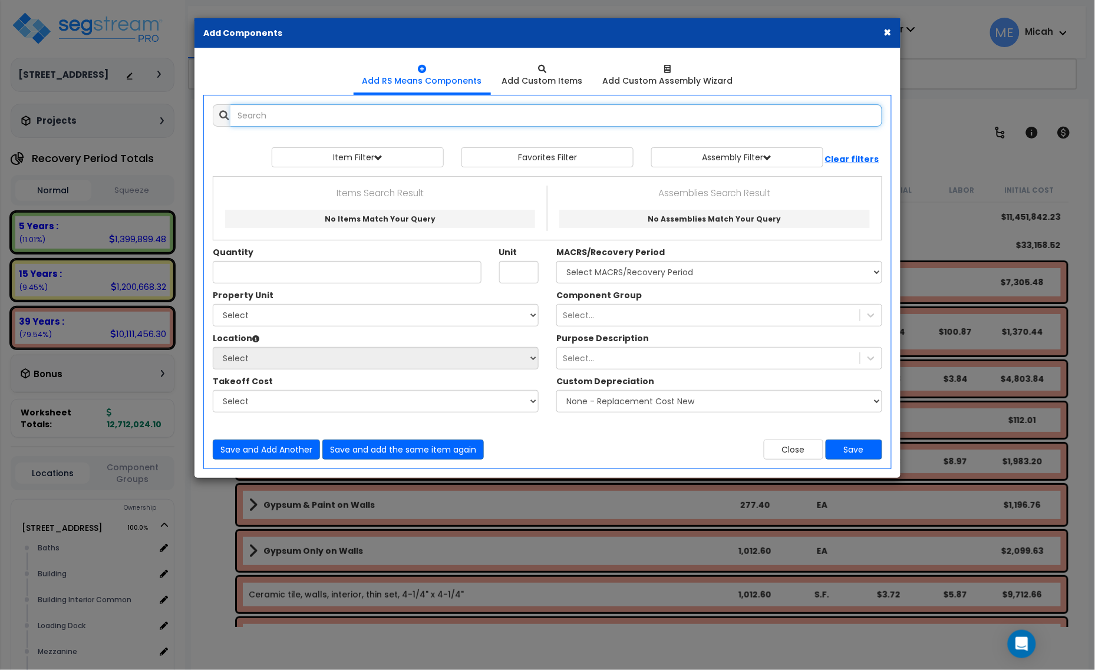
select select
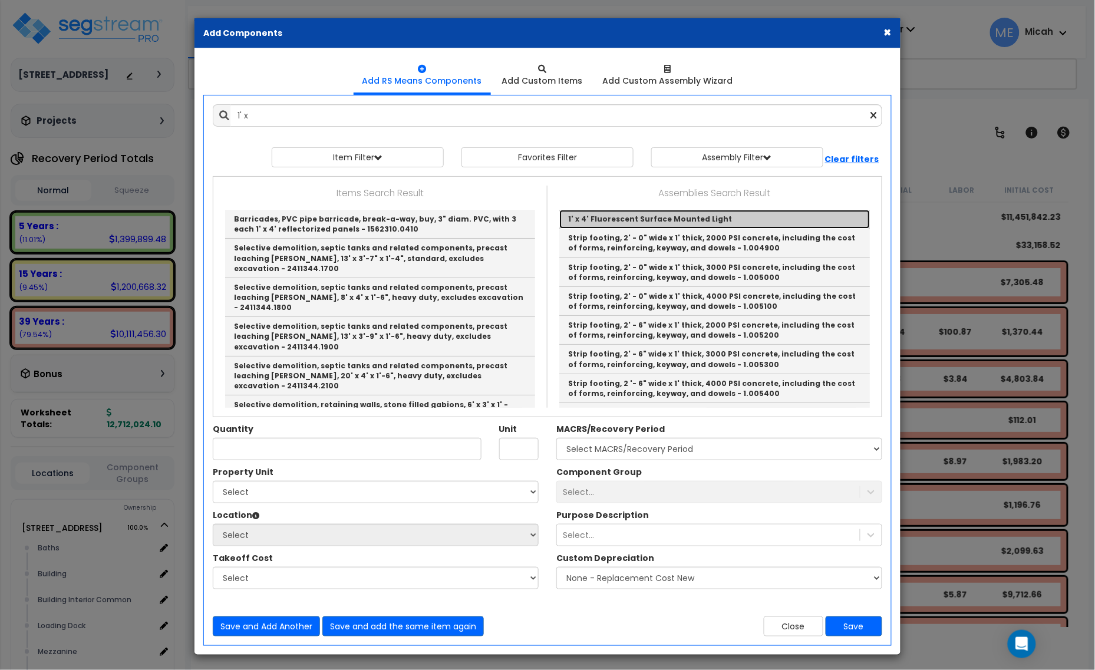
click at [665, 222] on link "1' x 4' Fluorescent Surface Mounted Light" at bounding box center [714, 219] width 311 height 19
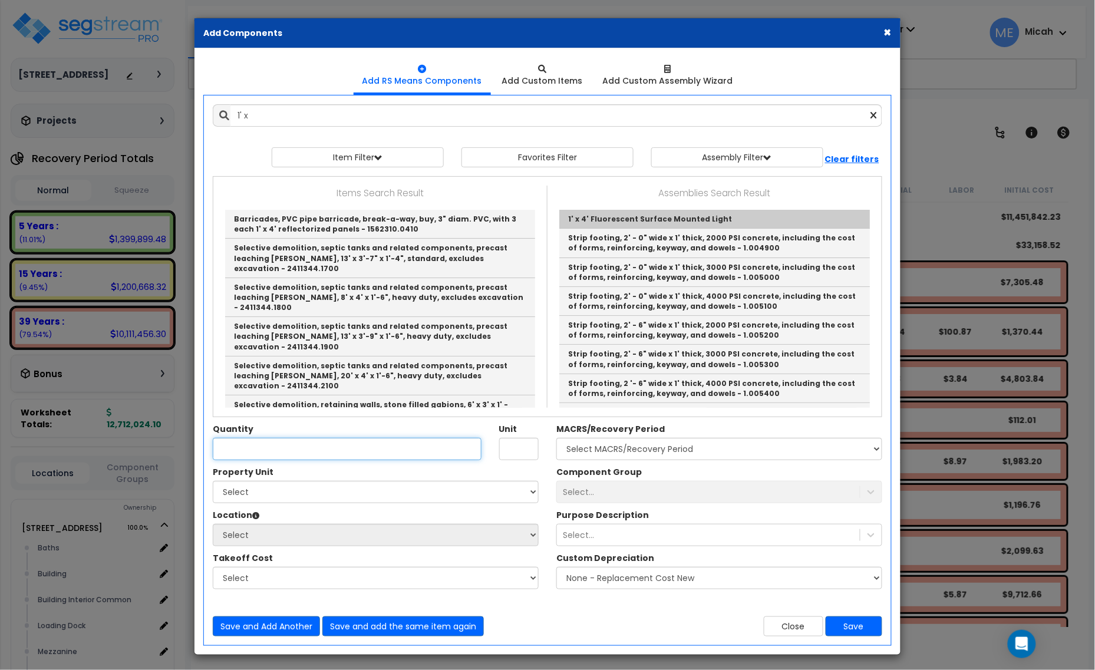
type input "1' x 4' Fluorescent Surface Mounted Light"
type input "EA"
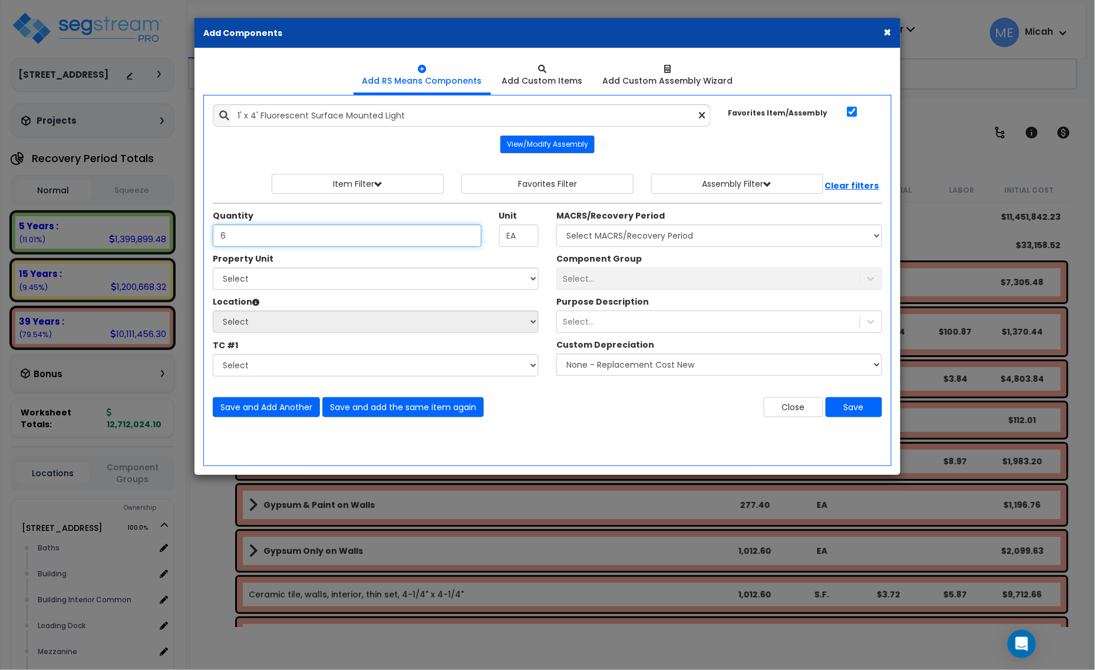
type input "6"
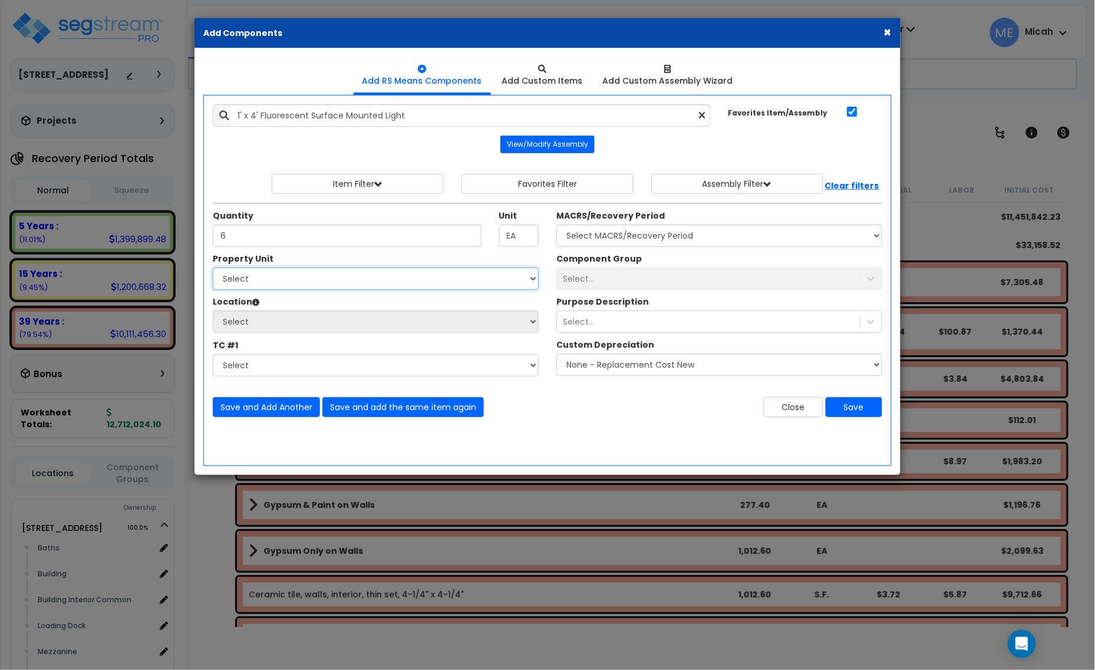
click at [299, 285] on select "Select [STREET_ADDRESS] Site Improvements" at bounding box center [376, 279] width 326 height 22
select select "166495"
click at [213, 268] on select "Select [STREET_ADDRESS] Site Improvements" at bounding box center [376, 279] width 326 height 22
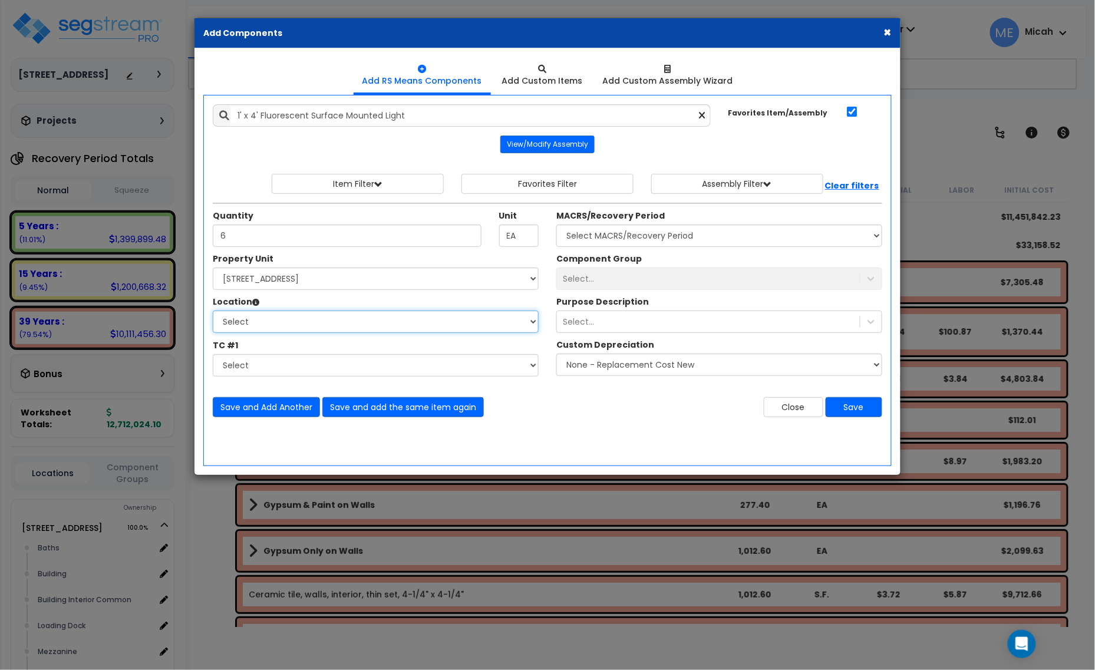
click at [304, 325] on select "Select Baths Building Building Interior Building Interior Common Loading Dock […" at bounding box center [376, 322] width 326 height 22
select select "31693"
click at [213, 311] on select "Select Baths Building Building Interior Building Interior Common Loading Dock […" at bounding box center [376, 322] width 326 height 22
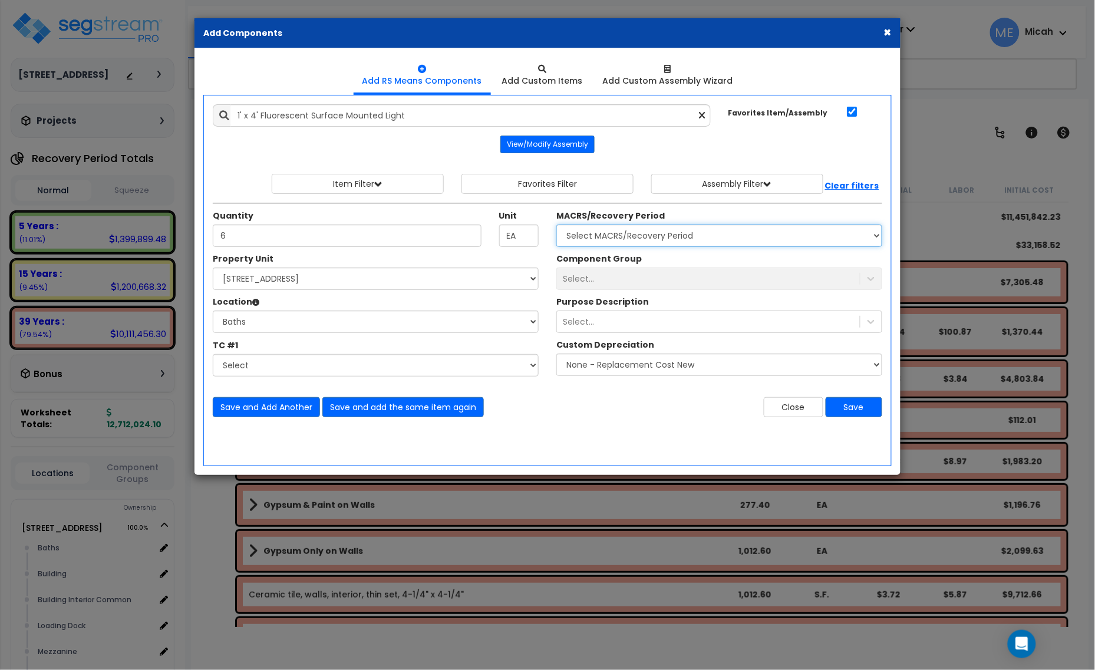
click at [669, 239] on select "Select MACRS/Recovery Period 5 Years - 57.0 - Distributive Trades & Services 5 …" at bounding box center [720, 236] width 326 height 22
select select "3669"
click at [557, 225] on select "Select MACRS/Recovery Period 5 Years - 57.0 - Distributive Trades & Services 5 …" at bounding box center [720, 236] width 326 height 22
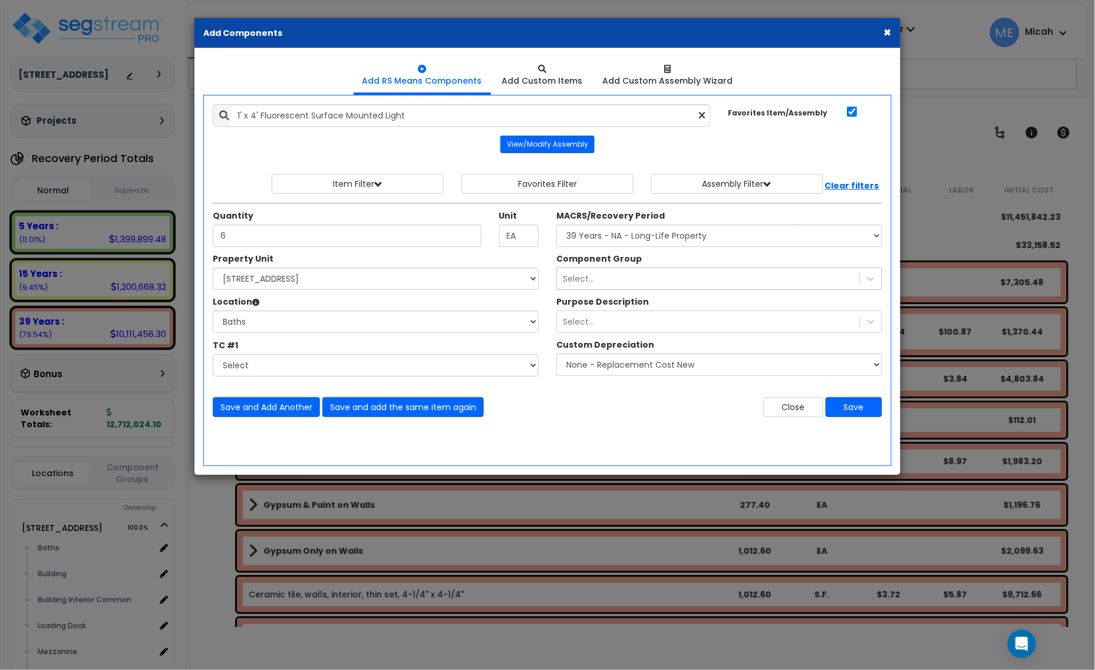
click at [614, 276] on div "Select..." at bounding box center [708, 278] width 303 height 19
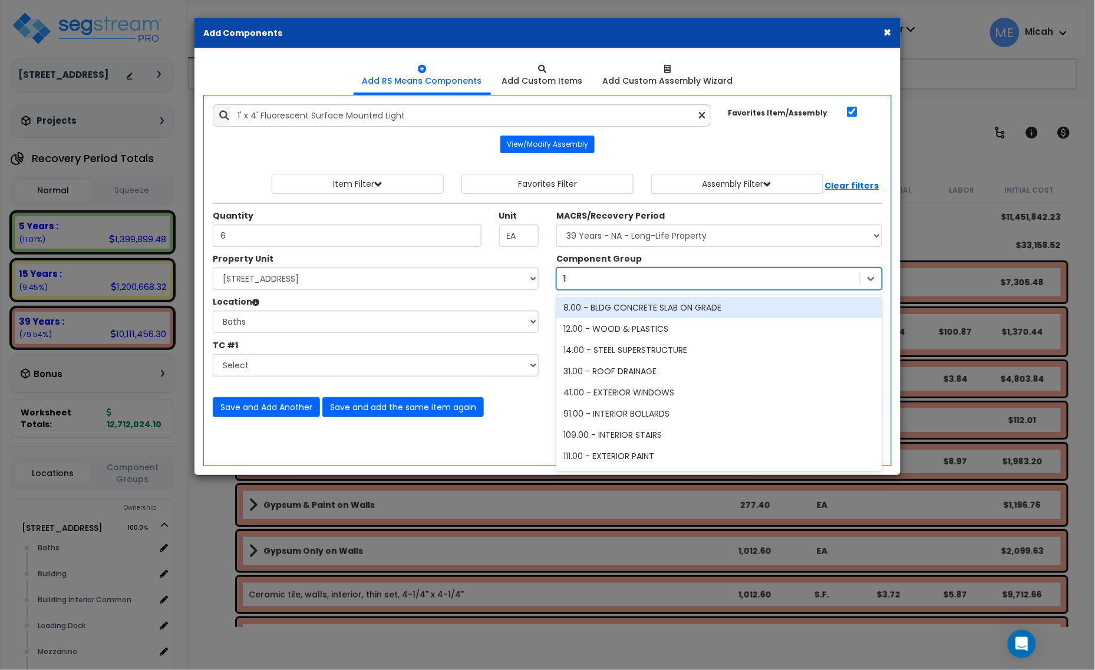
type input "151"
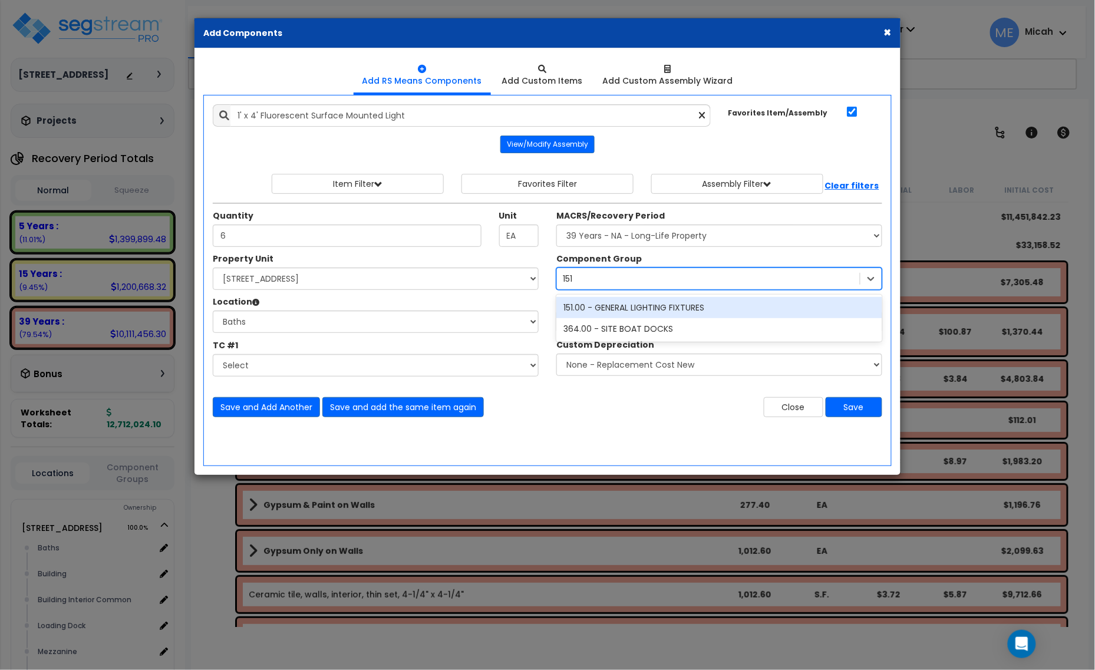
click at [656, 305] on div "151.00 - GENERAL LIGHTING FIXTURES" at bounding box center [720, 307] width 326 height 21
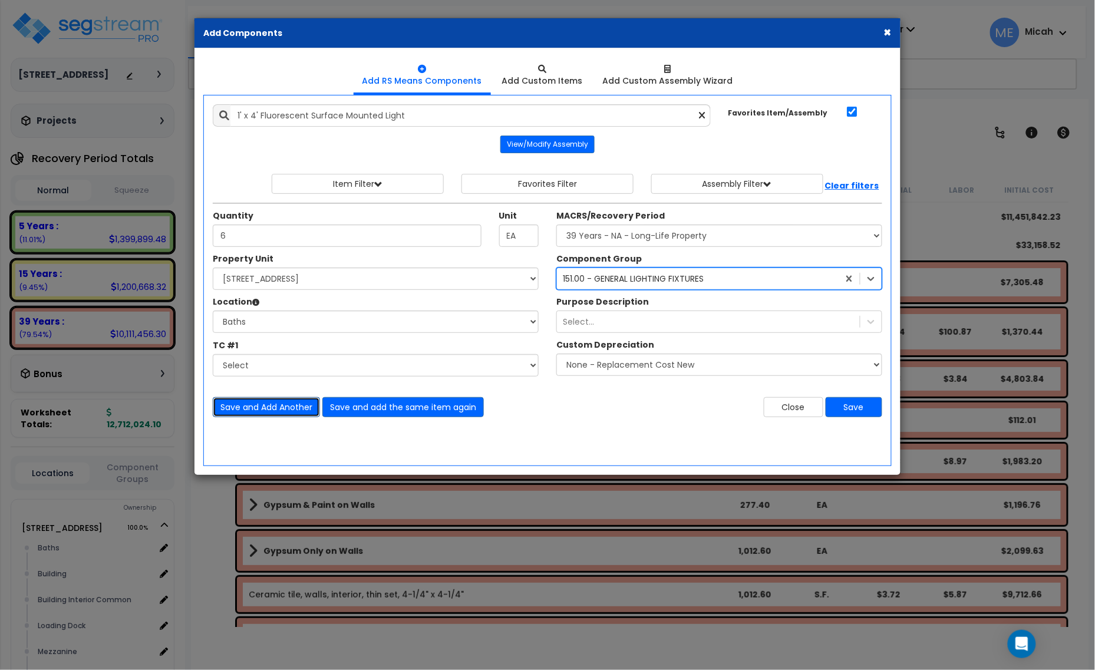
click at [289, 413] on button "Save and Add Another" at bounding box center [266, 407] width 107 height 20
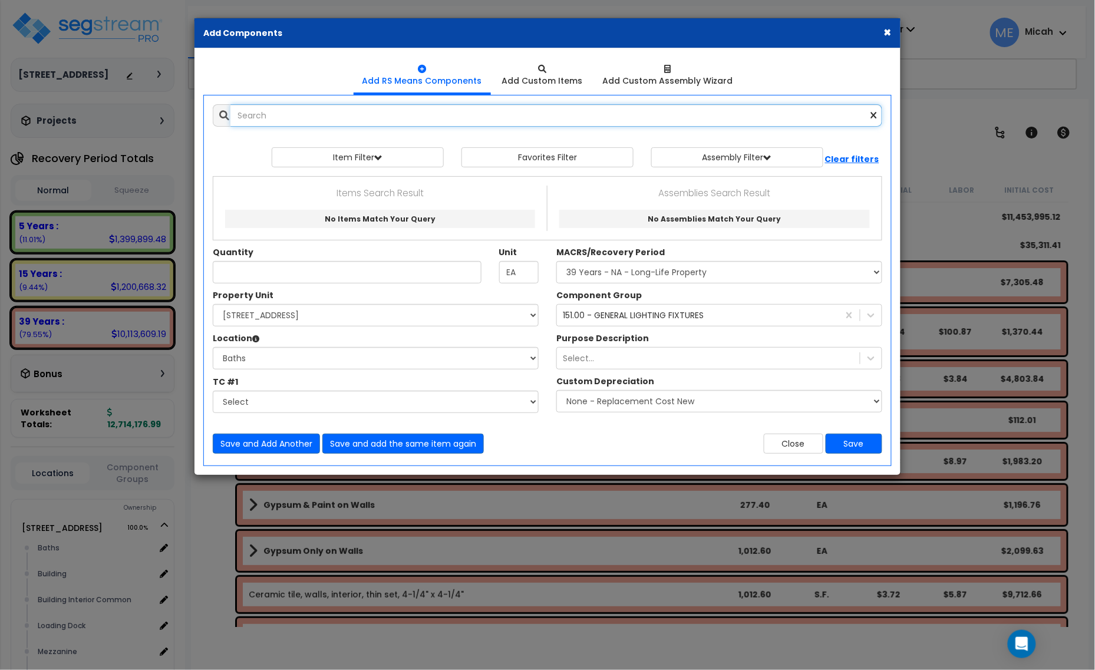
click at [289, 117] on input "text" at bounding box center [557, 115] width 652 height 22
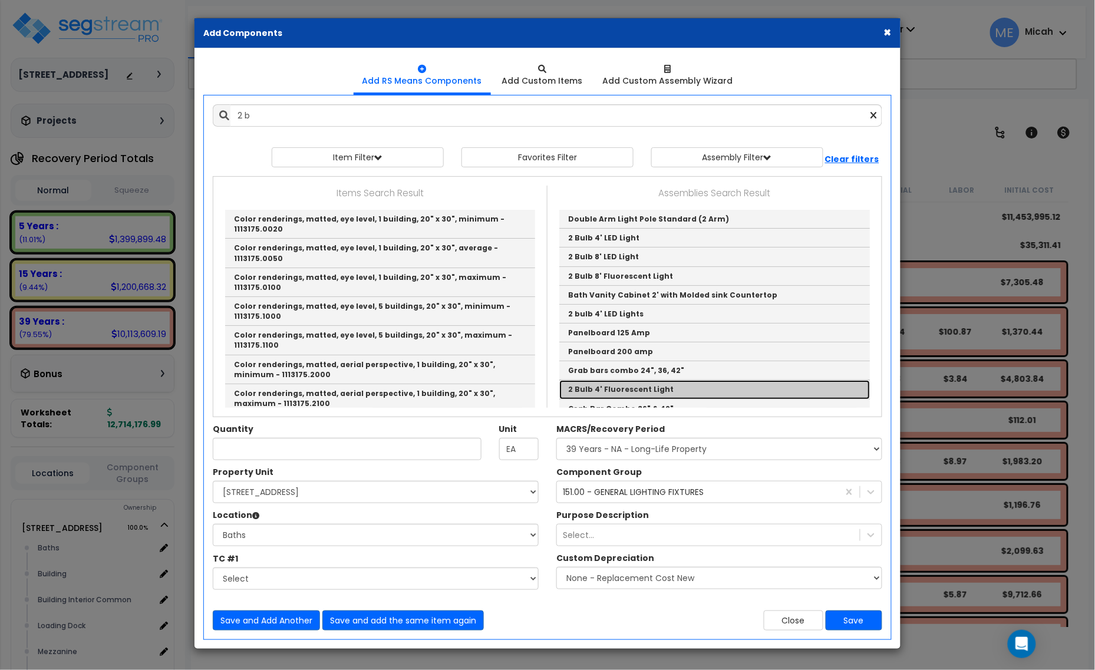
click at [656, 392] on link "2 Bulb 4' Fluorescent Light" at bounding box center [714, 389] width 311 height 19
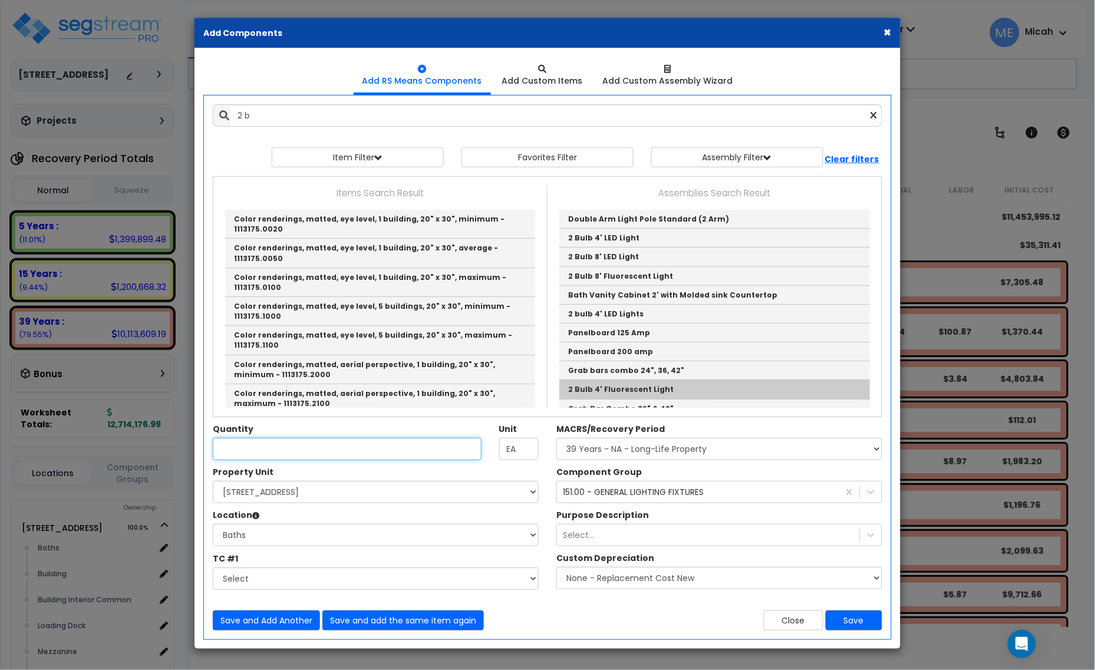
type input "2 Bulb 4' Fluorescent Light"
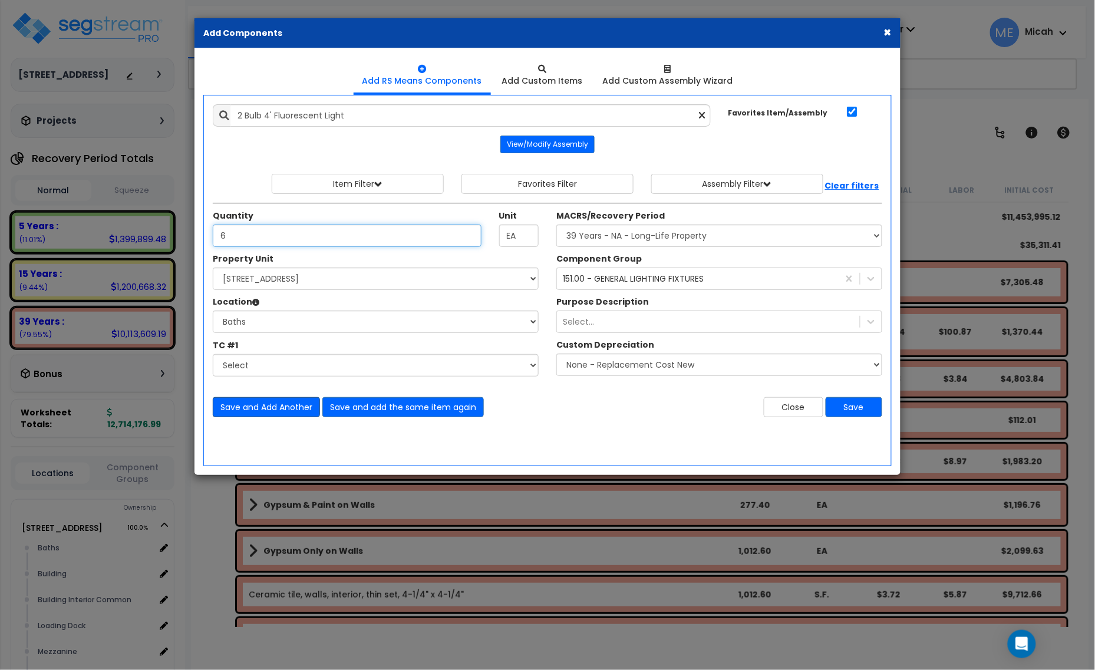
type input "6"
click at [257, 407] on button "Save and Add Another" at bounding box center [266, 407] width 107 height 20
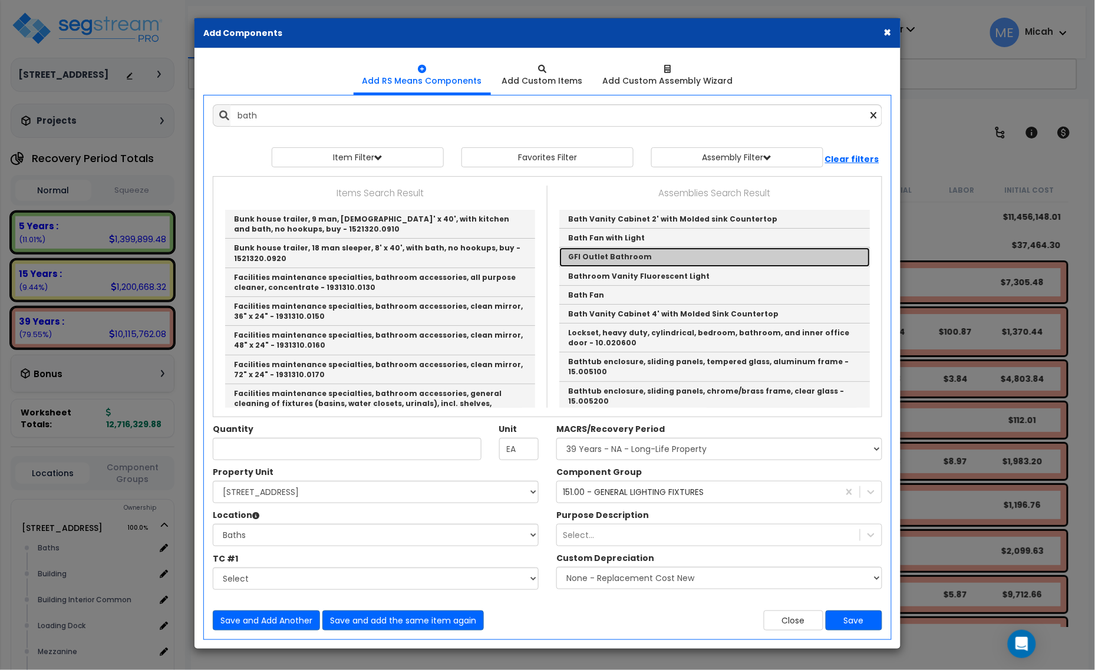
click at [625, 258] on link "GFI Outlet Bathroom" at bounding box center [714, 257] width 311 height 19
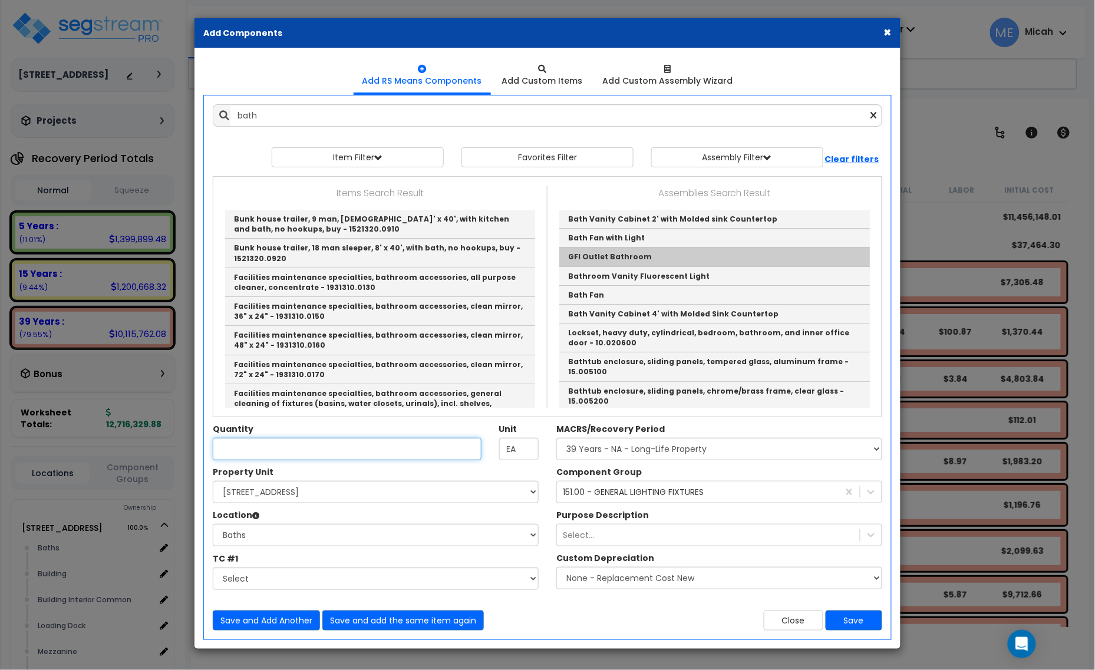
type input "GFI Outlet Bathroom"
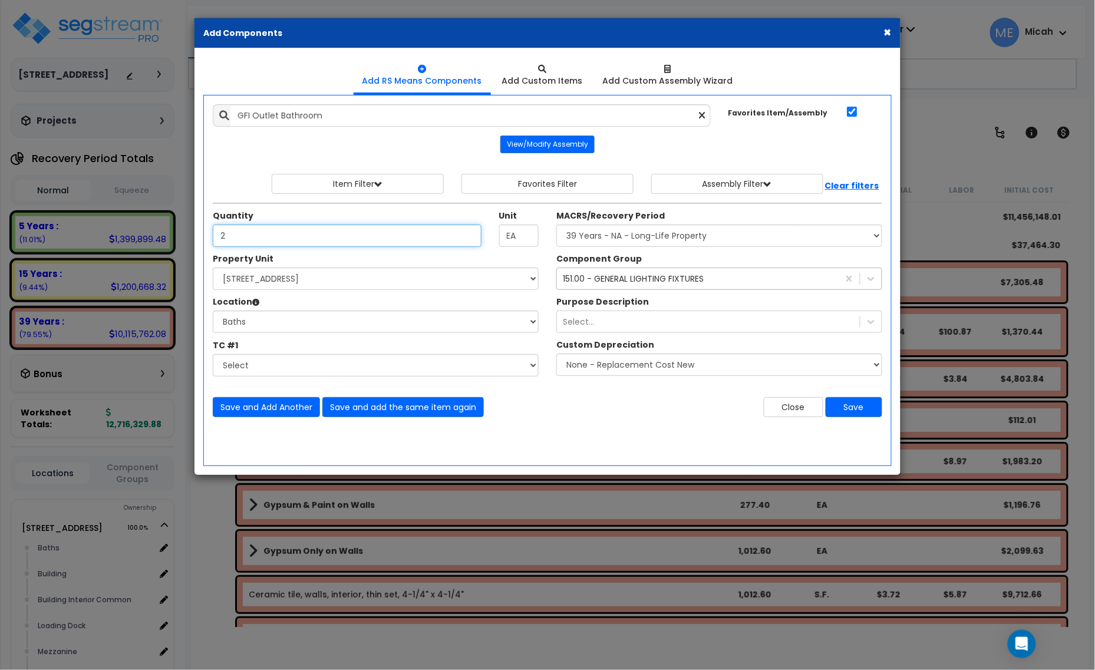
type input "2"
click at [622, 285] on div "151.00 - GENERAL LIGHTING FIXTURES" at bounding box center [633, 279] width 141 height 12
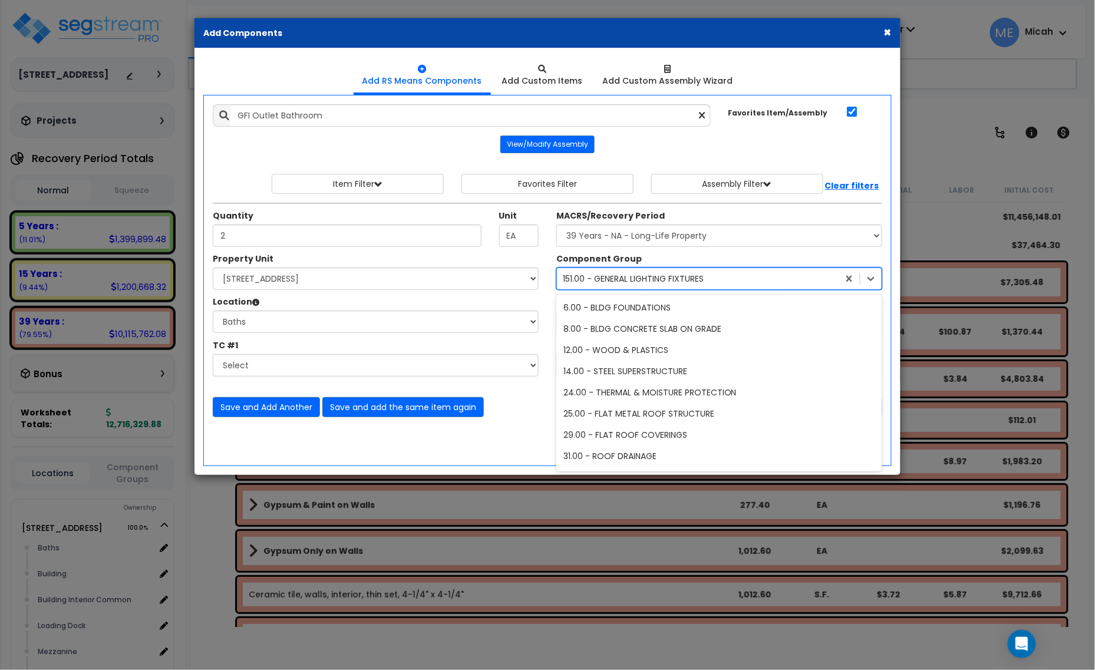
scroll to position [638, 0]
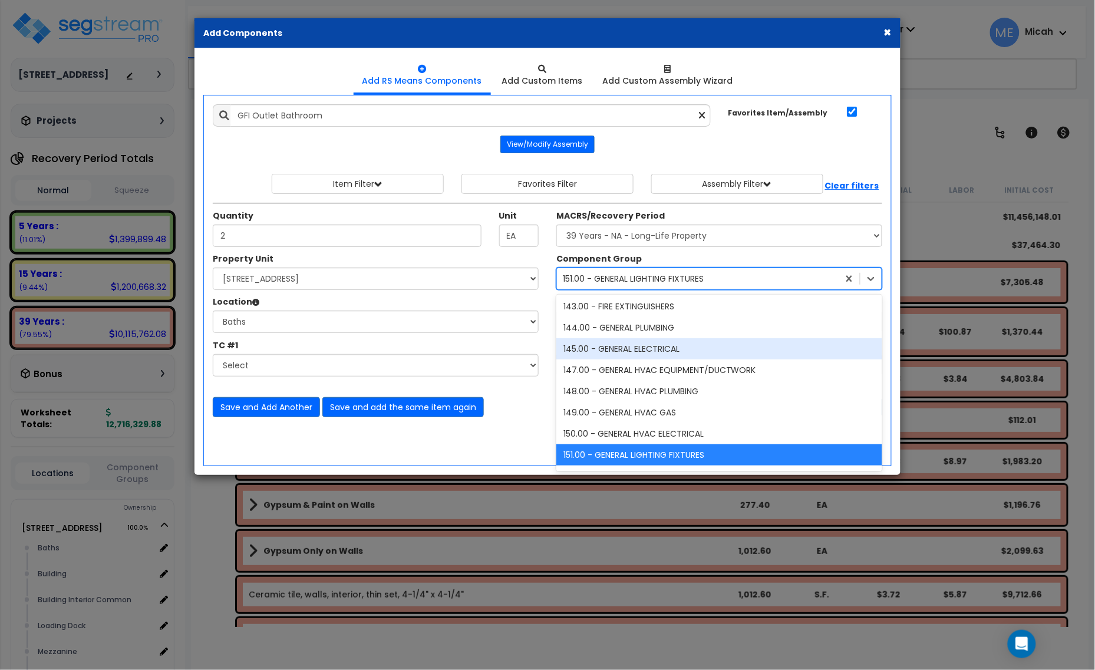
click at [638, 350] on div "145.00 - GENERAL ELECTRICAL" at bounding box center [720, 348] width 326 height 21
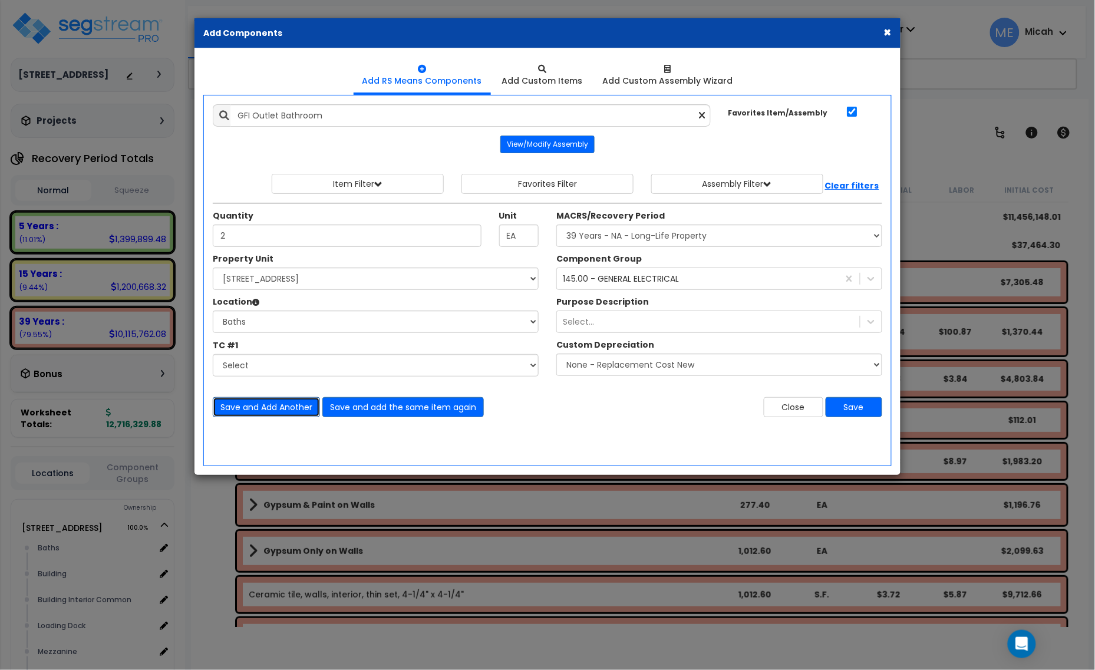
click at [266, 410] on button "Save and Add Another" at bounding box center [266, 407] width 107 height 20
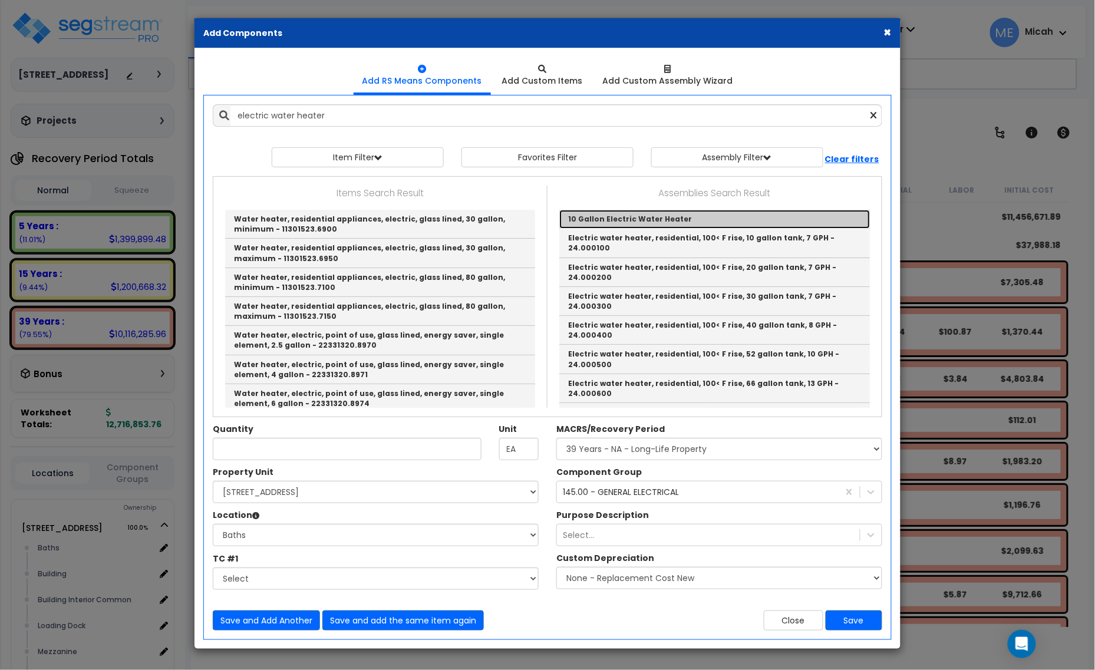
click at [643, 219] on link "10 Gallon Electric Water Heater" at bounding box center [714, 219] width 311 height 19
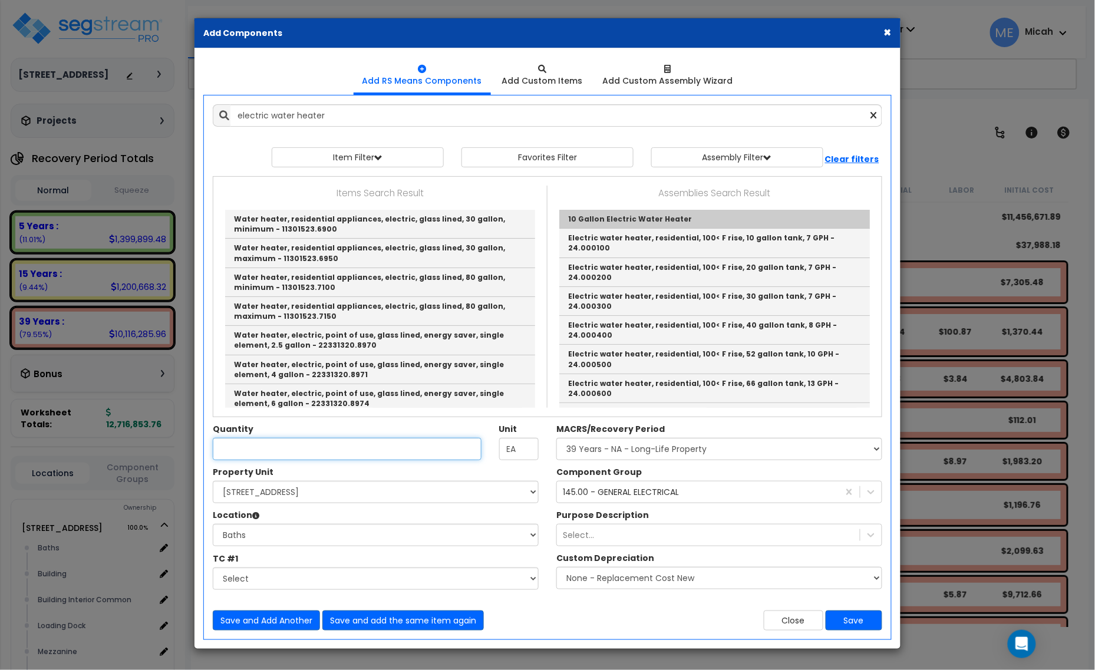
type input "10 Gallon Electric Water Heater"
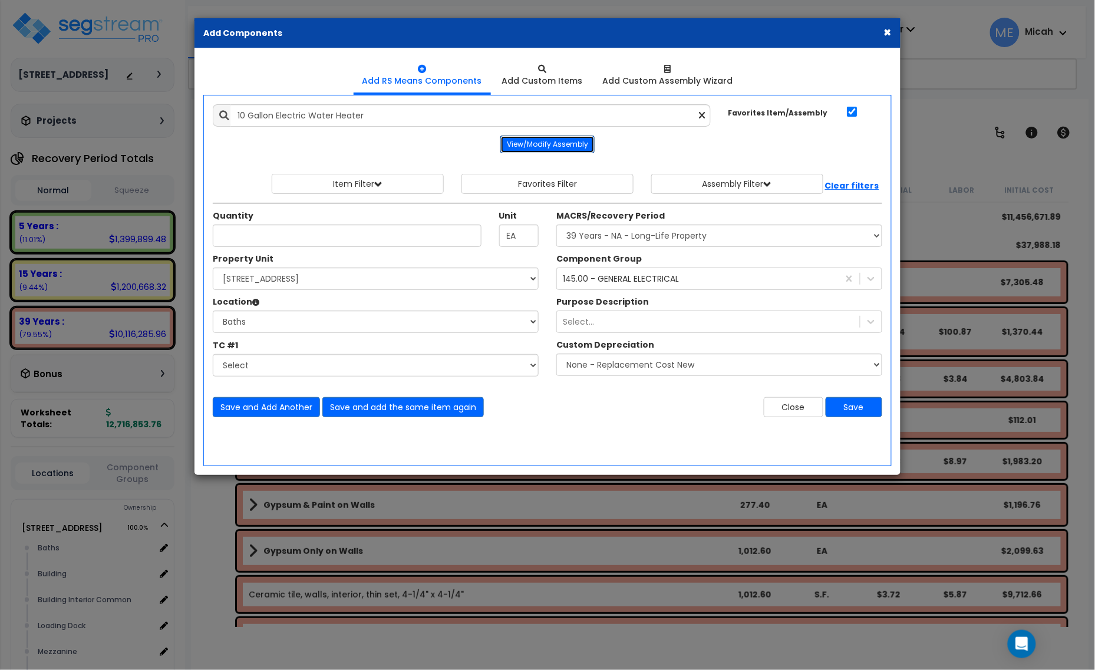
click at [587, 139] on button "View/Modify Assembly" at bounding box center [547, 145] width 94 height 18
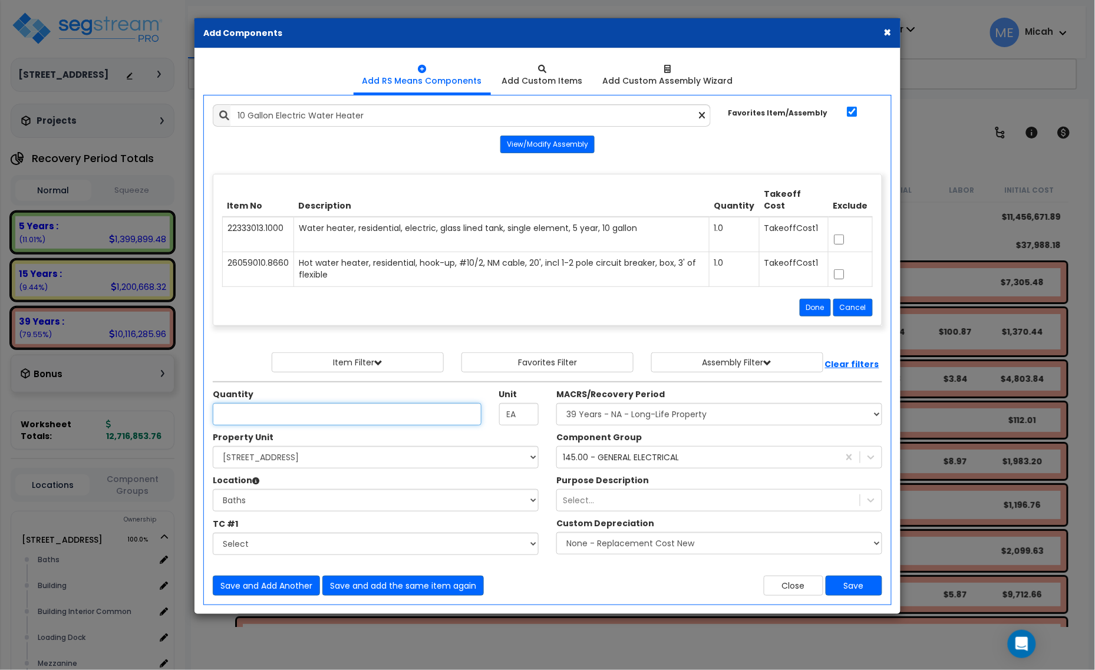
click at [268, 416] on input "Quantity" at bounding box center [347, 414] width 269 height 22
type input "4"
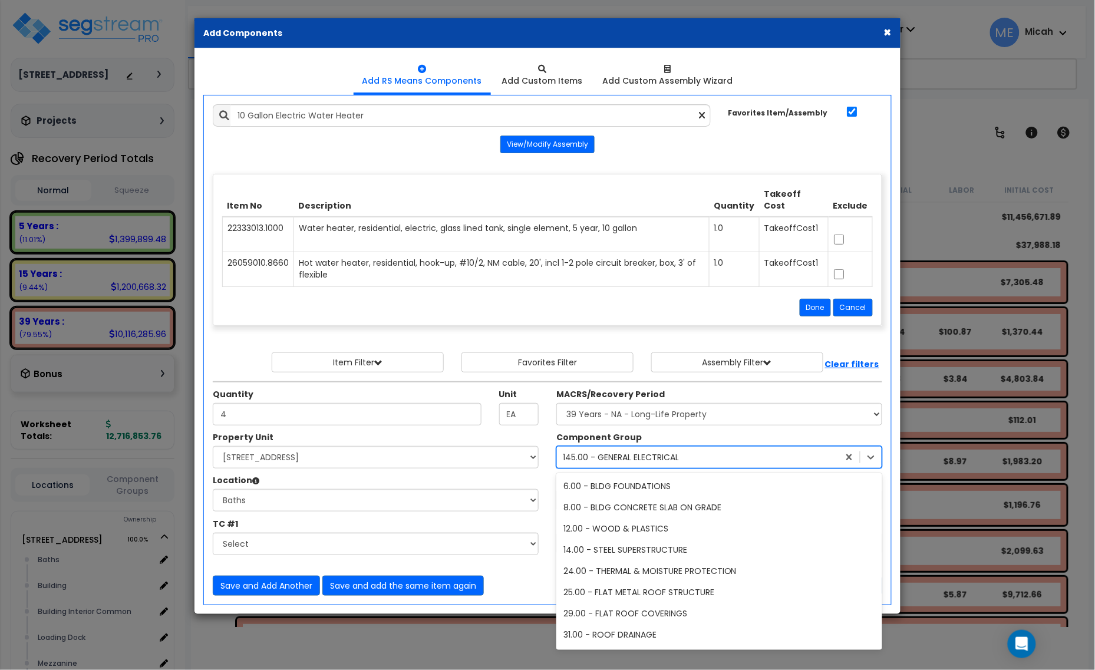
click at [594, 456] on div "145.00 - GENERAL ELECTRICAL" at bounding box center [621, 458] width 116 height 12
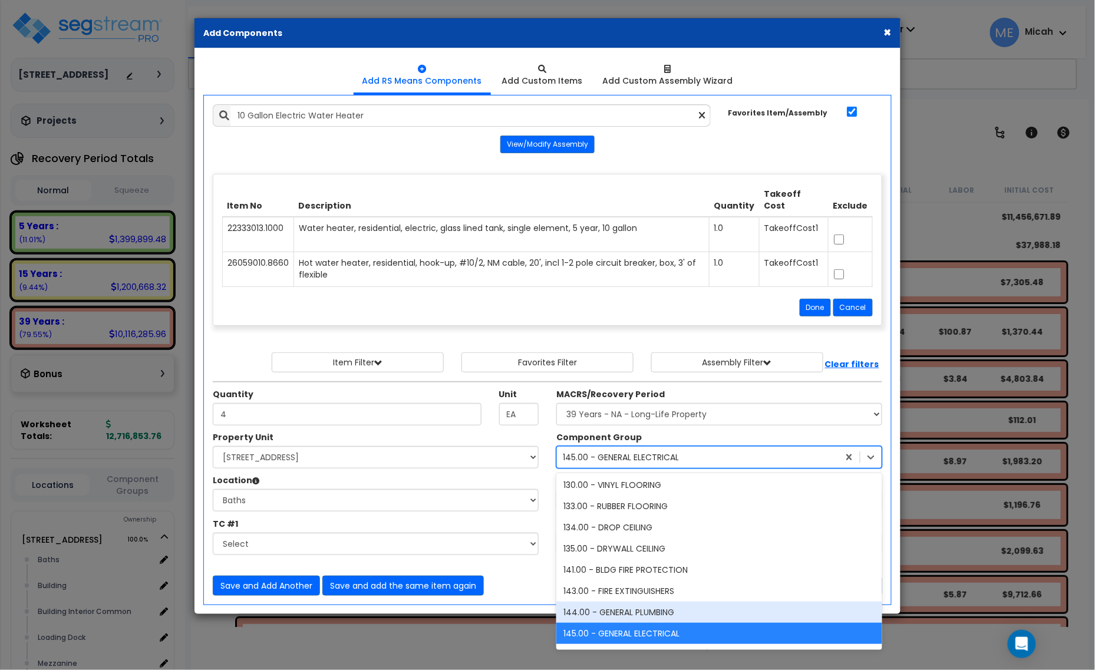
click at [619, 610] on div "144.00 - GENERAL PLUMBING" at bounding box center [720, 612] width 326 height 21
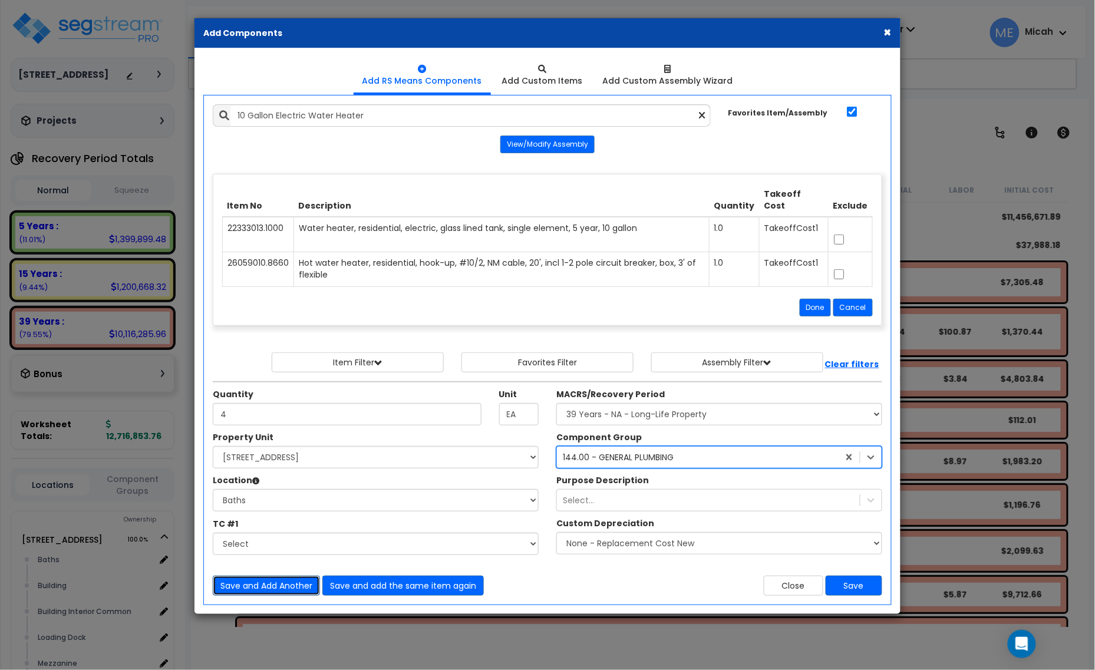
click at [267, 587] on button "Save and Add Another" at bounding box center [266, 586] width 107 height 20
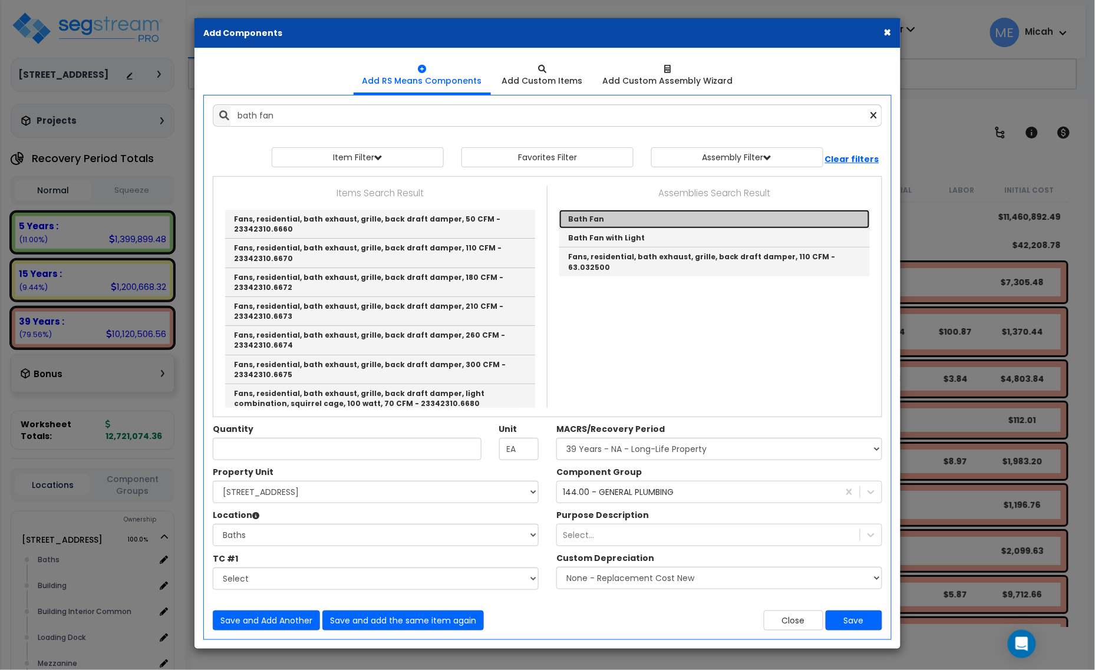
click at [612, 219] on link "Bath Fan" at bounding box center [714, 219] width 311 height 19
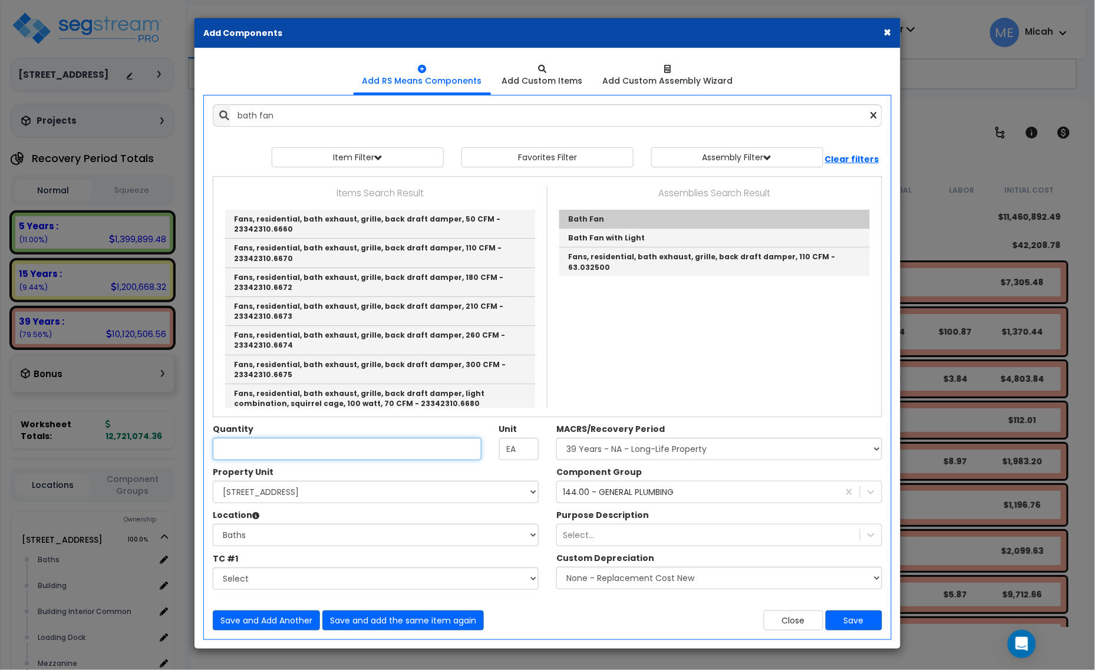
type input "Bath Fan"
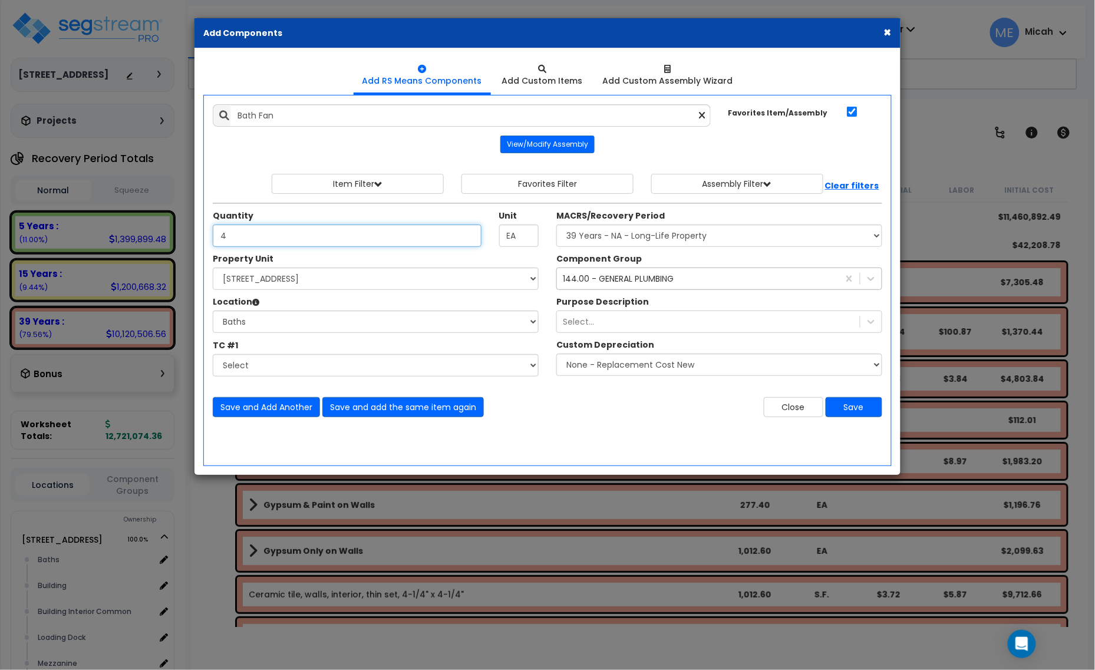
type input "4"
click at [588, 280] on div "144.00 - GENERAL PLUMBING" at bounding box center [618, 279] width 111 height 12
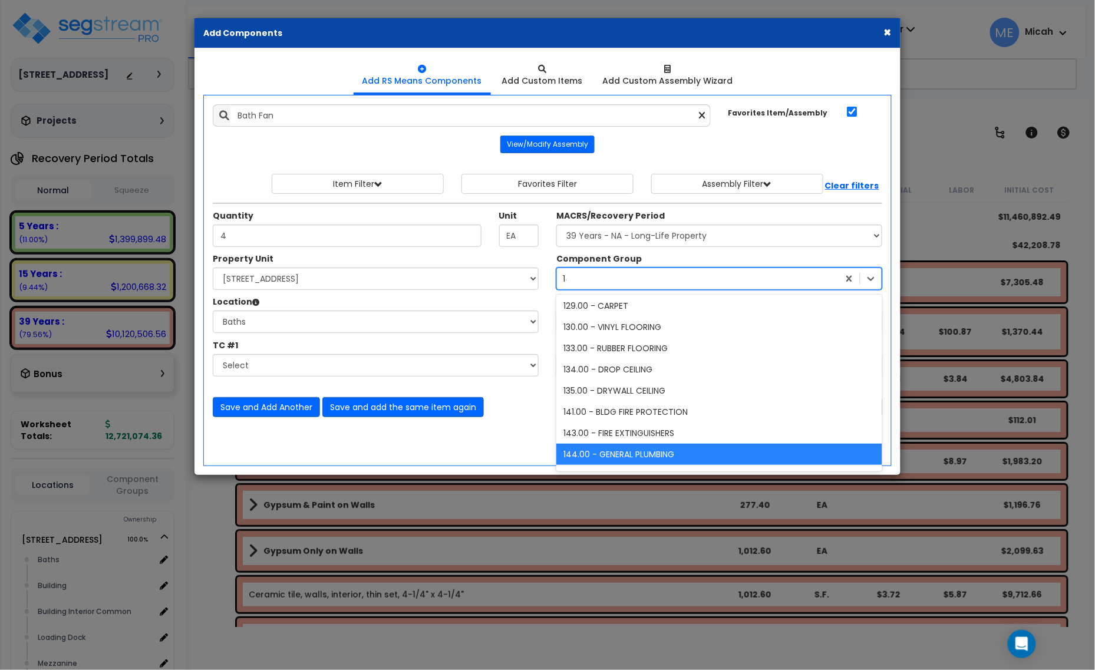
scroll to position [0, 0]
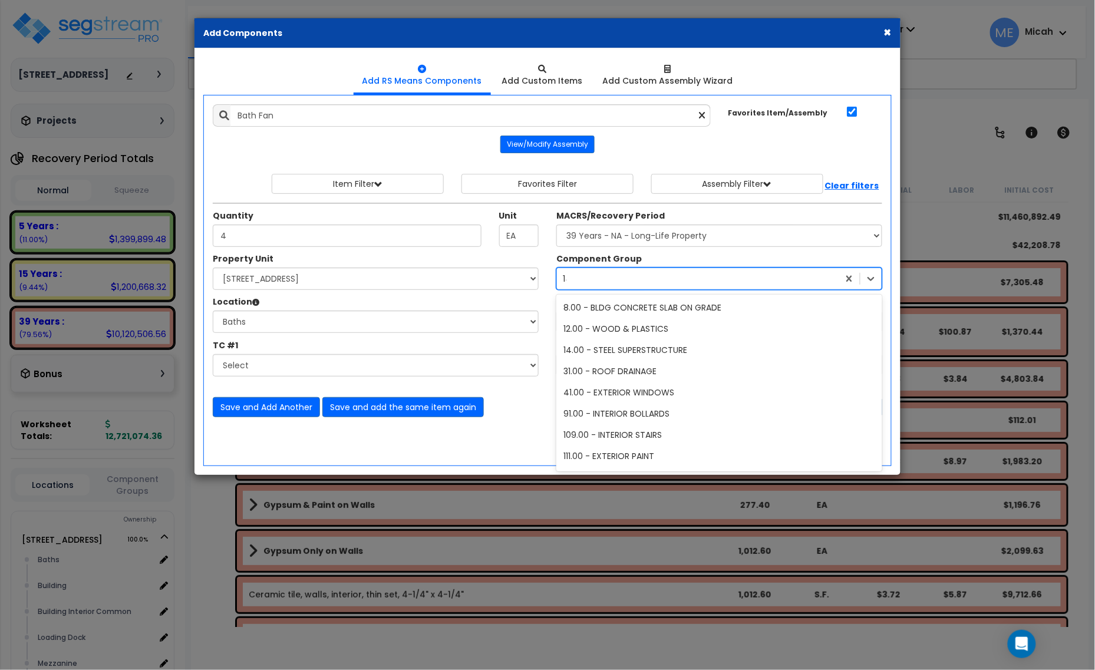
type input "147"
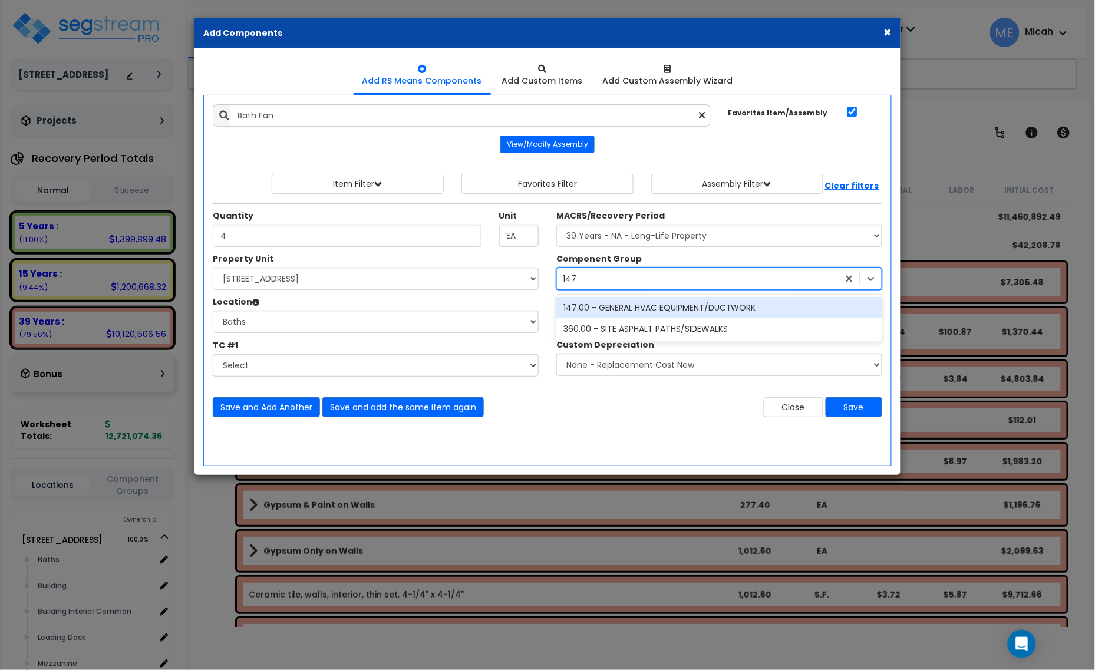
click at [684, 305] on div "147.00 - GENERAL HVAC EQUIPMENT/DUCTWORK" at bounding box center [720, 307] width 326 height 21
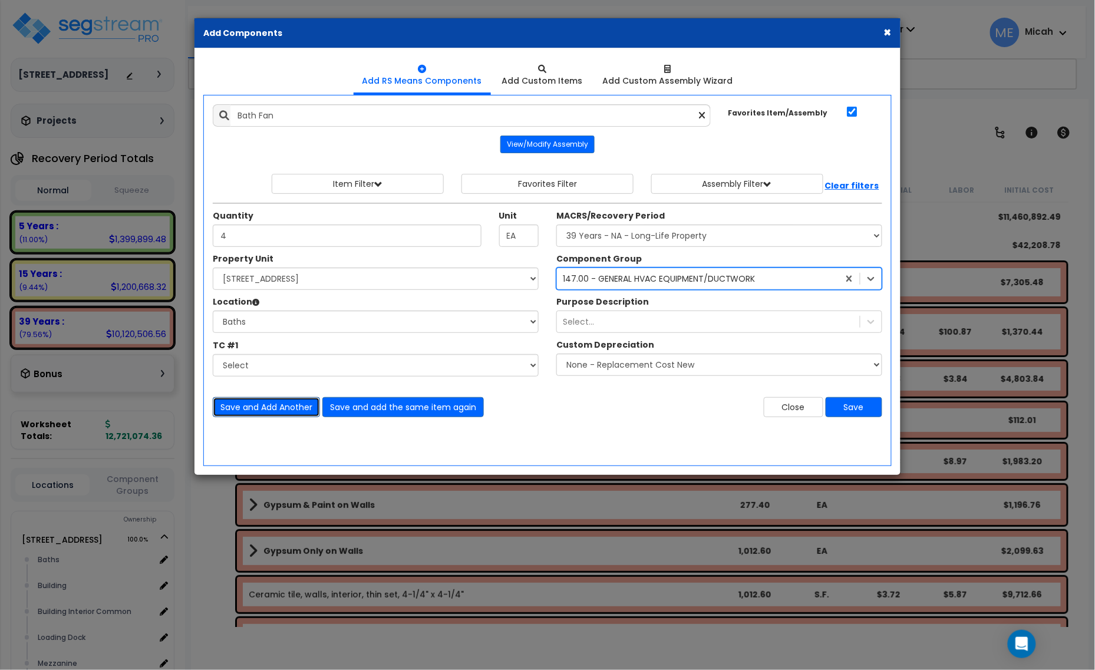
click at [255, 408] on button "Save and Add Another" at bounding box center [266, 407] width 107 height 20
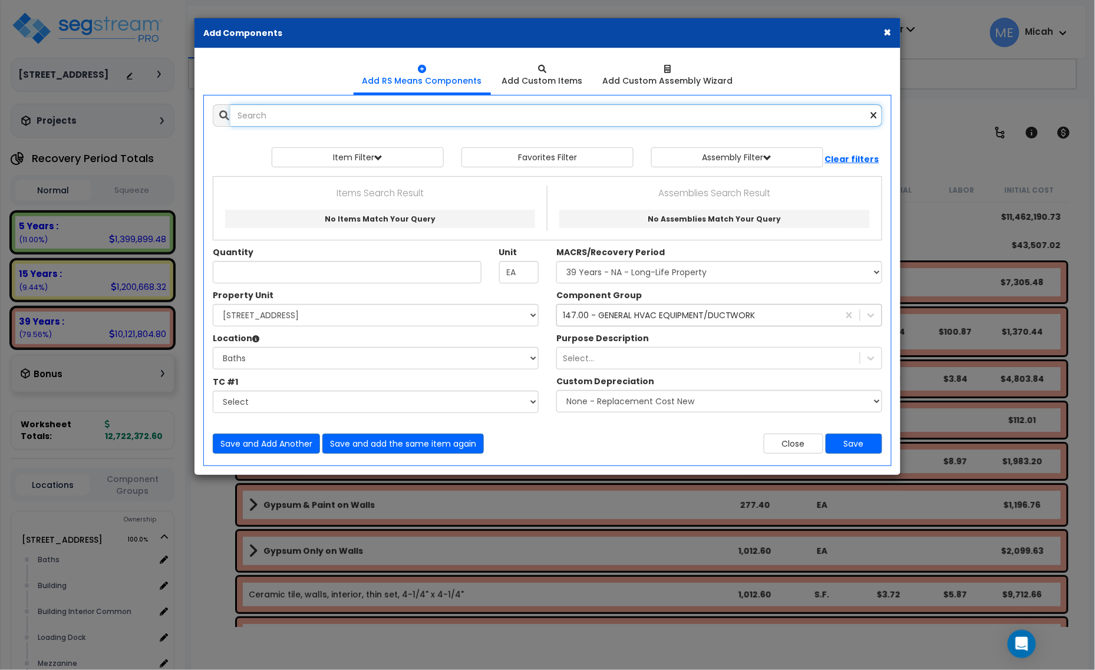
click at [281, 124] on input "text" at bounding box center [557, 115] width 652 height 22
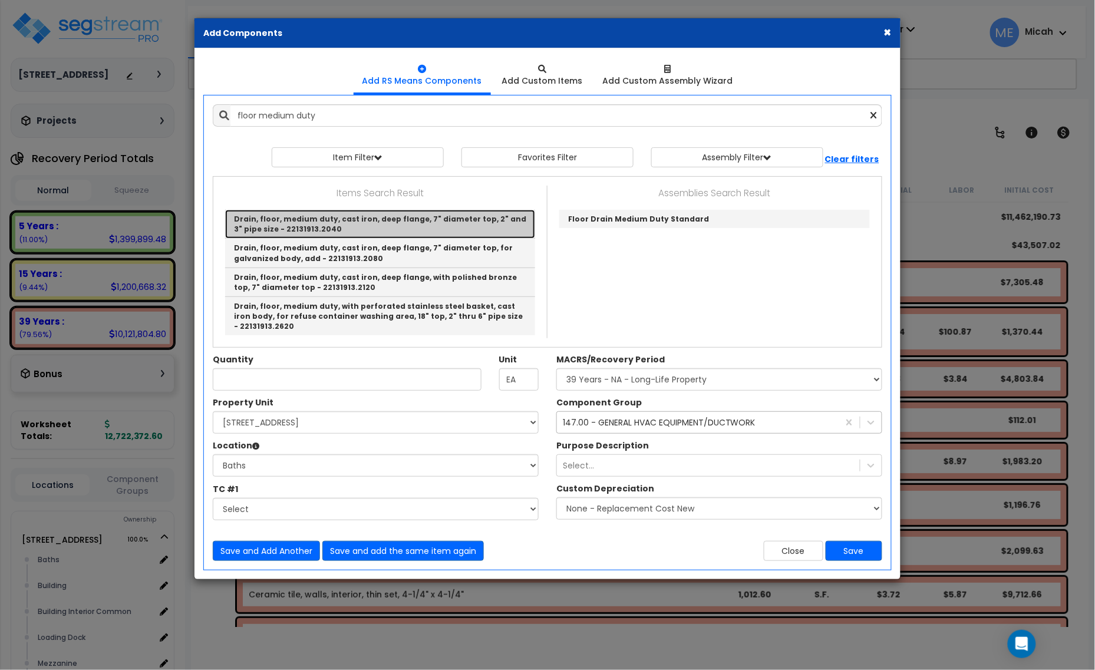
click at [292, 221] on link "Drain, floor, medium duty, cast iron, deep flange, 7" diameter top, 2" and 3" p…" at bounding box center [380, 224] width 310 height 29
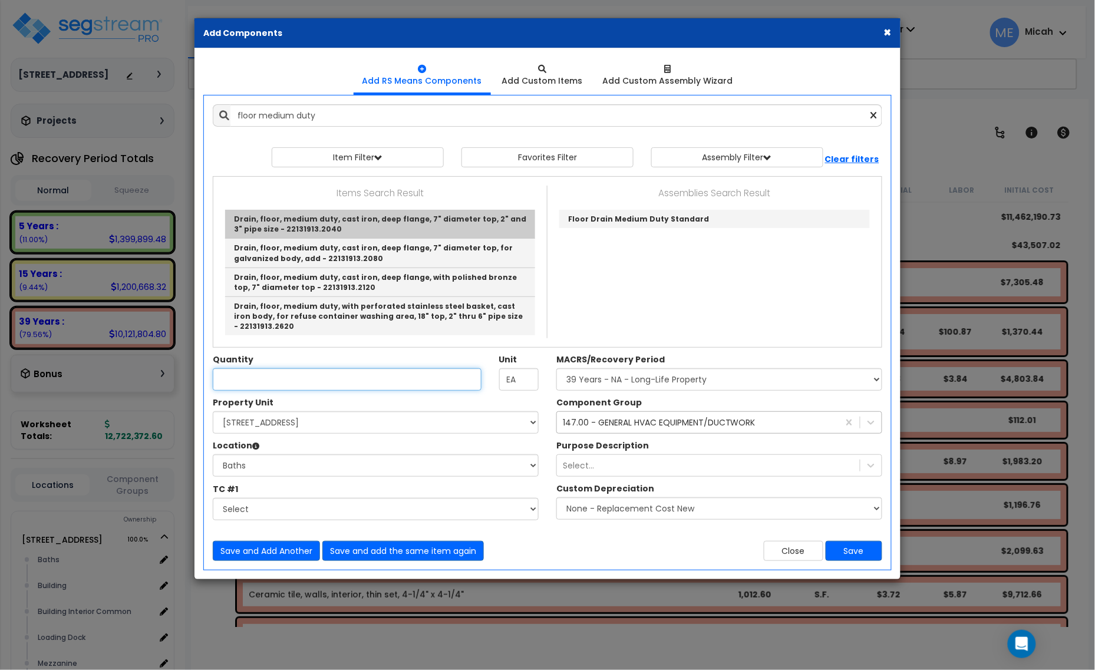
type input "Drain, floor, medium duty, cast iron, deep flange, 7" diameter top, 2" and 3" p…"
checkbox input "false"
type input "Ea."
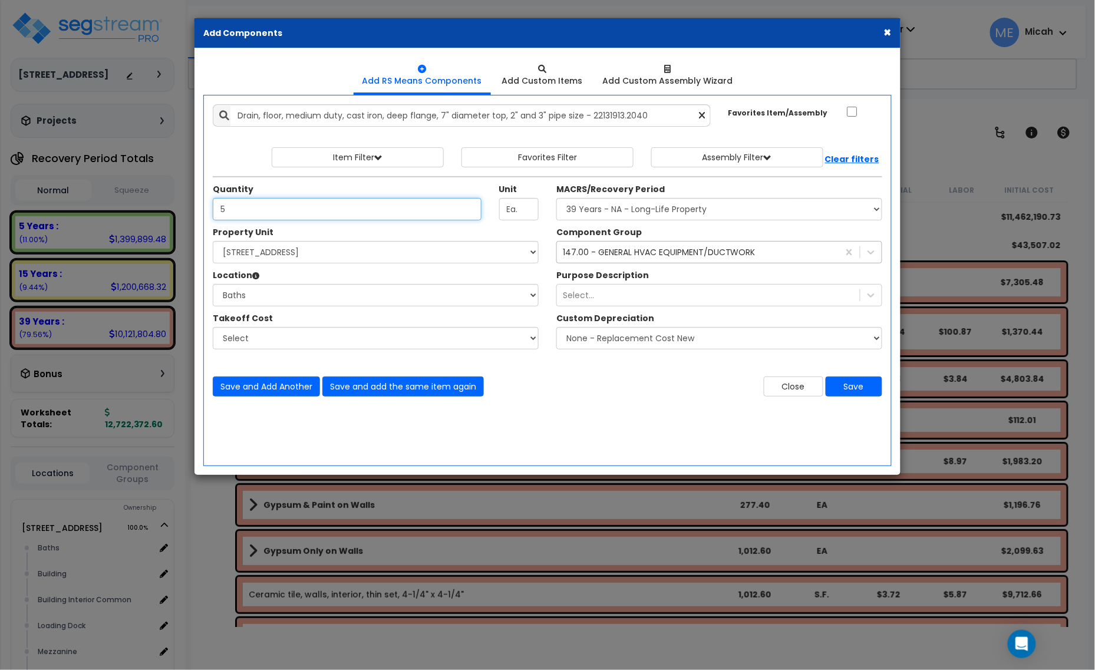
type input "5"
click at [584, 248] on div "147.00 - GENERAL HVAC EQUIPMENT/DUCTWORK" at bounding box center [659, 252] width 193 height 12
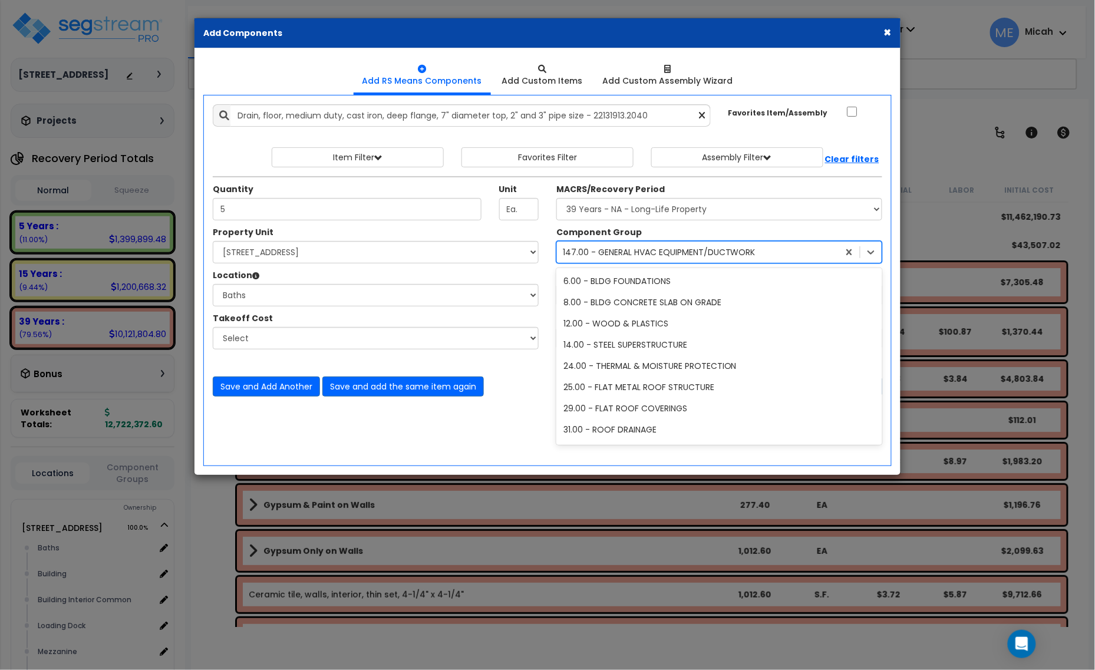
scroll to position [553, 0]
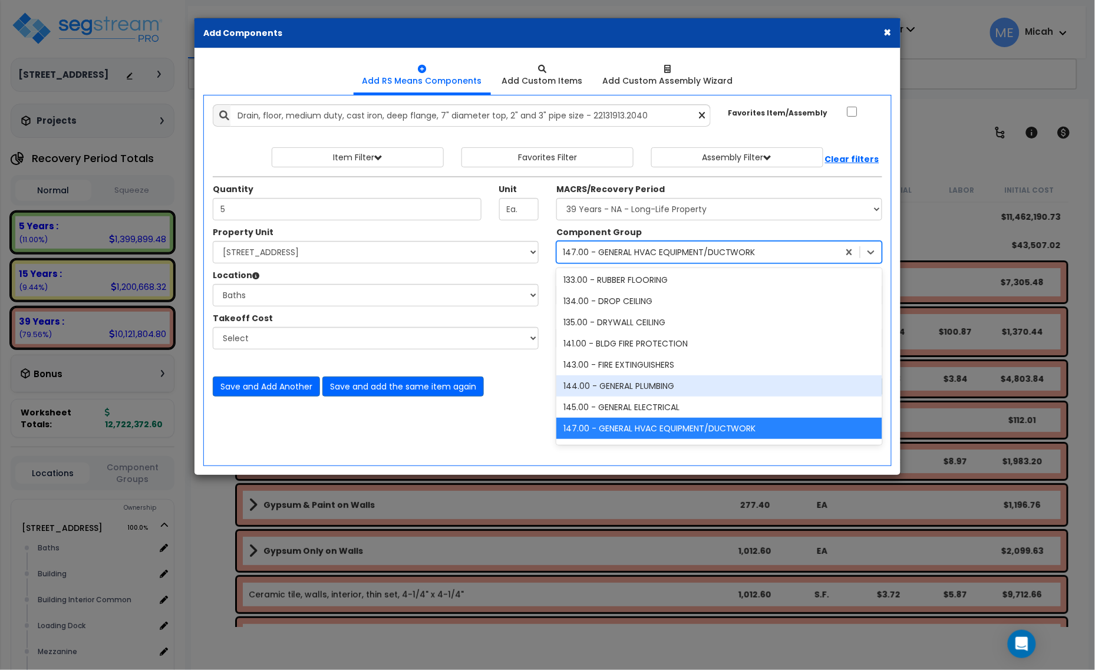
click at [603, 386] on div "144.00 - GENERAL PLUMBING" at bounding box center [720, 386] width 326 height 21
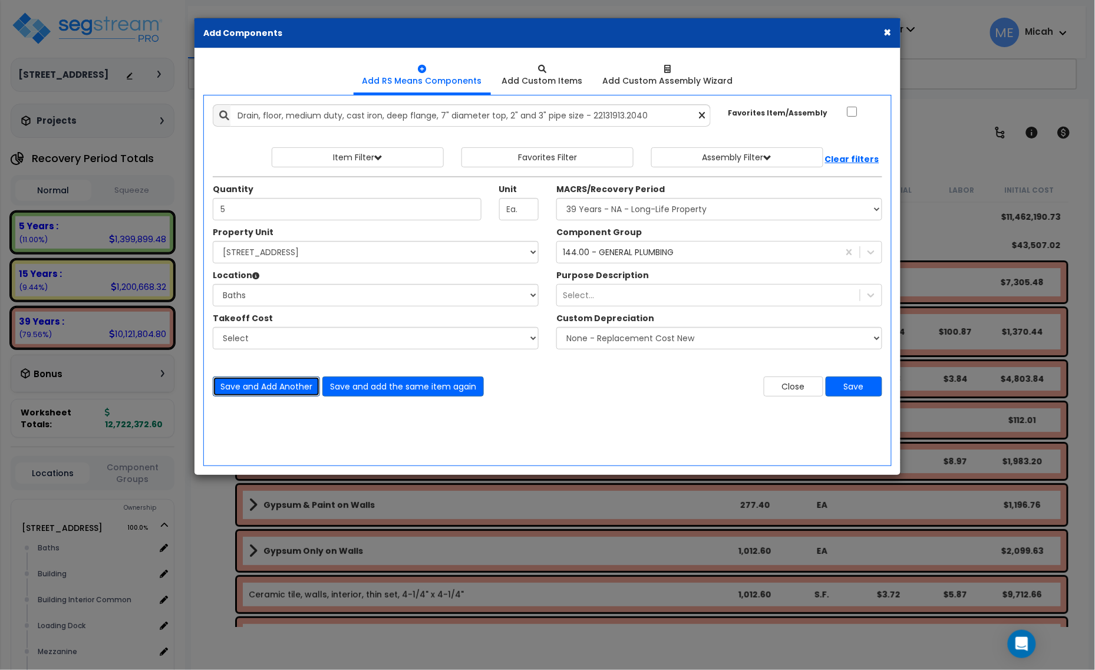
click at [233, 387] on button "Save and Add Another" at bounding box center [266, 387] width 107 height 20
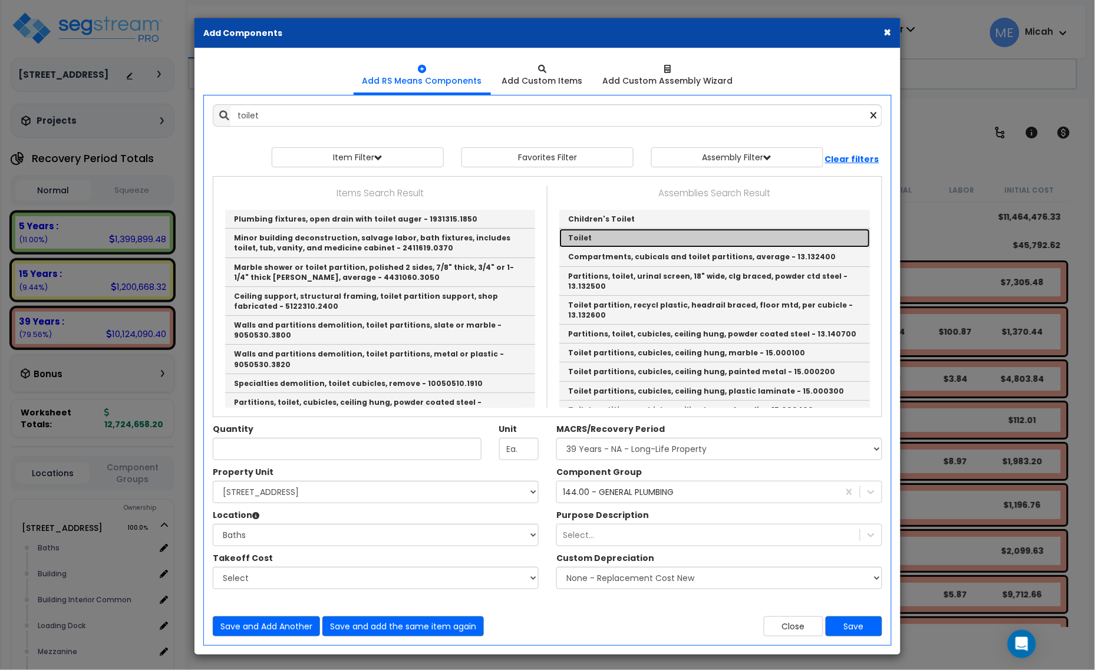
click at [581, 240] on link "Toilet" at bounding box center [714, 238] width 311 height 19
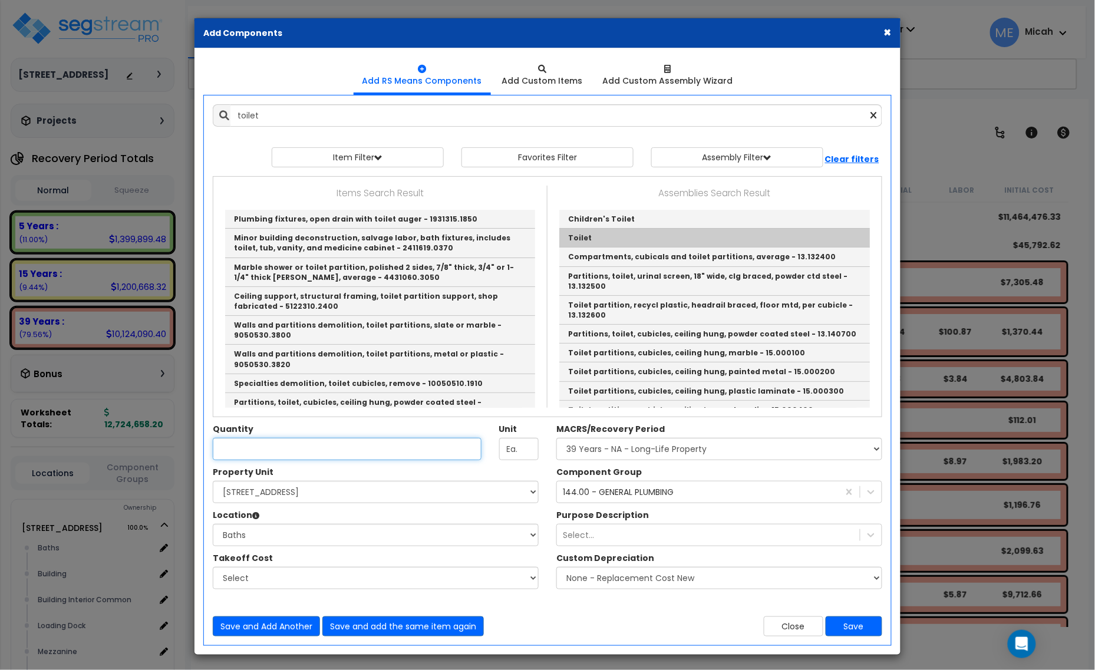
type input "Toilet"
checkbox input "true"
type input "EA"
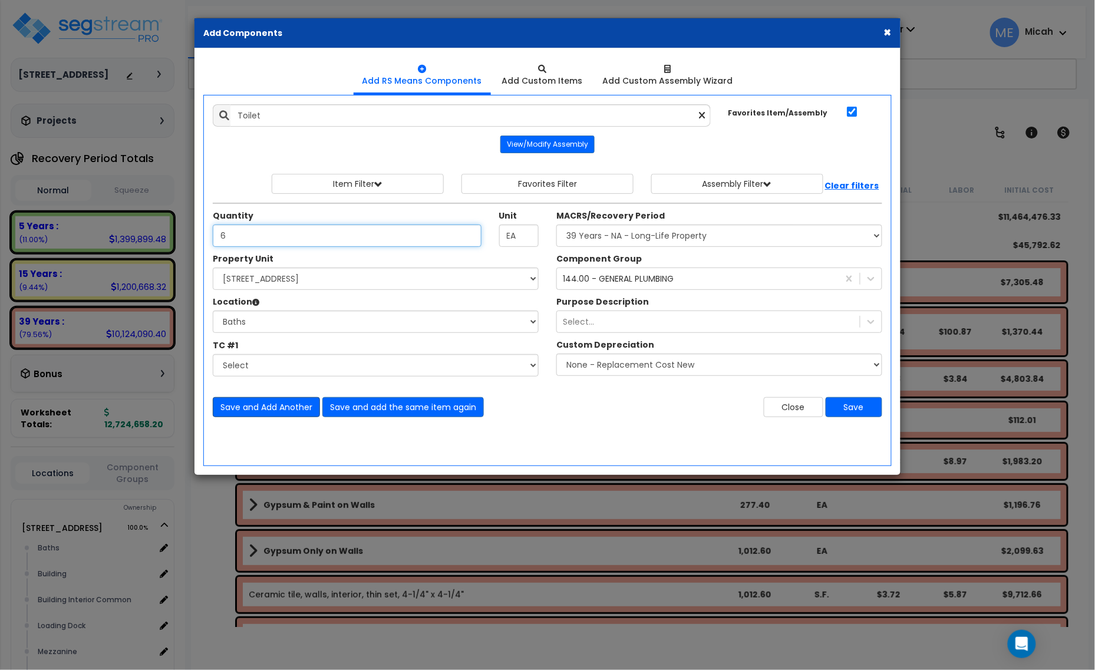
type input "6"
click at [261, 408] on button "Save and Add Another" at bounding box center [266, 407] width 107 height 20
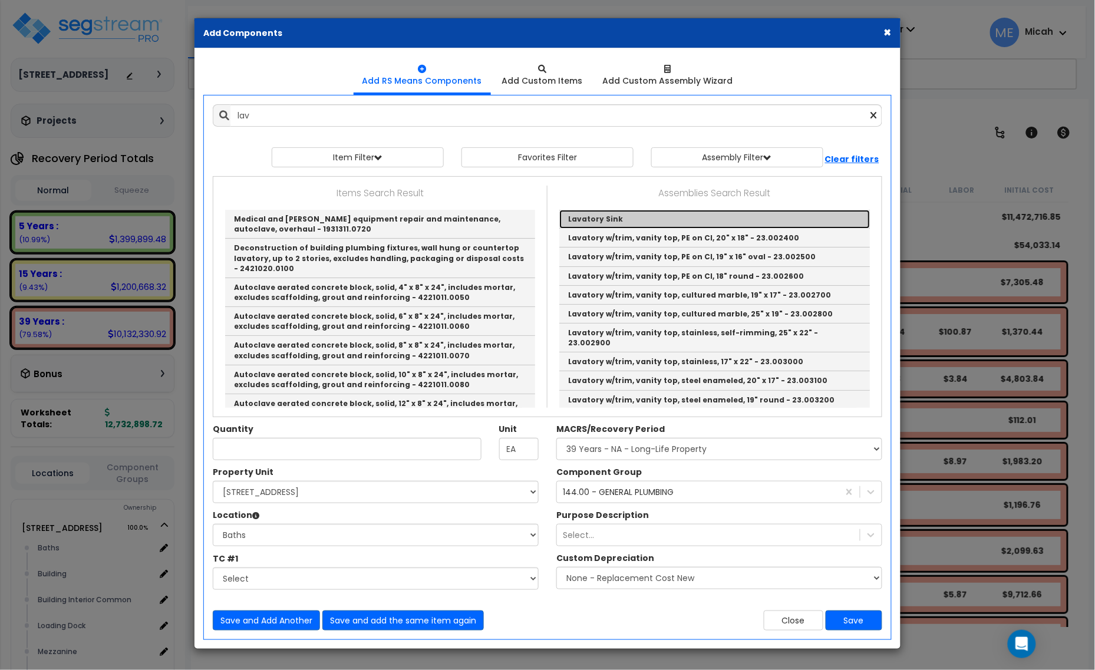
click at [628, 220] on link "Lavatory Sink" at bounding box center [714, 219] width 311 height 19
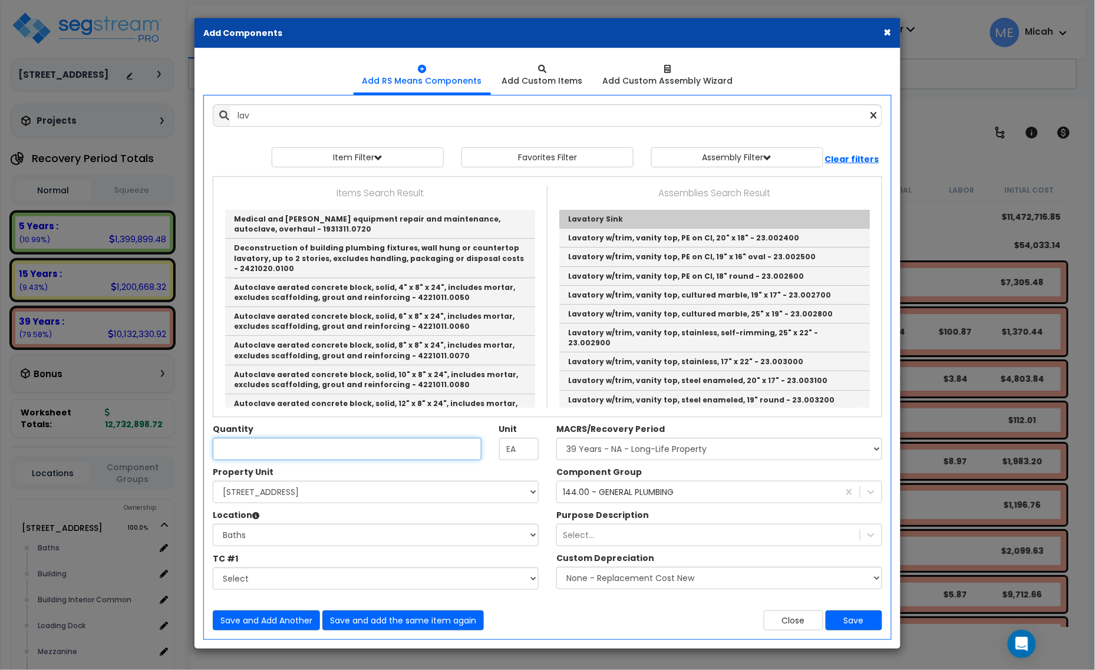
type input "Lavatory Sink"
type input "EA."
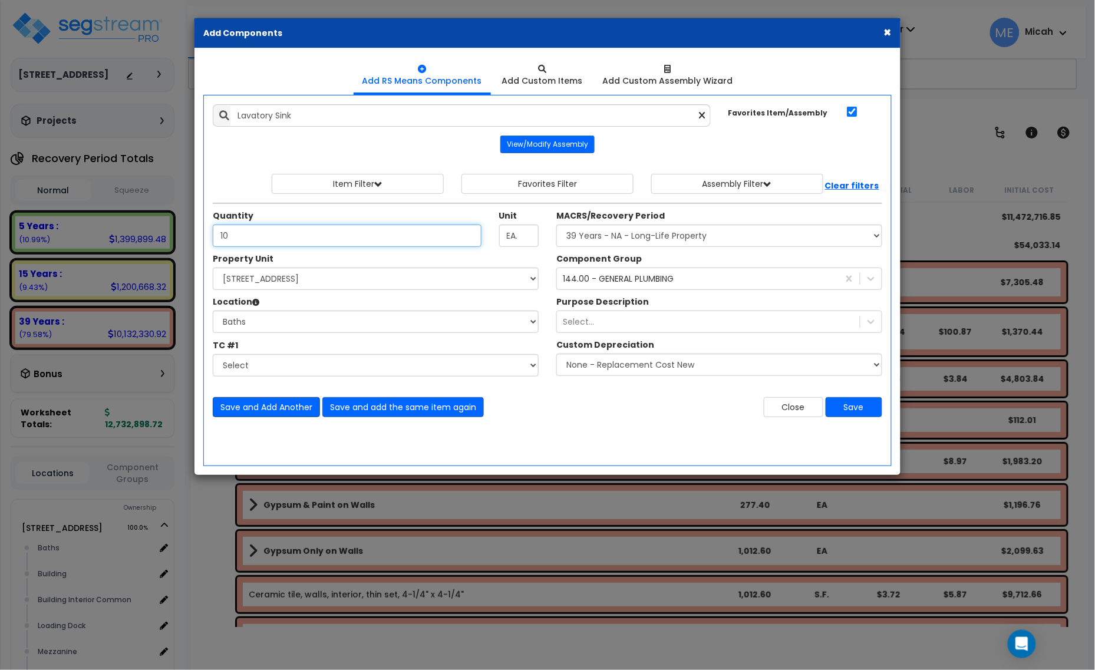
type input "10"
click at [260, 414] on button "Save and Add Another" at bounding box center [266, 407] width 107 height 20
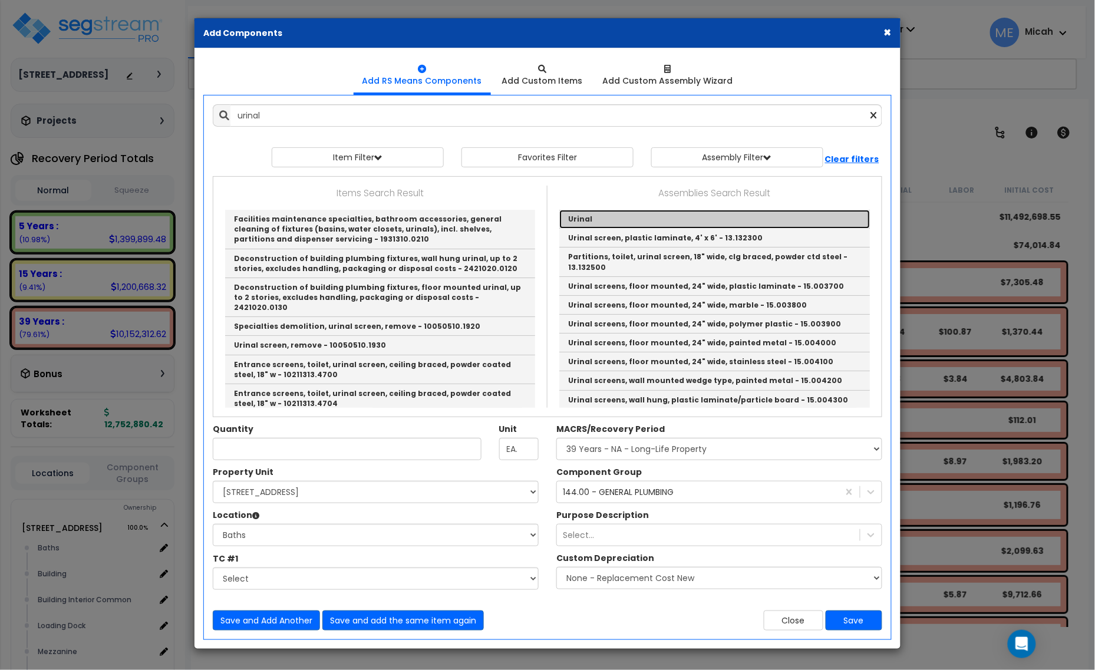
click at [620, 216] on link "Urinal" at bounding box center [714, 219] width 311 height 19
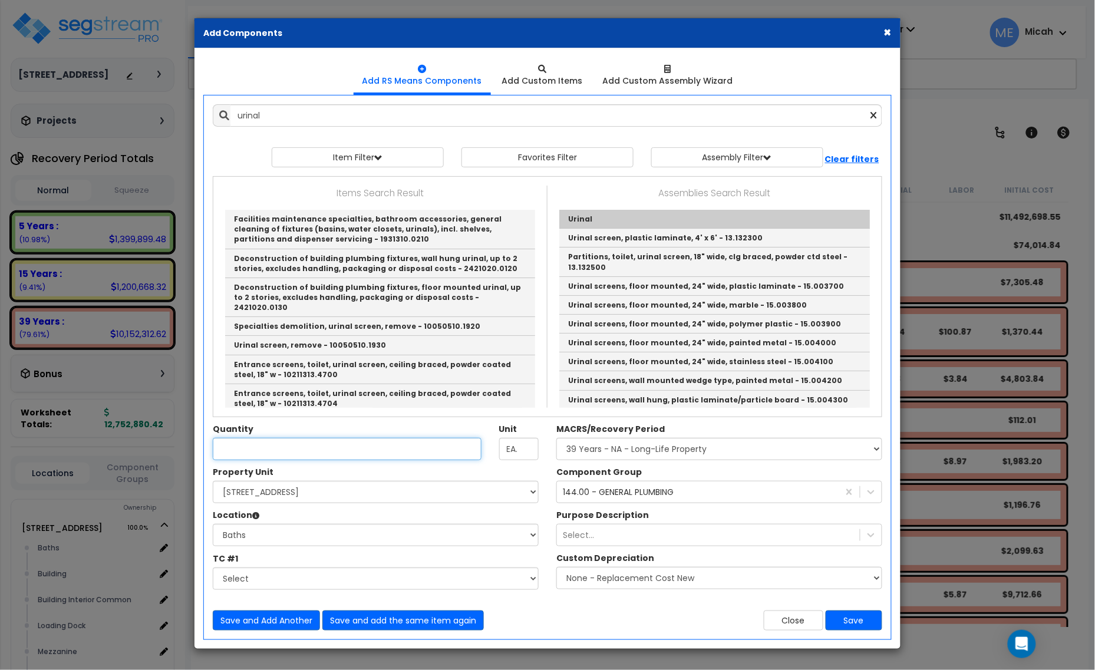
type input "Urinal"
type input "EA"
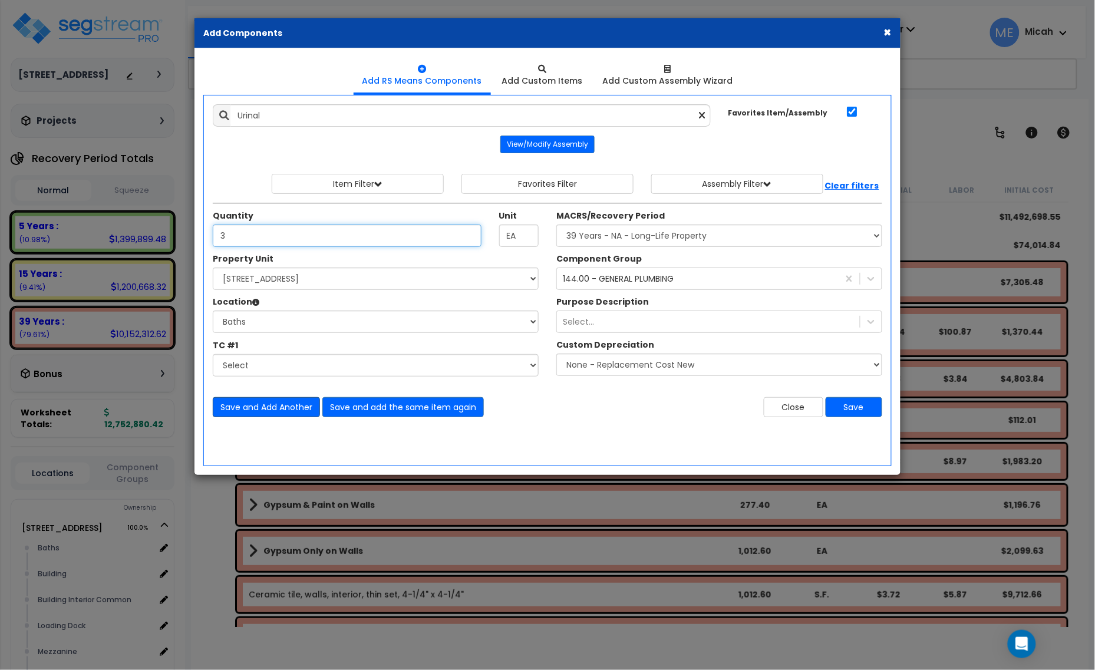
type input "3"
click at [245, 407] on button "Save and Add Another" at bounding box center [266, 407] width 107 height 20
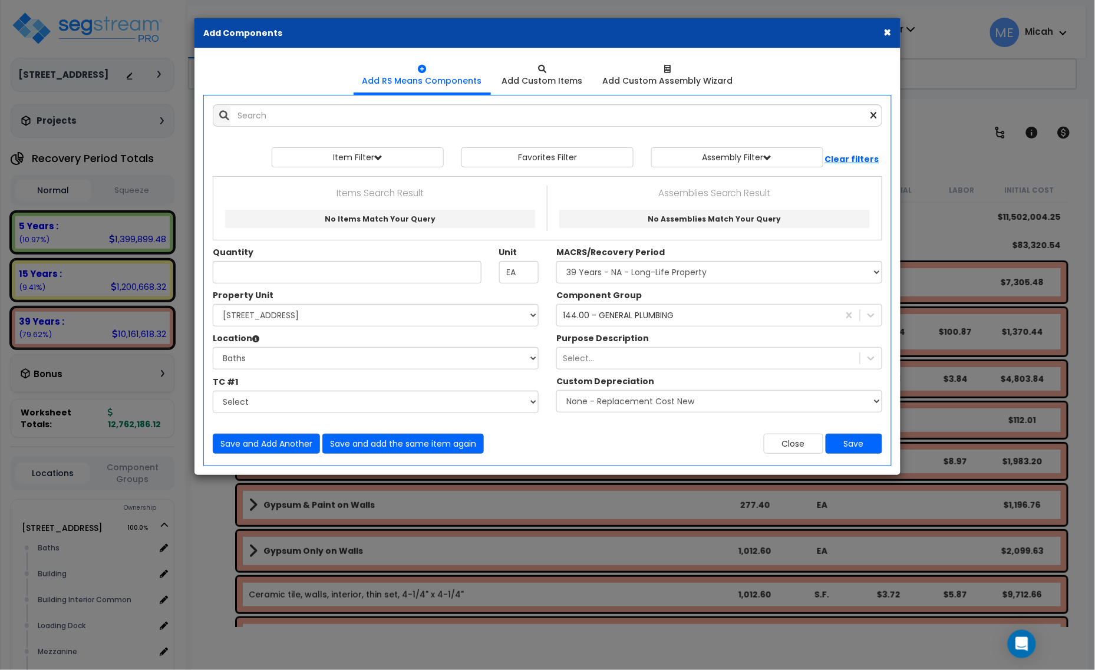
click at [275, 127] on div "Add Items Add Assemblies Both 10433880 Select" at bounding box center [547, 279] width 687 height 367
click at [274, 117] on input "text" at bounding box center [557, 115] width 652 height 22
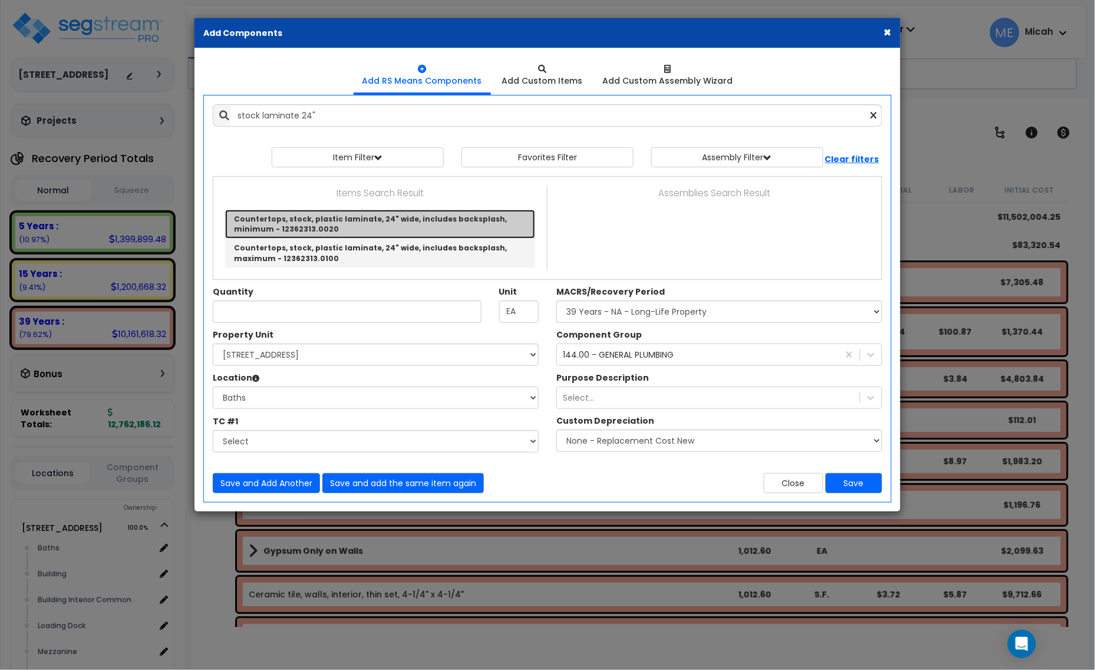
click at [364, 224] on link "Countertops, stock, plastic laminate, 24" wide, includes backsplash, minimum - …" at bounding box center [380, 224] width 310 height 29
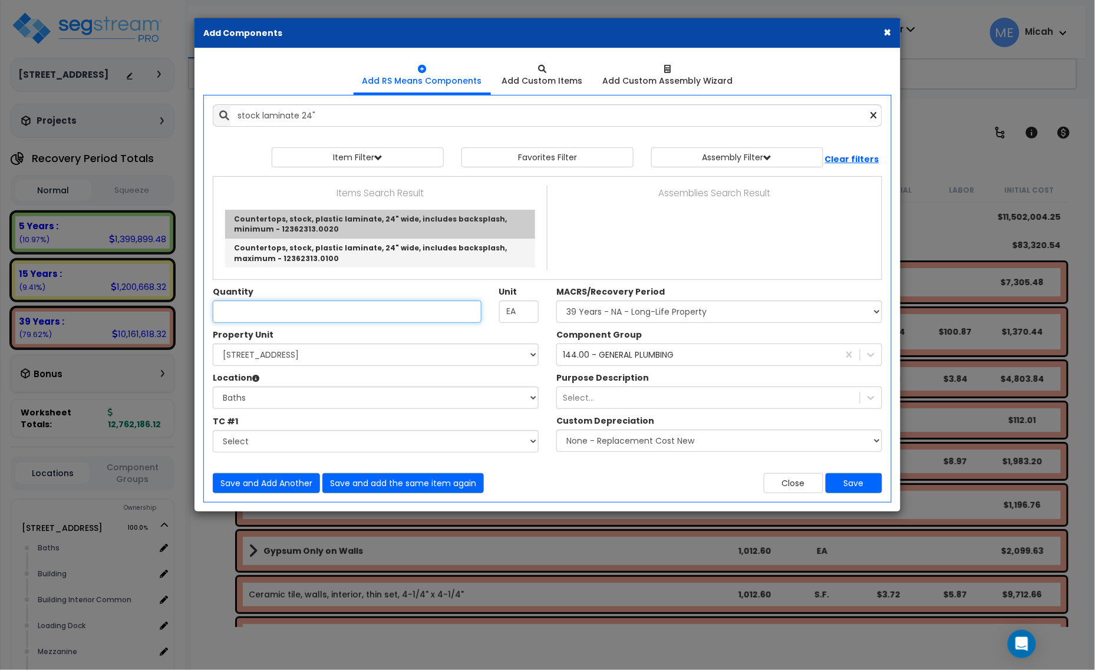
type input "Countertops, stock, plastic laminate, 24" wide, includes backsplash, minimum - …"
checkbox input "false"
type input "L.F."
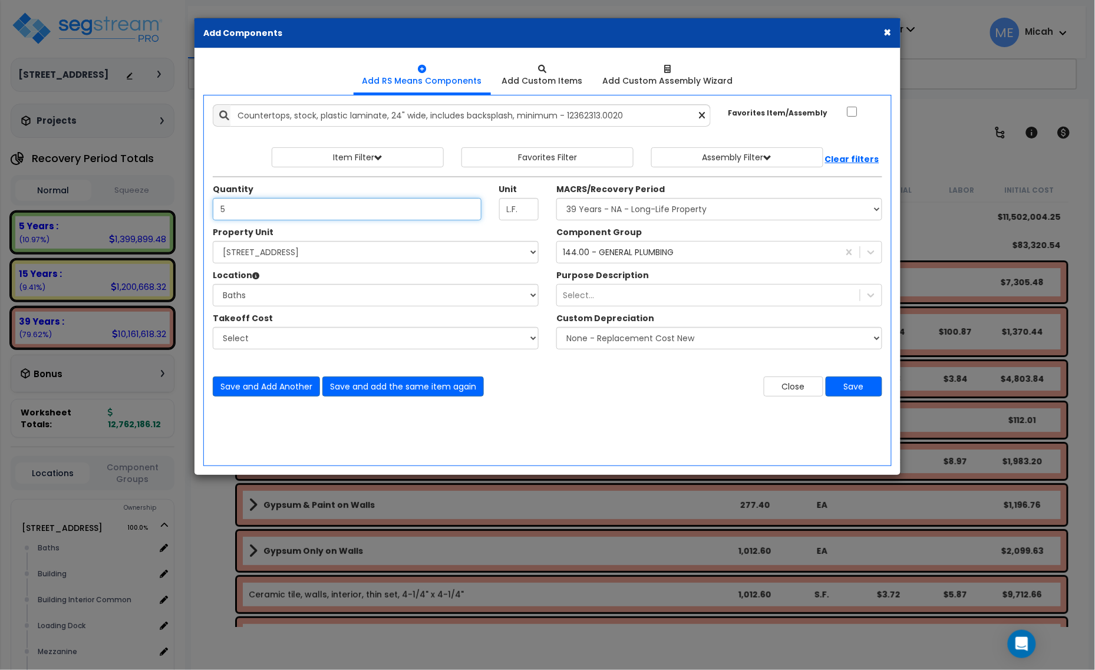
type input "5"
click at [582, 252] on div "144.00 - GENERAL PLUMBING" at bounding box center [618, 252] width 111 height 12
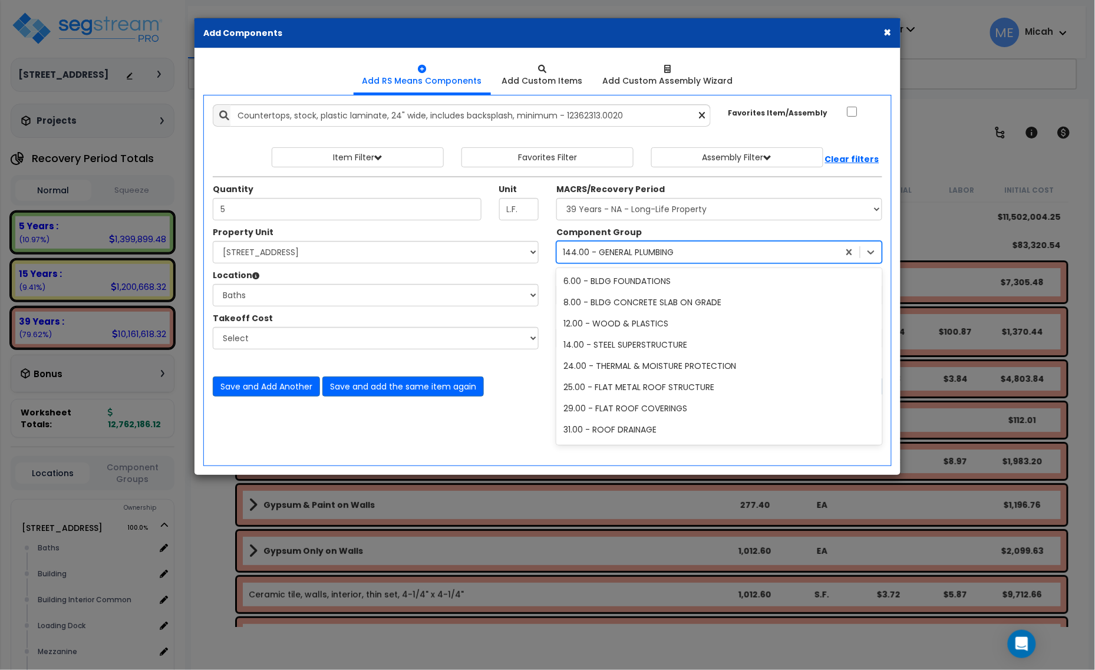
scroll to position [511, 0]
type input "71"
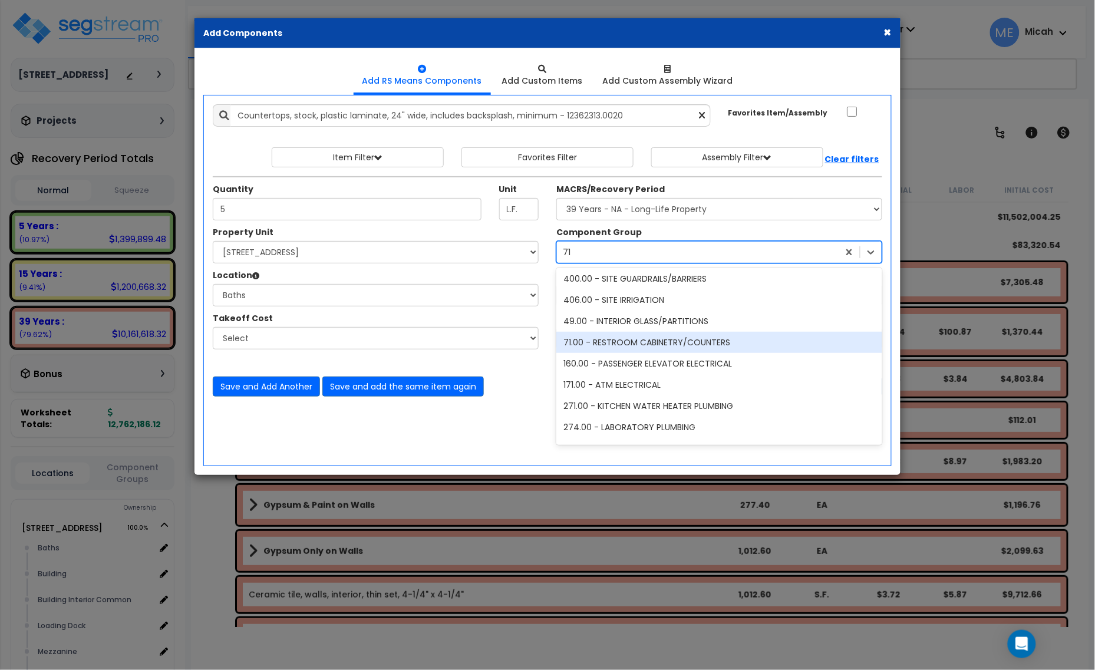
click at [610, 340] on div "71.00 - RESTROOM CABINETRY/COUNTERS" at bounding box center [720, 342] width 326 height 21
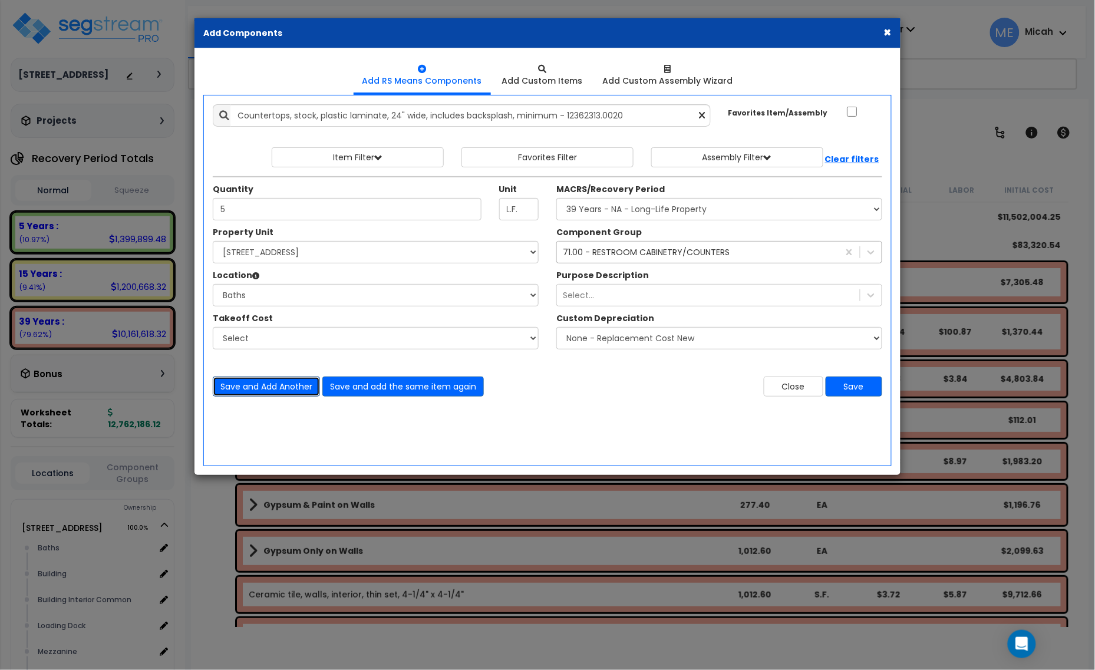
click at [289, 390] on button "Save and Add Another" at bounding box center [266, 387] width 107 height 20
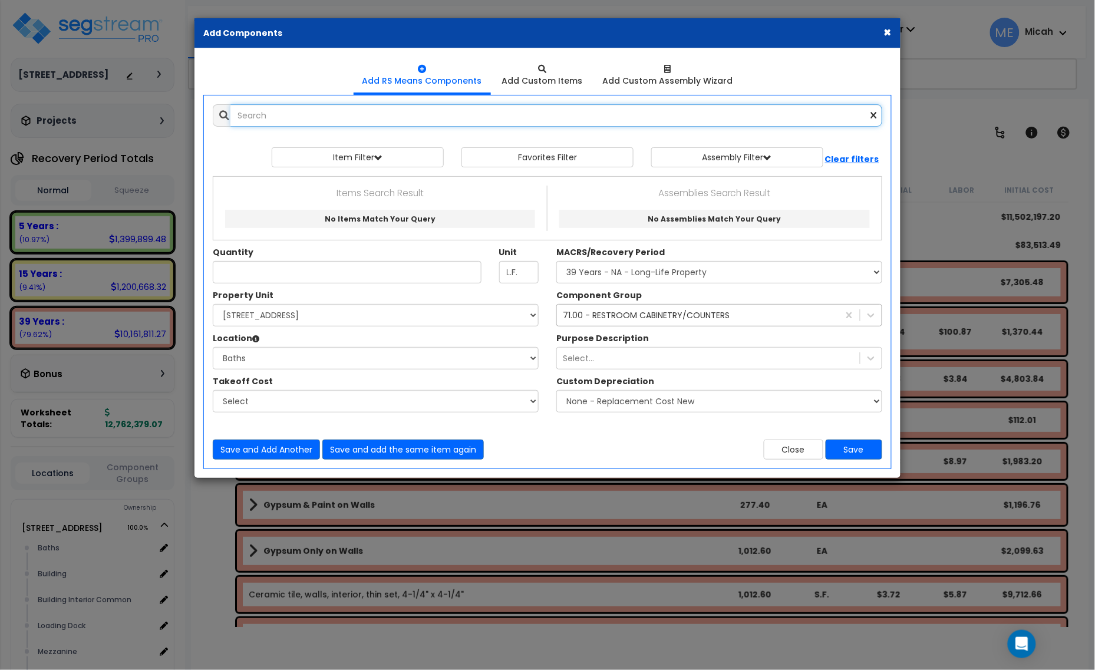
click at [287, 120] on input "text" at bounding box center [557, 115] width 652 height 22
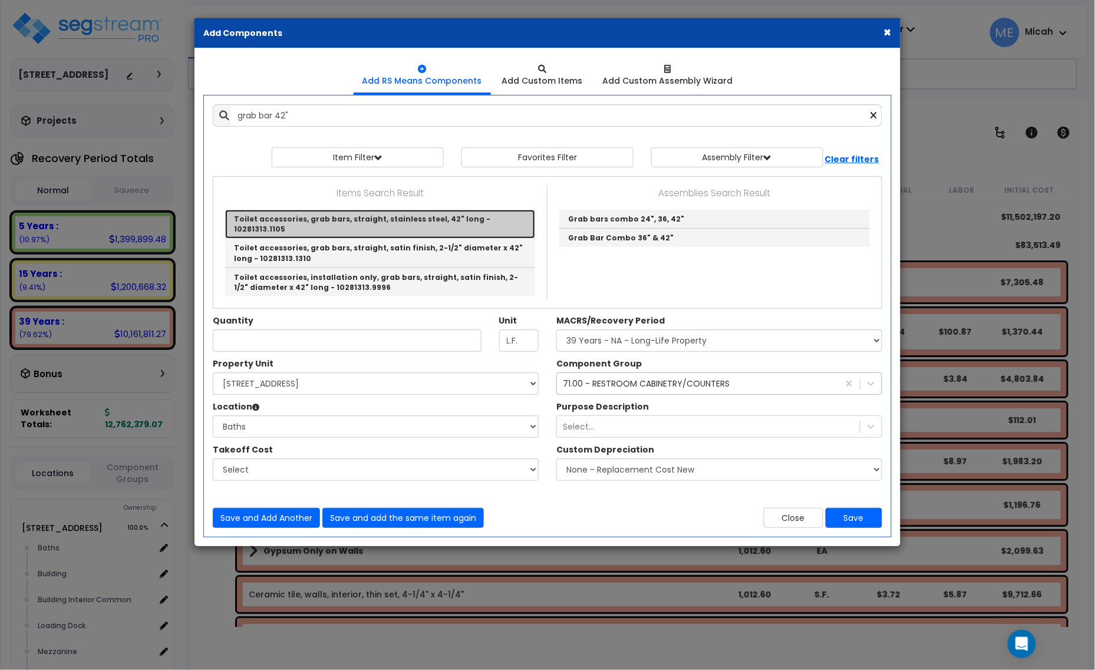
click at [345, 219] on link "Toilet accessories, grab bars, straight, stainless steel, 42" long - 10281313.1…" at bounding box center [380, 224] width 310 height 29
type input "Toilet accessories, grab bars, straight, stainless steel, 42" long - 10281313.1…"
type input "Ea."
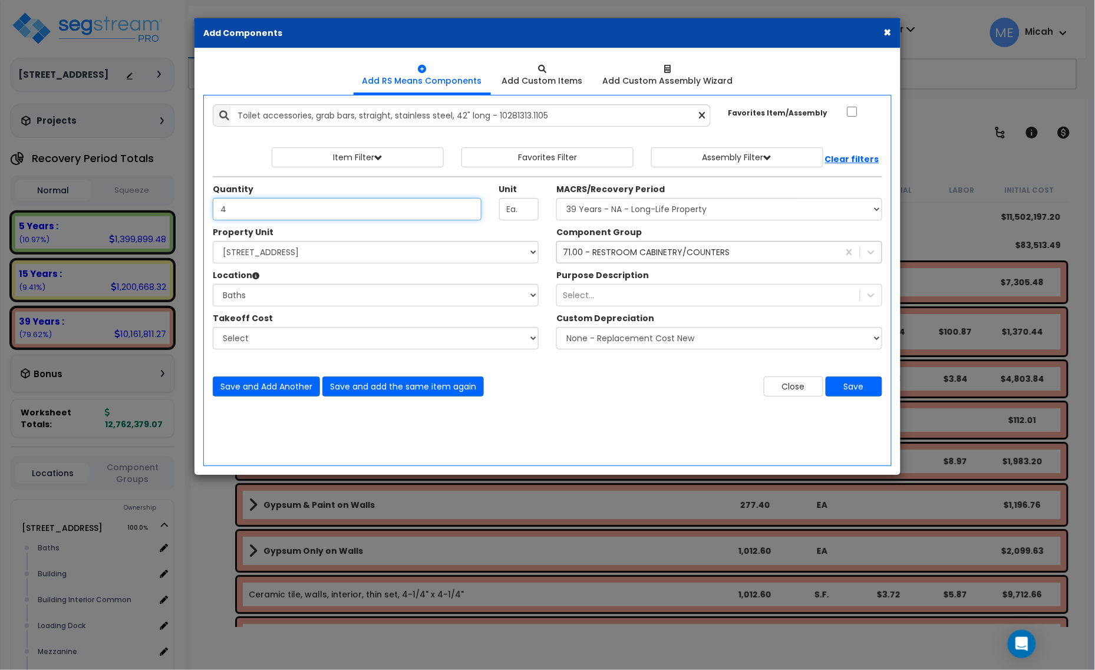
type input "4"
click at [584, 255] on div "71.00 - RESTROOM CABINETRY/COUNTERS" at bounding box center [646, 252] width 167 height 12
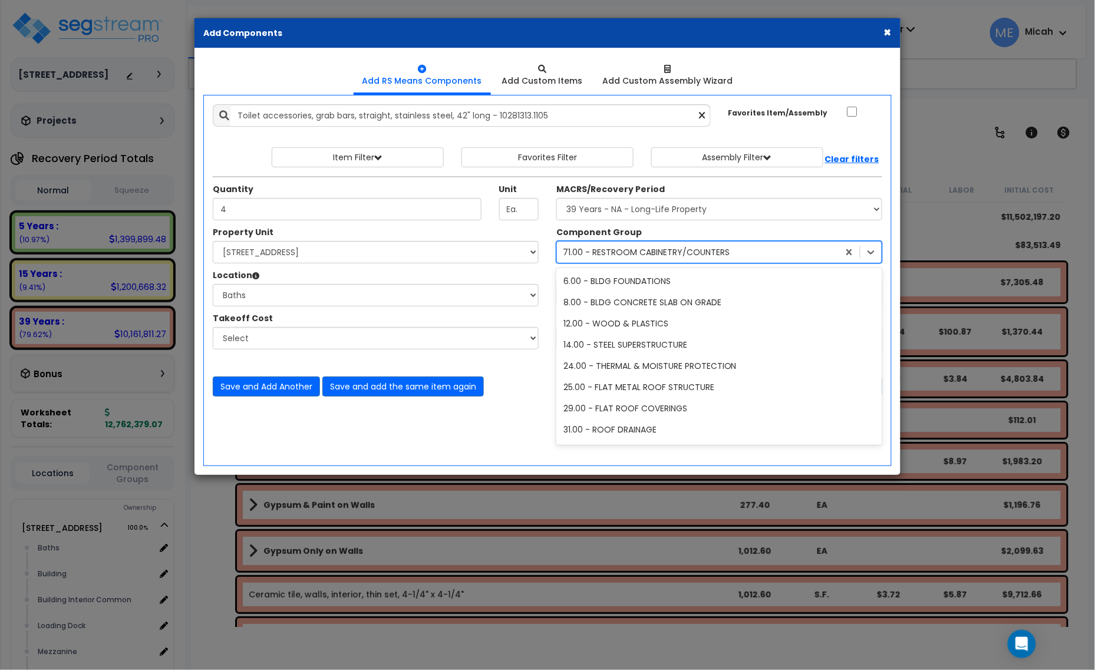
scroll to position [2716, 0]
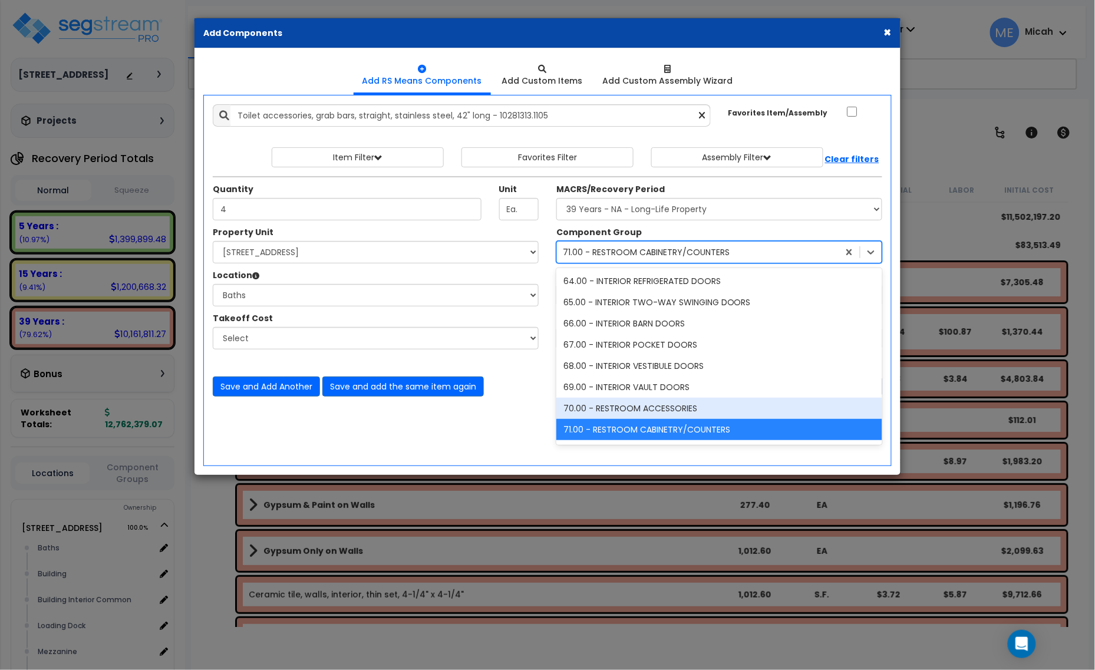
click at [599, 404] on div "70.00 - RESTROOM ACCESSORIES" at bounding box center [720, 408] width 326 height 21
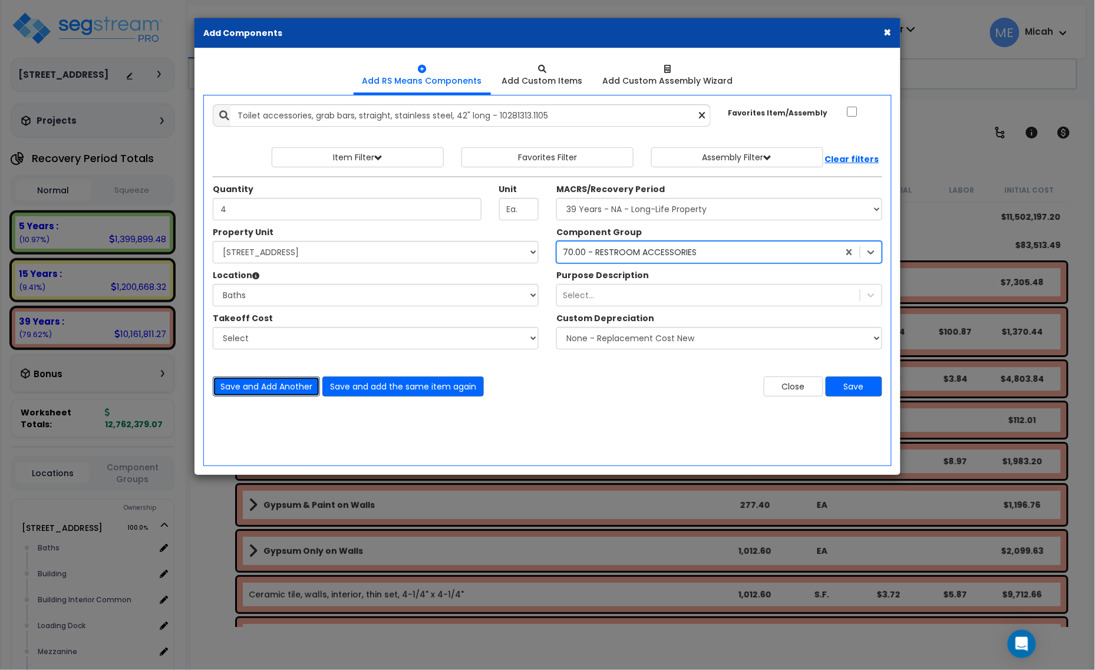
click at [274, 387] on button "Save and Add Another" at bounding box center [266, 387] width 107 height 20
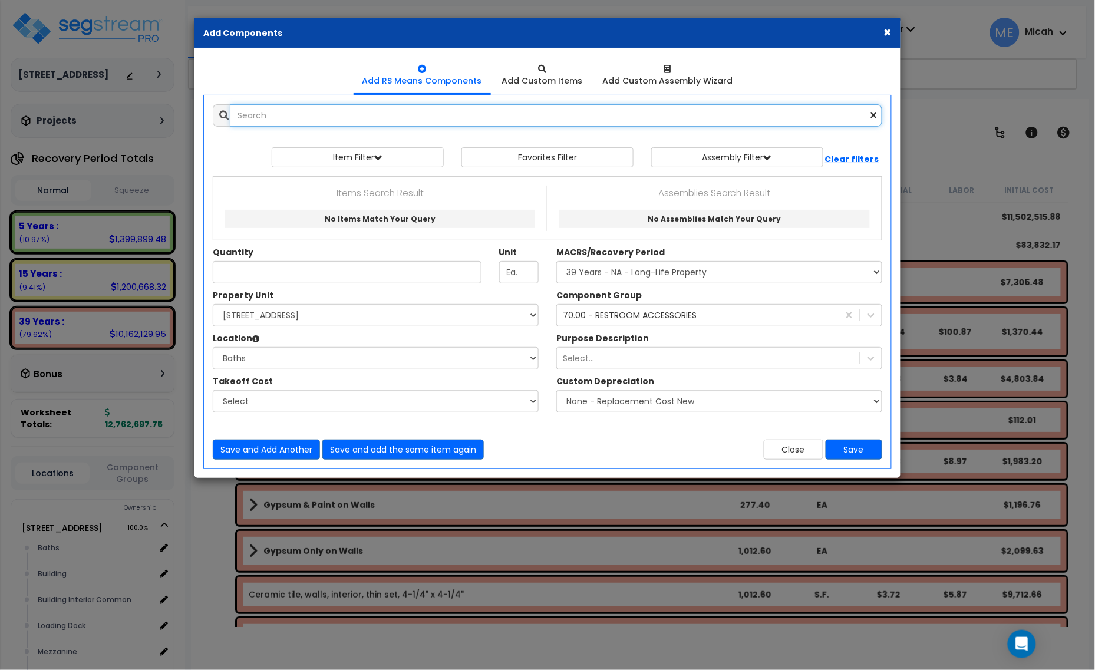
click at [298, 116] on input "text" at bounding box center [557, 115] width 652 height 22
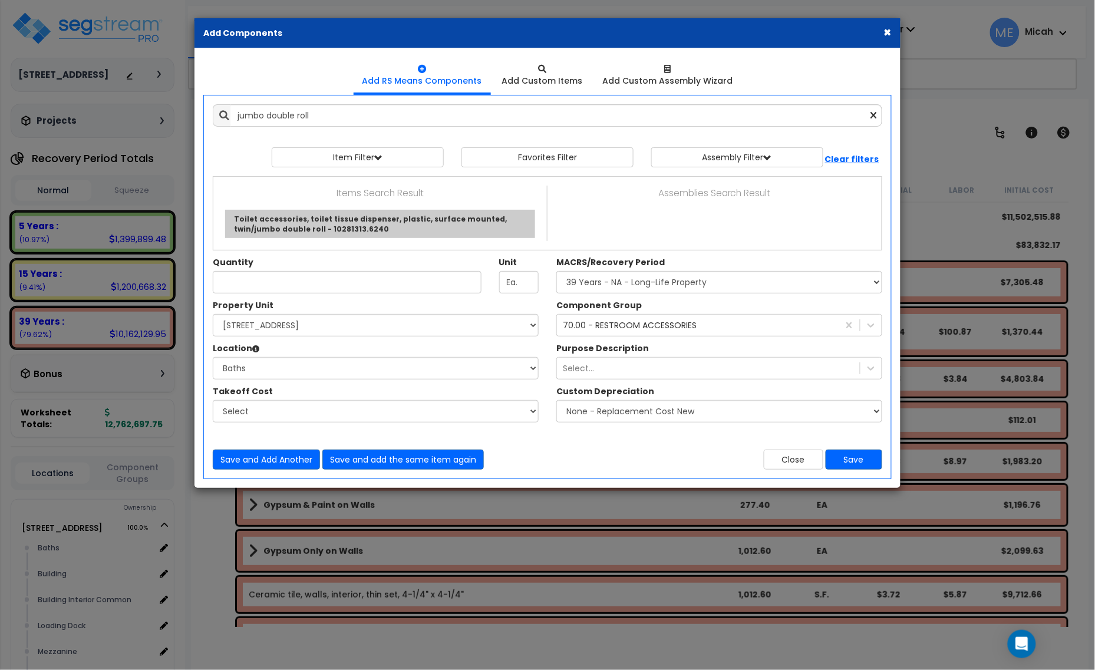
click at [331, 210] on div "Toilet accessories, toilet tissue dispenser, plastic, surface mounted, twin/jum…" at bounding box center [380, 224] width 316 height 34
click at [331, 216] on link "Toilet accessories, toilet tissue dispenser, plastic, surface mounted, twin/jum…" at bounding box center [380, 224] width 310 height 28
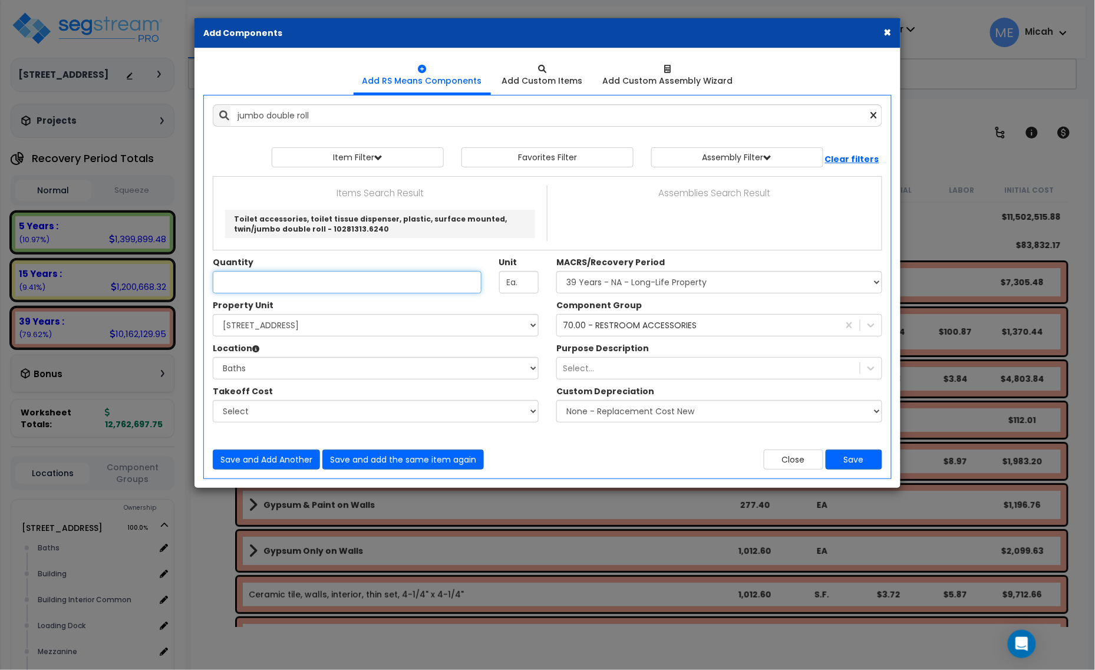
type input "Toilet accessories, toilet tissue dispenser, plastic, surface mounted, twin/jum…"
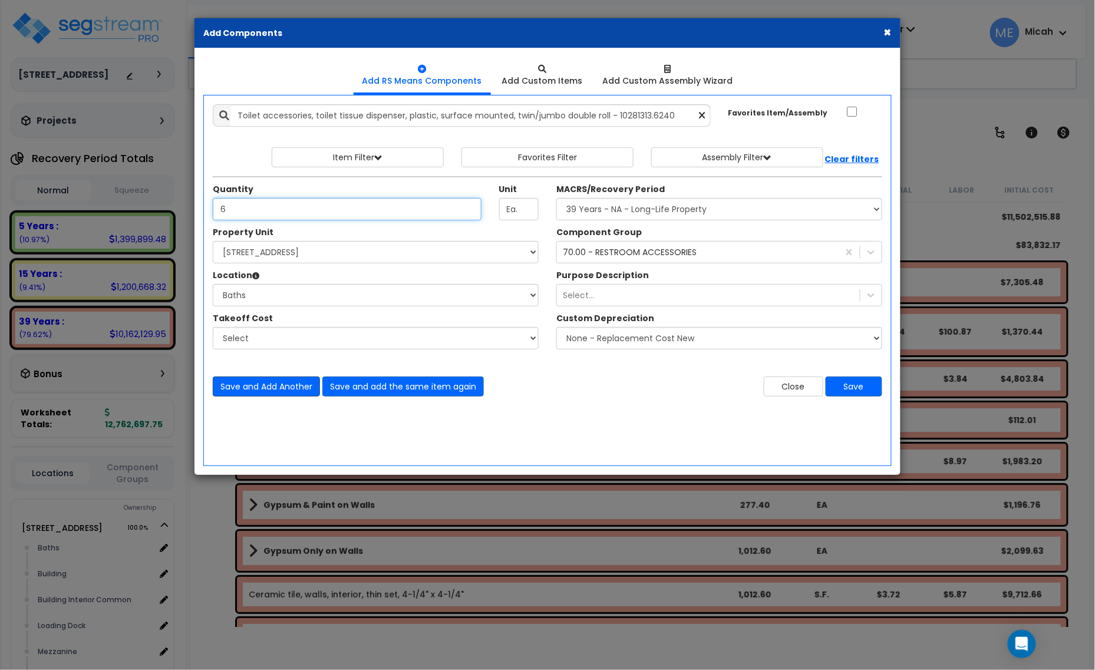
type input "6"
click at [268, 395] on button "Save and Add Another" at bounding box center [266, 387] width 107 height 20
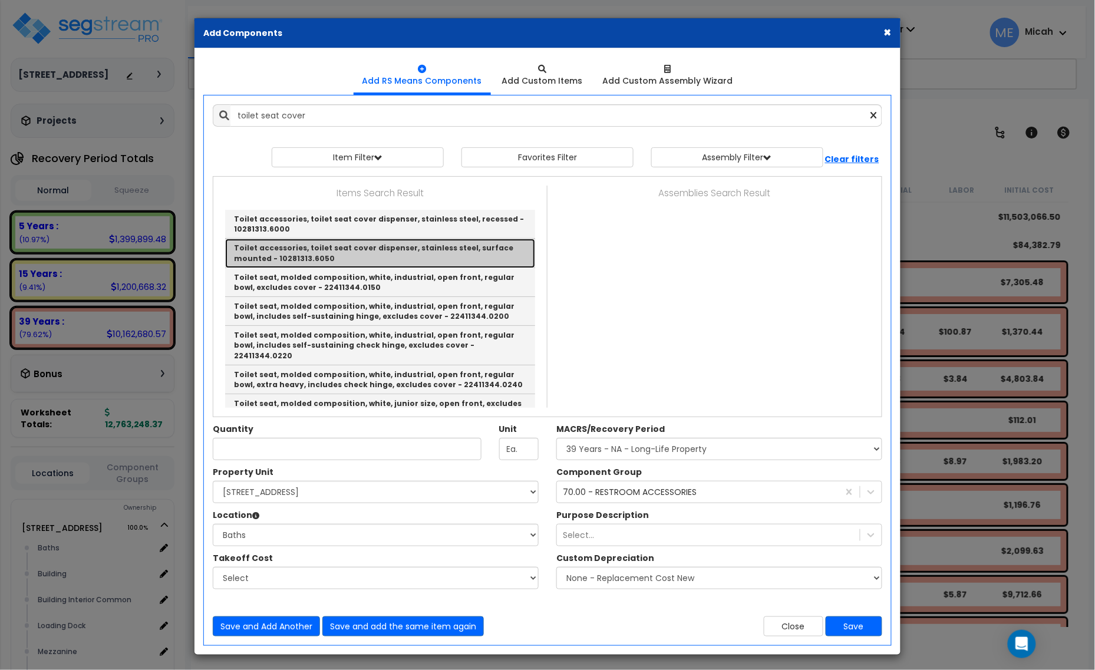
click at [436, 258] on link "Toilet accessories, toilet seat cover dispenser, stainless steel, surface mount…" at bounding box center [380, 253] width 310 height 29
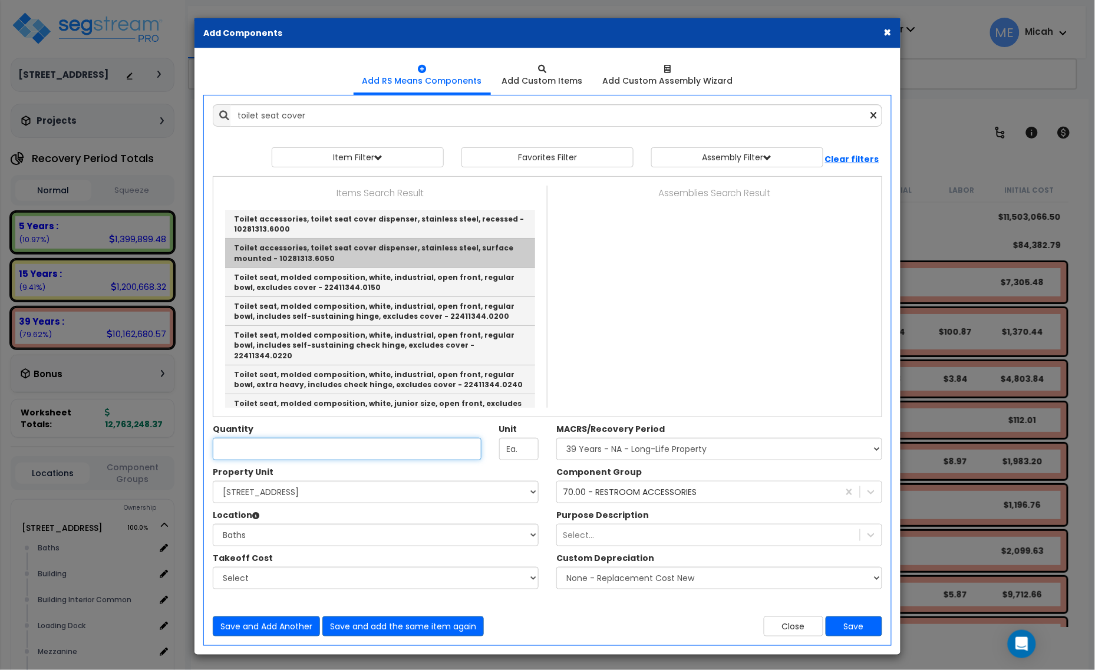
type input "Toilet accessories, toilet seat cover dispenser, stainless steel, surface mount…"
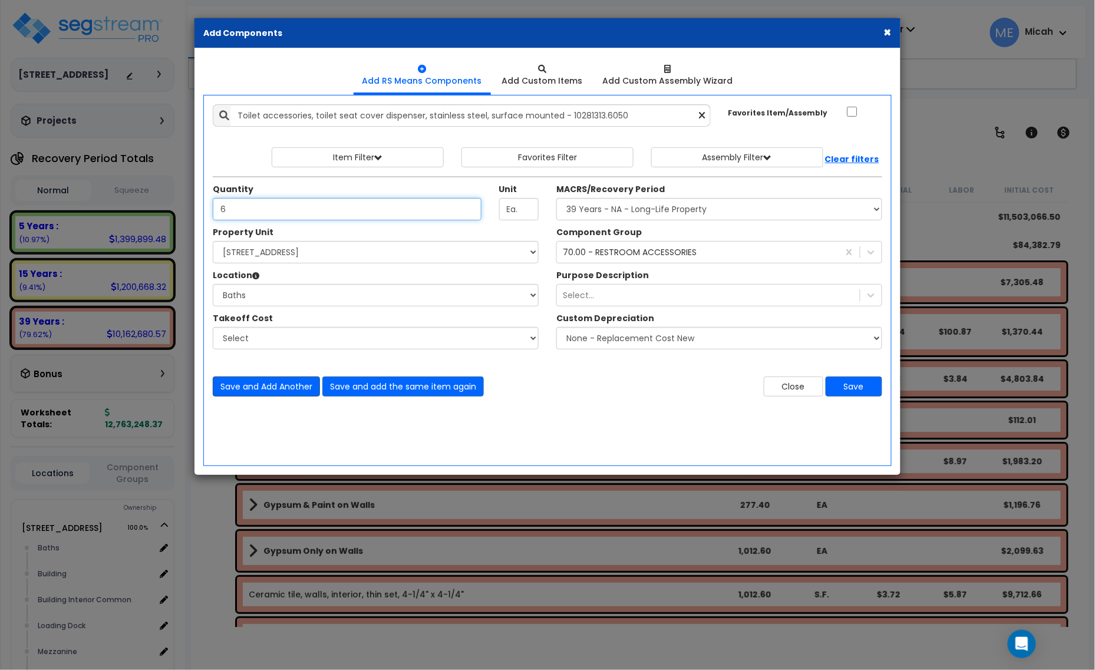
type input "6"
click at [266, 384] on button "Save and Add Another" at bounding box center [266, 387] width 107 height 20
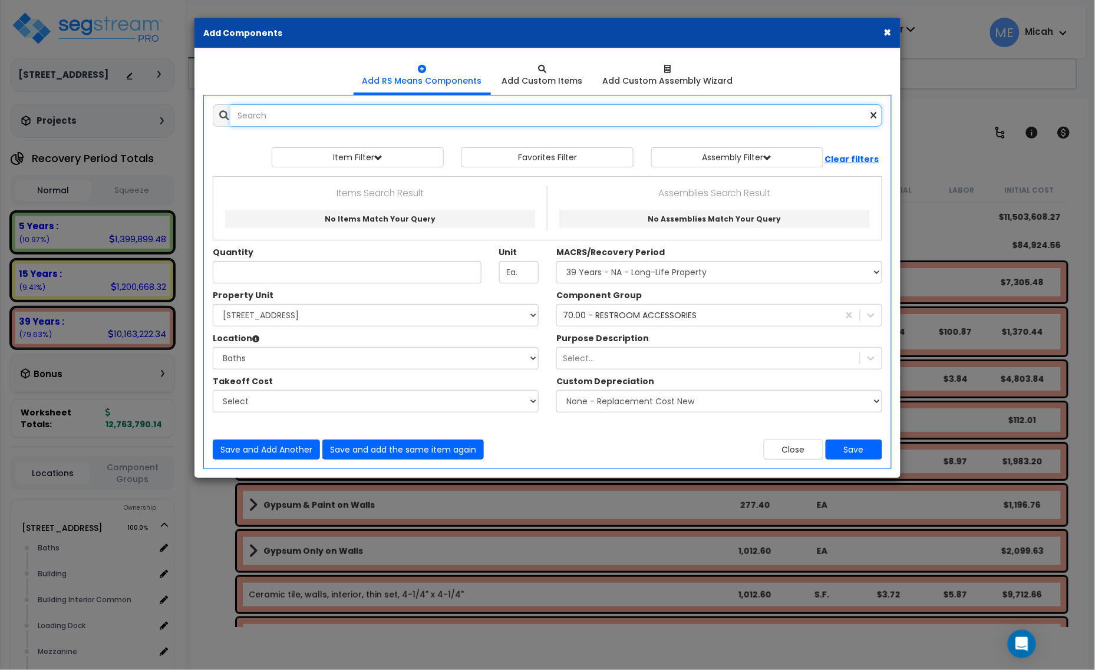
click at [307, 116] on input "text" at bounding box center [557, 115] width 652 height 22
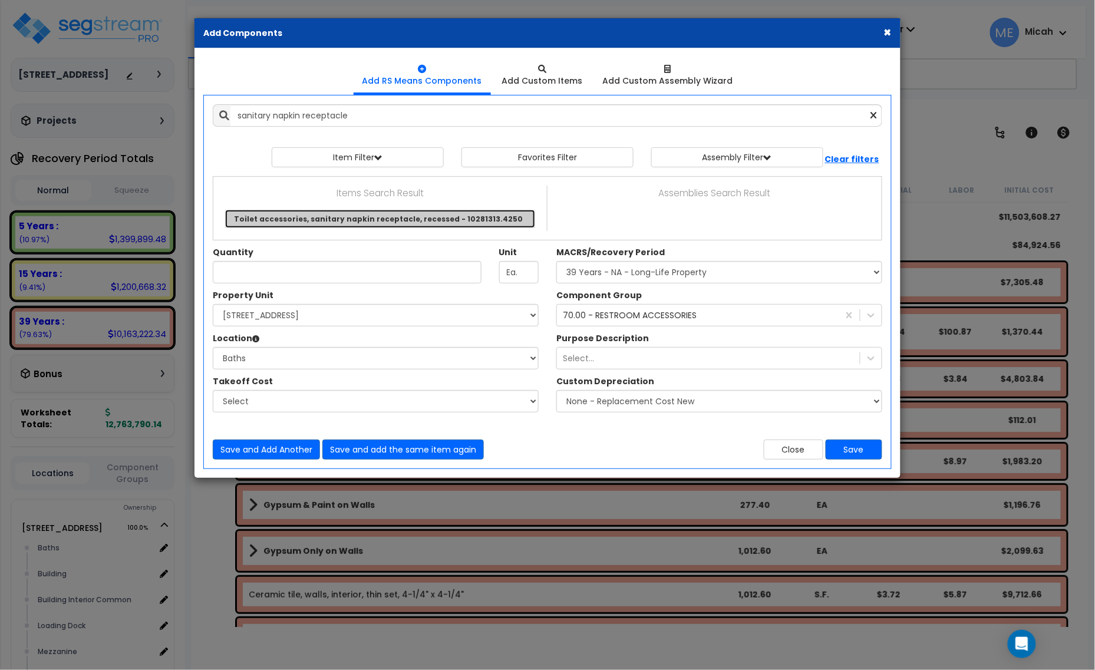
click at [343, 221] on link "Toilet accessories, sanitary napkin receptacle, recessed - 10281313.4250" at bounding box center [380, 219] width 310 height 18
type input "Toilet accessories, sanitary napkin receptacle, recessed - 10281313.4250"
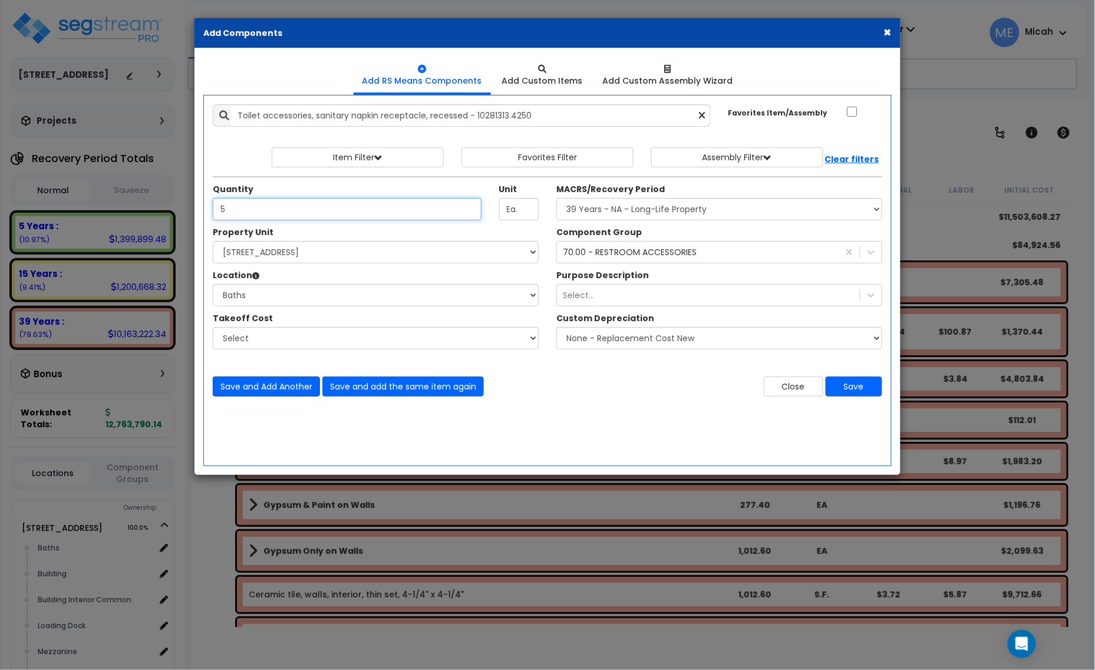
type input "5"
click at [281, 390] on button "Save and Add Another" at bounding box center [266, 387] width 107 height 20
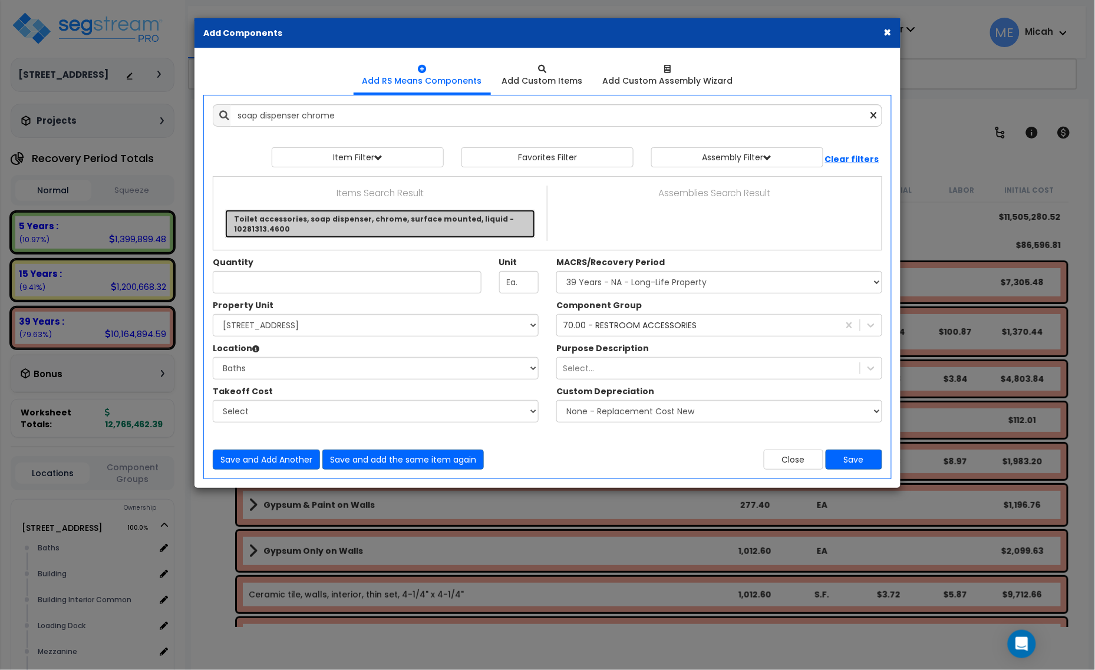
click at [340, 218] on link "Toilet accessories, soap dispenser, chrome, surface mounted, liquid - 10281313.…" at bounding box center [380, 224] width 310 height 28
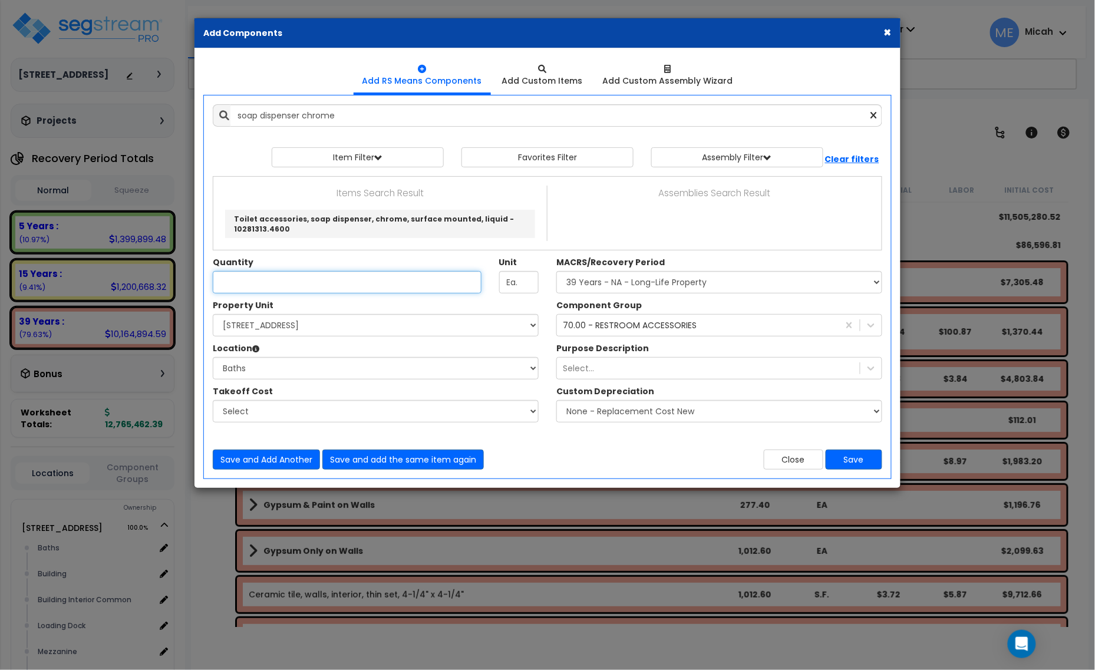
type input "Toilet accessories, soap dispenser, chrome, surface mounted, liquid - 10281313.…"
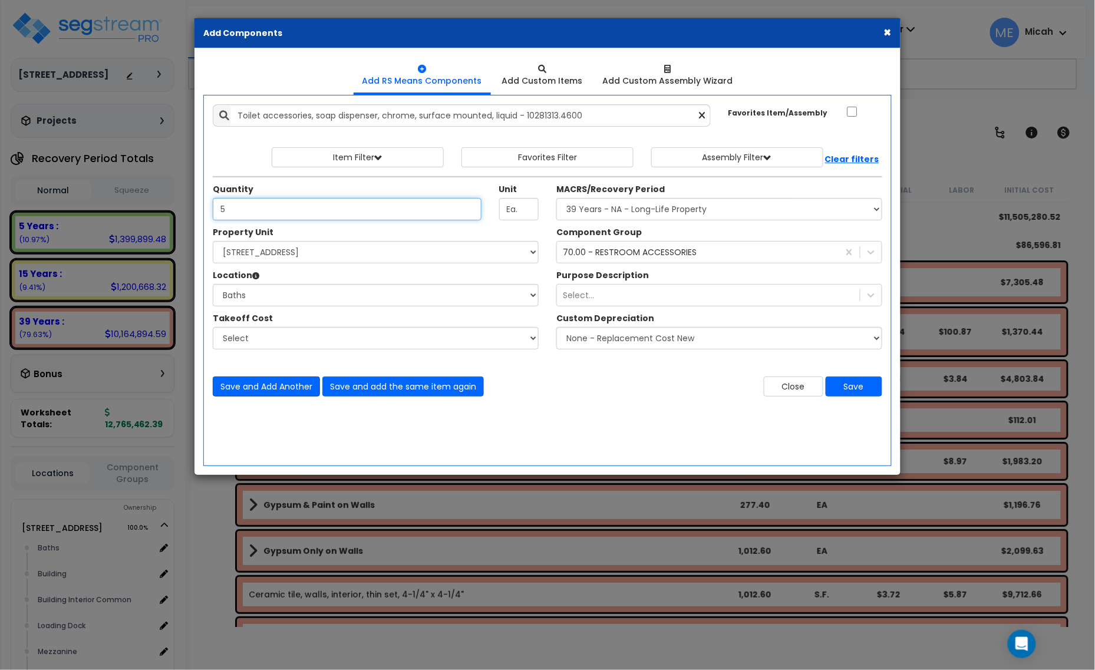
type input "5"
click at [263, 387] on button "Save and Add Another" at bounding box center [266, 387] width 107 height 20
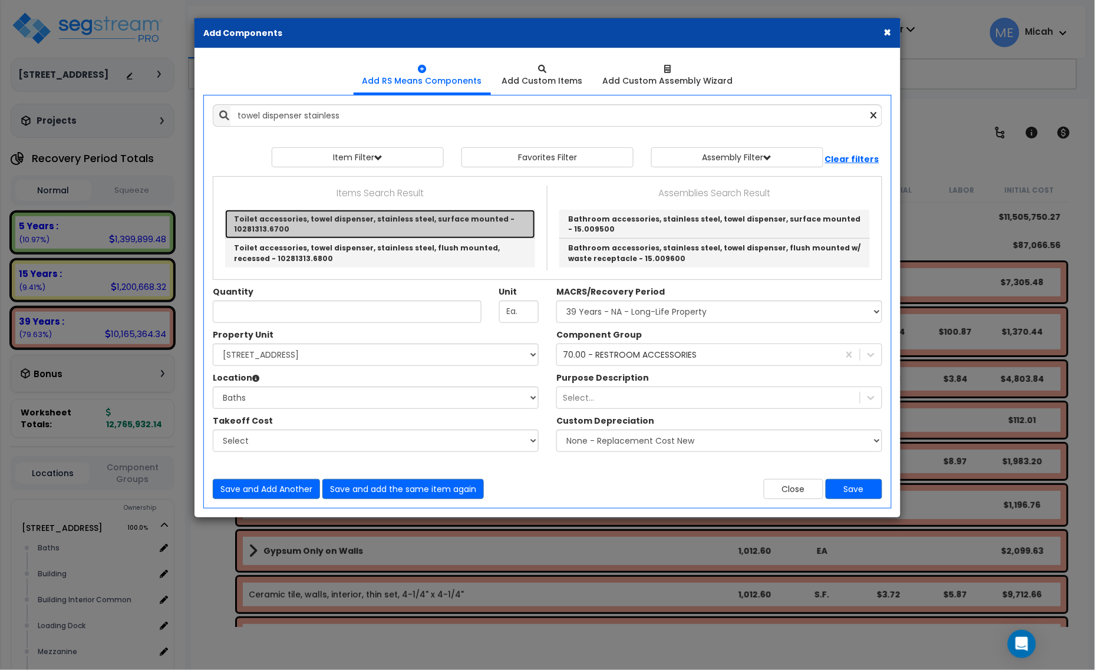
click at [314, 228] on link "Toilet accessories, towel dispenser, stainless steel, surface mounted - 1028131…" at bounding box center [380, 224] width 310 height 29
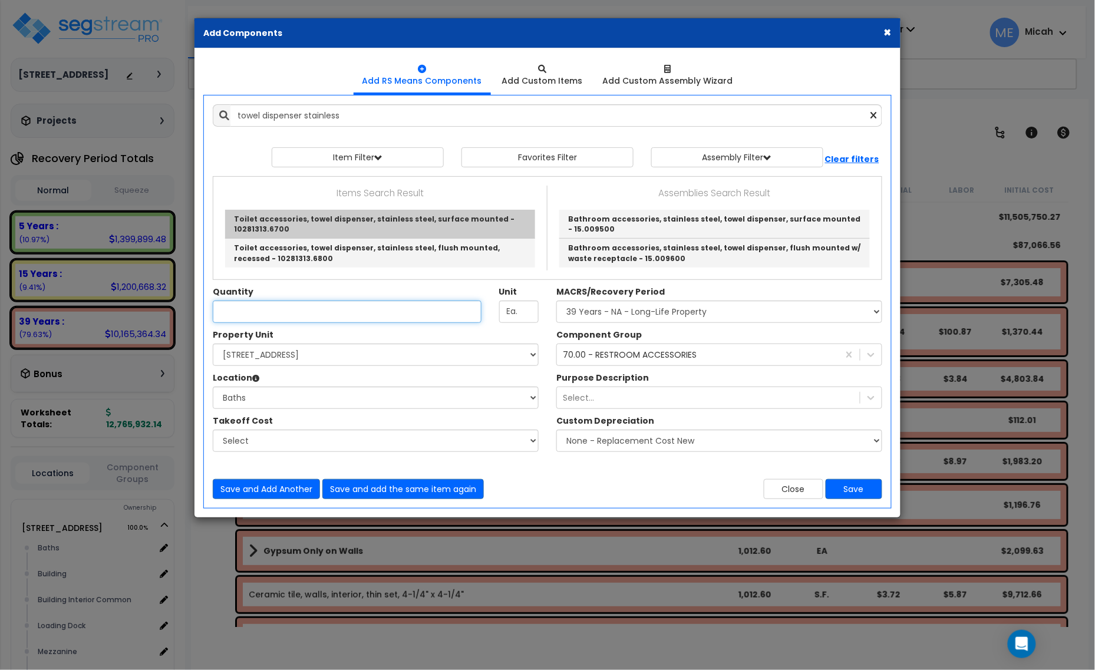
type input "Toilet accessories, towel dispenser, stainless steel, surface mounted - 1028131…"
checkbox input "true"
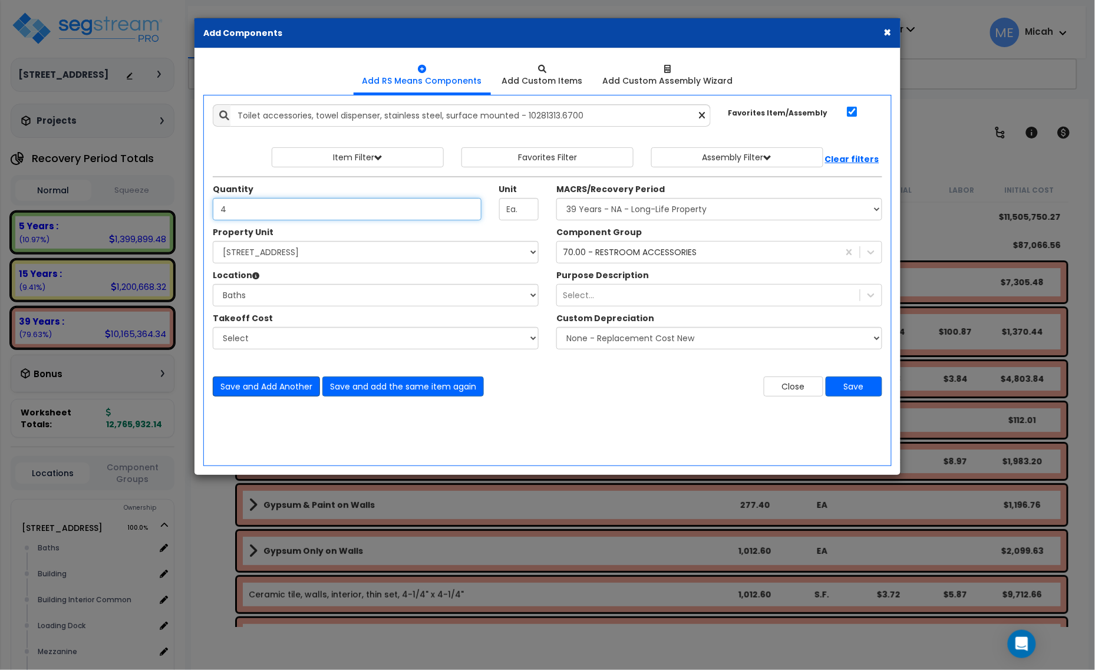
type input "4"
click at [277, 391] on button "Save and Add Another" at bounding box center [266, 387] width 107 height 20
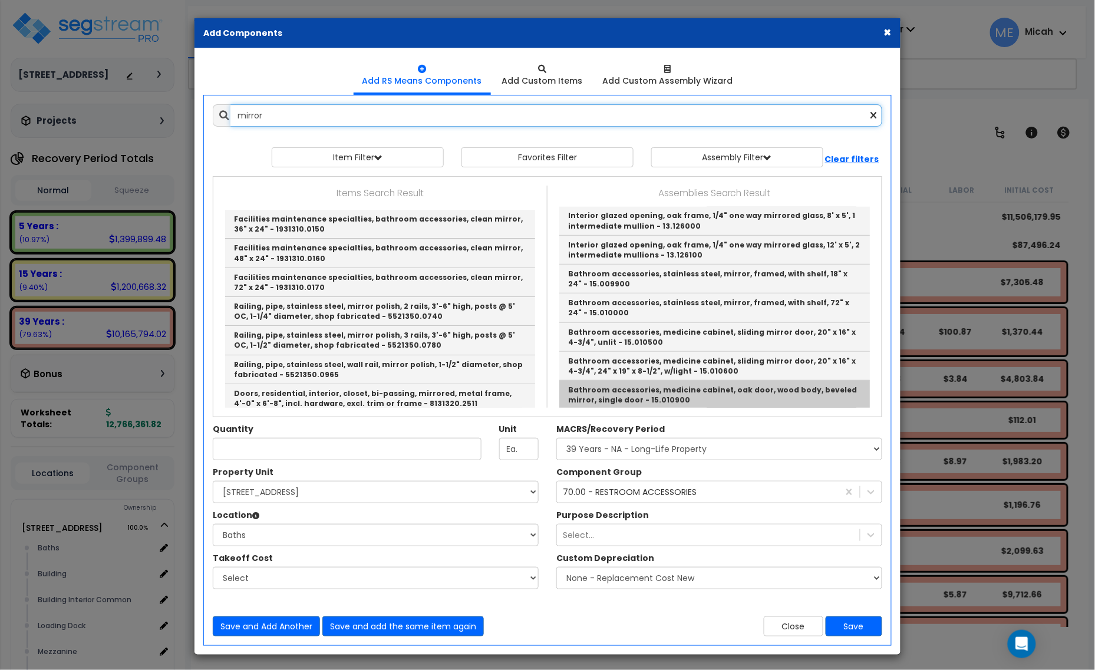
scroll to position [289, 0]
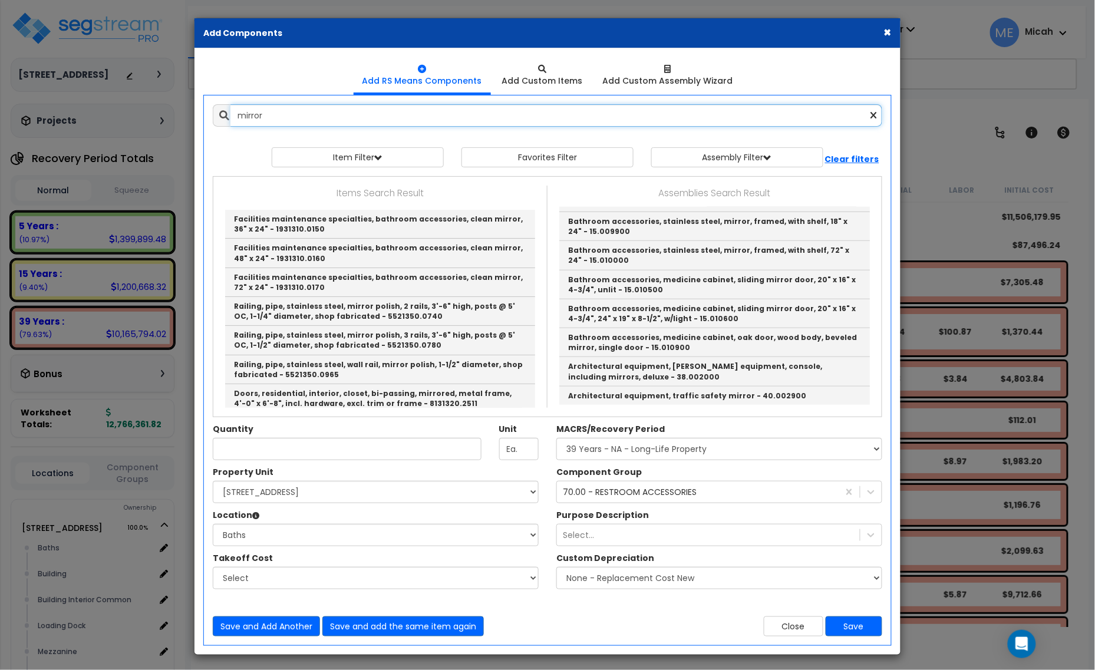
click at [298, 117] on input "mirror" at bounding box center [557, 115] width 652 height 22
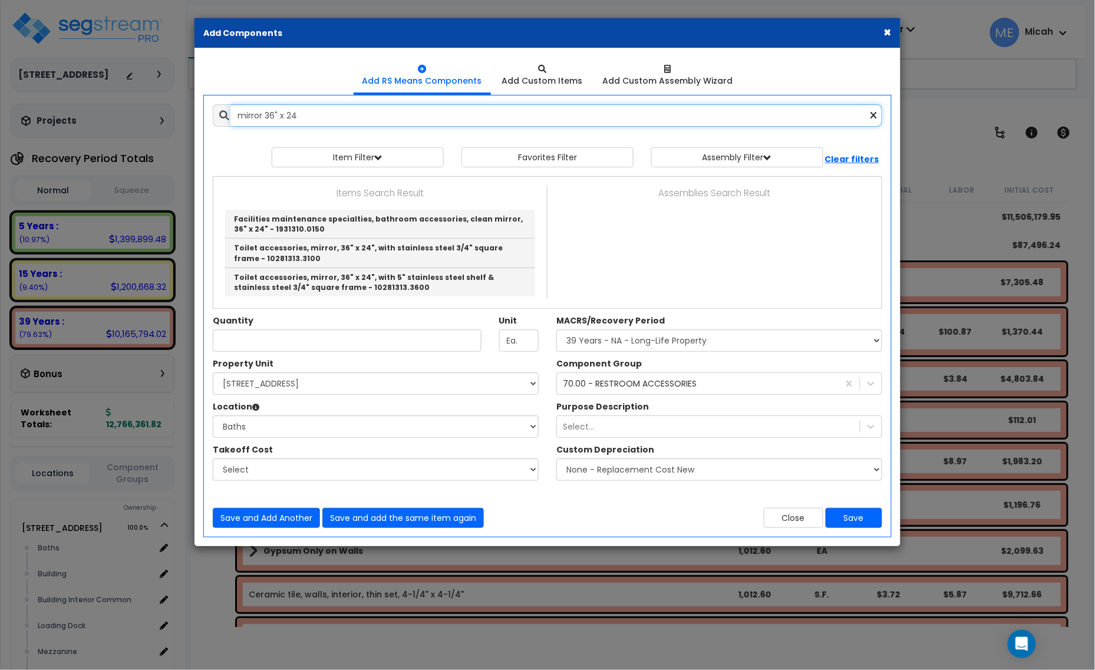
scroll to position [0, 0]
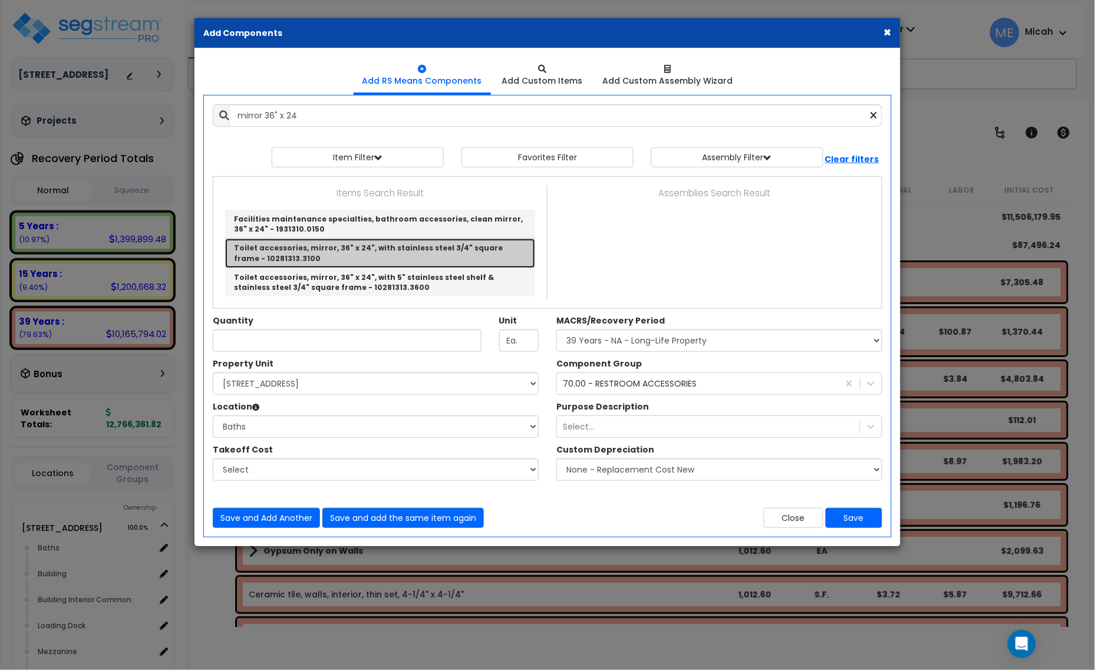
click at [435, 254] on link "Toilet accessories, mirror, 36" x 24", with stainless steel 3/4" square frame -…" at bounding box center [380, 253] width 310 height 29
type input "Toilet accessories, mirror, 36" x 24", with stainless steel 3/4" square frame -…"
checkbox input "false"
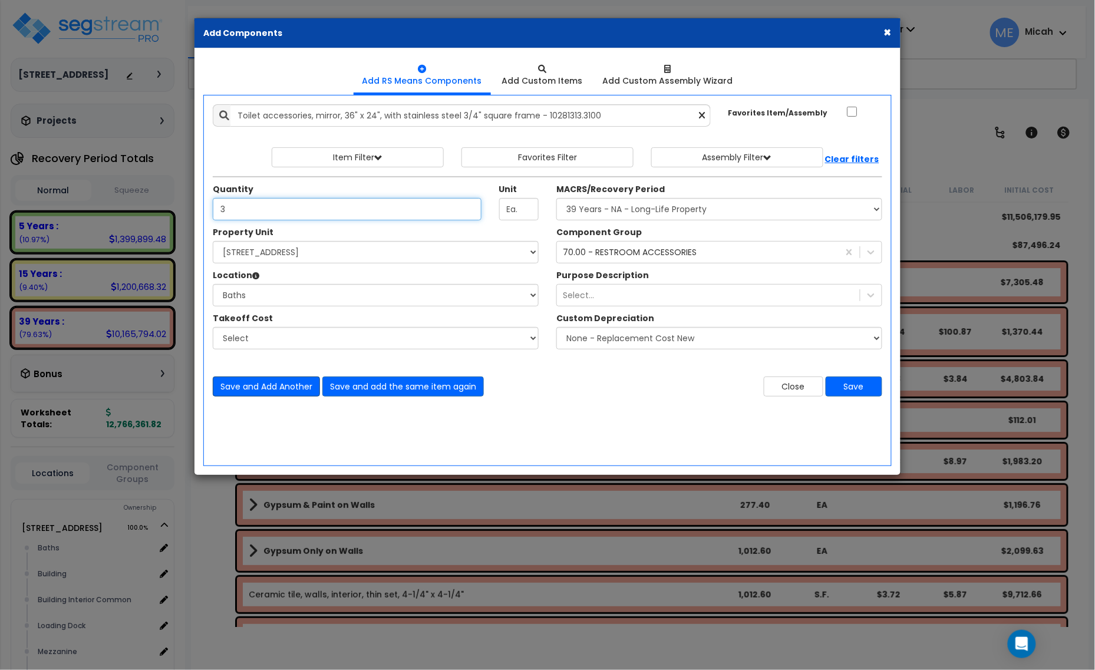
type input "3"
click at [287, 395] on button "Save and Add Another" at bounding box center [266, 387] width 107 height 20
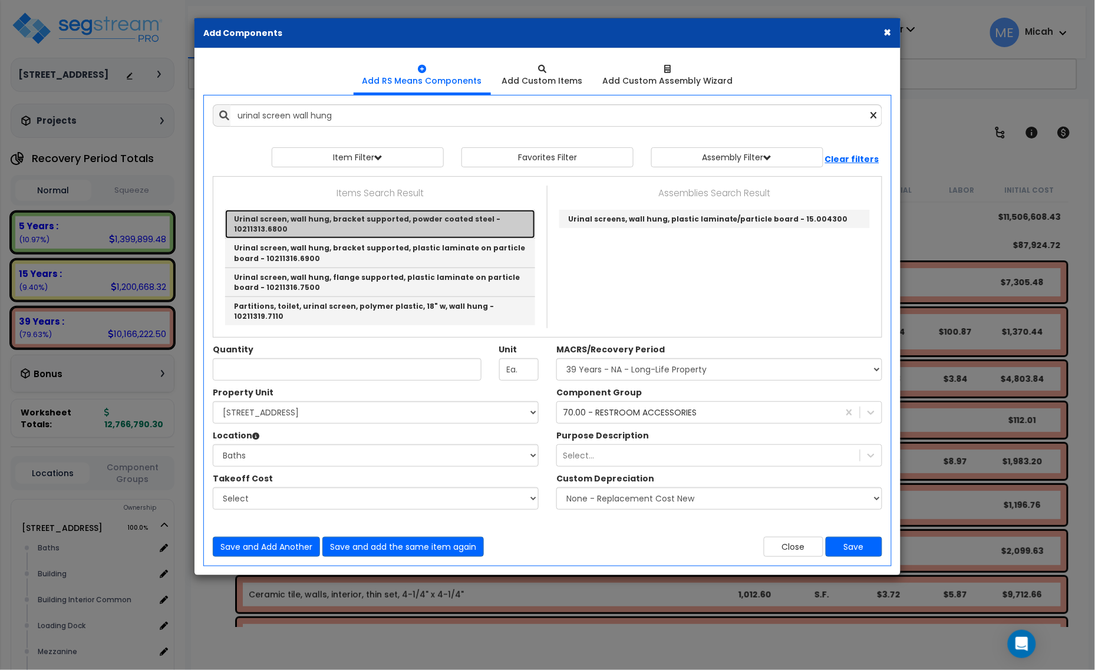
click at [395, 221] on link "Urinal screen, wall hung, bracket supported, powder coated steel - 10211313.6800" at bounding box center [380, 224] width 310 height 29
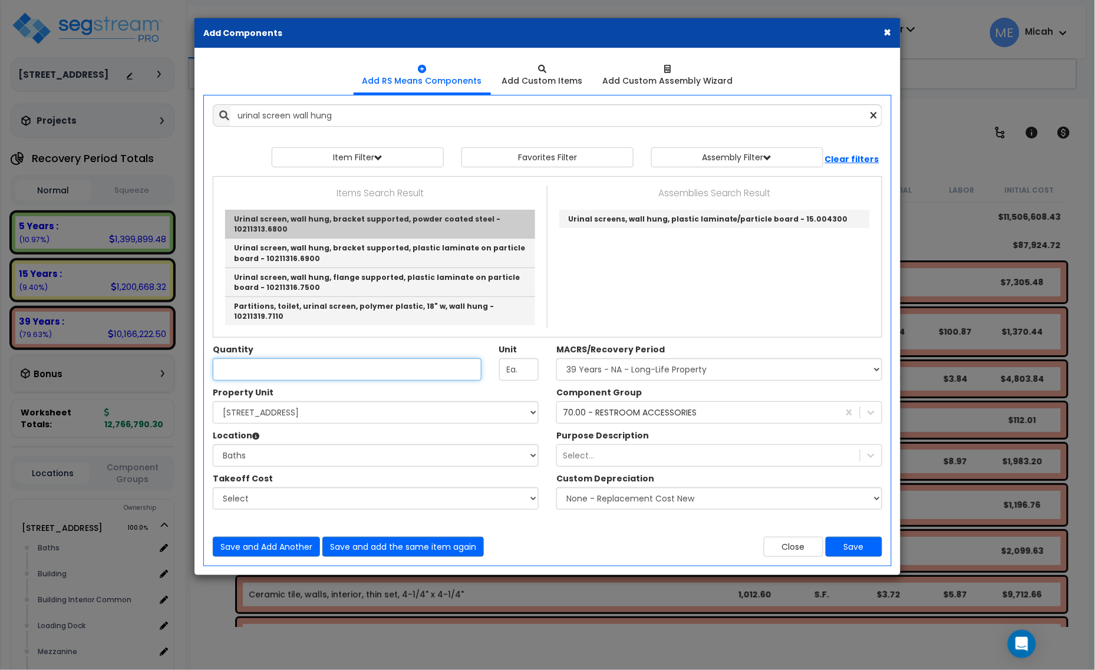
type input "Urinal screen, wall hung, bracket supported, powder coated steel - 10211313.6800"
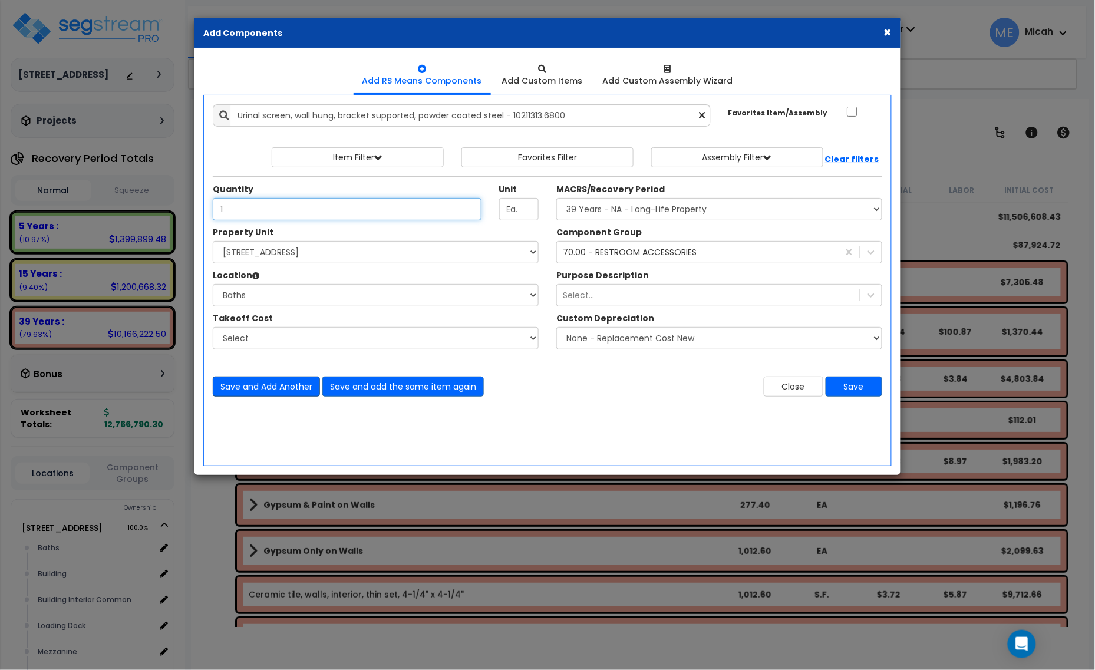
type input "1"
click at [255, 389] on button "Save and Add Another" at bounding box center [266, 387] width 107 height 20
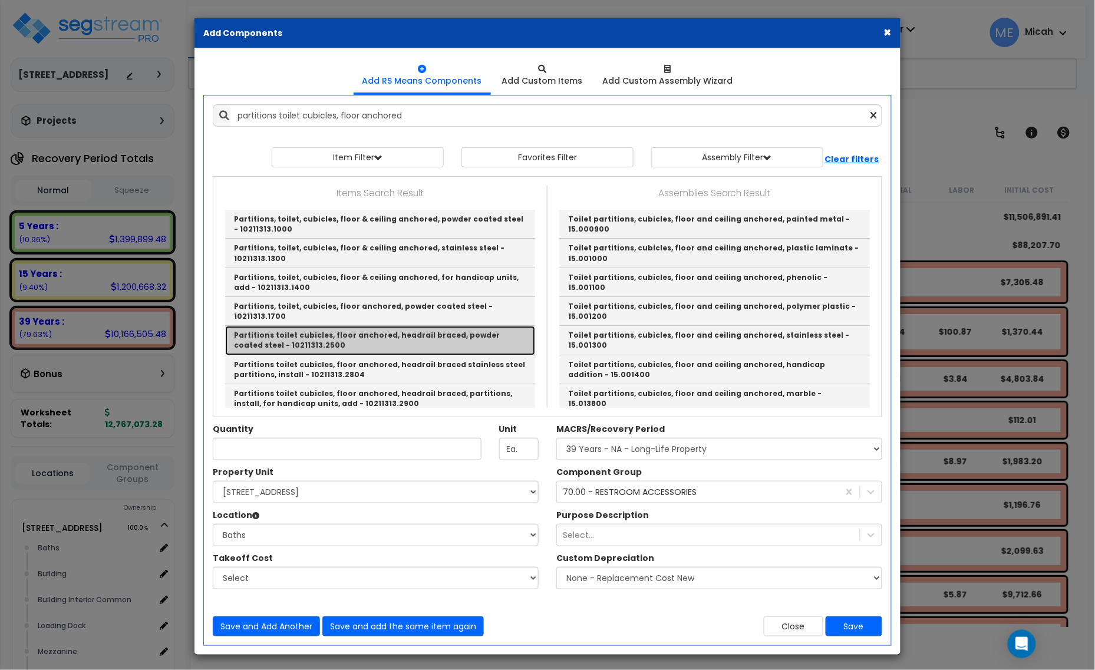
click at [446, 332] on link "Partitions toilet cubicles, floor anchored, headrail braced, powder coated stee…" at bounding box center [380, 340] width 310 height 29
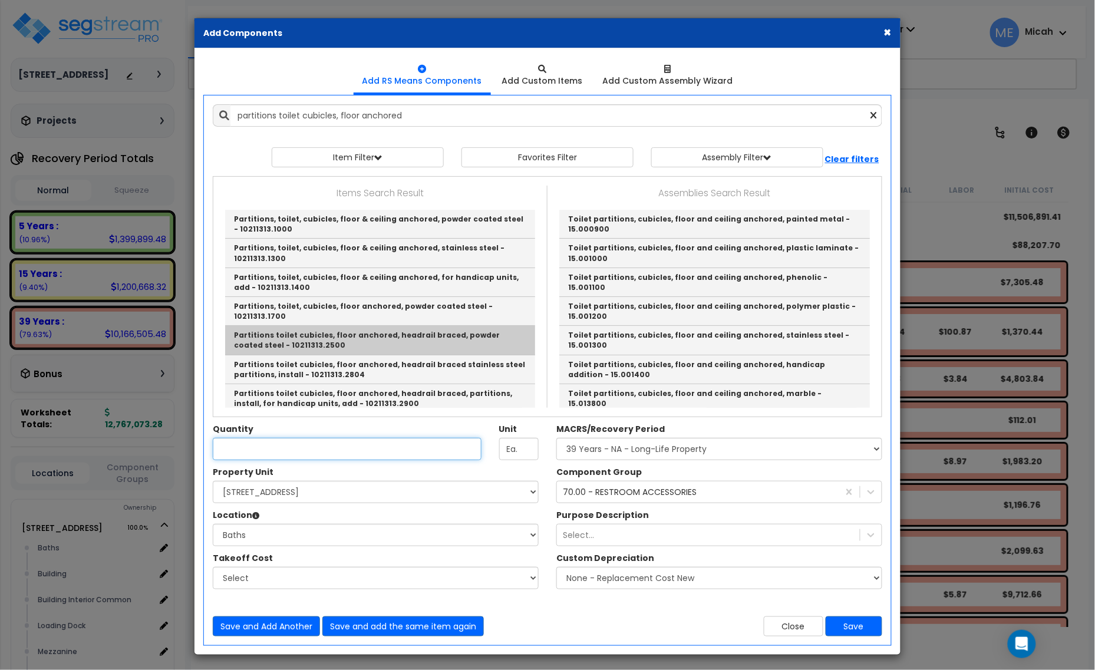
type input "Partitions toilet cubicles, floor anchored, headrail braced, powder coated stee…"
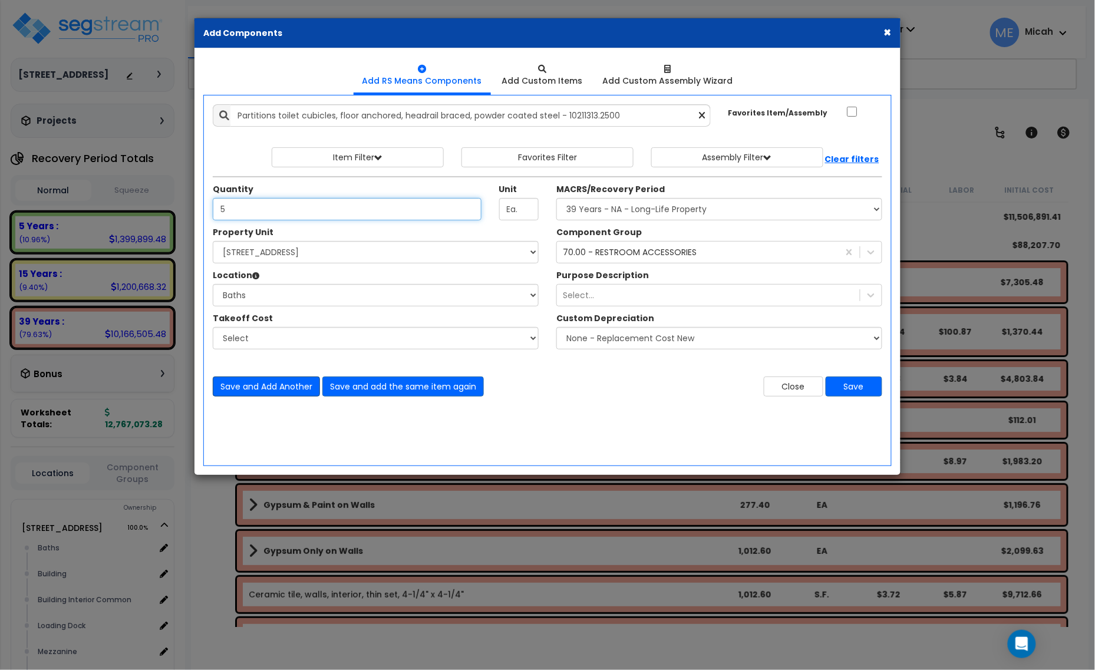
type input "5"
click at [256, 390] on button "Save and Add Another" at bounding box center [266, 387] width 107 height 20
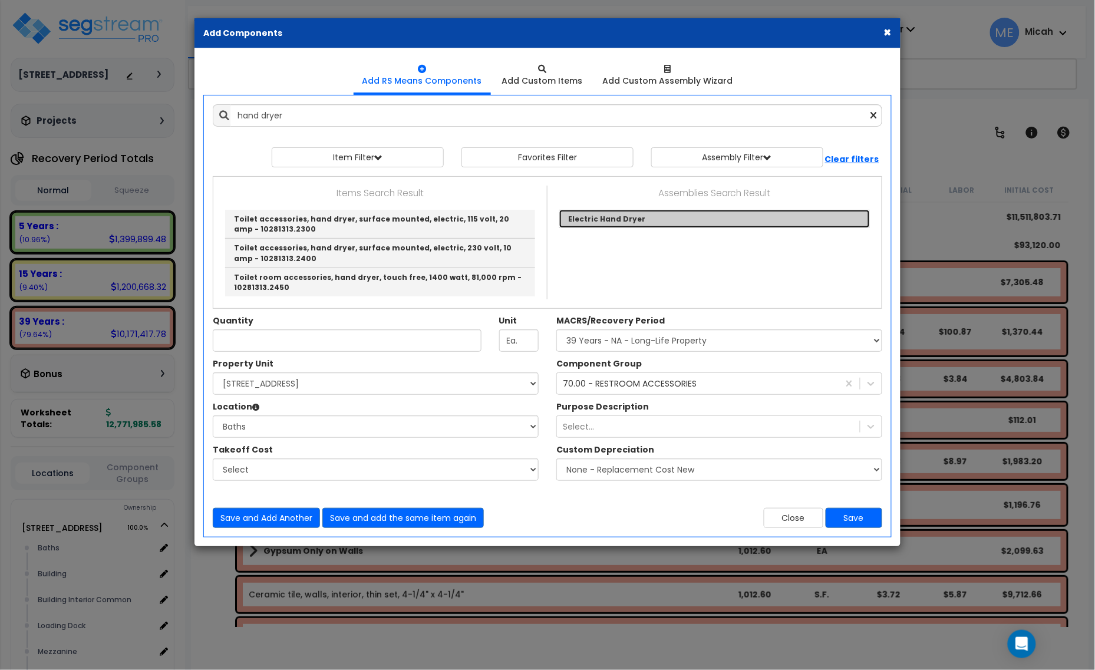
click at [591, 223] on link "Electric Hand Dryer" at bounding box center [714, 219] width 311 height 18
type input "Electric Hand Dryer"
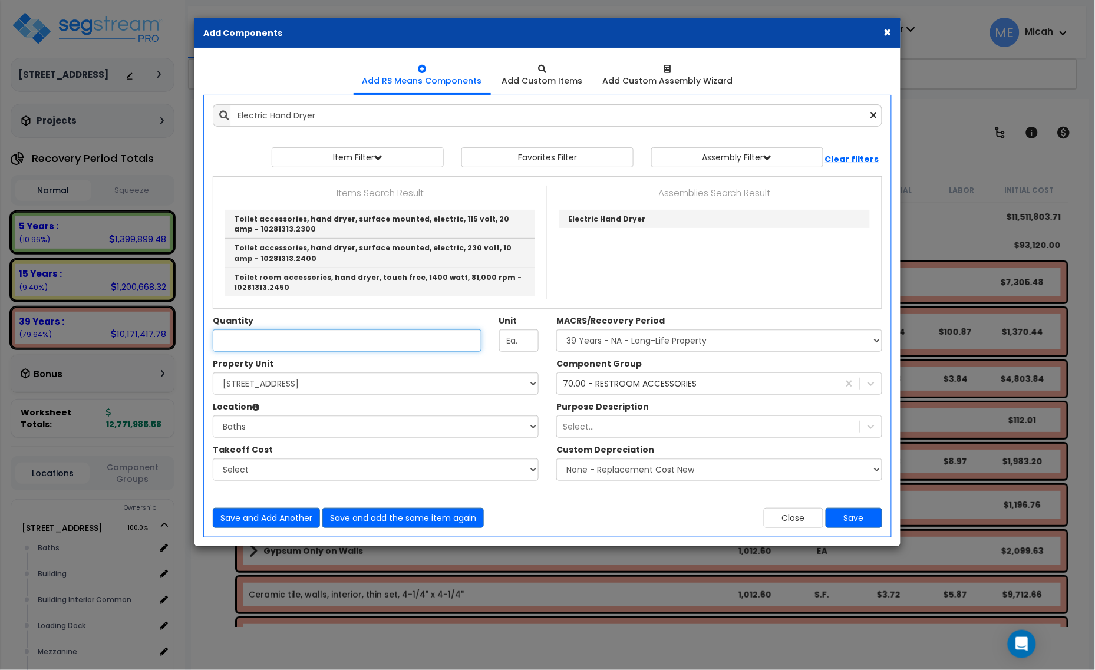
checkbox input "true"
type input "EA"
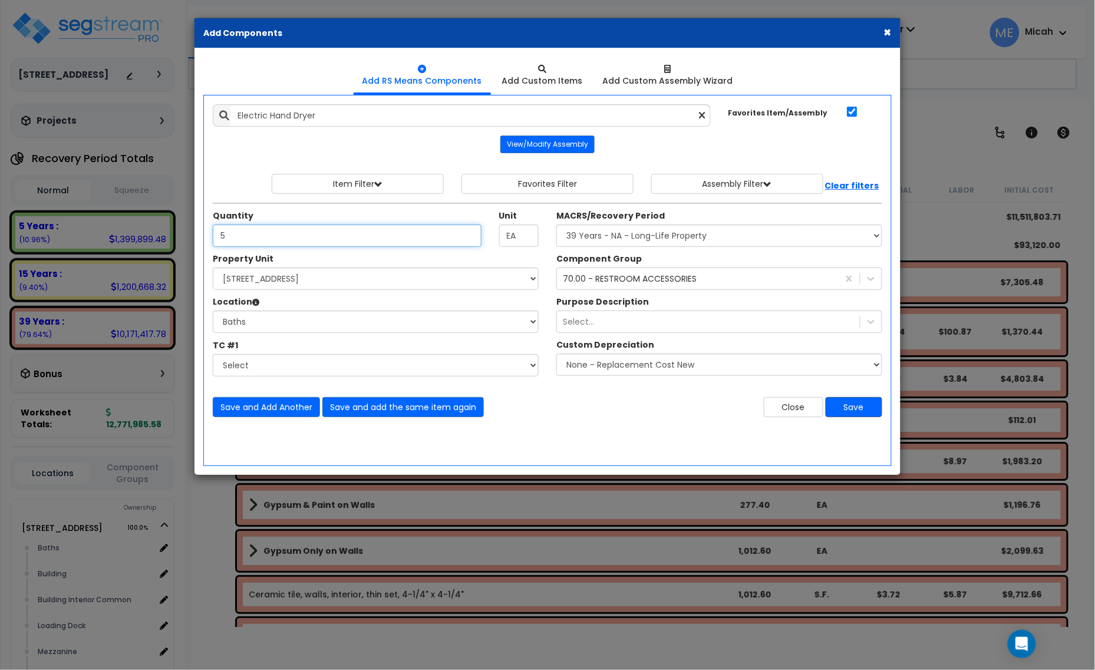
type input "5"
click at [862, 416] on button "Save" at bounding box center [854, 407] width 57 height 20
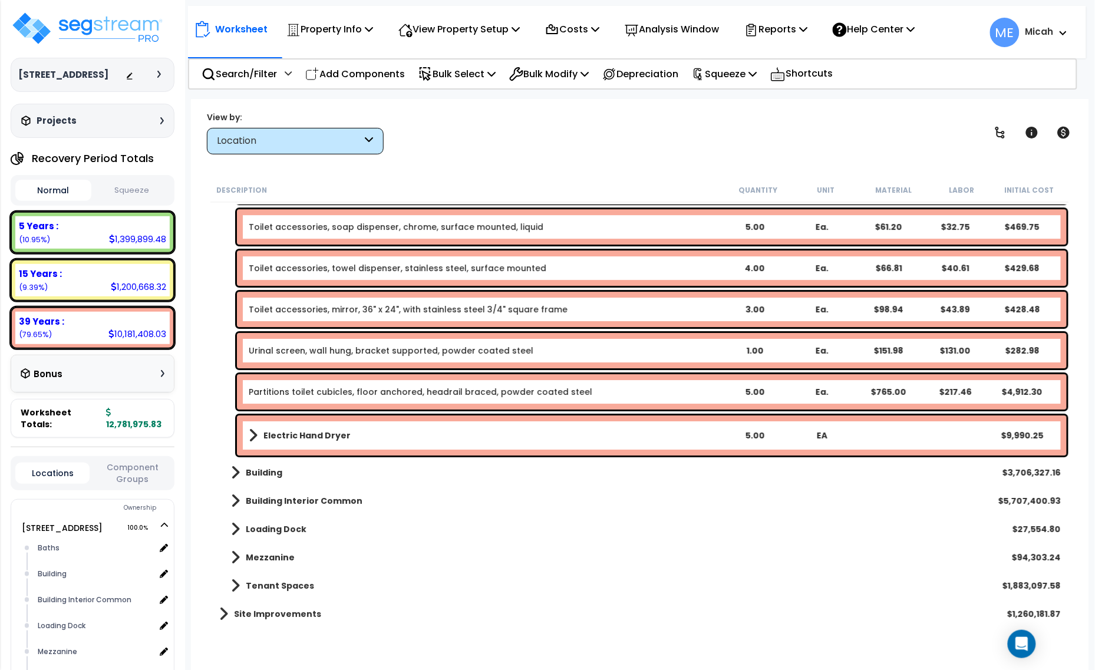
scroll to position [1183, 0]
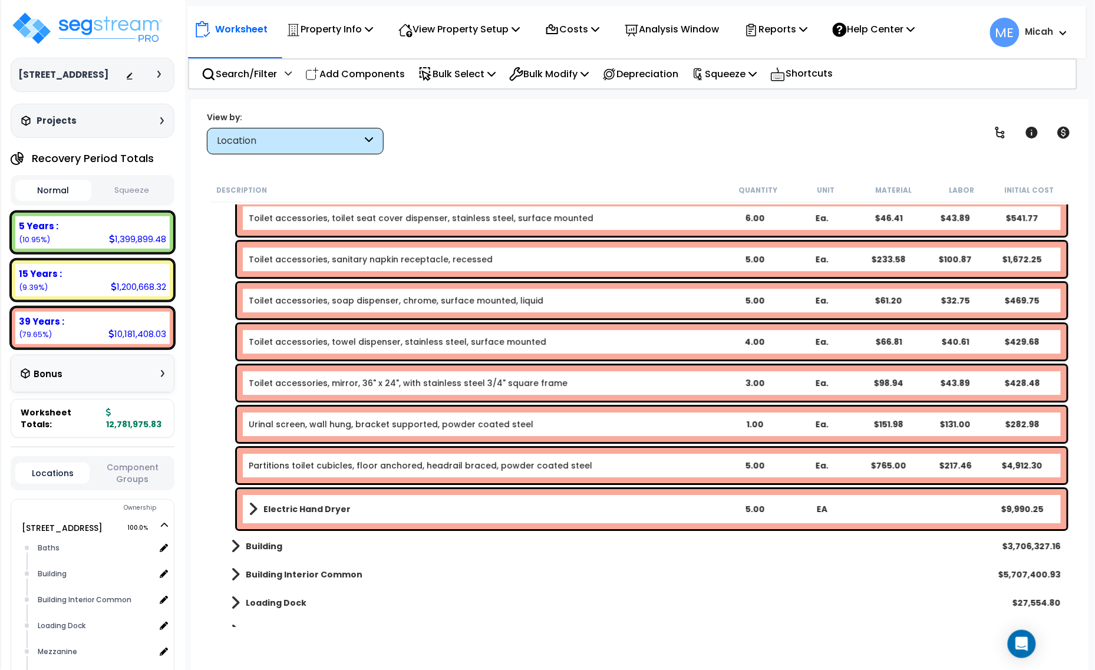
click at [379, 383] on link "Toilet accessories, mirror, 36" x 24", with stainless steel 3/4" square frame" at bounding box center [408, 383] width 319 height 12
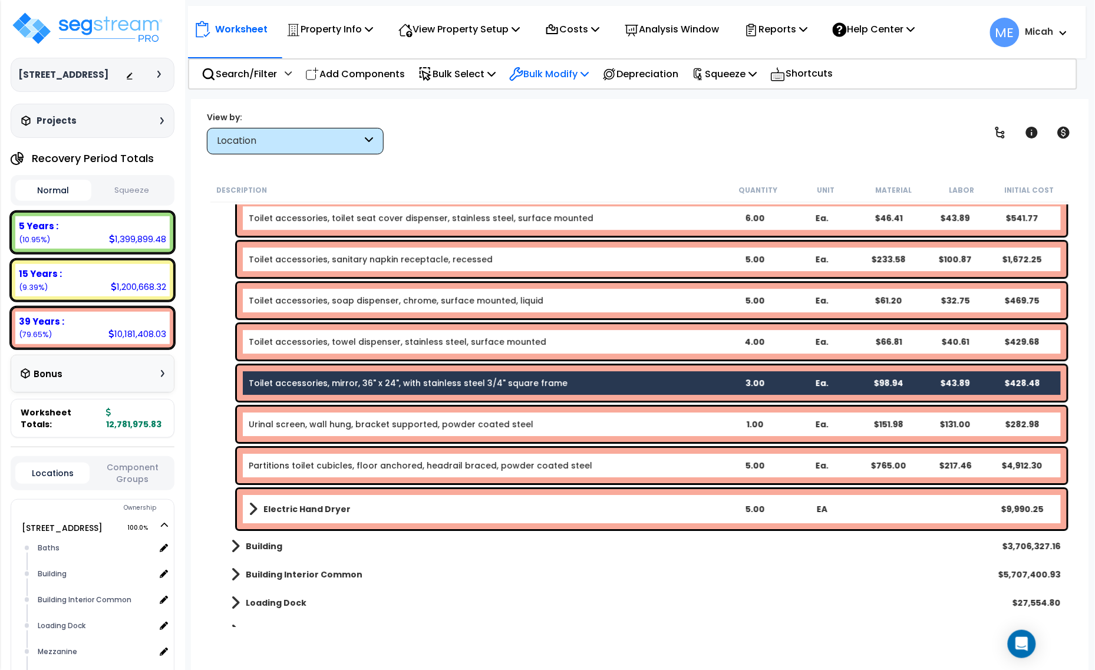
click at [589, 78] on icon at bounding box center [585, 73] width 8 height 9
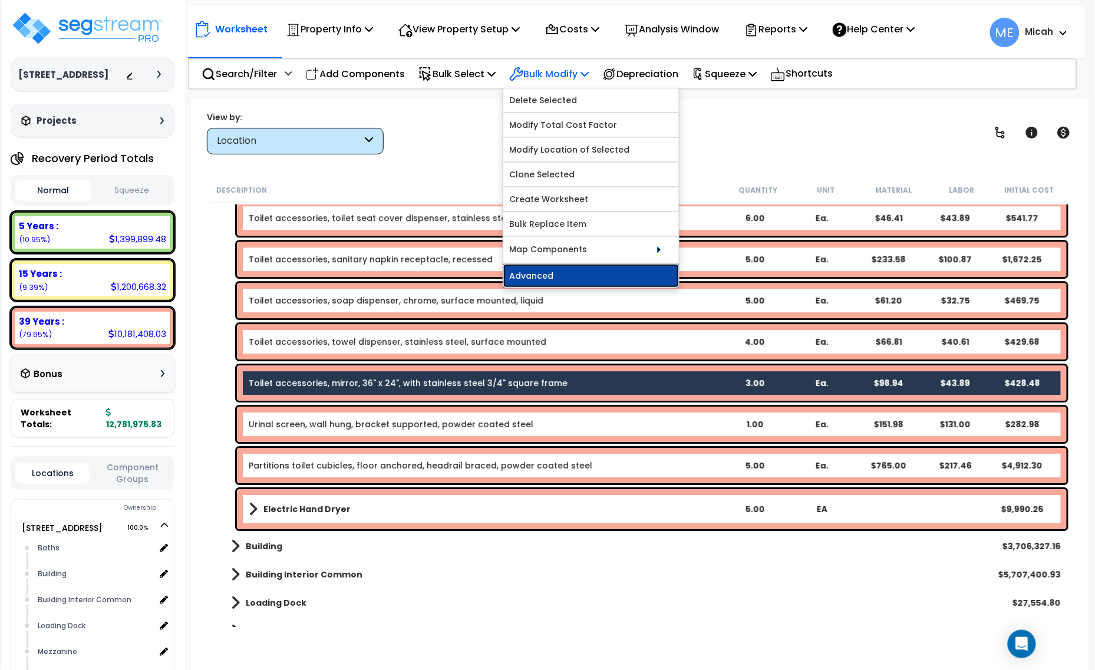
click at [573, 282] on link "Advanced" at bounding box center [591, 276] width 176 height 24
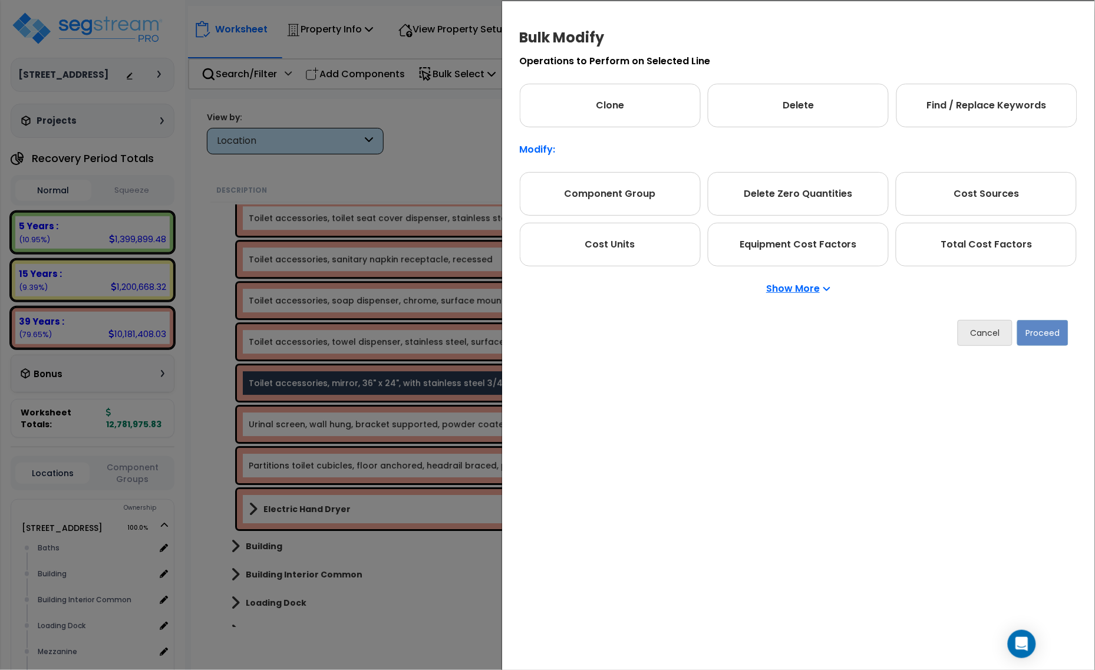
click at [771, 291] on p "Show More" at bounding box center [798, 288] width 64 height 9
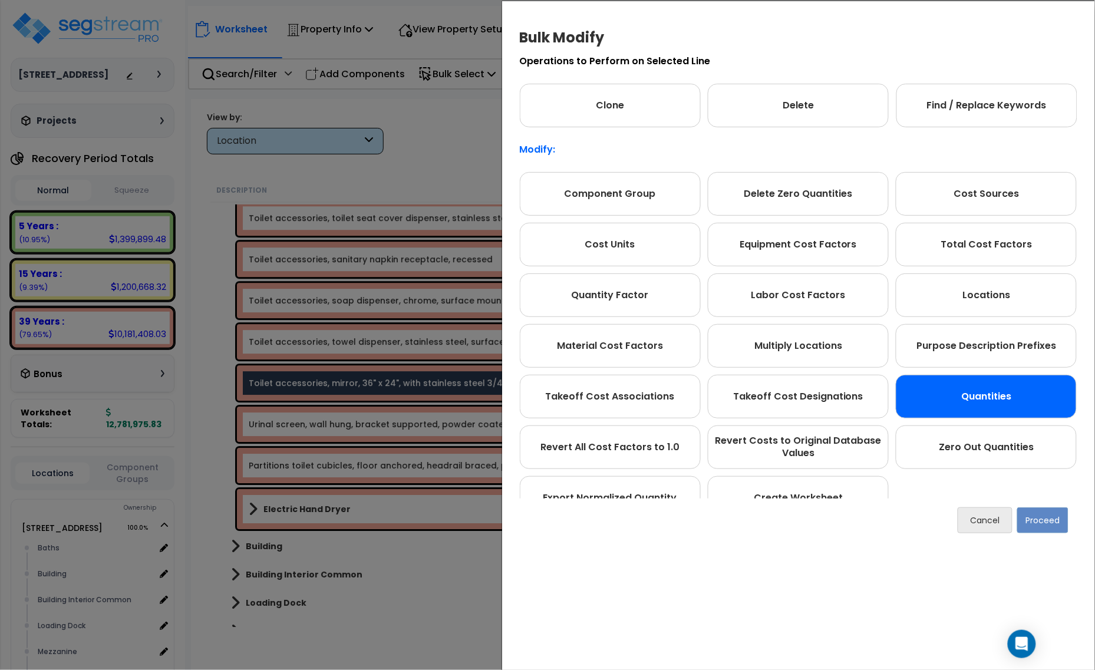
click at [977, 397] on div "Quantities" at bounding box center [986, 397] width 181 height 44
click at [1026, 519] on button "Proceed" at bounding box center [1043, 521] width 51 height 26
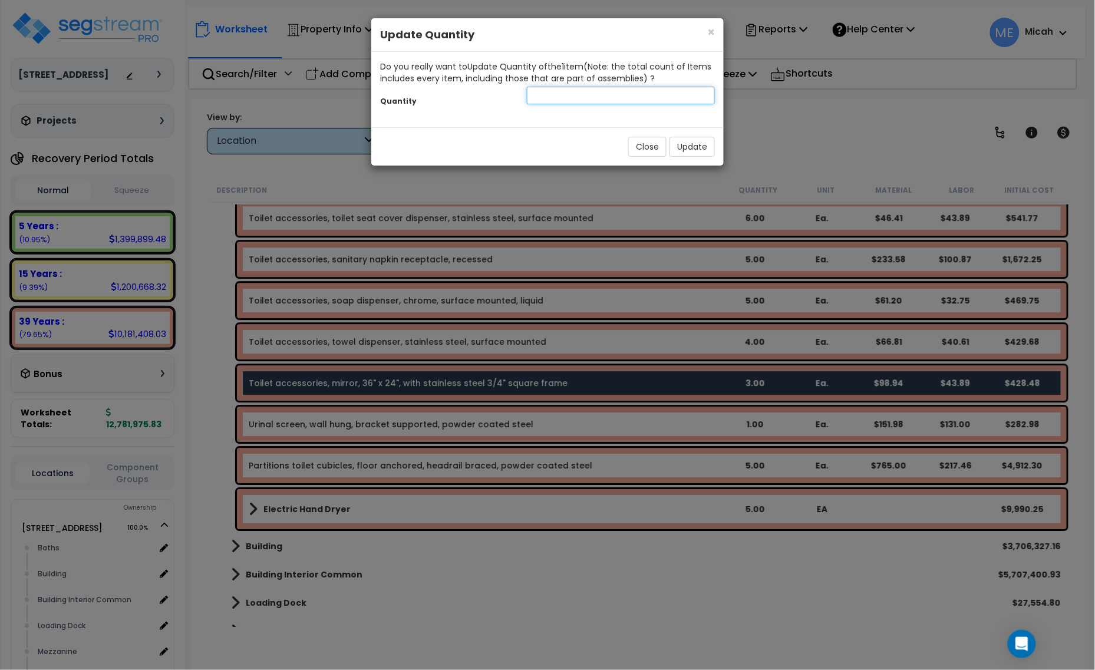
click at [601, 98] on input "number" at bounding box center [621, 96] width 188 height 18
type input "5"
click at [693, 143] on button "Update" at bounding box center [692, 147] width 45 height 20
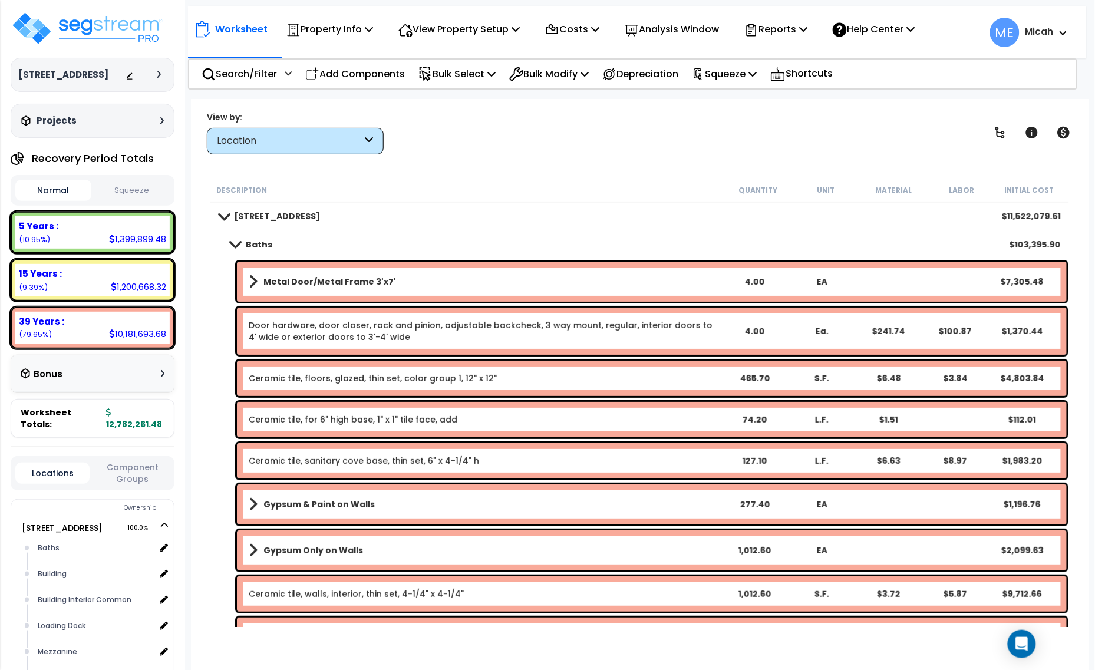
scroll to position [0, 0]
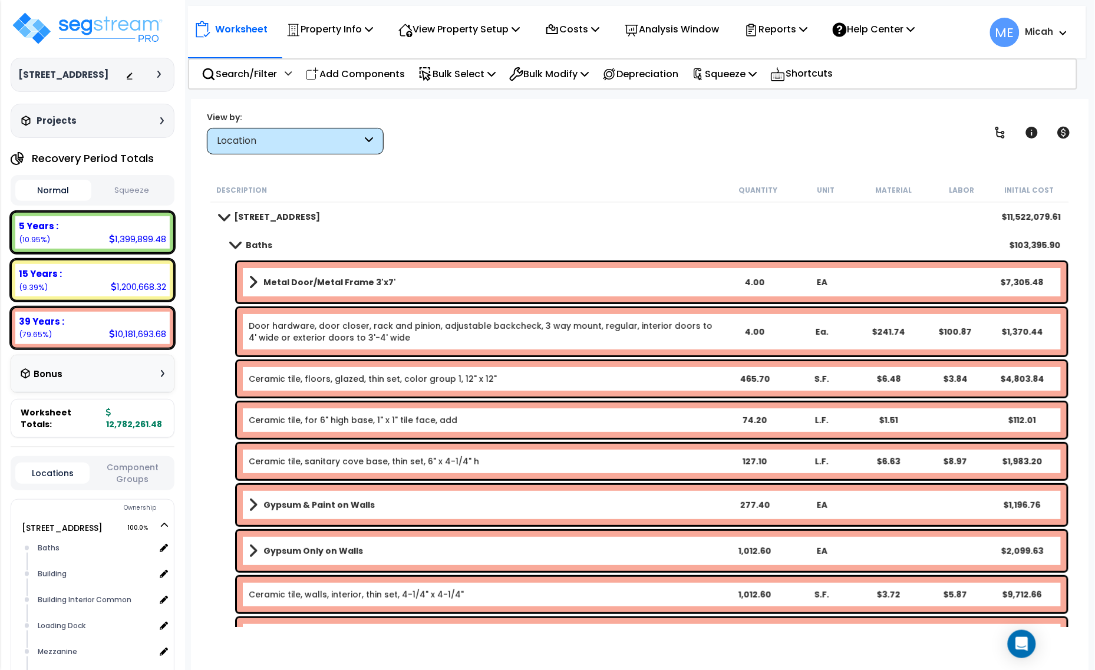
click at [230, 248] on span at bounding box center [235, 245] width 17 height 9
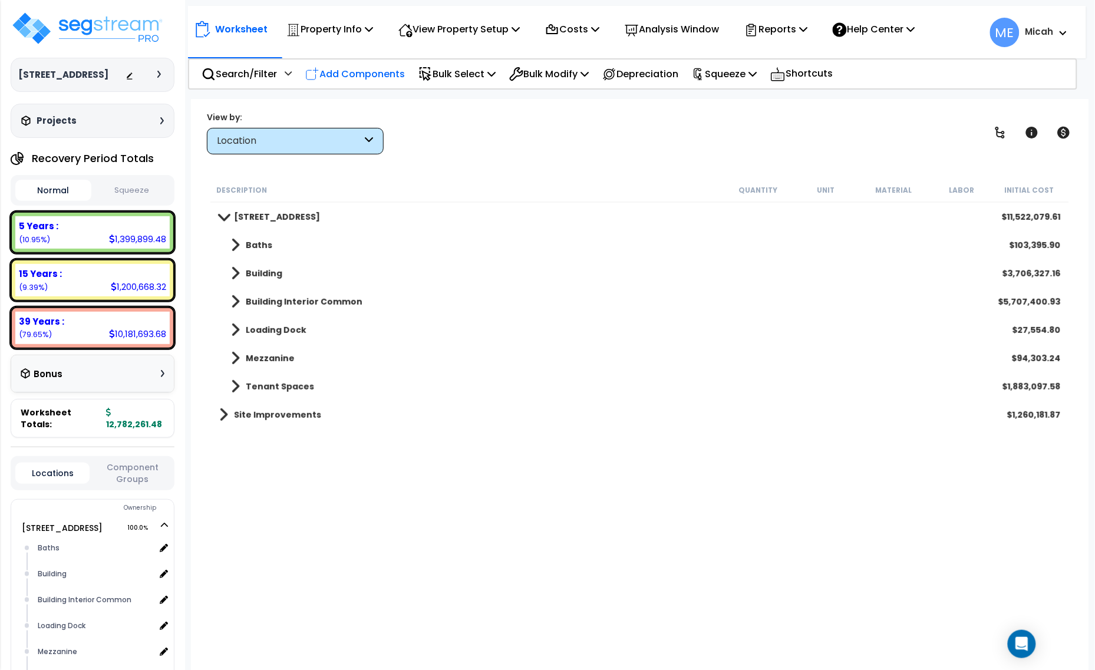
click at [381, 75] on p "Add Components" at bounding box center [355, 74] width 100 height 16
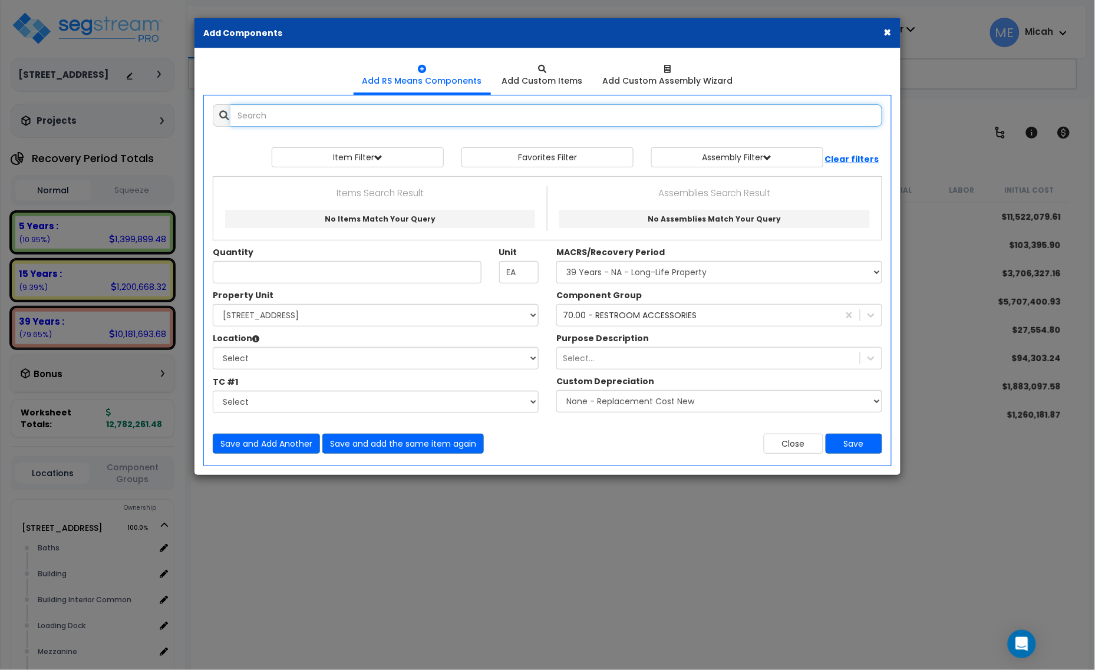
select select
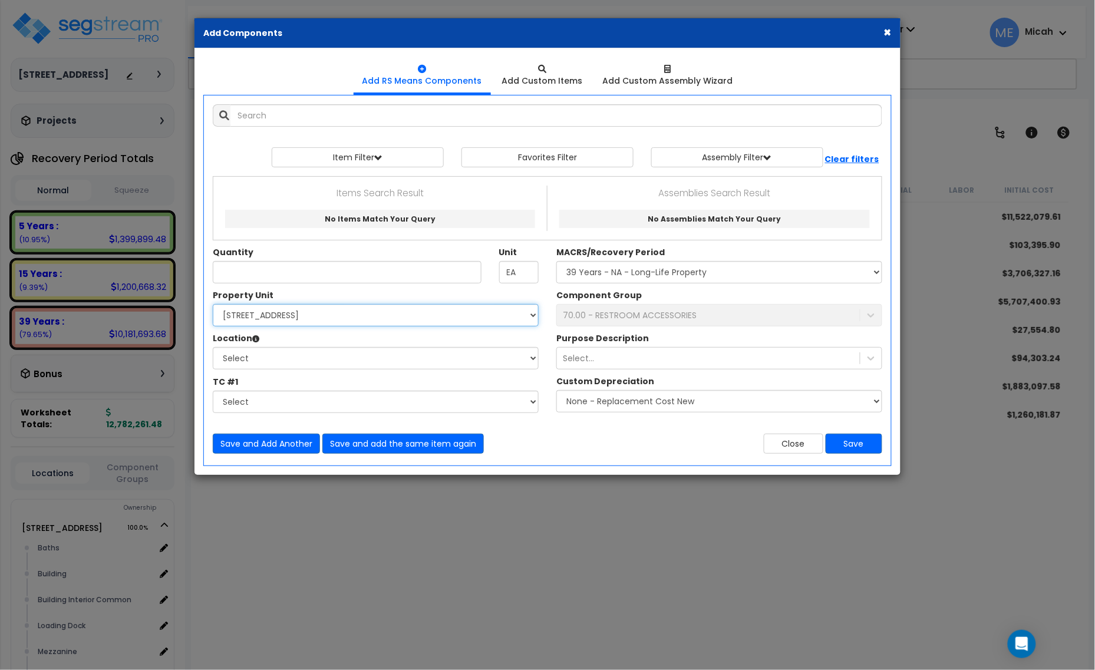
click at [406, 311] on select "Select [STREET_ADDRESS] Site Improvements" at bounding box center [376, 315] width 326 height 22
select select "166495"
click at [213, 305] on select "Select [STREET_ADDRESS] Site Improvements" at bounding box center [376, 315] width 326 height 22
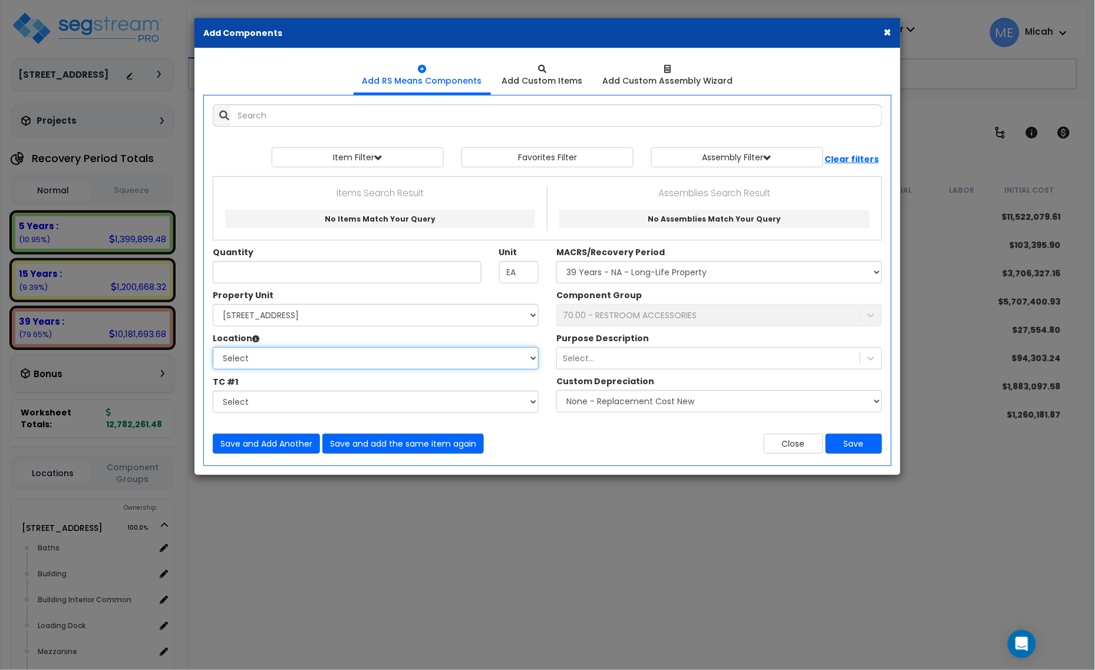
click at [361, 365] on select "Select Baths Building Building Interior Building Interior Common Loading Dock […" at bounding box center [376, 358] width 326 height 22
select select "10387"
click at [213, 348] on select "Select Baths Building Building Interior Building Interior Common Loading Dock […" at bounding box center [376, 358] width 326 height 22
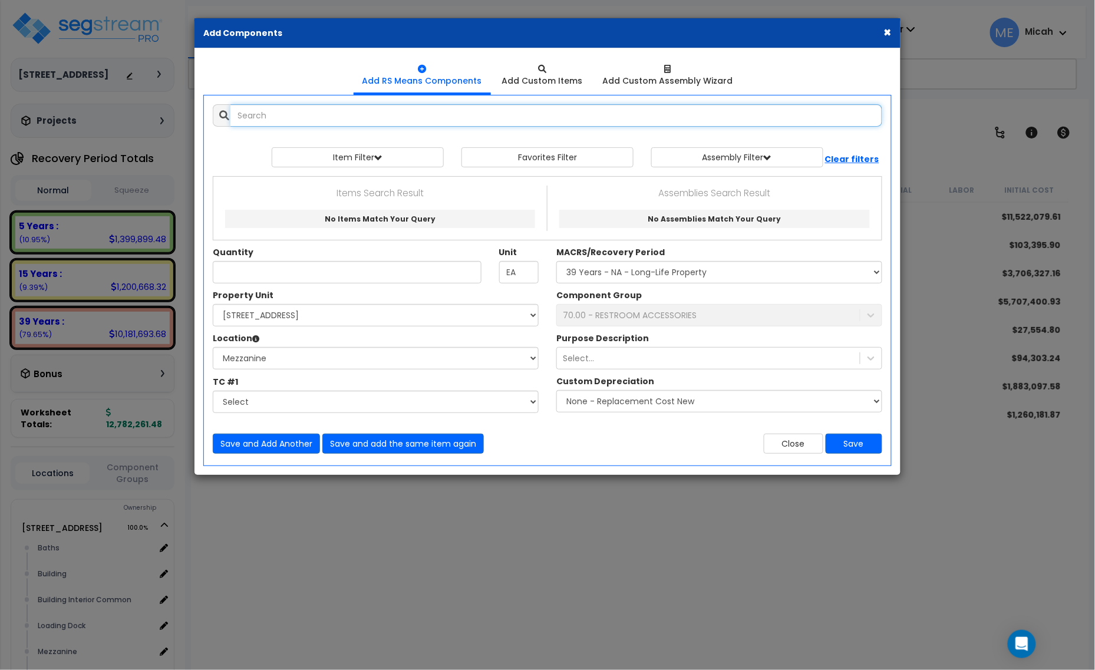
click at [321, 112] on input "text" at bounding box center [557, 115] width 652 height 22
click at [238, 279] on input "Quantity" at bounding box center [347, 272] width 269 height 22
type input "35"
click at [243, 121] on input "text" at bounding box center [557, 115] width 652 height 22
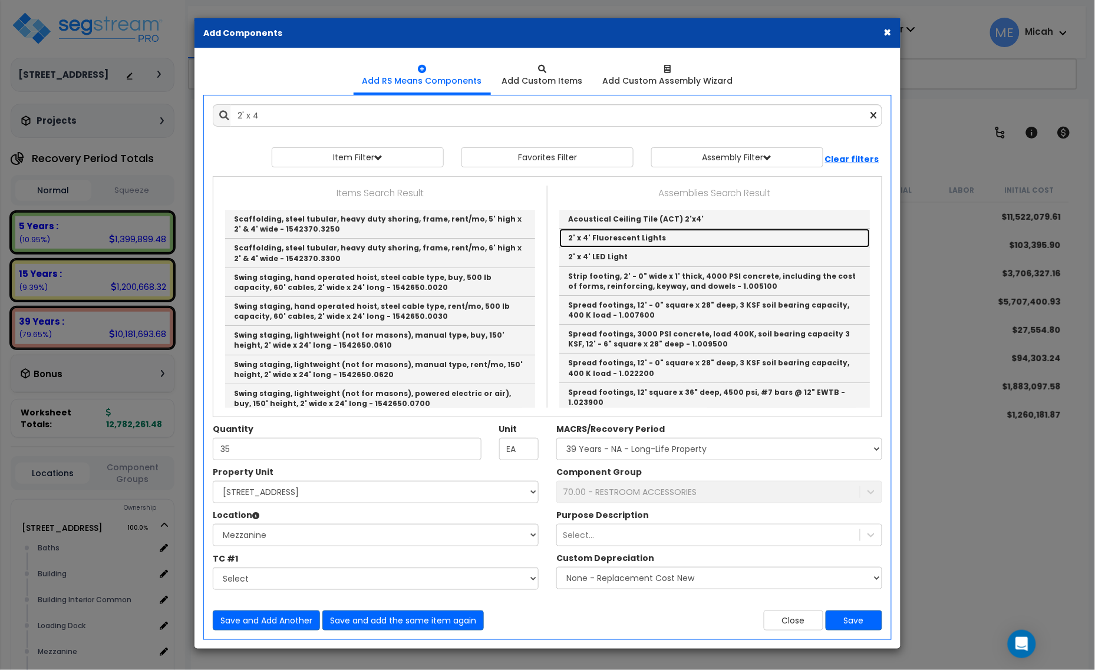
click at [635, 242] on link "2' x 4' Fluorescent Lights" at bounding box center [714, 238] width 311 height 19
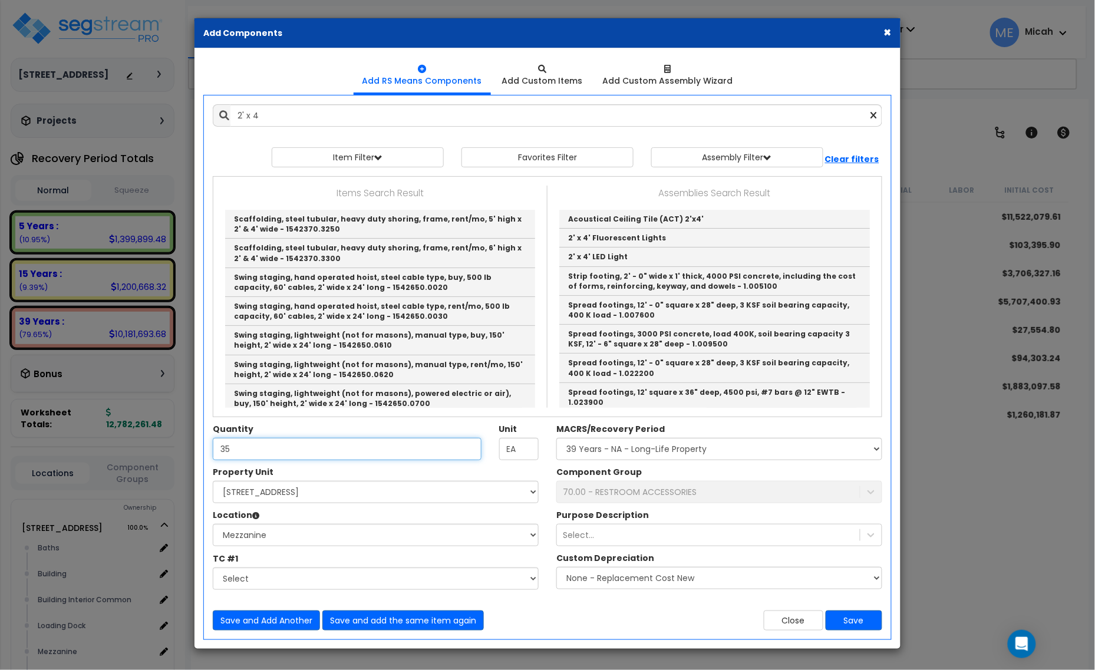
type input "2' x 4' Fluorescent Lights"
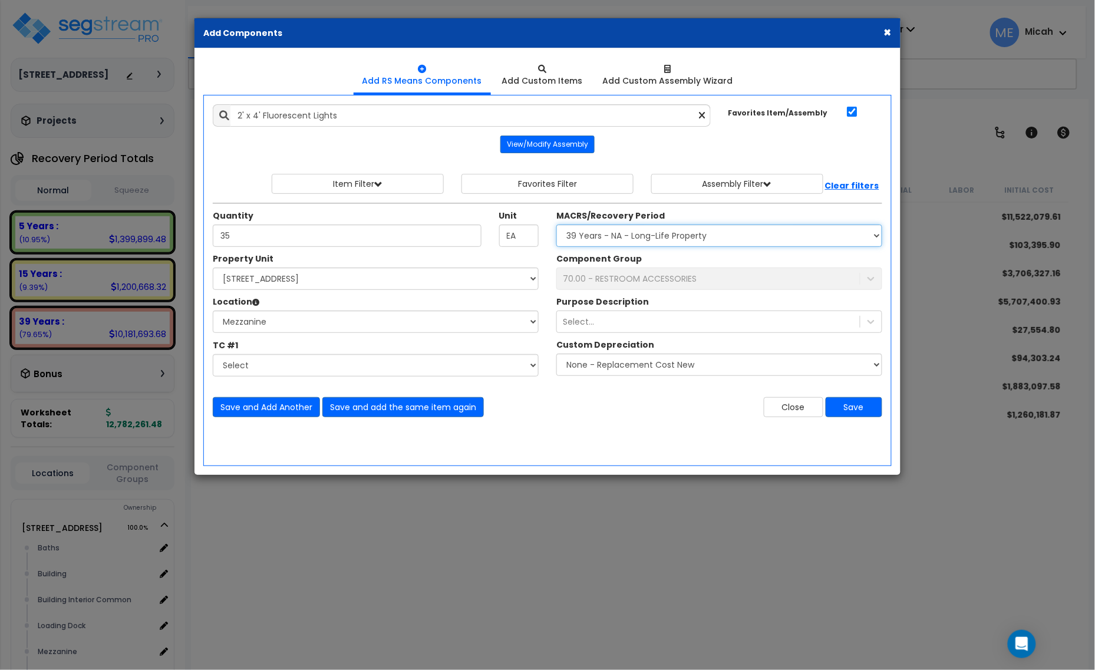
click at [618, 236] on select "Select MACRS/Recovery Period 5 Years - 57.0 - Distributive Trades & Services 5 …" at bounding box center [720, 236] width 326 height 22
select select "3669"
click at [557, 225] on select "Select MACRS/Recovery Period 5 Years - 57.0 - Distributive Trades & Services 5 …" at bounding box center [720, 236] width 326 height 22
click at [617, 282] on div "70.00 - RESTROOM ACCESSORIES" at bounding box center [630, 279] width 134 height 12
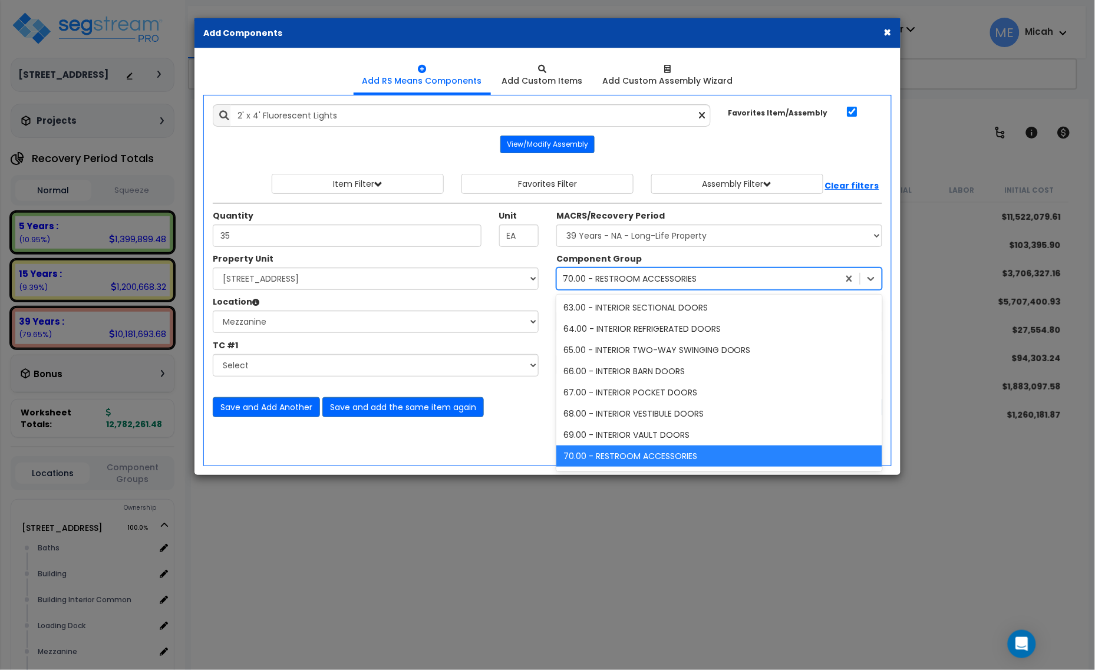
scroll to position [1401, 0]
type input "145"
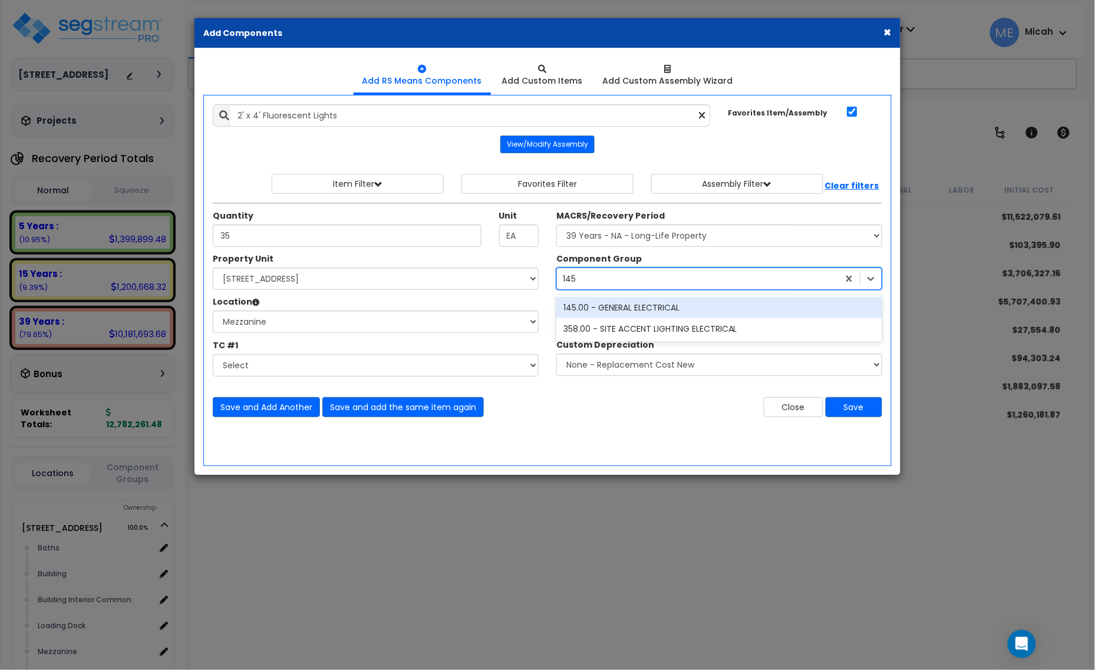
click at [629, 314] on div "145.00 - GENERAL ELECTRICAL" at bounding box center [720, 307] width 326 height 21
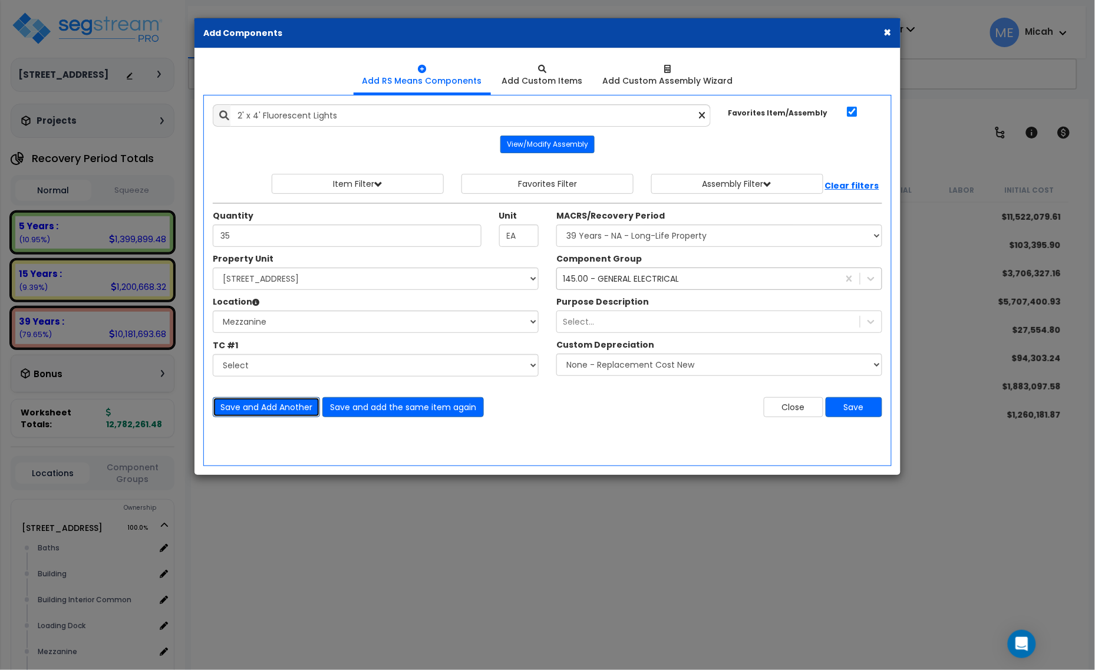
click at [279, 404] on button "Save and Add Another" at bounding box center [266, 407] width 107 height 20
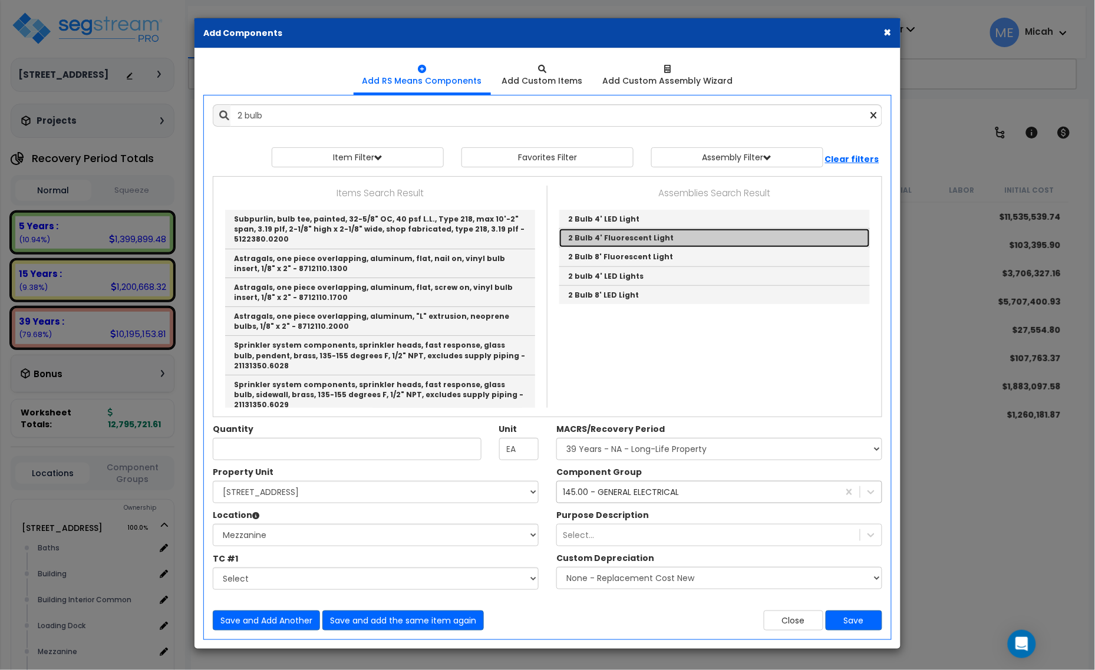
click at [644, 241] on link "2 Bulb 4' Fluorescent Light" at bounding box center [714, 238] width 311 height 19
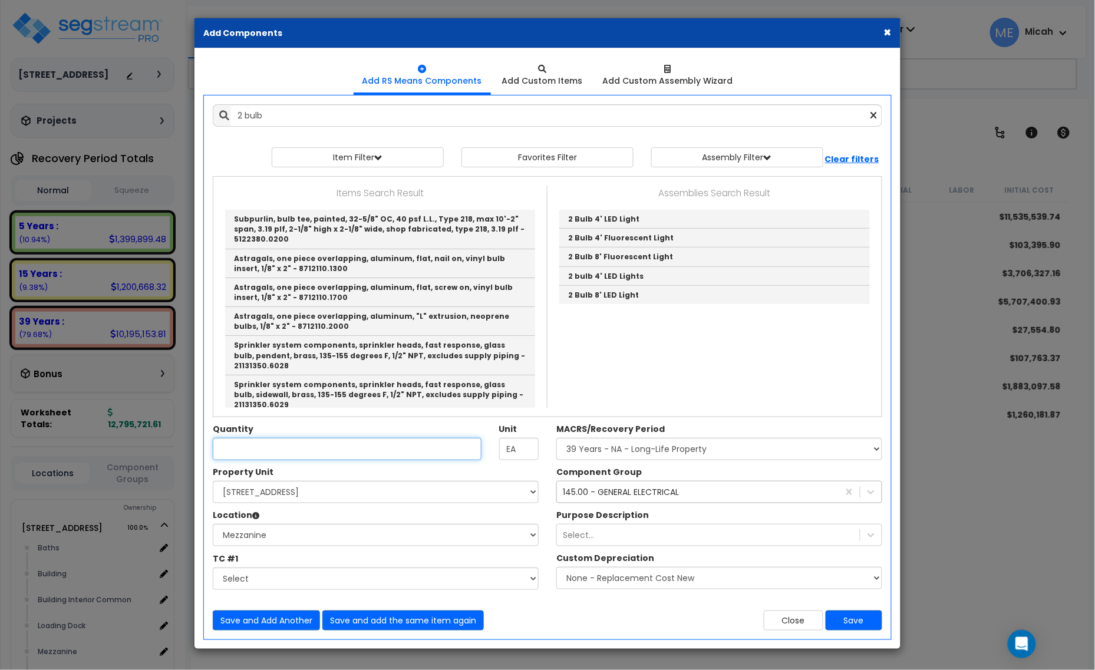
type input "2 Bulb 4' Fluorescent Light"
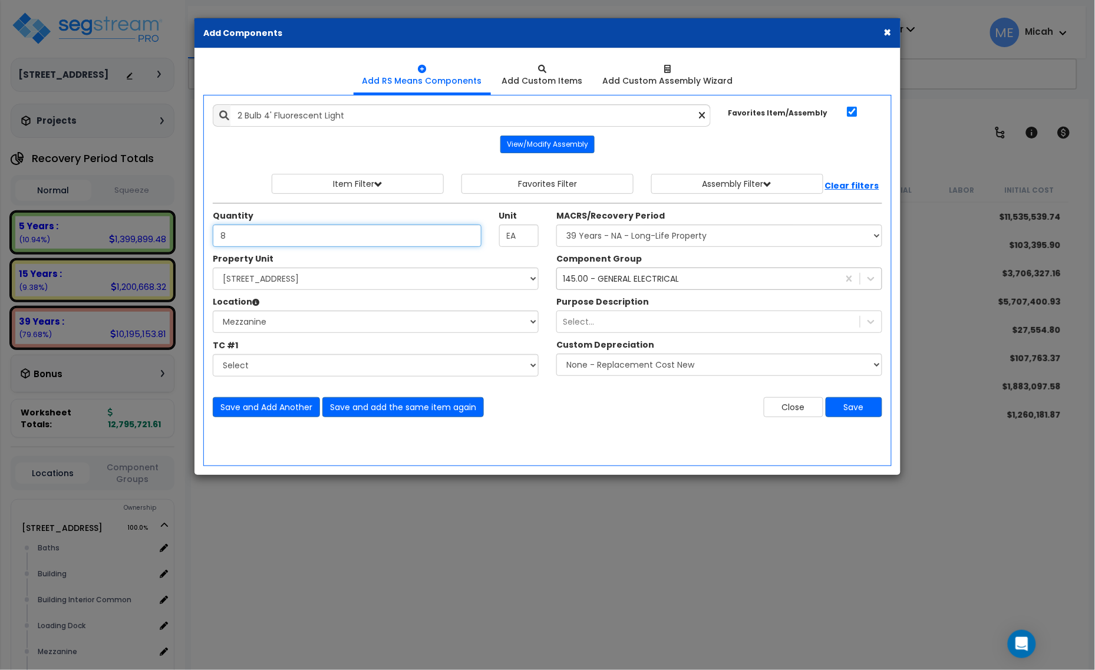
type input "8"
click at [683, 288] on div "145.00 - GENERAL ELECTRICAL" at bounding box center [698, 278] width 282 height 19
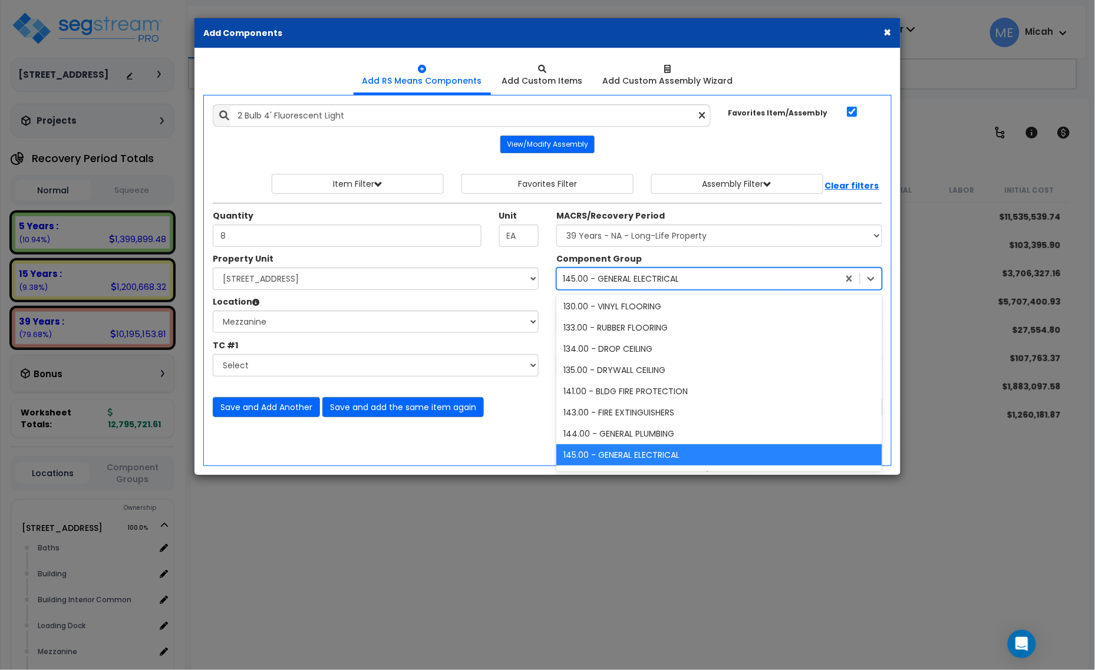
scroll to position [341, 0]
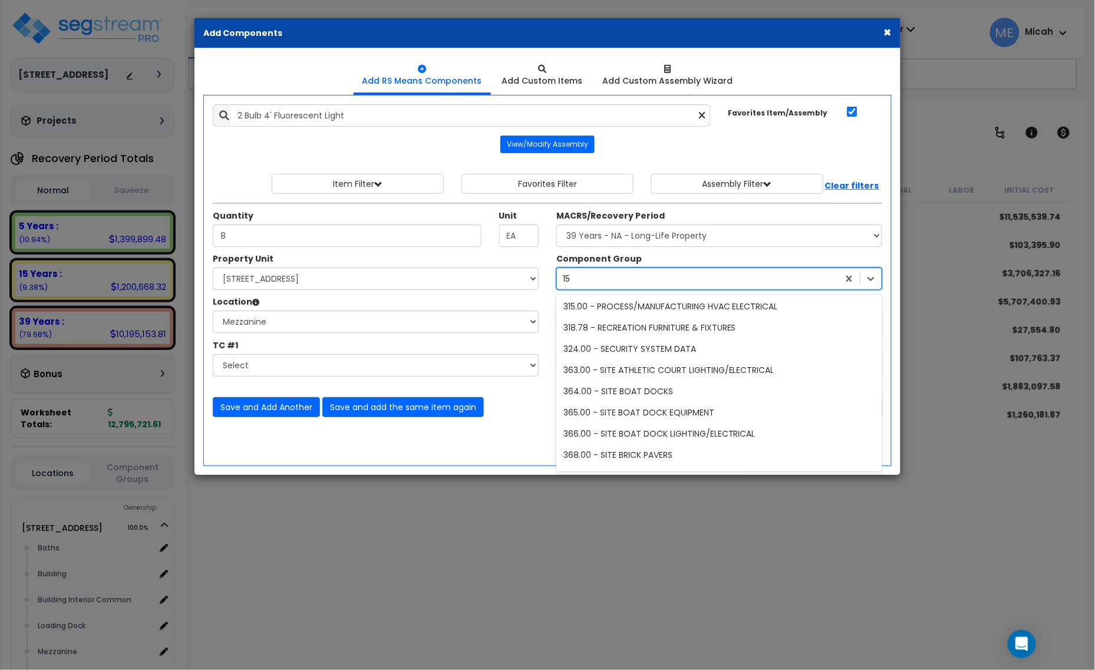
type input "151"
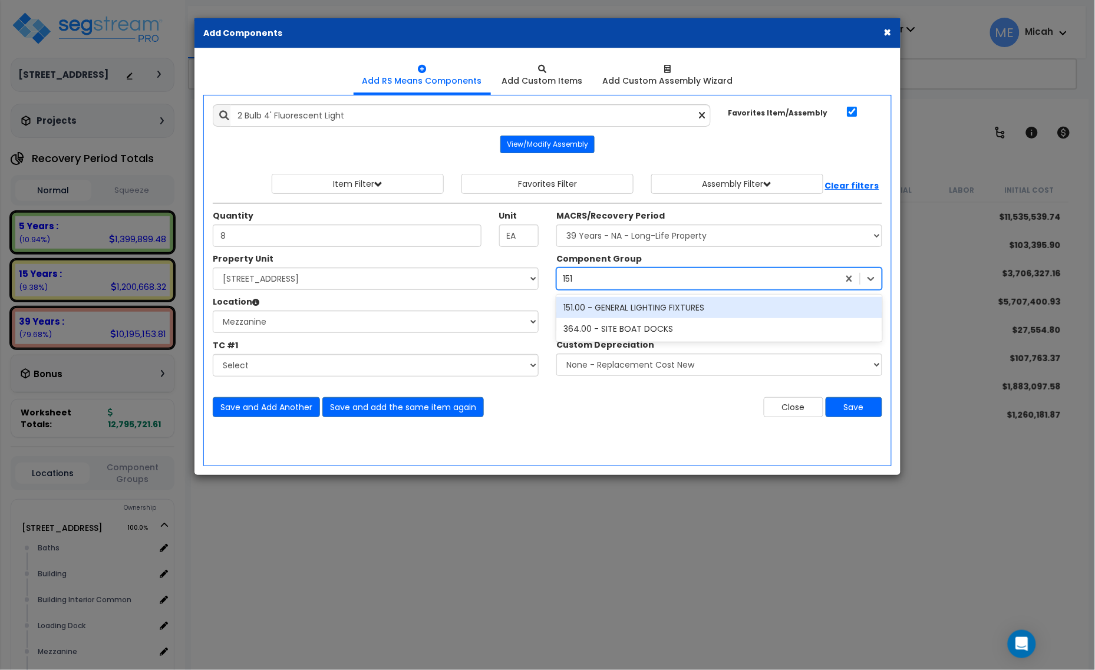
click at [677, 310] on div "151.00 - GENERAL LIGHTING FIXTURES" at bounding box center [720, 307] width 326 height 21
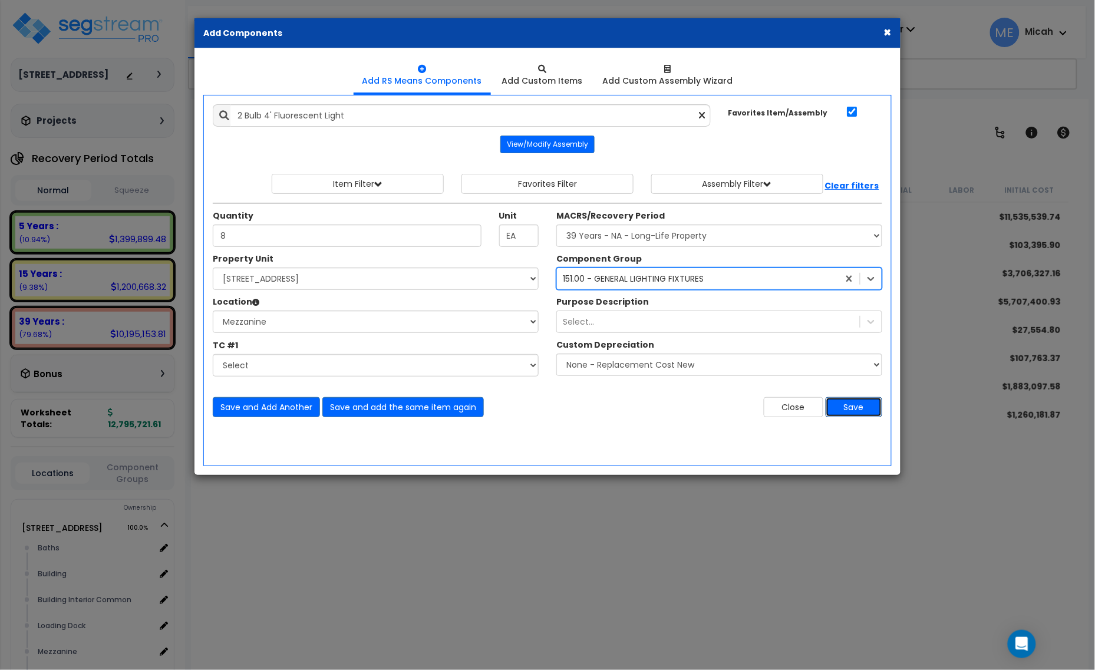
click at [864, 413] on button "Save" at bounding box center [854, 407] width 57 height 20
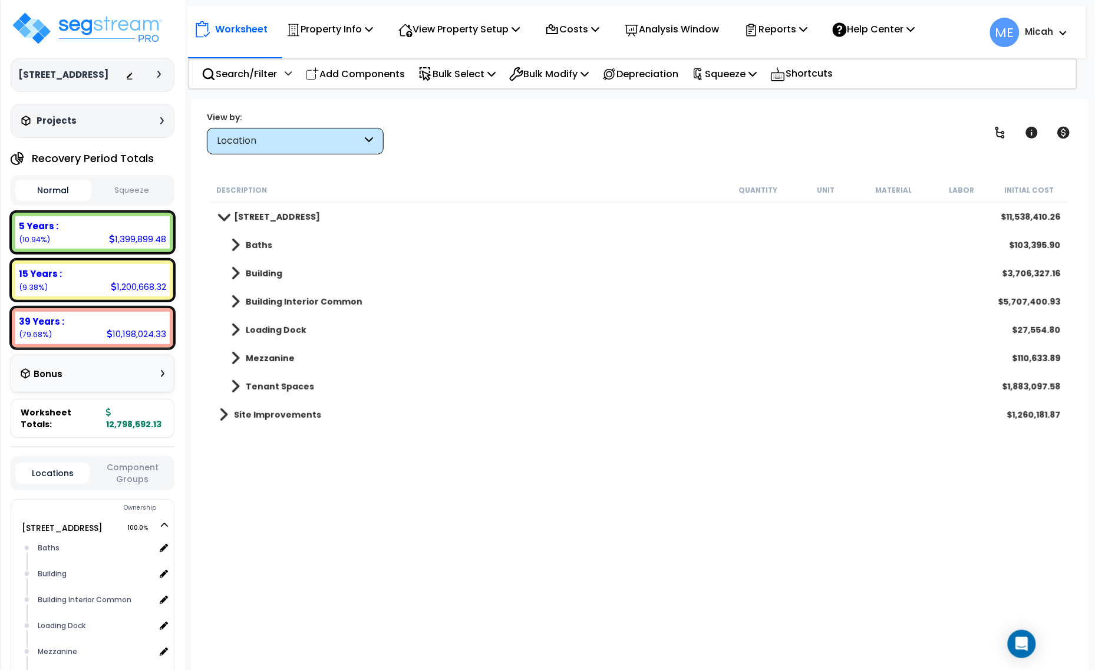
click at [239, 360] on link "Mezzanine" at bounding box center [256, 358] width 75 height 17
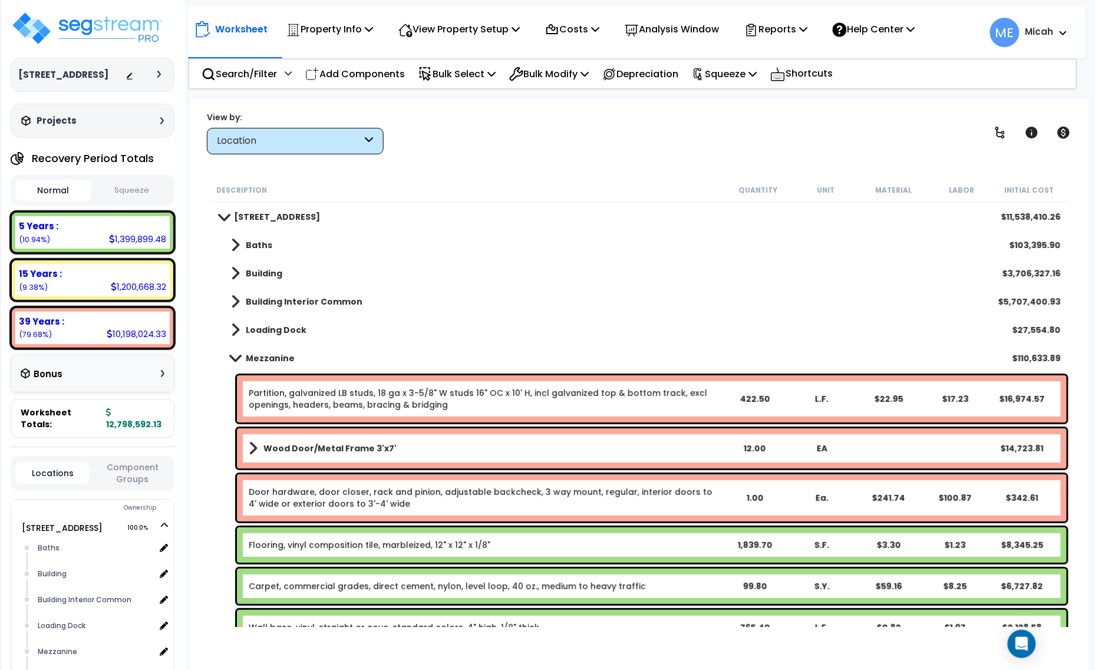
scroll to position [314, 0]
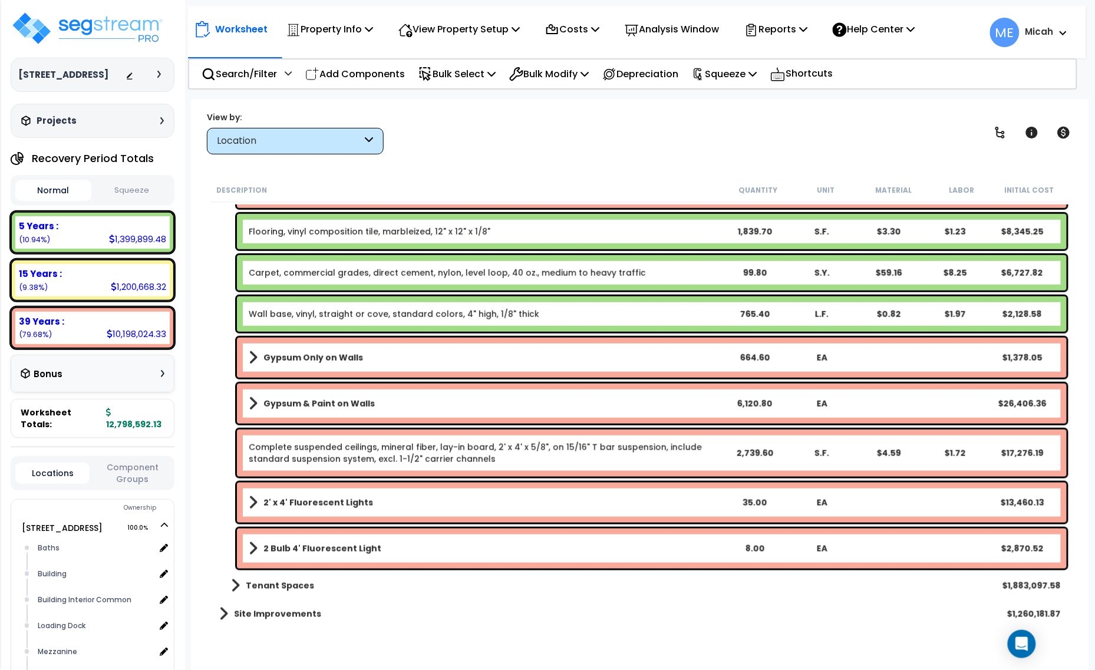
click at [246, 505] on div "2' x 4' Fluorescent Lights 35.00 EA $13,460.13" at bounding box center [652, 503] width 830 height 40
click at [252, 499] on span at bounding box center [253, 503] width 9 height 17
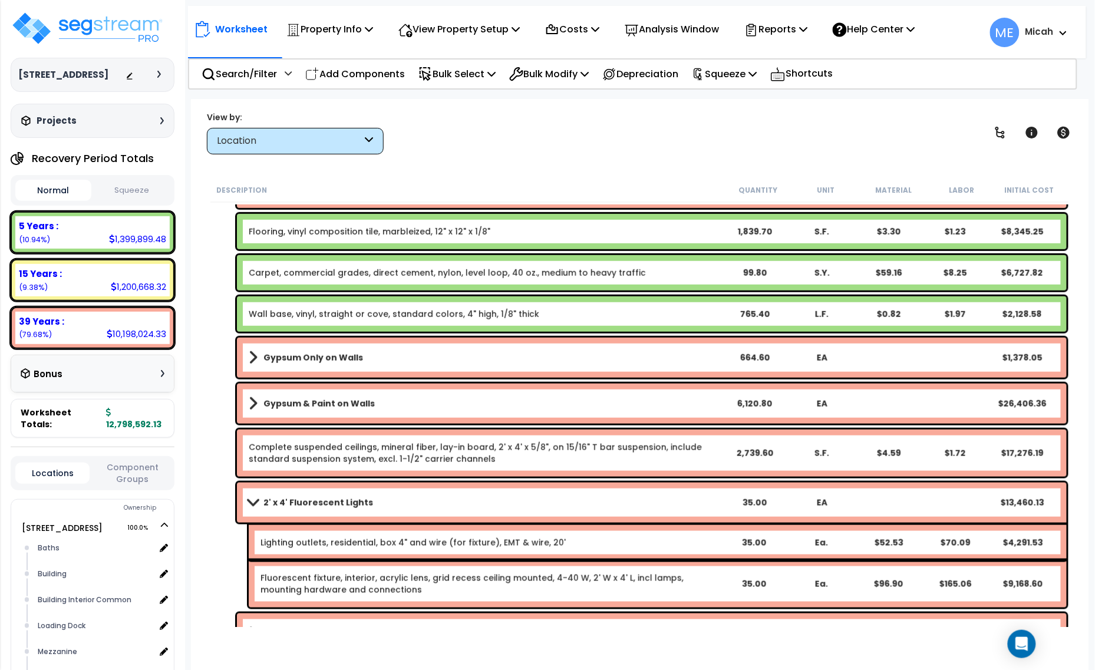
click at [252, 499] on span at bounding box center [253, 502] width 17 height 9
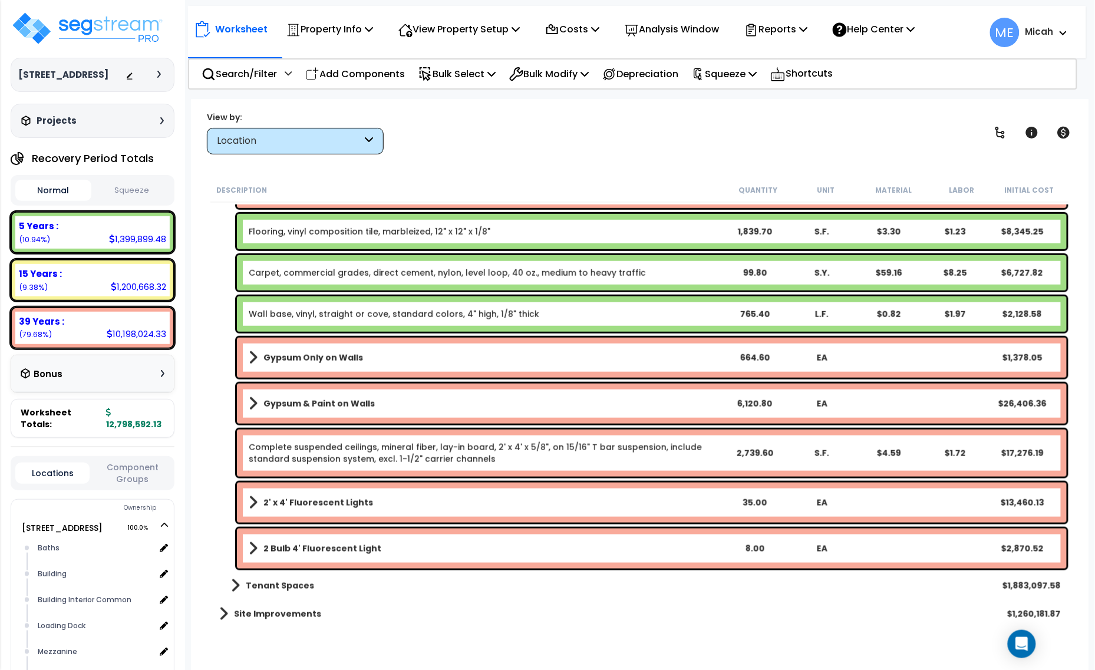
click at [256, 495] on span at bounding box center [253, 503] width 9 height 17
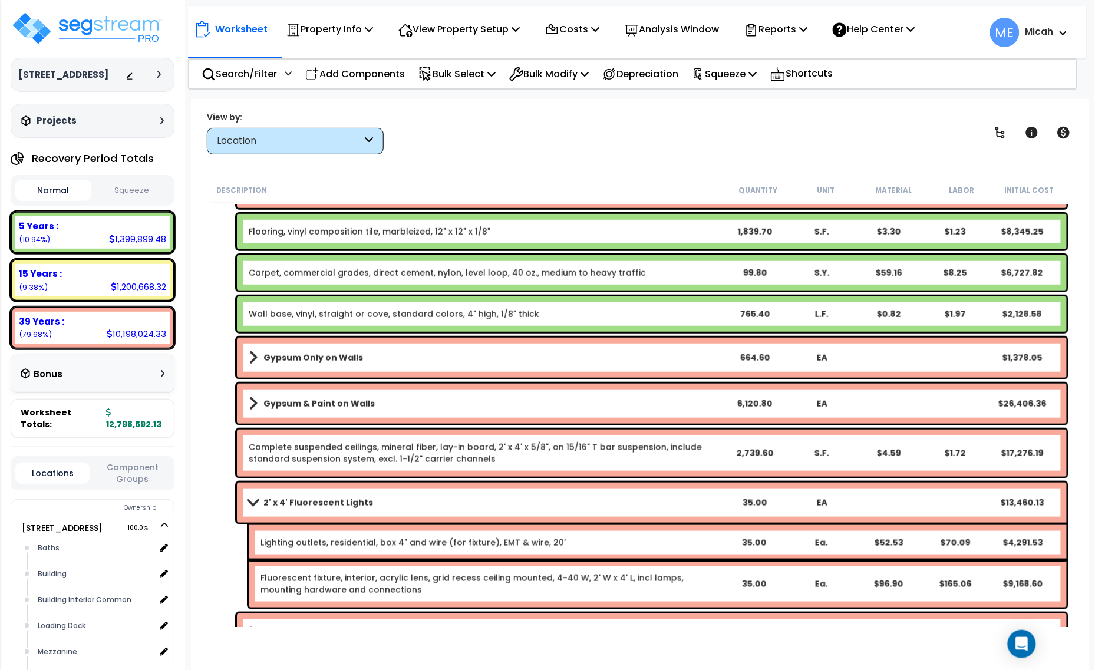
click at [302, 504] on b "2' x 4' Fluorescent Lights" at bounding box center [319, 503] width 110 height 12
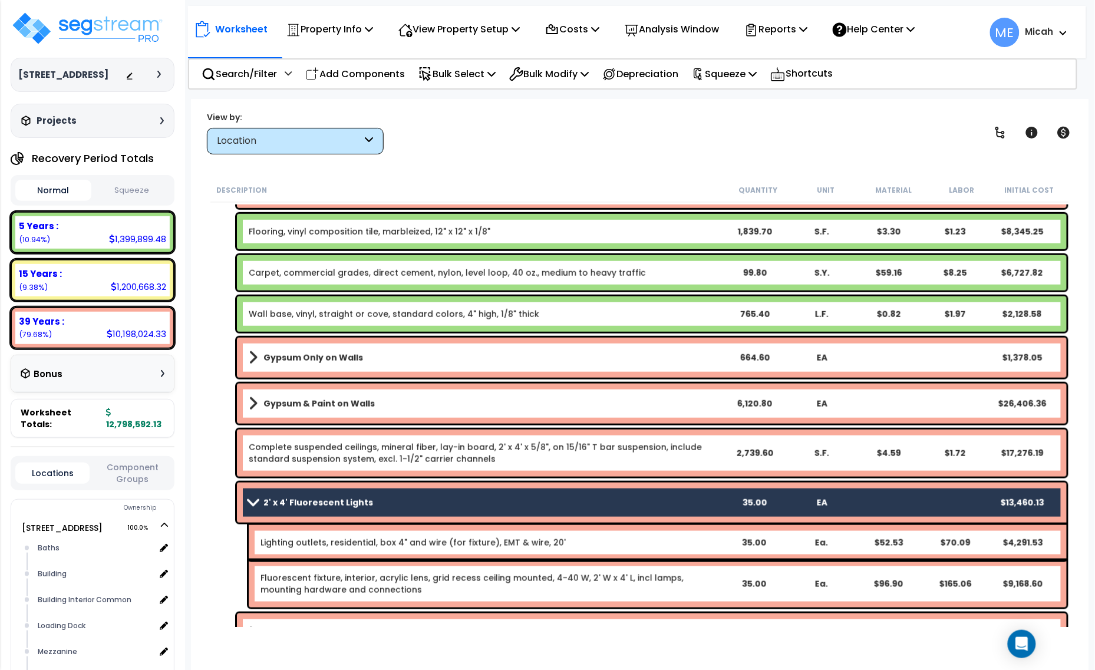
click at [315, 534] on div "Lighting outlets, residential, box 4" and wire (for fixture), EMT & wire, 20' 3…" at bounding box center [658, 542] width 818 height 35
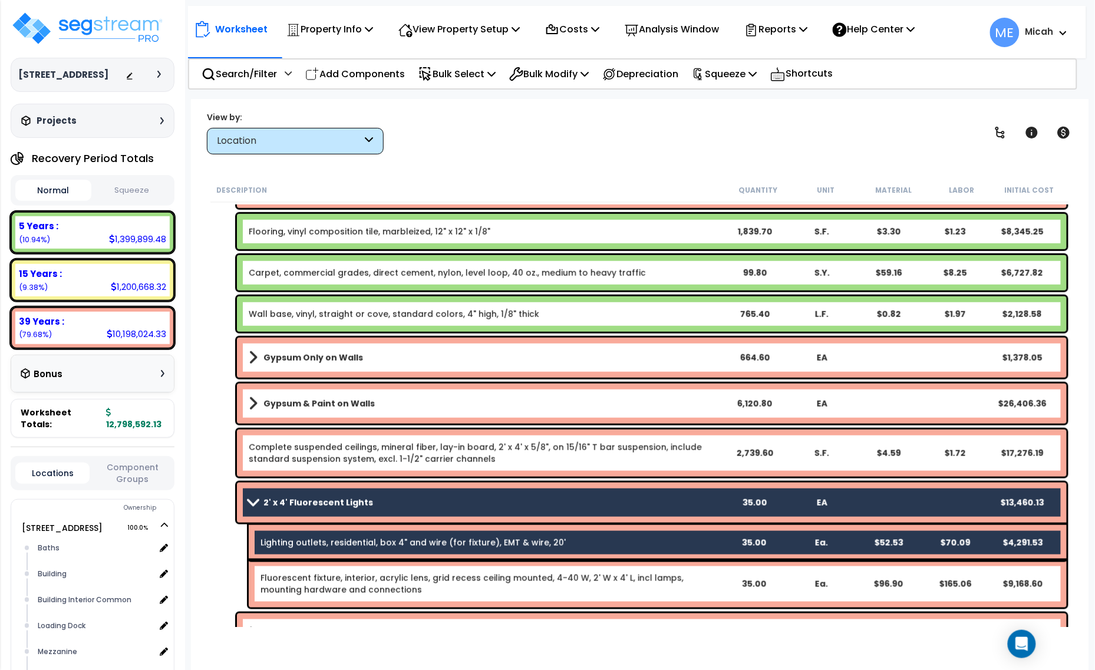
click at [327, 581] on link "Fluorescent fixture, interior, acrylic lens, grid recess ceiling mounted, 4-40 …" at bounding box center [490, 584] width 459 height 24
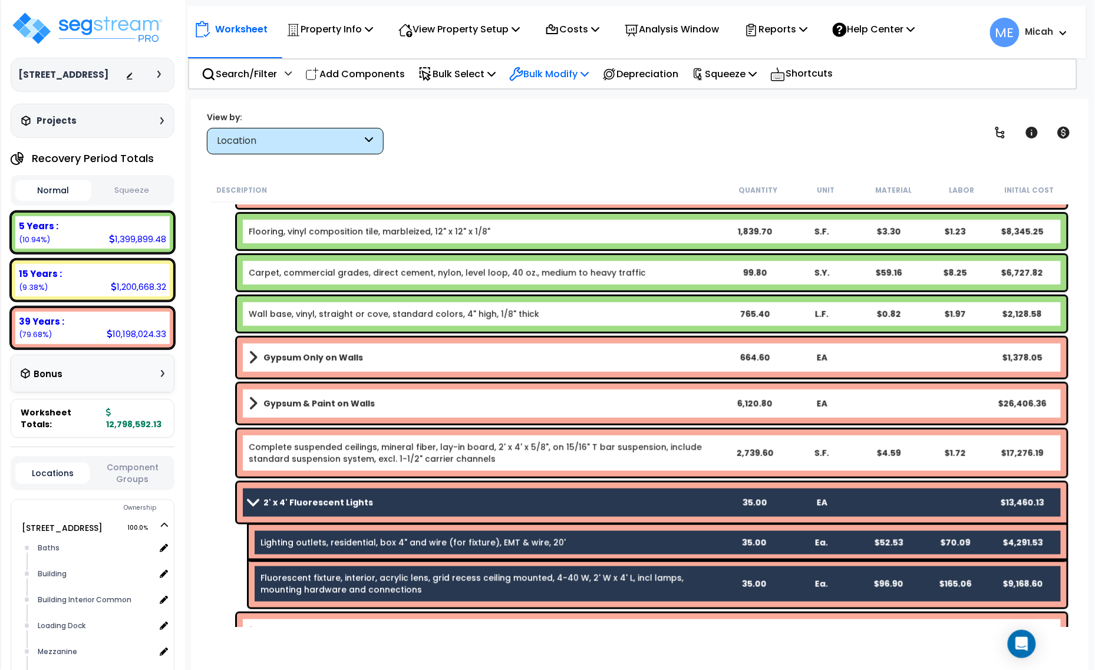
click at [588, 77] on p "Bulk Modify" at bounding box center [549, 74] width 80 height 16
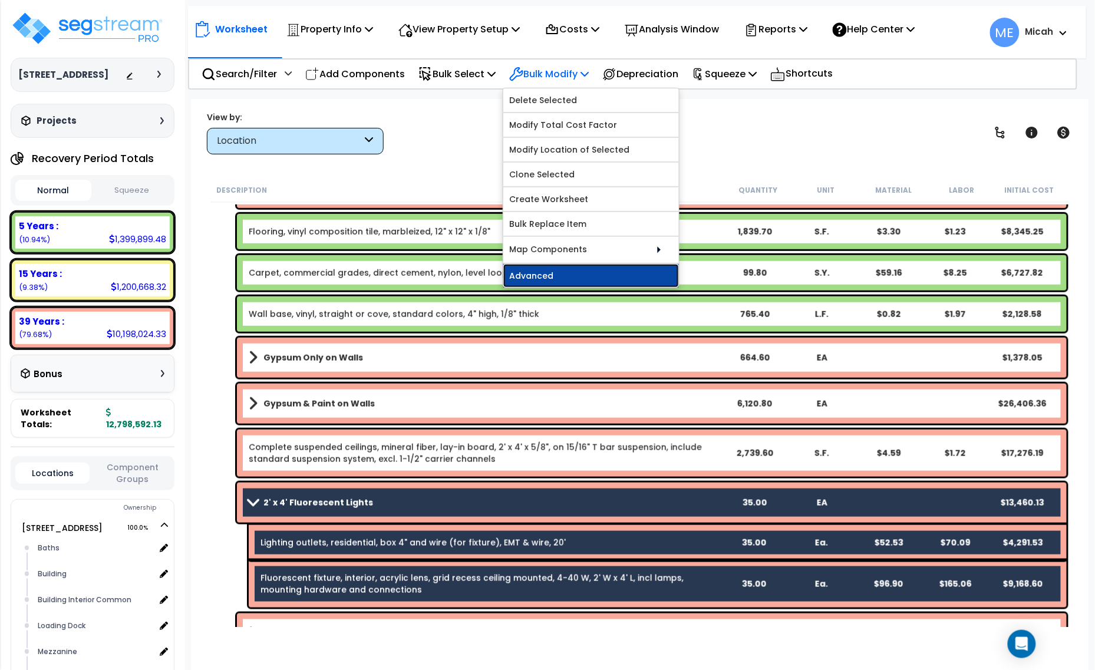
click at [605, 268] on link "Advanced" at bounding box center [591, 276] width 176 height 24
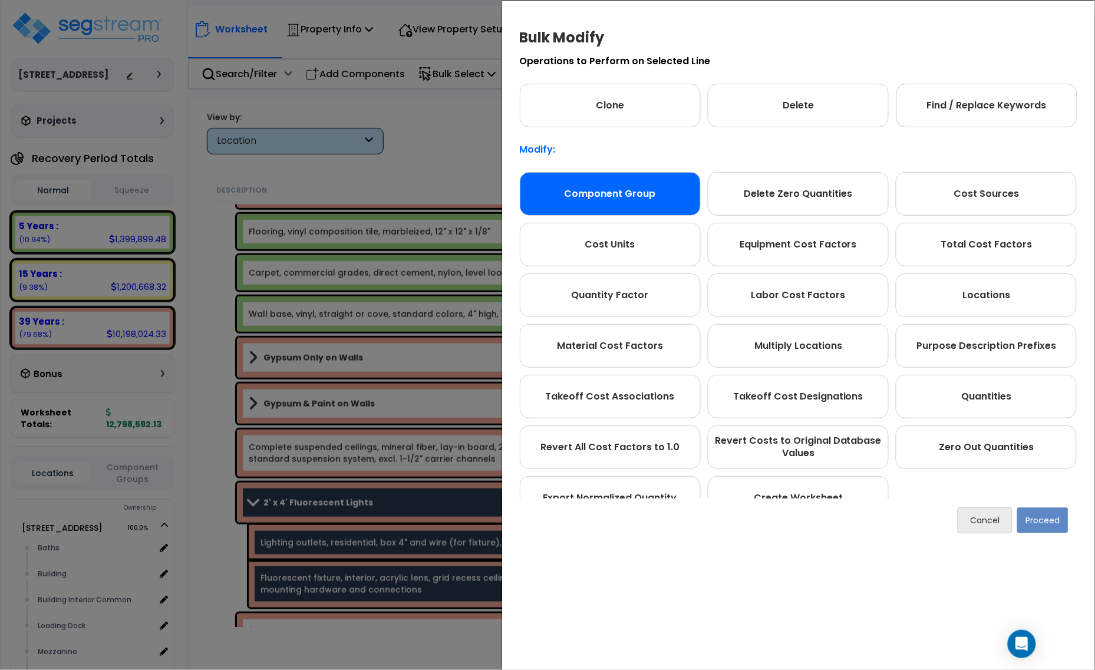
click at [641, 199] on div "Component Group" at bounding box center [610, 194] width 181 height 44
click at [1052, 529] on button "Proceed" at bounding box center [1043, 521] width 51 height 26
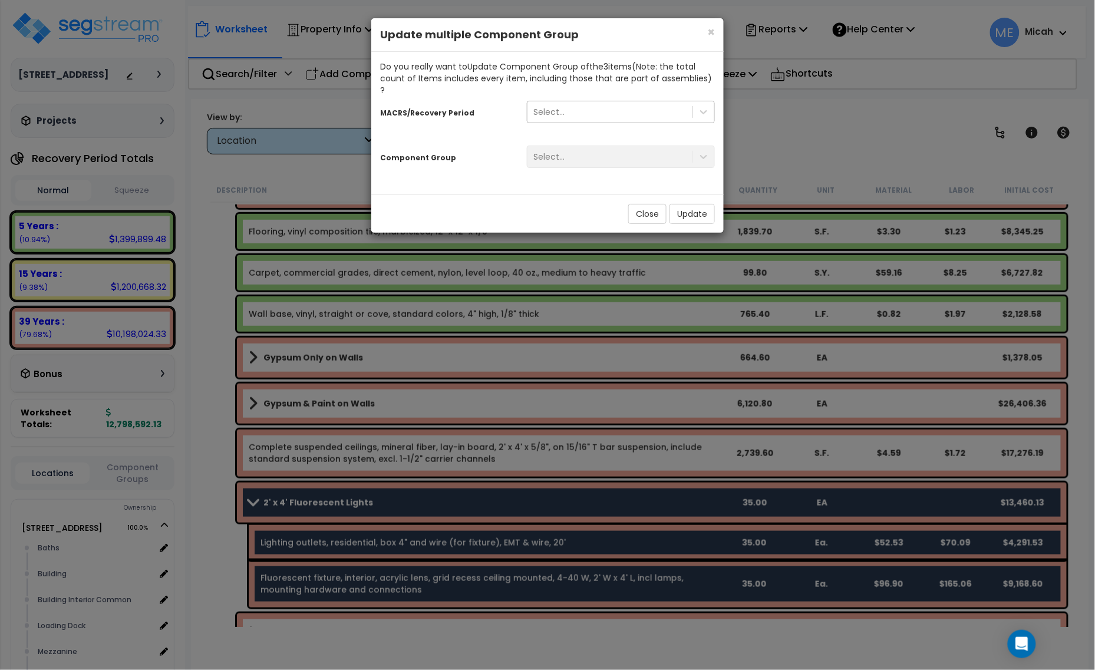
click at [619, 103] on div "Select..." at bounding box center [610, 112] width 165 height 19
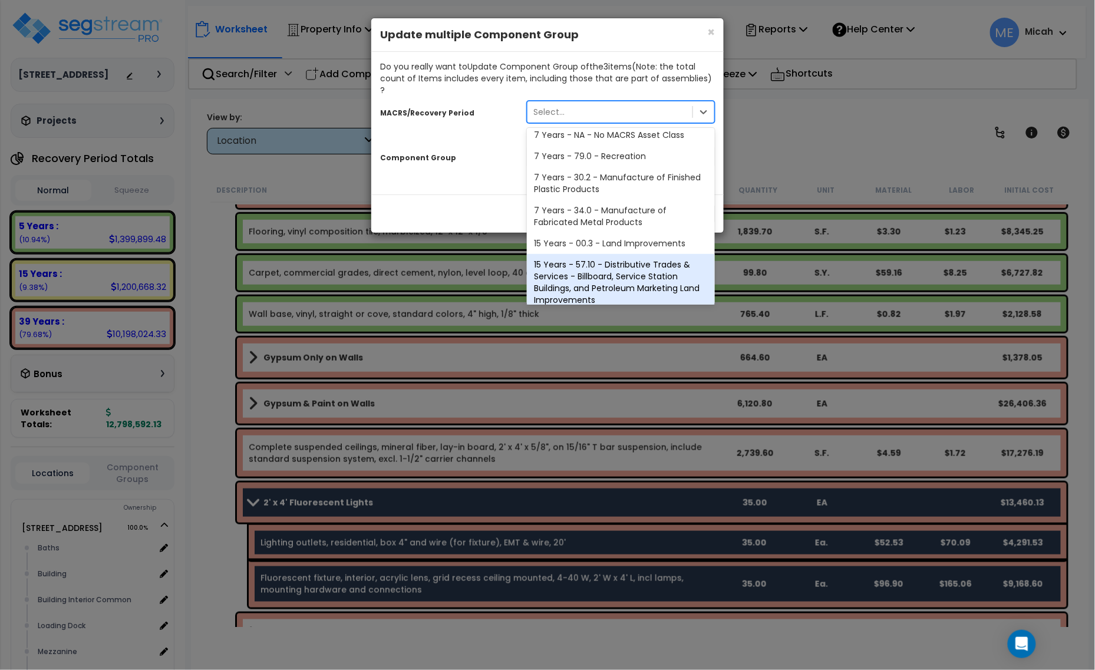
scroll to position [219, 0]
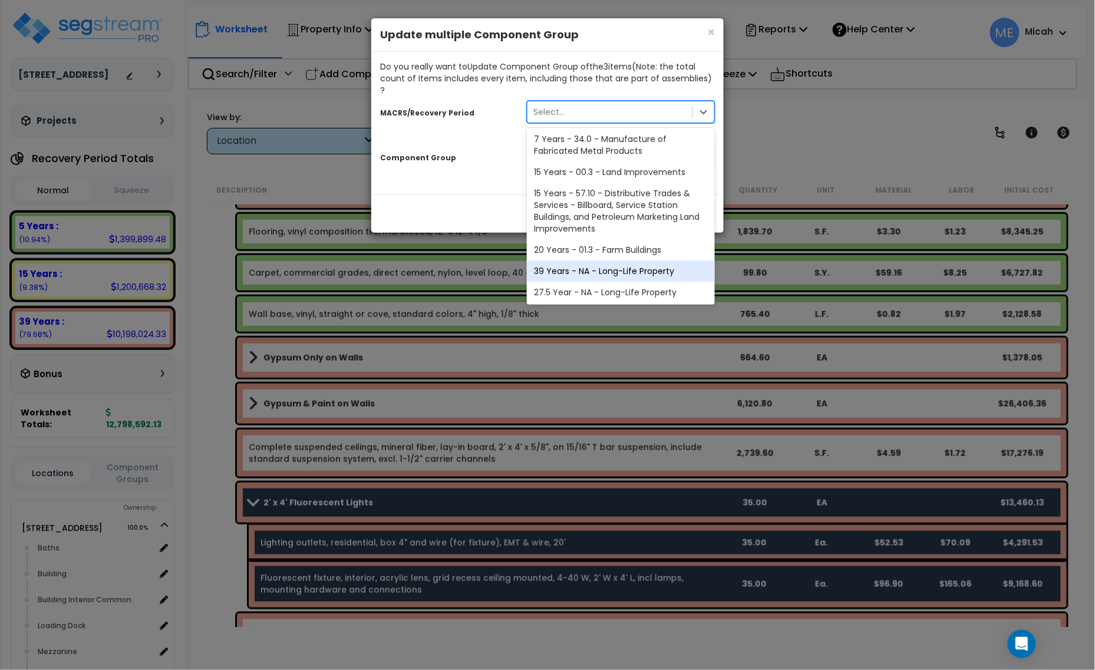
click at [611, 261] on div "39 Years - NA - Long-Life Property" at bounding box center [621, 271] width 188 height 21
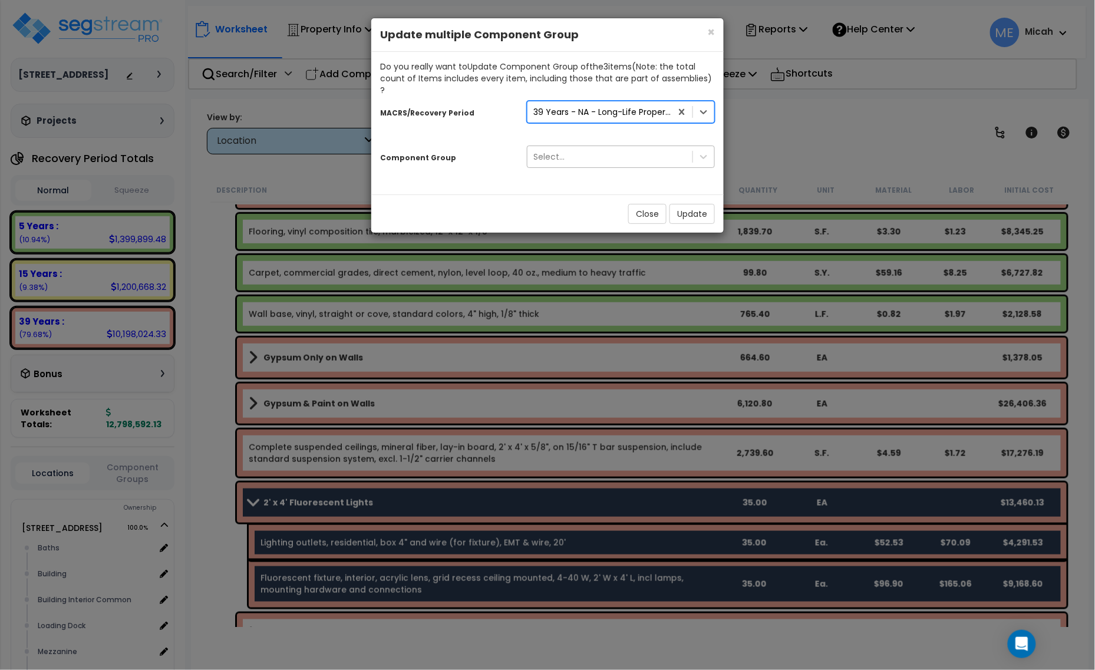
click at [605, 147] on div "Select..." at bounding box center [610, 156] width 165 height 19
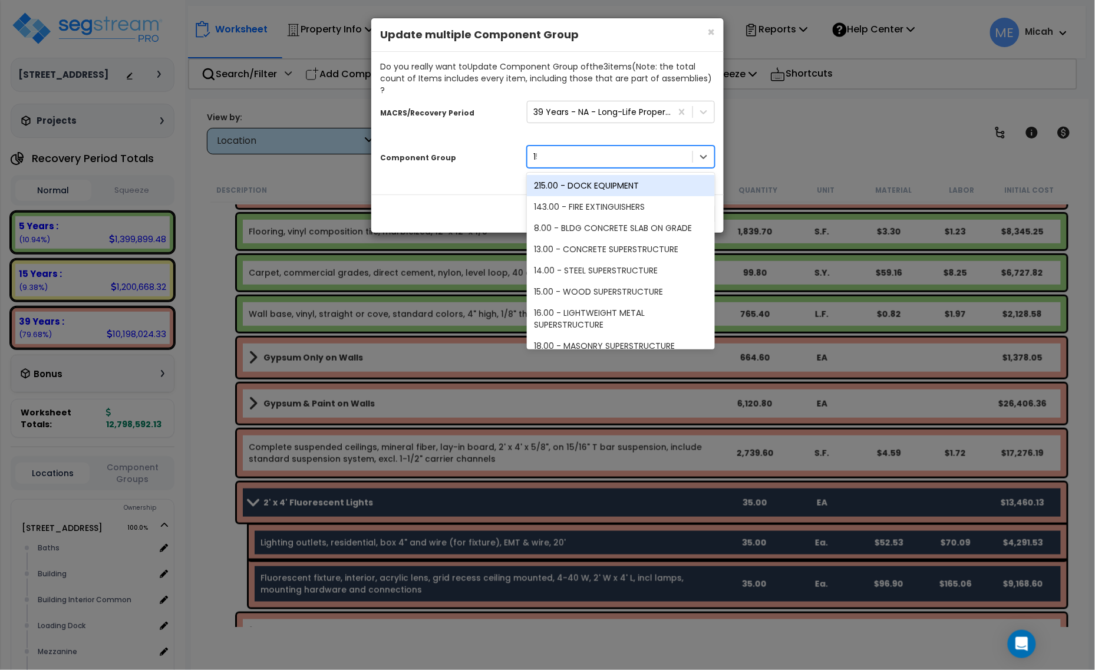
type input "151"
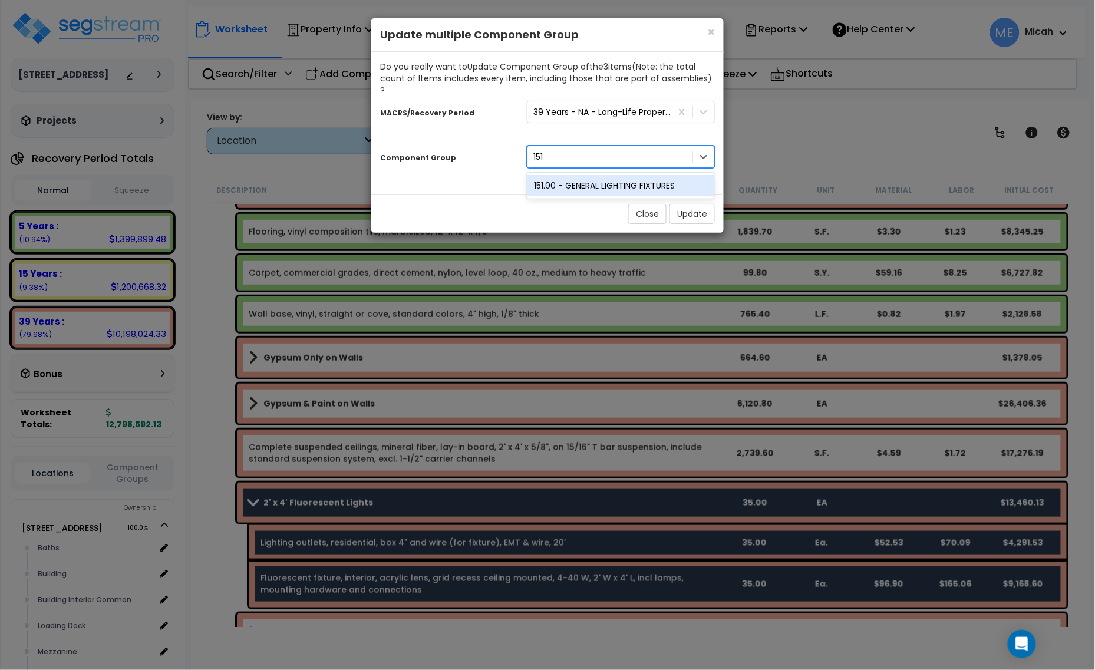
click at [605, 175] on div "151.00 - GENERAL LIGHTING FIXTURES" at bounding box center [621, 185] width 188 height 21
click at [689, 204] on button "Update" at bounding box center [692, 214] width 45 height 20
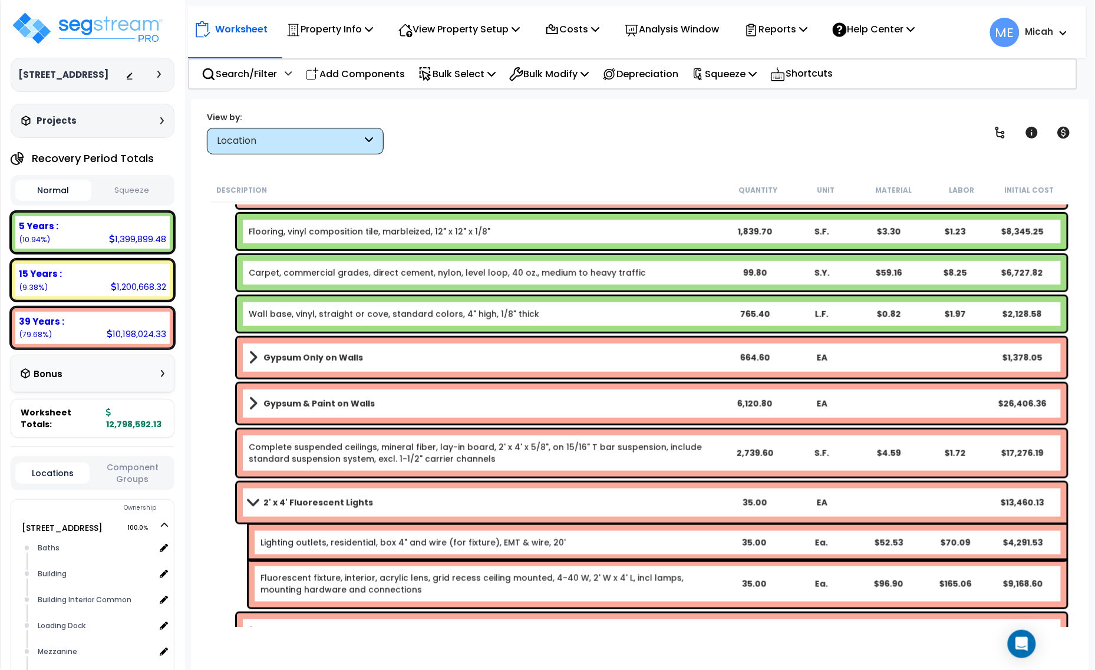
click at [257, 500] on span at bounding box center [253, 502] width 17 height 9
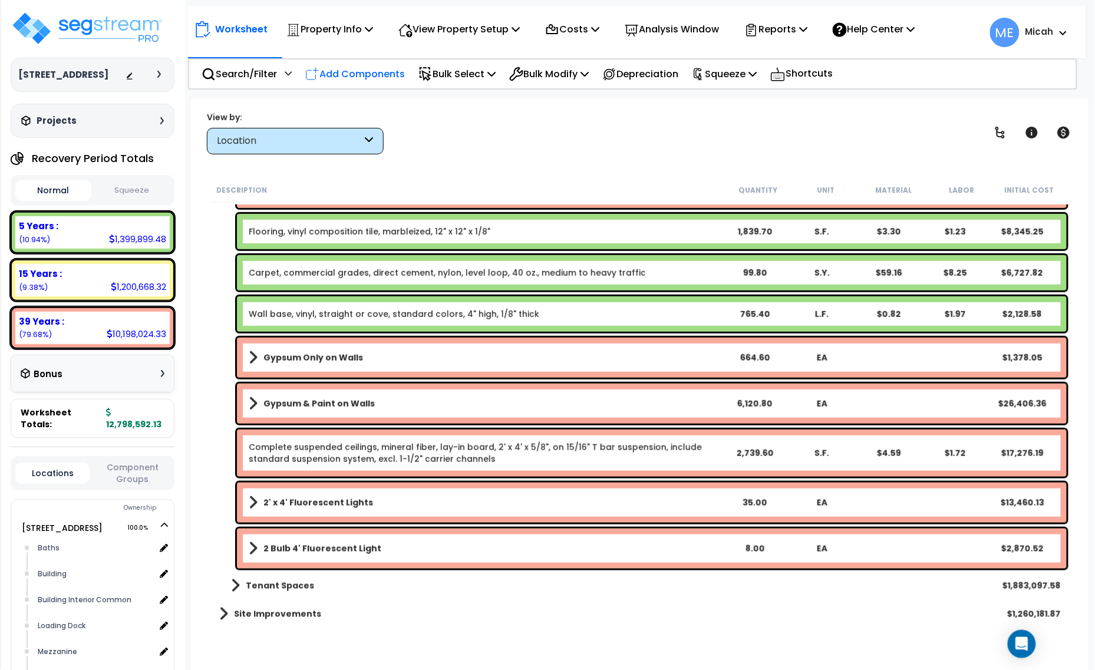
click at [363, 75] on p "Add Components" at bounding box center [355, 74] width 100 height 16
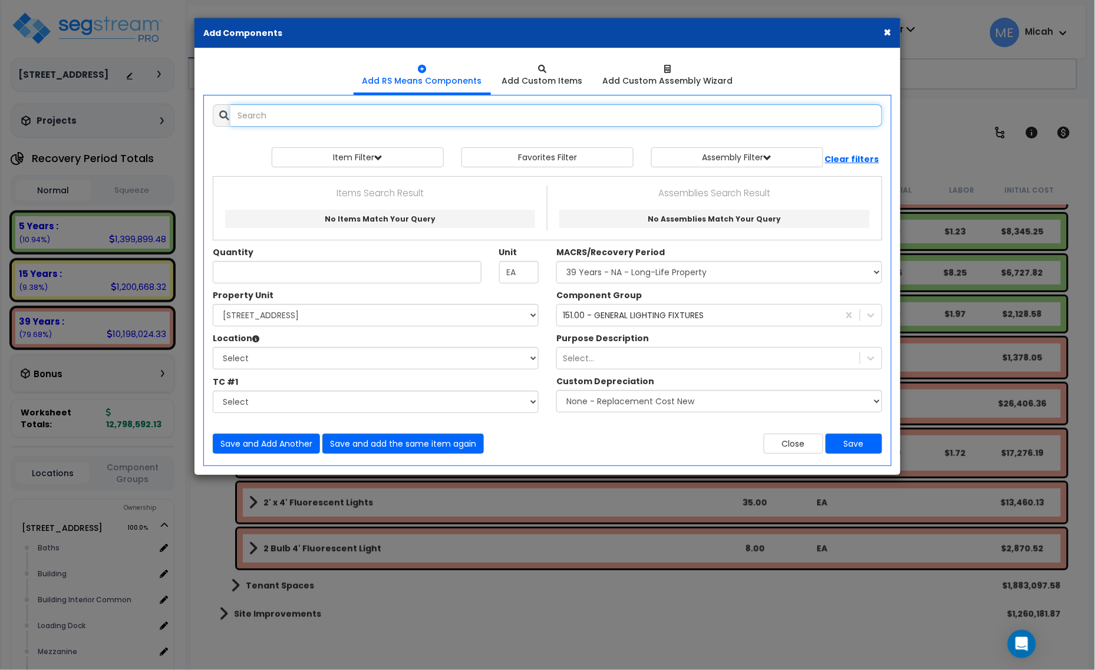
select select
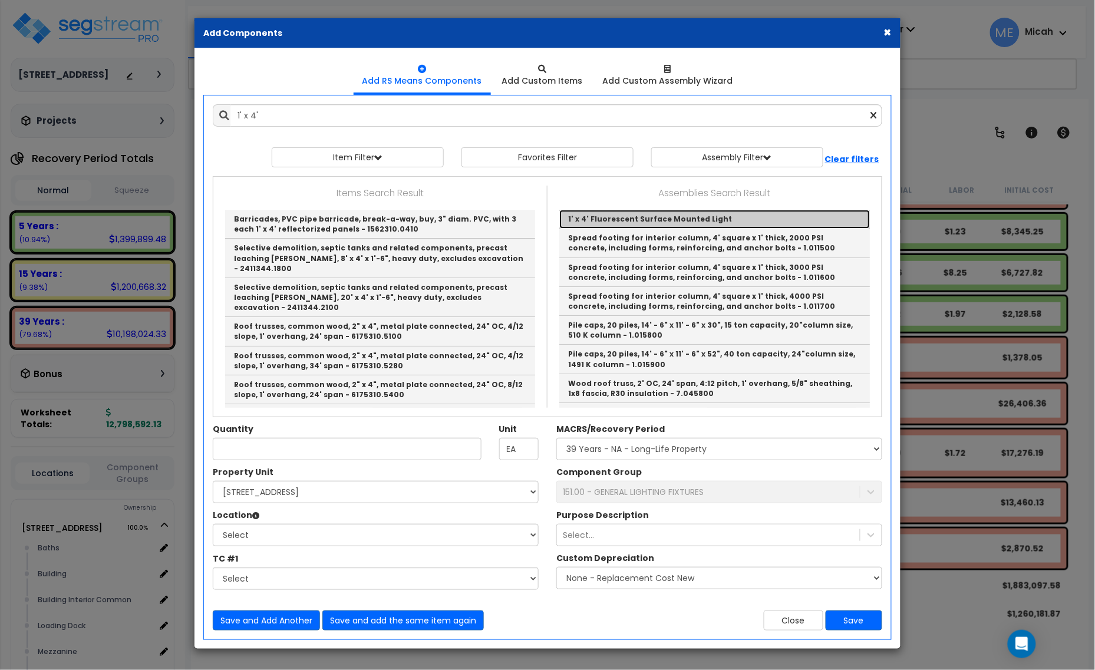
click at [590, 221] on link "1' x 4' Fluorescent Surface Mounted Light" at bounding box center [714, 219] width 311 height 19
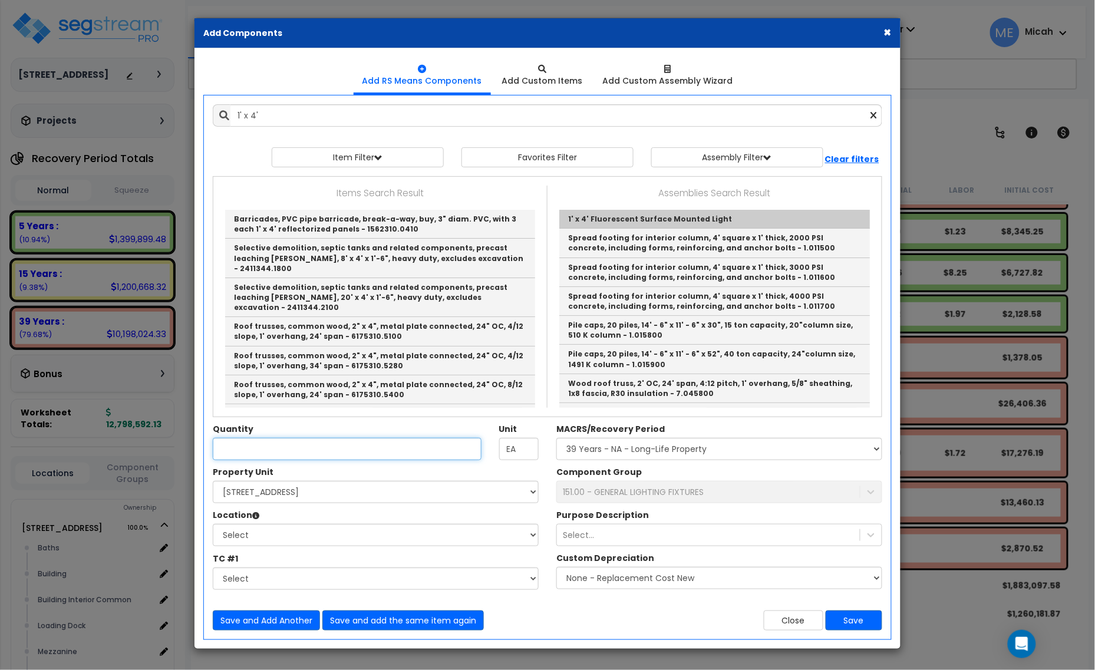
type input "1' x 4' Fluorescent Surface Mounted Light"
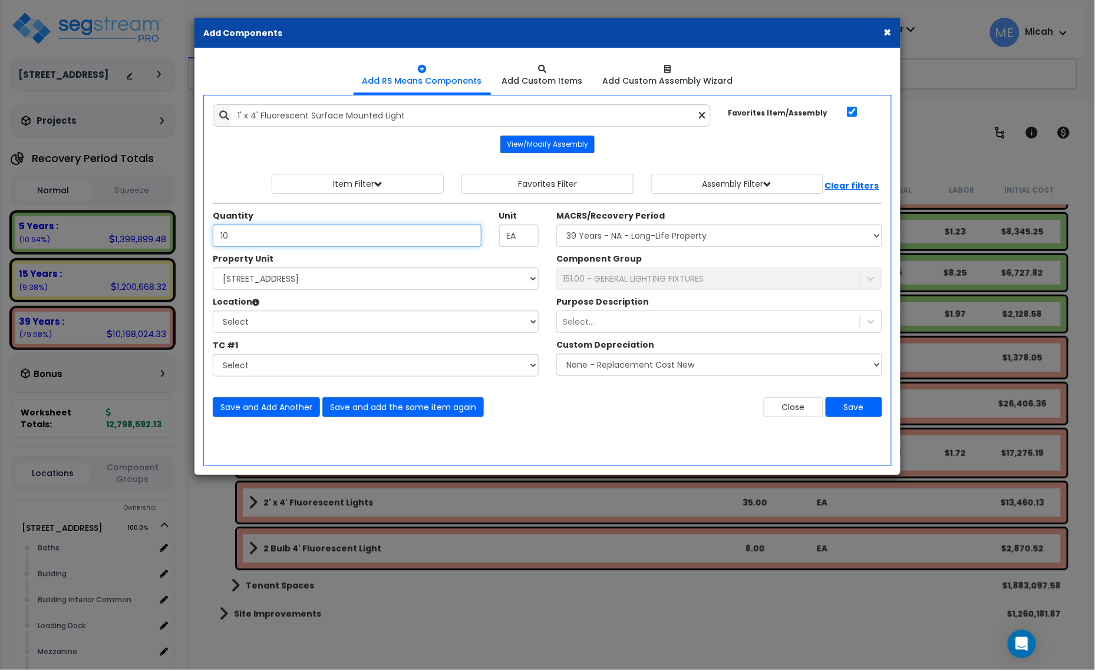
type input "10"
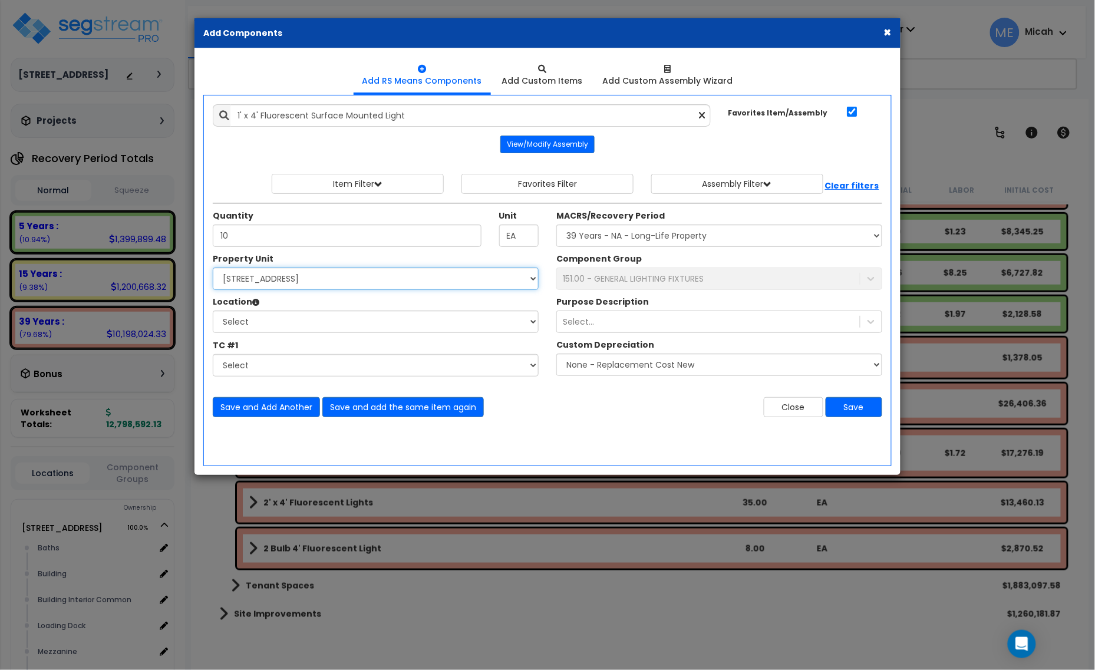
click at [328, 290] on select "Select [STREET_ADDRESS] Site Improvements" at bounding box center [376, 279] width 326 height 22
select select "166495"
click at [213, 268] on select "Select [STREET_ADDRESS] Site Improvements" at bounding box center [376, 279] width 326 height 22
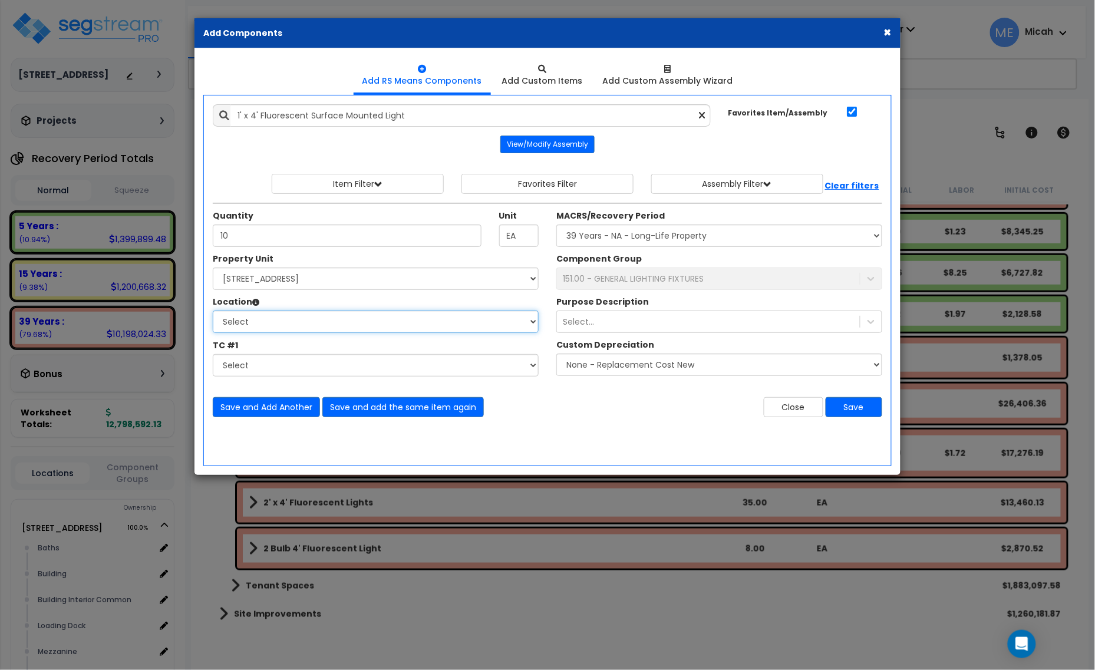
click at [307, 316] on select "Select Baths Building Building Interior Building Interior Common Loading Dock […" at bounding box center [376, 322] width 326 height 22
select select "10387"
click at [213, 311] on select "Select Baths Building Building Interior Building Interior Common Loading Dock […" at bounding box center [376, 322] width 326 height 22
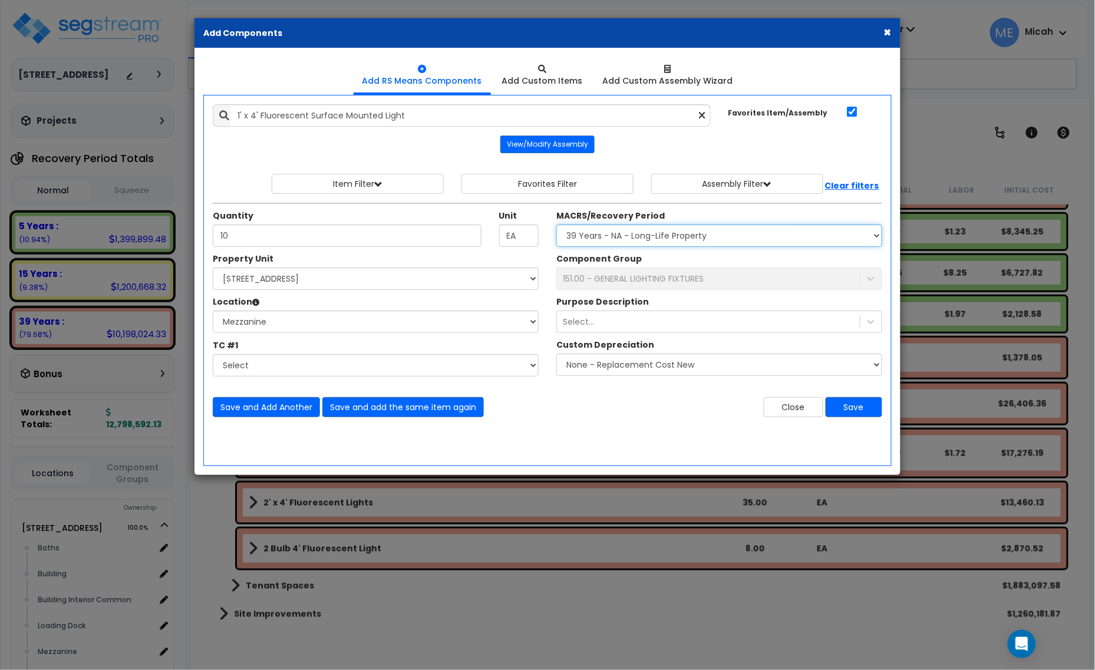
click at [624, 236] on select "Select MACRS/Recovery Period 5 Years - 57.0 - Distributive Trades & Services 5 …" at bounding box center [720, 236] width 326 height 22
select select "3669"
click at [557, 225] on select "Select MACRS/Recovery Period 5 Years - 57.0 - Distributive Trades & Services 5 …" at bounding box center [720, 236] width 326 height 22
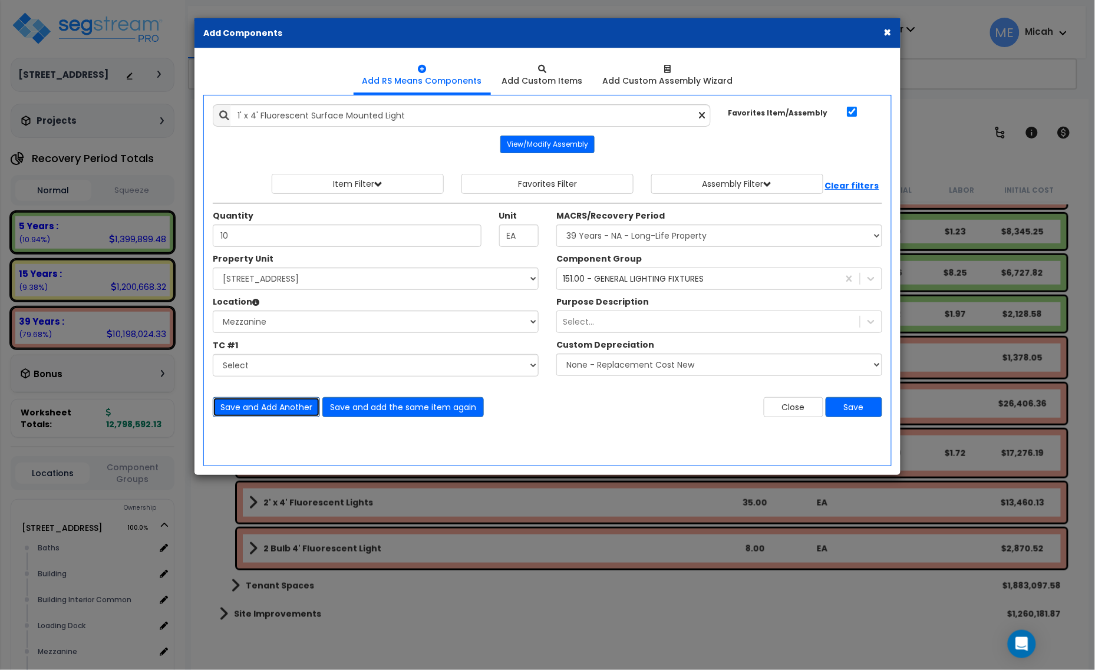
click at [246, 409] on button "Save and Add Another" at bounding box center [266, 407] width 107 height 20
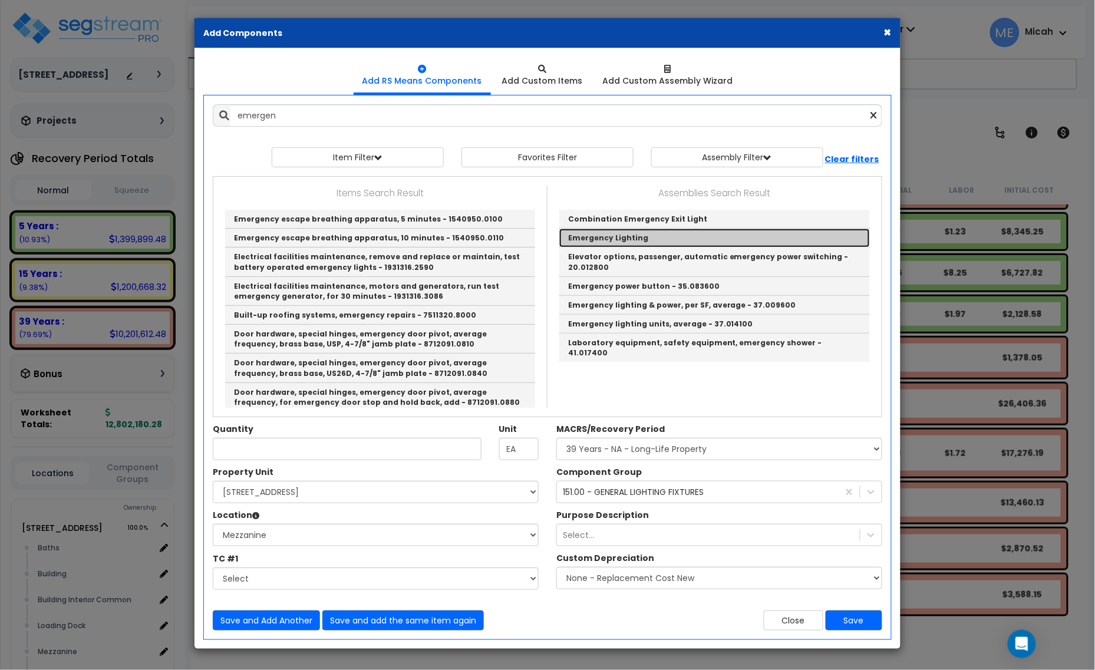
click at [643, 236] on link "Emergency Lighting" at bounding box center [714, 238] width 311 height 19
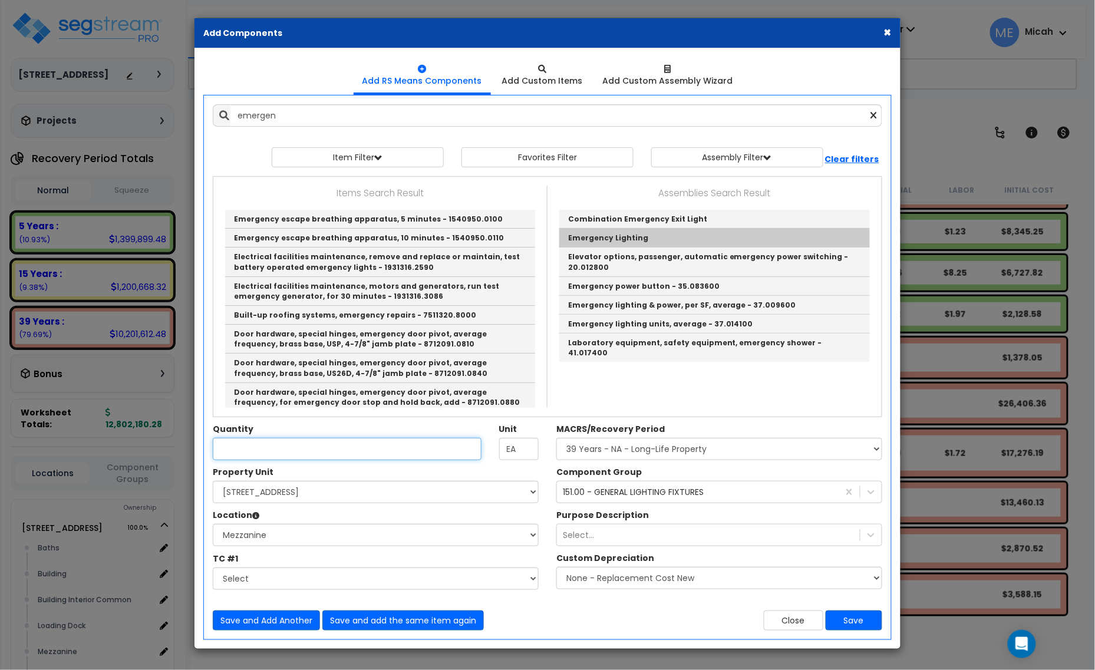
type input "Emergency Lighting"
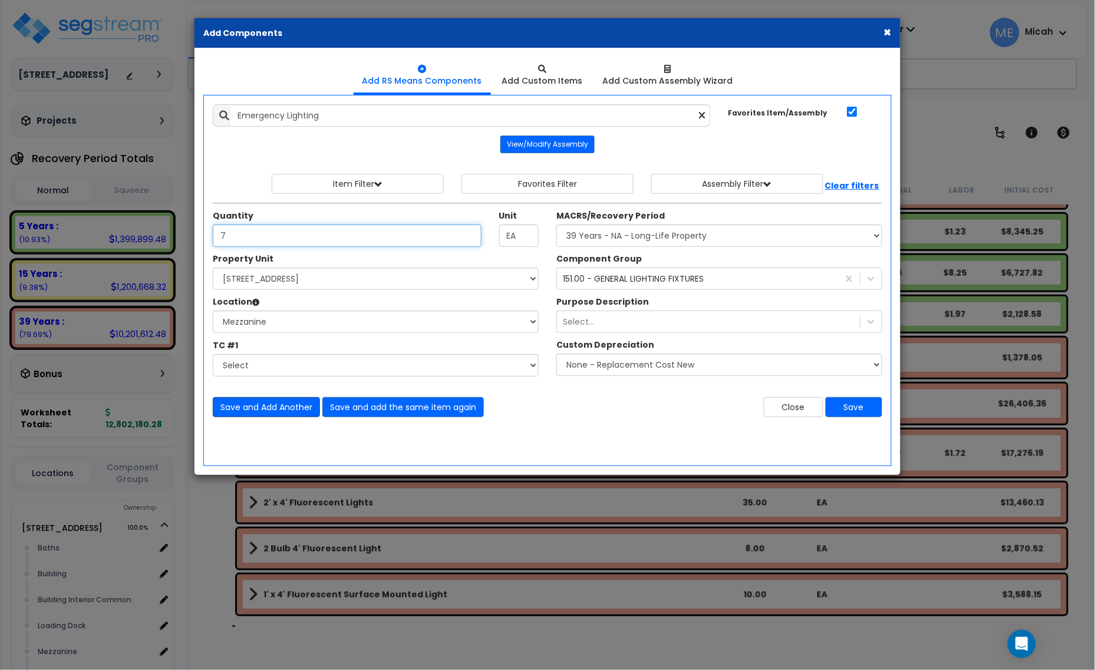
type input "7"
click at [289, 405] on button "Save and Add Another" at bounding box center [266, 407] width 107 height 20
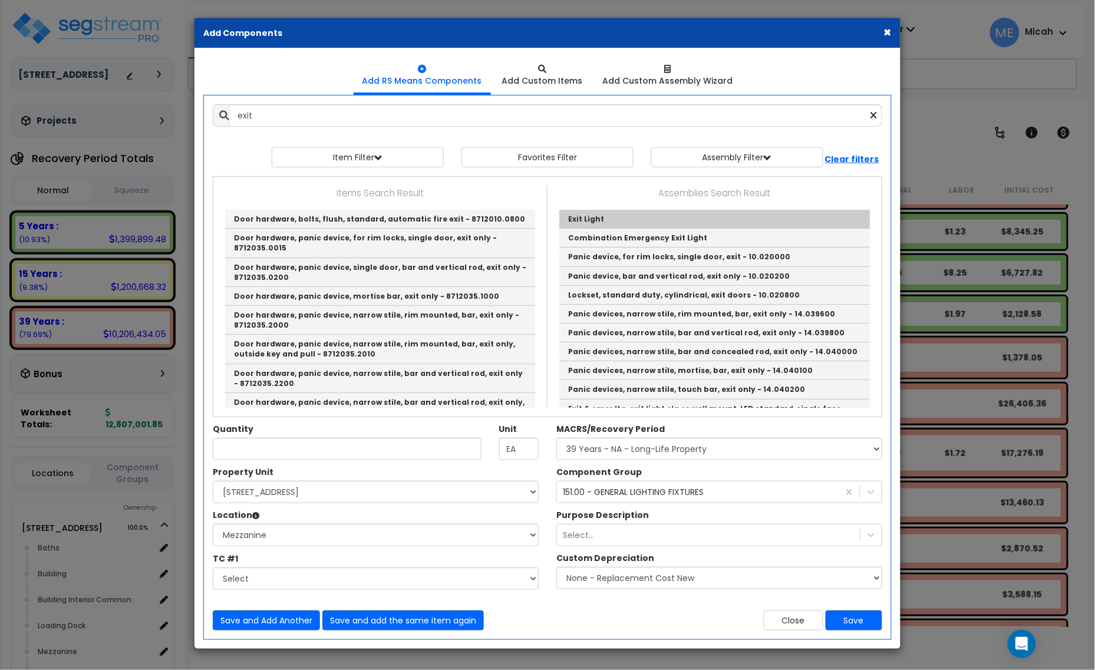
drag, startPoint x: 615, startPoint y: 206, endPoint x: 612, endPoint y: 213, distance: 7.7
click at [615, 206] on div "Assemblies Search Result Exit Light Combination Emergency Exit Light Panic devi…" at bounding box center [715, 297] width 334 height 222
click at [609, 217] on link "Exit Light" at bounding box center [714, 219] width 311 height 19
type input "Exit Light"
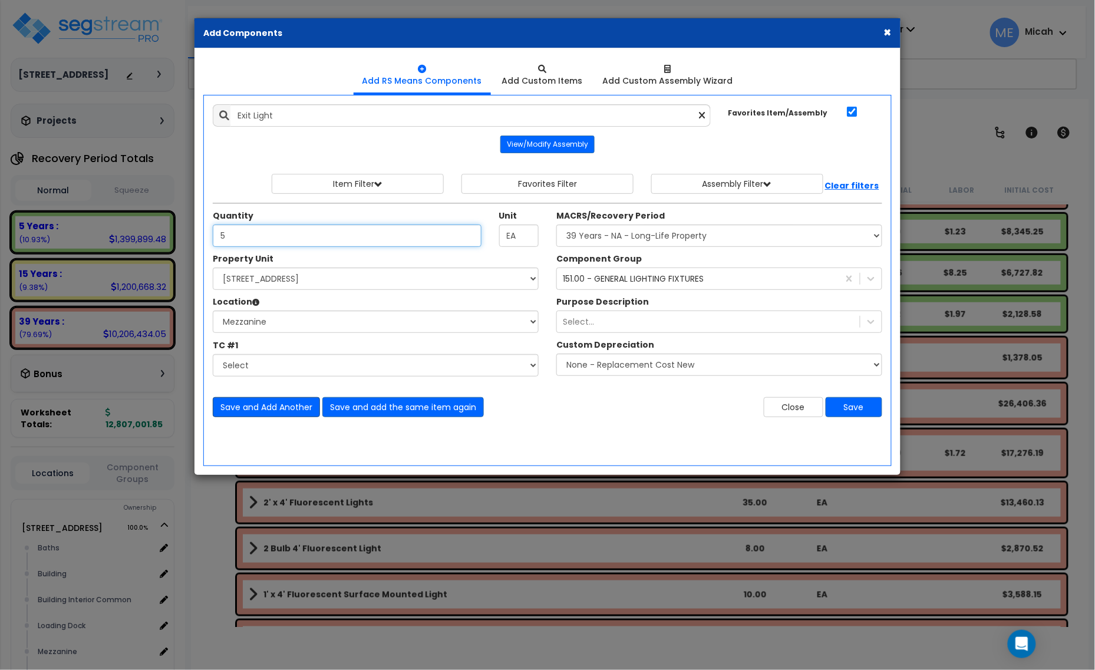
type input "5"
click at [273, 407] on button "Save and Add Another" at bounding box center [266, 407] width 107 height 20
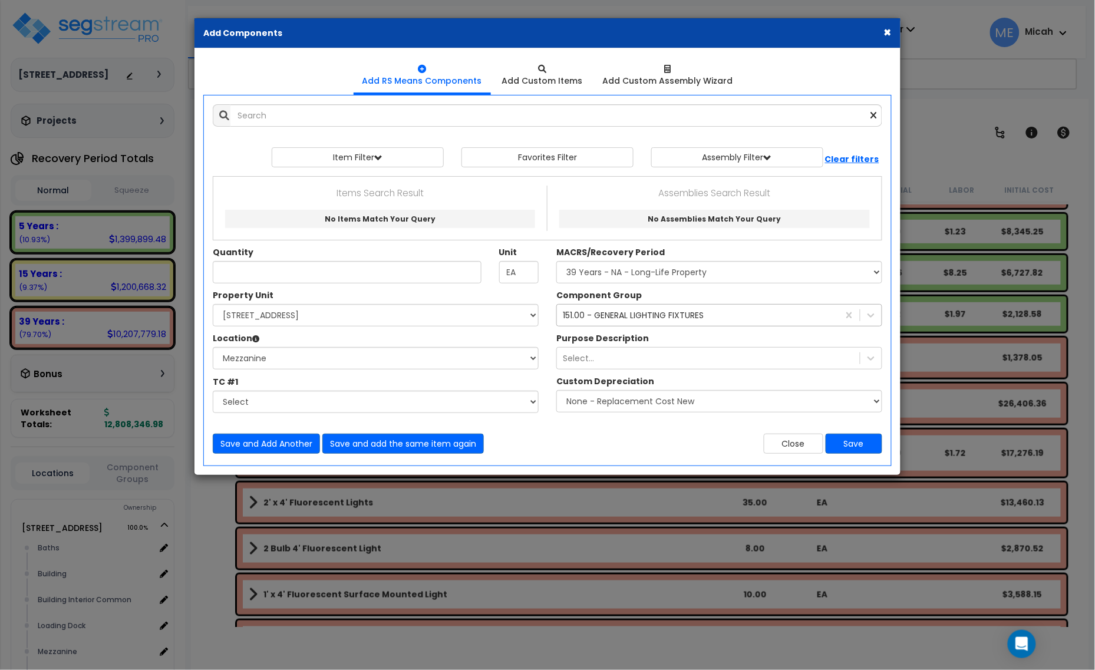
click at [666, 318] on div "151.00 - GENERAL LIGHTING FIXTURES" at bounding box center [633, 315] width 141 height 12
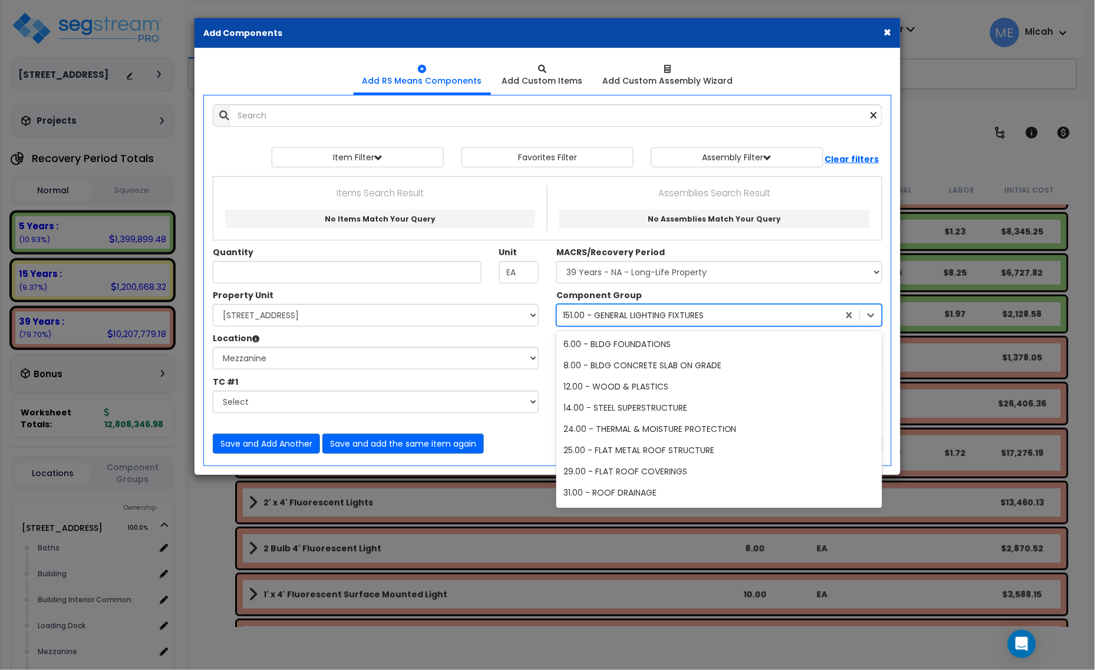
scroll to position [638, 0]
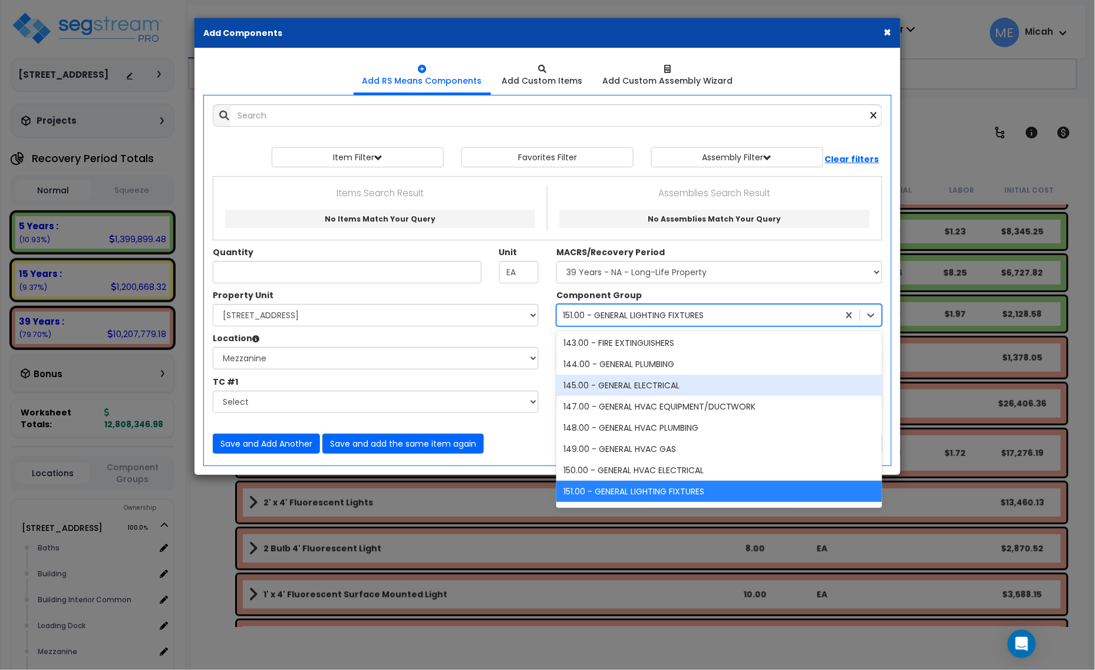
click at [658, 384] on div "145.00 - GENERAL ELECTRICAL" at bounding box center [720, 385] width 326 height 21
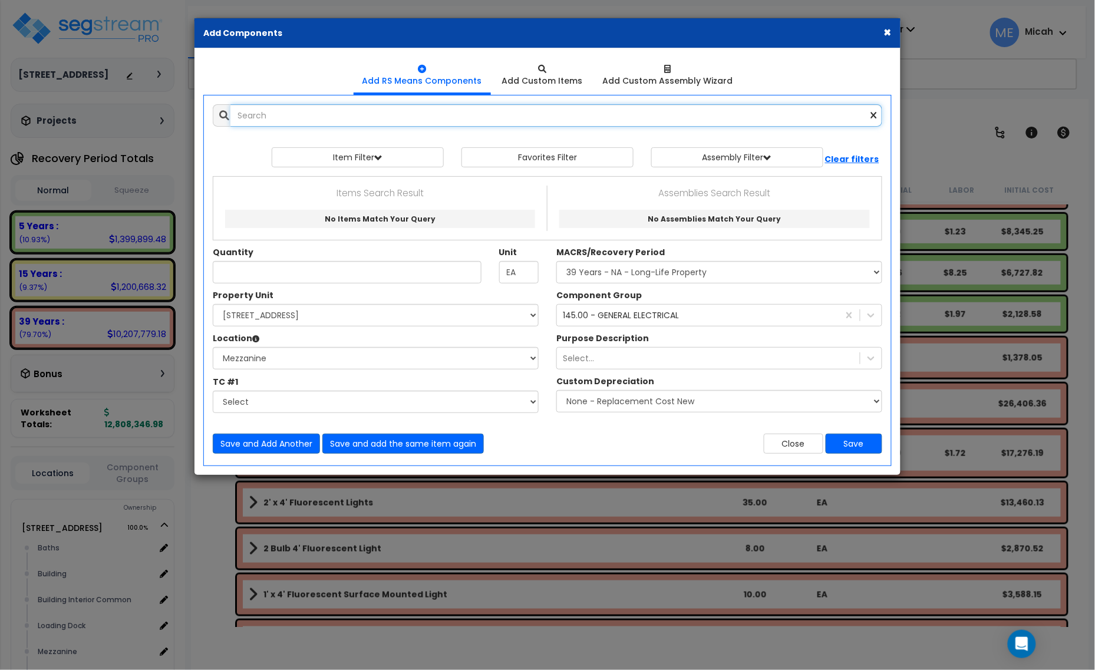
click at [287, 118] on input "text" at bounding box center [557, 115] width 652 height 22
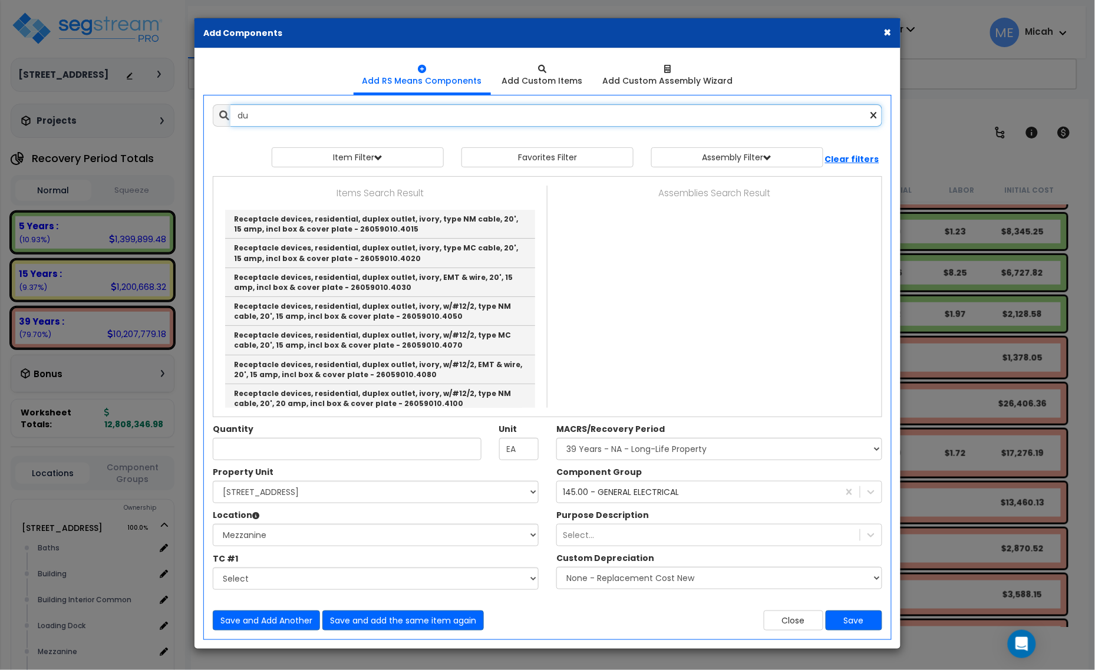
type input "d"
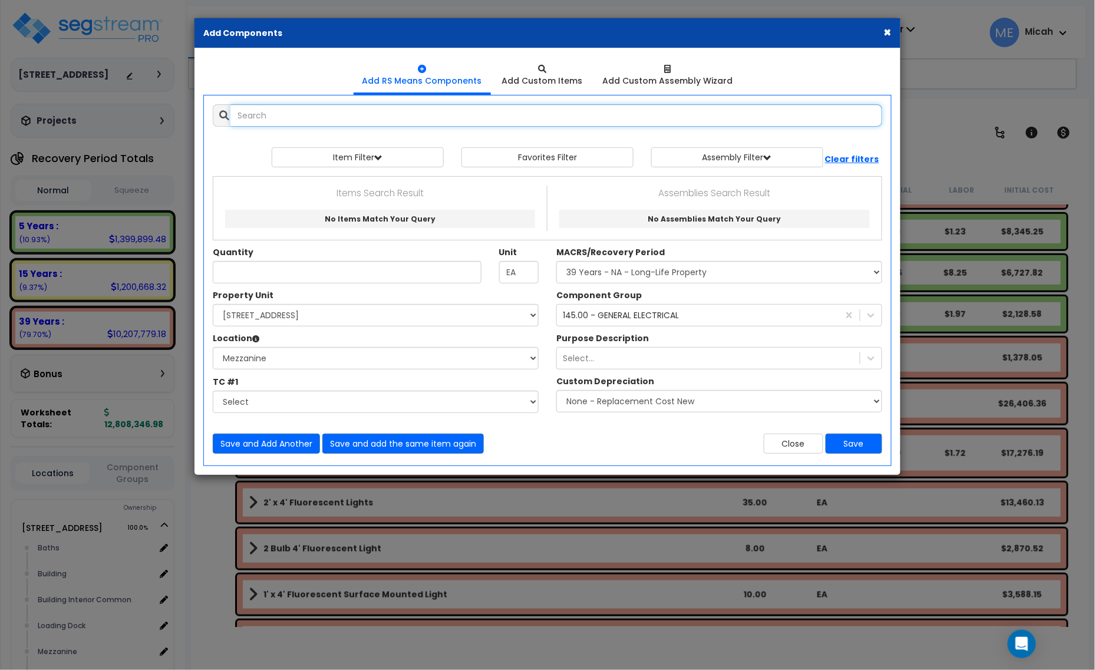
type input "o"
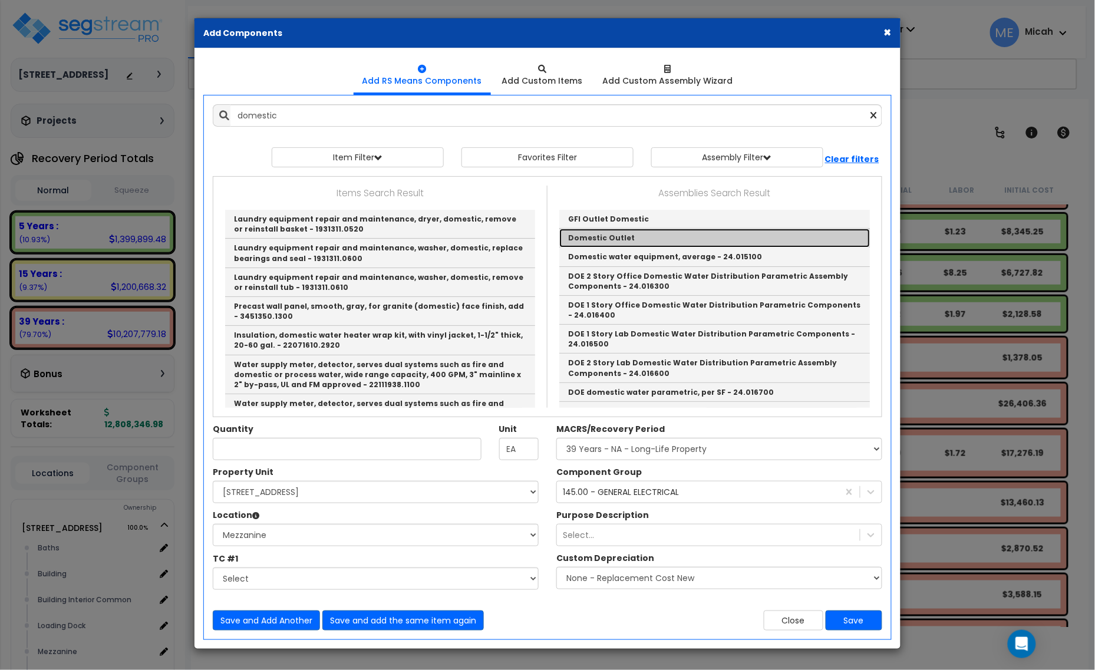
click at [617, 238] on link "Domestic Outlet" at bounding box center [714, 238] width 311 height 19
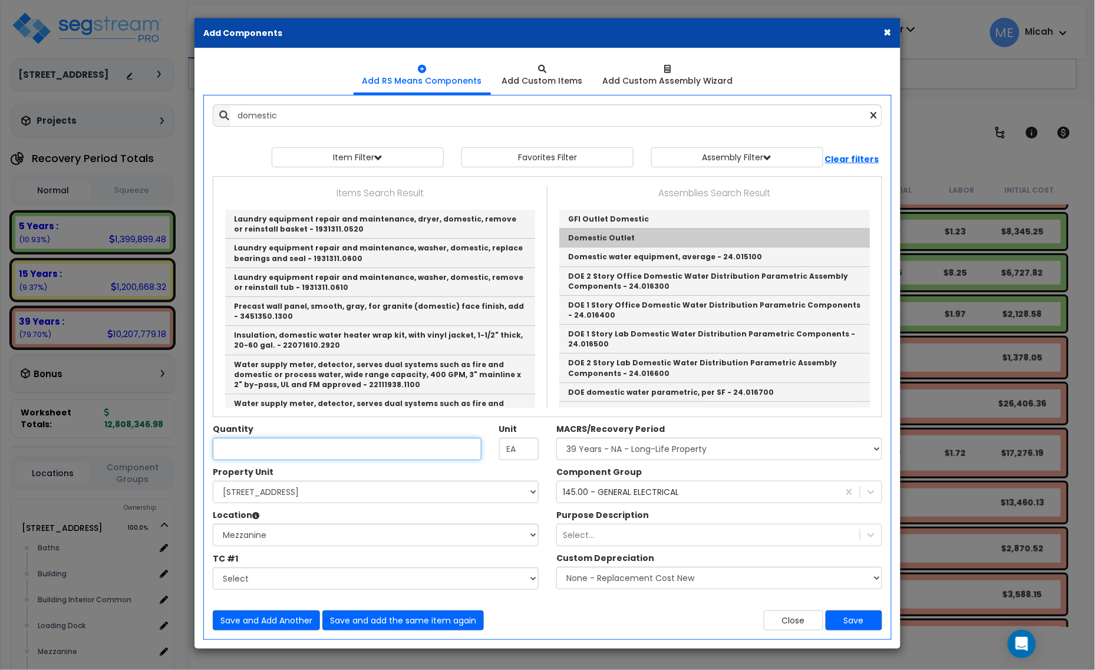
type input "Domestic Outlet"
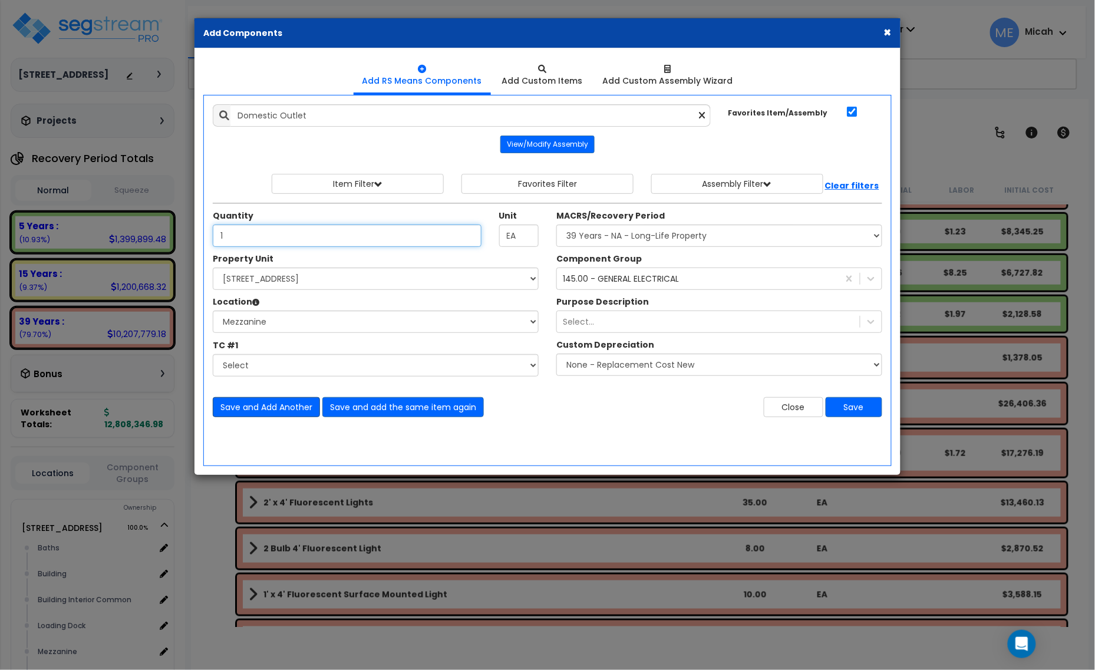
type input "1"
click at [252, 409] on button "Save and Add Another" at bounding box center [266, 407] width 107 height 20
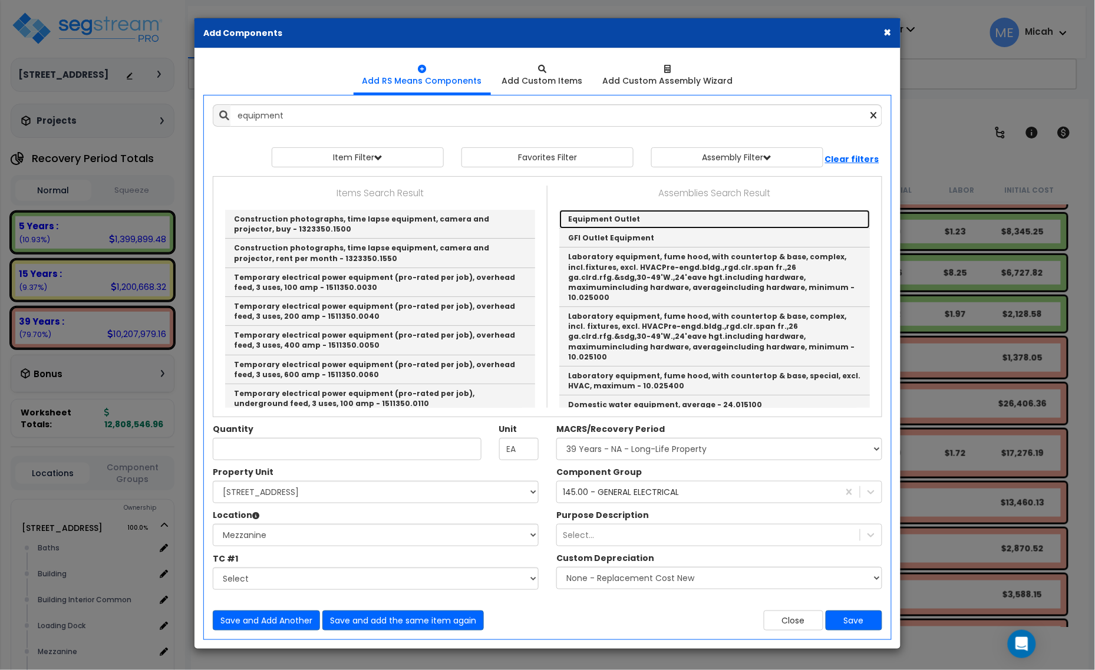
click at [630, 219] on link "Equipment Outlet" at bounding box center [714, 219] width 311 height 19
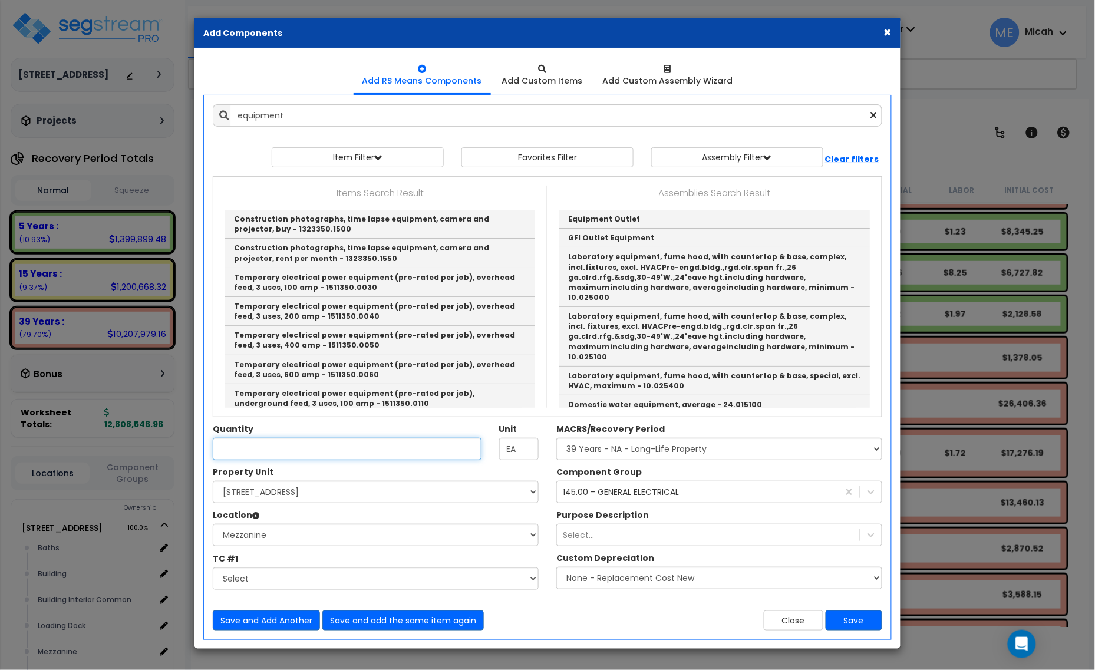
type input "Equipment Outlet"
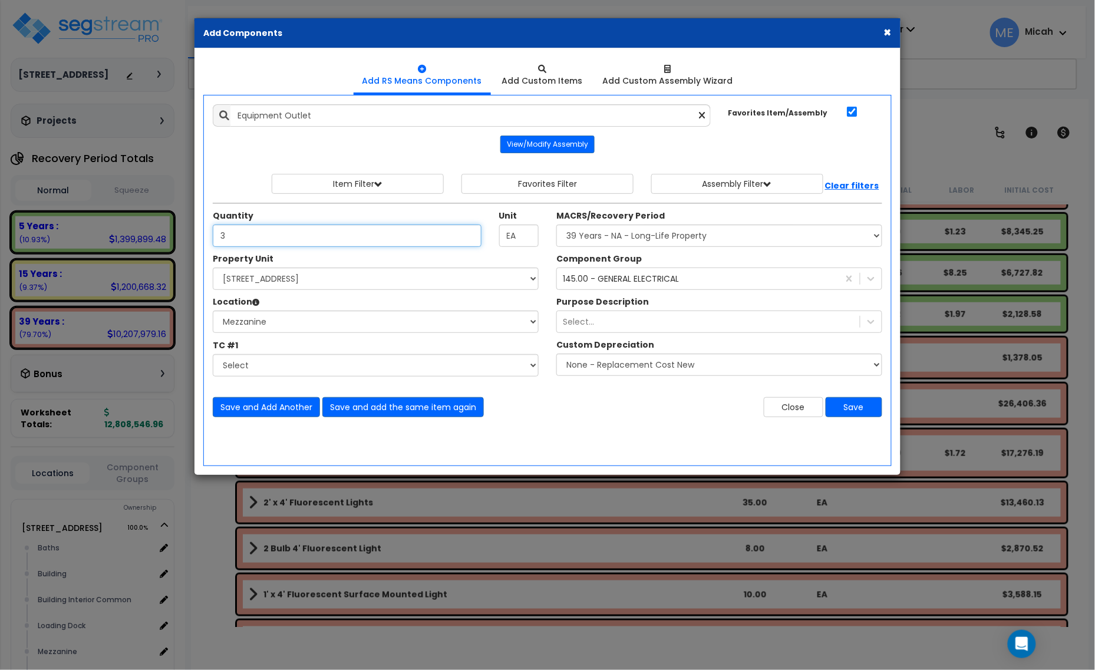
type input "3"
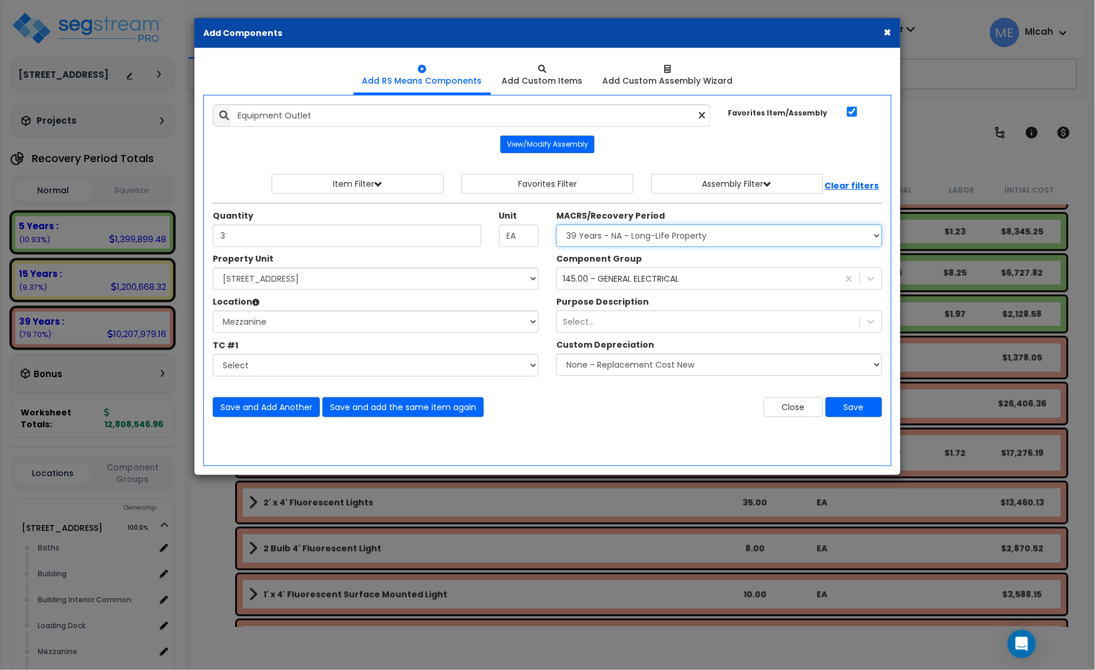
click at [659, 243] on select "Select MACRS/Recovery Period 5 Years - 57.0 - Distributive Trades & Services 5 …" at bounding box center [720, 236] width 326 height 22
select select "3667"
click at [557, 225] on select "Select MACRS/Recovery Period 5 Years - 57.0 - Distributive Trades & Services 5 …" at bounding box center [720, 236] width 326 height 22
click at [634, 281] on div "145.00 - GENERAL ELECTRICAL" at bounding box center [621, 279] width 116 height 12
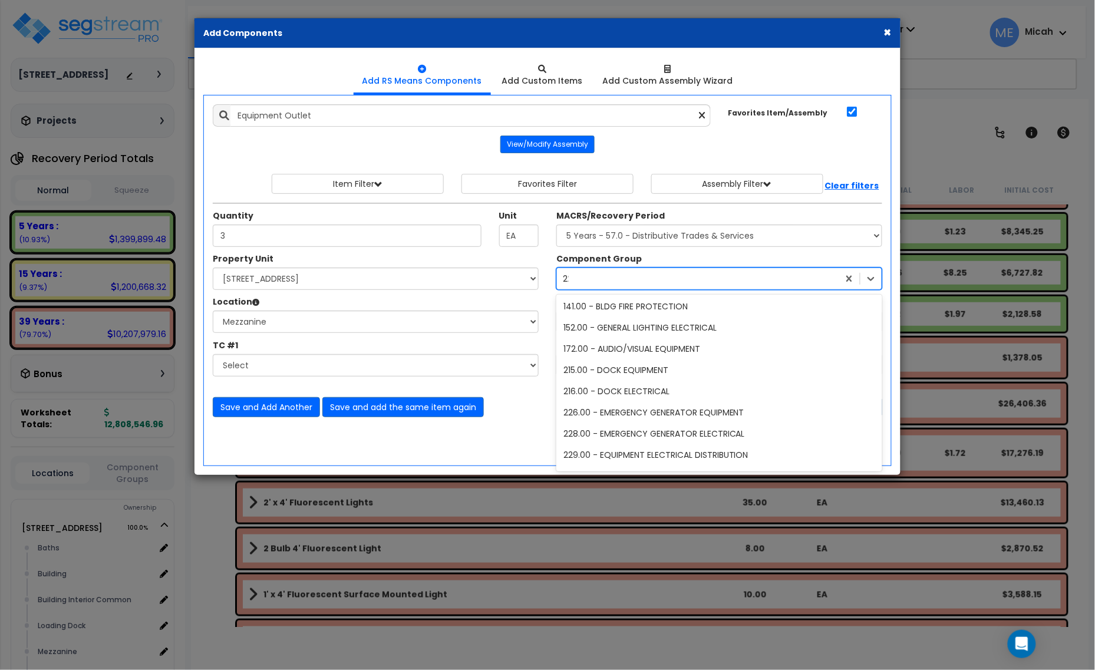
scroll to position [0, 0]
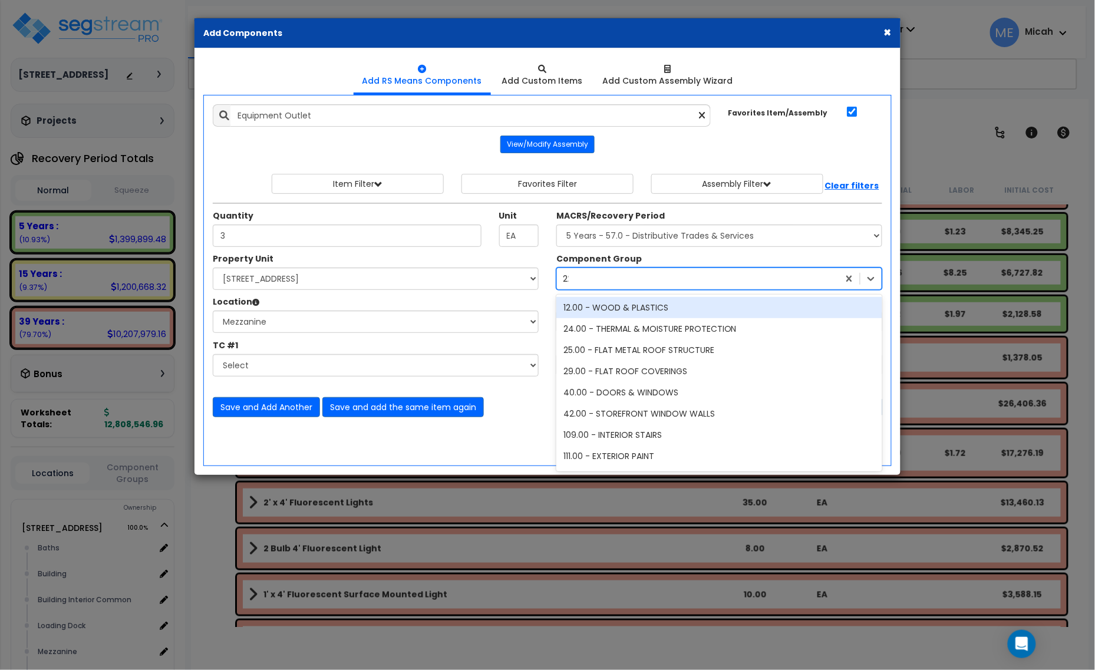
type input "229"
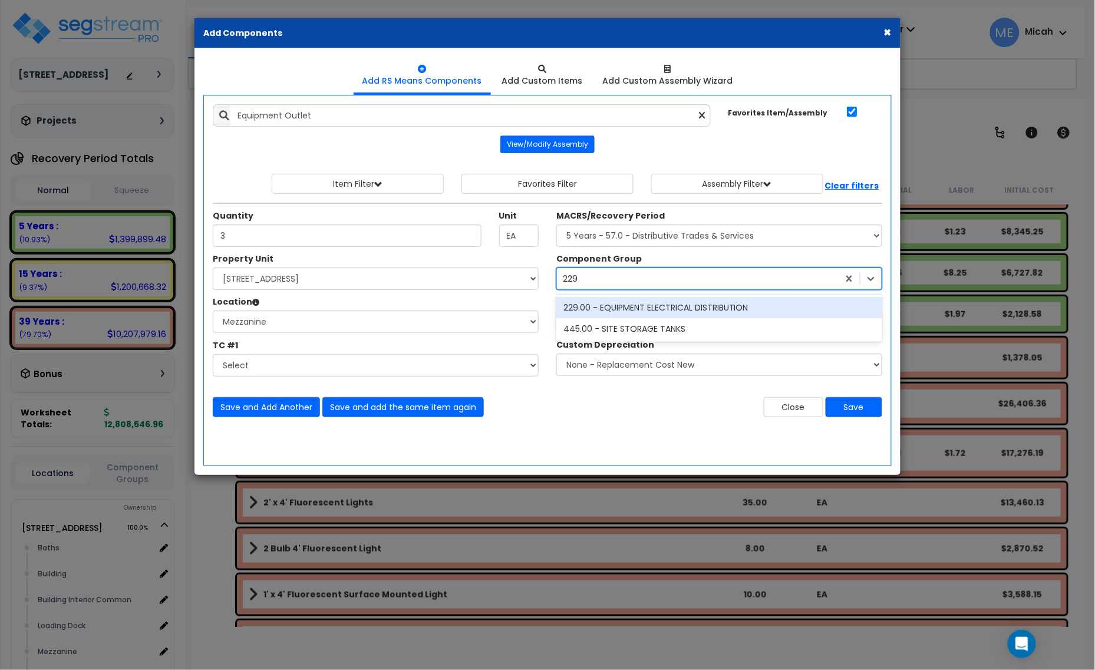
click at [661, 302] on div "229.00 - EQUIPMENT ELECTRICAL DISTRIBUTION" at bounding box center [720, 307] width 326 height 21
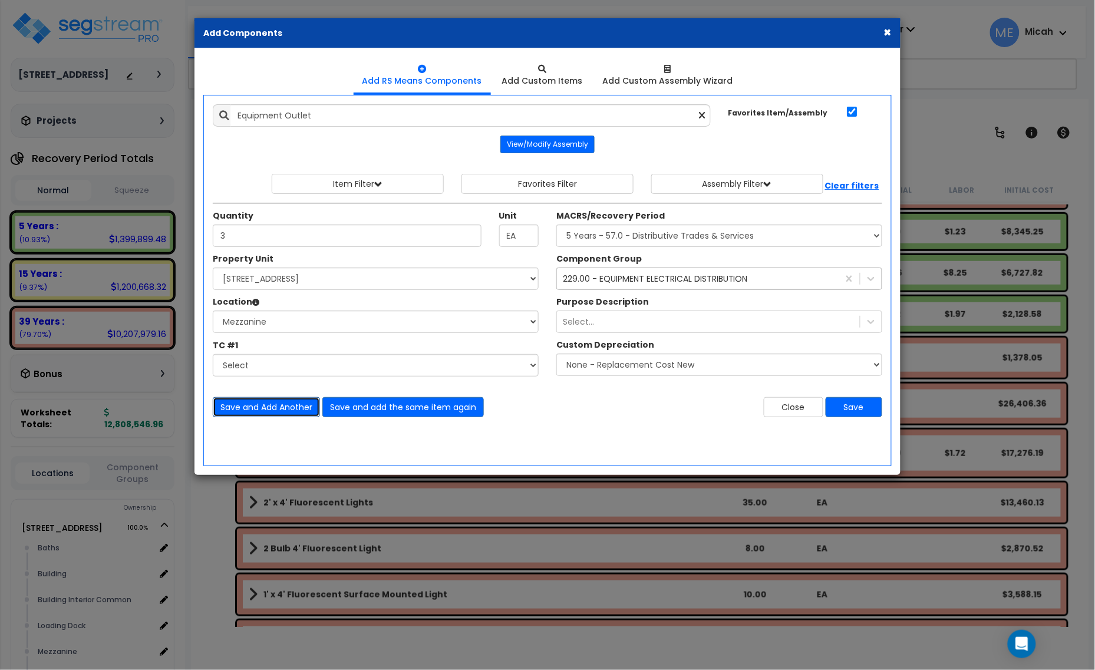
click at [265, 404] on button "Save and Add Another" at bounding box center [266, 407] width 107 height 20
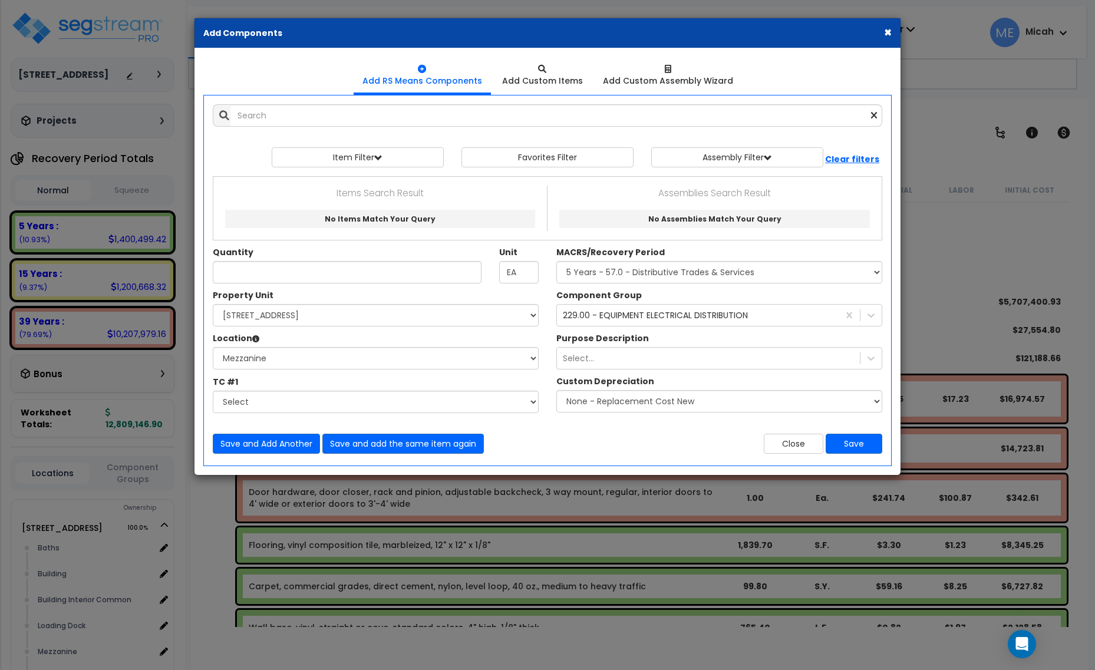
select select "3667"
select select "166495"
select select "10387"
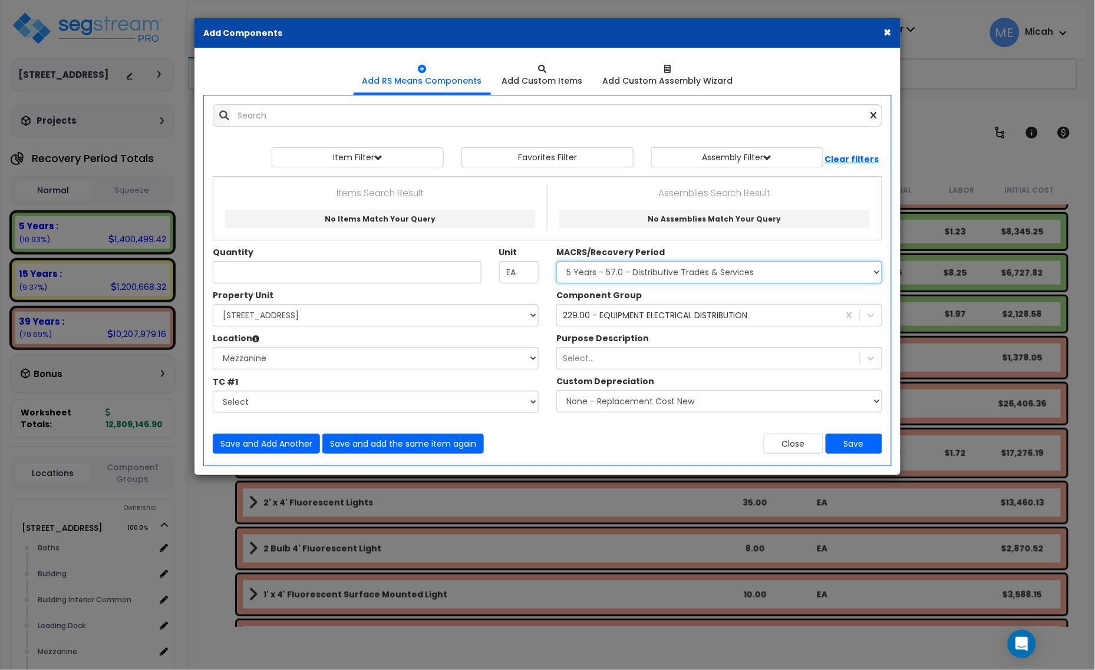
click at [634, 272] on select "Select MACRS/Recovery Period 5 Years - 57.0 - Distributive Trades & Services 5 …" at bounding box center [720, 272] width 326 height 22
select select "3669"
click at [557, 262] on select "Select MACRS/Recovery Period 5 Years - 57.0 - Distributive Trades & Services 5 …" at bounding box center [720, 272] width 326 height 22
click at [572, 310] on div "229.00 - EQUIPMENT ELECTRICAL DISTRIBUTION" at bounding box center [655, 315] width 185 height 12
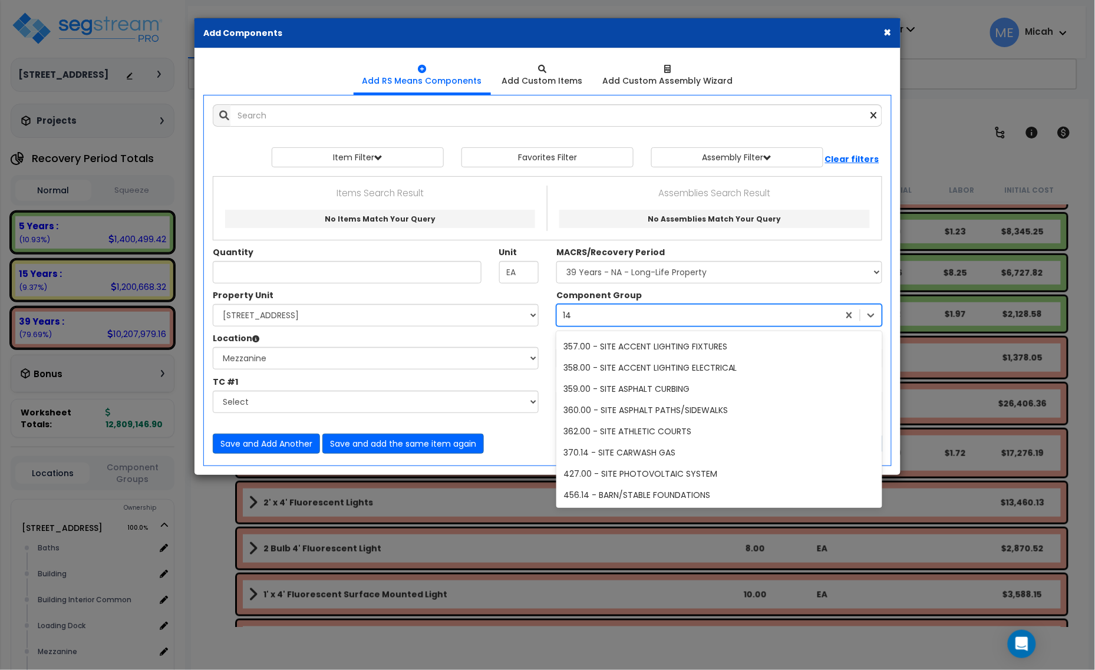
scroll to position [24, 0]
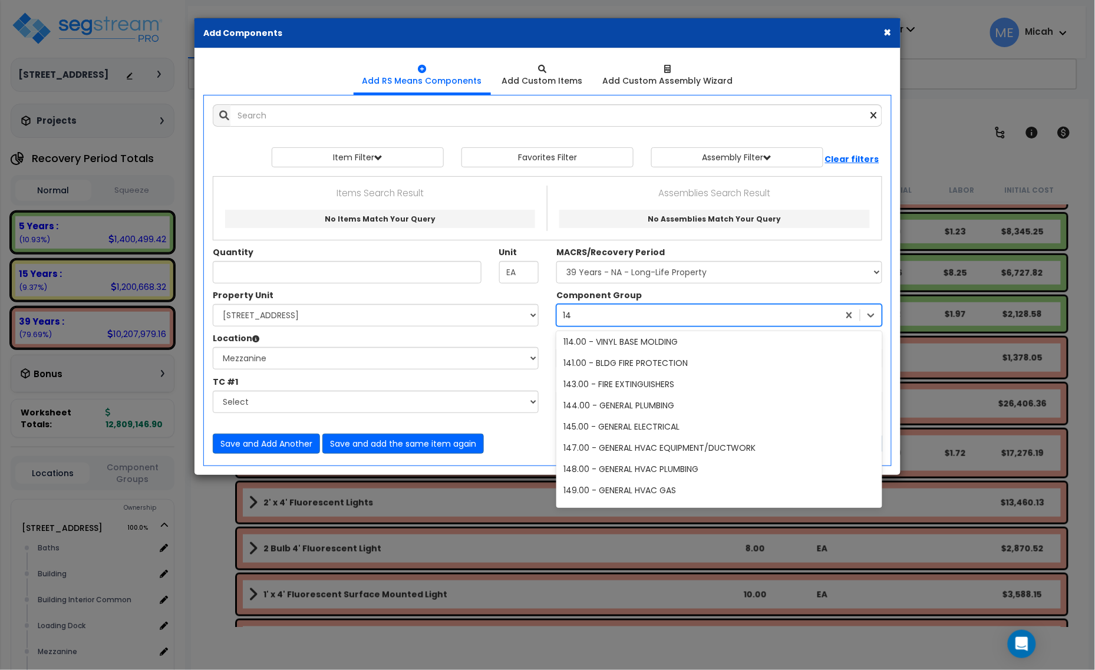
type input "145"
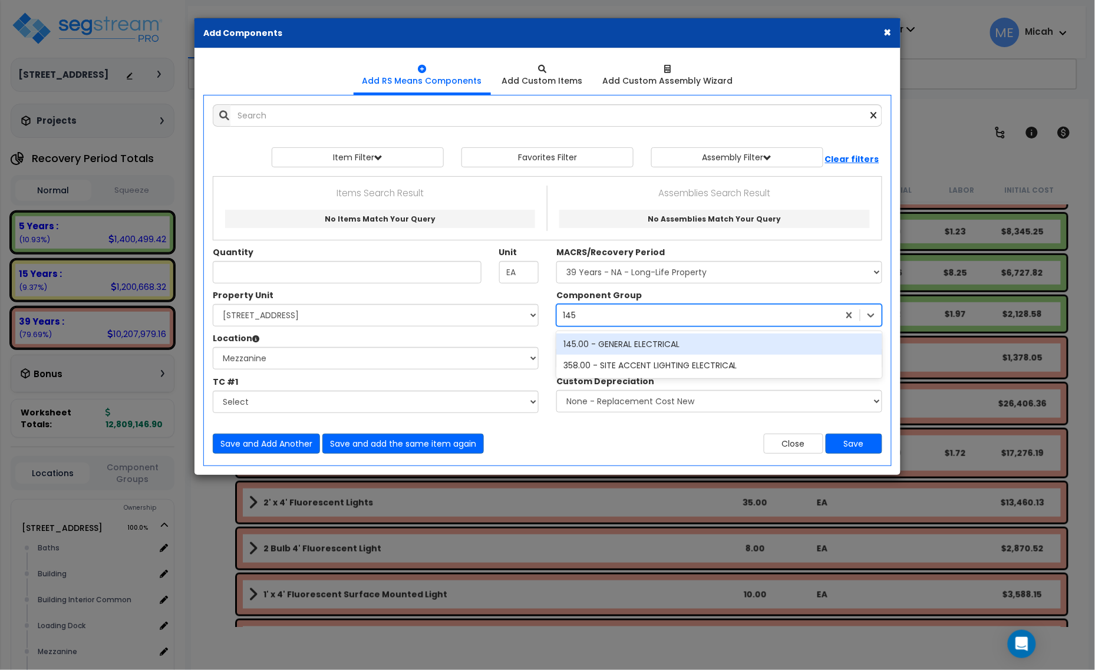
scroll to position [0, 0]
click at [634, 345] on div "145.00 - GENERAL ELECTRICAL" at bounding box center [720, 344] width 326 height 21
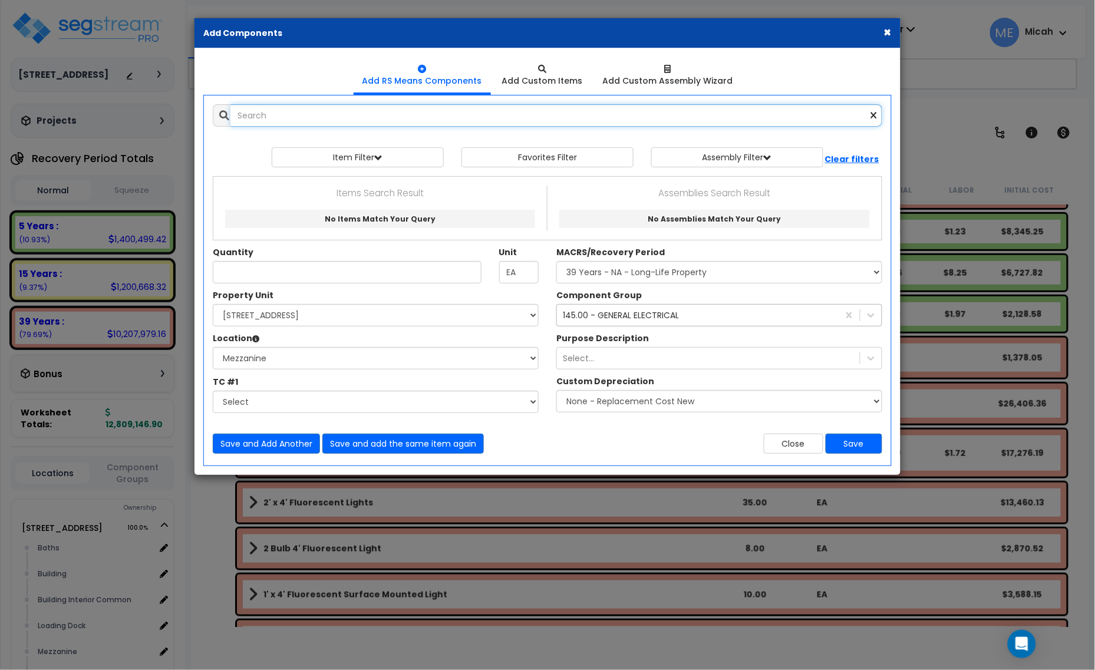
click at [322, 117] on input "text" at bounding box center [557, 115] width 652 height 22
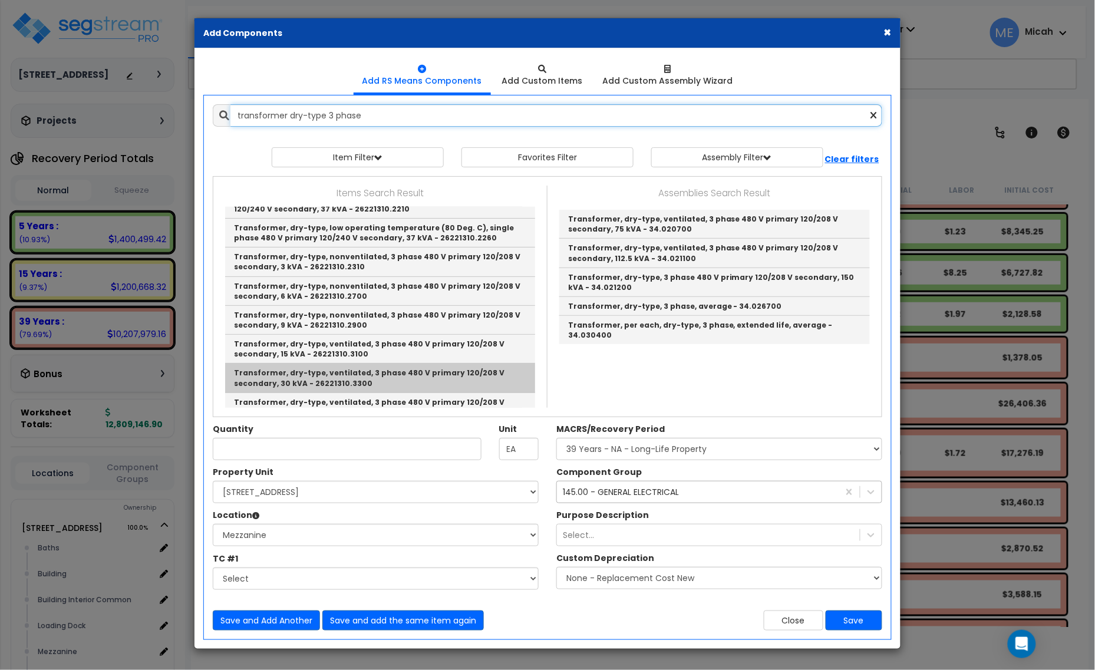
scroll to position [147, 0]
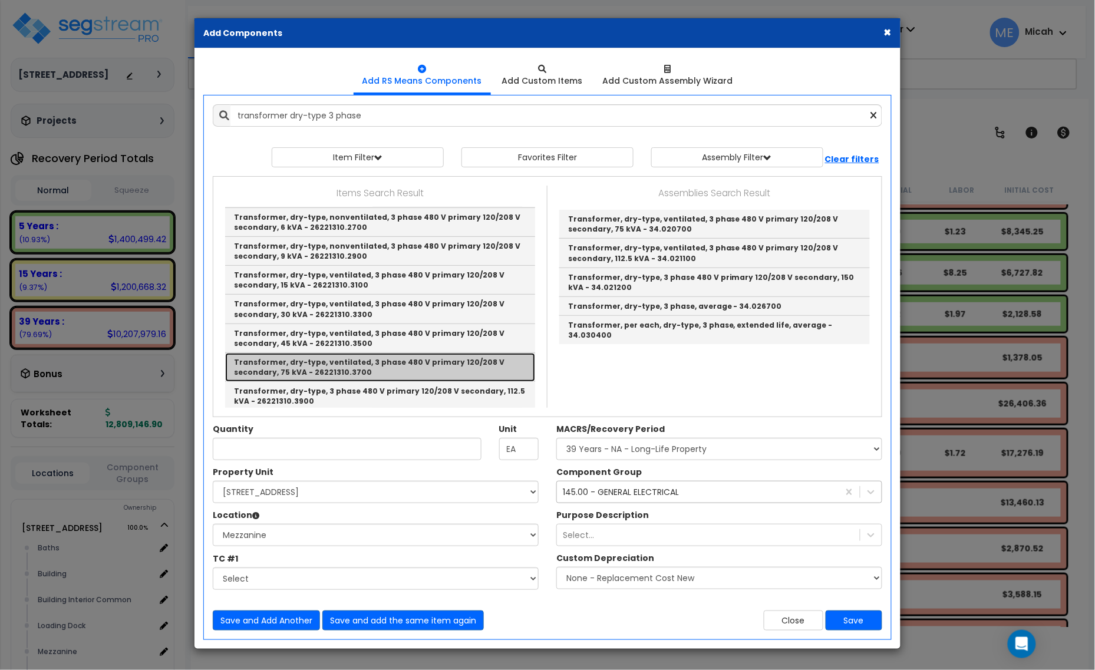
click at [455, 367] on link "Transformer, dry-type, ventilated, 3 phase 480 V primary 120/208 V secondary, 7…" at bounding box center [380, 367] width 310 height 29
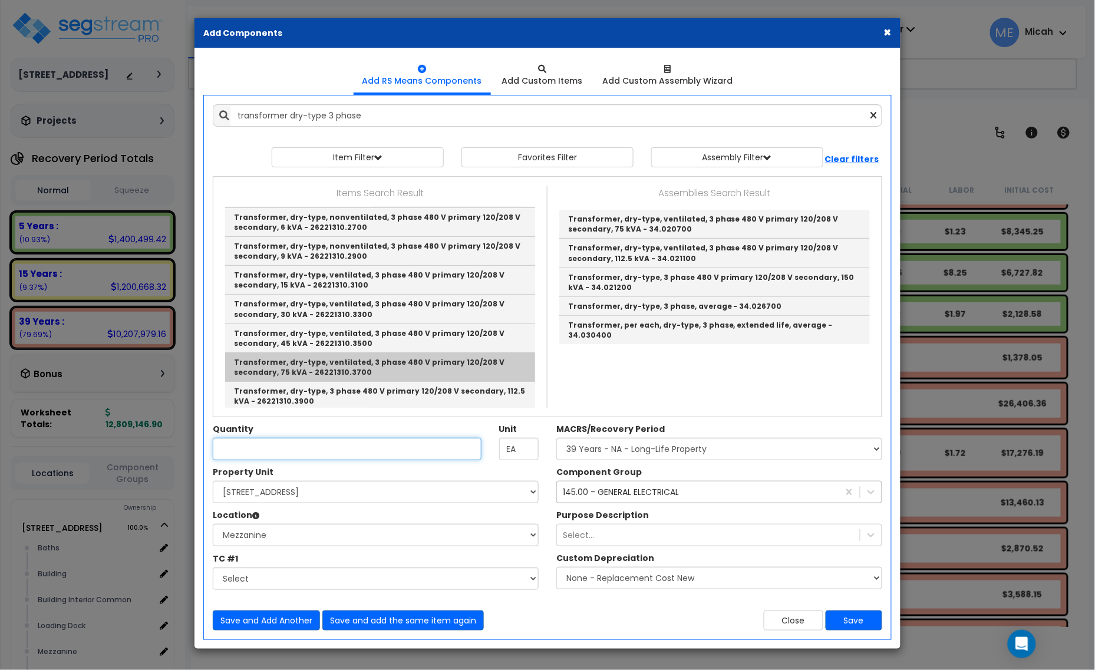
type input "Transformer, dry-type, ventilated, 3 phase 480 V primary 120/208 V secondary, 7…"
type input "Ea."
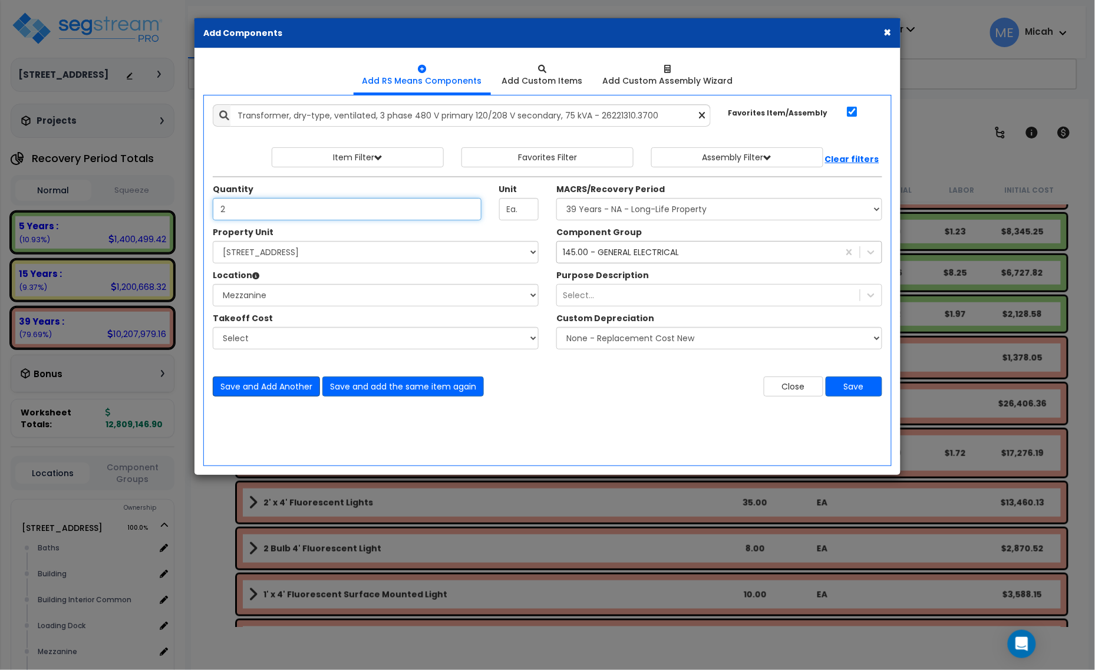
type input "2"
click at [275, 389] on button "Save and Add Another" at bounding box center [266, 387] width 107 height 20
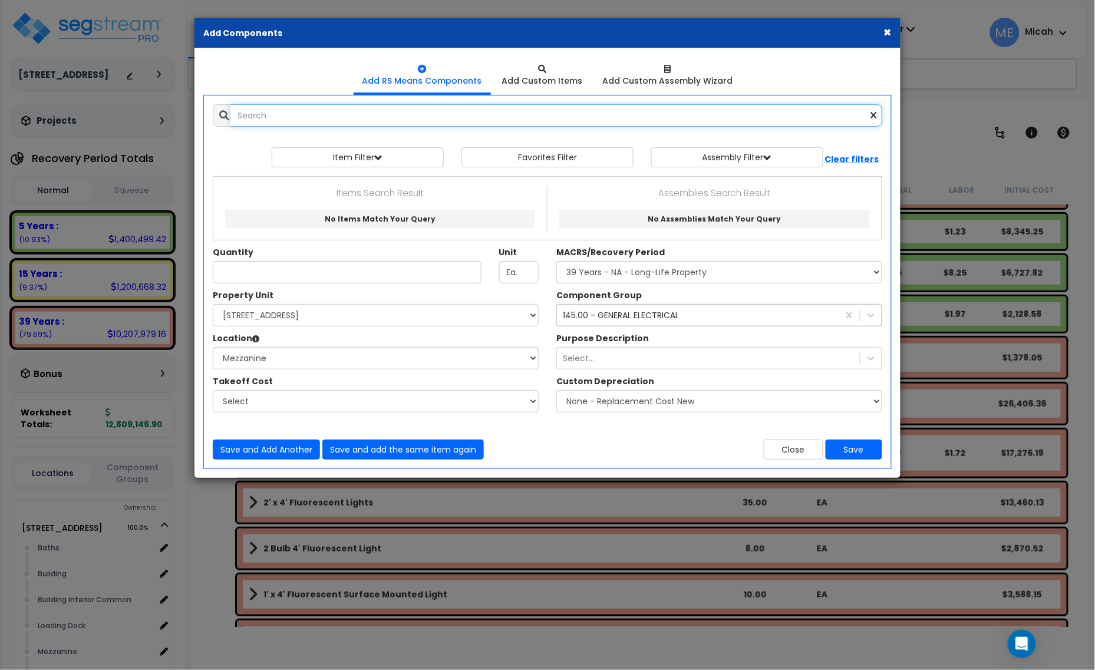
scroll to position [0, 0]
type input "d"
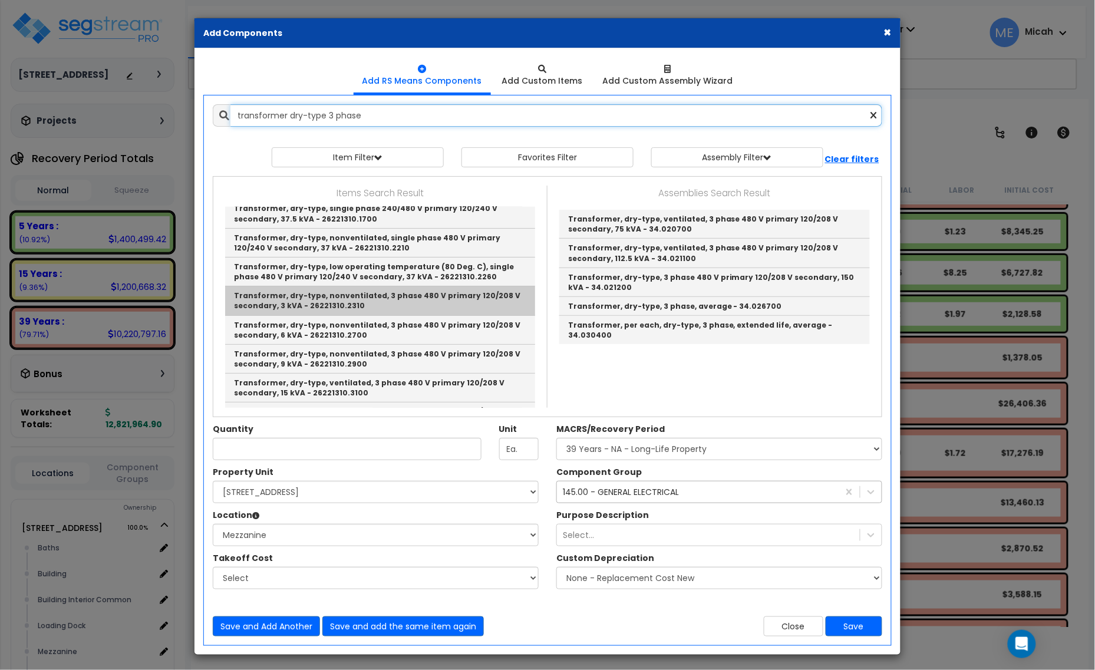
scroll to position [74, 0]
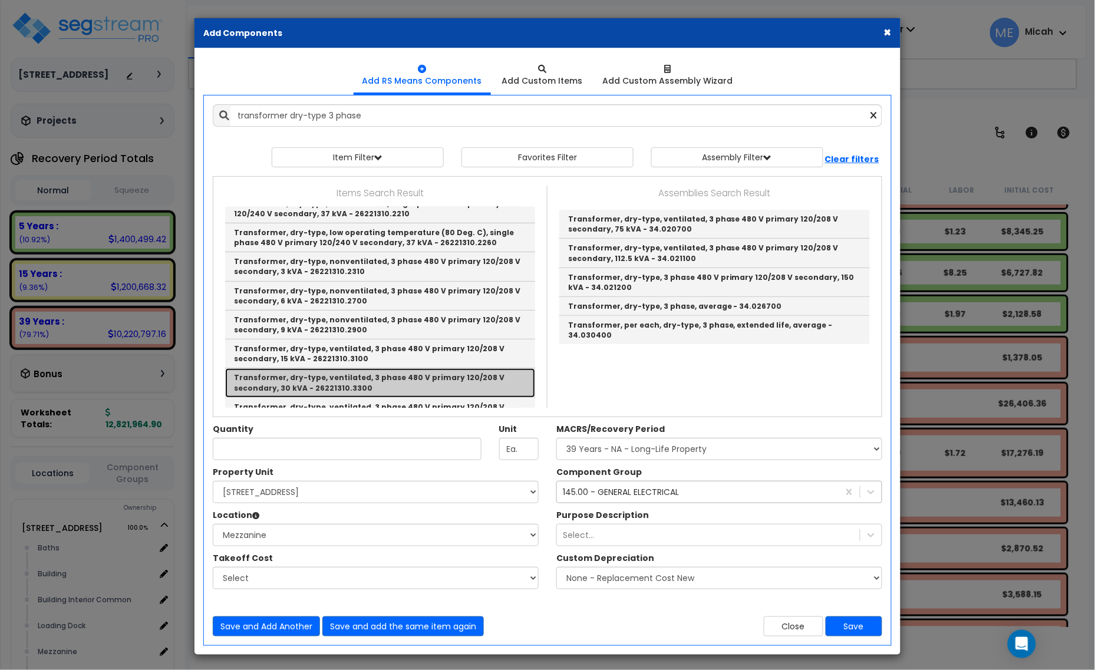
click at [455, 387] on link "Transformer, dry-type, ventilated, 3 phase 480 V primary 120/208 V secondary, 3…" at bounding box center [380, 382] width 310 height 29
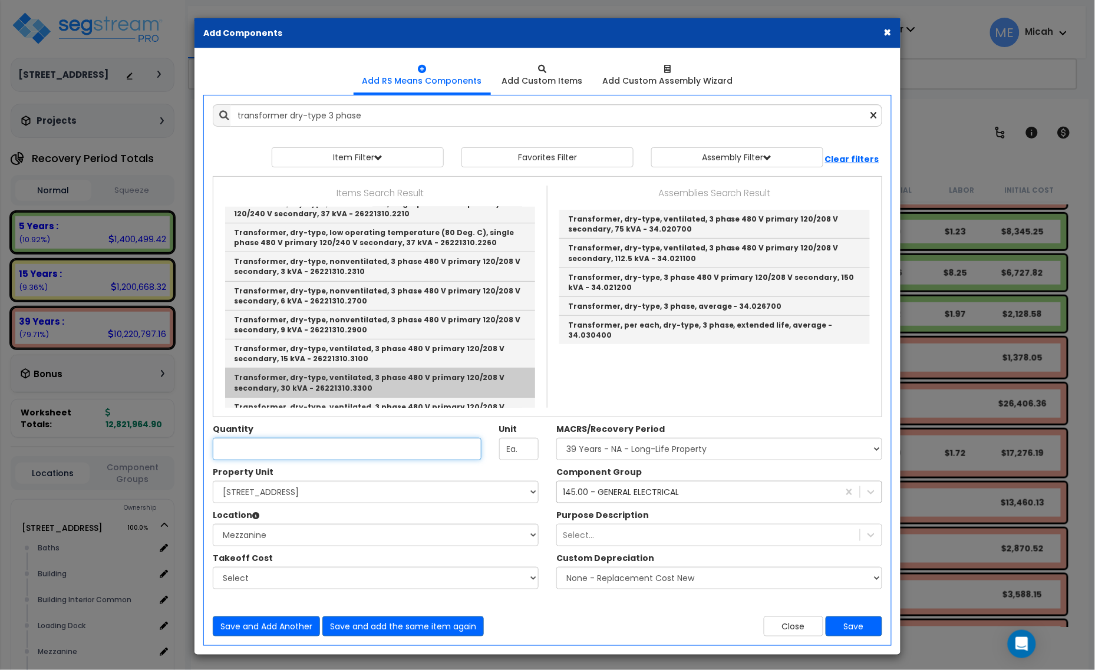
type input "Transformer, dry-type, ventilated, 3 phase 480 V primary 120/208 V secondary, 3…"
checkbox input "false"
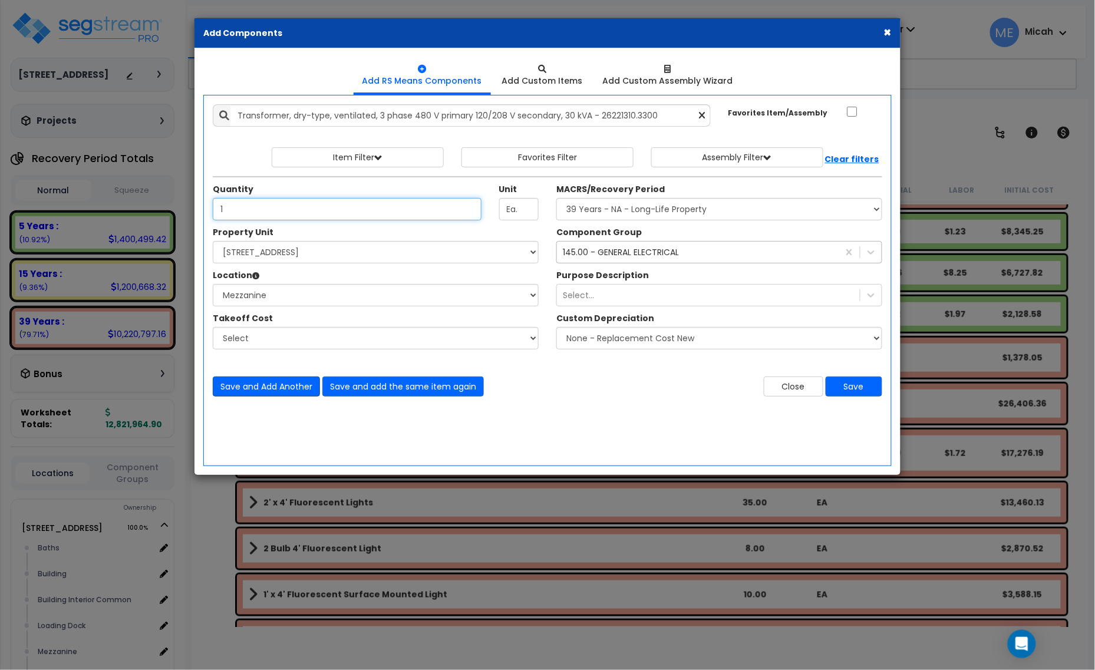
type input "1"
click at [248, 396] on button "Save and Add Another" at bounding box center [266, 387] width 107 height 20
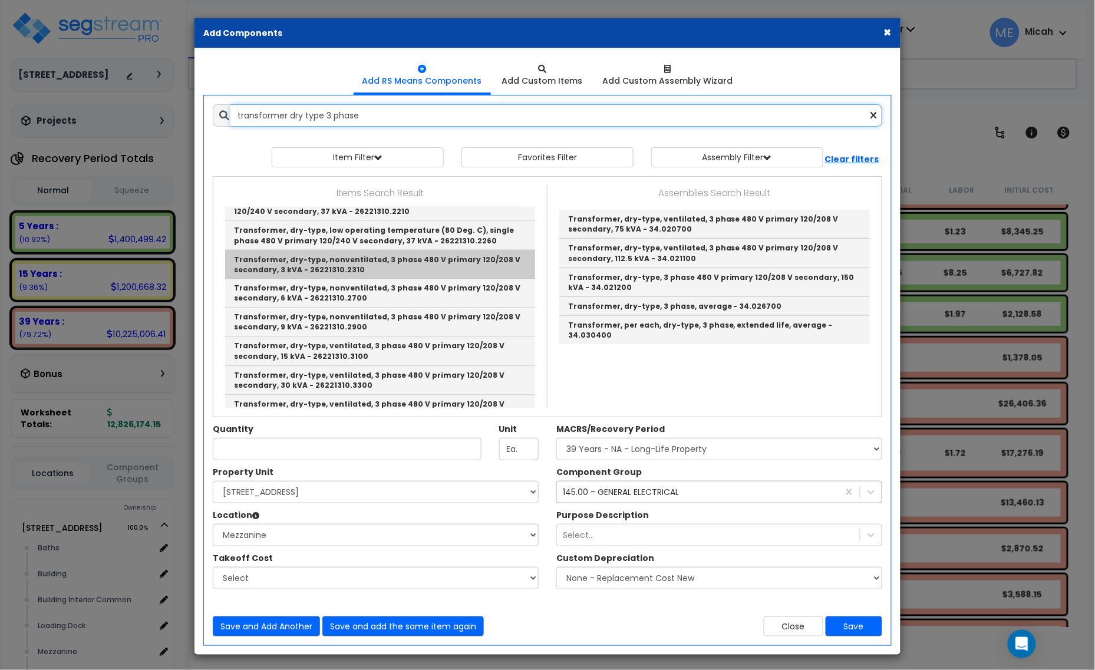
scroll to position [737, 0]
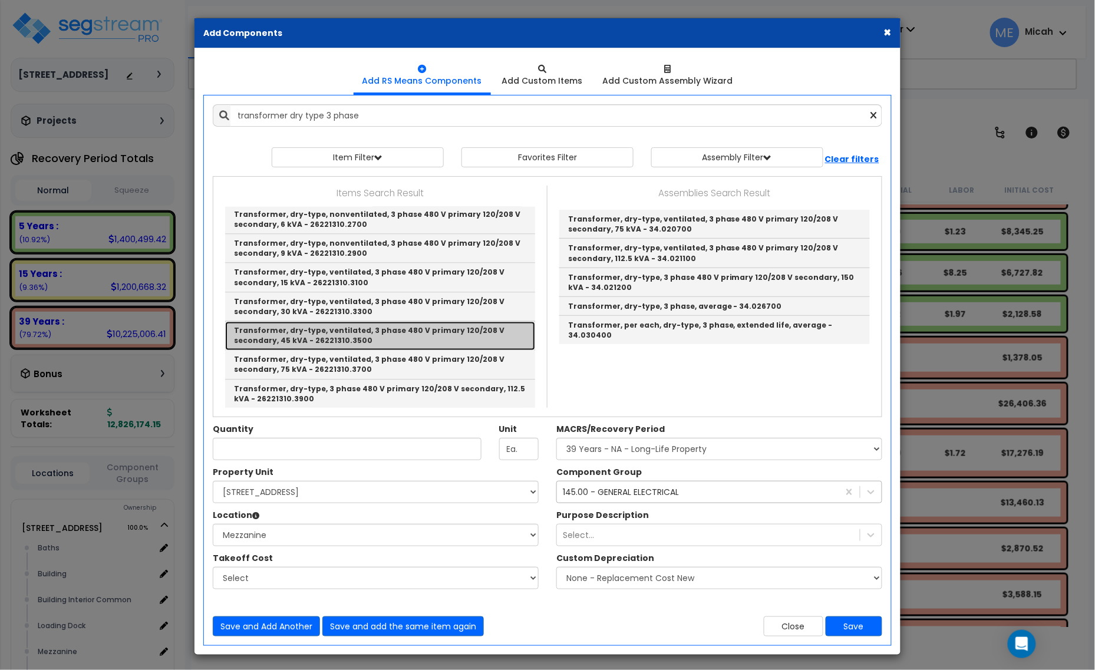
click at [475, 337] on link "Transformer, dry-type, ventilated, 3 phase 480 V primary 120/208 V secondary, 4…" at bounding box center [380, 336] width 310 height 29
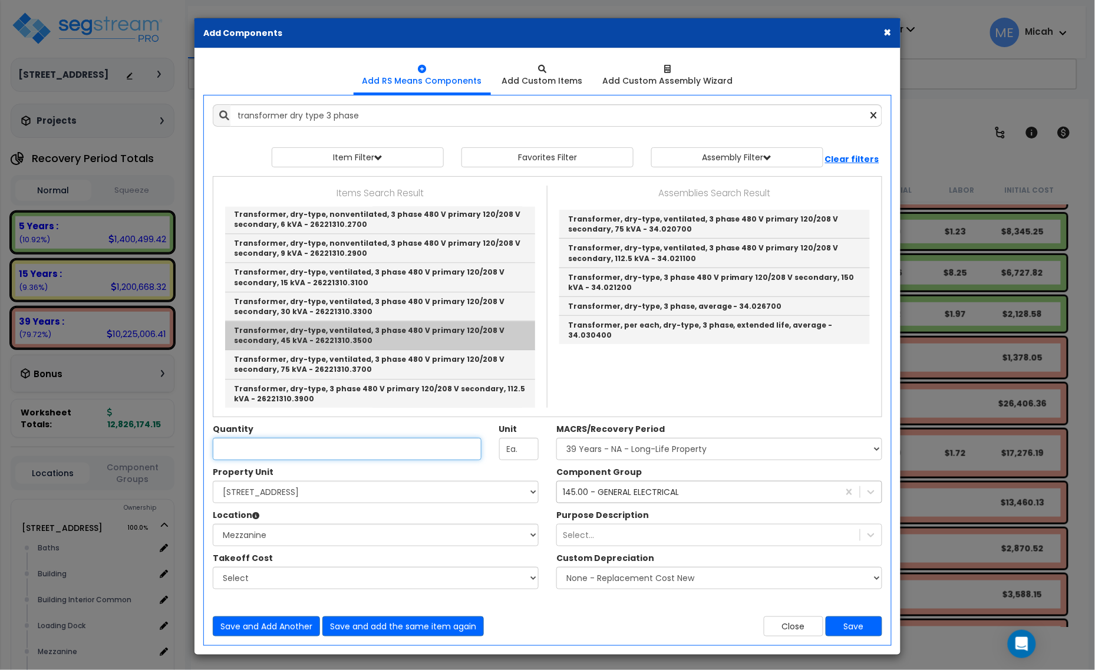
type input "Transformer, dry-type, ventilated, 3 phase 480 V primary 120/208 V secondary, 4…"
checkbox input "true"
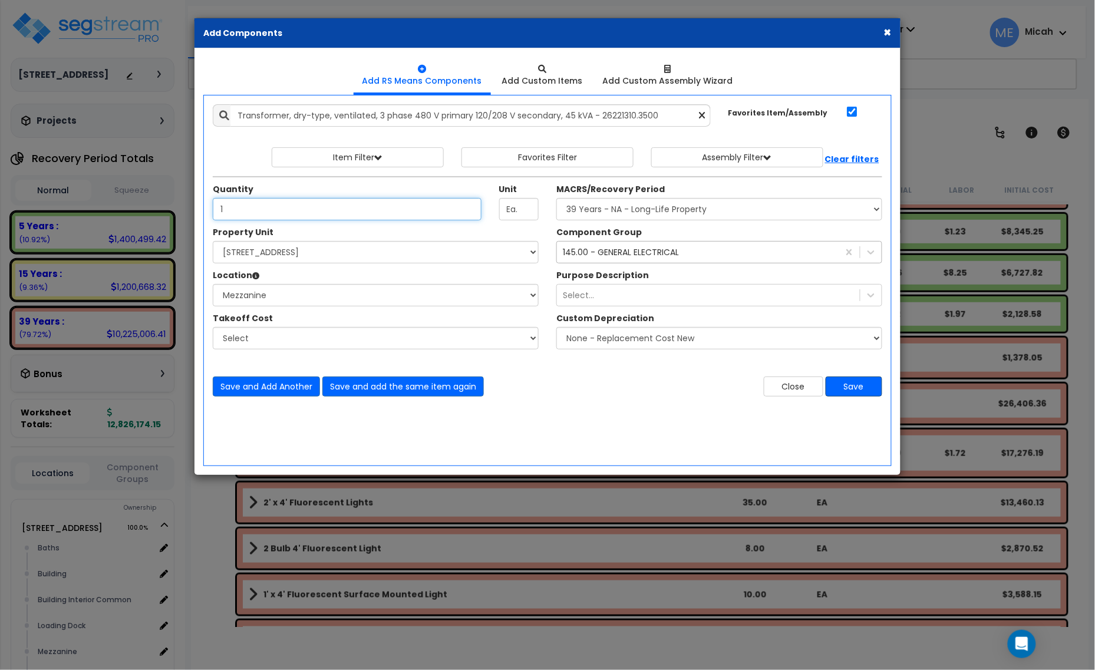
type input "1"
click at [844, 392] on button "Save" at bounding box center [854, 387] width 57 height 20
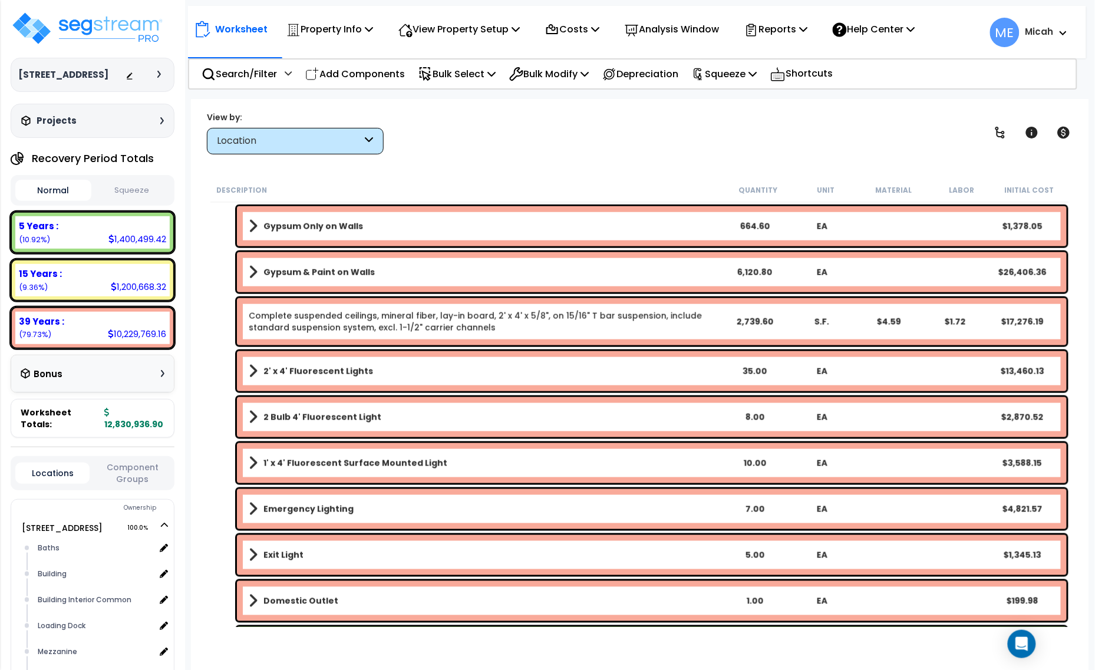
scroll to position [667, 0]
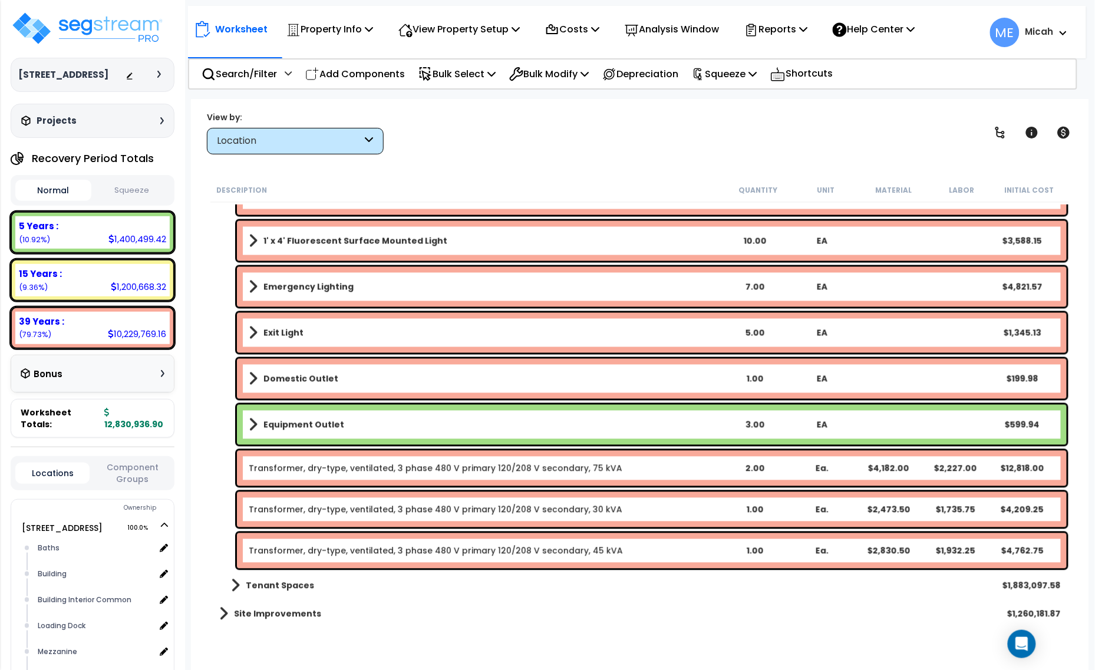
click at [414, 551] on link "Transformer, dry-type, ventilated, 3 phase 480 V primary 120/208 V secondary, 4…" at bounding box center [436, 551] width 374 height 12
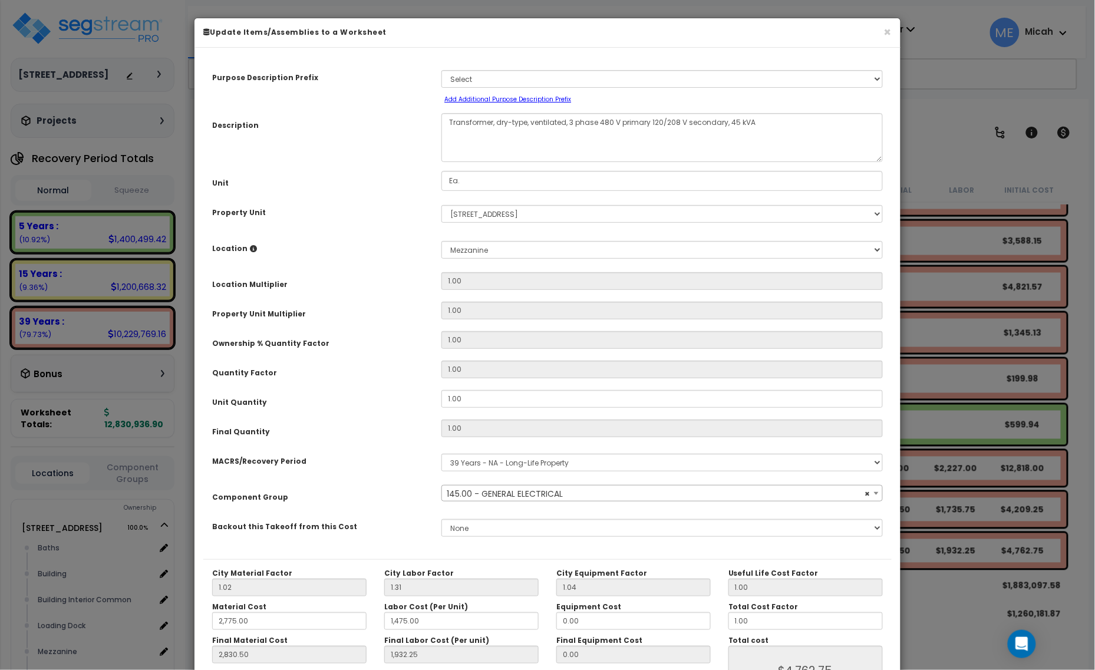
select select "56955"
click at [734, 121] on textarea "Transformer, dry-type, ventilated, 3 phase 480 V primary 120/208 V secondary, 4…" at bounding box center [663, 137] width 442 height 49
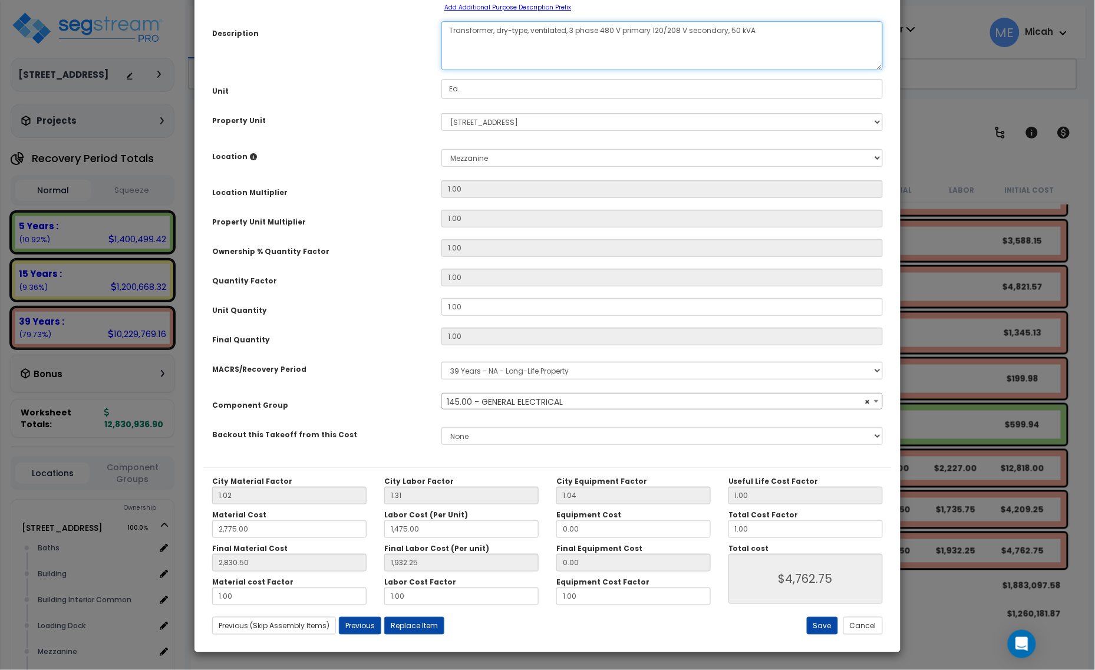
scroll to position [93, 0]
type textarea "Transformer, dry-type, ventilated, 3 phase 480 V primary 120/208 V secondary, 5…"
click at [820, 623] on button "Save" at bounding box center [822, 626] width 31 height 18
type input "2775.00"
type input "1475.00"
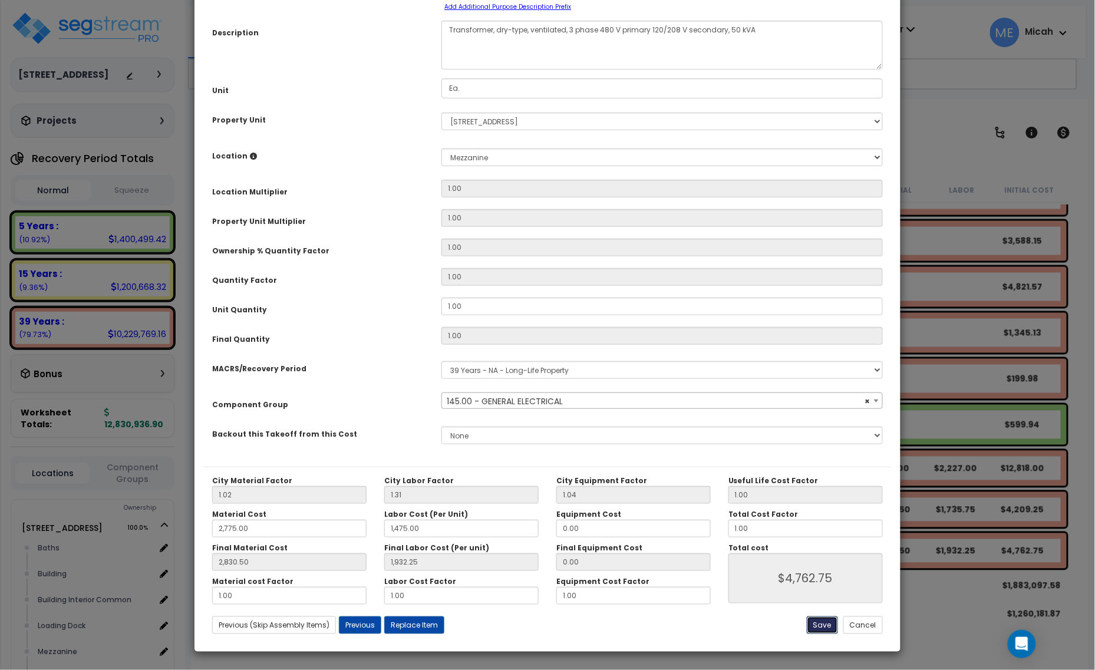
type input "2830.50"
type input "1932.25"
type input "4762.75"
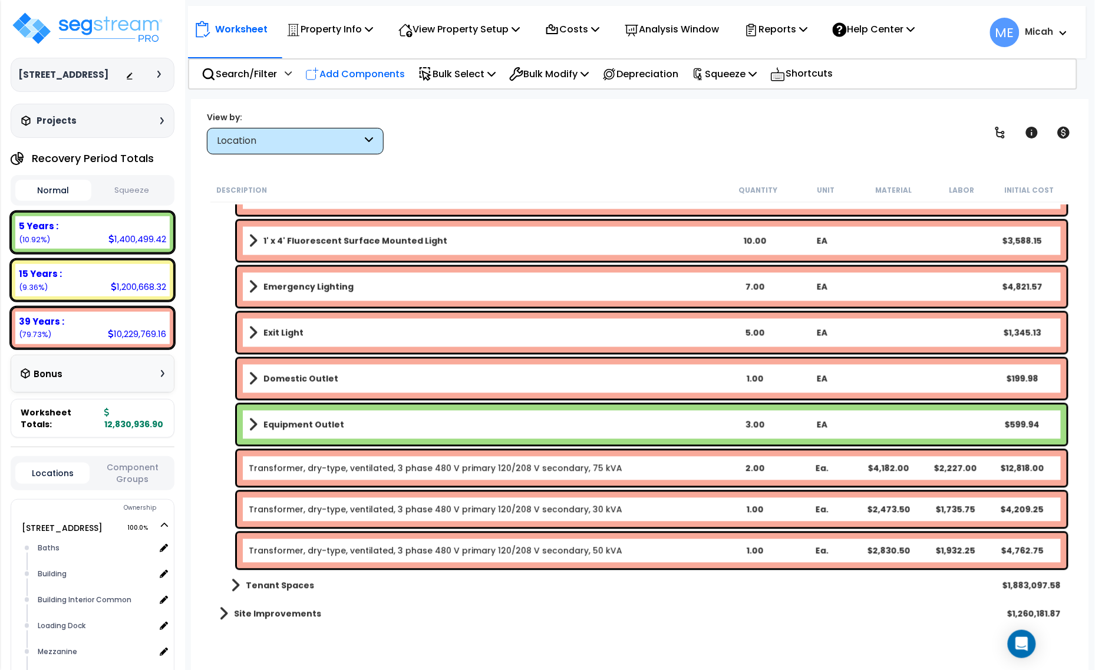
click at [388, 68] on p "Add Components" at bounding box center [355, 74] width 100 height 16
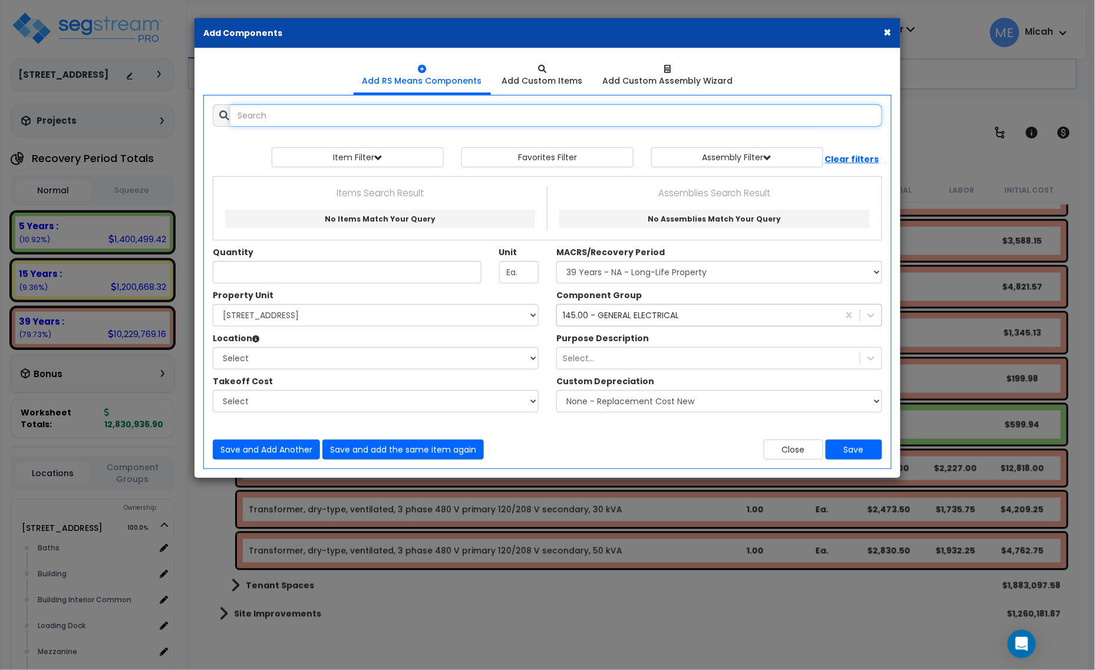
select select
click at [315, 118] on input "text" at bounding box center [557, 115] width 652 height 22
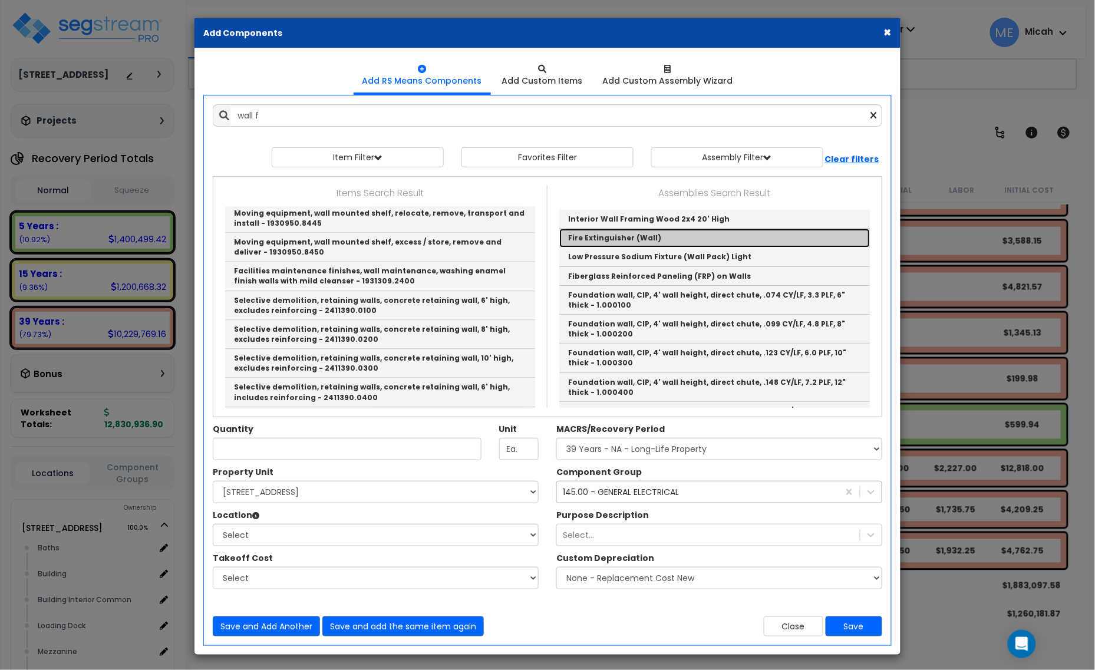
click at [609, 240] on link "Fire Extinguisher (Wall)" at bounding box center [714, 238] width 311 height 19
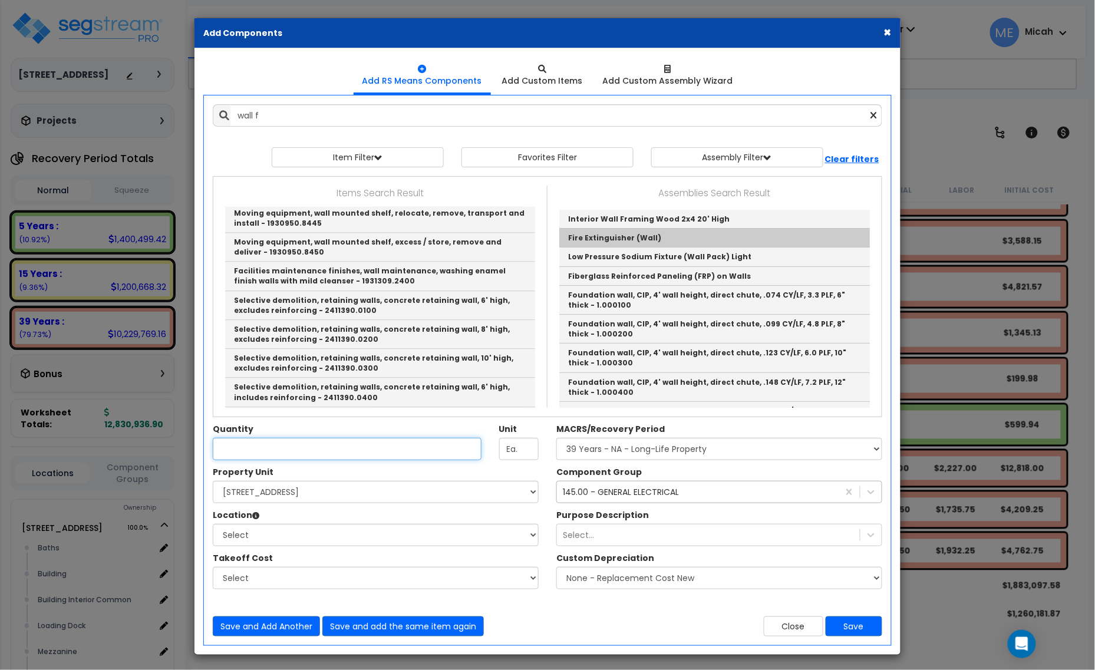
type input "Fire Extinguisher (Wall)"
type input "EA"
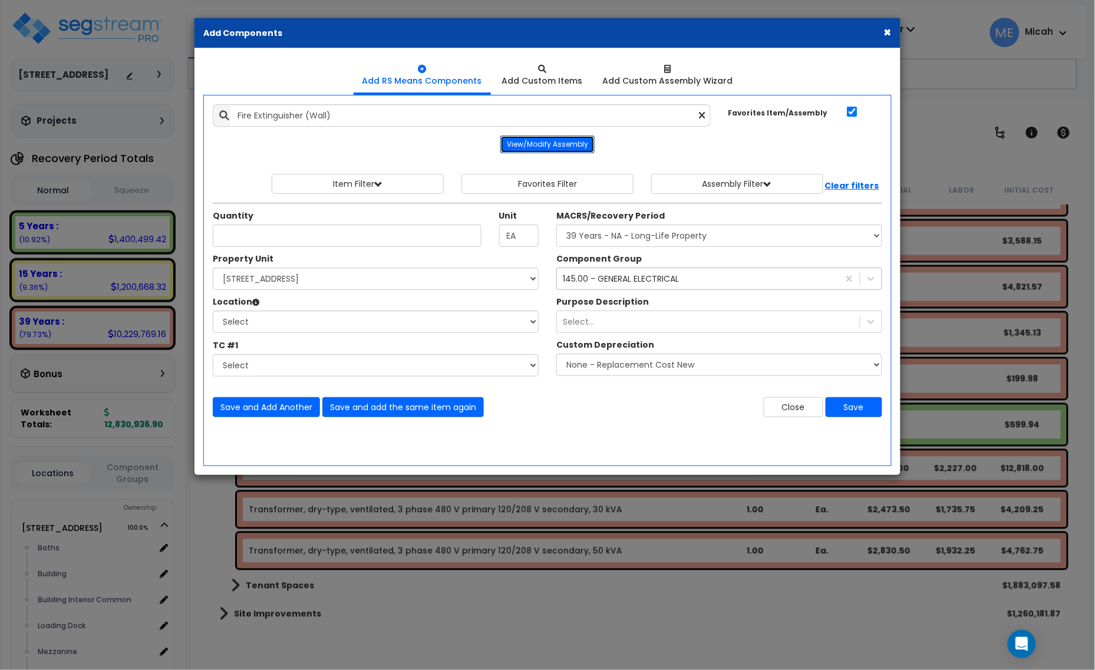
click at [525, 140] on button "View/Modify Assembly" at bounding box center [547, 145] width 94 height 18
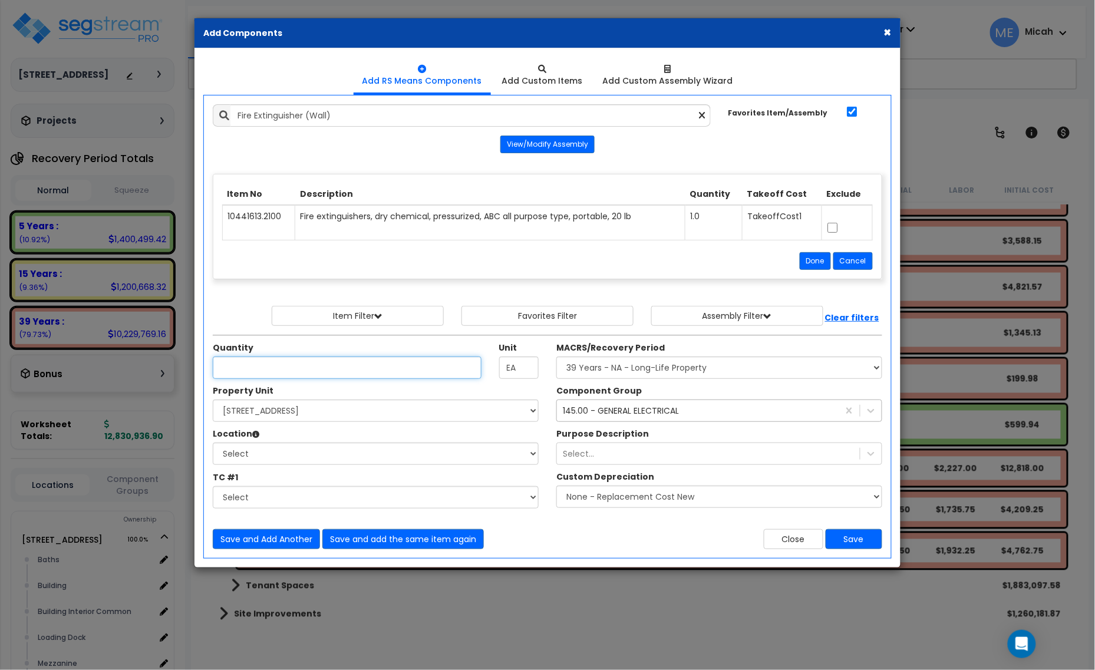
click at [298, 367] on input "Unit Quantity" at bounding box center [347, 368] width 269 height 22
type input "5"
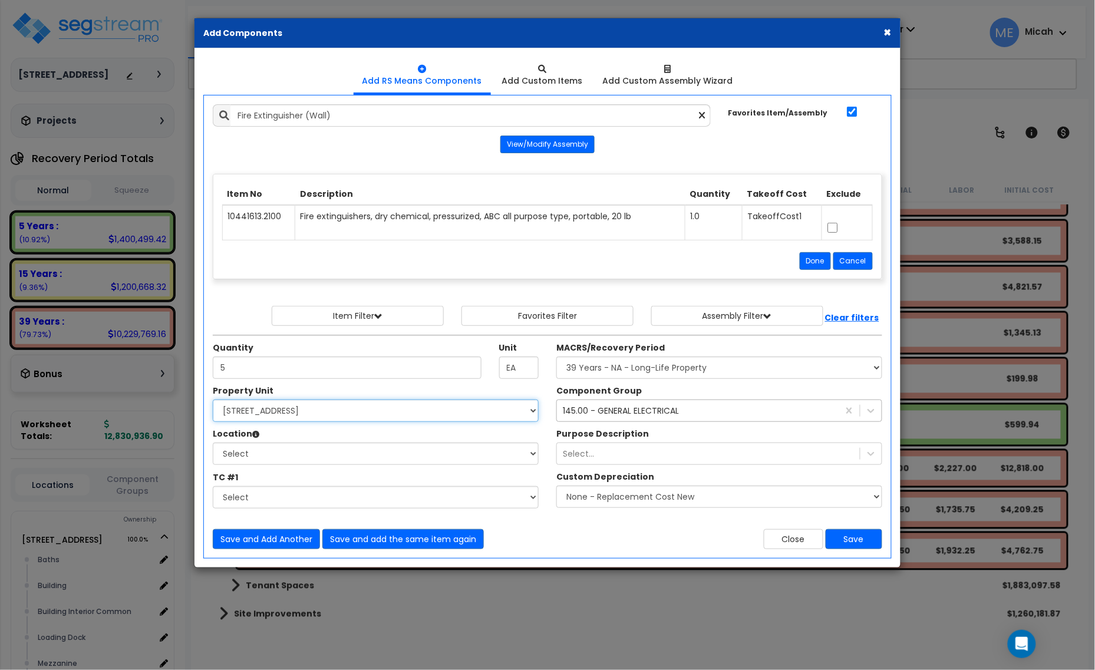
click at [354, 413] on select "Select [STREET_ADDRESS] Site Improvements" at bounding box center [376, 411] width 326 height 22
select select "166495"
click at [213, 401] on select "Select [STREET_ADDRESS] Site Improvements" at bounding box center [376, 411] width 326 height 22
click at [304, 451] on select "Select Baths Building Building Interior Building Interior Common Loading Dock […" at bounding box center [376, 454] width 326 height 22
select select "10387"
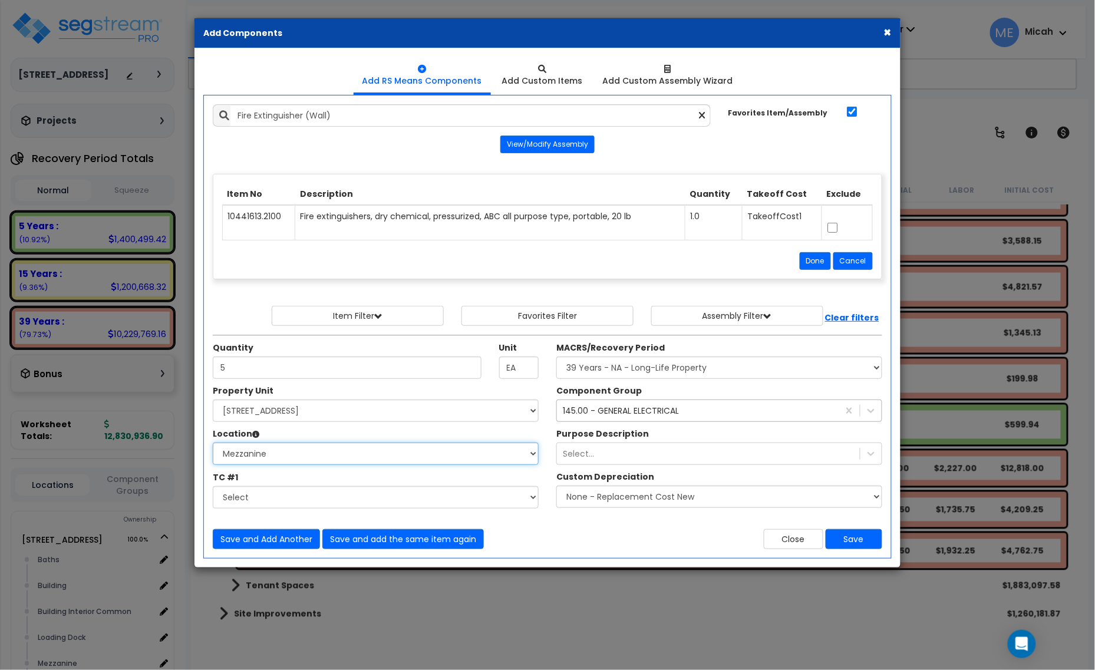
click at [213, 444] on select "Select Baths Building Building Interior Building Interior Common Loading Dock […" at bounding box center [376, 454] width 326 height 22
click at [587, 372] on select "Select MACRS/Recovery Period 5 Years - 57.0 - Distributive Trades & Services 5 …" at bounding box center [720, 368] width 326 height 22
select select "3669"
click at [557, 358] on select "Select MACRS/Recovery Period 5 Years - 57.0 - Distributive Trades & Services 5 …" at bounding box center [720, 368] width 326 height 22
click at [593, 416] on div "145.00 - GENERAL ELECTRICAL" at bounding box center [621, 411] width 116 height 12
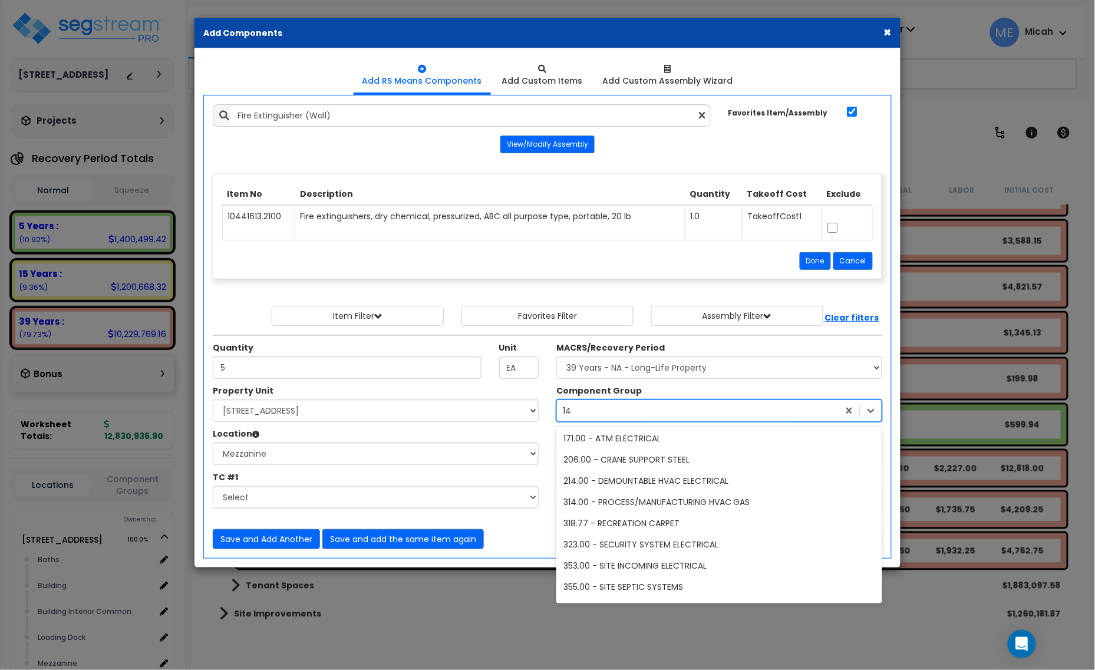
scroll to position [0, 0]
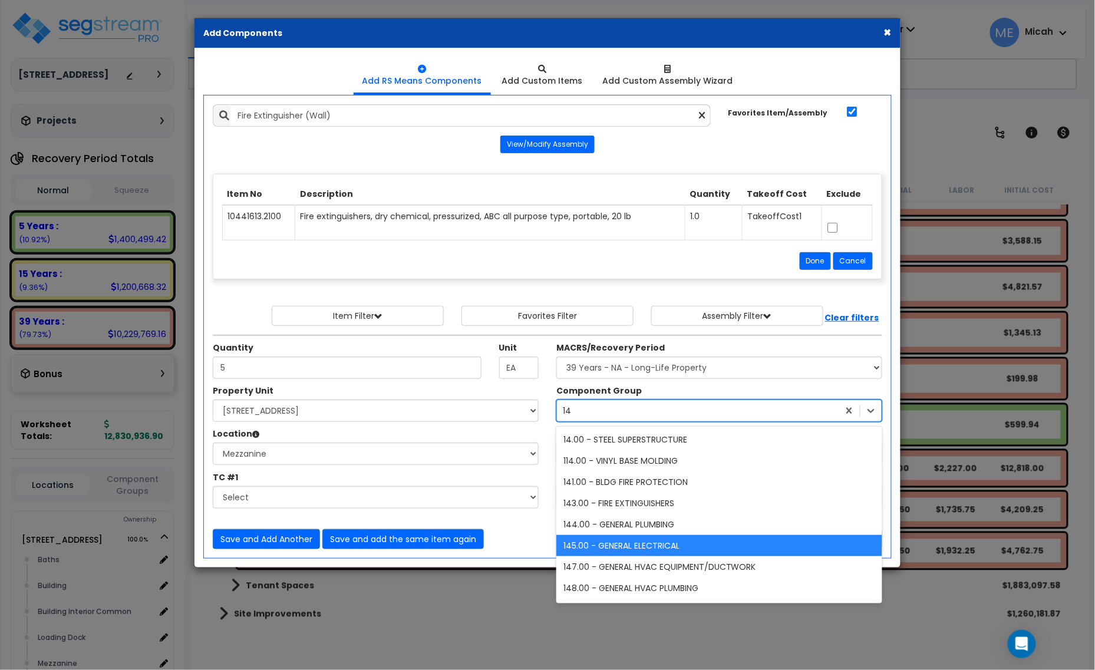
type input "141"
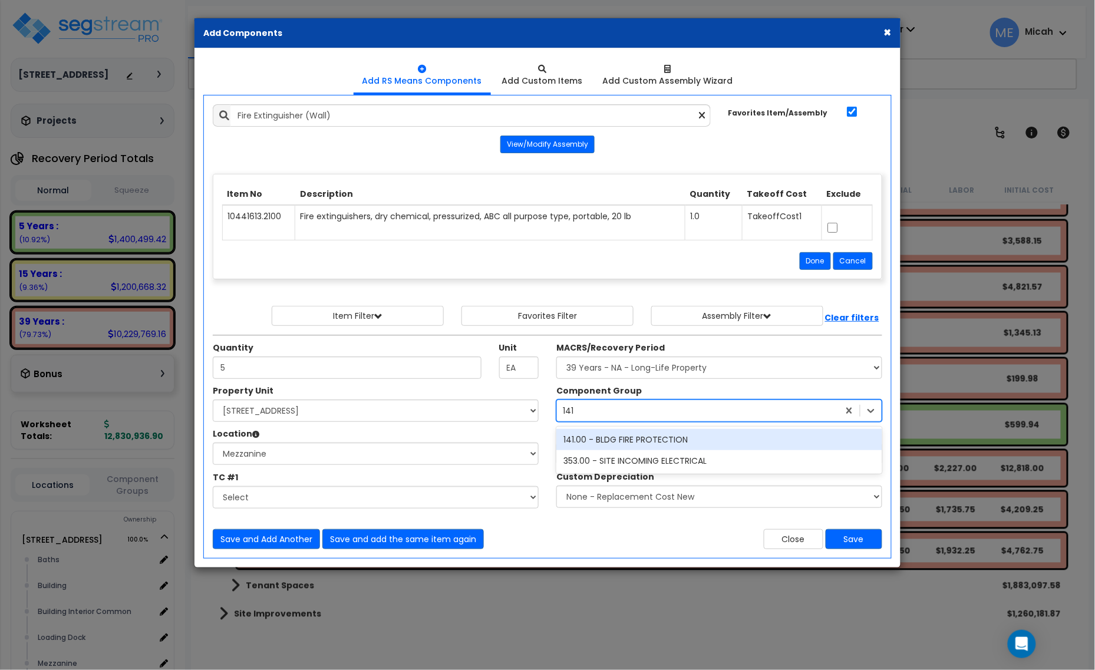
click at [671, 443] on div "141.00 - BLDG FIRE PROTECTION" at bounding box center [720, 439] width 326 height 21
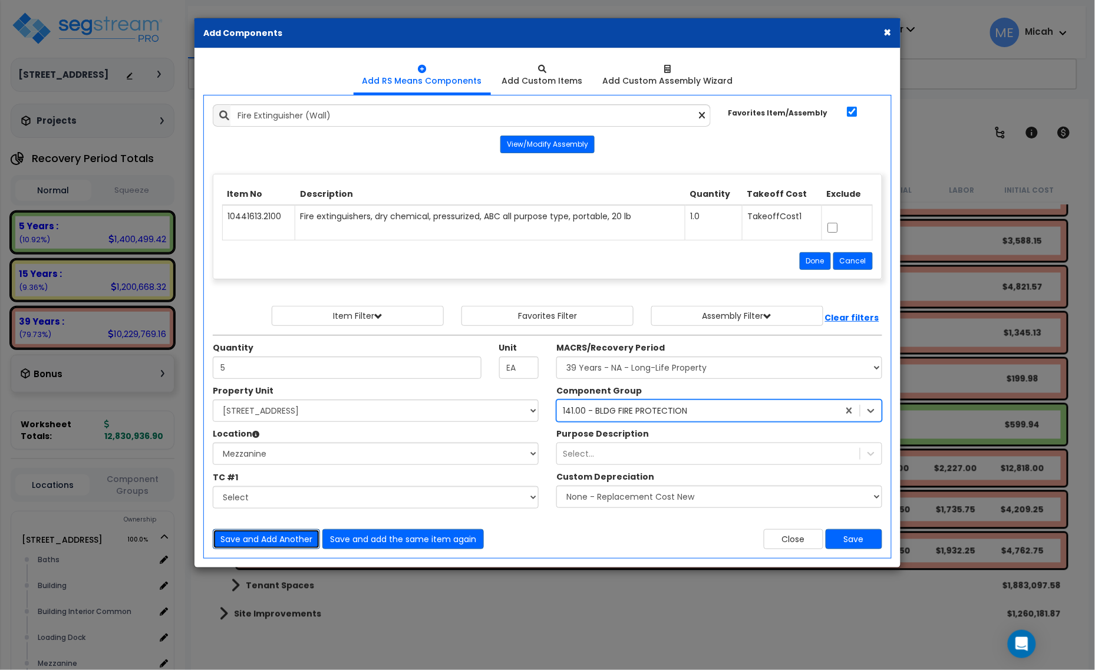
click at [259, 541] on button "Save and Add Another" at bounding box center [266, 539] width 107 height 20
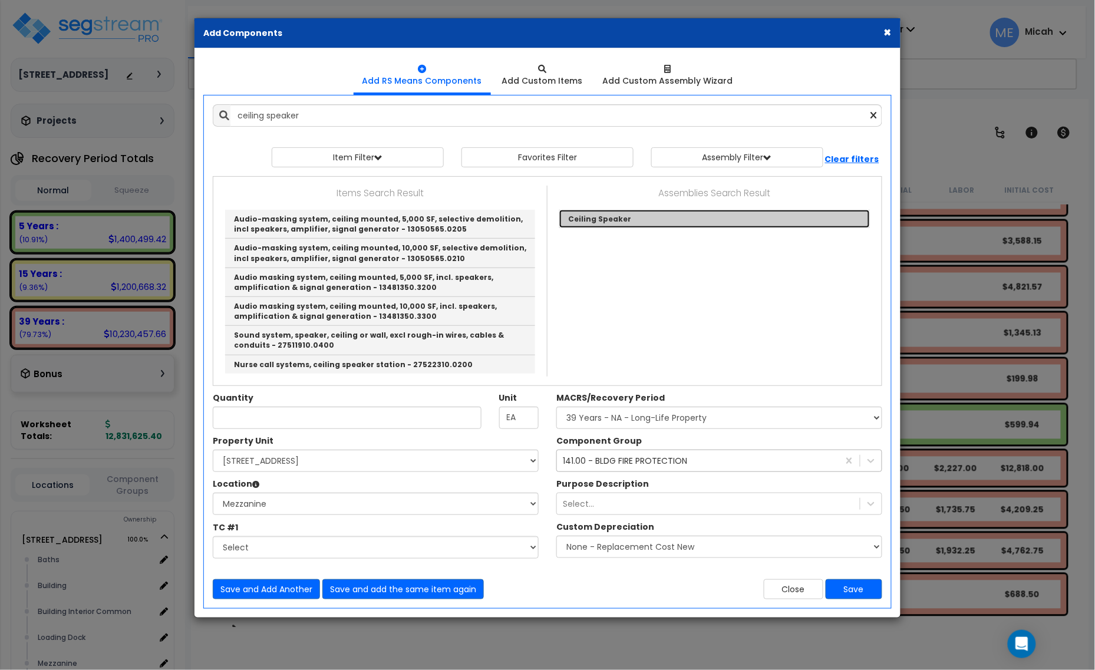
click at [605, 210] on link "Ceiling Speaker" at bounding box center [714, 219] width 311 height 18
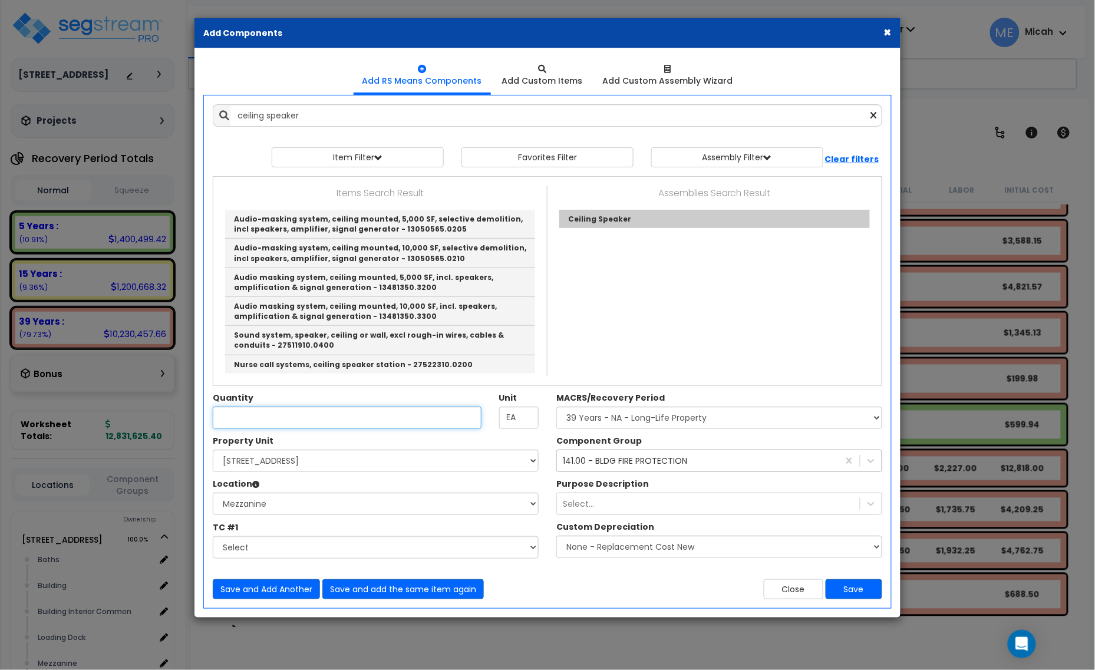
type input "Ceiling Speaker"
type input "SF"
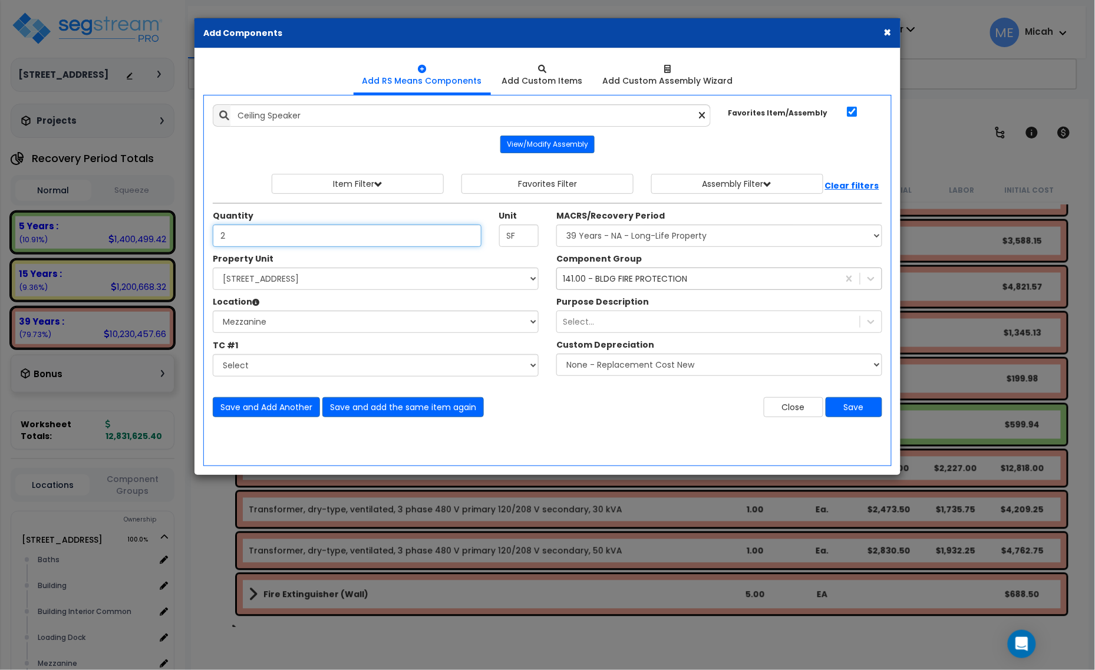
type input "2"
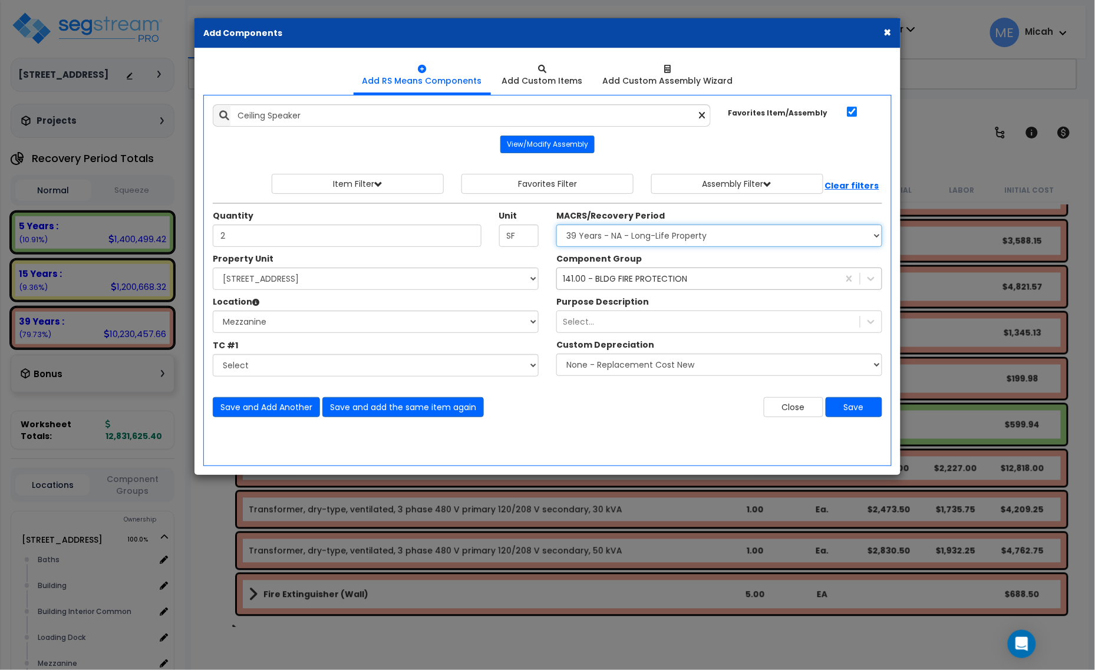
click at [644, 243] on select "Select MACRS/Recovery Period 5 Years - 57.0 - Distributive Trades & Services 5 …" at bounding box center [720, 236] width 326 height 22
select select "3668"
click at [557, 225] on select "Select MACRS/Recovery Period 5 Years - 57.0 - Distributive Trades & Services 5 …" at bounding box center [720, 236] width 326 height 22
click at [638, 287] on div "141.00 - BLDG FIRE PROTECTION 141" at bounding box center [698, 278] width 282 height 19
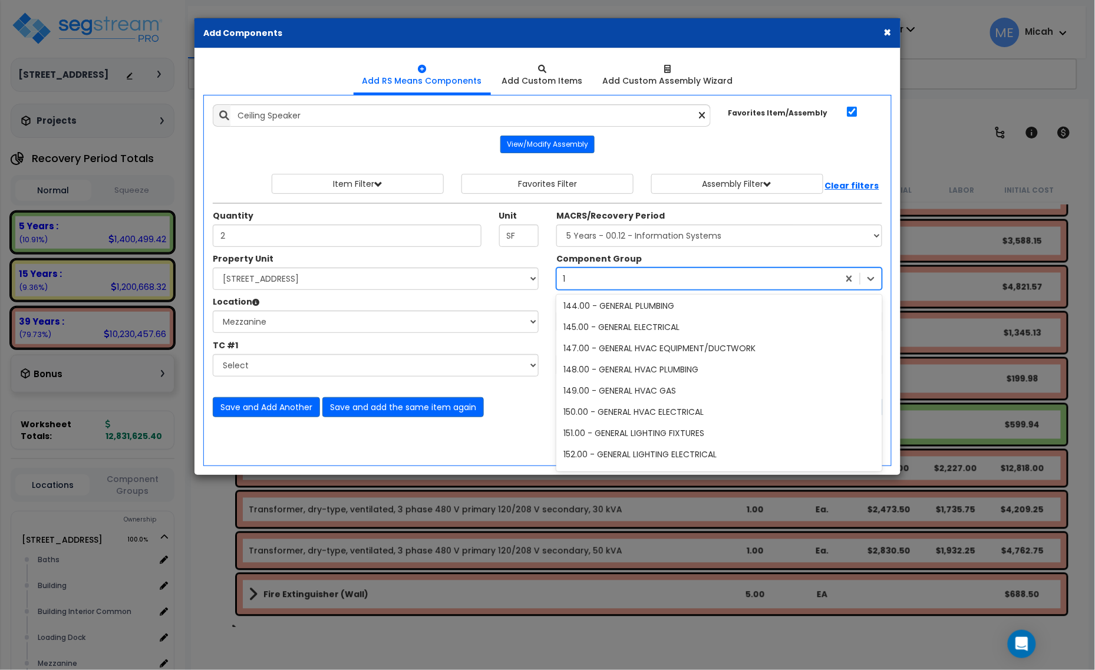
scroll to position [278, 0]
type input "172"
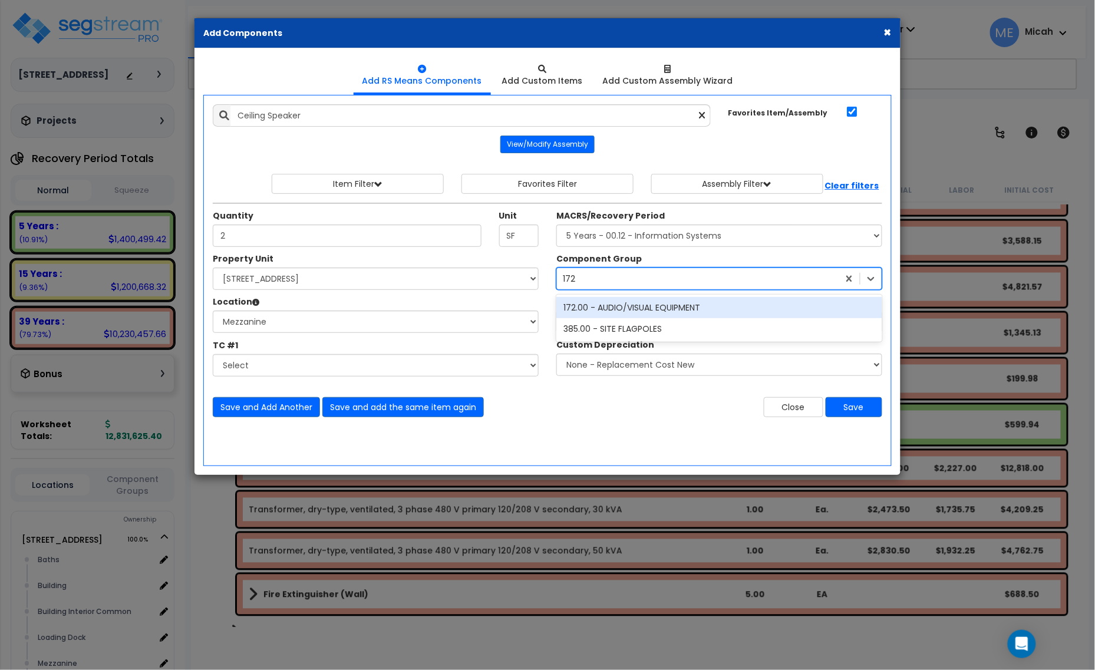
scroll to position [0, 0]
click at [647, 307] on div "172.00 - AUDIO/VISUAL EQUIPMENT" at bounding box center [720, 307] width 326 height 21
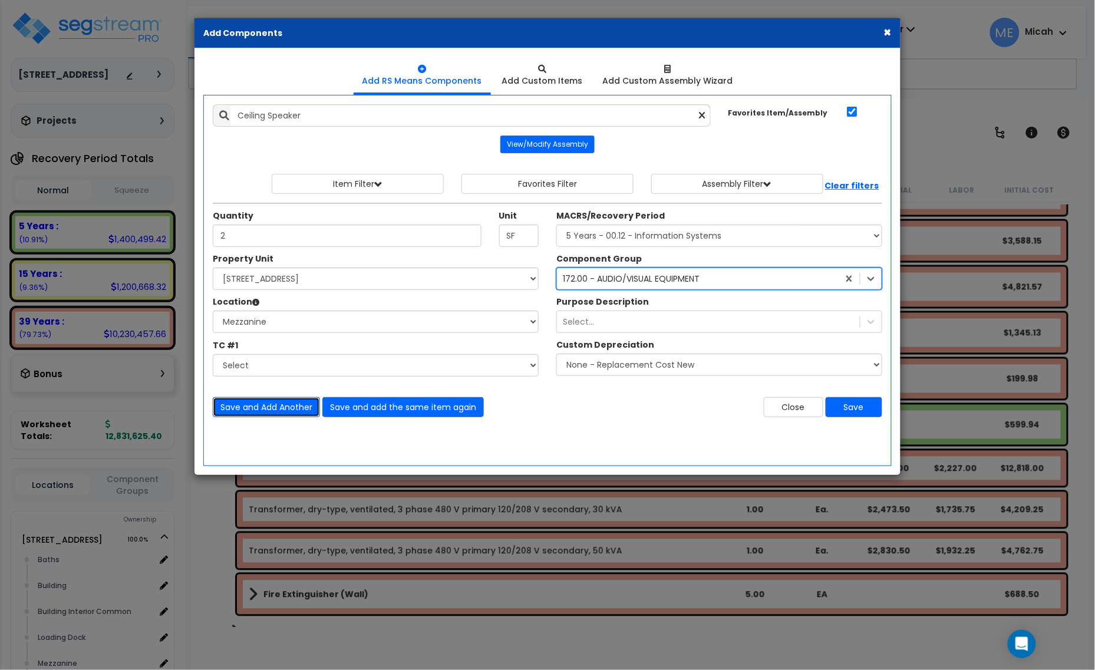
click at [275, 407] on button "Save and Add Another" at bounding box center [266, 407] width 107 height 20
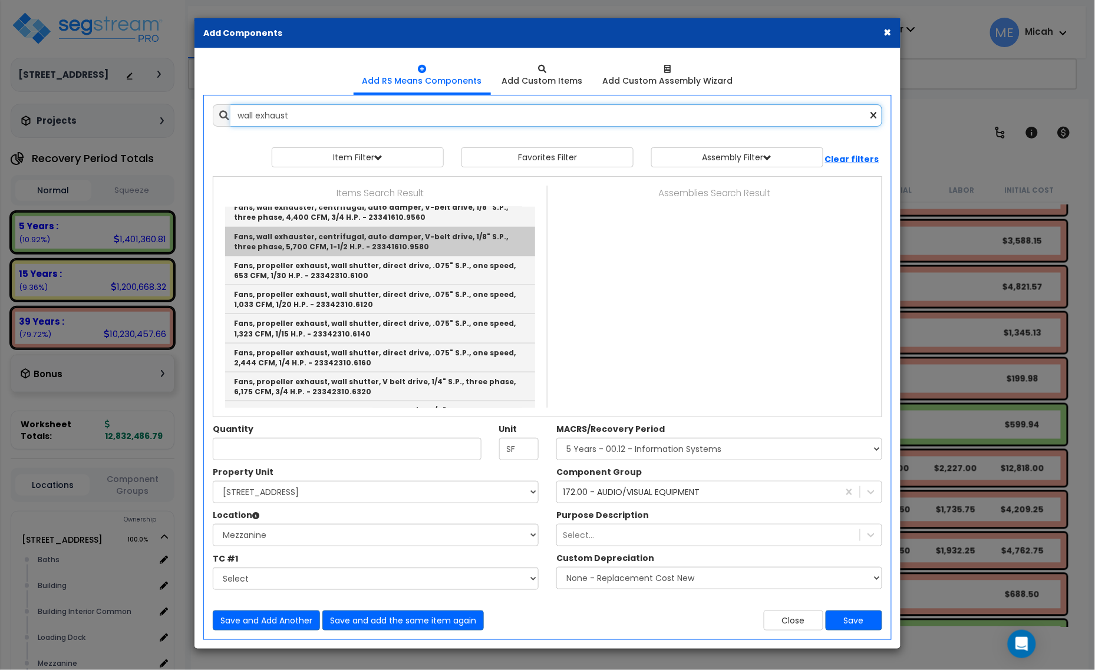
scroll to position [368, 0]
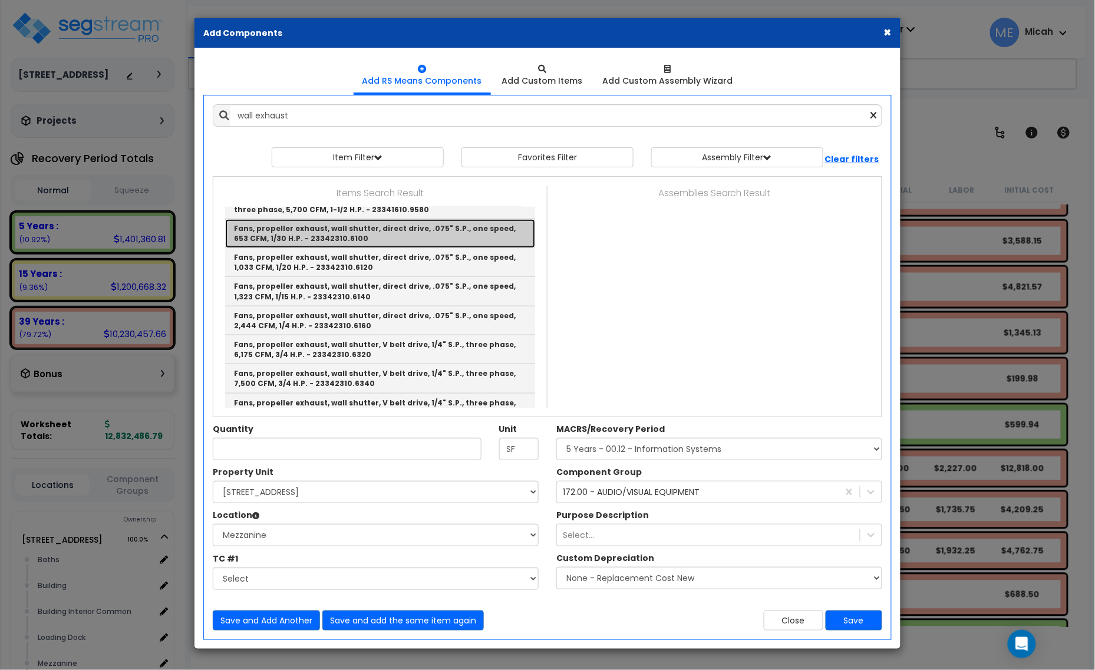
click at [428, 232] on link "Fans, propeller exhaust, wall shutter, direct drive, .075" S.P., one speed, 653…" at bounding box center [380, 233] width 310 height 29
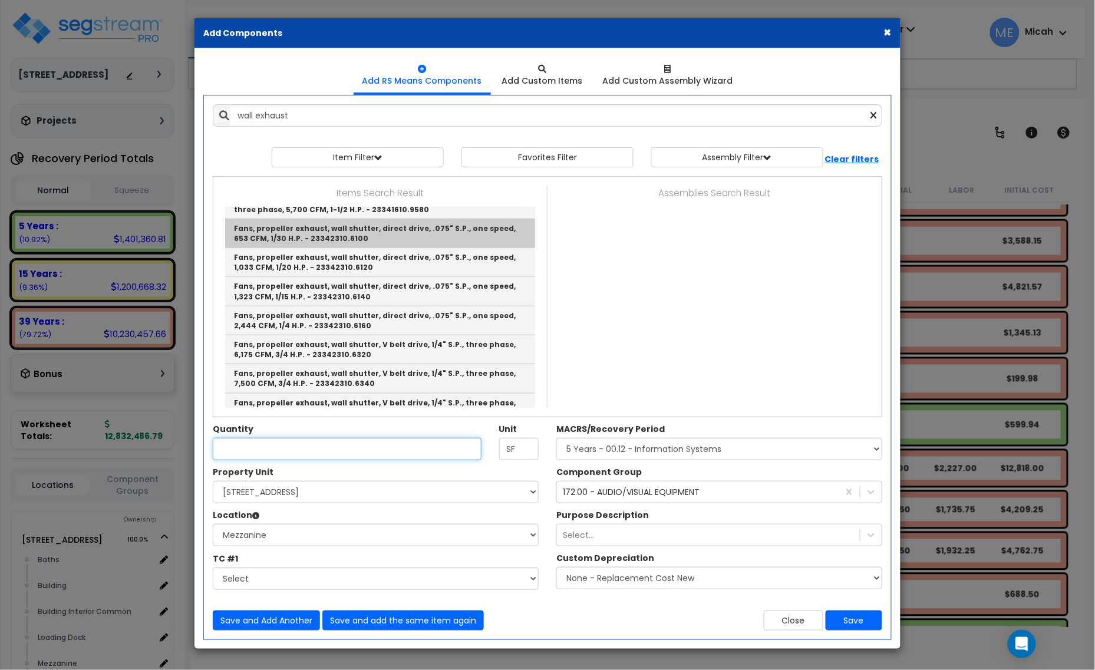
type input "Fans, propeller exhaust, wall shutter, direct drive, .075" S.P., one speed, 653…"
checkbox input "false"
type input "Ea."
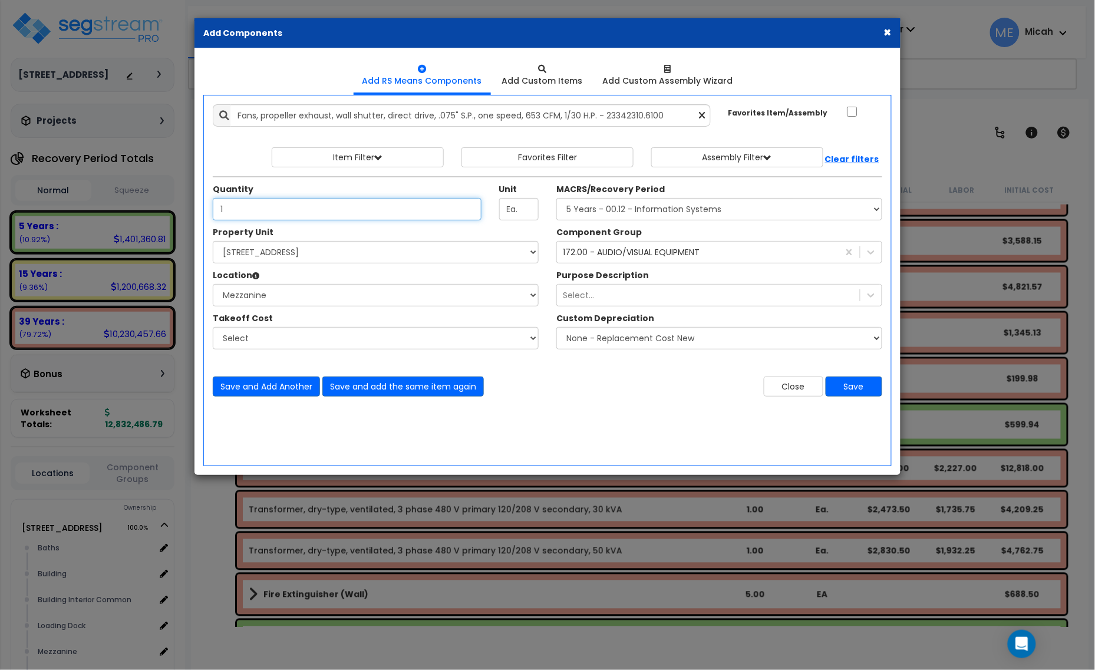
type input "1"
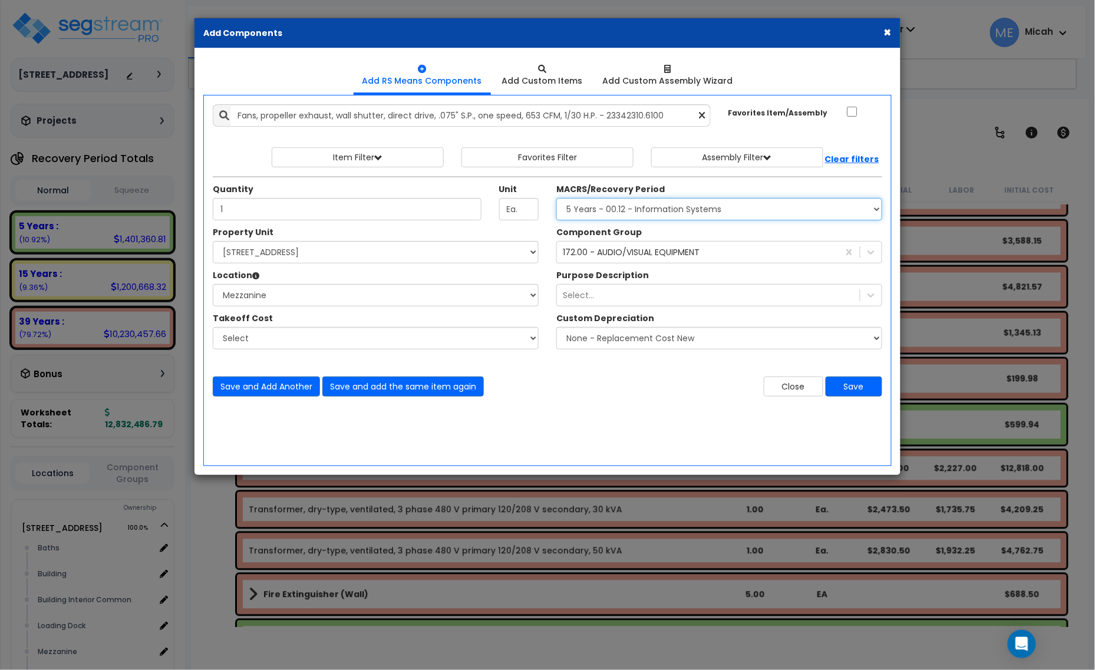
click at [634, 213] on select "Select MACRS/Recovery Period 5 Years - 57.0 - Distributive Trades & Services 5 …" at bounding box center [720, 209] width 326 height 22
select select "3669"
click at [557, 199] on select "Select MACRS/Recovery Period 5 Years - 57.0 - Distributive Trades & Services 5 …" at bounding box center [720, 209] width 326 height 22
click at [654, 257] on div "172.00 - AUDIO/VISUAL EQUIPMENT" at bounding box center [631, 252] width 137 height 12
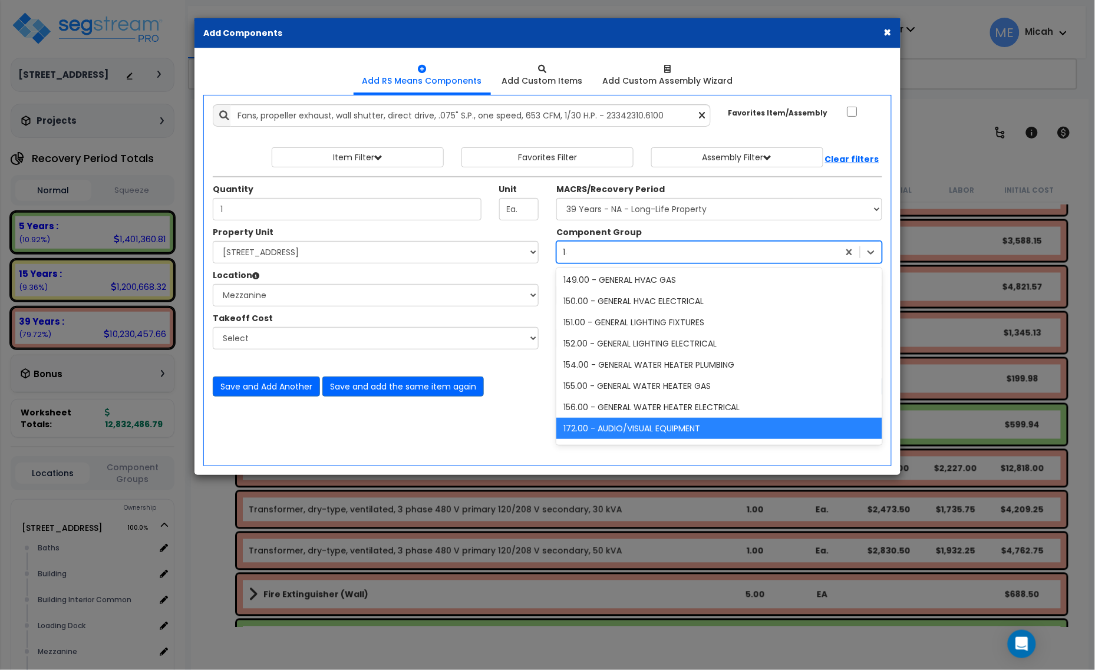
scroll to position [172, 0]
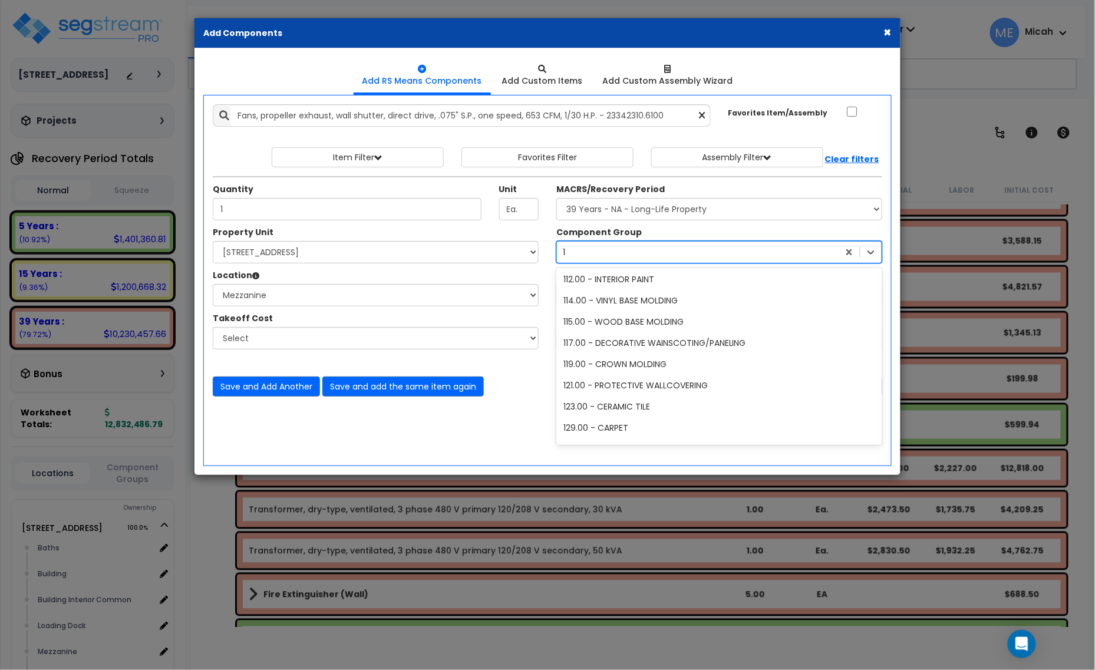
type input "147"
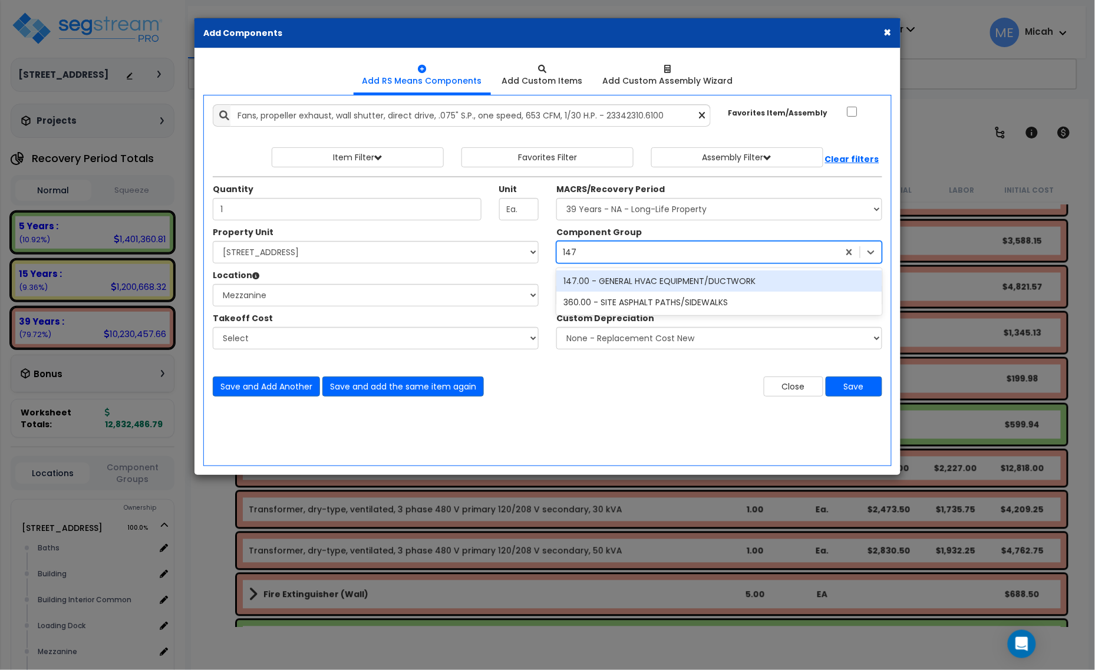
scroll to position [0, 0]
click at [675, 281] on div "147.00 - GENERAL HVAC EQUIPMENT/DUCTWORK" at bounding box center [720, 281] width 326 height 21
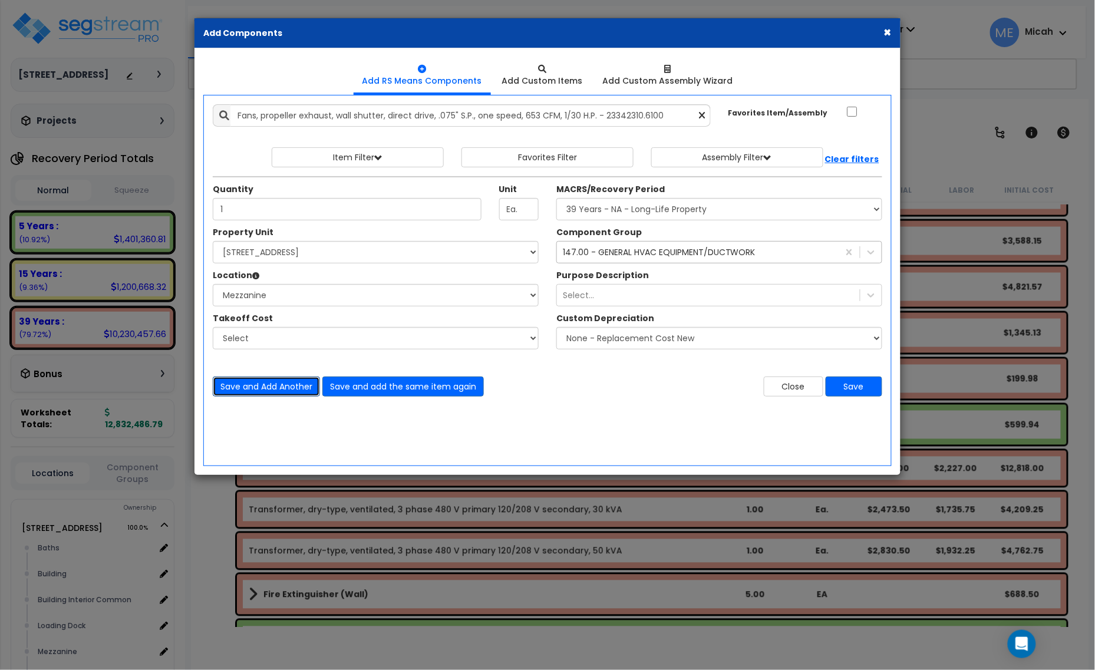
click at [285, 386] on button "Save and Add Another" at bounding box center [266, 387] width 107 height 20
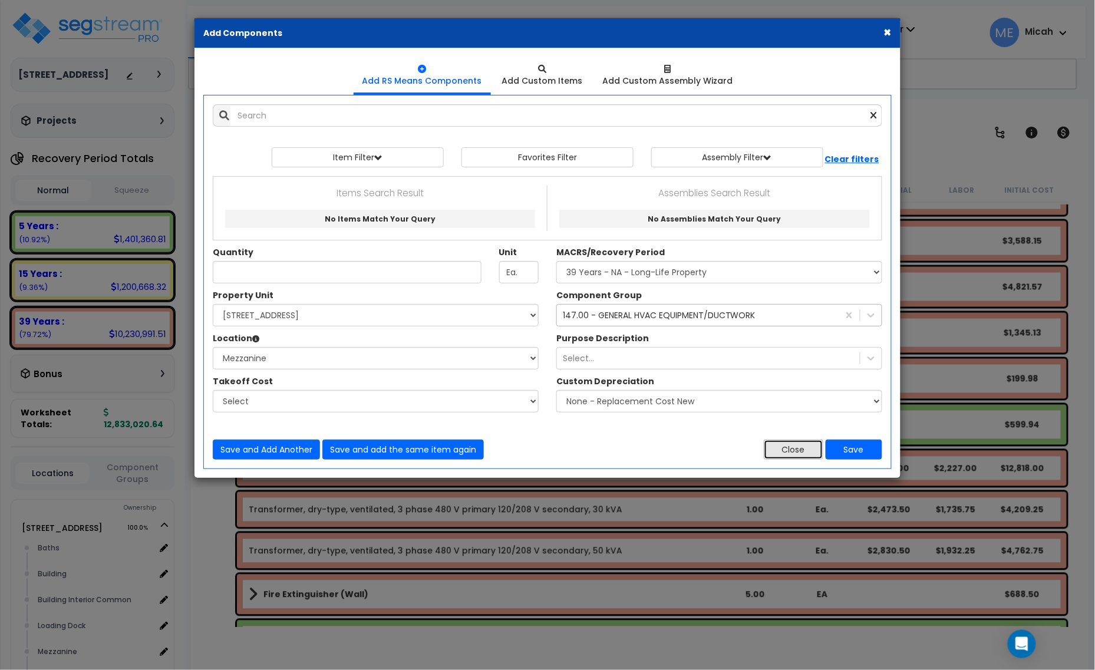
click at [774, 455] on button "Close" at bounding box center [794, 450] width 60 height 20
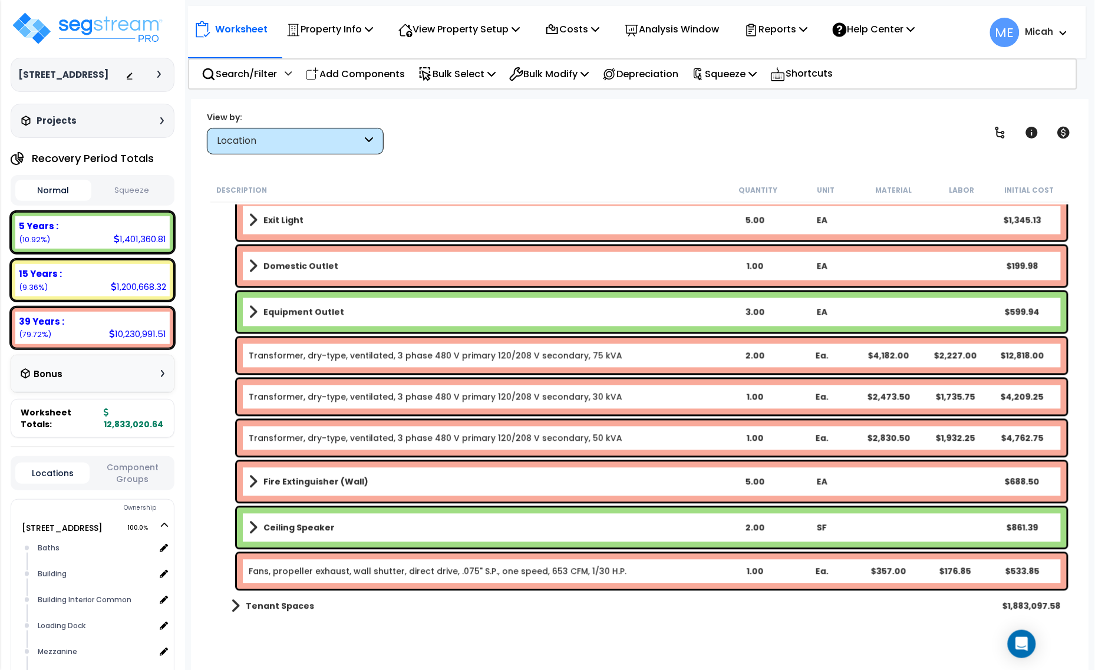
scroll to position [801, 0]
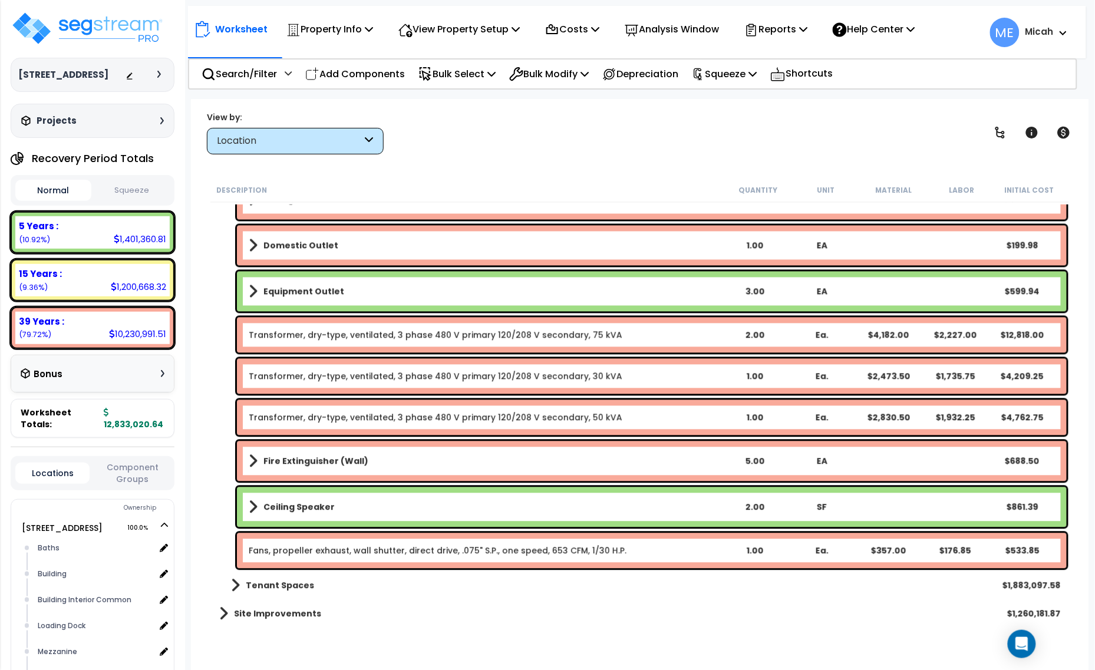
click at [248, 454] on div "Fire Extinguisher (Wall) 5.00 EA $688.50" at bounding box center [652, 462] width 830 height 40
click at [258, 462] on link "Fire Extinguisher (Wall)" at bounding box center [485, 461] width 472 height 17
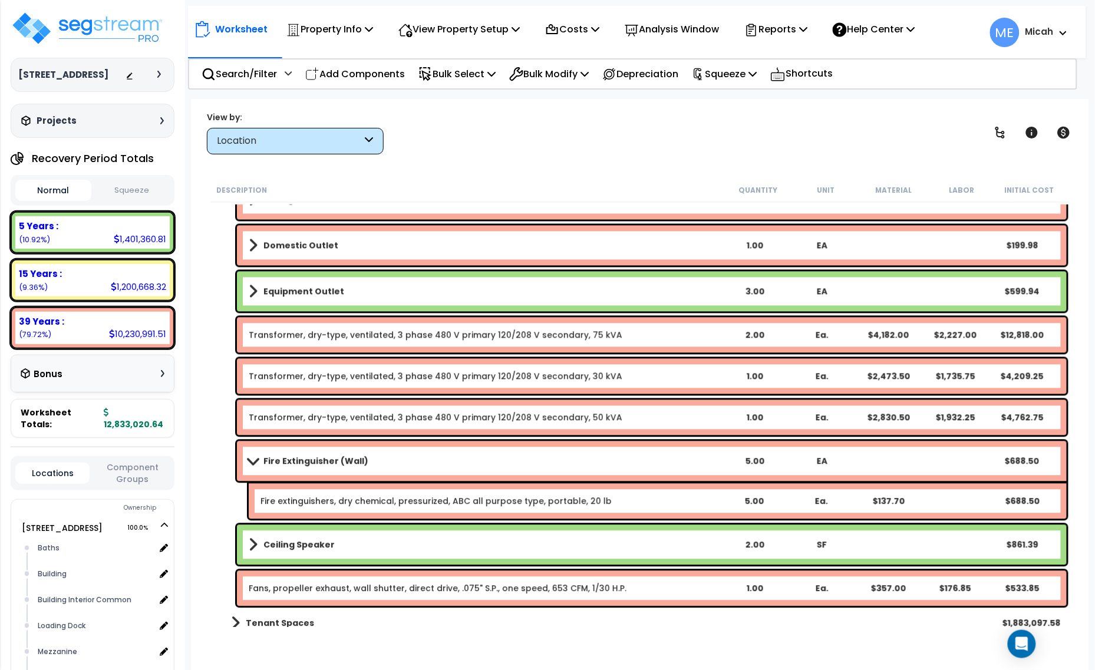
click at [251, 460] on span at bounding box center [253, 461] width 17 height 9
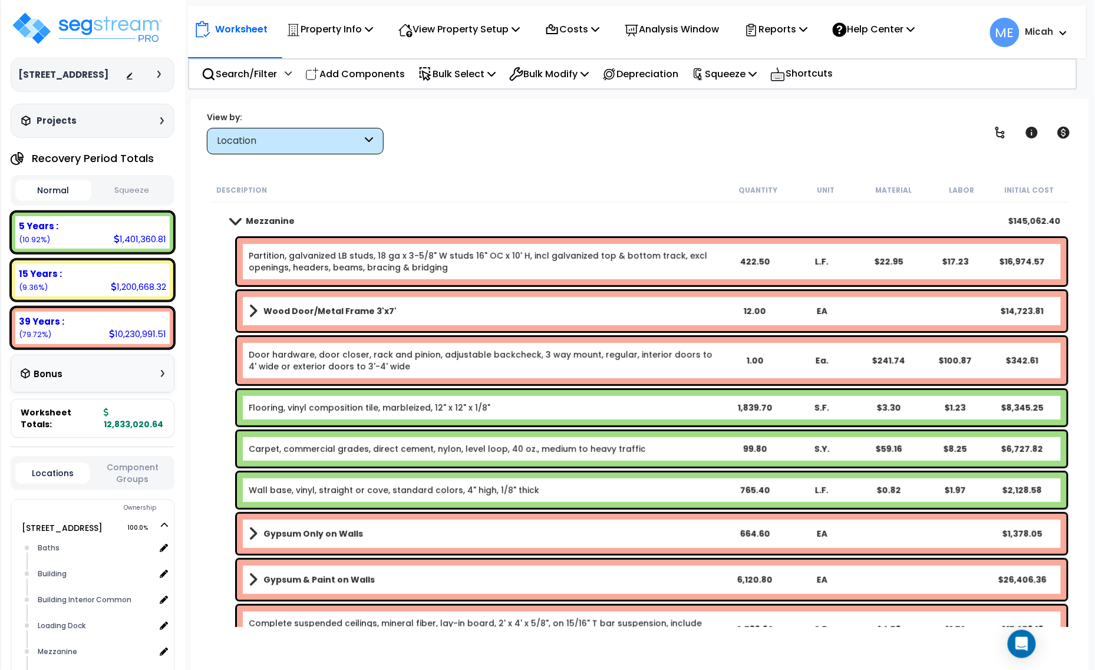
scroll to position [0, 0]
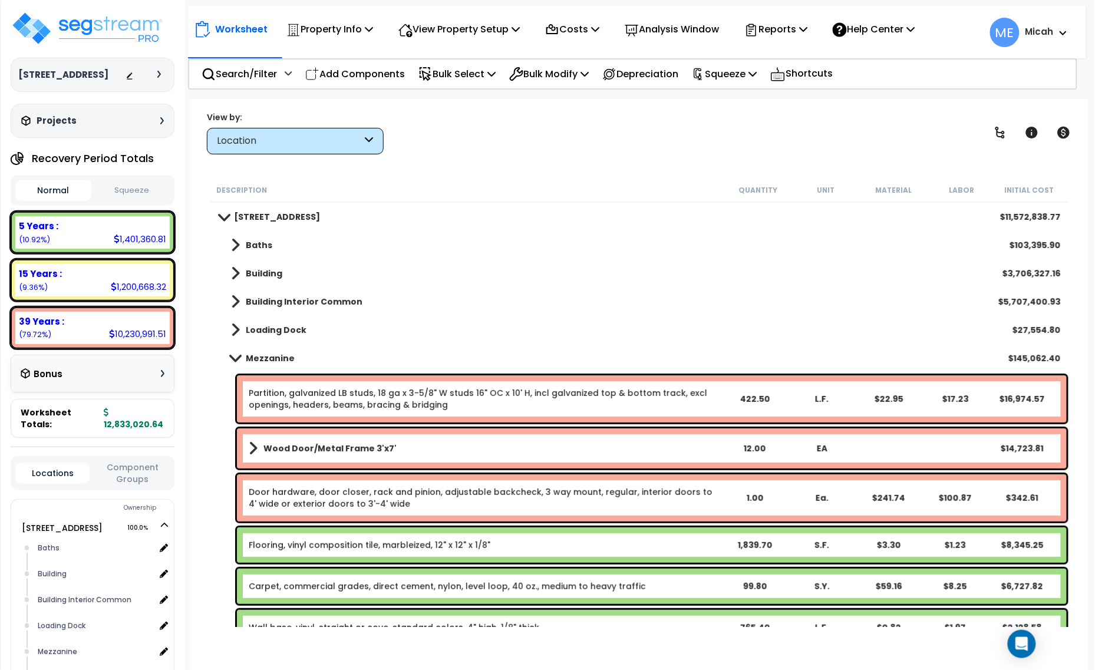
click at [238, 360] on span at bounding box center [235, 358] width 17 height 9
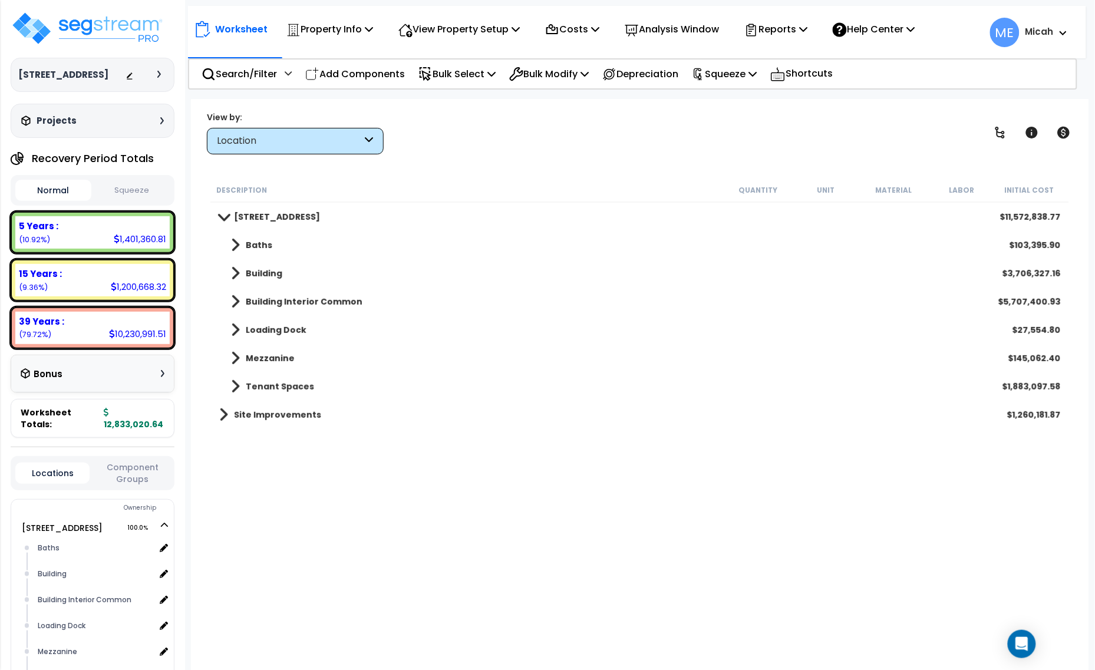
click at [1061, 33] on icon at bounding box center [1063, 33] width 7 height 5
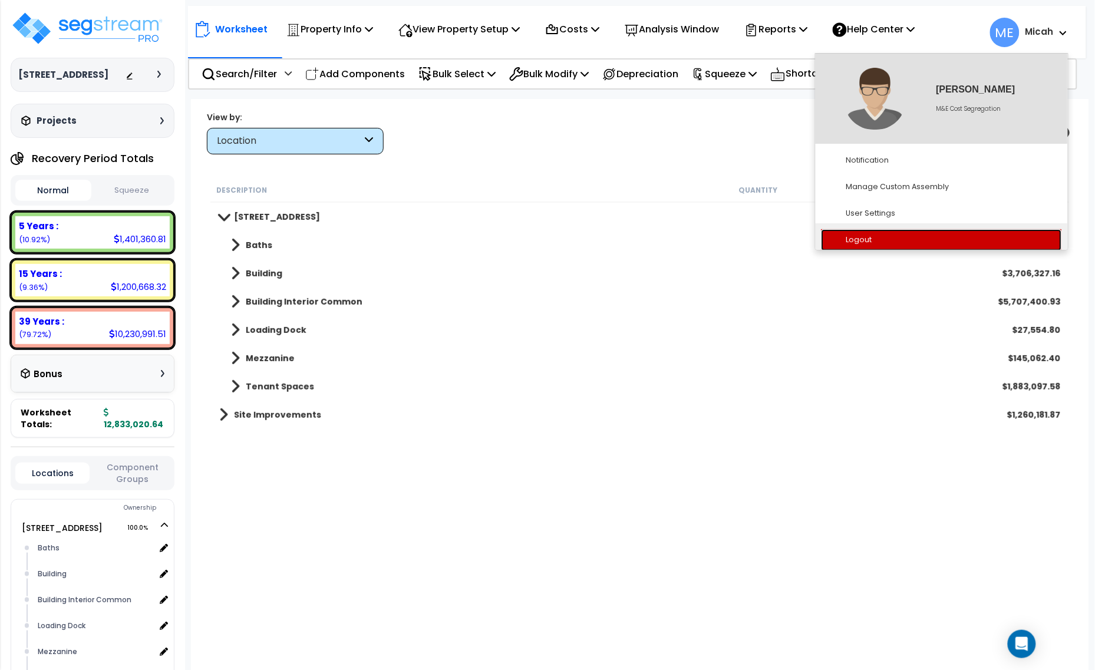
click at [862, 238] on link "Logout" at bounding box center [942, 240] width 241 height 22
